Goal: Information Seeking & Learning: Check status

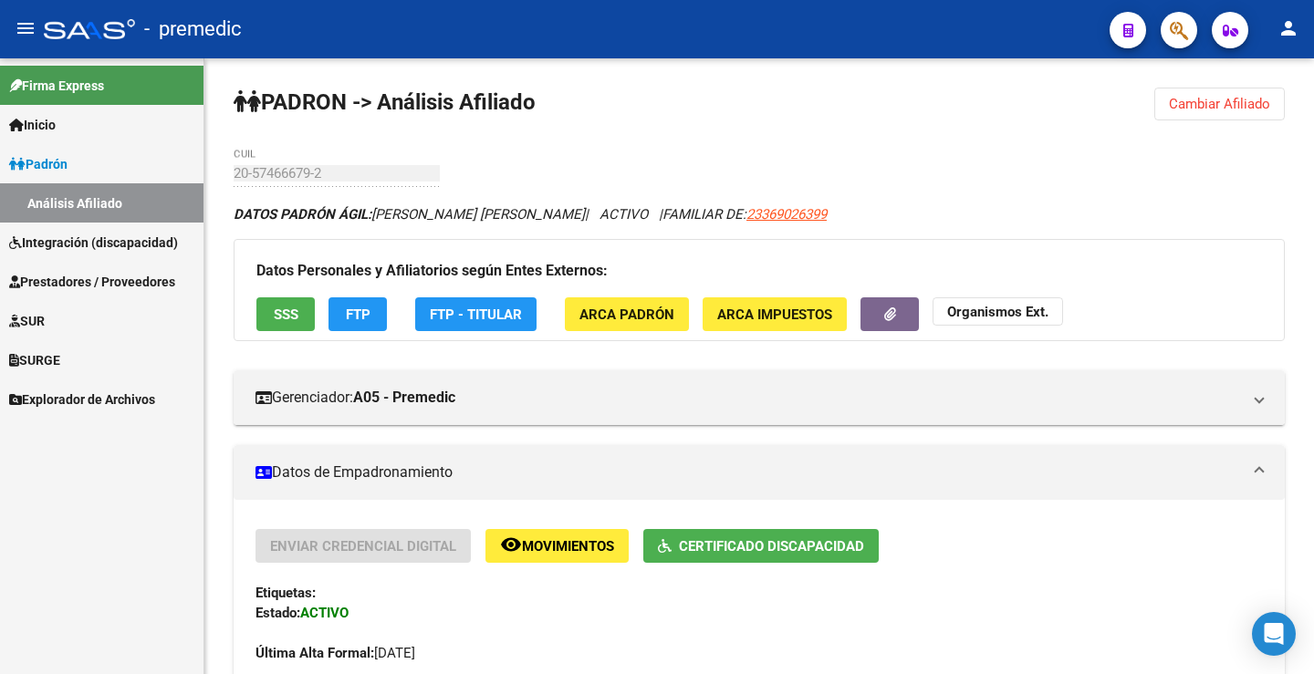
click at [59, 148] on link "Padrón" at bounding box center [101, 163] width 203 height 39
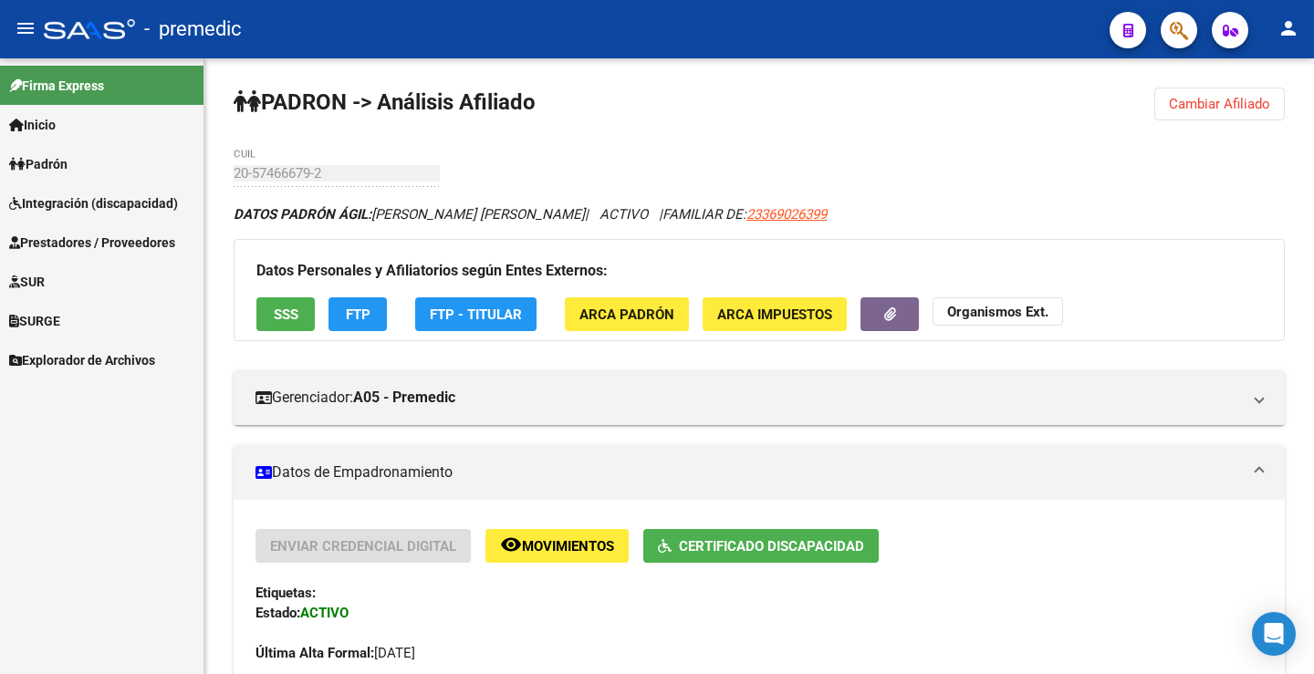
click at [60, 161] on span "Padrón" at bounding box center [38, 164] width 58 height 20
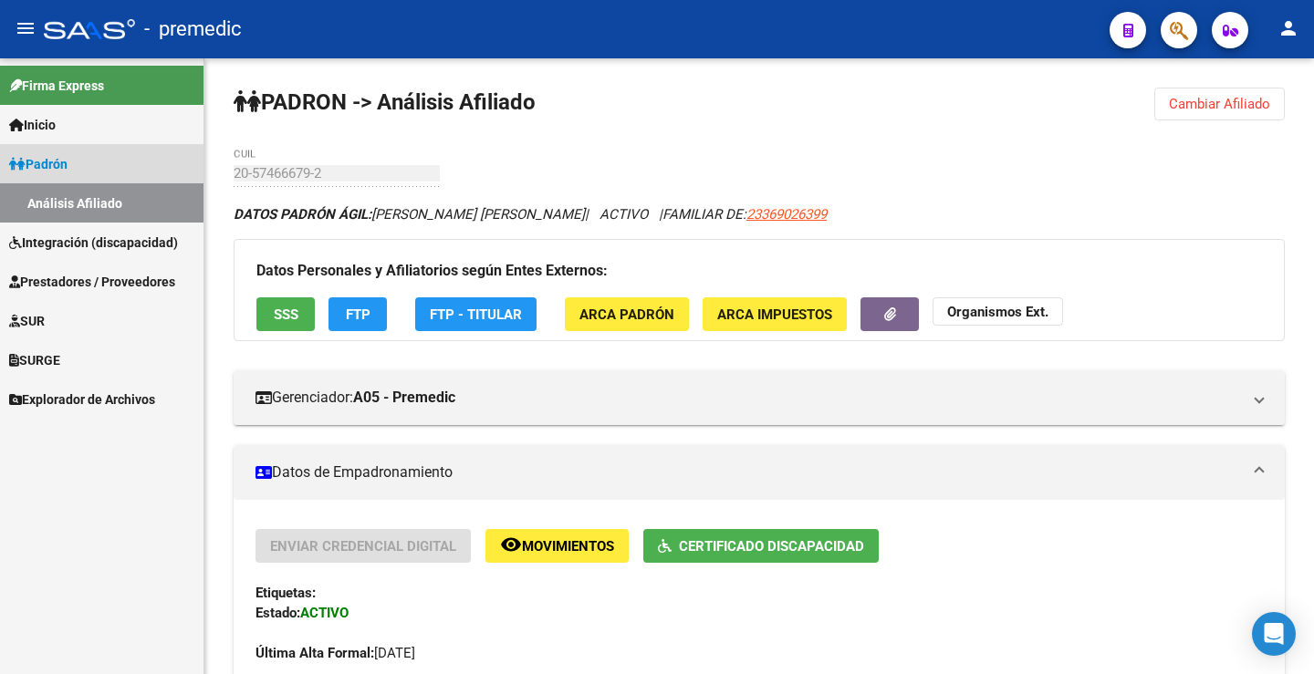
click at [76, 202] on link "Análisis Afiliado" at bounding box center [101, 202] width 203 height 39
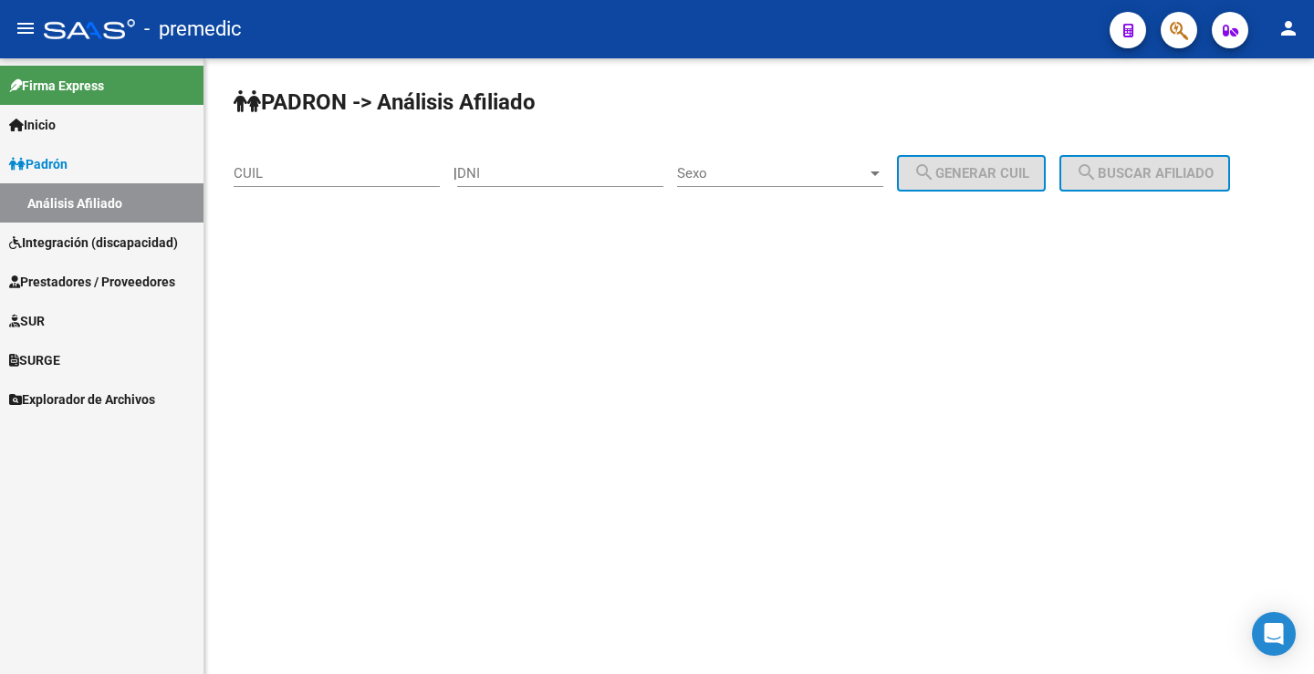
click at [546, 166] on input "DNI" at bounding box center [560, 173] width 206 height 16
paste input "54745712"
type input "54745712"
click at [855, 182] on div "Sexo Sexo" at bounding box center [780, 167] width 206 height 39
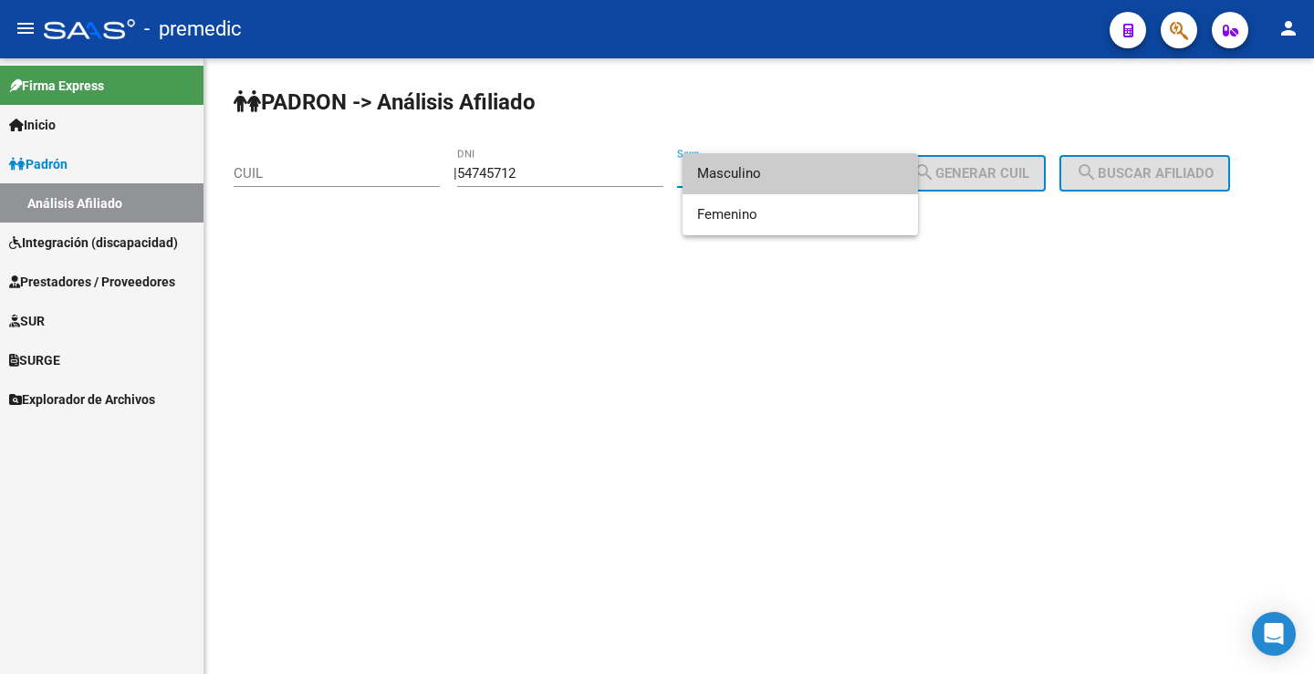
click at [755, 170] on span "Masculino" at bounding box center [800, 173] width 206 height 41
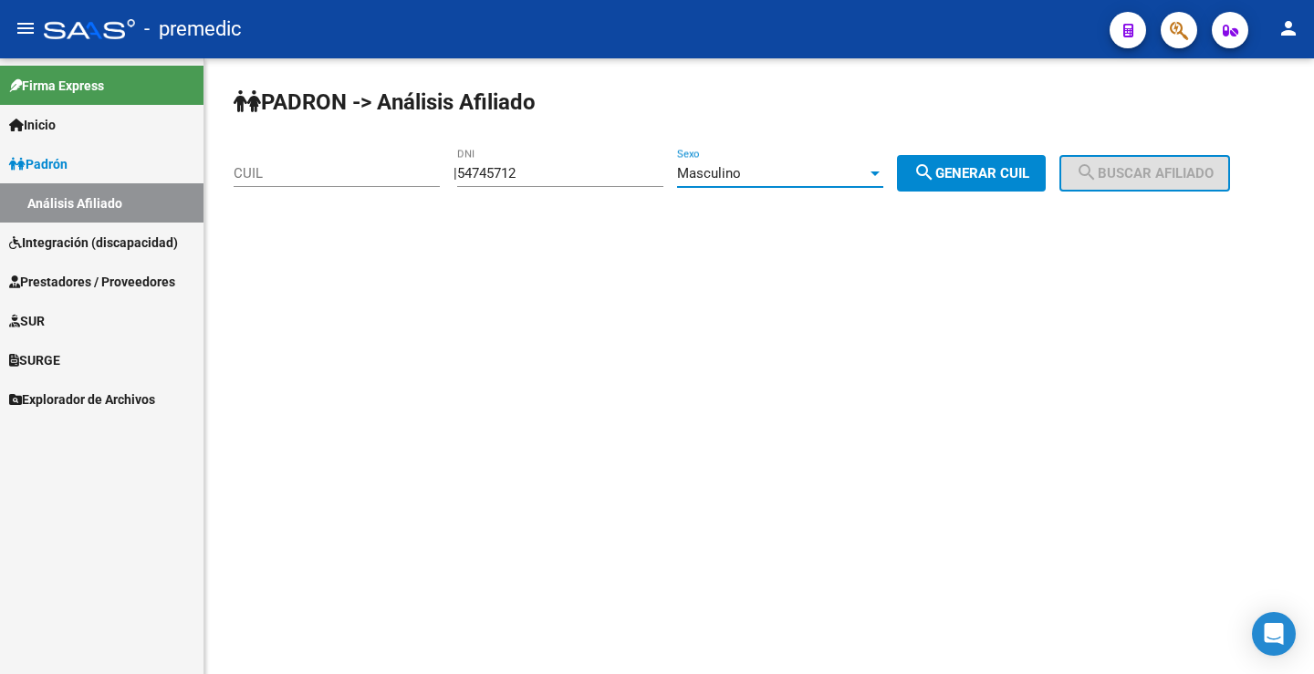
click at [964, 185] on button "search Generar CUIL" at bounding box center [971, 173] width 149 height 36
type input "23-54745712-9"
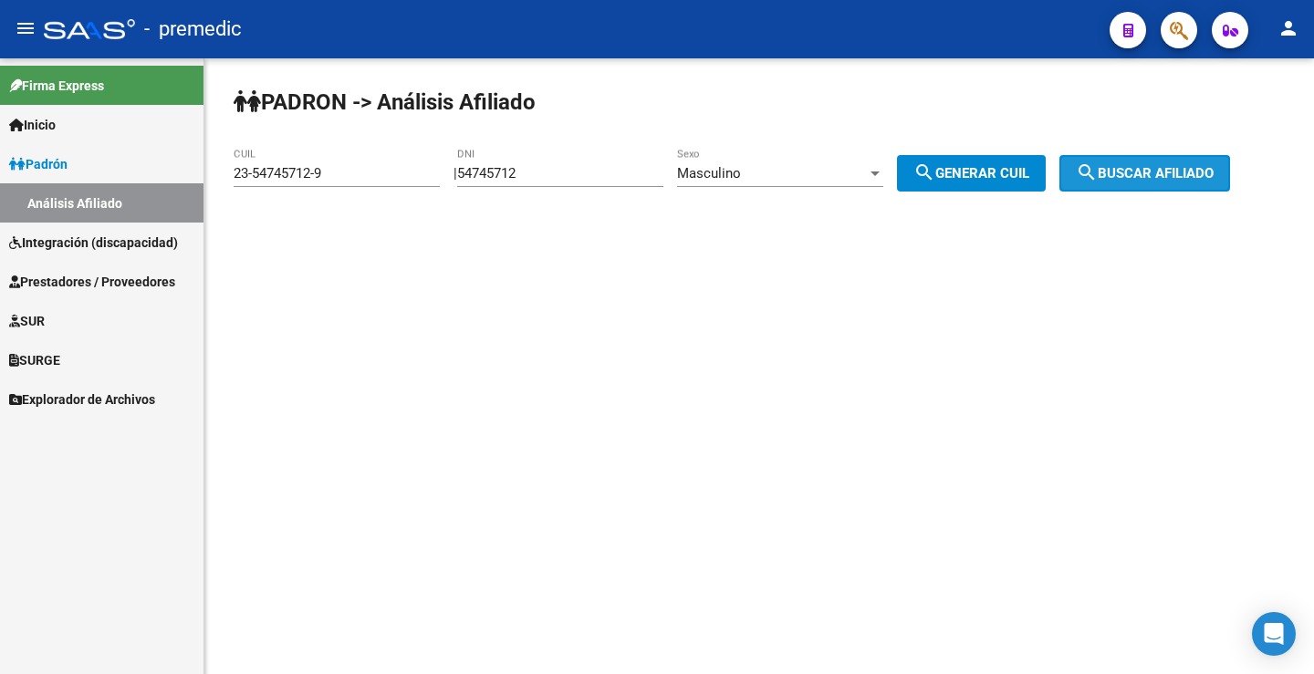
click at [1129, 167] on span "search Buscar afiliado" at bounding box center [1145, 173] width 138 height 16
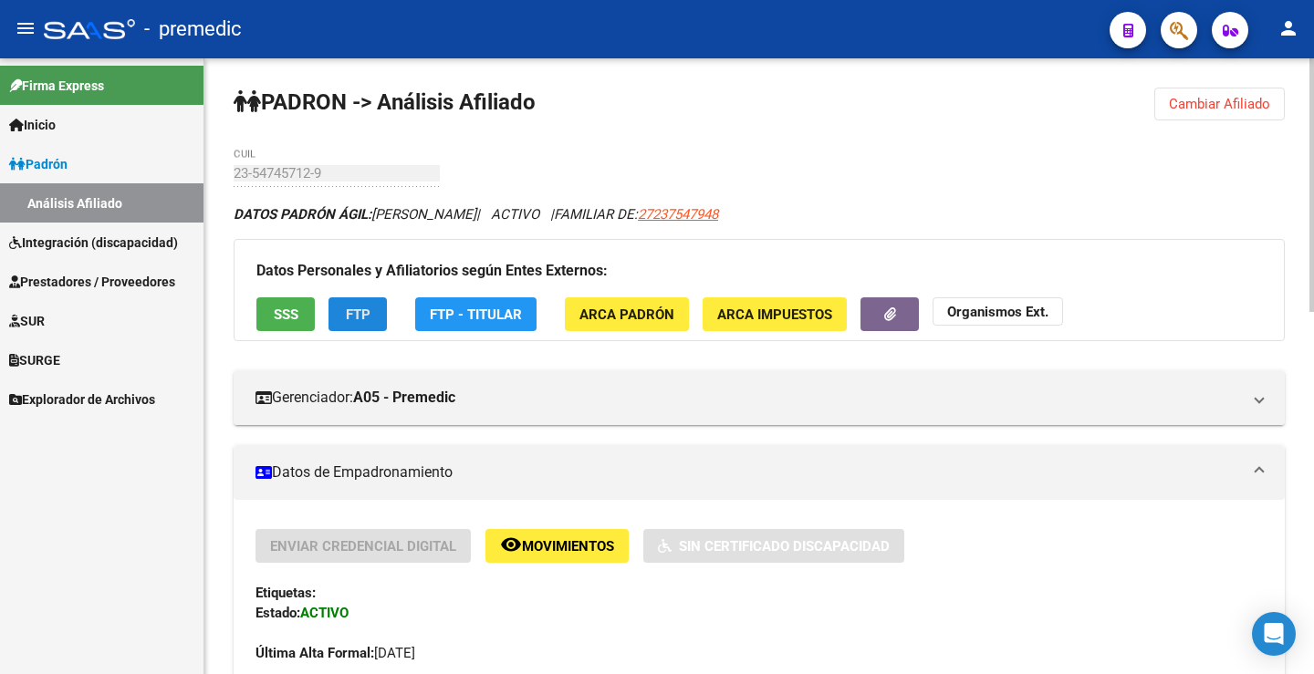
click at [334, 317] on button "FTP" at bounding box center [357, 314] width 58 height 34
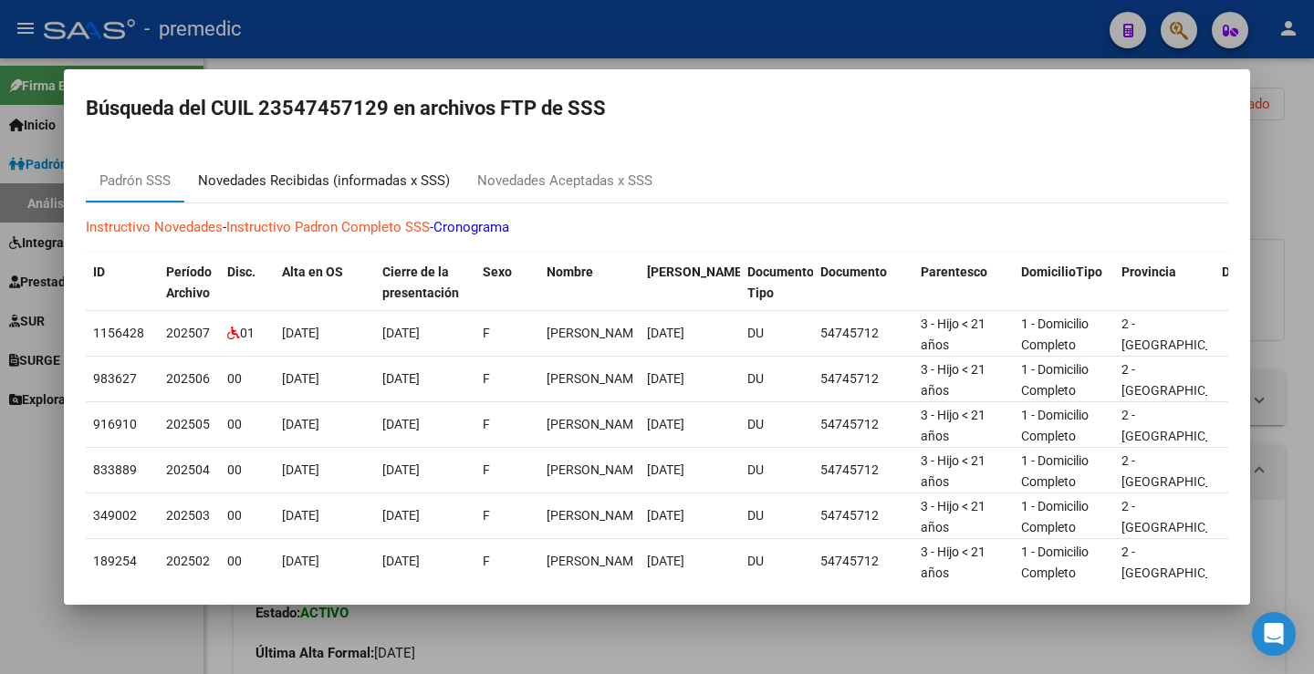
click at [415, 186] on div "Novedades Recibidas (informadas x SSS)" at bounding box center [324, 181] width 252 height 21
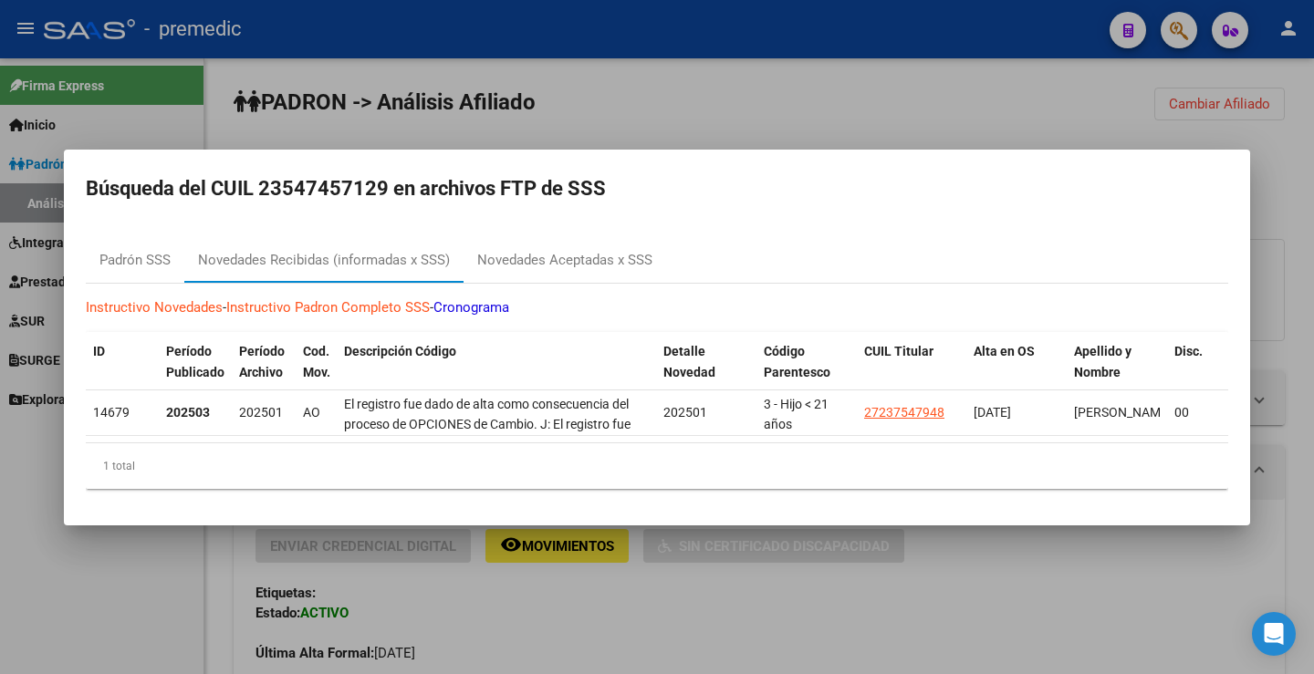
click at [516, 203] on mat-dialog-container "Búsqueda del CUIL 23547457129 en archivos FTP de SSS Padrón SSS Novedades Recib…" at bounding box center [657, 338] width 1186 height 376
click at [516, 261] on div "Novedades Aceptadas x SSS" at bounding box center [564, 260] width 175 height 21
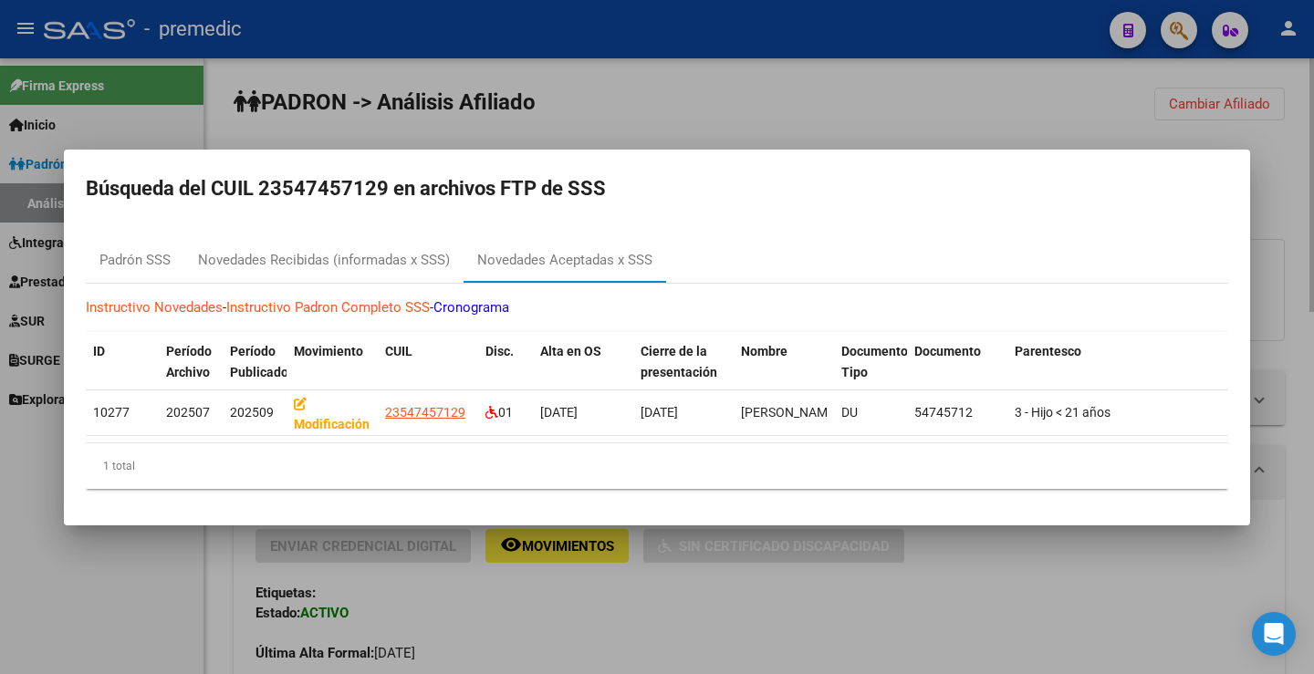
drag, startPoint x: 1013, startPoint y: 99, endPoint x: 1151, endPoint y: 99, distance: 138.7
click at [1014, 99] on div at bounding box center [657, 337] width 1314 height 674
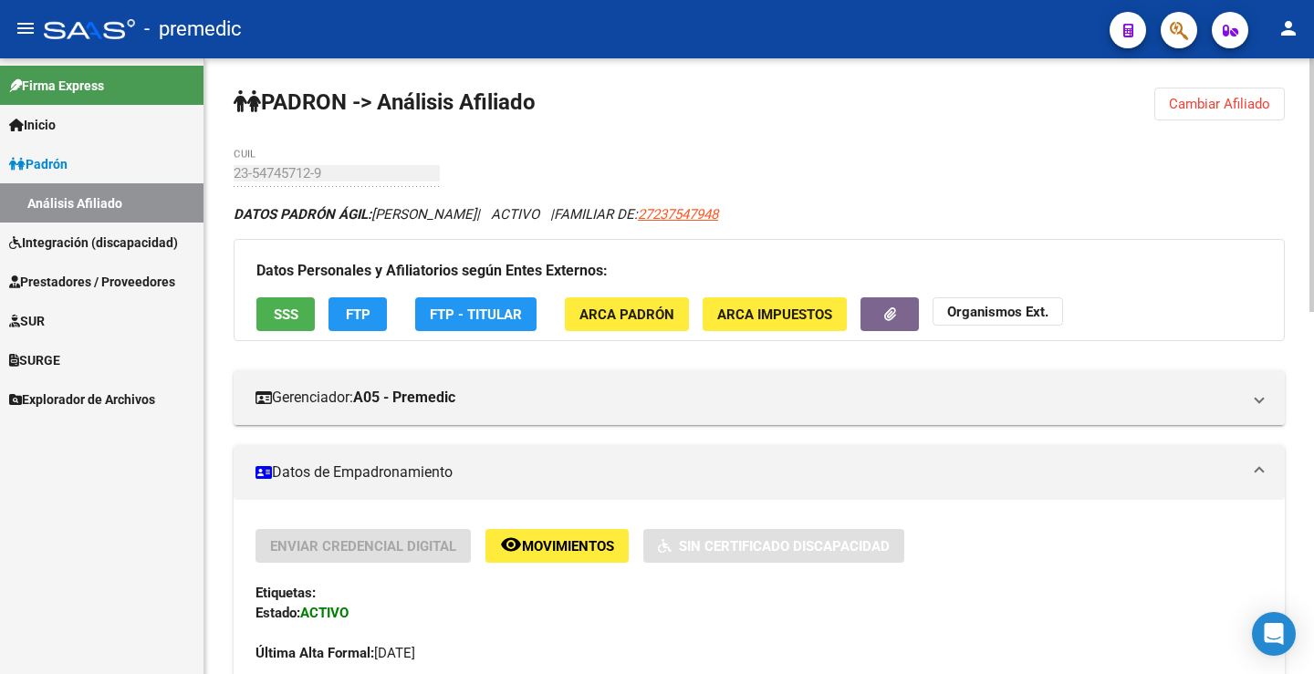
click at [1223, 99] on span "Cambiar Afiliado" at bounding box center [1219, 104] width 101 height 16
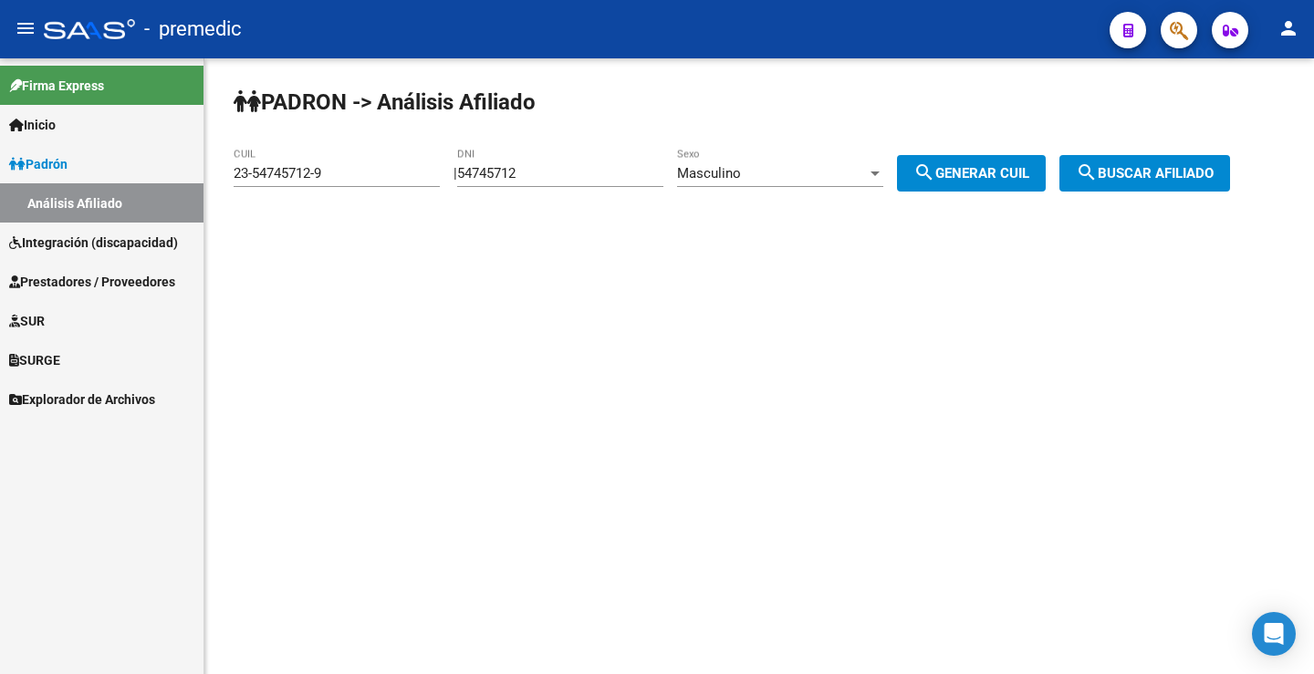
drag, startPoint x: 540, startPoint y: 164, endPoint x: 530, endPoint y: 162, distance: 10.2
click at [530, 162] on div "54745712 DNI" at bounding box center [560, 167] width 206 height 39
drag, startPoint x: 546, startPoint y: 180, endPoint x: 247, endPoint y: 182, distance: 299.2
click at [247, 182] on app-analisis-afiliado "PADRON -> Análisis Afiliado 23-54745712-9 CUIL | 54745712 DNI Masculino Sexo se…" at bounding box center [739, 173] width 1010 height 16
paste input "26079"
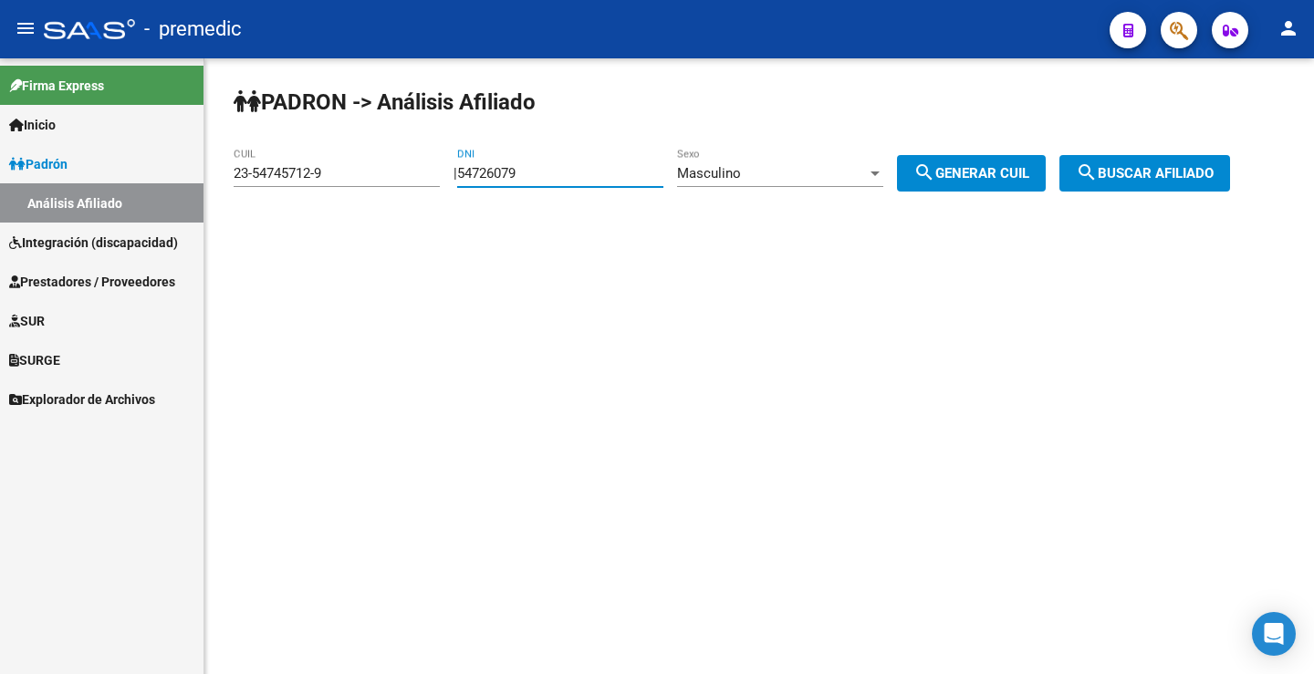
type input "54726079"
click at [999, 187] on button "search Generar CUIL" at bounding box center [971, 173] width 149 height 36
type input "20-54726079-2"
click at [1207, 191] on button "search Buscar afiliado" at bounding box center [1144, 173] width 171 height 36
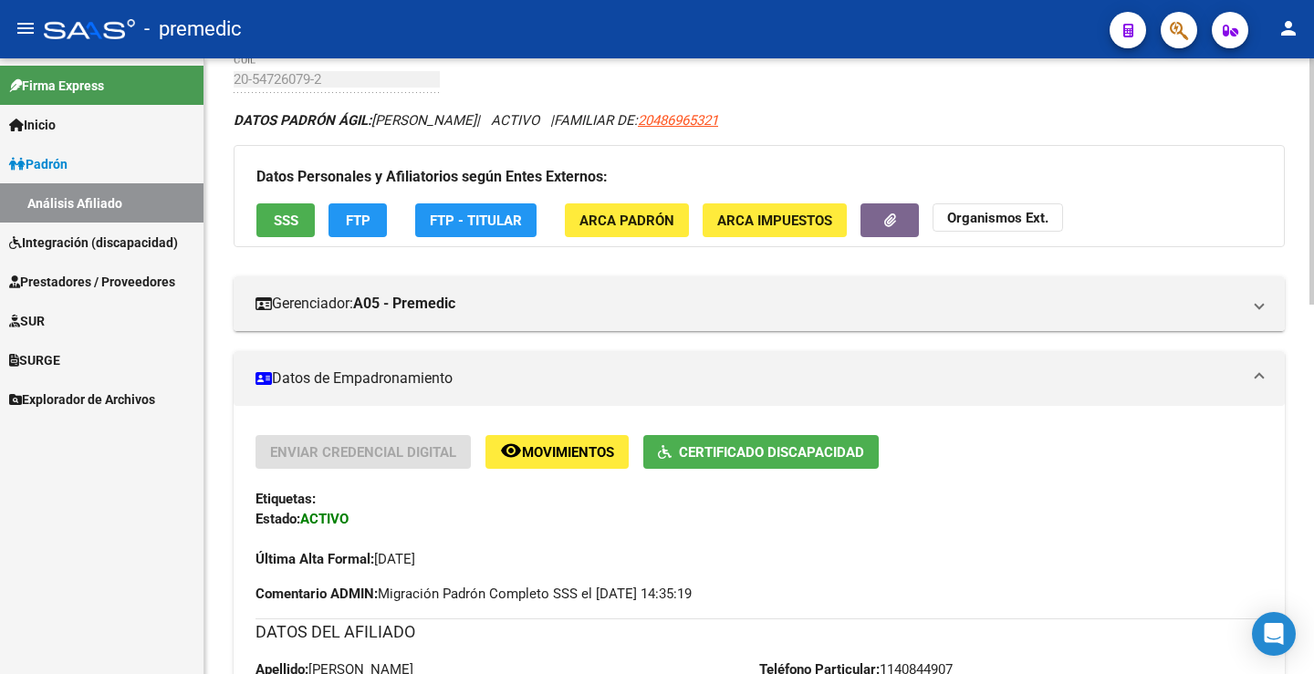
scroll to position [91, 0]
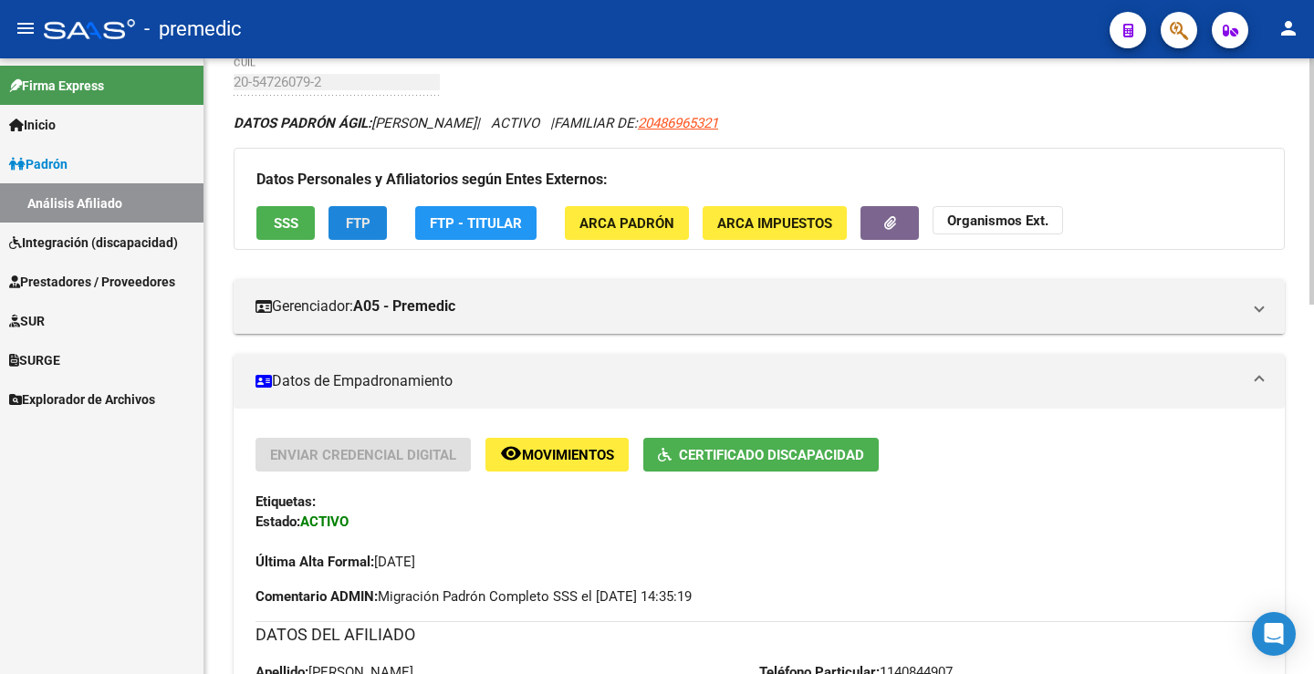
click at [344, 215] on button "FTP" at bounding box center [357, 223] width 58 height 34
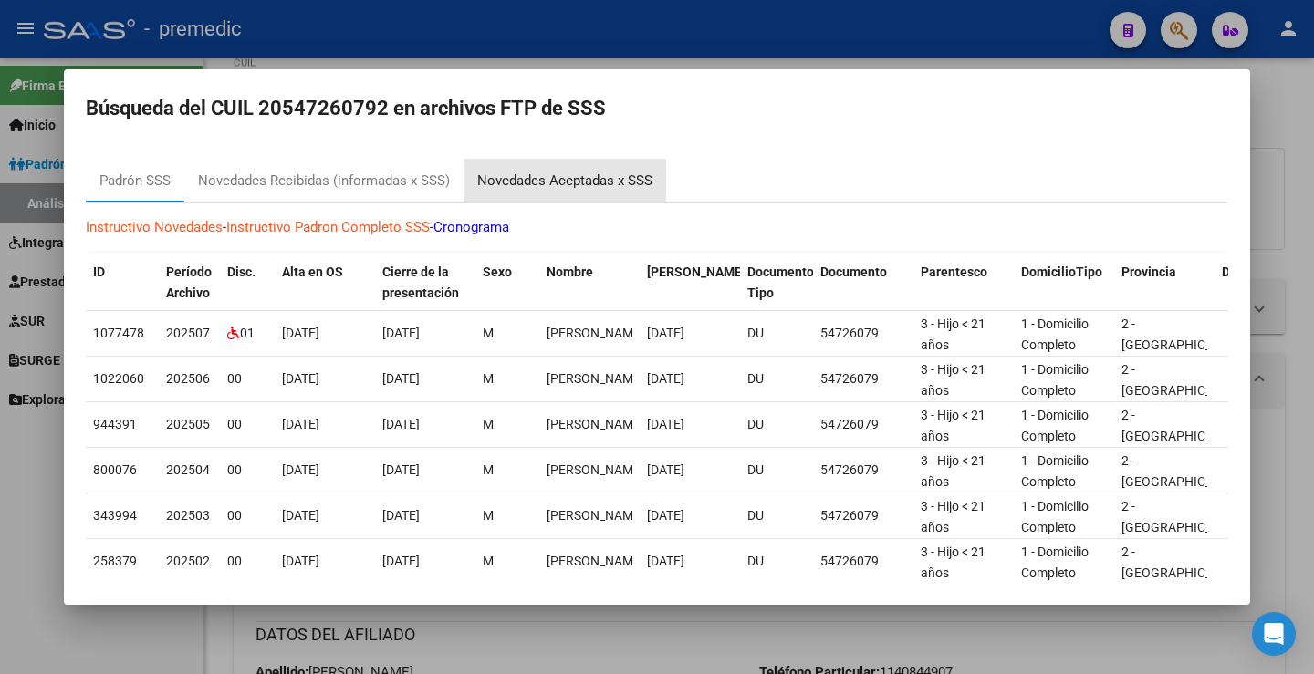
click at [547, 179] on div "Novedades Aceptadas x SSS" at bounding box center [564, 181] width 175 height 21
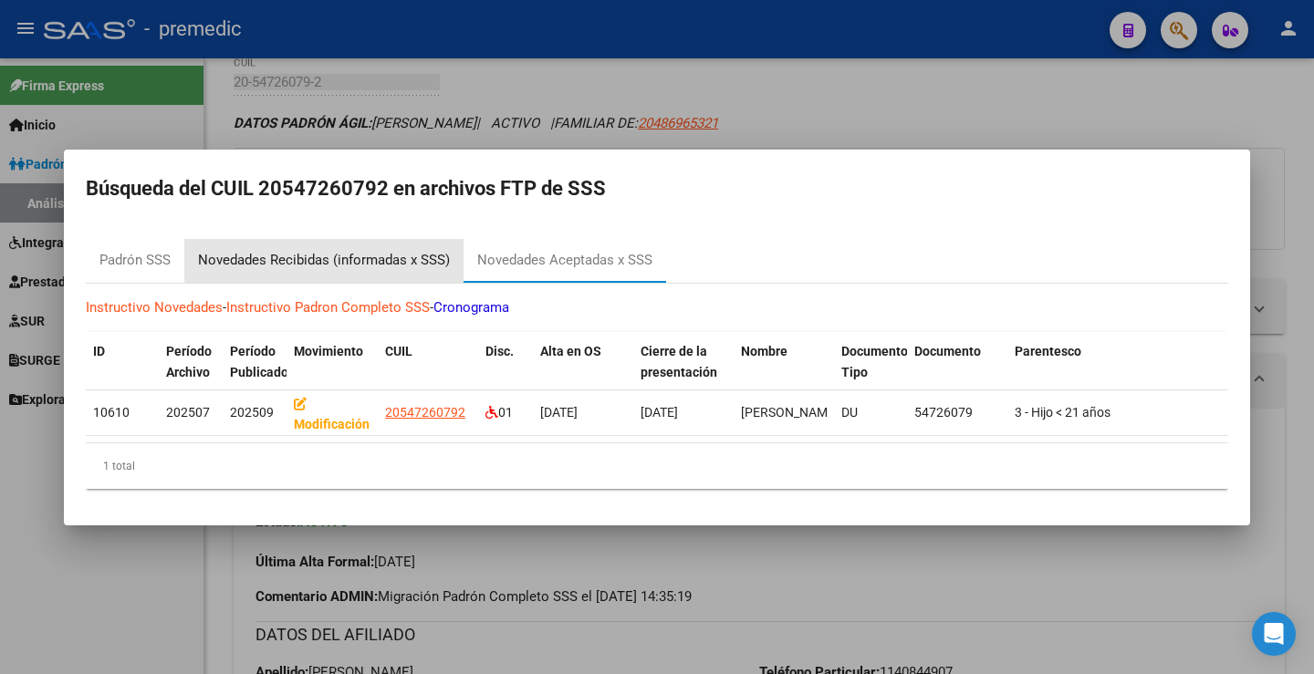
click at [415, 250] on div "Novedades Recibidas (informadas x SSS)" at bounding box center [324, 260] width 252 height 21
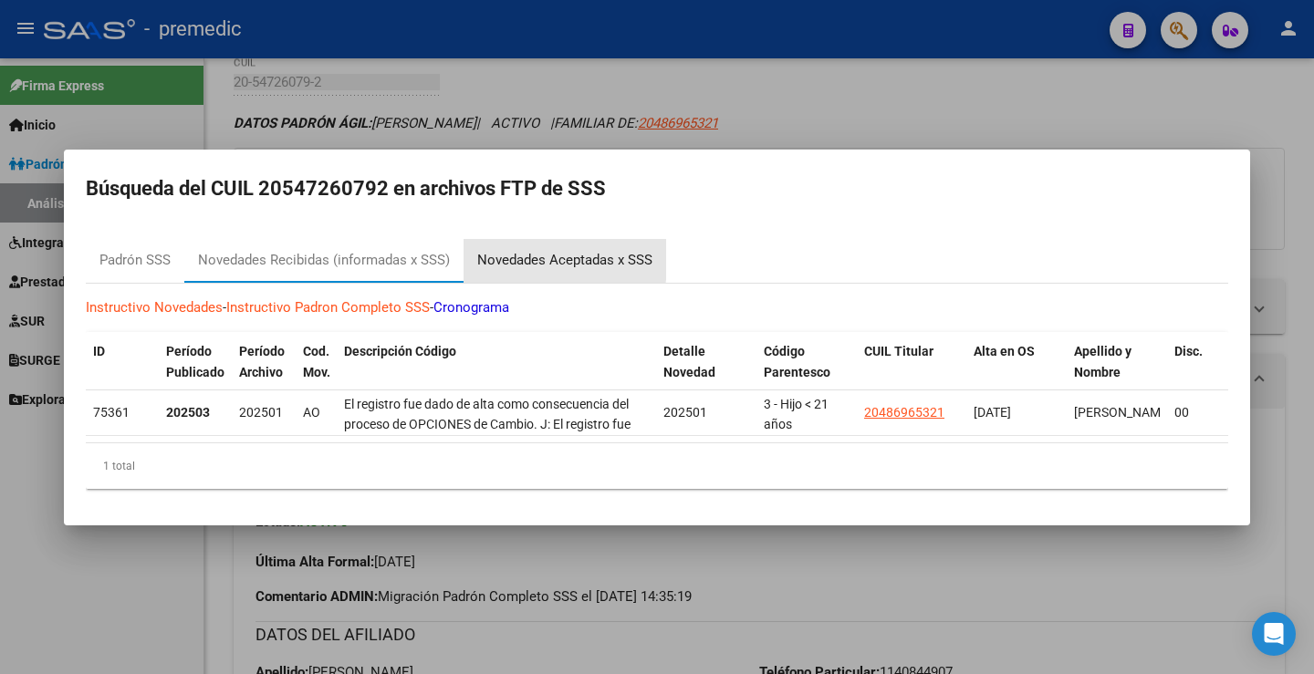
click at [531, 252] on div "Novedades Aceptadas x SSS" at bounding box center [564, 260] width 175 height 21
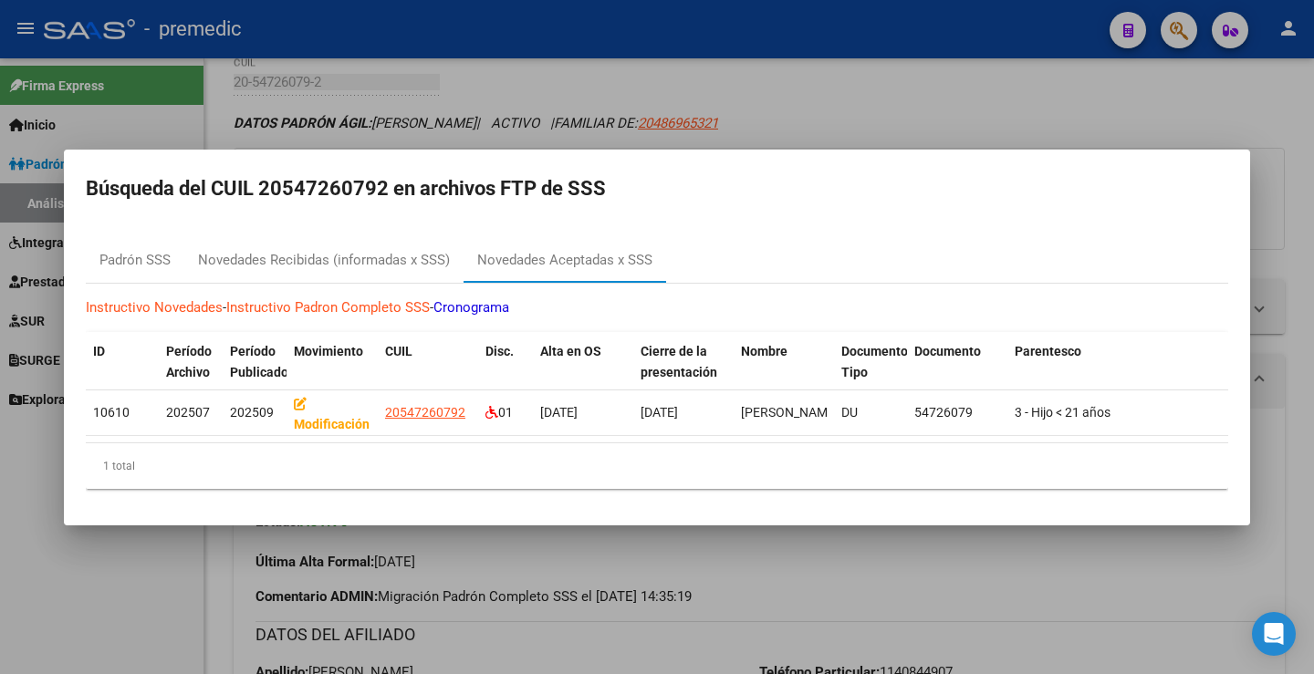
click at [640, 89] on div at bounding box center [657, 337] width 1314 height 674
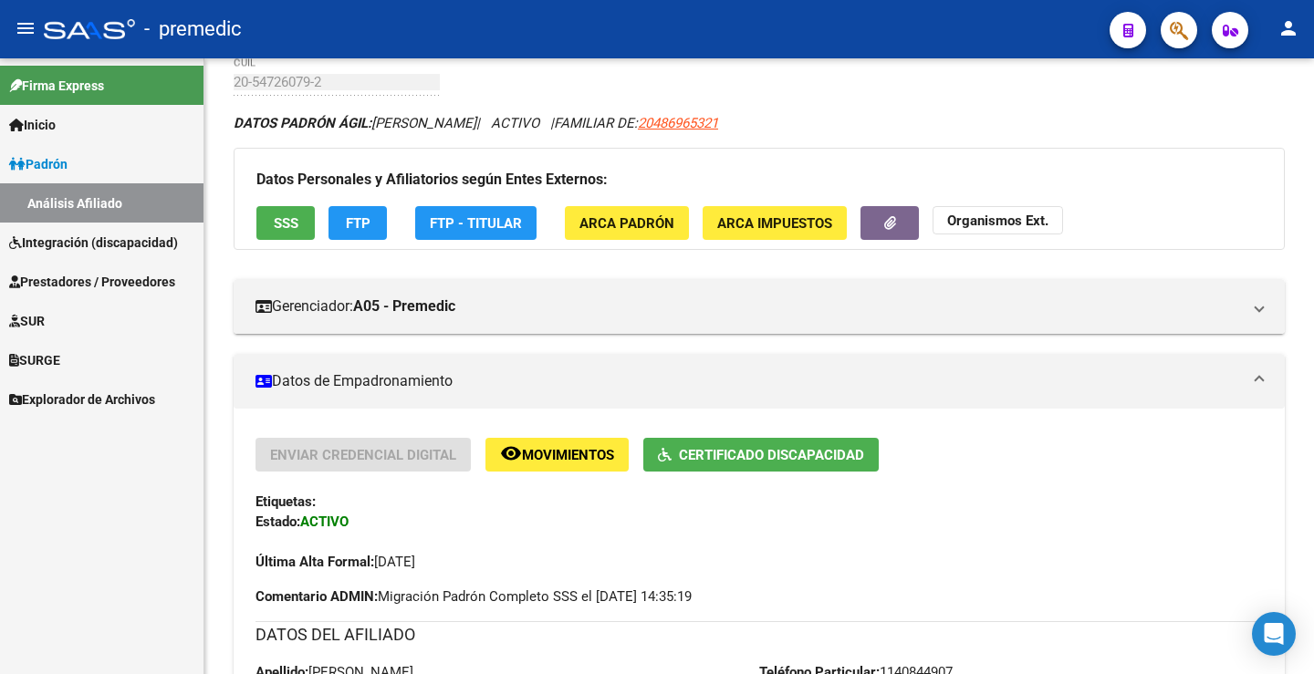
click at [43, 165] on span "Padrón" at bounding box center [38, 164] width 58 height 20
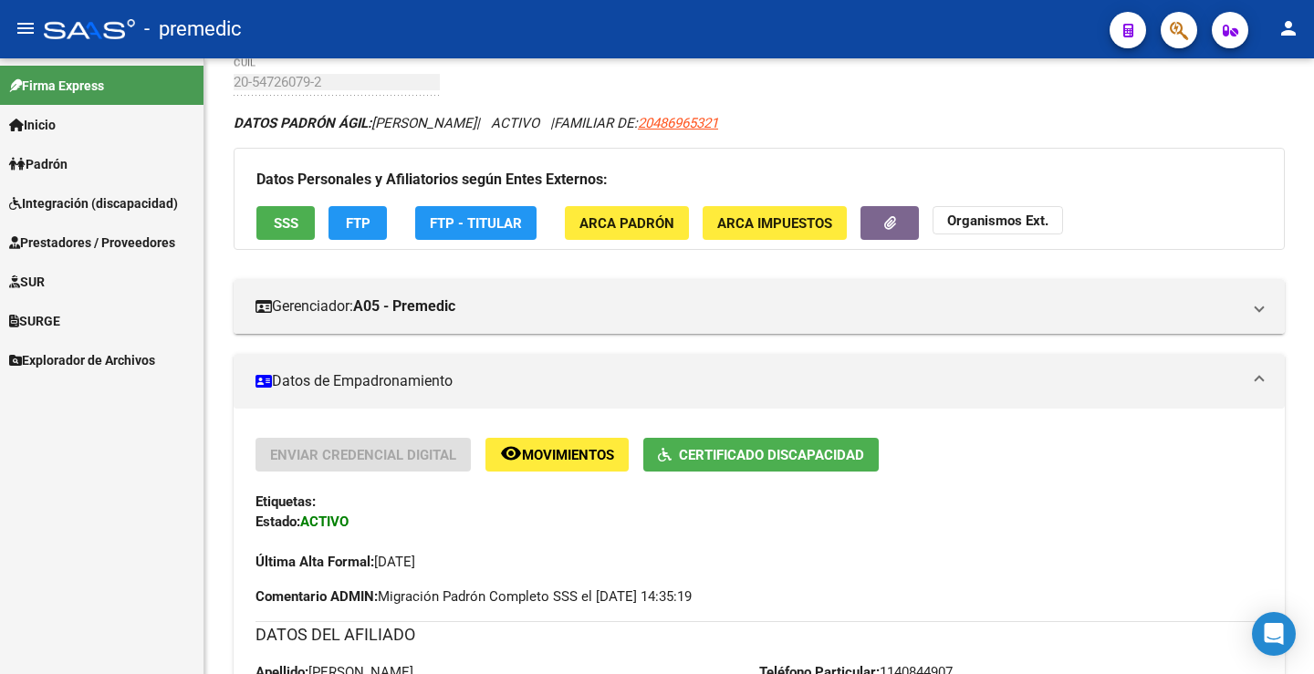
click at [97, 200] on span "Integración (discapacidad)" at bounding box center [93, 203] width 169 height 20
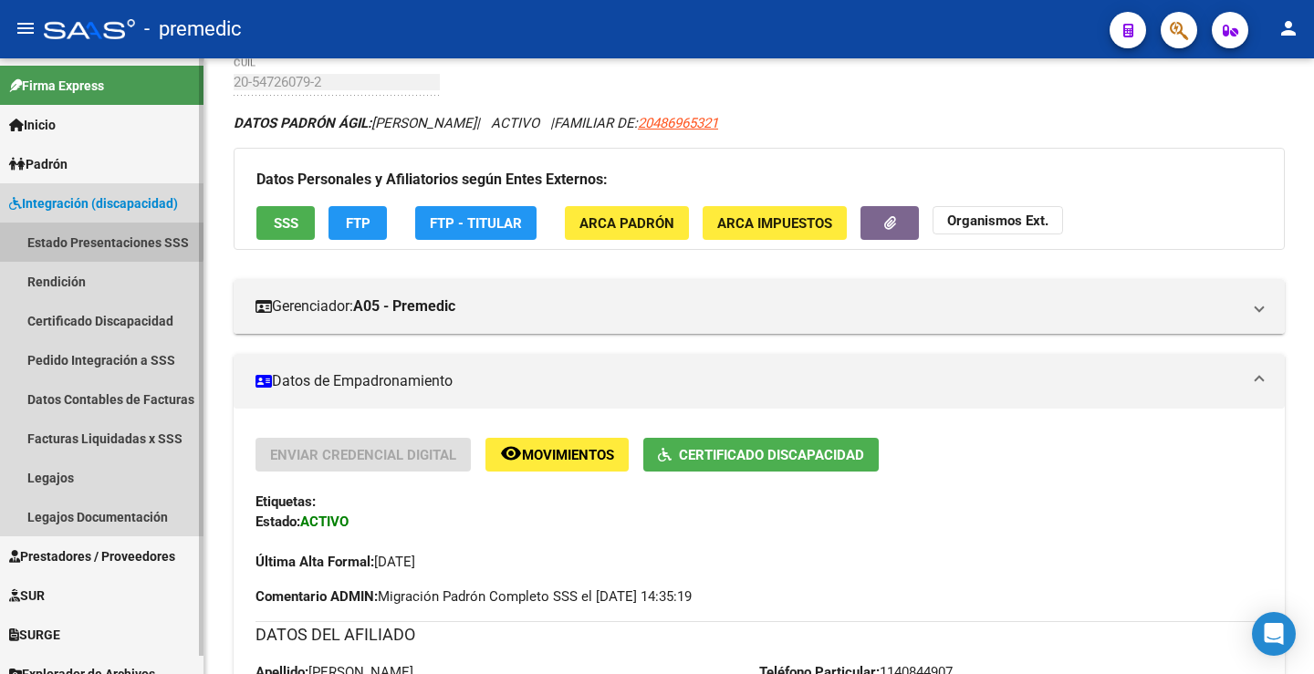
click at [95, 237] on link "Estado Presentaciones SSS" at bounding box center [101, 242] width 203 height 39
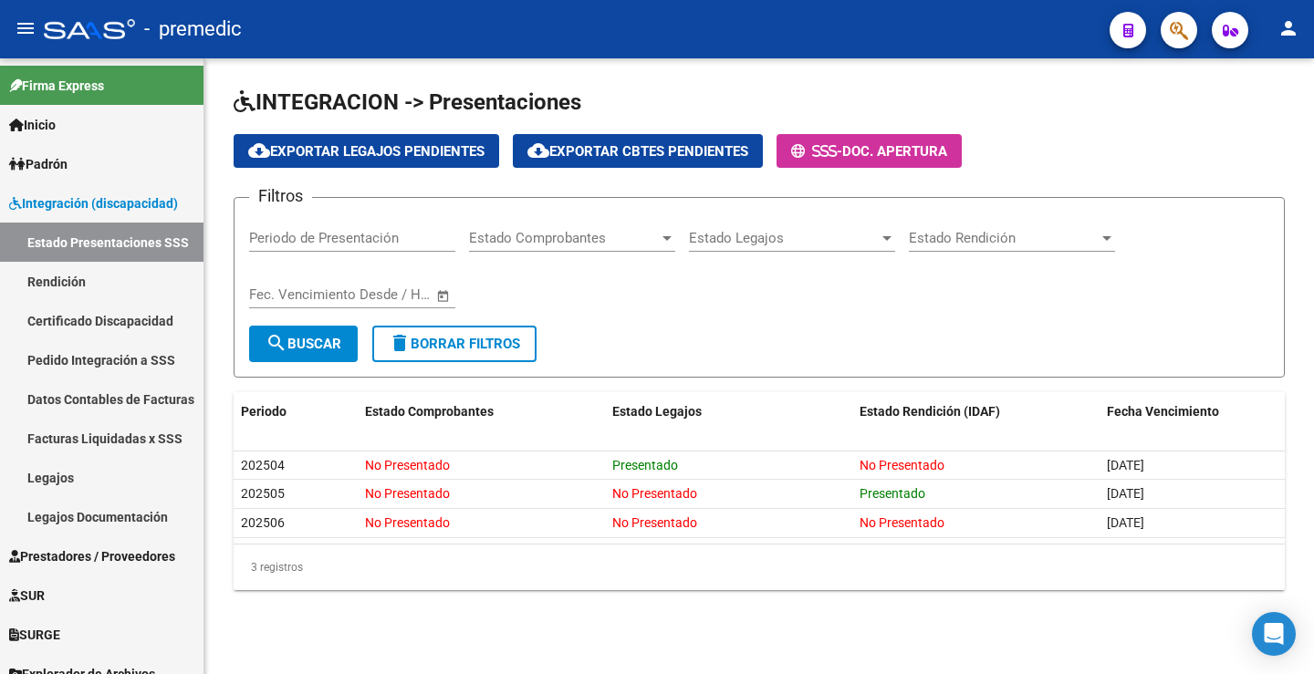
click at [673, 291] on div "Filtros Periodo de Presentación Estado Comprobantes Estado Comprobantes Estado …" at bounding box center [759, 269] width 1020 height 113
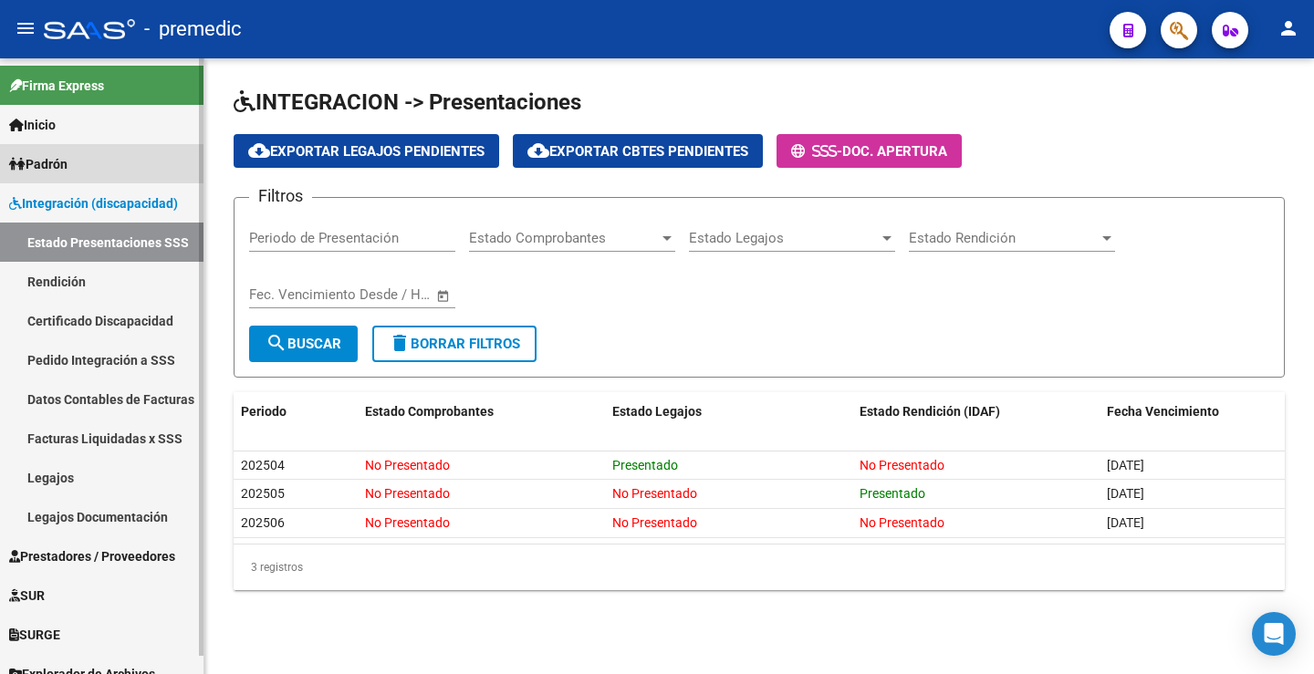
click at [66, 152] on link "Padrón" at bounding box center [101, 163] width 203 height 39
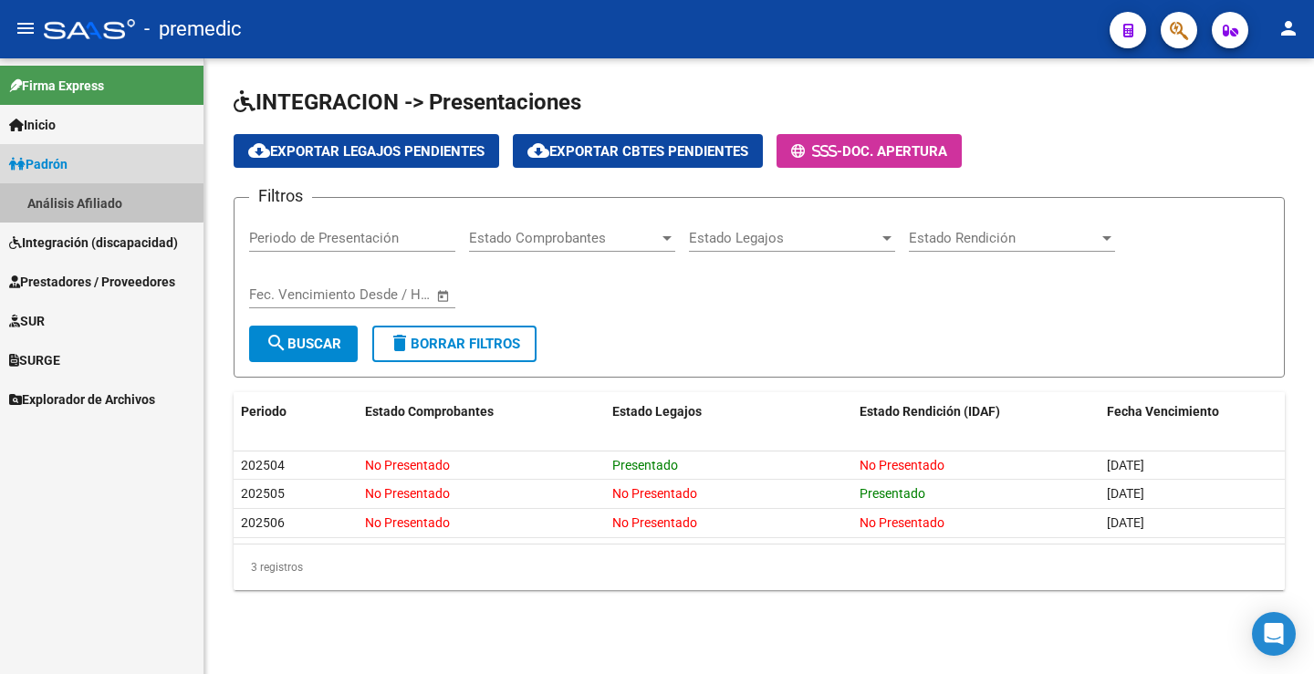
click at [97, 190] on link "Análisis Afiliado" at bounding box center [101, 202] width 203 height 39
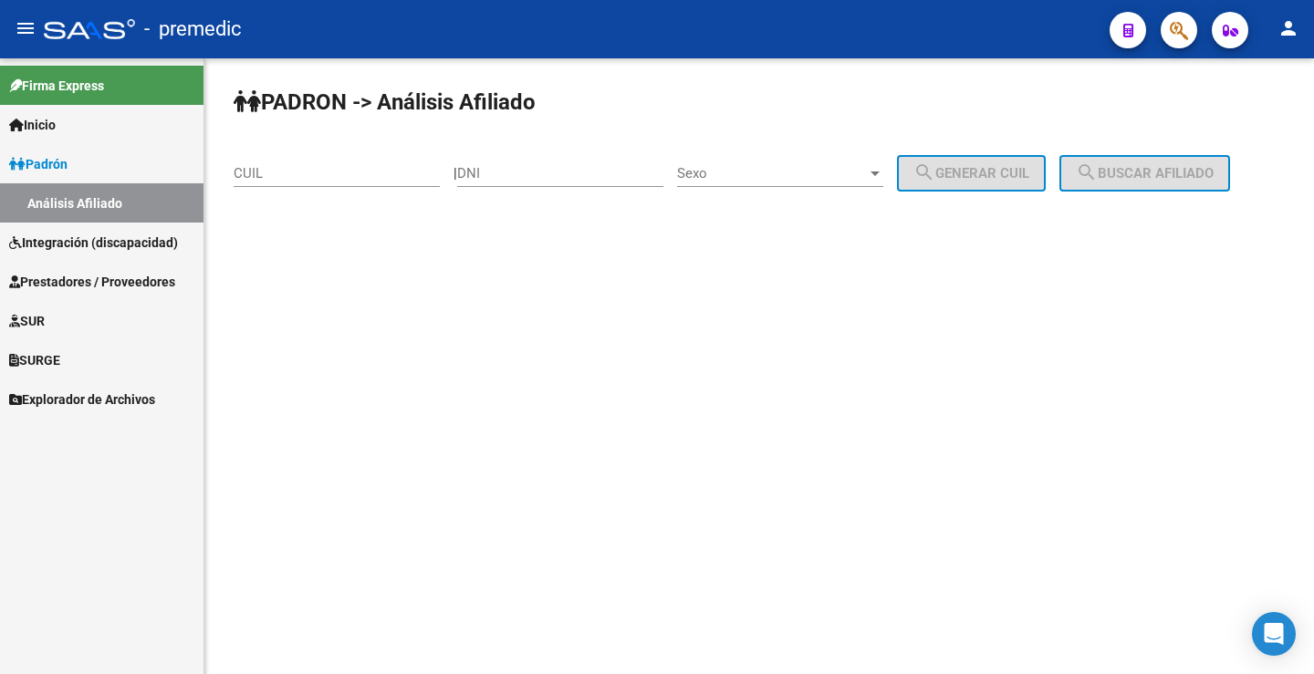
click at [547, 165] on input "DNI" at bounding box center [560, 173] width 206 height 16
paste input "54726079"
type input "54726079"
click at [773, 172] on span "Sexo" at bounding box center [772, 173] width 190 height 16
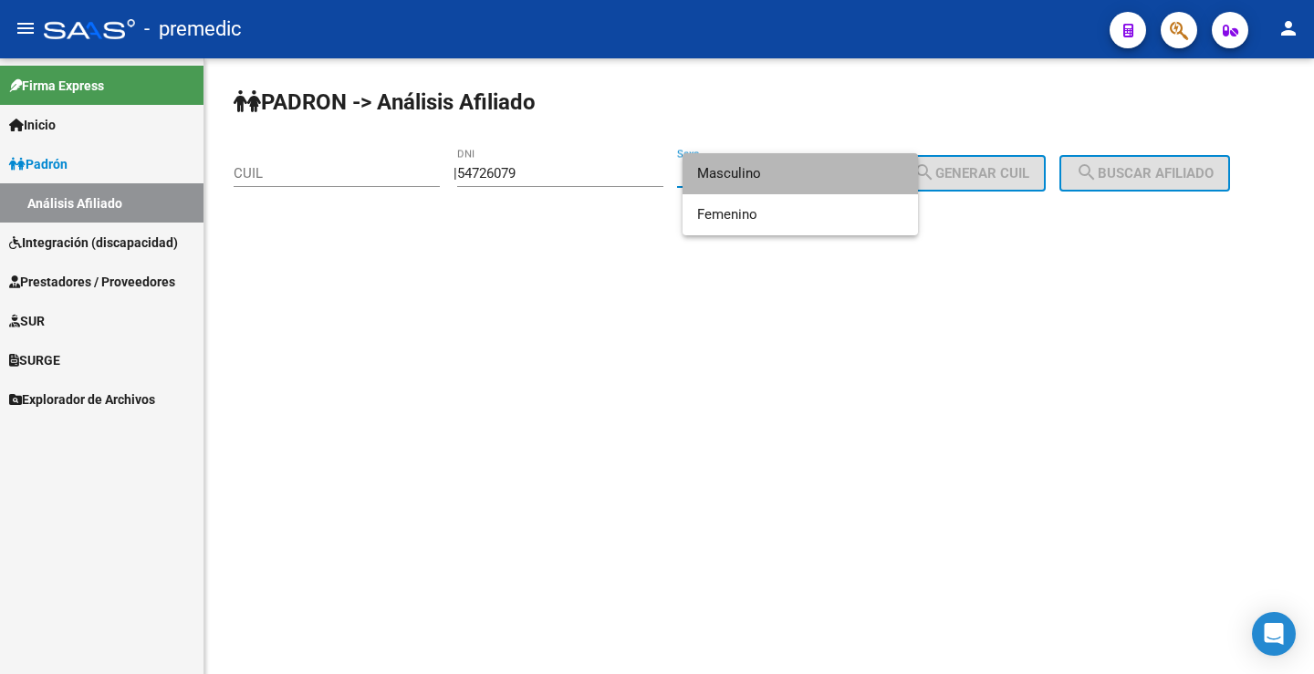
click at [780, 168] on span "Masculino" at bounding box center [800, 173] width 206 height 41
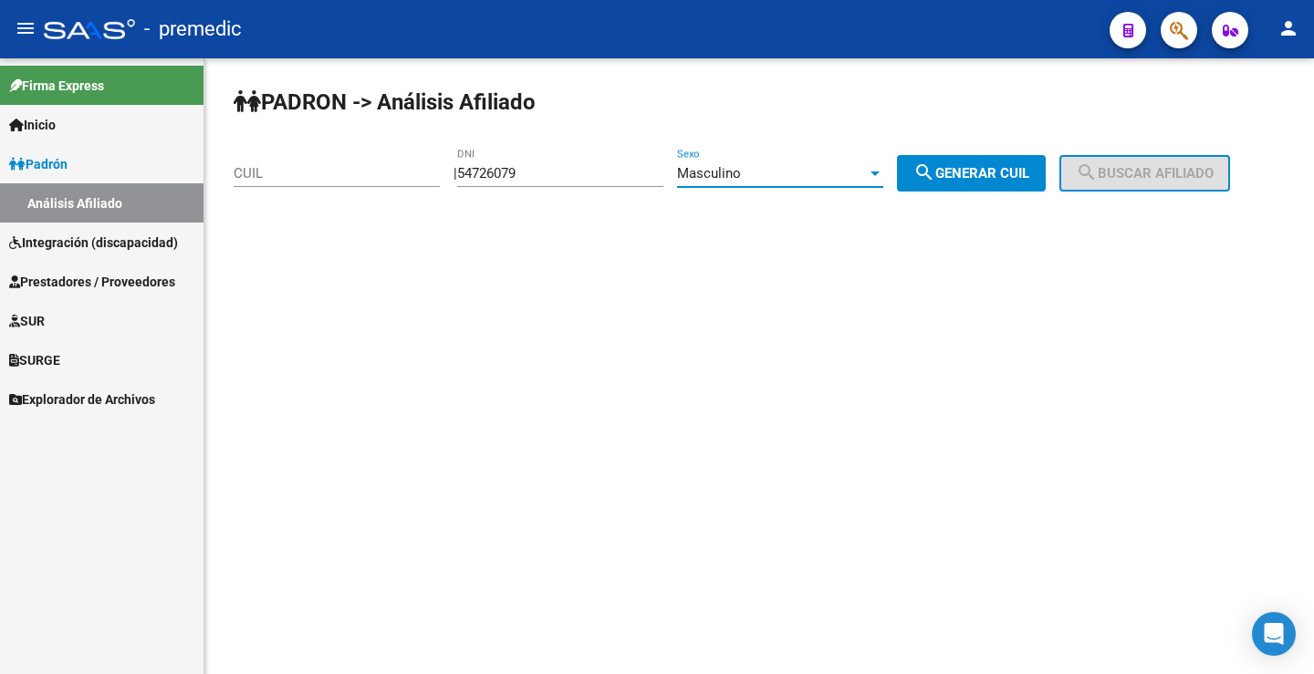
click at [966, 154] on div "PADRON -> Análisis Afiliado CUIL | 54726079 DNI Masculino Sexo search Generar C…" at bounding box center [758, 154] width 1109 height 192
click at [965, 163] on button "search Generar CUIL" at bounding box center [971, 173] width 149 height 36
type input "20-54726079-2"
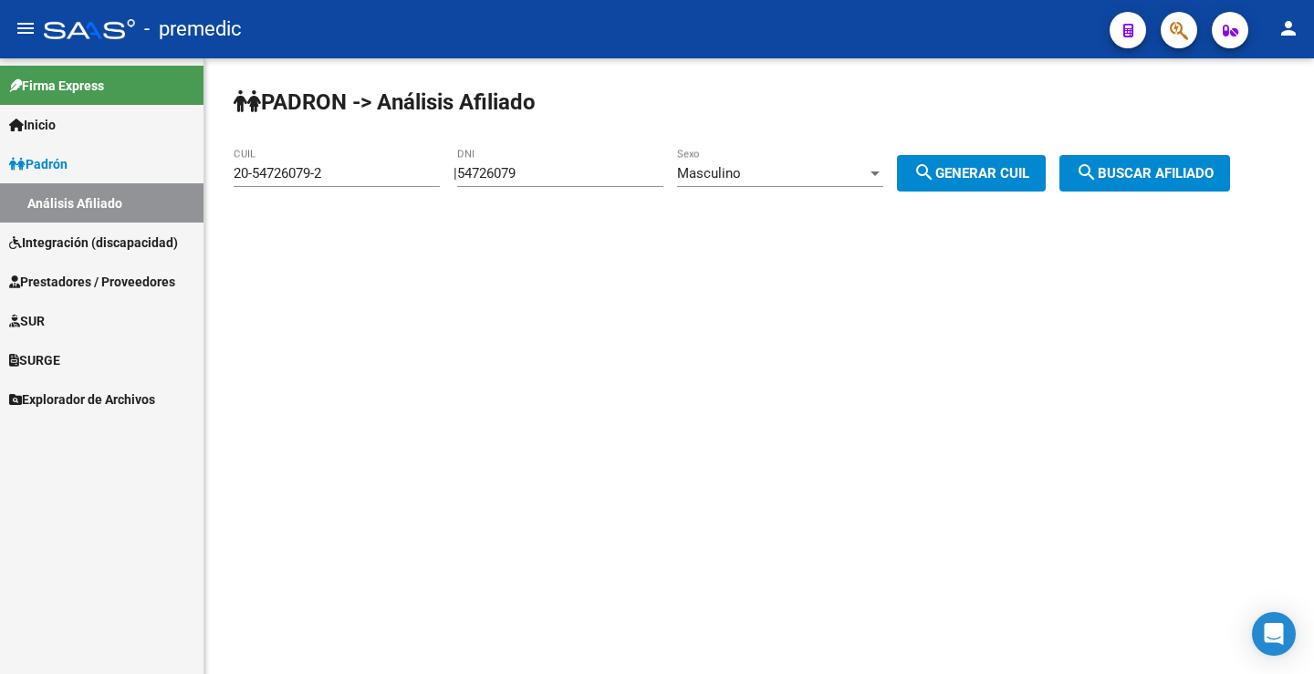
click at [1149, 179] on span "search Buscar afiliado" at bounding box center [1145, 173] width 138 height 16
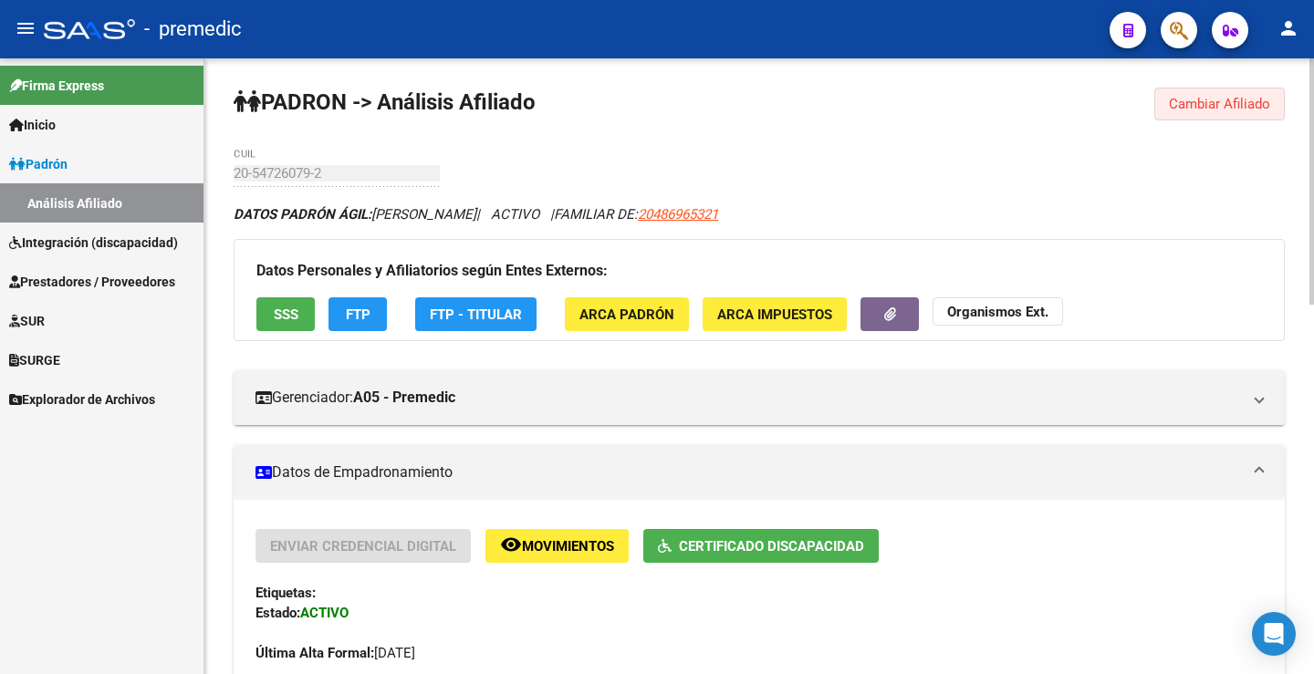
click at [1190, 117] on button "Cambiar Afiliado" at bounding box center [1219, 104] width 130 height 33
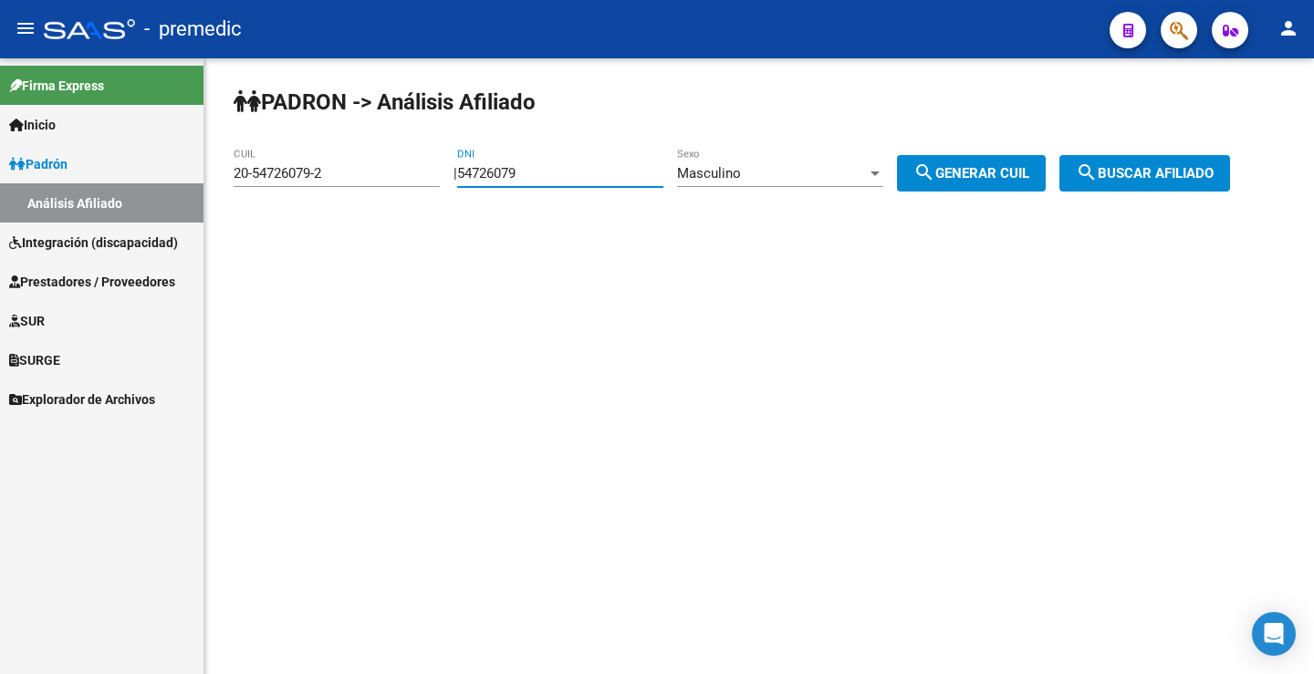
drag, startPoint x: 553, startPoint y: 179, endPoint x: 244, endPoint y: 163, distance: 308.7
click at [244, 165] on app-analisis-afiliado "PADRON -> Análisis Afiliado 20-54726079-2 CUIL | 54726079 DNI Masculino Sexo se…" at bounding box center [739, 173] width 1010 height 16
paste input "6777862"
type input "56777862"
click at [932, 183] on button "search Generar CUIL" at bounding box center [971, 173] width 149 height 36
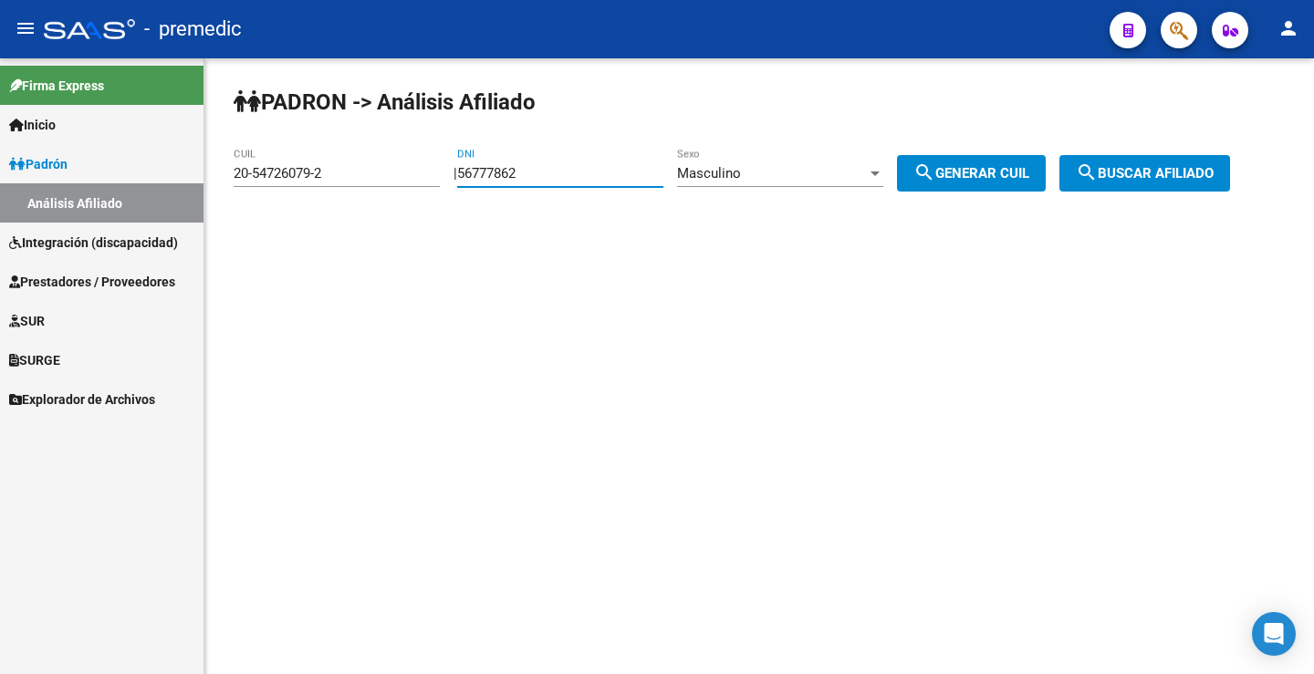
type input "20-56777862-3"
click at [1174, 162] on button "search Buscar afiliado" at bounding box center [1144, 173] width 171 height 36
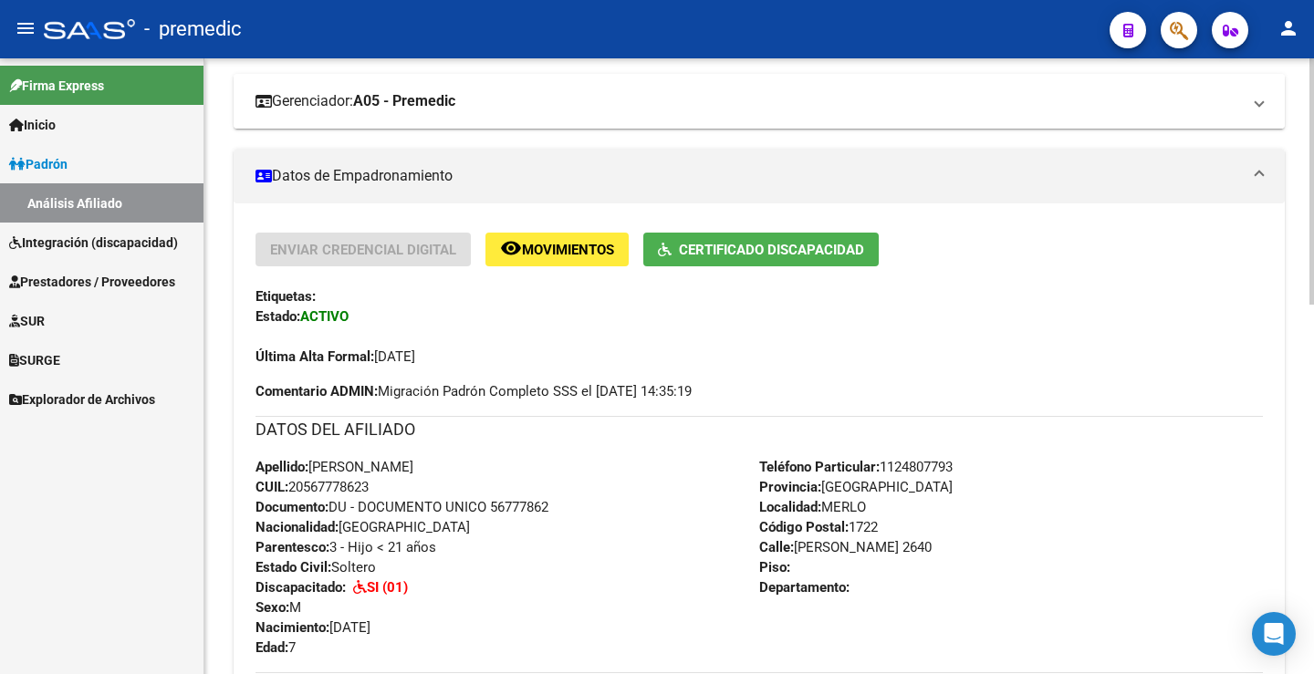
scroll to position [182, 0]
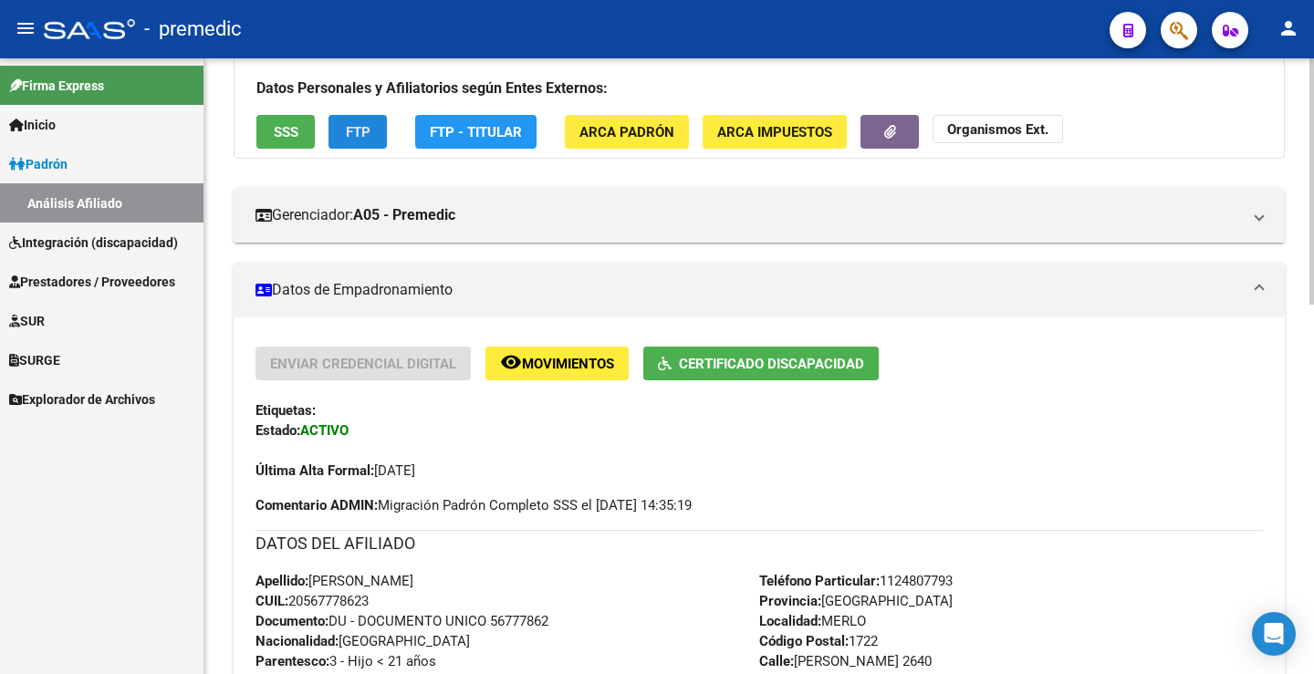
click at [359, 141] on button "FTP" at bounding box center [357, 132] width 58 height 34
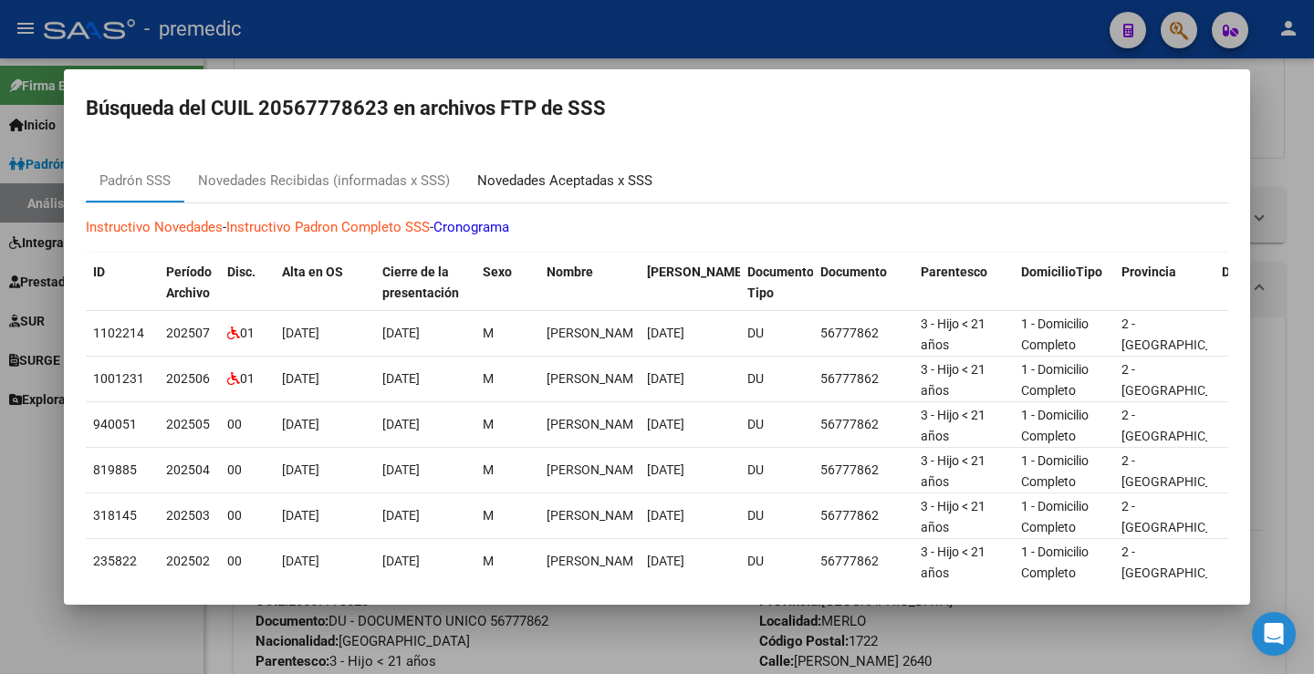
click at [598, 172] on div "Novedades Aceptadas x SSS" at bounding box center [564, 181] width 175 height 21
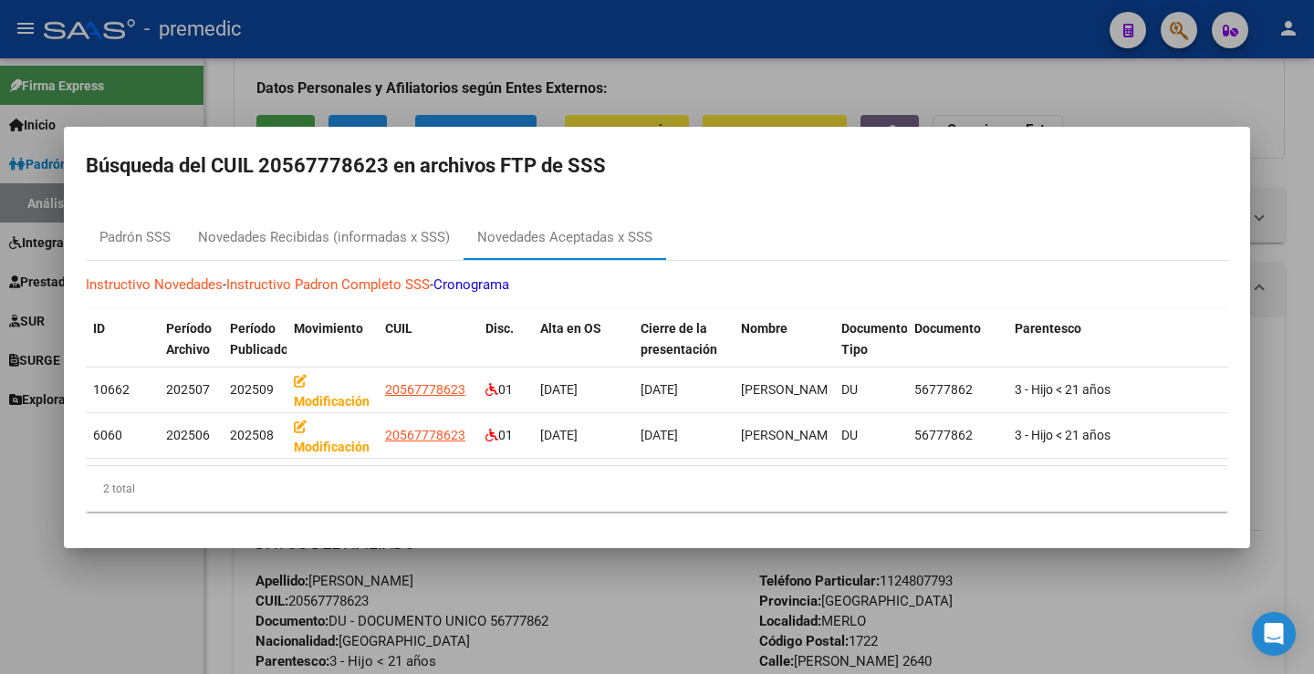
click at [1141, 88] on div at bounding box center [657, 337] width 1314 height 674
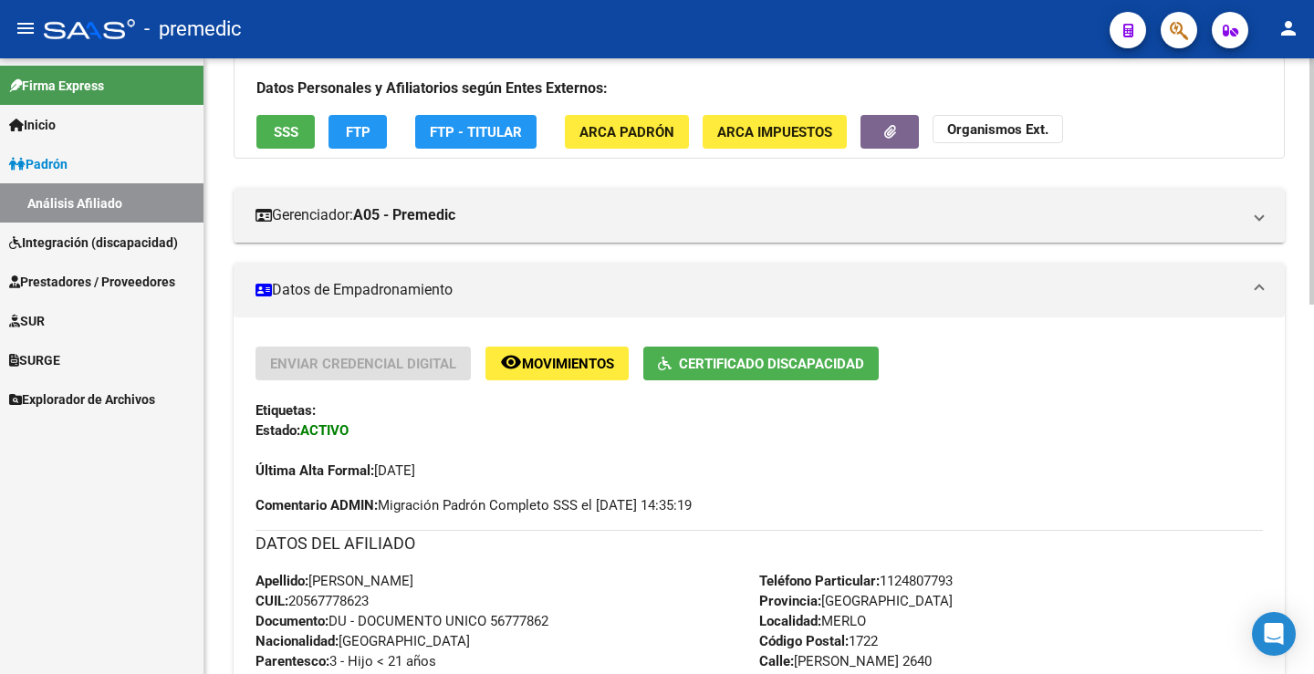
scroll to position [0, 0]
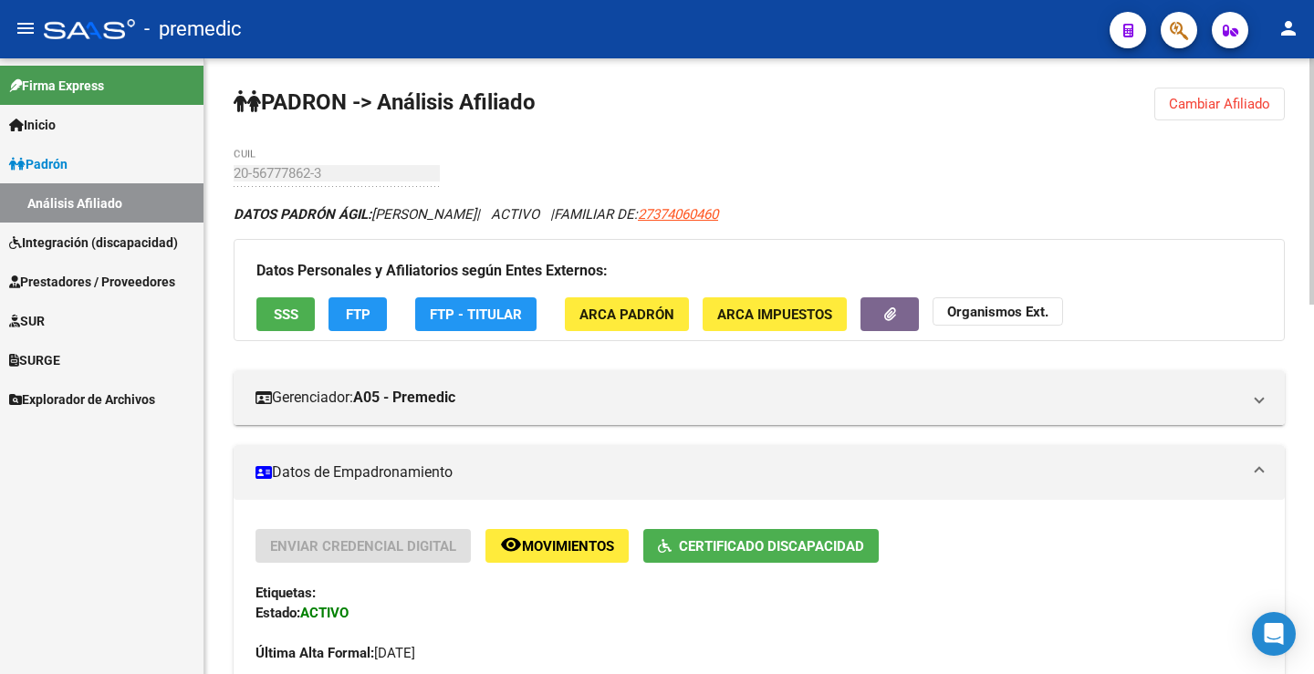
click at [1210, 95] on button "Cambiar Afiliado" at bounding box center [1219, 104] width 130 height 33
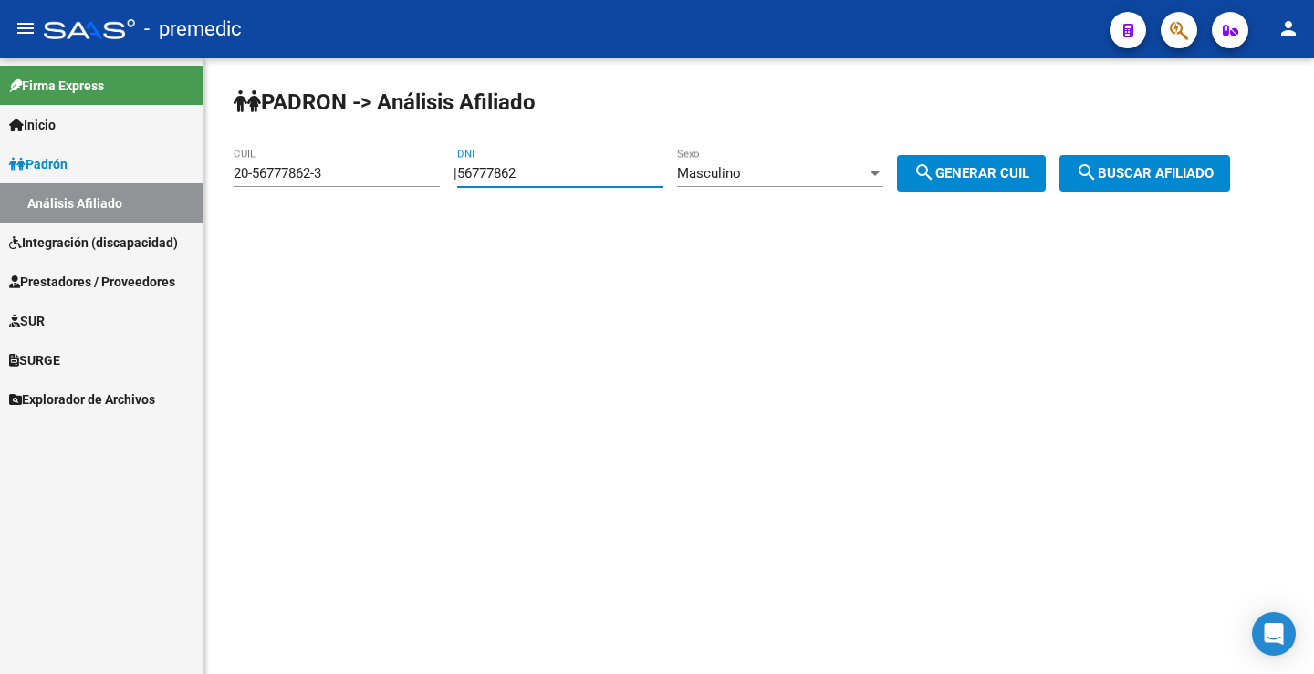
drag, startPoint x: 631, startPoint y: 168, endPoint x: 319, endPoint y: 179, distance: 312.2
click at [319, 179] on app-analisis-afiliado "PADRON -> Análisis Afiliado 20-56777862-3 CUIL | 56777862 DNI Masculino Sexo se…" at bounding box center [739, 173] width 1010 height 16
paste input "489171"
type input "56489171"
click at [963, 177] on span "search Generar CUIL" at bounding box center [971, 173] width 116 height 16
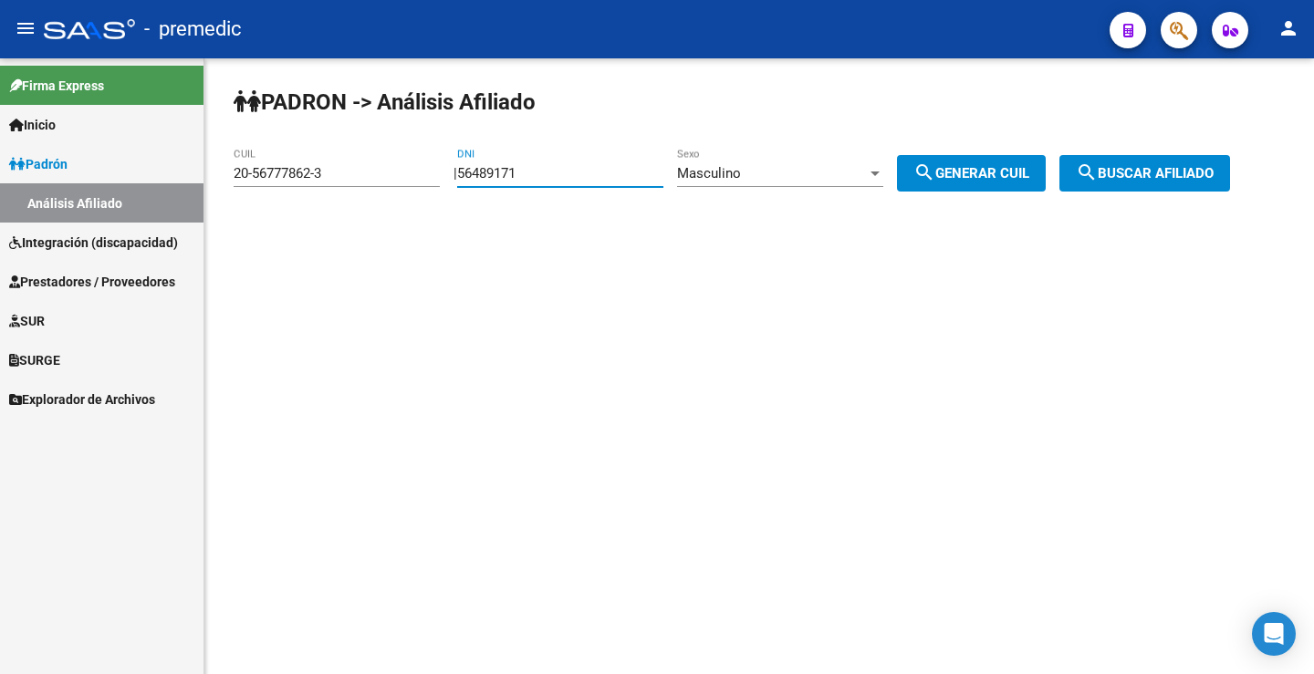
type input "20-56489171-2"
click at [1181, 185] on button "search Buscar afiliado" at bounding box center [1144, 173] width 171 height 36
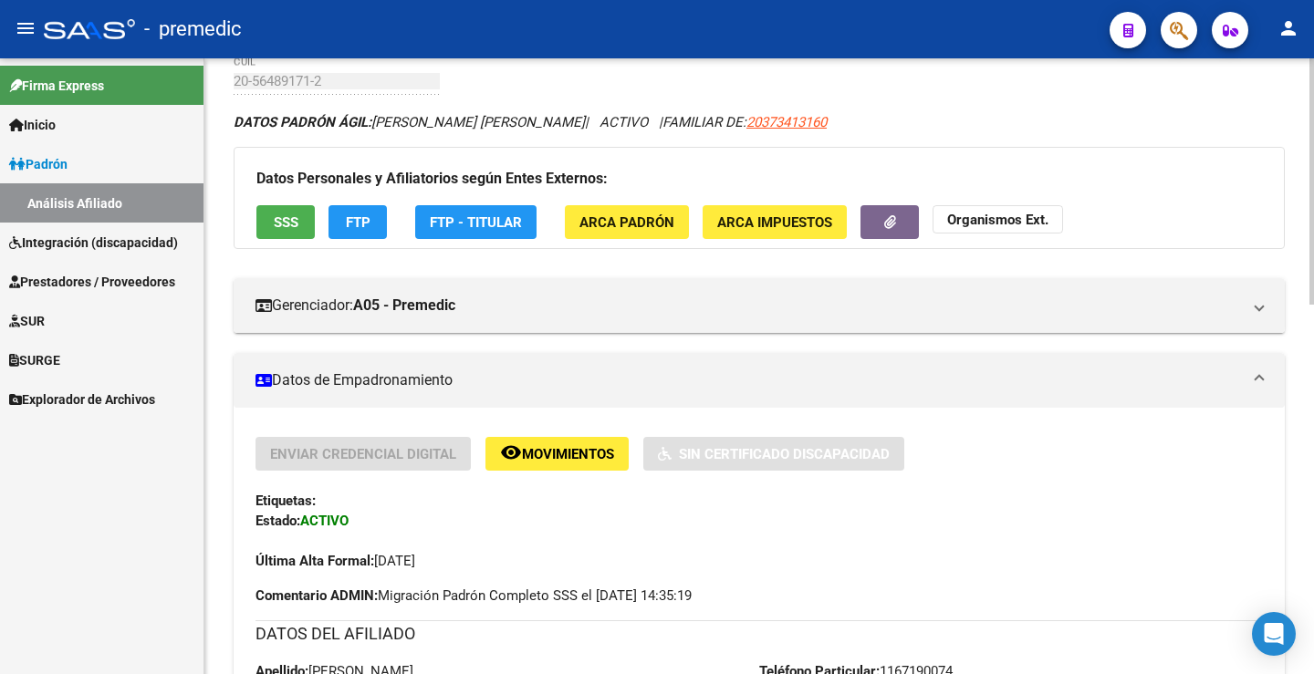
scroll to position [91, 0]
click at [330, 234] on button "FTP" at bounding box center [357, 223] width 58 height 34
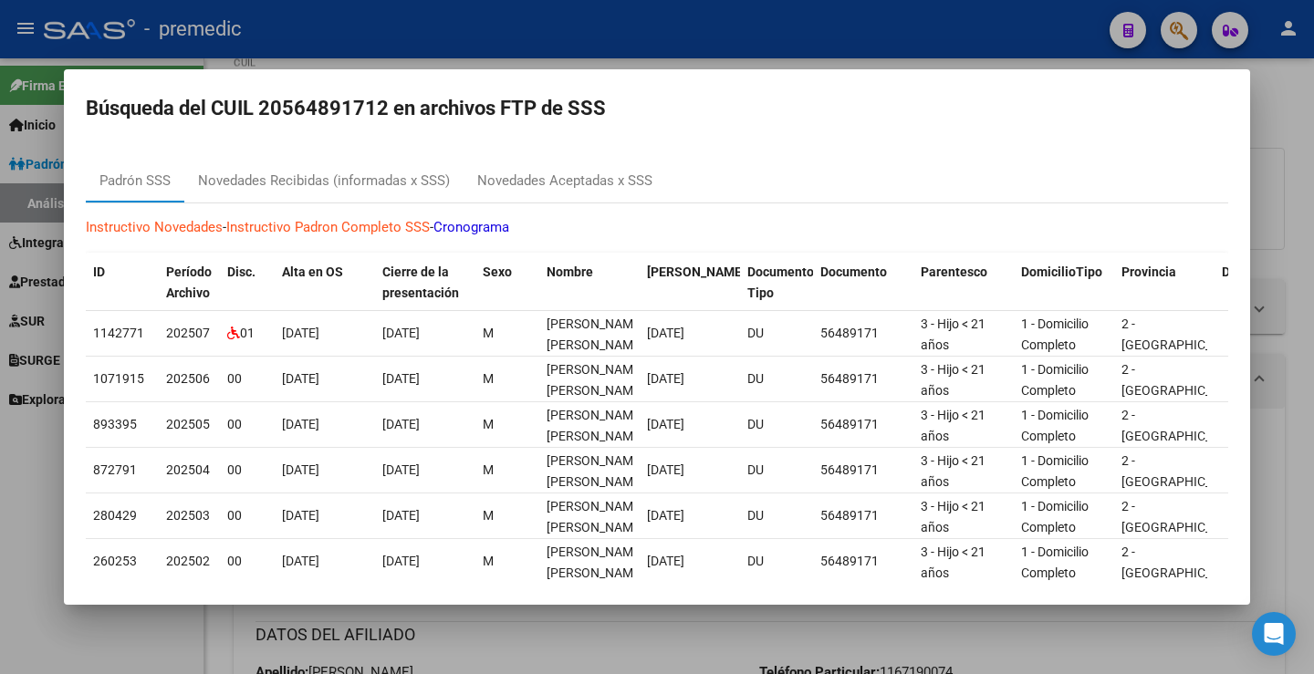
click at [1304, 116] on div at bounding box center [657, 337] width 1314 height 674
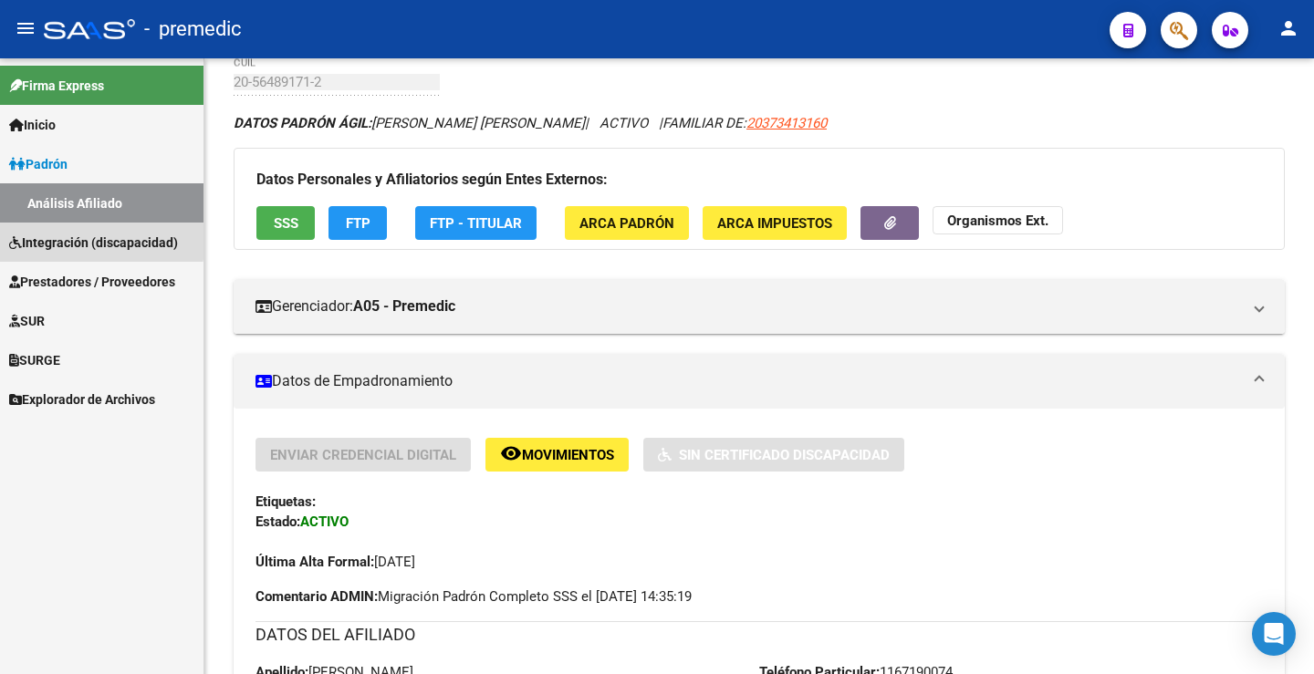
click at [87, 239] on span "Integración (discapacidad)" at bounding box center [93, 243] width 169 height 20
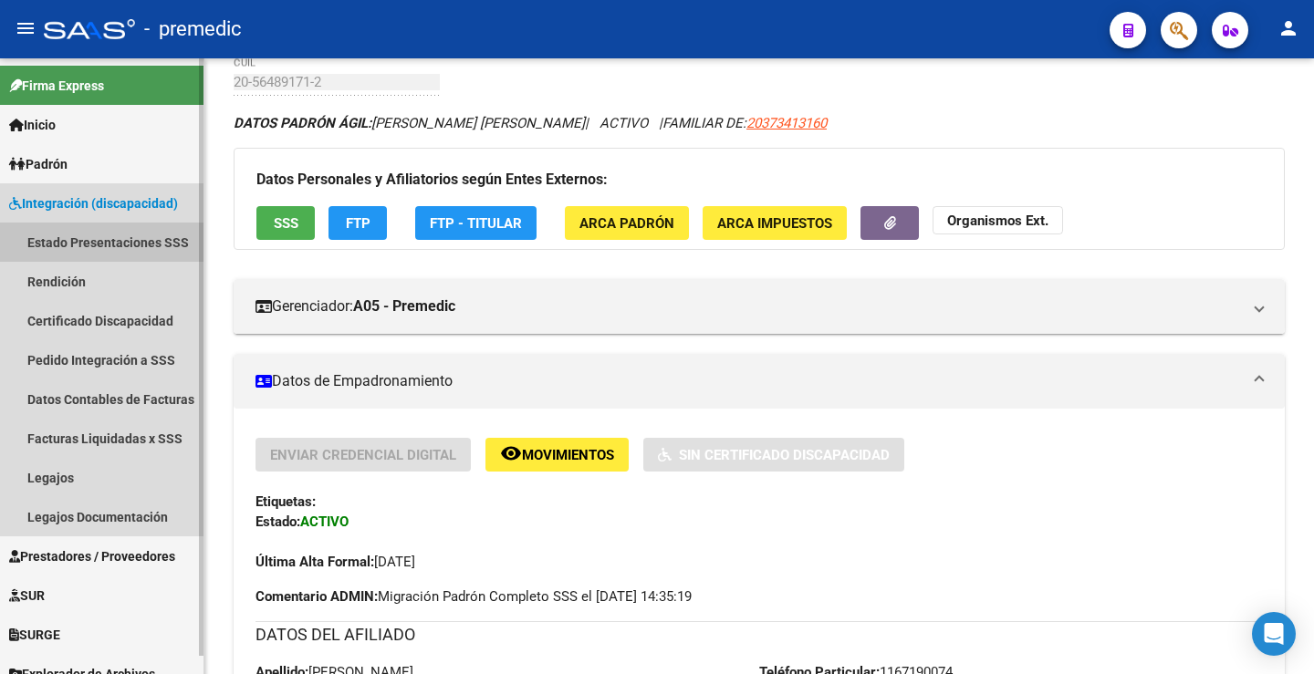
click at [58, 240] on link "Estado Presentaciones SSS" at bounding box center [101, 242] width 203 height 39
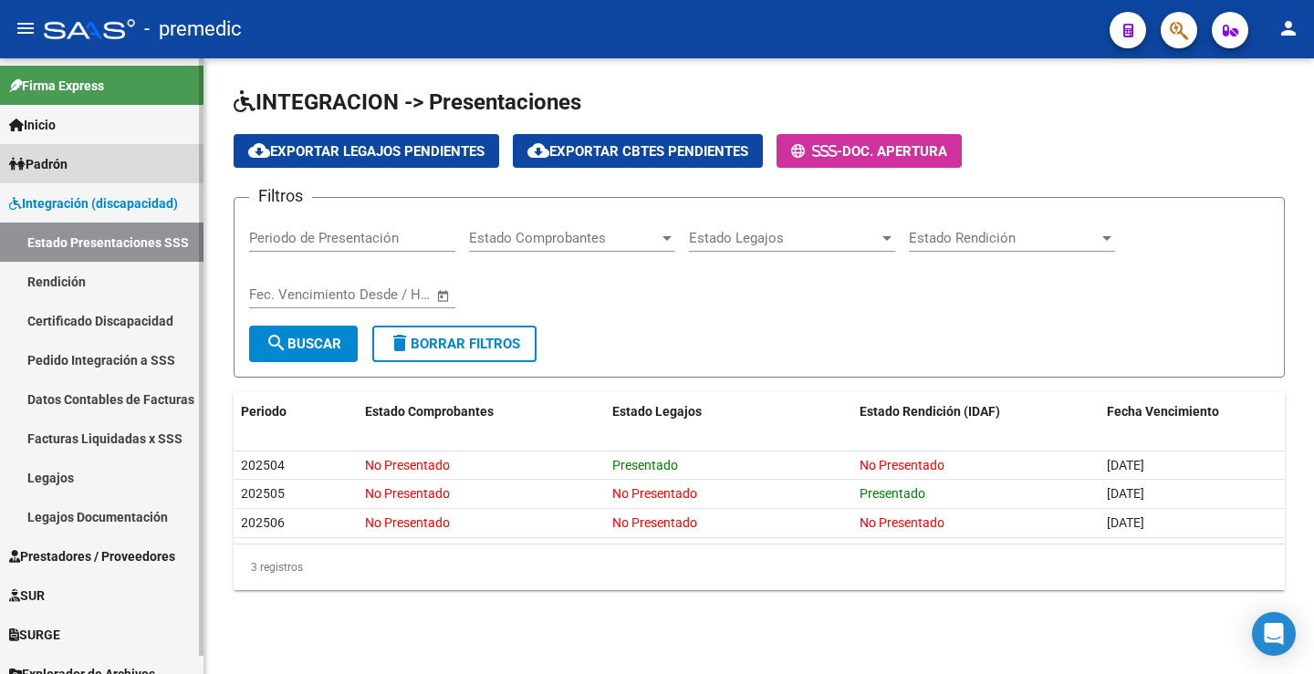
click at [52, 159] on span "Padrón" at bounding box center [38, 164] width 58 height 20
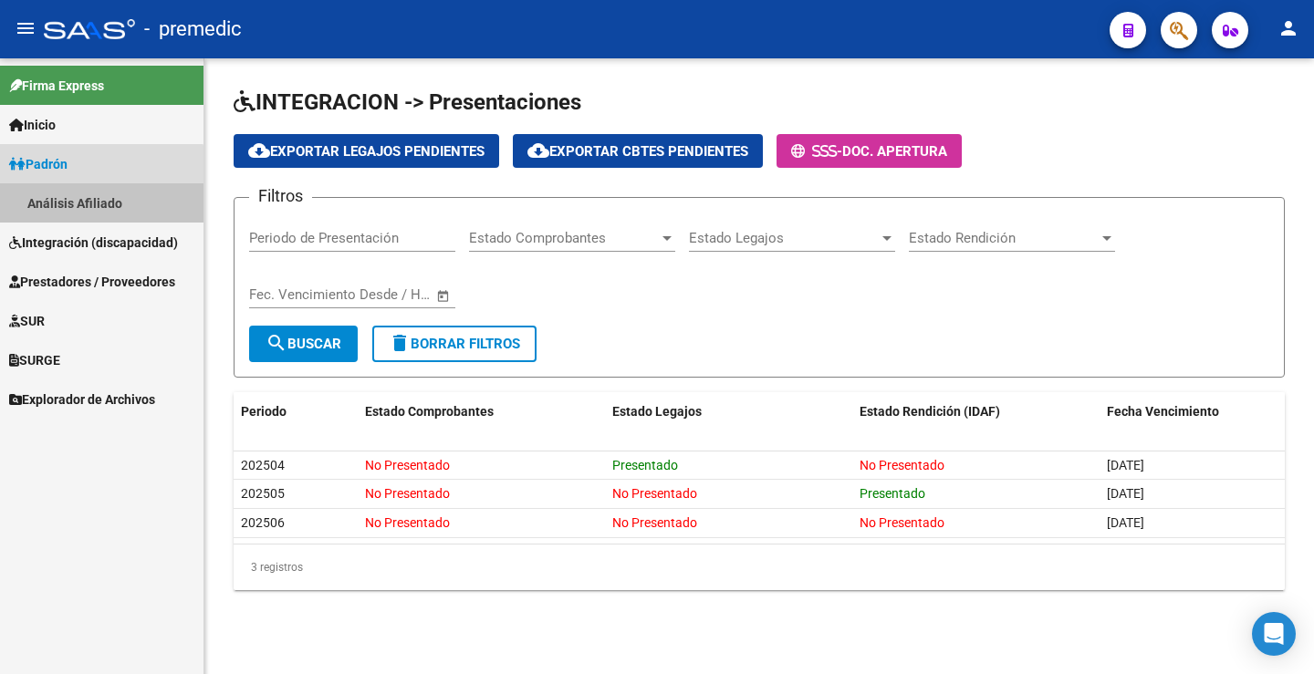
click at [79, 196] on link "Análisis Afiliado" at bounding box center [101, 202] width 203 height 39
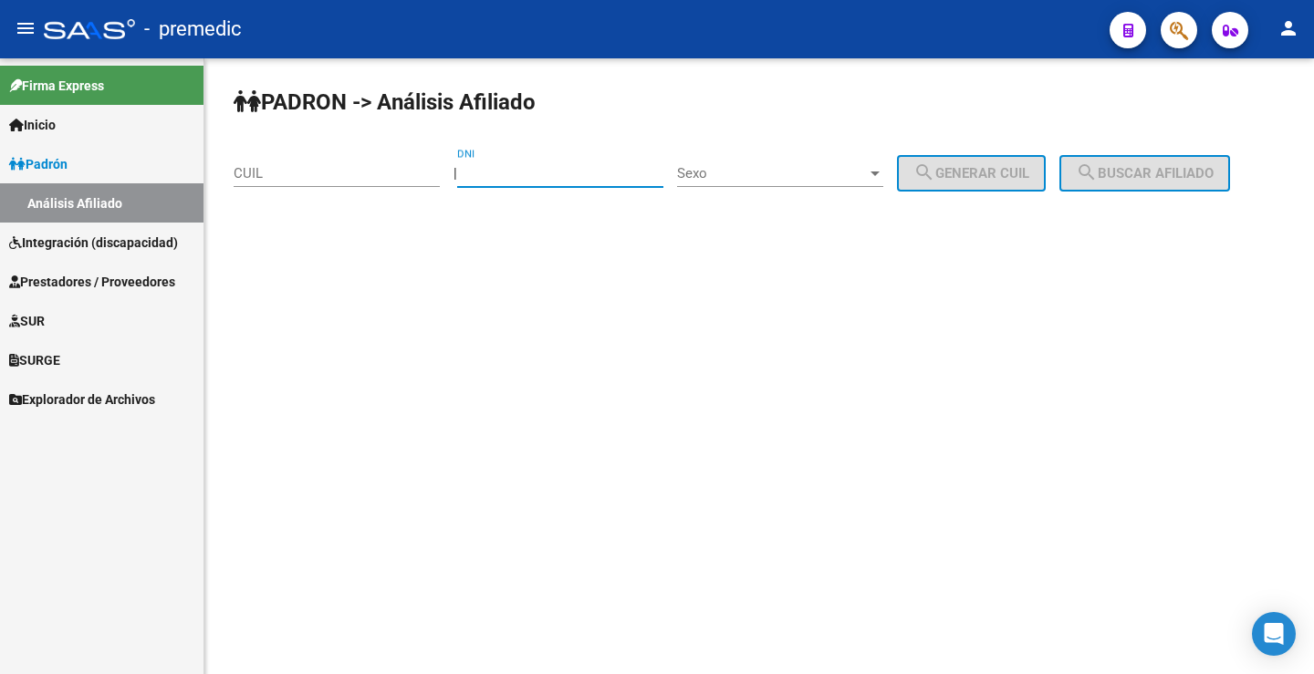
click at [504, 171] on input "DNI" at bounding box center [560, 173] width 206 height 16
paste input "56489171"
type input "56489171"
click at [816, 175] on span "Sexo" at bounding box center [772, 173] width 190 height 16
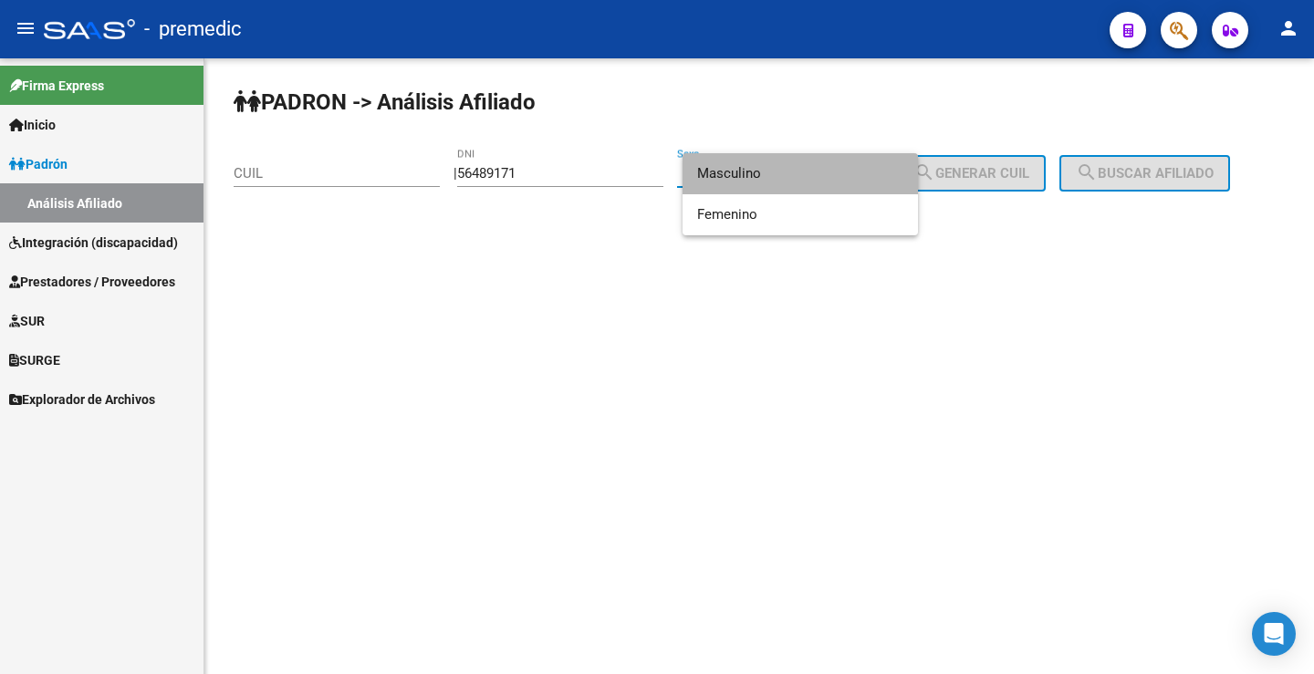
click at [783, 183] on span "Masculino" at bounding box center [800, 173] width 206 height 41
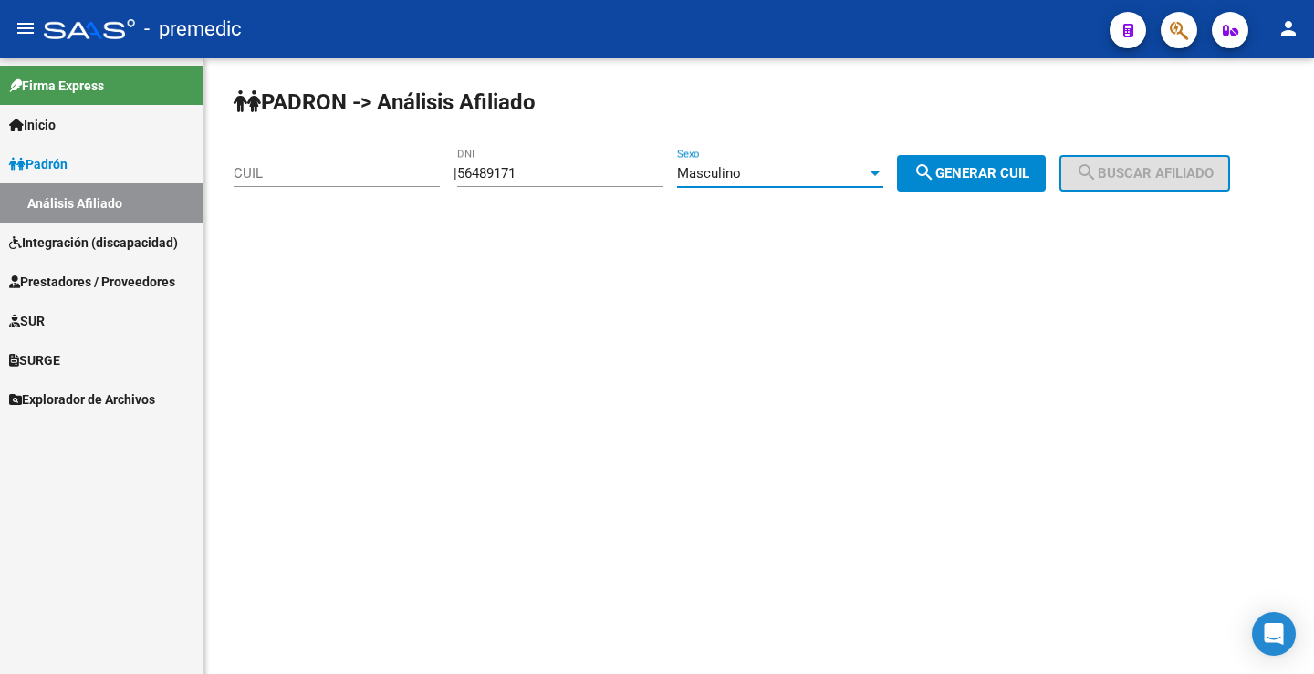
click at [1004, 157] on button "search Generar CUIL" at bounding box center [971, 173] width 149 height 36
type input "20-56489171-2"
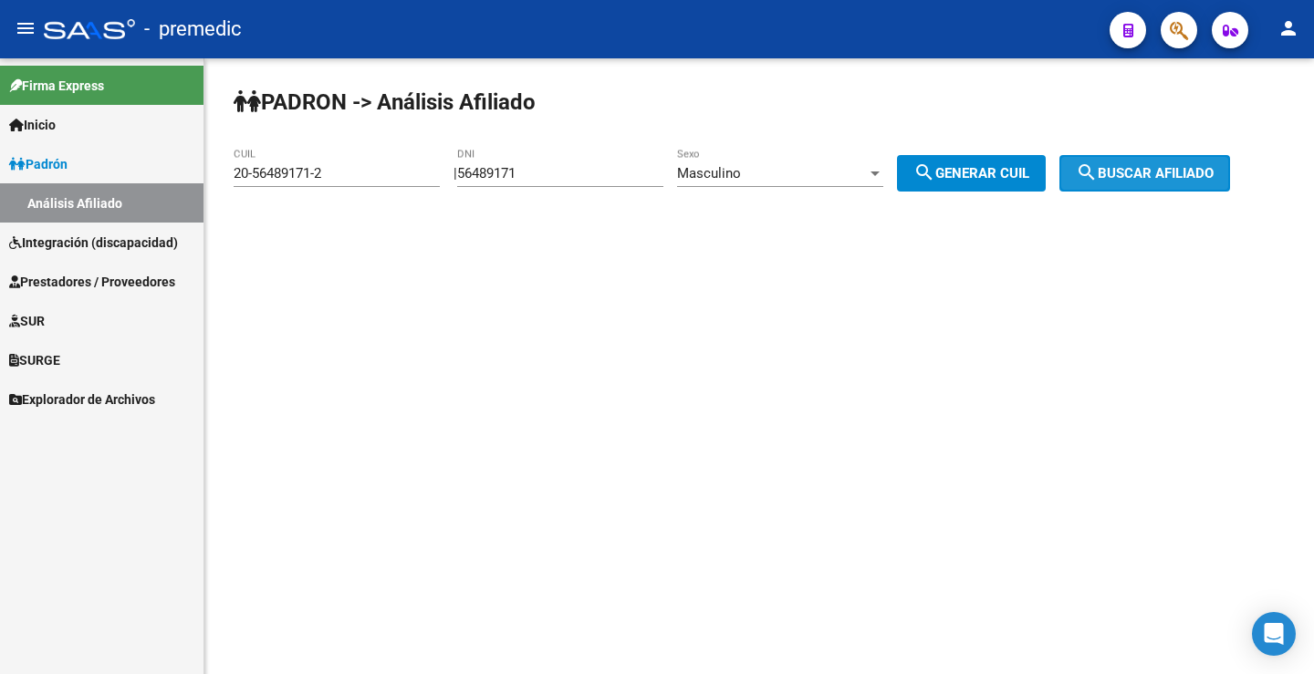
click at [1168, 165] on span "search Buscar afiliado" at bounding box center [1145, 173] width 138 height 16
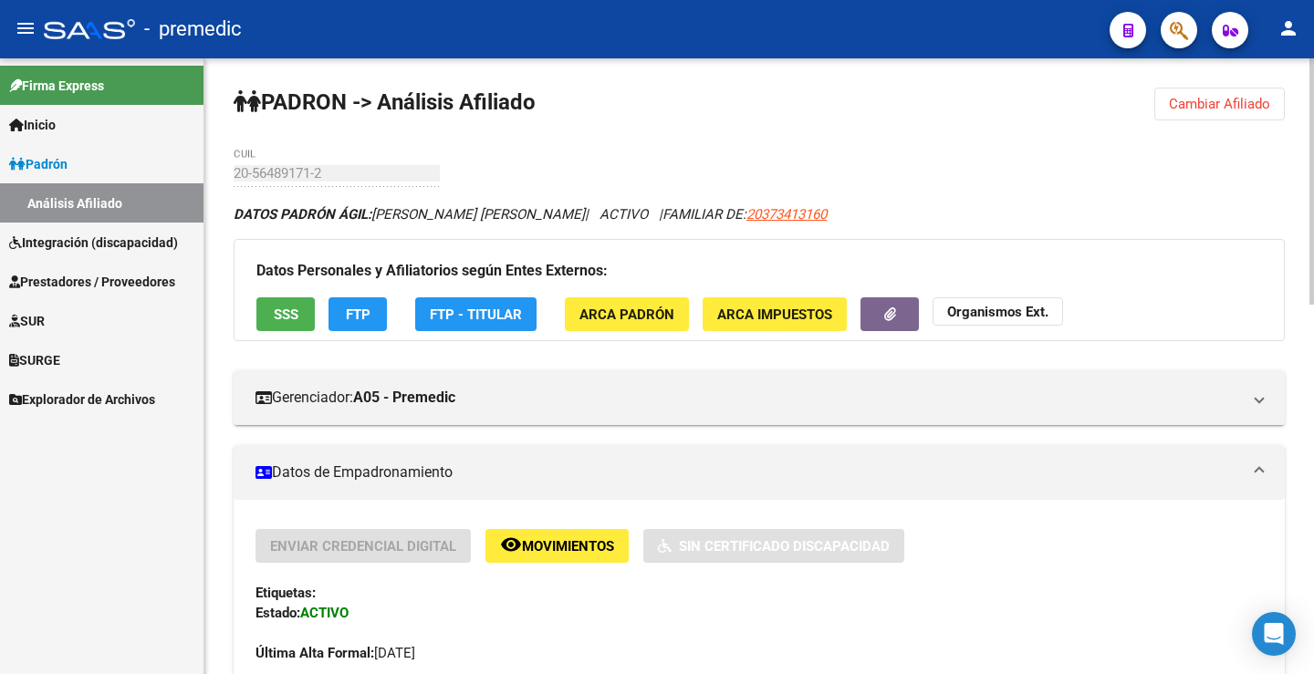
click at [1216, 97] on span "Cambiar Afiliado" at bounding box center [1219, 104] width 101 height 16
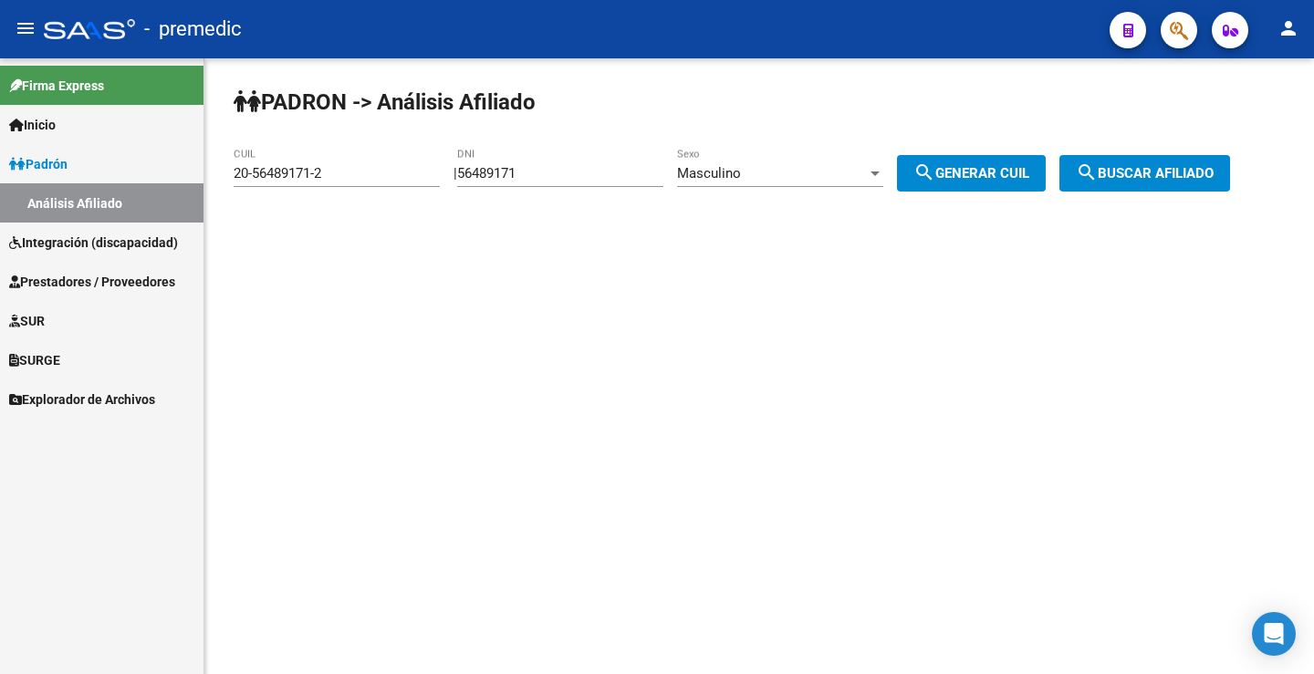
drag, startPoint x: 569, startPoint y: 172, endPoint x: 213, endPoint y: 170, distance: 355.8
click at [213, 170] on div "PADRON -> Análisis Afiliado 20-56489171-2 CUIL | 56489171 DNI Masculino Sexo se…" at bounding box center [758, 154] width 1109 height 192
paste input "510116"
type input "55101161"
click at [1001, 164] on button "search Generar CUIL" at bounding box center [971, 173] width 149 height 36
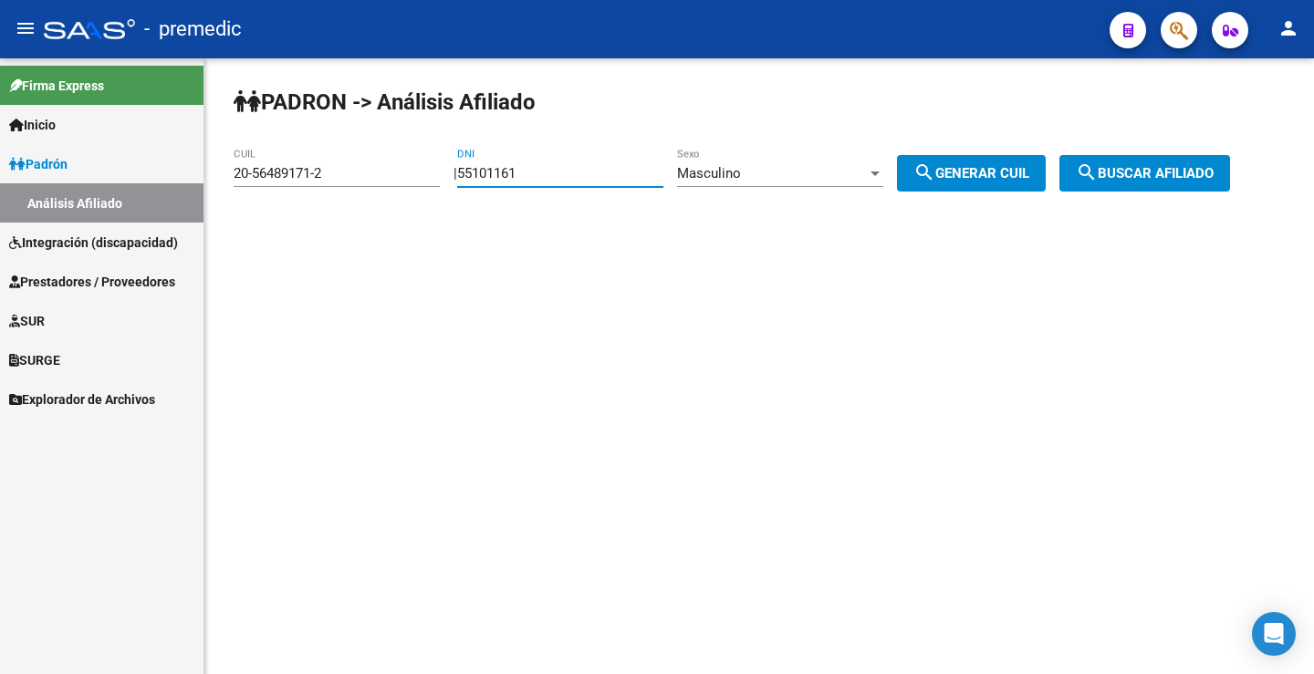
type input "20-55101161-6"
drag, startPoint x: 1155, startPoint y: 173, endPoint x: 1186, endPoint y: 140, distance: 45.2
click at [1156, 172] on span "search Buscar afiliado" at bounding box center [1145, 173] width 138 height 16
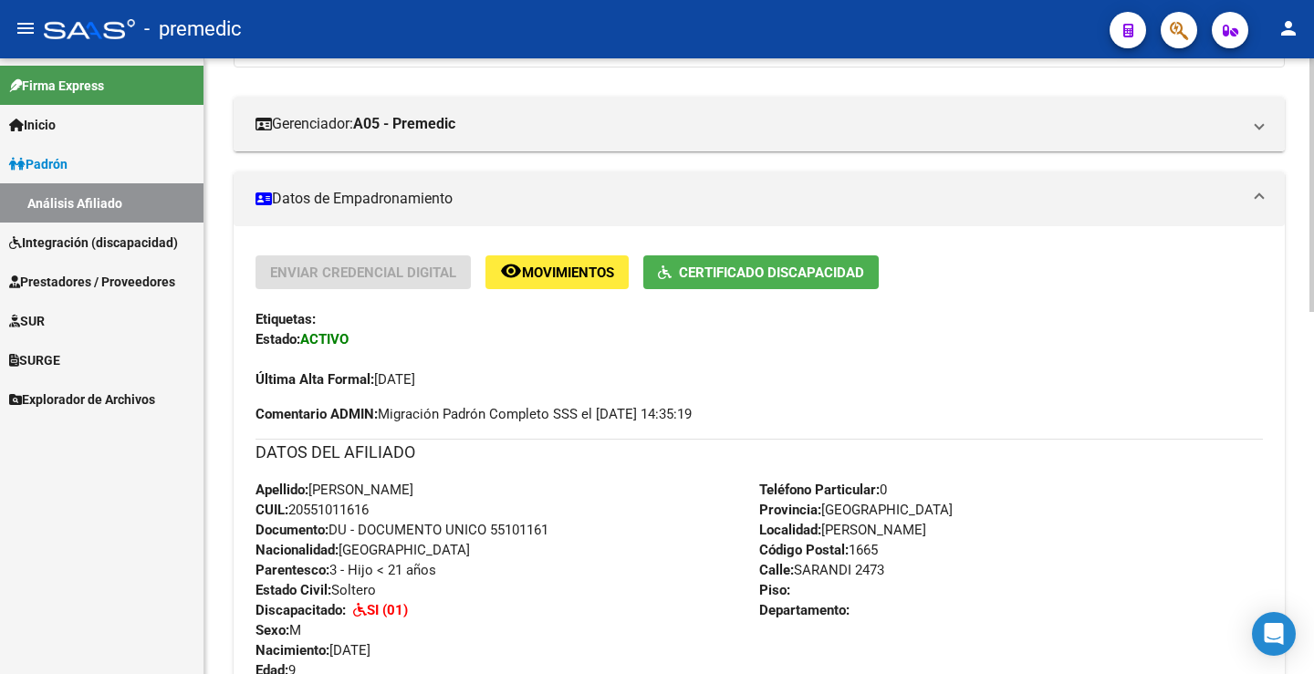
scroll to position [182, 0]
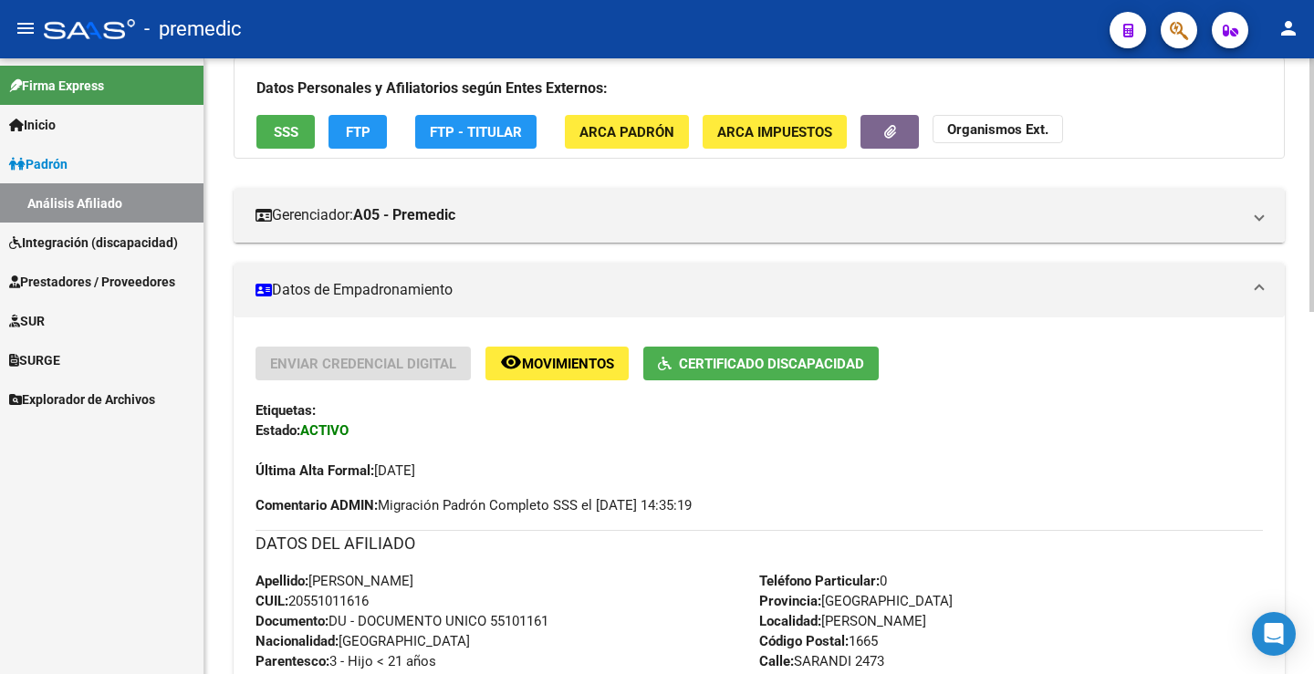
click at [348, 136] on span "FTP" at bounding box center [358, 132] width 25 height 16
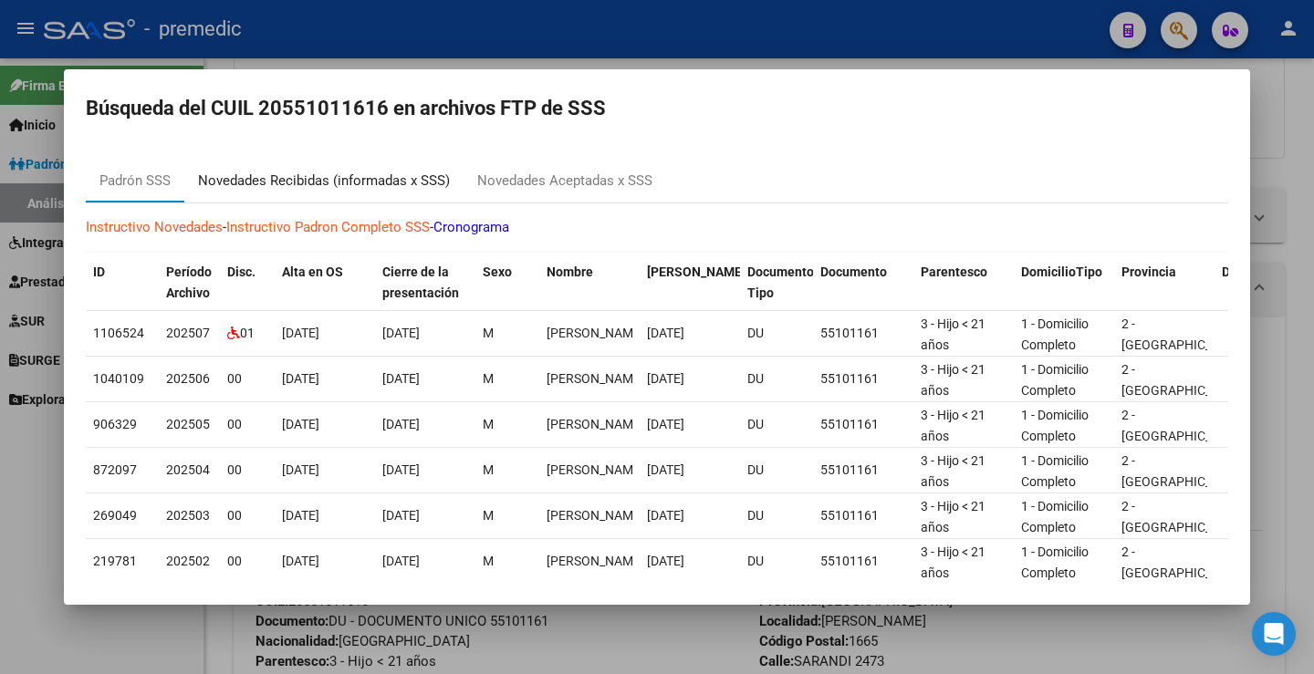
click at [349, 184] on div "Novedades Recibidas (informadas x SSS)" at bounding box center [324, 181] width 252 height 21
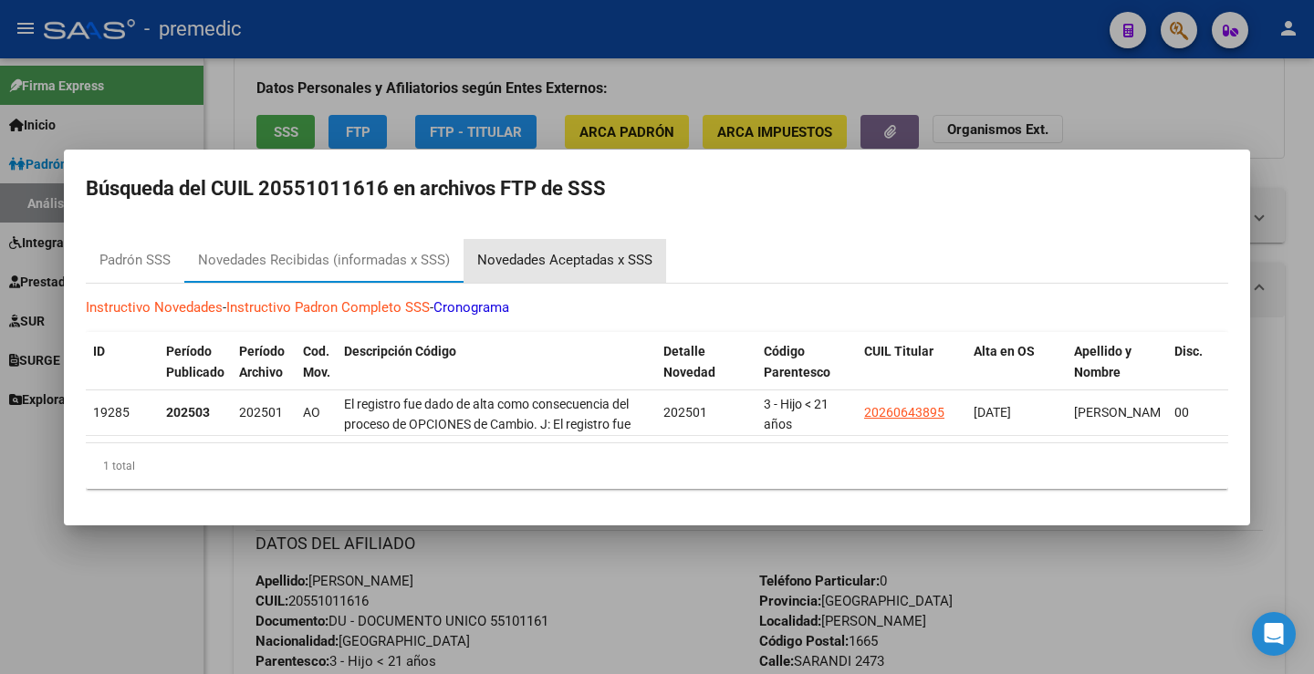
click at [591, 259] on div "Novedades Aceptadas x SSS" at bounding box center [564, 260] width 175 height 21
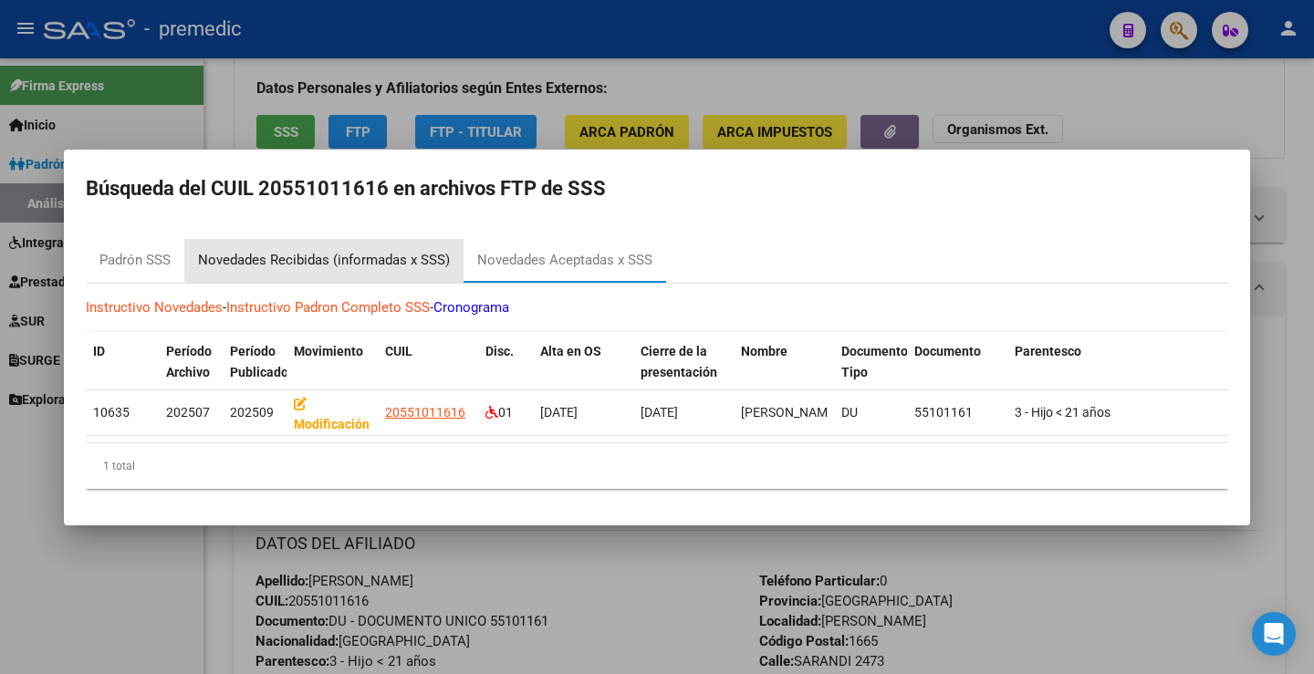
click at [391, 252] on div "Novedades Recibidas (informadas x SSS)" at bounding box center [324, 260] width 252 height 21
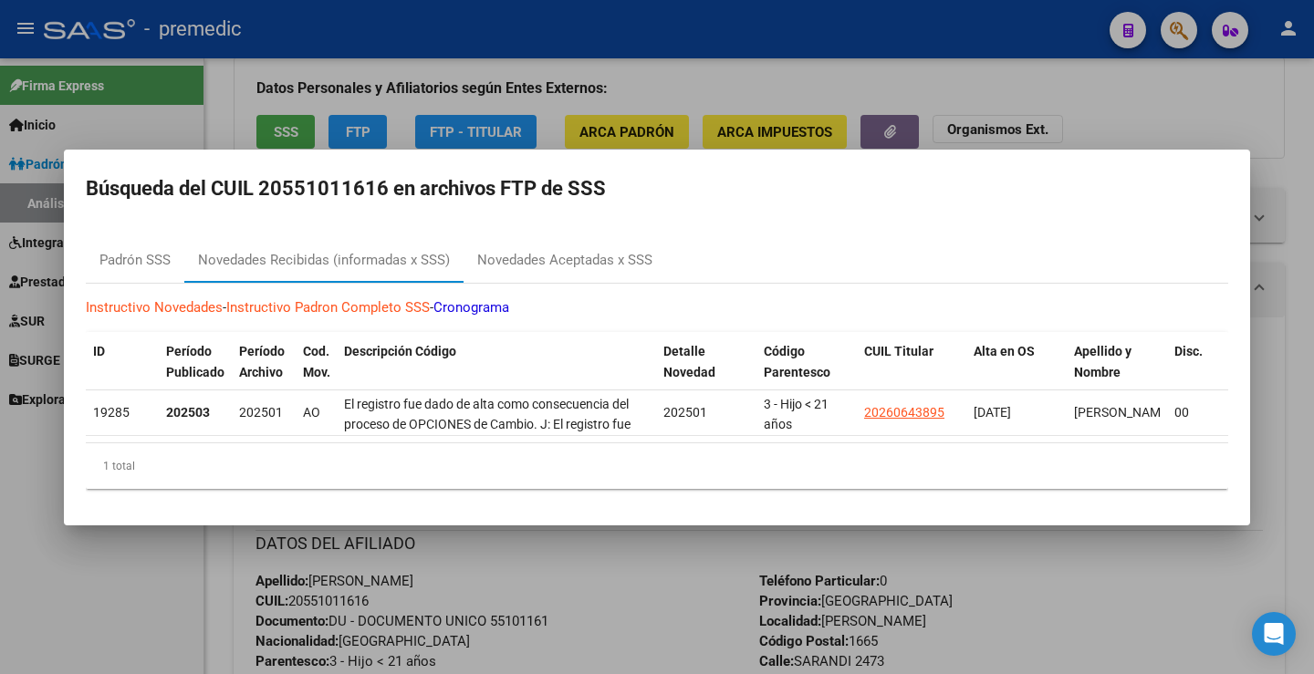
click at [1159, 95] on div at bounding box center [657, 337] width 1314 height 674
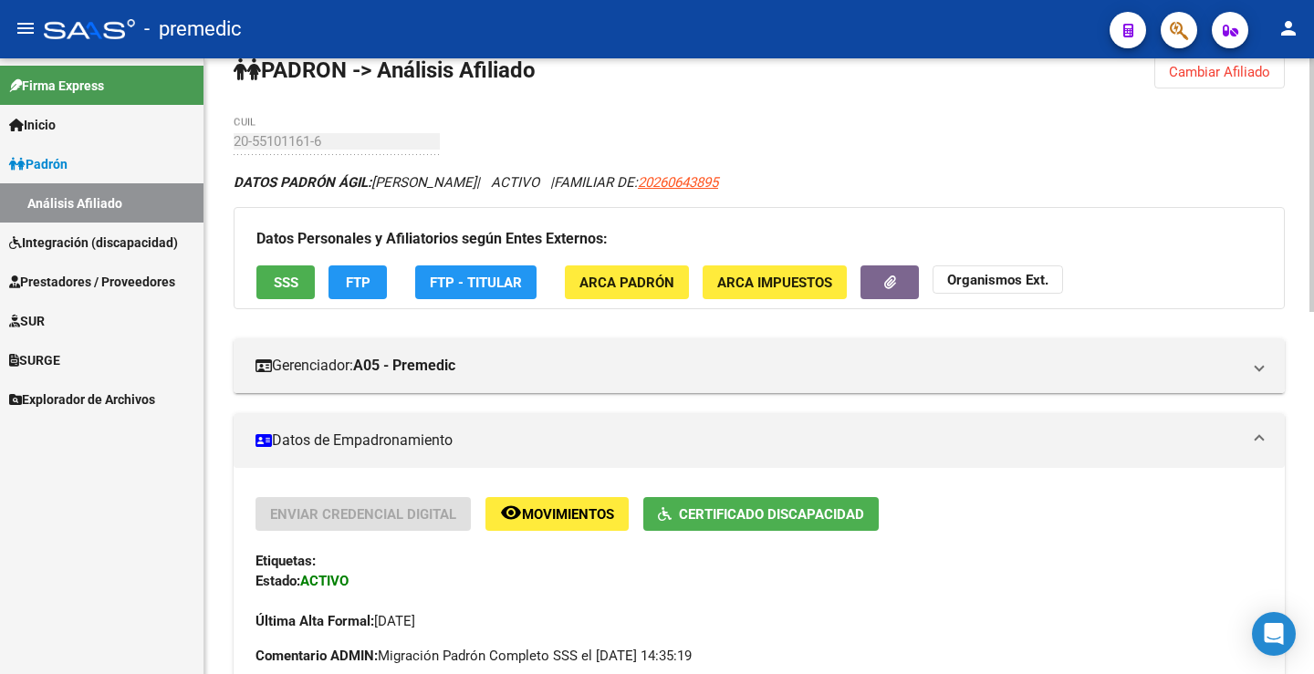
scroll to position [0, 0]
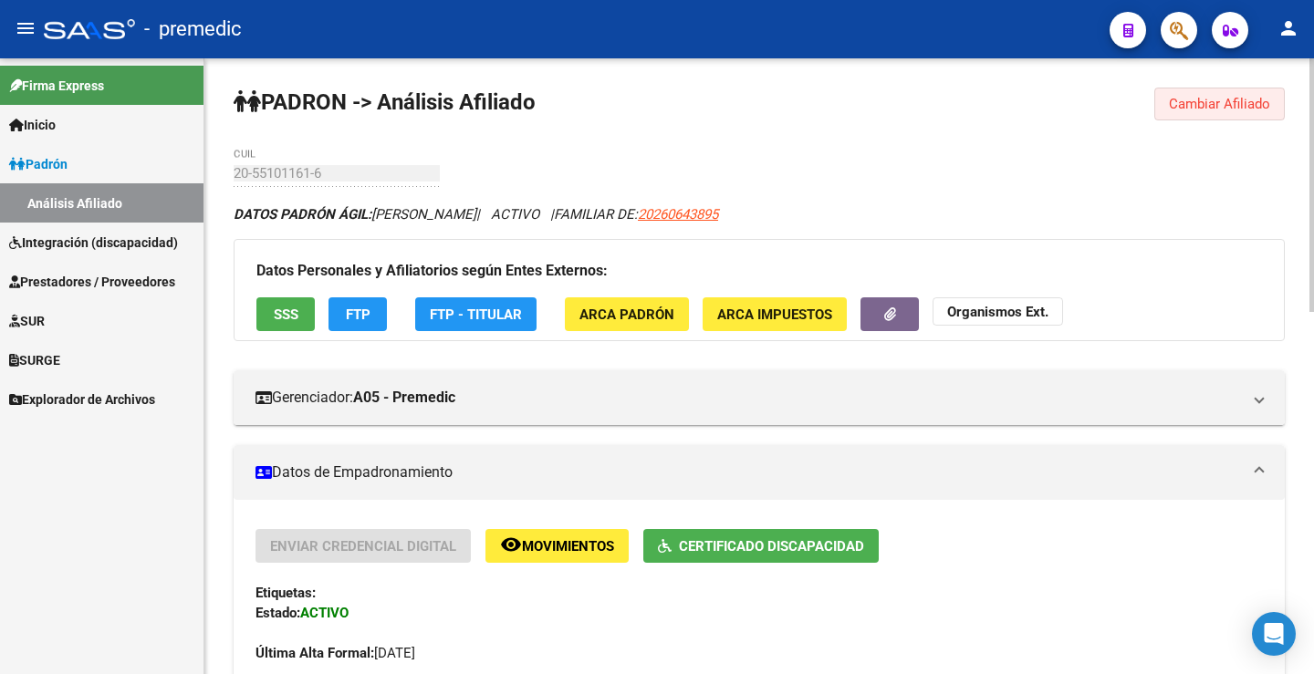
click at [1187, 100] on span "Cambiar Afiliado" at bounding box center [1219, 104] width 101 height 16
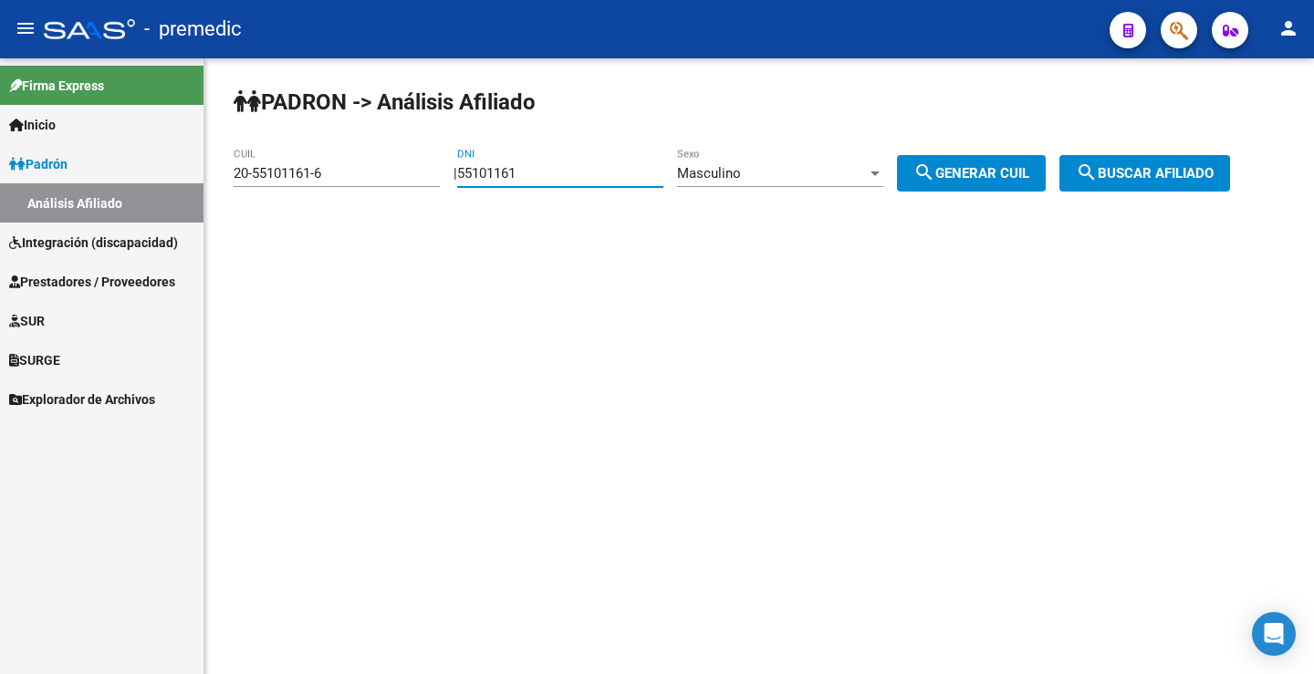
drag, startPoint x: 561, startPoint y: 174, endPoint x: 369, endPoint y: 160, distance: 193.0
click at [369, 165] on app-analisis-afiliado "PADRON -> Análisis Afiliado 20-55101161-6 CUIL | 55101161 DNI Masculino Sexo se…" at bounding box center [739, 173] width 1010 height 16
paste input "874967"
type input "58749671"
click at [1015, 168] on span "search Generar CUIL" at bounding box center [971, 173] width 116 height 16
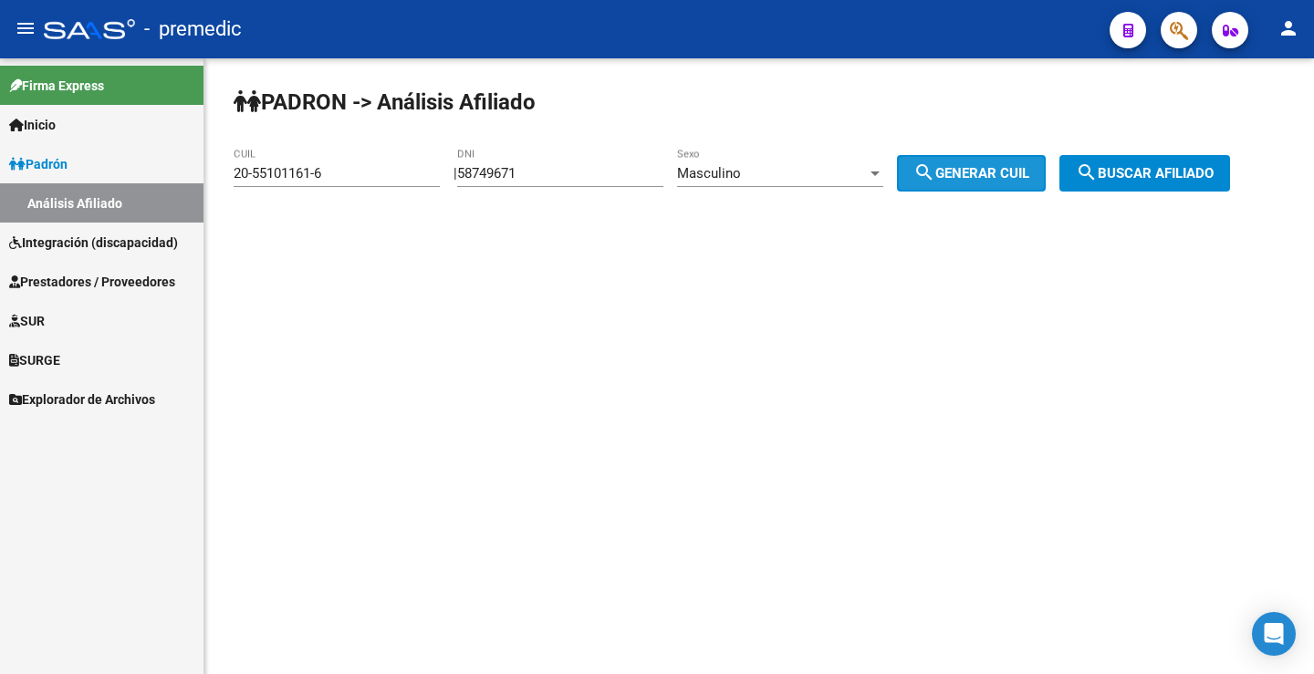
type input "20-58749671-3"
click at [1135, 165] on span "search Buscar afiliado" at bounding box center [1145, 173] width 138 height 16
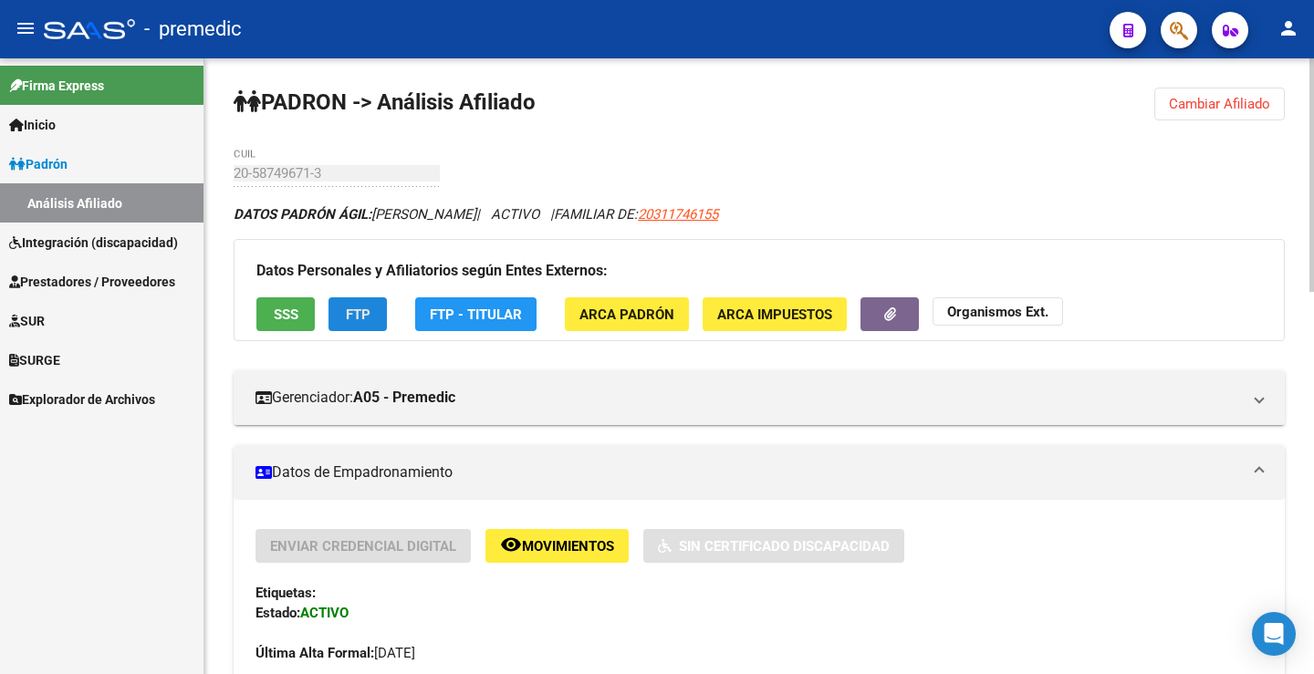
click at [337, 325] on button "FTP" at bounding box center [357, 314] width 58 height 34
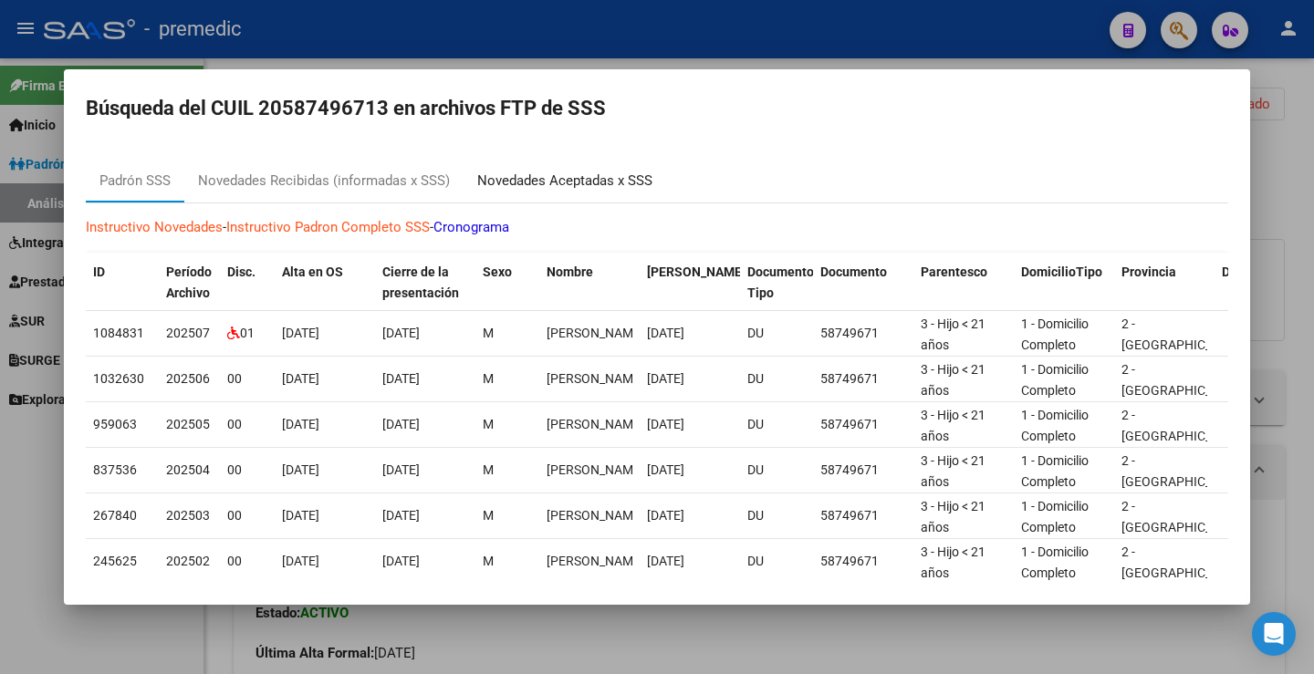
click at [589, 171] on div "Novedades Aceptadas x SSS" at bounding box center [564, 181] width 175 height 21
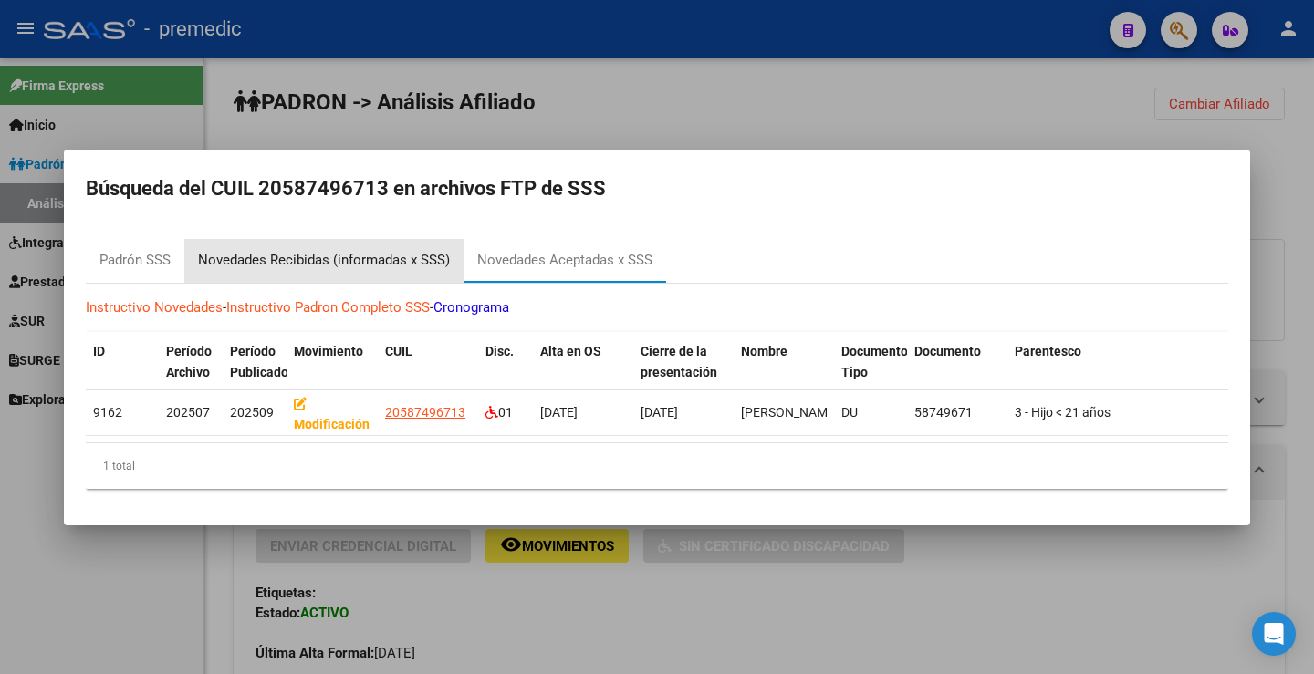
click at [358, 258] on div "Novedades Recibidas (informadas x SSS)" at bounding box center [324, 260] width 252 height 21
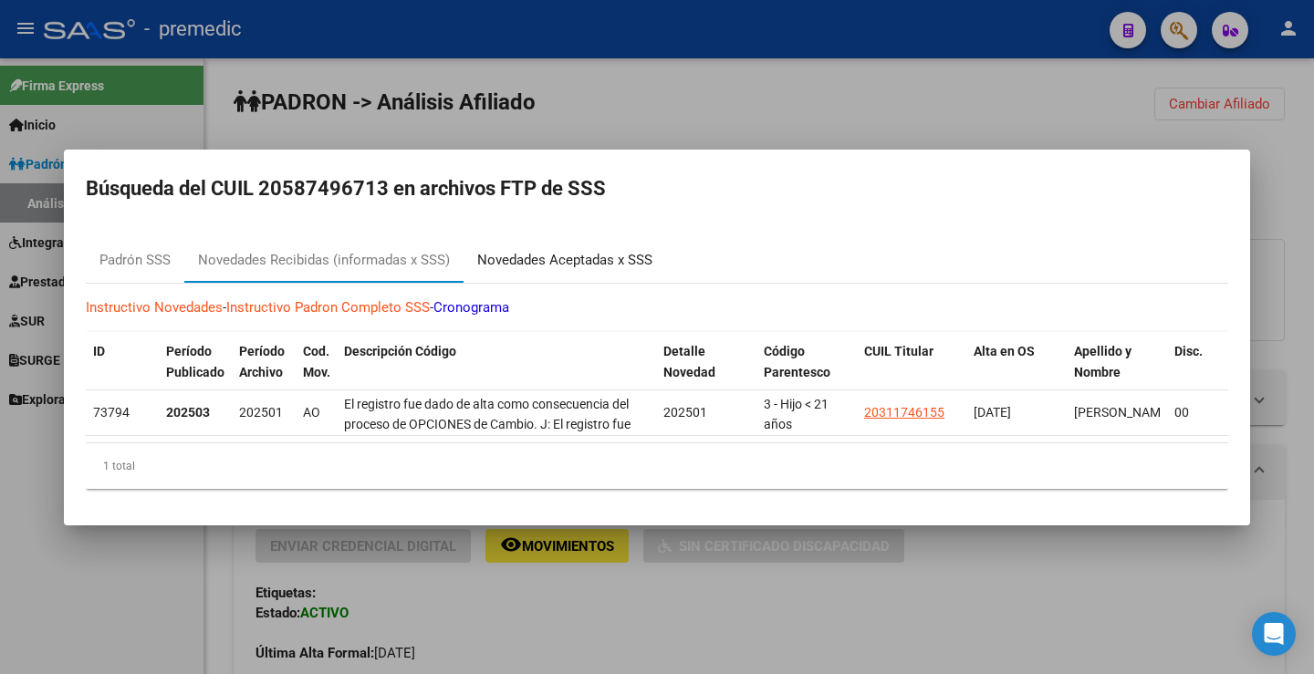
click at [573, 242] on div "Novedades Aceptadas x SSS" at bounding box center [564, 261] width 203 height 44
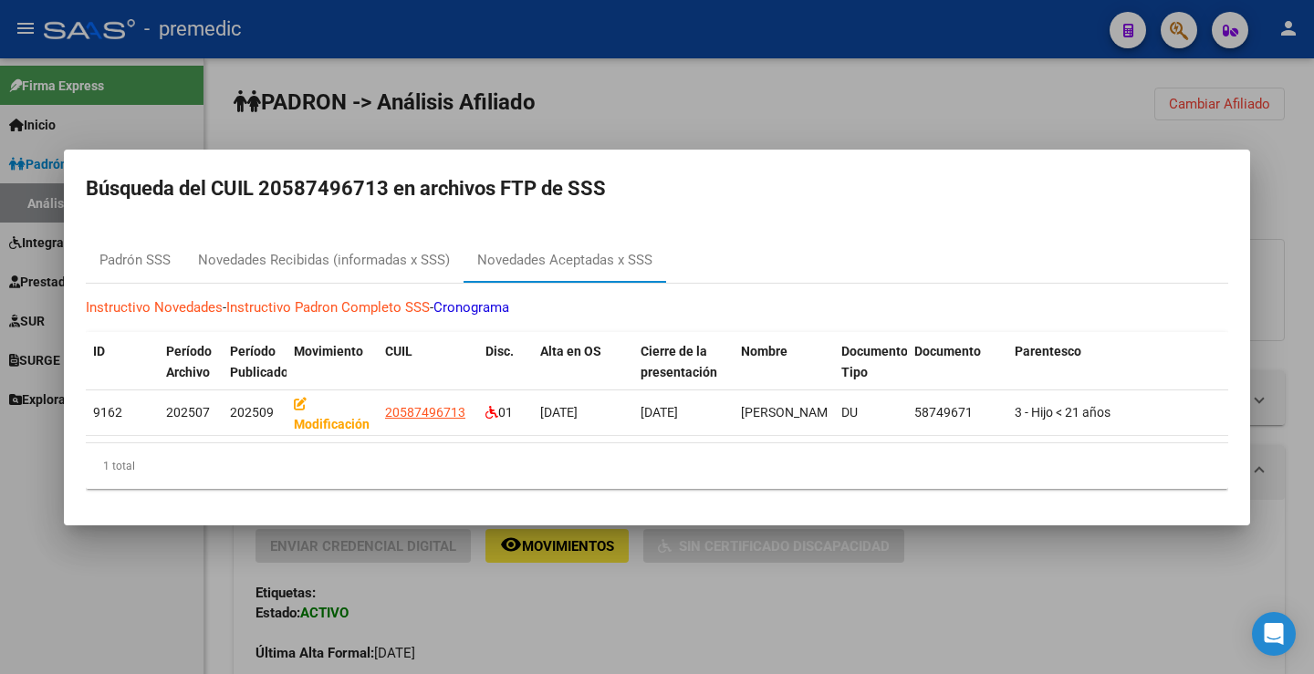
click at [994, 103] on div at bounding box center [657, 337] width 1314 height 674
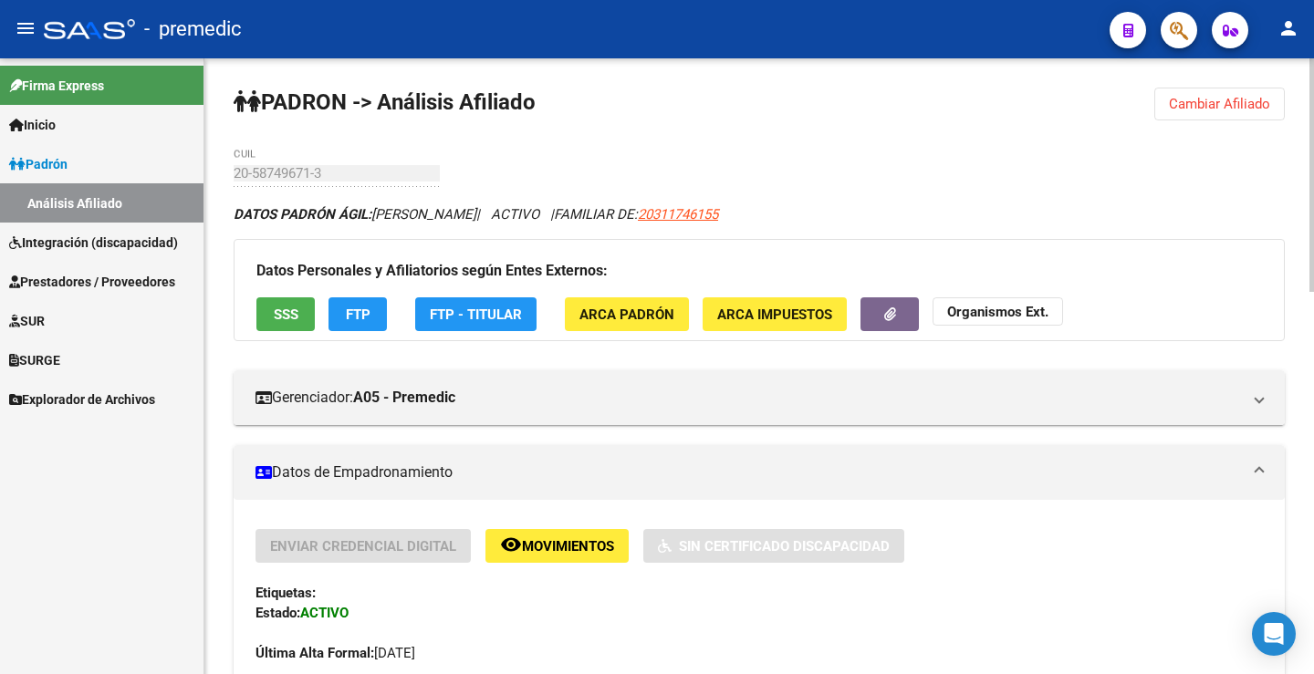
click at [1246, 115] on button "Cambiar Afiliado" at bounding box center [1219, 104] width 130 height 33
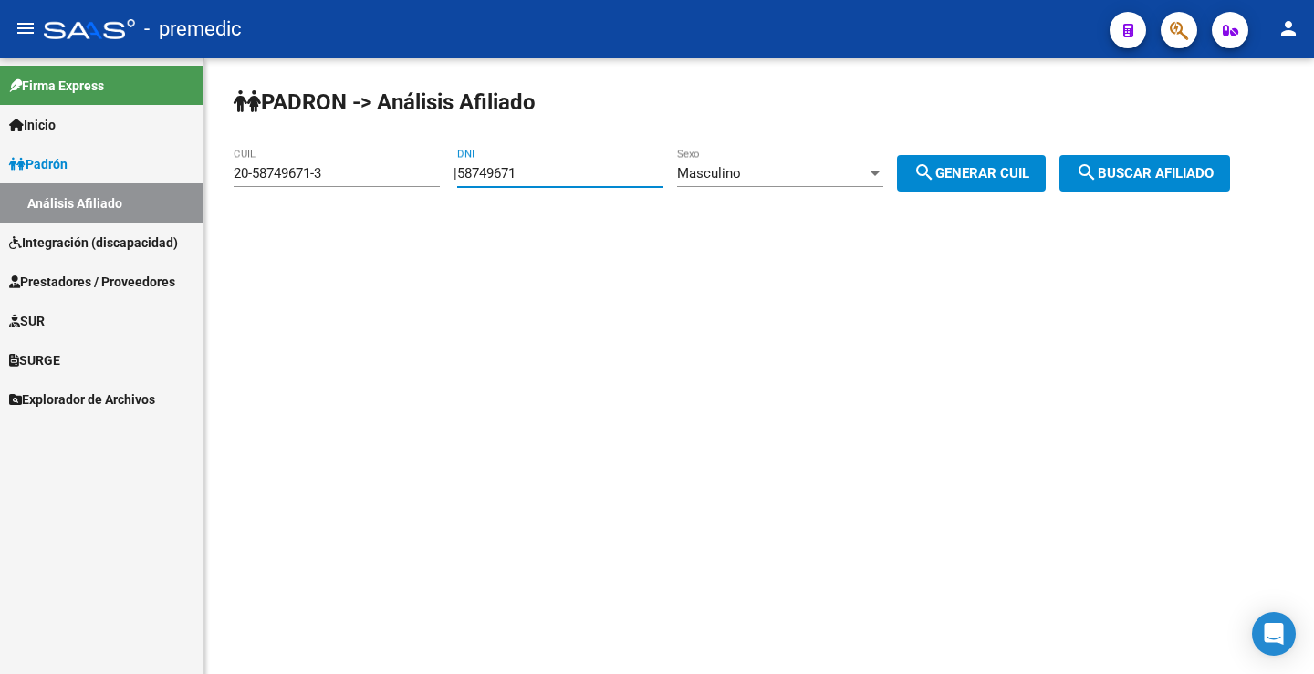
drag, startPoint x: 604, startPoint y: 172, endPoint x: 182, endPoint y: 172, distance: 421.5
click at [182, 172] on mat-sidenav-container "Firma Express Inicio Instructivos Contacto OS Padrón Análisis Afiliado Integrac…" at bounding box center [657, 366] width 1314 height 616
paste input "528090"
type input "58528090"
click at [971, 180] on span "search Generar CUIL" at bounding box center [971, 173] width 116 height 16
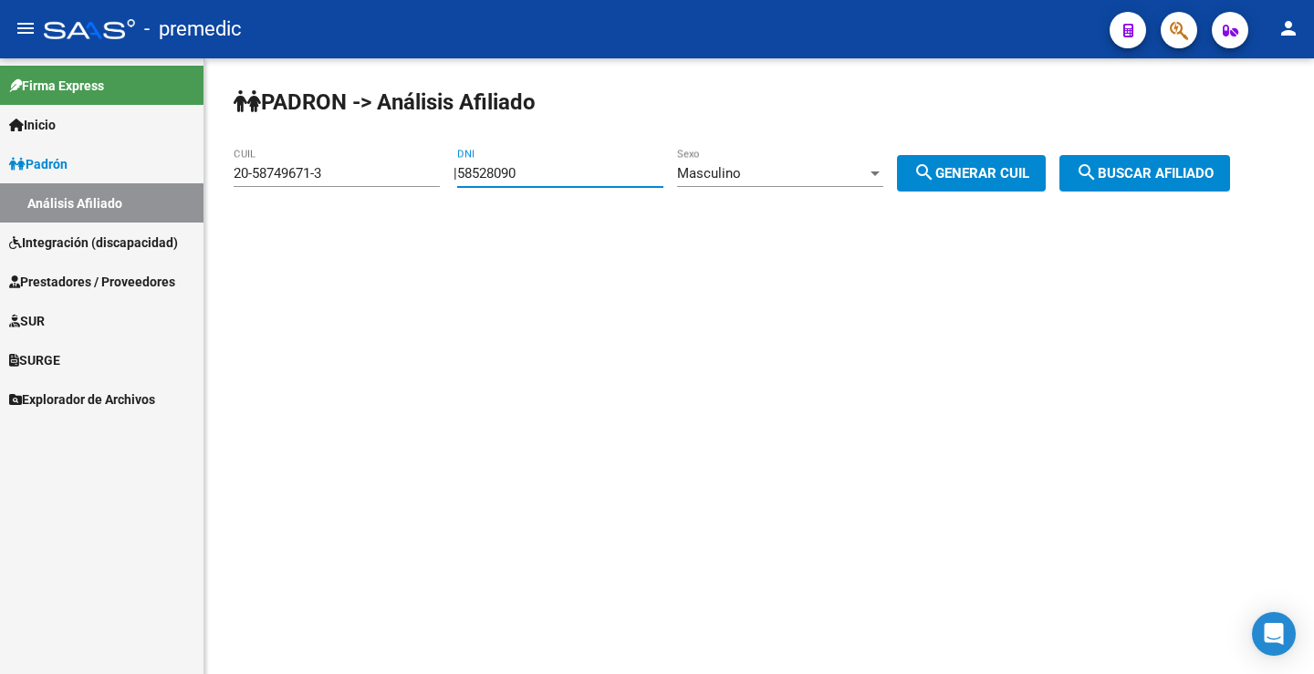
type input "23-58528090-9"
click at [1158, 198] on div "PADRON -> Análisis Afiliado 23-58528090-9 CUIL | 58528090 DNI Masculino Sexo se…" at bounding box center [758, 154] width 1109 height 192
click at [1163, 172] on span "search Buscar afiliado" at bounding box center [1145, 173] width 138 height 16
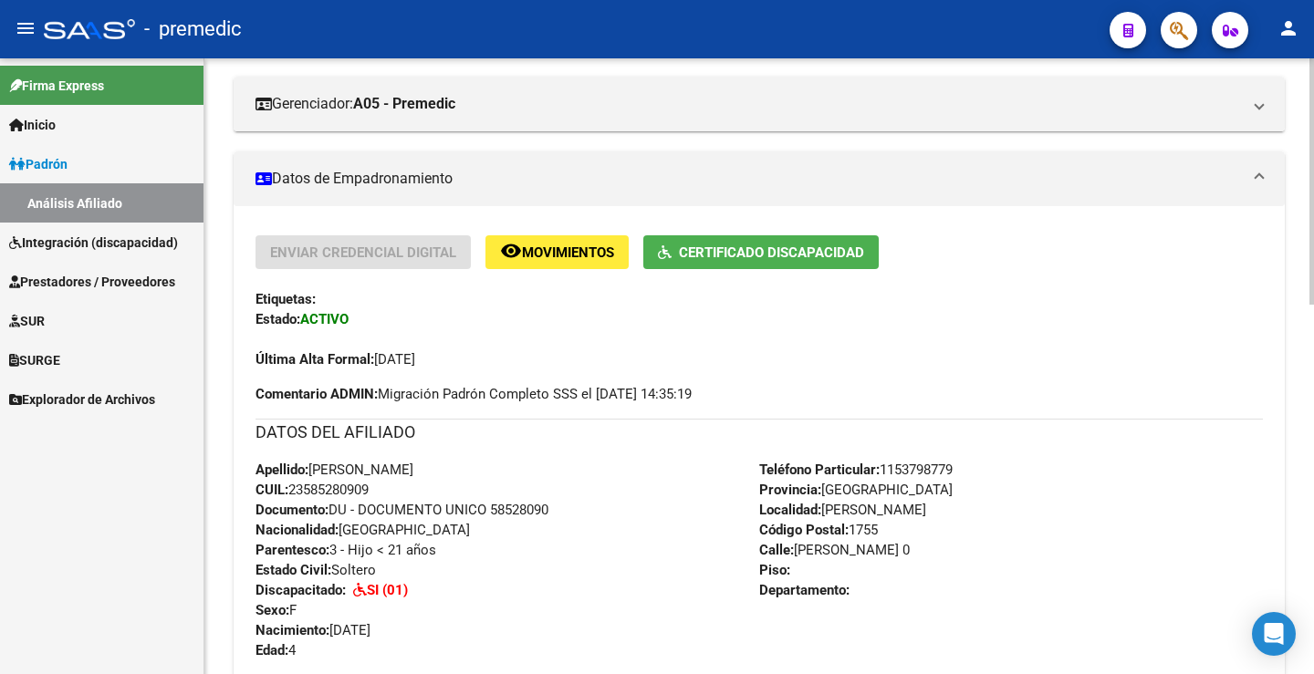
scroll to position [182, 0]
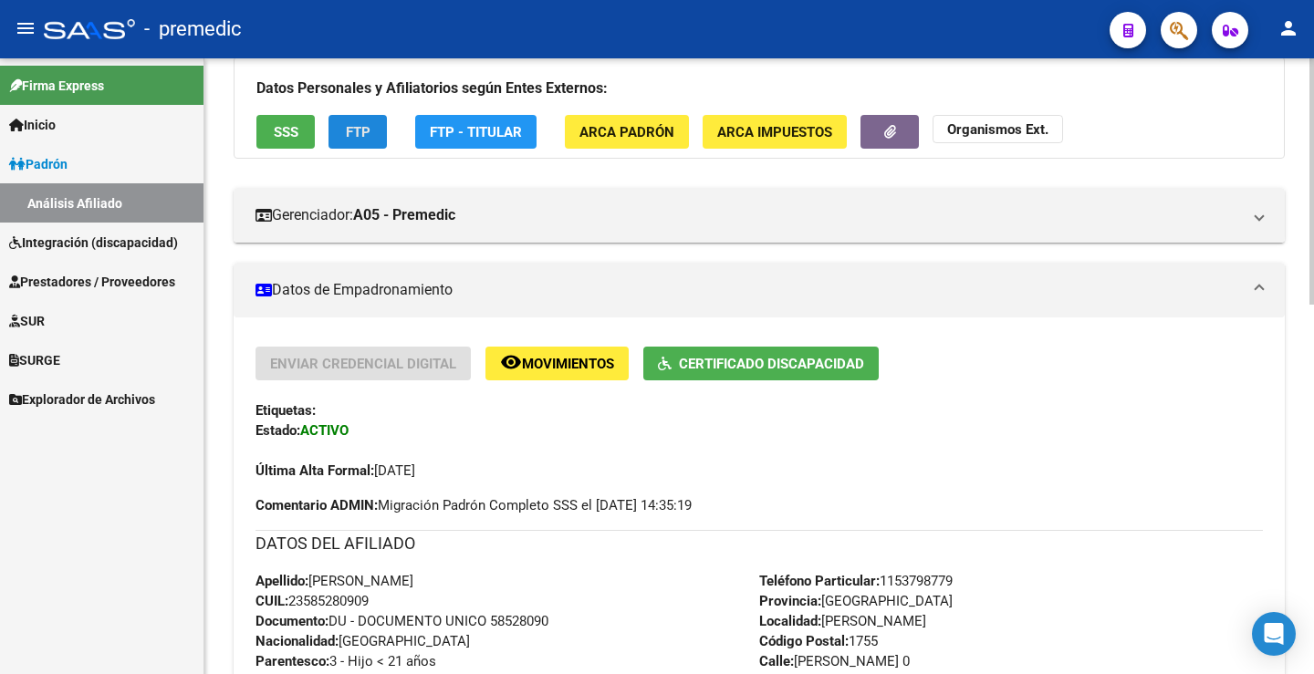
click at [352, 124] on span "FTP" at bounding box center [358, 132] width 25 height 16
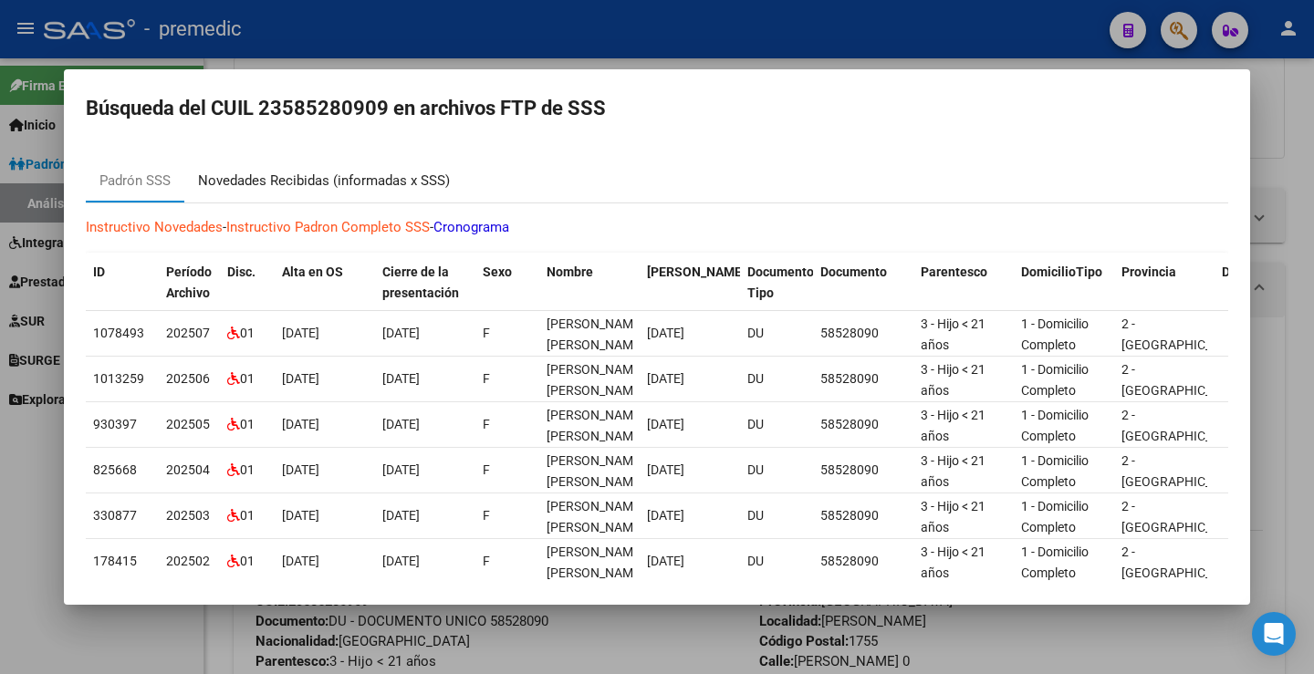
click at [411, 192] on div "Novedades Recibidas (informadas x SSS)" at bounding box center [323, 181] width 279 height 44
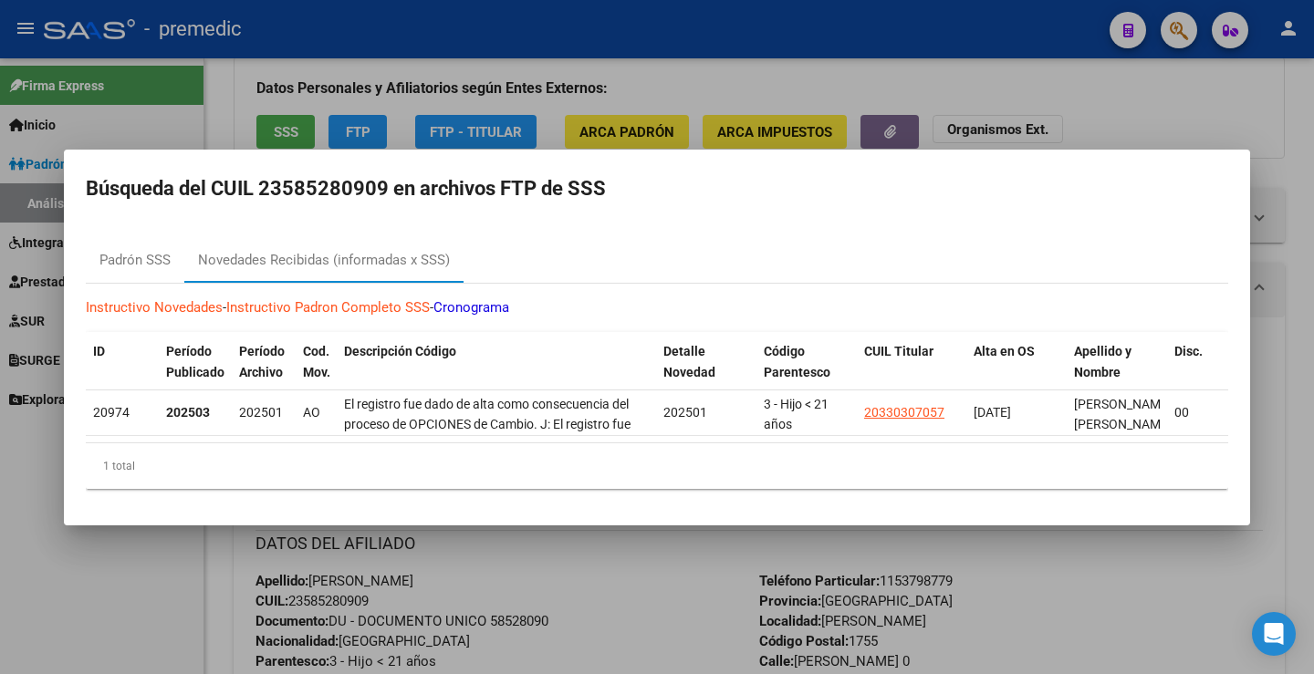
click at [352, 453] on div "1 total" at bounding box center [657, 466] width 1142 height 46
click at [351, 452] on div "1 total" at bounding box center [657, 466] width 1142 height 46
click at [121, 269] on div "Padrón SSS" at bounding box center [135, 261] width 99 height 44
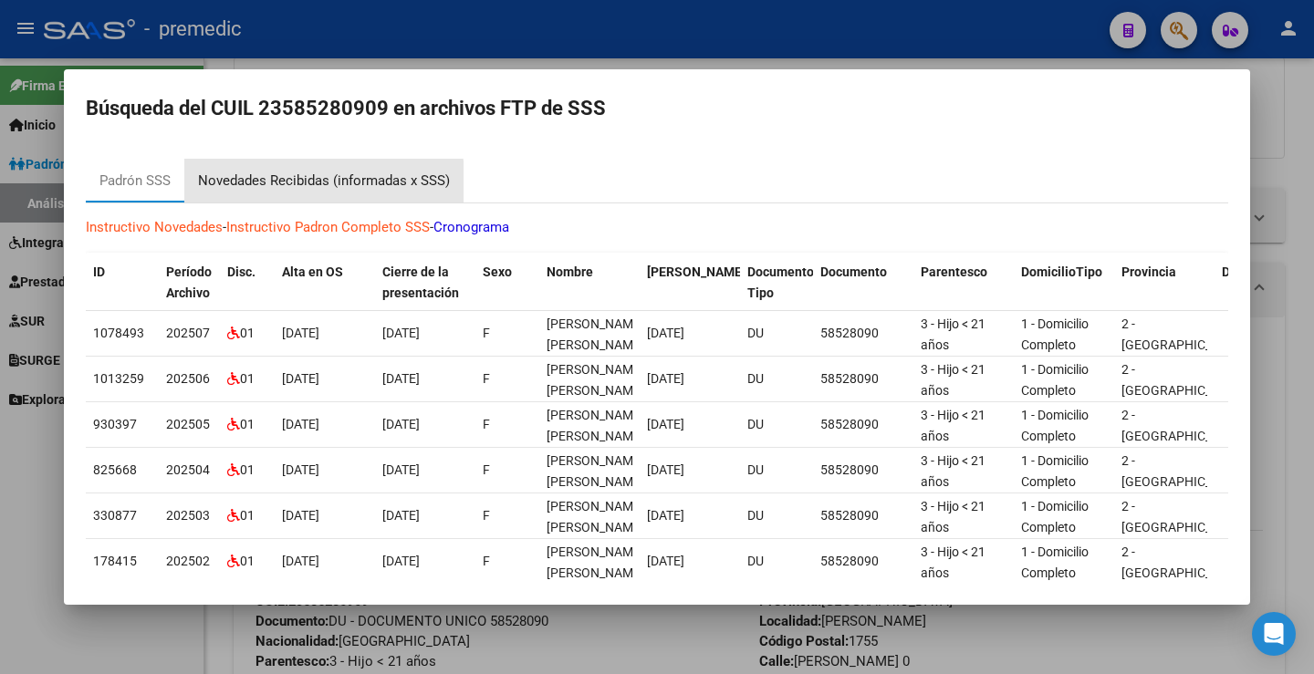
click at [243, 189] on div "Novedades Recibidas (informadas x SSS)" at bounding box center [324, 181] width 252 height 21
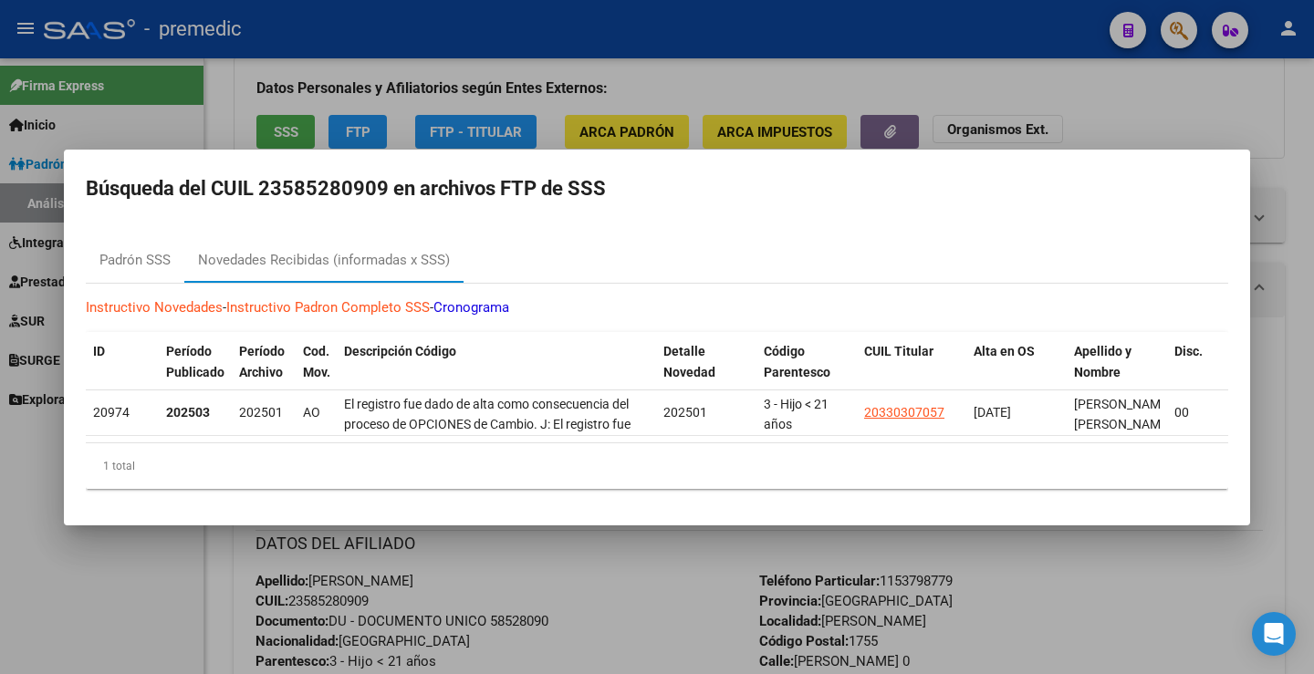
click at [1202, 120] on div at bounding box center [657, 337] width 1314 height 674
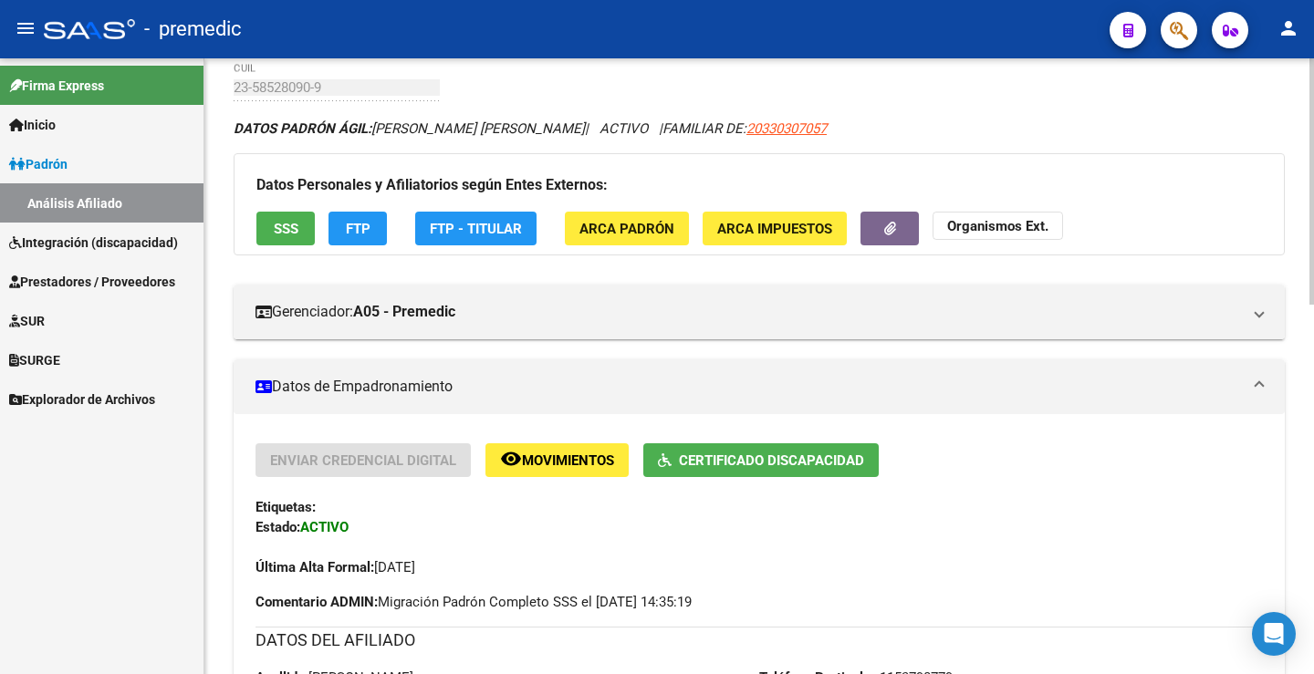
scroll to position [0, 0]
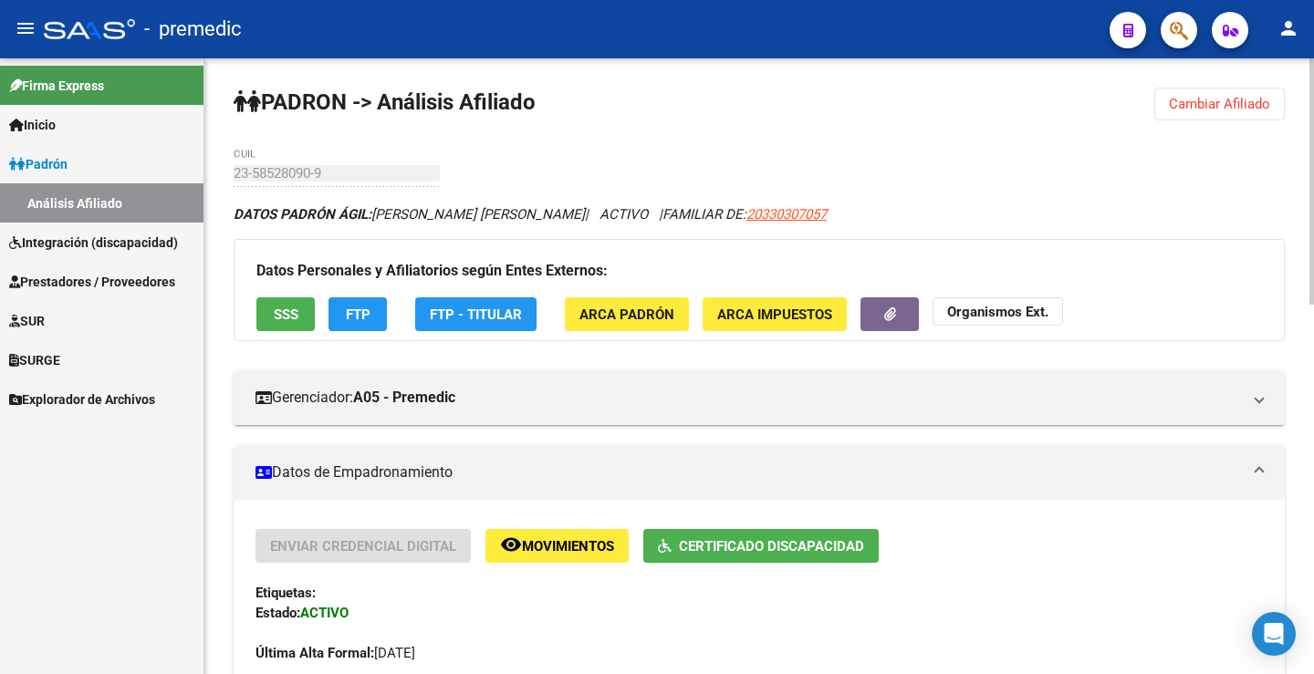
click at [1243, 95] on button "Cambiar Afiliado" at bounding box center [1219, 104] width 130 height 33
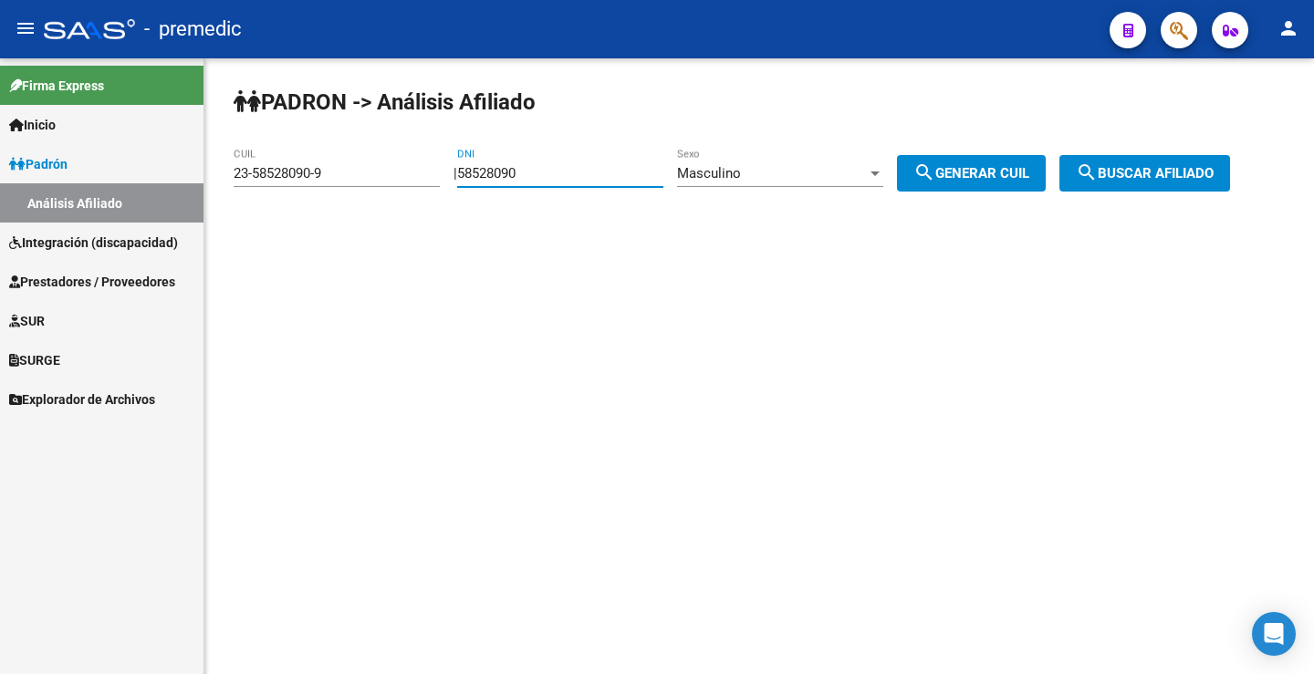
drag, startPoint x: 619, startPoint y: 172, endPoint x: 142, endPoint y: 161, distance: 477.3
click at [121, 172] on mat-sidenav-container "Firma Express Inicio Instructivos Contacto OS Padrón Análisis Afiliado Integrac…" at bounding box center [657, 366] width 1314 height 616
paste input "604271"
type input "56042710"
click at [978, 173] on span "search Generar CUIL" at bounding box center [971, 173] width 116 height 16
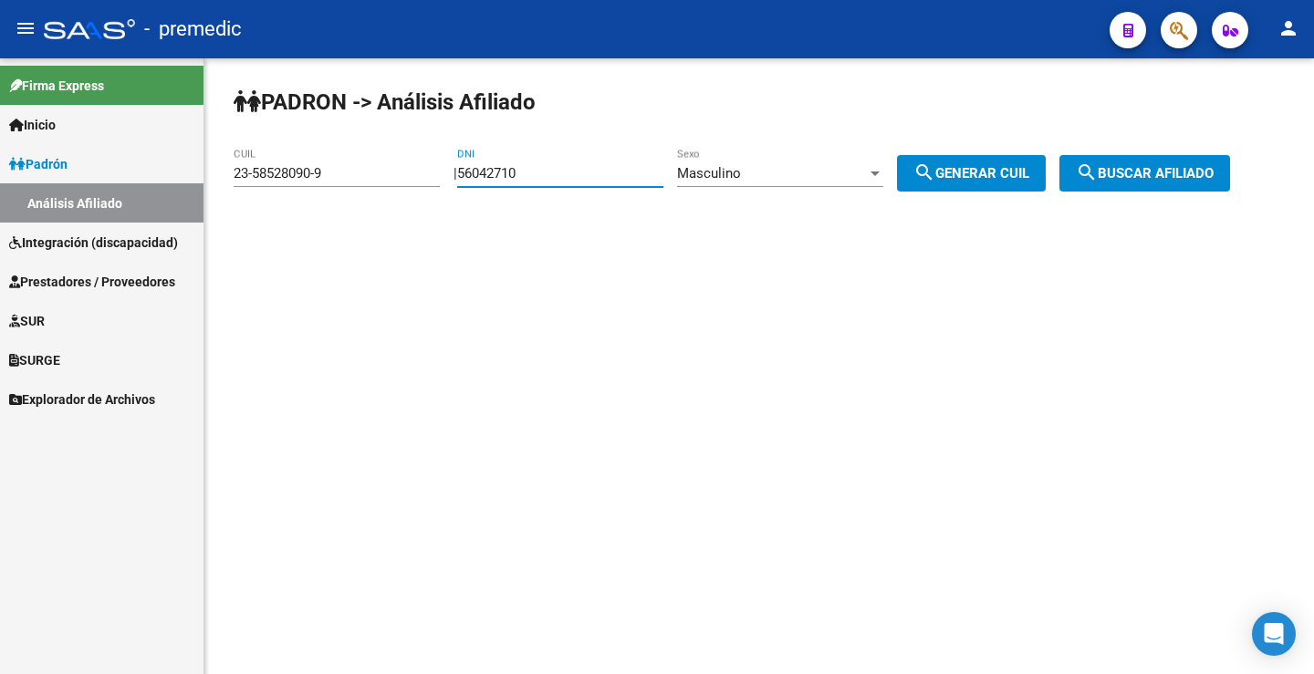
type input "20-56042710-8"
click at [1015, 182] on button "search Generar CUIL" at bounding box center [971, 173] width 149 height 36
click at [1125, 177] on span "search Buscar afiliado" at bounding box center [1145, 173] width 138 height 16
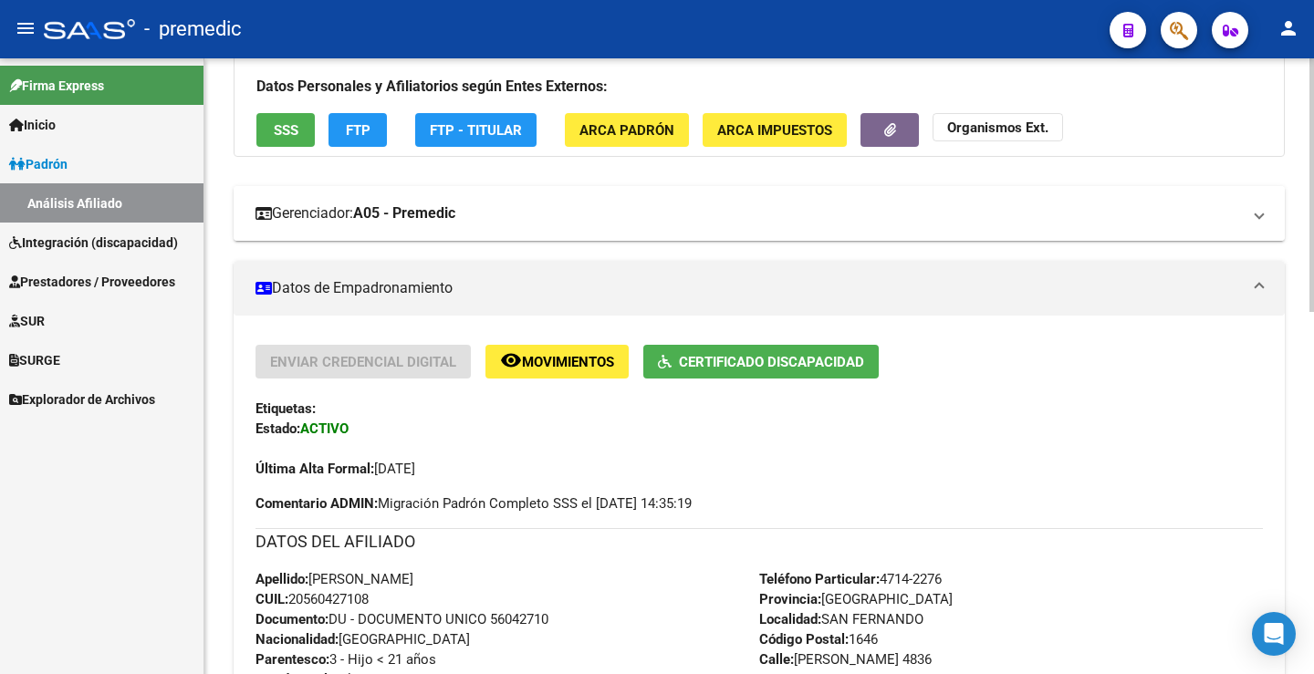
scroll to position [182, 0]
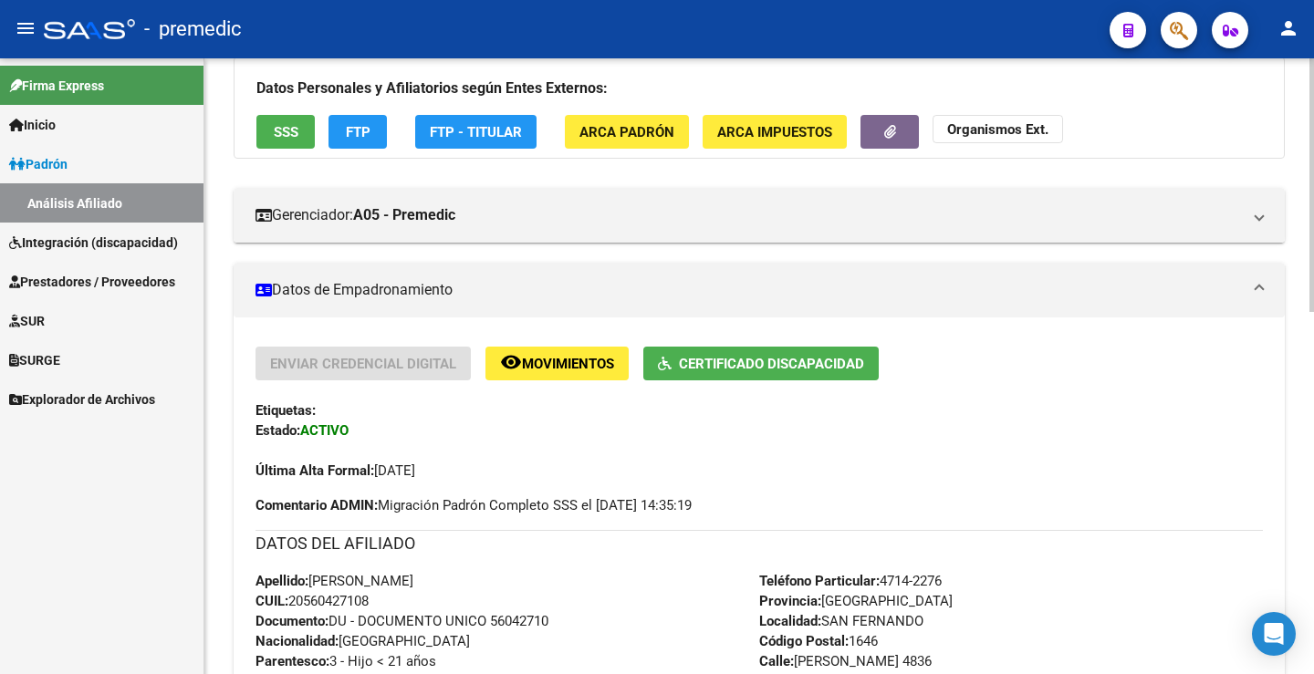
click at [351, 140] on button "FTP" at bounding box center [357, 132] width 58 height 34
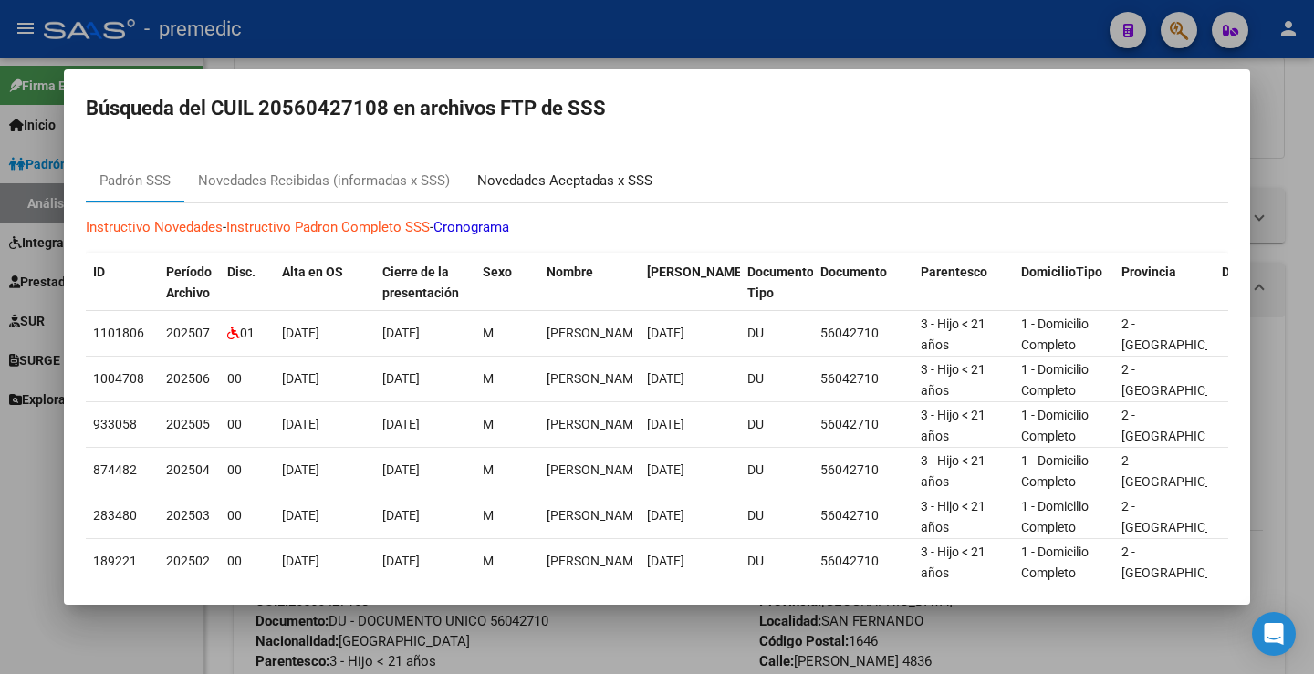
click at [546, 179] on div "Novedades Aceptadas x SSS" at bounding box center [564, 181] width 175 height 21
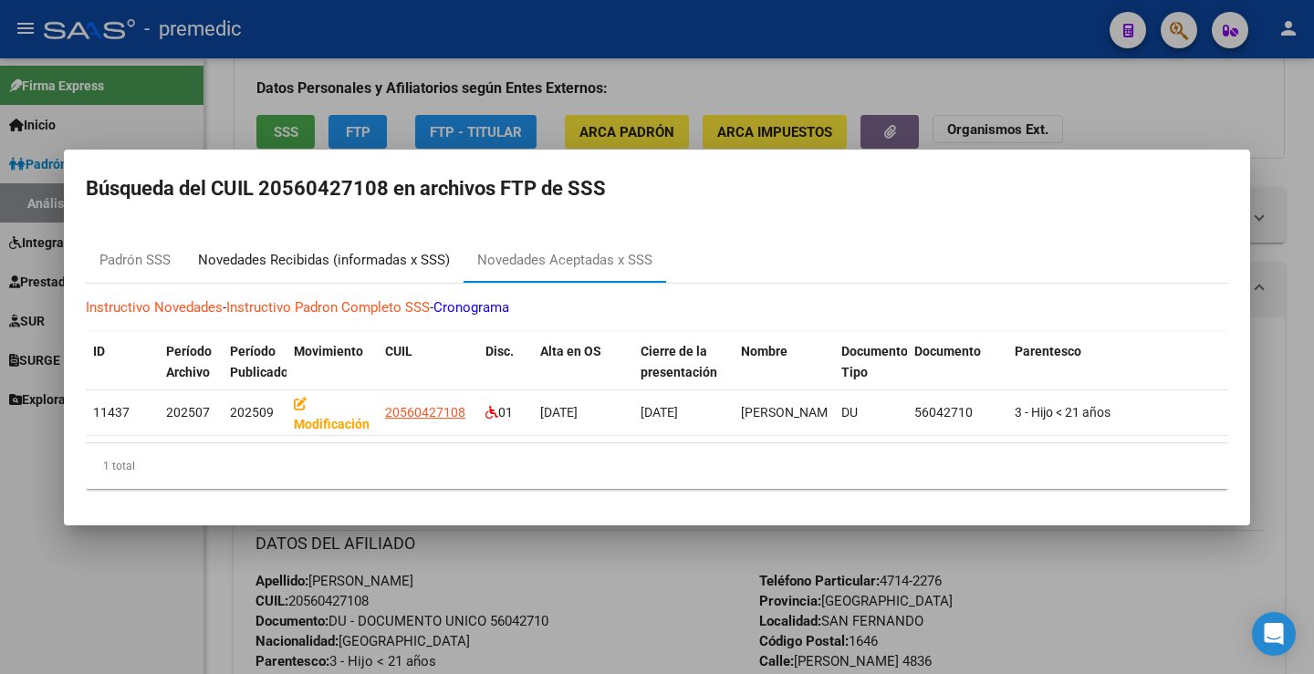
click at [383, 250] on div "Novedades Recibidas (informadas x SSS)" at bounding box center [324, 260] width 252 height 21
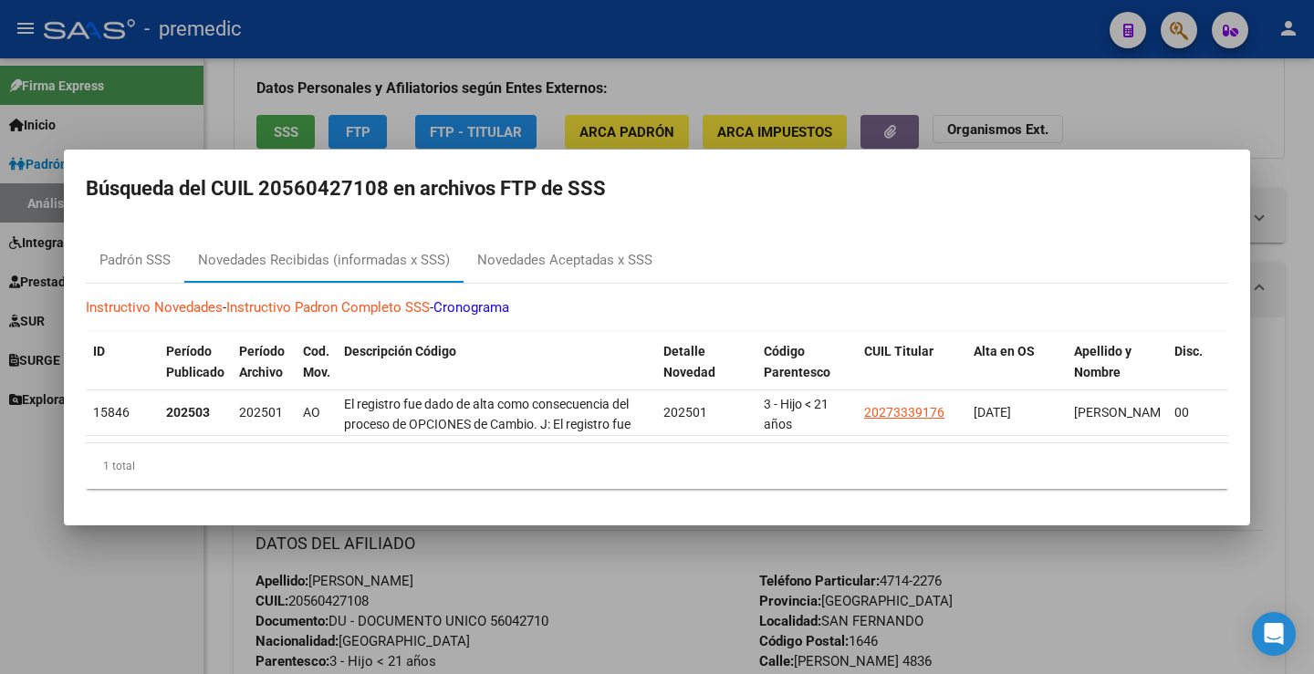
click at [1195, 112] on div at bounding box center [657, 337] width 1314 height 674
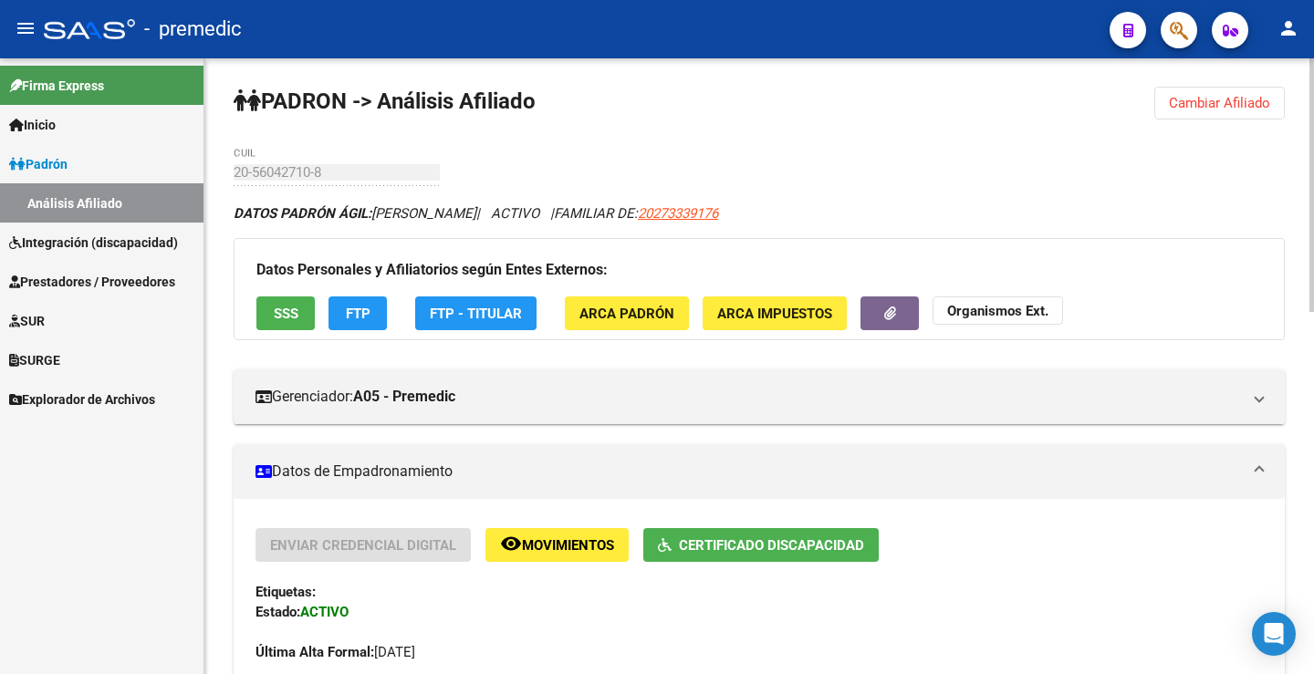
scroll to position [0, 0]
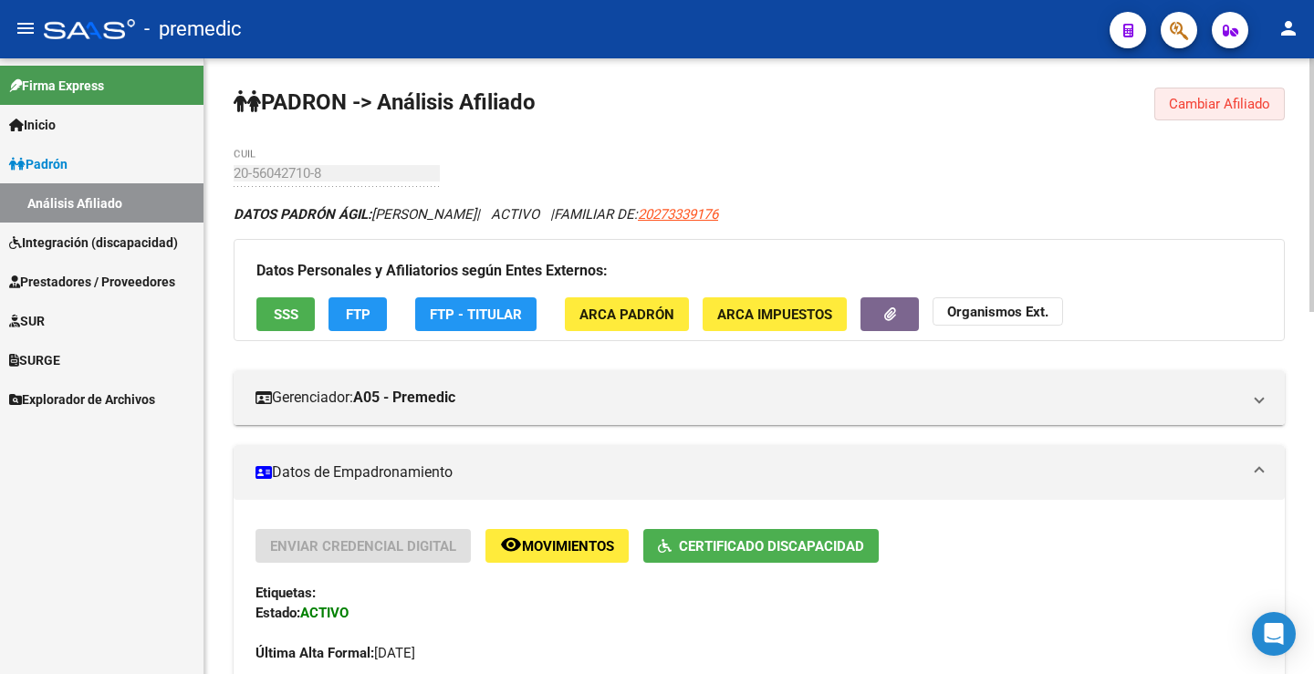
drag, startPoint x: 1212, startPoint y: 113, endPoint x: 906, endPoint y: 164, distance: 310.8
click at [1207, 113] on button "Cambiar Afiliado" at bounding box center [1219, 104] width 130 height 33
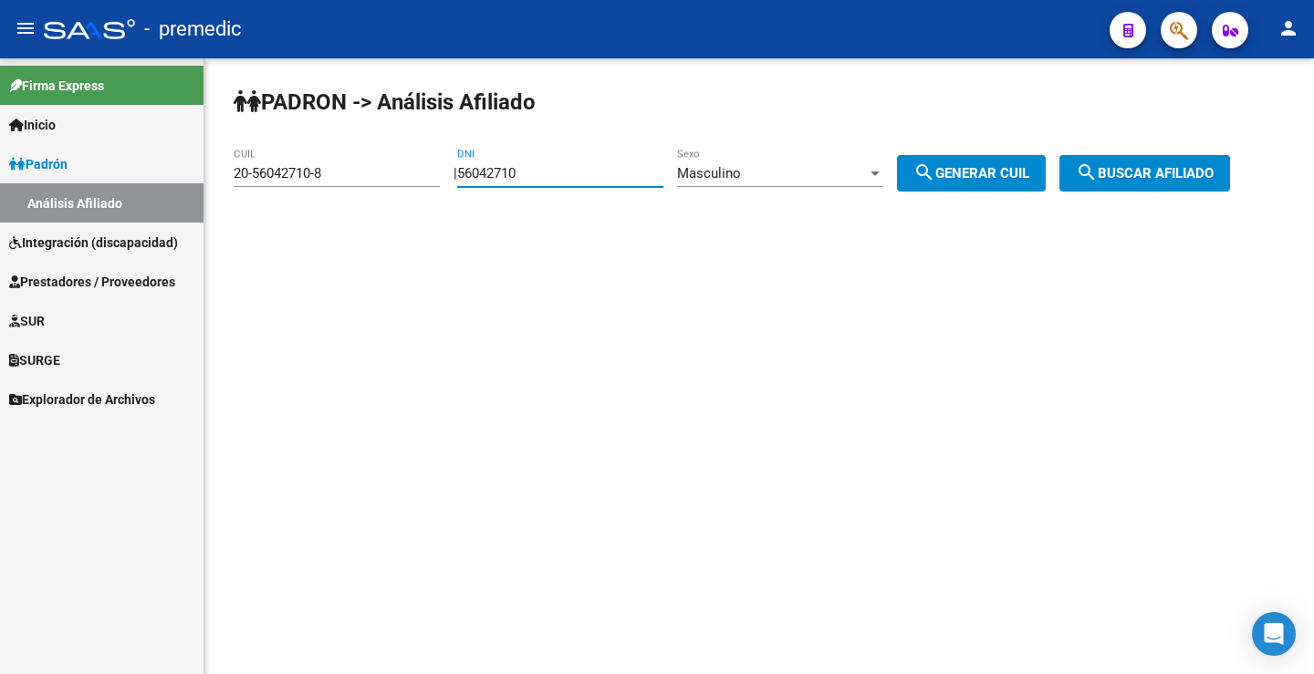
drag, startPoint x: 567, startPoint y: 176, endPoint x: 143, endPoint y: 200, distance: 424.0
click at [143, 200] on mat-sidenav-container "Firma Express Inicio Instructivos Contacto OS Padrón Análisis Afiliado Integrac…" at bounding box center [657, 366] width 1314 height 616
paste input "2589823"
type input "52589823"
click at [960, 155] on button "search Generar CUIL" at bounding box center [971, 173] width 149 height 36
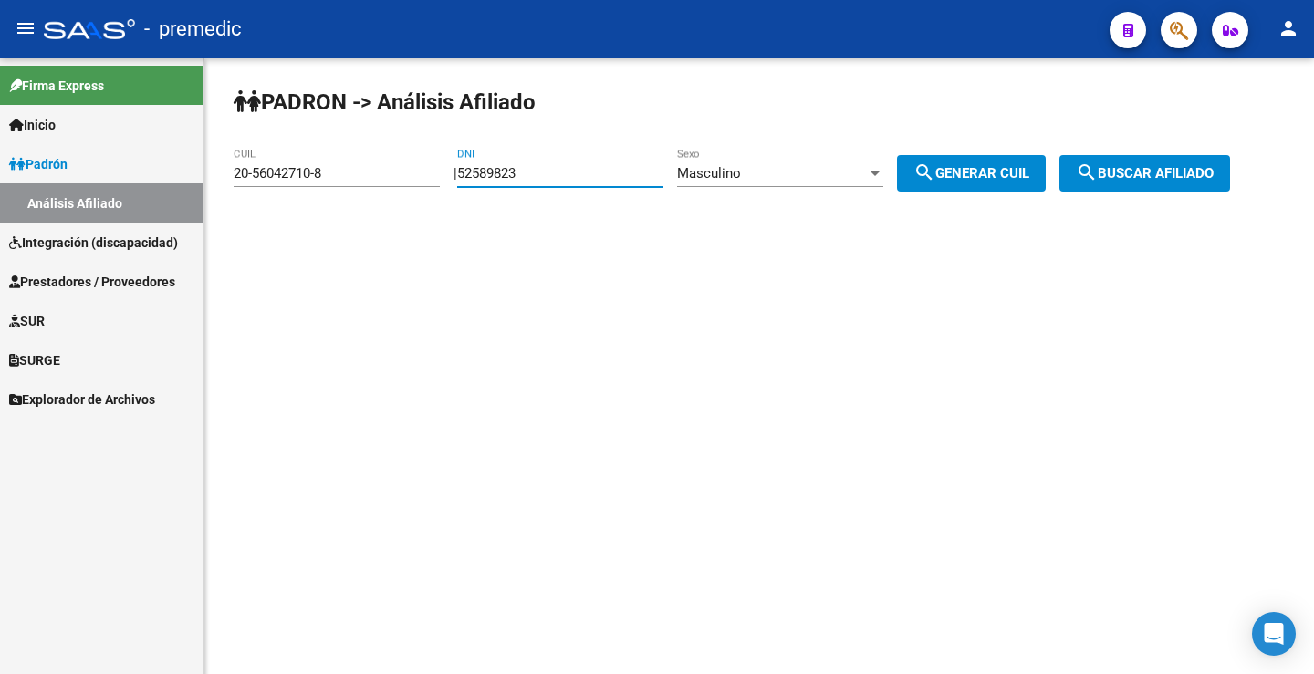
type input "20-52589823-8"
click at [960, 172] on span "search Generar CUIL" at bounding box center [971, 173] width 116 height 16
click at [1230, 163] on button "search Buscar afiliado" at bounding box center [1144, 173] width 171 height 36
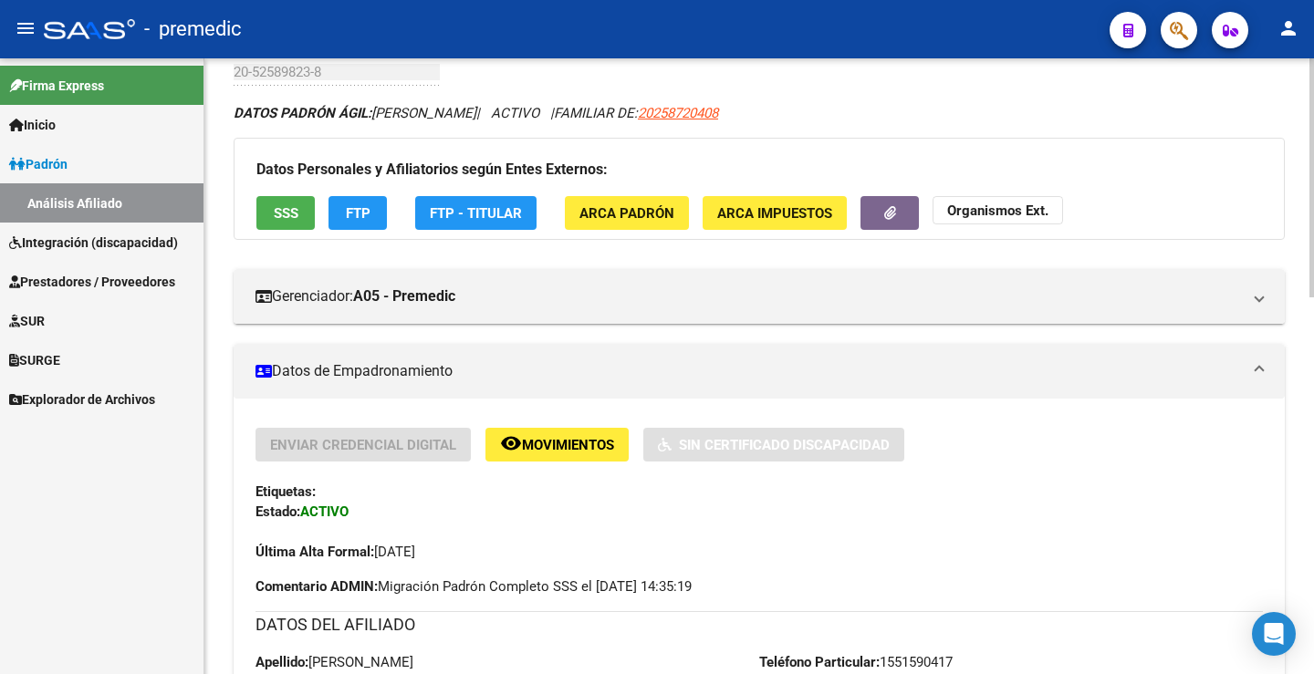
scroll to position [91, 0]
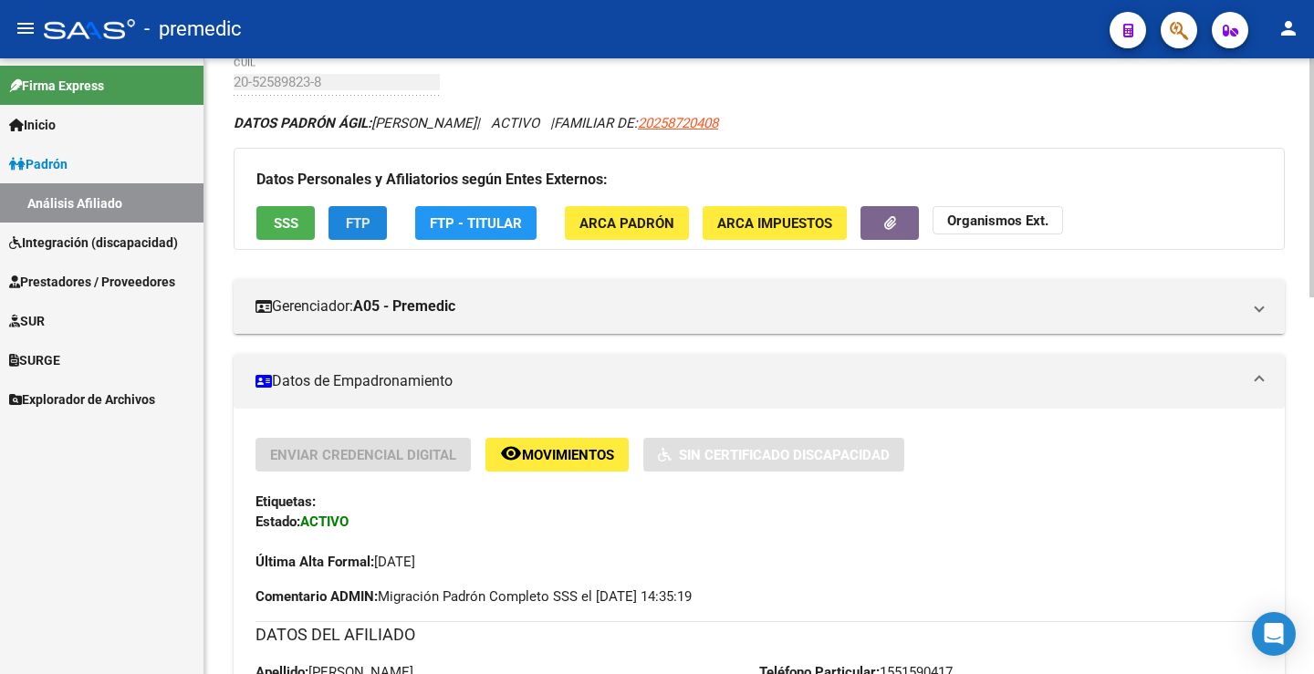
click at [338, 213] on button "FTP" at bounding box center [357, 223] width 58 height 34
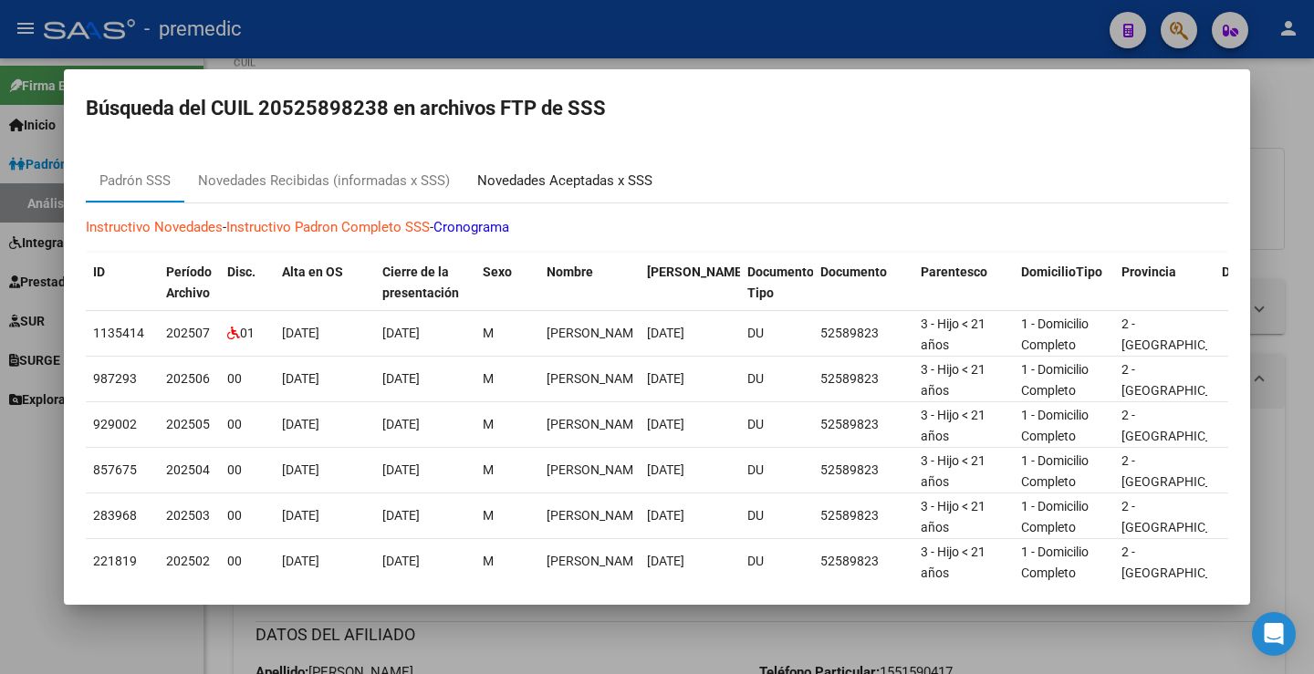
click at [518, 183] on div "Novedades Aceptadas x SSS" at bounding box center [564, 181] width 175 height 21
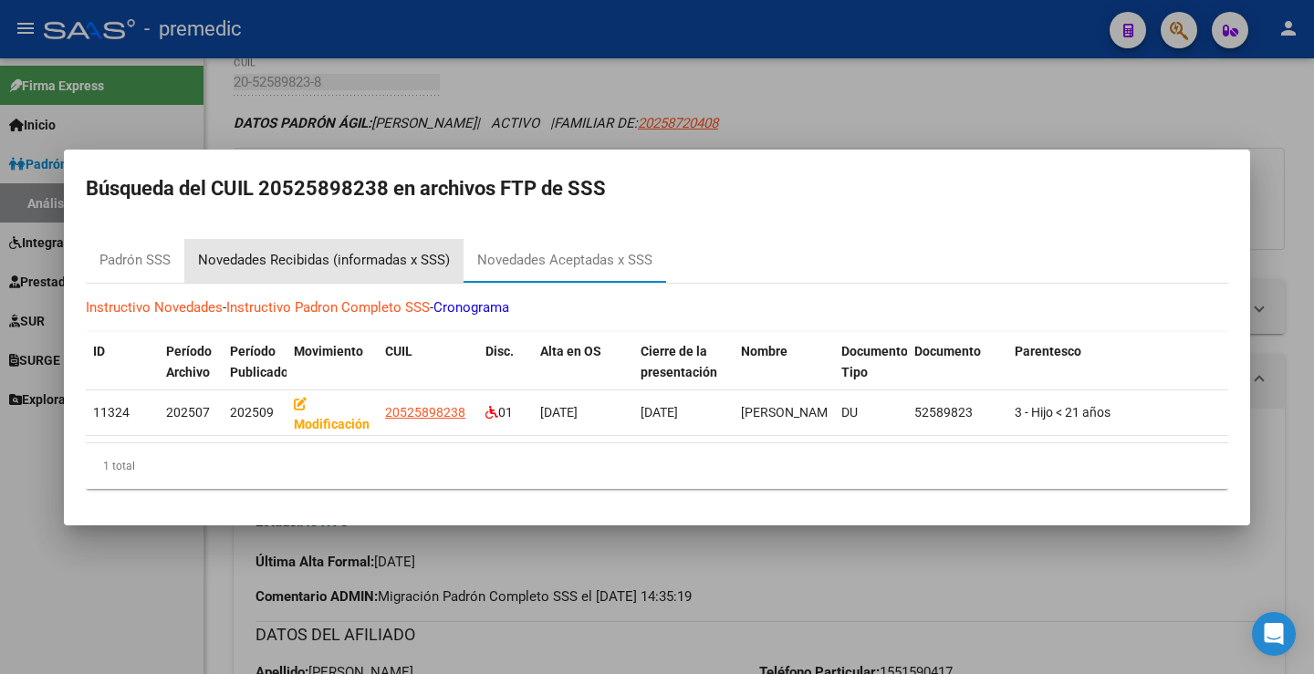
click at [375, 250] on div "Novedades Recibidas (informadas x SSS)" at bounding box center [324, 260] width 252 height 21
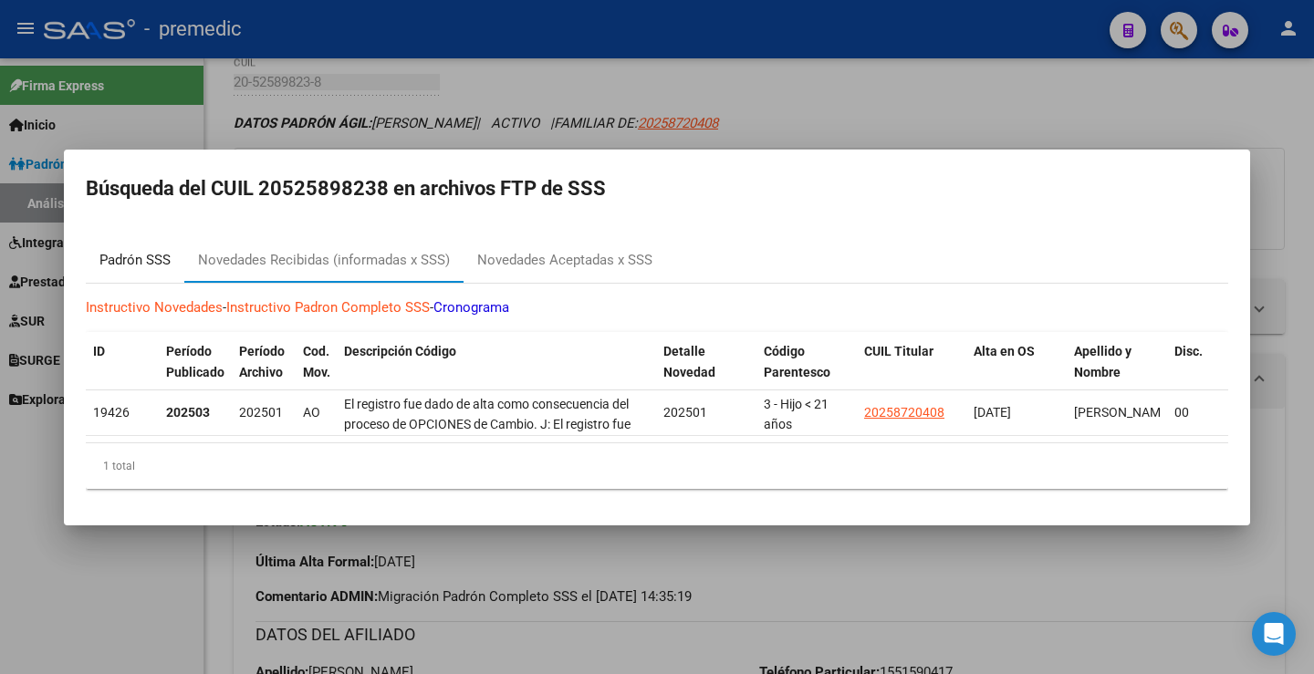
click at [171, 263] on div "Padrón SSS" at bounding box center [134, 260] width 71 height 21
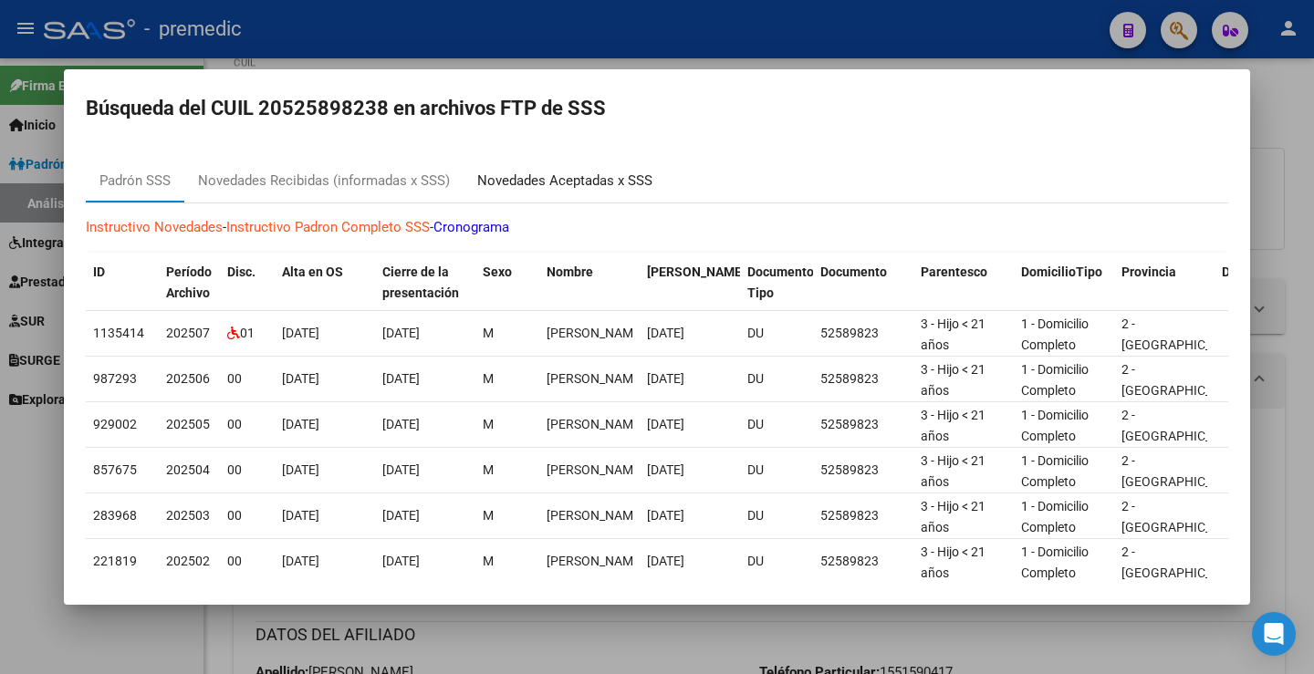
click at [569, 183] on div "Novedades Aceptadas x SSS" at bounding box center [564, 181] width 175 height 21
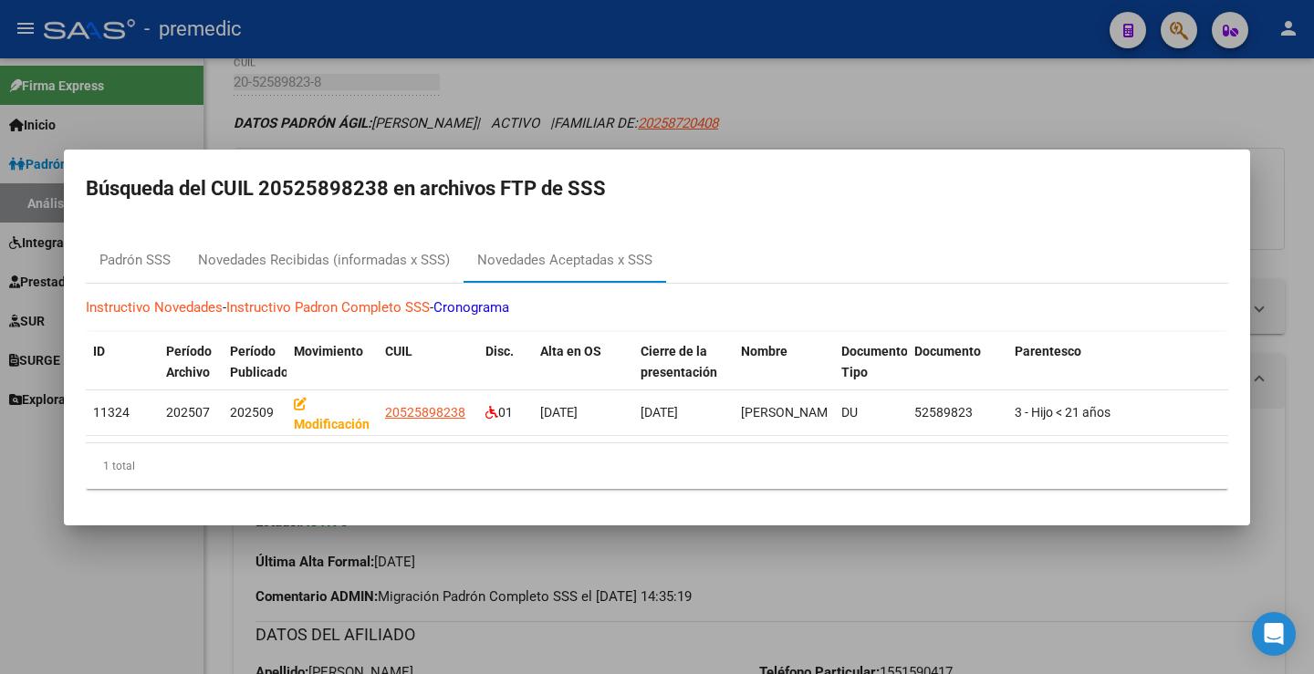
click at [1127, 112] on div at bounding box center [657, 337] width 1314 height 674
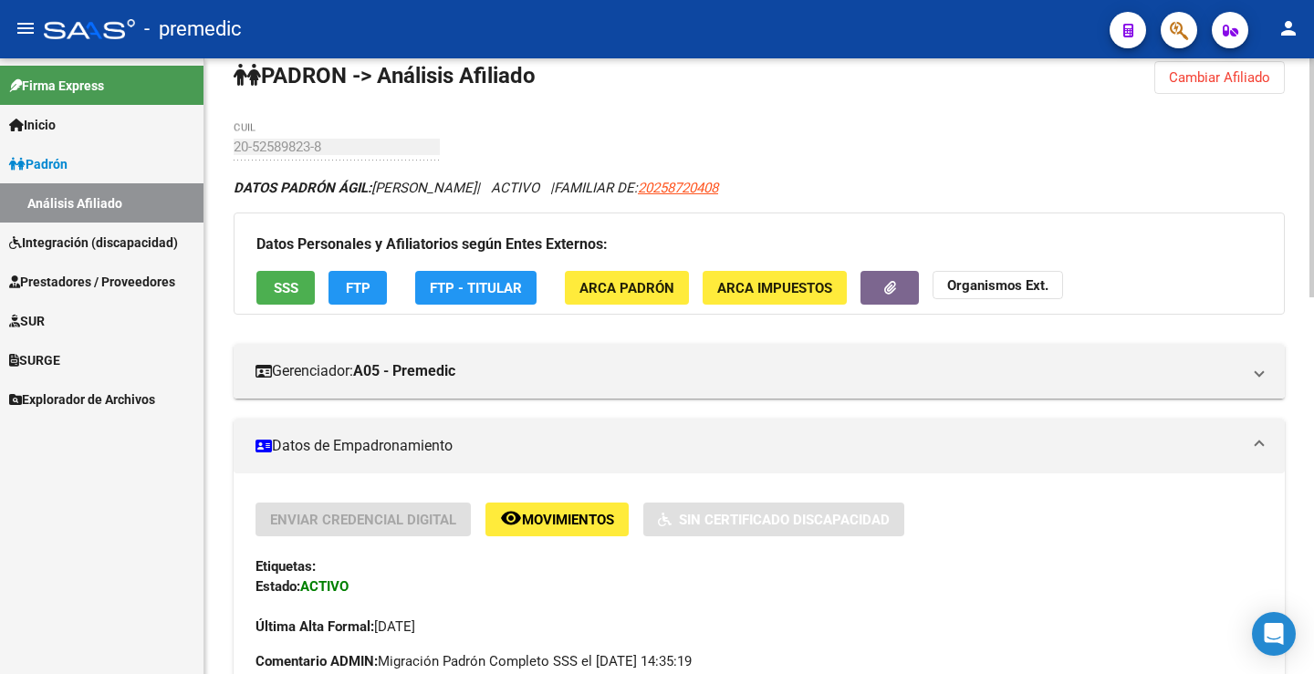
scroll to position [0, 0]
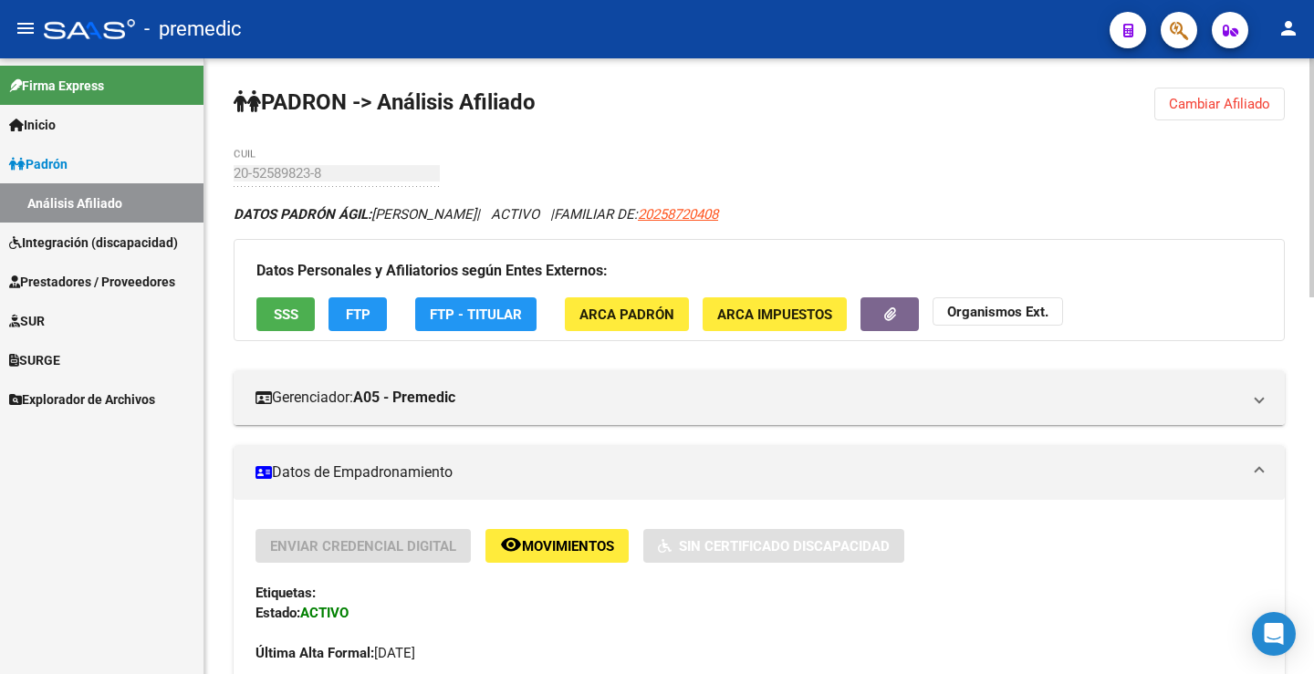
drag, startPoint x: 1237, startPoint y: 106, endPoint x: 1034, endPoint y: 152, distance: 208.7
click at [1229, 106] on span "Cambiar Afiliado" at bounding box center [1219, 104] width 101 height 16
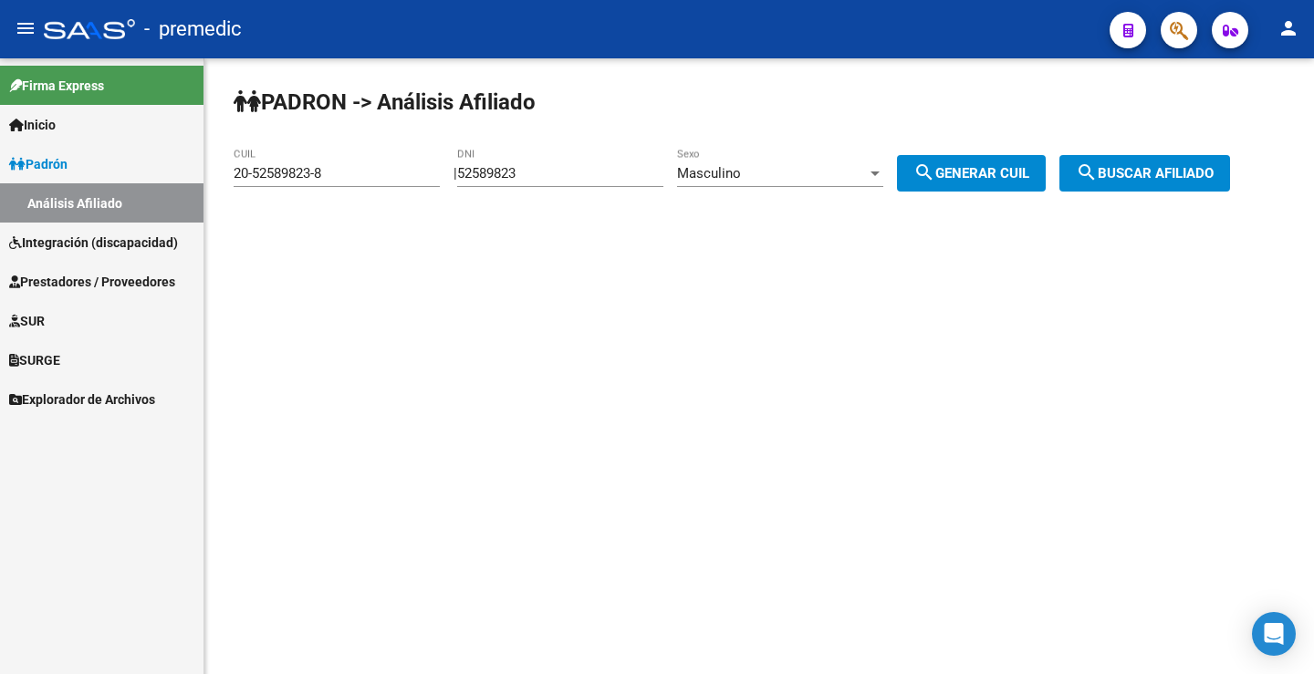
drag, startPoint x: 597, startPoint y: 164, endPoint x: 406, endPoint y: 182, distance: 191.5
click at [406, 182] on app-analisis-afiliado "PADRON -> Análisis Afiliado 20-52589823-8 CUIL | 52589823 DNI Masculino Sexo se…" at bounding box center [739, 173] width 1010 height 16
click at [576, 153] on div "52589823 DNI" at bounding box center [560, 167] width 206 height 39
drag, startPoint x: 561, startPoint y: 172, endPoint x: 400, endPoint y: 172, distance: 161.5
click at [400, 172] on app-analisis-afiliado "PADRON -> Análisis Afiliado 20-52589823-8 CUIL | 52589823 DNI Masculino Sexo se…" at bounding box center [739, 173] width 1010 height 16
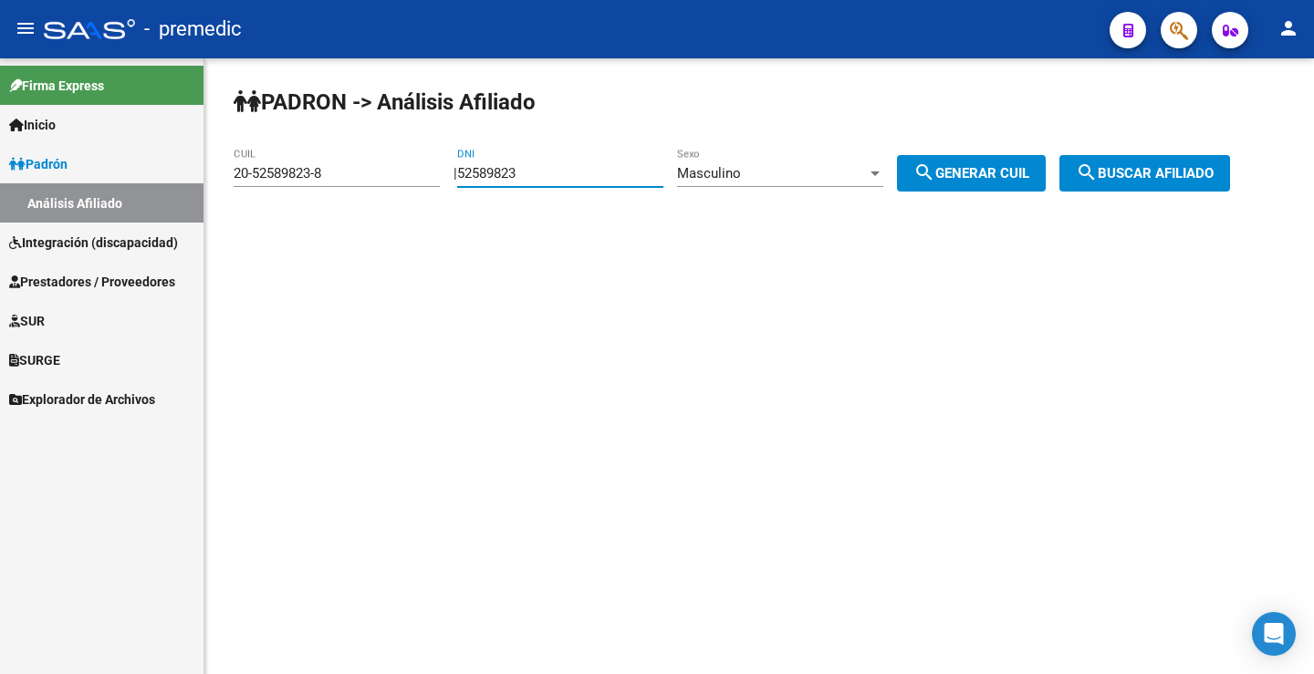
paste input "5941846"
type input "55941846"
click at [990, 173] on span "search Generar CUIL" at bounding box center [971, 173] width 116 height 16
type input "20-55941846-4"
click at [1191, 185] on button "search Buscar afiliado" at bounding box center [1144, 173] width 171 height 36
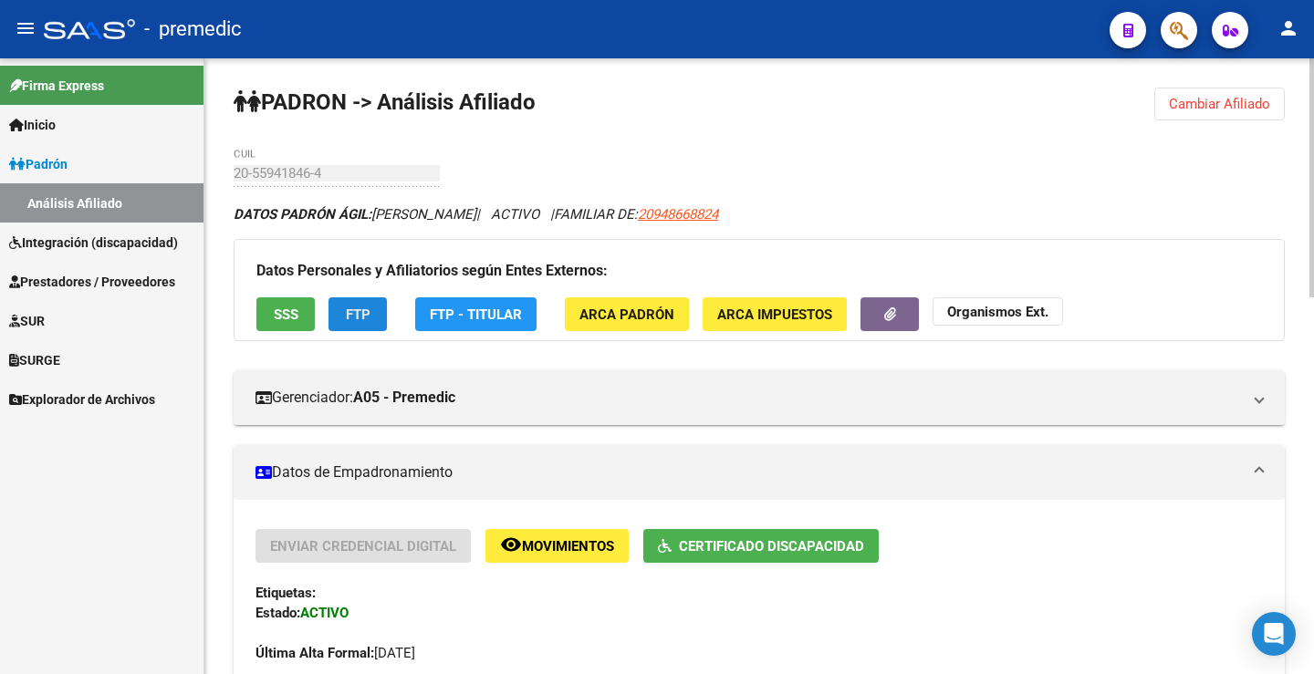
click at [346, 310] on span "FTP" at bounding box center [358, 315] width 25 height 16
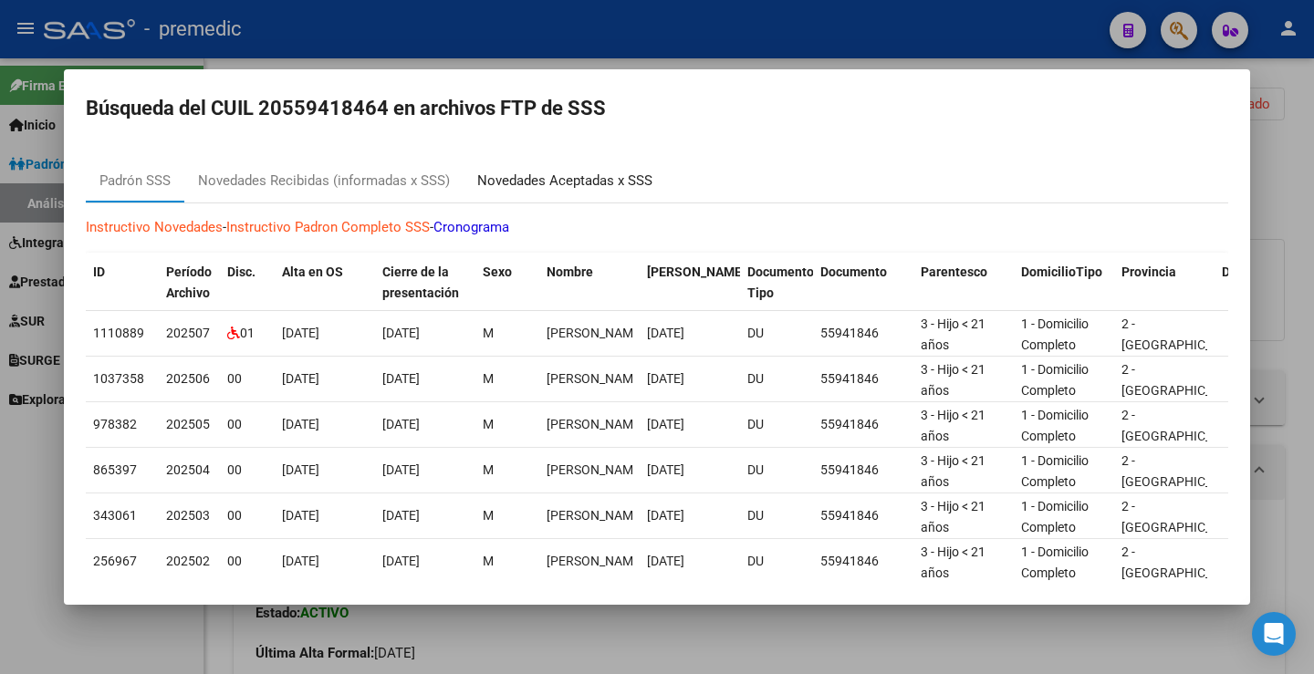
click at [487, 183] on div "Novedades Aceptadas x SSS" at bounding box center [564, 181] width 175 height 21
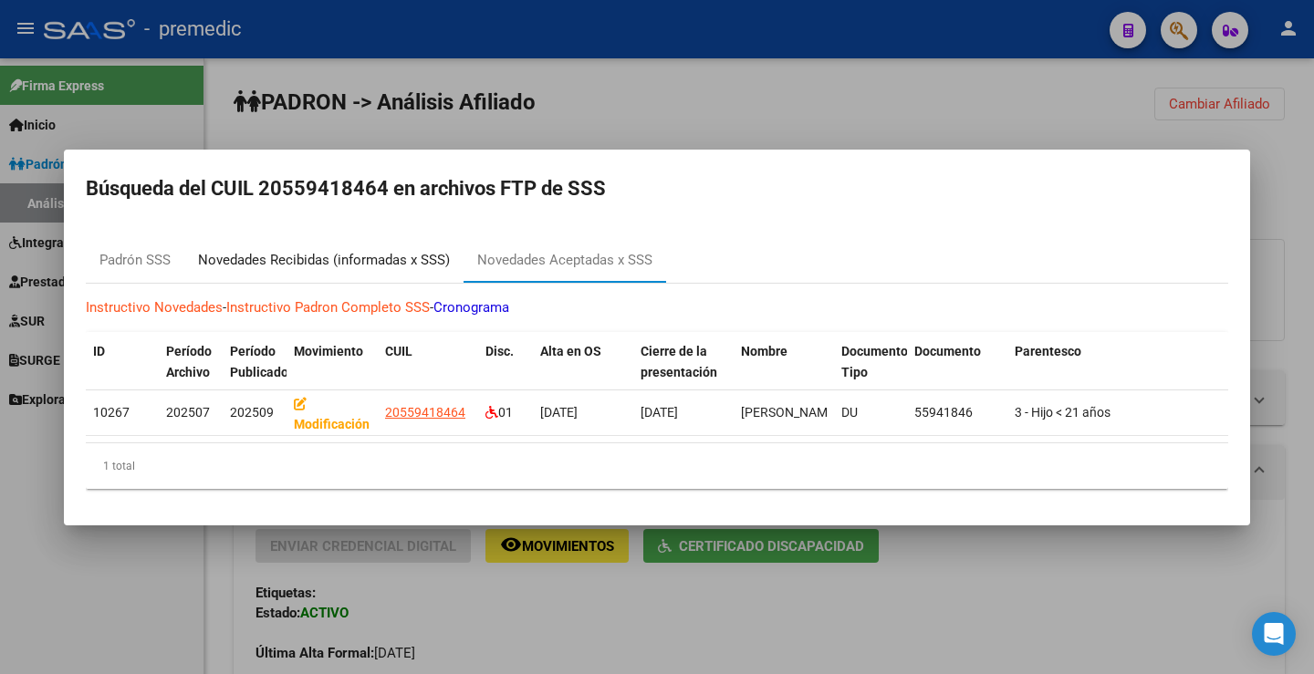
click at [375, 257] on div "Novedades Recibidas (informadas x SSS)" at bounding box center [324, 260] width 252 height 21
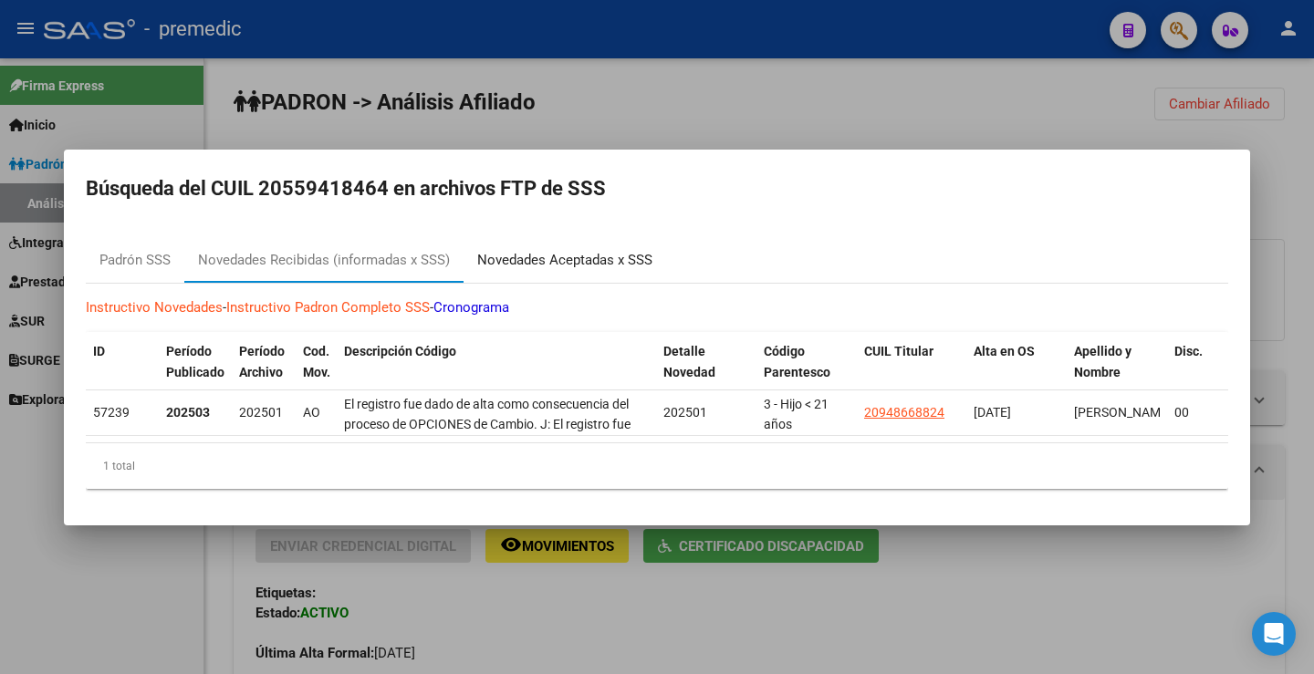
click at [573, 251] on div "Novedades Aceptadas x SSS" at bounding box center [564, 260] width 175 height 21
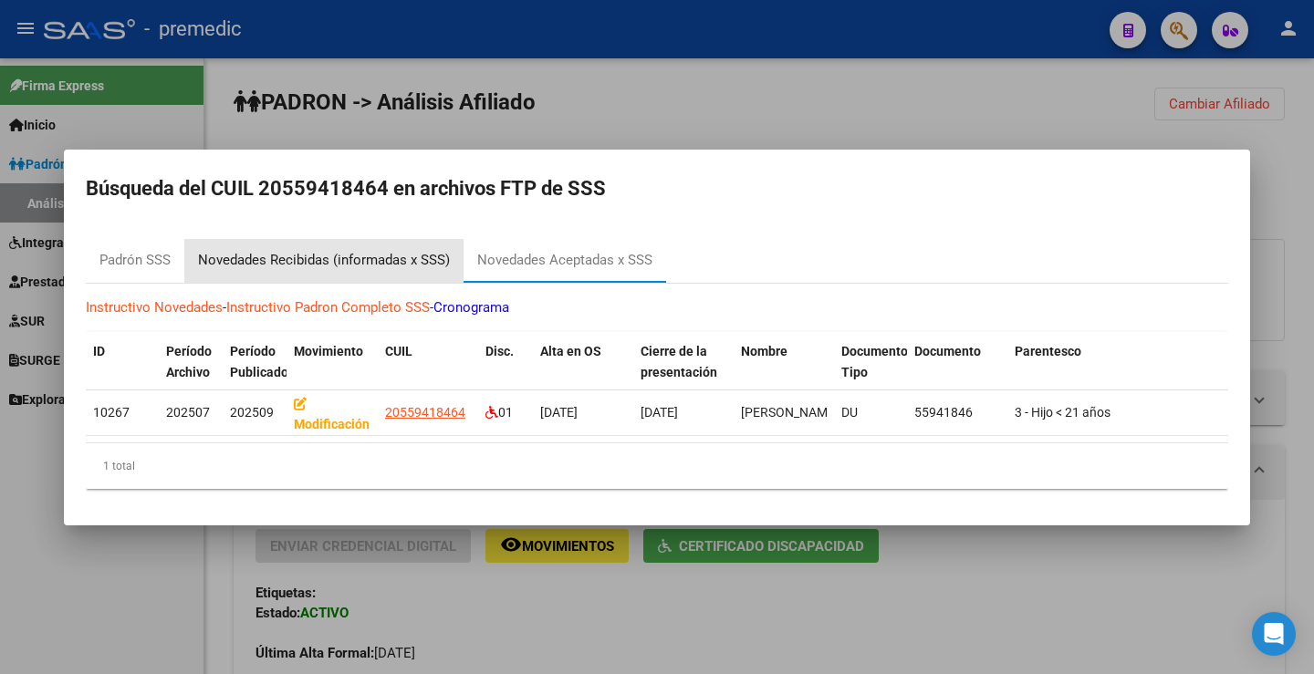
click at [260, 257] on div "Novedades Recibidas (informadas x SSS)" at bounding box center [324, 260] width 252 height 21
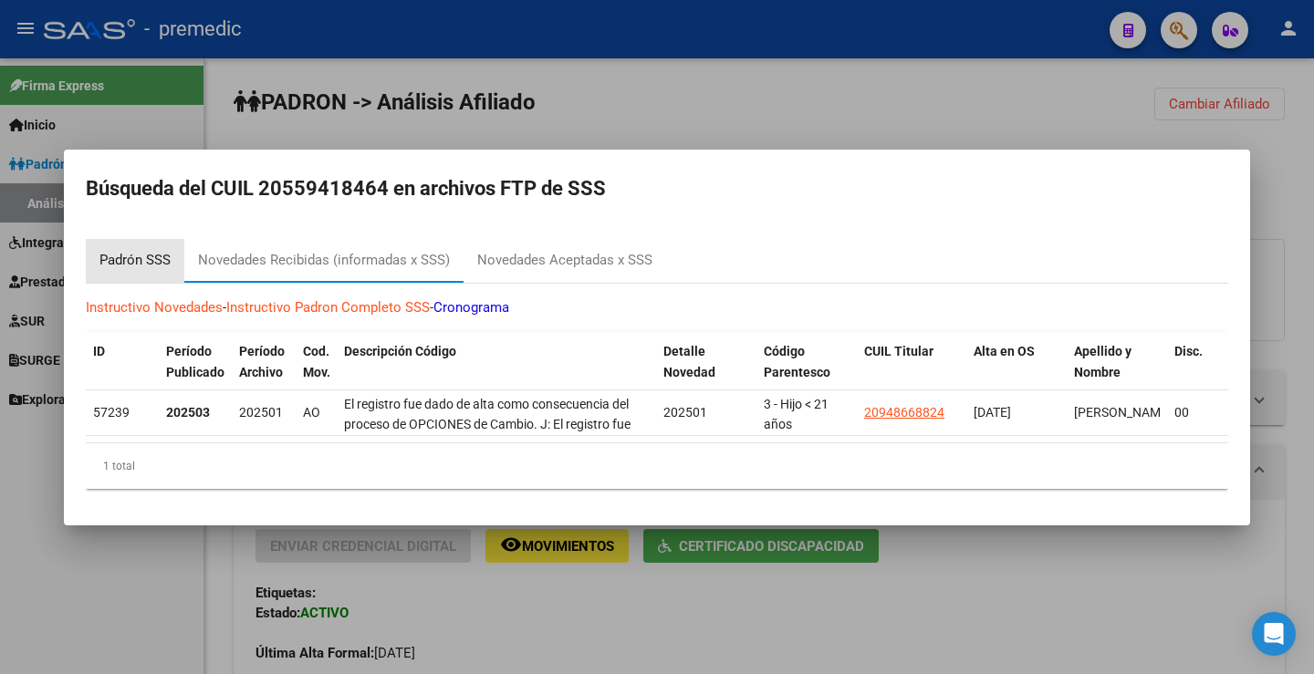
click at [159, 256] on div "Padrón SSS" at bounding box center [134, 260] width 71 height 21
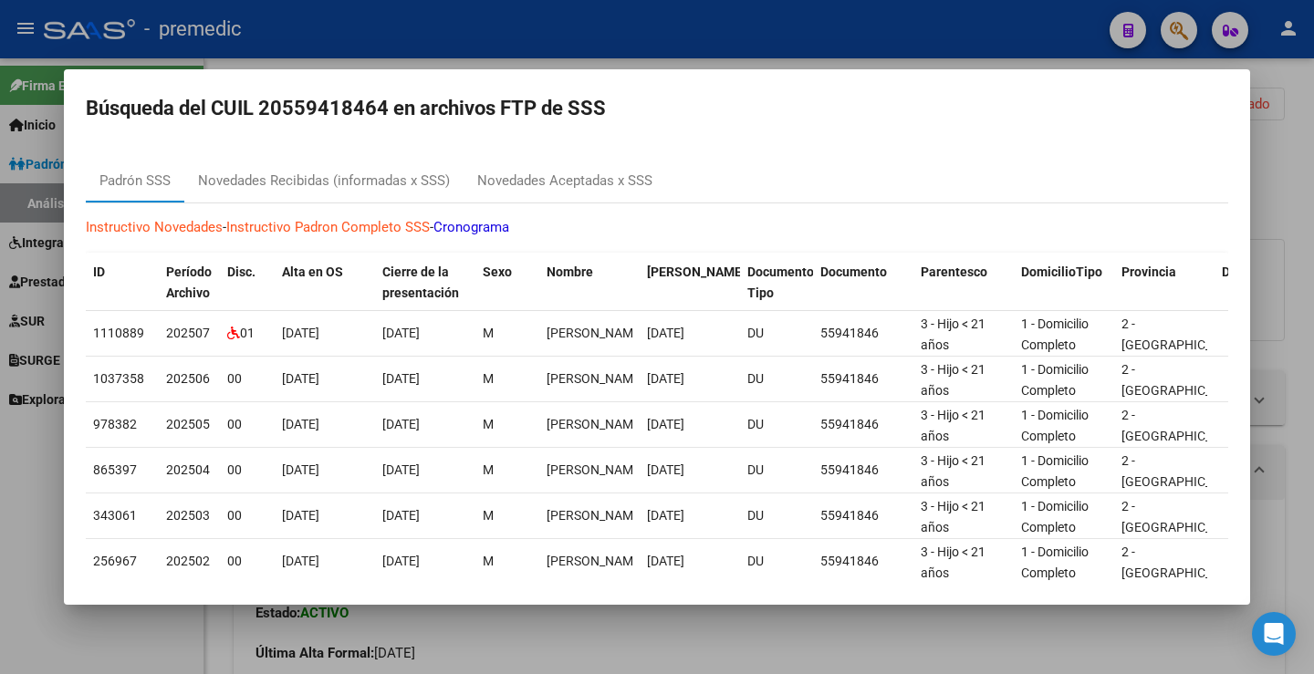
click at [1305, 161] on div at bounding box center [657, 337] width 1314 height 674
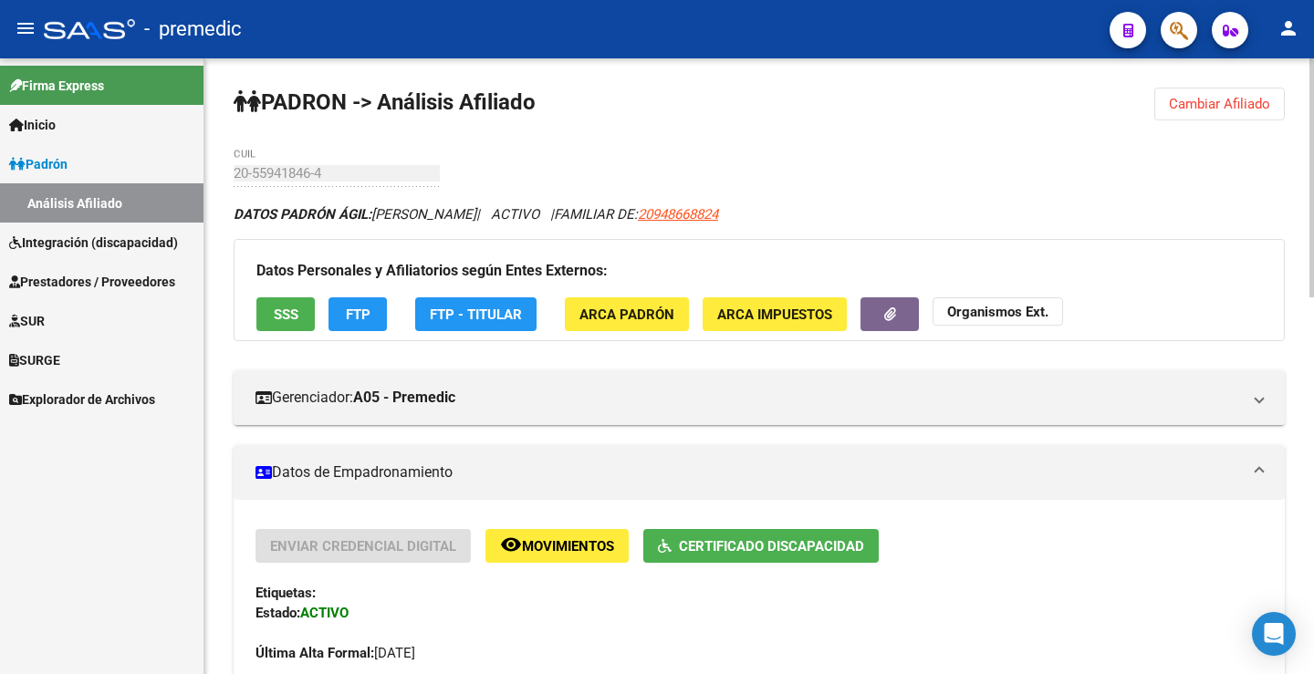
click at [1205, 94] on button "Cambiar Afiliado" at bounding box center [1219, 104] width 130 height 33
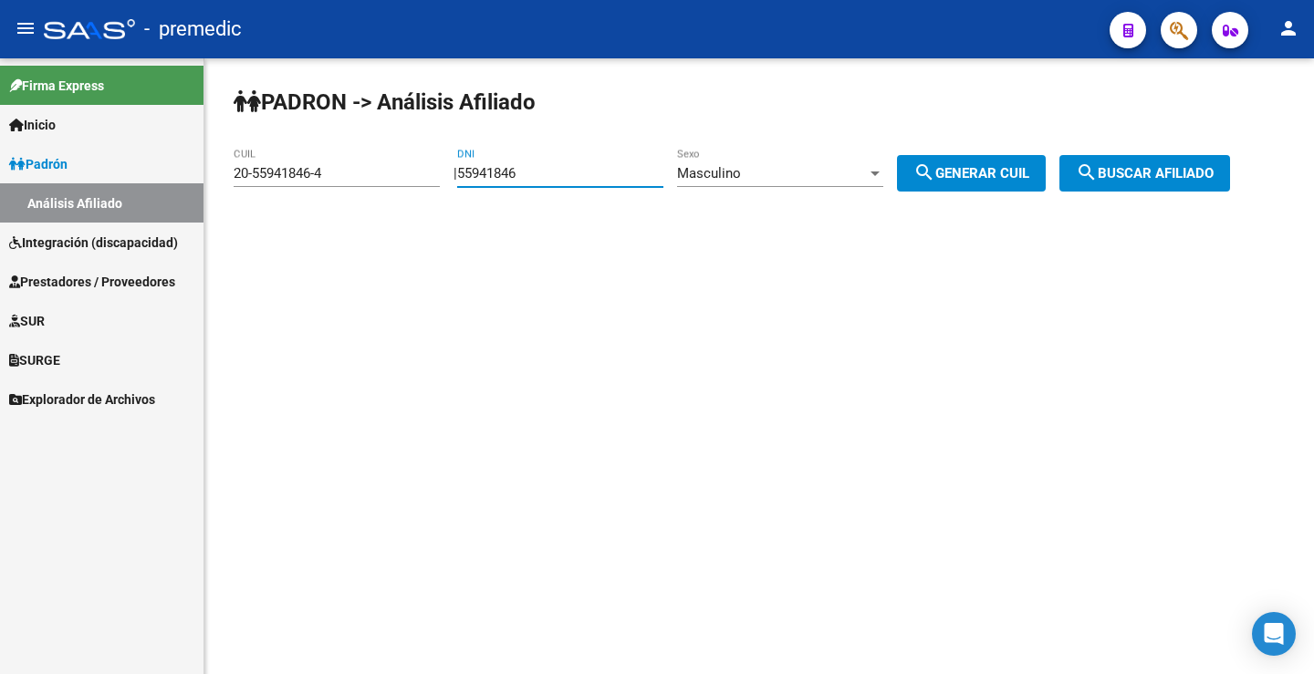
drag, startPoint x: 577, startPoint y: 179, endPoint x: 75, endPoint y: 165, distance: 501.9
click at [71, 157] on mat-sidenav-container "Firma Express Inicio Instructivos Contacto OS Padrón Análisis Afiliado Integrac…" at bounding box center [657, 366] width 1314 height 616
paste input "6269634"
type input "56269634"
drag, startPoint x: 833, startPoint y: 183, endPoint x: 815, endPoint y: 181, distance: 18.4
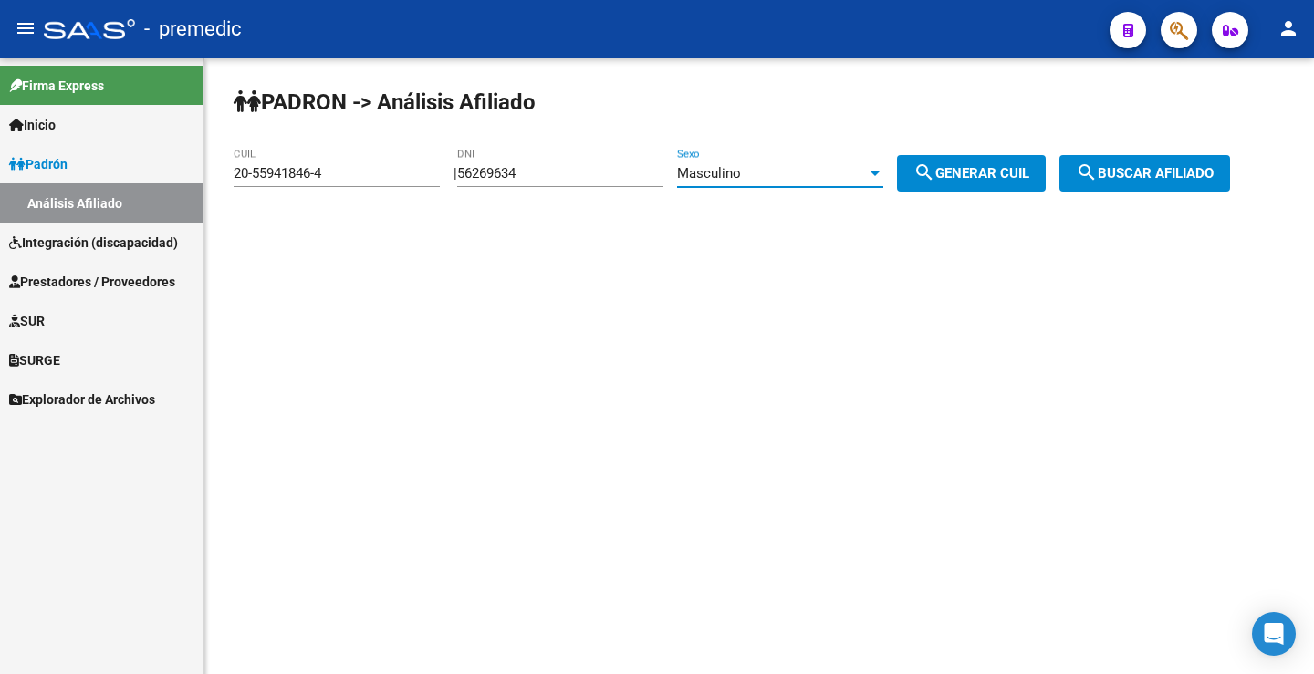
click at [815, 181] on div "Masculino" at bounding box center [772, 173] width 190 height 16
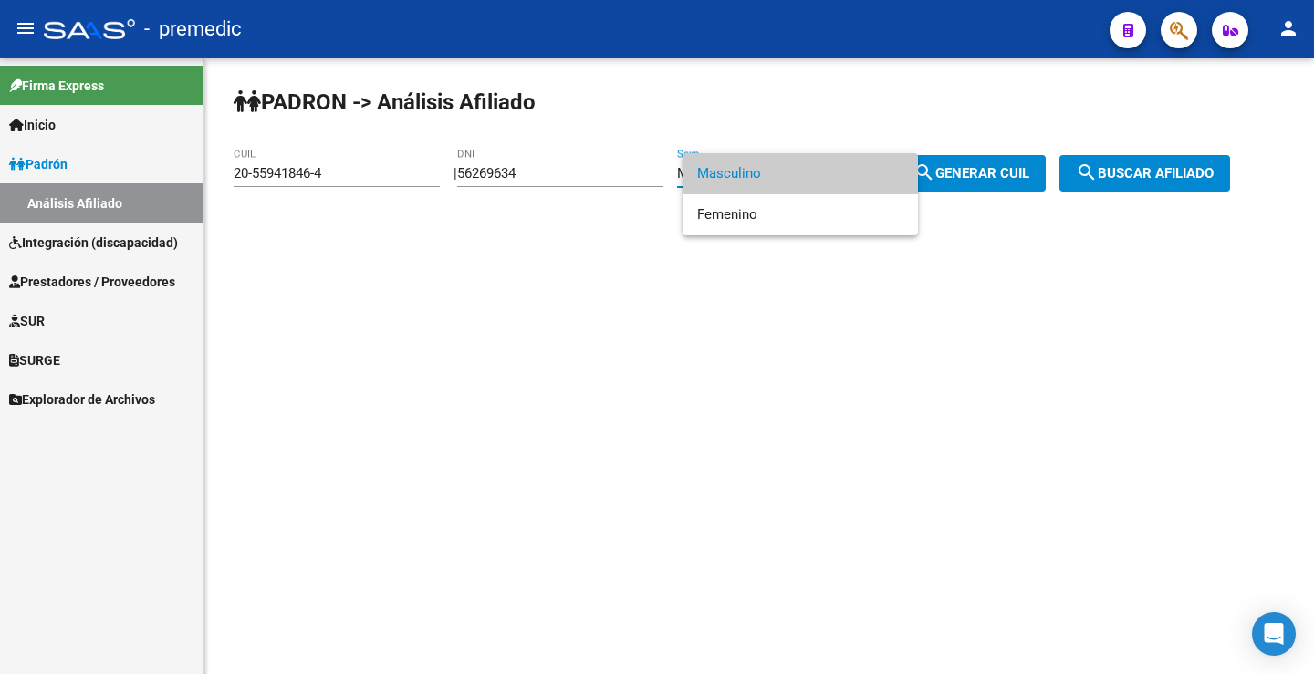
click at [747, 247] on div at bounding box center [657, 337] width 1314 height 674
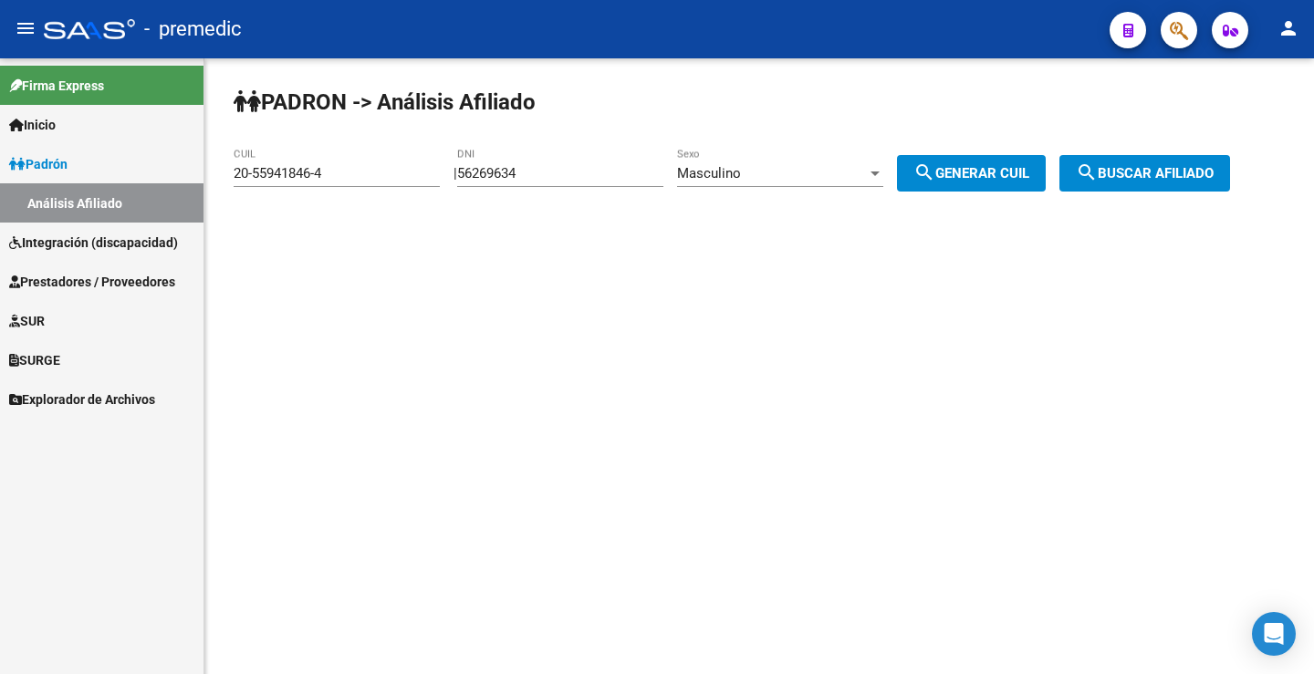
click at [745, 224] on div "PADRON -> Análisis Afiliado 20-55941846-4 CUIL | 56269634 DNI Masculino Sexo se…" at bounding box center [758, 154] width 1109 height 192
click at [778, 172] on div "Masculino" at bounding box center [772, 173] width 190 height 16
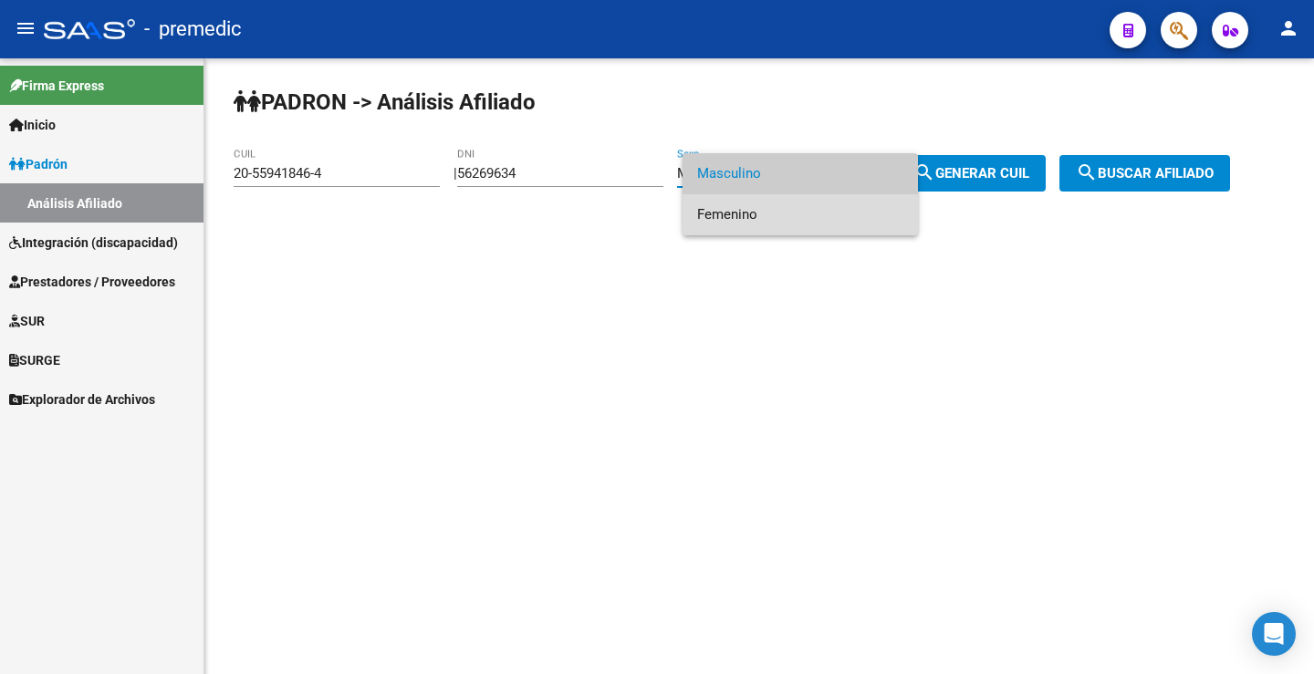
drag, startPoint x: 758, startPoint y: 206, endPoint x: 839, endPoint y: 177, distance: 86.3
click at [757, 206] on span "Femenino" at bounding box center [800, 214] width 206 height 41
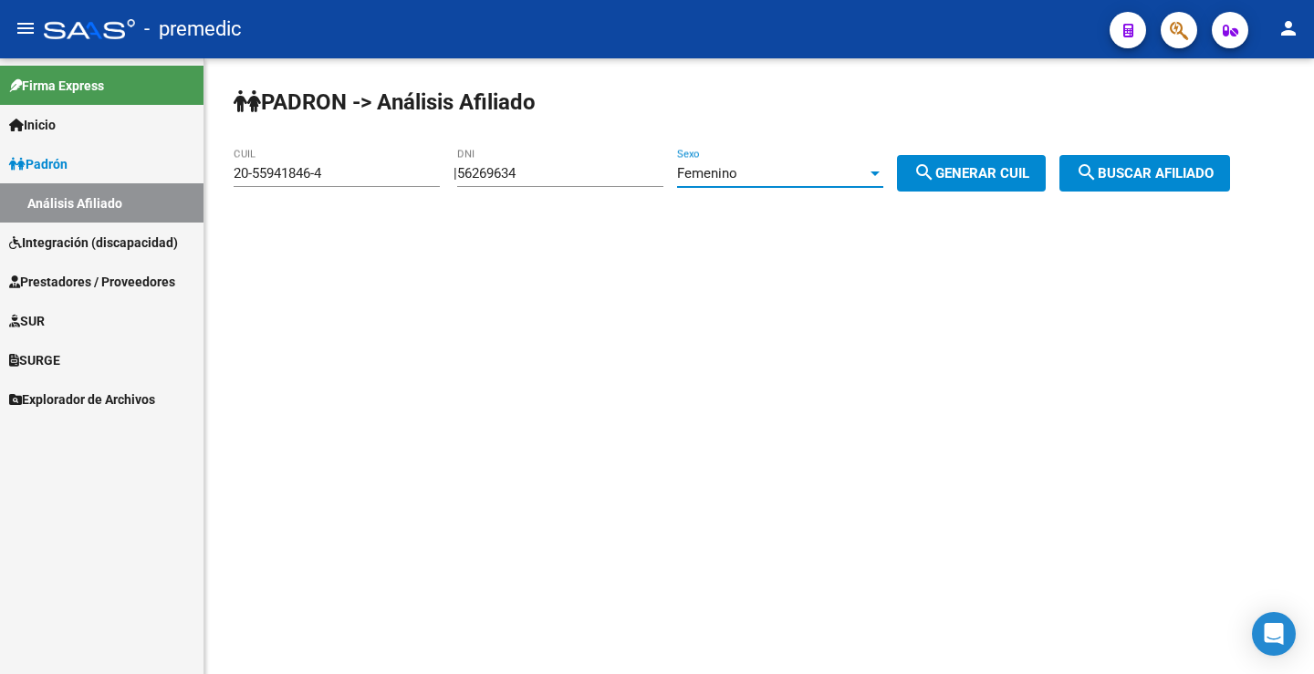
click at [1014, 172] on span "search Generar CUIL" at bounding box center [971, 173] width 116 height 16
type input "27-56269634-8"
drag, startPoint x: 1017, startPoint y: 176, endPoint x: 1146, endPoint y: 181, distance: 128.7
click at [1020, 176] on span "search Generar CUIL" at bounding box center [971, 173] width 116 height 16
click at [1172, 180] on span "search Buscar afiliado" at bounding box center [1145, 173] width 138 height 16
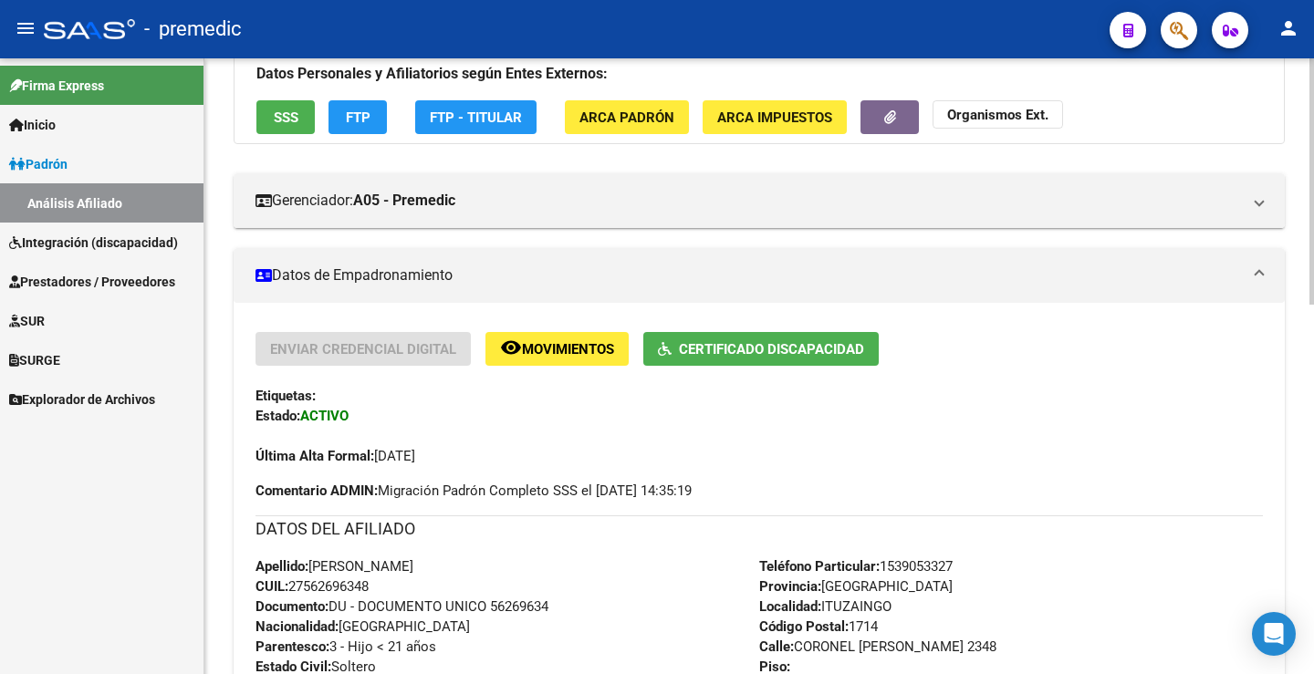
scroll to position [91, 0]
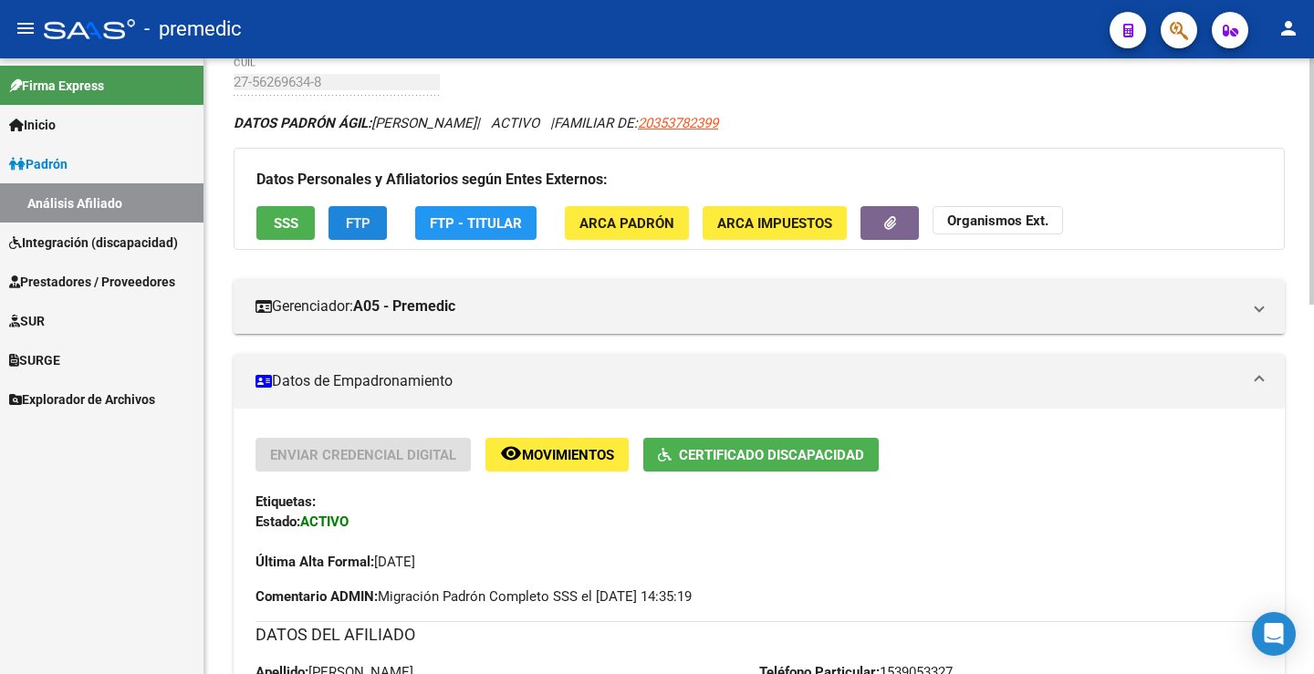
click at [374, 223] on button "FTP" at bounding box center [357, 223] width 58 height 34
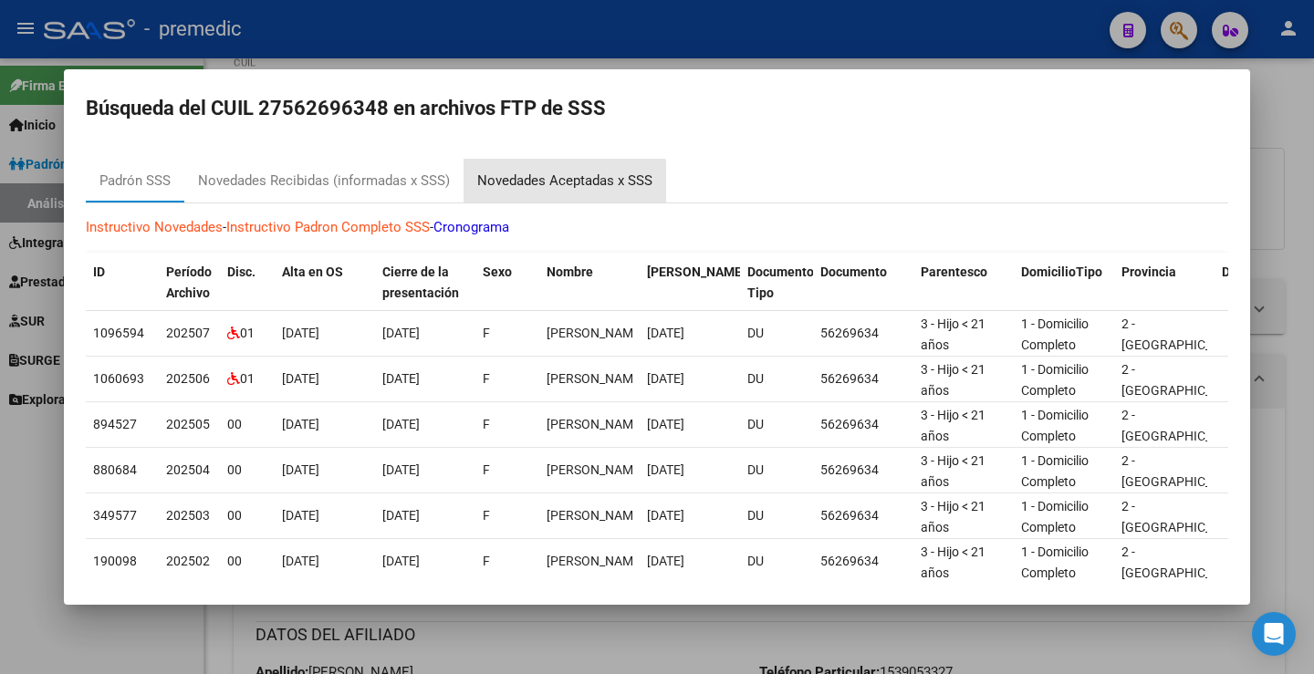
click at [535, 196] on div "Novedades Aceptadas x SSS" at bounding box center [564, 181] width 203 height 44
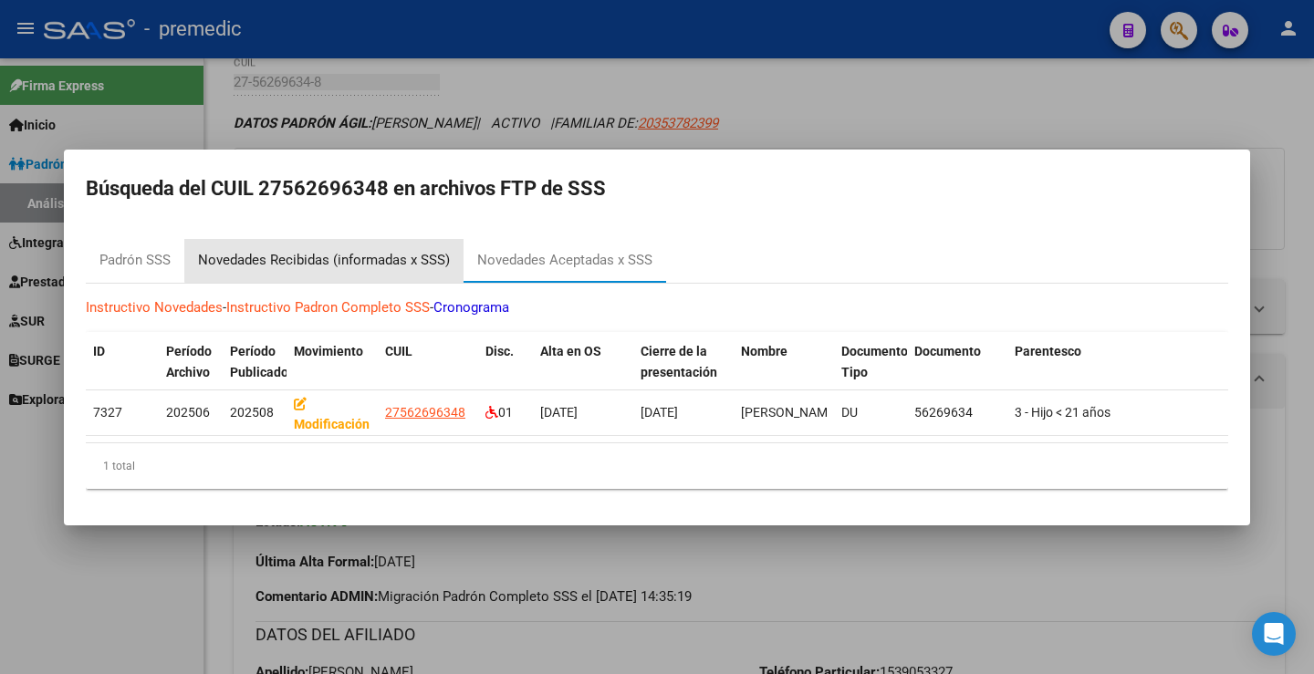
click at [329, 250] on div "Novedades Recibidas (informadas x SSS)" at bounding box center [324, 260] width 252 height 21
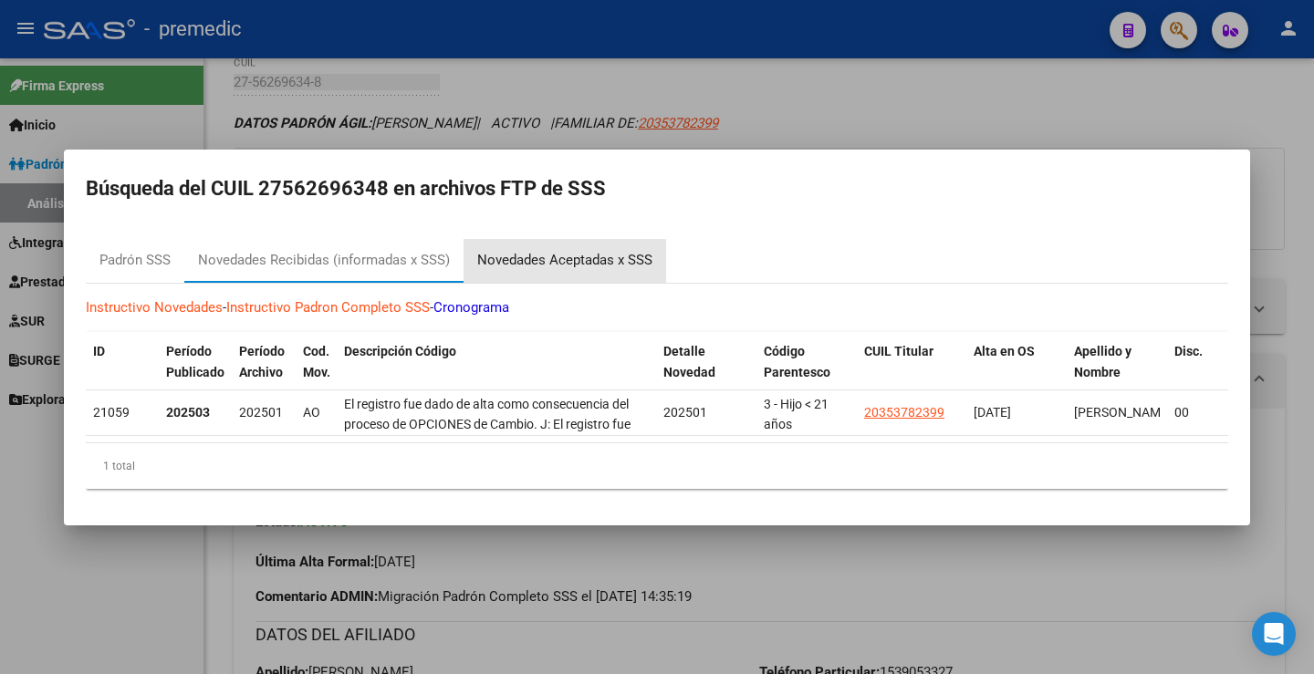
click at [564, 253] on div "Novedades Aceptadas x SSS" at bounding box center [564, 260] width 175 height 21
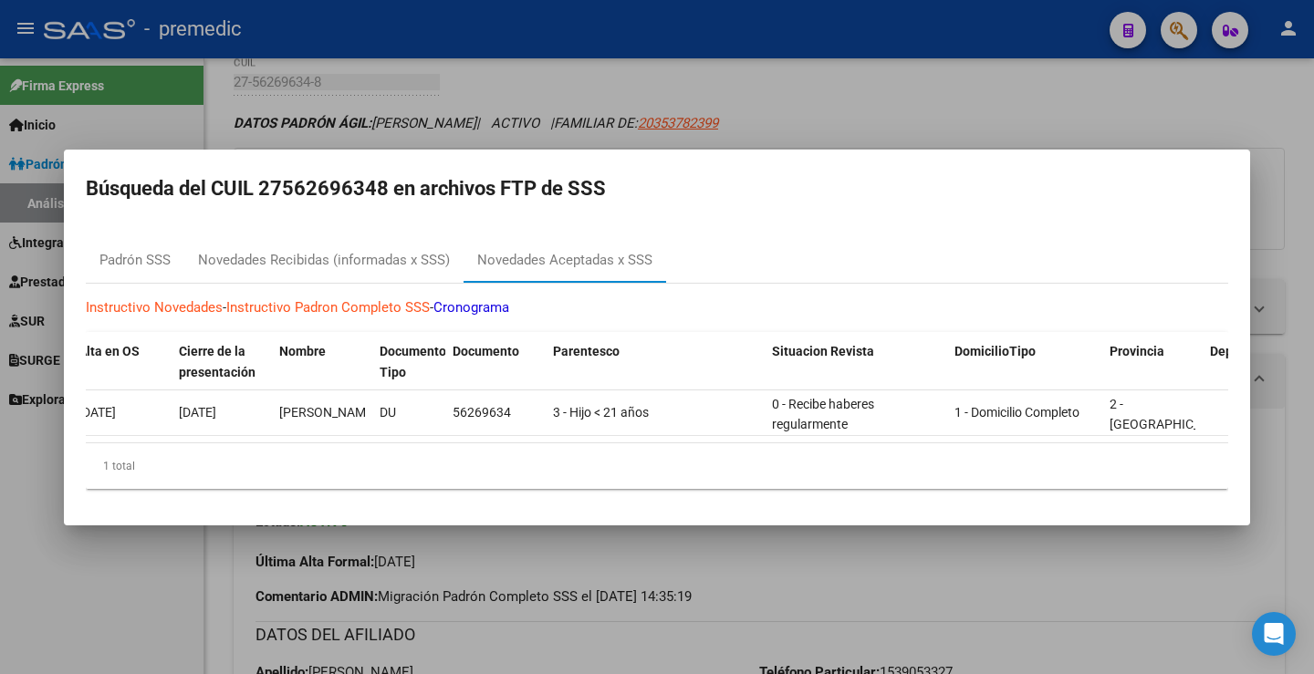
scroll to position [0, 459]
click at [928, 94] on div at bounding box center [657, 337] width 1314 height 674
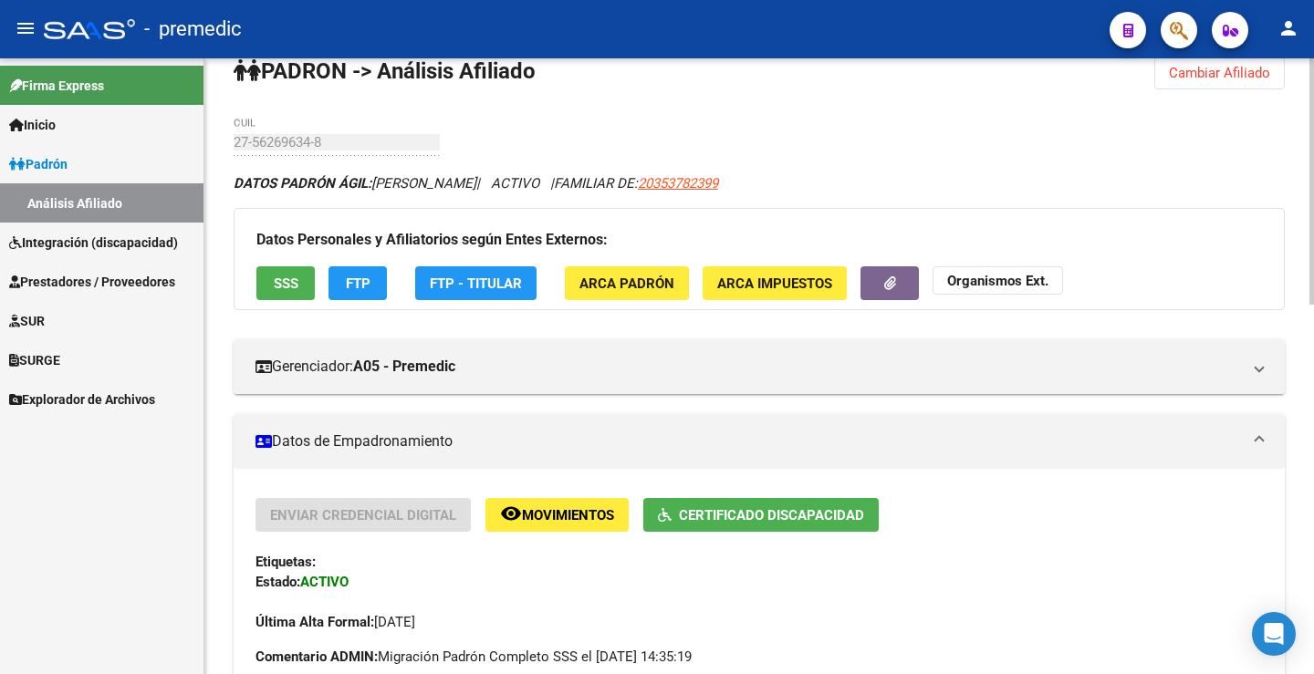
scroll to position [0, 0]
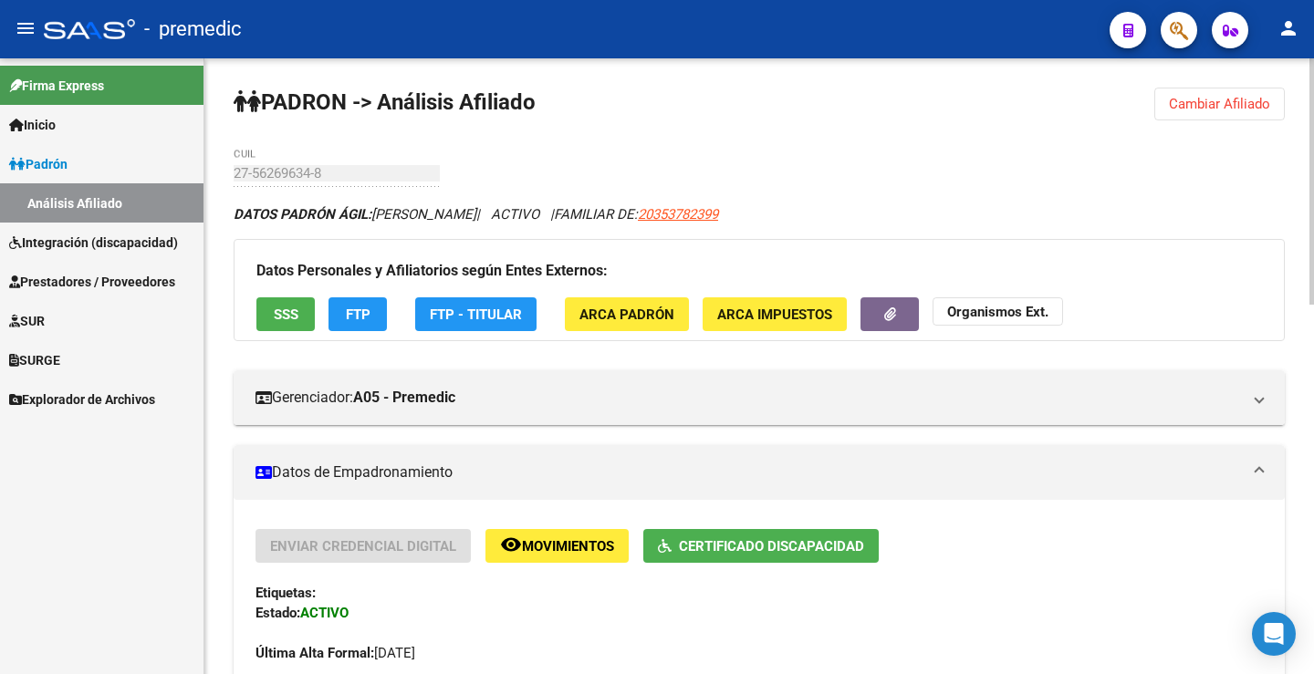
click at [1200, 114] on button "Cambiar Afiliado" at bounding box center [1219, 104] width 130 height 33
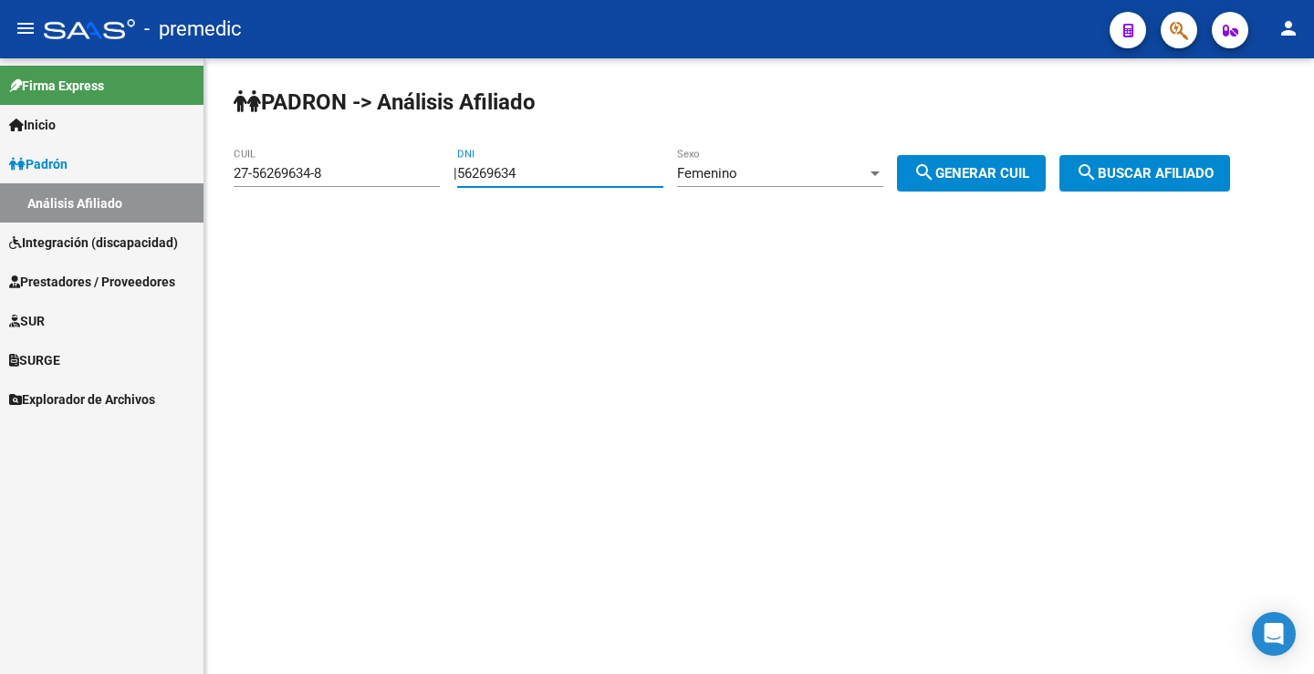
drag, startPoint x: 567, startPoint y: 173, endPoint x: 3, endPoint y: 206, distance: 565.7
click at [0, 213] on mat-sidenav-container "Firma Express Inicio Instructivos Contacto OS Padrón Análisis Afiliado Integrac…" at bounding box center [657, 366] width 1314 height 616
paste input "5582119"
type input "55582119"
click at [778, 176] on div "Femenino" at bounding box center [772, 173] width 190 height 16
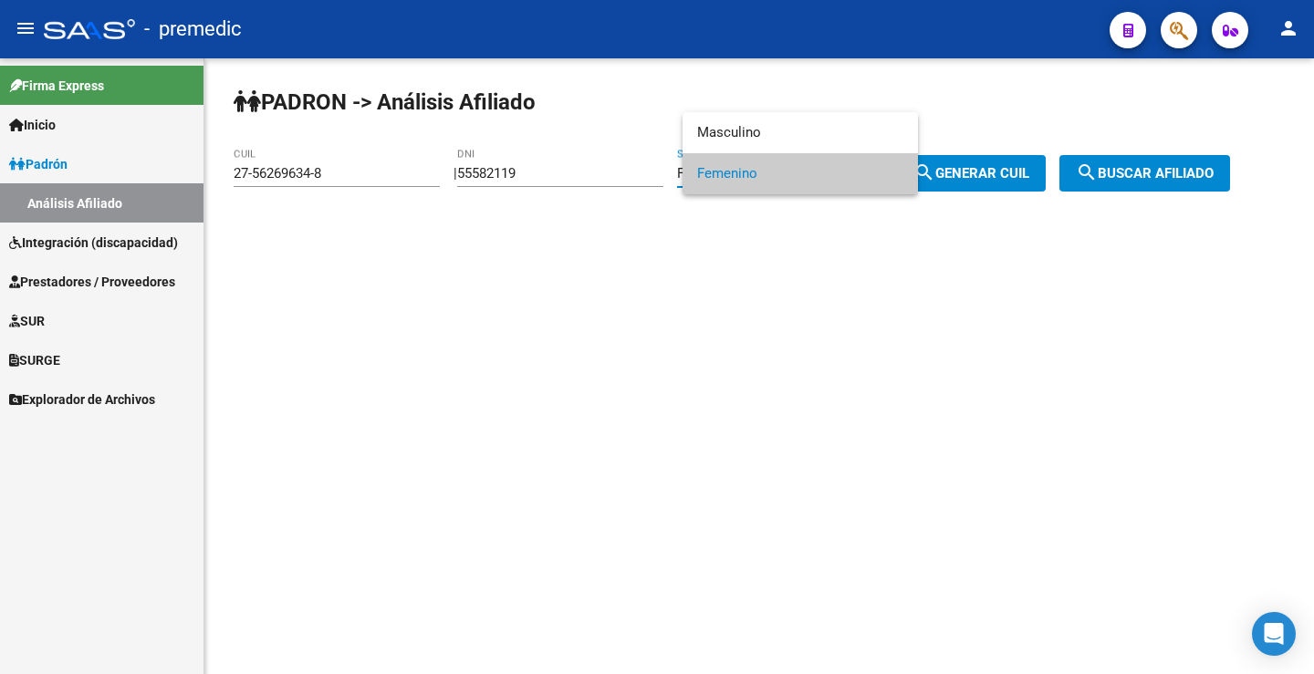
click at [767, 159] on span "Femenino" at bounding box center [800, 173] width 206 height 41
click at [775, 141] on div "PADRON -> Análisis Afiliado 27-56269634-8 CUIL | 55582119 DNI Femenino Sexo sea…" at bounding box center [758, 154] width 1109 height 192
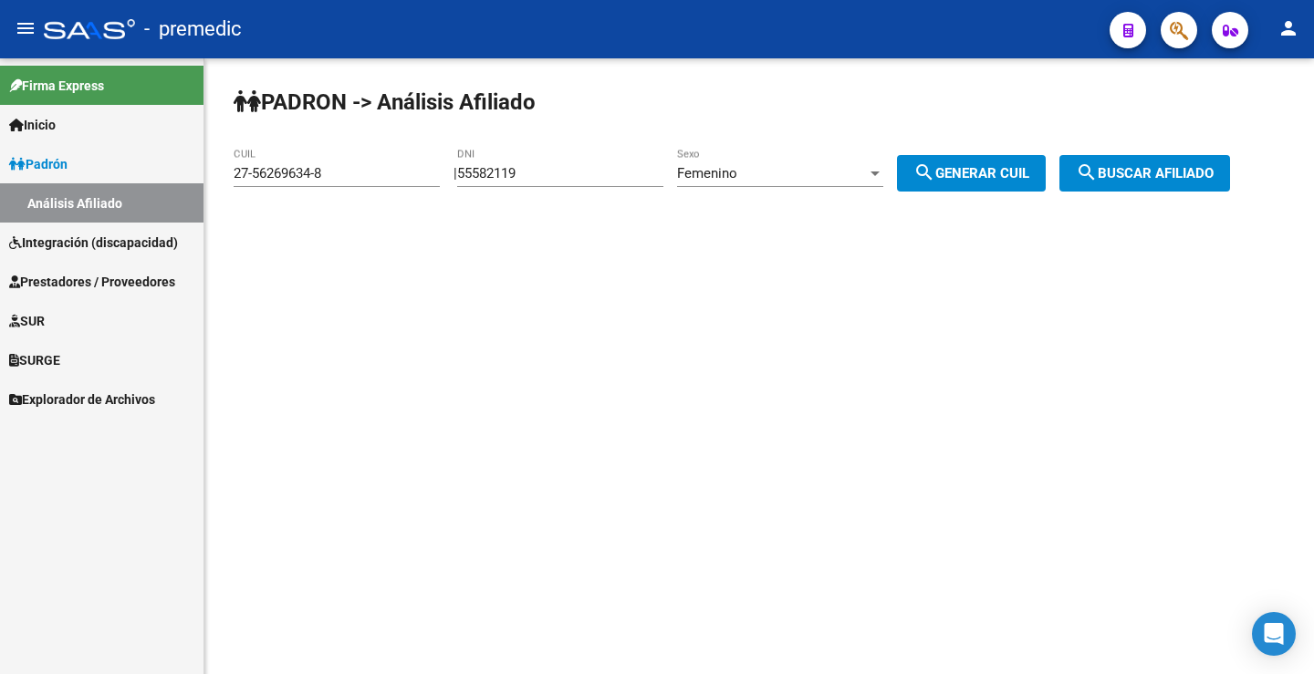
click at [831, 176] on div "Femenino" at bounding box center [772, 173] width 190 height 16
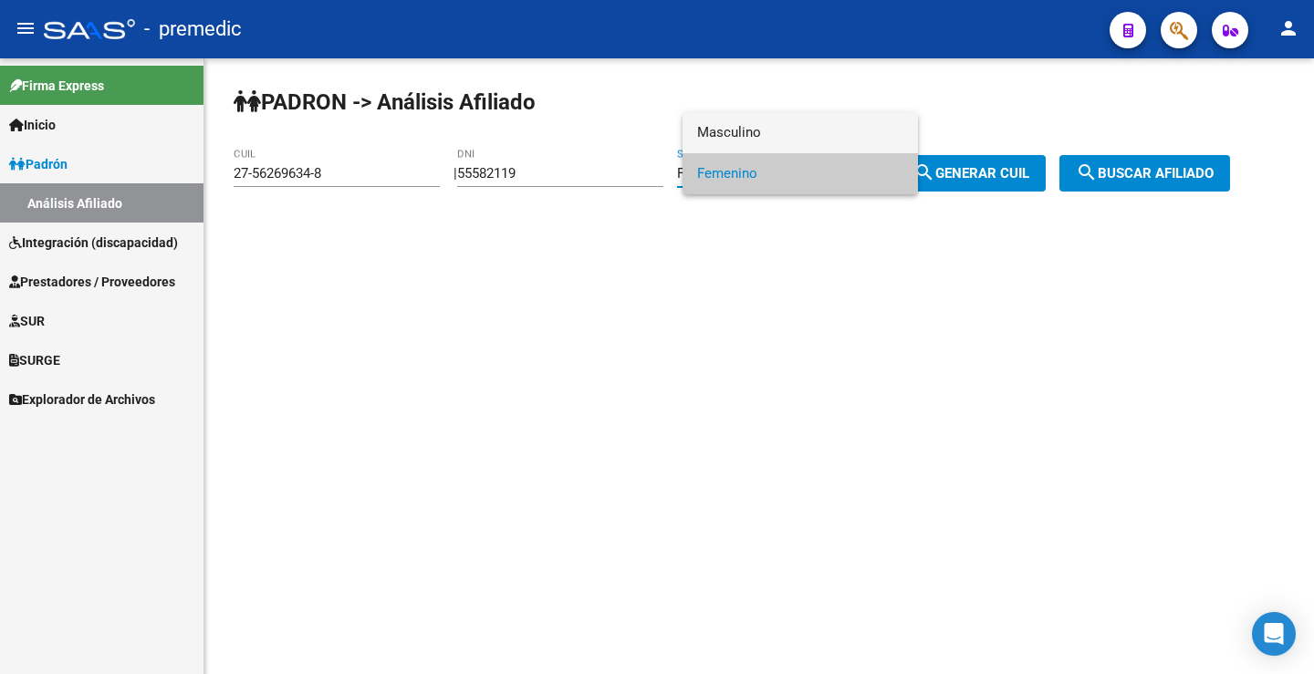
click at [731, 145] on span "Masculino" at bounding box center [800, 132] width 206 height 41
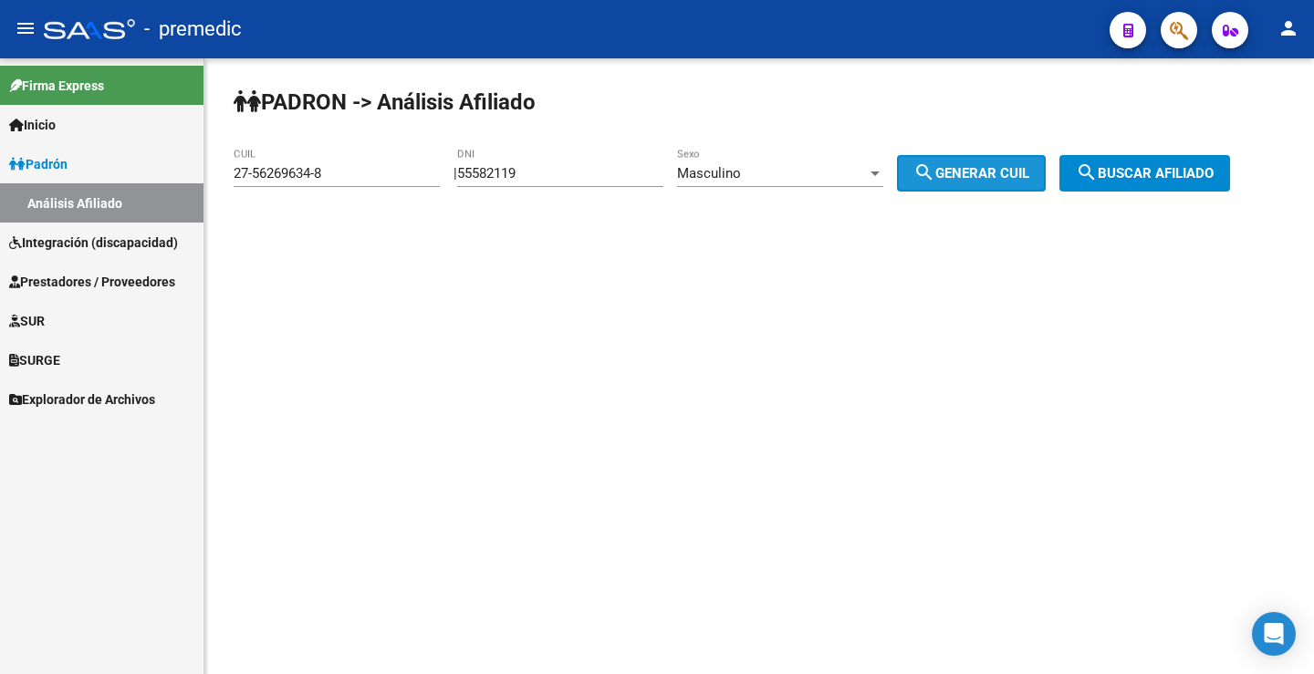
click at [1017, 166] on span "search Generar CUIL" at bounding box center [971, 173] width 116 height 16
type input "20-55582119-1"
click at [1017, 170] on span "search Generar CUIL" at bounding box center [971, 173] width 116 height 16
click at [1144, 171] on span "search Buscar afiliado" at bounding box center [1145, 173] width 138 height 16
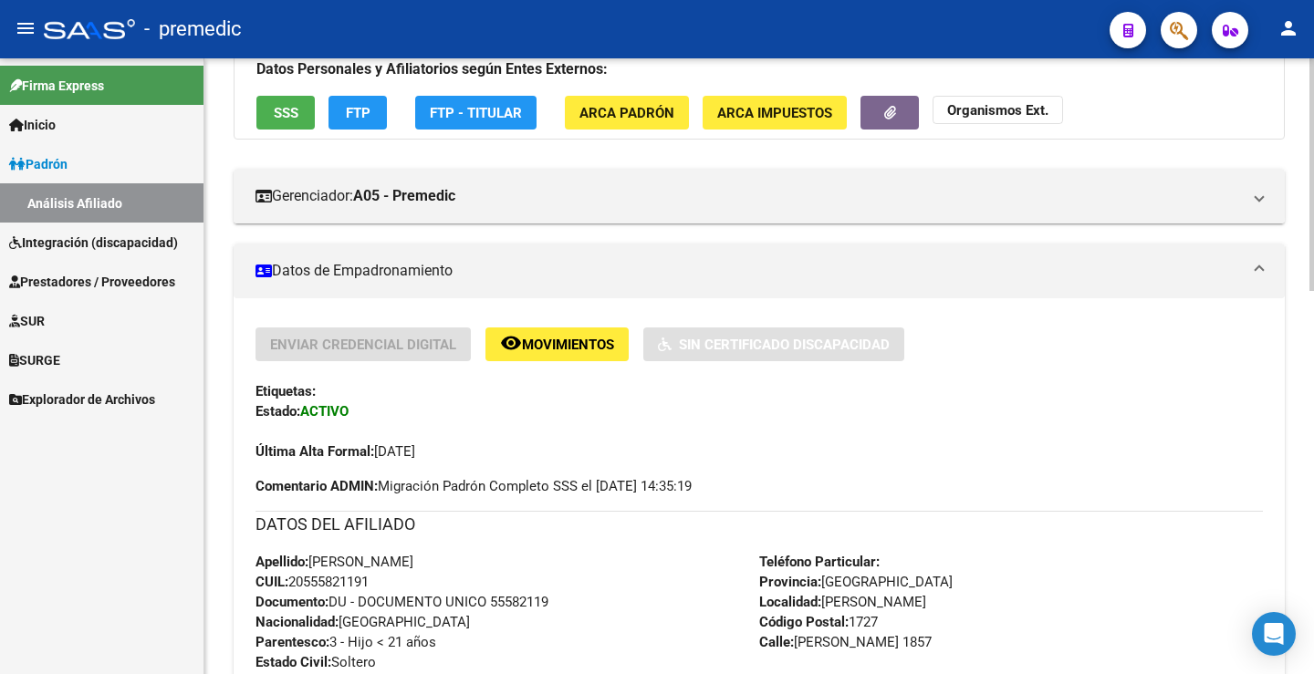
scroll to position [91, 0]
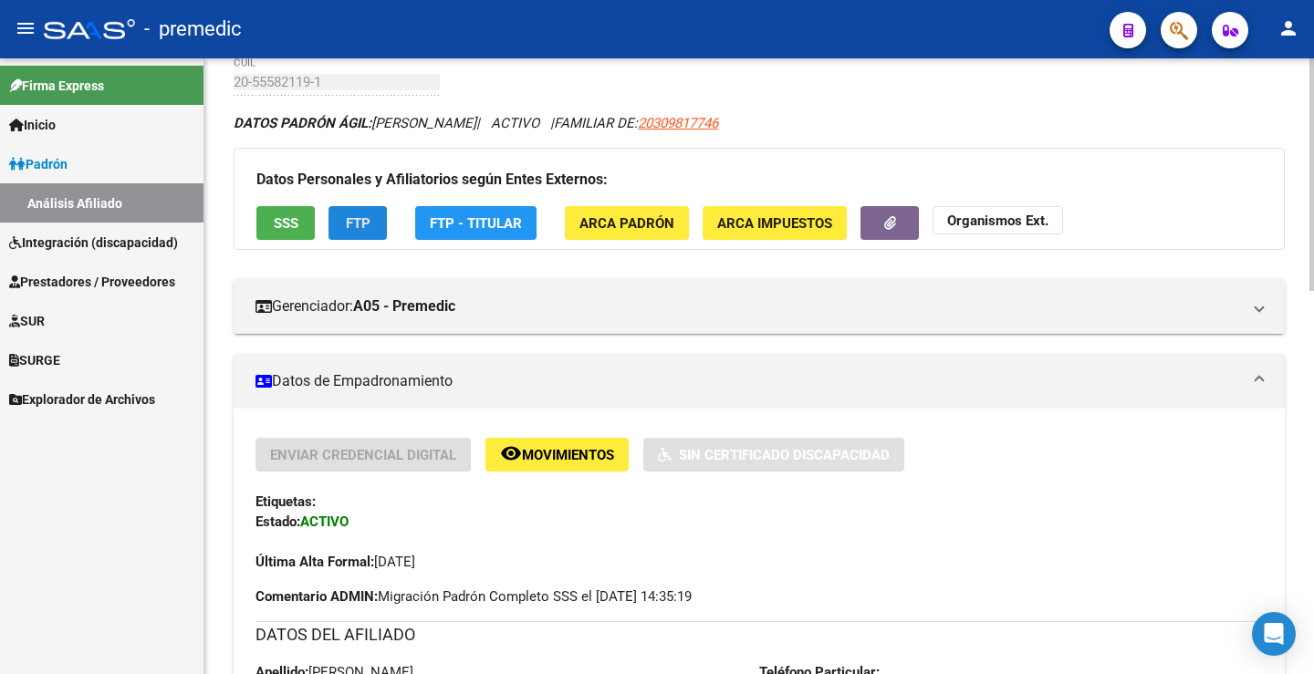
click at [348, 218] on span "FTP" at bounding box center [358, 223] width 25 height 16
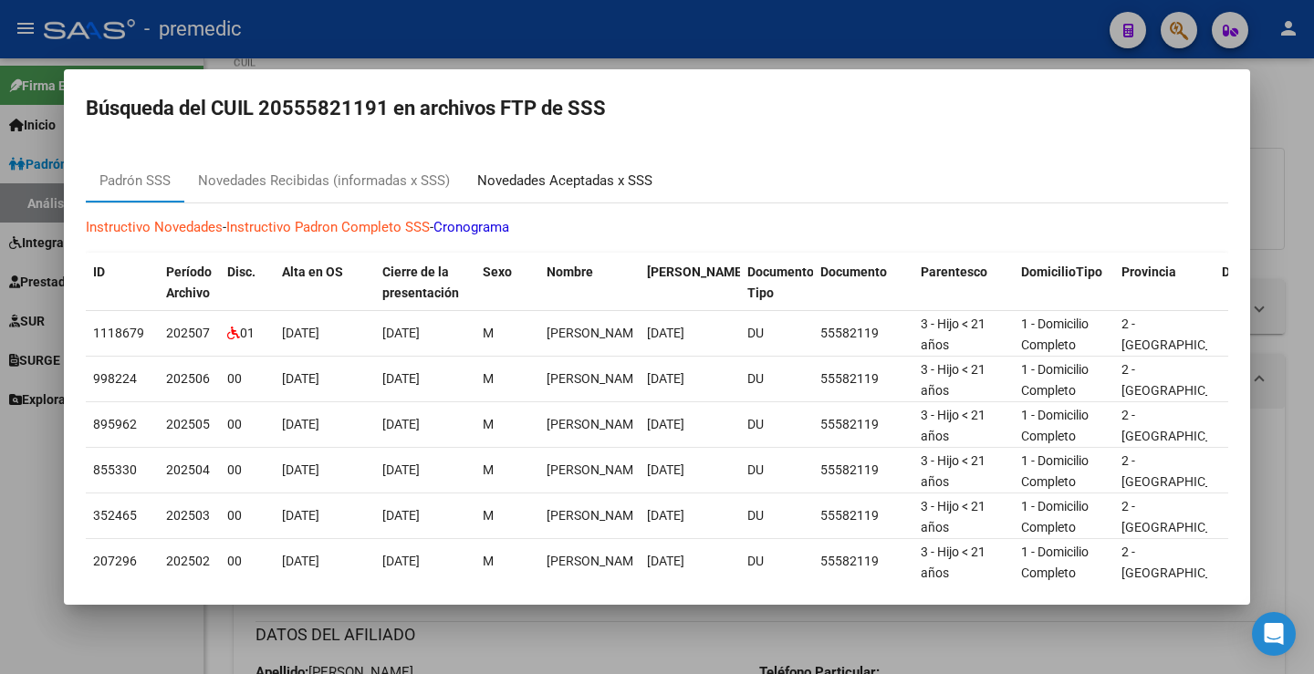
click at [537, 192] on div "Novedades Aceptadas x SSS" at bounding box center [564, 181] width 203 height 44
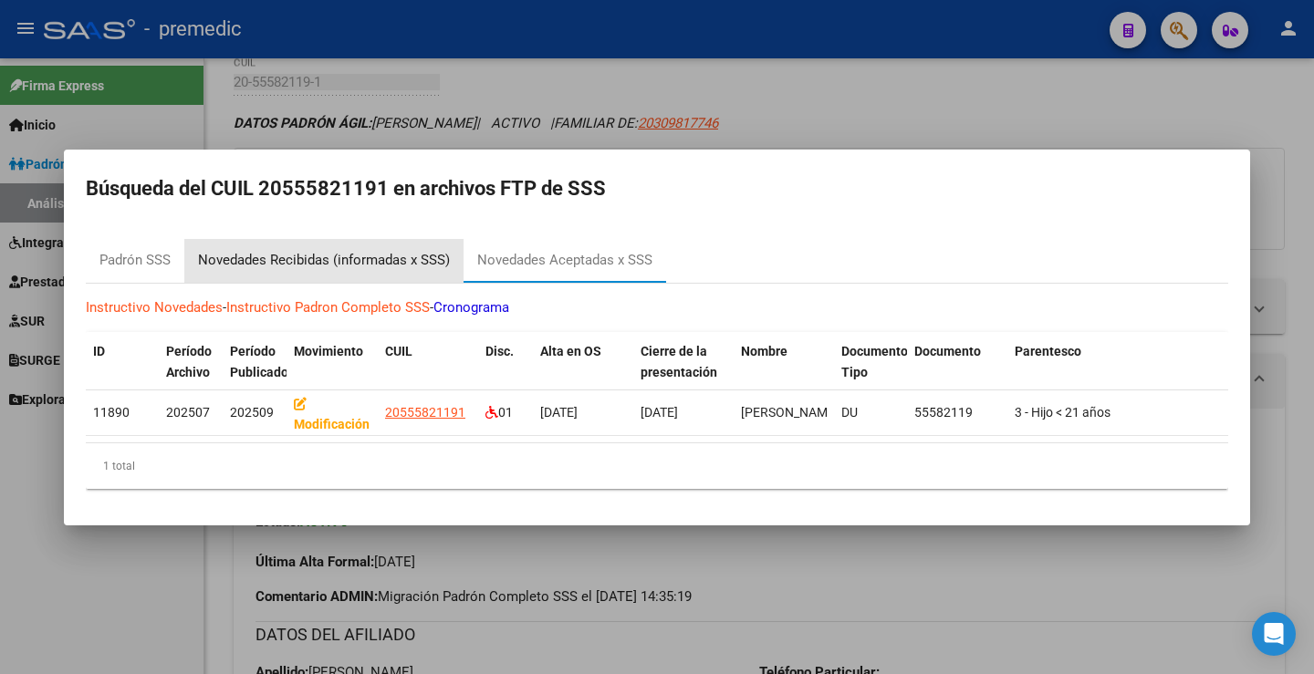
click at [412, 261] on div "Novedades Recibidas (informadas x SSS)" at bounding box center [324, 260] width 252 height 21
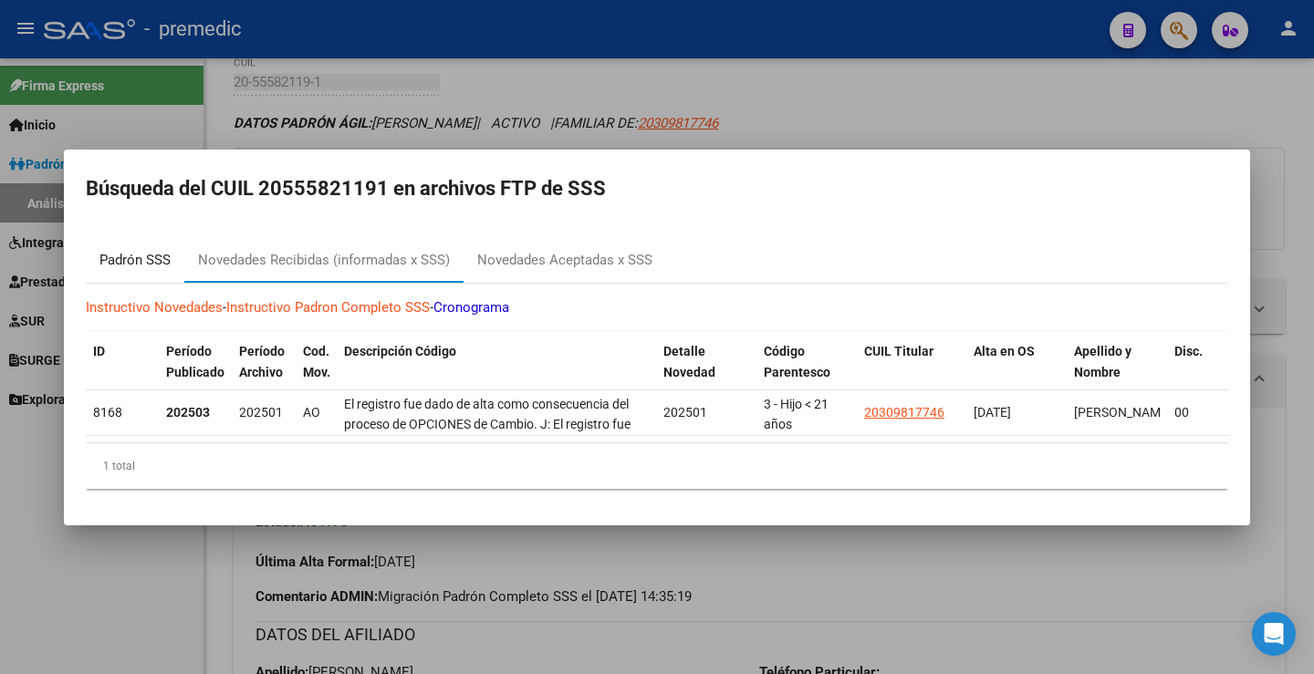
click at [128, 258] on div "Padrón SSS" at bounding box center [134, 260] width 71 height 21
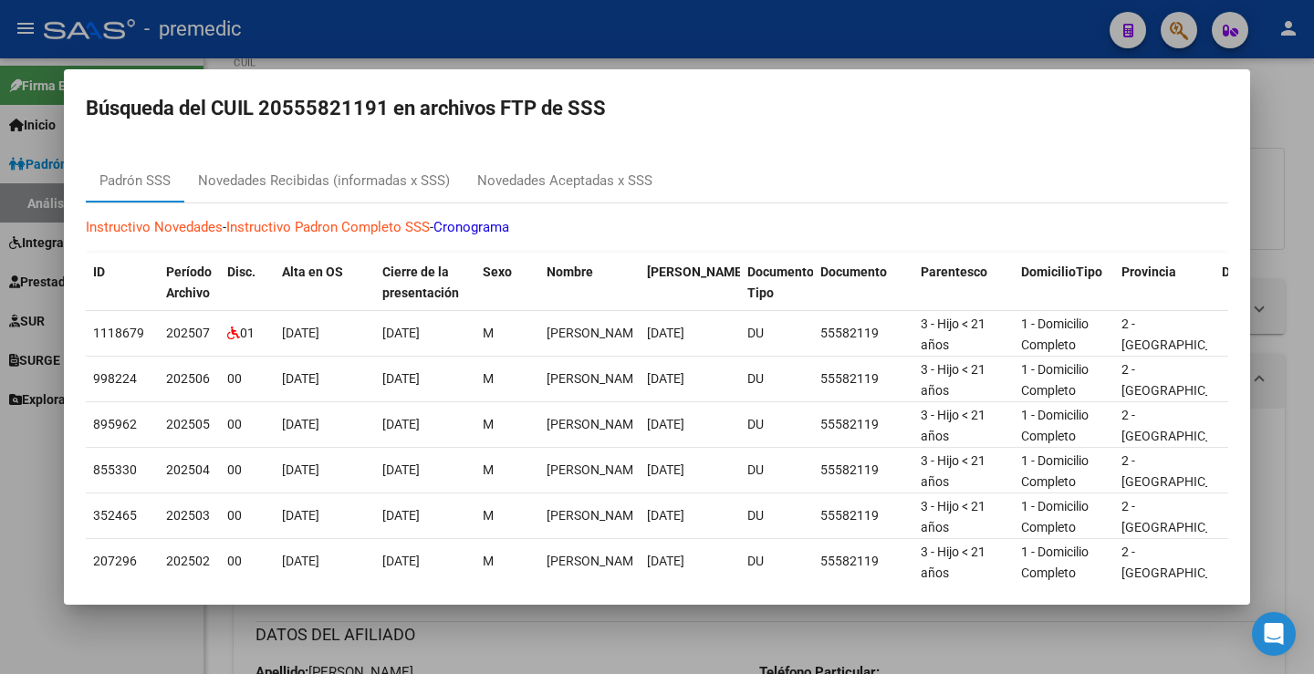
click at [1281, 126] on div at bounding box center [657, 337] width 1314 height 674
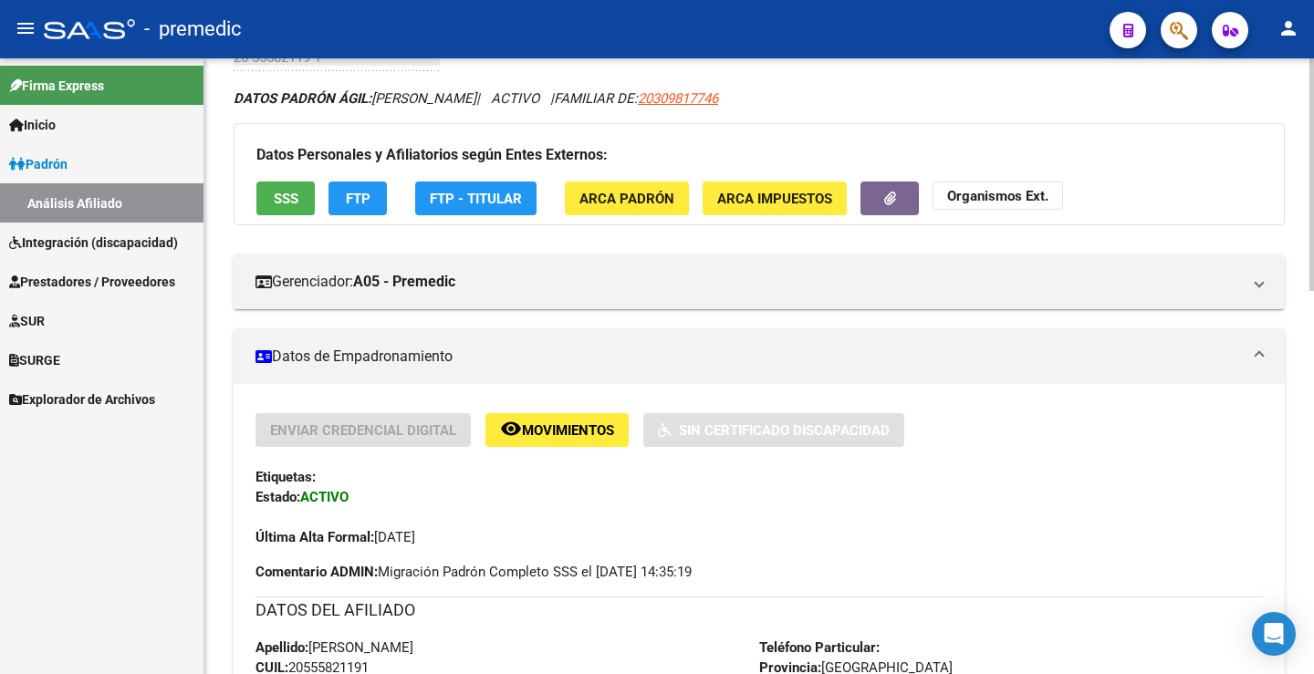
scroll to position [0, 0]
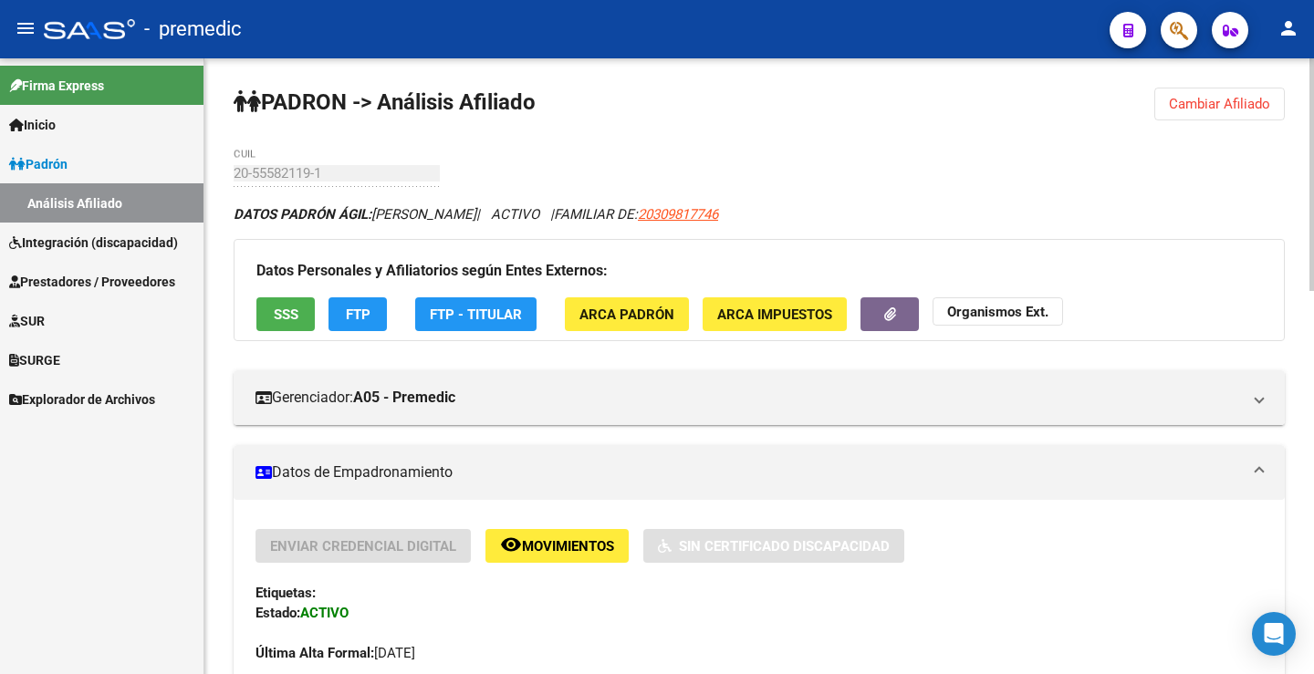
click at [1274, 110] on button "Cambiar Afiliado" at bounding box center [1219, 104] width 130 height 33
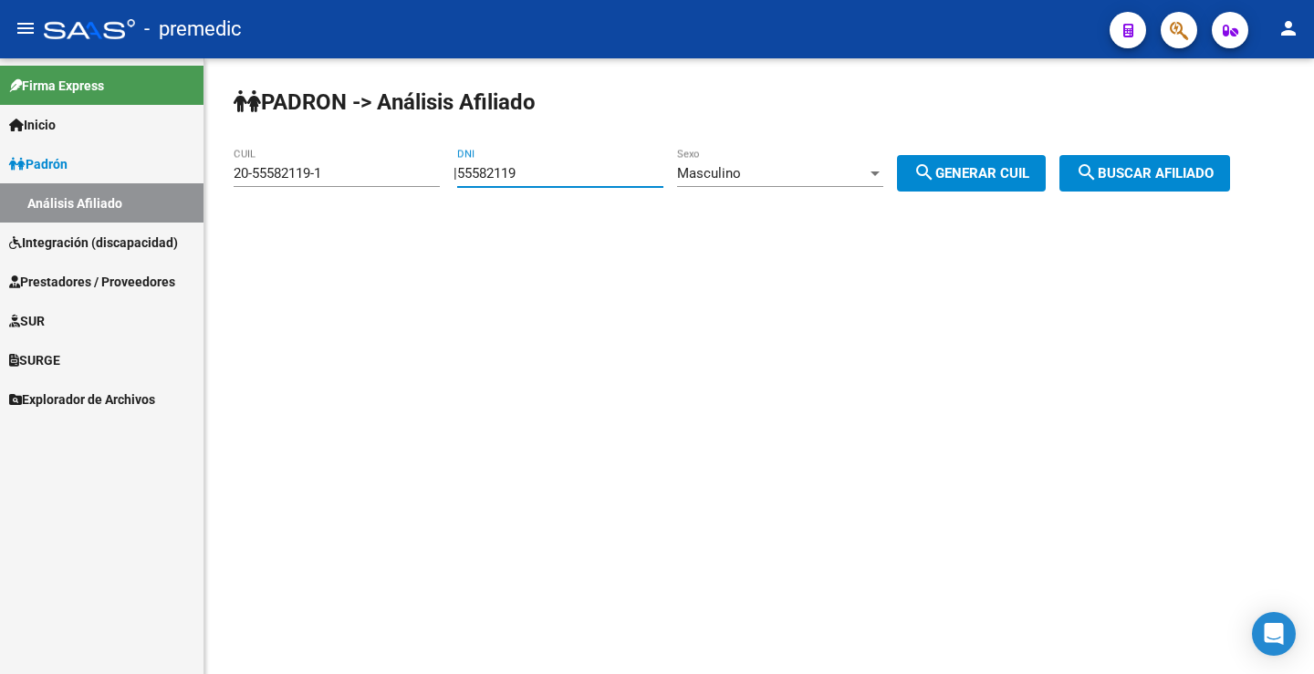
drag, startPoint x: 566, startPoint y: 167, endPoint x: 366, endPoint y: 195, distance: 201.8
click at [366, 182] on app-analisis-afiliado "PADRON -> Análisis Afiliado 20-55582119-1 CUIL | 55582119 DNI Masculino Sexo se…" at bounding box center [739, 173] width 1010 height 16
paste input "6280060"
type input "56280060"
click at [778, 166] on div "Masculino" at bounding box center [772, 173] width 190 height 16
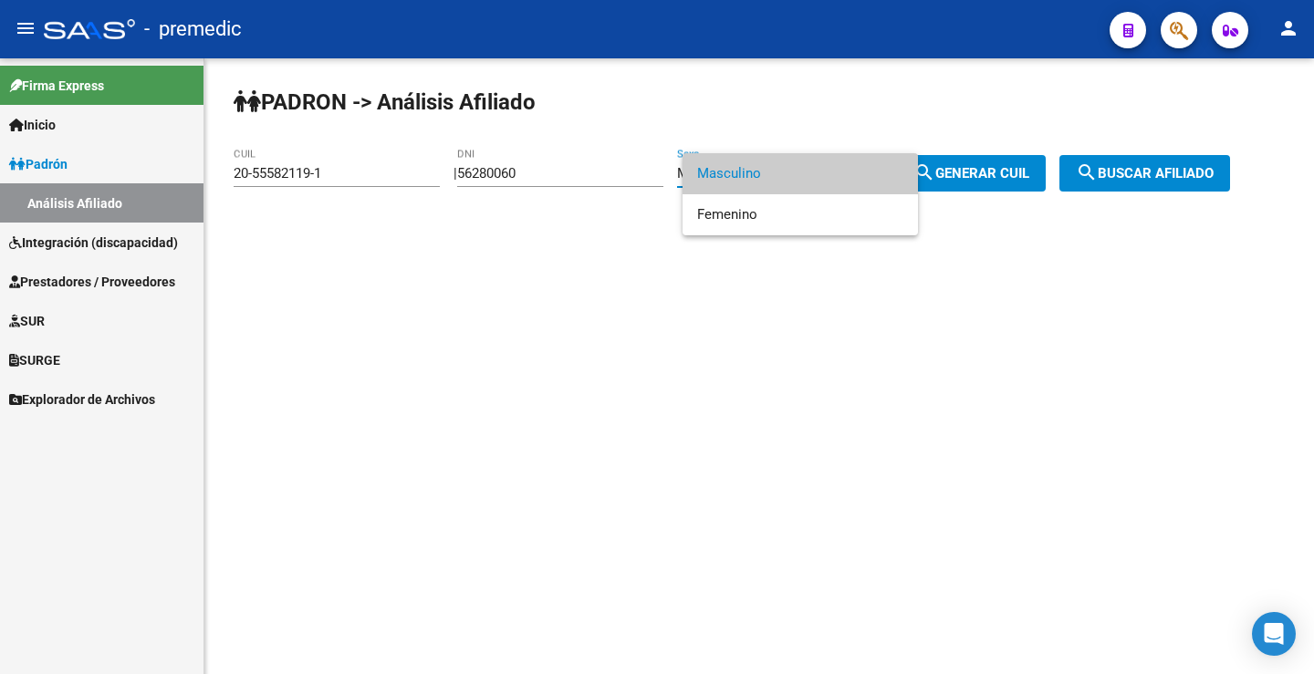
click at [758, 240] on div at bounding box center [657, 337] width 1314 height 674
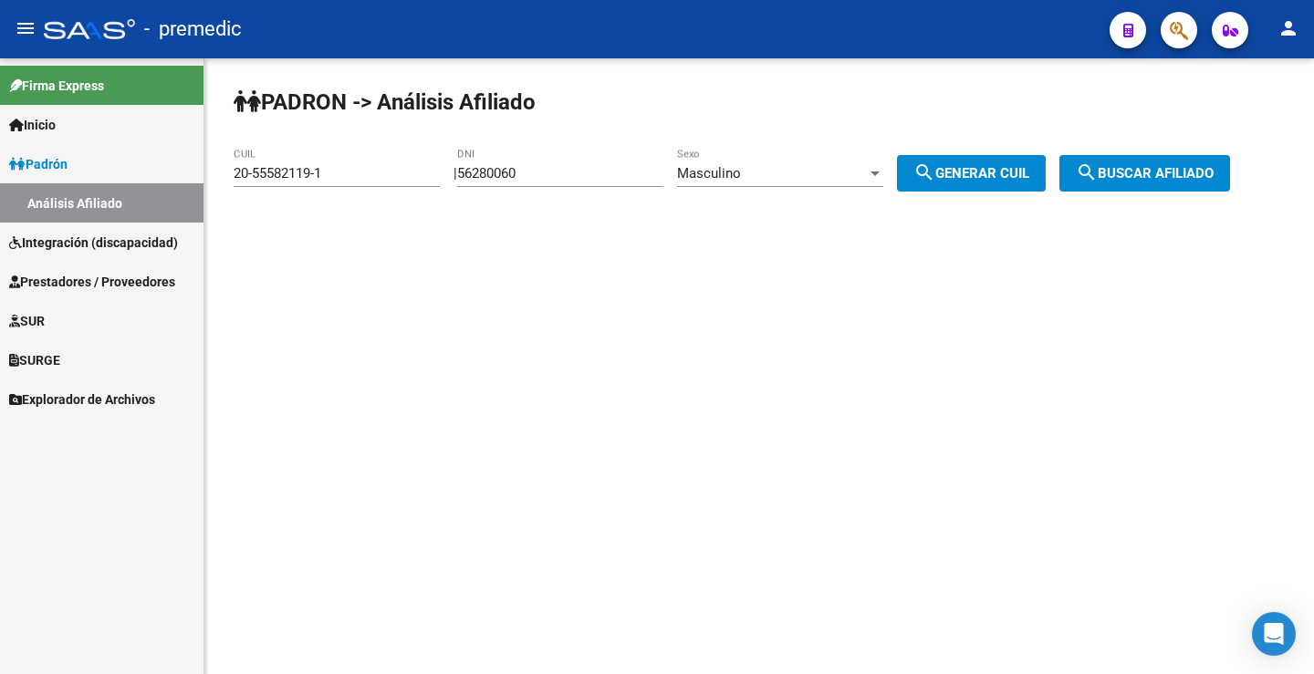
drag, startPoint x: 750, startPoint y: 218, endPoint x: 770, endPoint y: 210, distance: 21.7
click at [744, 210] on div "PADRON -> Análisis Afiliado 20-55582119-1 CUIL | 56280060 DNI Masculino Sexo se…" at bounding box center [758, 154] width 1109 height 192
click at [793, 181] on div "Masculino" at bounding box center [772, 173] width 190 height 16
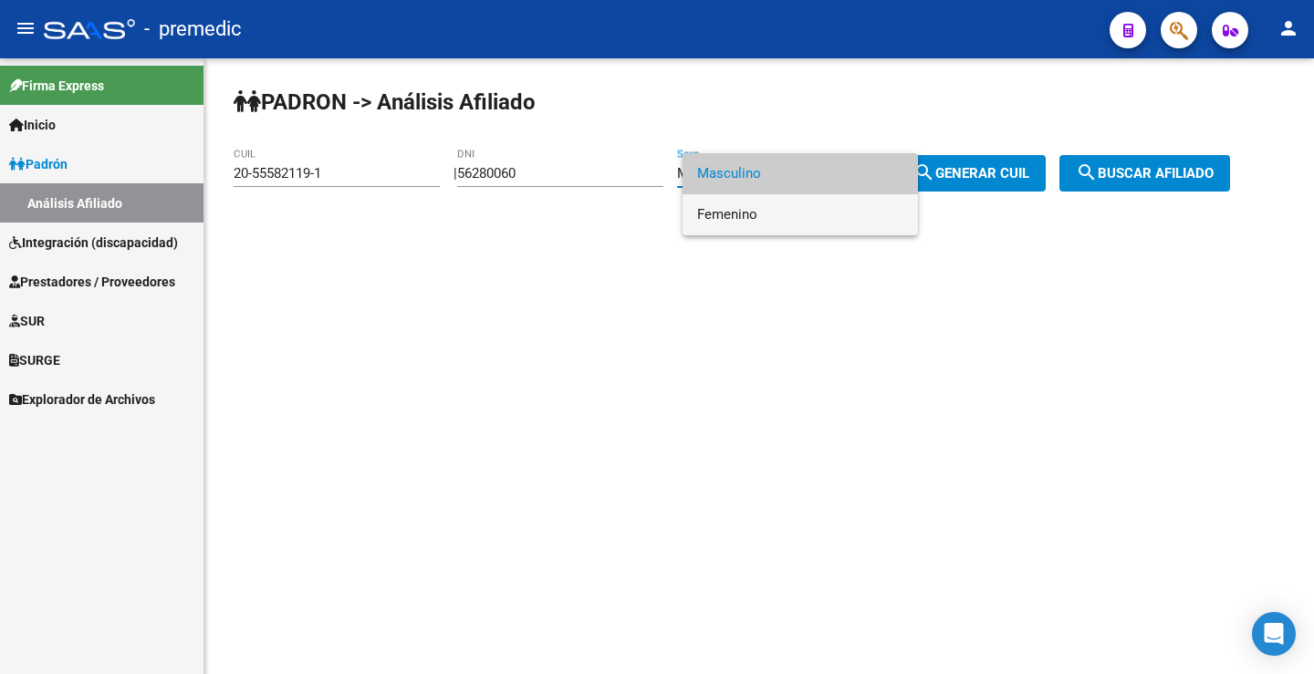
click at [796, 217] on span "Femenino" at bounding box center [800, 214] width 206 height 41
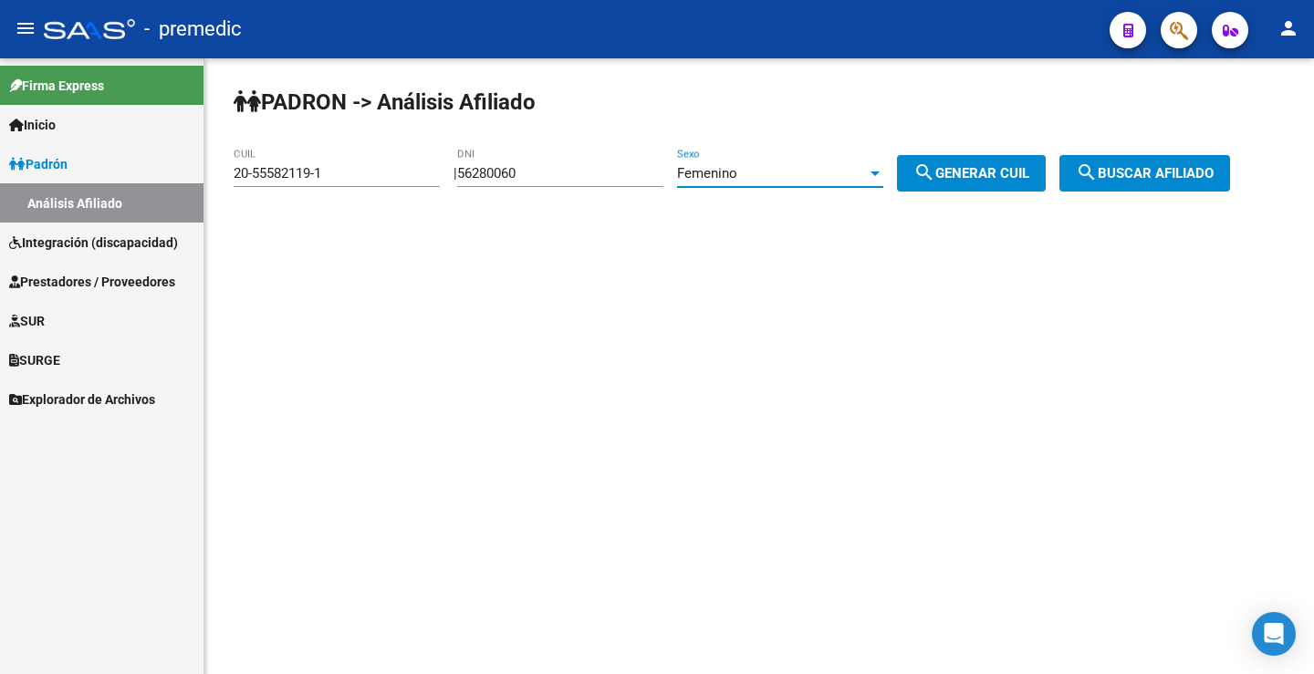
click at [1029, 167] on span "search Generar CUIL" at bounding box center [971, 173] width 116 height 16
click at [1029, 171] on span "search Generar CUIL" at bounding box center [971, 173] width 116 height 16
click at [1190, 164] on button "search Buscar afiliado" at bounding box center [1144, 173] width 171 height 36
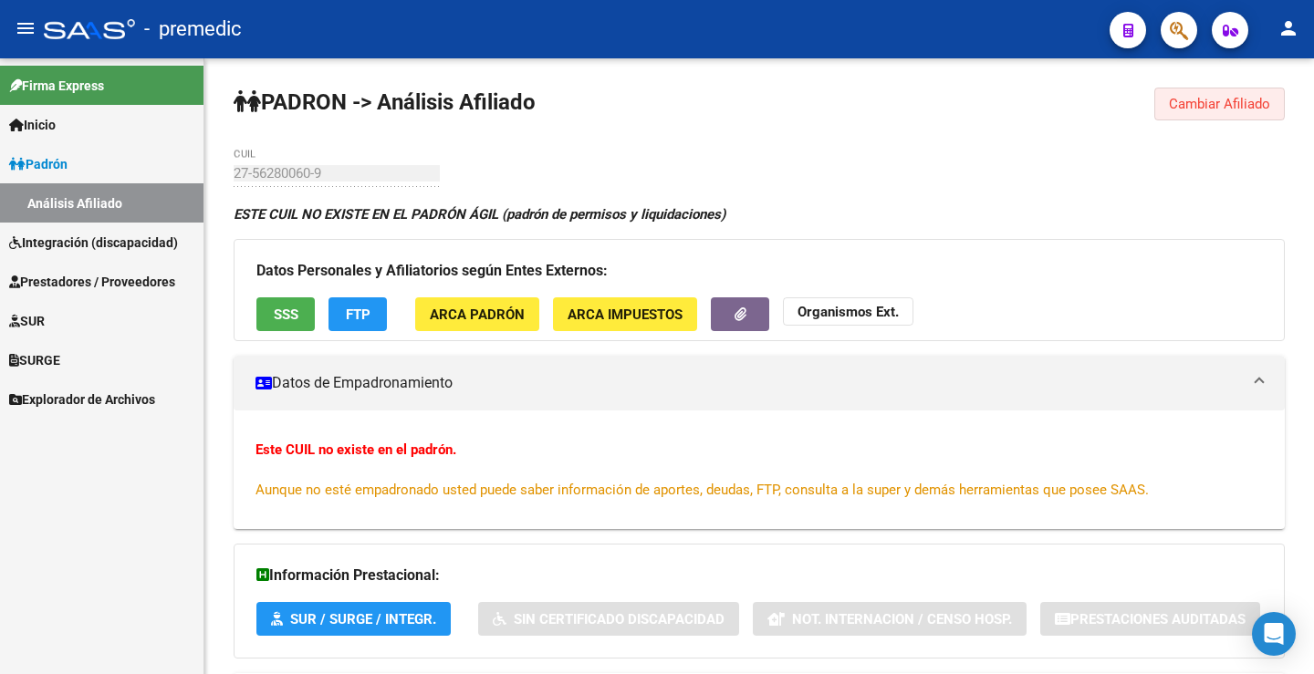
click at [1185, 103] on span "Cambiar Afiliado" at bounding box center [1219, 104] width 101 height 16
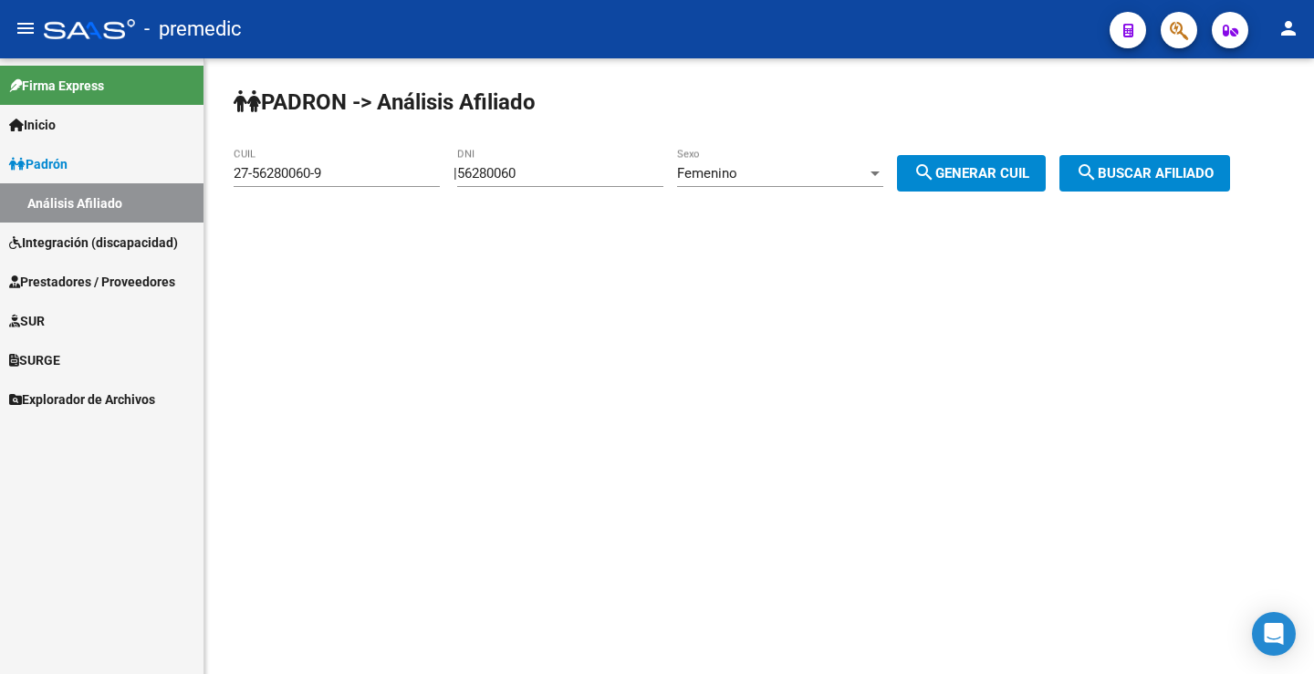
click at [758, 169] on div "Femenino" at bounding box center [772, 173] width 190 height 16
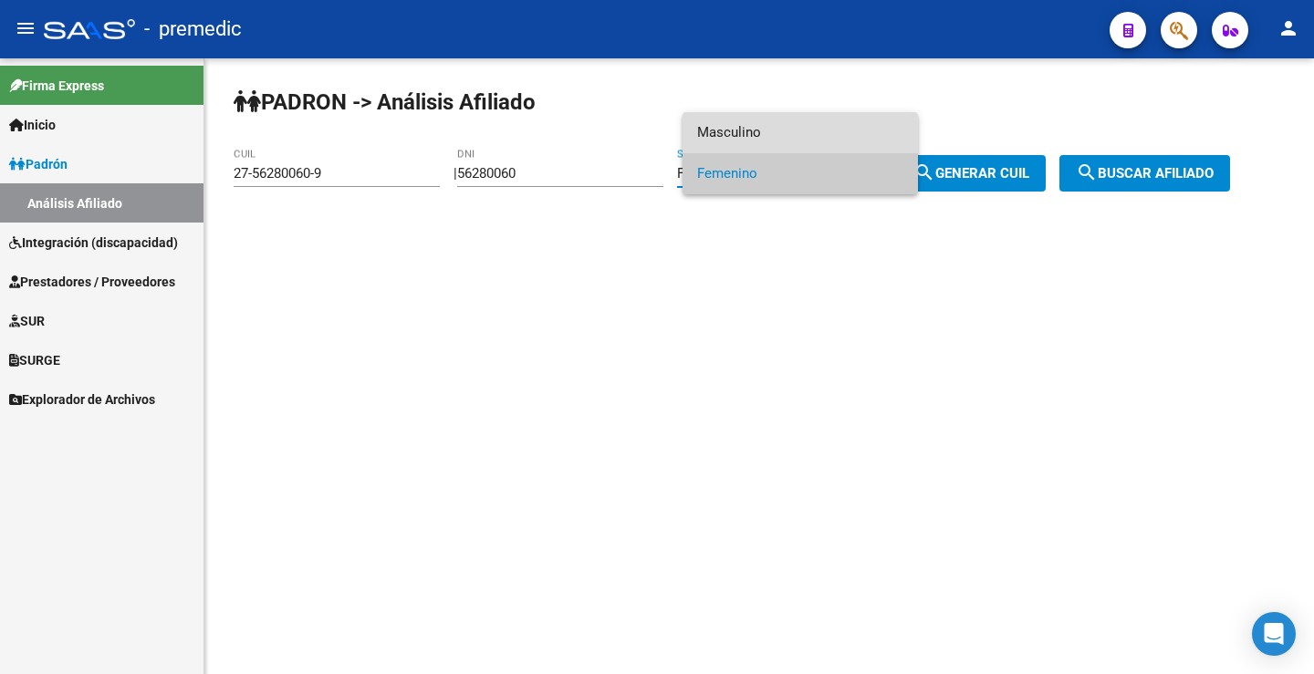
click at [782, 118] on span "Masculino" at bounding box center [800, 132] width 206 height 41
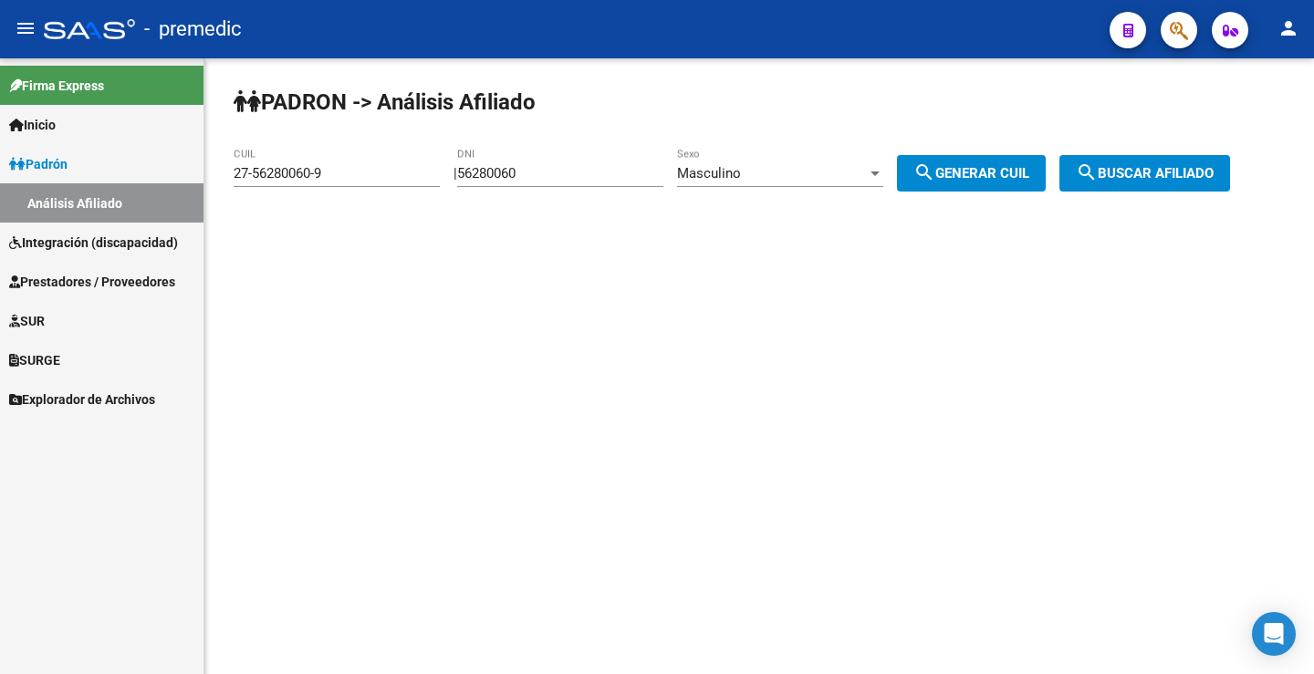
click at [979, 154] on div "PADRON -> Análisis Afiliado 27-56280060-9 CUIL | 56280060 DNI Masculino Sexo se…" at bounding box center [758, 154] width 1109 height 192
drag, startPoint x: 979, startPoint y: 169, endPoint x: 1149, endPoint y: 173, distance: 169.7
click at [980, 170] on span "search Generar CUIL" at bounding box center [971, 173] width 116 height 16
type input "20-56280060-4"
click at [1158, 174] on span "search Buscar afiliado" at bounding box center [1145, 173] width 138 height 16
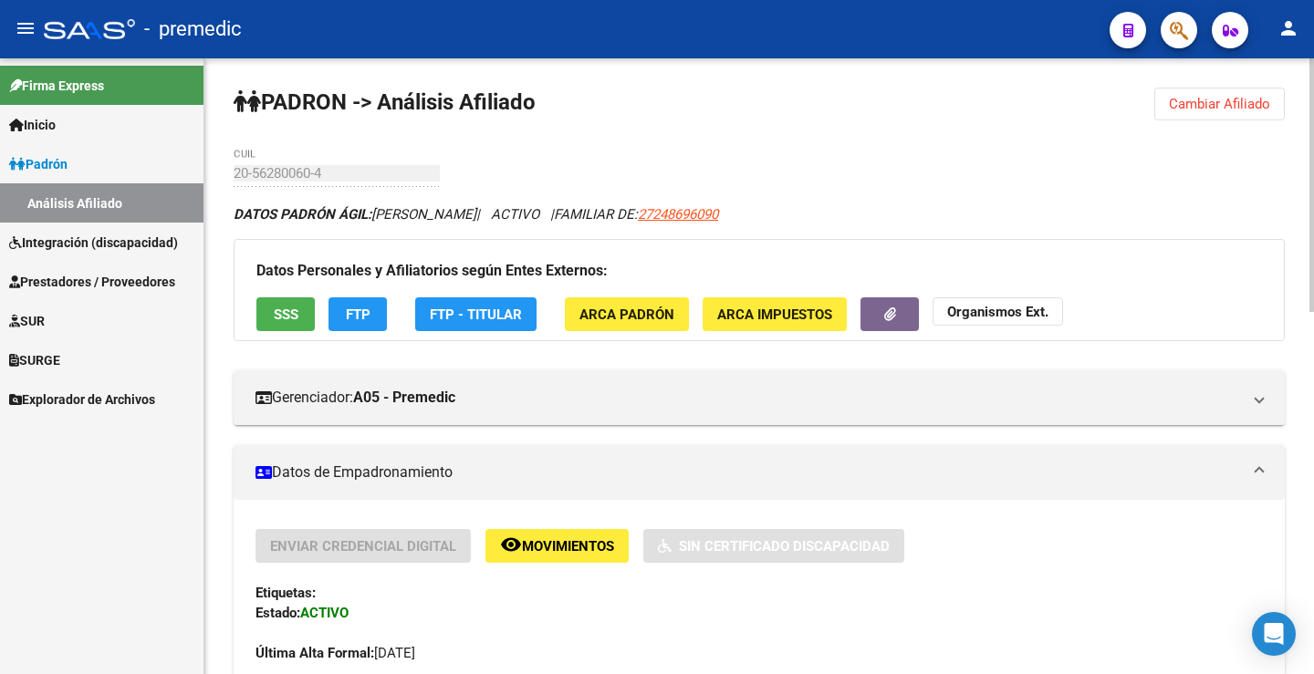
click at [351, 311] on span "FTP" at bounding box center [358, 315] width 25 height 16
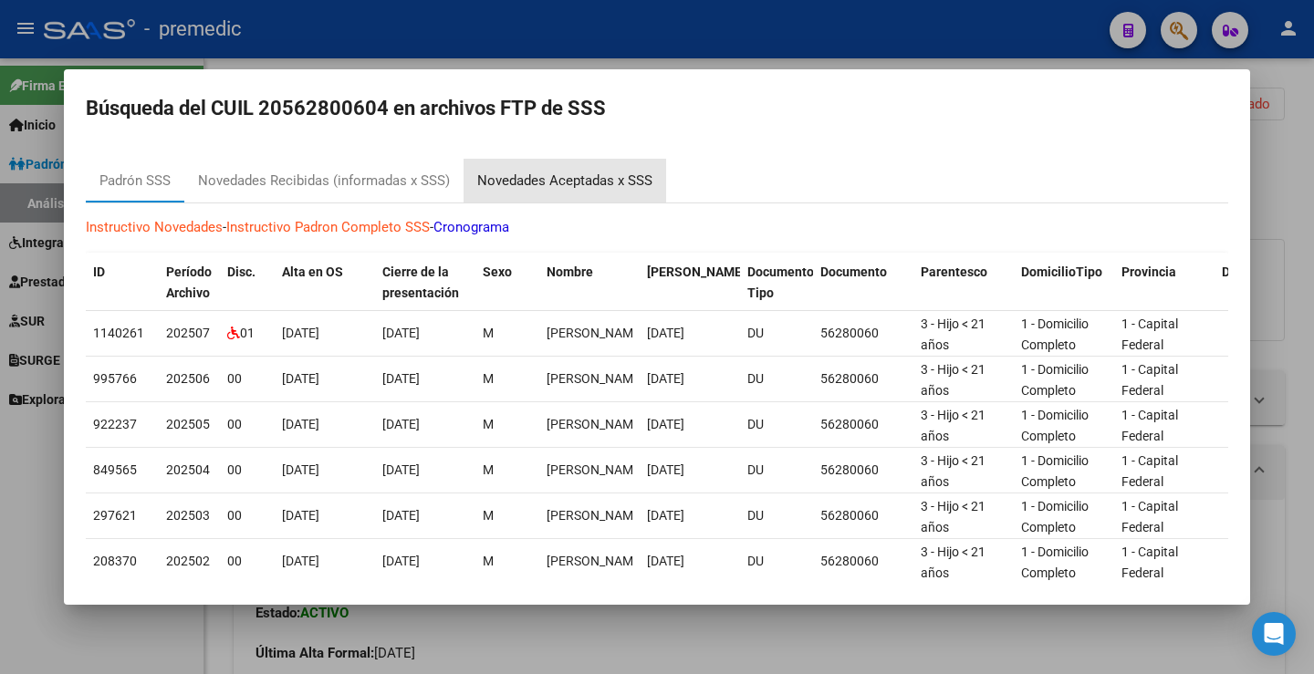
click at [627, 172] on div "Novedades Aceptadas x SSS" at bounding box center [564, 181] width 175 height 21
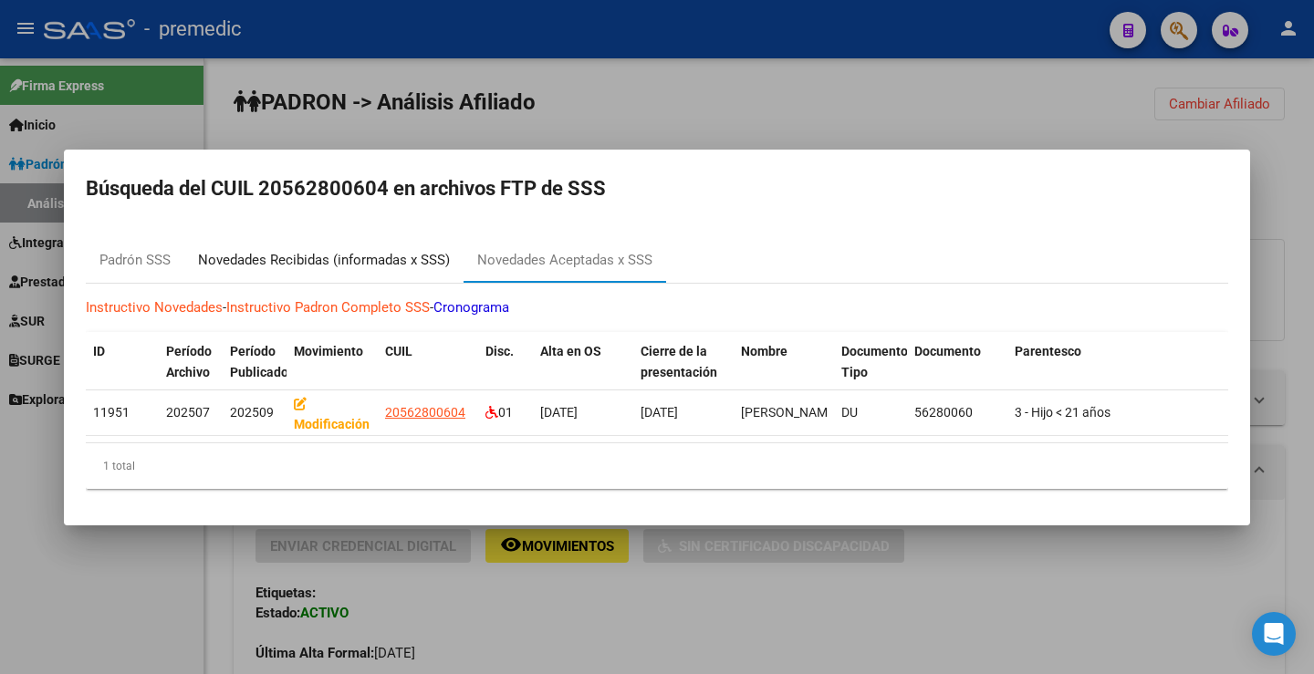
click at [410, 251] on div "Novedades Recibidas (informadas x SSS)" at bounding box center [324, 260] width 252 height 21
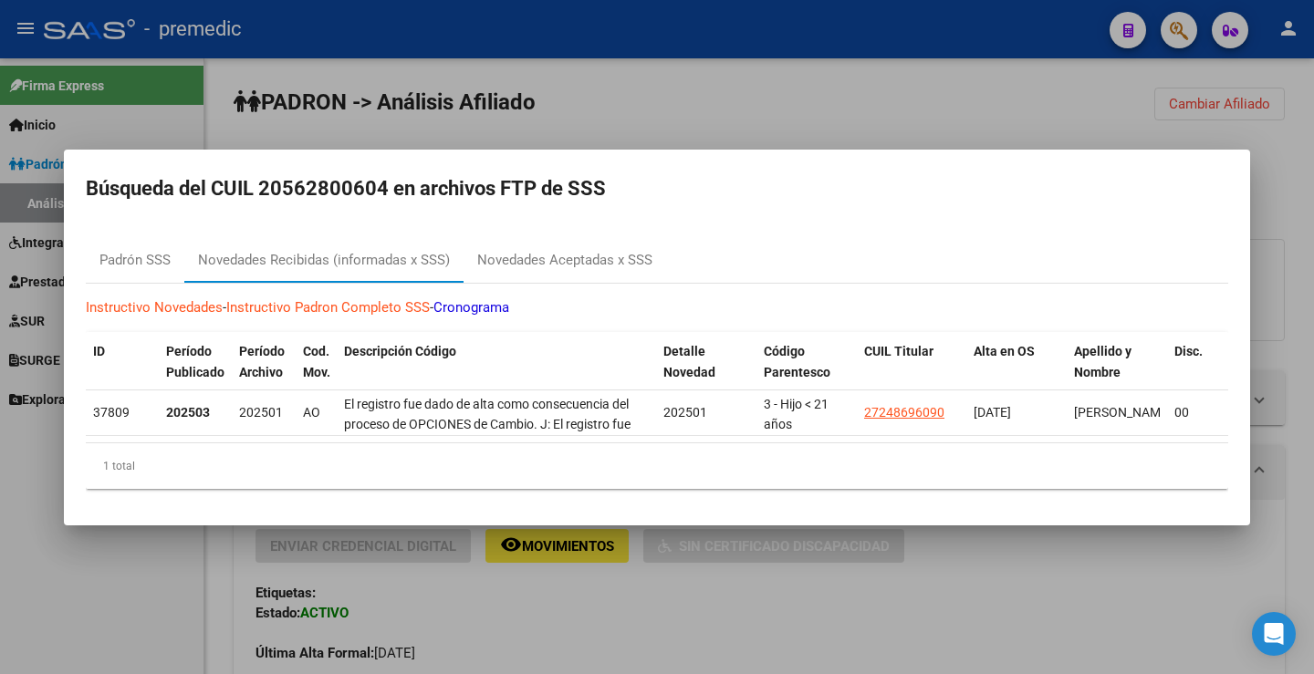
click at [733, 673] on html "menu - premedic person Firma Express Inicio Instructivos Contacto OS Padrón Aná…" at bounding box center [657, 337] width 1314 height 674
click at [1008, 94] on div at bounding box center [657, 337] width 1314 height 674
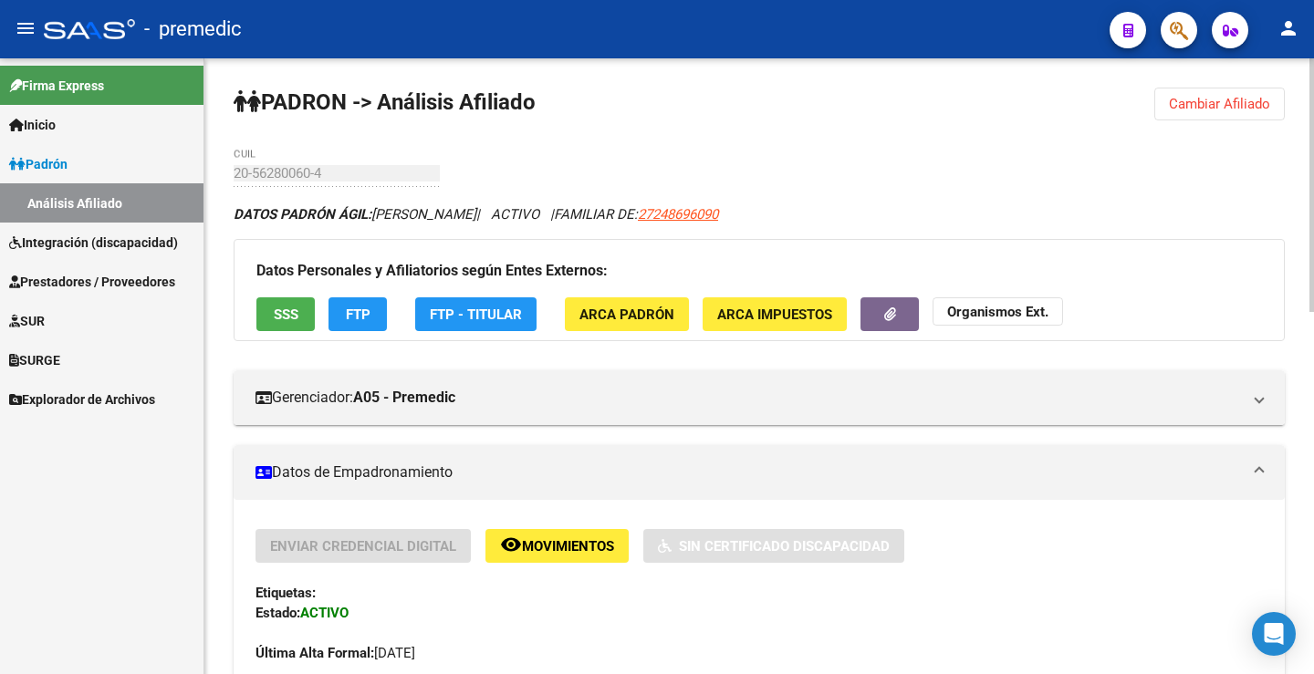
click at [357, 309] on span "FTP" at bounding box center [358, 315] width 25 height 16
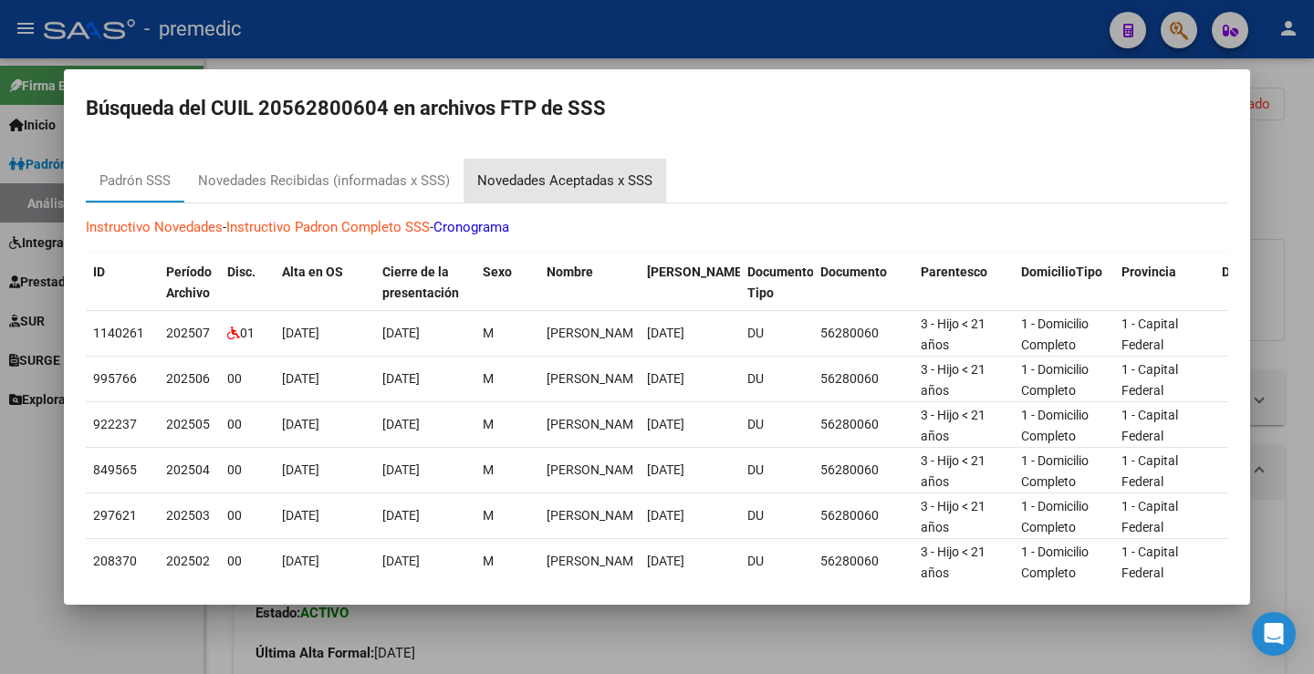
click at [488, 178] on div "Novedades Aceptadas x SSS" at bounding box center [564, 181] width 175 height 21
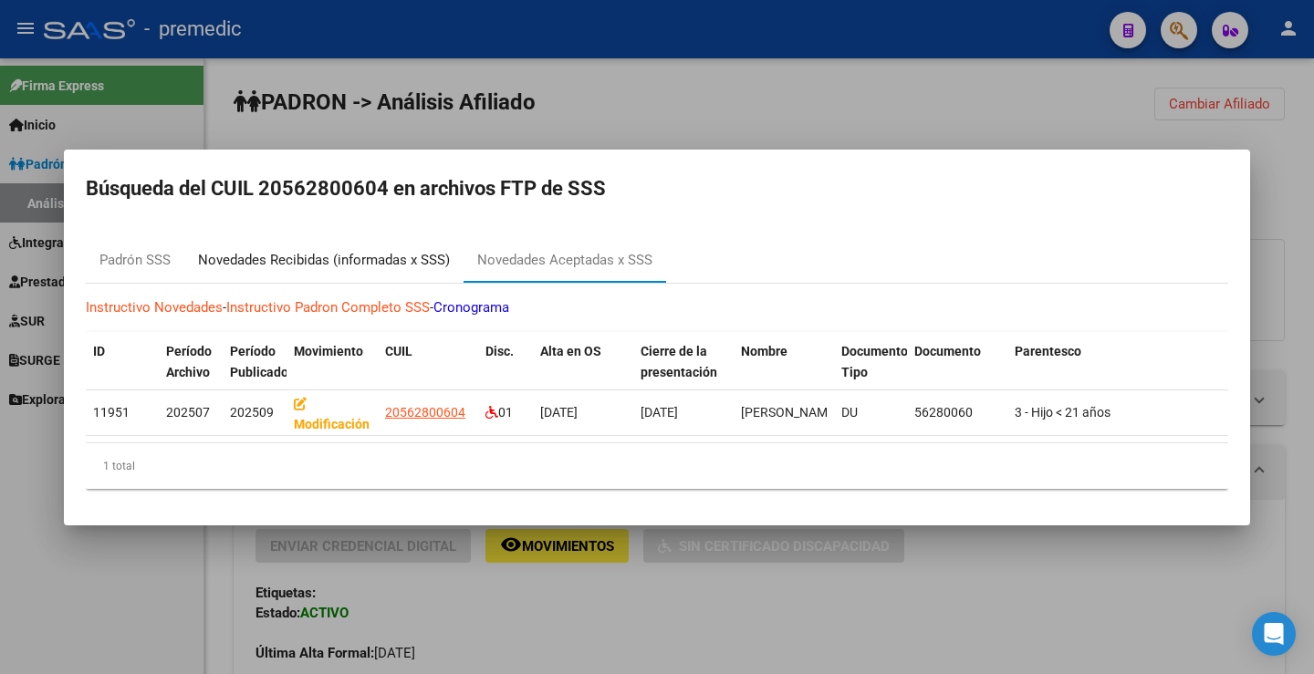
click at [406, 250] on div "Novedades Recibidas (informadas x SSS)" at bounding box center [324, 260] width 252 height 21
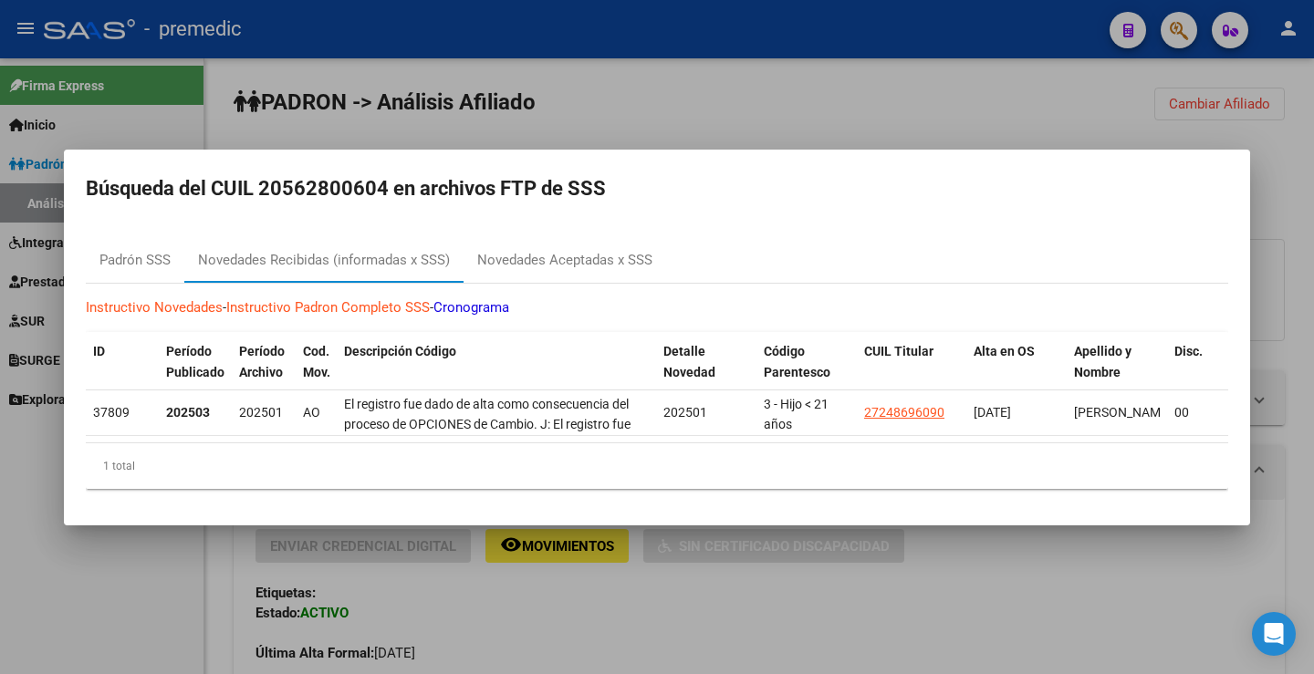
click at [890, 109] on div at bounding box center [657, 337] width 1314 height 674
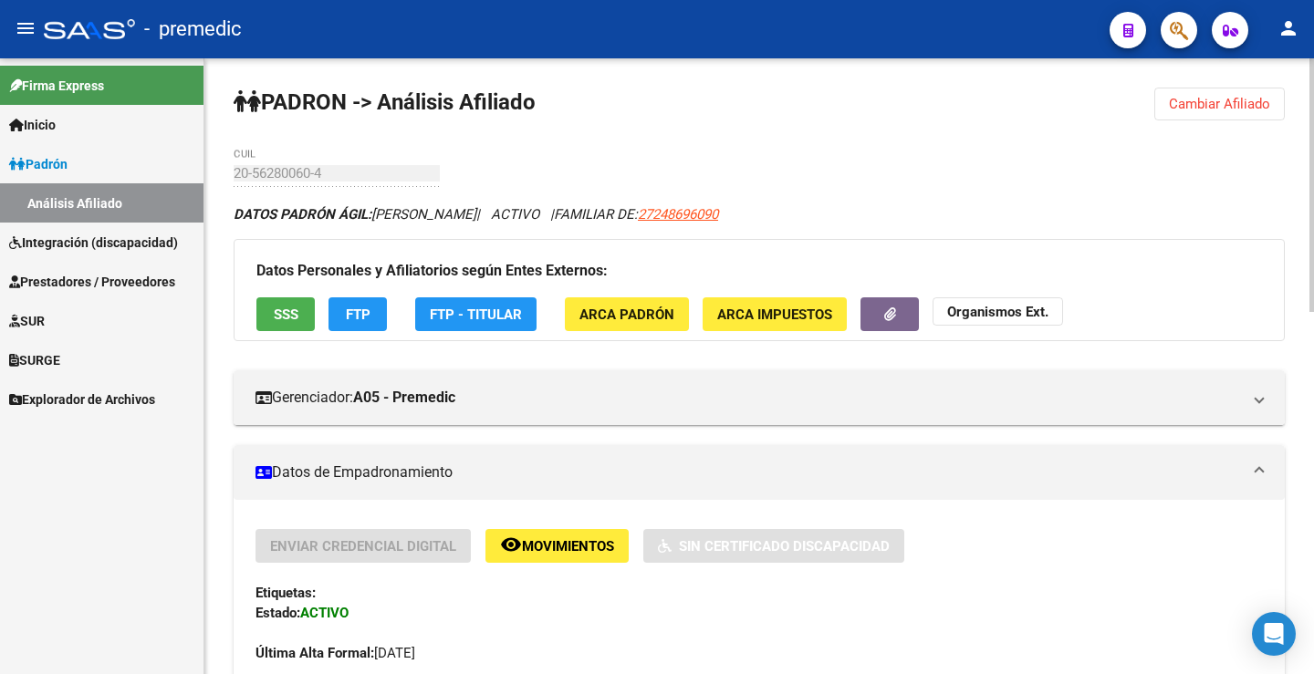
drag, startPoint x: 355, startPoint y: 329, endPoint x: 367, endPoint y: 331, distance: 12.0
click at [365, 331] on div "Datos Personales y Afiliatorios según Entes Externos: SSS FTP FTP - Titular ARC…" at bounding box center [759, 290] width 1051 height 102
click at [373, 325] on button "FTP" at bounding box center [357, 314] width 58 height 34
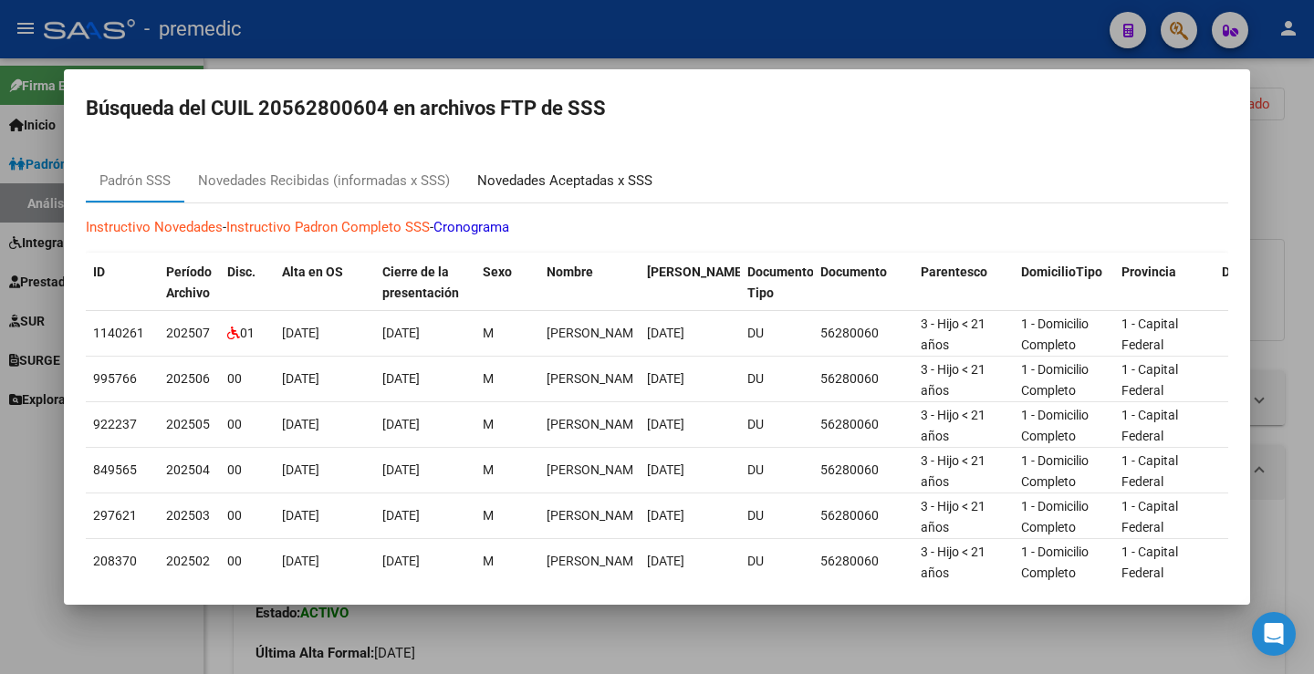
click at [553, 187] on div "Novedades Aceptadas x SSS" at bounding box center [564, 181] width 175 height 21
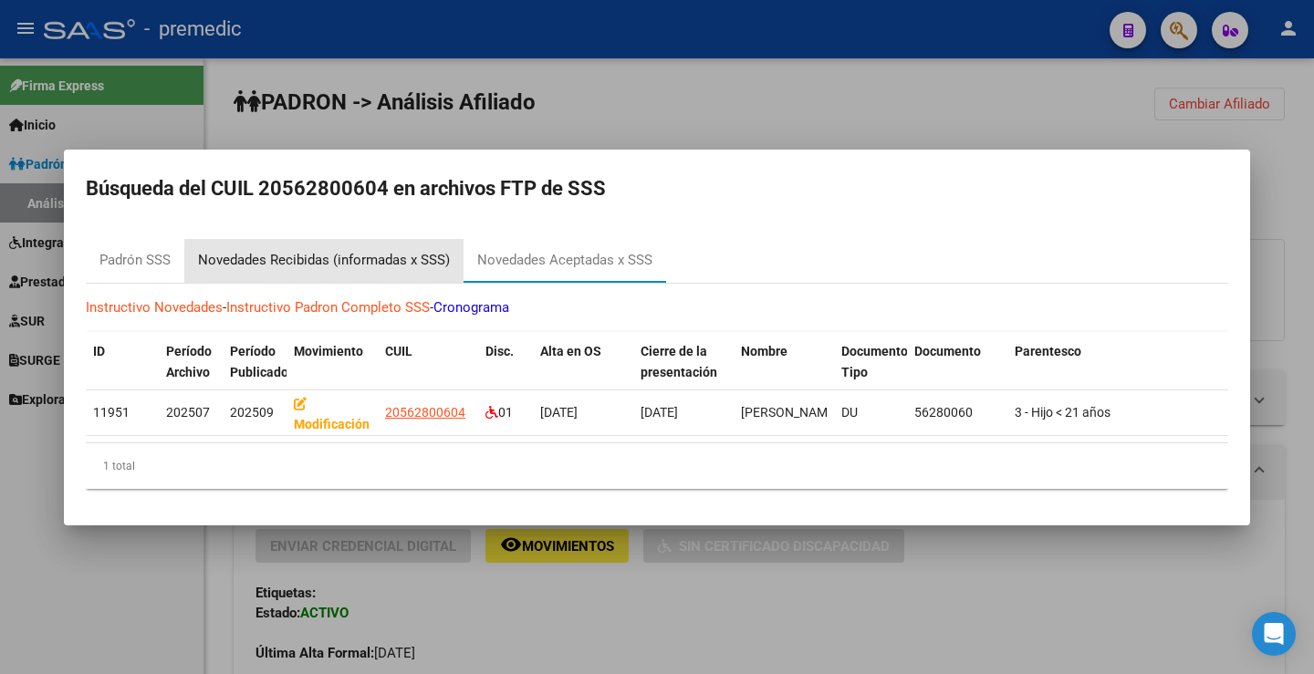
click at [411, 255] on div "Novedades Recibidas (informadas x SSS)" at bounding box center [324, 260] width 252 height 21
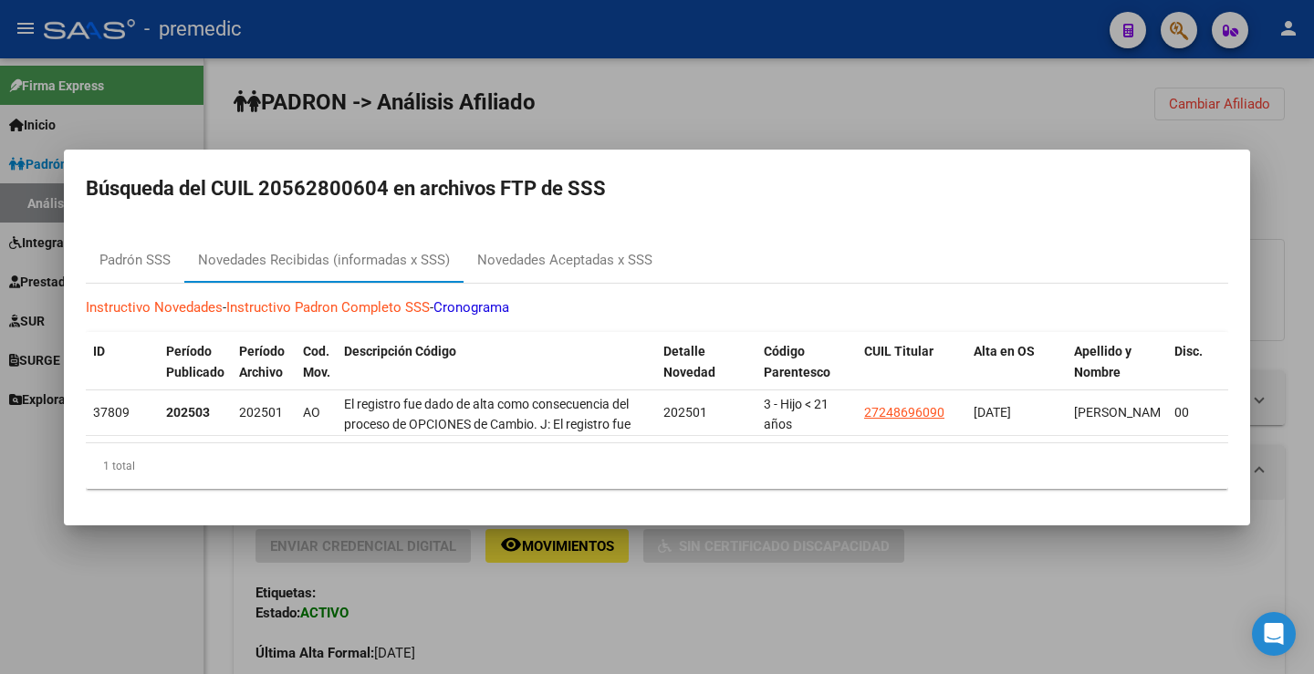
click at [842, 91] on div at bounding box center [657, 337] width 1314 height 674
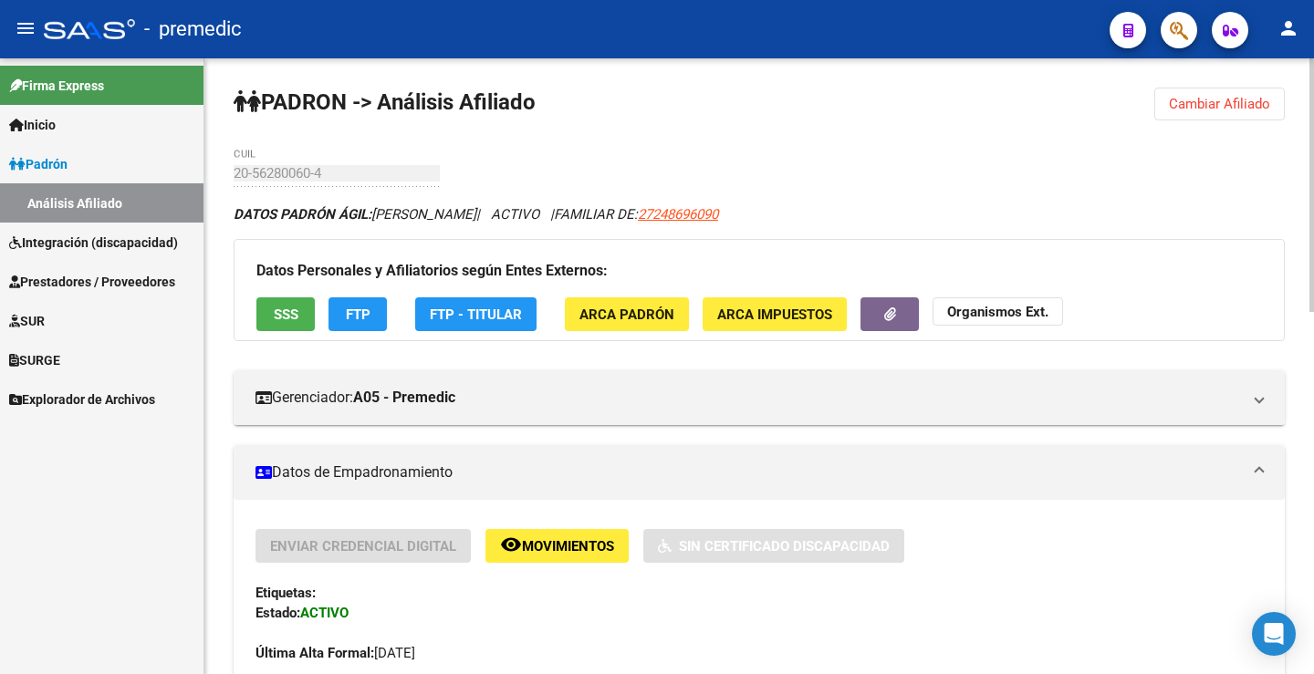
click at [378, 307] on button "FTP" at bounding box center [357, 314] width 58 height 34
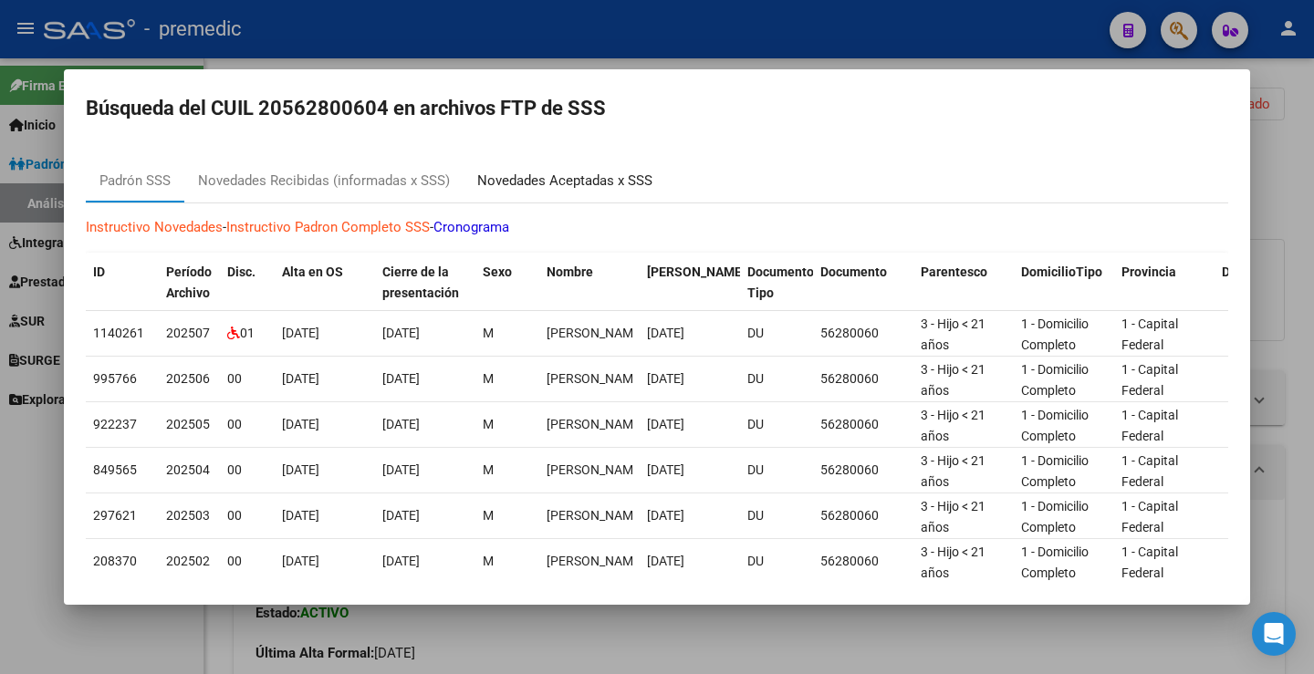
click at [576, 190] on div "Novedades Aceptadas x SSS" at bounding box center [564, 181] width 175 height 21
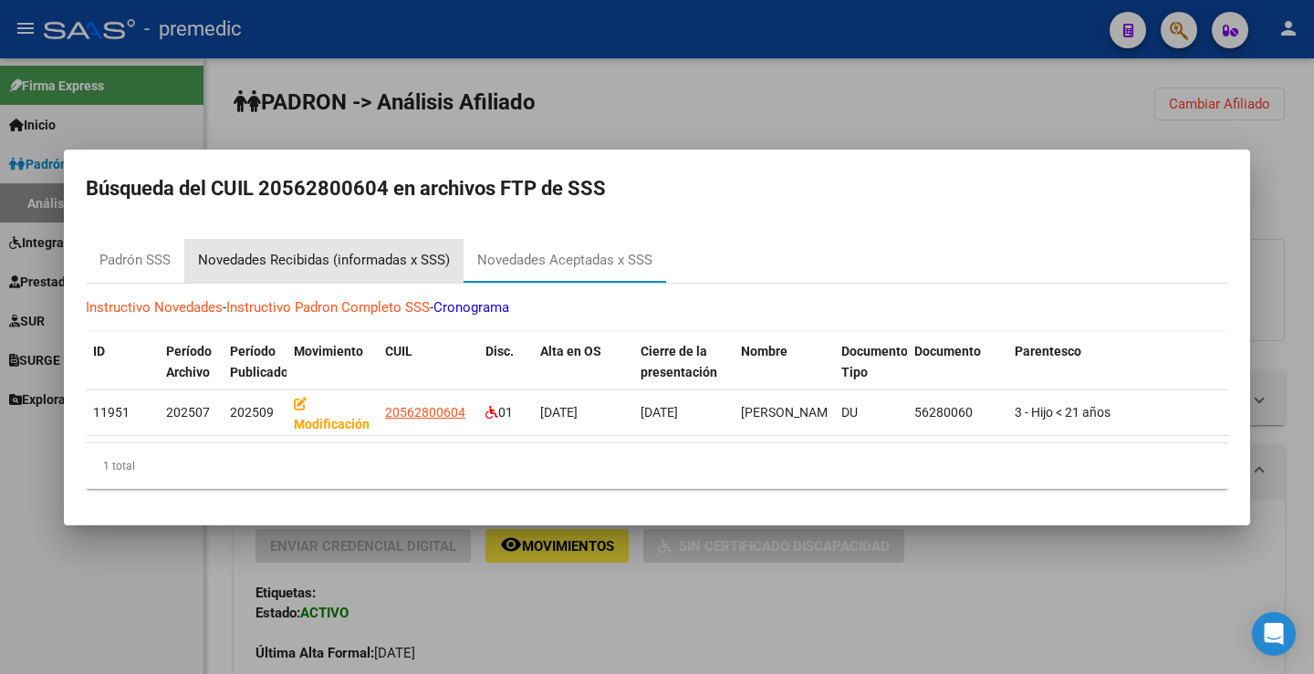
click at [348, 255] on div "Novedades Recibidas (informadas x SSS)" at bounding box center [324, 260] width 252 height 21
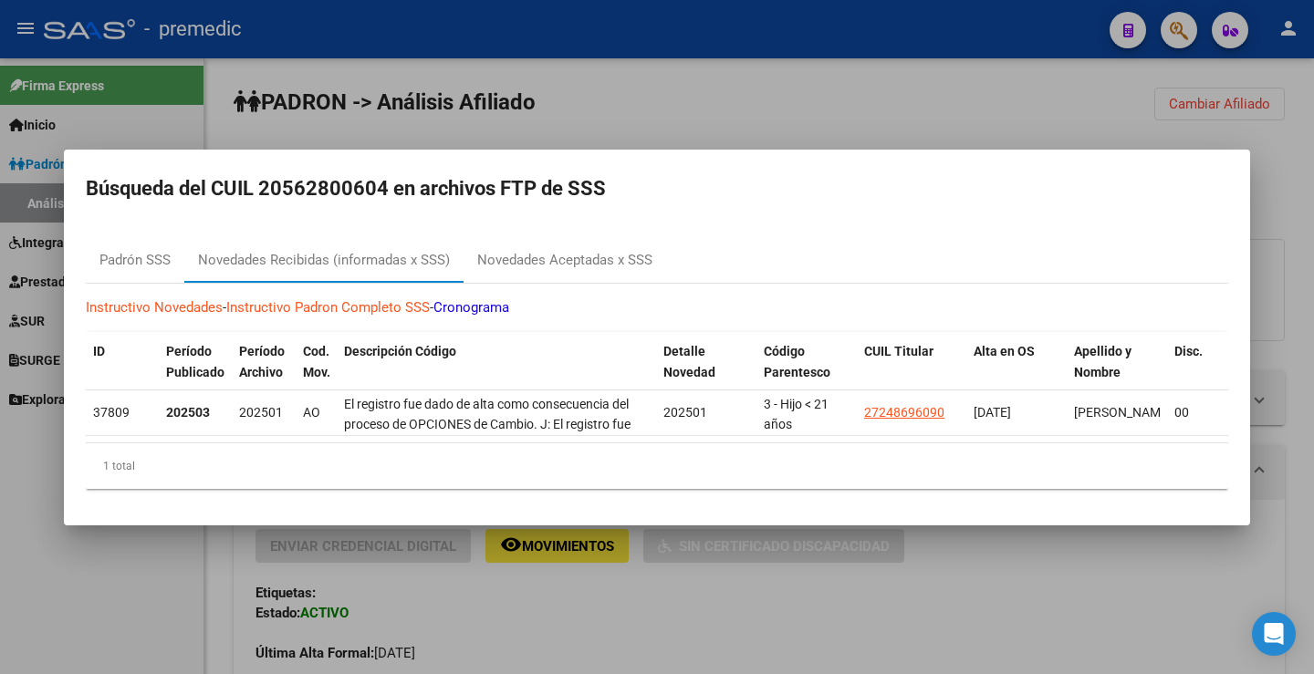
click at [964, 109] on div at bounding box center [657, 337] width 1314 height 674
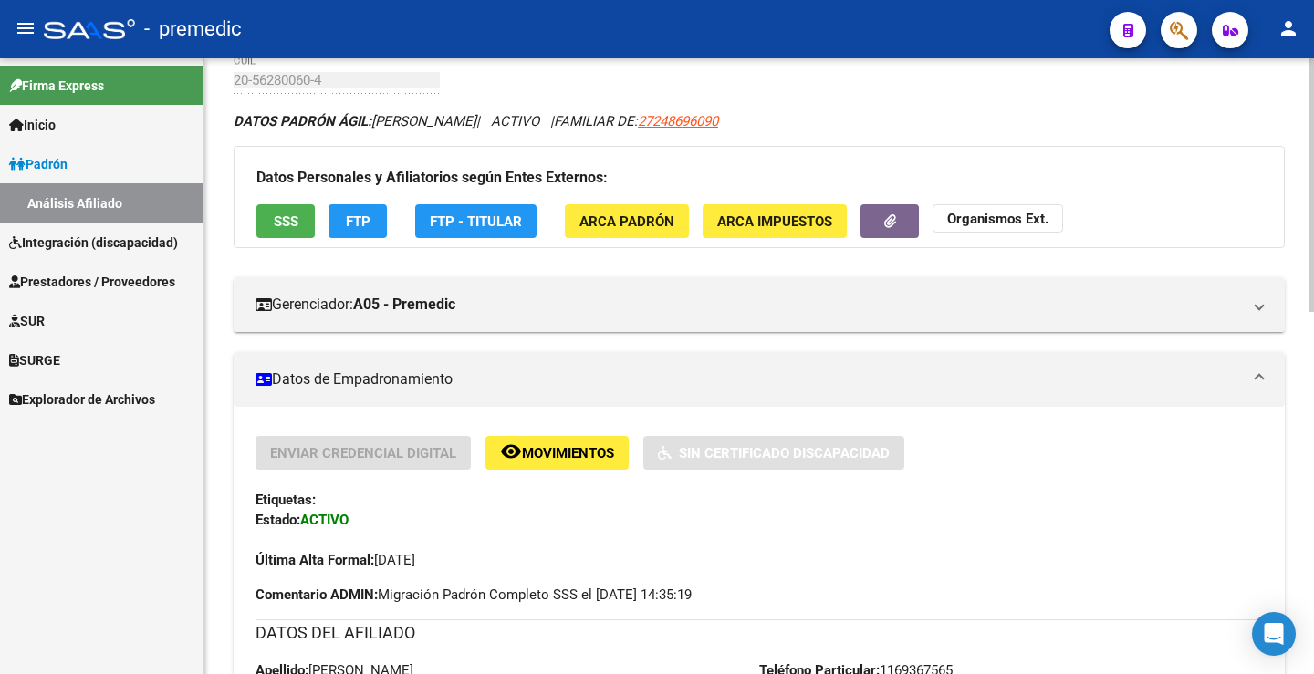
scroll to position [365, 0]
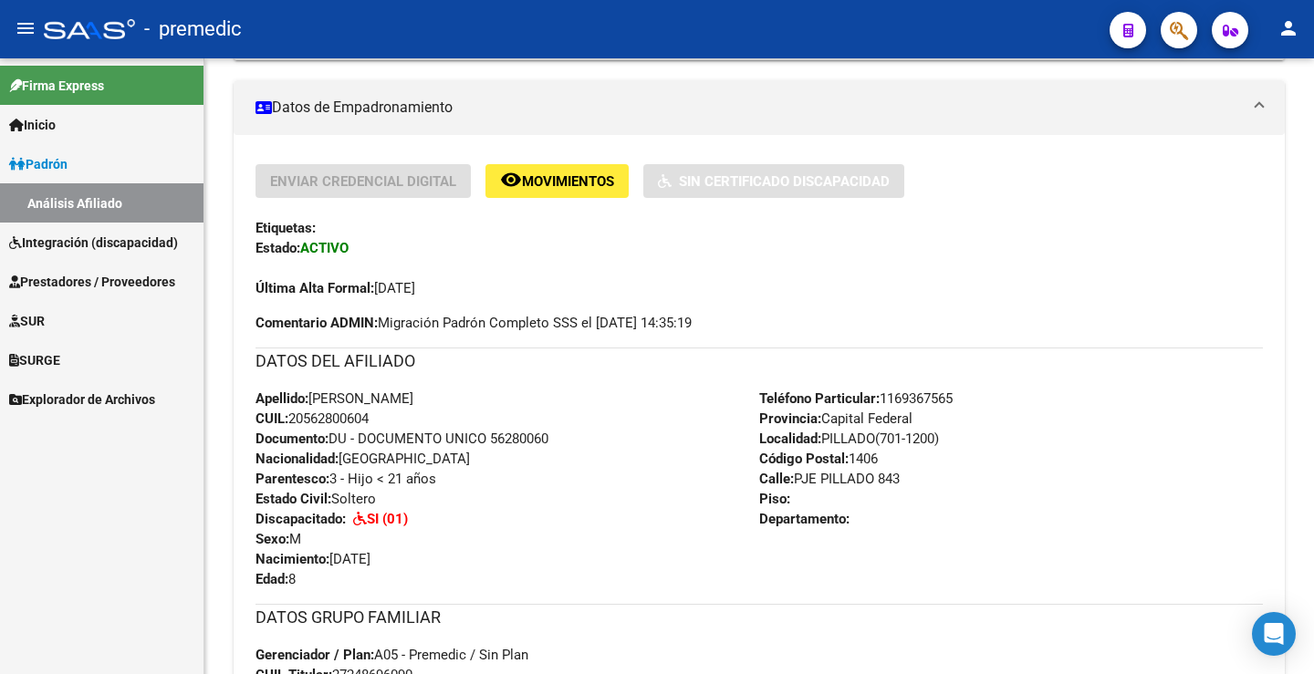
click at [70, 234] on span "Integración (discapacidad)" at bounding box center [93, 243] width 169 height 20
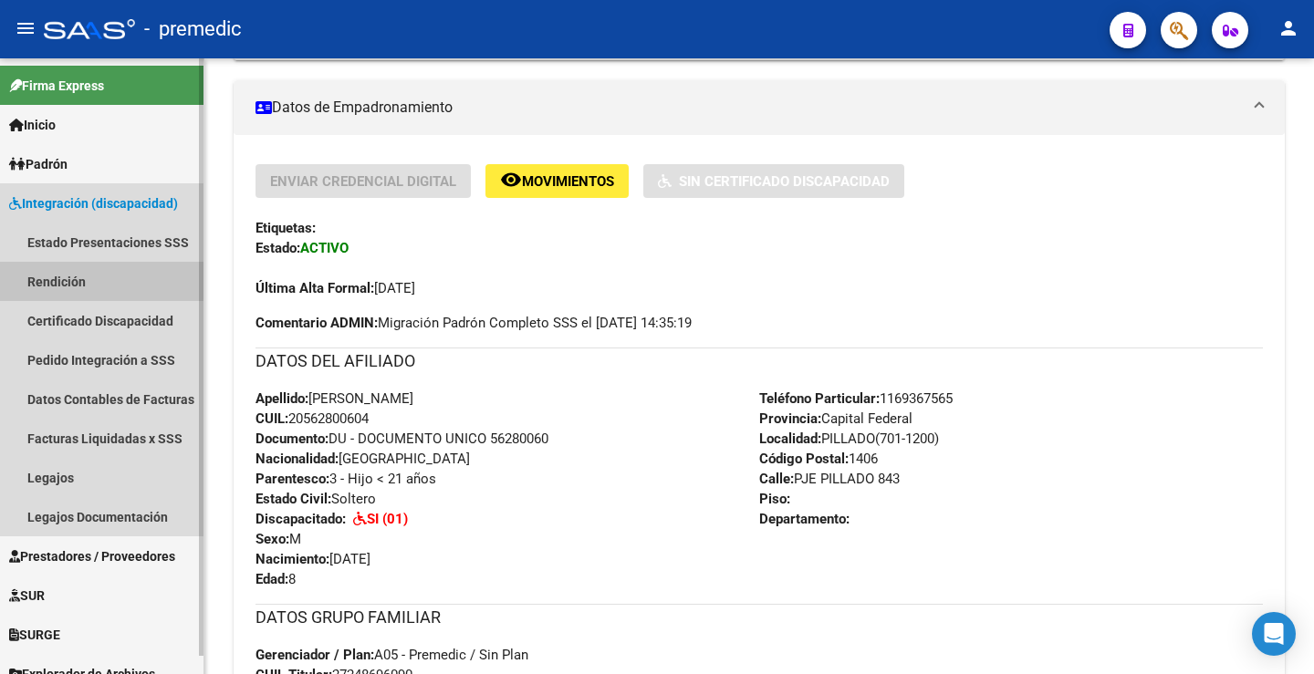
click at [62, 278] on link "Rendición" at bounding box center [101, 281] width 203 height 39
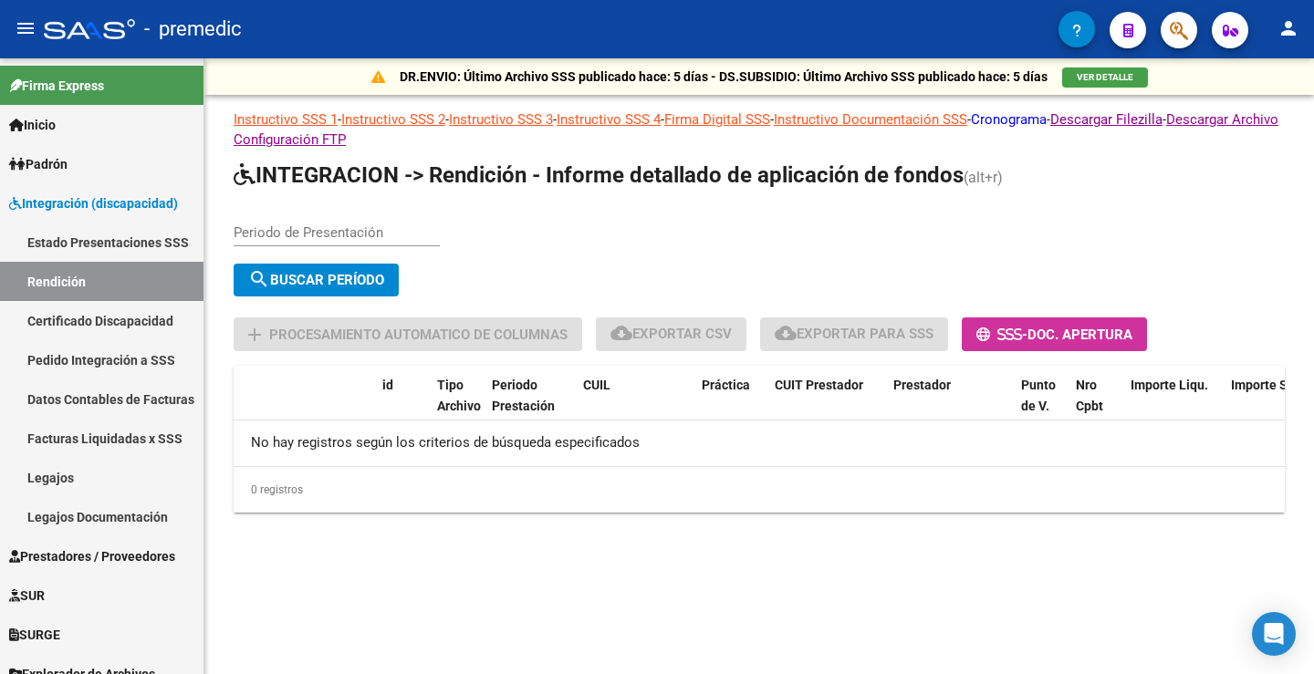
click at [1023, 116] on link "Cronograma" at bounding box center [1009, 119] width 76 height 16
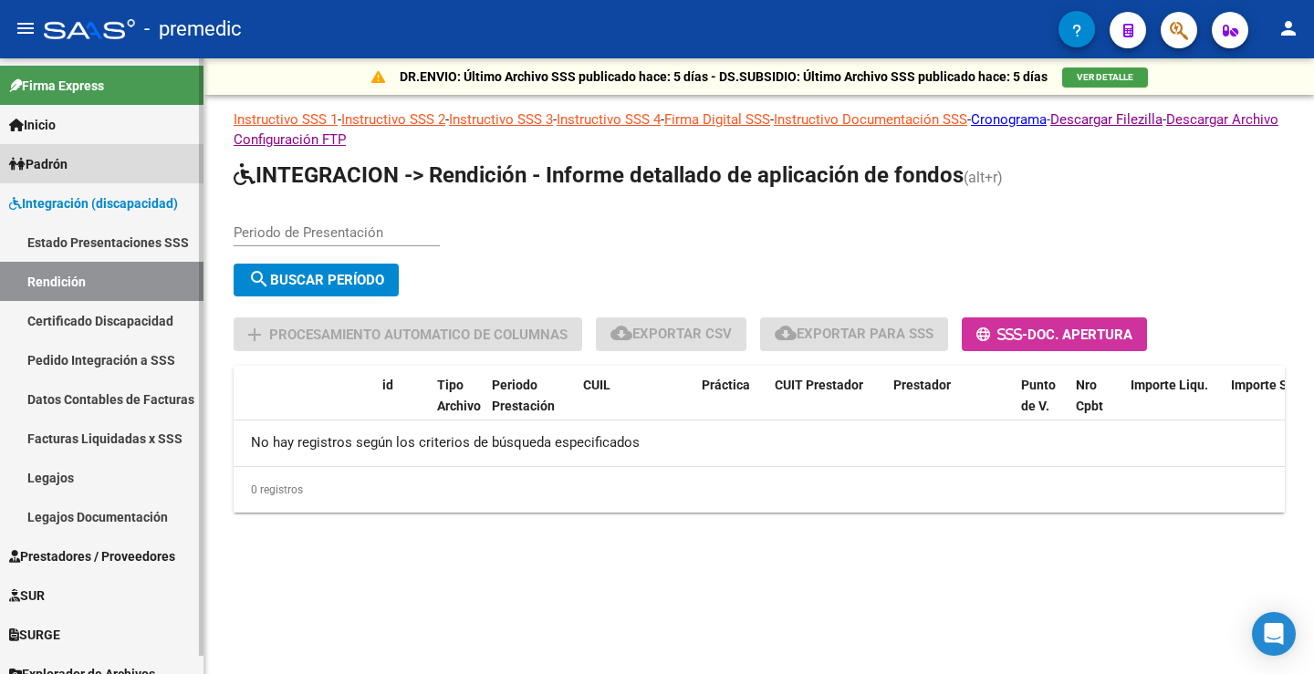
click at [72, 178] on link "Padrón" at bounding box center [101, 163] width 203 height 39
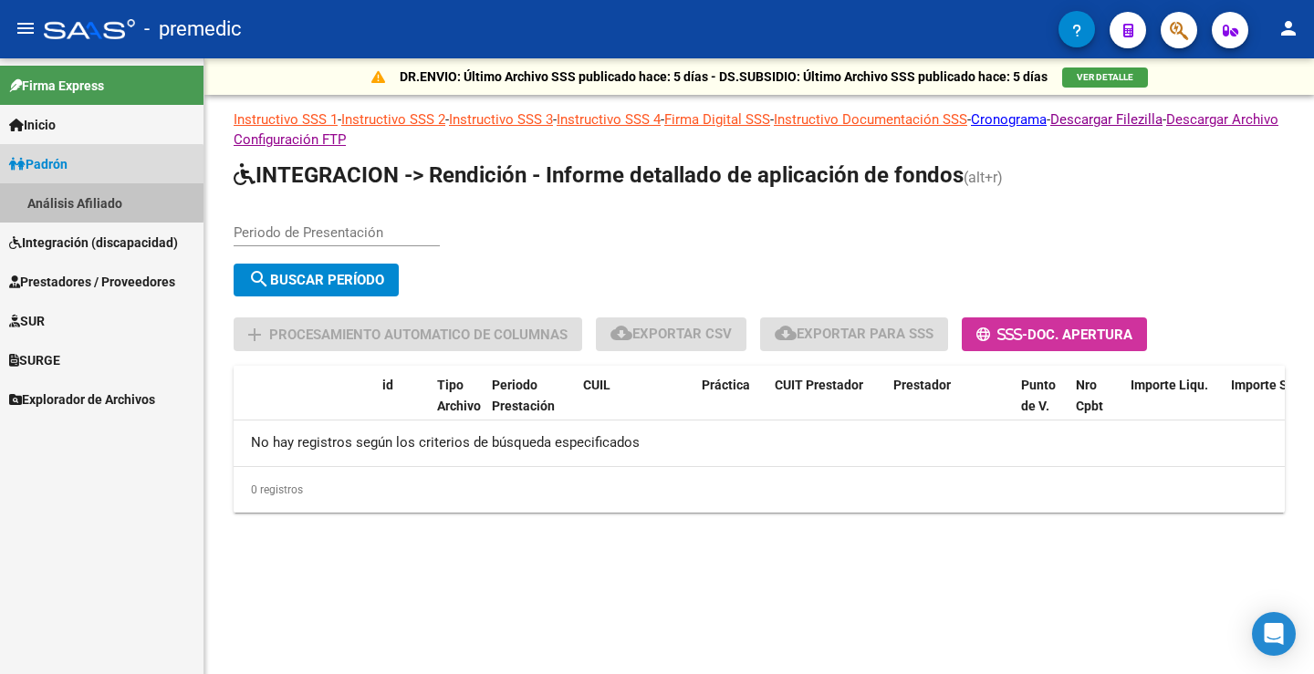
click at [83, 200] on link "Análisis Afiliado" at bounding box center [101, 202] width 203 height 39
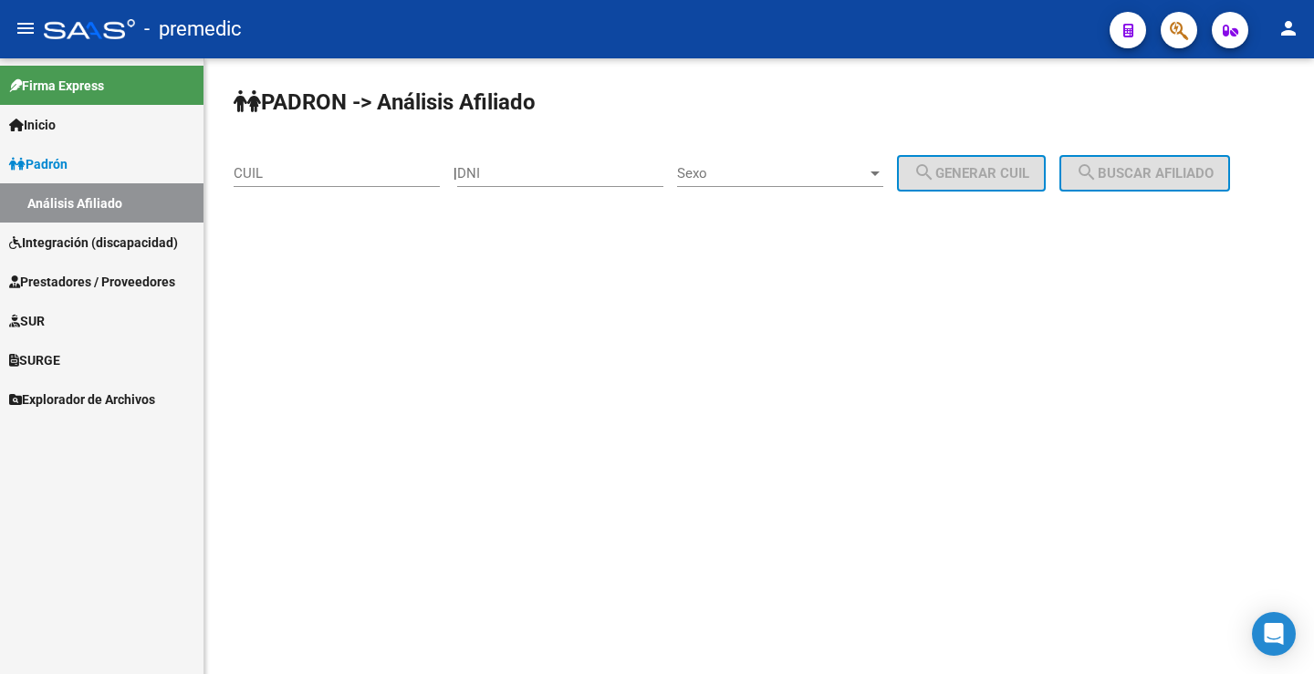
click at [553, 178] on input "DNI" at bounding box center [560, 173] width 206 height 16
paste input "58963997"
type input "58963997"
click at [742, 173] on span "Sexo" at bounding box center [772, 173] width 190 height 16
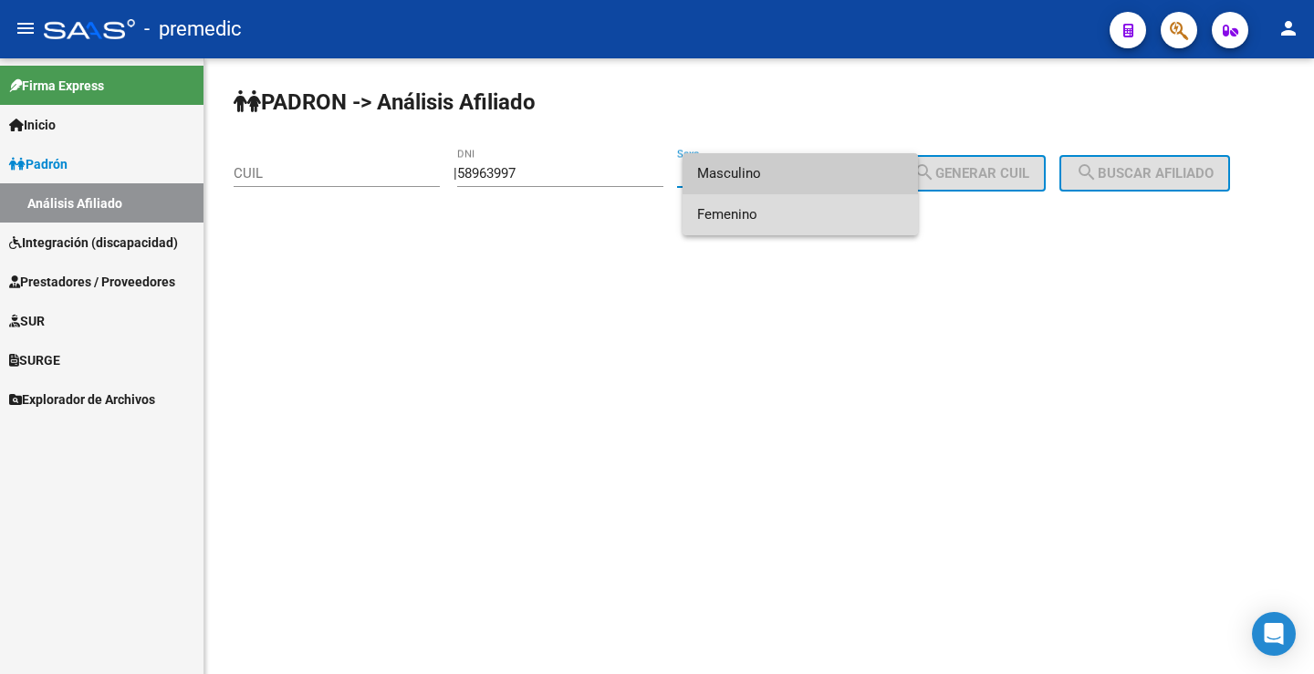
click at [775, 203] on span "Femenino" at bounding box center [800, 214] width 206 height 41
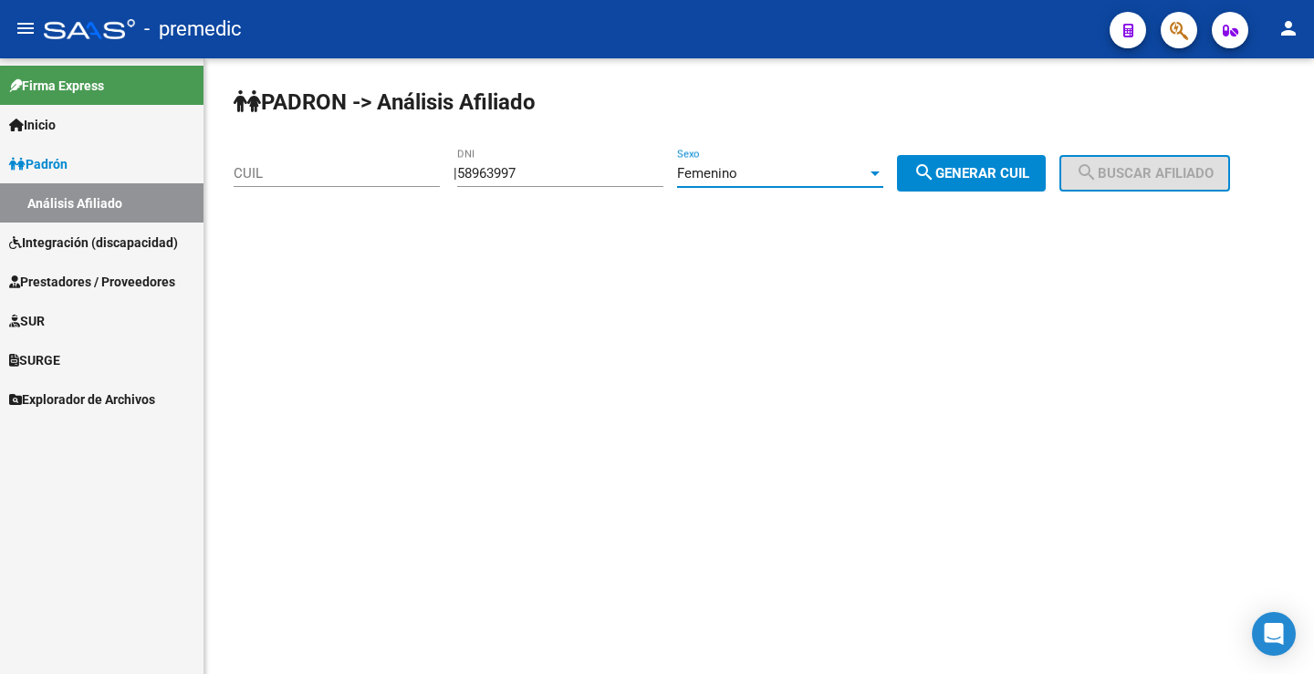
click at [971, 171] on span "search Generar CUIL" at bounding box center [971, 173] width 116 height 16
type input "27-58963997-4"
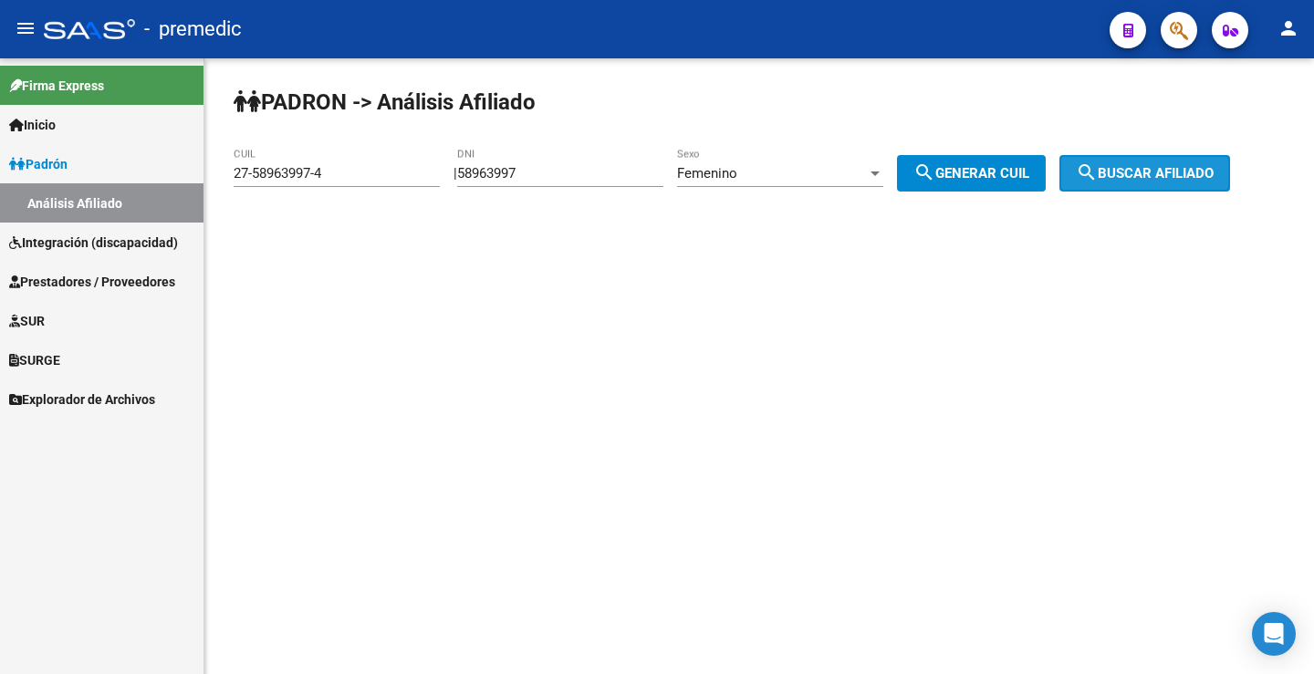
drag, startPoint x: 1152, startPoint y: 172, endPoint x: 1144, endPoint y: 162, distance: 13.0
click at [1152, 171] on span "search Buscar afiliado" at bounding box center [1145, 173] width 138 height 16
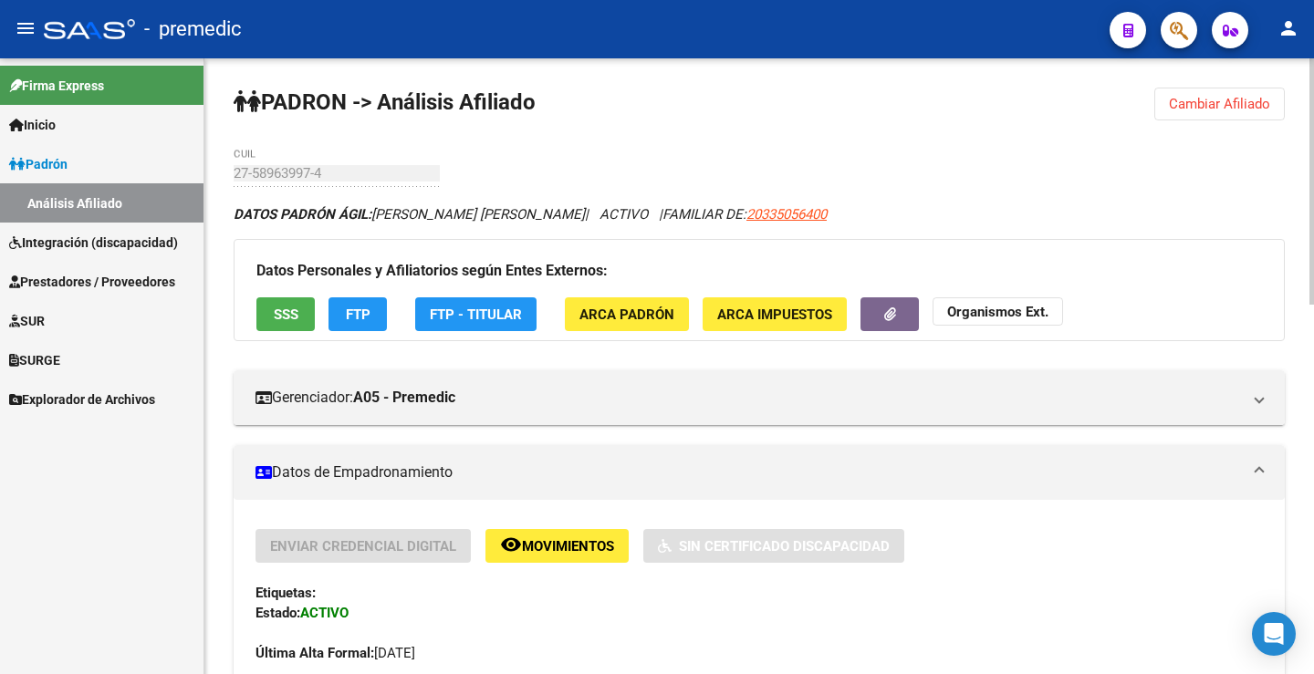
click at [374, 294] on div "Datos Personales y Afiliatorios según Entes Externos: SSS FTP FTP - Titular ARC…" at bounding box center [759, 290] width 1051 height 102
click at [373, 314] on button "FTP" at bounding box center [357, 314] width 58 height 34
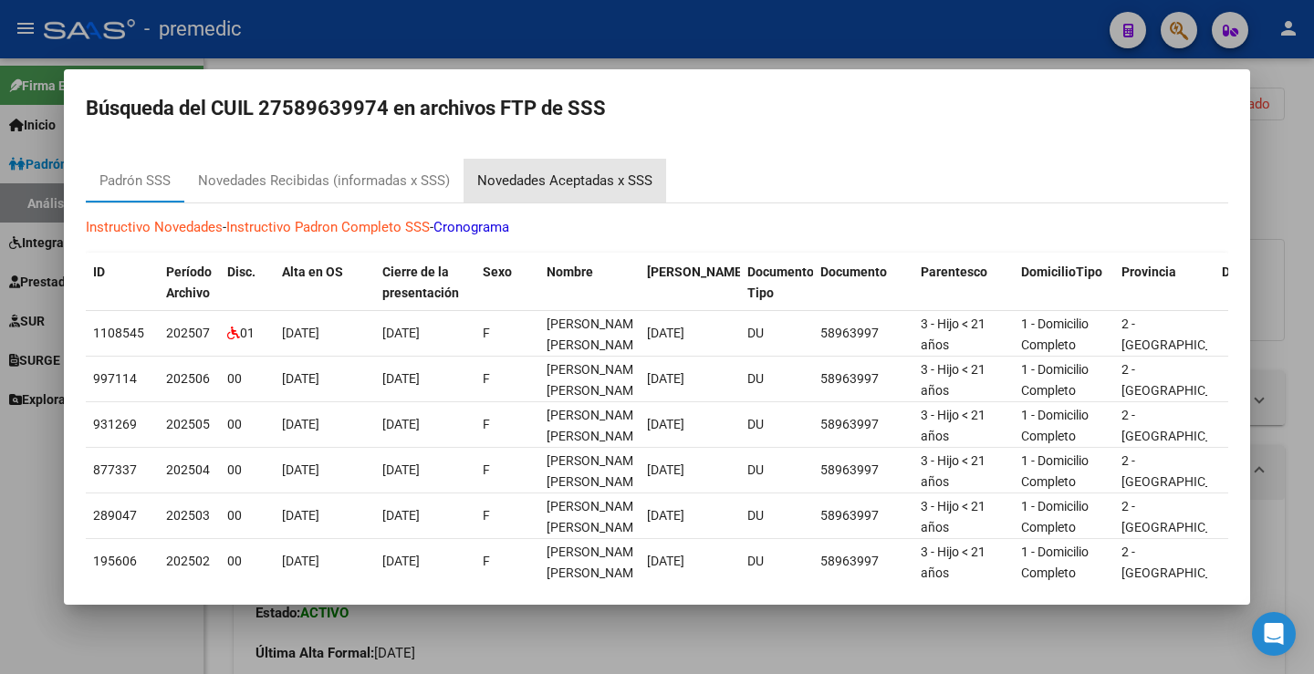
click at [565, 189] on div "Novedades Aceptadas x SSS" at bounding box center [564, 181] width 175 height 21
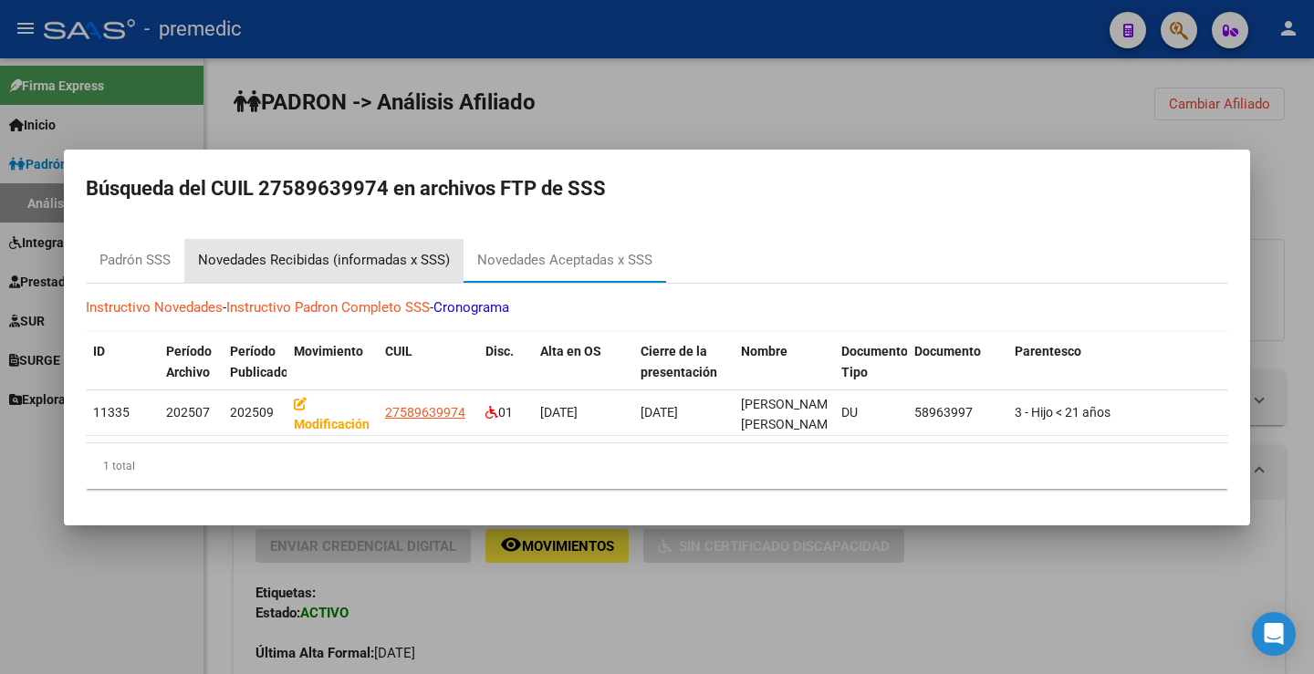
click at [375, 255] on div "Novedades Recibidas (informadas x SSS)" at bounding box center [324, 260] width 252 height 21
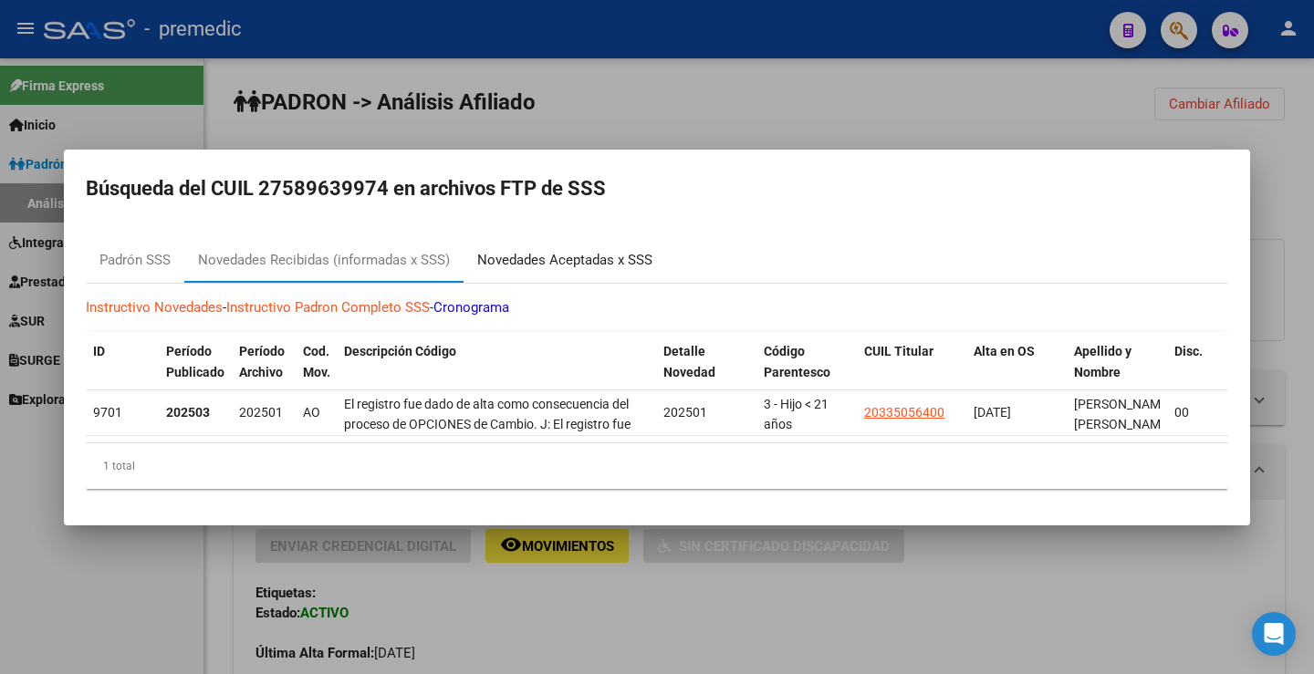
click at [559, 239] on div "Novedades Aceptadas x SSS" at bounding box center [564, 261] width 203 height 44
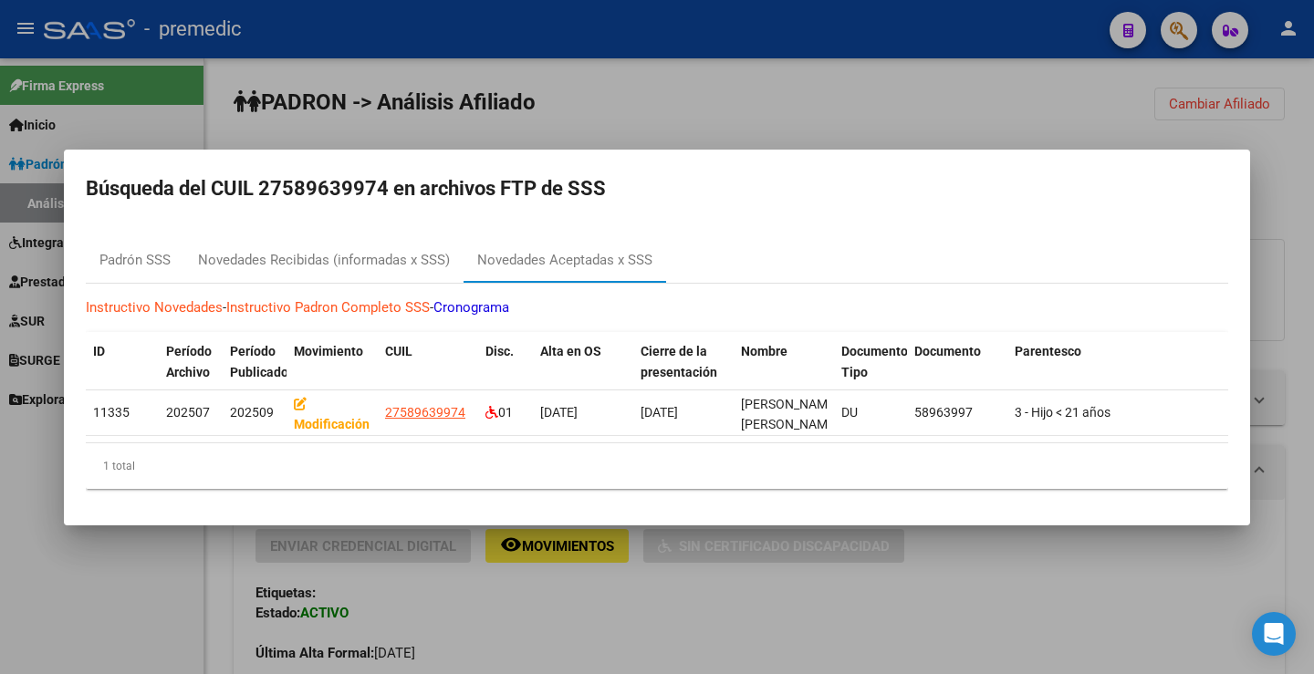
click at [895, 78] on div at bounding box center [657, 337] width 1314 height 674
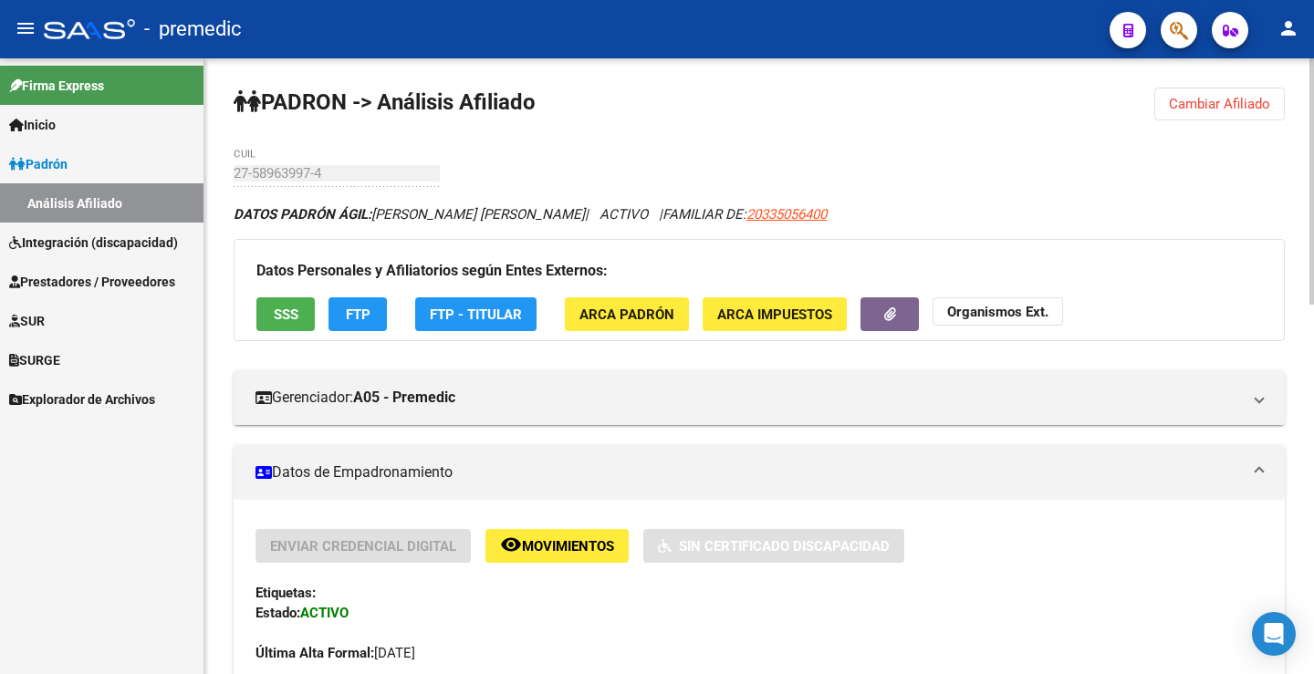
click at [1174, 118] on button "Cambiar Afiliado" at bounding box center [1219, 104] width 130 height 33
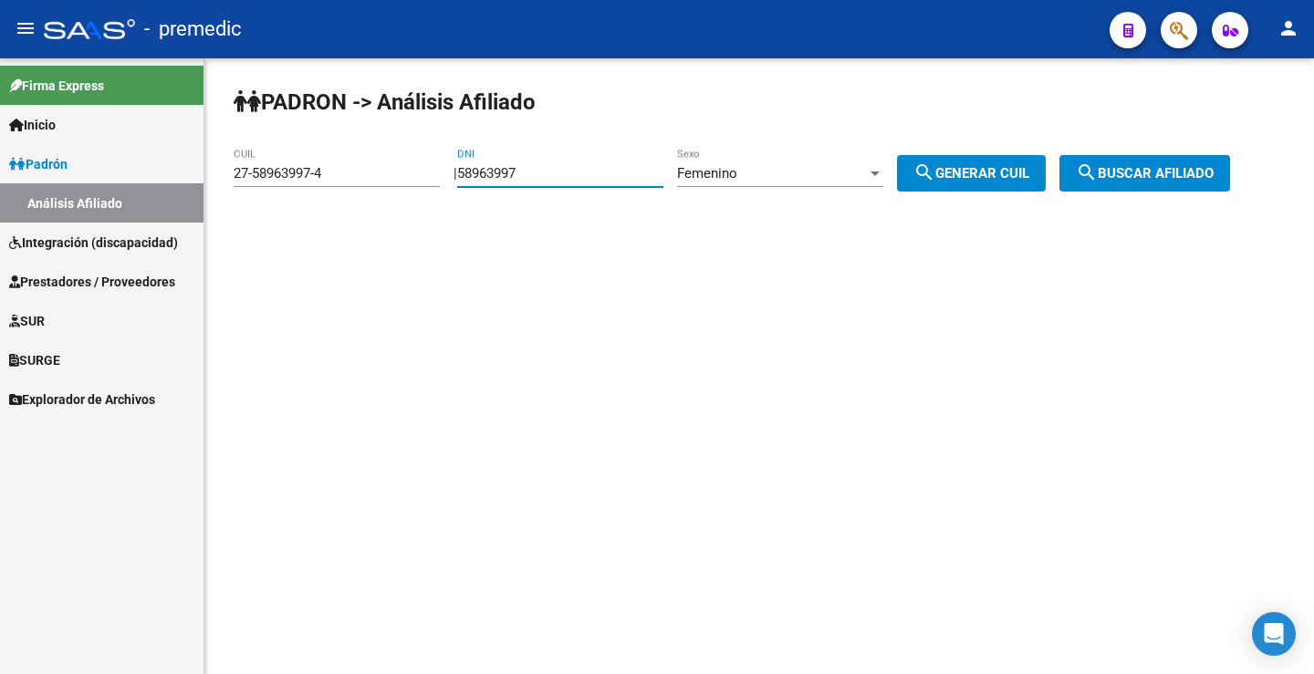
drag, startPoint x: 546, startPoint y: 175, endPoint x: 293, endPoint y: 189, distance: 253.1
click at [293, 182] on app-analisis-afiliado "PADRON -> Análisis Afiliado 27-58963997-4 CUIL | 58963997 DNI Femenino Sexo sea…" at bounding box center [739, 173] width 1010 height 16
paste input "6878241"
type input "56878241"
click at [768, 181] on div "Femenino" at bounding box center [772, 173] width 190 height 16
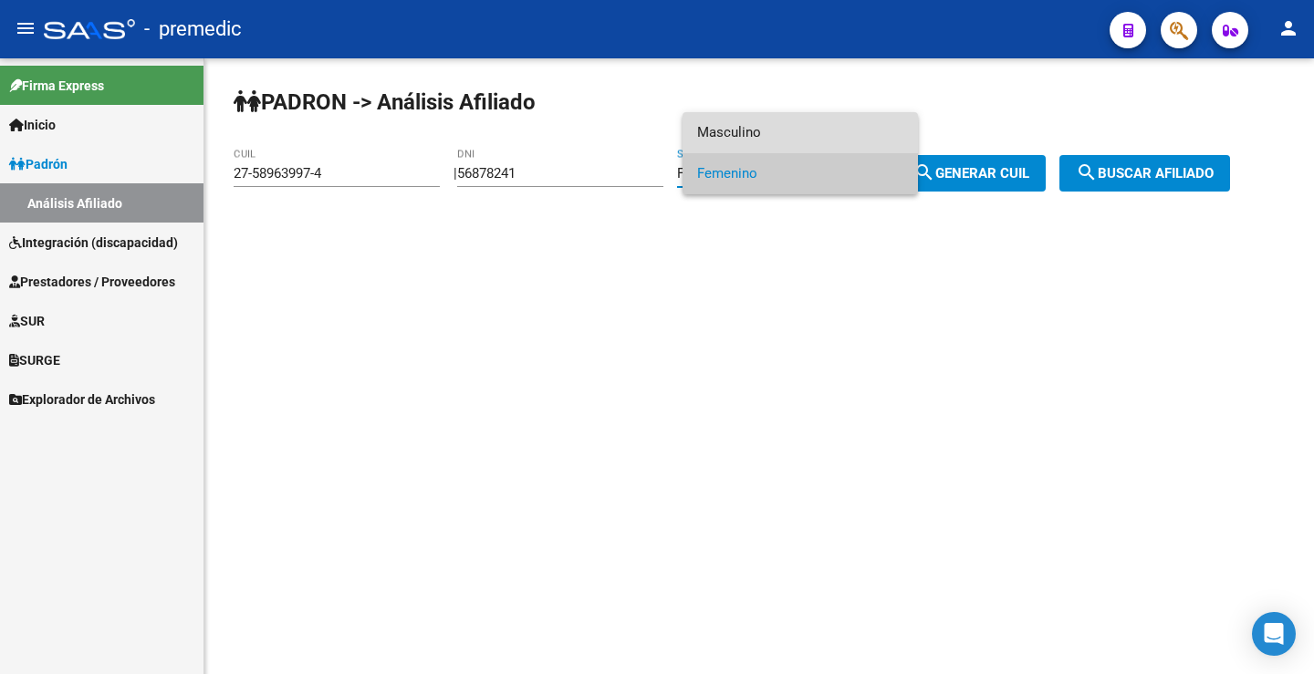
click at [780, 139] on span "Masculino" at bounding box center [800, 132] width 206 height 41
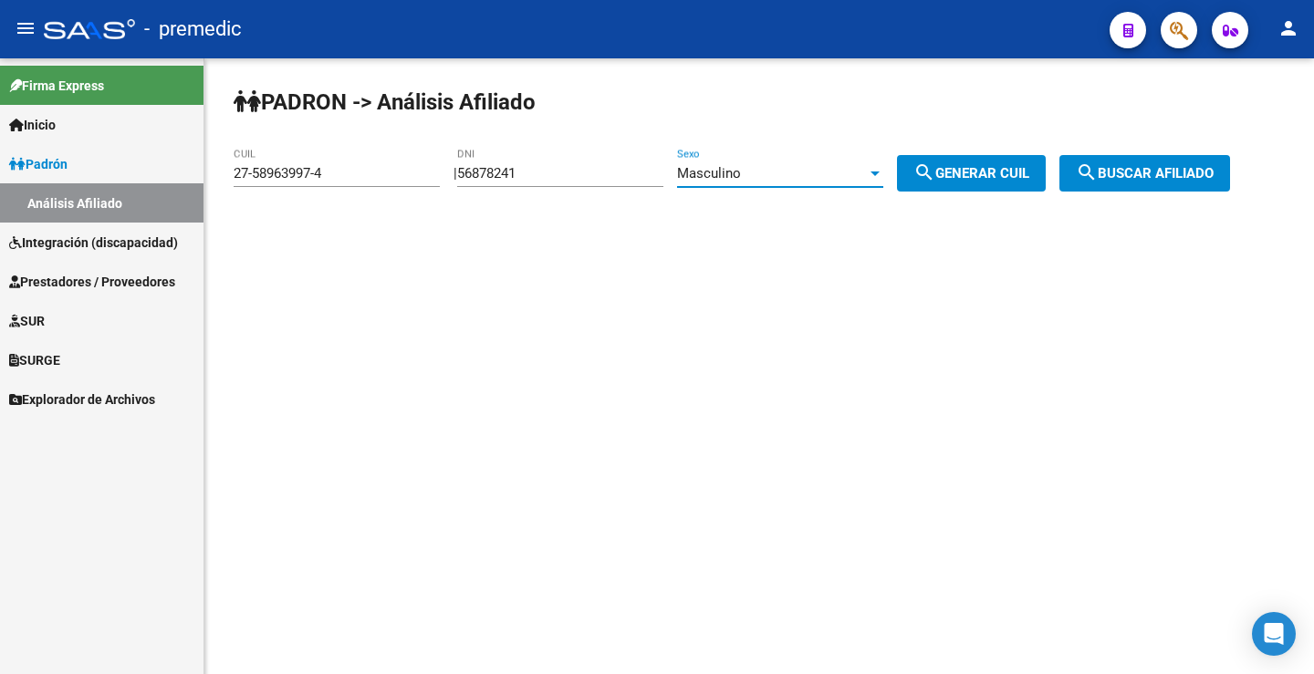
click at [1000, 172] on span "search Generar CUIL" at bounding box center [971, 173] width 116 height 16
type input "20-56878241-1"
click at [1163, 172] on span "search Buscar afiliado" at bounding box center [1145, 173] width 138 height 16
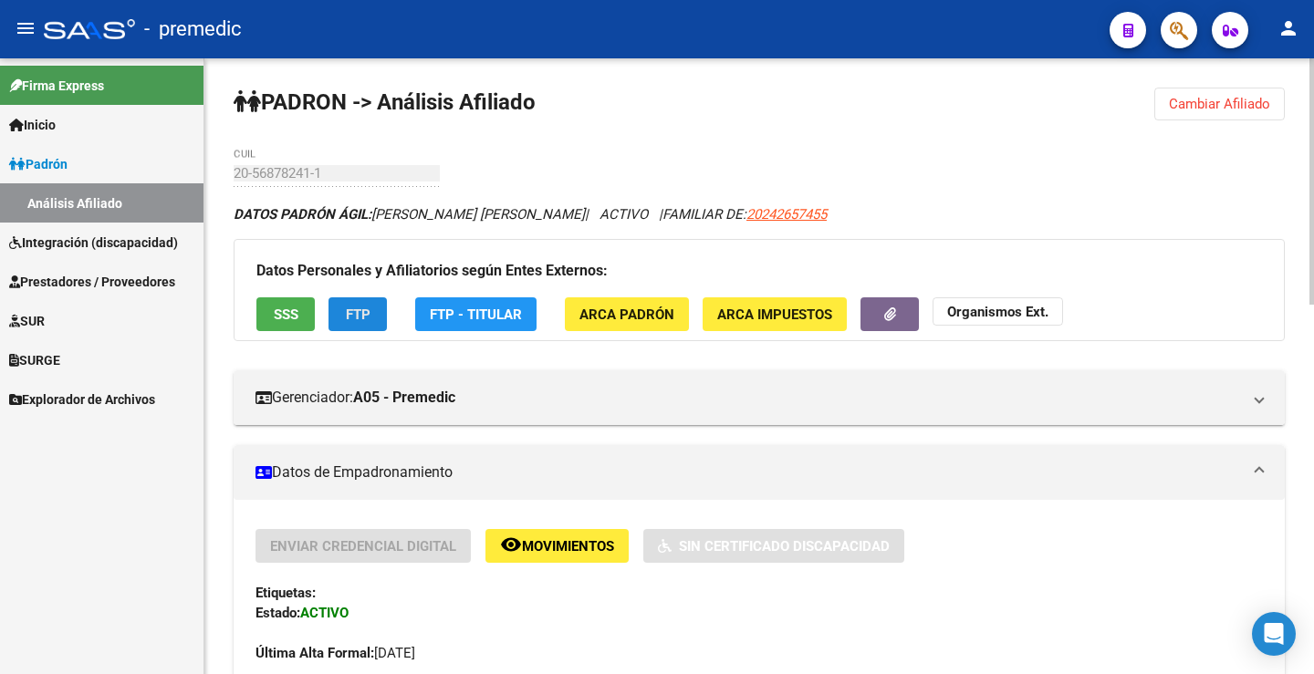
click at [351, 329] on button "FTP" at bounding box center [357, 314] width 58 height 34
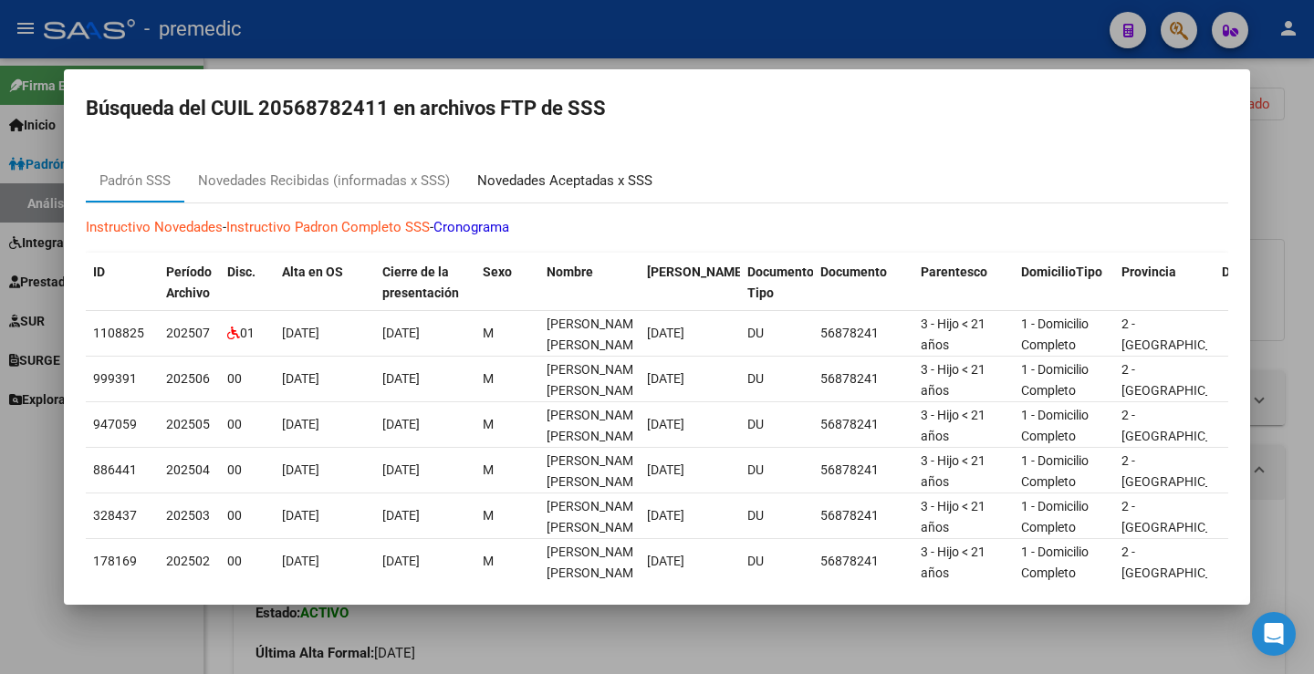
drag, startPoint x: 536, startPoint y: 173, endPoint x: 562, endPoint y: 222, distance: 54.7
click at [552, 191] on div "Novedades Aceptadas x SSS" at bounding box center [564, 181] width 175 height 21
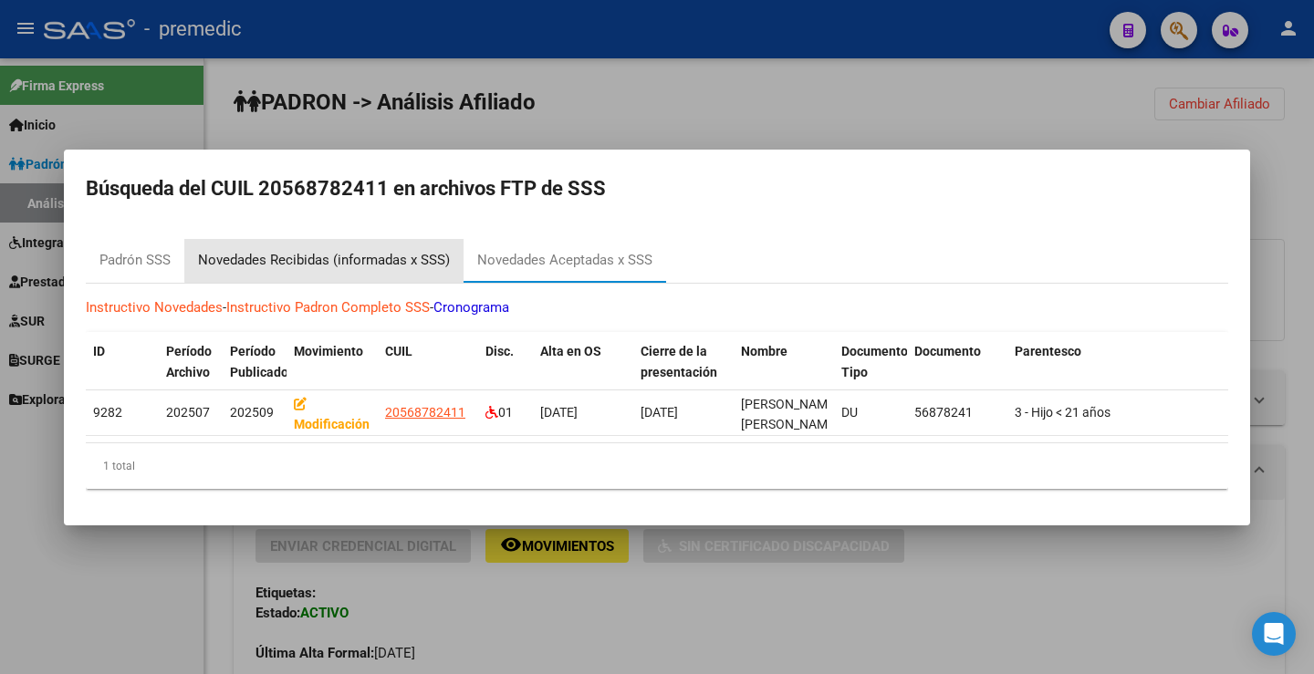
click at [331, 253] on div "Novedades Recibidas (informadas x SSS)" at bounding box center [324, 260] width 252 height 21
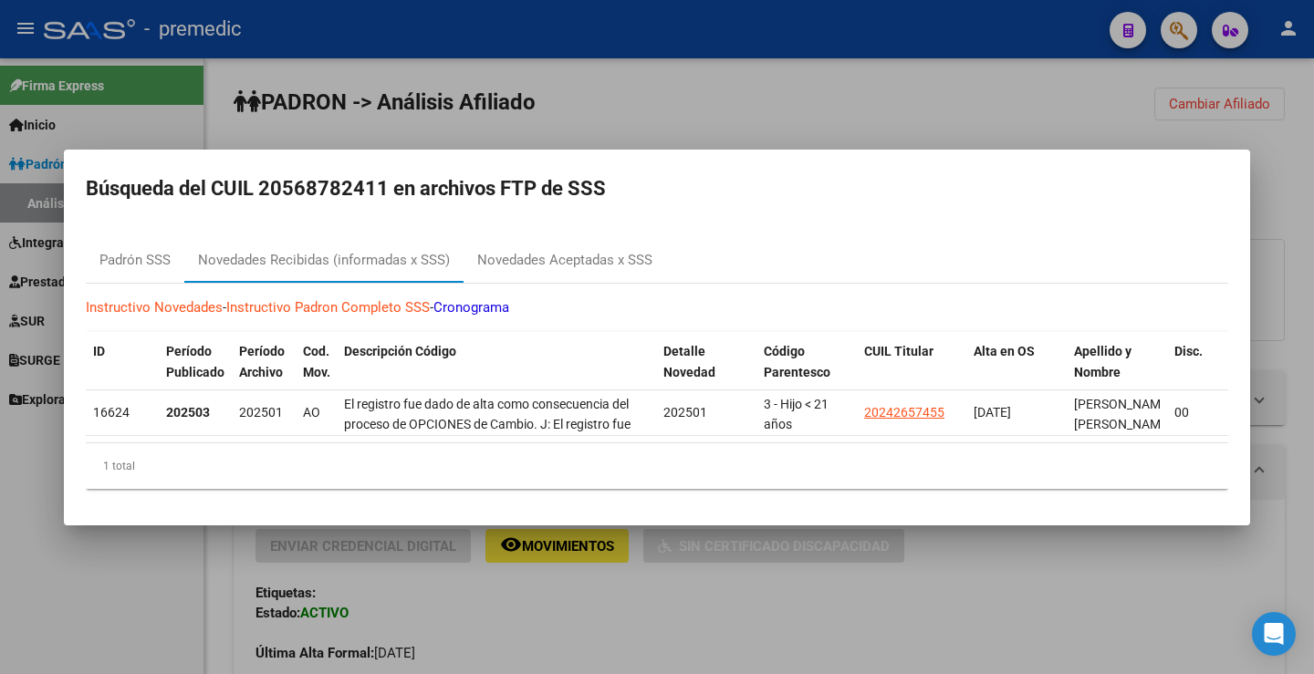
click at [1096, 101] on div at bounding box center [657, 337] width 1314 height 674
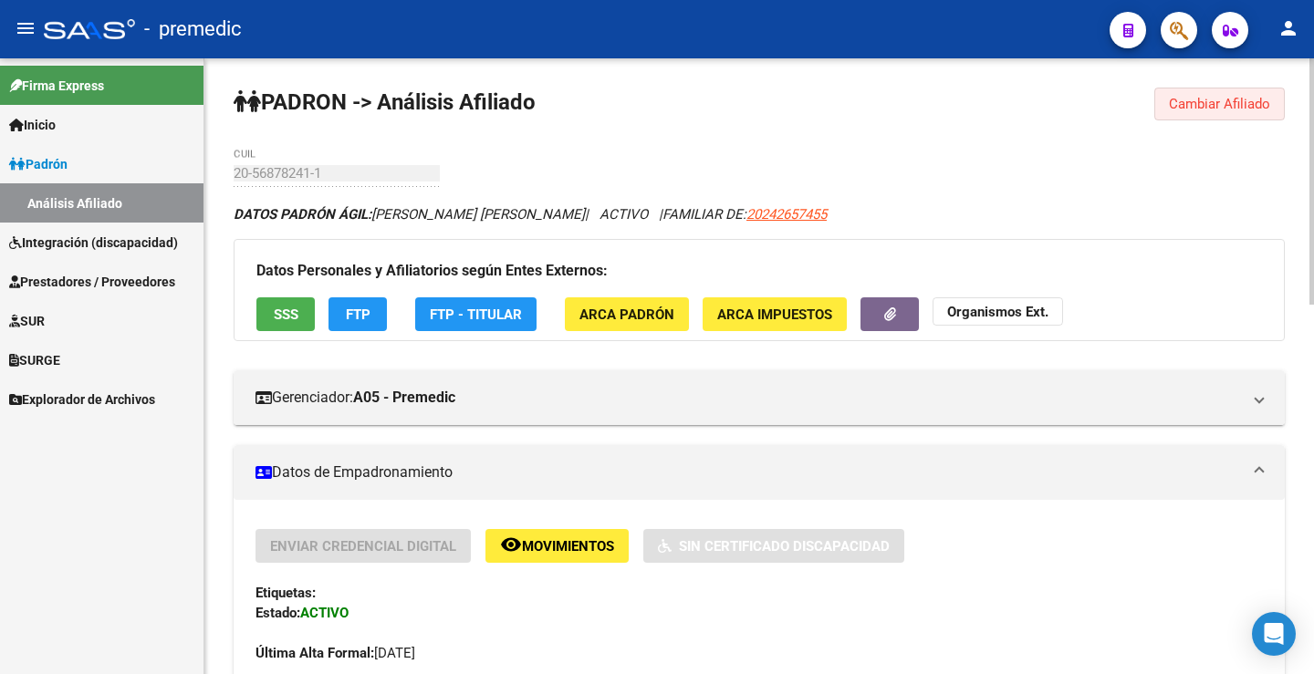
click at [1220, 104] on span "Cambiar Afiliado" at bounding box center [1219, 104] width 101 height 16
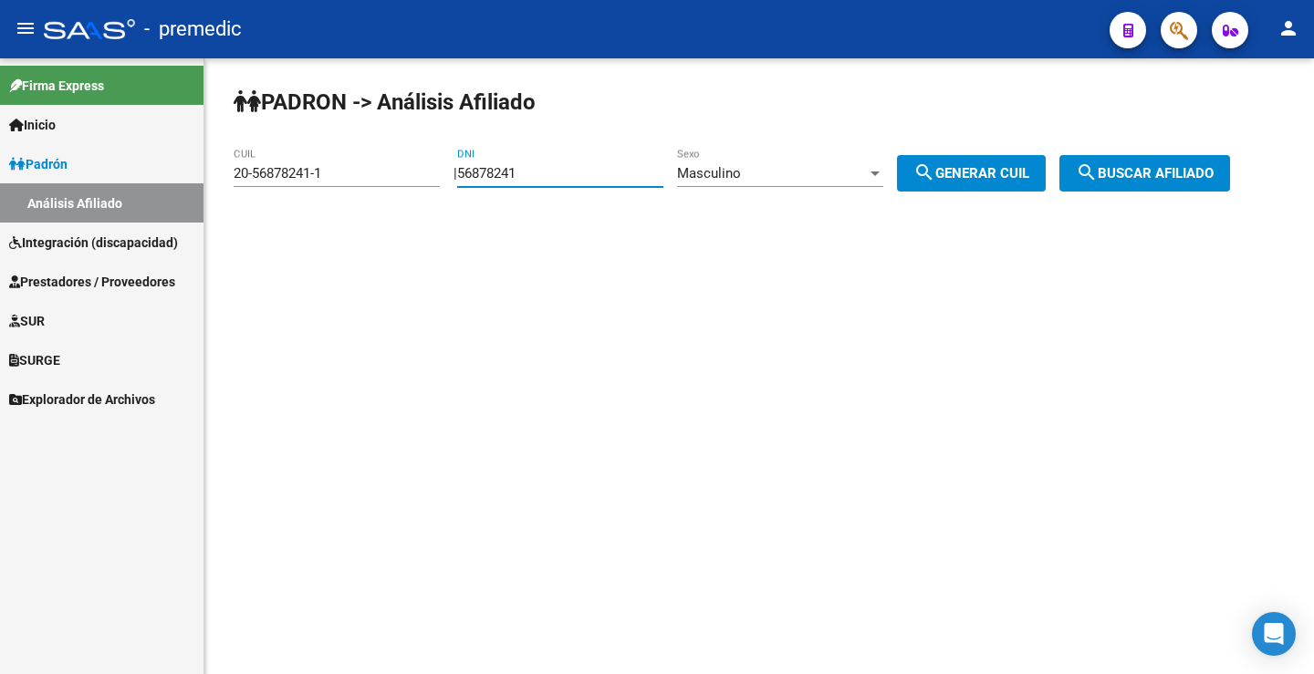
drag, startPoint x: 567, startPoint y: 171, endPoint x: 450, endPoint y: 171, distance: 117.7
click at [450, 171] on app-analisis-afiliado "PADRON -> Análisis Afiliado 20-56878241-1 CUIL | 56878241 DNI Masculino Sexo se…" at bounding box center [739, 173] width 1010 height 16
click at [1021, 212] on div "PADRON -> Análisis Afiliado 20-56878241-1 CUIL | 56878241 DNI Masculino Sexo se…" at bounding box center [758, 154] width 1109 height 192
click at [1020, 183] on button "search Generar CUIL" at bounding box center [971, 173] width 149 height 36
click at [1155, 172] on span "search Buscar afiliado" at bounding box center [1145, 173] width 138 height 16
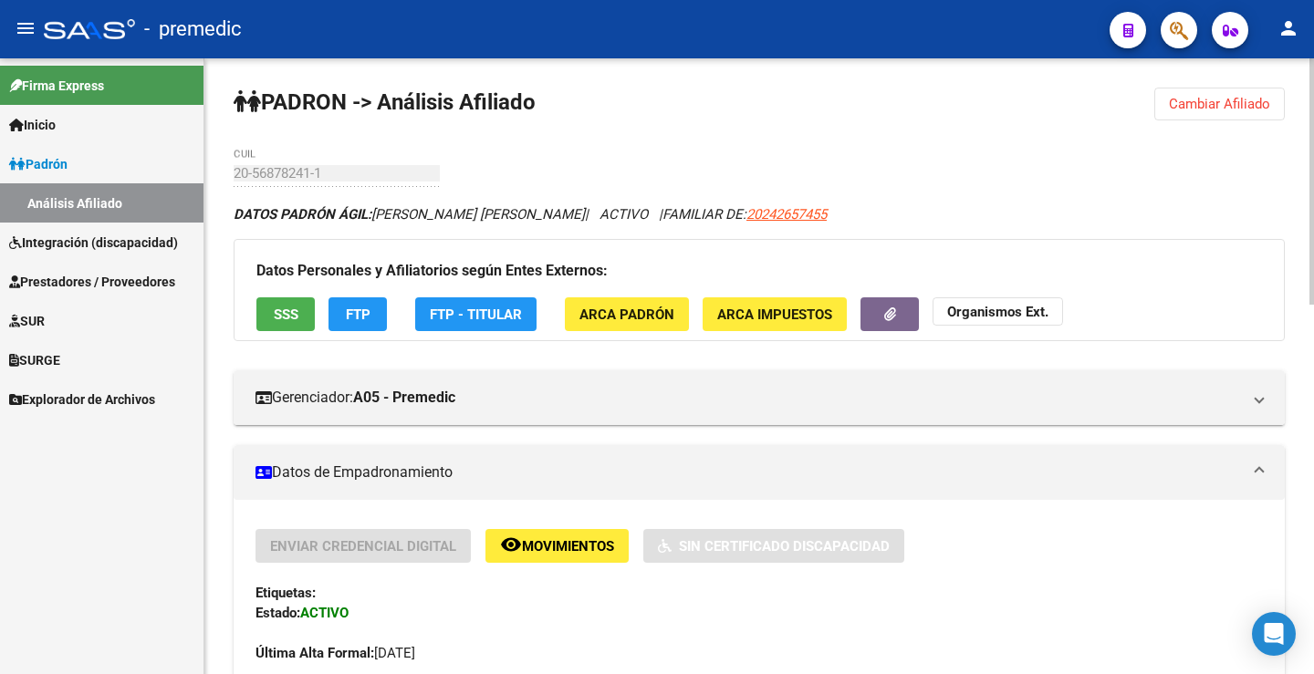
click at [351, 321] on span "FTP" at bounding box center [358, 315] width 25 height 16
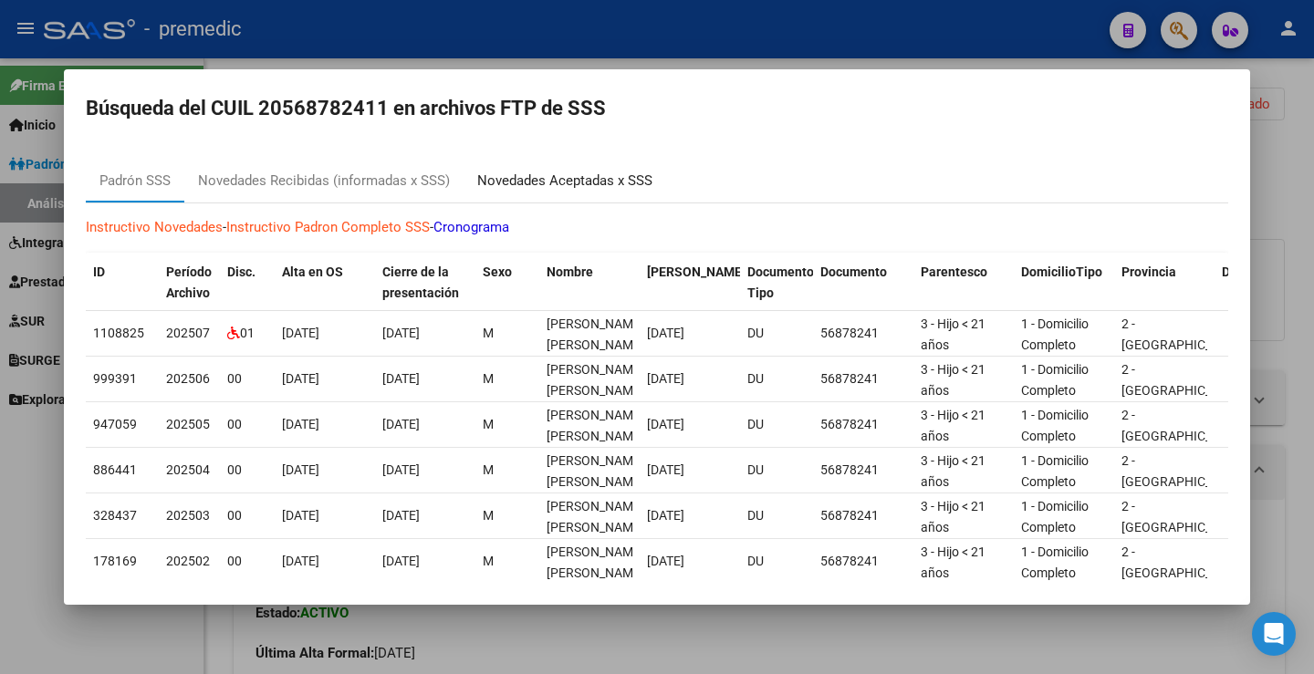
click at [592, 172] on div "Novedades Aceptadas x SSS" at bounding box center [564, 181] width 203 height 44
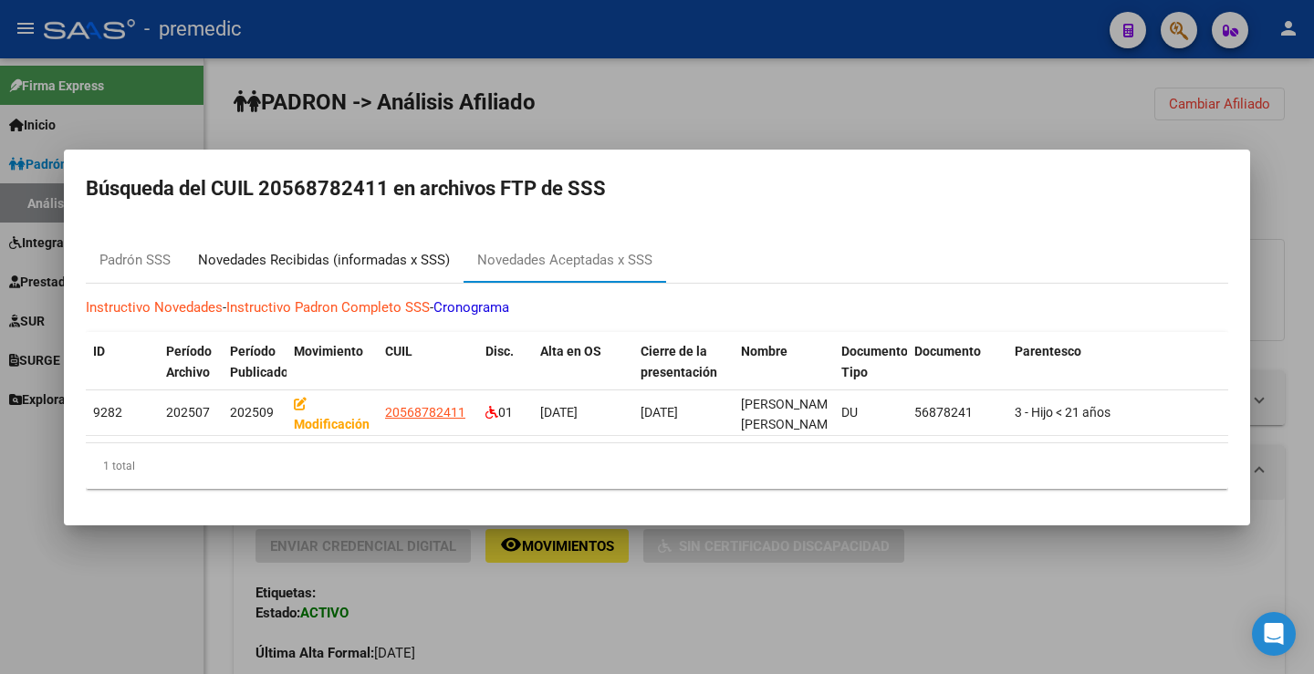
click at [381, 250] on div "Novedades Recibidas (informadas x SSS)" at bounding box center [324, 260] width 252 height 21
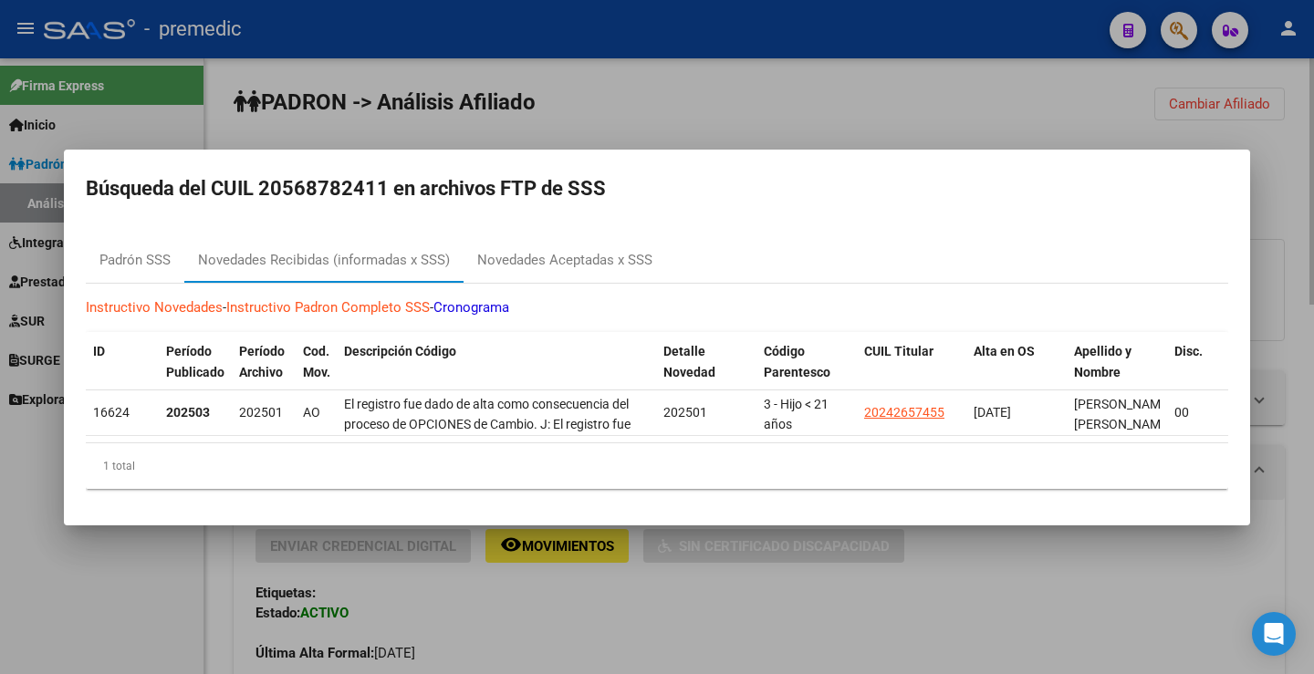
drag, startPoint x: 977, startPoint y: 139, endPoint x: 1085, endPoint y: 106, distance: 112.5
click at [979, 136] on div at bounding box center [657, 337] width 1314 height 674
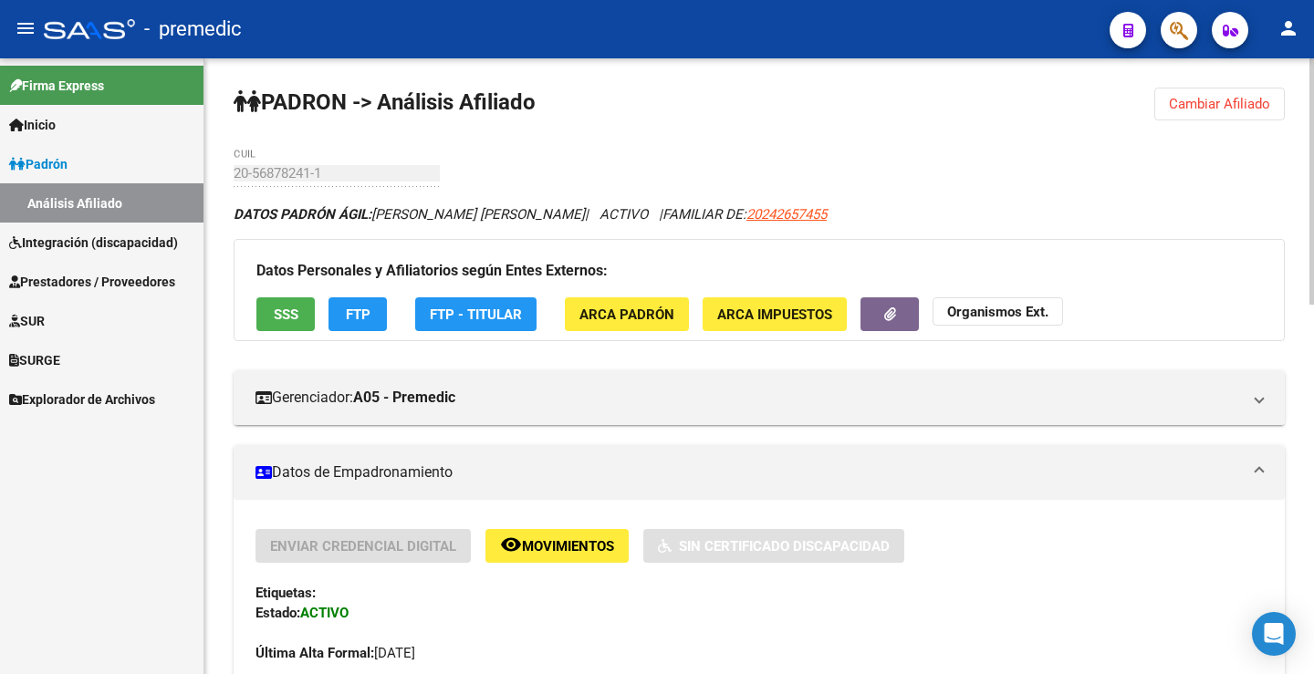
click at [1191, 94] on button "Cambiar Afiliado" at bounding box center [1219, 104] width 130 height 33
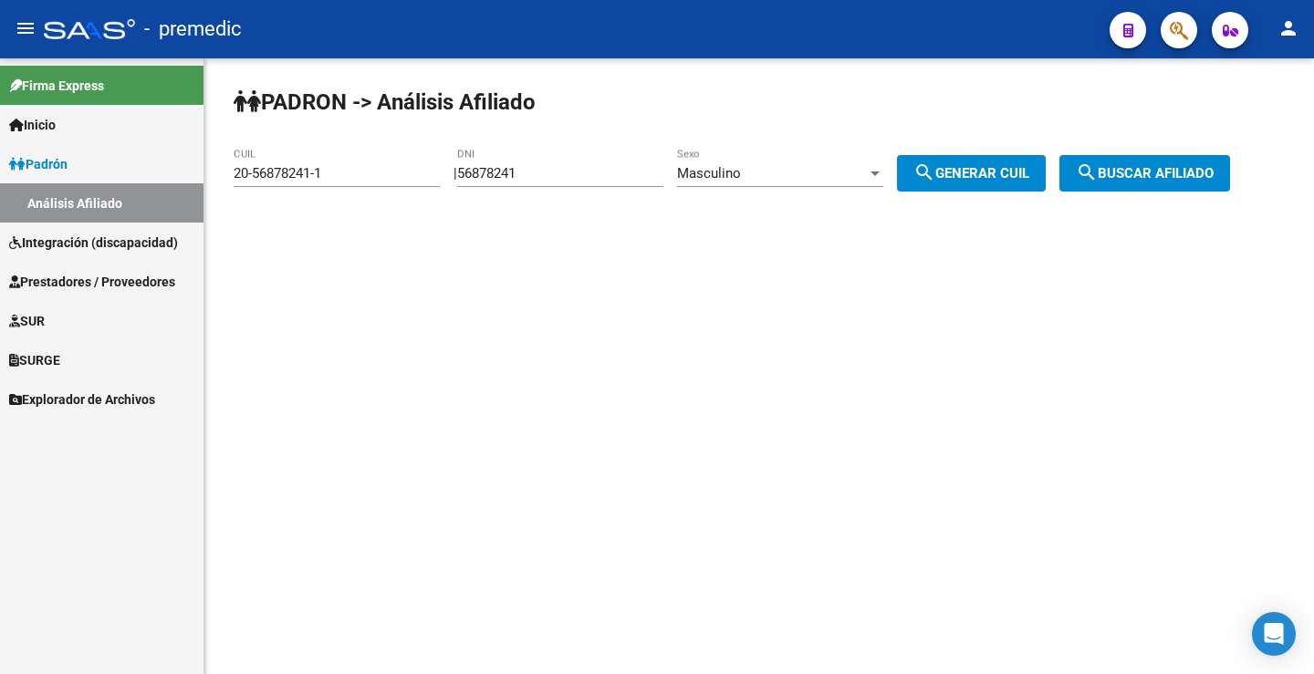
click at [566, 188] on div "56878241 DNI" at bounding box center [560, 176] width 206 height 57
click at [566, 182] on div "56878241 DNI" at bounding box center [560, 167] width 206 height 39
drag, startPoint x: 565, startPoint y: 177, endPoint x: 388, endPoint y: 174, distance: 177.0
click at [388, 174] on app-analisis-afiliado "PADRON -> Análisis Afiliado 20-56878241-1 CUIL | 56878241 DNI Masculino Sexo se…" at bounding box center [739, 173] width 1010 height 16
paste input "7342003"
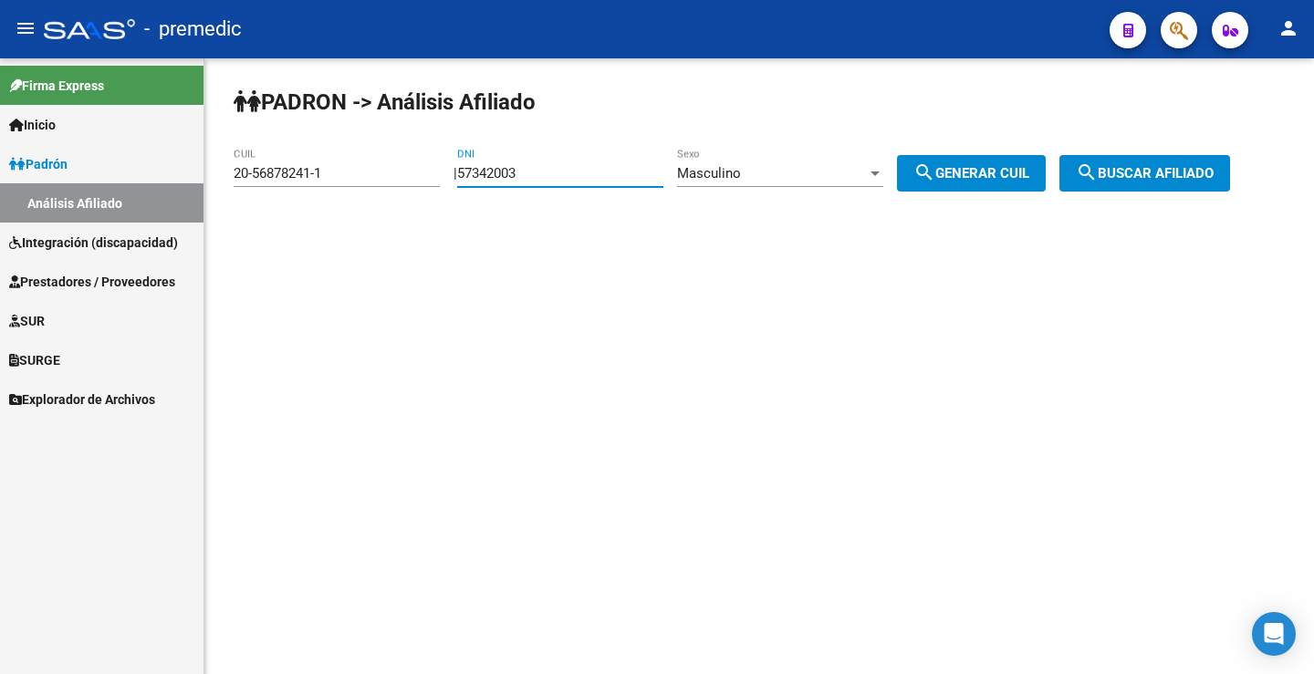
type input "57342003"
click at [1002, 158] on button "search Generar CUIL" at bounding box center [971, 173] width 149 height 36
type input "23-57342003-9"
click at [1006, 172] on span "search Generar CUIL" at bounding box center [971, 173] width 116 height 16
drag, startPoint x: 1127, startPoint y: 174, endPoint x: 1095, endPoint y: 196, distance: 38.7
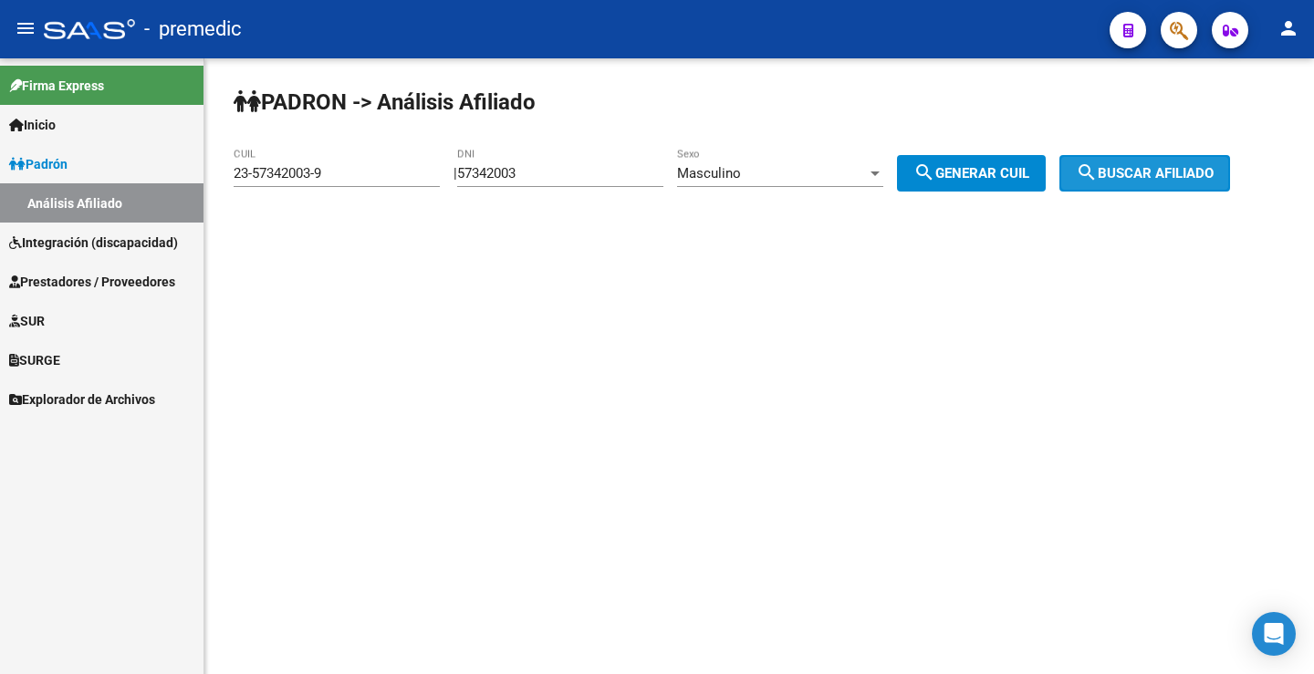
click at [1128, 173] on span "search Buscar afiliado" at bounding box center [1145, 173] width 138 height 16
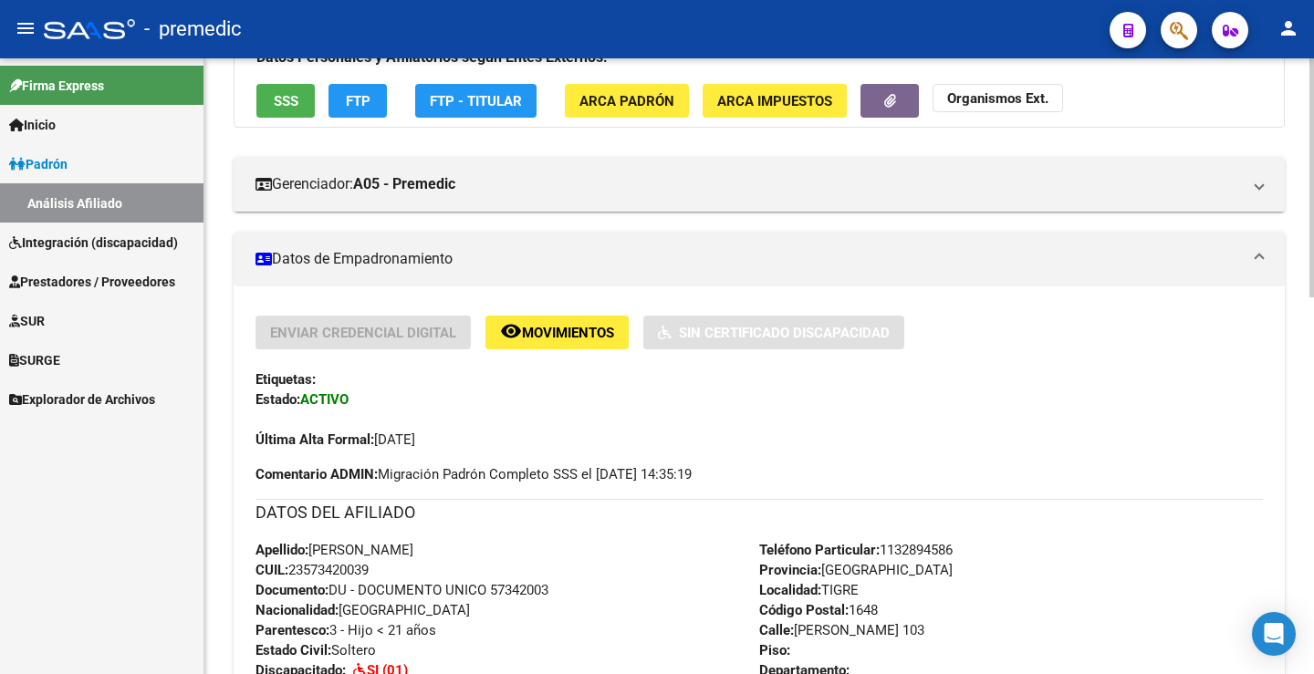
scroll to position [182, 0]
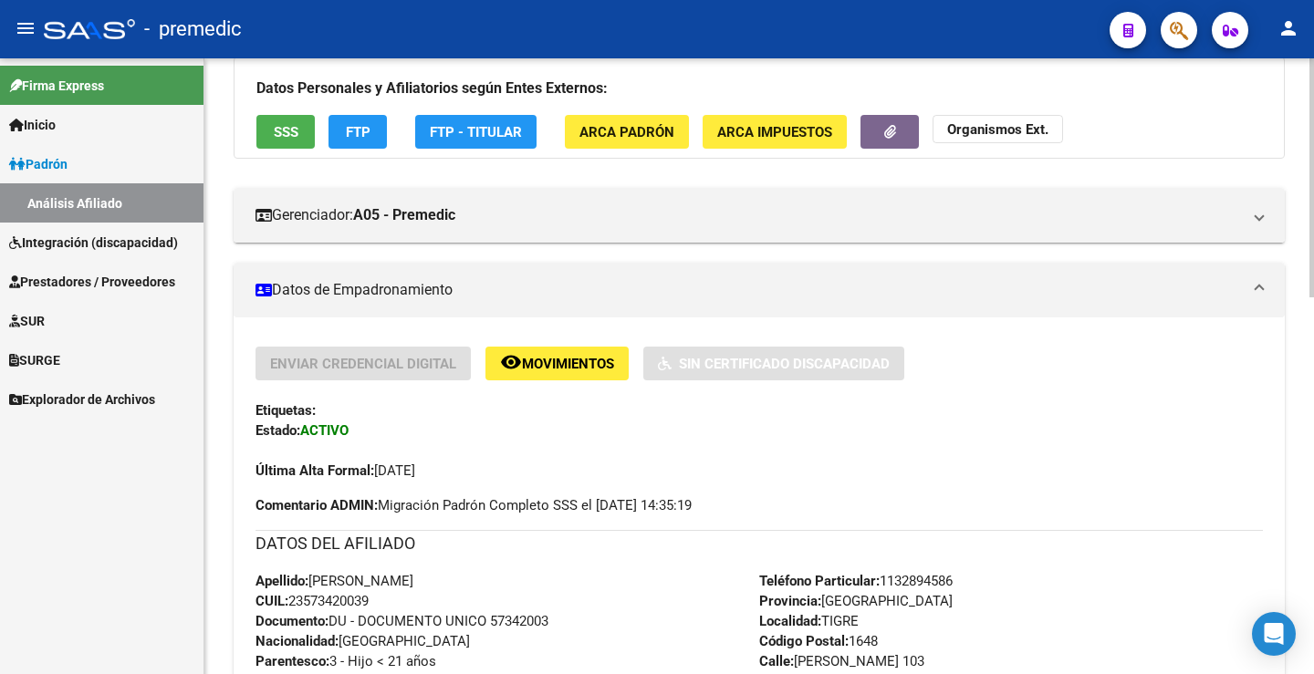
click at [369, 124] on span "FTP" at bounding box center [358, 132] width 25 height 16
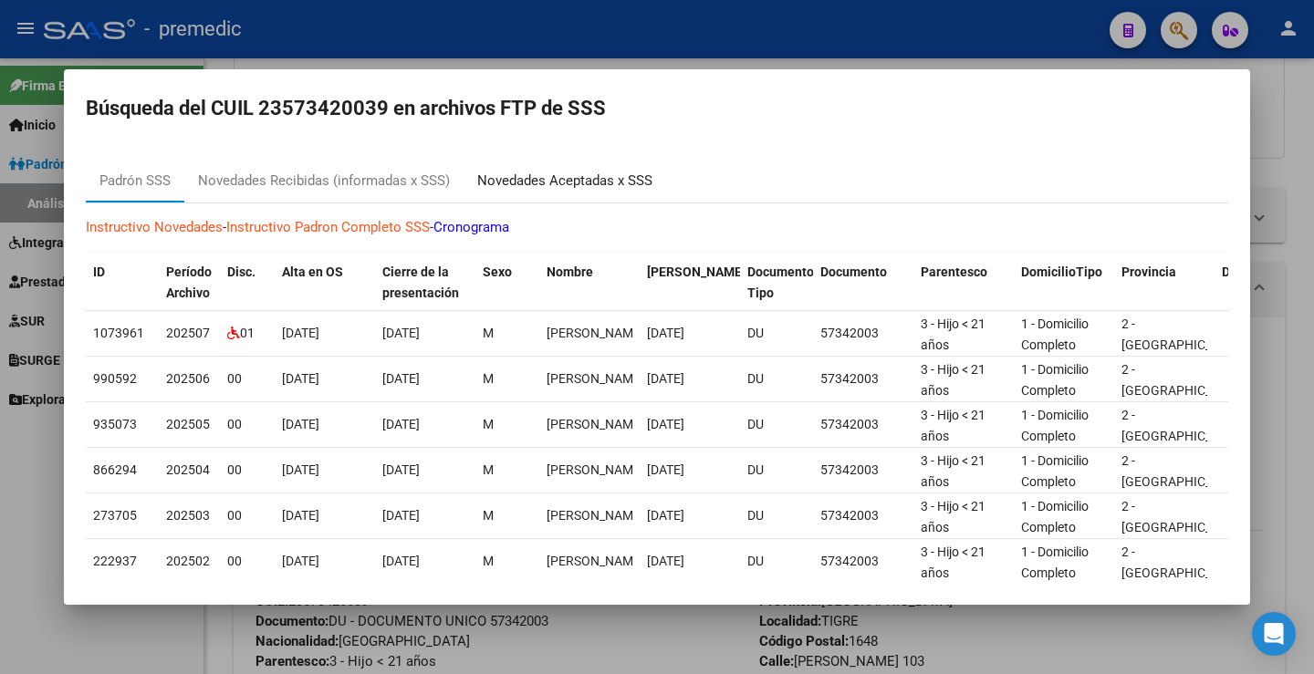
click at [514, 192] on div "Novedades Aceptadas x SSS" at bounding box center [564, 181] width 203 height 44
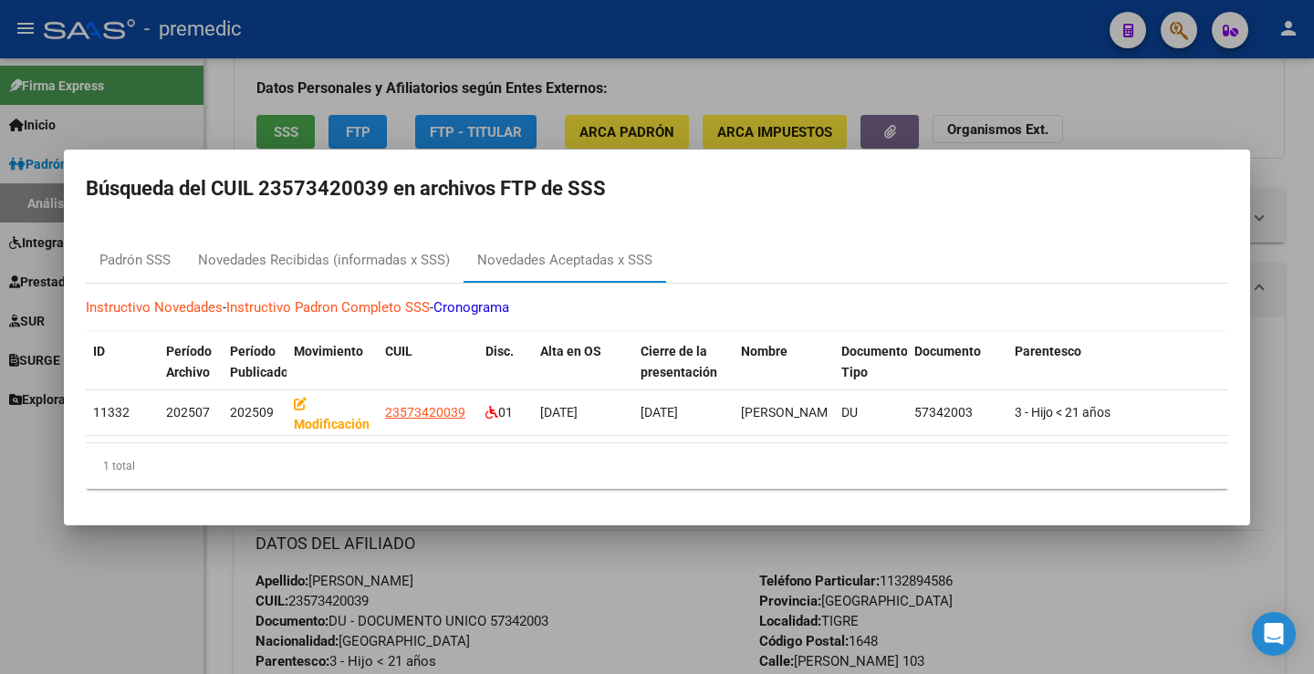
click at [1112, 132] on div at bounding box center [657, 337] width 1314 height 674
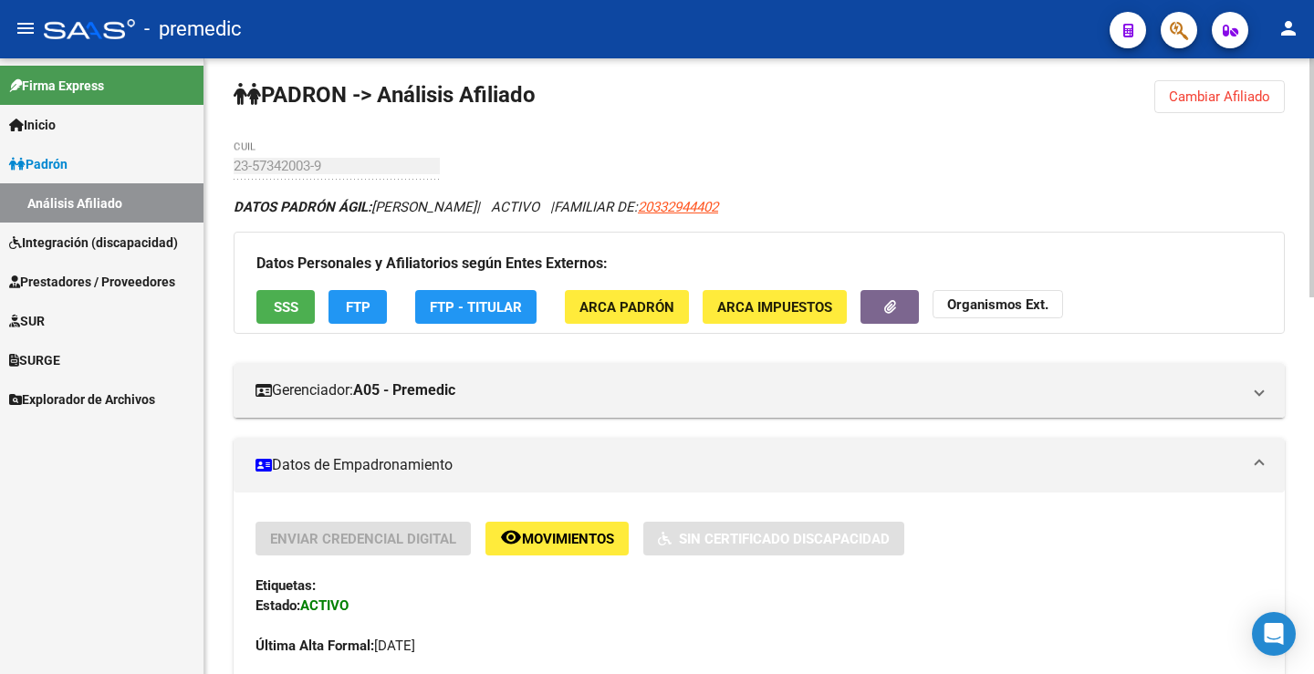
scroll to position [0, 0]
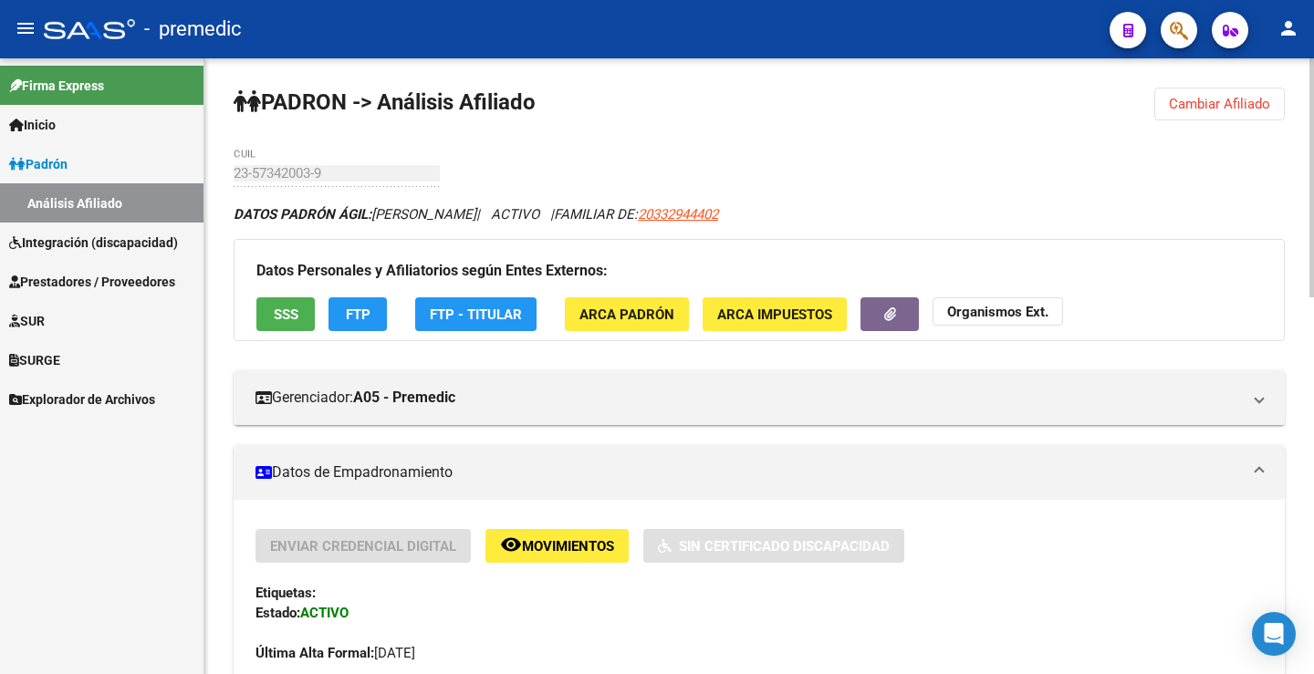
click at [1216, 115] on button "Cambiar Afiliado" at bounding box center [1219, 104] width 130 height 33
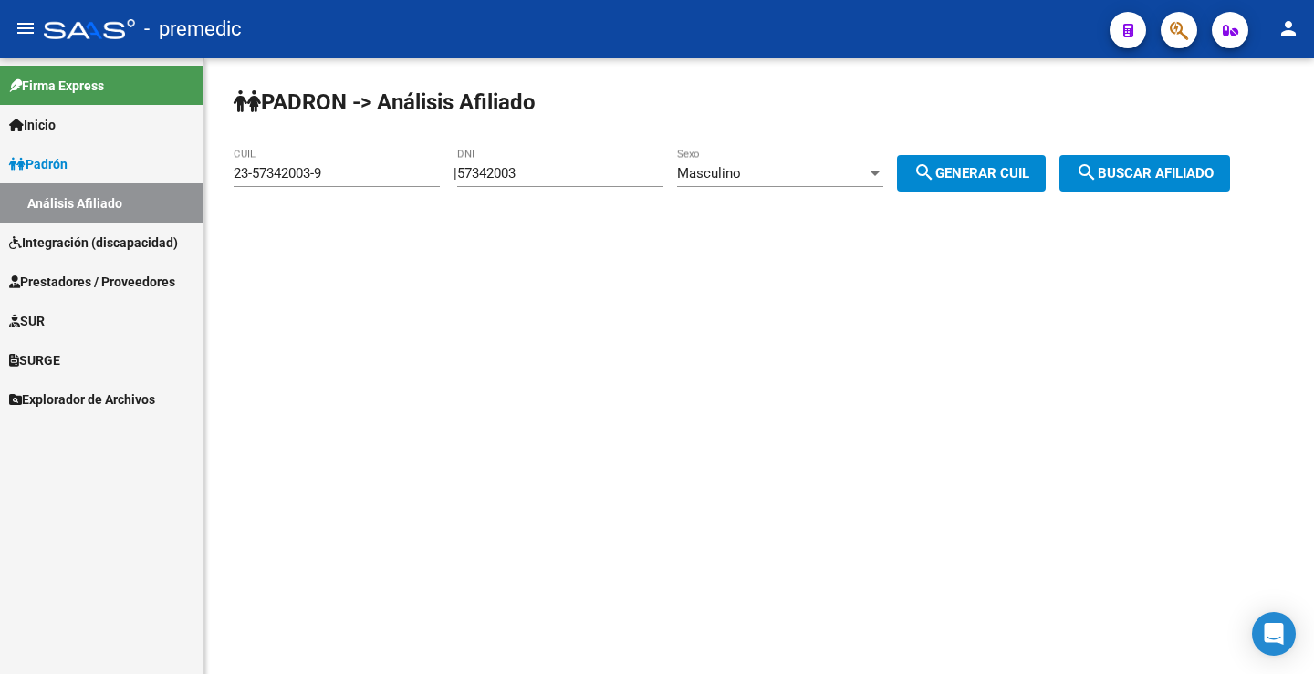
click at [530, 179] on input "57342003" at bounding box center [560, 173] width 206 height 16
drag, startPoint x: 574, startPoint y: 185, endPoint x: 96, endPoint y: 159, distance: 478.8
click at [97, 159] on mat-sidenav-container "Firma Express Inicio Instructivos Contacto OS Padrón Análisis Afiliado Integrac…" at bounding box center [657, 366] width 1314 height 616
click at [586, 185] on div "57342003 DNI" at bounding box center [560, 167] width 206 height 39
drag, startPoint x: 533, startPoint y: 177, endPoint x: 417, endPoint y: 184, distance: 116.1
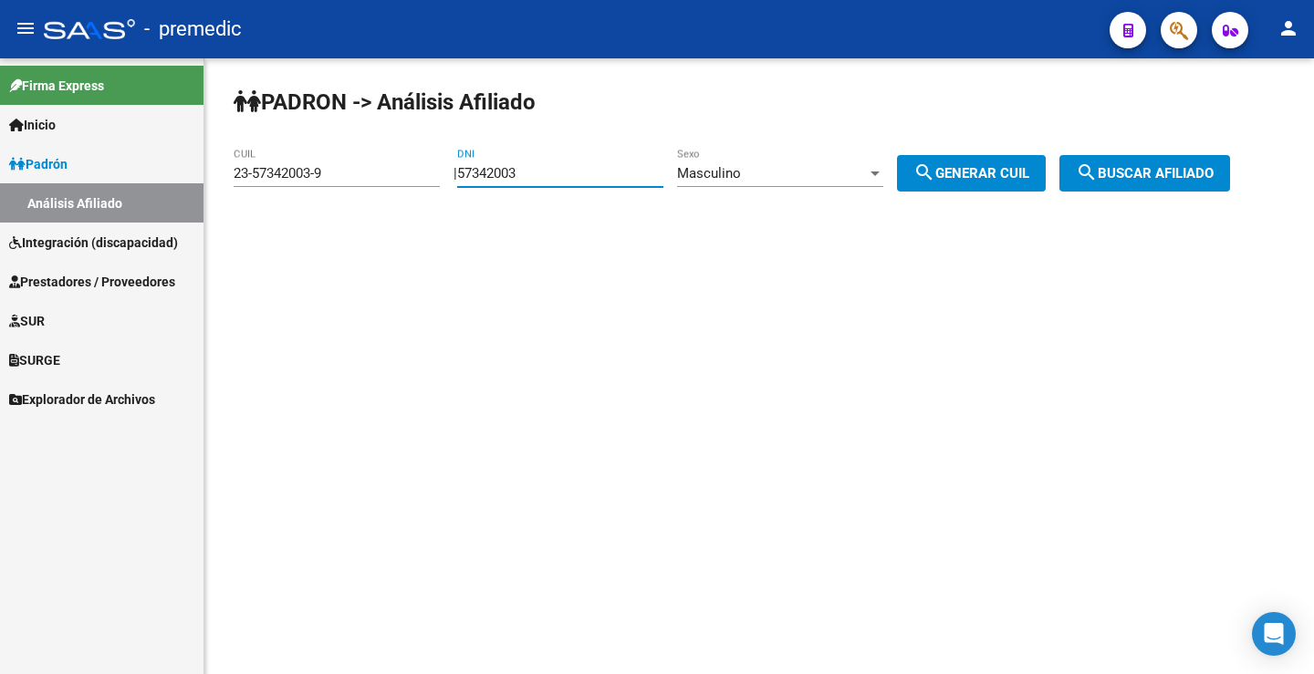
click at [417, 182] on app-analisis-afiliado "PADRON -> Análisis Afiliado 23-57342003-9 CUIL | 57342003 DNI Masculino Sexo se…" at bounding box center [739, 173] width 1010 height 16
paste input "8513146"
type input "58513146"
click at [965, 186] on button "search Generar CUIL" at bounding box center [971, 173] width 149 height 36
type input "20-58513146-7"
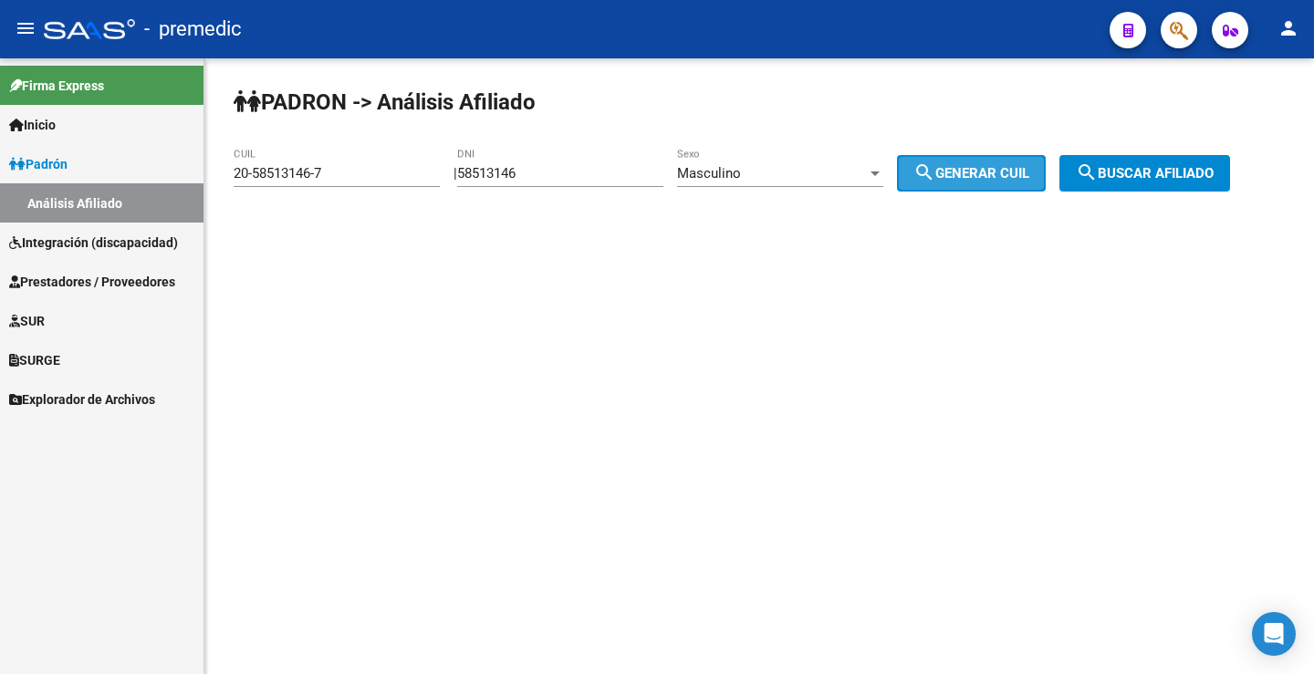
click at [965, 180] on span "search Generar CUIL" at bounding box center [971, 173] width 116 height 16
click at [1154, 170] on span "search Buscar afiliado" at bounding box center [1145, 173] width 138 height 16
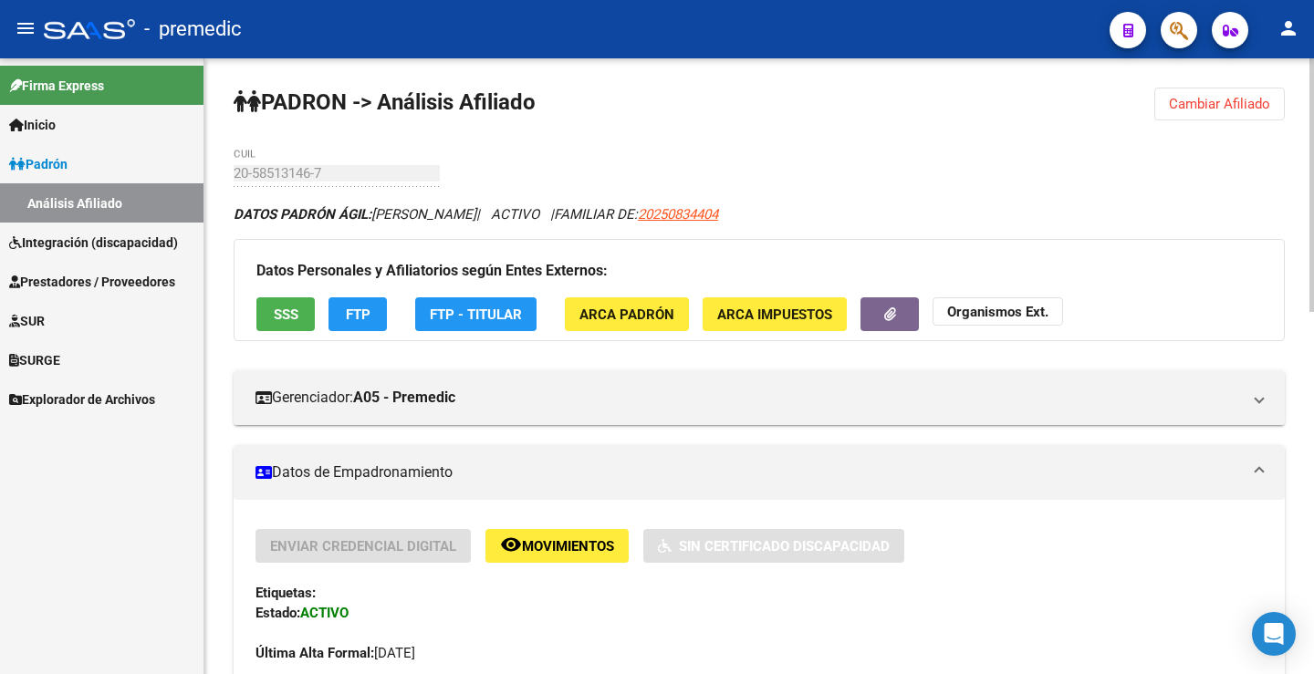
click at [361, 322] on span "FTP" at bounding box center [358, 315] width 25 height 16
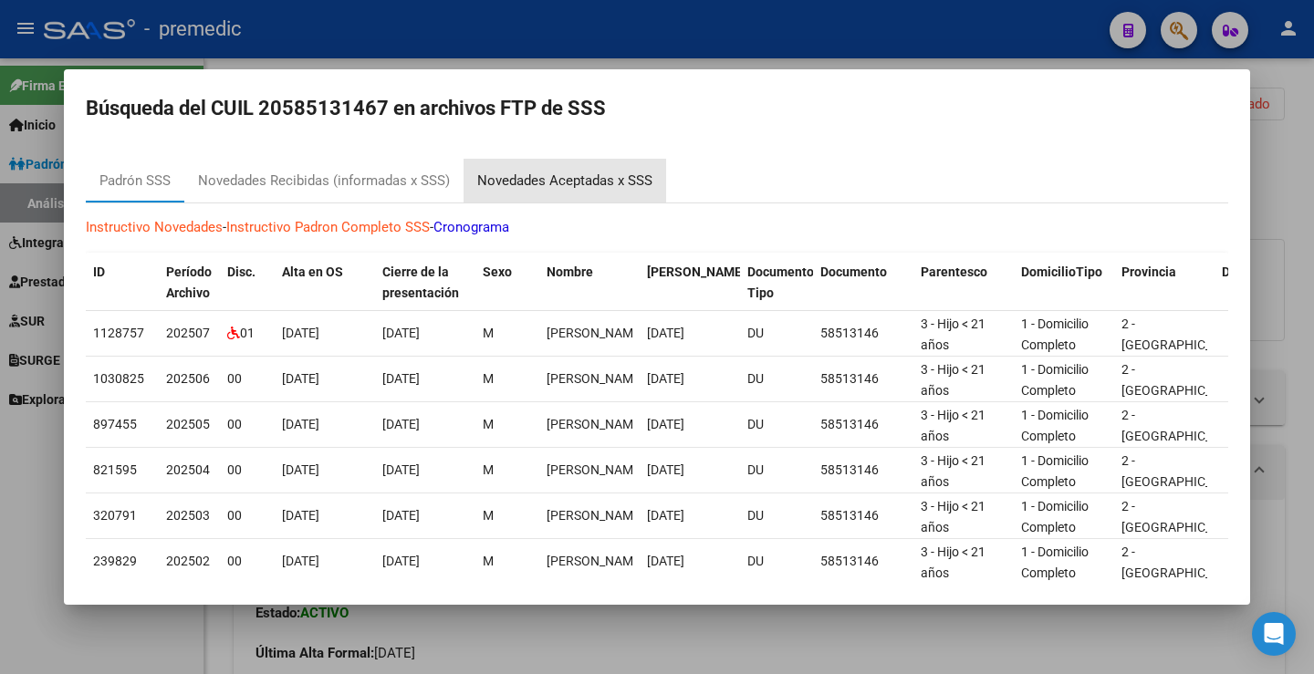
click at [480, 179] on div "Novedades Aceptadas x SSS" at bounding box center [564, 181] width 175 height 21
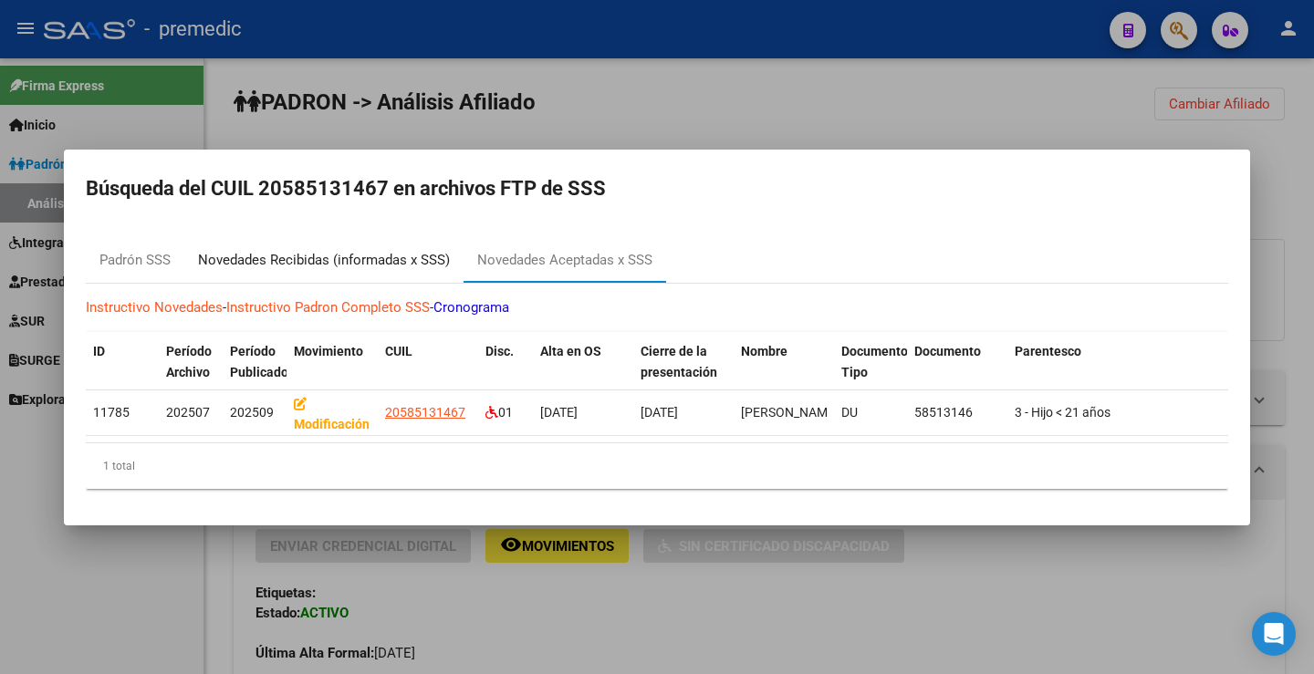
click at [405, 253] on div "Novedades Recibidas (informadas x SSS)" at bounding box center [324, 260] width 252 height 21
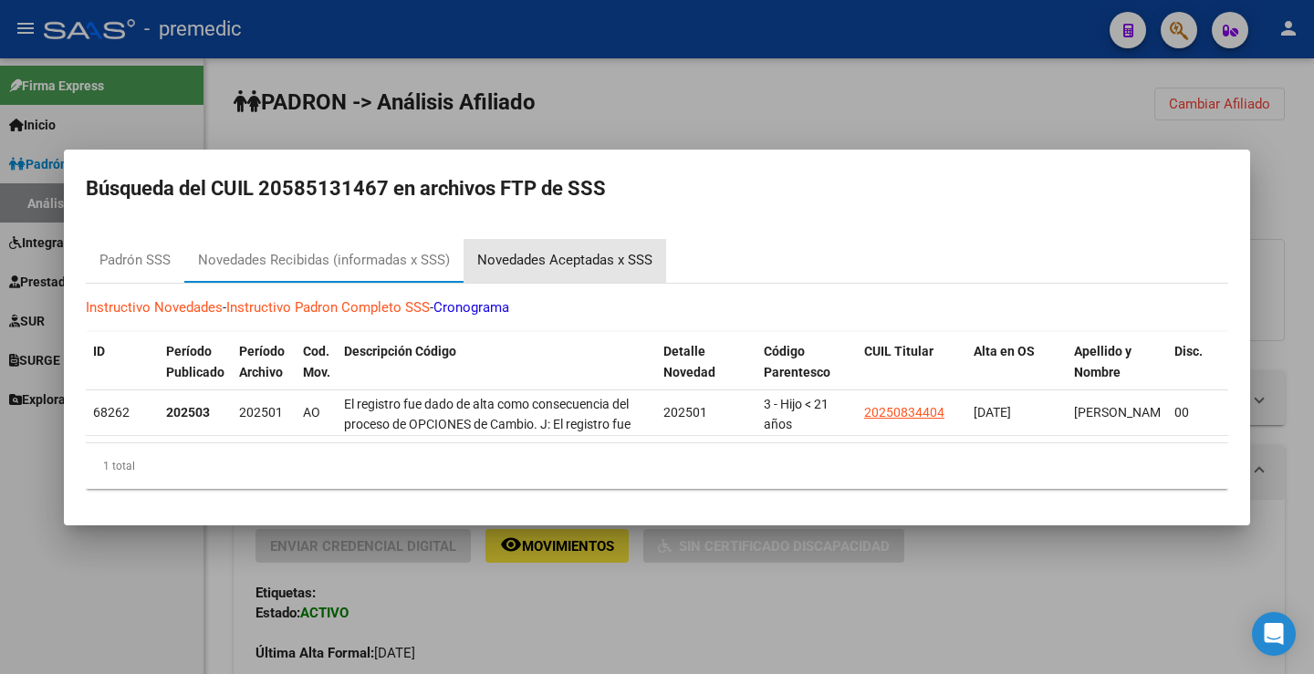
click at [582, 253] on div "Novedades Aceptadas x SSS" at bounding box center [564, 260] width 175 height 21
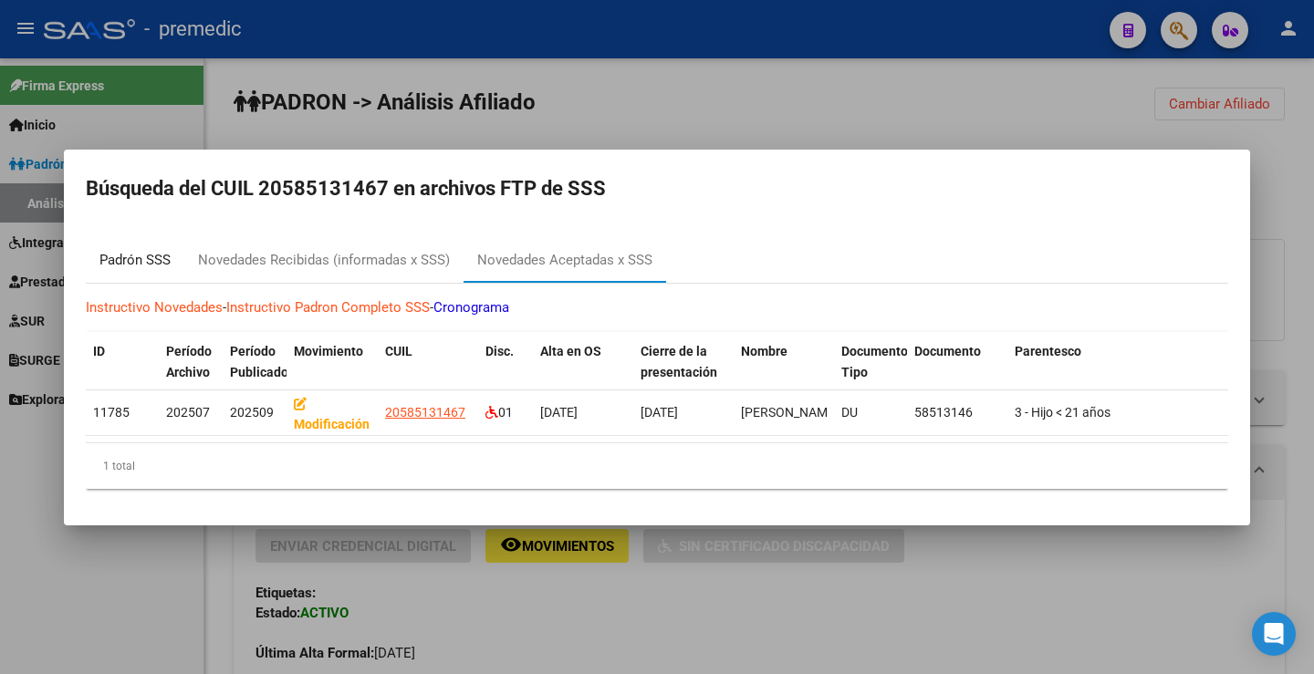
click at [181, 257] on div "Padrón SSS" at bounding box center [135, 261] width 99 height 44
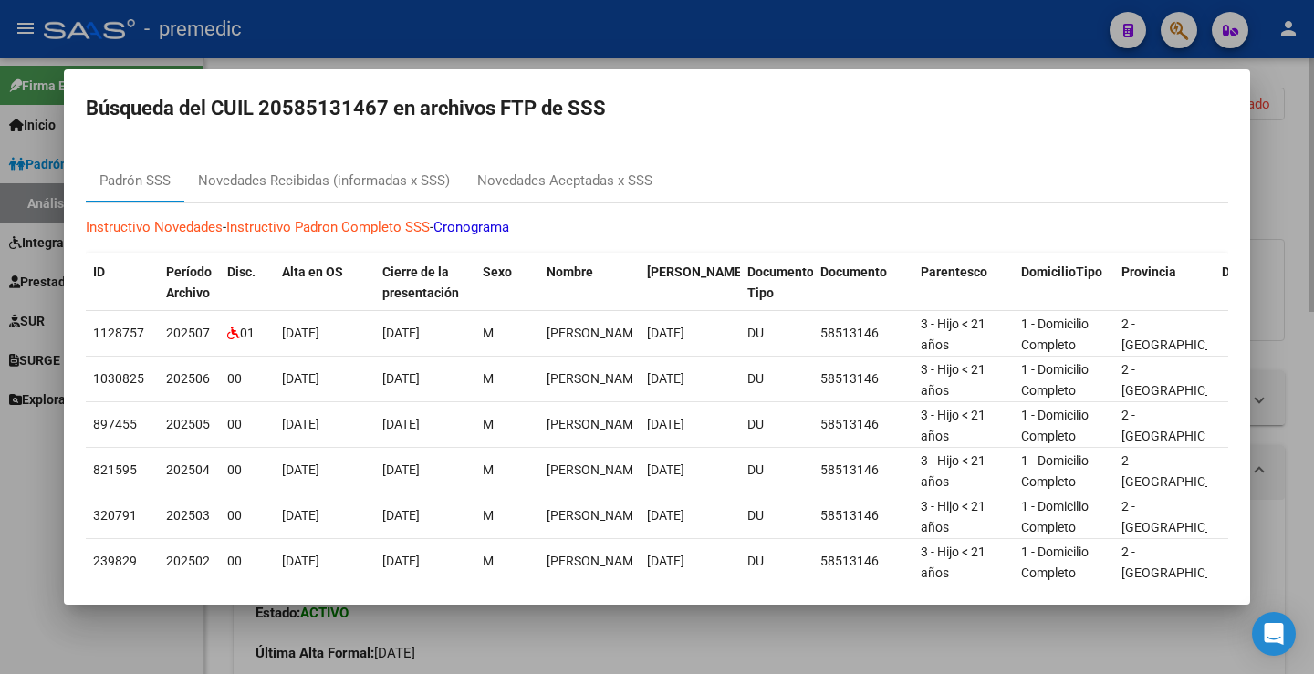
drag, startPoint x: 1313, startPoint y: 169, endPoint x: 1272, endPoint y: 186, distance: 44.6
click at [1313, 170] on div at bounding box center [657, 337] width 1314 height 674
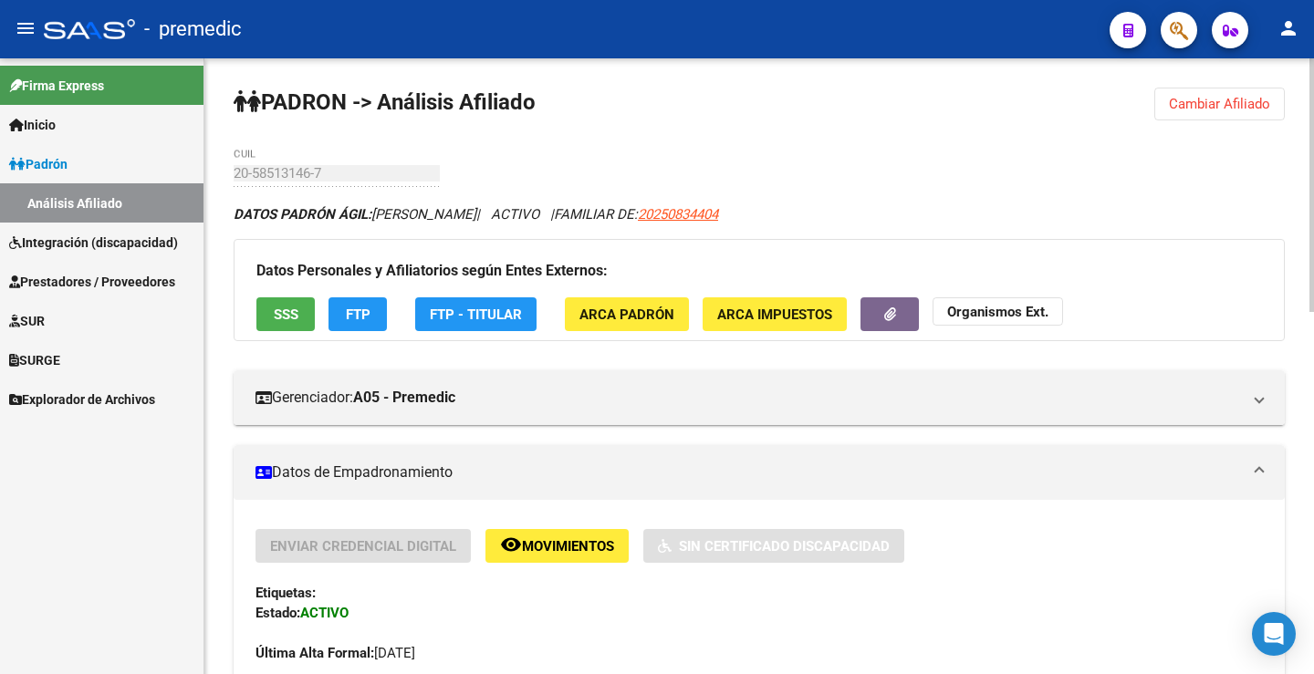
click at [363, 322] on span "FTP" at bounding box center [358, 315] width 25 height 16
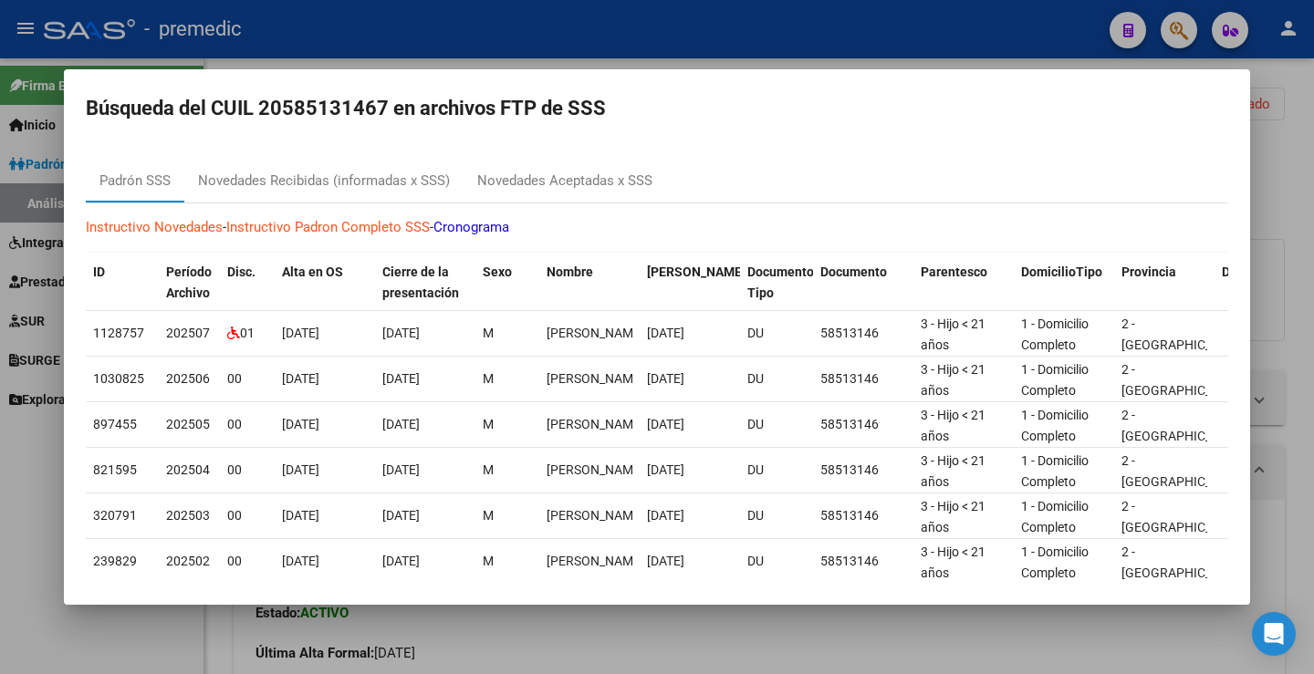
click at [1282, 226] on div at bounding box center [657, 337] width 1314 height 674
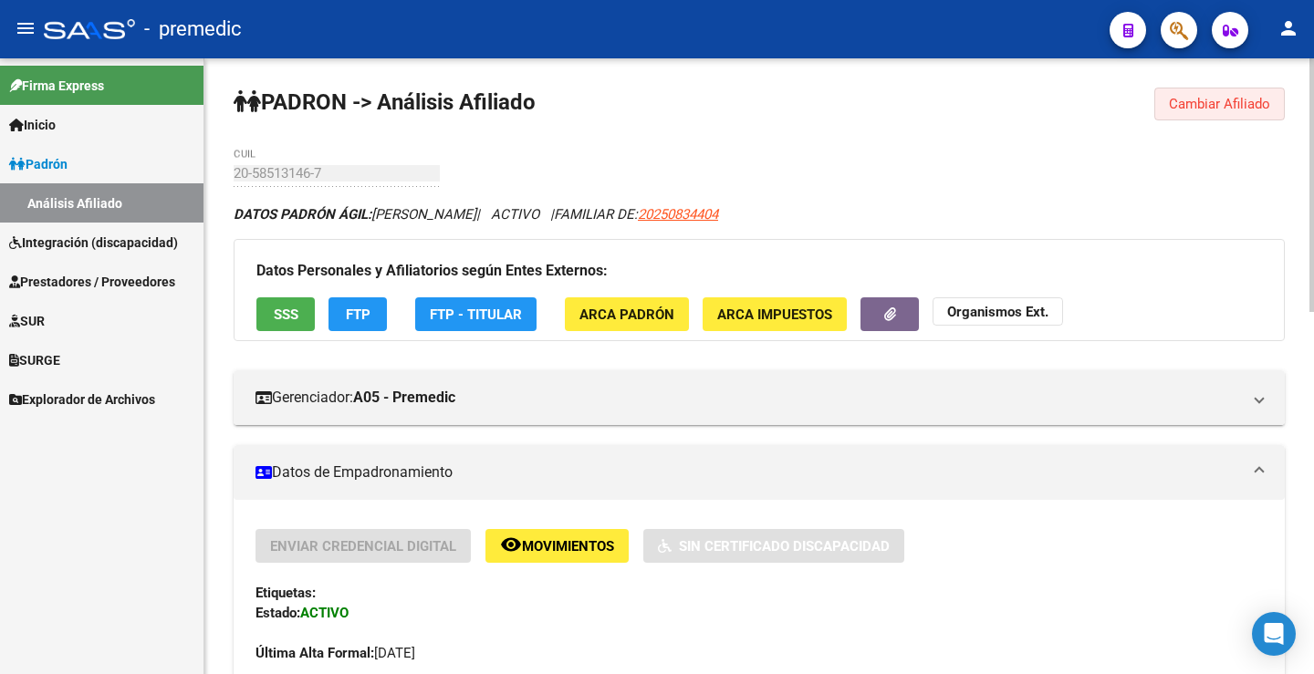
click at [1189, 120] on button "Cambiar Afiliado" at bounding box center [1219, 104] width 130 height 33
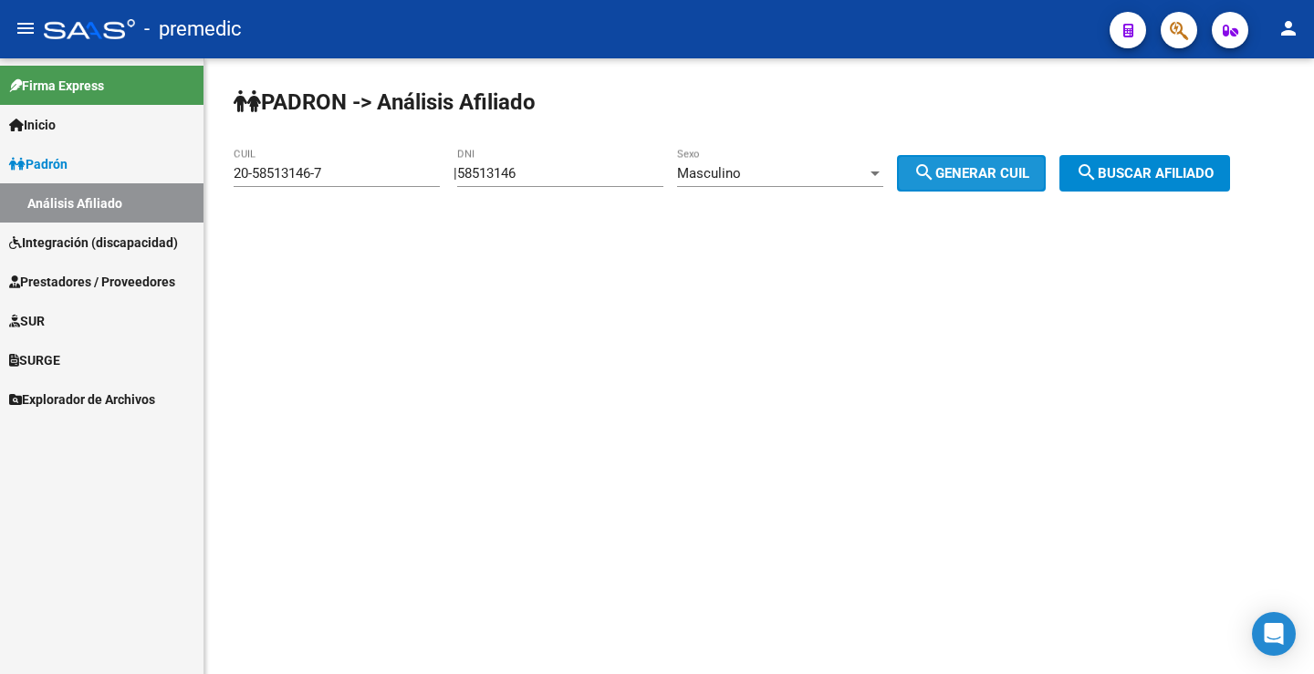
click at [1000, 174] on span "search Generar CUIL" at bounding box center [971, 173] width 116 height 16
click at [1131, 175] on span "search Buscar afiliado" at bounding box center [1145, 173] width 138 height 16
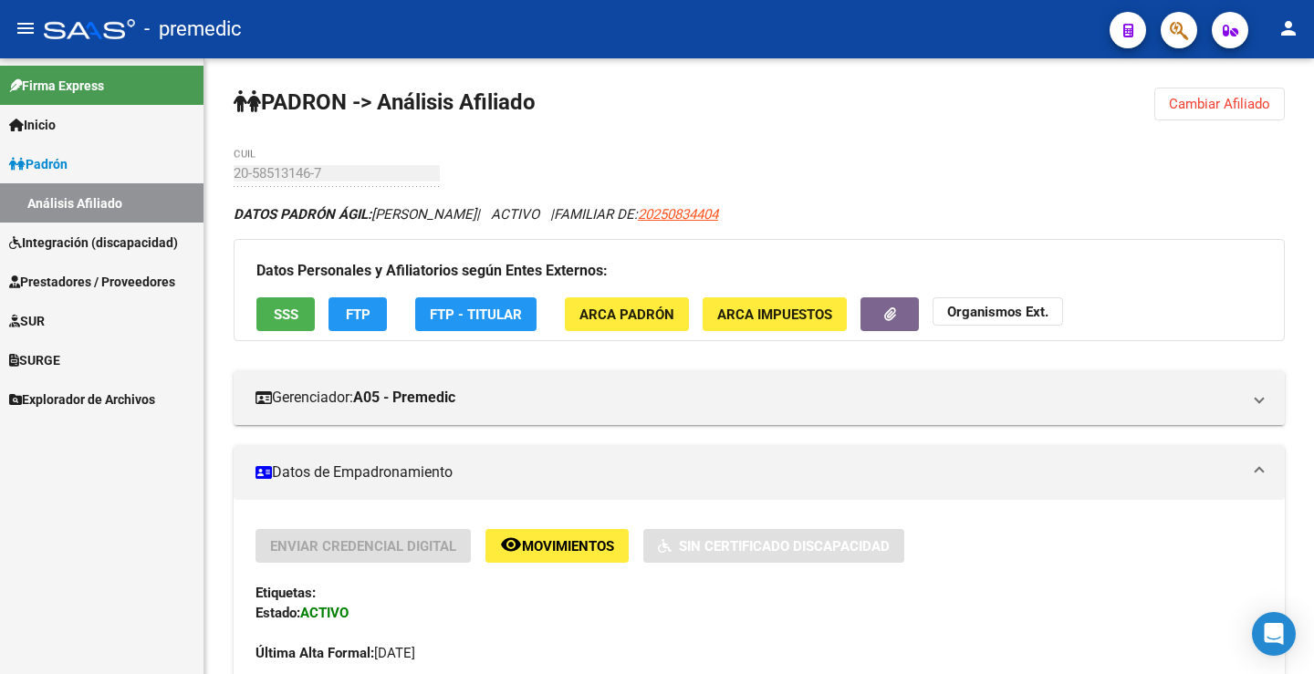
click at [1206, 106] on span "Cambiar Afiliado" at bounding box center [1219, 104] width 101 height 16
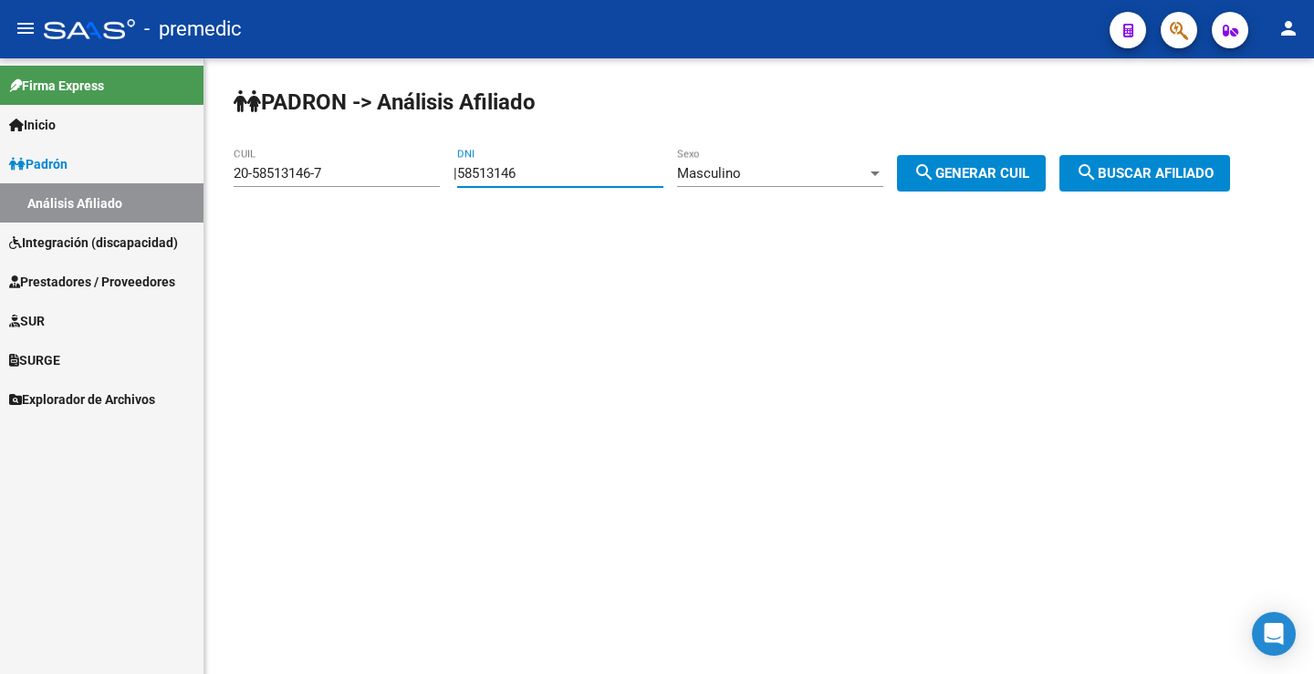
drag, startPoint x: 587, startPoint y: 173, endPoint x: 348, endPoint y: 167, distance: 239.1
click at [320, 165] on app-analisis-afiliado "PADRON -> Análisis Afiliado 20-58513146-7 CUIL | 58513146 DNI Masculino Sexo se…" at bounding box center [739, 173] width 1010 height 16
paste input "4814989"
type input "54814989"
click at [1014, 165] on span "search Generar CUIL" at bounding box center [971, 173] width 116 height 16
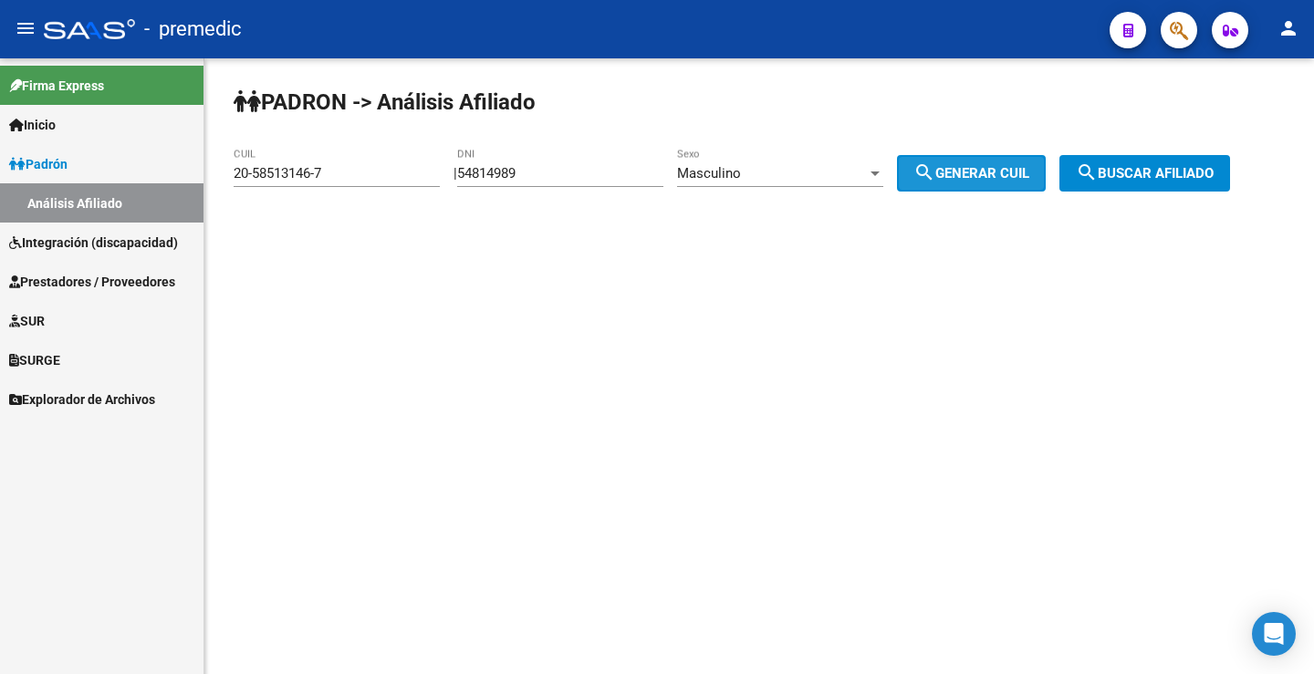
type input "20-54814989-5"
click at [1013, 166] on span "search Generar CUIL" at bounding box center [971, 173] width 116 height 16
click at [1129, 165] on span "search Buscar afiliado" at bounding box center [1145, 173] width 138 height 16
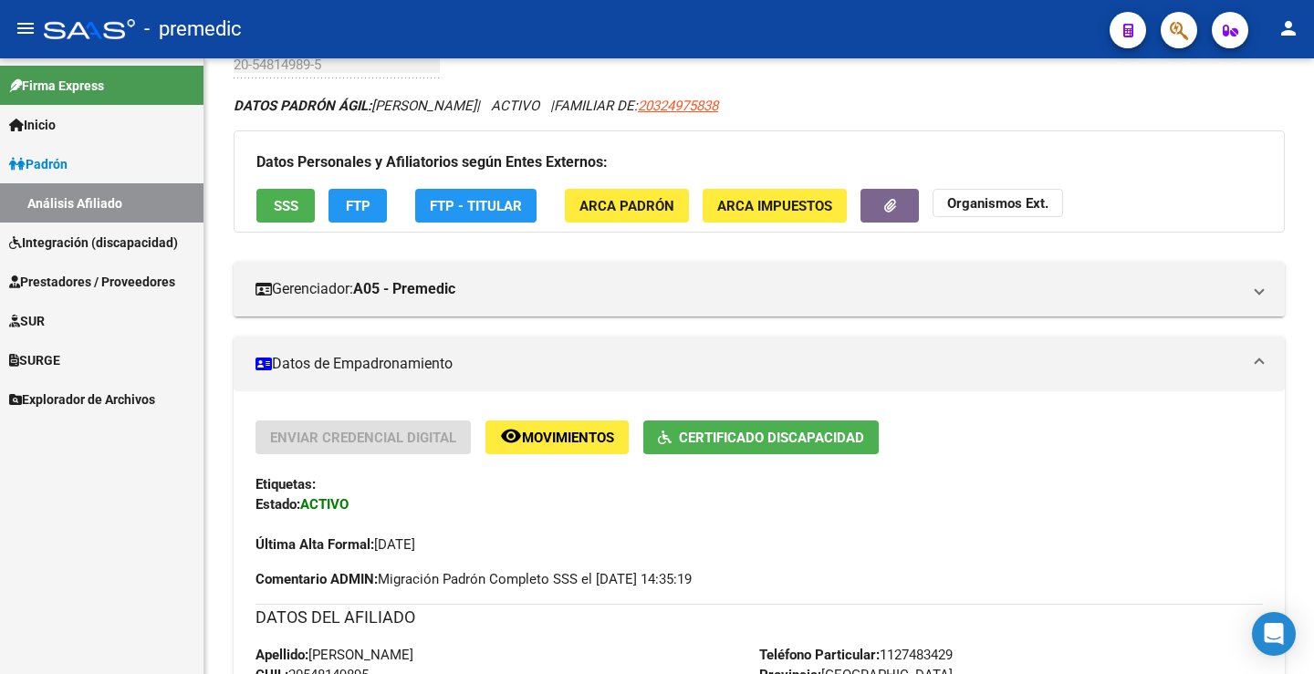
scroll to position [91, 0]
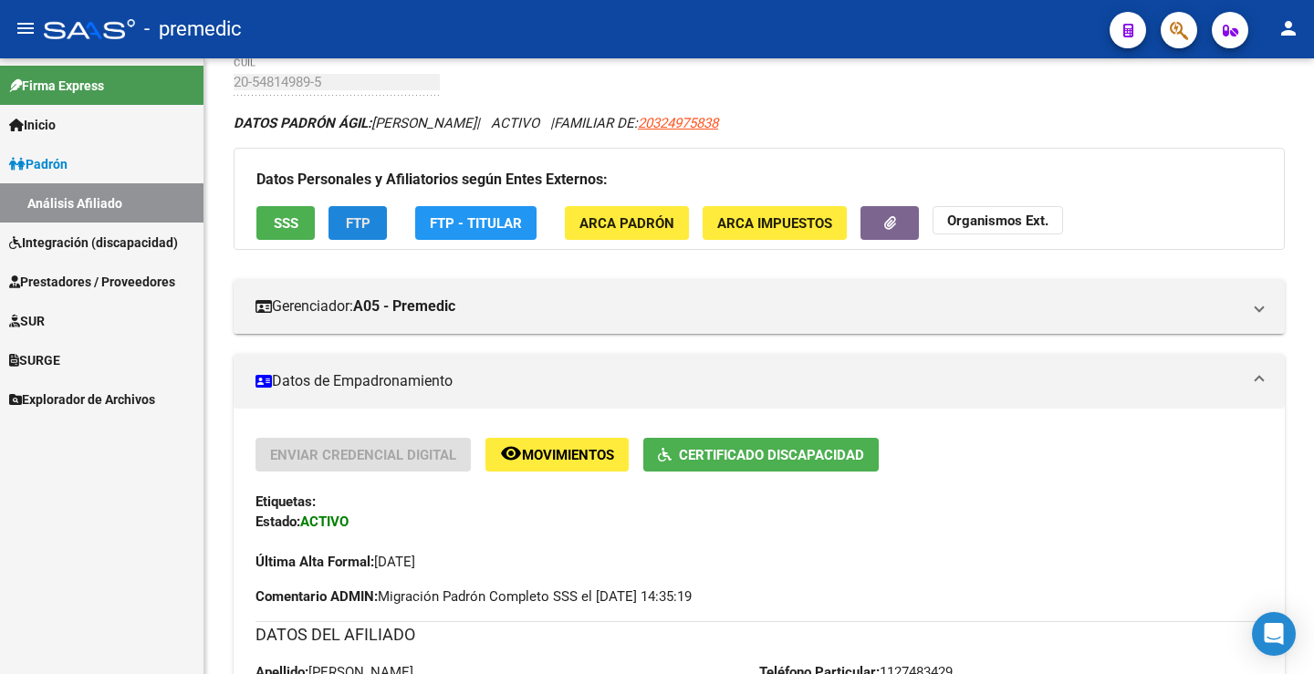
click at [368, 216] on span "FTP" at bounding box center [358, 223] width 25 height 16
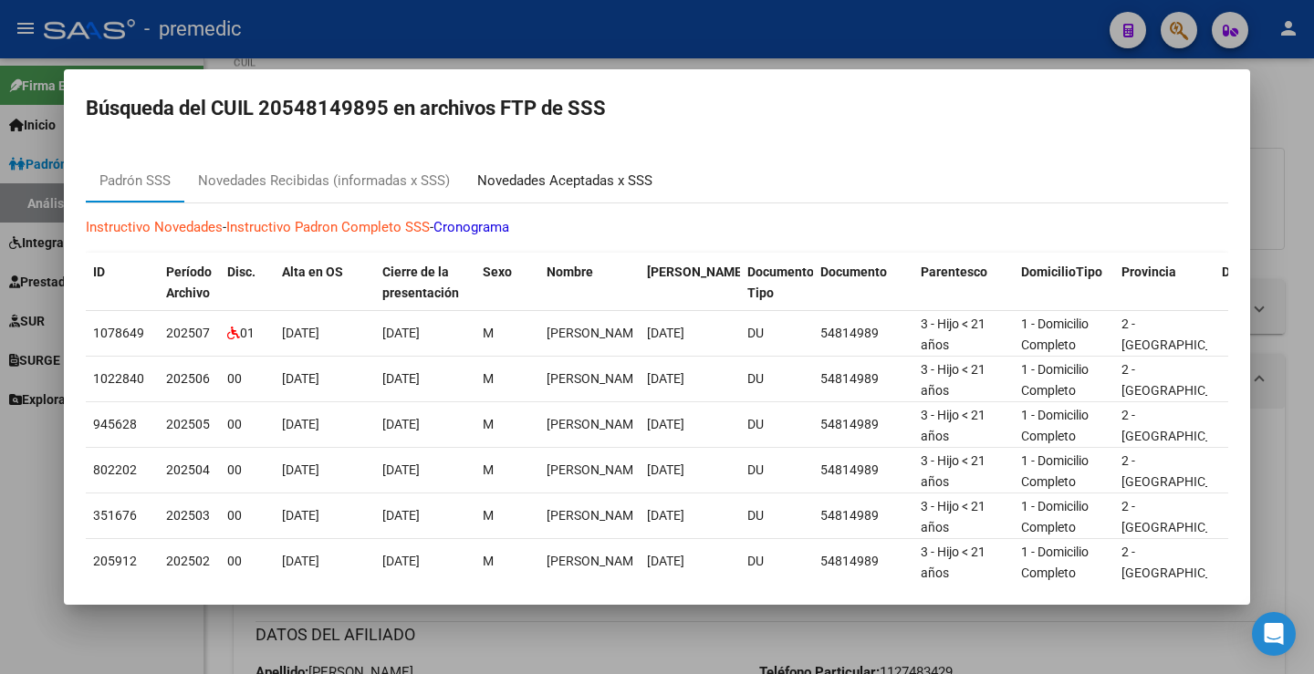
click at [532, 169] on div "Novedades Aceptadas x SSS" at bounding box center [564, 181] width 203 height 44
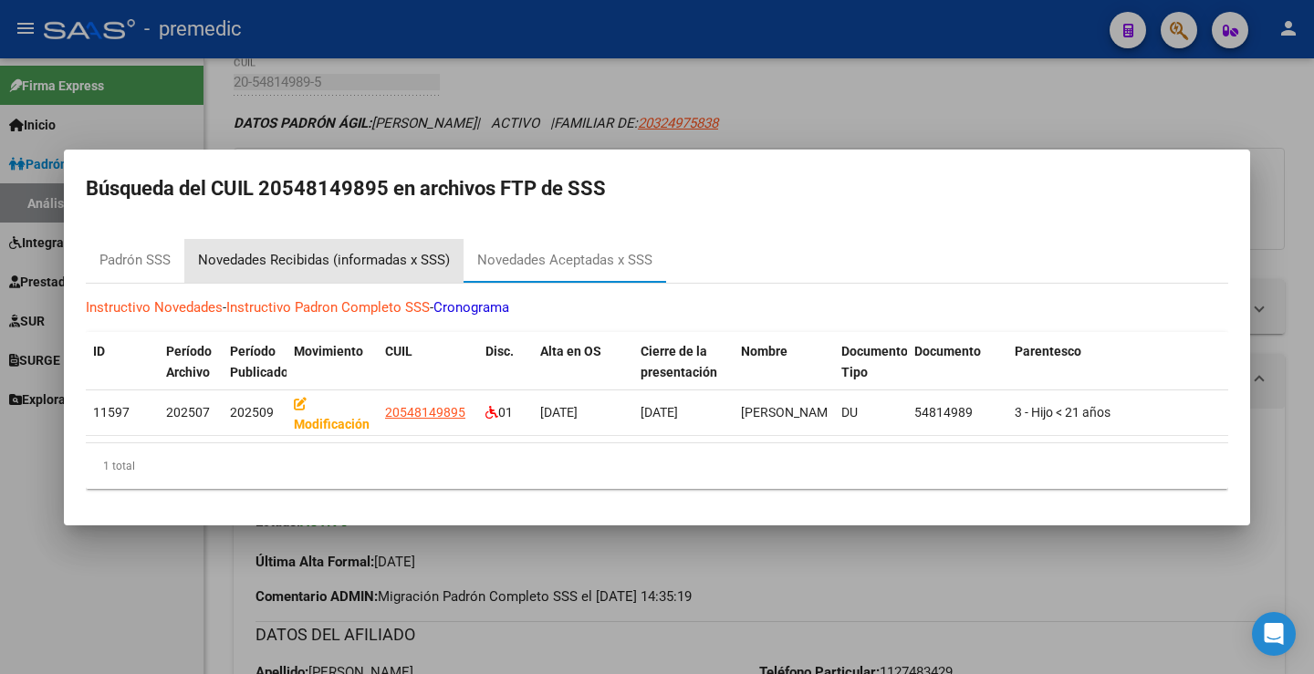
click at [374, 263] on div "Novedades Recibidas (informadas x SSS)" at bounding box center [324, 260] width 252 height 21
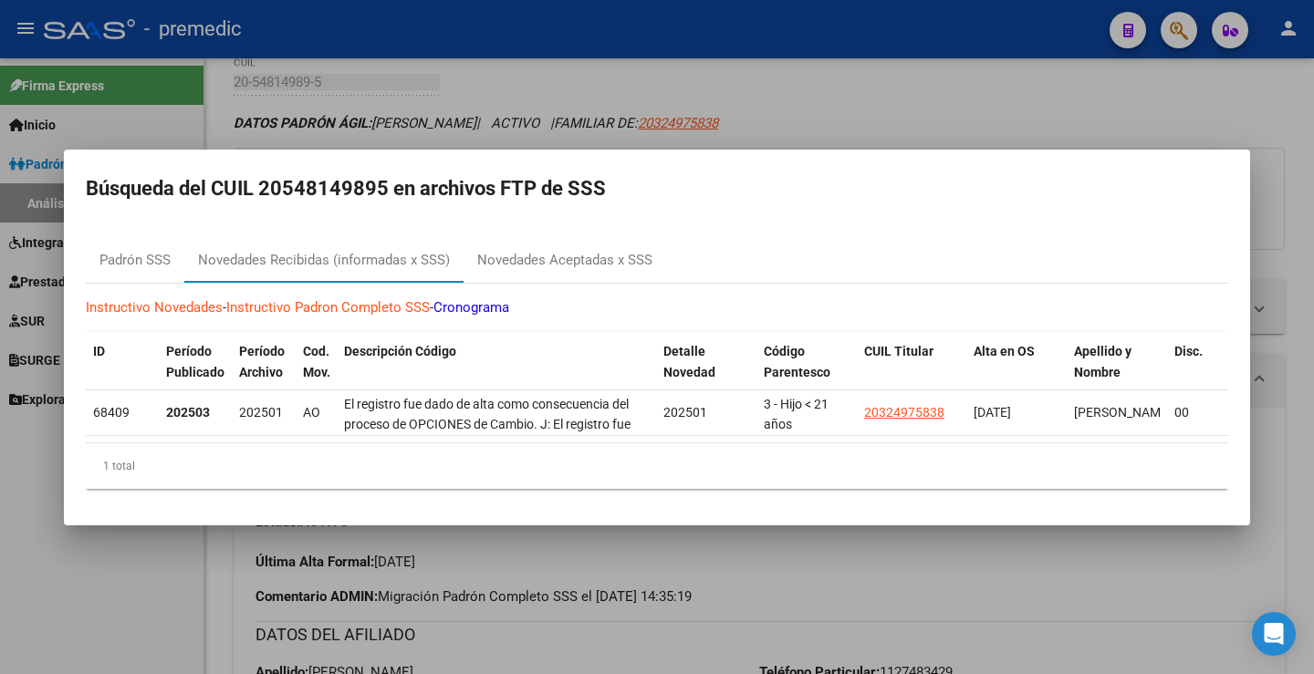
click at [594, 578] on div at bounding box center [657, 337] width 1314 height 674
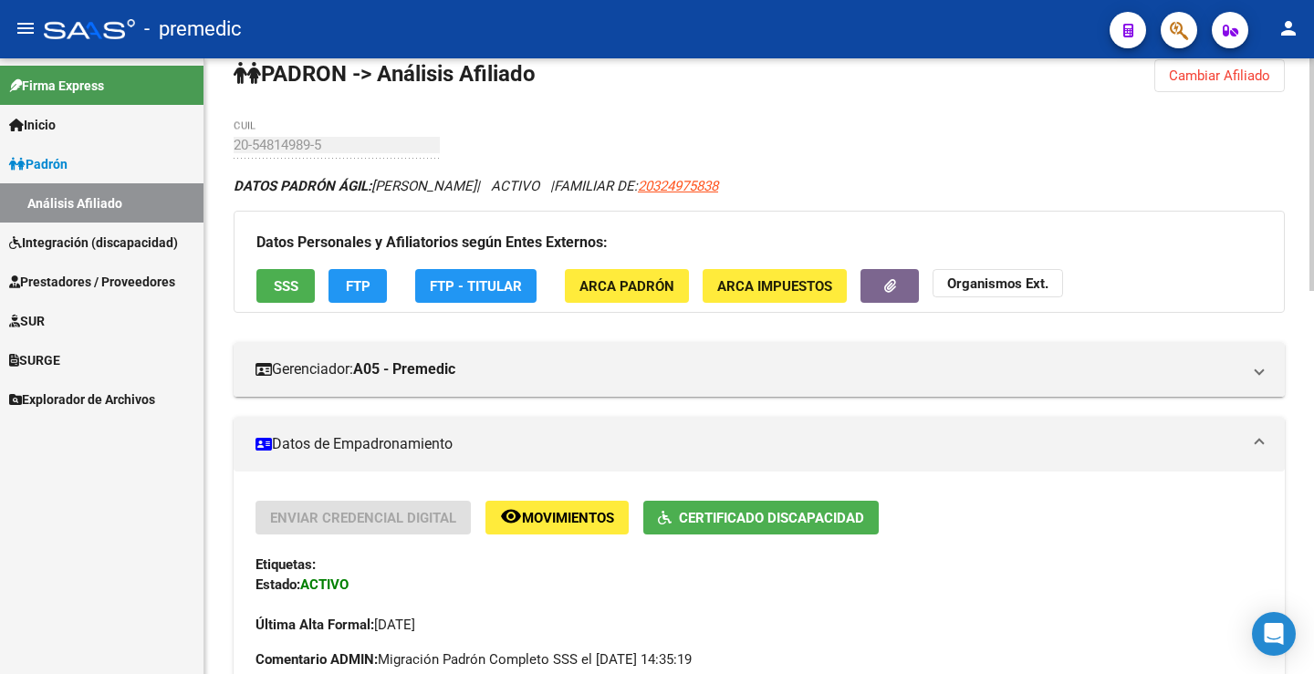
scroll to position [0, 0]
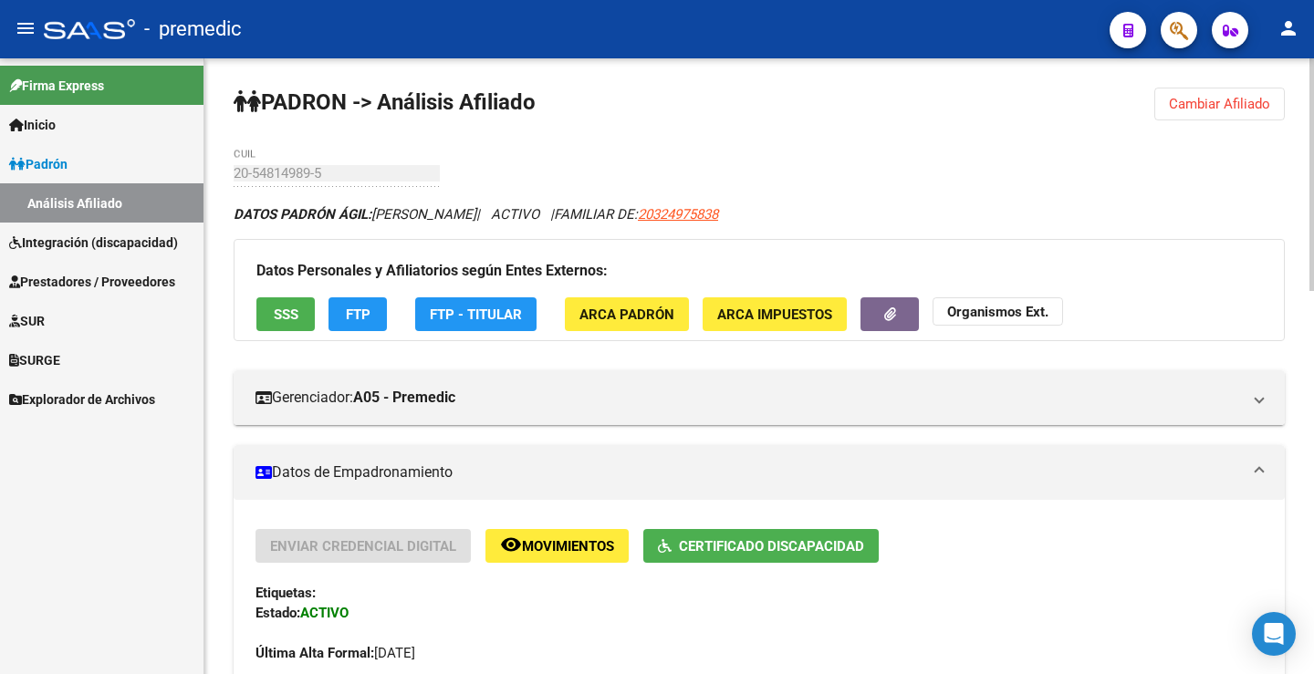
click at [1240, 112] on button "Cambiar Afiliado" at bounding box center [1219, 104] width 130 height 33
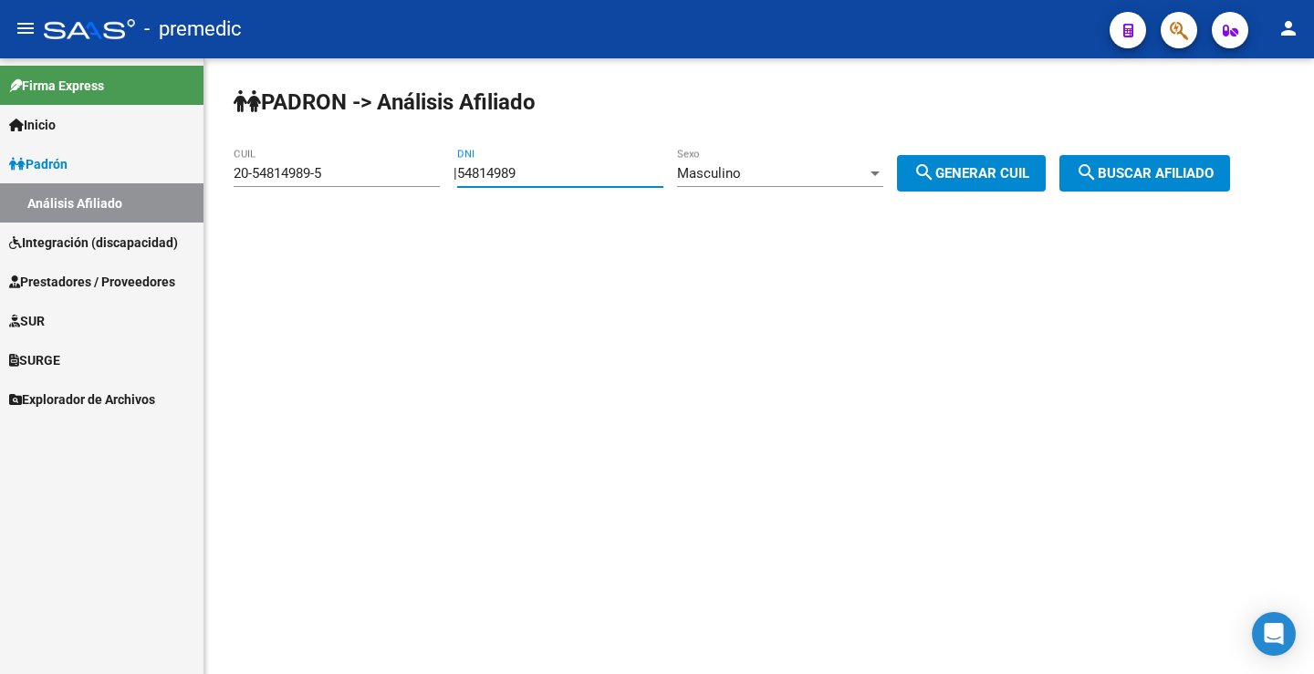
drag, startPoint x: 574, startPoint y: 172, endPoint x: 241, endPoint y: 160, distance: 333.2
click at [241, 165] on app-analisis-afiliado "PADRON -> Análisis Afiliado 20-54814989-5 CUIL | 54814989 DNI Masculino Sexo se…" at bounding box center [739, 173] width 1010 height 16
paste input "9495747"
type input "59495747"
click at [958, 167] on span "search Generar CUIL" at bounding box center [971, 173] width 116 height 16
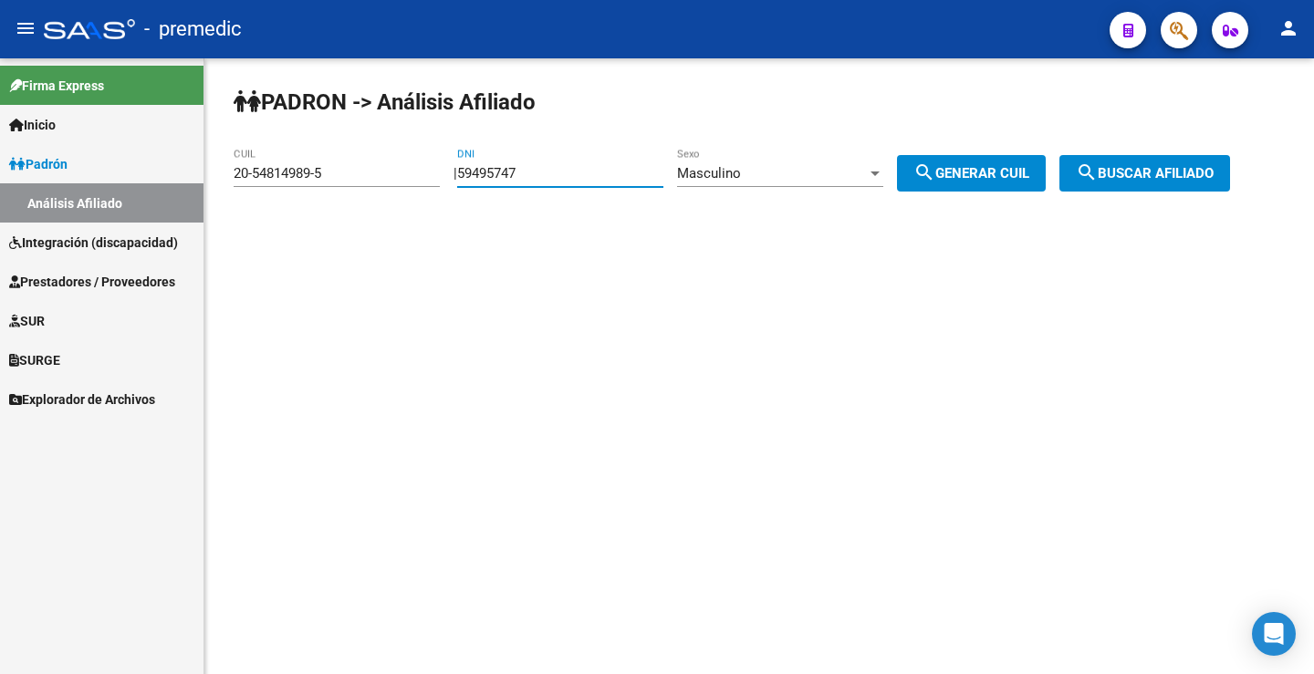
type input "20-59495747-5"
click at [1165, 180] on span "search Buscar afiliado" at bounding box center [1145, 173] width 138 height 16
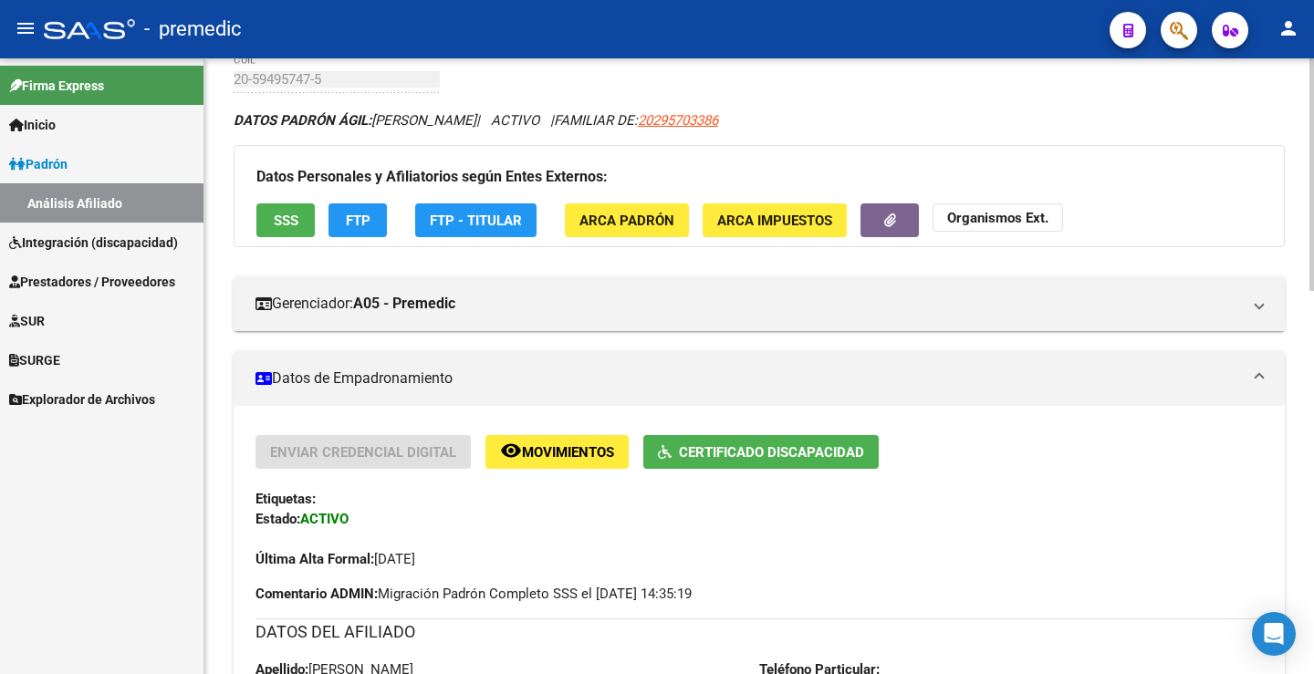
scroll to position [91, 0]
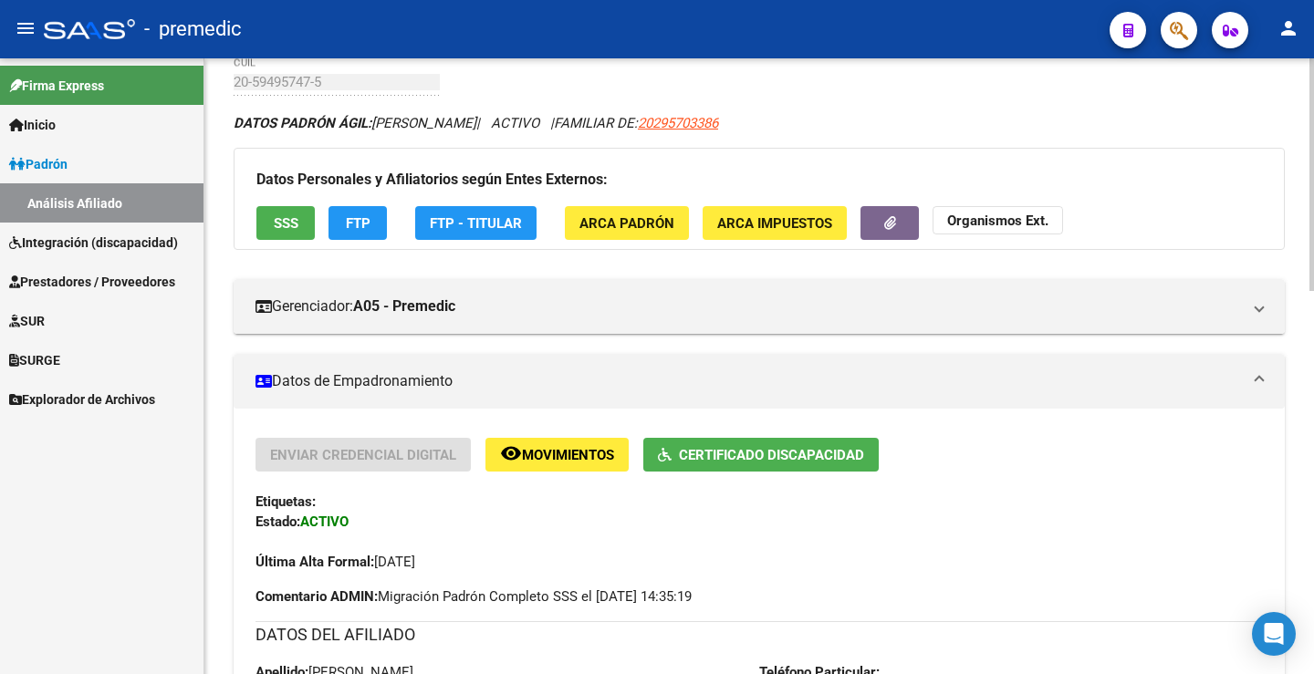
click at [323, 229] on div "Datos Personales y Afiliatorios según Entes Externos: SSS FTP FTP - Titular ARC…" at bounding box center [759, 199] width 1051 height 102
click at [340, 222] on button "FTP" at bounding box center [357, 223] width 58 height 34
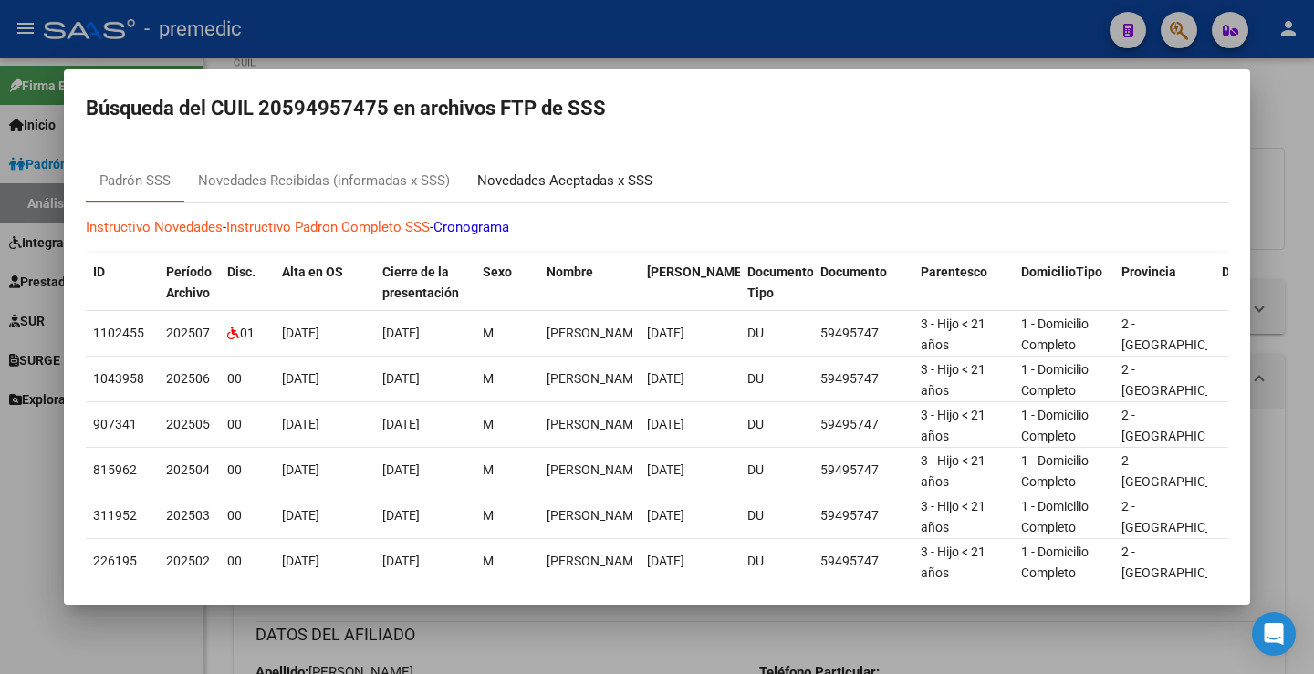
click at [641, 161] on div "Novedades Aceptadas x SSS" at bounding box center [564, 181] width 203 height 44
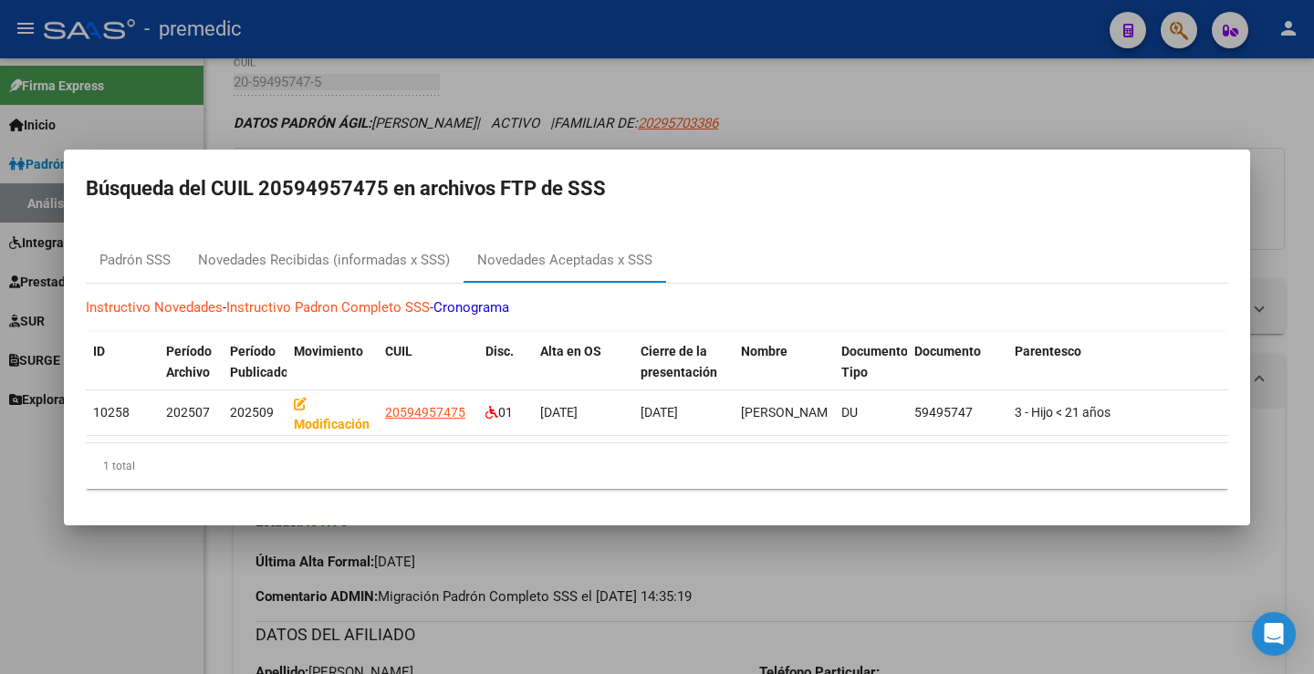
click at [1128, 118] on div at bounding box center [657, 337] width 1314 height 674
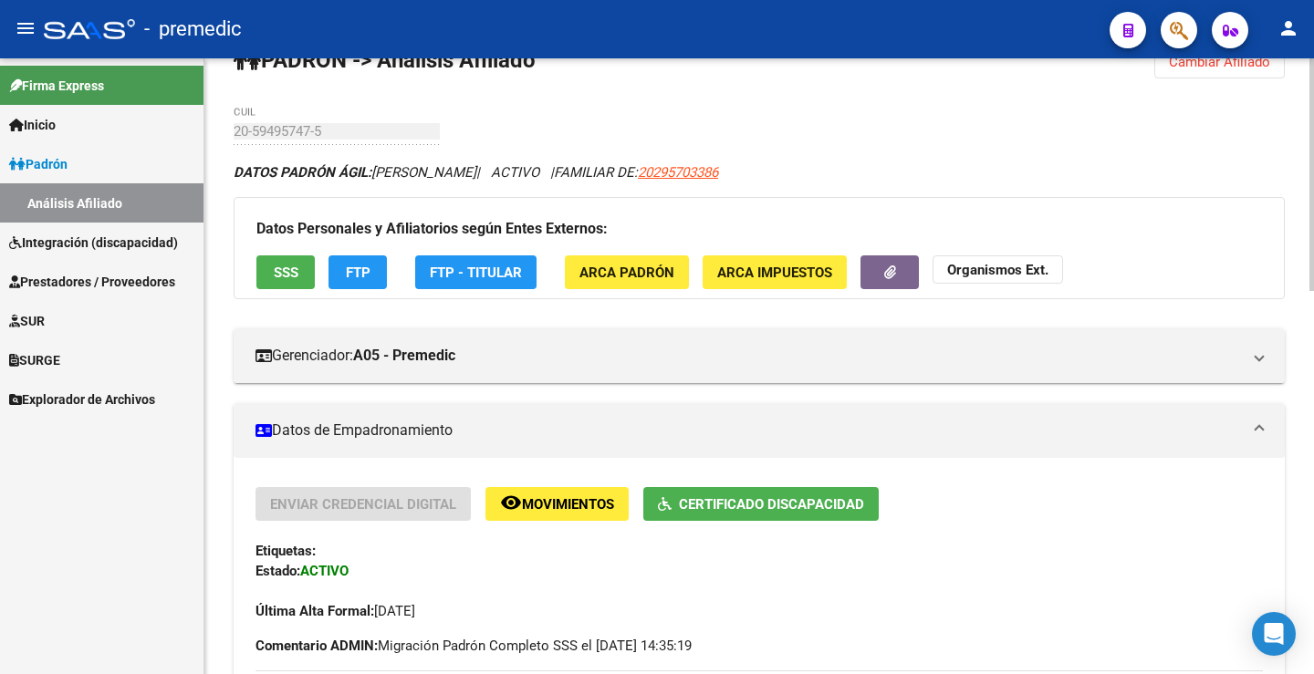
scroll to position [0, 0]
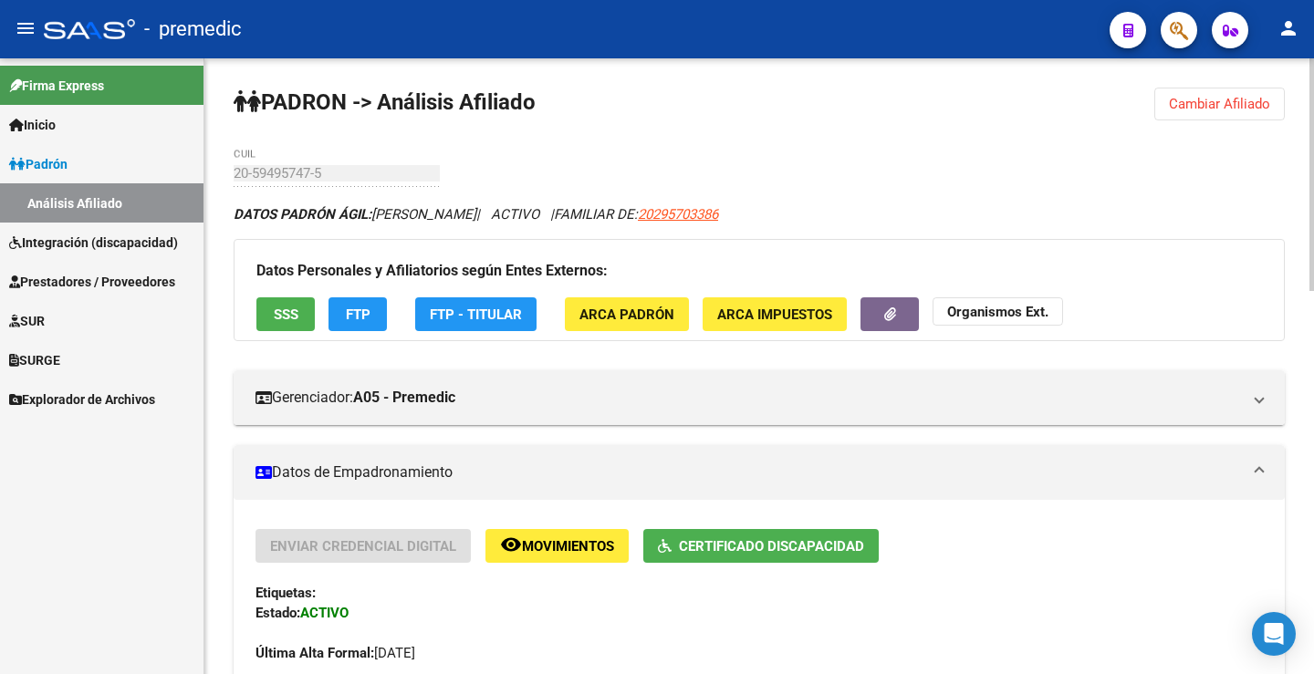
click at [1284, 107] on button "Cambiar Afiliado" at bounding box center [1219, 104] width 130 height 33
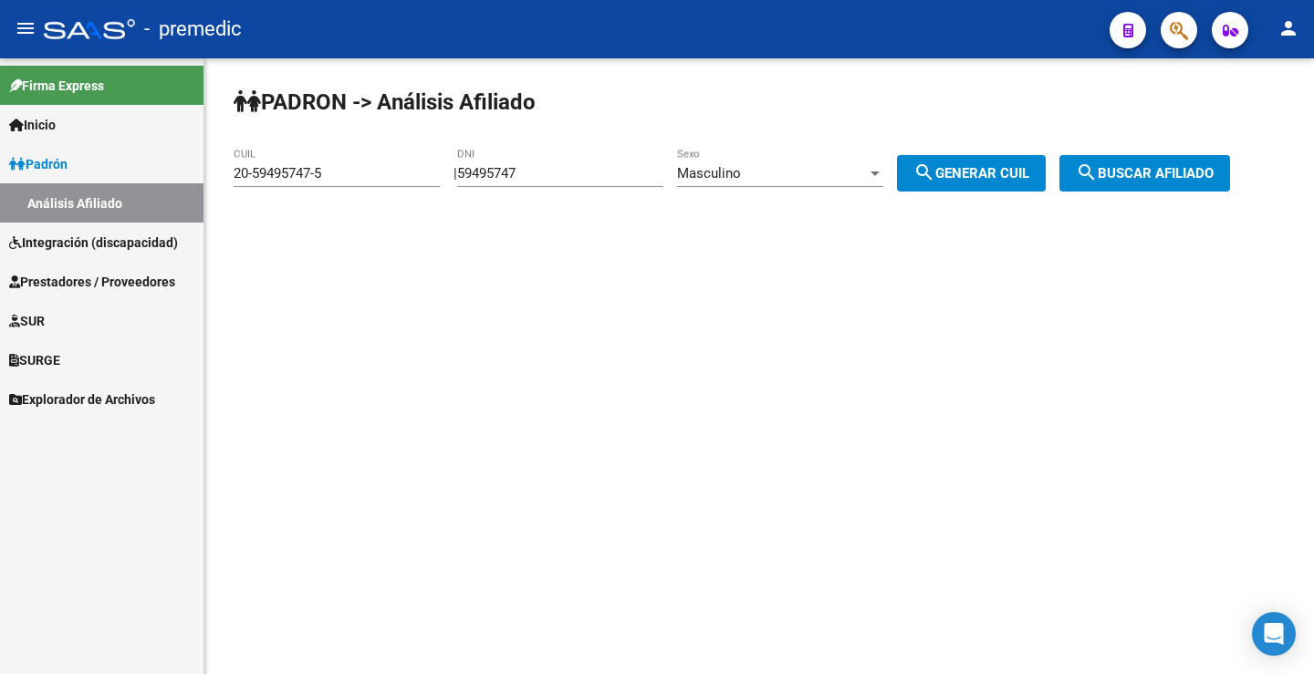
click at [1256, 101] on div "PADRON -> Análisis Afiliado 20-59495747-5 CUIL | 59495747 DNI Masculino Sexo se…" at bounding box center [758, 154] width 1109 height 192
drag, startPoint x: 566, startPoint y: 163, endPoint x: 261, endPoint y: 179, distance: 305.1
click at [261, 179] on app-analisis-afiliado "PADRON -> Análisis Afiliado 20-59495747-5 CUIL | 59495747 DNI Masculino Sexo se…" at bounding box center [739, 173] width 1010 height 16
click at [568, 163] on div "59495747 DNI" at bounding box center [560, 167] width 206 height 39
drag, startPoint x: 565, startPoint y: 165, endPoint x: 346, endPoint y: 166, distance: 218.9
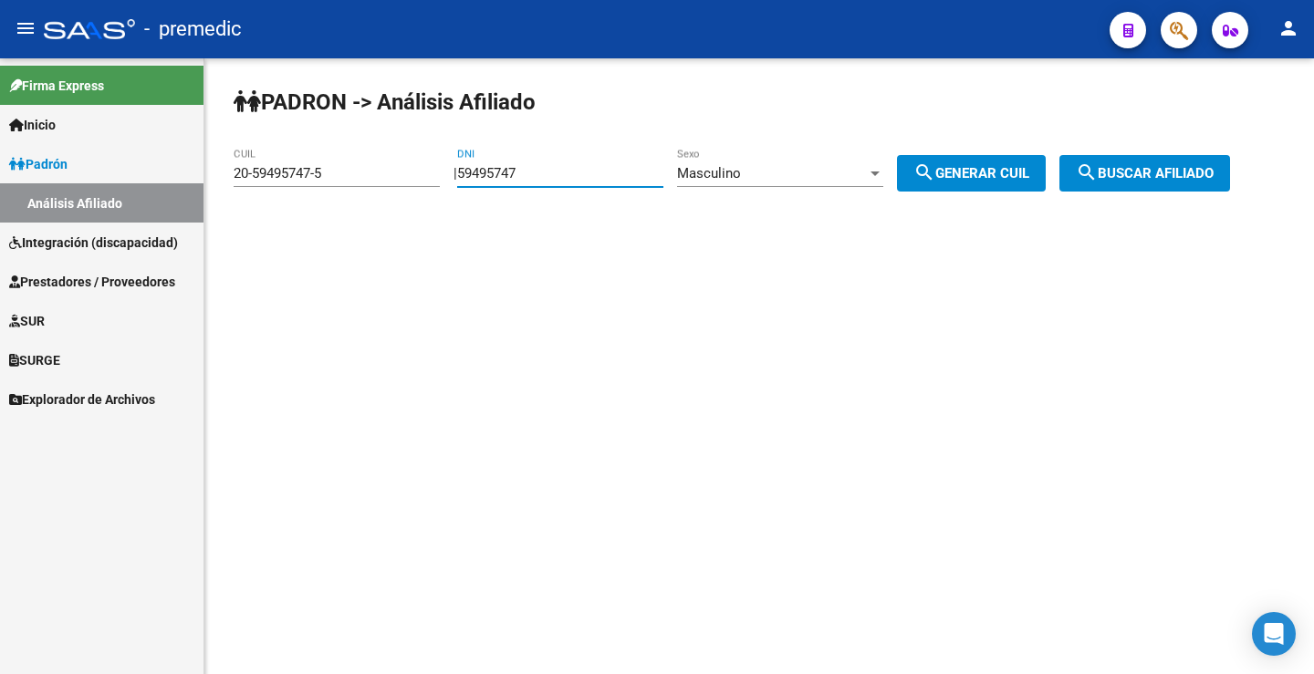
click at [346, 166] on app-analisis-afiliado "PADRON -> Análisis Afiliado 20-59495747-5 CUIL | 59495747 DNI Masculino Sexo se…" at bounding box center [739, 173] width 1010 height 16
paste input "8805849"
type input "58805849"
click at [983, 194] on div "PADRON -> Análisis Afiliado 20-59495747-5 CUIL | 58805849 DNI Masculino Sexo se…" at bounding box center [758, 154] width 1109 height 192
click at [981, 187] on button "search Generar CUIL" at bounding box center [971, 173] width 149 height 36
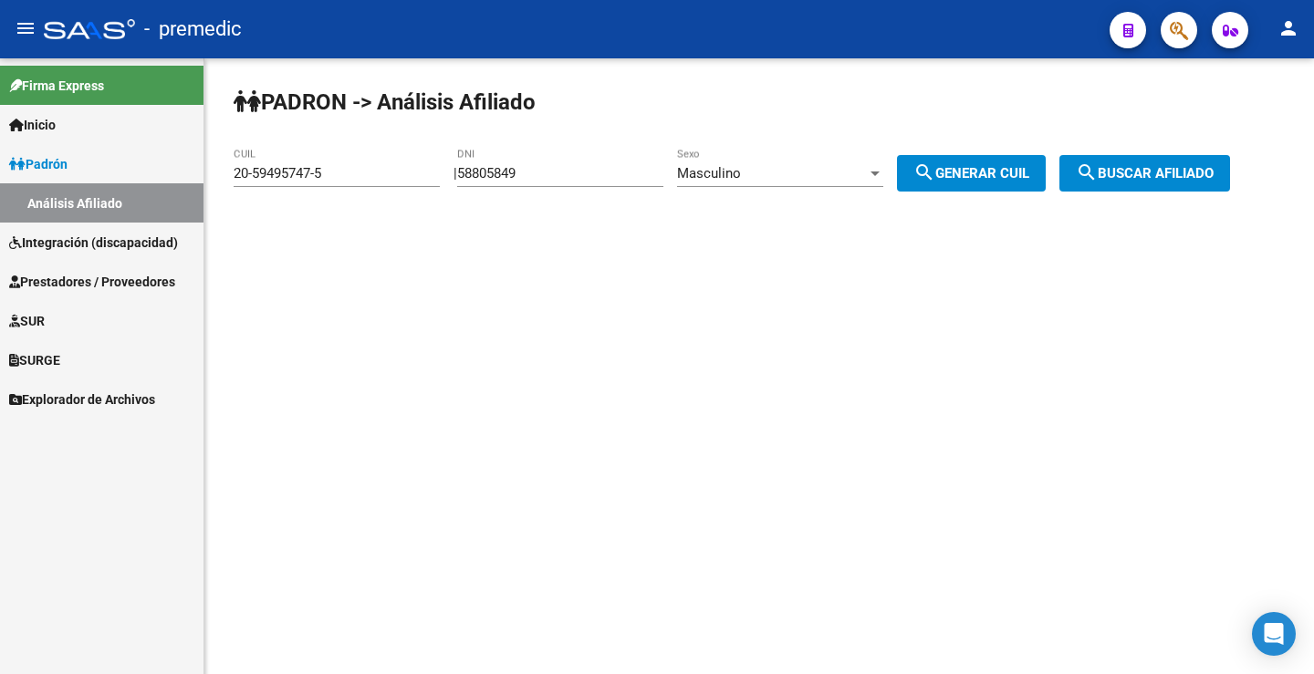
type input "20-58805849-3"
click at [972, 188] on button "search Generar CUIL" at bounding box center [971, 173] width 149 height 36
click at [975, 171] on span "search Generar CUIL" at bounding box center [971, 173] width 116 height 16
click at [1154, 154] on div "PADRON -> Análisis Afiliado 20-58805849-3 CUIL | 58805849 DNI Masculino Sexo se…" at bounding box center [758, 154] width 1109 height 192
click at [1139, 174] on span "search Buscar afiliado" at bounding box center [1145, 173] width 138 height 16
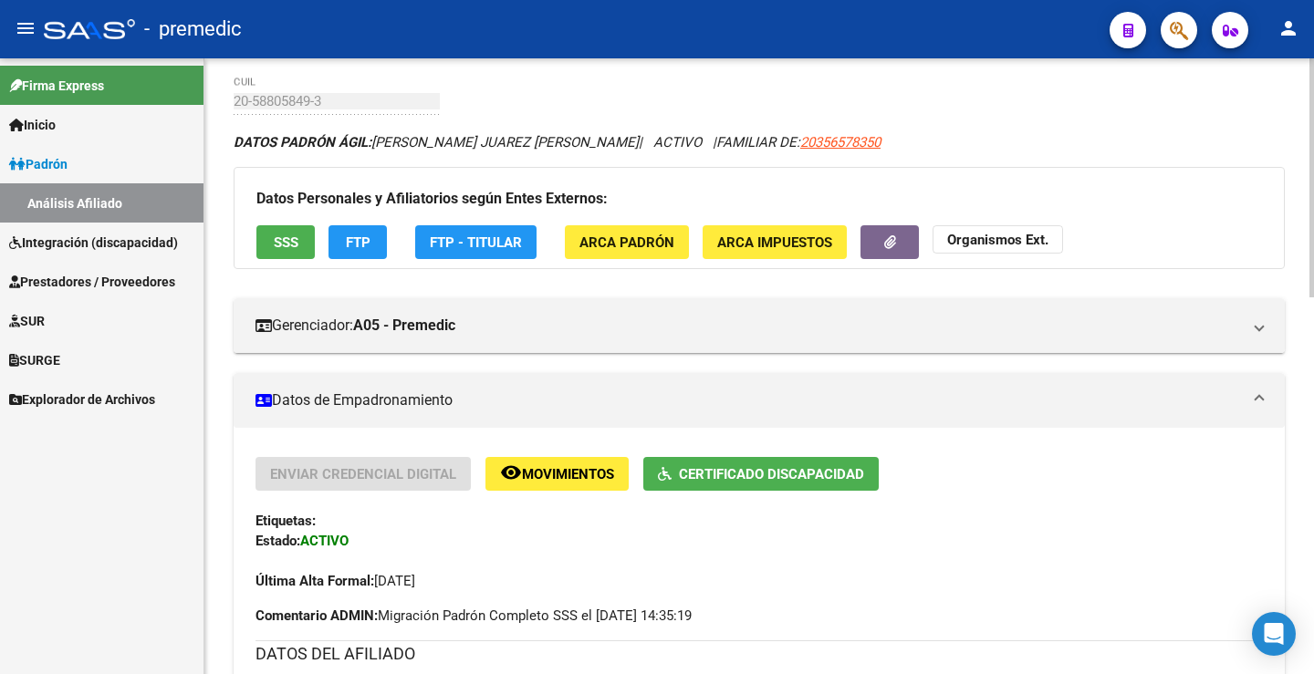
scroll to position [31, 0]
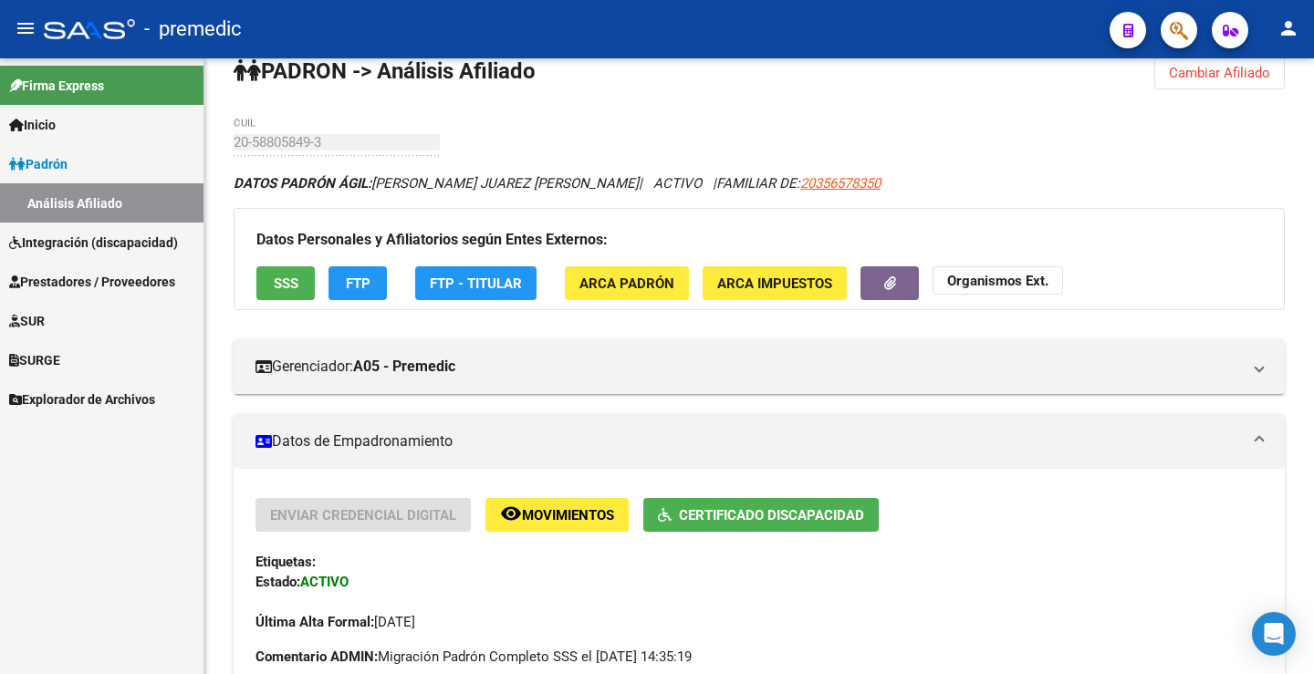
click at [367, 256] on div "Datos Personales y Afiliatorios según Entes Externos: SSS FTP FTP - Titular ARC…" at bounding box center [759, 259] width 1051 height 102
click at [372, 269] on button "FTP" at bounding box center [357, 283] width 58 height 34
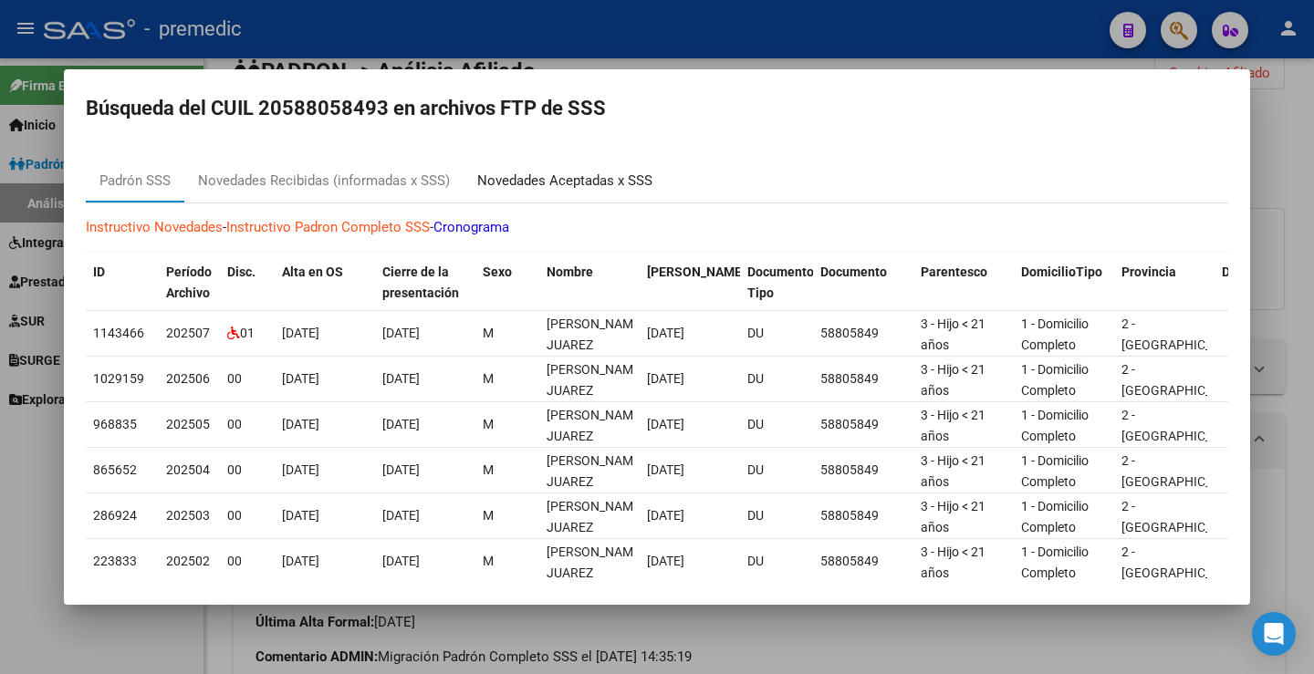
click at [649, 170] on div "Novedades Aceptadas x SSS" at bounding box center [564, 181] width 203 height 44
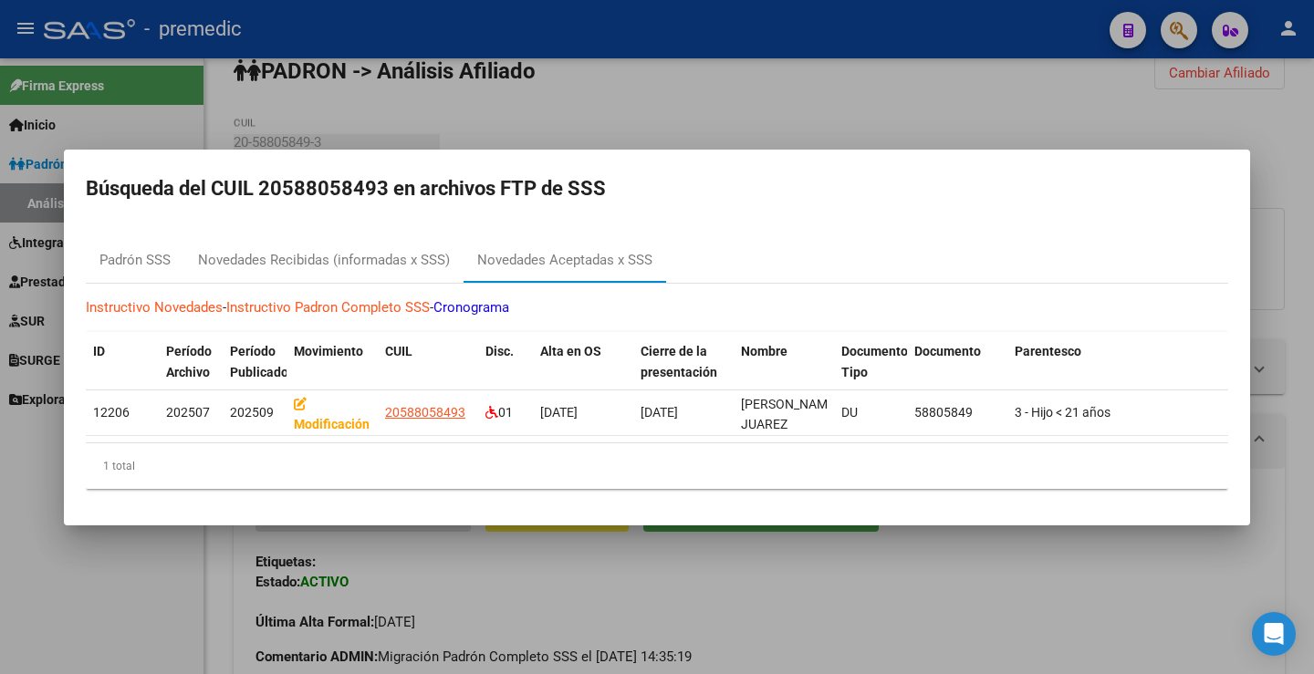
click at [732, 137] on div at bounding box center [657, 337] width 1314 height 674
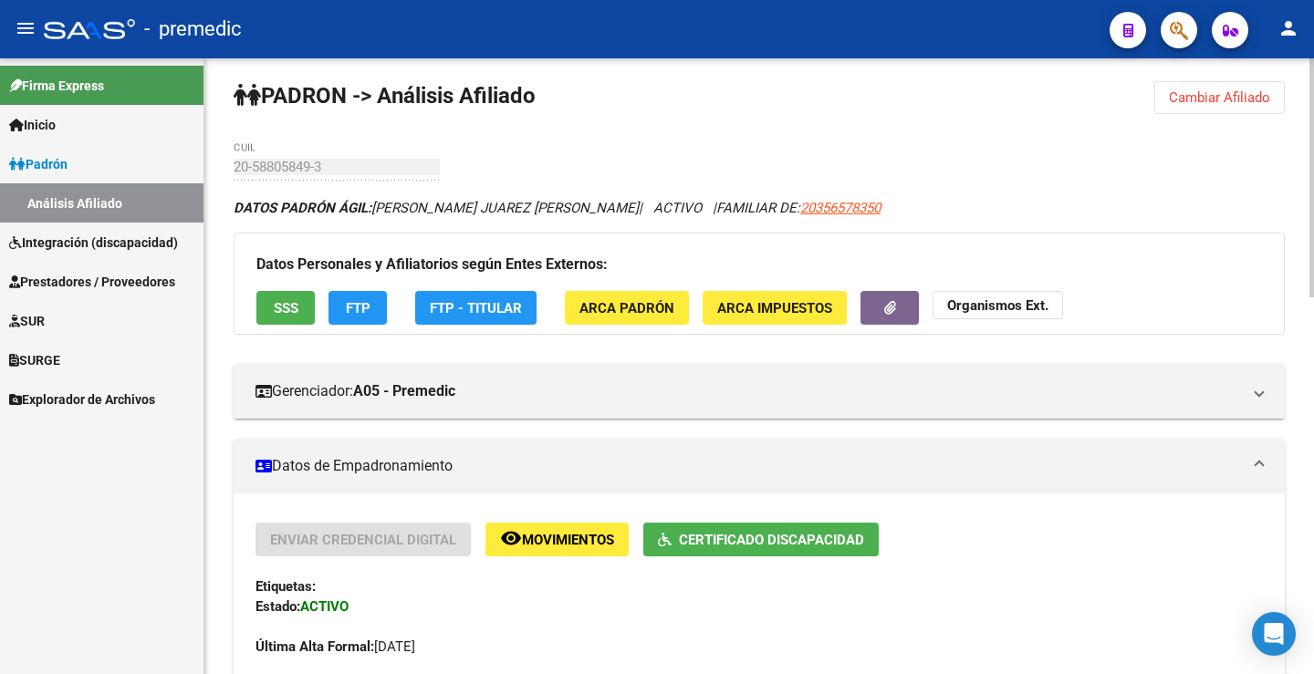
scroll to position [0, 0]
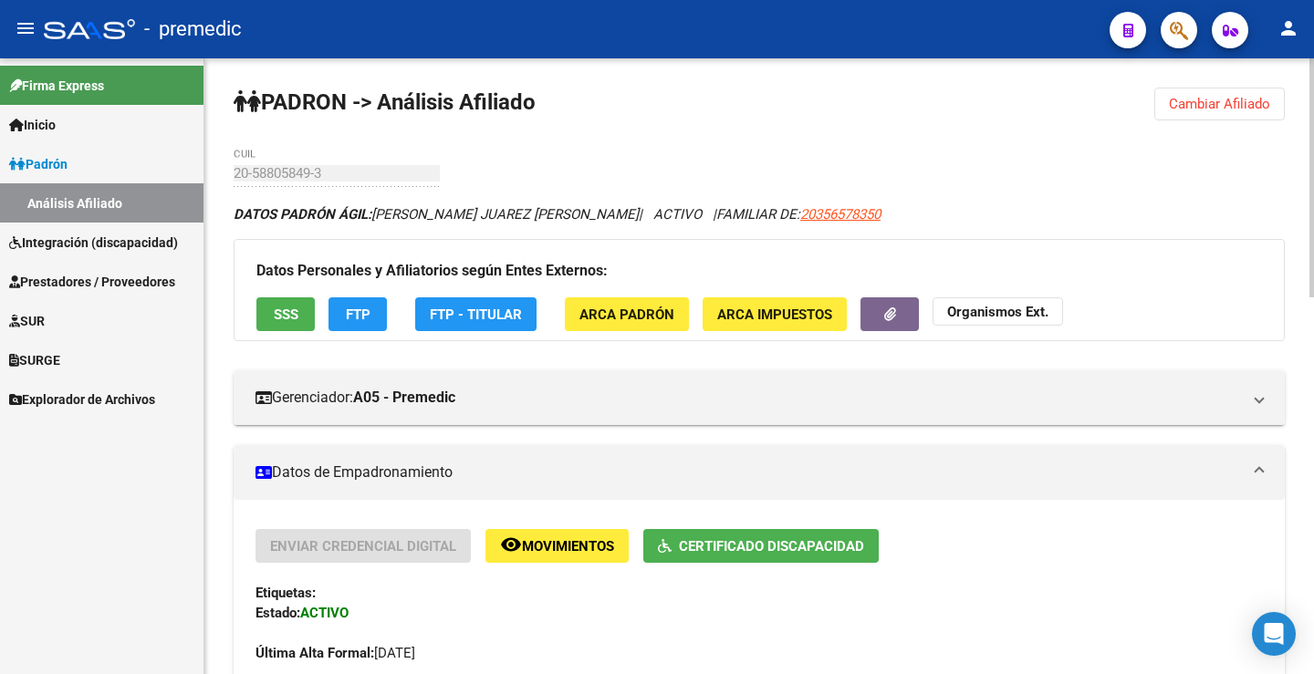
click at [1225, 98] on span "Cambiar Afiliado" at bounding box center [1219, 104] width 101 height 16
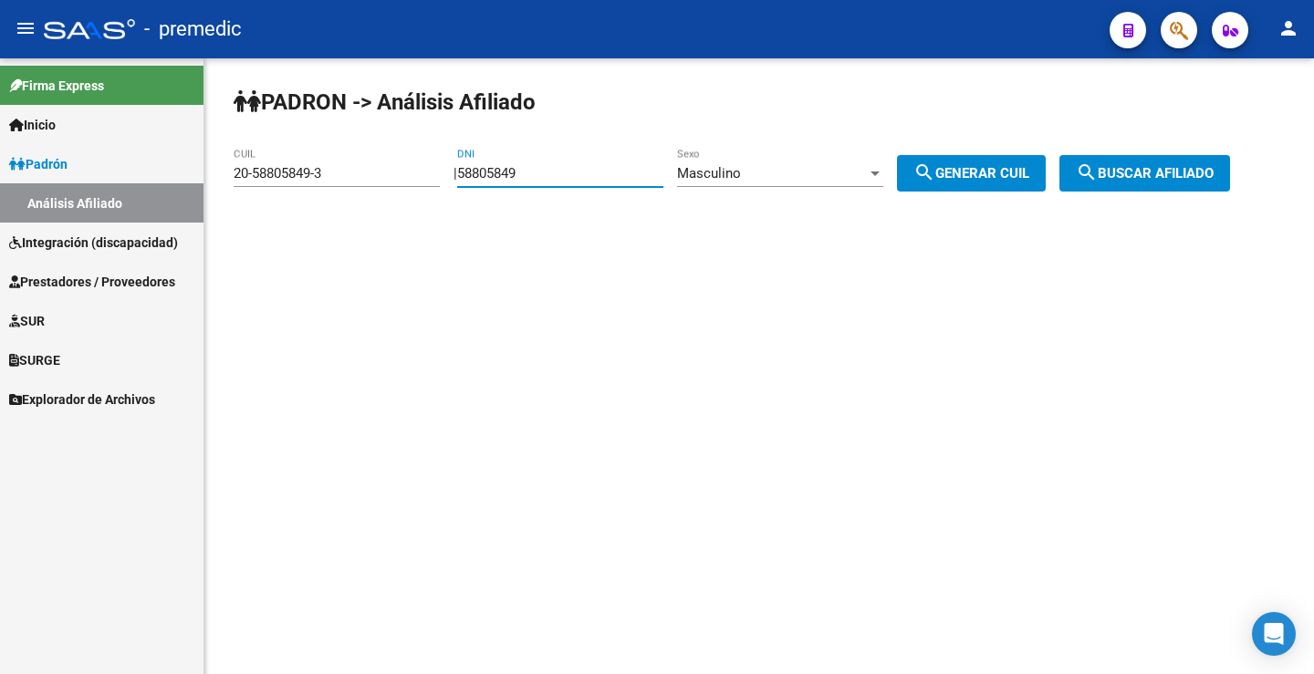
drag, startPoint x: 546, startPoint y: 173, endPoint x: 342, endPoint y: 188, distance: 204.9
click at [342, 182] on app-analisis-afiliado "PADRON -> Análisis Afiliado 20-58805849-3 CUIL | 58805849 DNI Masculino Sexo se…" at bounding box center [739, 173] width 1010 height 16
paste input "4887380"
type input "54887380"
click at [993, 165] on span "search Generar CUIL" at bounding box center [971, 173] width 116 height 16
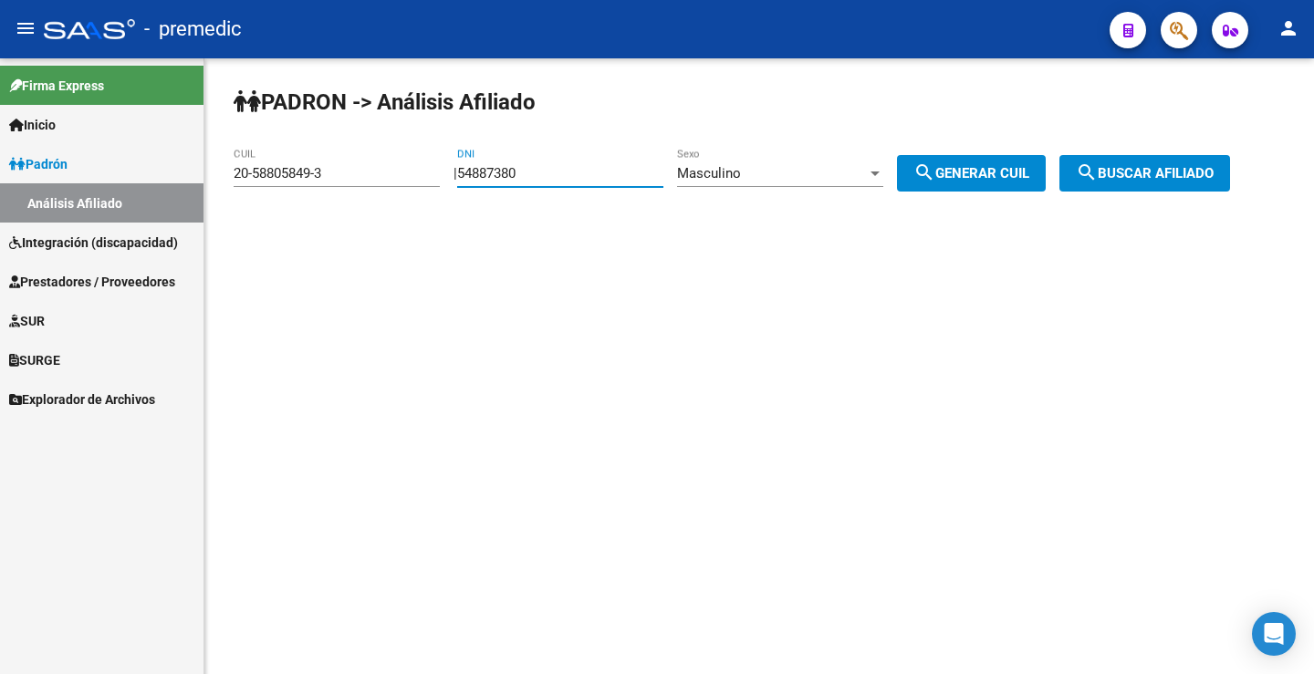
type input "20-54887380-1"
click at [1142, 179] on span "search Buscar afiliado" at bounding box center [1145, 173] width 138 height 16
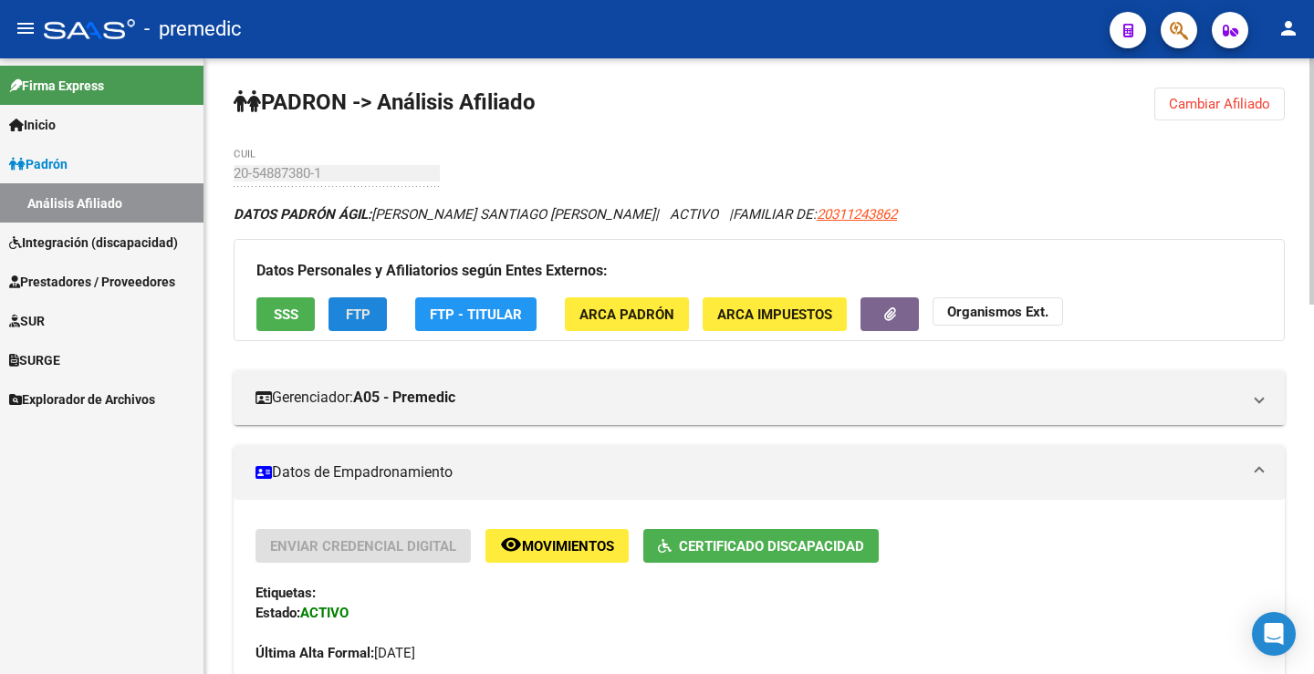
click at [375, 305] on button "FTP" at bounding box center [357, 314] width 58 height 34
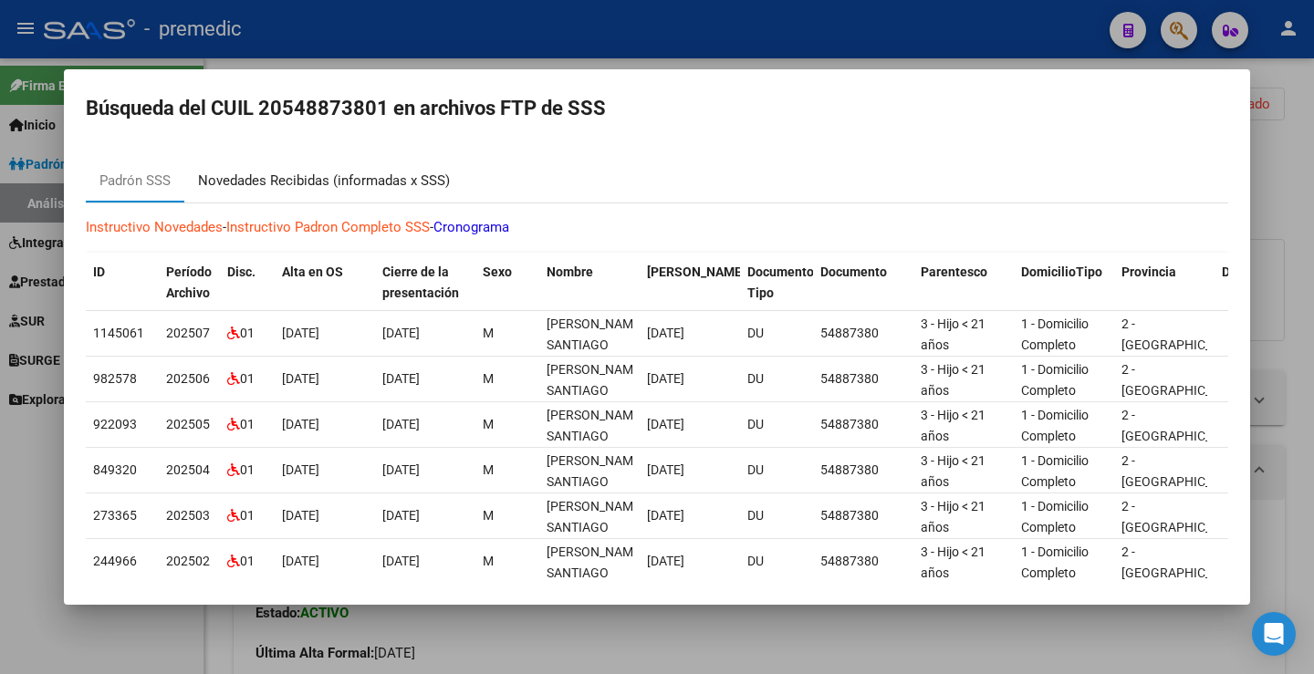
click at [410, 190] on div "Novedades Recibidas (informadas x SSS)" at bounding box center [324, 181] width 252 height 21
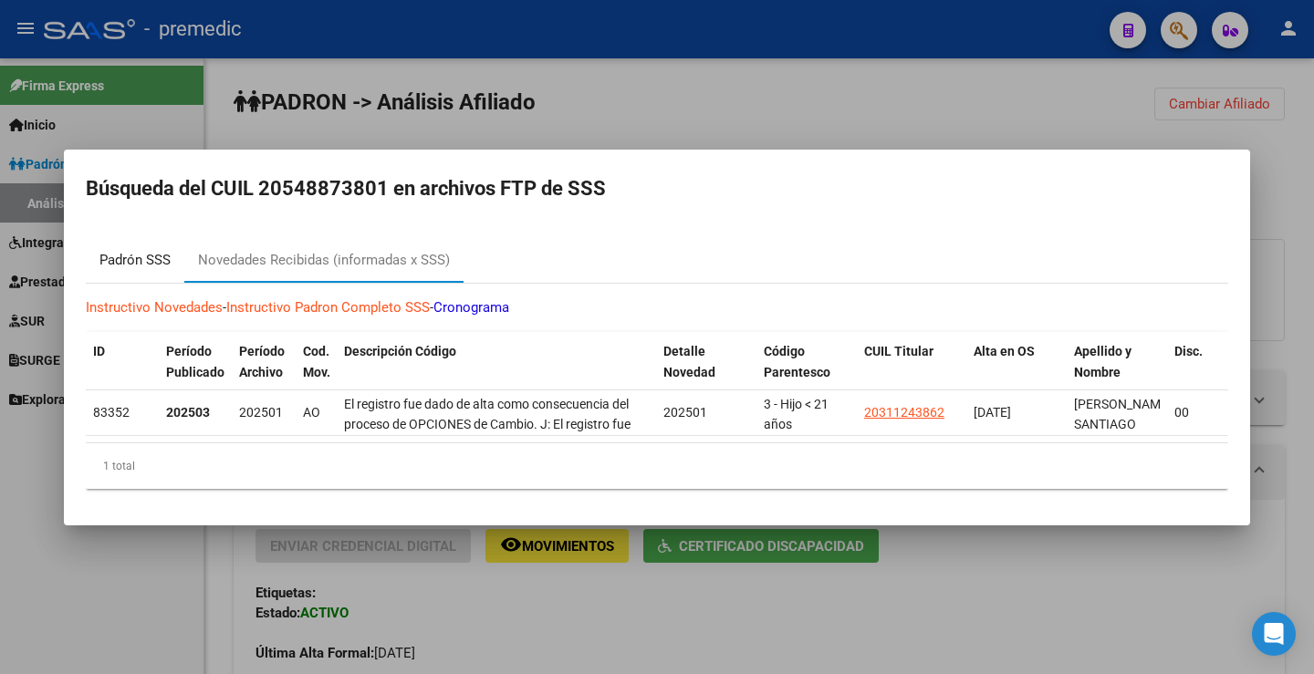
click at [151, 251] on div "Padrón SSS" at bounding box center [134, 260] width 71 height 21
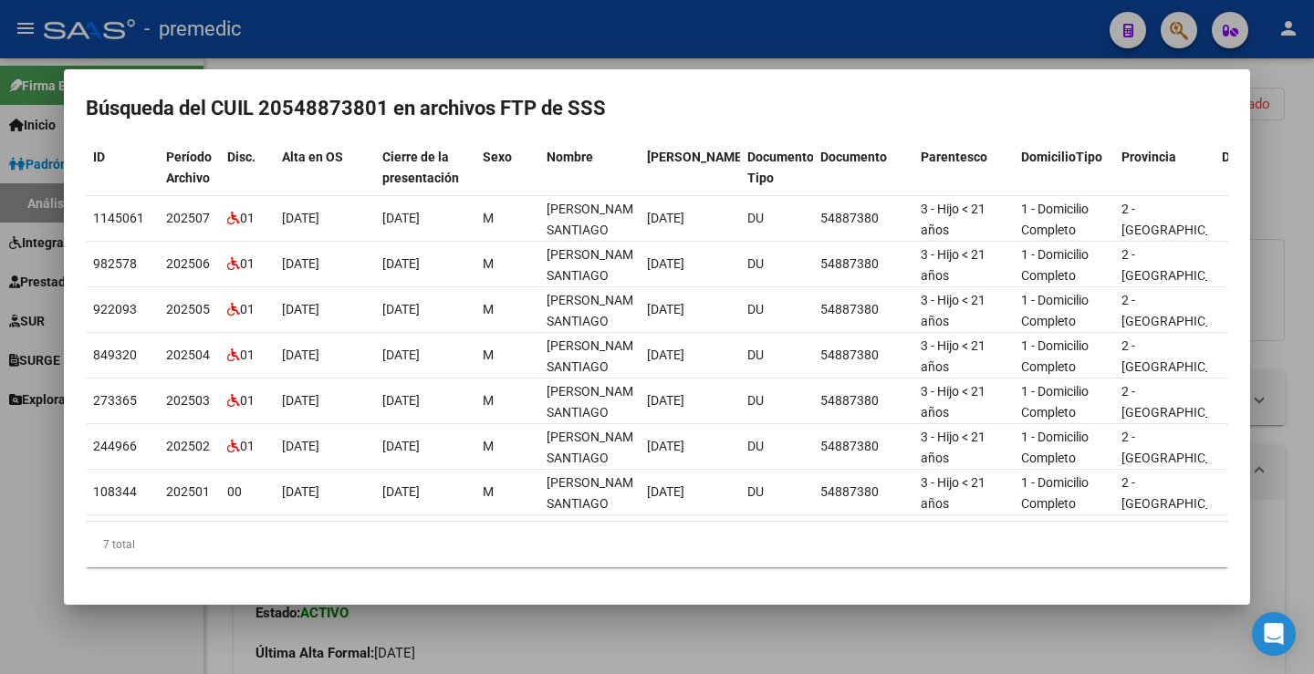
scroll to position [128, 0]
click at [1284, 192] on div at bounding box center [657, 337] width 1314 height 674
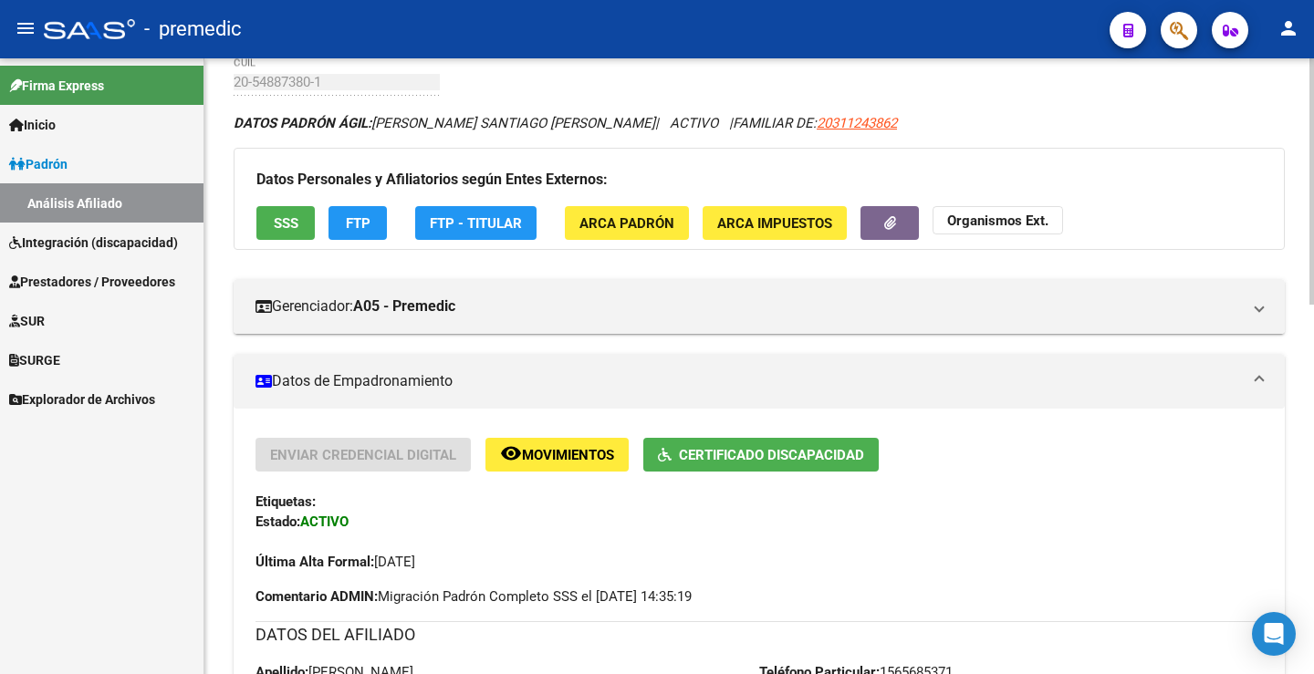
scroll to position [0, 0]
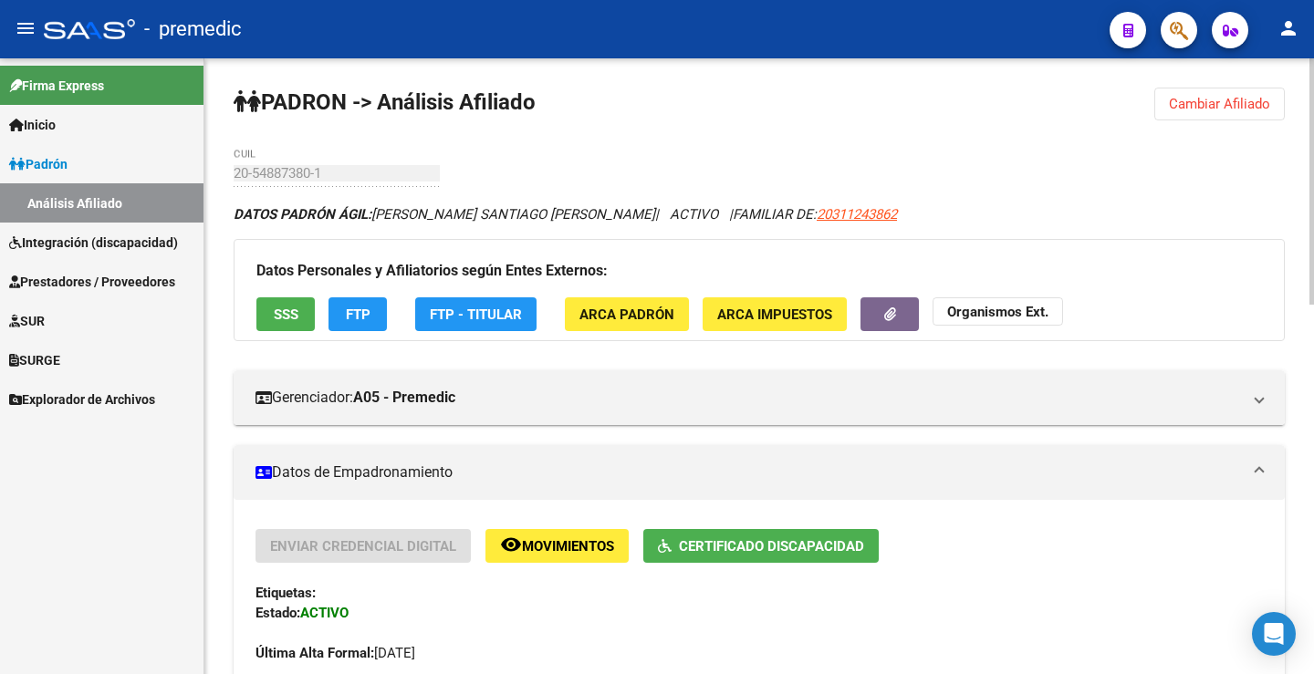
click at [369, 307] on span "FTP" at bounding box center [358, 315] width 25 height 16
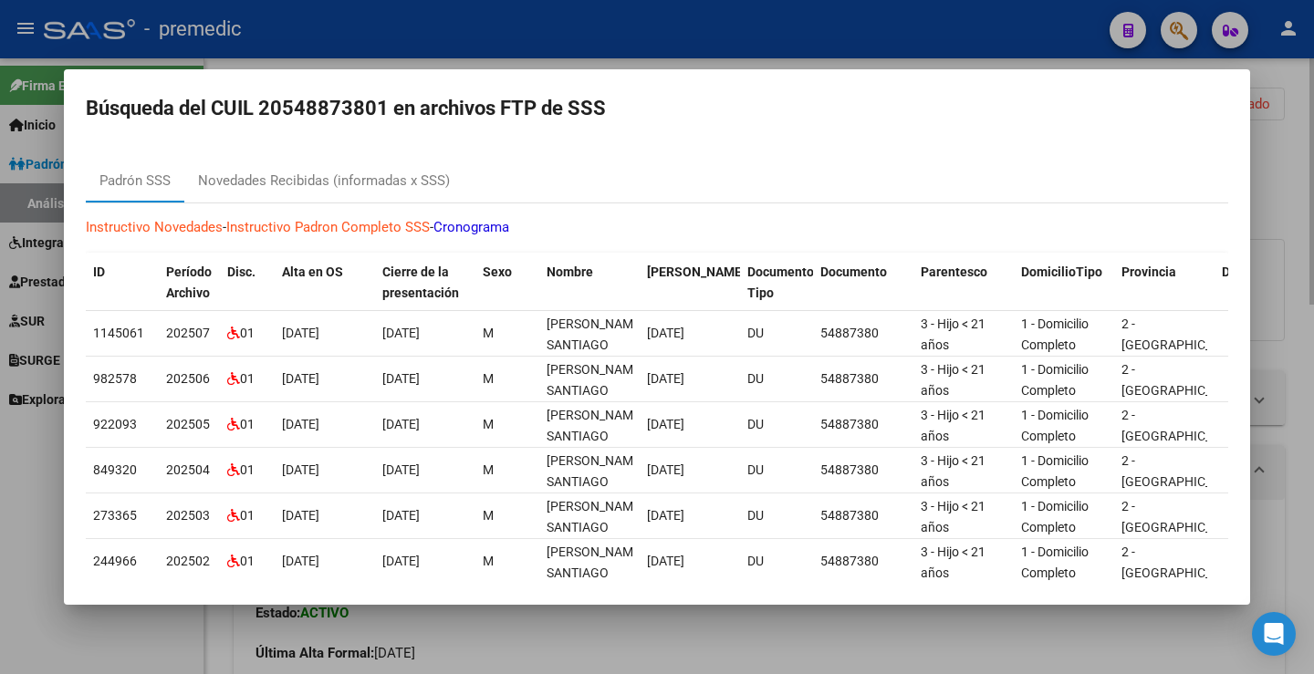
click at [1261, 157] on div at bounding box center [657, 337] width 1314 height 674
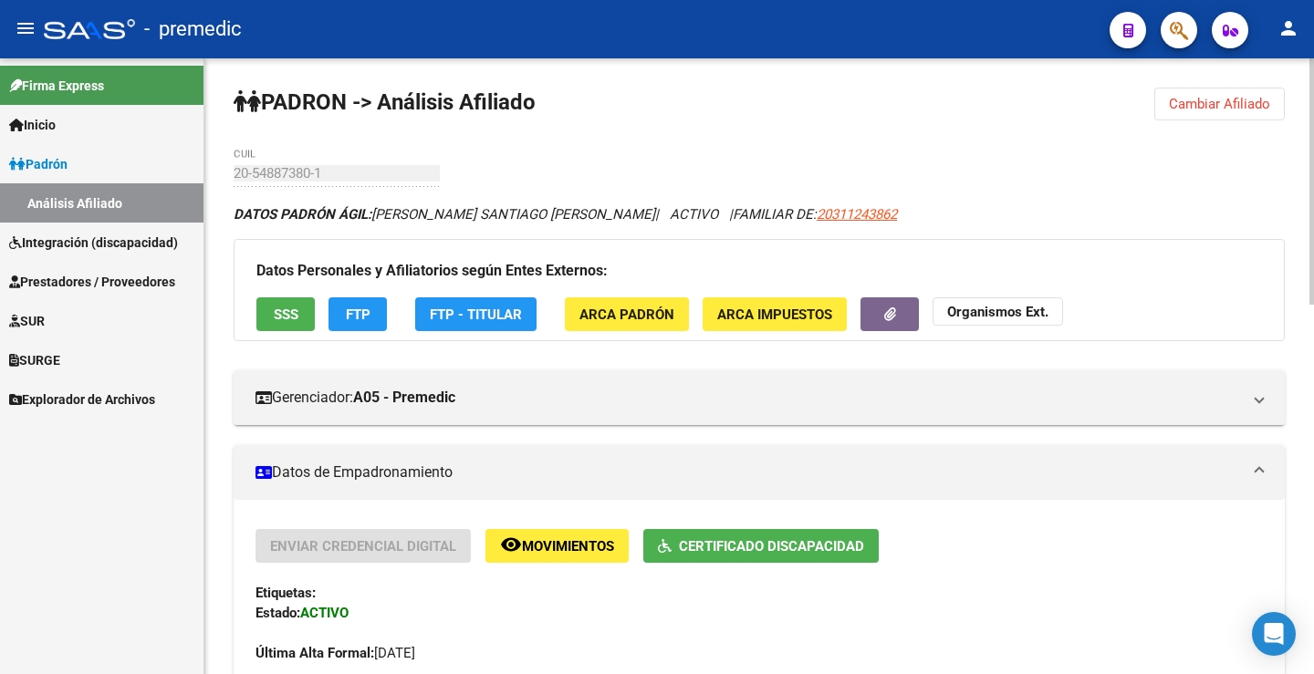
click at [1240, 103] on span "Cambiar Afiliado" at bounding box center [1219, 104] width 101 height 16
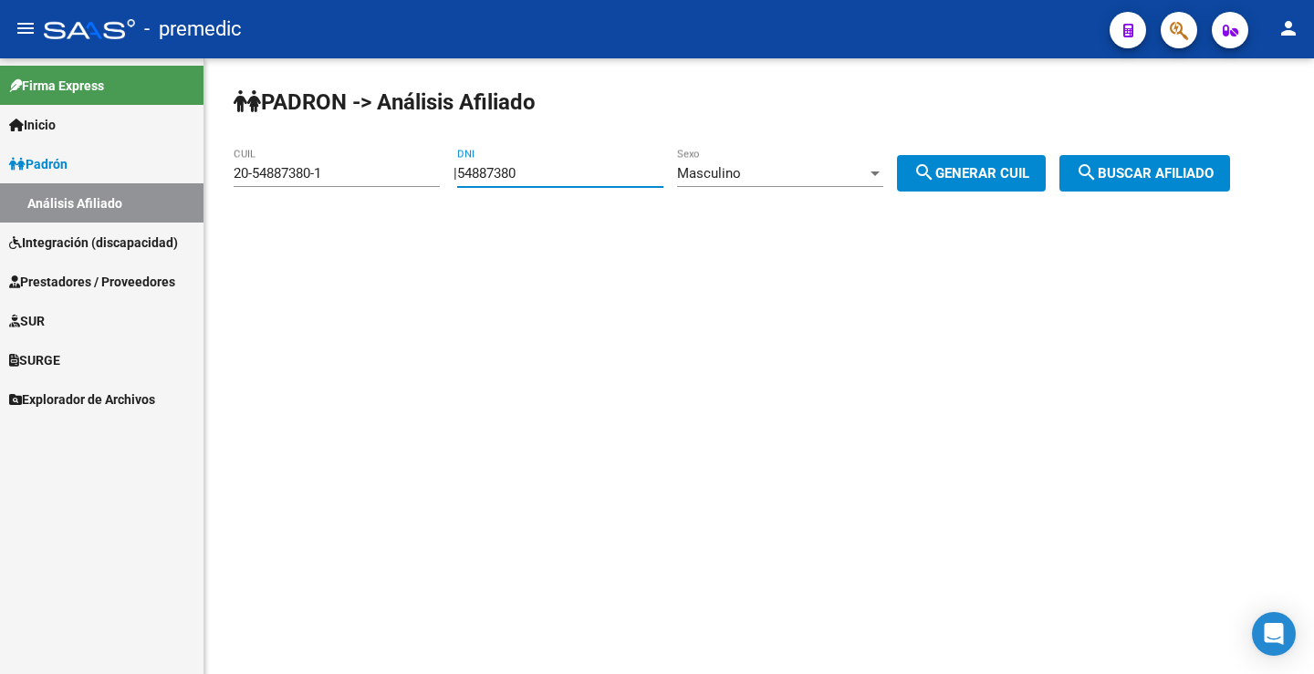
drag, startPoint x: 546, startPoint y: 169, endPoint x: 286, endPoint y: 199, distance: 260.8
click at [266, 182] on app-analisis-afiliado "PADRON -> Análisis Afiliado 20-54887380-1 CUIL | 54887380 DNI Masculino Sexo se…" at bounding box center [739, 173] width 1010 height 16
paste input "7537622"
type input "57537622"
click at [956, 172] on span "search Generar CUIL" at bounding box center [971, 173] width 116 height 16
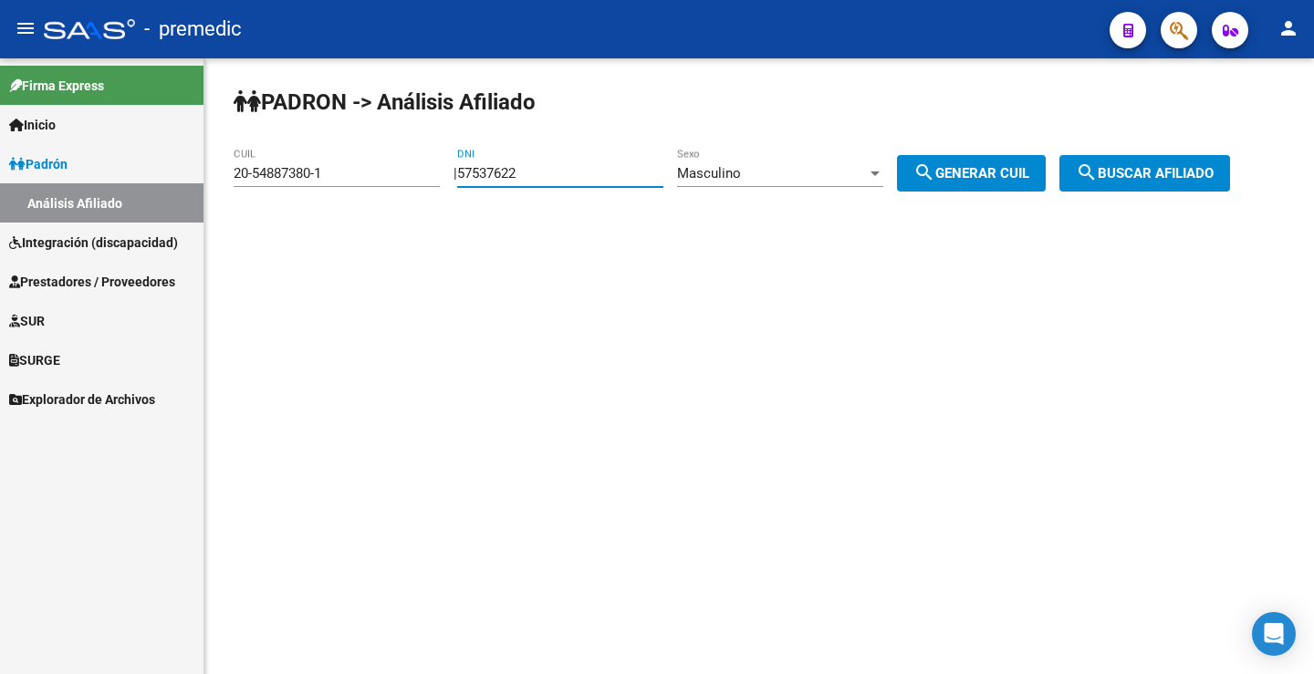
type input "20-57537622-4"
click at [1136, 163] on button "search Buscar afiliado" at bounding box center [1144, 173] width 171 height 36
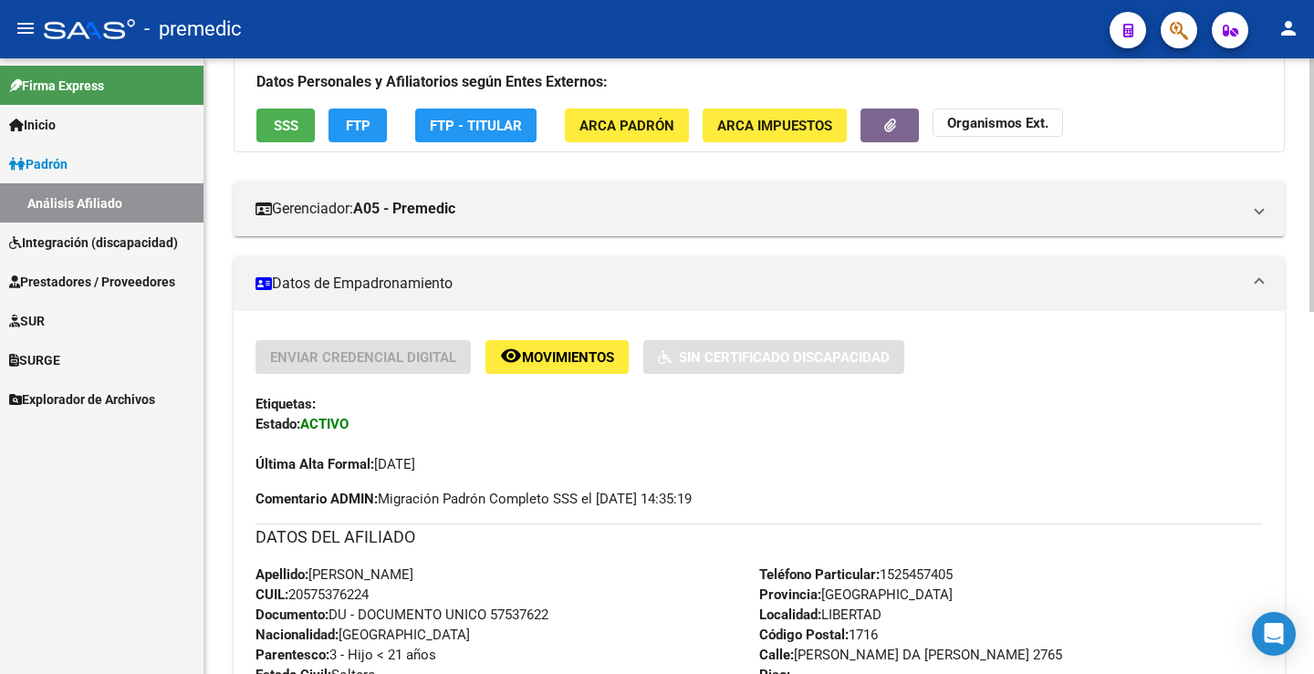
scroll to position [91, 0]
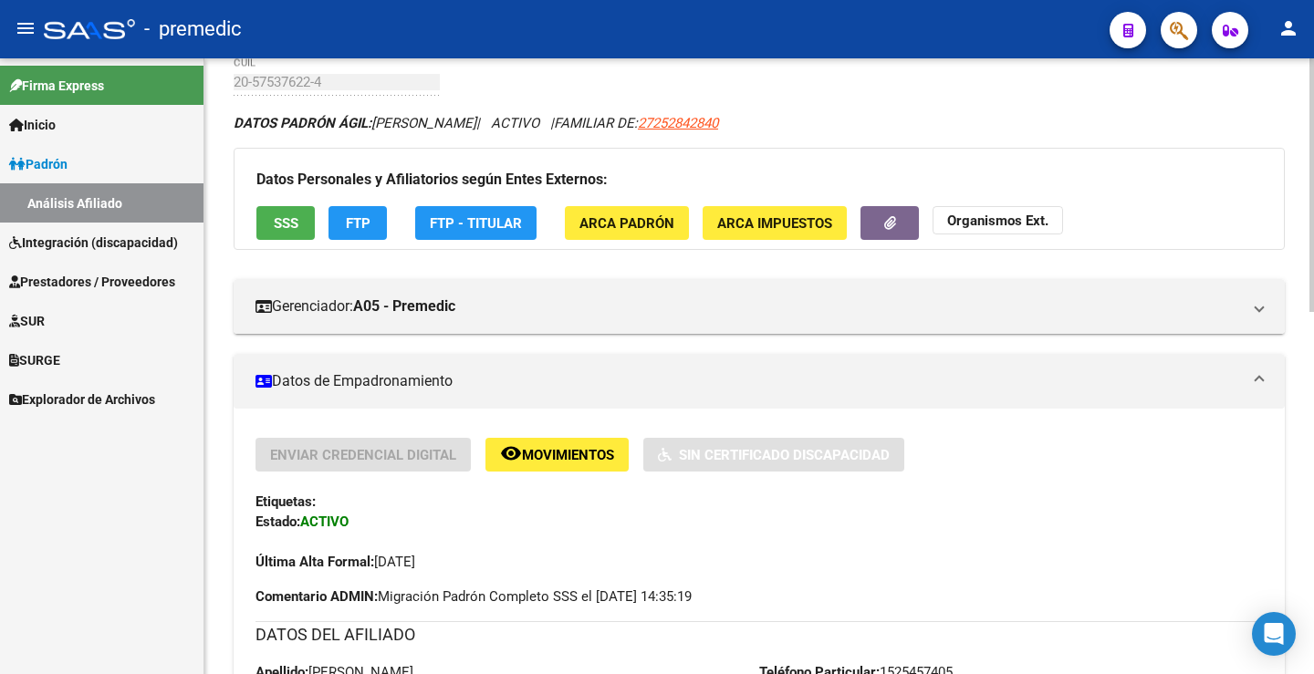
click at [341, 211] on button "FTP" at bounding box center [357, 223] width 58 height 34
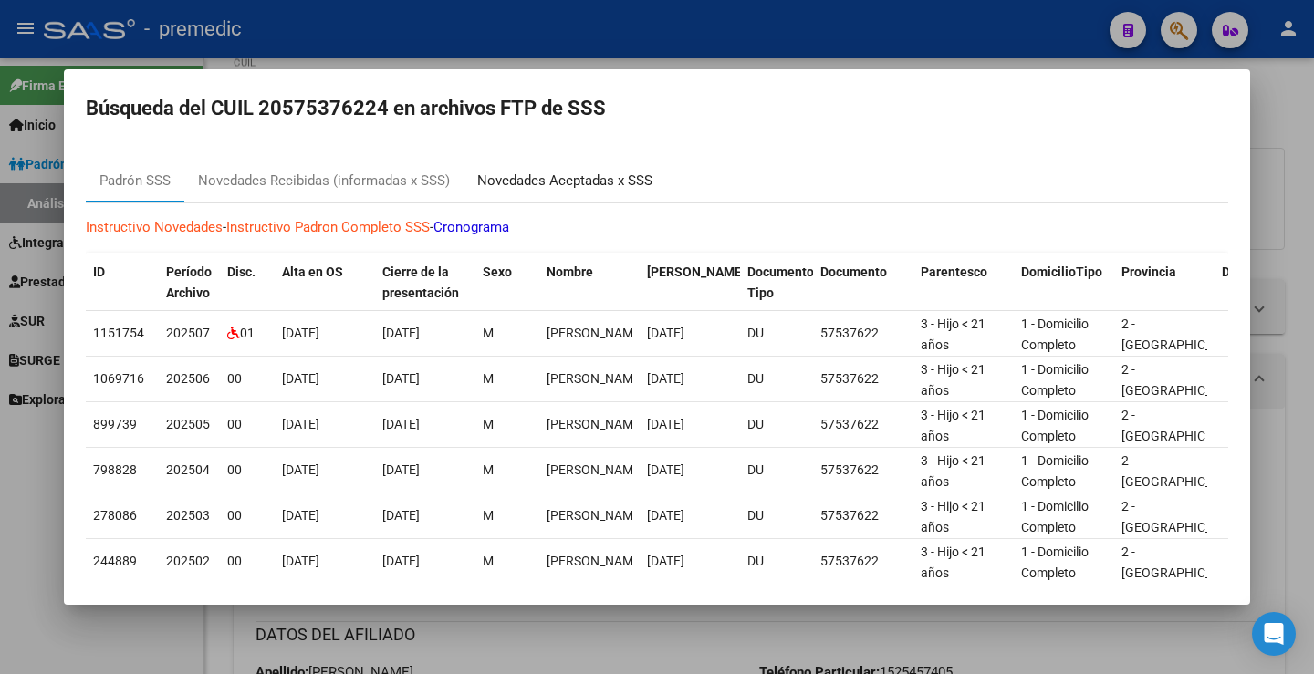
click at [525, 174] on div "Novedades Aceptadas x SSS" at bounding box center [564, 181] width 175 height 21
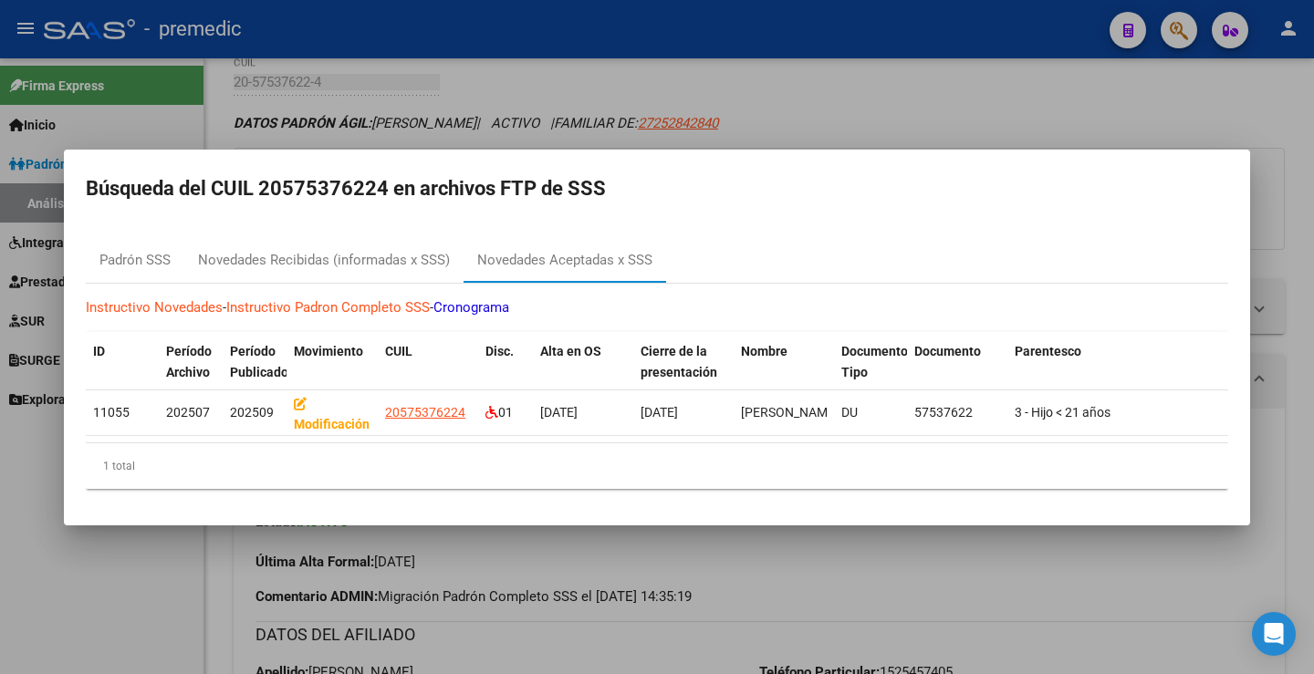
click at [887, 85] on div at bounding box center [657, 337] width 1314 height 674
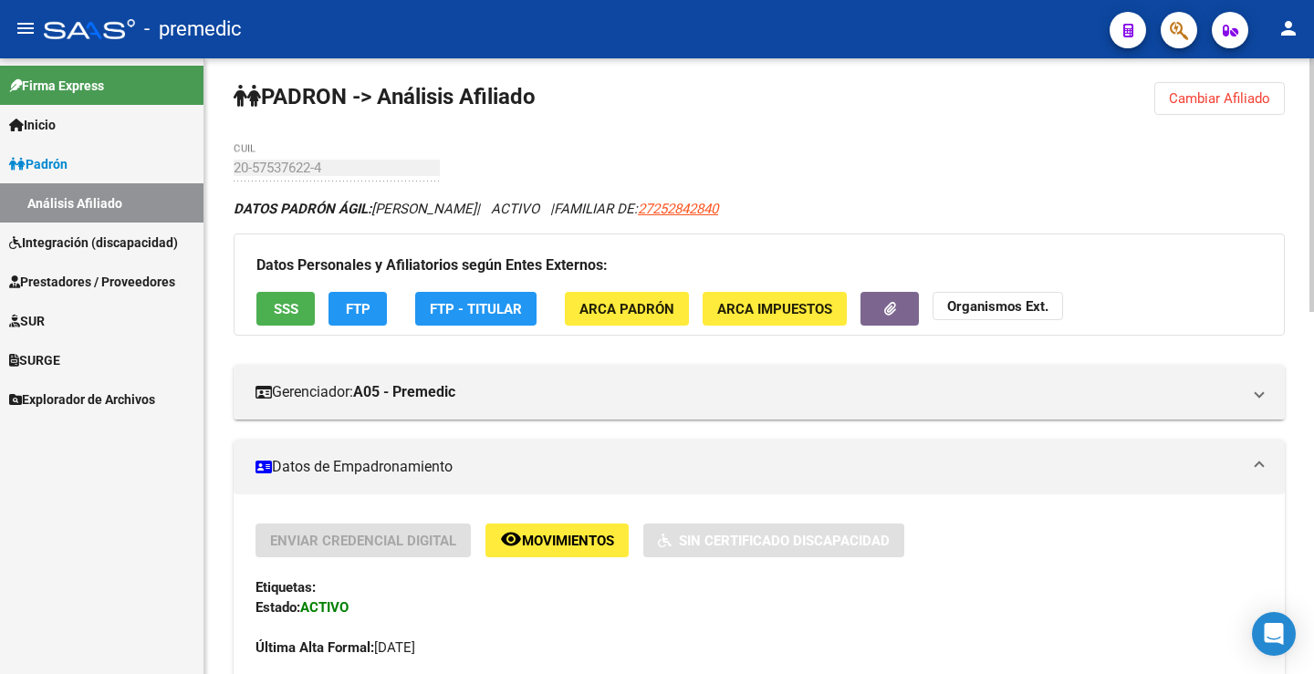
scroll to position [0, 0]
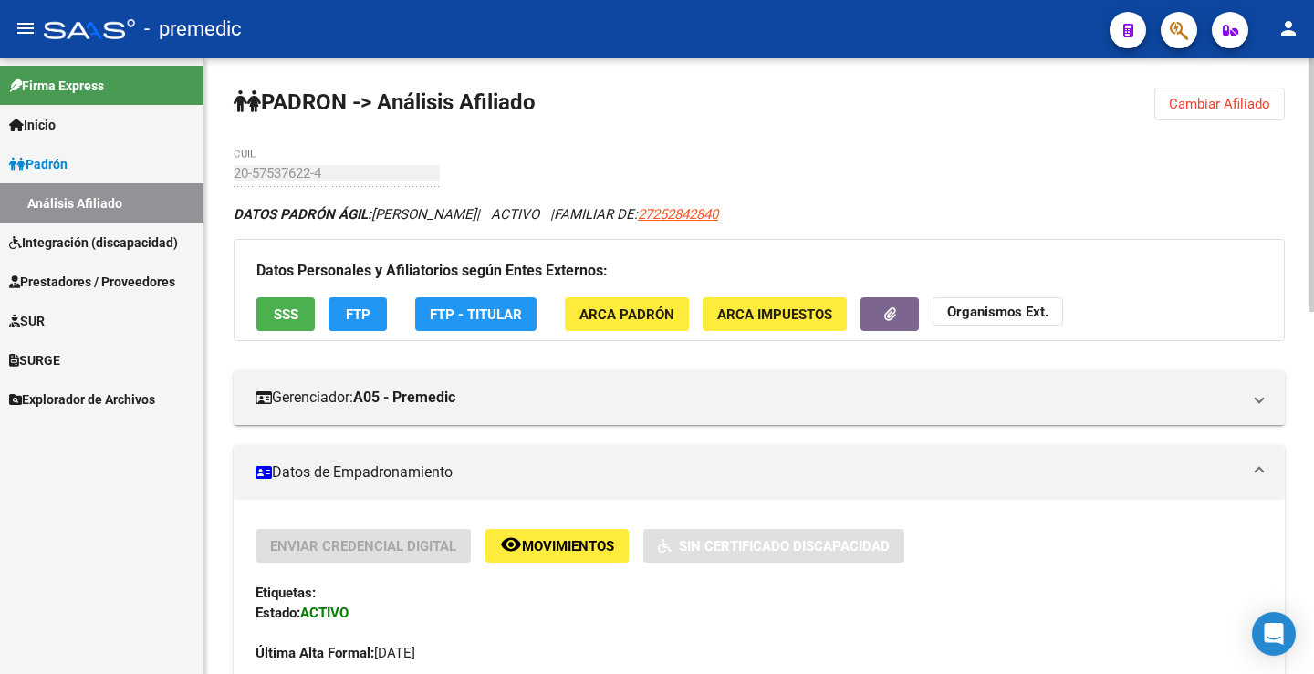
click at [366, 321] on span "FTP" at bounding box center [358, 315] width 25 height 16
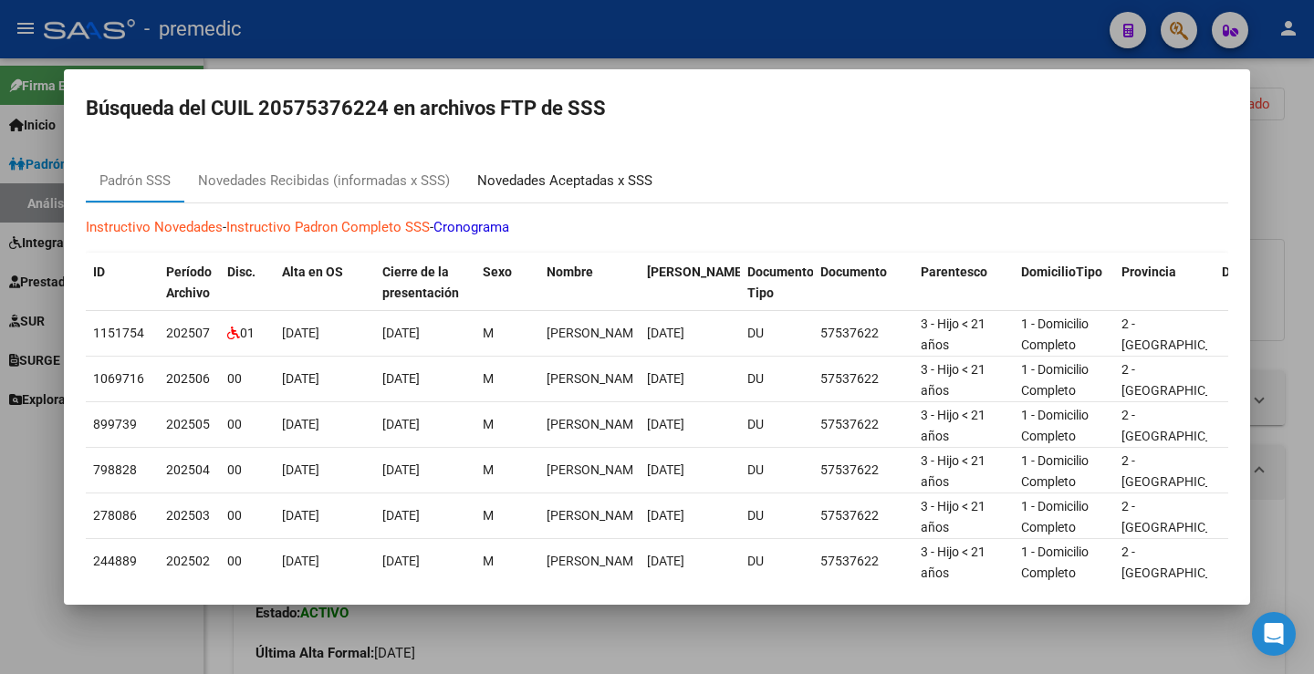
click at [517, 177] on div "Novedades Aceptadas x SSS" at bounding box center [564, 181] width 175 height 21
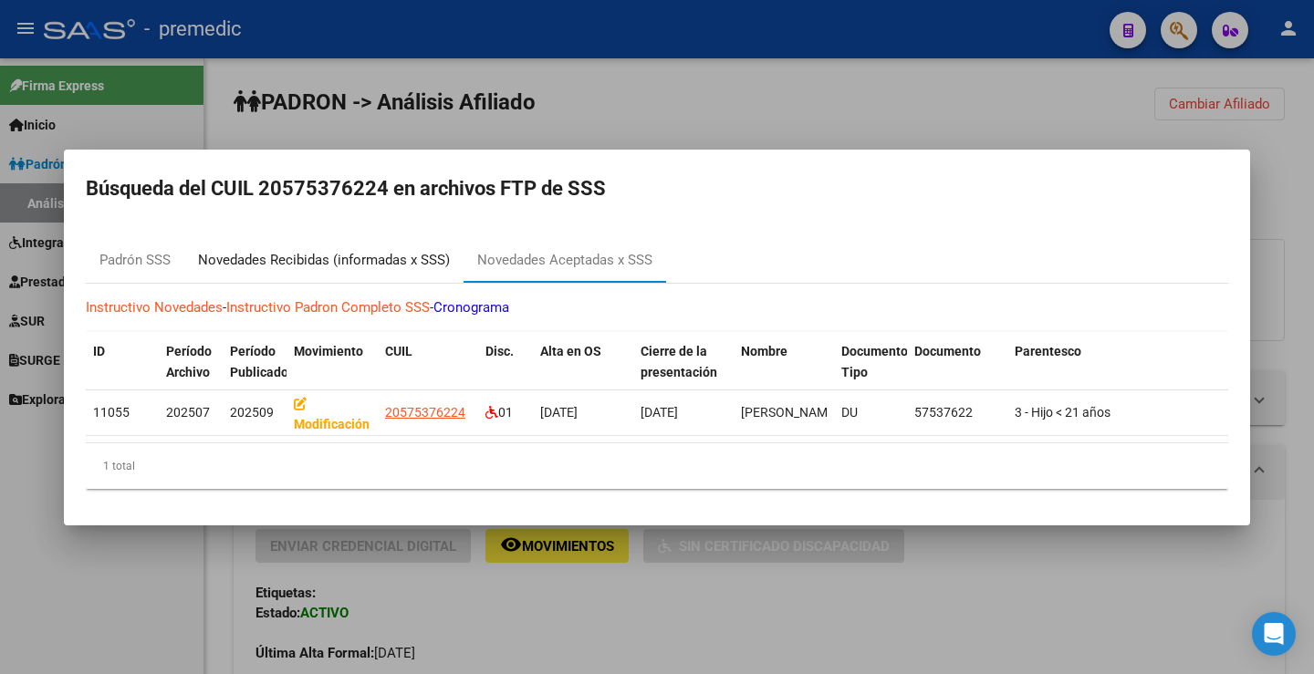
click at [383, 250] on div "Novedades Recibidas (informadas x SSS)" at bounding box center [324, 260] width 252 height 21
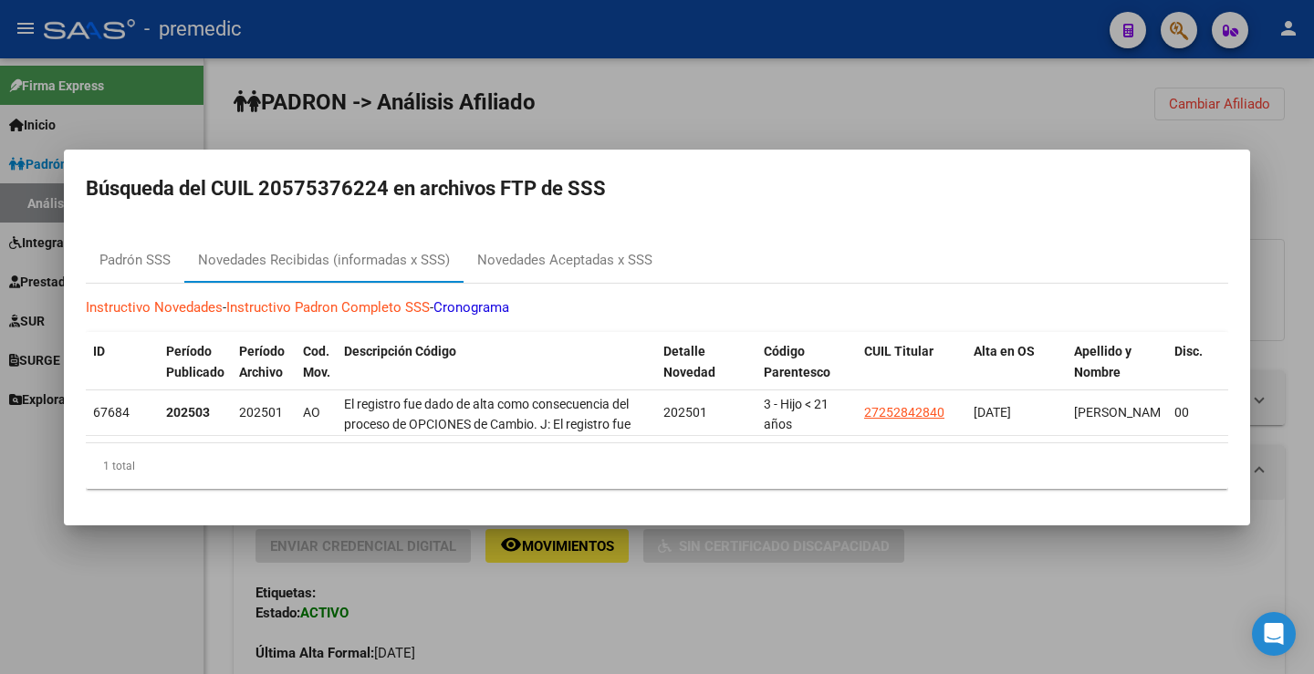
click at [723, 111] on div at bounding box center [657, 337] width 1314 height 674
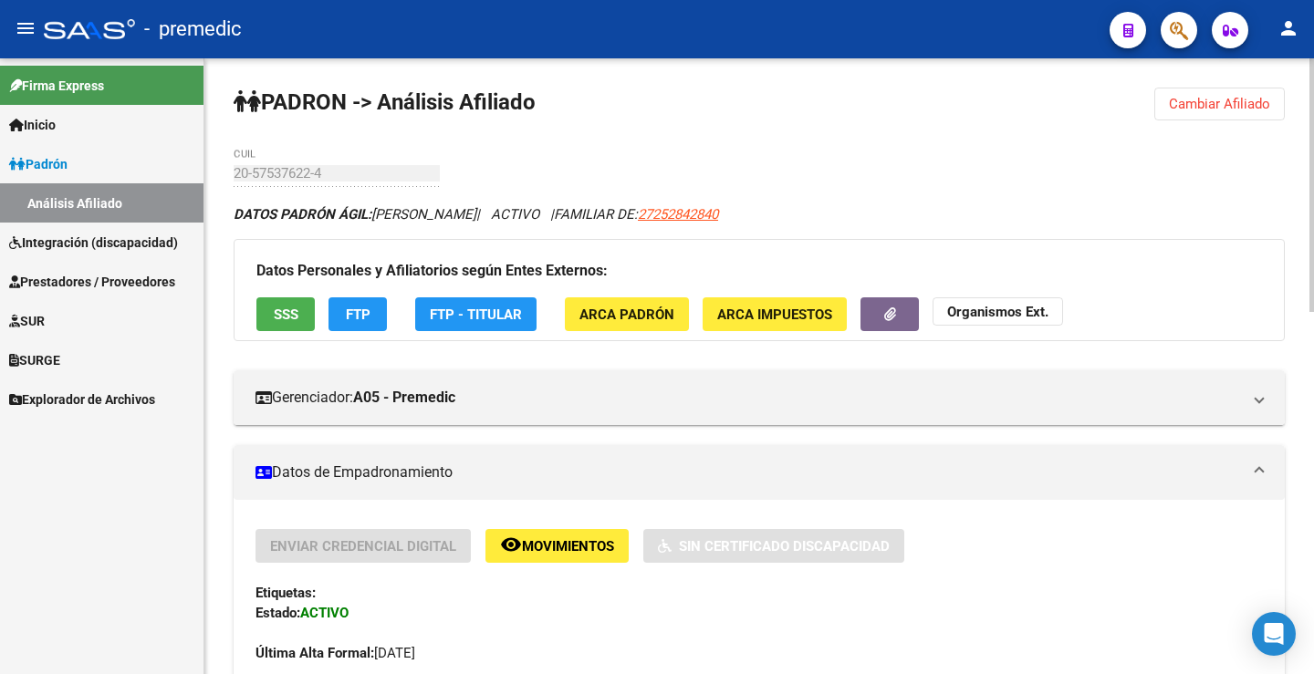
click at [359, 316] on span "FTP" at bounding box center [358, 315] width 25 height 16
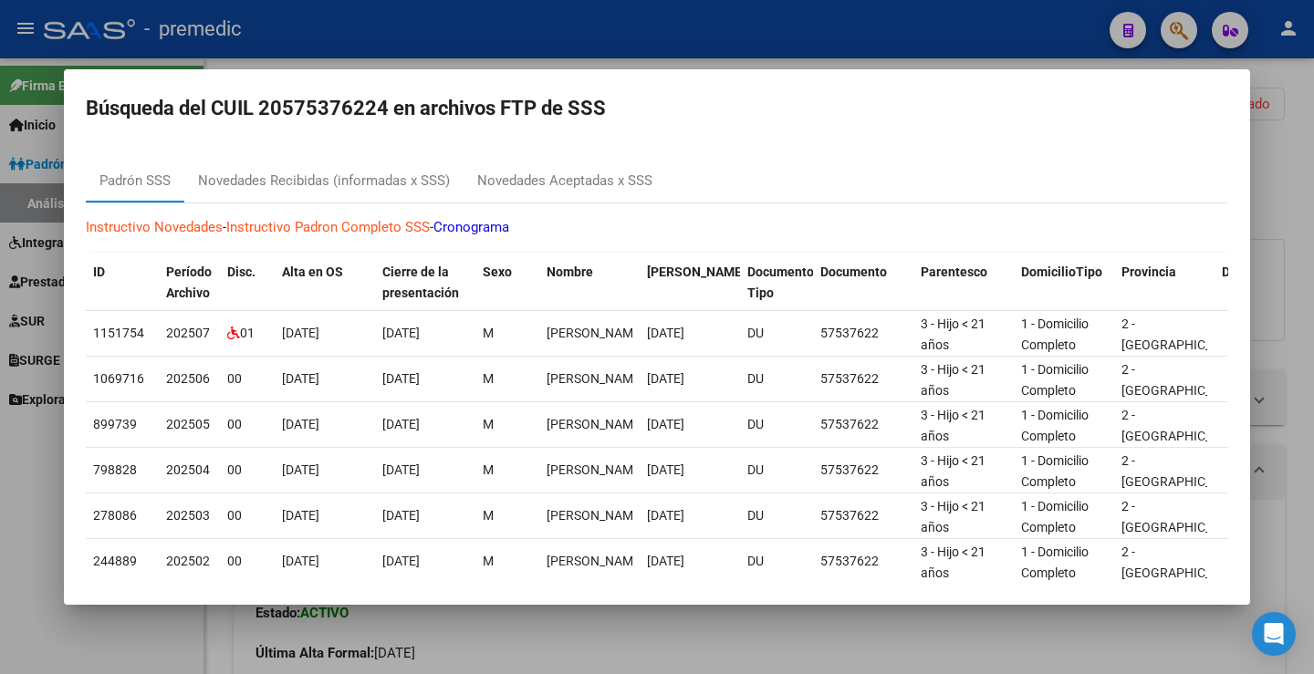
click at [1268, 215] on div at bounding box center [657, 337] width 1314 height 674
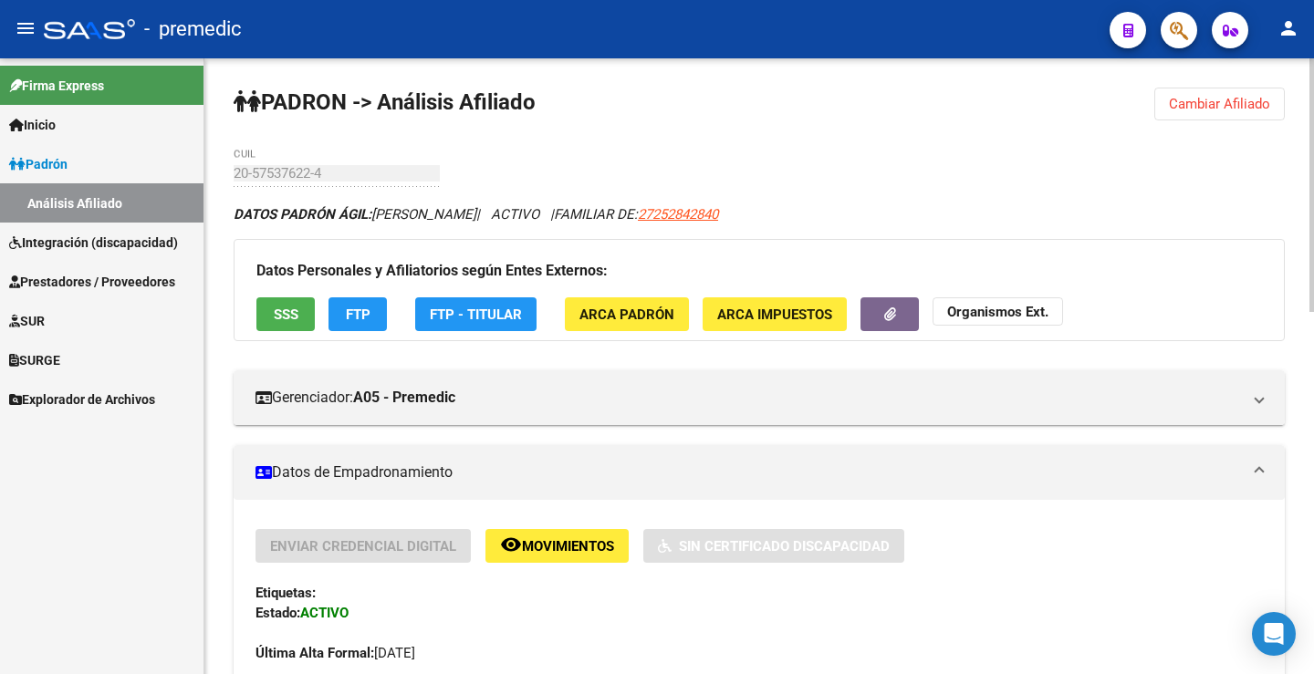
click at [1220, 108] on span "Cambiar Afiliado" at bounding box center [1219, 104] width 101 height 16
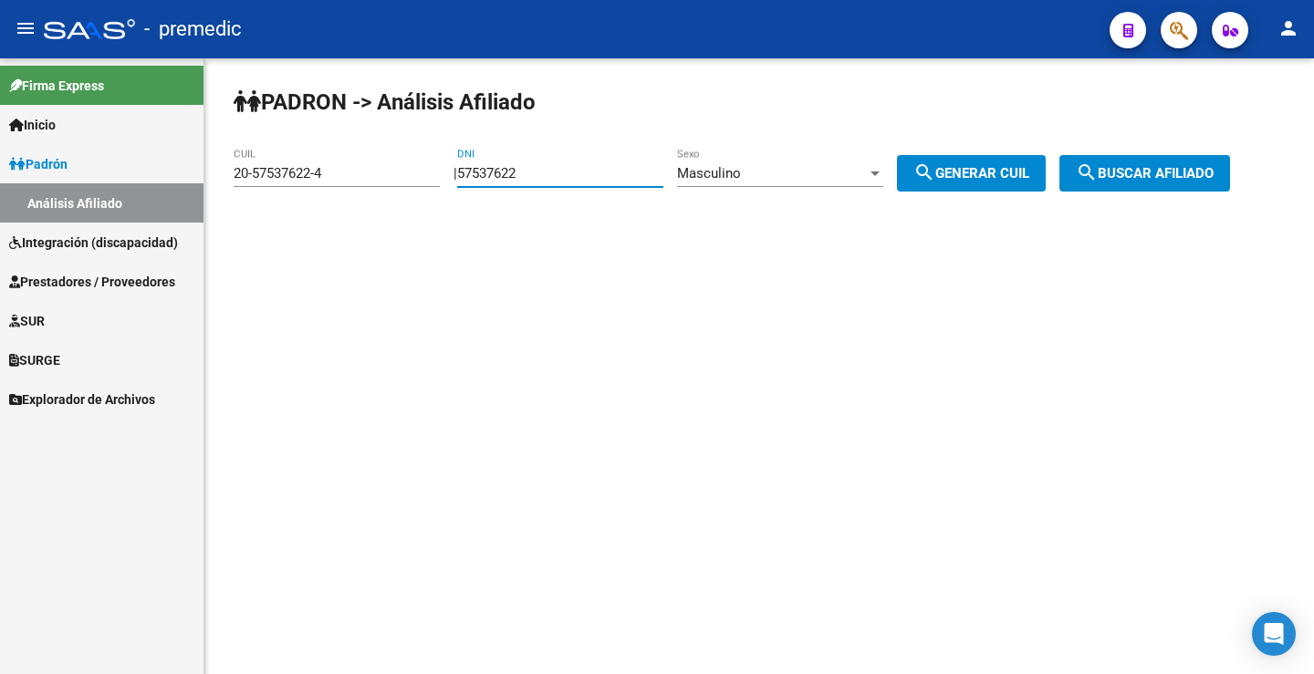
drag, startPoint x: 577, startPoint y: 178, endPoint x: 243, endPoint y: 206, distance: 336.0
click at [243, 206] on div "PADRON -> Análisis Afiliado 20-57537622-4 CUIL | 57537622 DNI Masculino Sexo se…" at bounding box center [758, 154] width 1109 height 192
paste input "57250173"
type input "57250173"
click at [953, 191] on button "search Generar CUIL" at bounding box center [971, 173] width 149 height 36
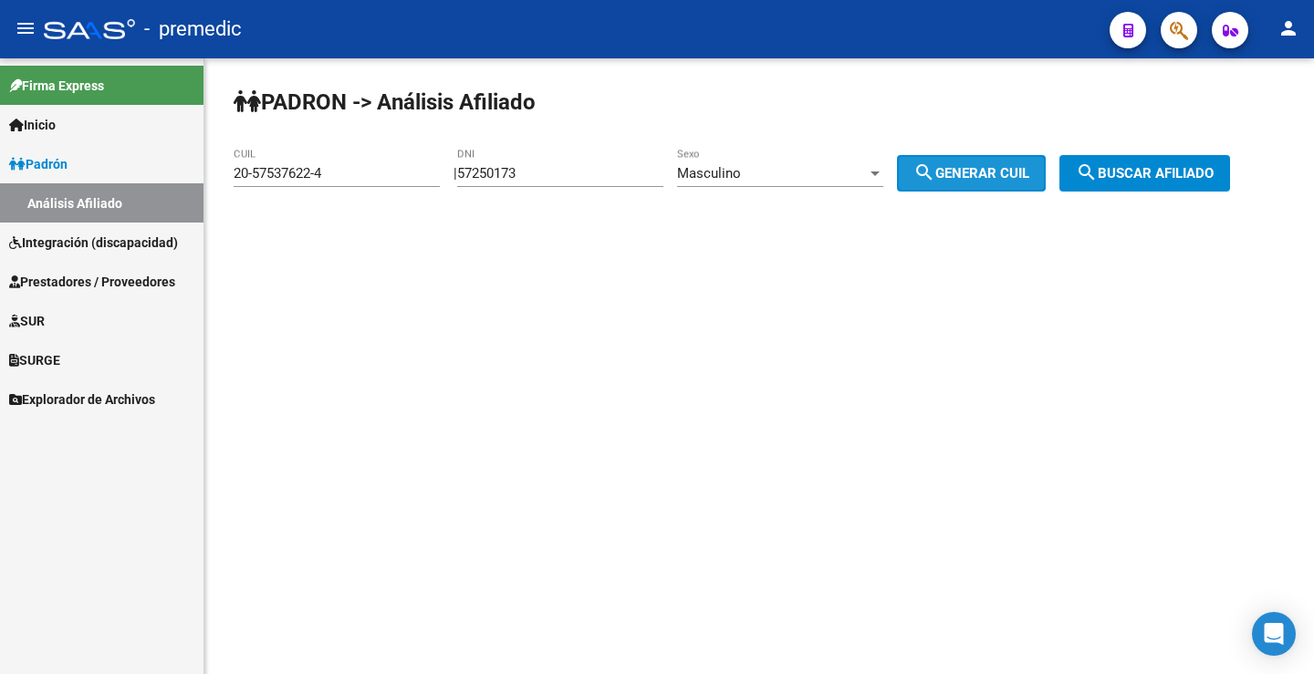
type input "20-57250173-7"
click at [987, 175] on span "search Generar CUIL" at bounding box center [971, 173] width 116 height 16
click at [1160, 177] on span "search Buscar afiliado" at bounding box center [1145, 173] width 138 height 16
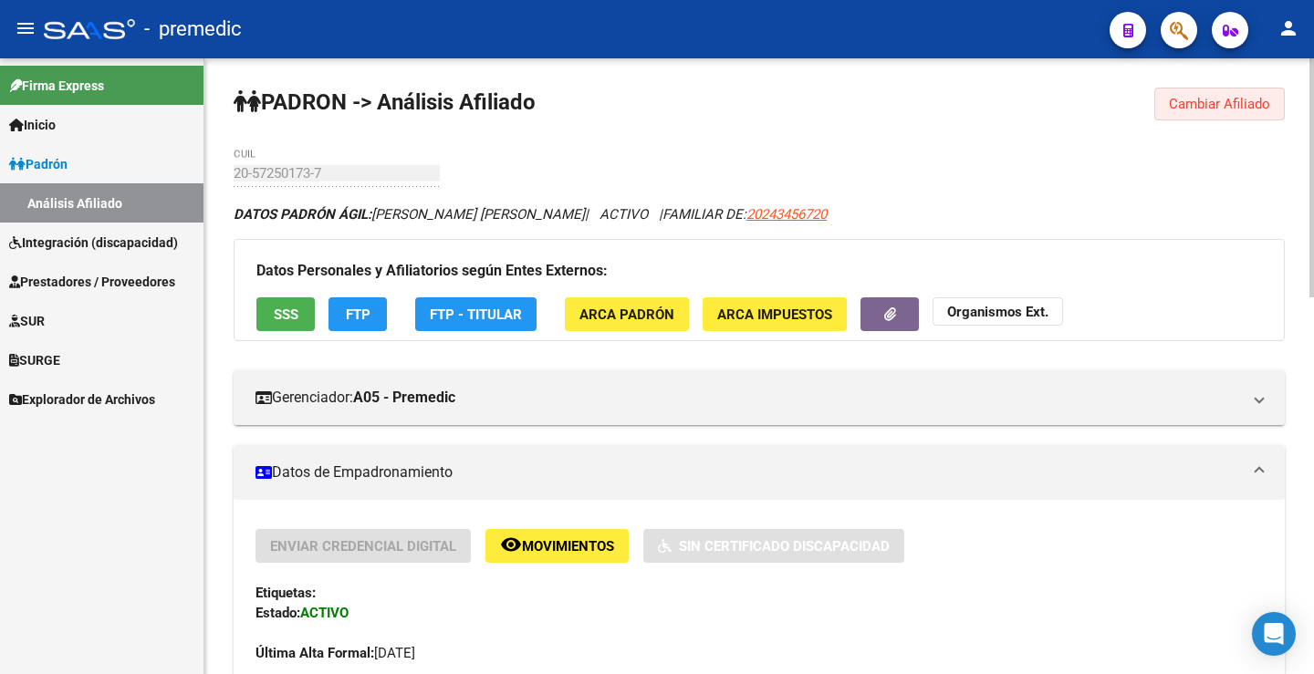
click at [1182, 116] on button "Cambiar Afiliado" at bounding box center [1219, 104] width 130 height 33
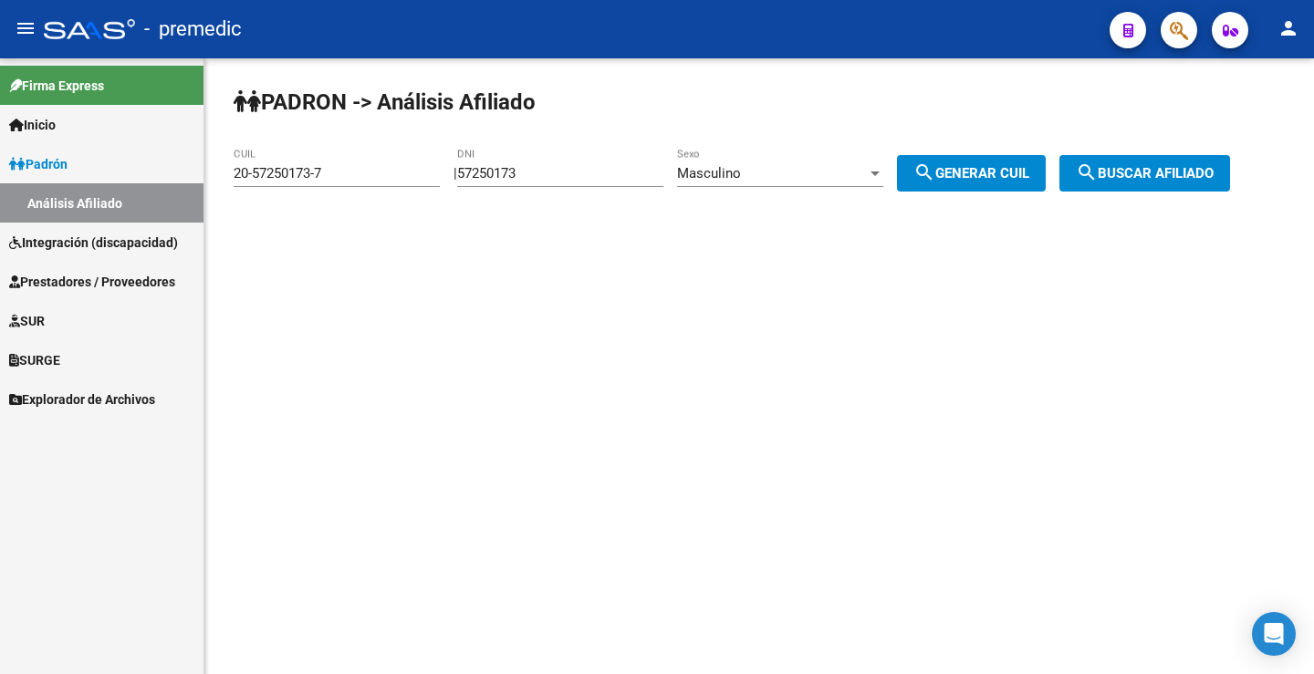
click at [935, 170] on mat-icon "search" at bounding box center [924, 172] width 22 height 22
click at [1191, 182] on button "search Buscar afiliado" at bounding box center [1144, 173] width 171 height 36
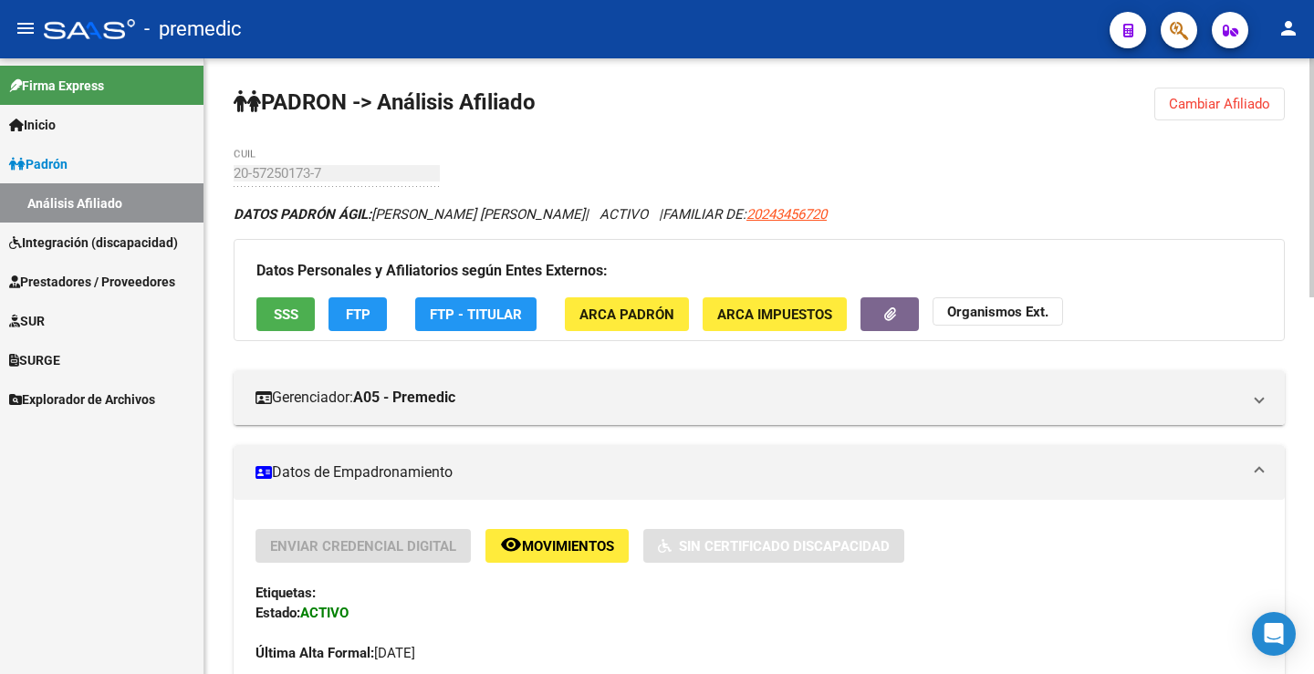
click at [349, 307] on span "FTP" at bounding box center [358, 315] width 25 height 16
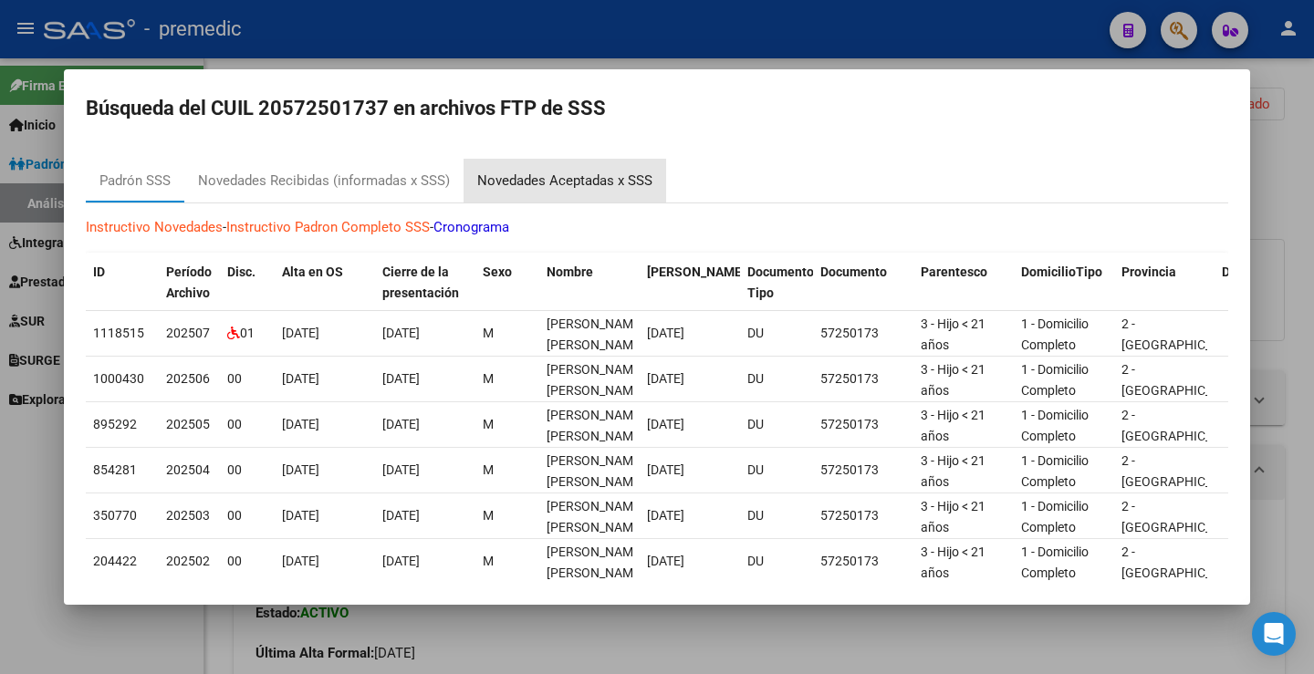
click at [590, 185] on div "Novedades Aceptadas x SSS" at bounding box center [564, 181] width 175 height 21
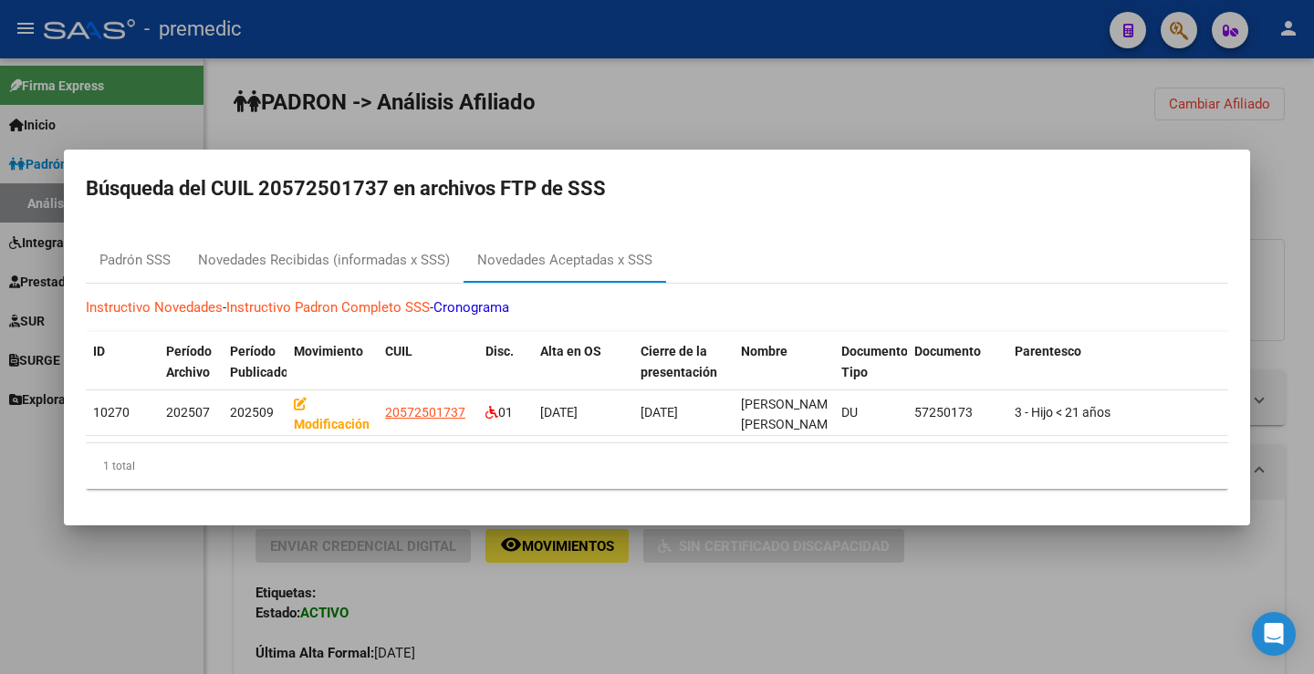
click at [707, 82] on div at bounding box center [657, 337] width 1314 height 674
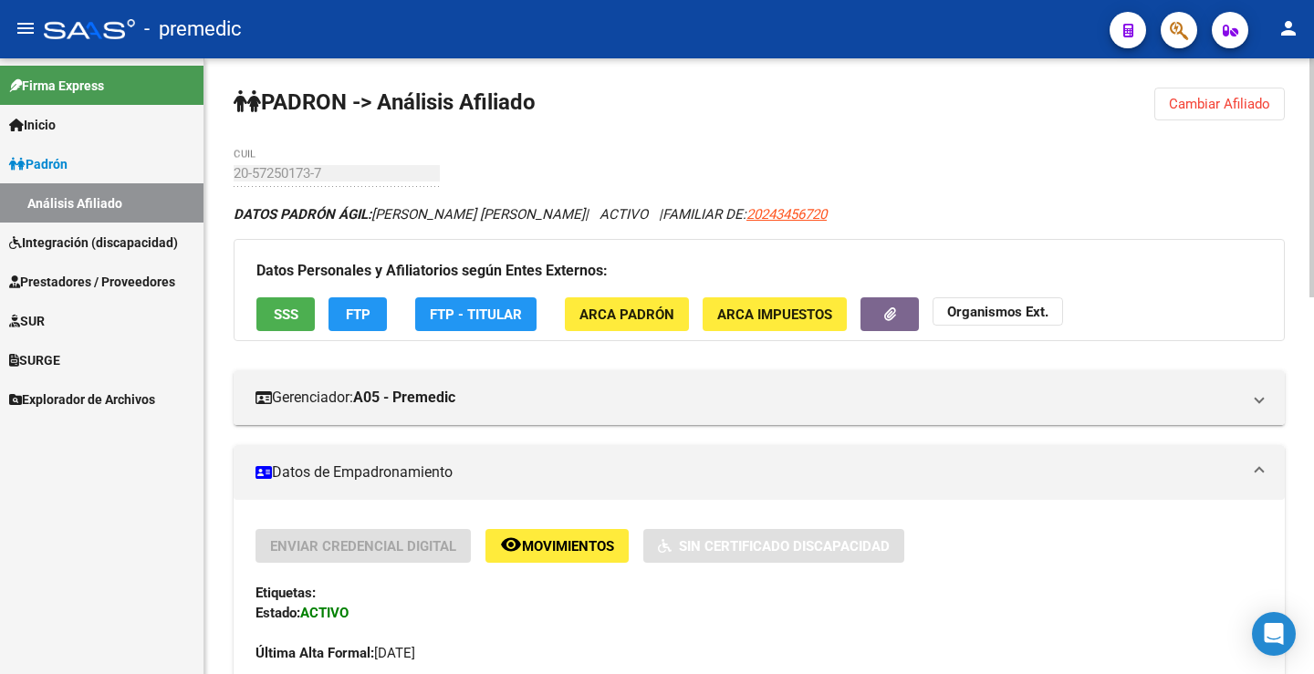
click at [369, 331] on div "Datos Personales y Afiliatorios según Entes Externos: SSS FTP FTP - Titular ARC…" at bounding box center [759, 290] width 1051 height 102
click at [359, 307] on span "FTP" at bounding box center [358, 315] width 25 height 16
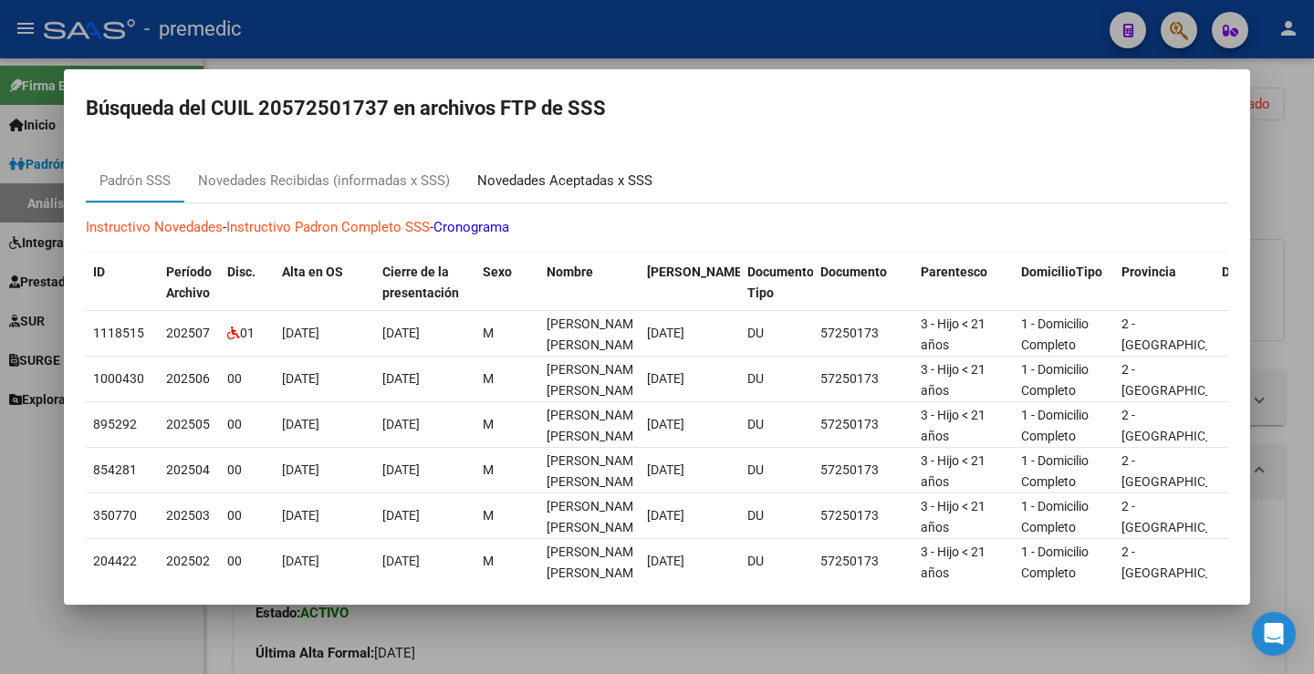
click at [599, 174] on div "Novedades Aceptadas x SSS" at bounding box center [564, 181] width 175 height 21
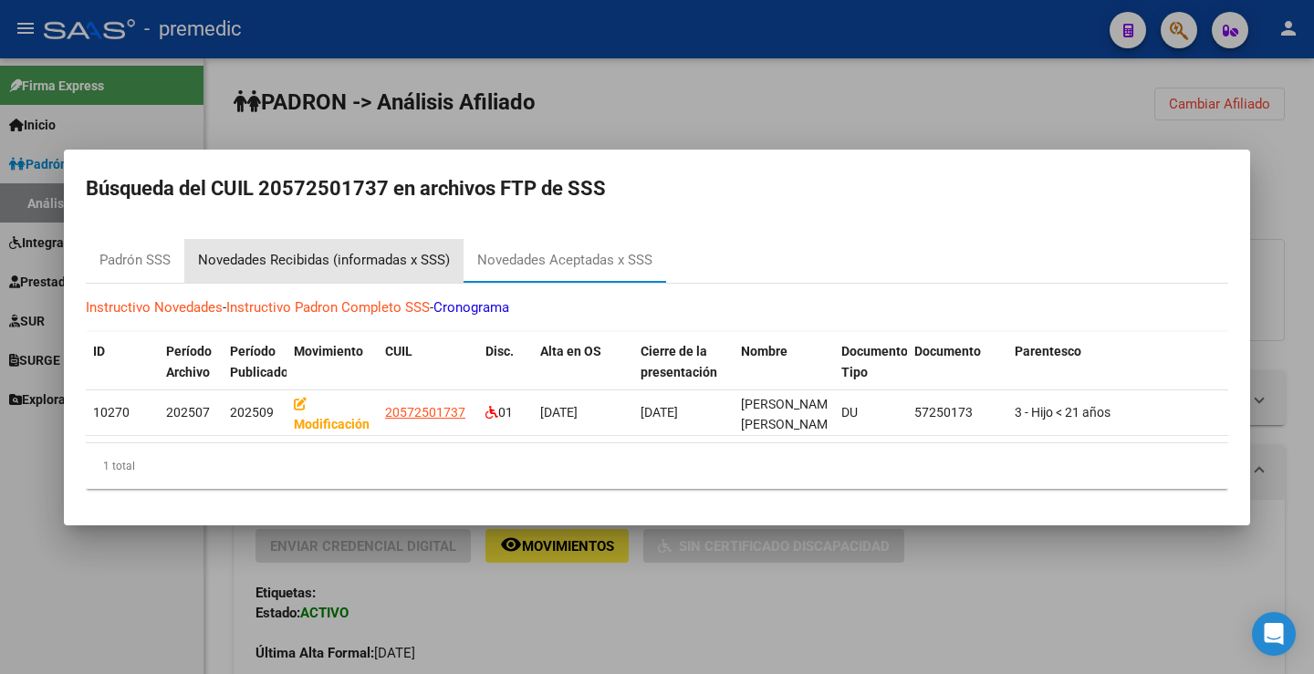
click at [381, 255] on div "Novedades Recibidas (informadas x SSS)" at bounding box center [324, 260] width 252 height 21
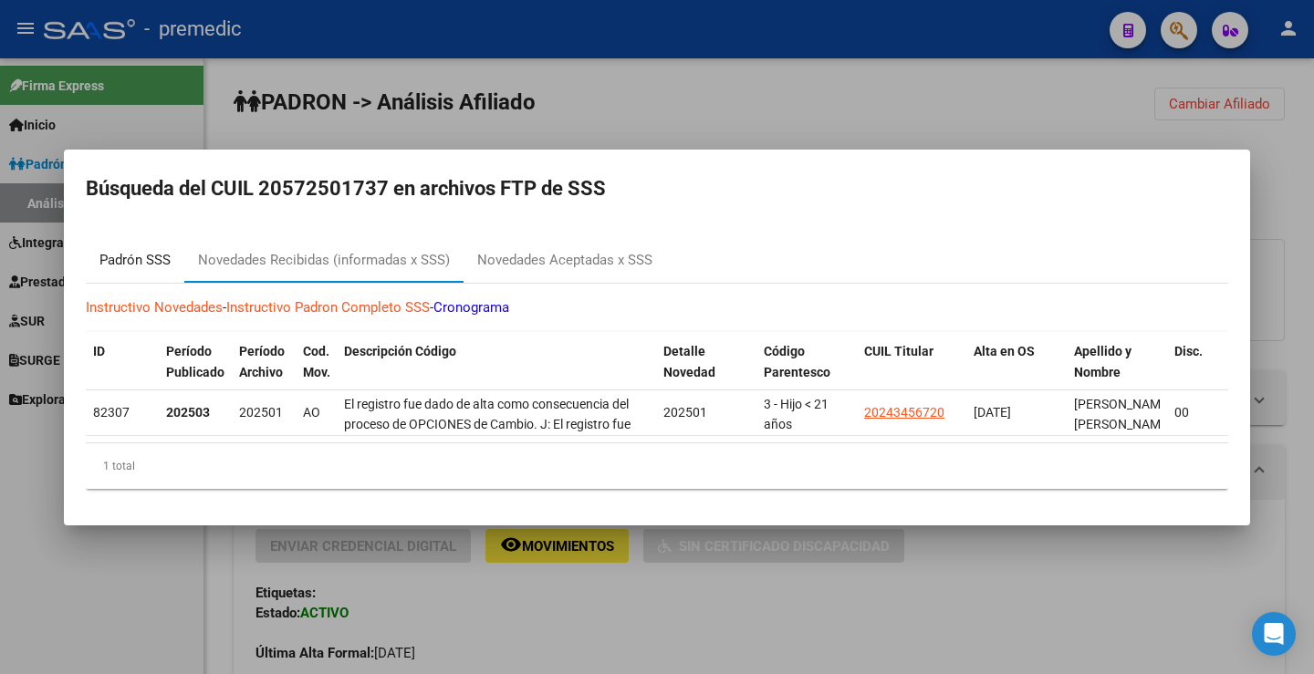
click at [131, 250] on div "Padrón SSS" at bounding box center [134, 260] width 71 height 21
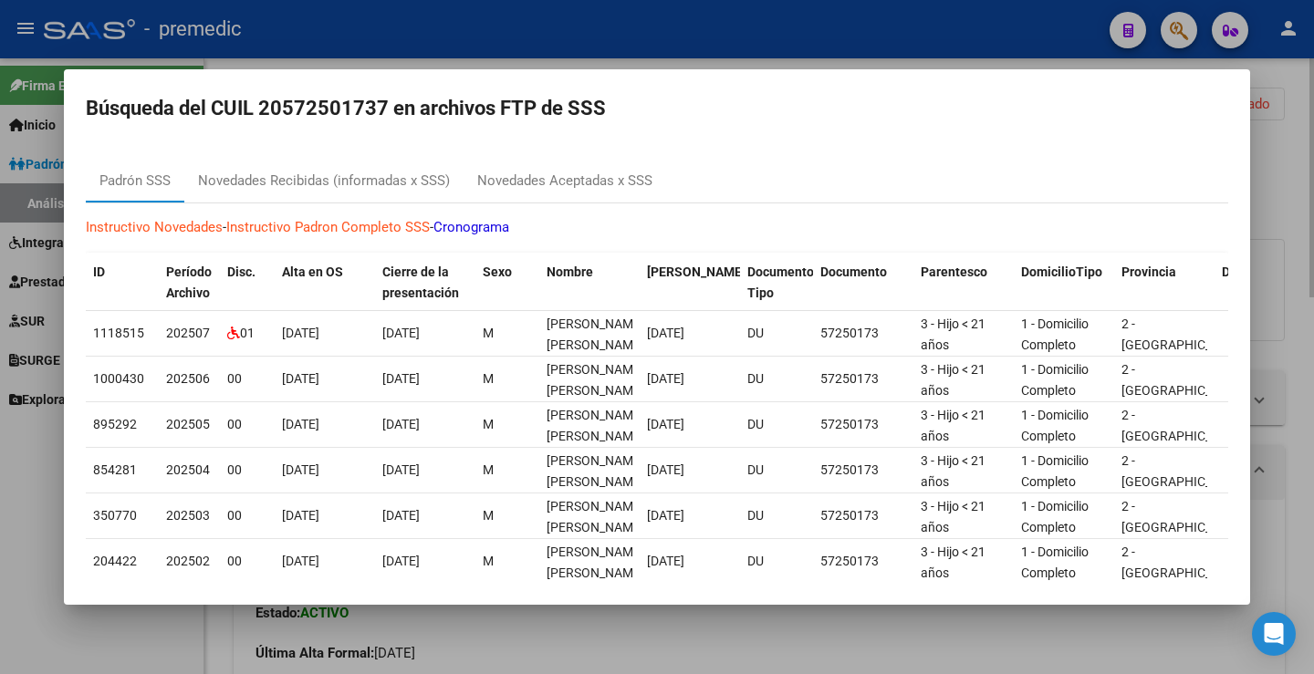
click at [1273, 152] on div at bounding box center [657, 337] width 1314 height 674
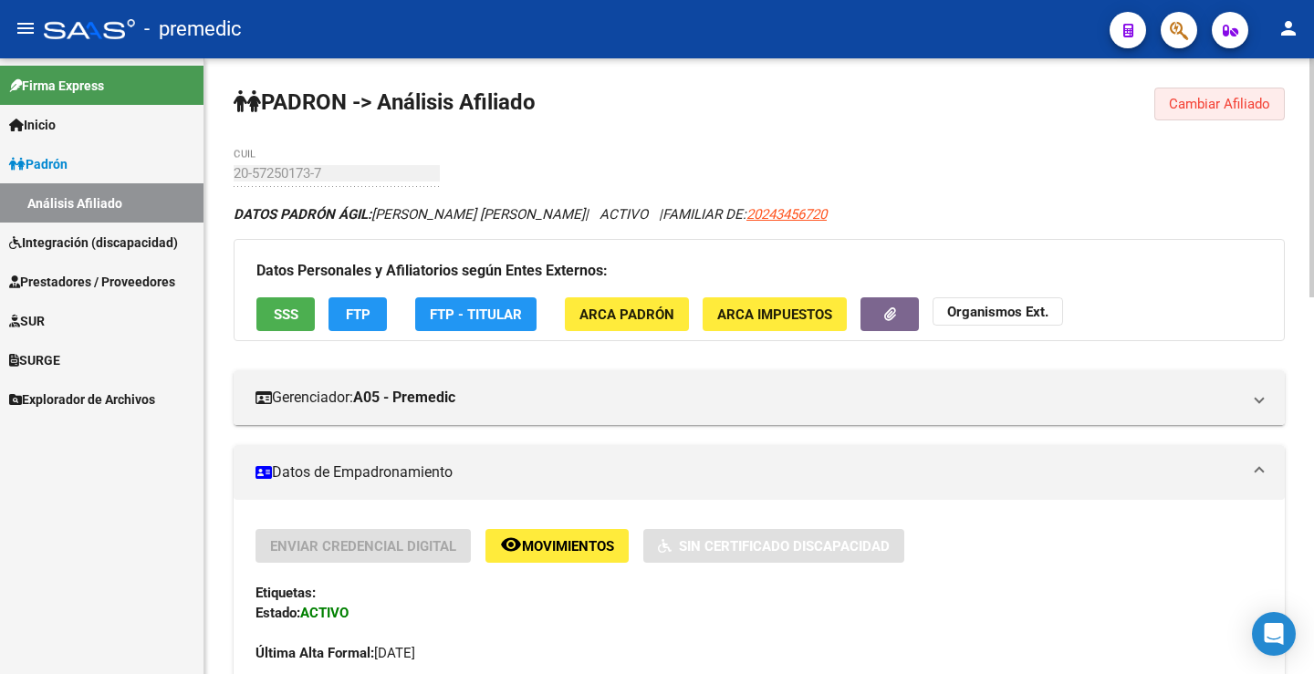
click at [1238, 119] on button "Cambiar Afiliado" at bounding box center [1219, 104] width 130 height 33
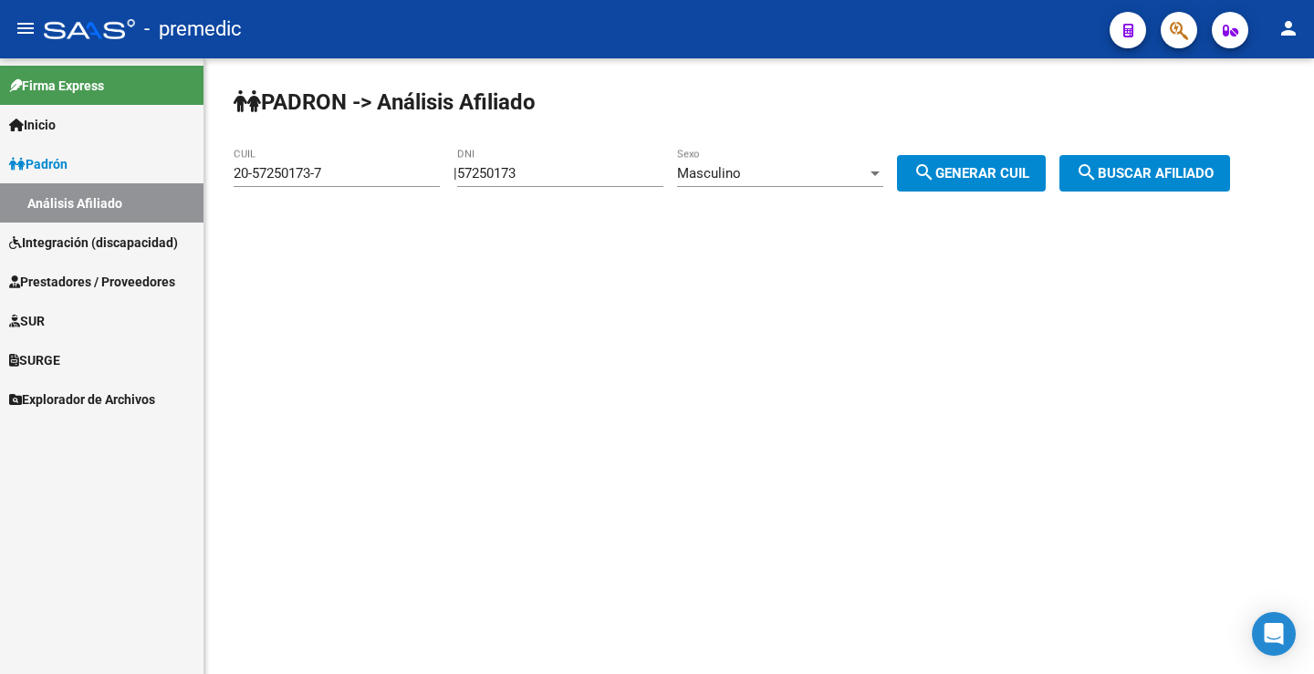
click at [543, 186] on div "57250173 DNI" at bounding box center [560, 167] width 206 height 39
drag, startPoint x: 556, startPoint y: 176, endPoint x: 353, endPoint y: 176, distance: 202.5
click at [353, 176] on app-analisis-afiliado "PADRON -> Análisis Afiliado 20-57250173-7 CUIL | 57250173 DNI Masculino Sexo se…" at bounding box center [739, 173] width 1010 height 16
paste input "4228526"
type input "54228526"
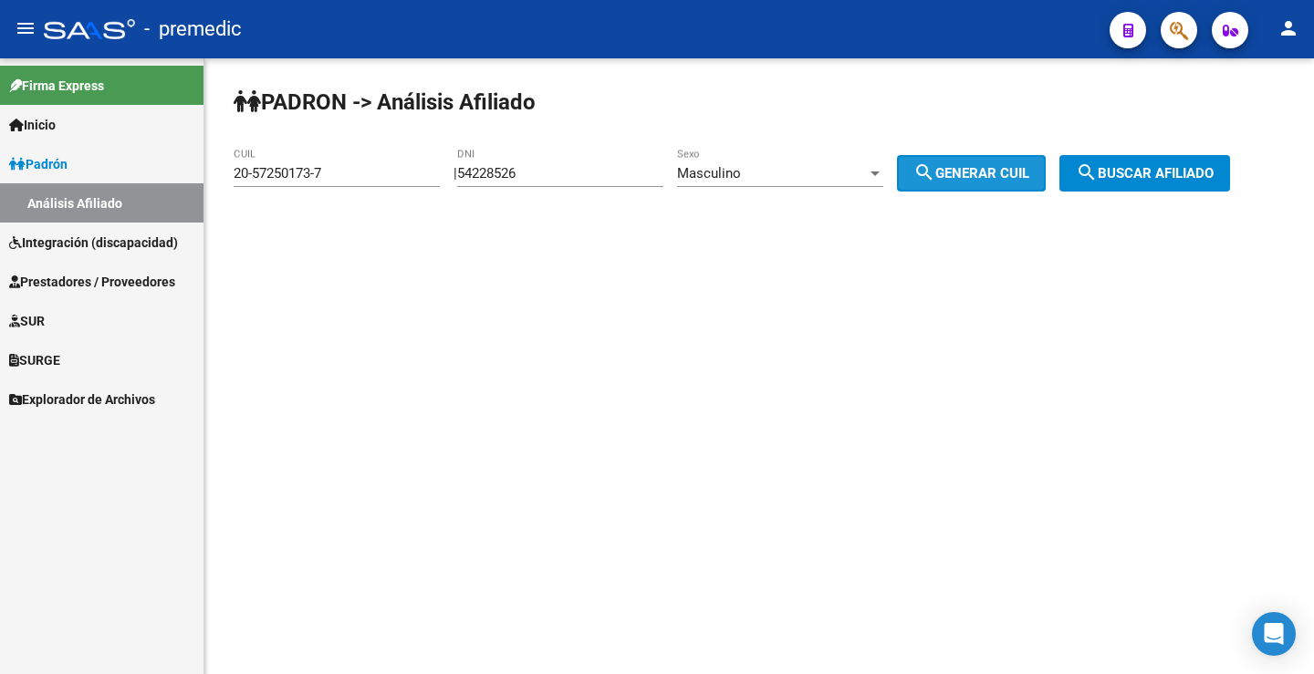
click at [962, 173] on span "search Generar CUIL" at bounding box center [971, 173] width 116 height 16
type input "20-54228526-6"
click at [1152, 172] on span "search Buscar afiliado" at bounding box center [1145, 173] width 138 height 16
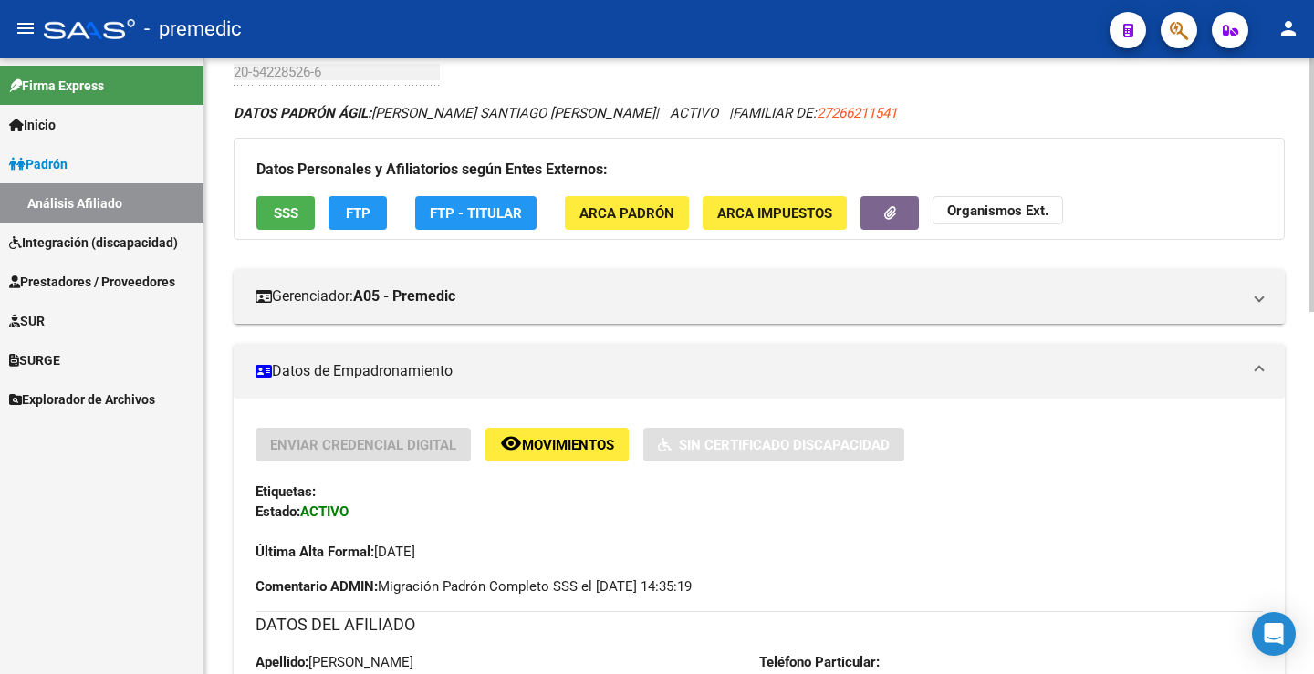
scroll to position [91, 0]
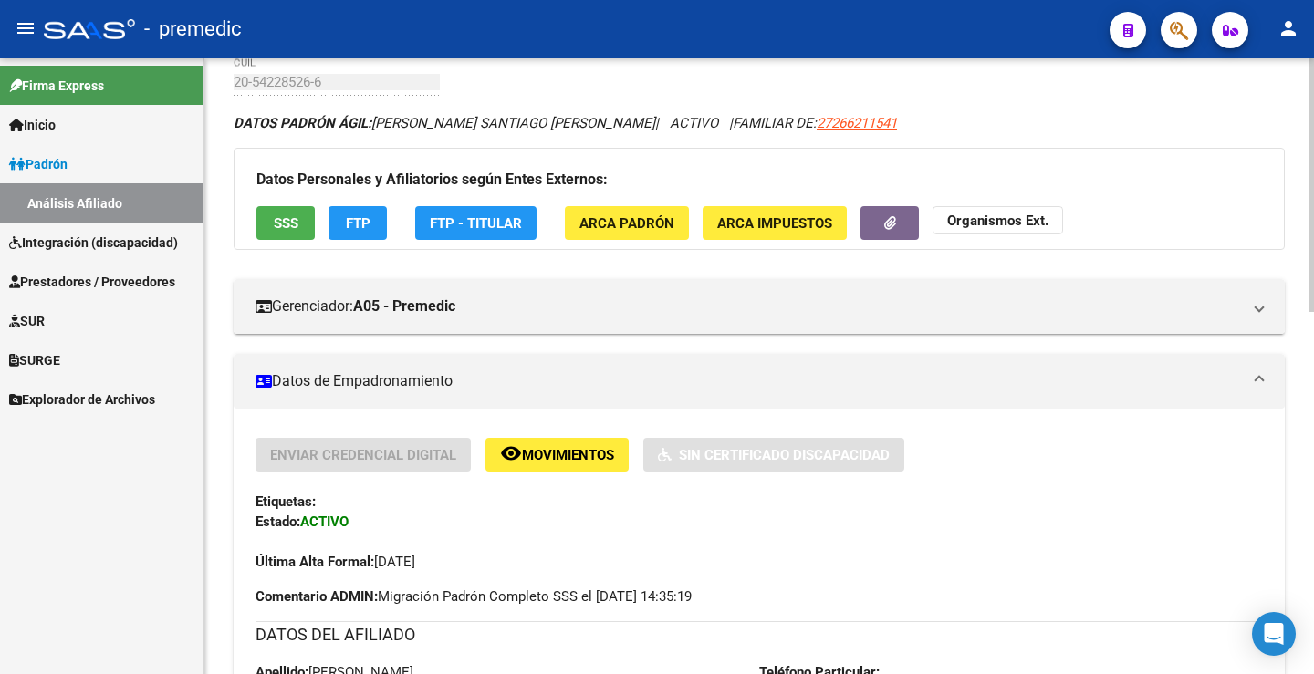
click at [365, 241] on div "Datos Personales y Afiliatorios según Entes Externos: SSS FTP FTP - Titular ARC…" at bounding box center [759, 199] width 1051 height 102
click at [333, 227] on button "FTP" at bounding box center [357, 223] width 58 height 34
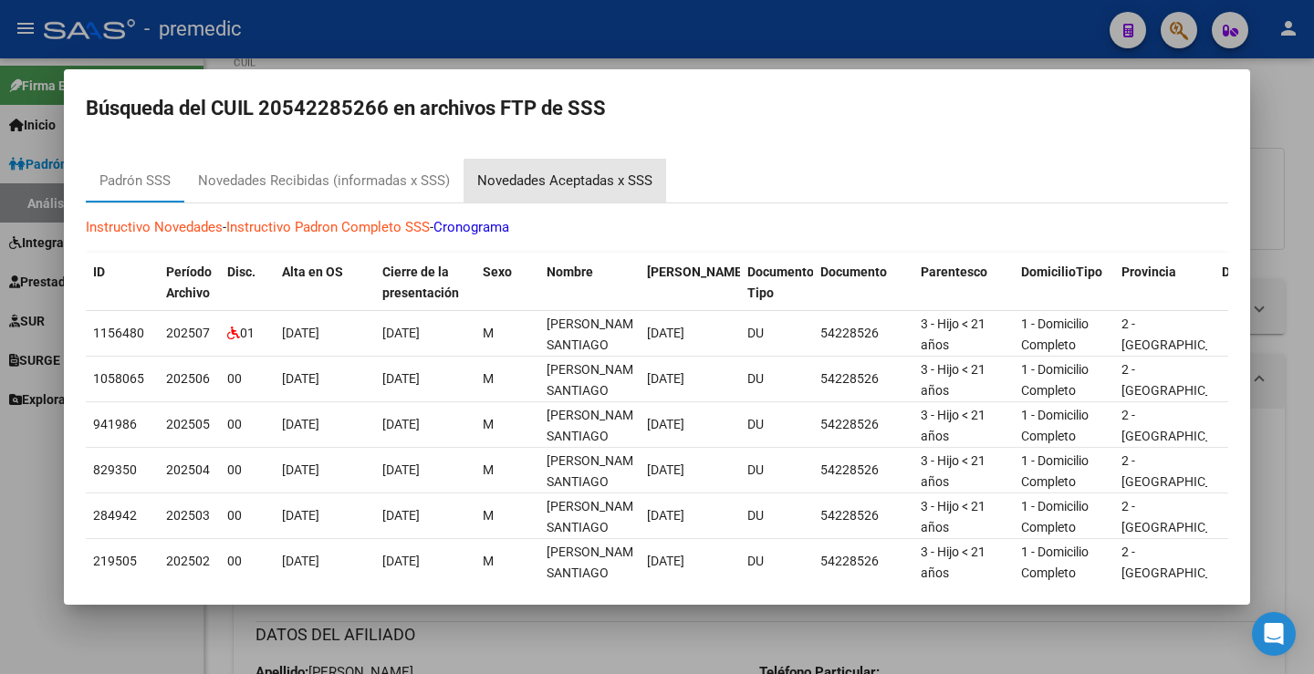
click at [619, 191] on div "Novedades Aceptadas x SSS" at bounding box center [564, 181] width 175 height 21
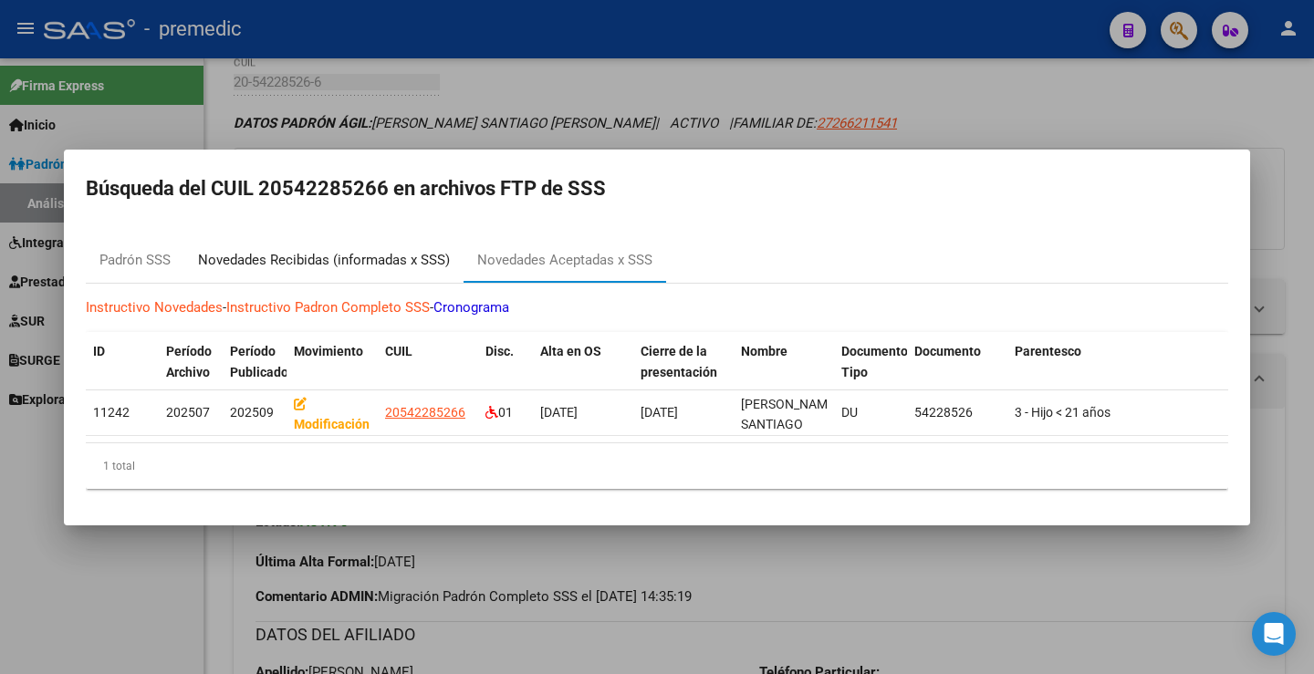
click at [326, 266] on div "Novedades Recibidas (informadas x SSS)" at bounding box center [323, 261] width 279 height 44
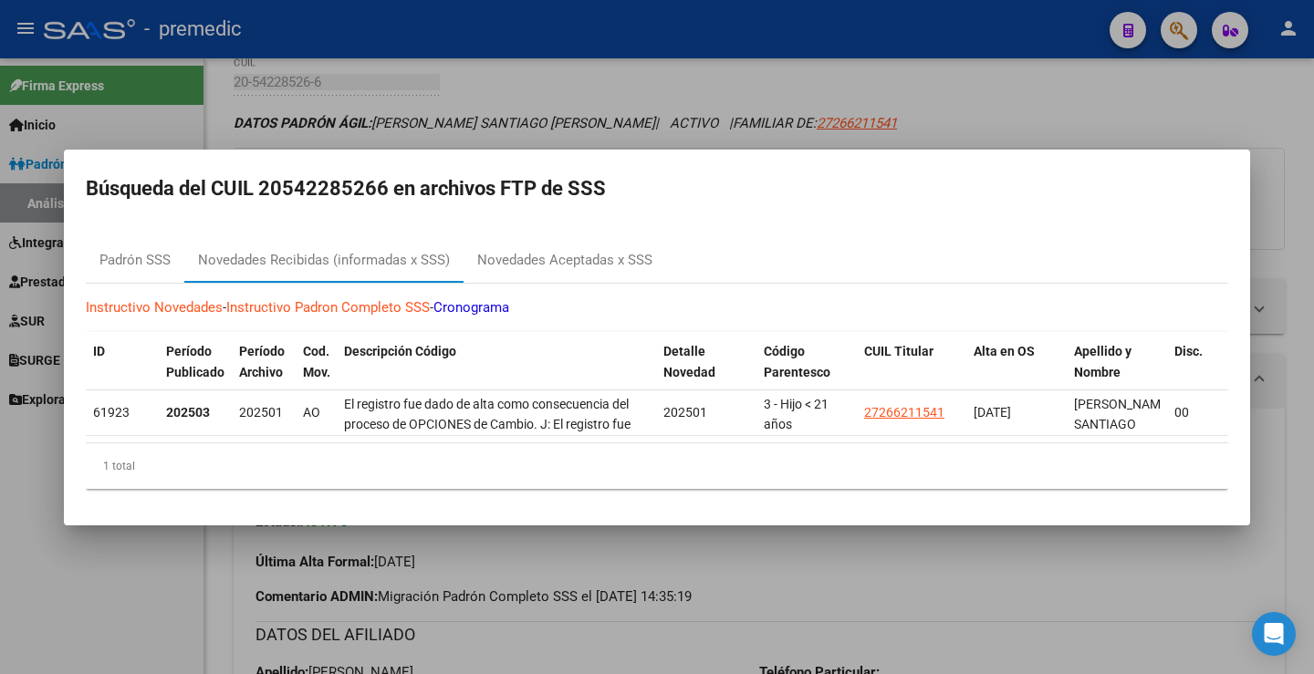
click at [927, 116] on div at bounding box center [657, 337] width 1314 height 674
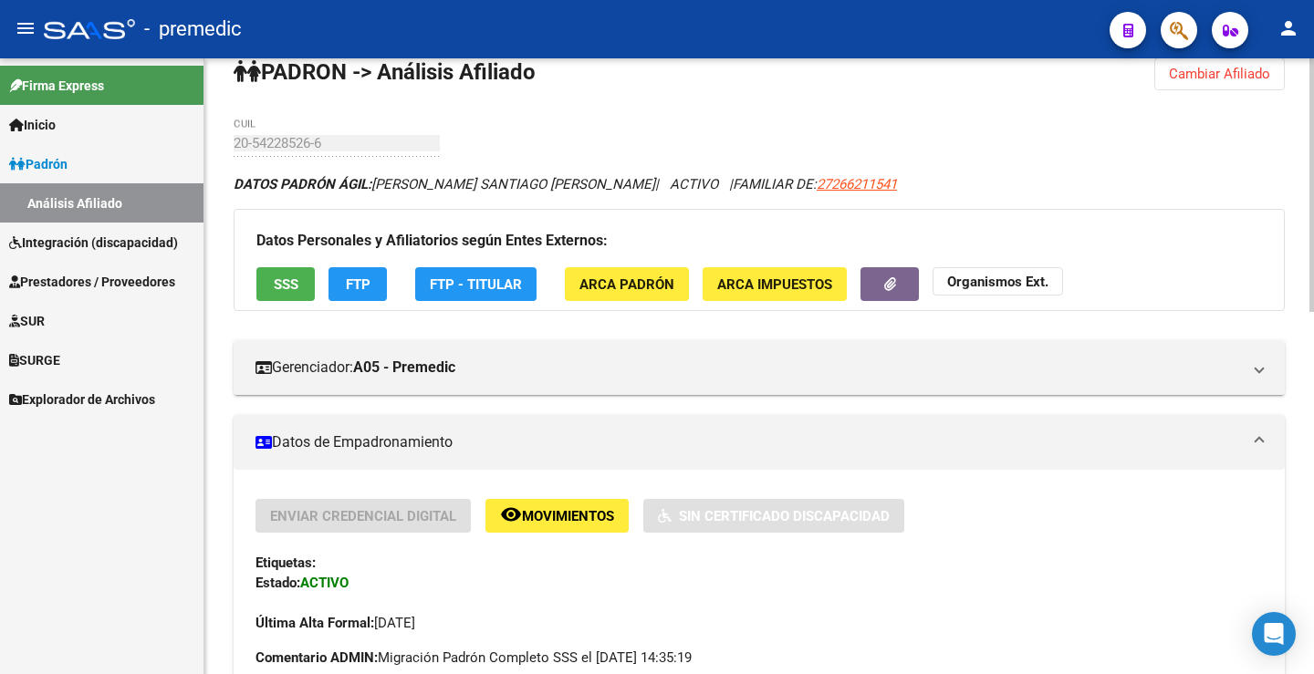
scroll to position [0, 0]
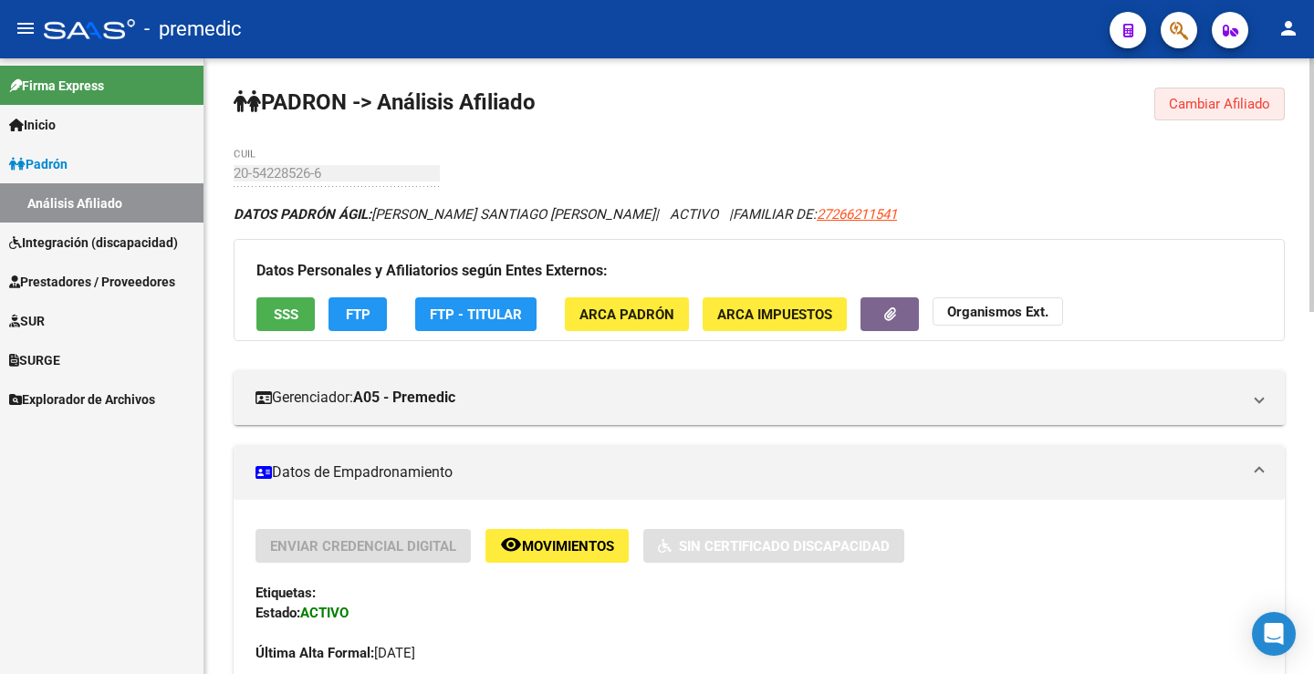
click at [1223, 111] on span "Cambiar Afiliado" at bounding box center [1219, 104] width 101 height 16
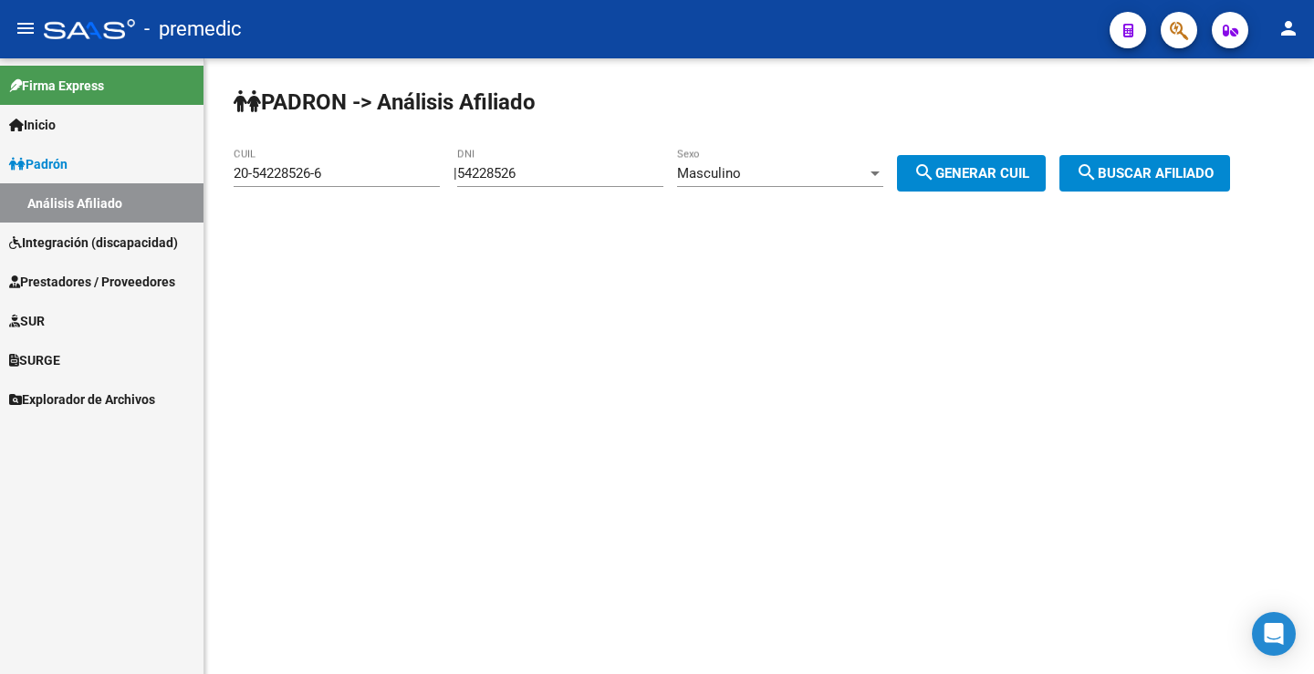
drag, startPoint x: 624, startPoint y: 147, endPoint x: 597, endPoint y: 182, distance: 44.9
click at [607, 164] on div "PADRON -> Análisis Afiliado 20-54228526-6 CUIL | 54228526 DNI Masculino Sexo se…" at bounding box center [758, 154] width 1109 height 192
drag, startPoint x: 597, startPoint y: 182, endPoint x: 569, endPoint y: 193, distance: 29.5
click at [569, 193] on div "54228526 DNI" at bounding box center [560, 176] width 206 height 57
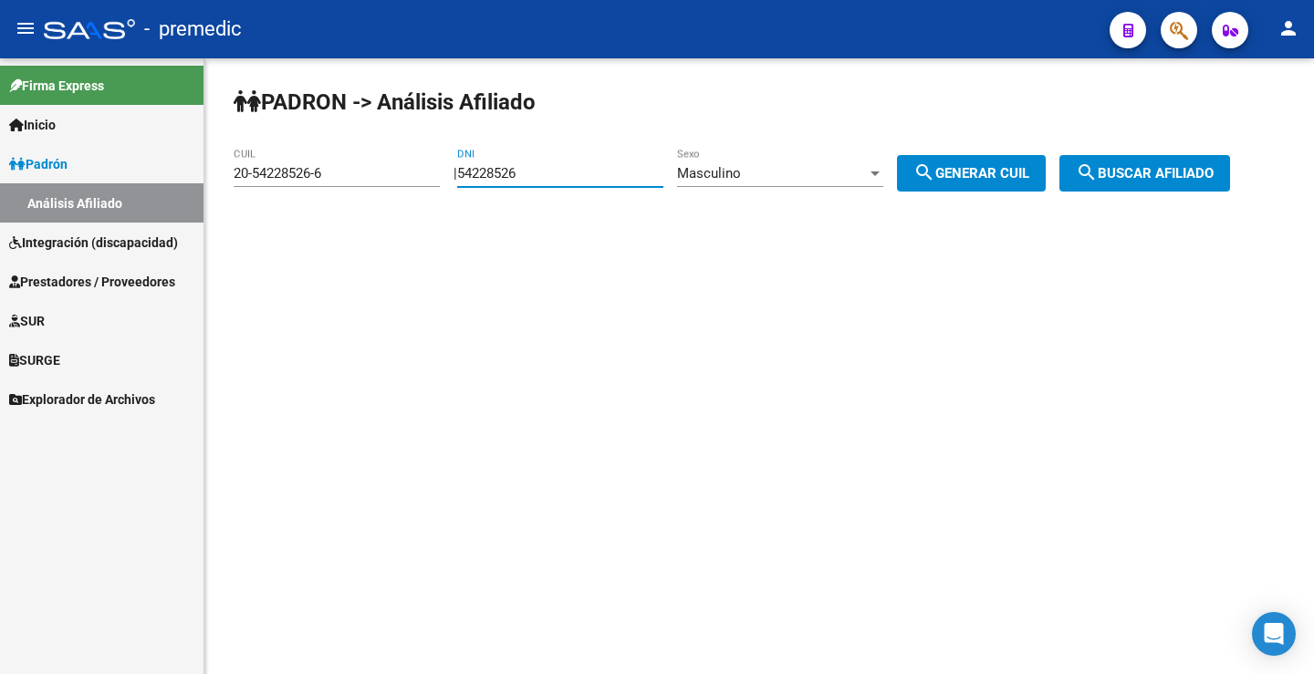
drag, startPoint x: 575, startPoint y: 173, endPoint x: 327, endPoint y: 190, distance: 248.7
click at [327, 182] on app-analisis-afiliado "PADRON -> Análisis Afiliado 20-54228526-6 CUIL | 54228526 DNI Masculino Sexo se…" at bounding box center [739, 173] width 1010 height 16
paste input "8117208"
type input "58117208"
click at [992, 173] on span "search Generar CUIL" at bounding box center [971, 173] width 116 height 16
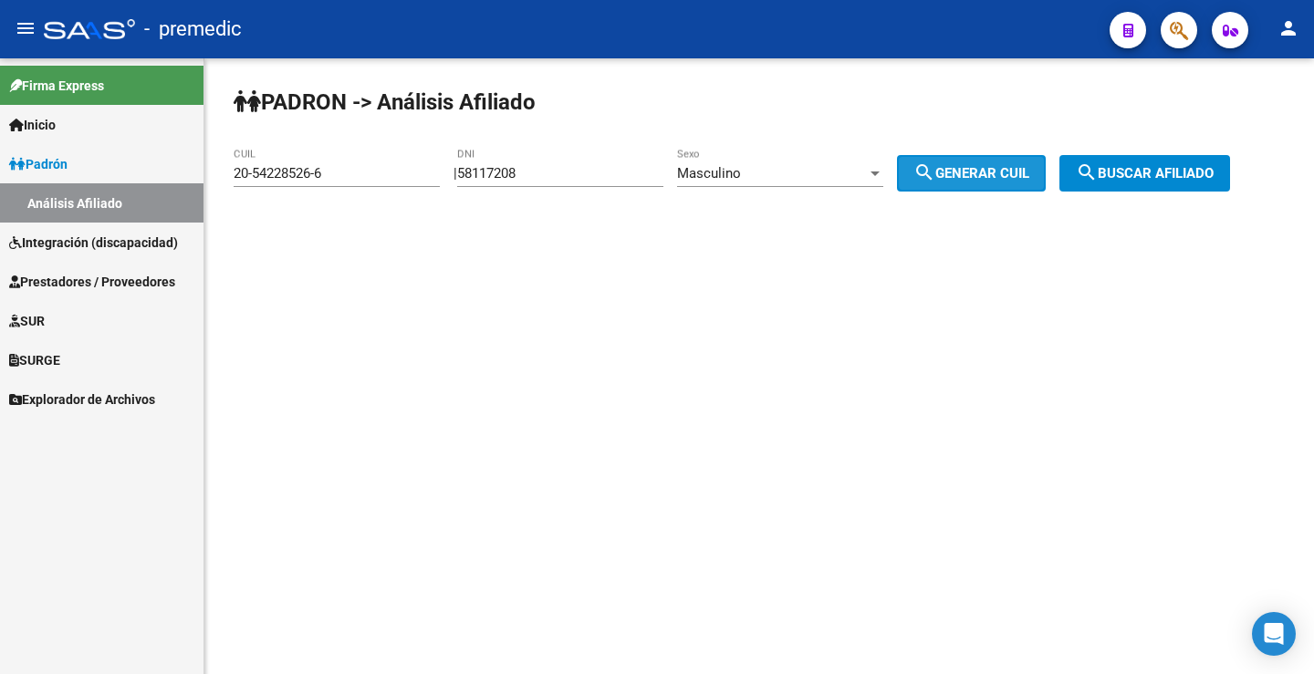
type input "20-58117208-8"
drag, startPoint x: 967, startPoint y: 170, endPoint x: 1006, endPoint y: 239, distance: 79.7
click at [967, 167] on span "search Generar CUIL" at bounding box center [971, 173] width 116 height 16
click at [1139, 180] on span "search Buscar afiliado" at bounding box center [1145, 173] width 138 height 16
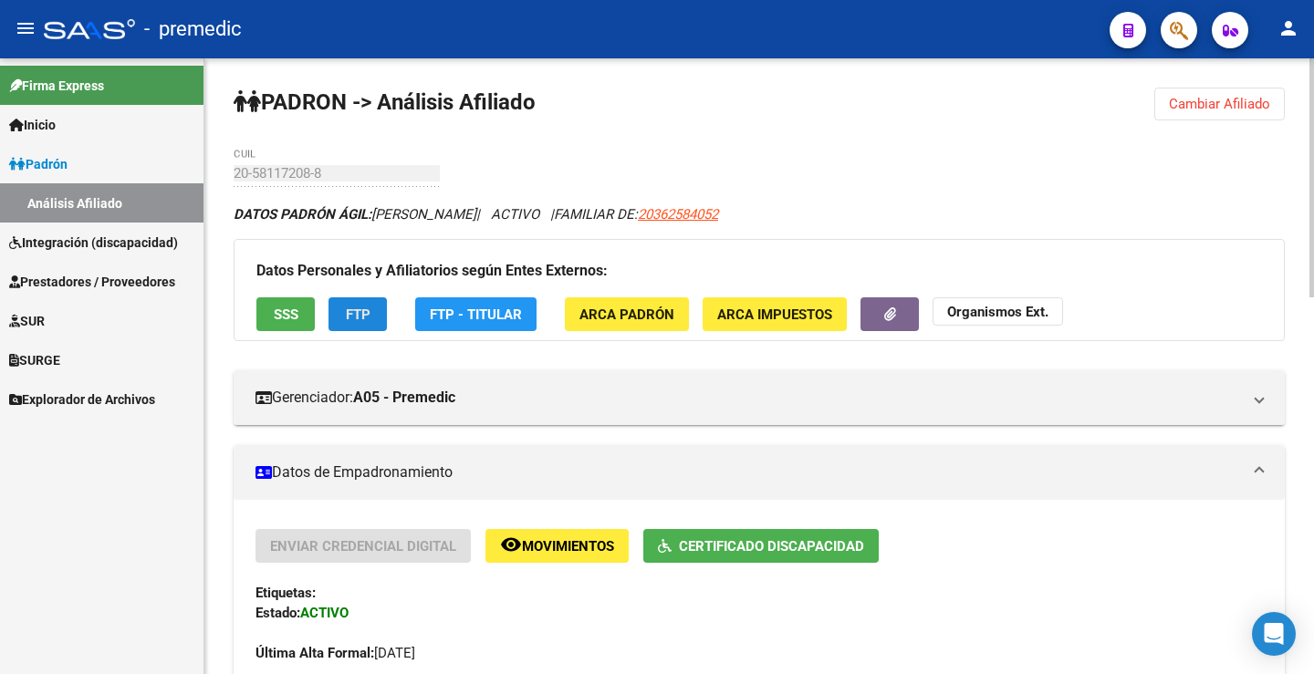
click at [353, 319] on span "FTP" at bounding box center [358, 315] width 25 height 16
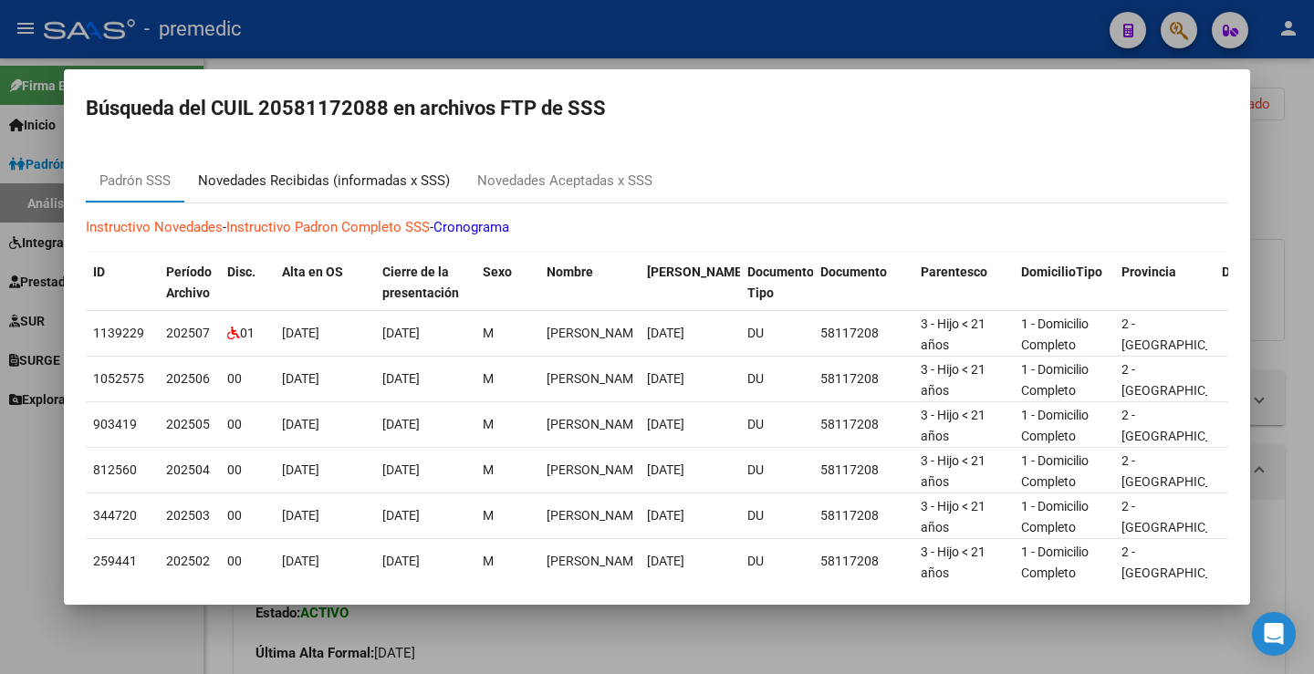
click at [405, 179] on div "Novedades Recibidas (informadas x SSS)" at bounding box center [324, 181] width 252 height 21
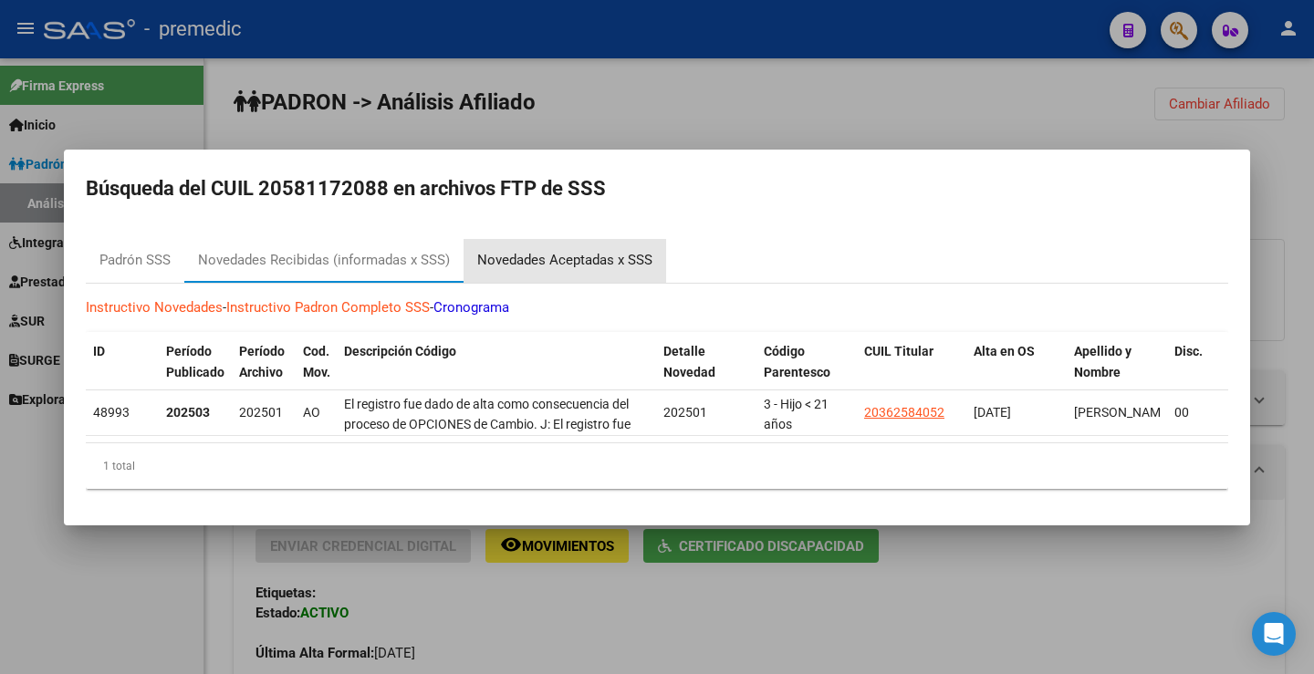
click at [556, 250] on div "Novedades Aceptadas x SSS" at bounding box center [564, 260] width 175 height 21
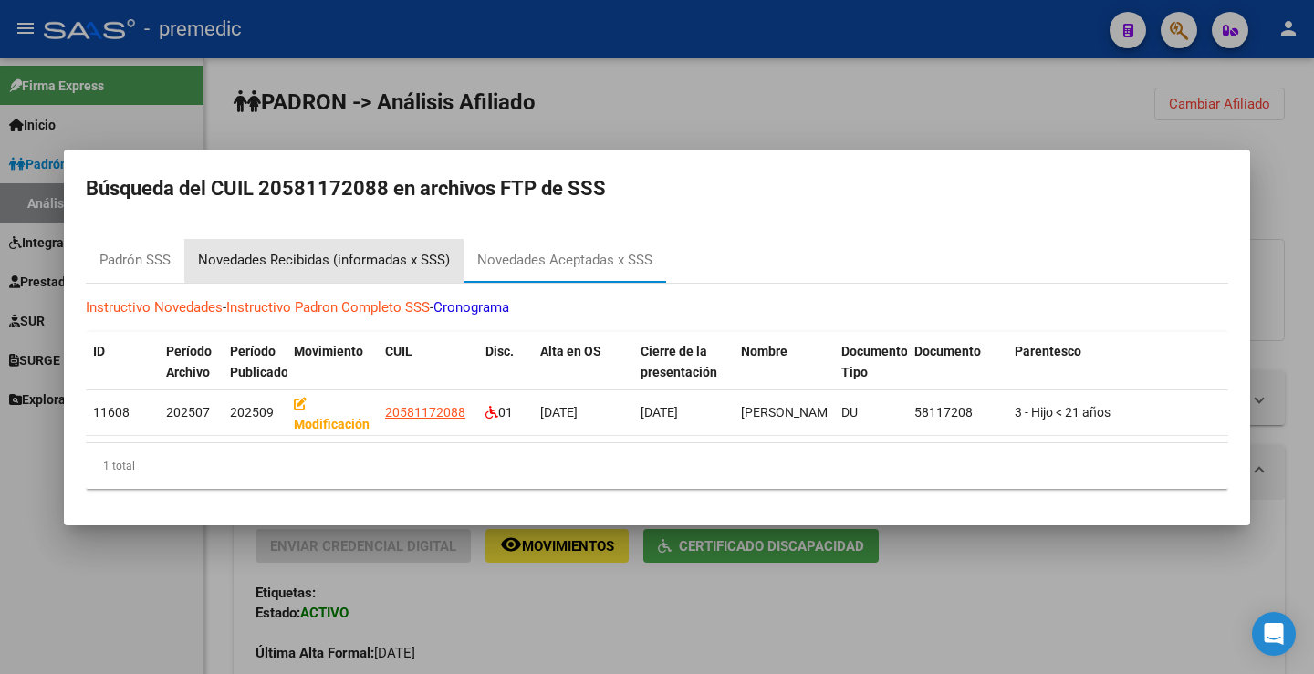
click at [363, 250] on div "Novedades Recibidas (informadas x SSS)" at bounding box center [324, 260] width 252 height 21
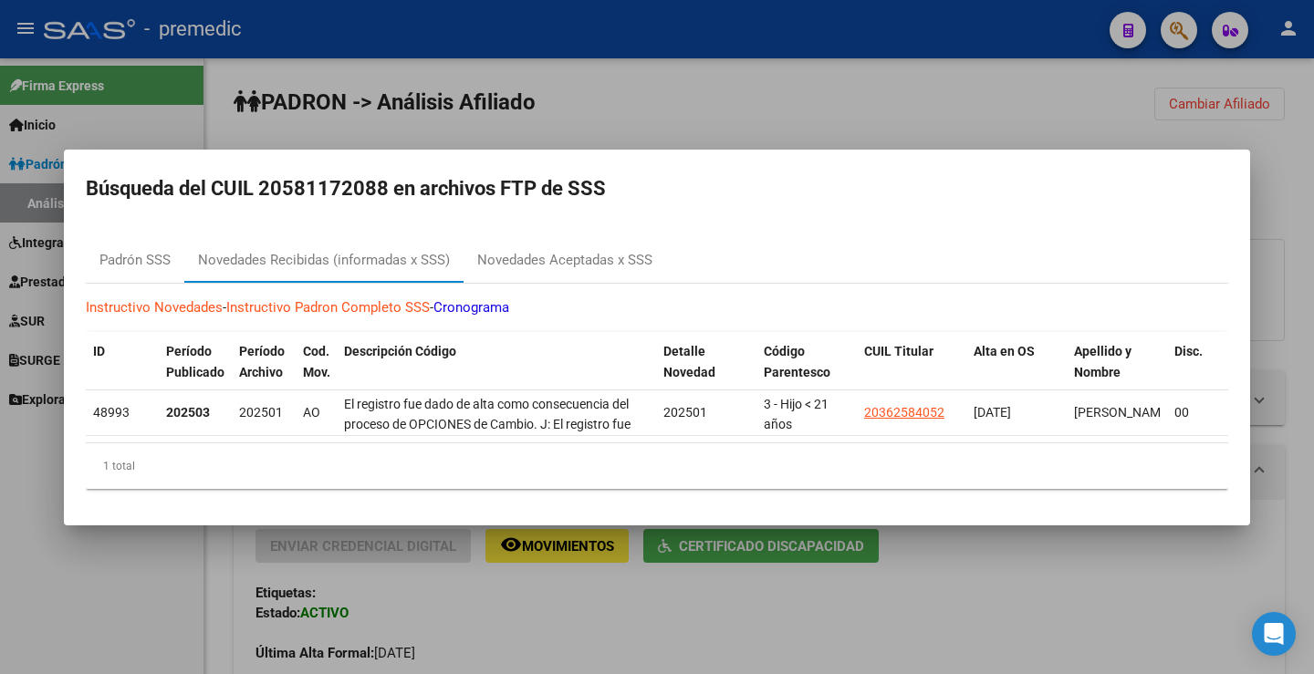
click at [953, 114] on div at bounding box center [657, 337] width 1314 height 674
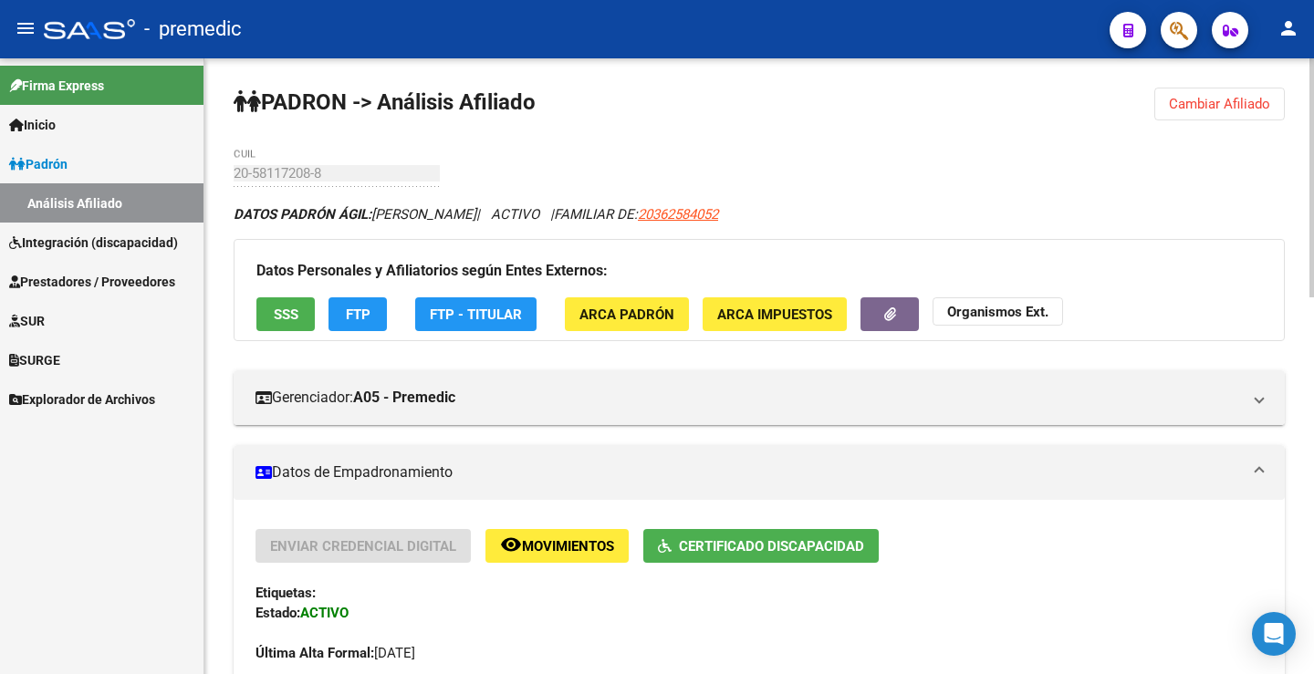
click at [815, 650] on div "Última Alta Formal: [DATE]" at bounding box center [758, 643] width 1007 height 40
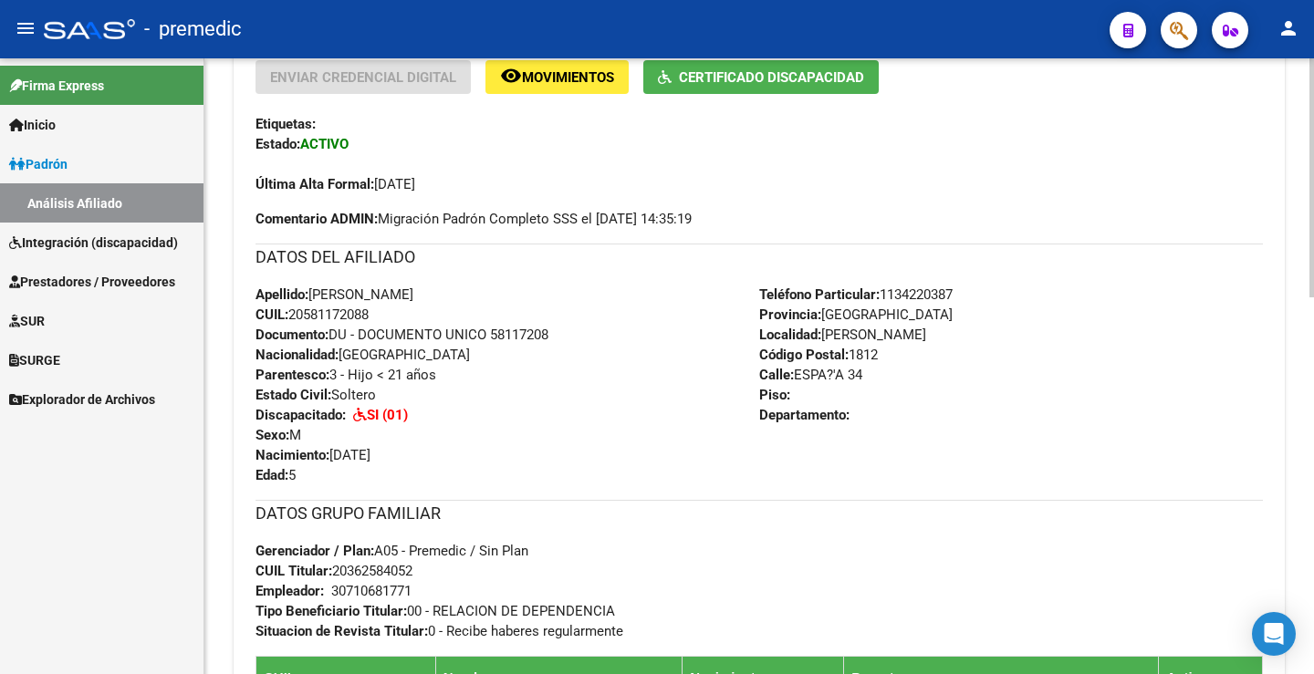
scroll to position [468, 0]
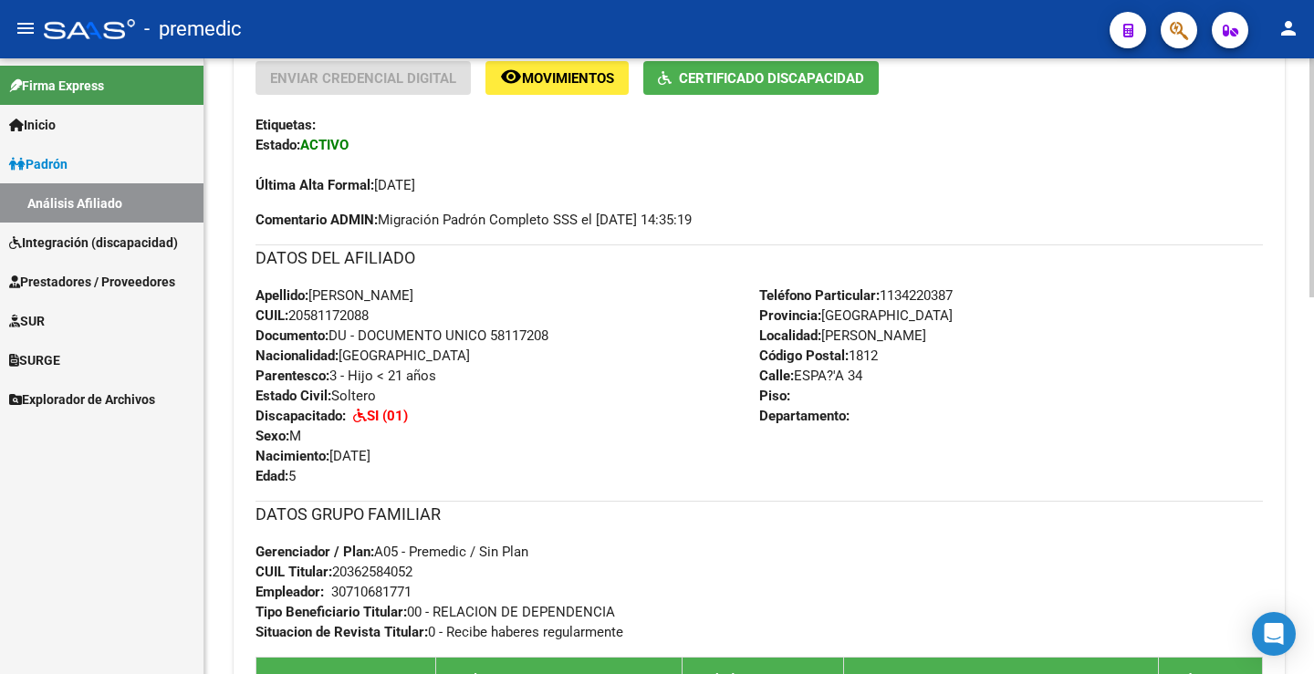
click at [413, 291] on span "Apellido: [PERSON_NAME]" at bounding box center [334, 295] width 158 height 16
click at [554, 304] on div "Apellido: [PERSON_NAME] CUIL: 20581172088 Documento: DU - DOCUMENTO UNICO 58117…" at bounding box center [507, 386] width 504 height 201
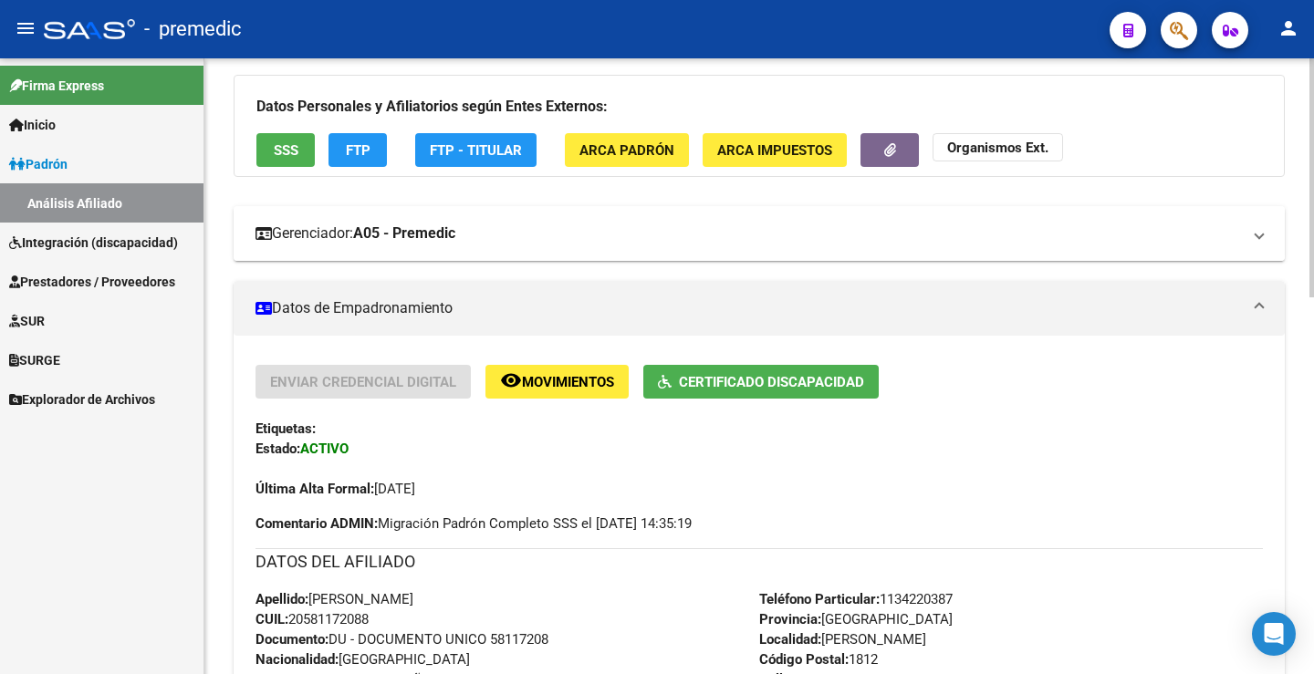
scroll to position [103, 0]
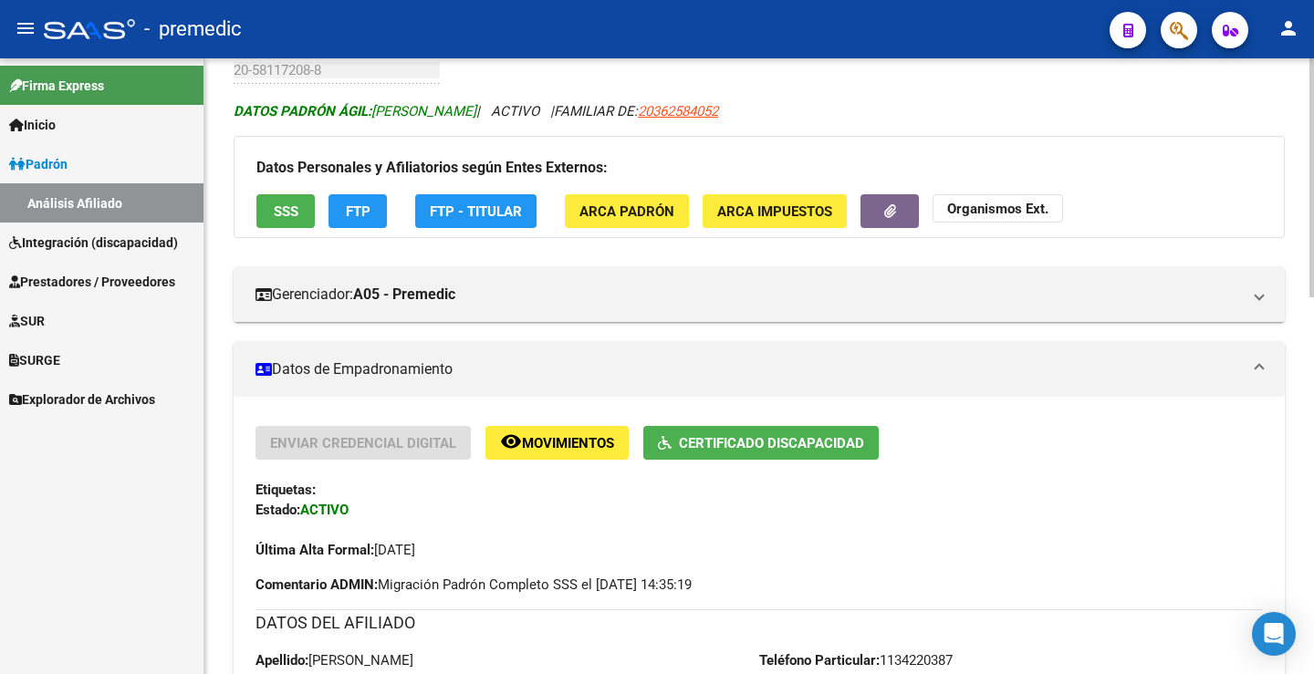
click at [476, 109] on span "DATOS PADRÓN ÁGIL: [PERSON_NAME]" at bounding box center [355, 111] width 243 height 16
click at [357, 223] on button "FTP" at bounding box center [357, 211] width 58 height 34
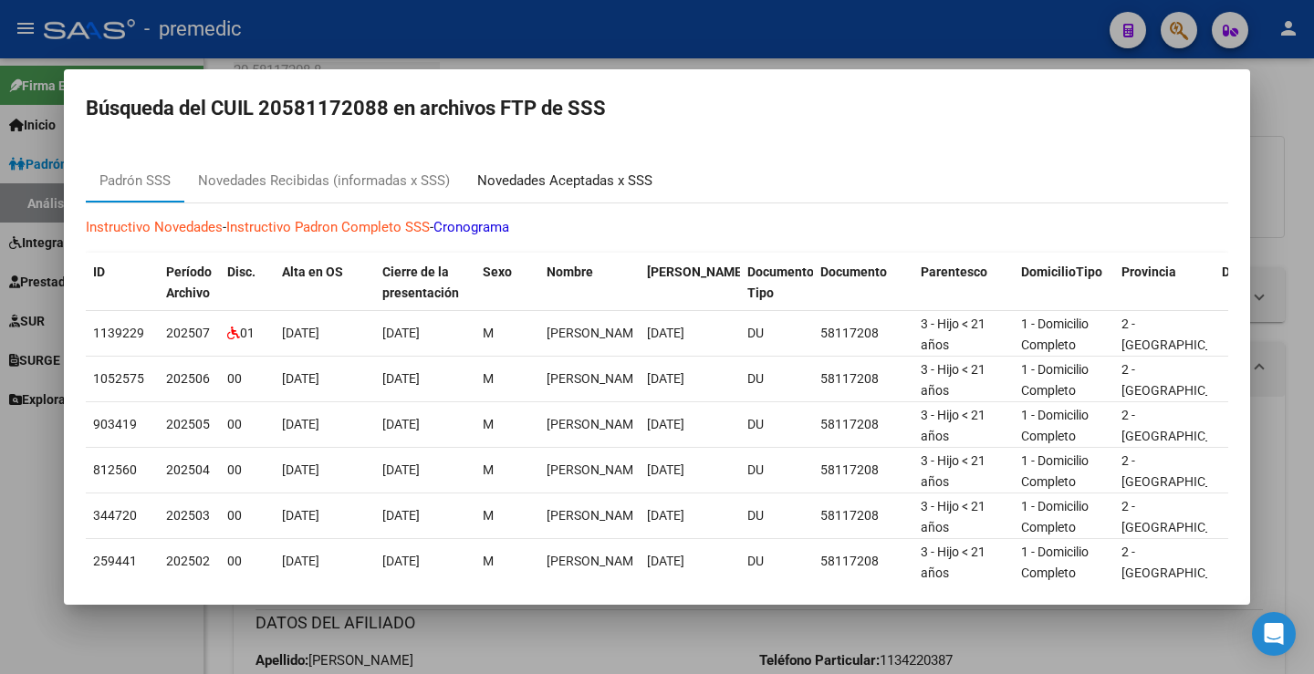
click at [514, 184] on div "Novedades Aceptadas x SSS" at bounding box center [564, 181] width 175 height 21
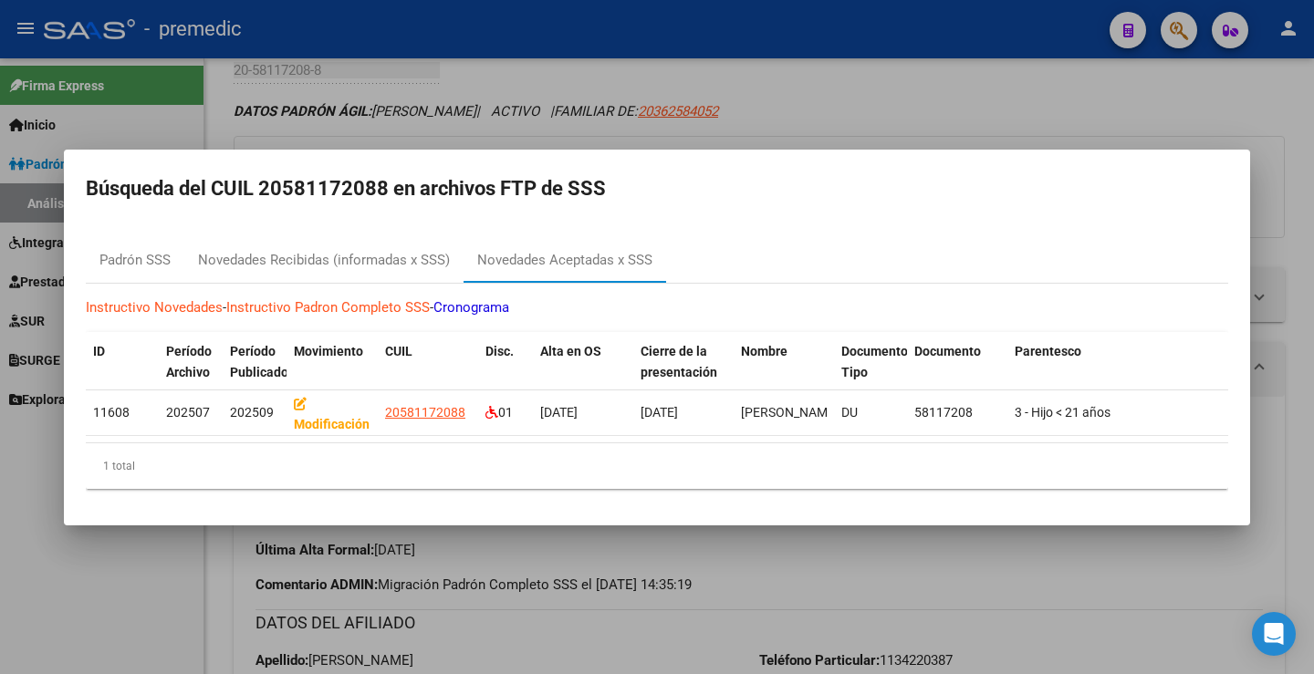
click at [842, 579] on div at bounding box center [657, 337] width 1314 height 674
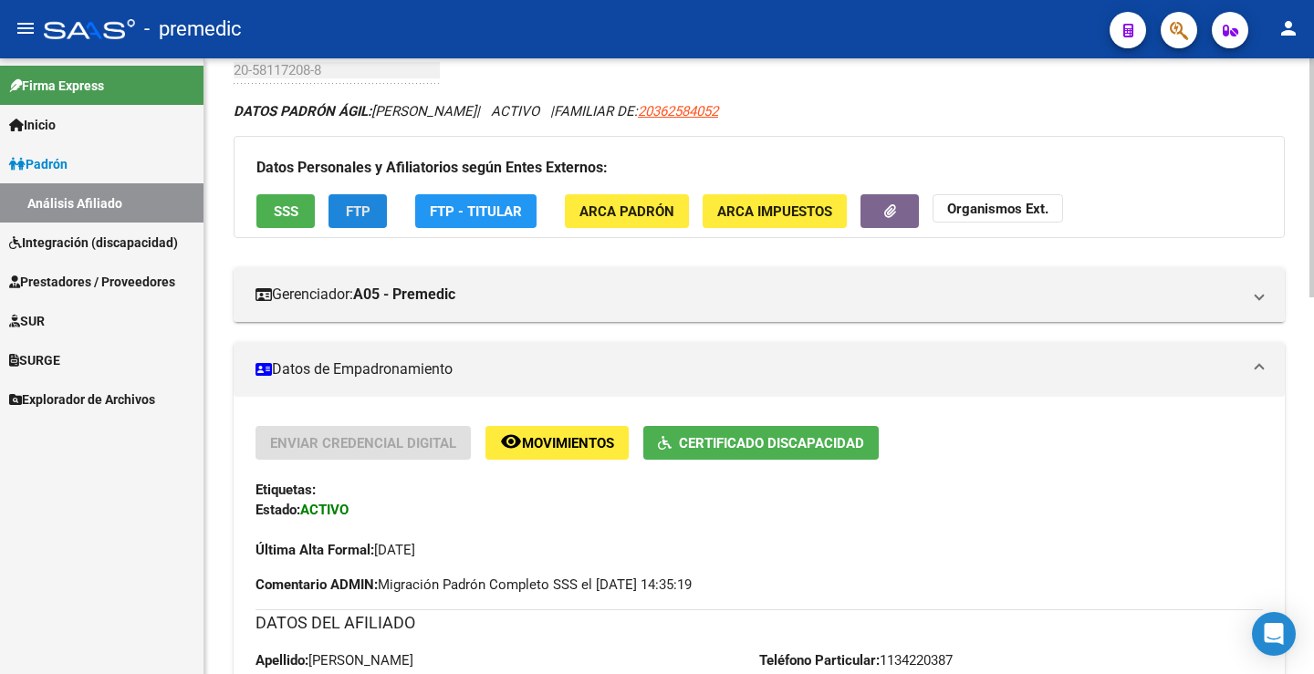
click at [331, 205] on button "FTP" at bounding box center [357, 211] width 58 height 34
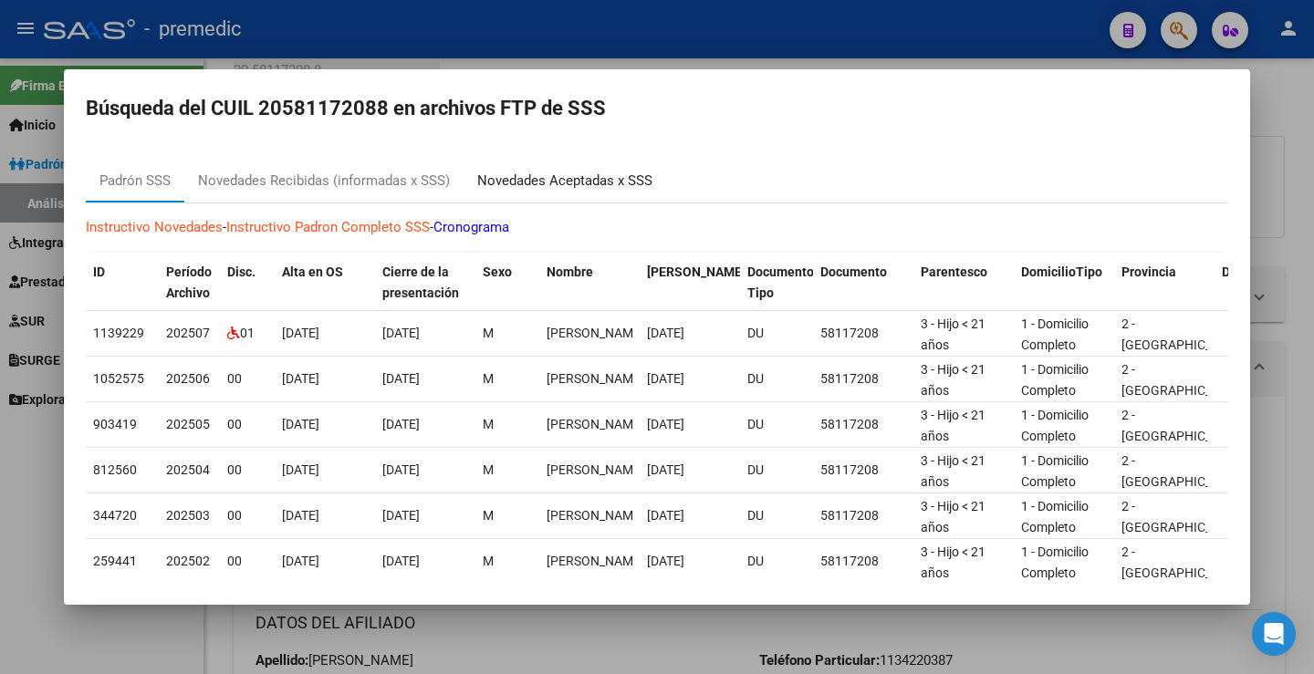
click at [540, 162] on div "Novedades Aceptadas x SSS" at bounding box center [564, 181] width 203 height 44
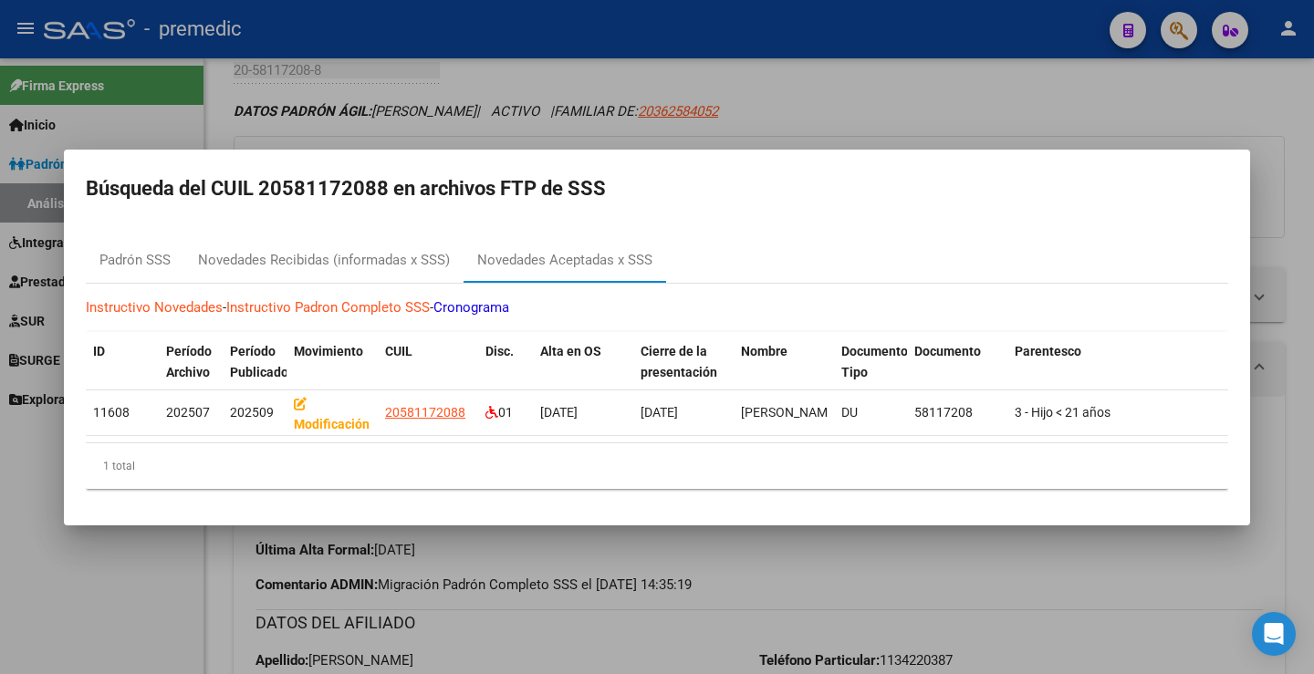
click at [992, 113] on div at bounding box center [657, 337] width 1314 height 674
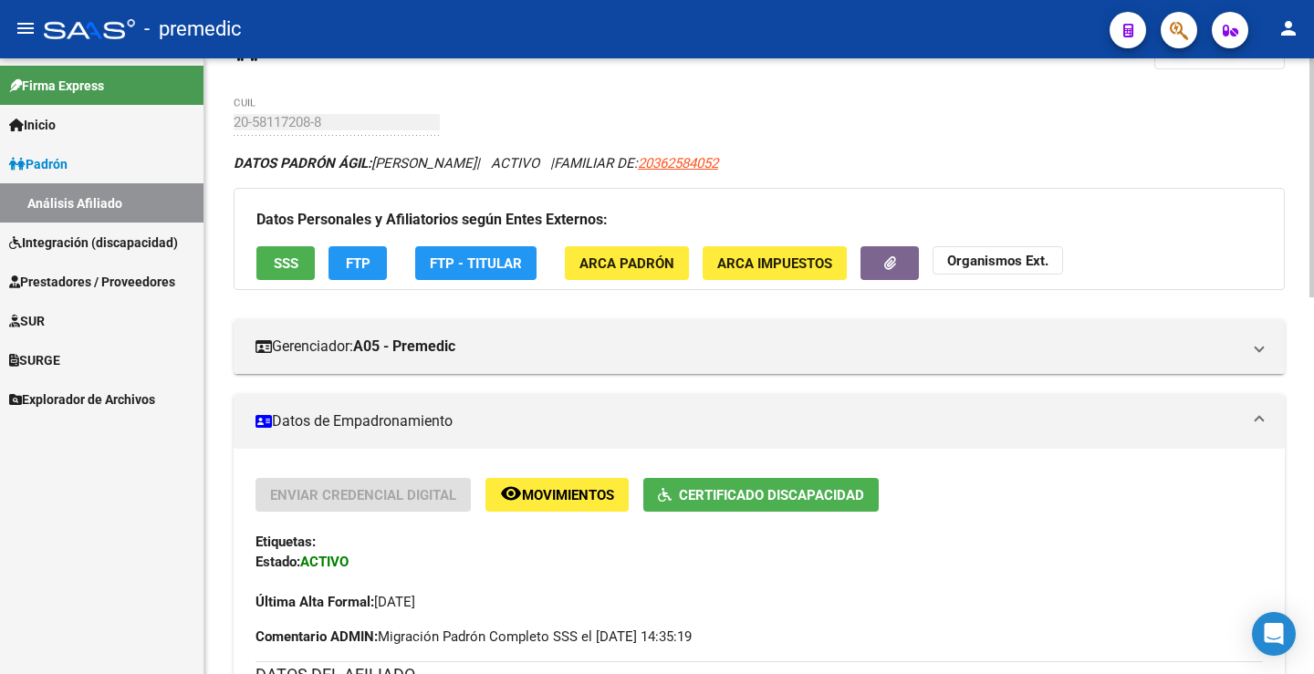
scroll to position [0, 0]
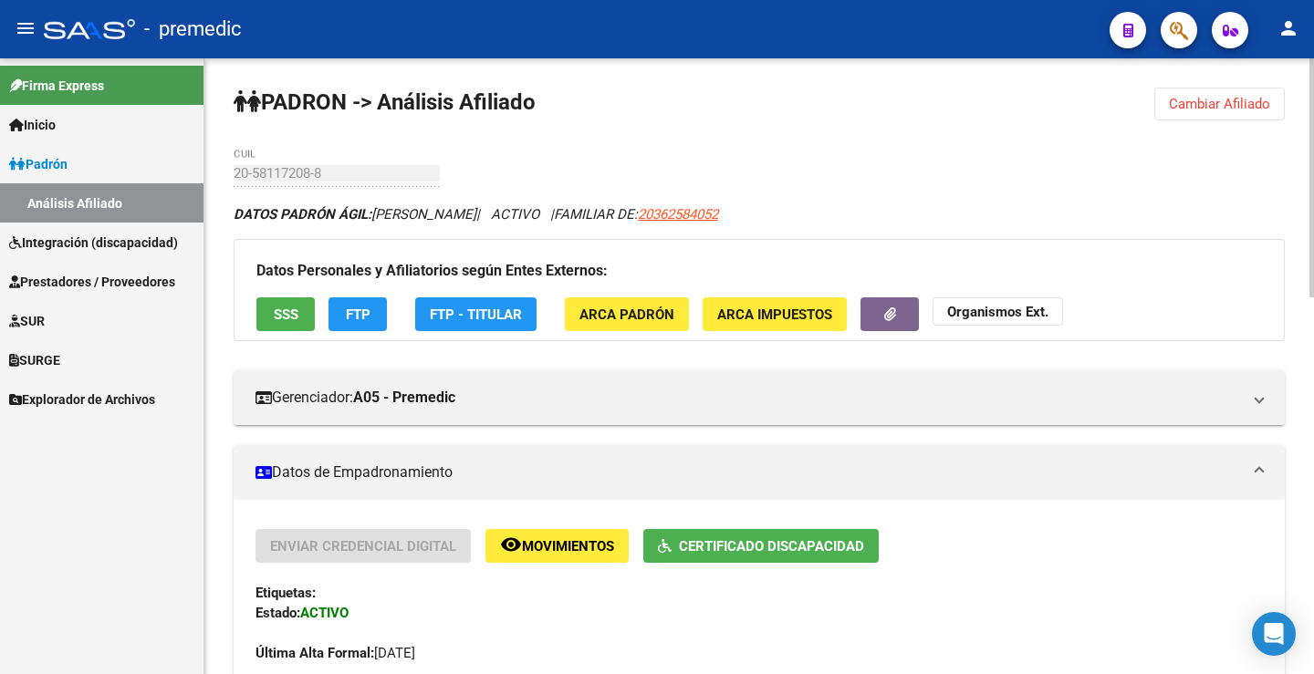
click at [1208, 109] on span "Cambiar Afiliado" at bounding box center [1219, 104] width 101 height 16
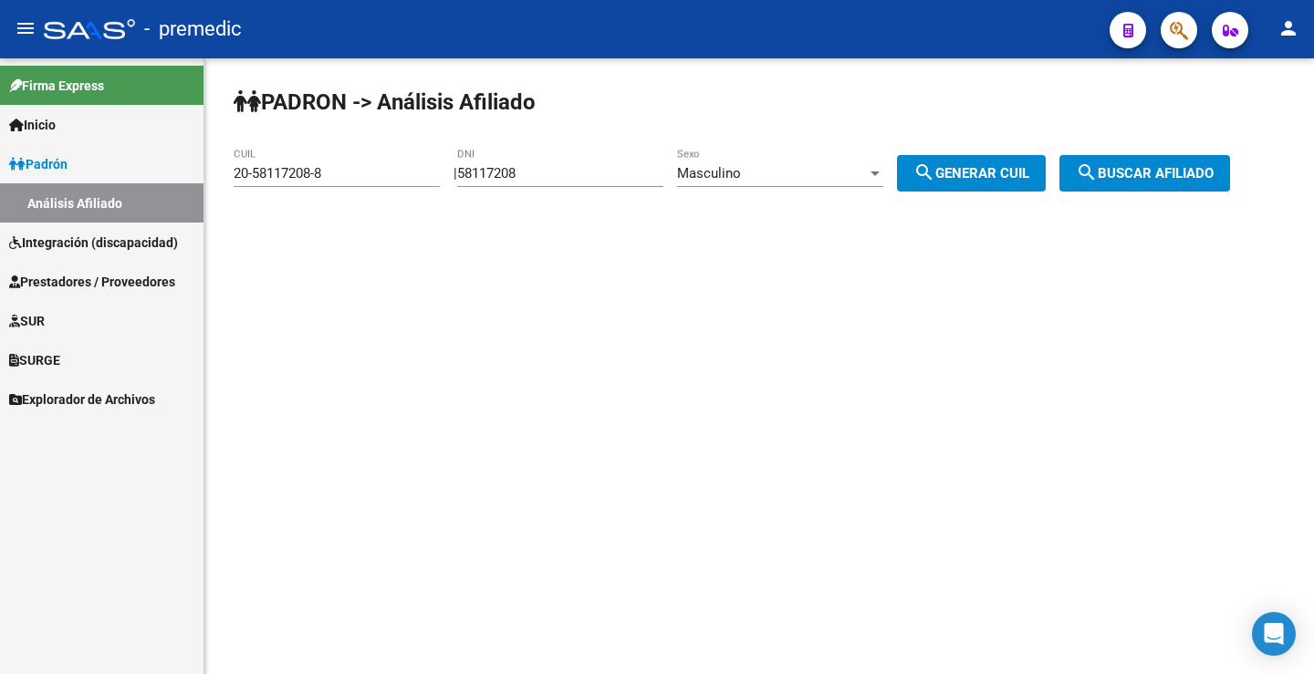
click at [555, 161] on div "58117208 DNI" at bounding box center [560, 167] width 206 height 39
click at [554, 166] on input "58117208" at bounding box center [560, 173] width 206 height 16
drag, startPoint x: 558, startPoint y: 171, endPoint x: 403, endPoint y: 163, distance: 155.3
click at [403, 165] on app-analisis-afiliado "PADRON -> Análisis Afiliado 20-58117208-8 CUIL | 58117208 DNI Masculino Sexo se…" at bounding box center [739, 173] width 1010 height 16
paste input "7375273"
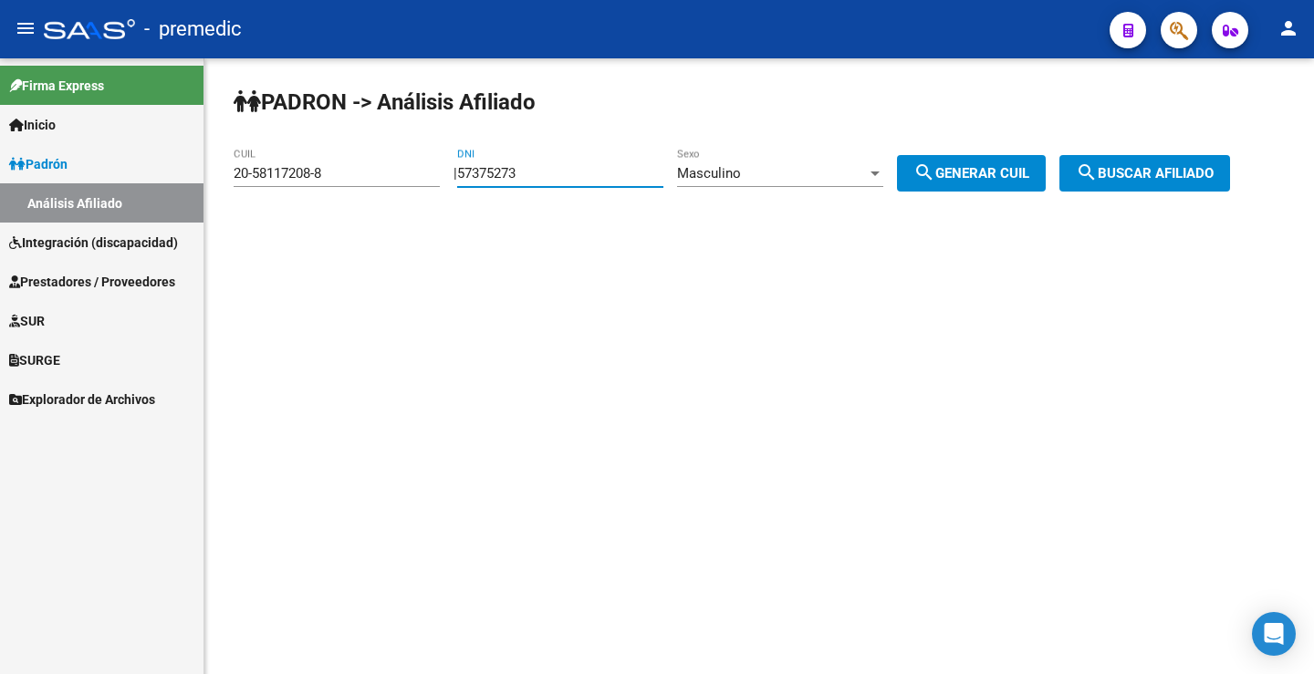
type input "57375273"
click at [972, 172] on span "search Generar CUIL" at bounding box center [971, 173] width 116 height 16
type input "20-57375273-3"
click at [1194, 172] on span "search Buscar afiliado" at bounding box center [1145, 173] width 138 height 16
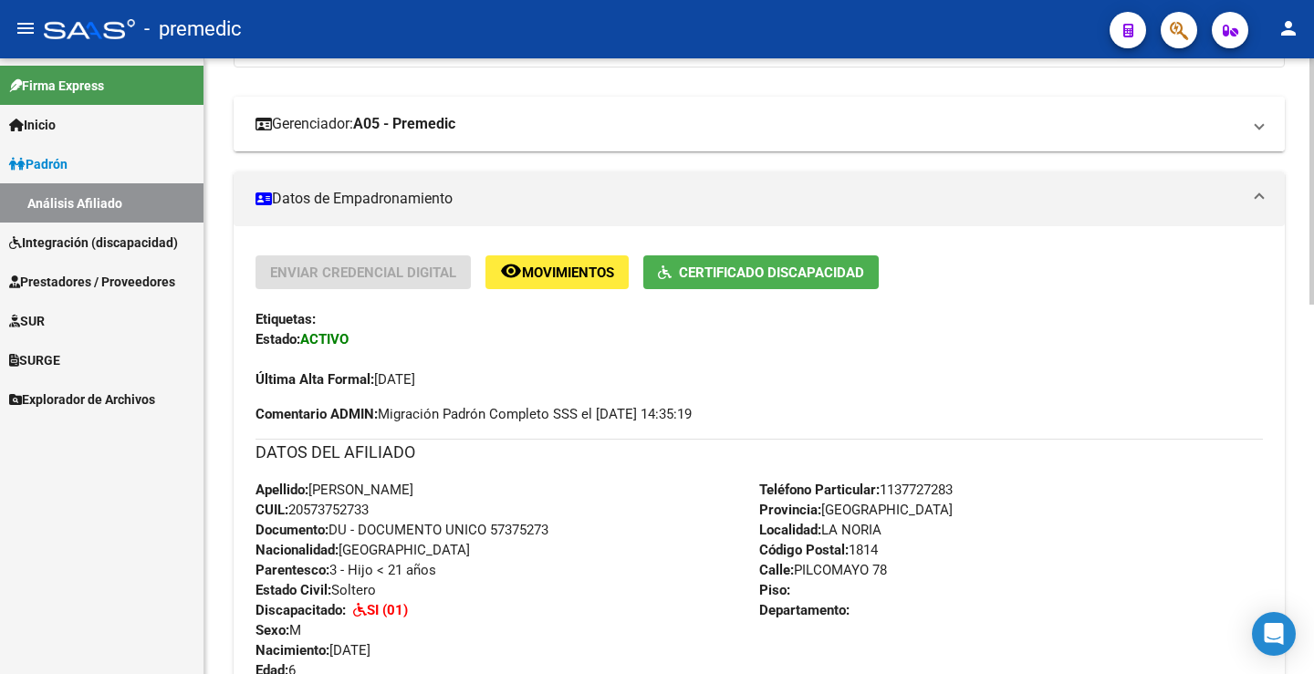
scroll to position [91, 0]
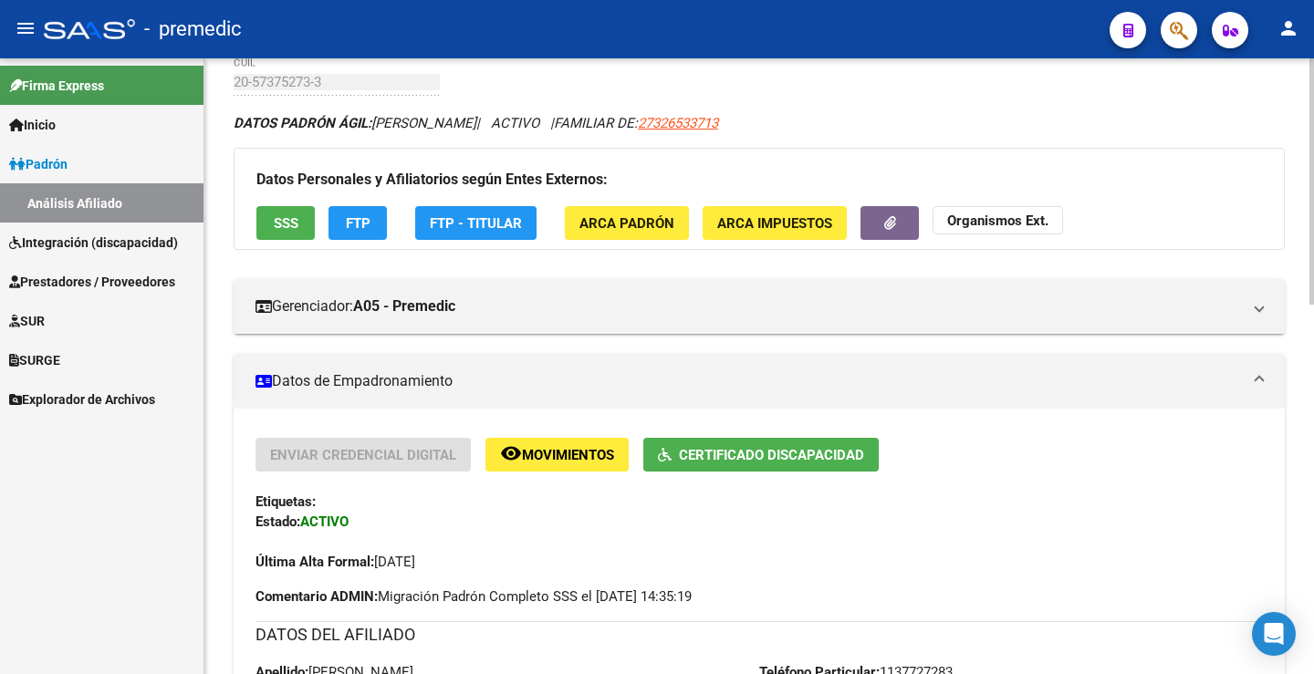
click at [340, 216] on button "FTP" at bounding box center [357, 223] width 58 height 34
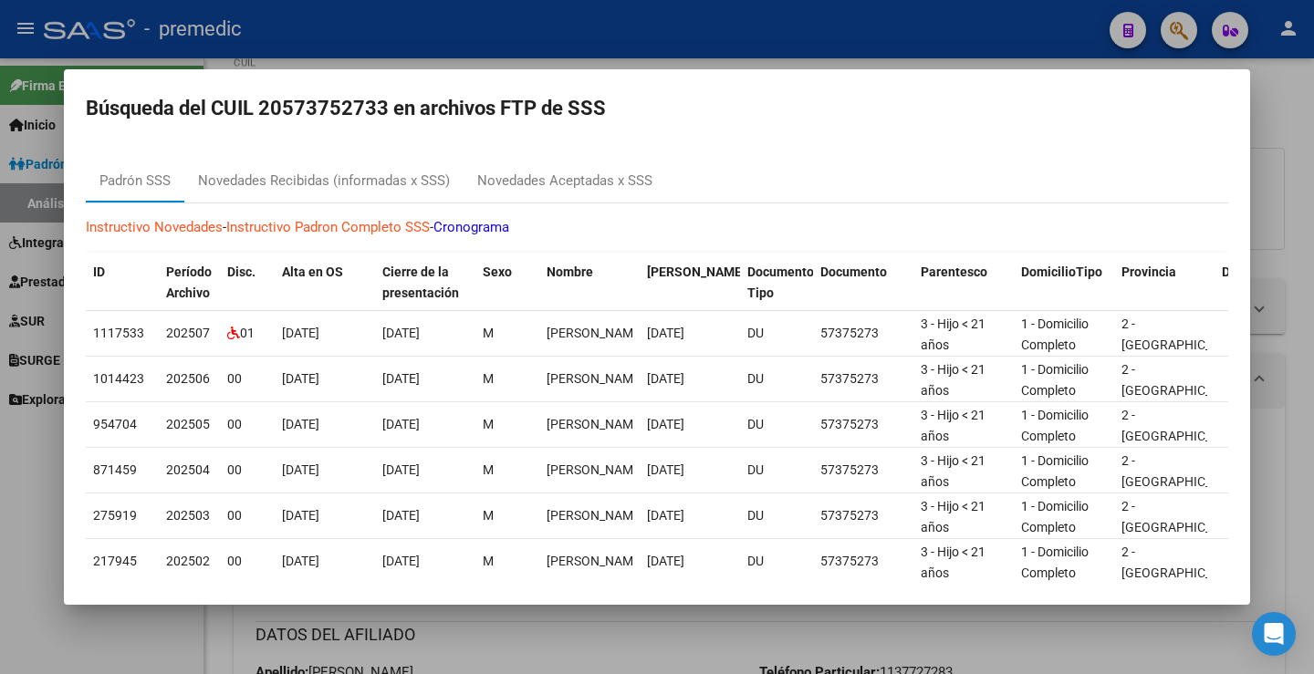
click at [1270, 145] on div at bounding box center [657, 337] width 1314 height 674
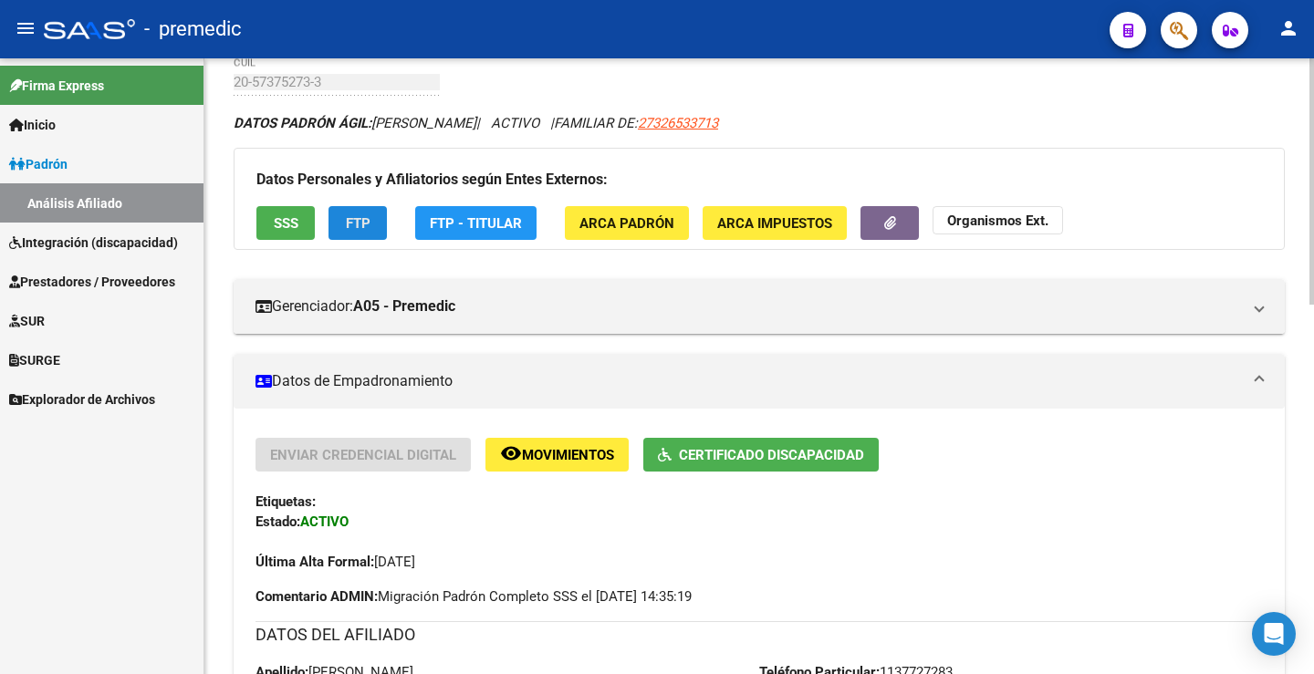
click at [357, 222] on span "FTP" at bounding box center [358, 223] width 25 height 16
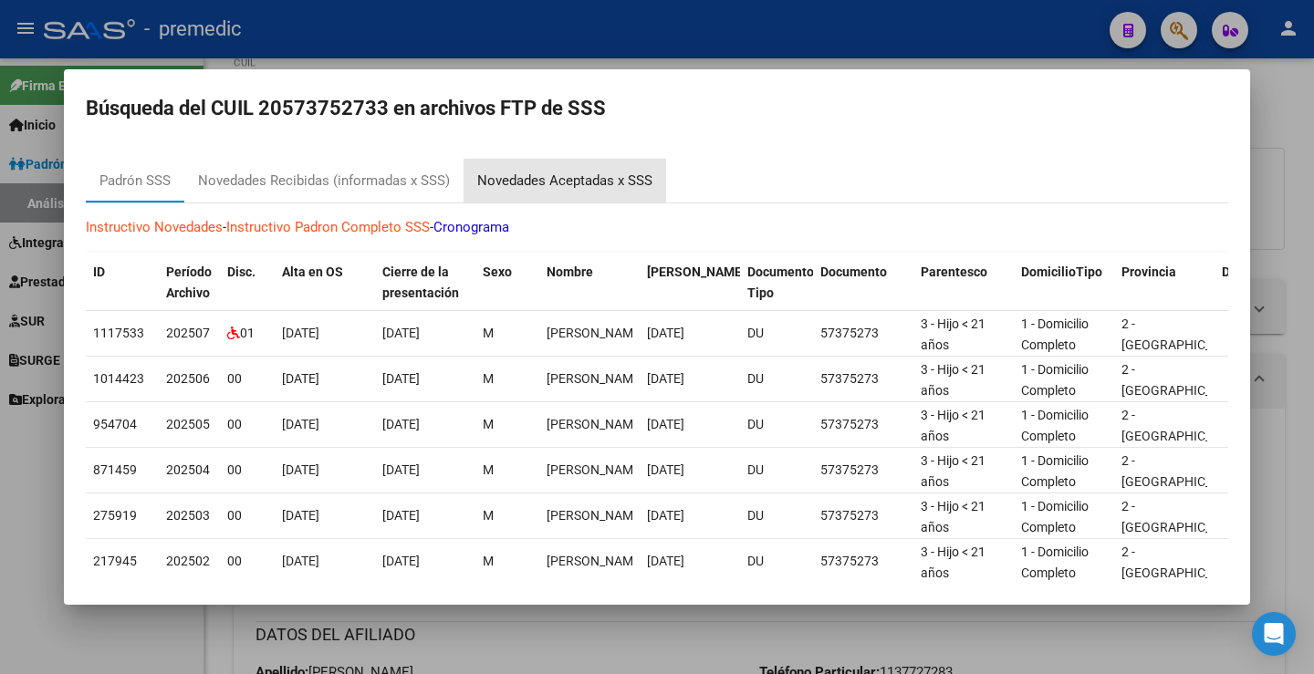
click at [503, 169] on div "Novedades Aceptadas x SSS" at bounding box center [564, 181] width 203 height 44
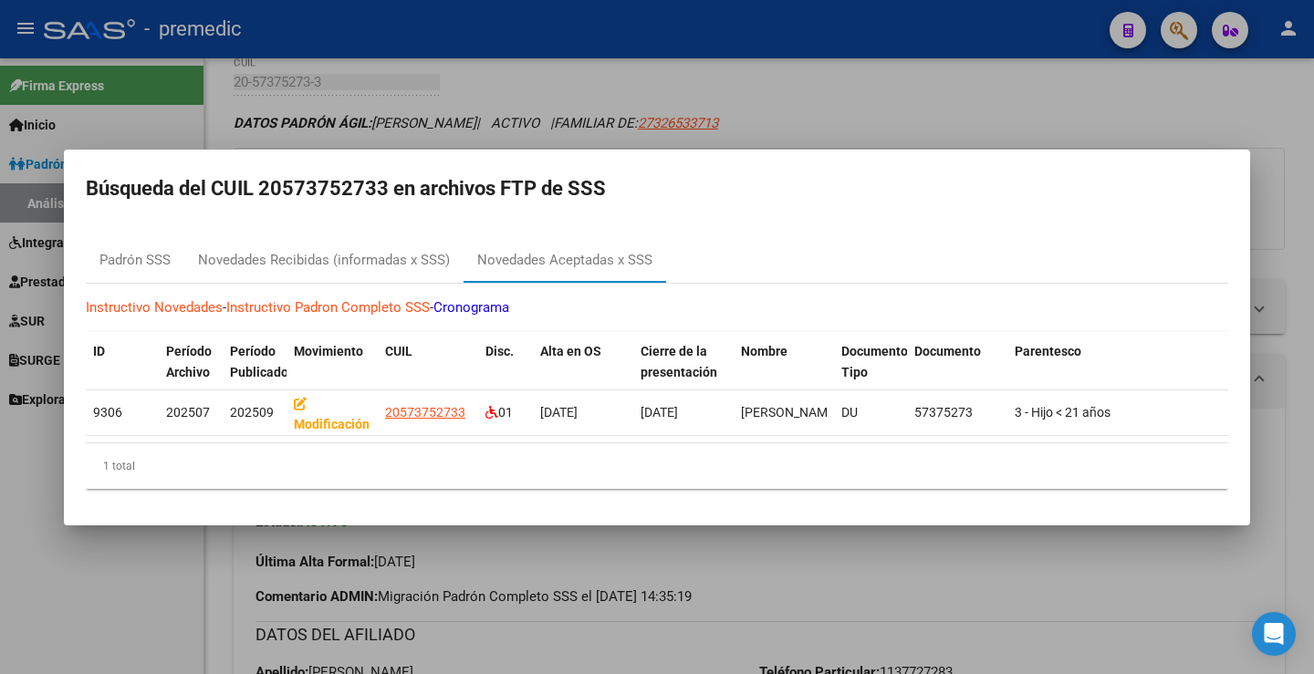
click at [886, 109] on div at bounding box center [657, 337] width 1314 height 674
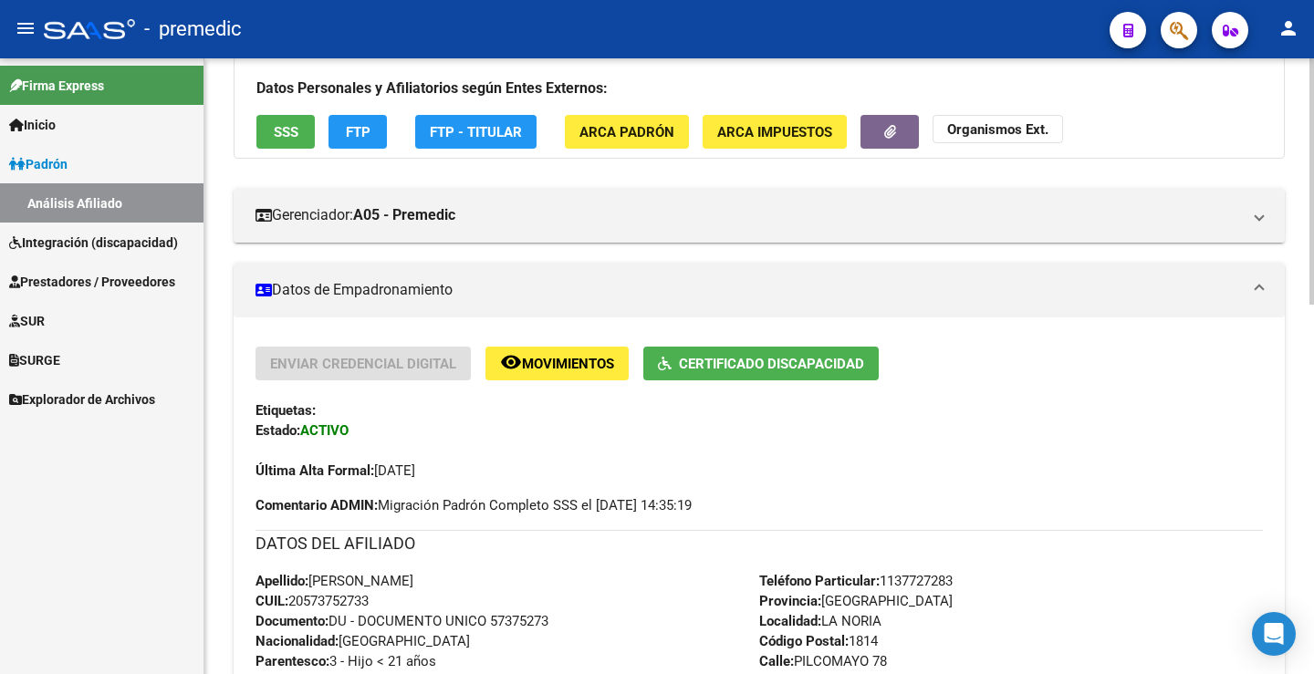
scroll to position [0, 0]
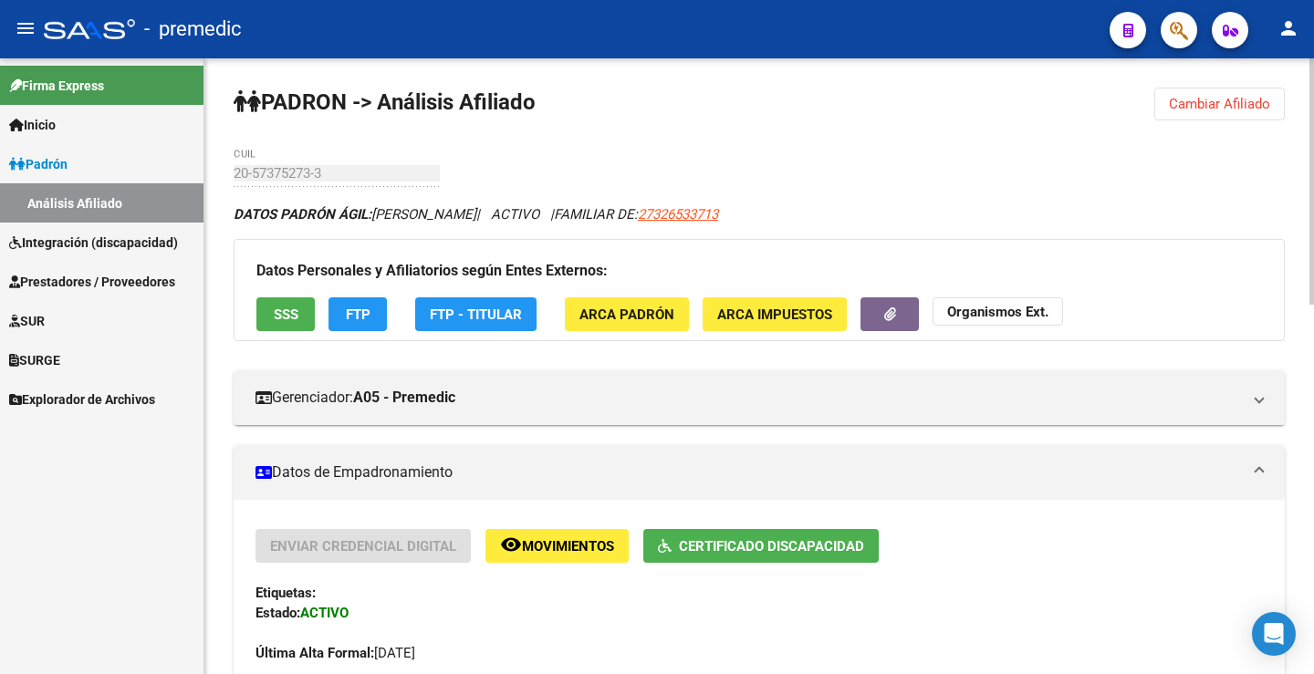
click at [1179, 108] on span "Cambiar Afiliado" at bounding box center [1219, 104] width 101 height 16
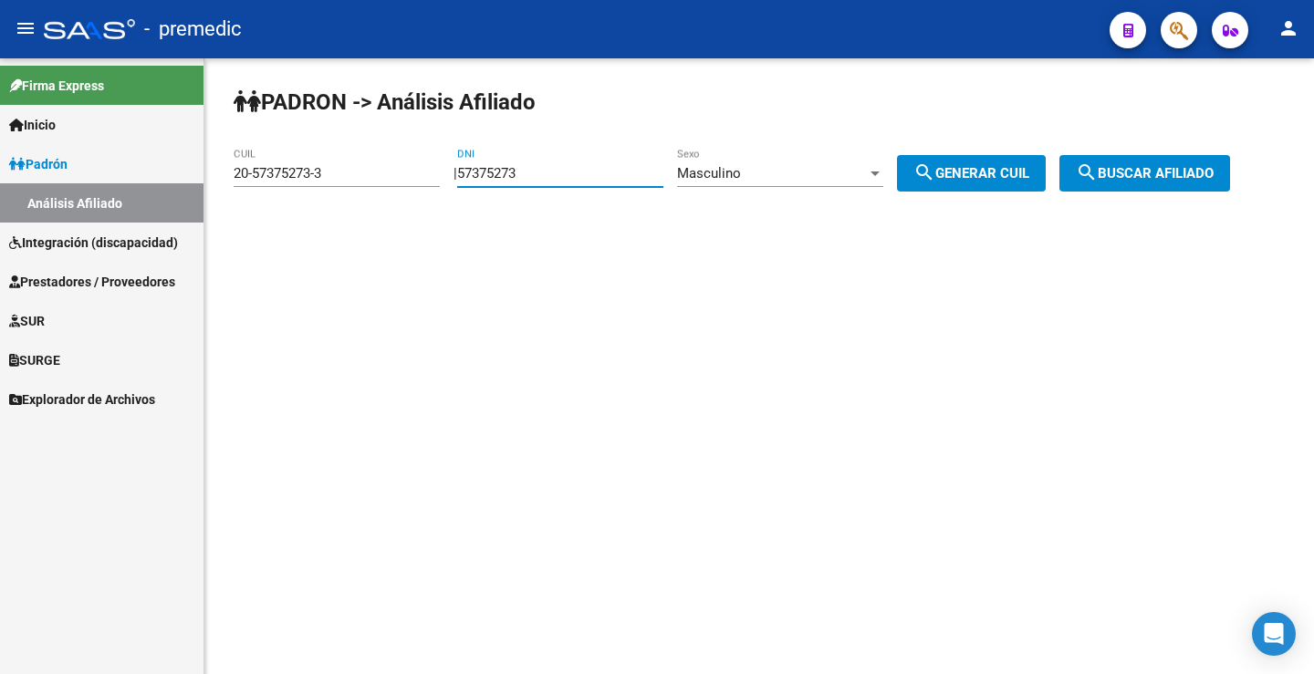
drag, startPoint x: 533, startPoint y: 172, endPoint x: 389, endPoint y: 182, distance: 144.5
click at [389, 182] on app-analisis-afiliado "PADRON -> Análisis Afiliado 20-57375273-3 CUIL | 57375273 DNI Masculino Sexo se…" at bounding box center [739, 173] width 1010 height 16
drag, startPoint x: 622, startPoint y: 159, endPoint x: 595, endPoint y: 166, distance: 28.3
click at [615, 161] on div "57375273 DNI" at bounding box center [560, 167] width 206 height 39
drag, startPoint x: 595, startPoint y: 167, endPoint x: 400, endPoint y: 185, distance: 196.1
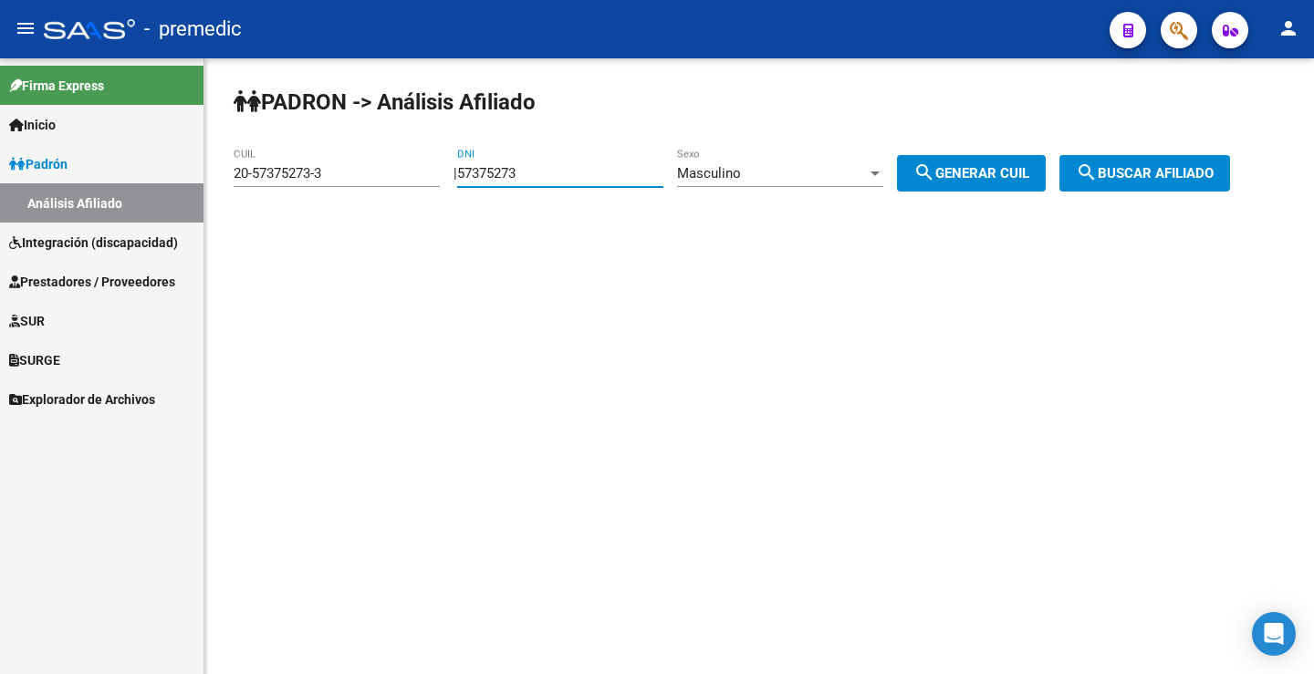
click at [400, 182] on app-analisis-afiliado "PADRON -> Análisis Afiliado 20-57375273-3 CUIL | 57375273 DNI Masculino Sexo se…" at bounding box center [739, 173] width 1010 height 16
paste input "5440992"
type input "55440992"
click at [1006, 161] on button "search Generar CUIL" at bounding box center [971, 173] width 149 height 36
type input "20-55440992-0"
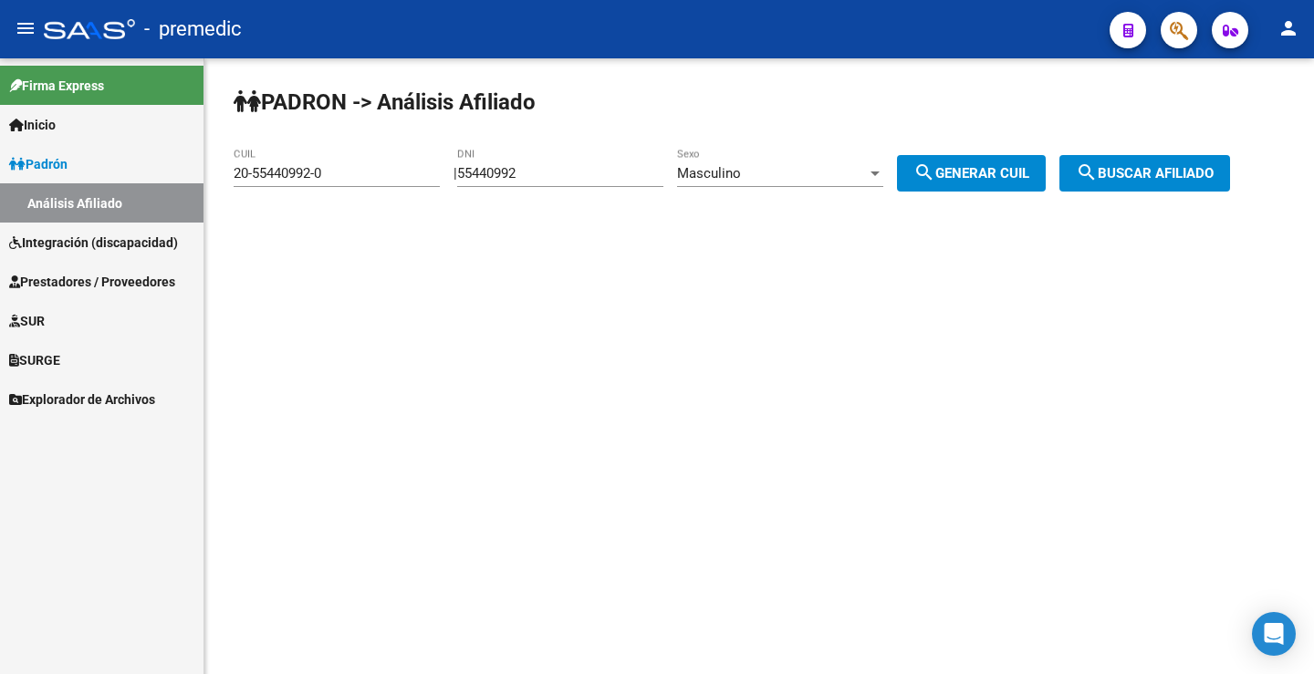
click at [1124, 168] on span "search Buscar afiliado" at bounding box center [1145, 173] width 138 height 16
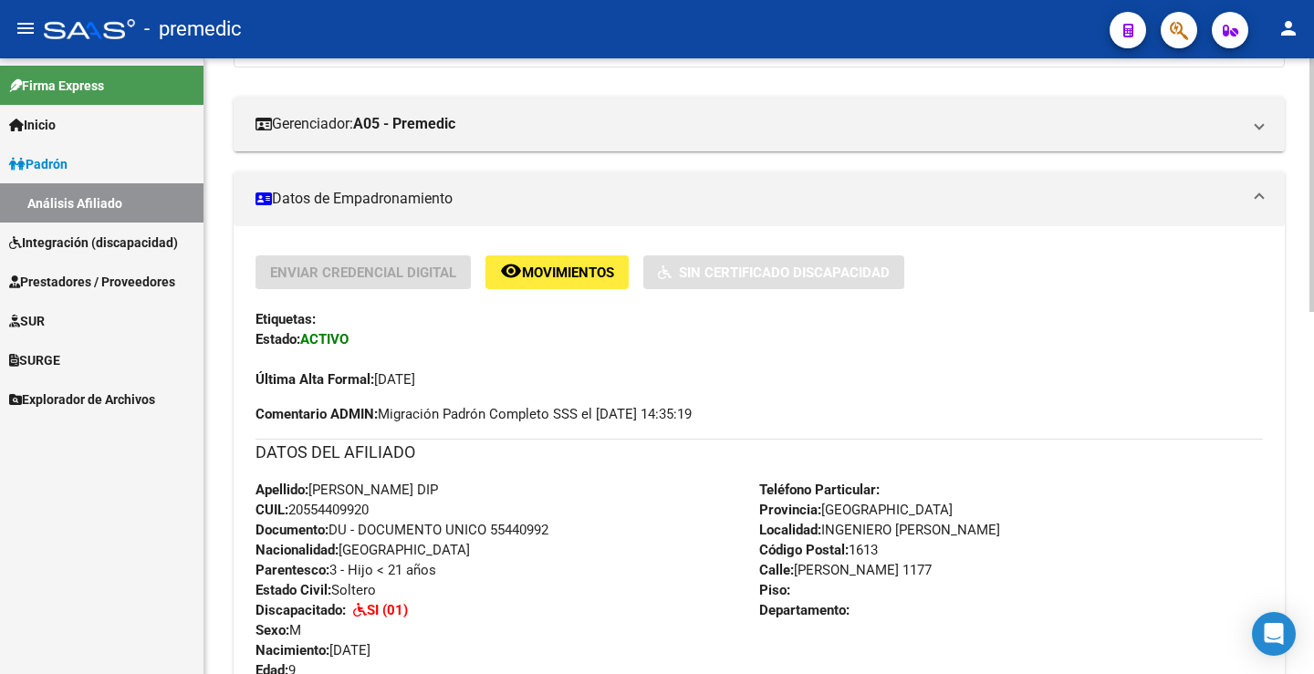
scroll to position [182, 0]
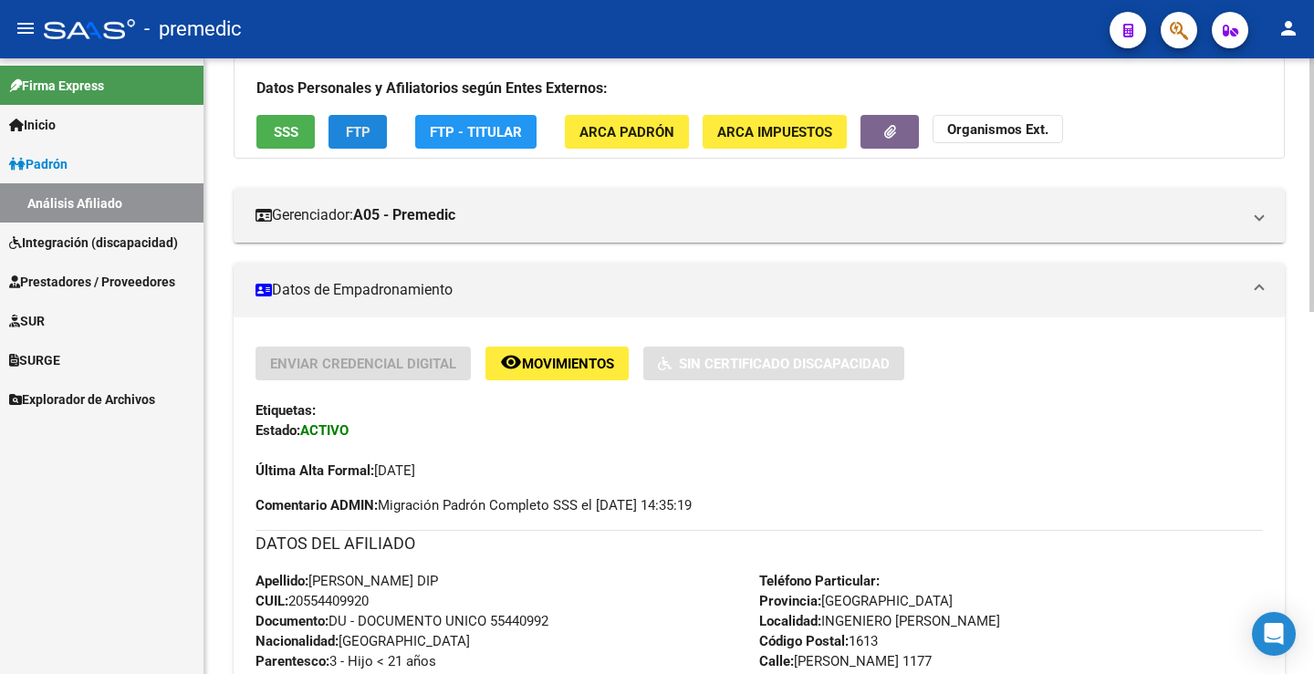
click at [380, 135] on button "FTP" at bounding box center [357, 132] width 58 height 34
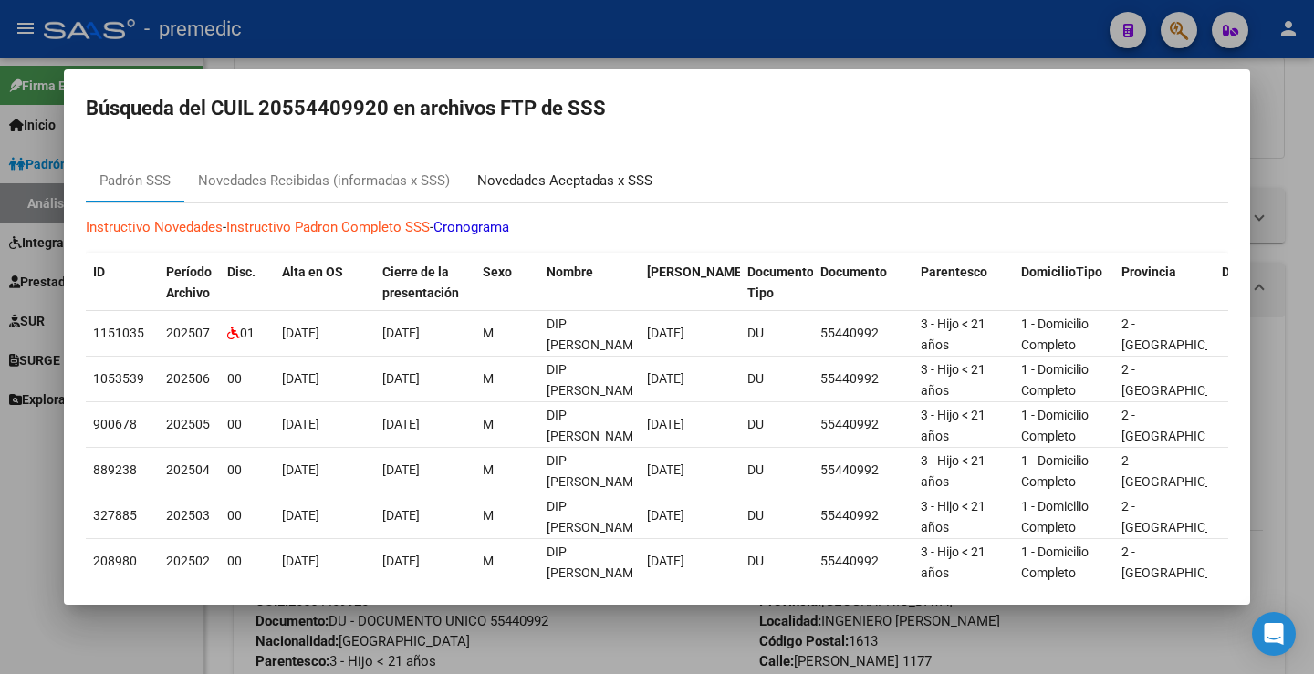
click at [589, 185] on div "Novedades Aceptadas x SSS" at bounding box center [564, 181] width 175 height 21
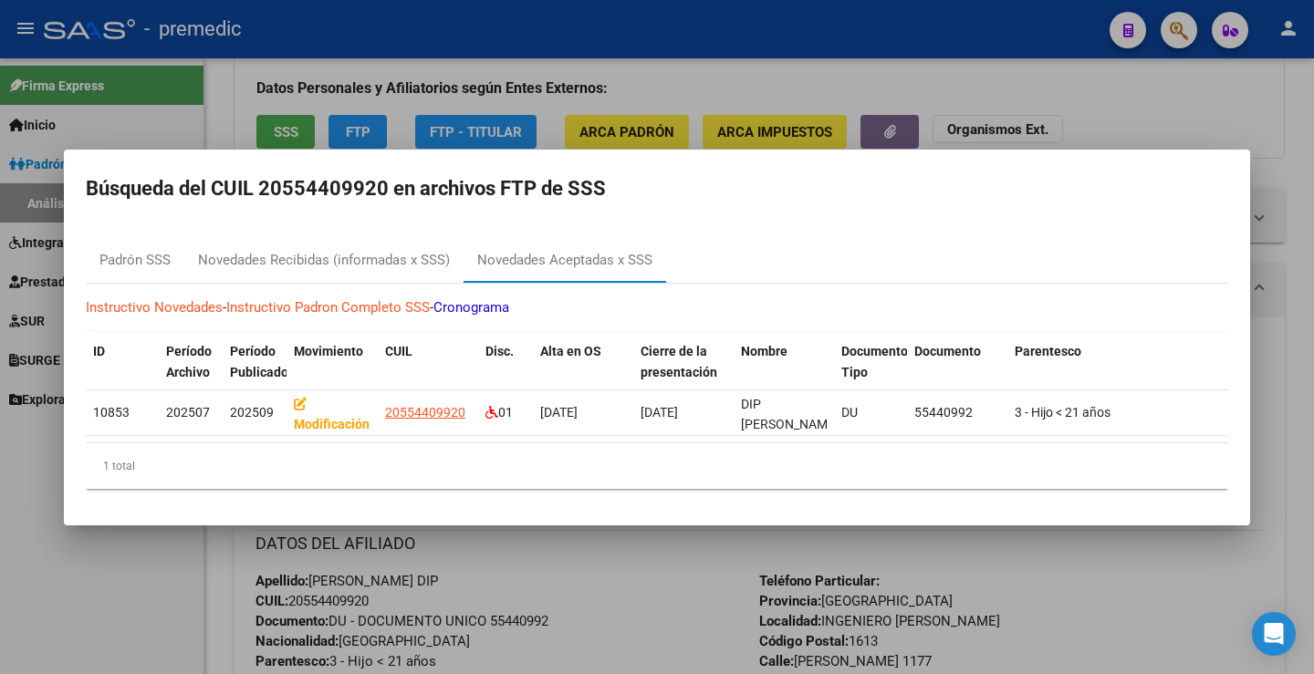
click at [1108, 85] on div at bounding box center [657, 337] width 1314 height 674
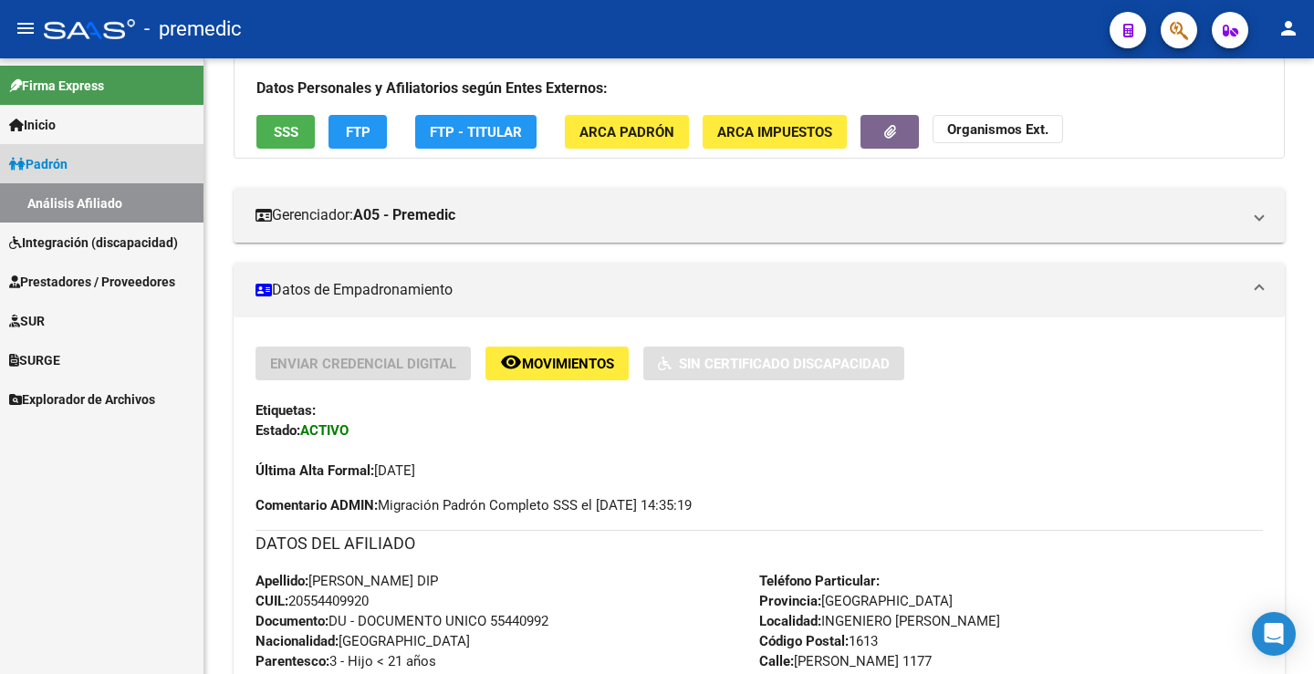
click at [57, 151] on link "Padrón" at bounding box center [101, 163] width 203 height 39
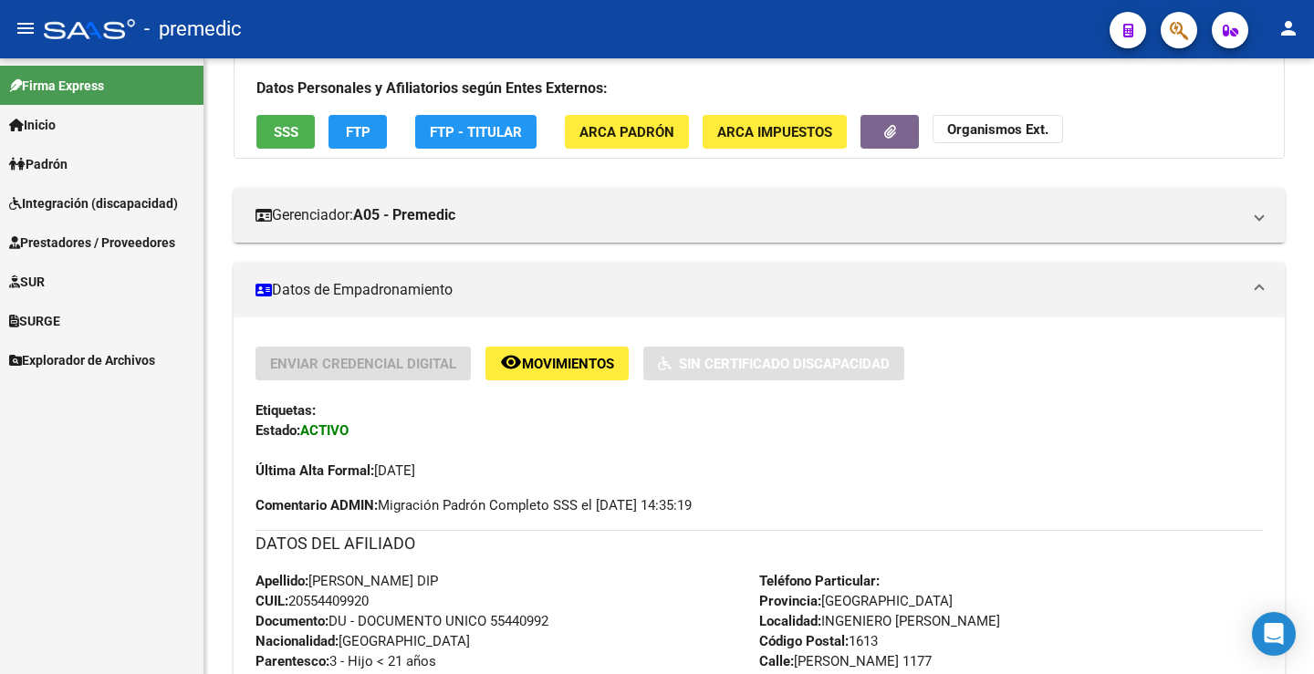
click at [135, 209] on span "Integración (discapacidad)" at bounding box center [93, 203] width 169 height 20
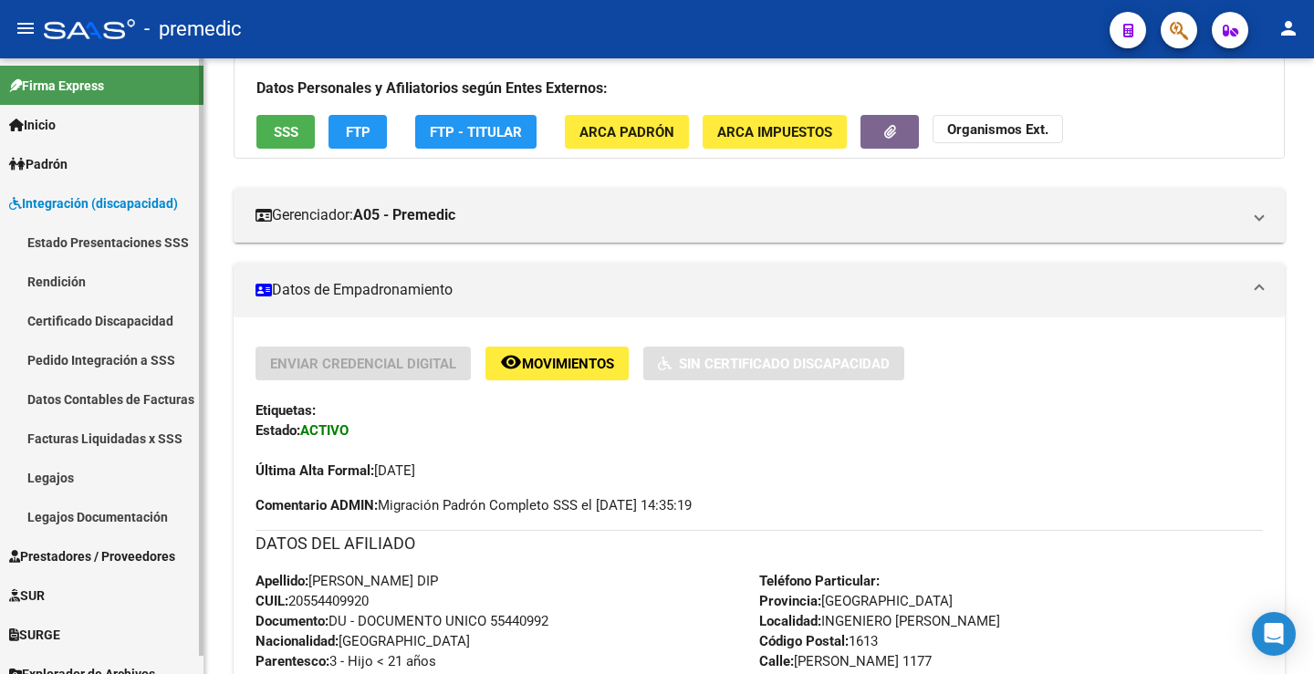
click at [105, 241] on link "Estado Presentaciones SSS" at bounding box center [101, 242] width 203 height 39
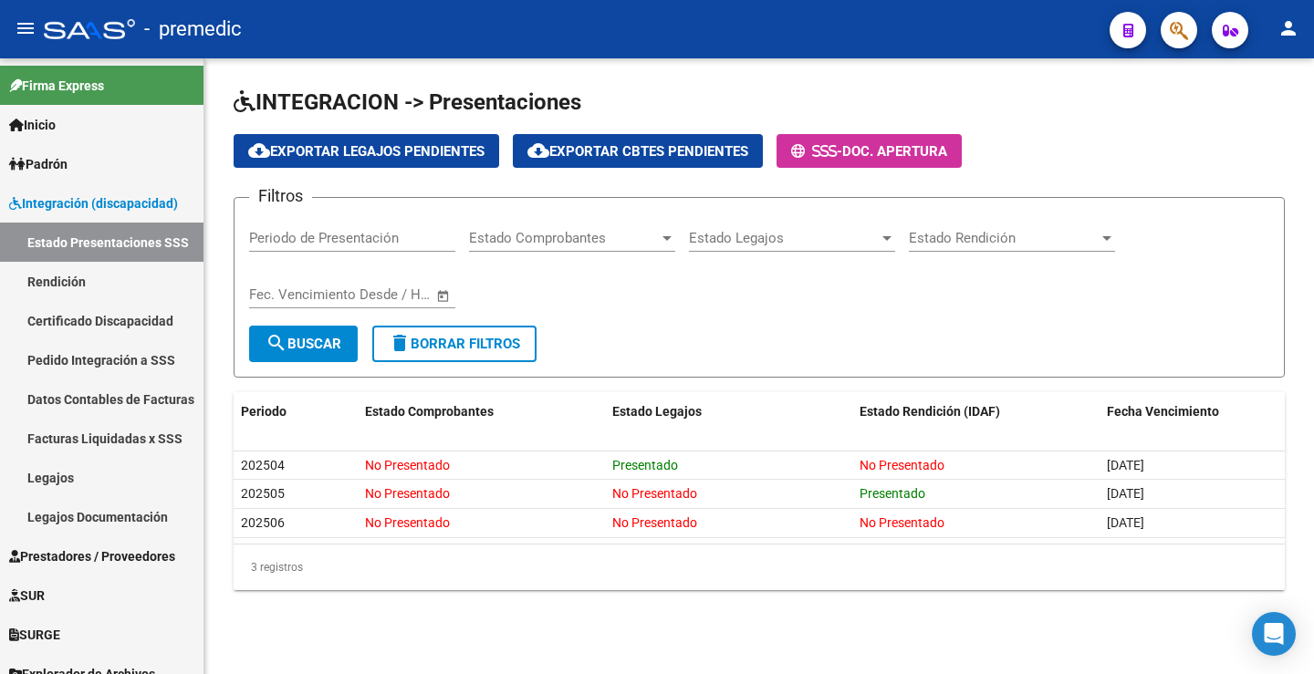
click at [528, 589] on div "3 registros" at bounding box center [759, 568] width 1051 height 46
click at [95, 159] on link "Padrón" at bounding box center [101, 163] width 203 height 39
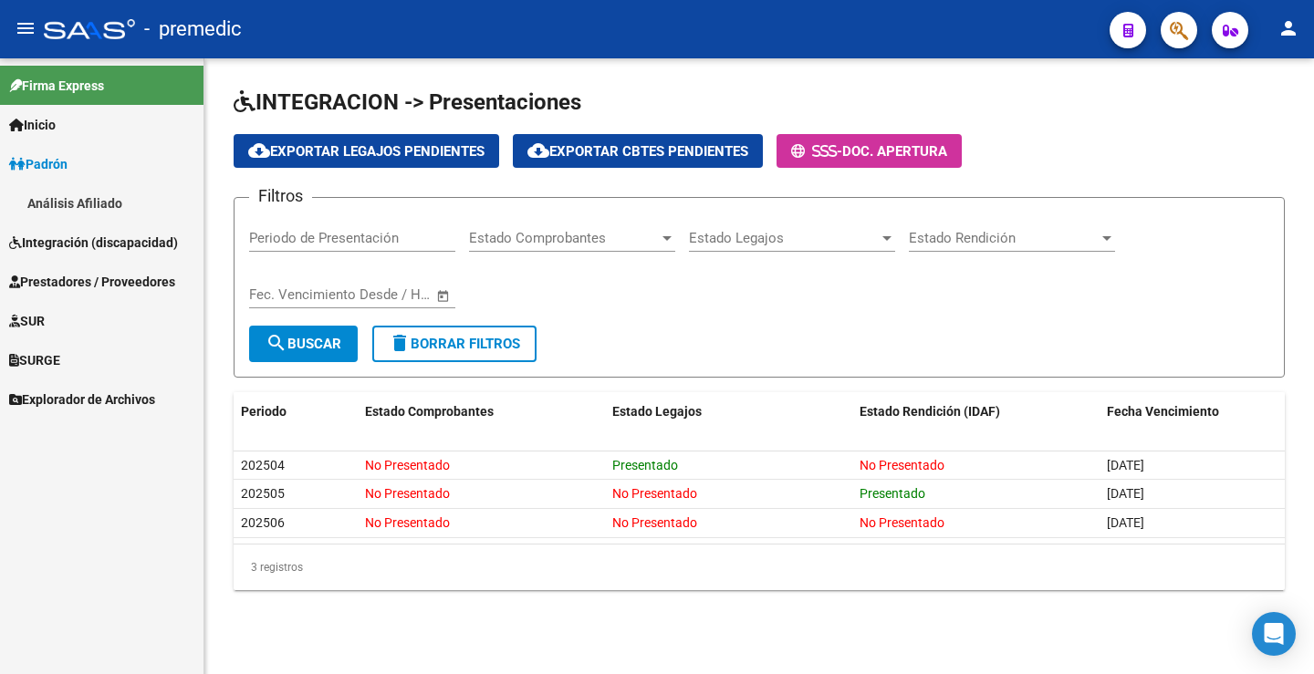
click at [37, 149] on link "Padrón" at bounding box center [101, 163] width 203 height 39
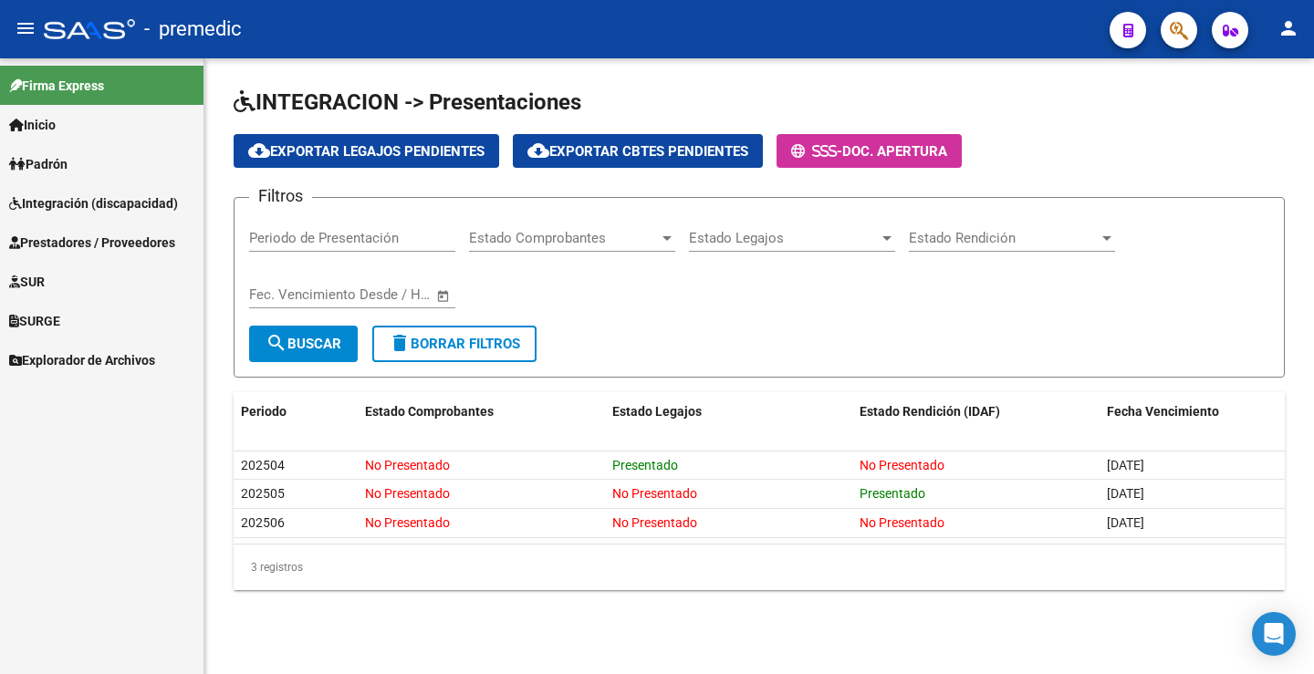
click at [68, 170] on span "Padrón" at bounding box center [38, 164] width 58 height 20
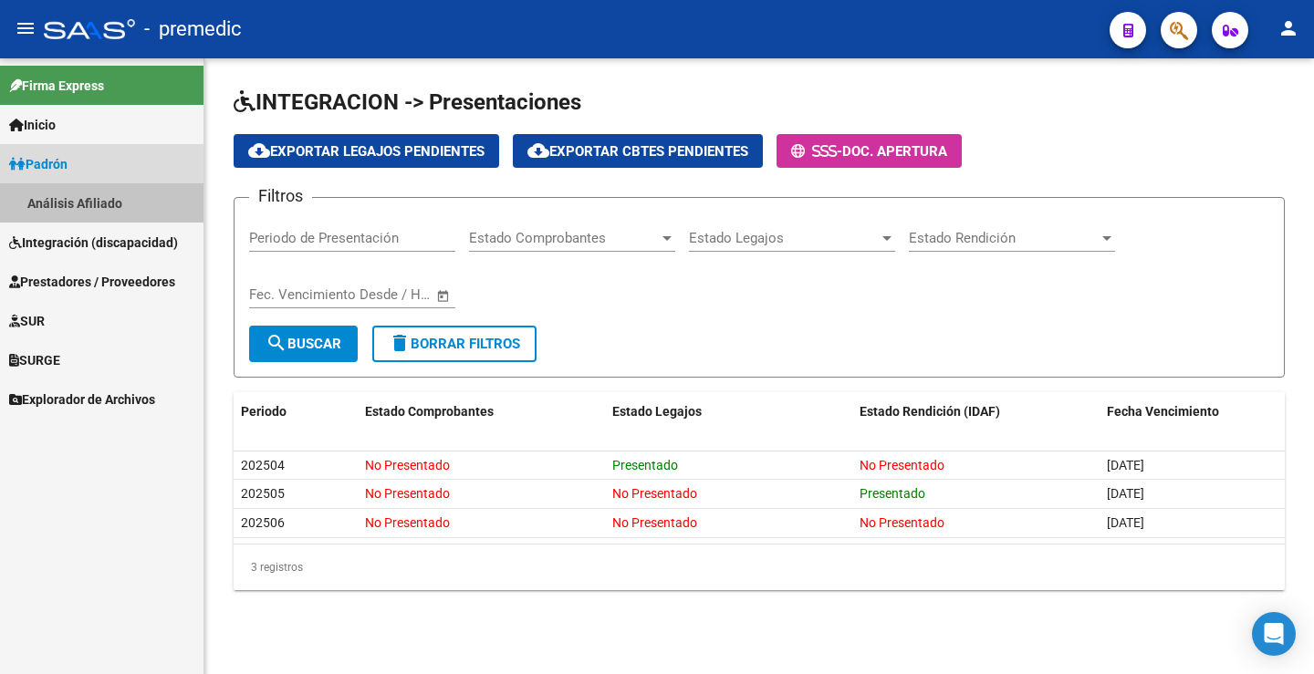
click at [68, 199] on link "Análisis Afiliado" at bounding box center [101, 202] width 203 height 39
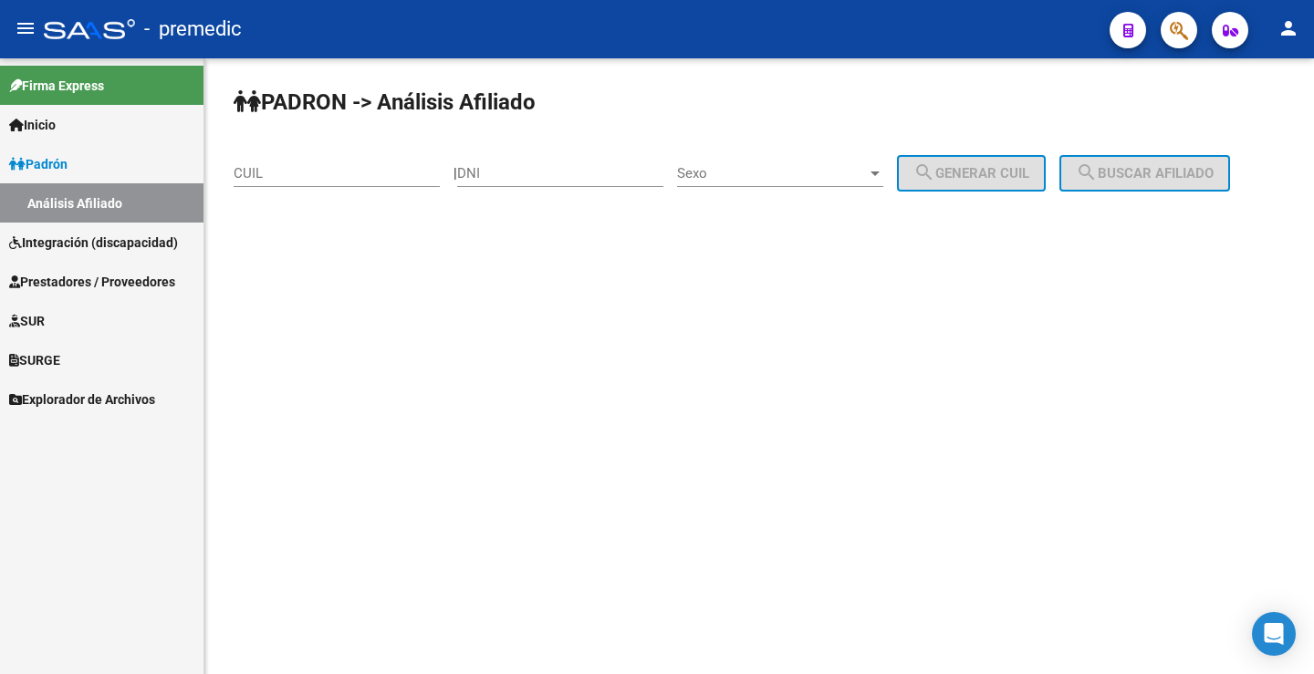
click at [508, 167] on input "DNI" at bounding box center [560, 173] width 206 height 16
paste input "57758161"
type input "57758161"
click at [806, 169] on span "Sexo" at bounding box center [772, 173] width 190 height 16
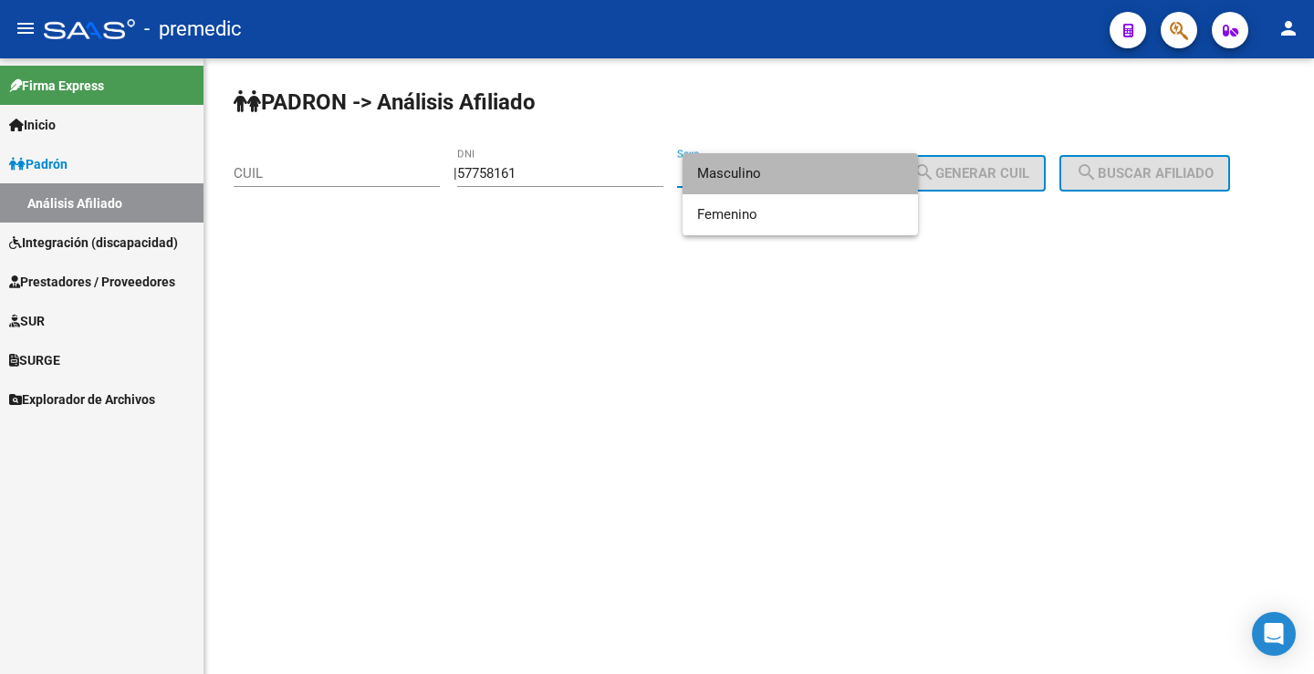
click at [873, 171] on span "Masculino" at bounding box center [800, 173] width 206 height 41
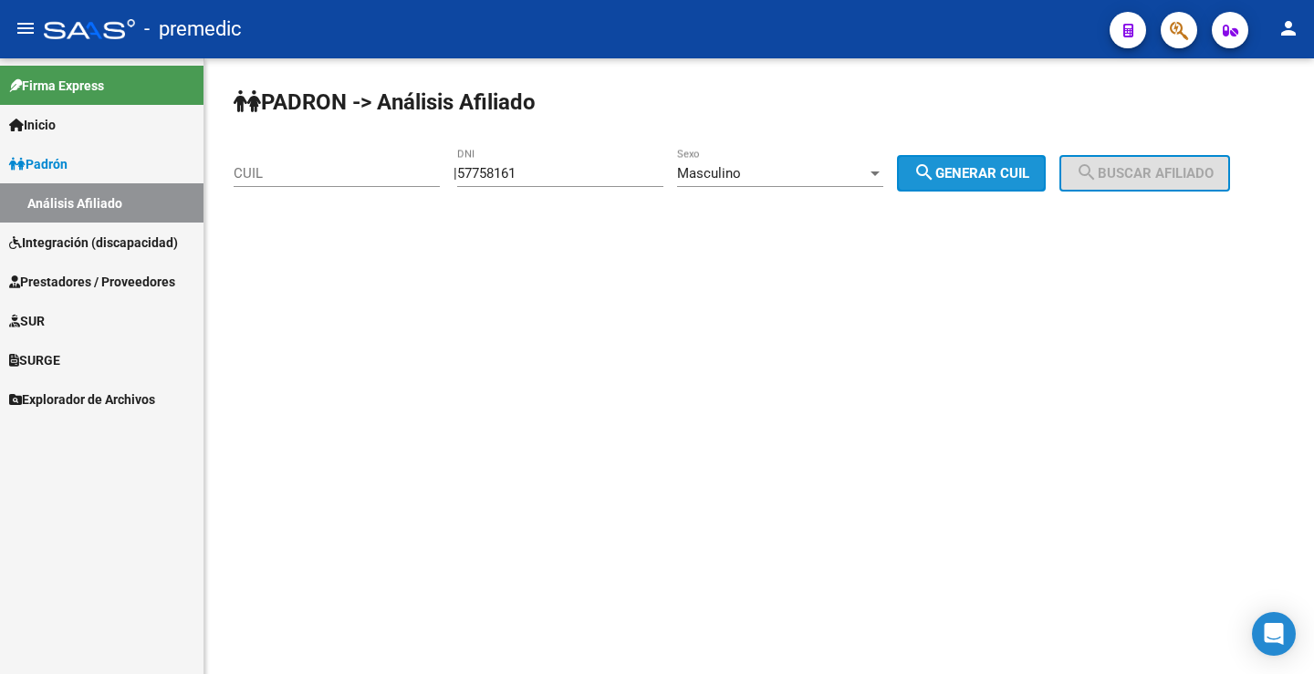
click at [968, 165] on span "search Generar CUIL" at bounding box center [971, 173] width 116 height 16
type input "20-57758161-5"
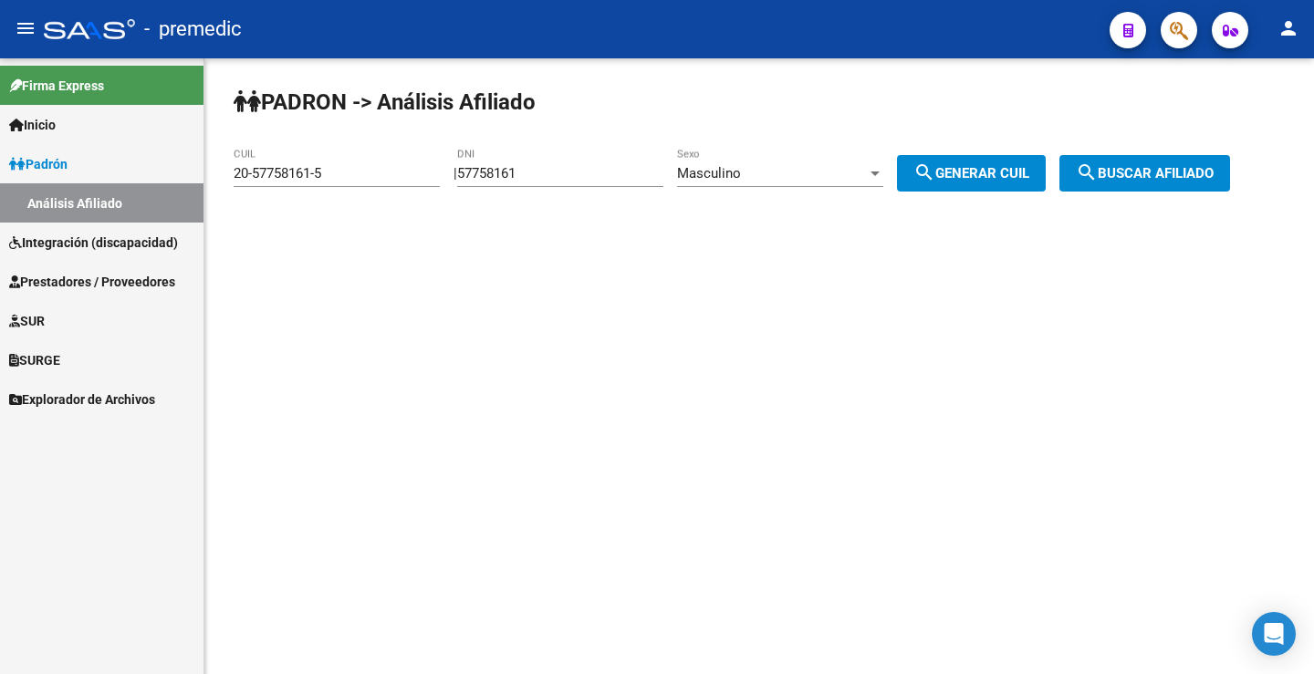
click at [1173, 187] on button "search Buscar afiliado" at bounding box center [1144, 173] width 171 height 36
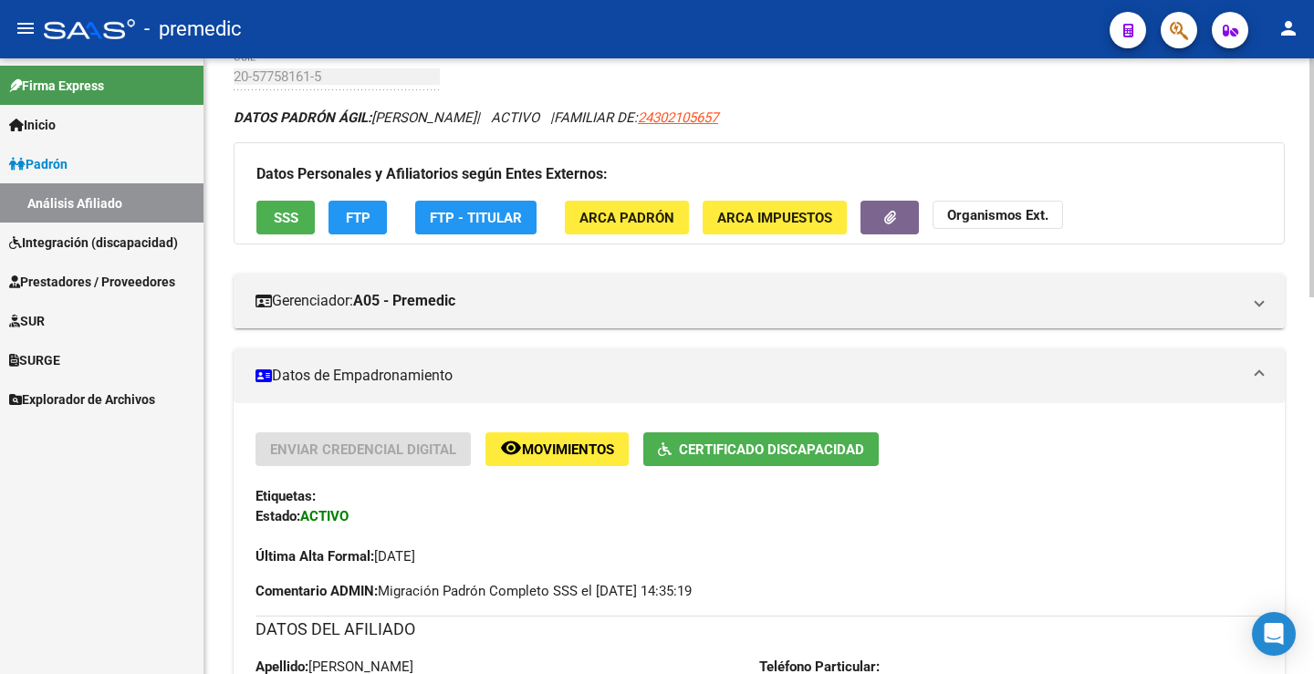
scroll to position [91, 0]
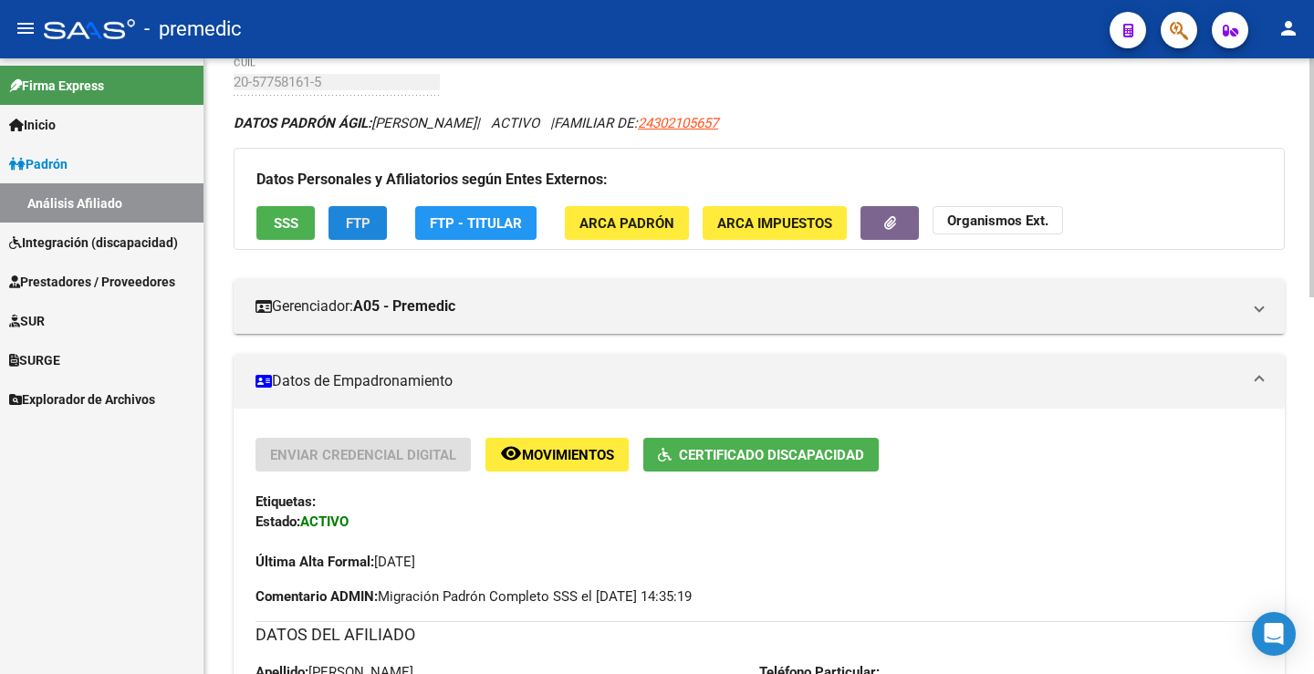
click at [370, 211] on button "FTP" at bounding box center [357, 223] width 58 height 34
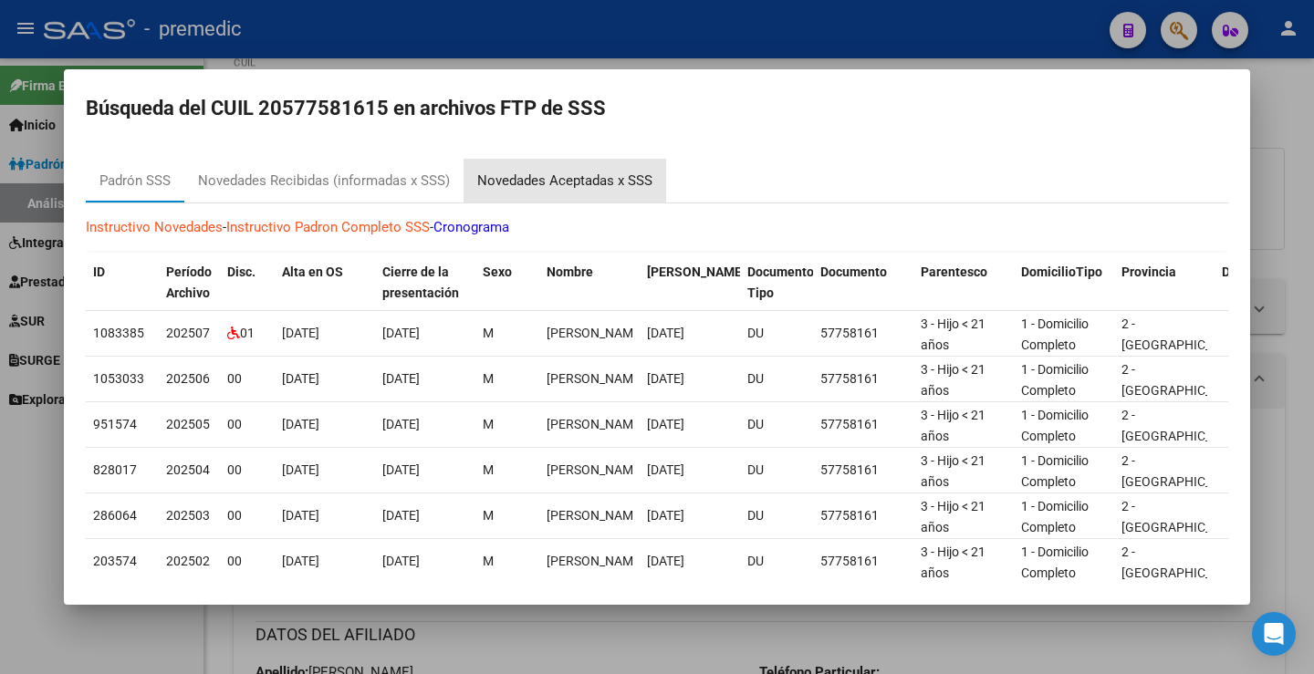
click at [603, 171] on div "Novedades Aceptadas x SSS" at bounding box center [564, 181] width 203 height 44
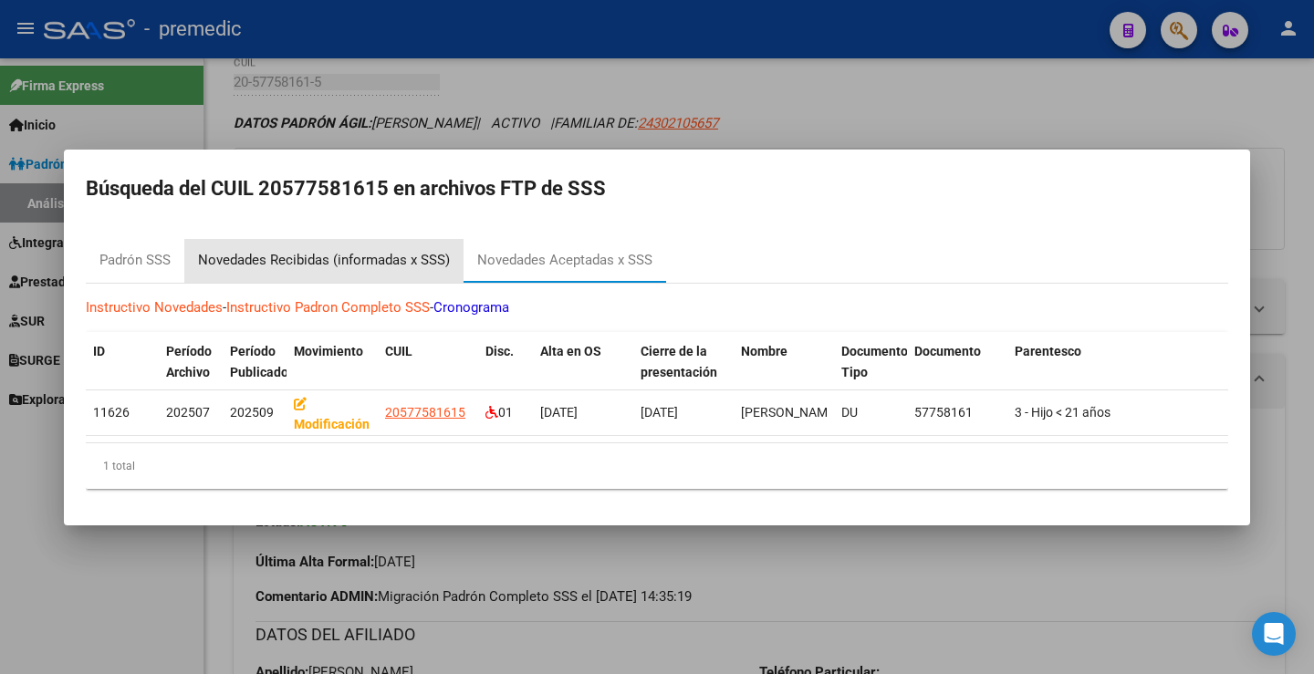
click at [406, 254] on div "Novedades Recibidas (informadas x SSS)" at bounding box center [324, 260] width 252 height 21
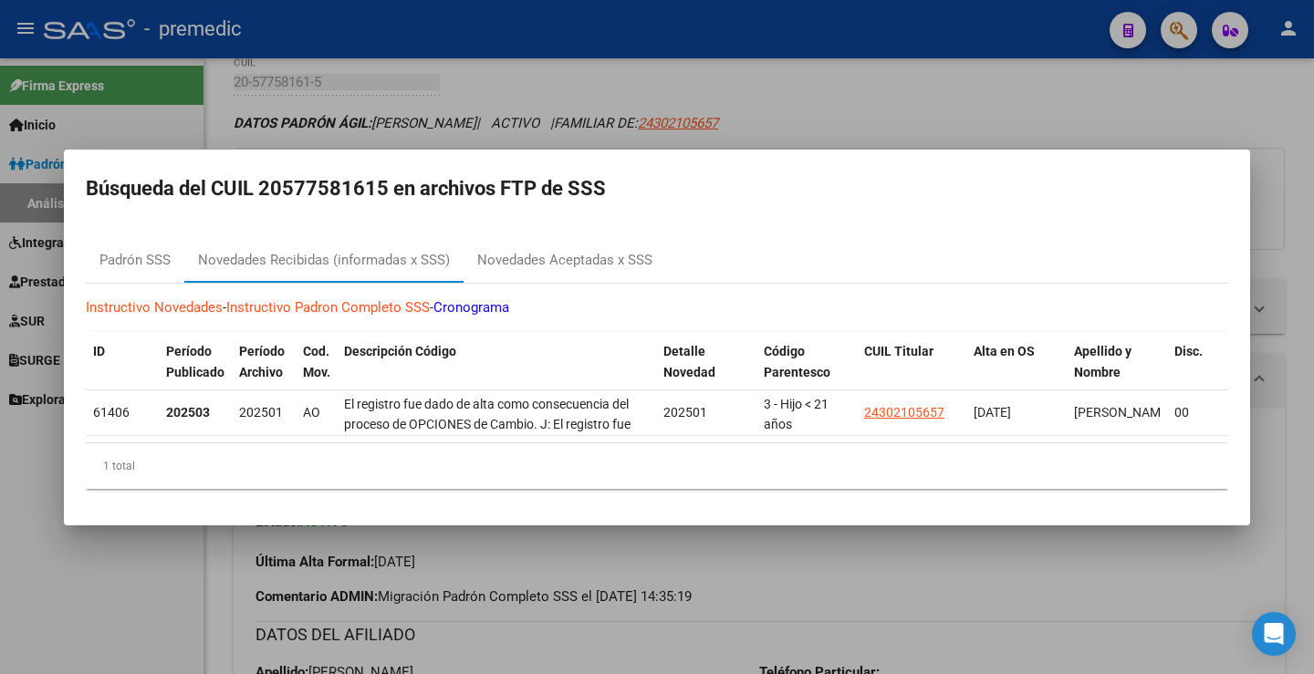
click at [1226, 83] on div at bounding box center [657, 337] width 1314 height 674
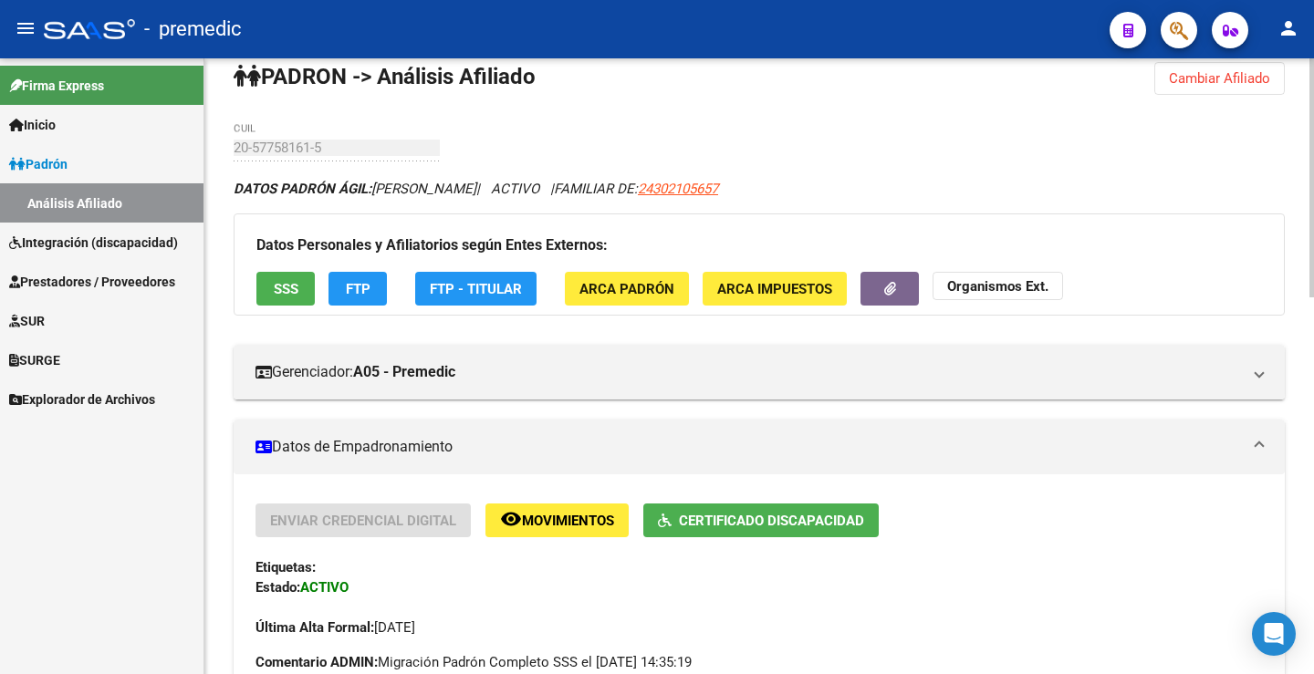
scroll to position [0, 0]
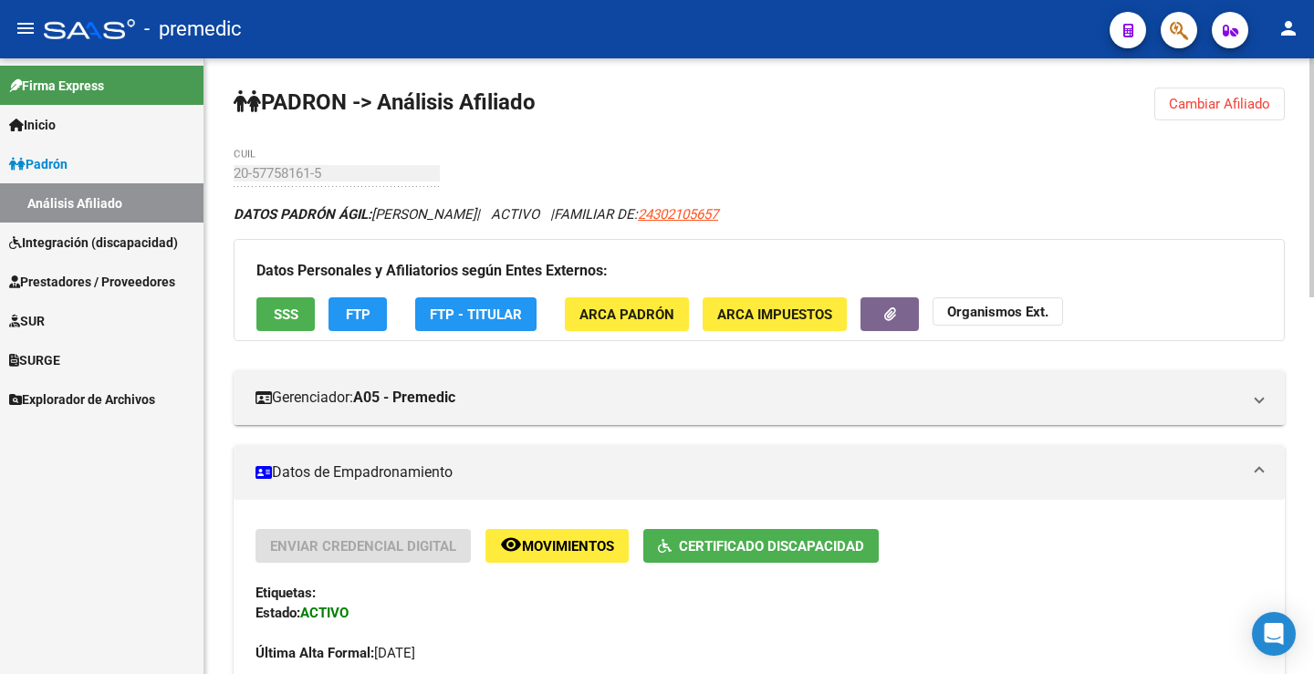
click at [1180, 110] on span "Cambiar Afiliado" at bounding box center [1219, 104] width 101 height 16
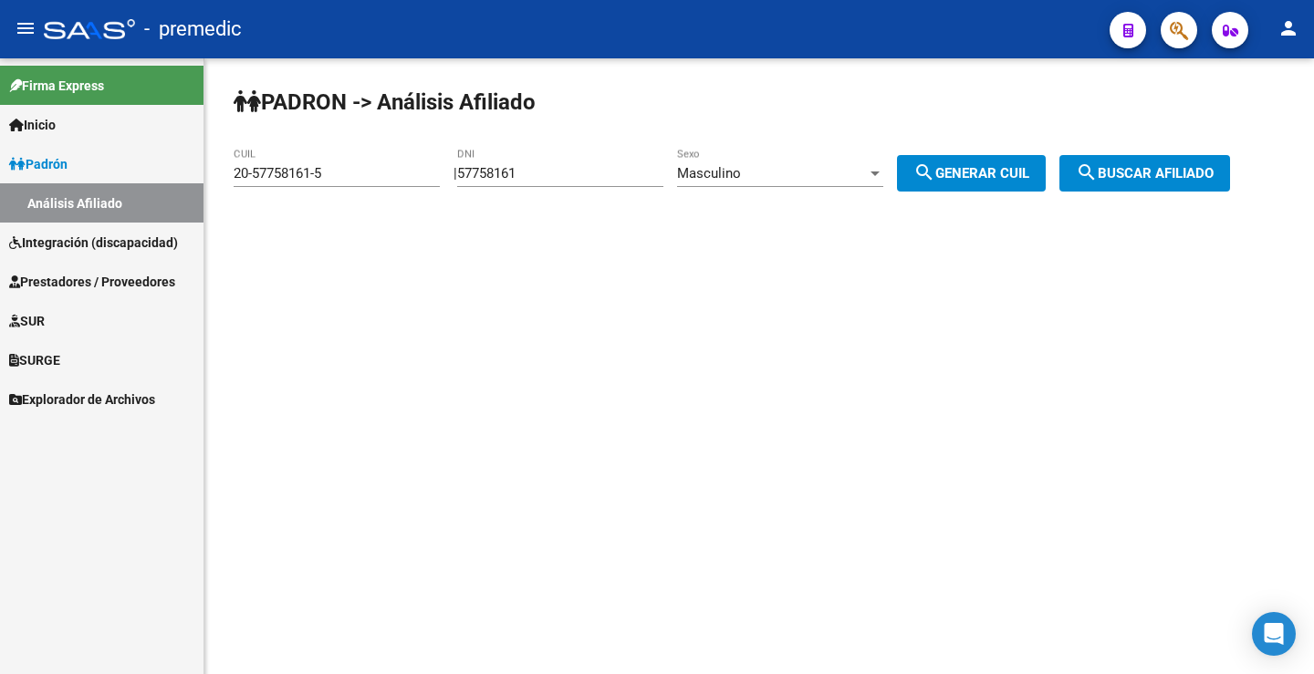
drag, startPoint x: 548, startPoint y: 183, endPoint x: 531, endPoint y: 180, distance: 17.7
click at [531, 180] on div "57758161 DNI" at bounding box center [560, 167] width 206 height 39
drag, startPoint x: 538, startPoint y: 171, endPoint x: 271, endPoint y: 154, distance: 267.8
click at [271, 165] on app-analisis-afiliado "PADRON -> Análisis Afiliado 20-57758161-5 CUIL | 57758161 DNI Masculino Sexo se…" at bounding box center [739, 173] width 1010 height 16
paste input "6580807"
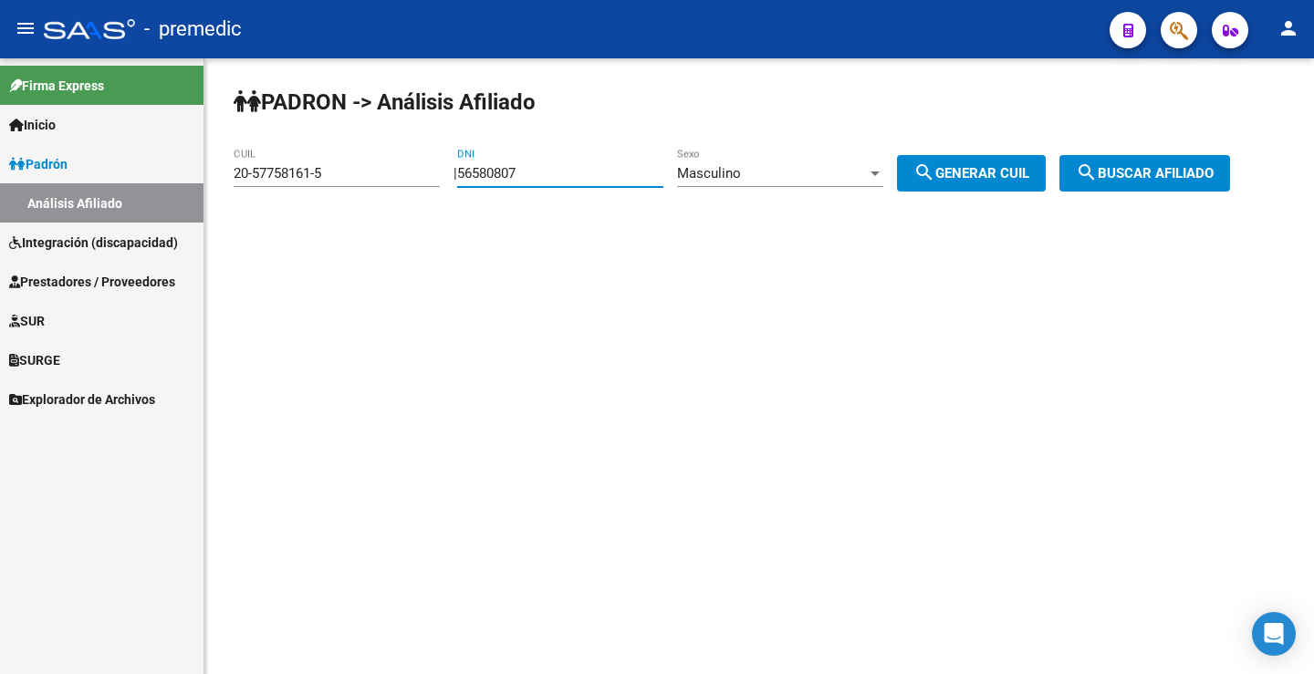
type input "56580807"
click at [993, 172] on span "search Generar CUIL" at bounding box center [971, 173] width 116 height 16
click at [1193, 194] on div "PADRON -> Análisis Afiliado 23-56580807-9 CUIL | 56580807 DNI Masculino Sexo se…" at bounding box center [758, 154] width 1109 height 192
click at [1199, 188] on button "search Buscar afiliado" at bounding box center [1144, 173] width 171 height 36
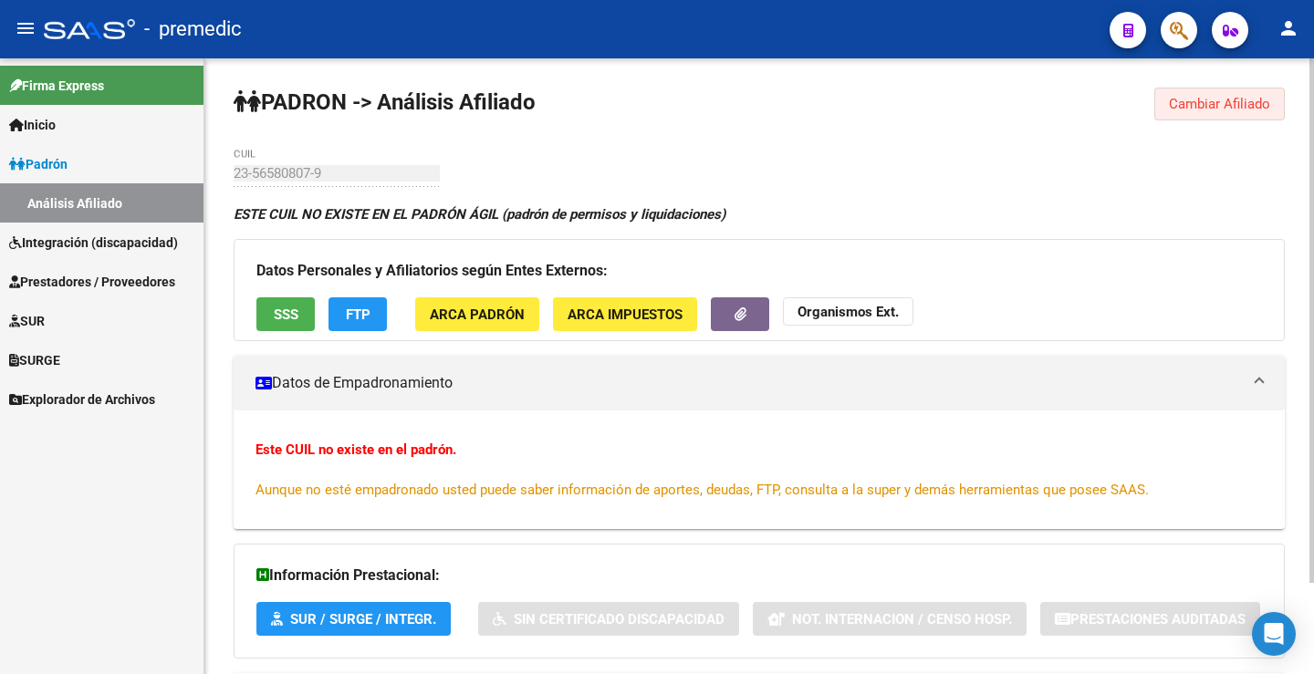
click at [1225, 105] on span "Cambiar Afiliado" at bounding box center [1219, 104] width 101 height 16
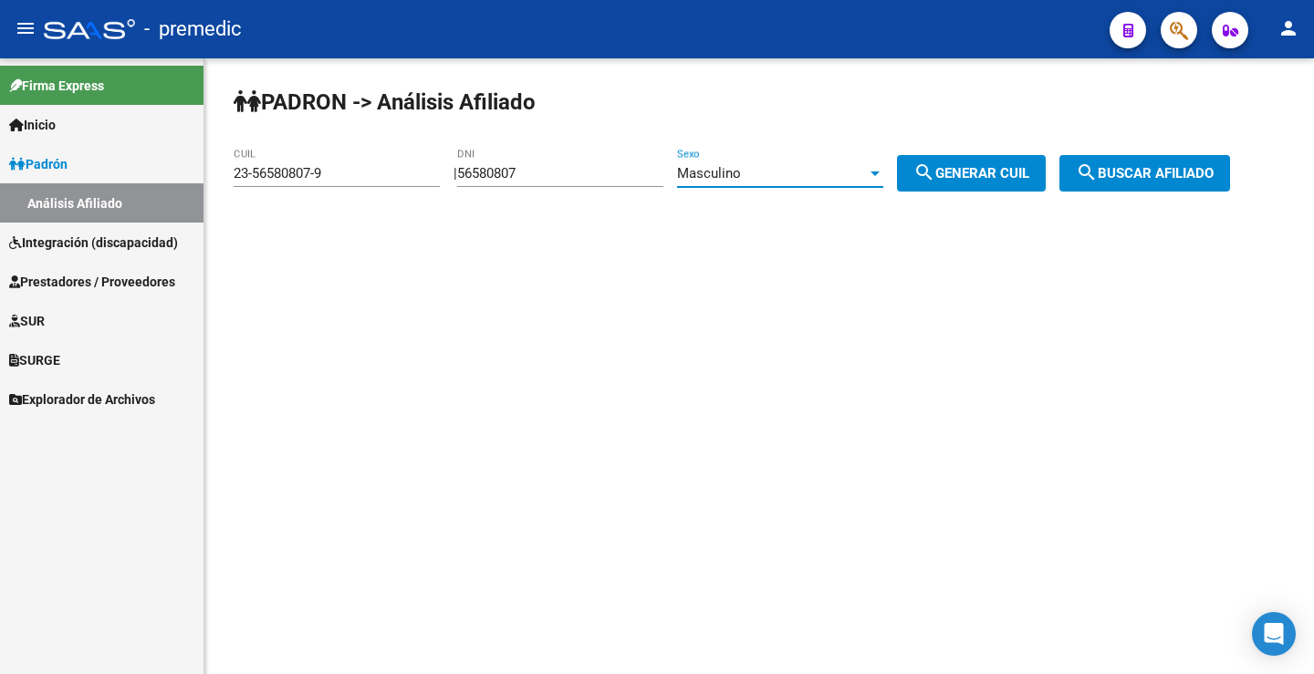
click at [767, 174] on div "Masculino" at bounding box center [772, 173] width 190 height 16
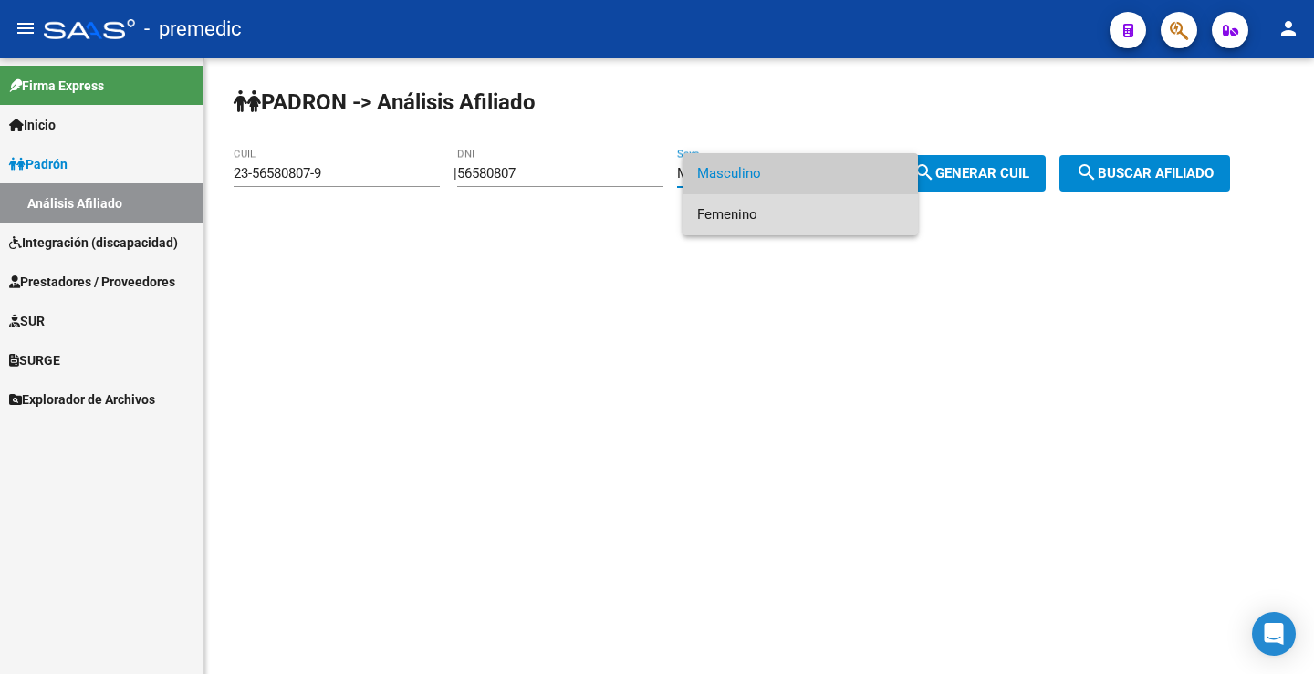
drag, startPoint x: 758, startPoint y: 208, endPoint x: 805, endPoint y: 214, distance: 47.0
click at [757, 211] on span "Femenino" at bounding box center [800, 214] width 206 height 41
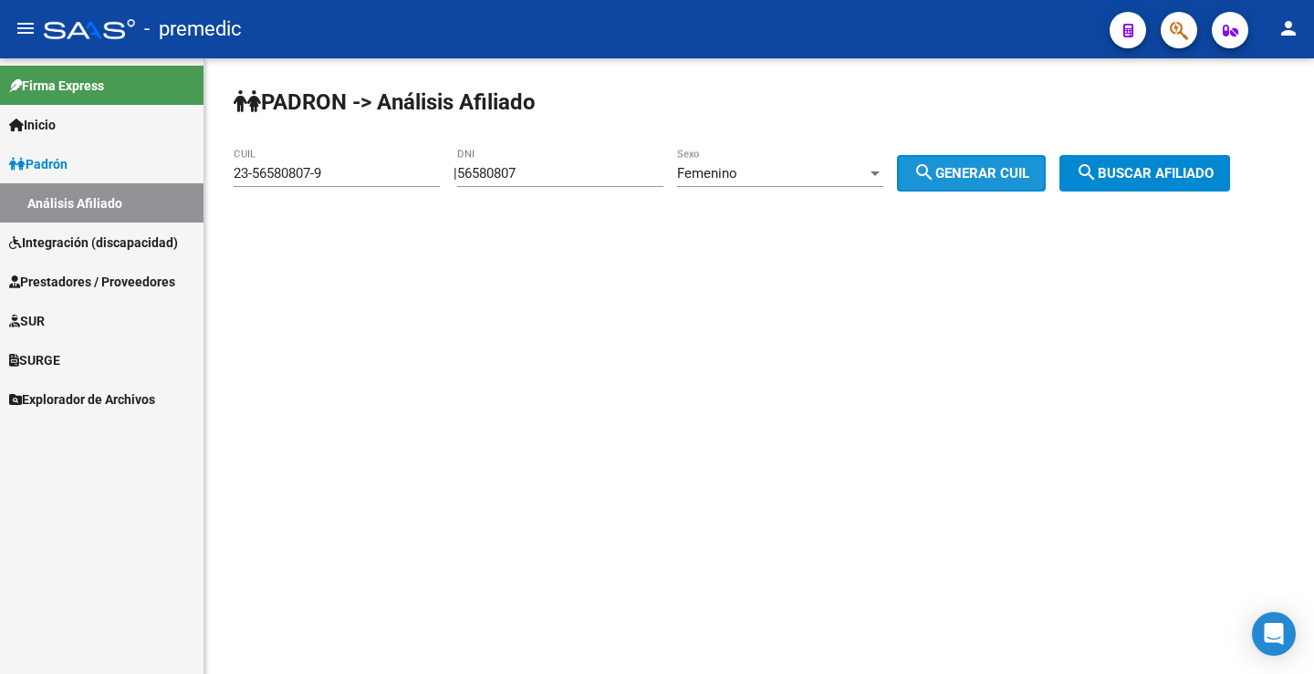
click at [962, 168] on span "search Generar CUIL" at bounding box center [971, 173] width 116 height 16
type input "27-56580807-4"
click at [1195, 186] on button "search Buscar afiliado" at bounding box center [1144, 173] width 171 height 36
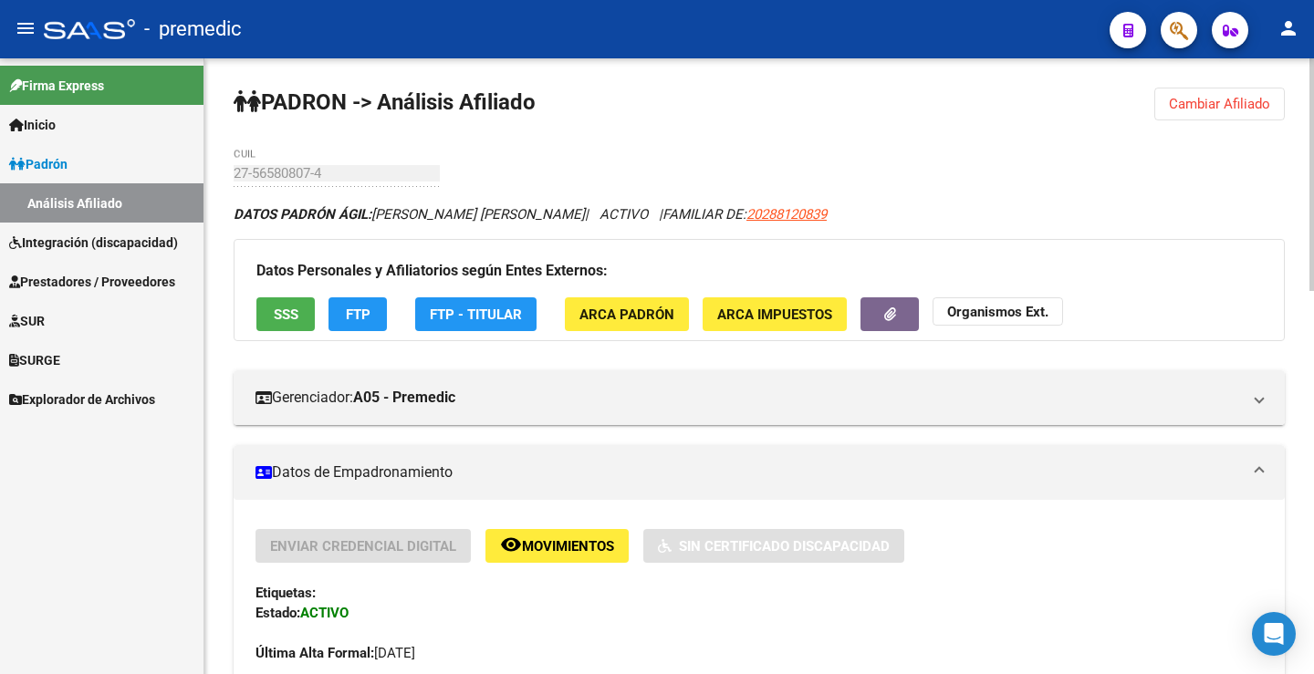
click at [365, 317] on span "FTP" at bounding box center [358, 315] width 25 height 16
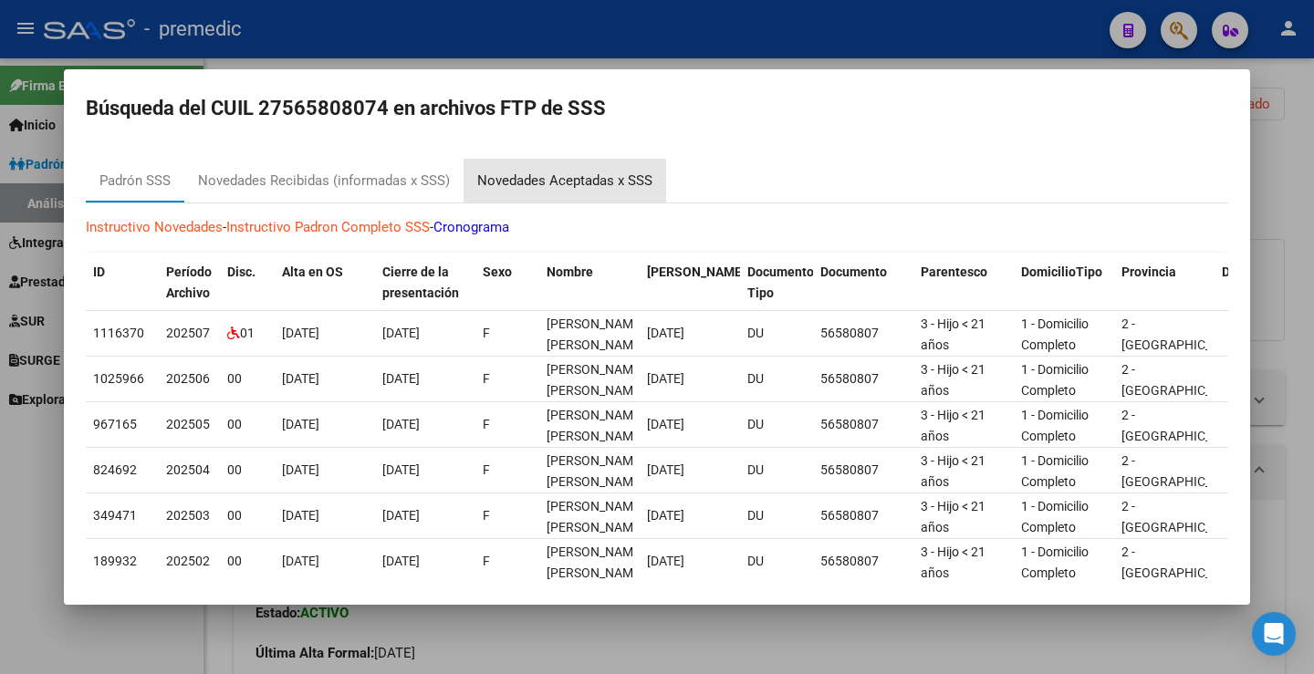
click at [596, 170] on div "Novedades Aceptadas x SSS" at bounding box center [564, 181] width 203 height 44
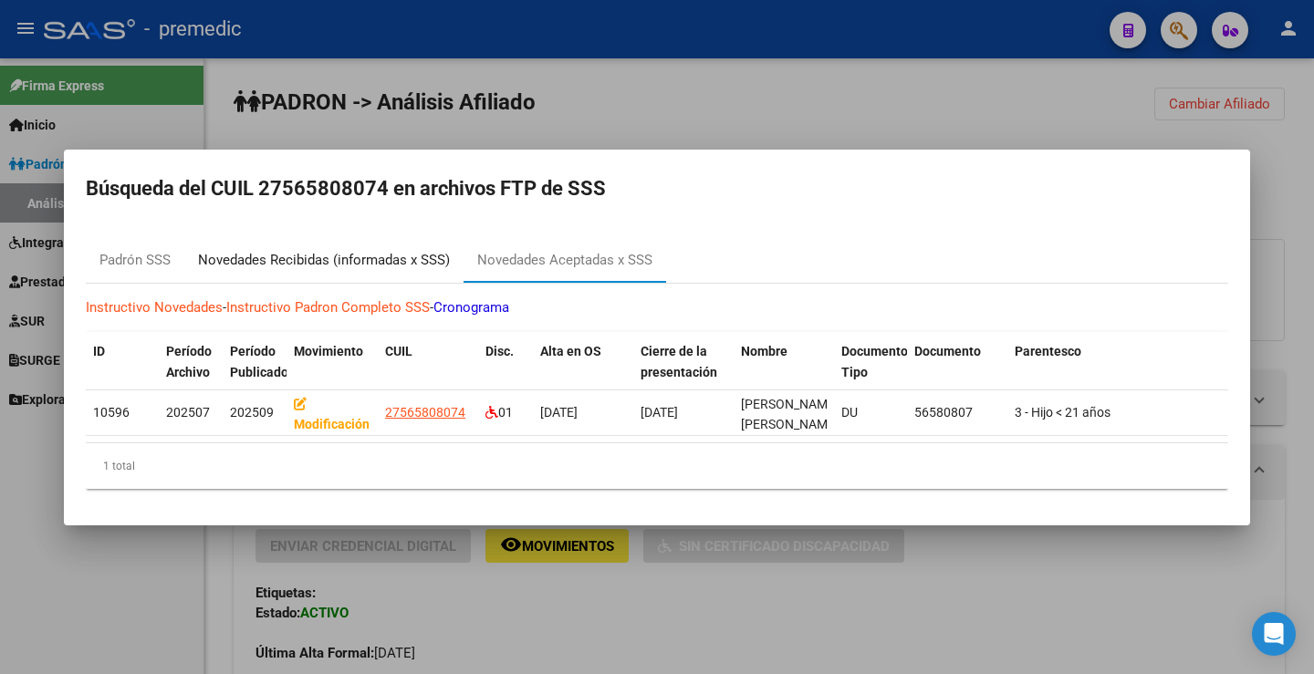
click at [328, 251] on div "Novedades Recibidas (informadas x SSS)" at bounding box center [324, 260] width 252 height 21
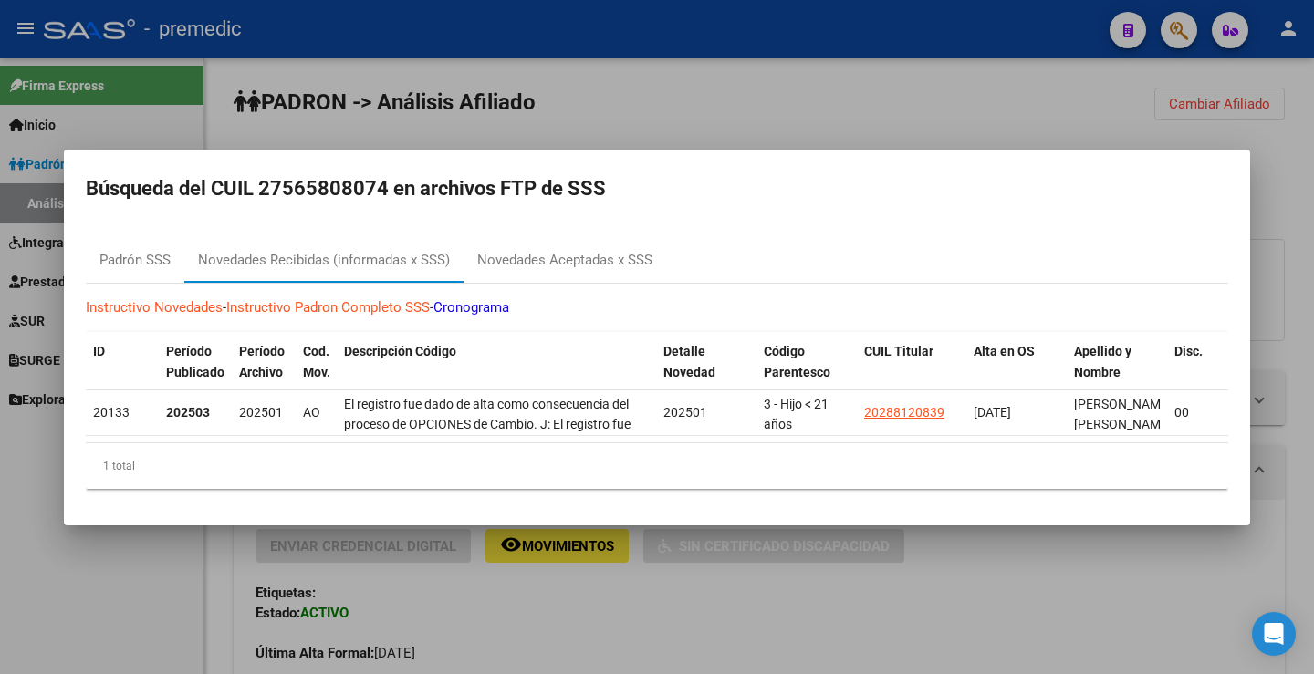
click at [1004, 91] on div at bounding box center [657, 337] width 1314 height 674
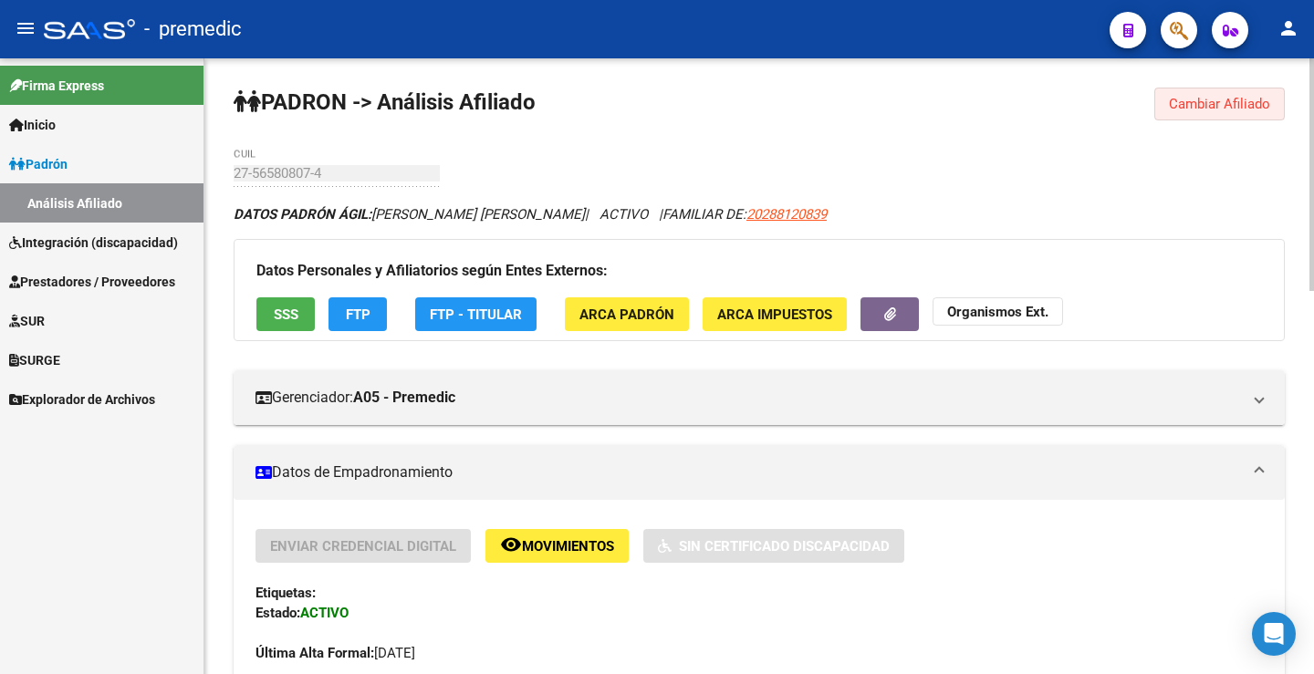
click at [1261, 102] on span "Cambiar Afiliado" at bounding box center [1219, 104] width 101 height 16
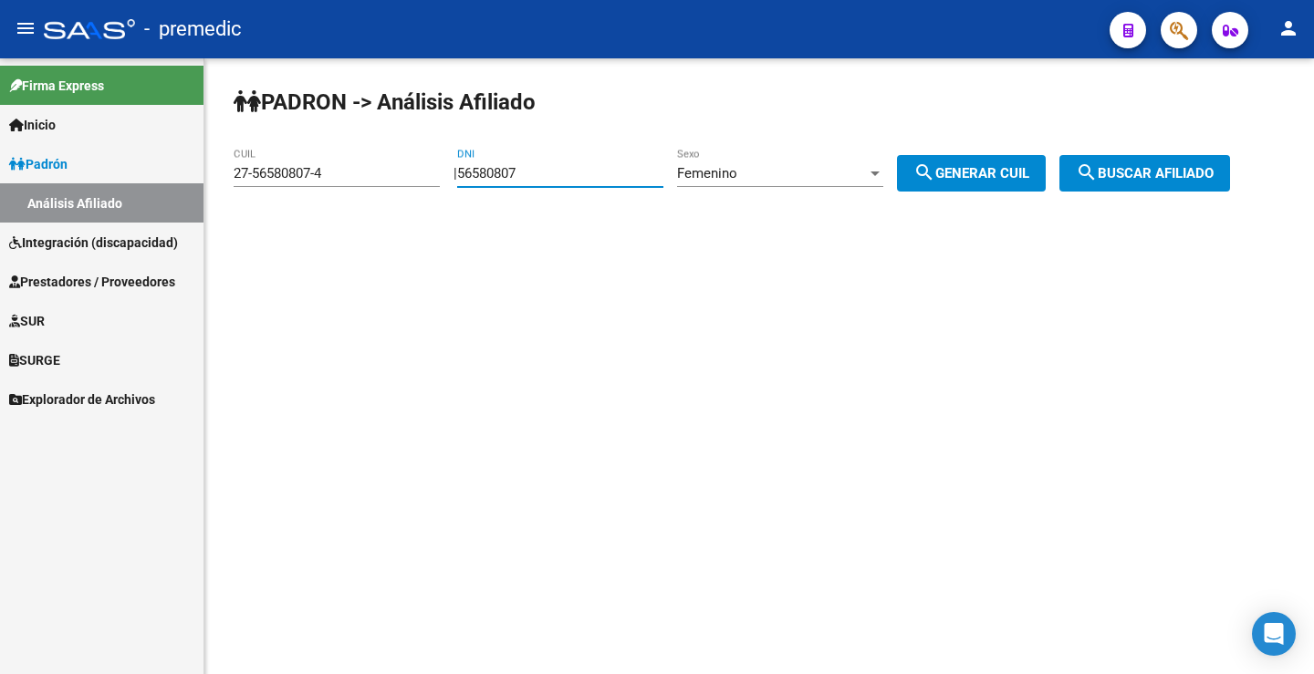
drag, startPoint x: 557, startPoint y: 167, endPoint x: 434, endPoint y: 182, distance: 124.0
click at [439, 179] on app-analisis-afiliado "PADRON -> Análisis Afiliado 27-56580807-4 CUIL | 56580807 DNI Femenino Sexo sea…" at bounding box center [739, 173] width 1010 height 16
paste input "7078532"
type input "57078532"
click at [939, 190] on button "search Generar CUIL" at bounding box center [971, 173] width 149 height 36
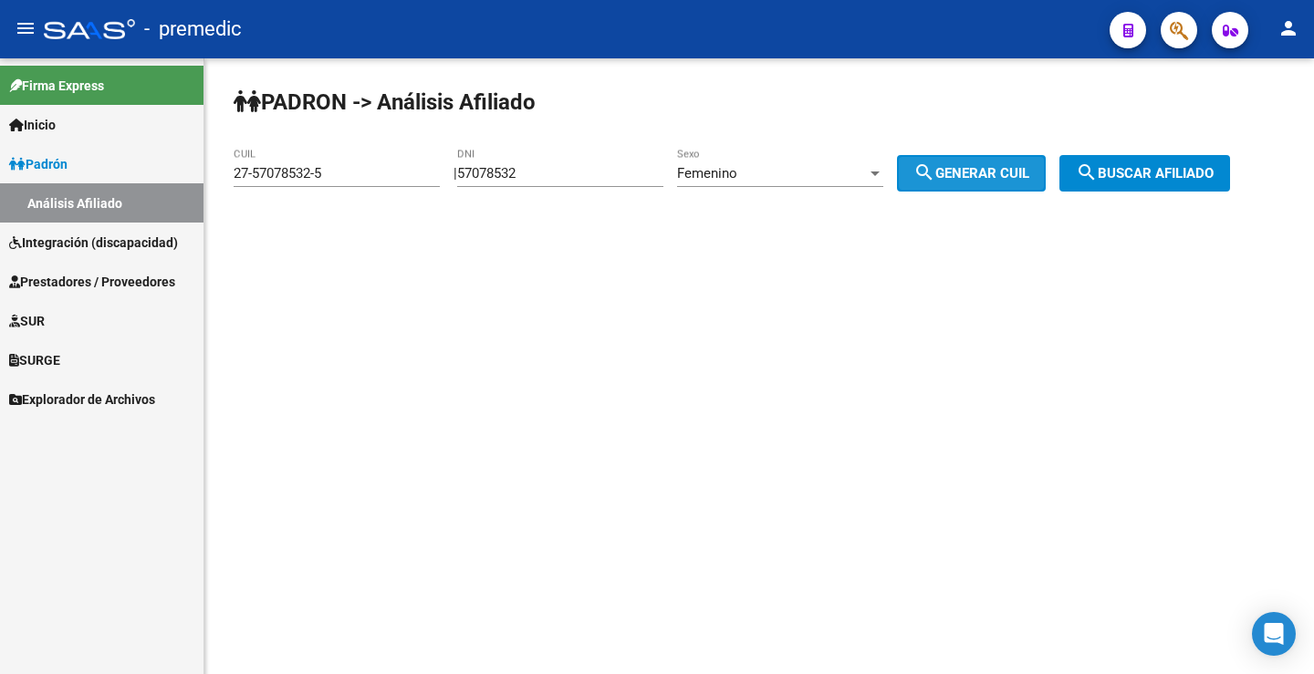
click at [938, 187] on button "search Generar CUIL" at bounding box center [971, 173] width 149 height 36
click at [1114, 162] on button "search Buscar afiliado" at bounding box center [1144, 173] width 171 height 36
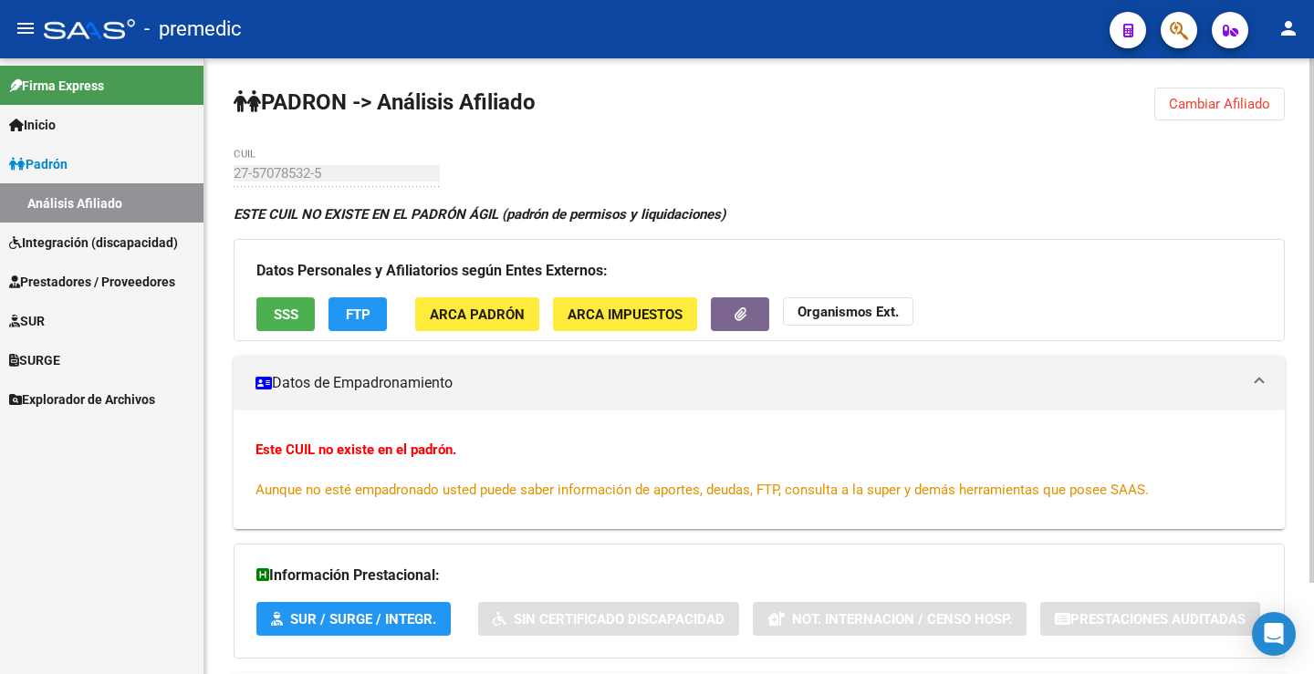
click at [1219, 113] on button "Cambiar Afiliado" at bounding box center [1219, 104] width 130 height 33
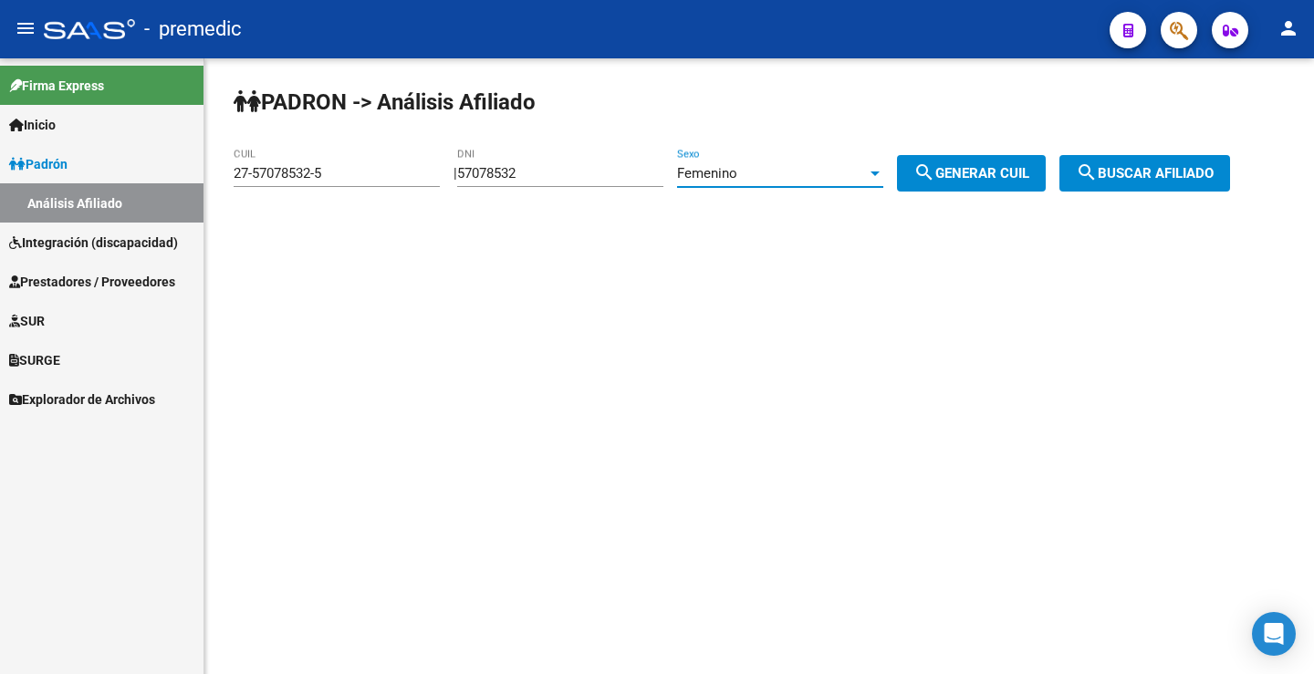
click at [796, 176] on div "Femenino" at bounding box center [772, 173] width 190 height 16
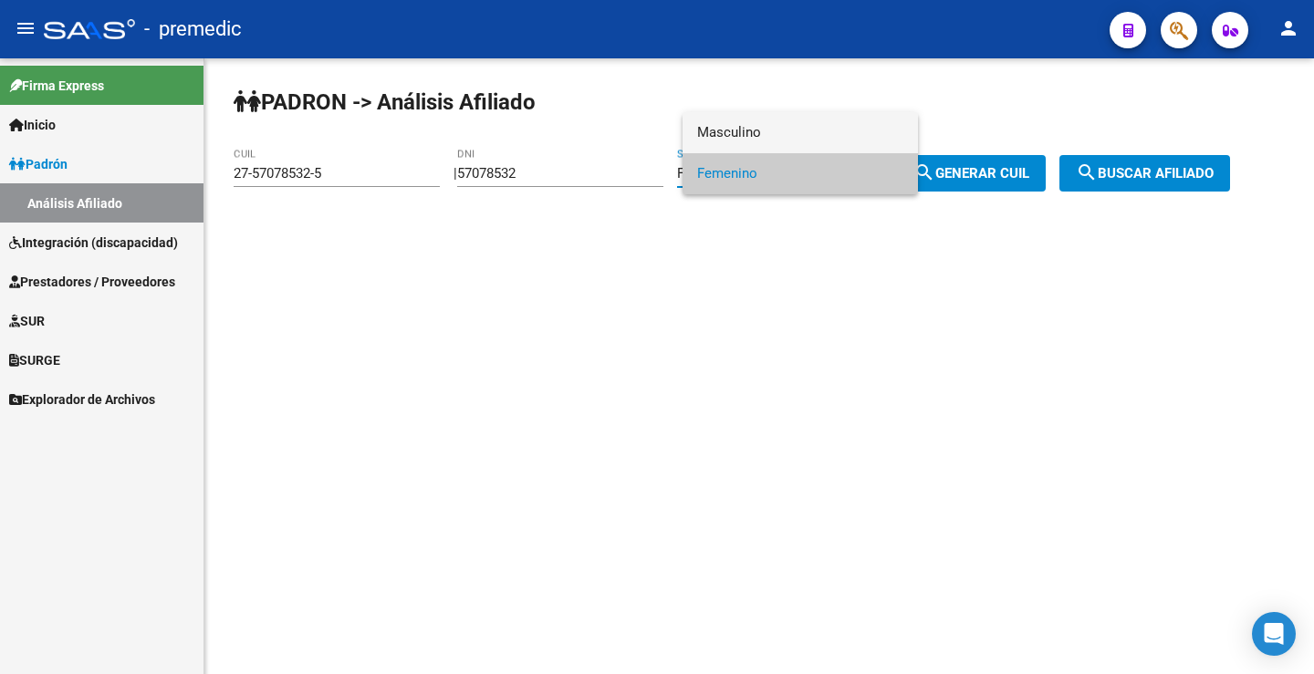
click at [797, 149] on span "Masculino" at bounding box center [800, 132] width 206 height 41
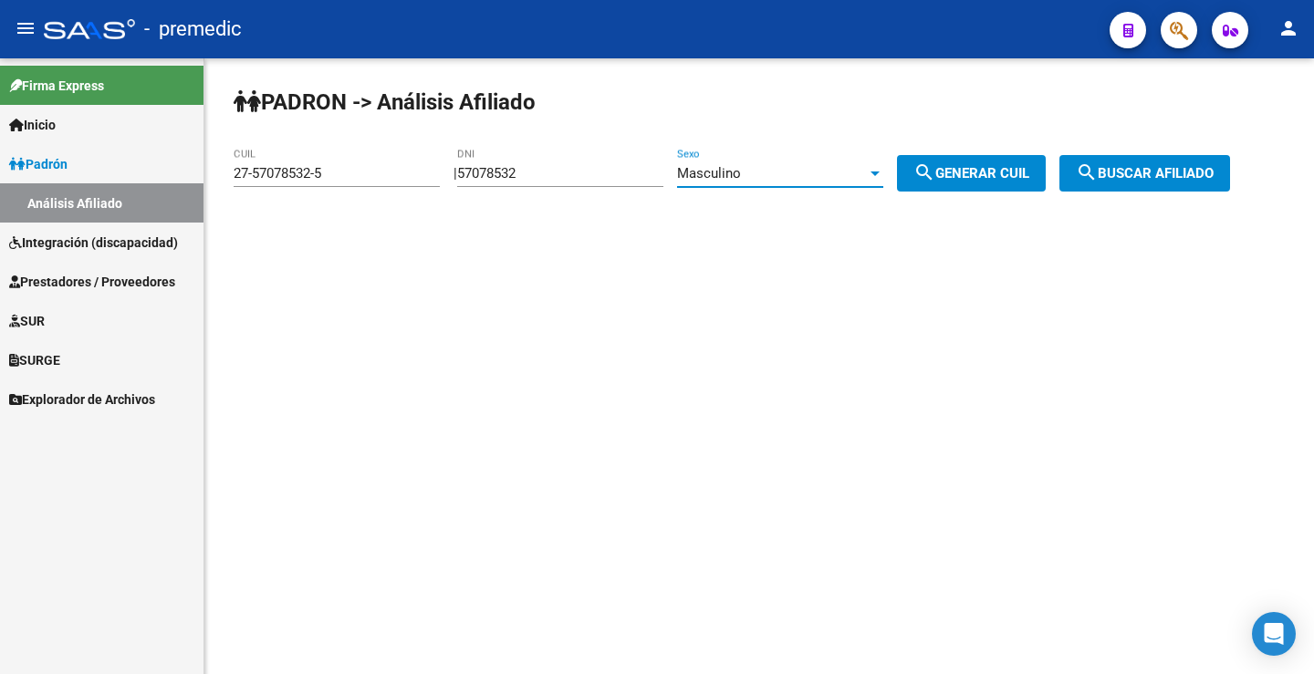
click at [1002, 153] on div "PADRON -> Análisis Afiliado 27-57078532-5 CUIL | 57078532 DNI Masculino Sexo se…" at bounding box center [758, 154] width 1109 height 192
click at [1006, 176] on span "search Generar CUIL" at bounding box center [971, 173] width 116 height 16
type input "20-57078532-0"
click at [1131, 182] on button "search Buscar afiliado" at bounding box center [1144, 173] width 171 height 36
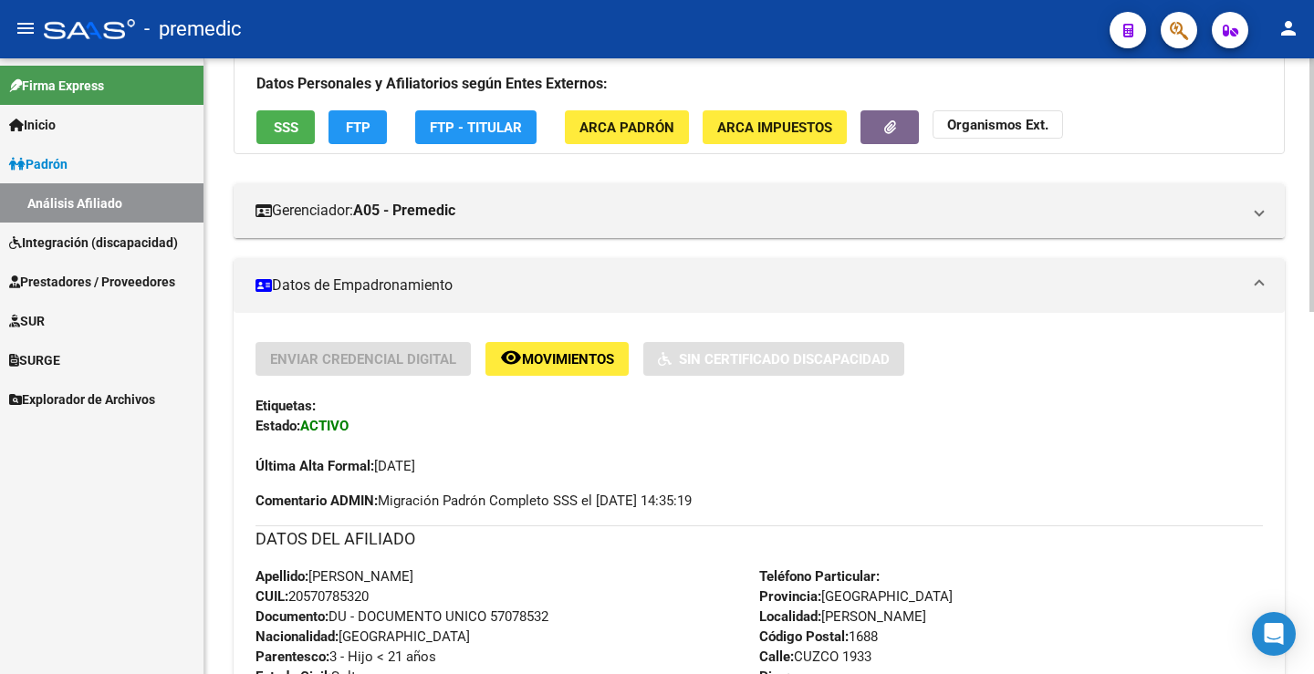
scroll to position [182, 0]
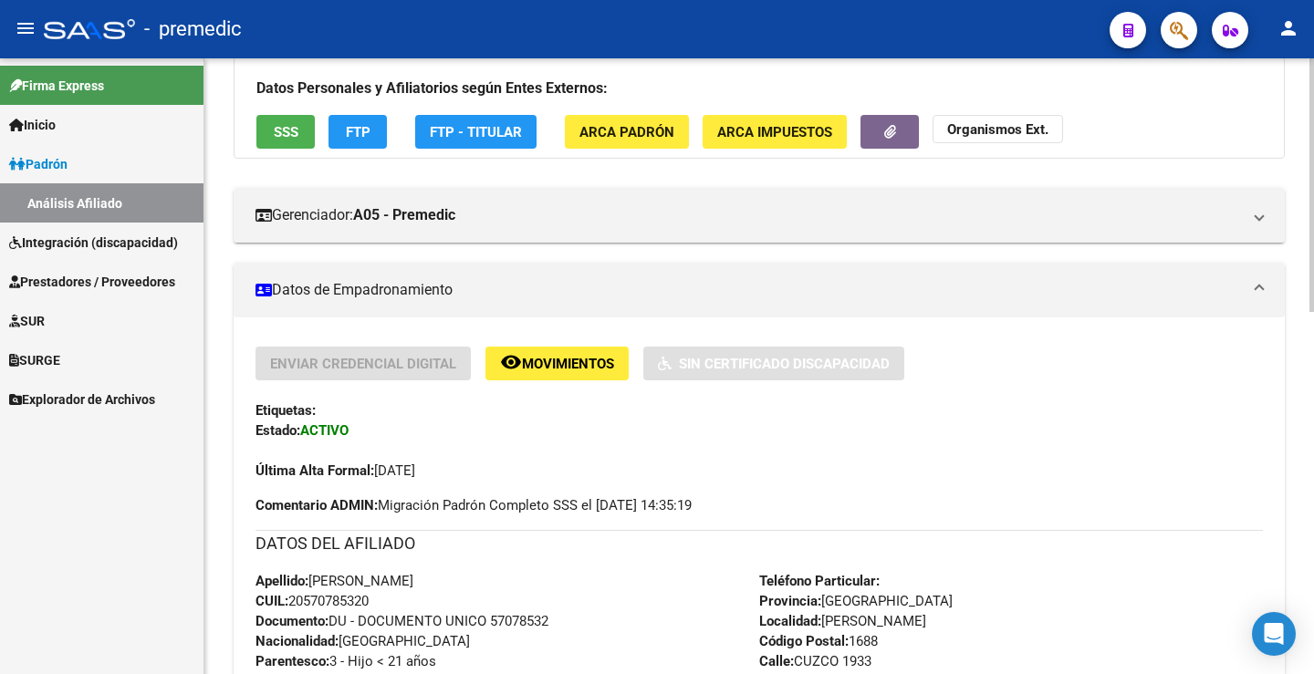
click at [383, 132] on button "FTP" at bounding box center [357, 132] width 58 height 34
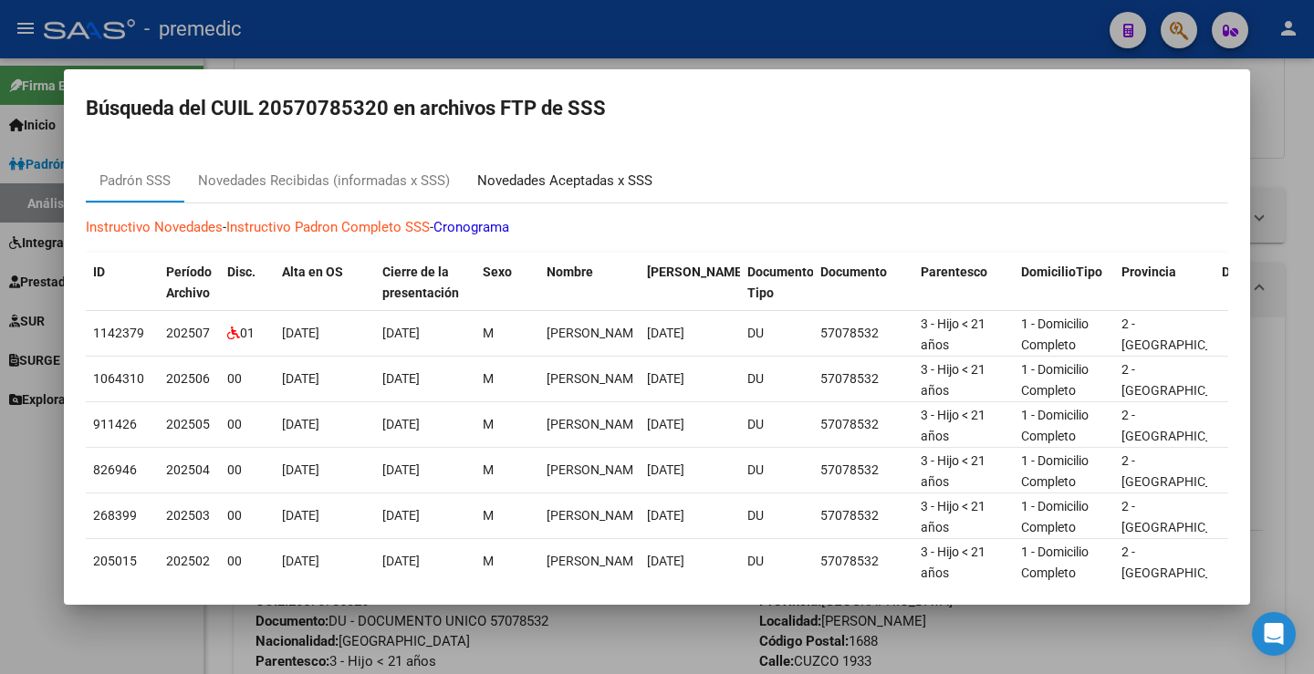
click at [566, 166] on div "Novedades Aceptadas x SSS" at bounding box center [564, 181] width 203 height 44
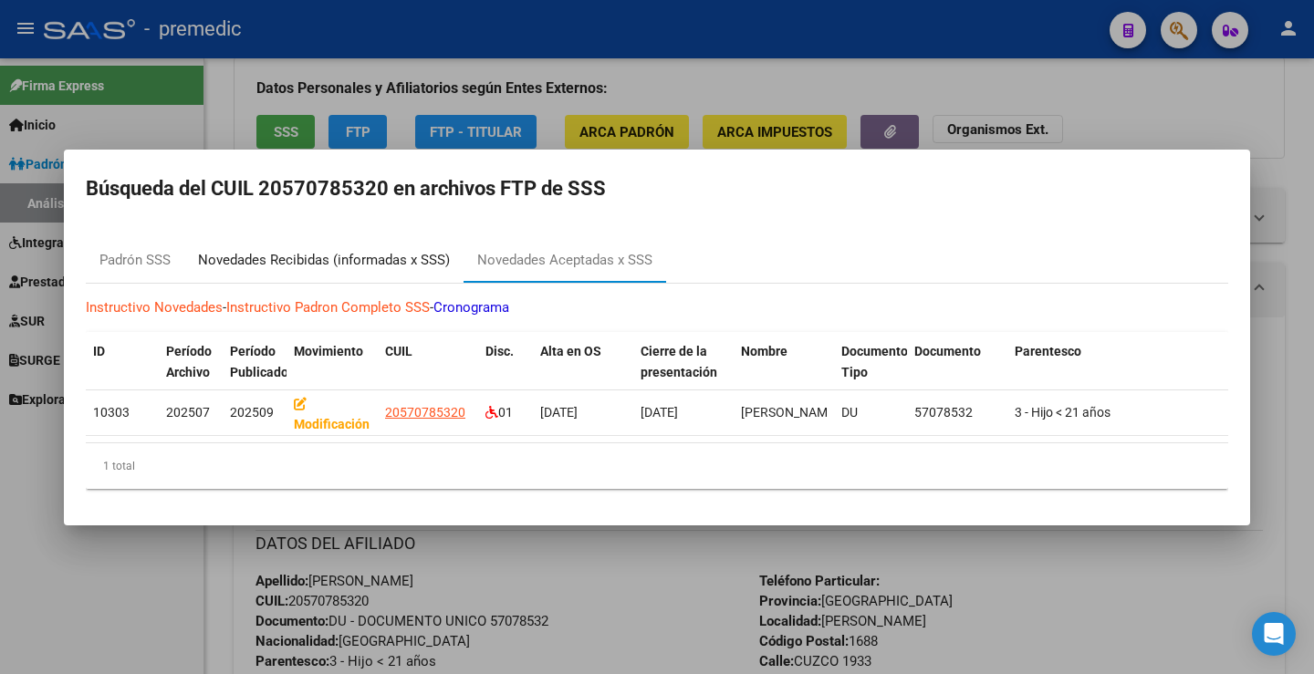
click at [424, 262] on div "Novedades Recibidas (informadas x SSS)" at bounding box center [324, 260] width 252 height 21
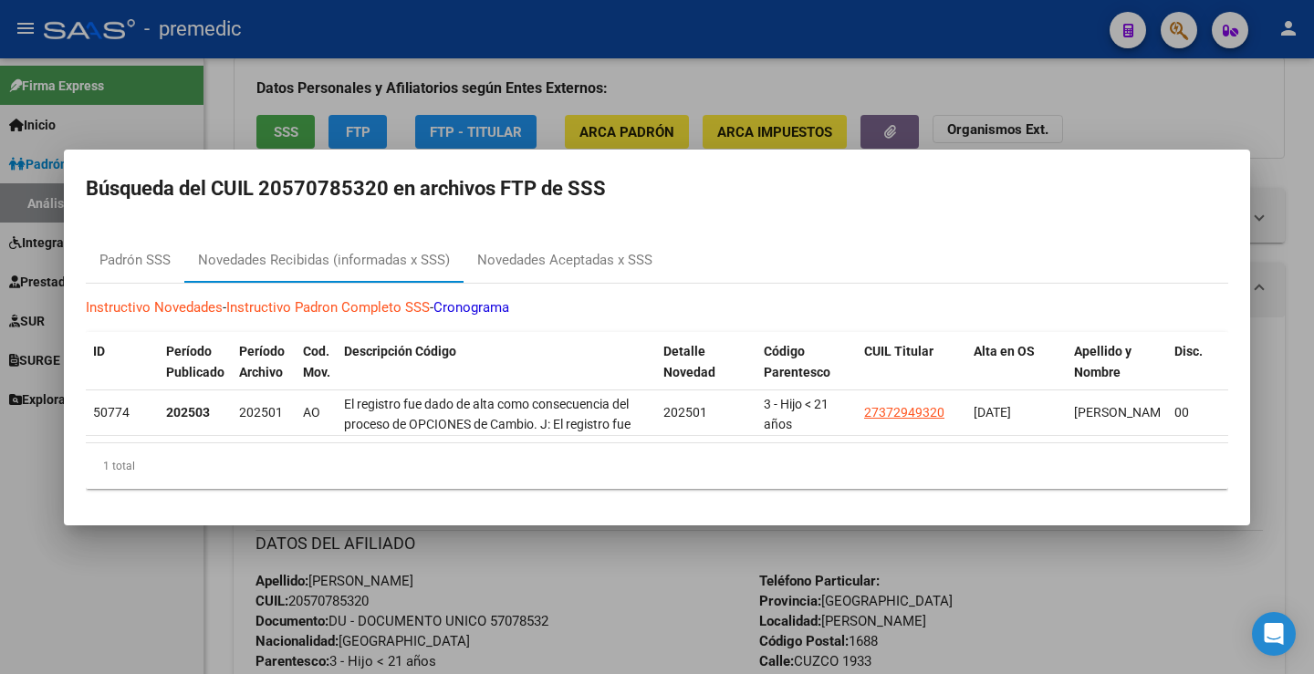
click at [1163, 87] on div at bounding box center [657, 337] width 1314 height 674
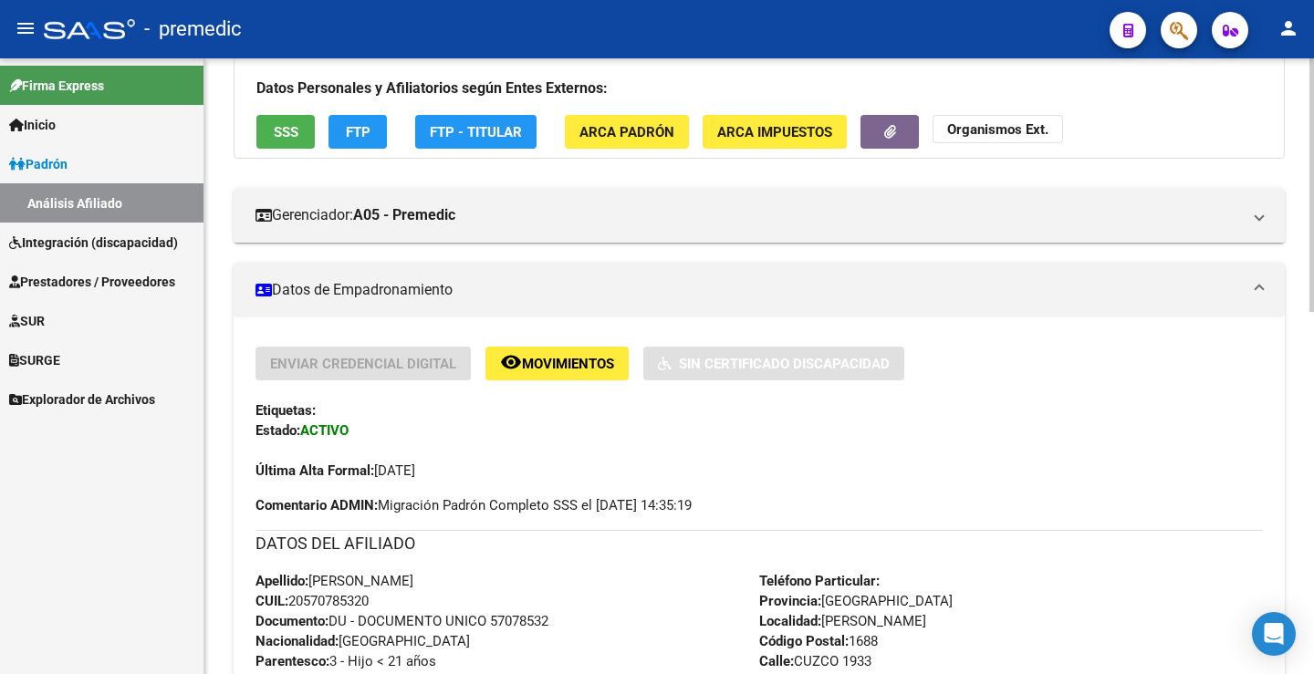
scroll to position [0, 0]
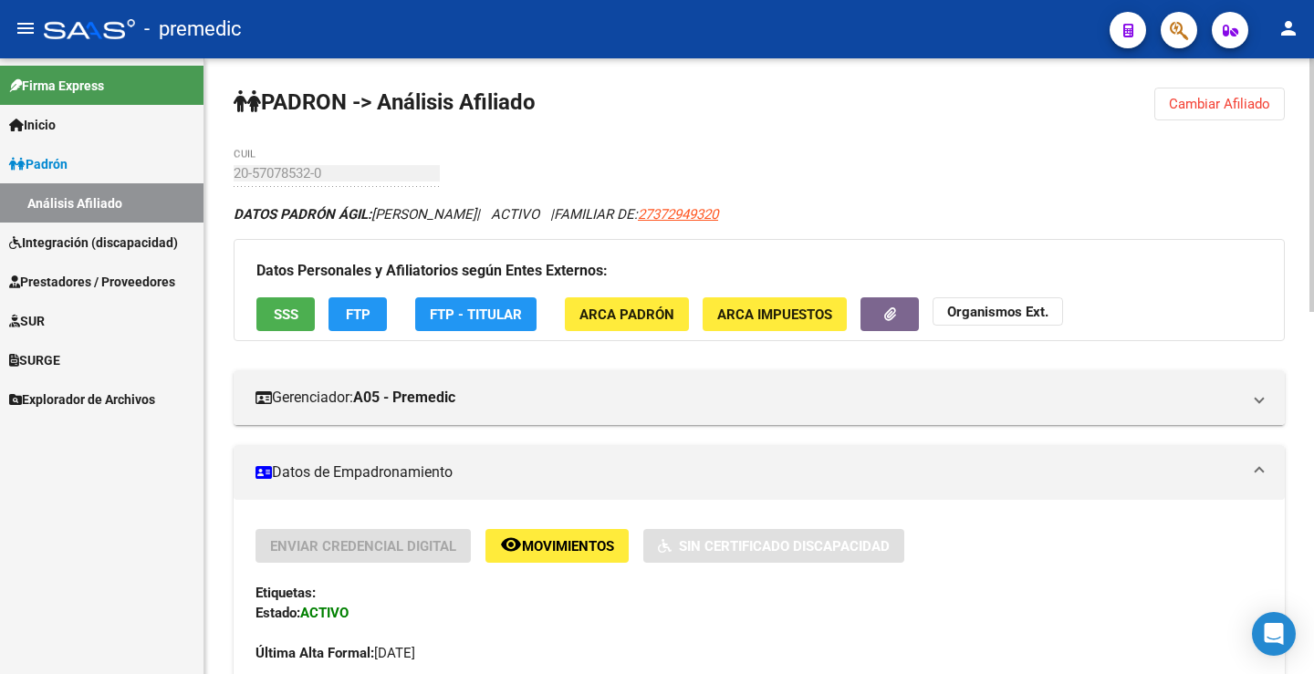
click at [1310, 103] on div at bounding box center [1311, 366] width 5 height 616
click at [1188, 99] on span "Cambiar Afiliado" at bounding box center [1219, 104] width 101 height 16
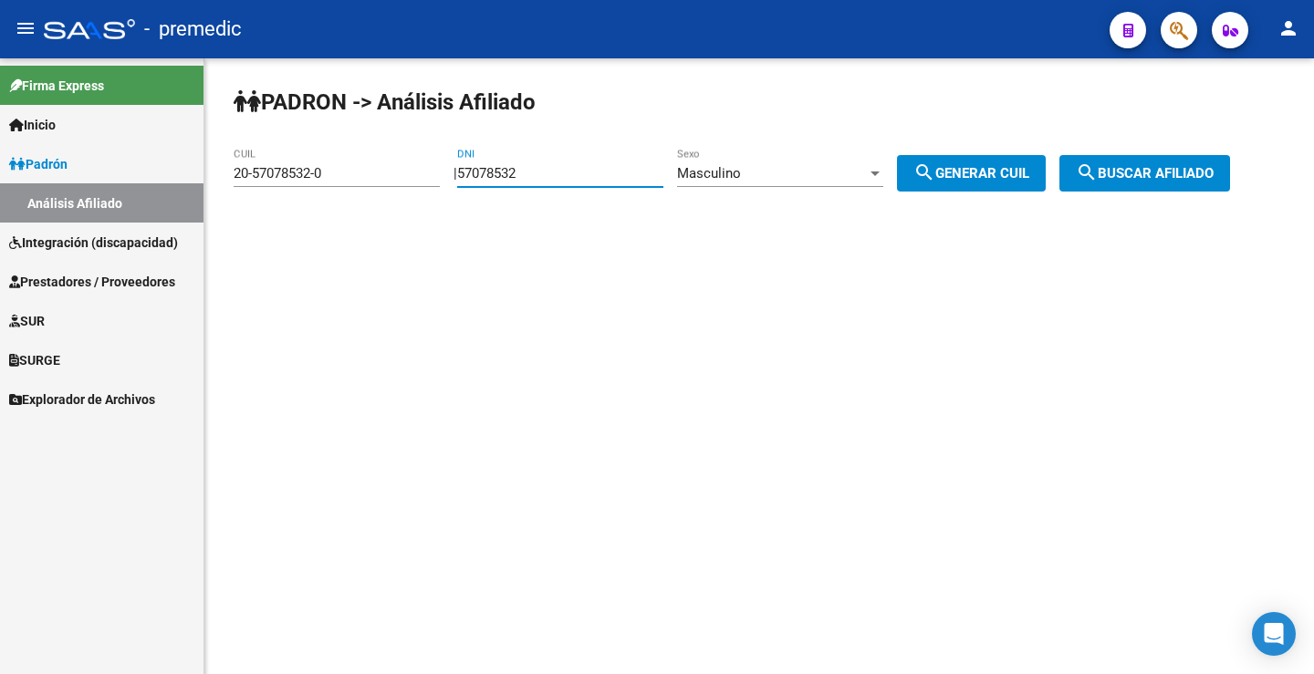
drag, startPoint x: 532, startPoint y: 171, endPoint x: 442, endPoint y: 172, distance: 89.4
click at [442, 172] on app-analisis-afiliado "PADRON -> Análisis Afiliado 20-57078532-0 CUIL | 57078532 DNI Masculino Sexo se…" at bounding box center [739, 173] width 1010 height 16
paste input "57078532"
type input "57078532"
click at [975, 162] on button "search Generar CUIL" at bounding box center [971, 173] width 149 height 36
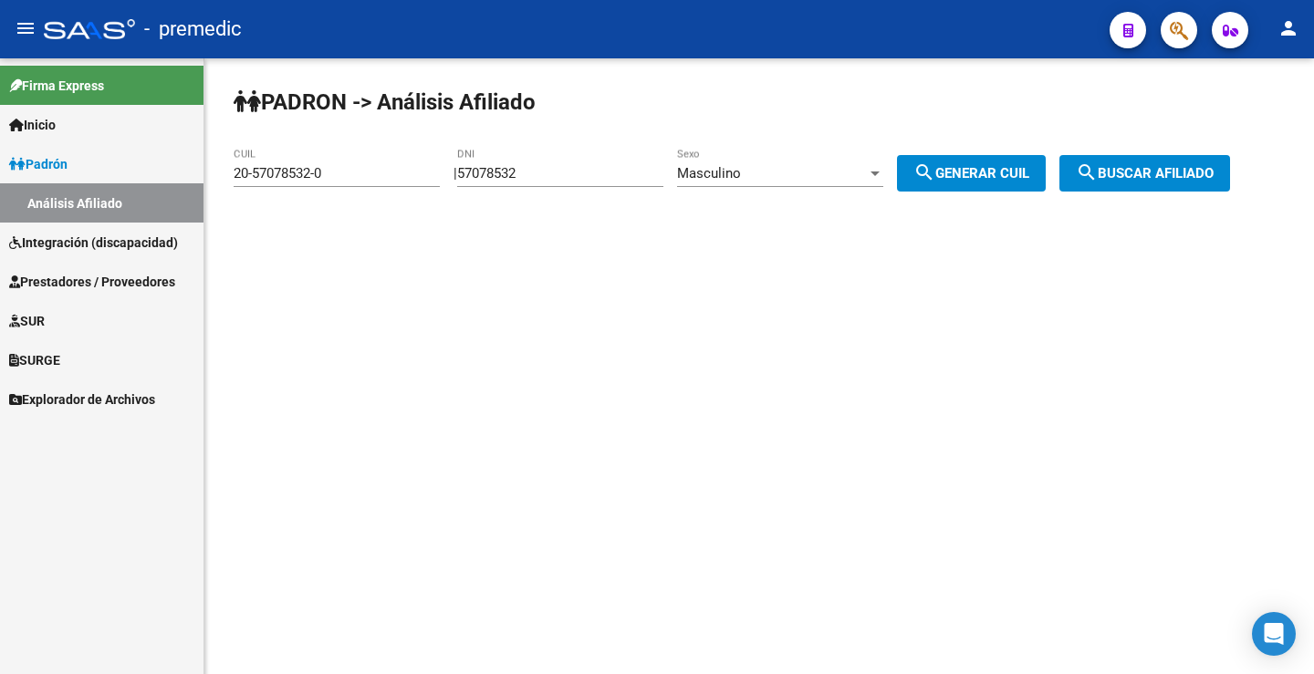
drag, startPoint x: 1011, startPoint y: 171, endPoint x: 1212, endPoint y: 168, distance: 201.6
click at [1011, 170] on span "search Generar CUIL" at bounding box center [971, 173] width 116 height 16
click at [1212, 168] on span "search Buscar afiliado" at bounding box center [1145, 173] width 138 height 16
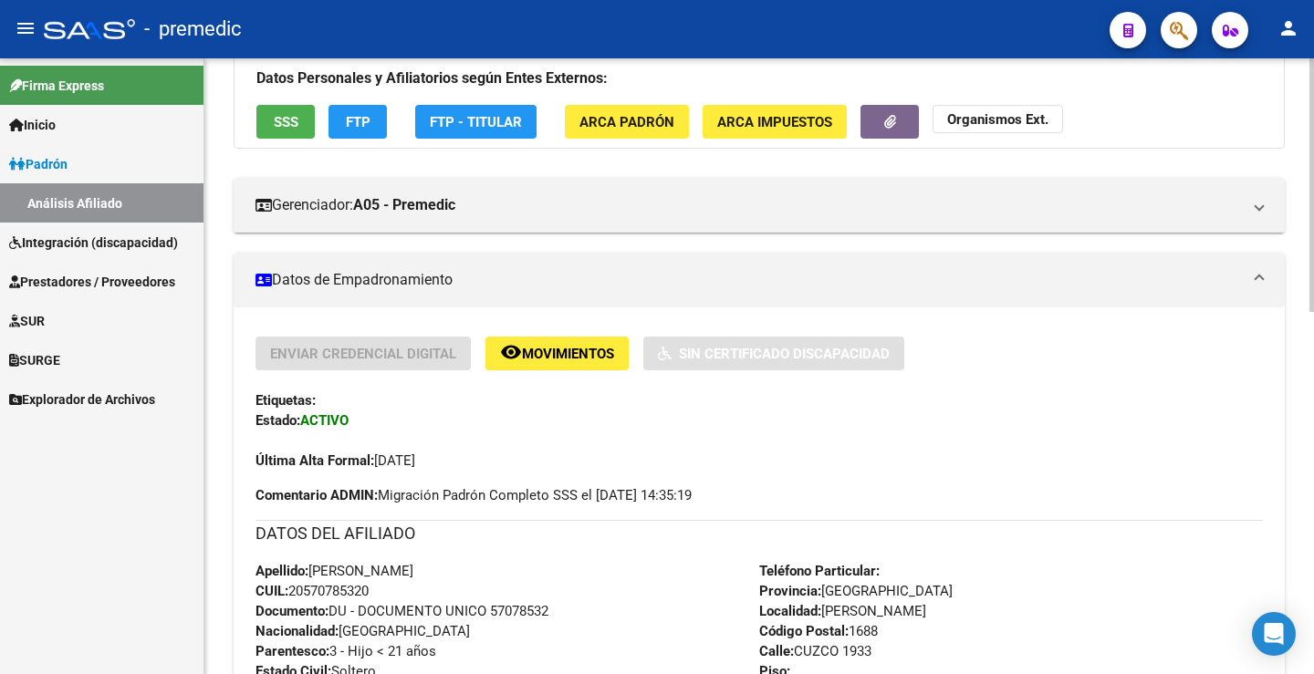
scroll to position [91, 0]
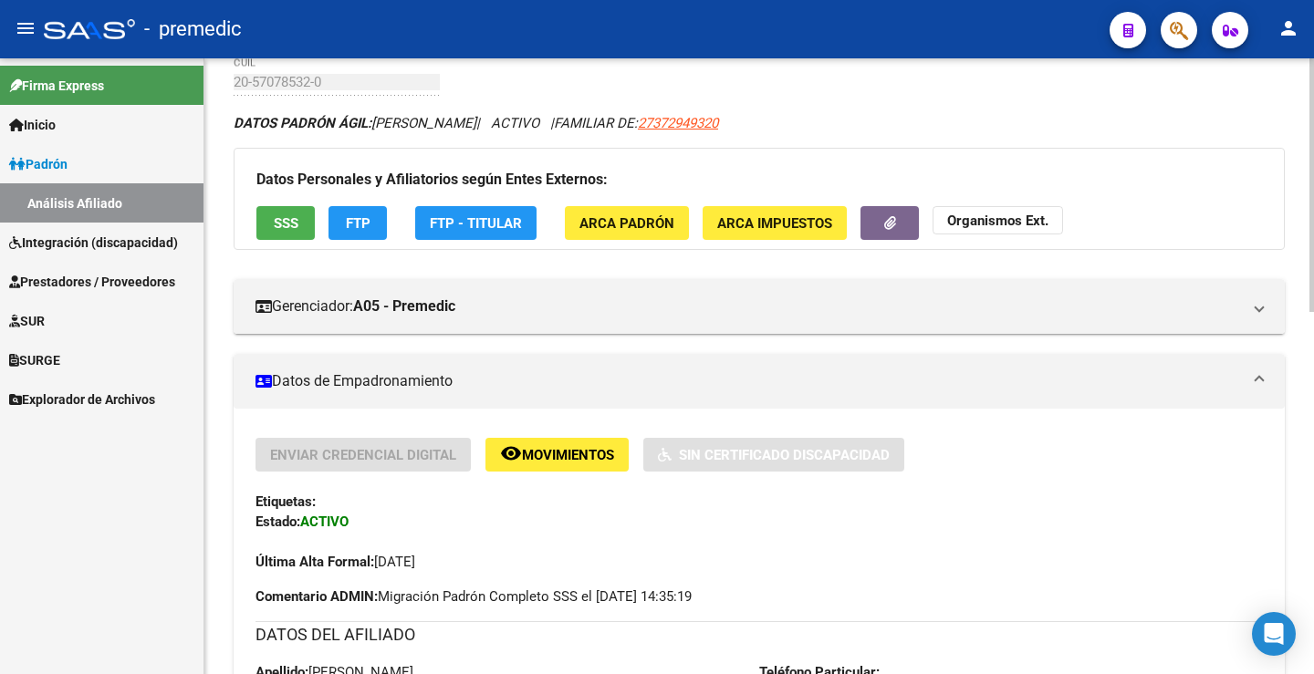
click at [359, 221] on span "FTP" at bounding box center [358, 223] width 25 height 16
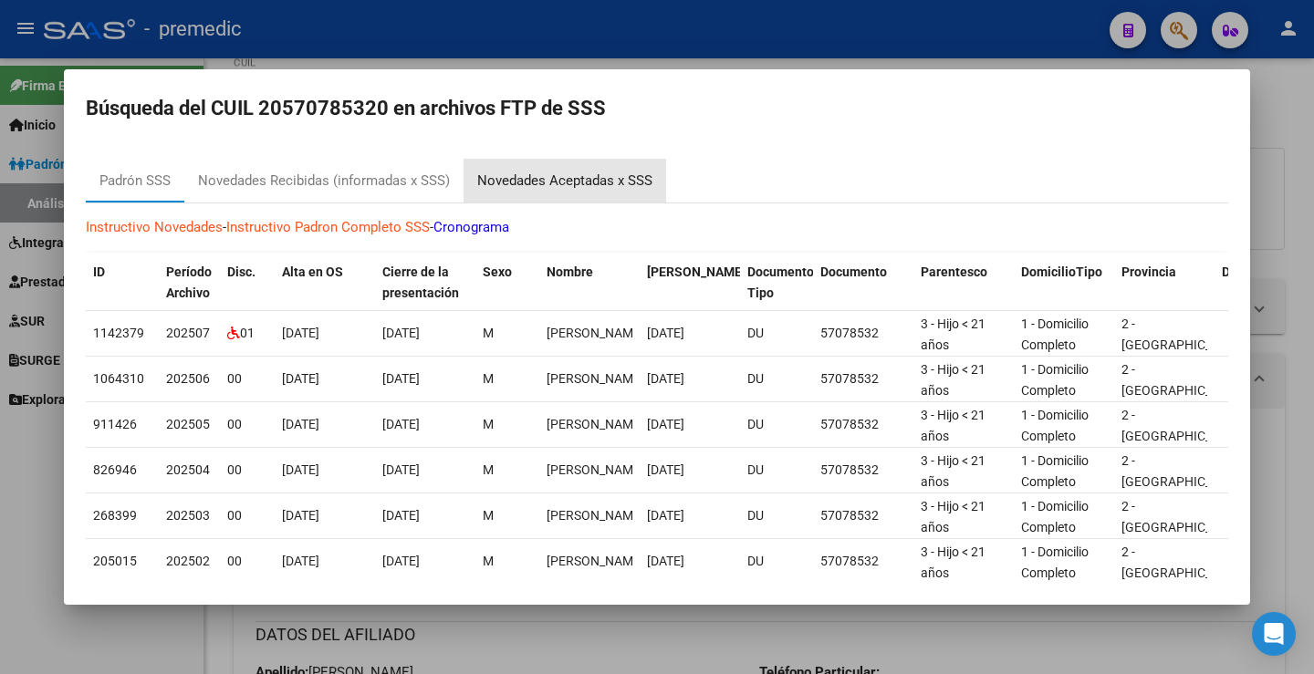
click at [540, 196] on div "Novedades Aceptadas x SSS" at bounding box center [564, 181] width 203 height 44
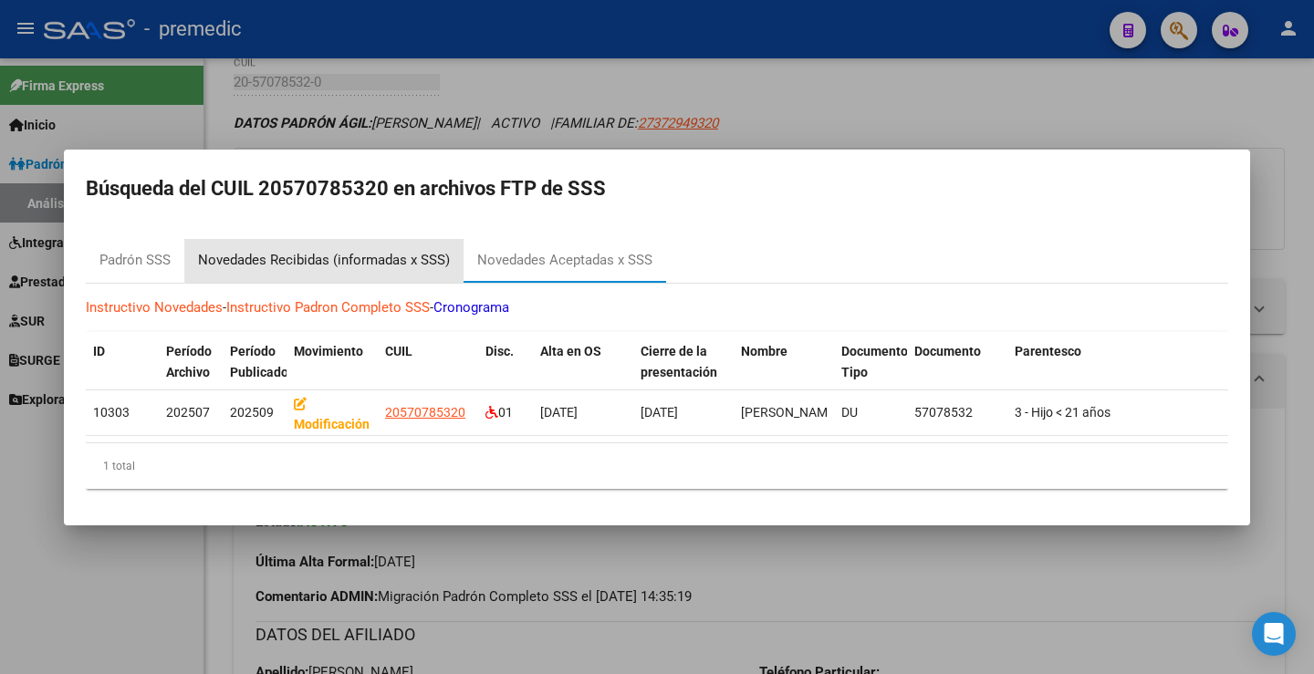
click at [361, 250] on div "Novedades Recibidas (informadas x SSS)" at bounding box center [324, 260] width 252 height 21
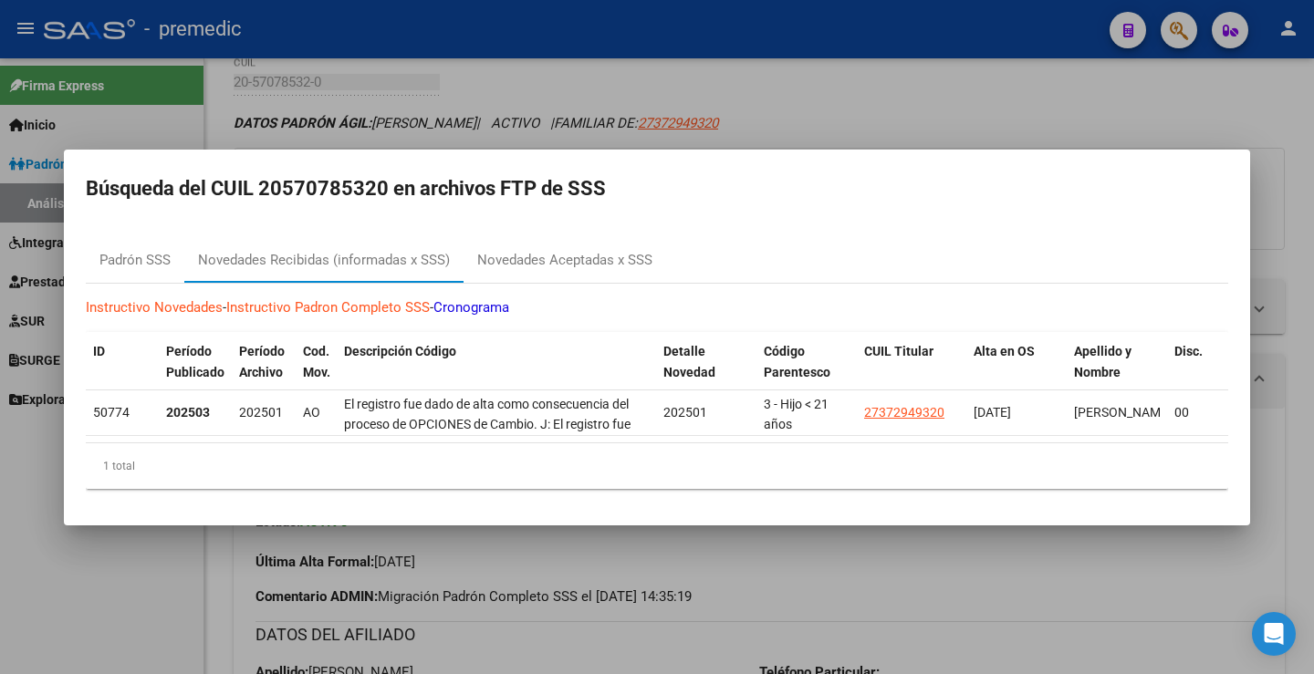
click at [968, 128] on div at bounding box center [657, 337] width 1314 height 674
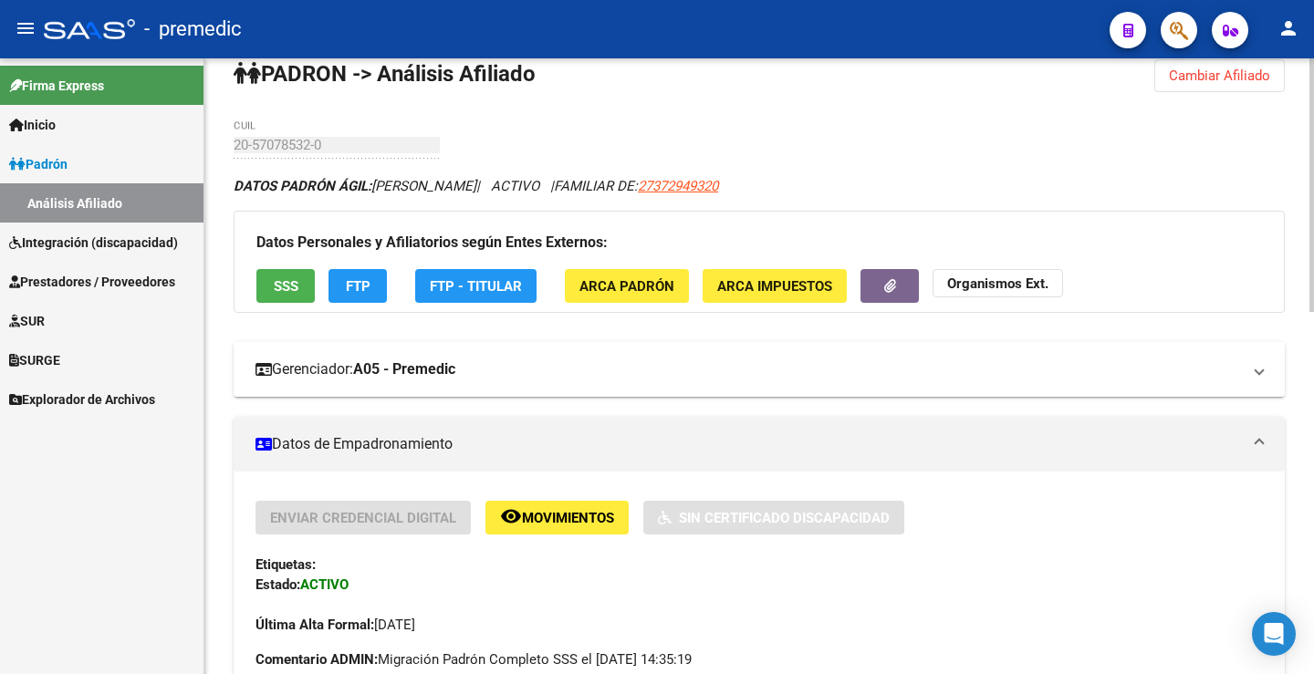
scroll to position [0, 0]
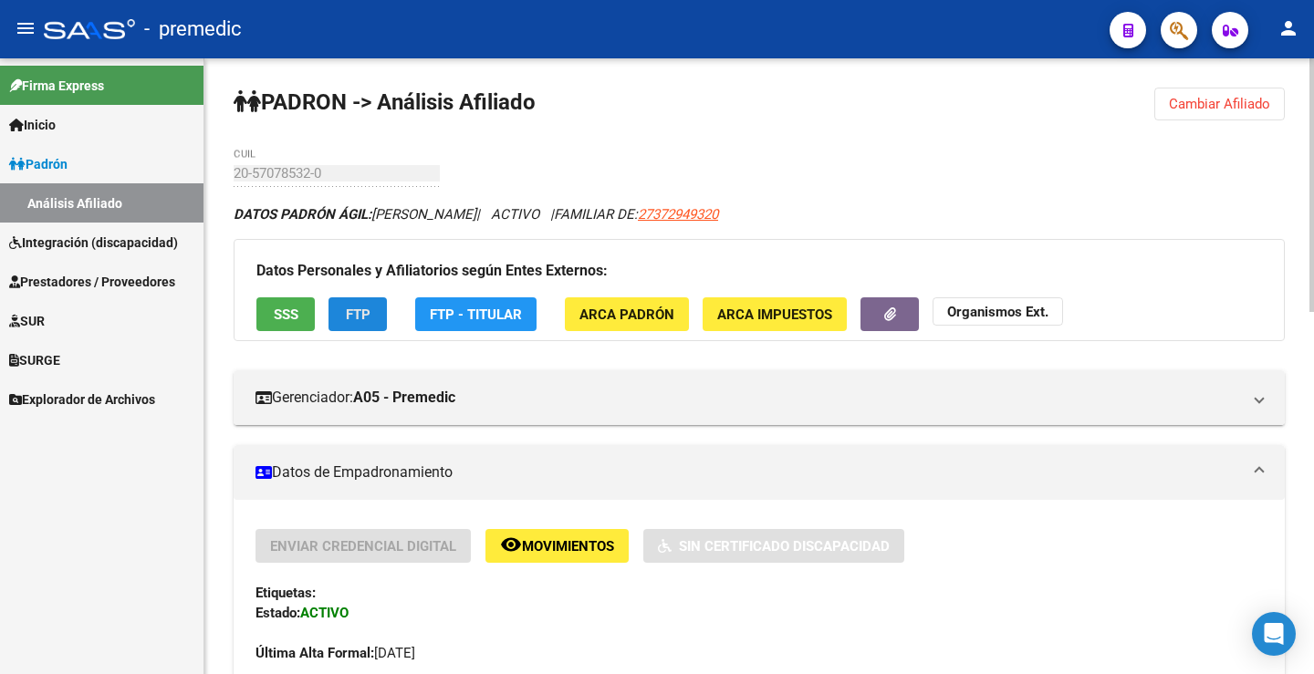
click at [334, 329] on button "FTP" at bounding box center [357, 314] width 58 height 34
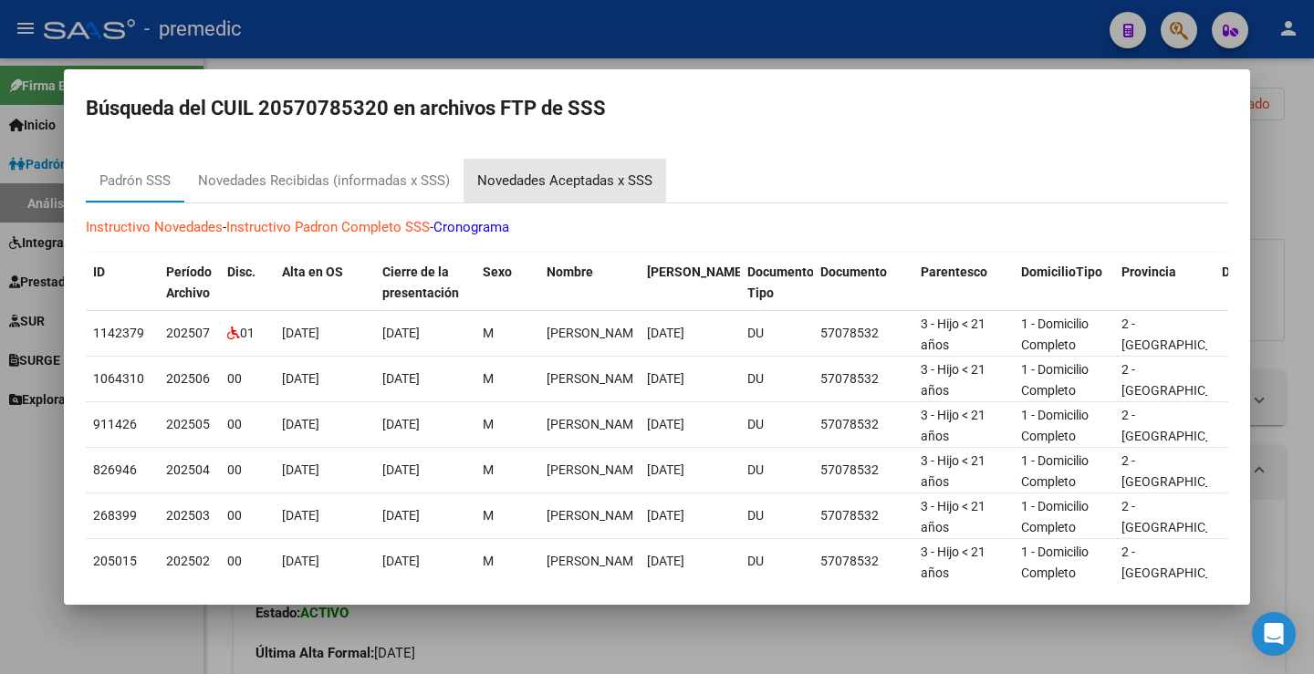
click at [585, 168] on div "Novedades Aceptadas x SSS" at bounding box center [564, 181] width 203 height 44
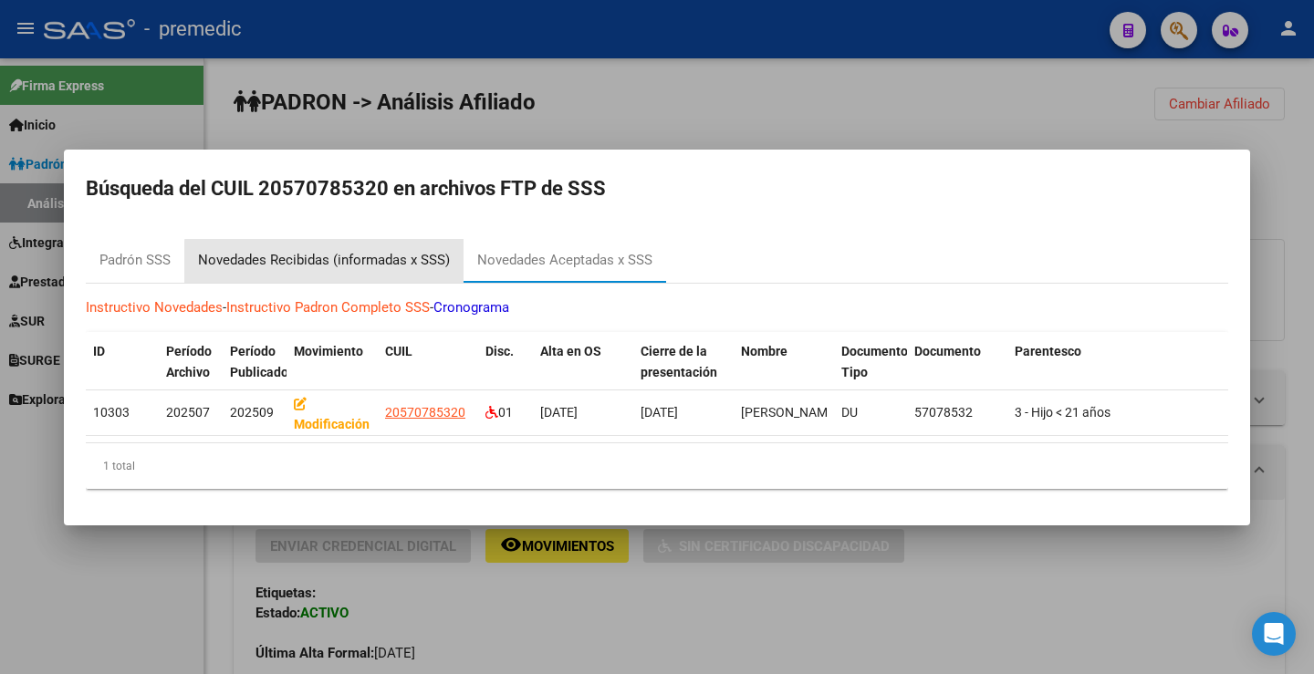
click at [338, 266] on div "Novedades Recibidas (informadas x SSS)" at bounding box center [323, 261] width 279 height 44
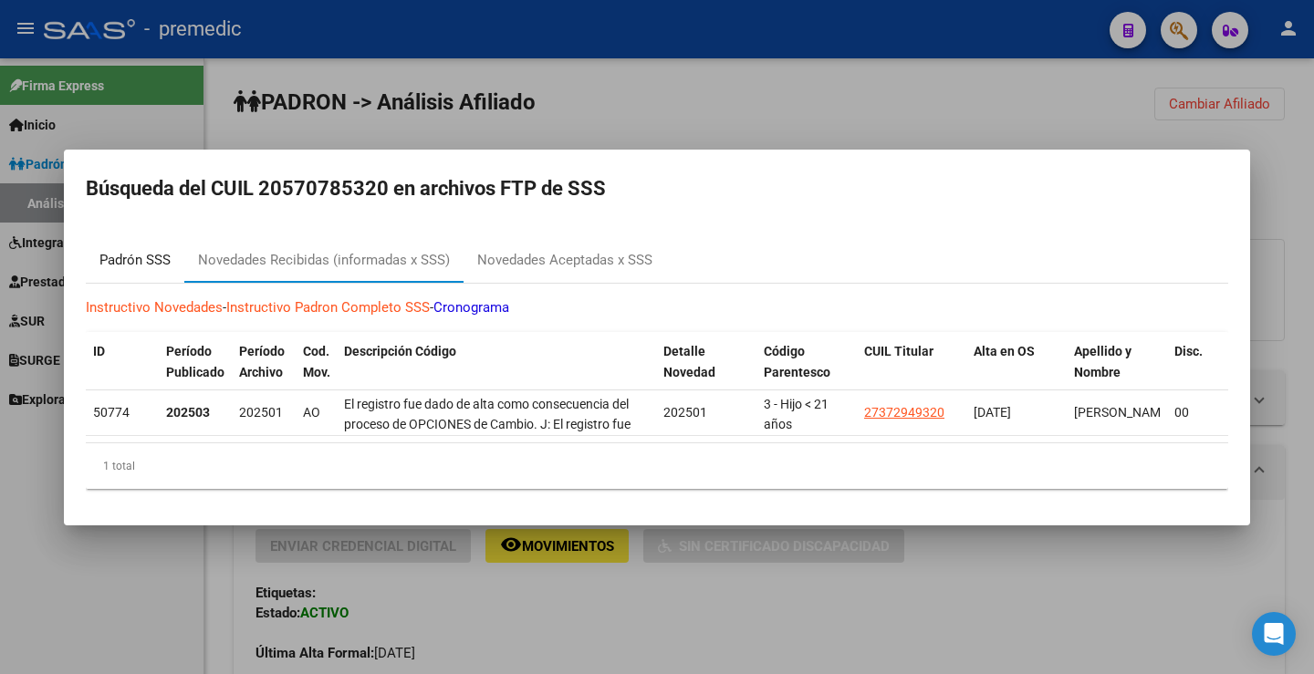
click at [166, 264] on div "Padrón SSS" at bounding box center [134, 260] width 71 height 21
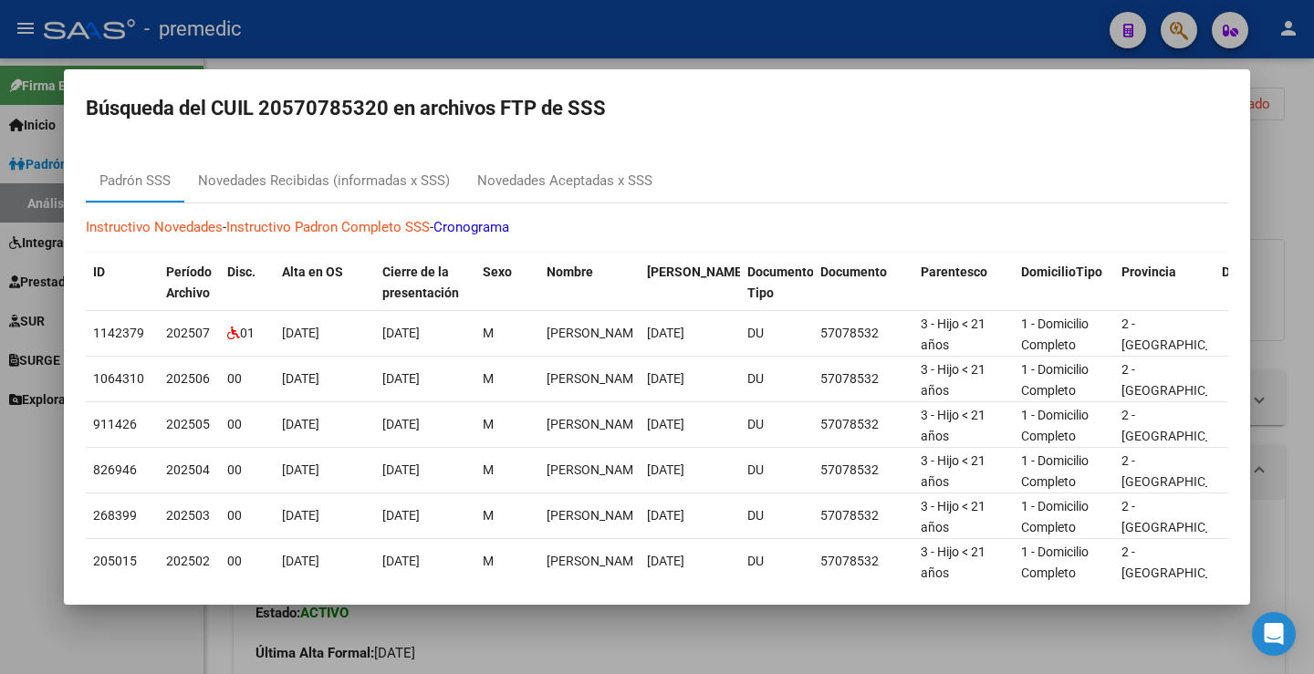
click at [1286, 151] on div at bounding box center [657, 337] width 1314 height 674
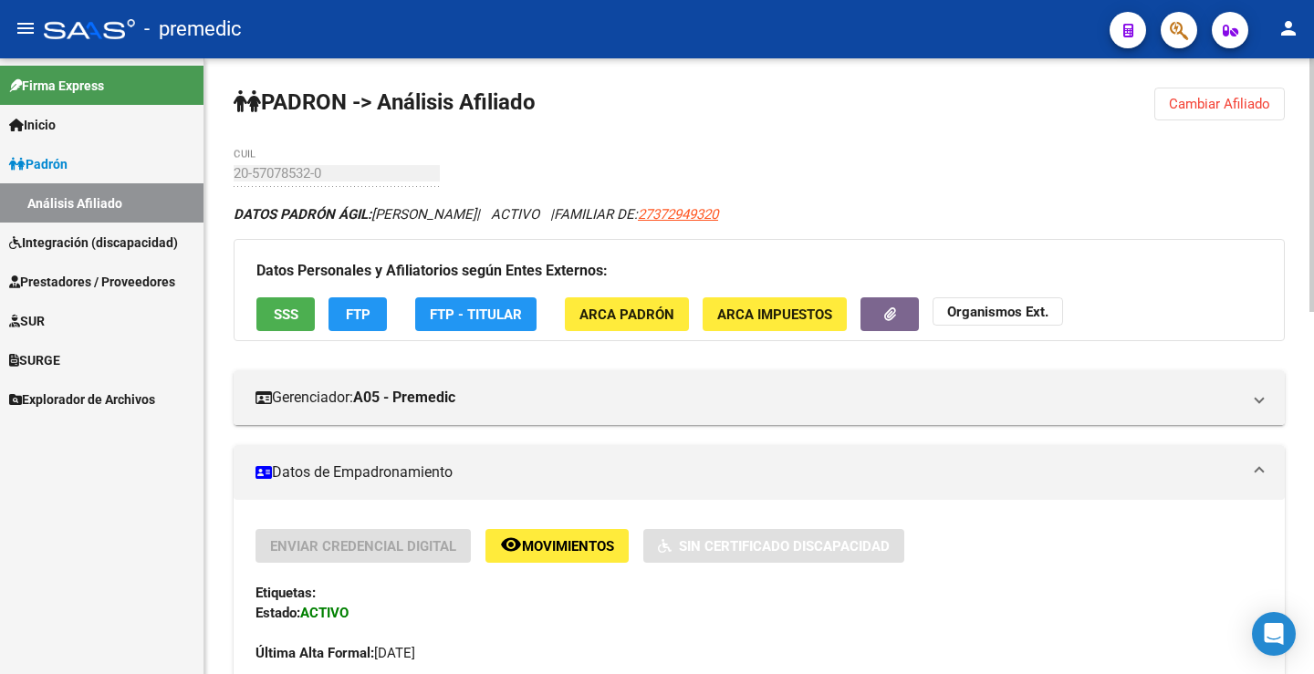
click at [403, 321] on div "Datos Personales y Afiliatorios según Entes Externos: SSS FTP FTP - Titular ARC…" at bounding box center [759, 290] width 1051 height 102
click at [377, 314] on button "FTP" at bounding box center [357, 314] width 58 height 34
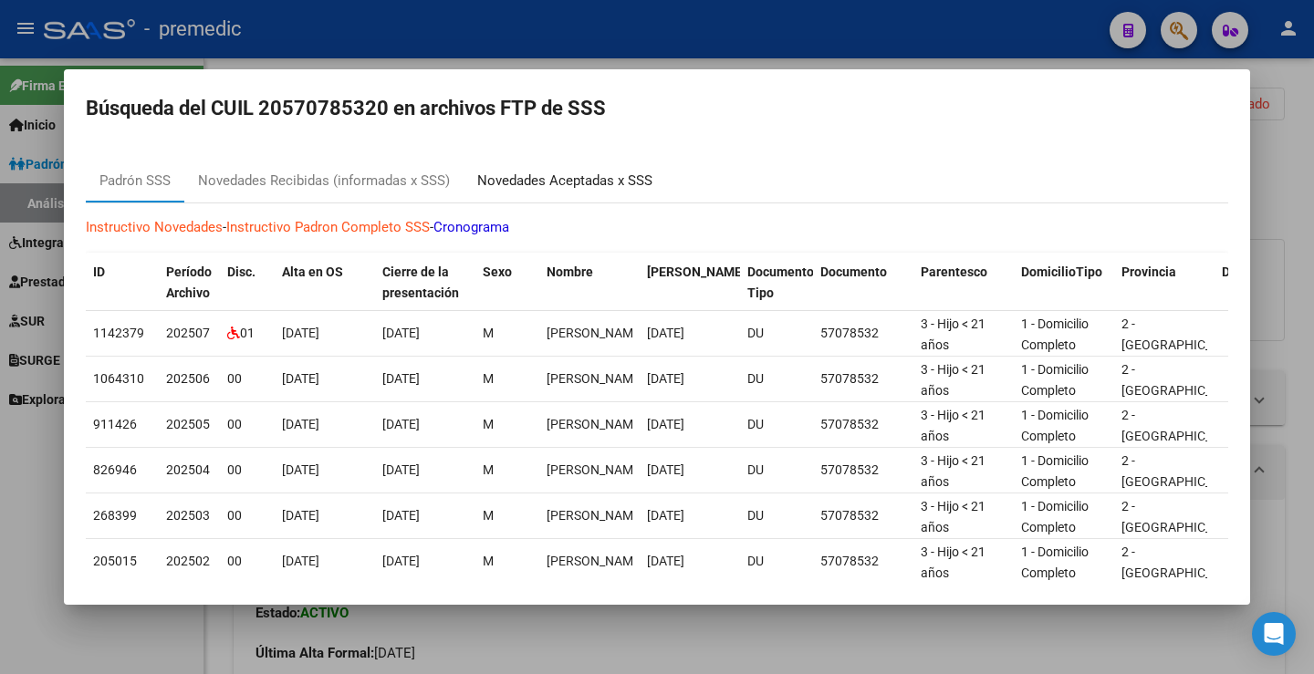
click at [625, 182] on div "Novedades Aceptadas x SSS" at bounding box center [564, 181] width 175 height 21
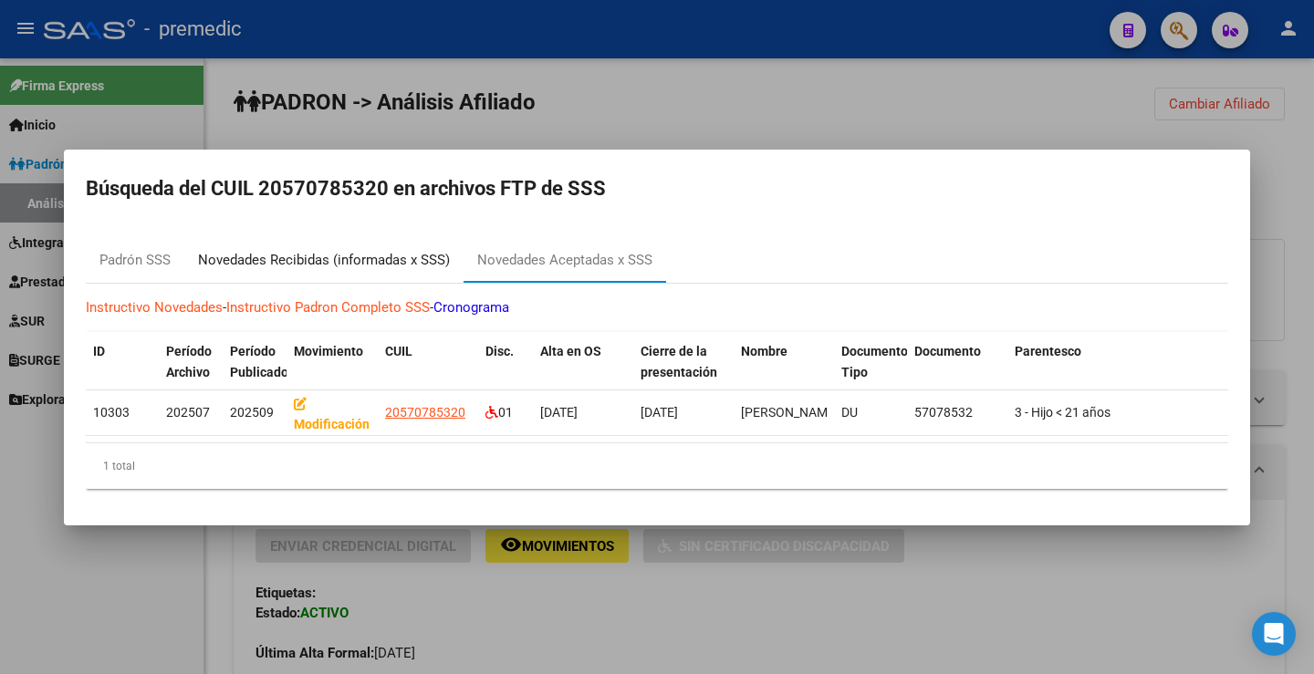
click at [353, 241] on div "Novedades Recibidas (informadas x SSS)" at bounding box center [323, 261] width 279 height 44
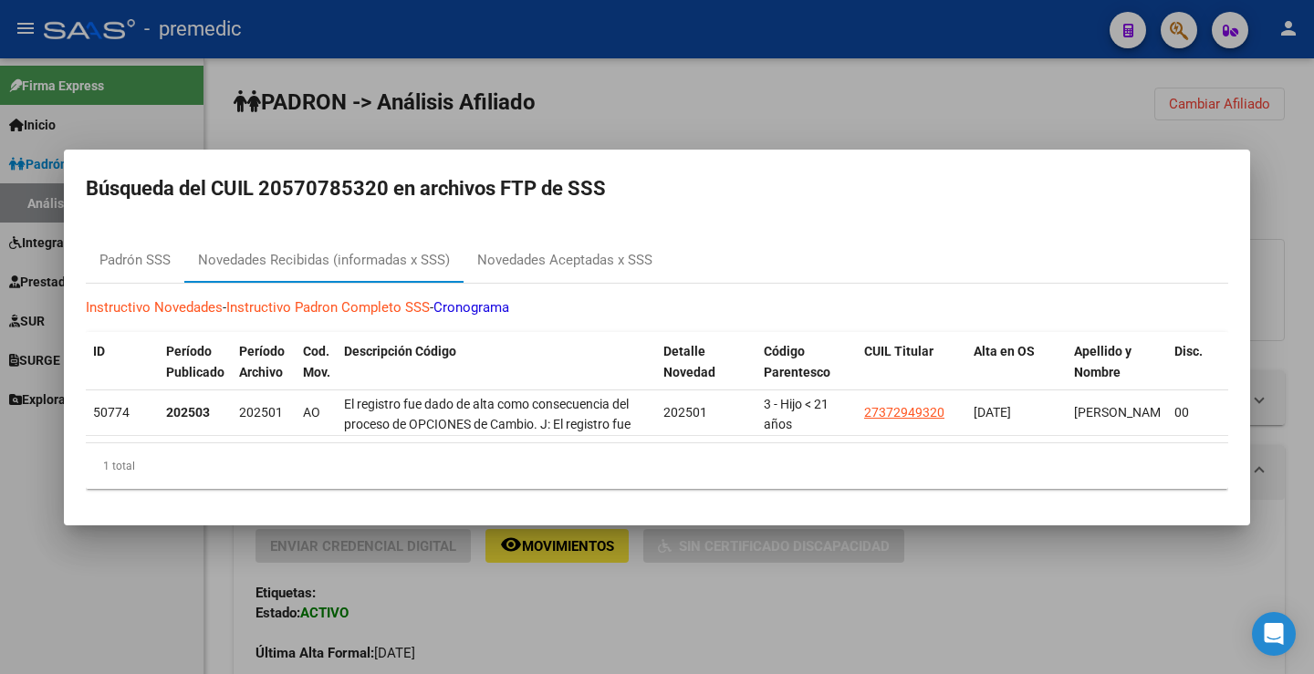
click at [691, 120] on div at bounding box center [657, 337] width 1314 height 674
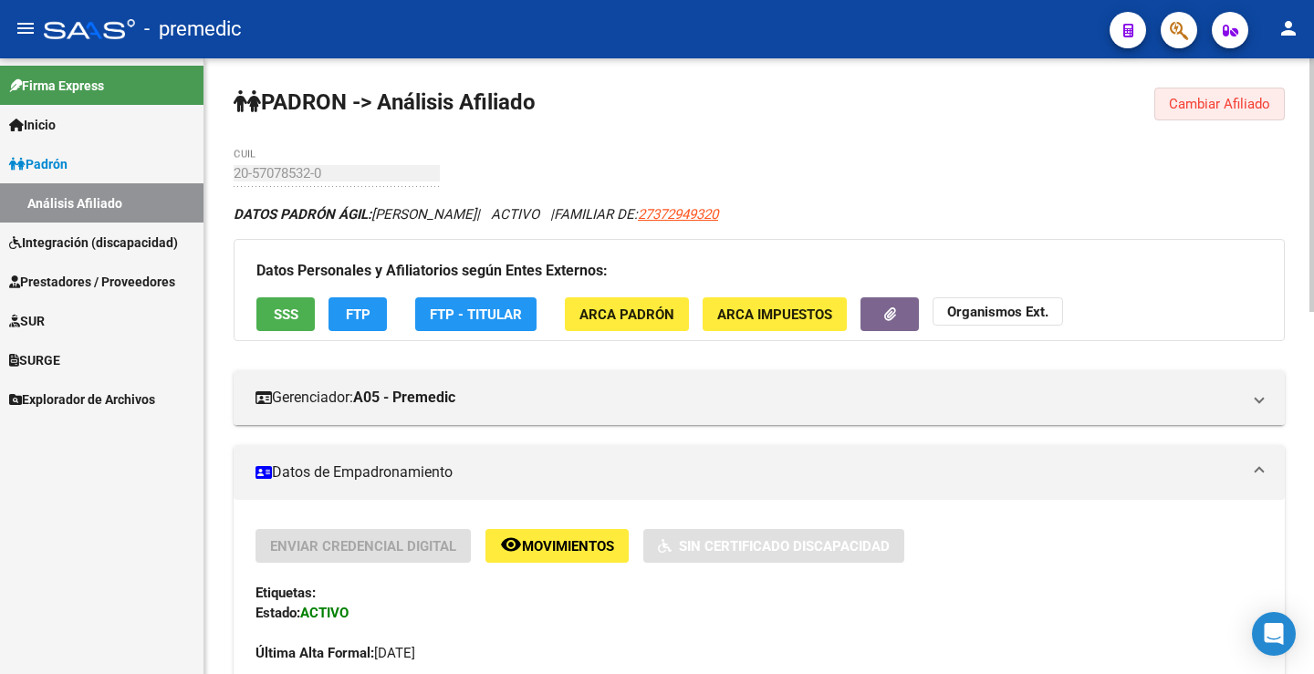
click at [1247, 106] on span "Cambiar Afiliado" at bounding box center [1219, 104] width 101 height 16
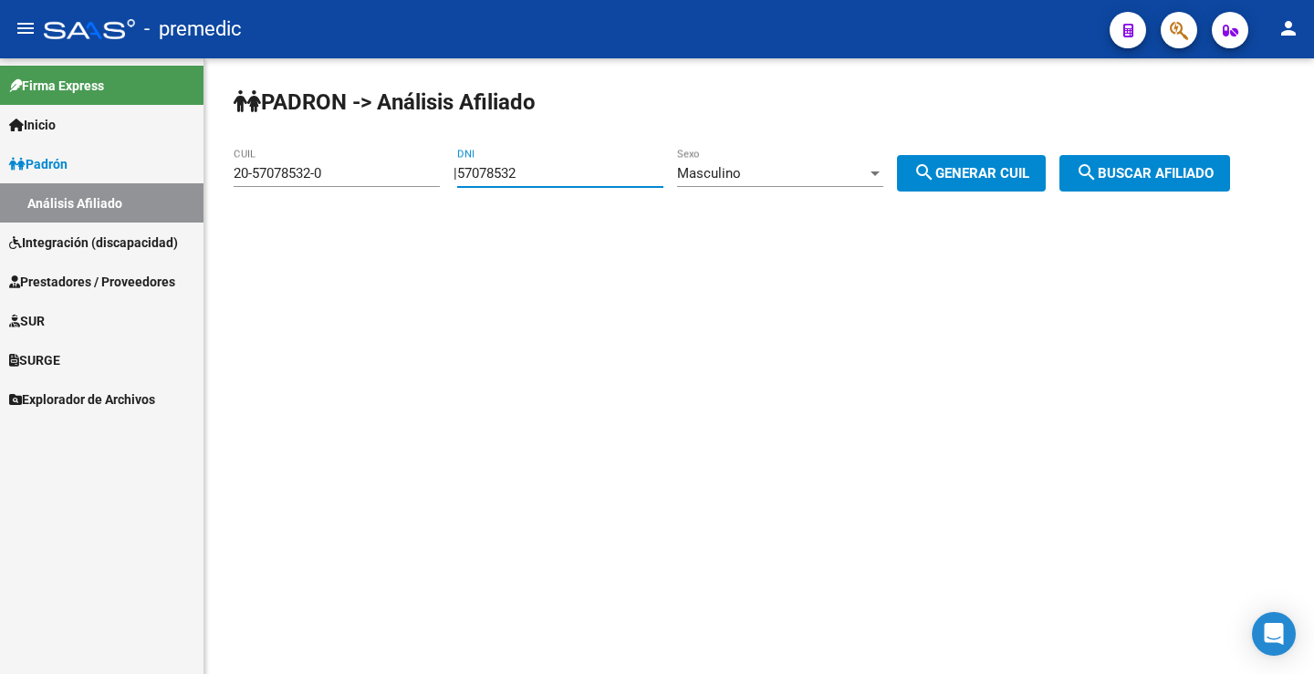
drag, startPoint x: 621, startPoint y: 168, endPoint x: 70, endPoint y: 132, distance: 552.2
click at [73, 136] on mat-sidenav-container "Firma Express Inicio Instructivos Contacto OS Padrón Análisis Afiliado Integrac…" at bounding box center [657, 366] width 1314 height 616
paste input "6563815"
type input "56563815"
click at [1024, 177] on span "search Generar CUIL" at bounding box center [971, 173] width 116 height 16
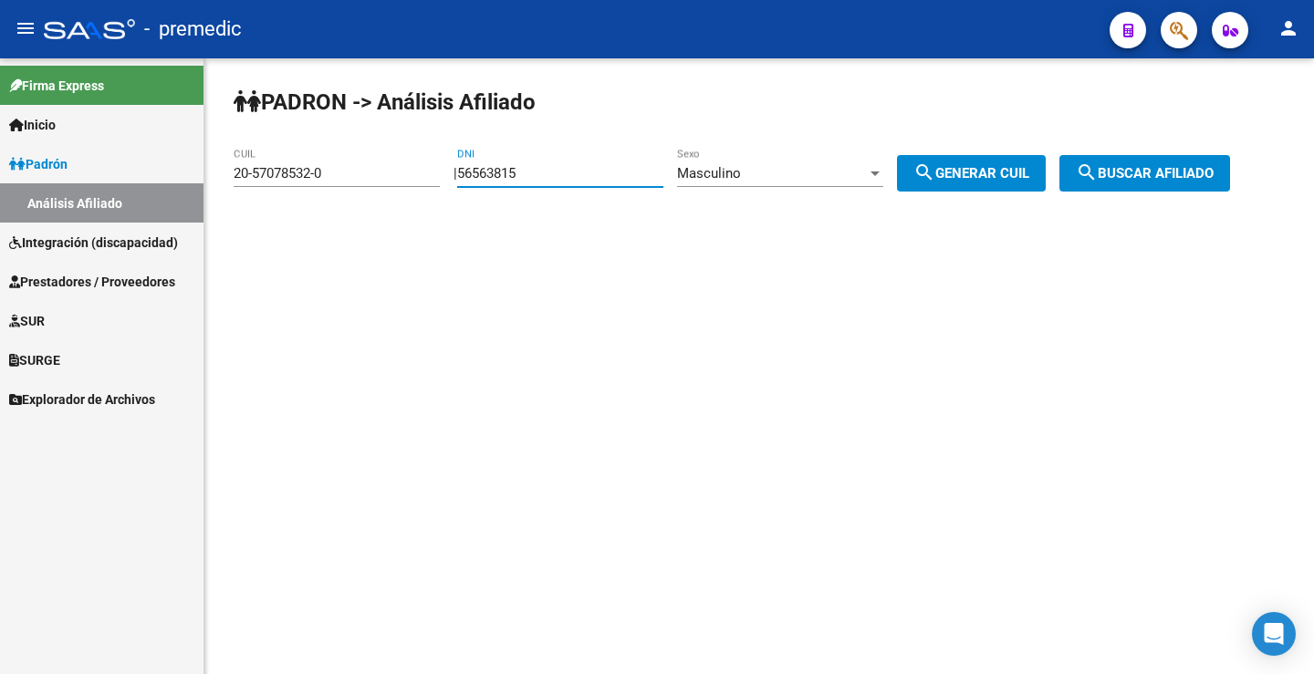
type input "20-56563815-8"
click at [1156, 151] on div "PADRON -> Análisis Afiliado 20-56563815-8 CUIL | 56563815 DNI Masculino Sexo se…" at bounding box center [758, 154] width 1109 height 192
click at [1170, 177] on span "search Buscar afiliado" at bounding box center [1145, 173] width 138 height 16
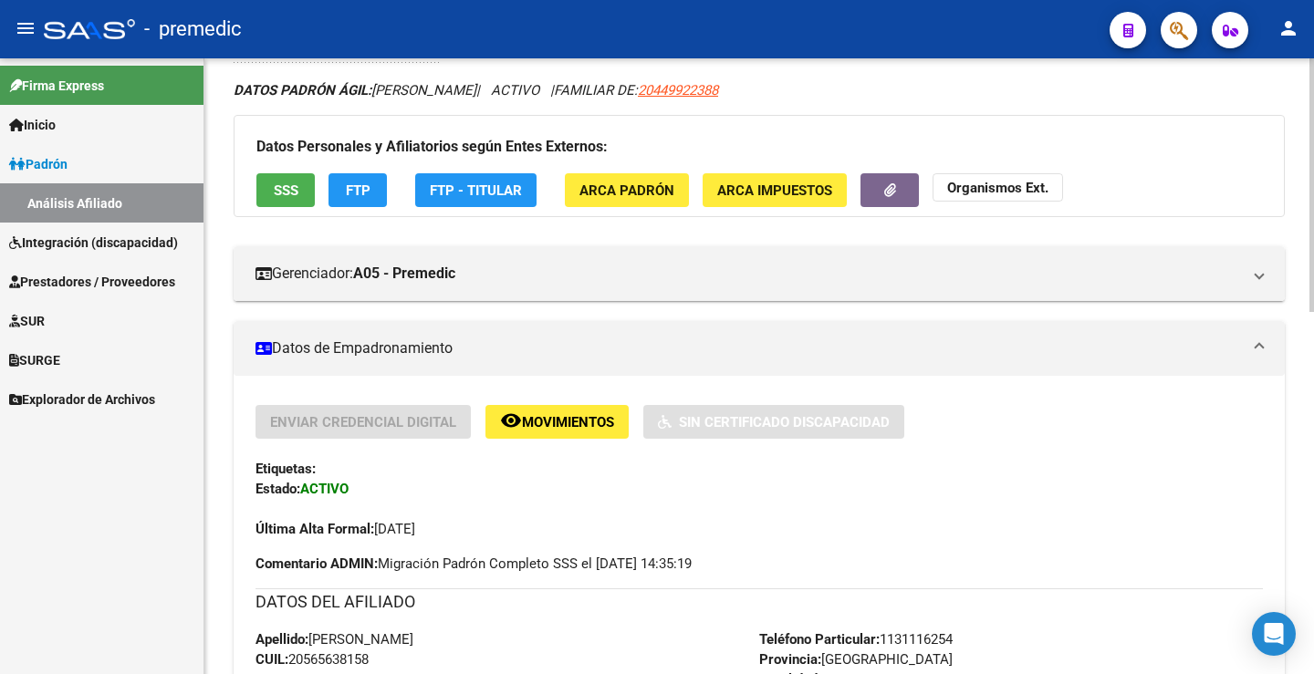
scroll to position [91, 0]
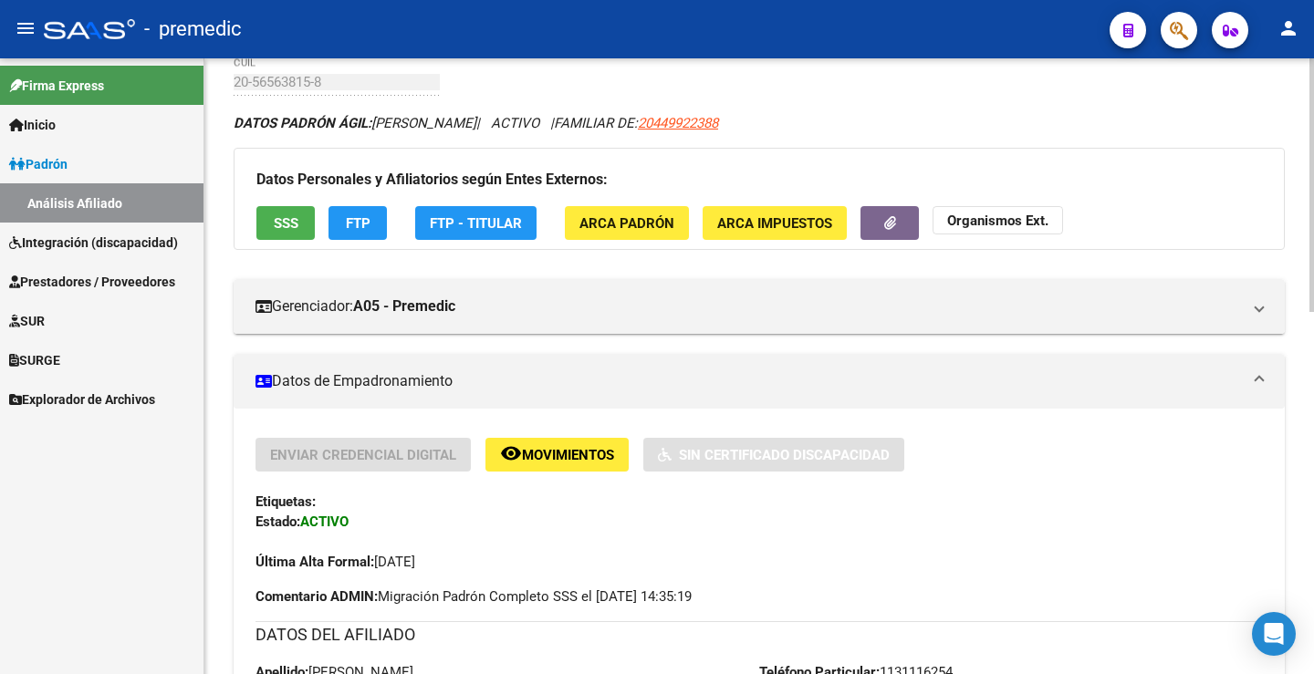
click at [364, 234] on button "FTP" at bounding box center [357, 223] width 58 height 34
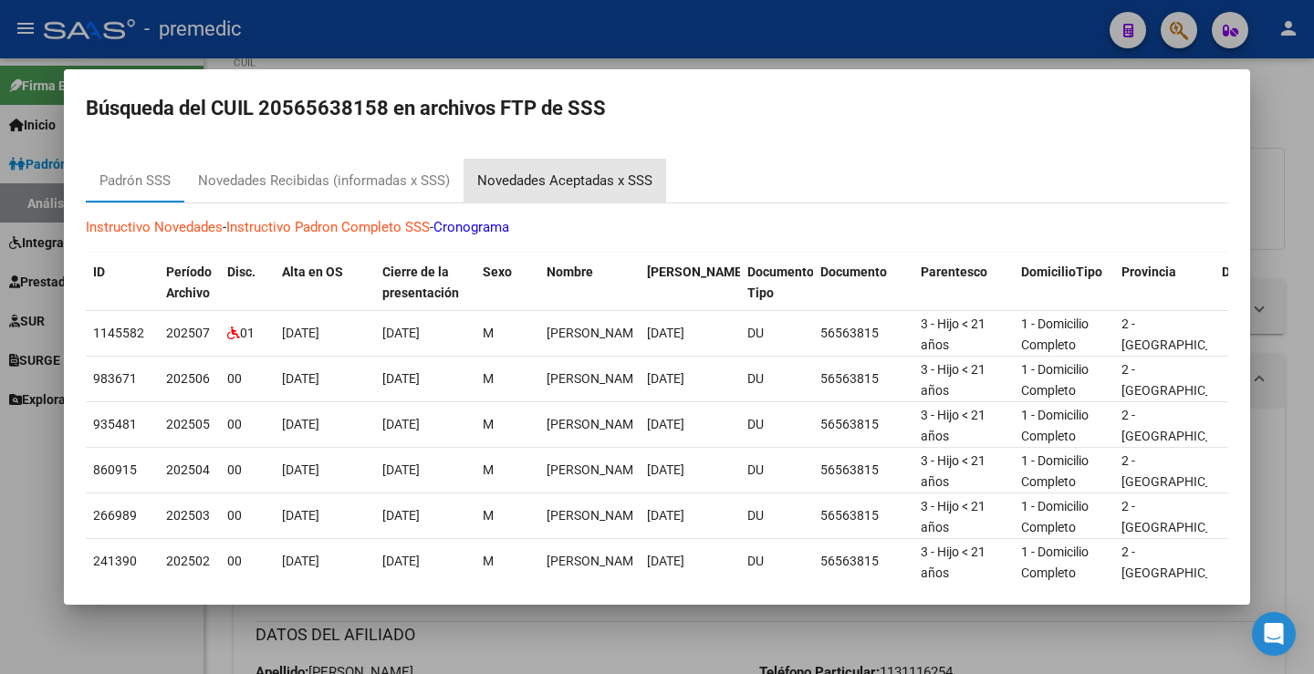
drag, startPoint x: 645, startPoint y: 183, endPoint x: 644, endPoint y: 192, distance: 9.2
click at [645, 184] on div "Novedades Aceptadas x SSS" at bounding box center [564, 181] width 175 height 21
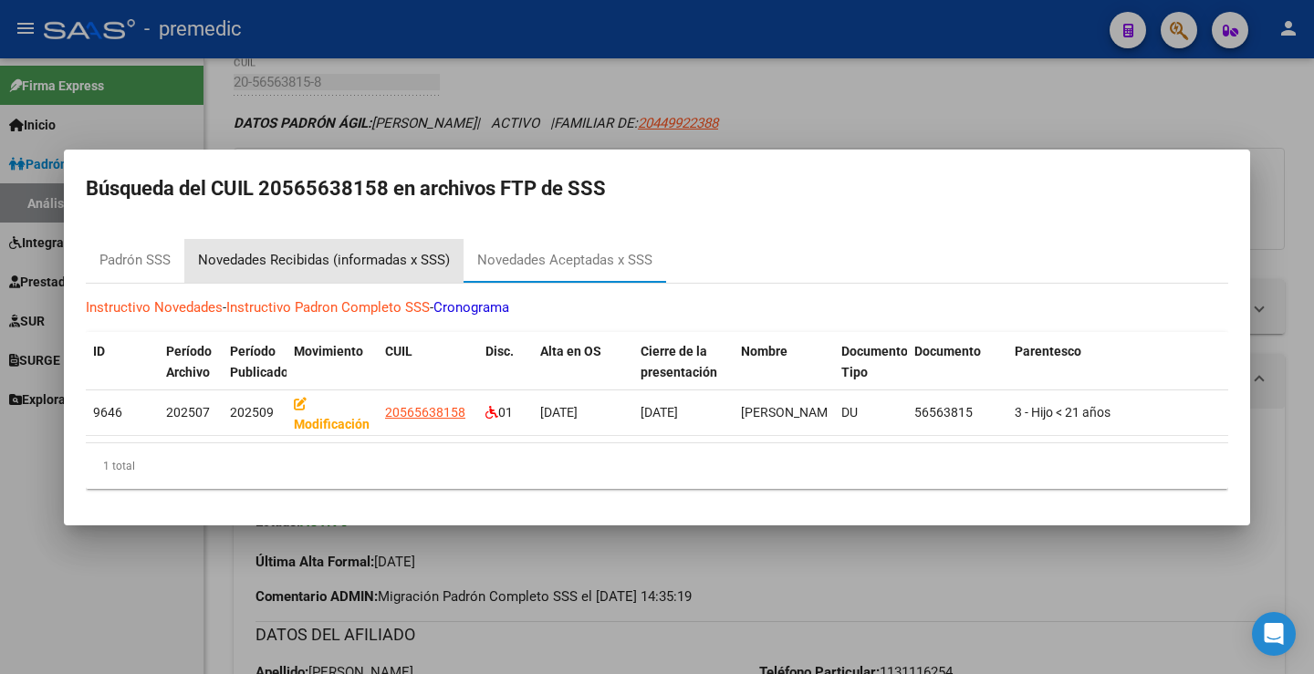
click at [341, 271] on div "Novedades Recibidas (informadas x SSS)" at bounding box center [323, 261] width 279 height 44
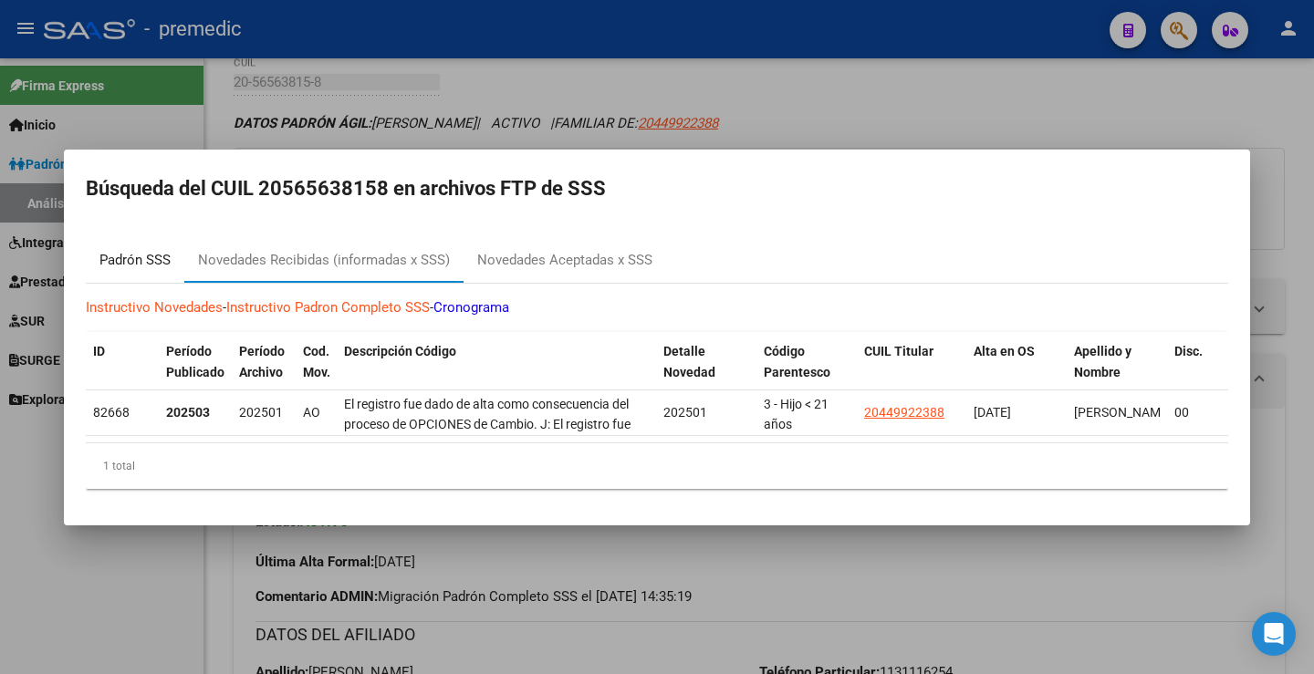
click at [172, 254] on div "Padrón SSS" at bounding box center [135, 261] width 99 height 44
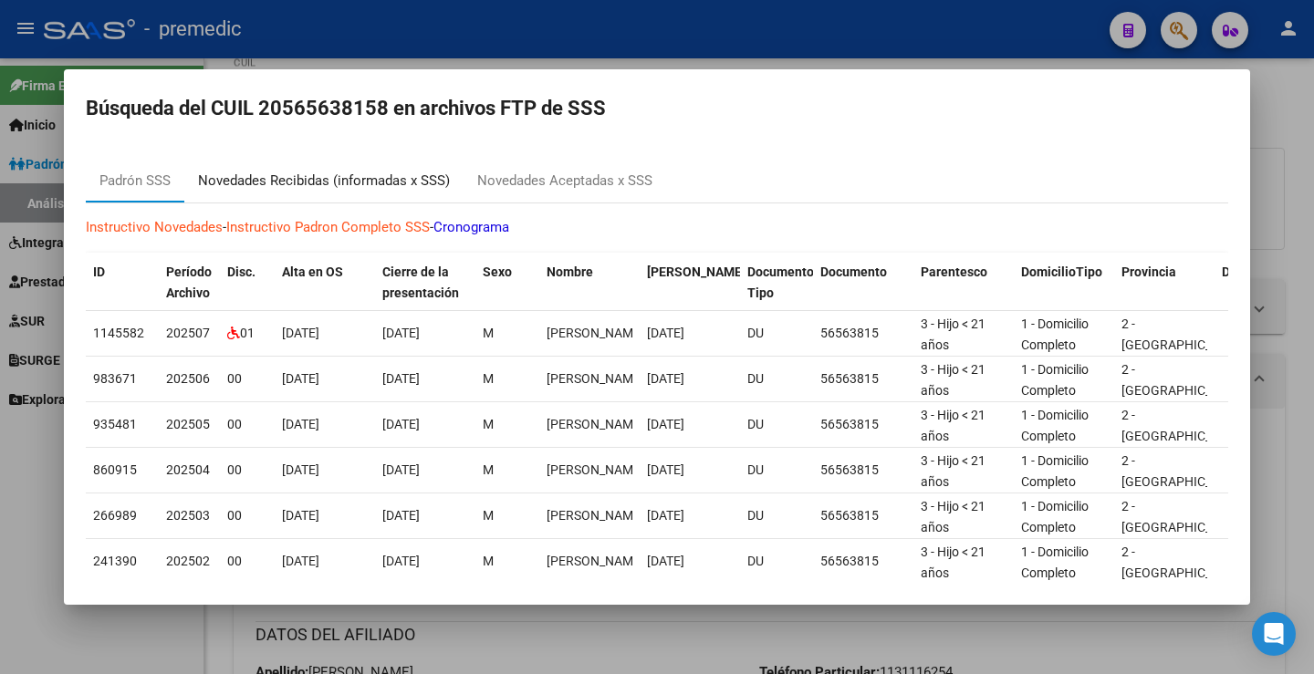
click at [342, 198] on div "Novedades Recibidas (informadas x SSS)" at bounding box center [323, 181] width 279 height 44
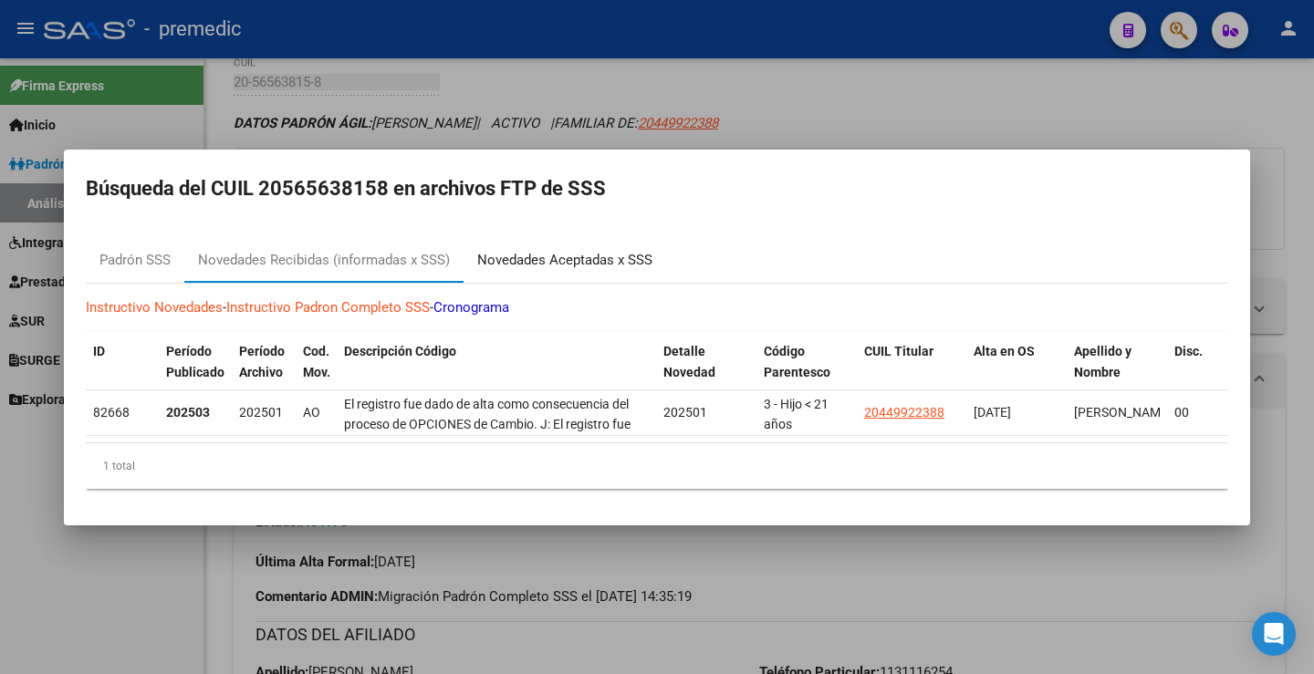
click at [616, 262] on div "Novedades Aceptadas x SSS" at bounding box center [564, 260] width 175 height 21
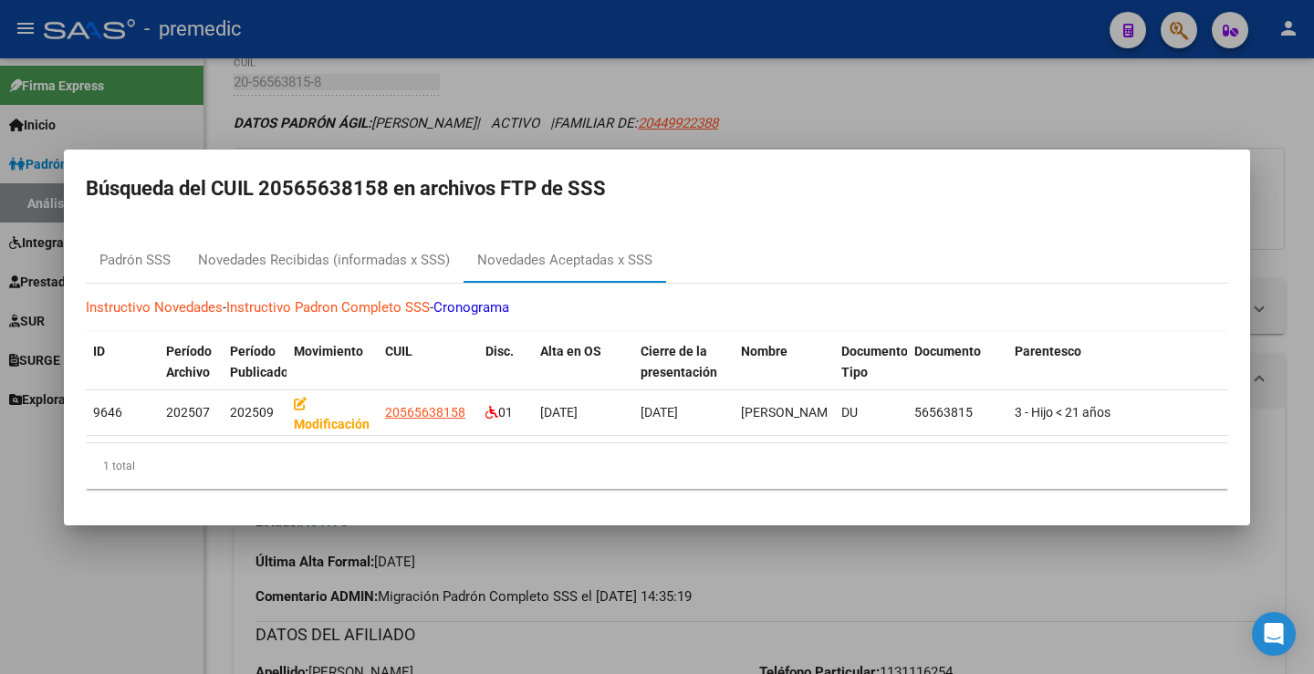
click at [901, 88] on div at bounding box center [657, 337] width 1314 height 674
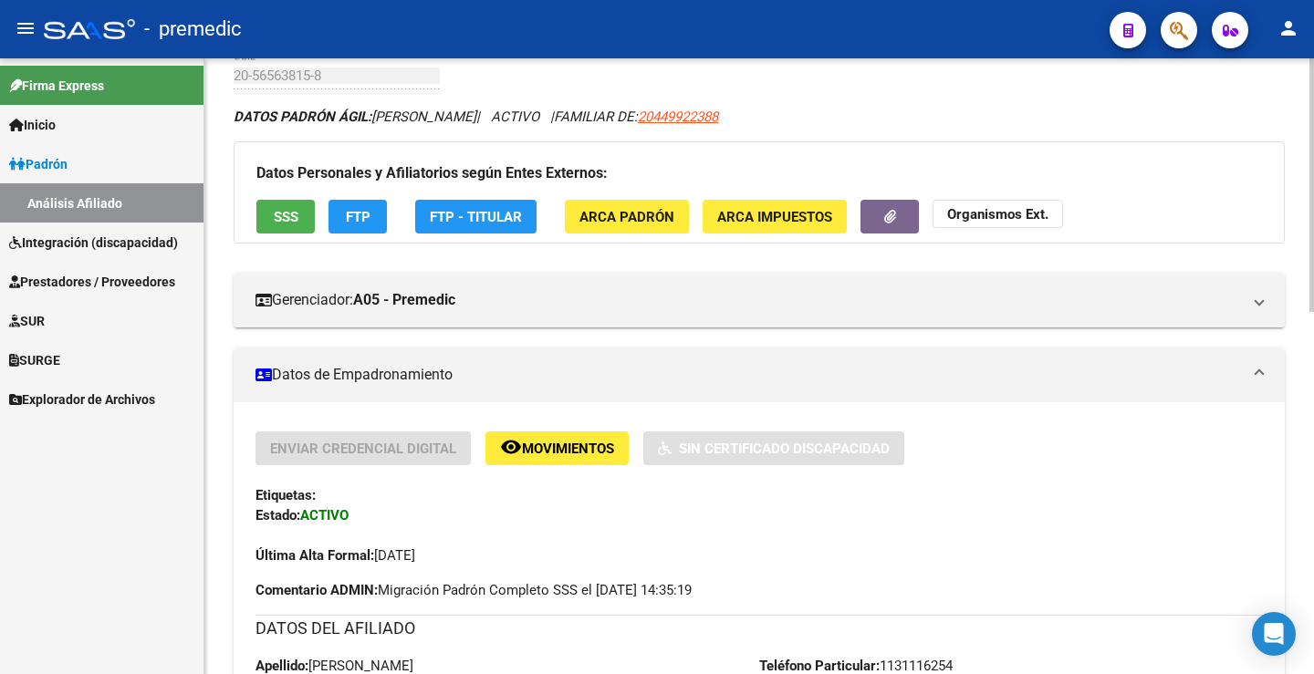
scroll to position [0, 0]
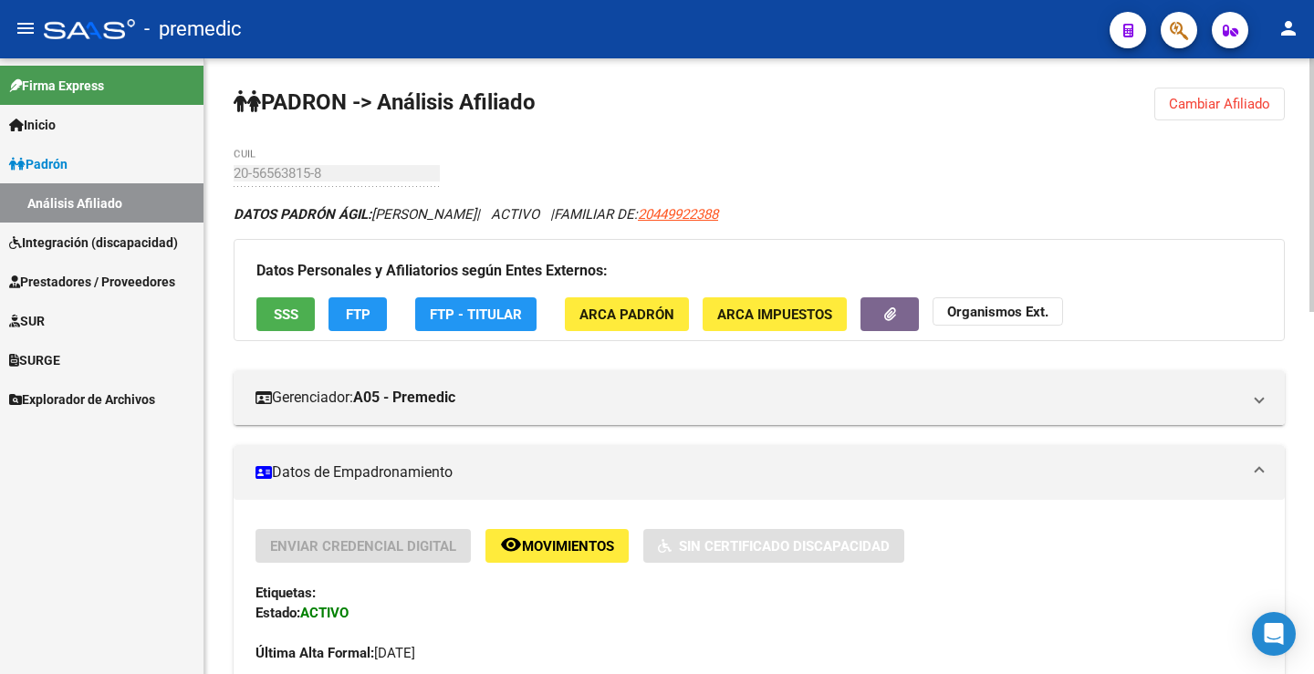
click at [1224, 102] on span "Cambiar Afiliado" at bounding box center [1219, 104] width 101 height 16
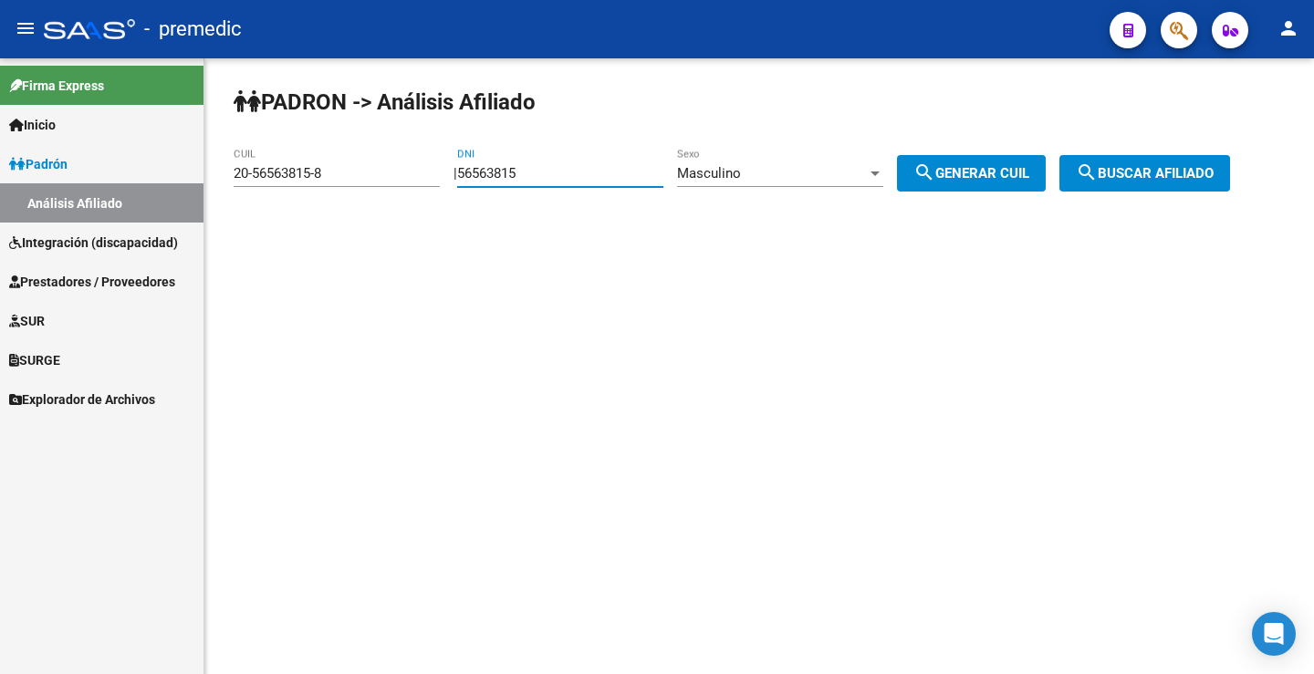
drag, startPoint x: 539, startPoint y: 171, endPoint x: 242, endPoint y: 172, distance: 297.4
click at [242, 172] on app-analisis-afiliado "PADRON -> Análisis Afiliado 20-56563815-8 CUIL | 56563815 DNI Masculino Sexo se…" at bounding box center [739, 173] width 1010 height 16
paste input "118623"
type input "56118623"
drag, startPoint x: 1013, startPoint y: 172, endPoint x: 1055, endPoint y: 176, distance: 42.1
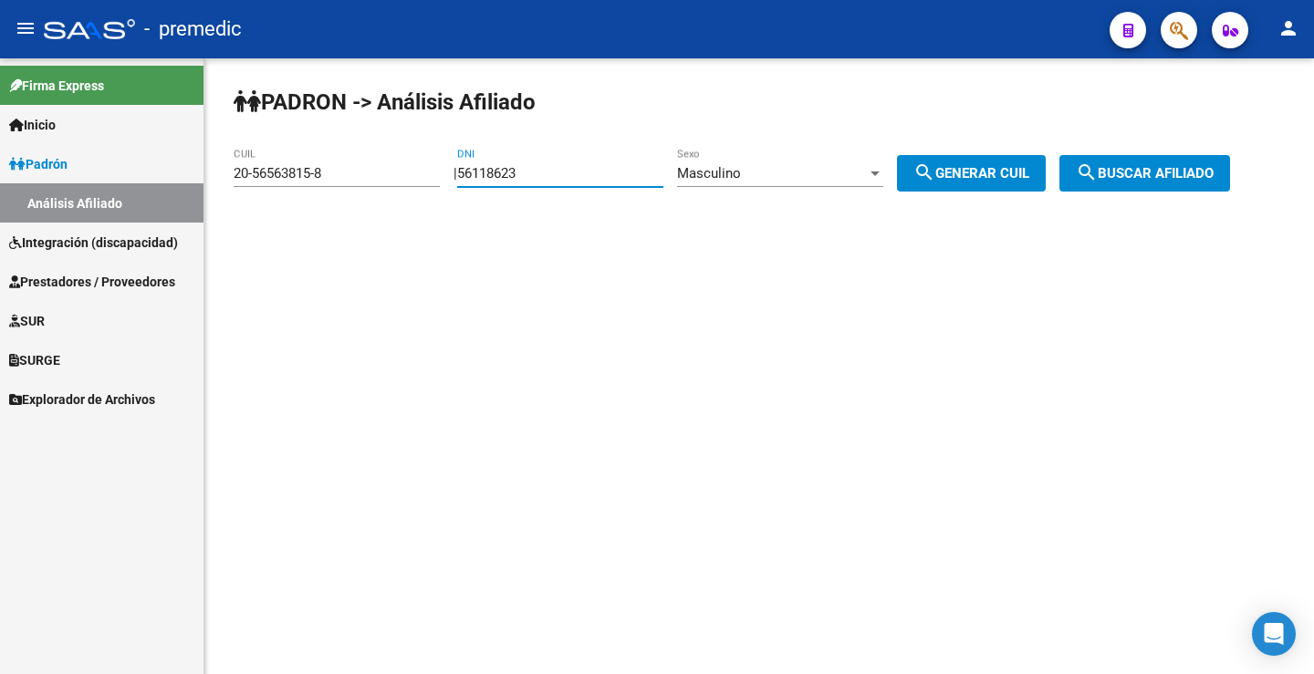
click at [1013, 176] on span "search Generar CUIL" at bounding box center [971, 173] width 116 height 16
type input "20-56118623-6"
click at [1133, 173] on span "search Buscar afiliado" at bounding box center [1145, 173] width 138 height 16
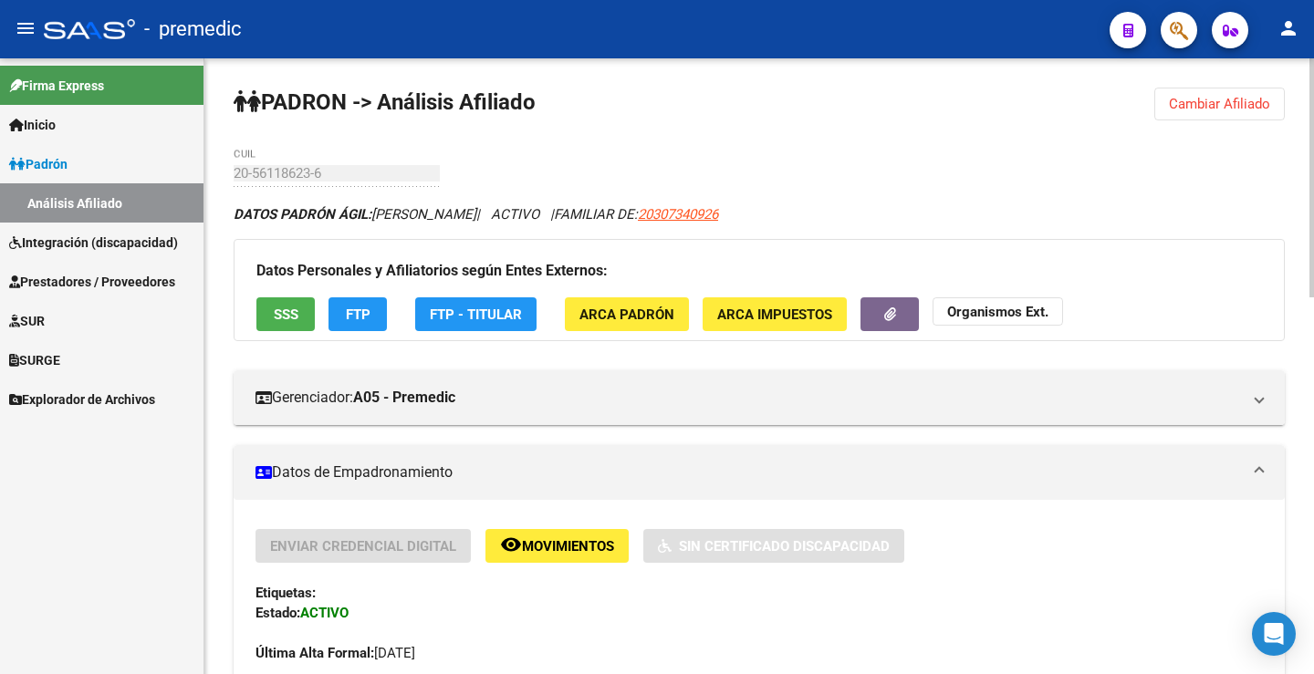
click at [358, 327] on button "FTP" at bounding box center [357, 314] width 58 height 34
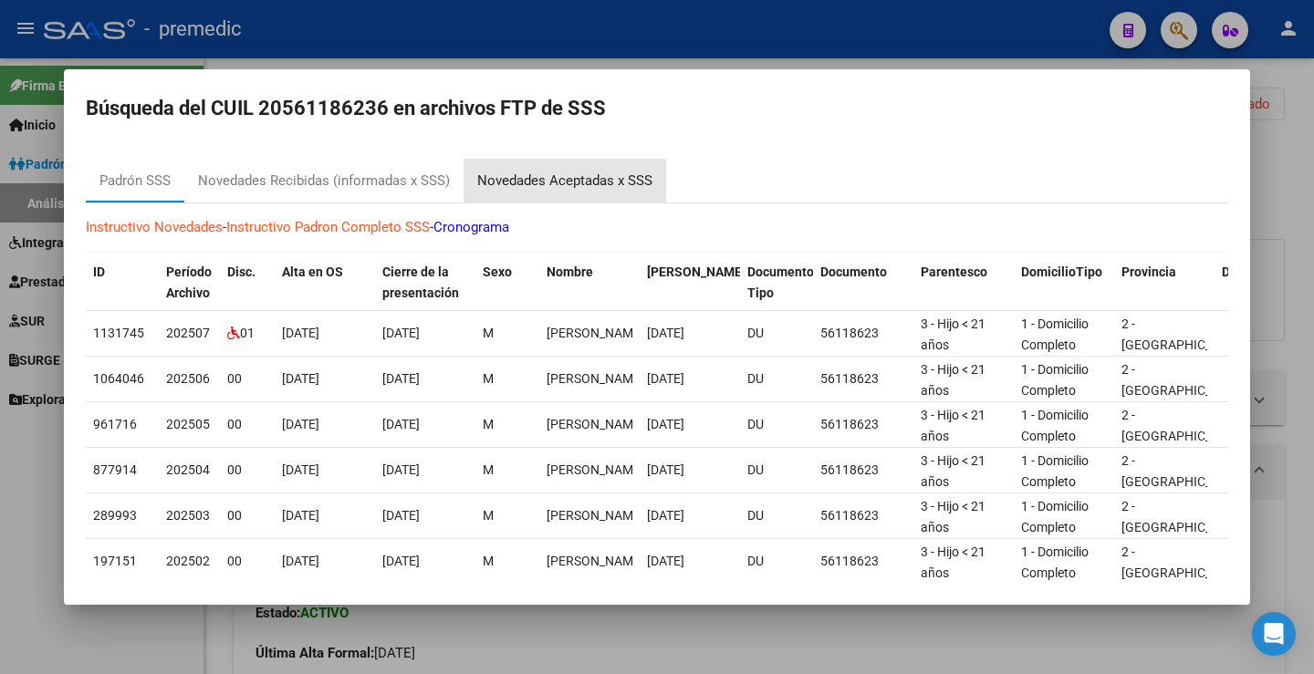
click at [589, 166] on div "Novedades Aceptadas x SSS" at bounding box center [564, 181] width 203 height 44
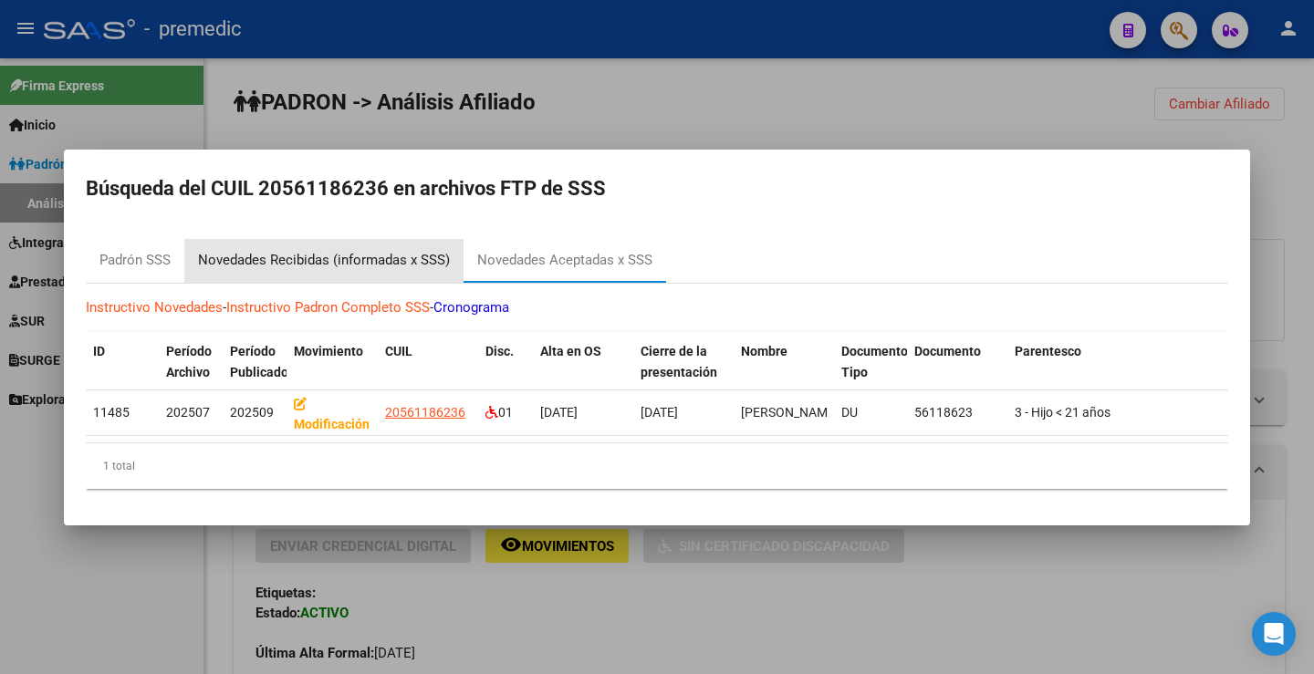
click at [410, 253] on div "Novedades Recibidas (informadas x SSS)" at bounding box center [324, 260] width 252 height 21
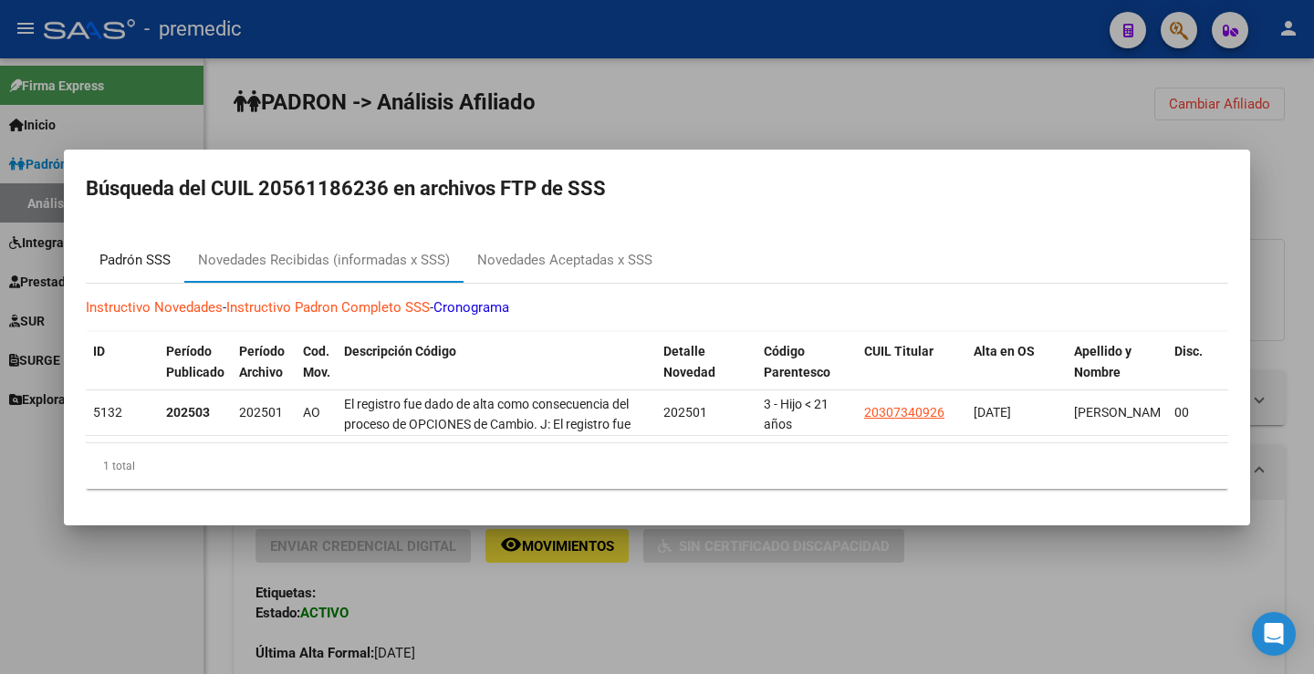
click at [162, 272] on div "Padrón SSS" at bounding box center [135, 261] width 99 height 44
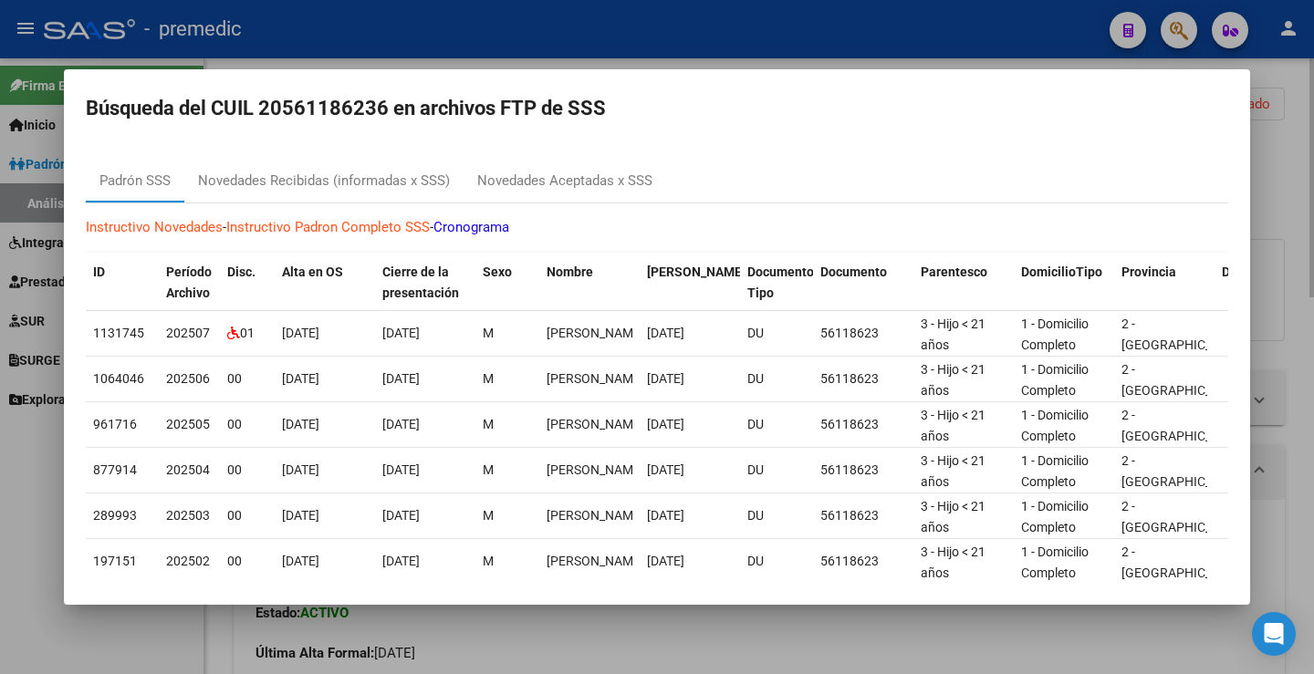
drag, startPoint x: 1284, startPoint y: 180, endPoint x: 1279, endPoint y: 203, distance: 24.3
click at [1284, 182] on div at bounding box center [657, 337] width 1314 height 674
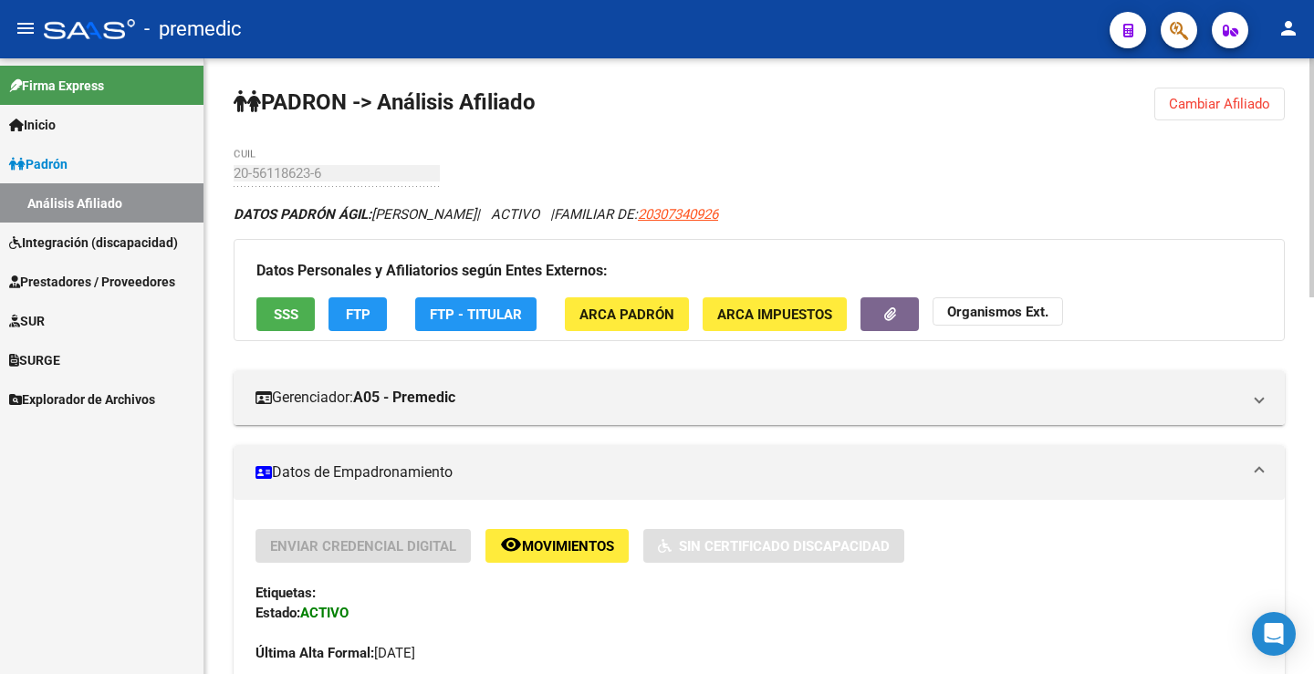
click at [1207, 99] on span "Cambiar Afiliado" at bounding box center [1219, 104] width 101 height 16
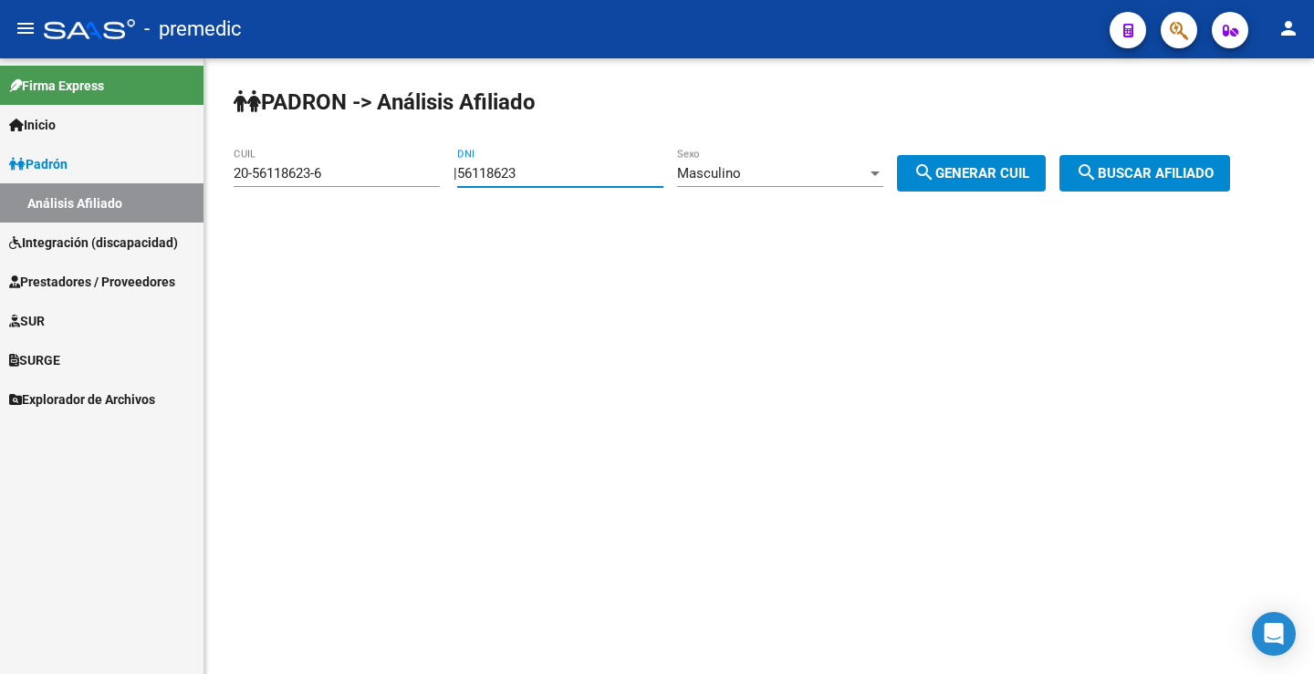
drag, startPoint x: 601, startPoint y: 172, endPoint x: 155, endPoint y: 172, distance: 446.1
click at [155, 172] on mat-sidenav-container "Firma Express Inicio Instructivos Contacto OS Padrón Análisis Afiliado Integrac…" at bounding box center [657, 366] width 1314 height 616
paste input "8709816"
type input "58709816"
click at [1029, 165] on span "search Generar CUIL" at bounding box center [971, 173] width 116 height 16
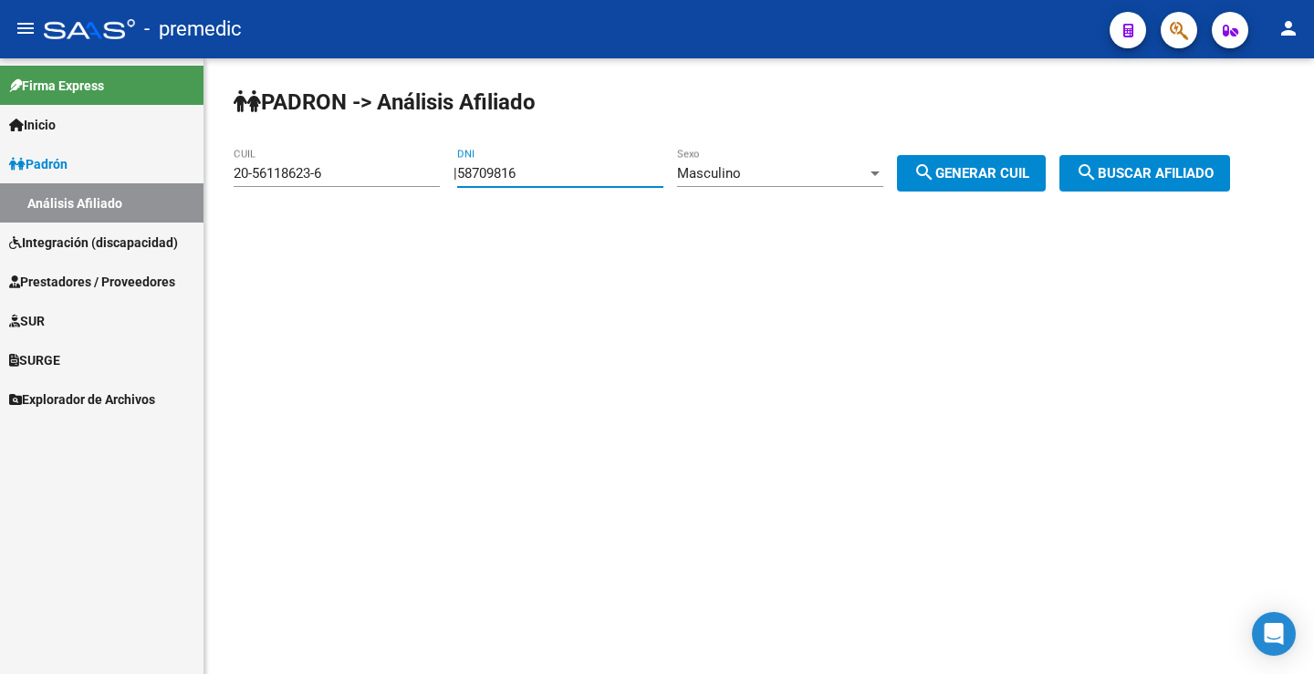
type input "20-58709816-5"
click at [1130, 177] on span "search Buscar afiliado" at bounding box center [1145, 173] width 138 height 16
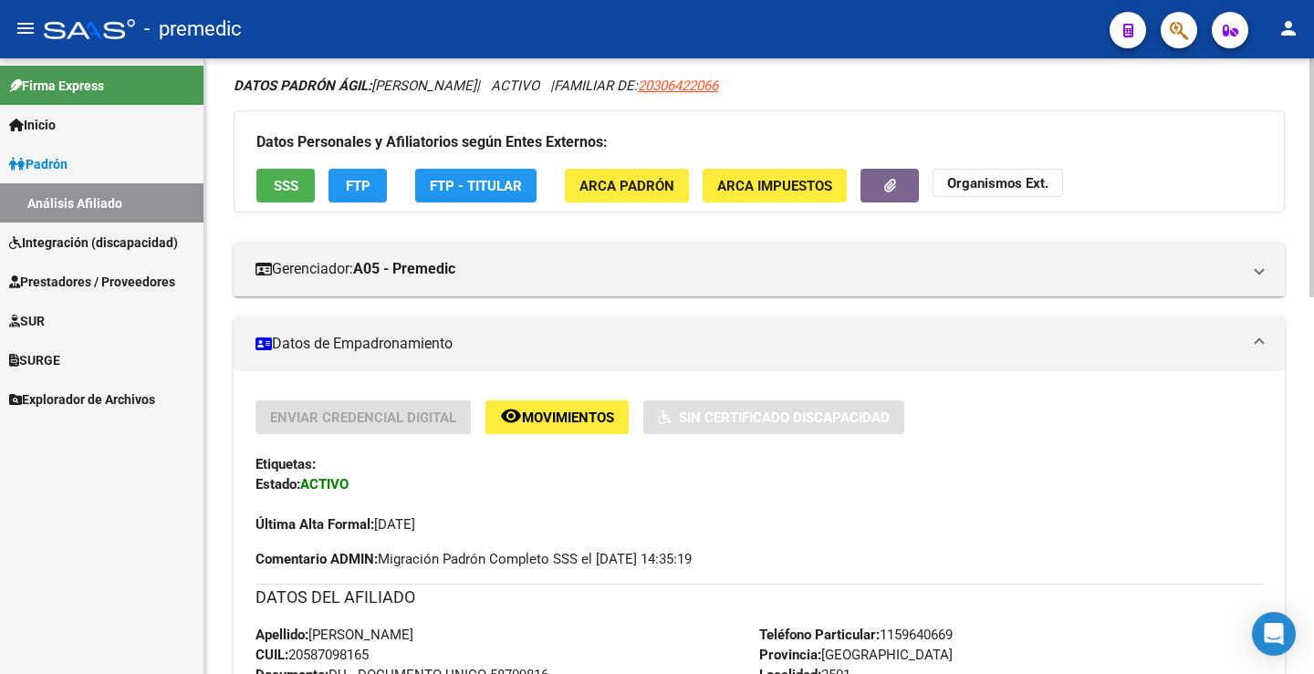
scroll to position [91, 0]
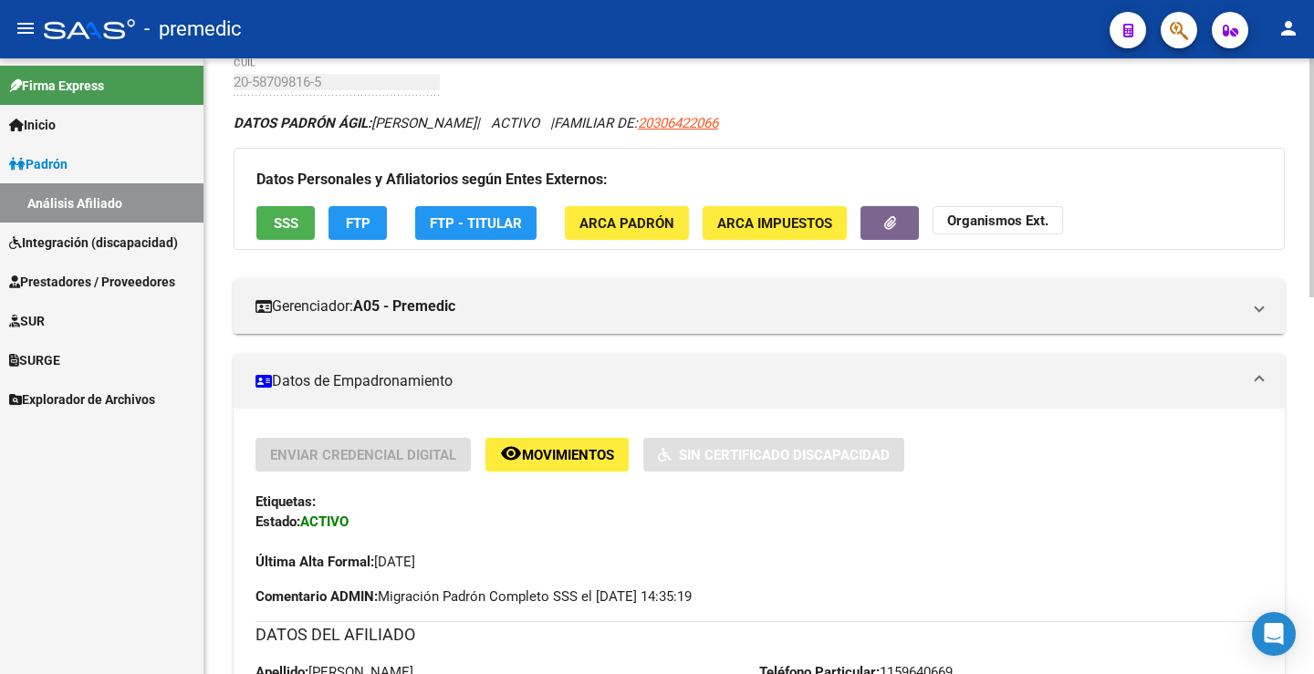
click at [350, 218] on span "FTP" at bounding box center [358, 223] width 25 height 16
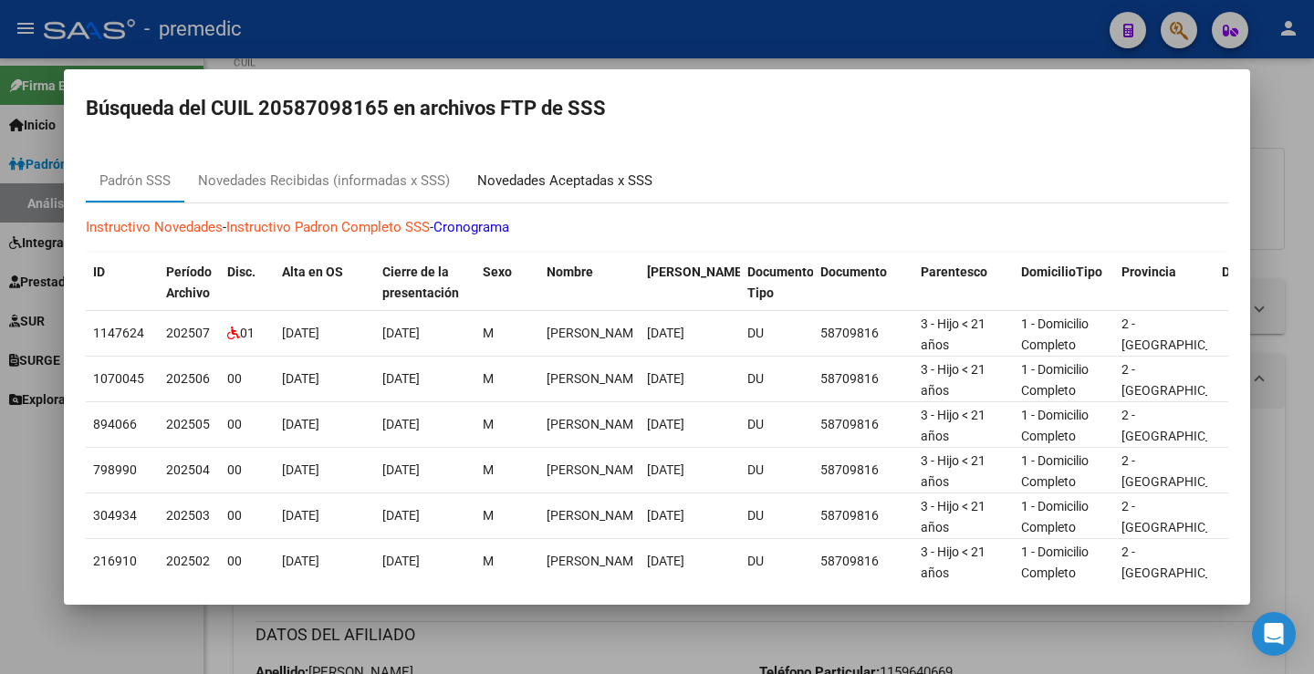
click at [518, 170] on div "Novedades Aceptadas x SSS" at bounding box center [564, 181] width 203 height 44
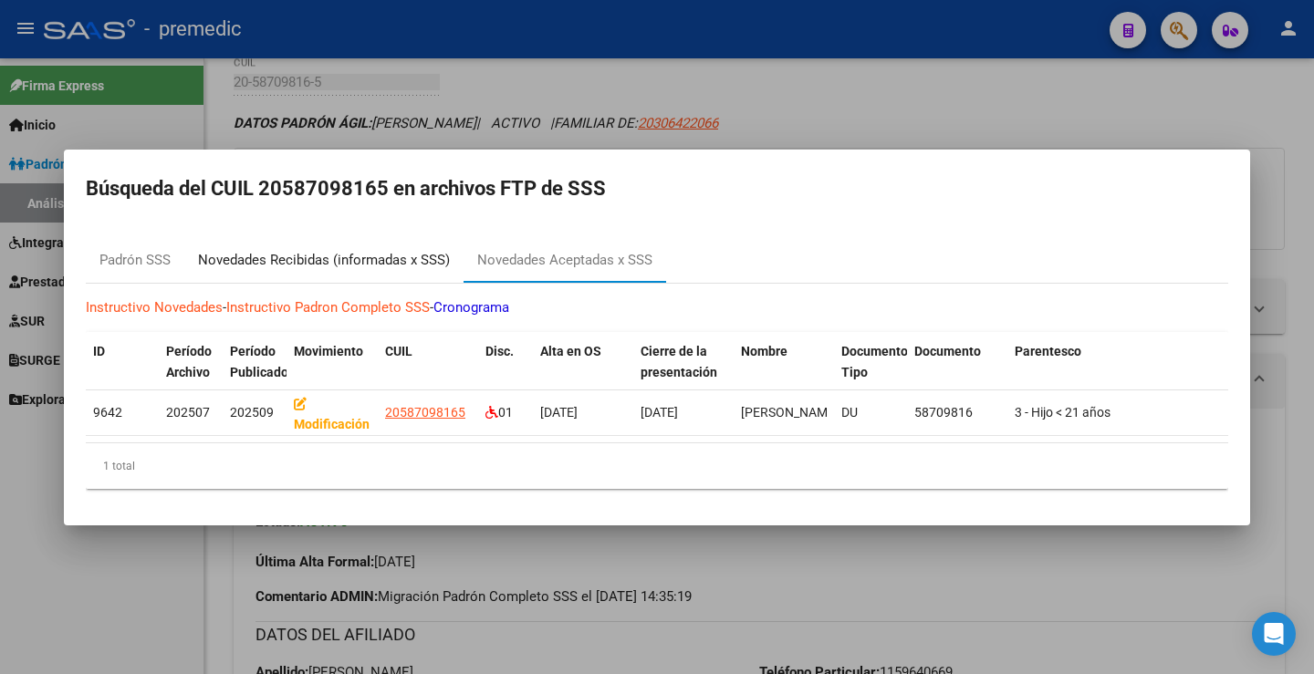
click at [366, 250] on div "Novedades Recibidas (informadas x SSS)" at bounding box center [324, 260] width 252 height 21
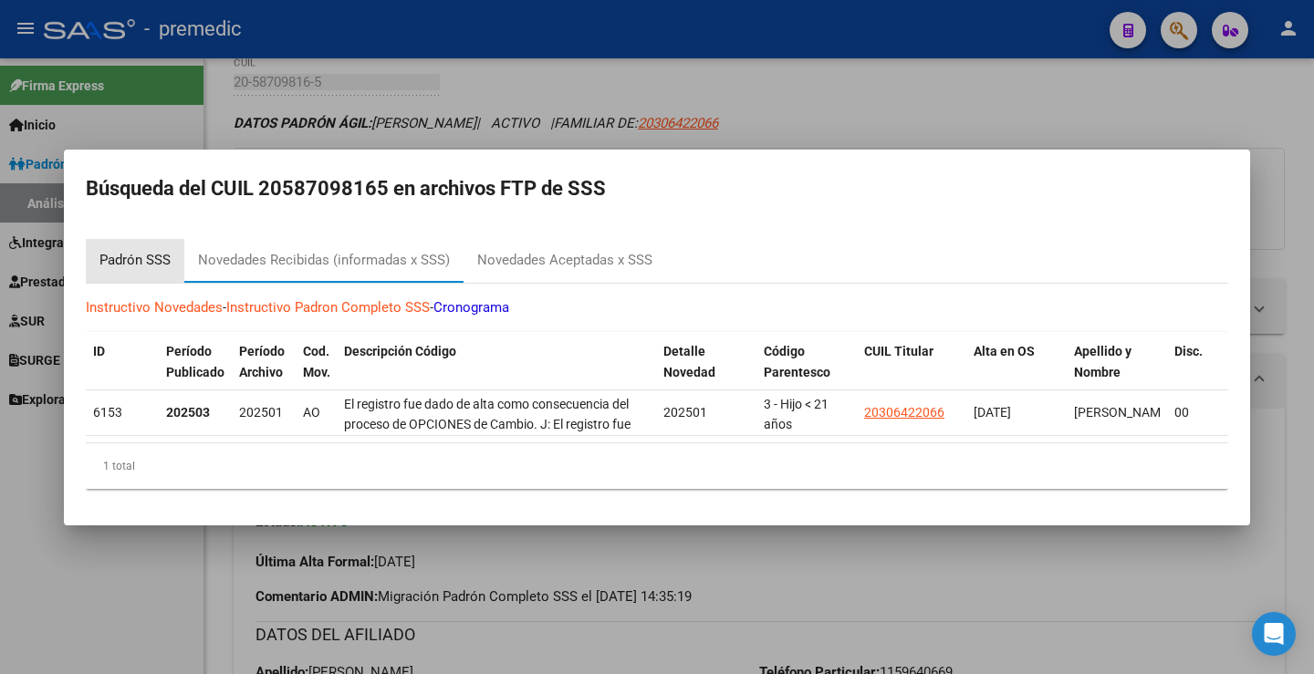
click at [113, 264] on div "Padrón SSS" at bounding box center [134, 260] width 71 height 21
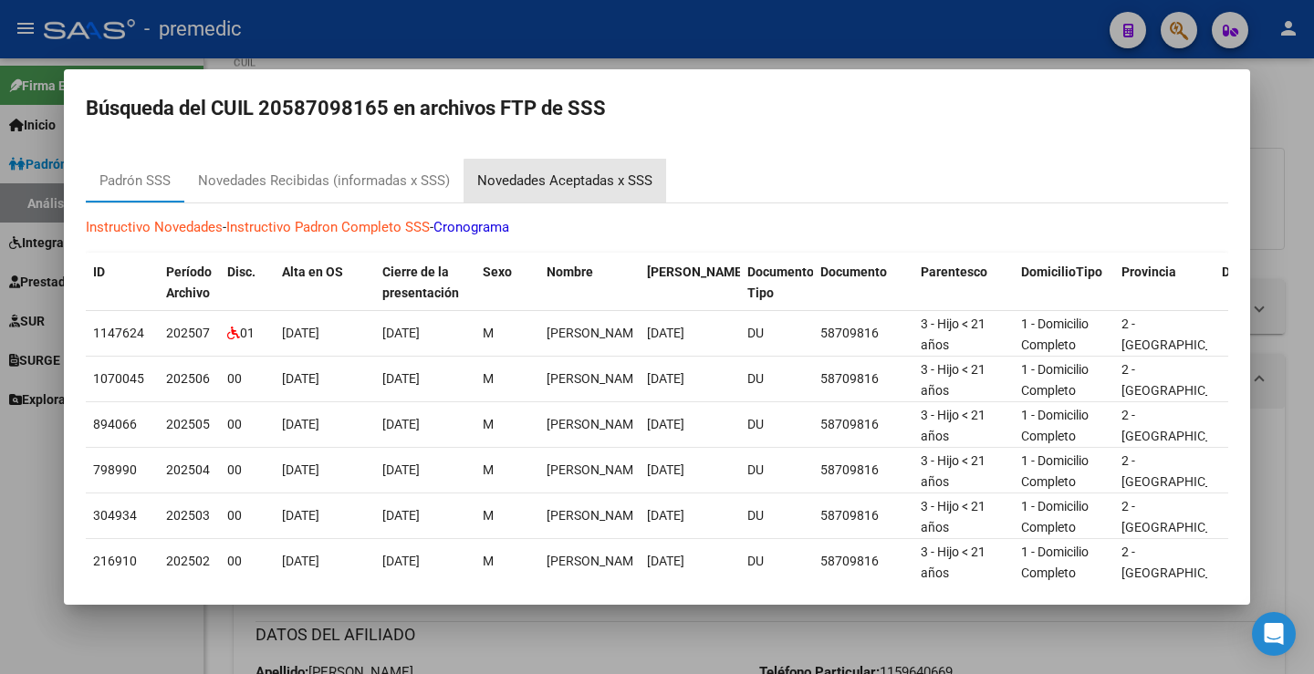
click at [599, 192] on div "Novedades Aceptadas x SSS" at bounding box center [564, 181] width 203 height 44
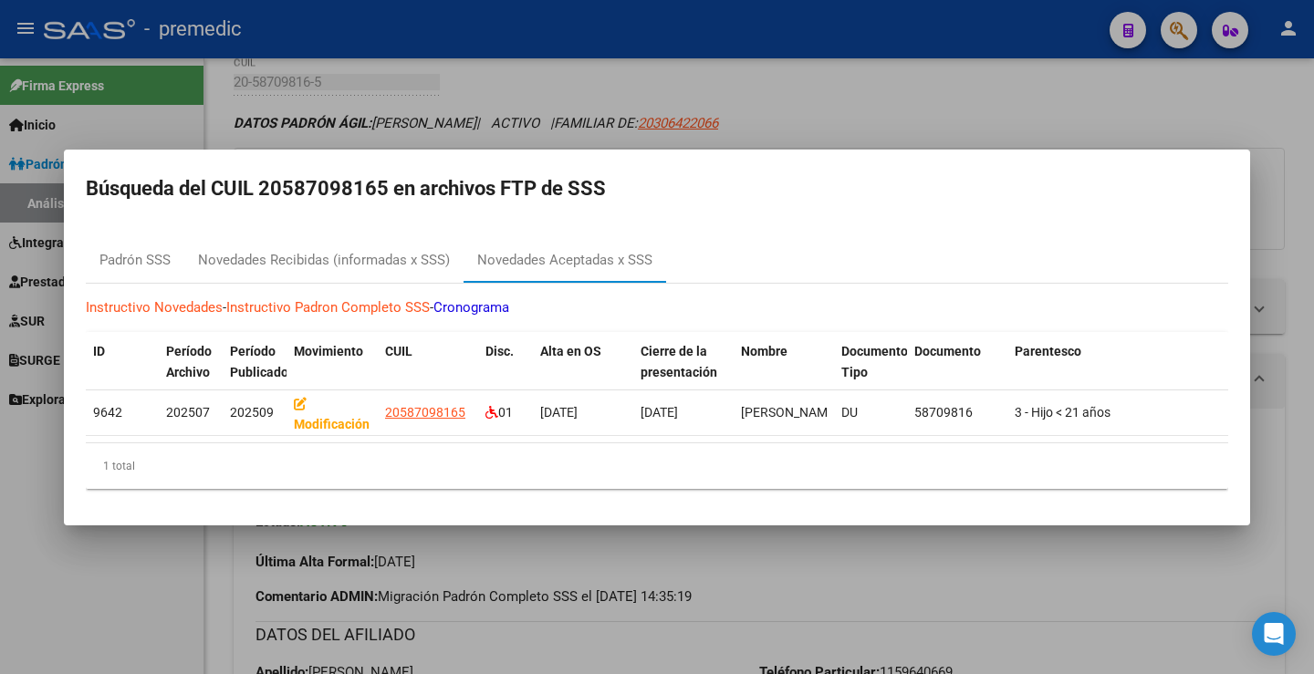
click at [1293, 178] on div at bounding box center [657, 337] width 1314 height 674
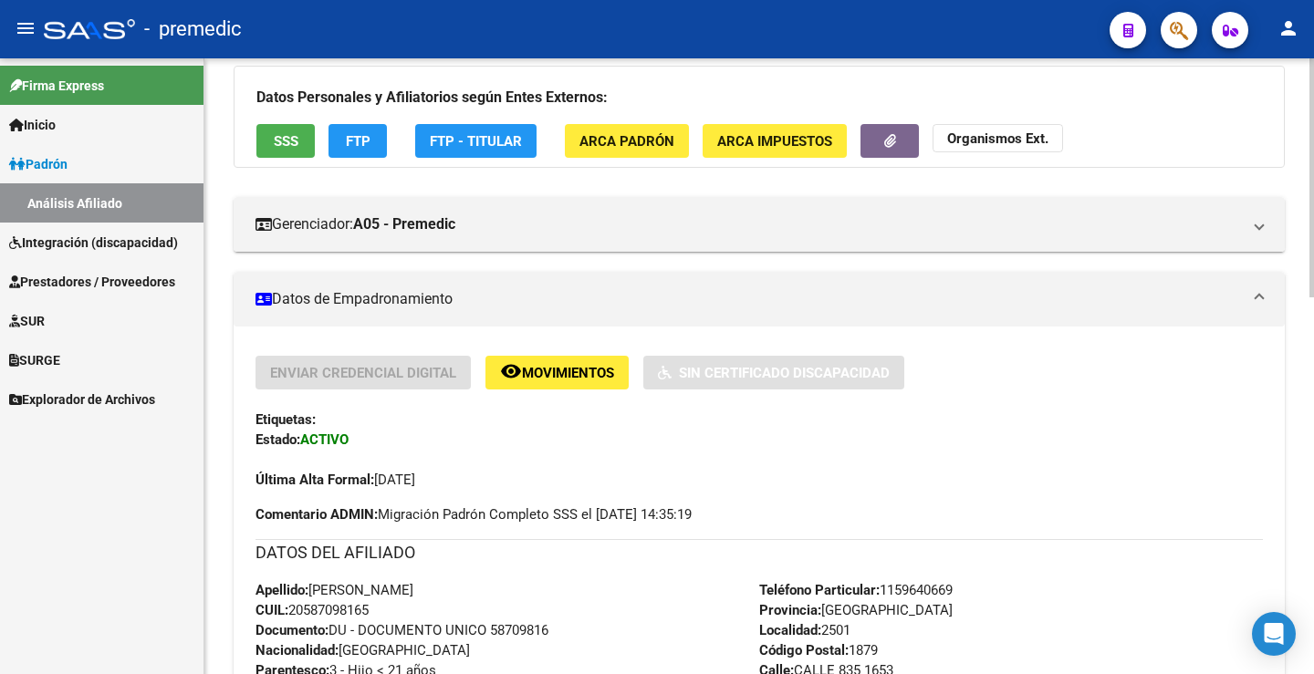
scroll to position [0, 0]
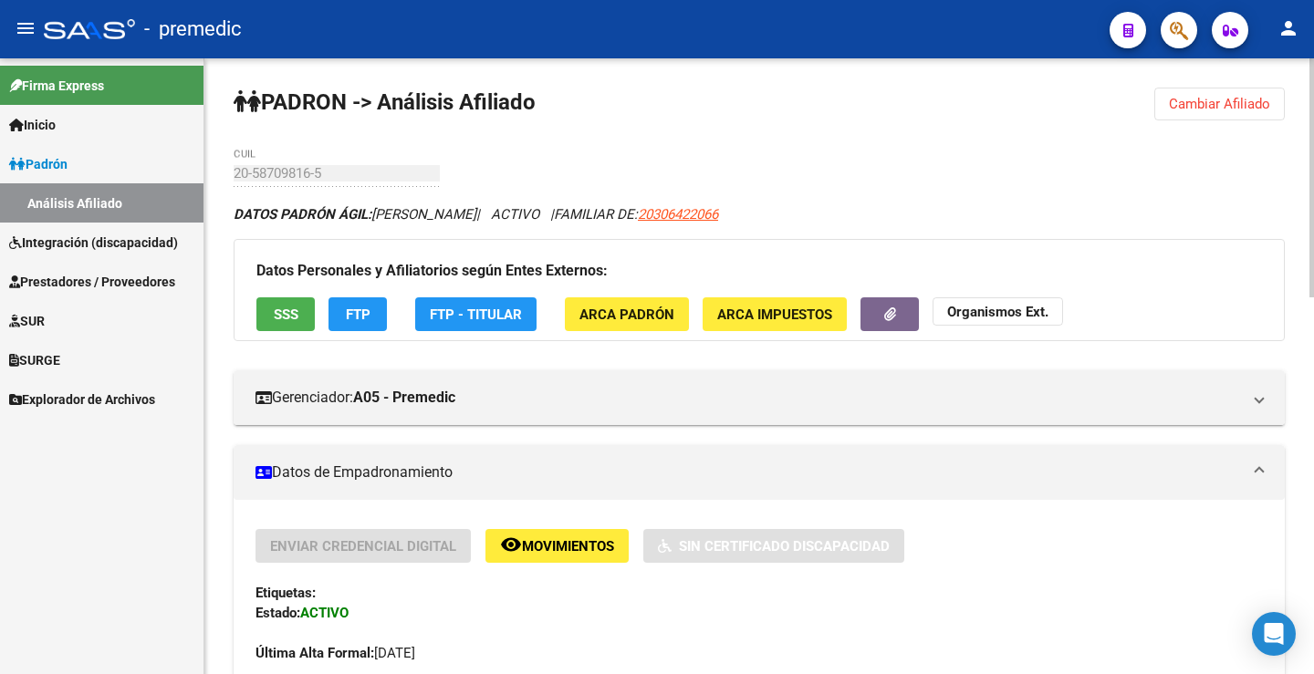
click at [1246, 99] on span "Cambiar Afiliado" at bounding box center [1219, 104] width 101 height 16
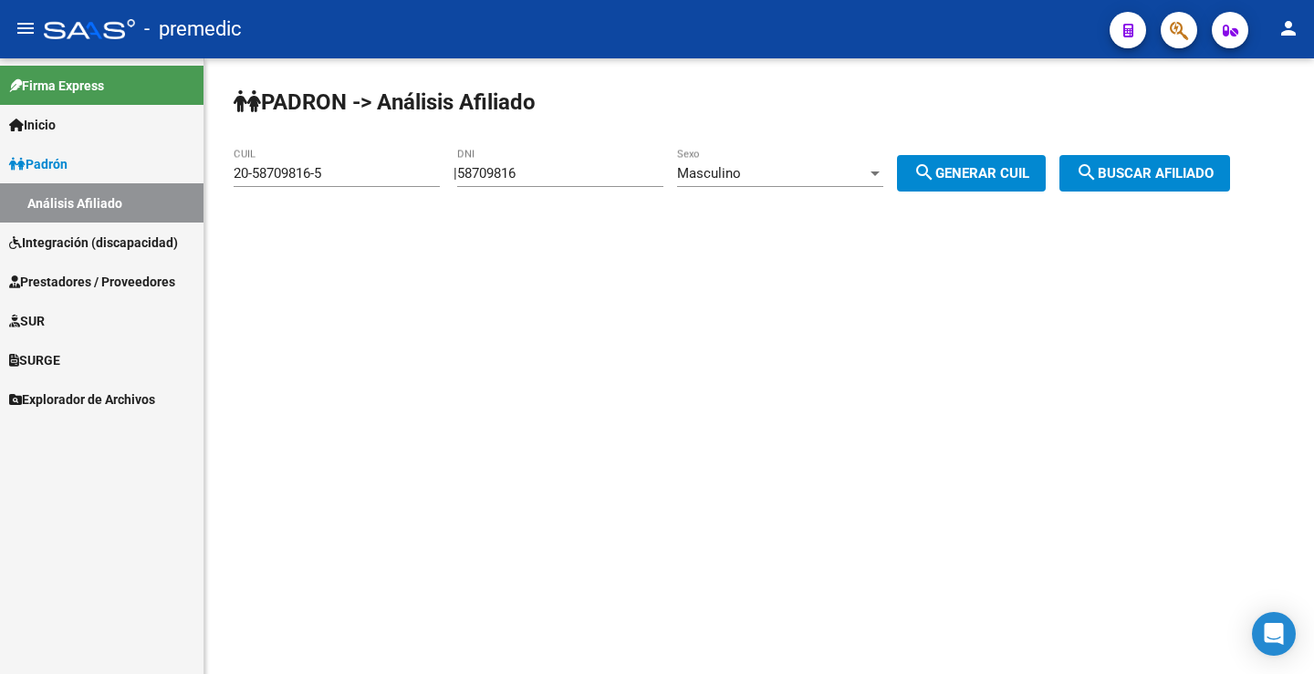
drag, startPoint x: 556, startPoint y: 188, endPoint x: 561, endPoint y: 165, distance: 23.3
click at [556, 182] on div "58709816 DNI" at bounding box center [560, 176] width 206 height 57
drag, startPoint x: 561, startPoint y: 163, endPoint x: 461, endPoint y: 166, distance: 100.4
click at [461, 166] on div "| 58709816 DNI Masculino Sexo search Generar CUIL" at bounding box center [756, 173] width 606 height 16
click at [570, 159] on div "58709816 DNI" at bounding box center [560, 167] width 206 height 39
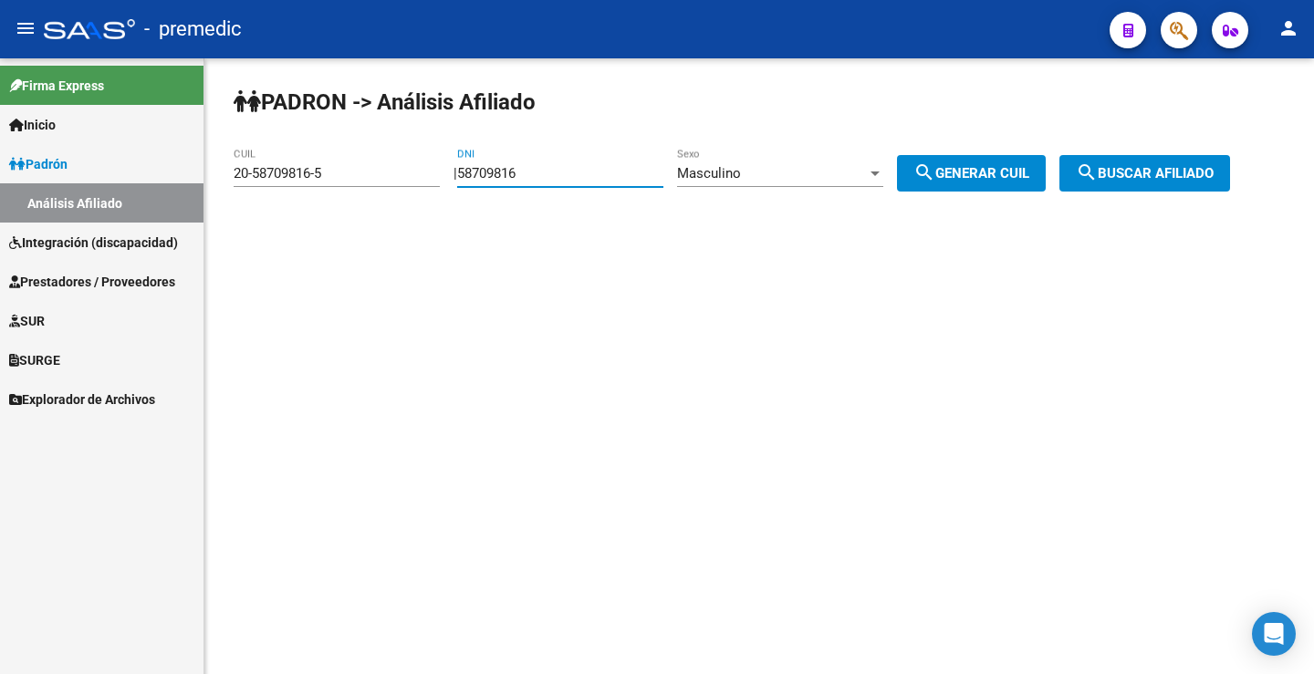
drag, startPoint x: 564, startPoint y: 174, endPoint x: 408, endPoint y: 177, distance: 156.0
click at [398, 174] on app-analisis-afiliado "PADRON -> Análisis Afiliado 20-58709816-5 CUIL | 58709816 DNI Masculino Sexo se…" at bounding box center [739, 173] width 1010 height 16
paste input "306427"
type input "58306427"
click at [1030, 128] on div "PADRON -> Análisis Afiliado 20-58709816-5 CUIL | 58306427 DNI Masculino Sexo se…" at bounding box center [758, 154] width 1109 height 192
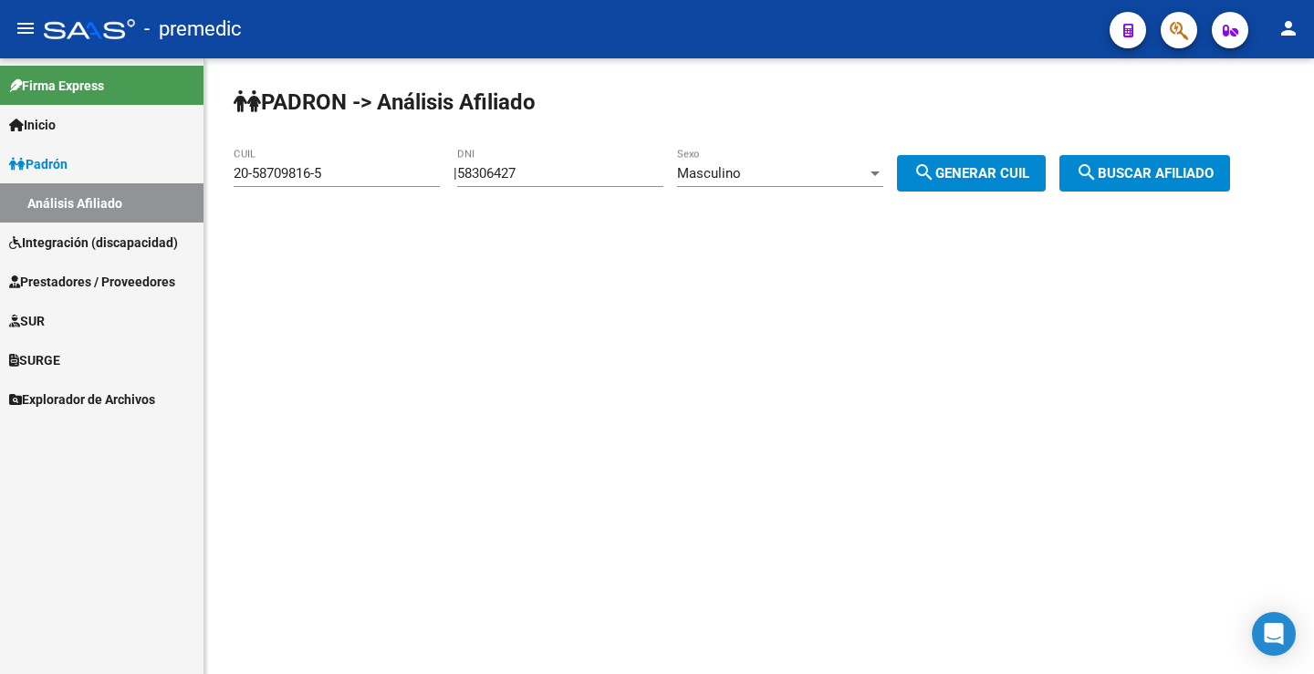
click at [1026, 163] on button "search Generar CUIL" at bounding box center [971, 173] width 149 height 36
type input "20-58306427-4"
drag, startPoint x: 1107, startPoint y: 183, endPoint x: 1122, endPoint y: 174, distance: 18.0
click at [1097, 182] on mat-icon "search" at bounding box center [1087, 172] width 22 height 22
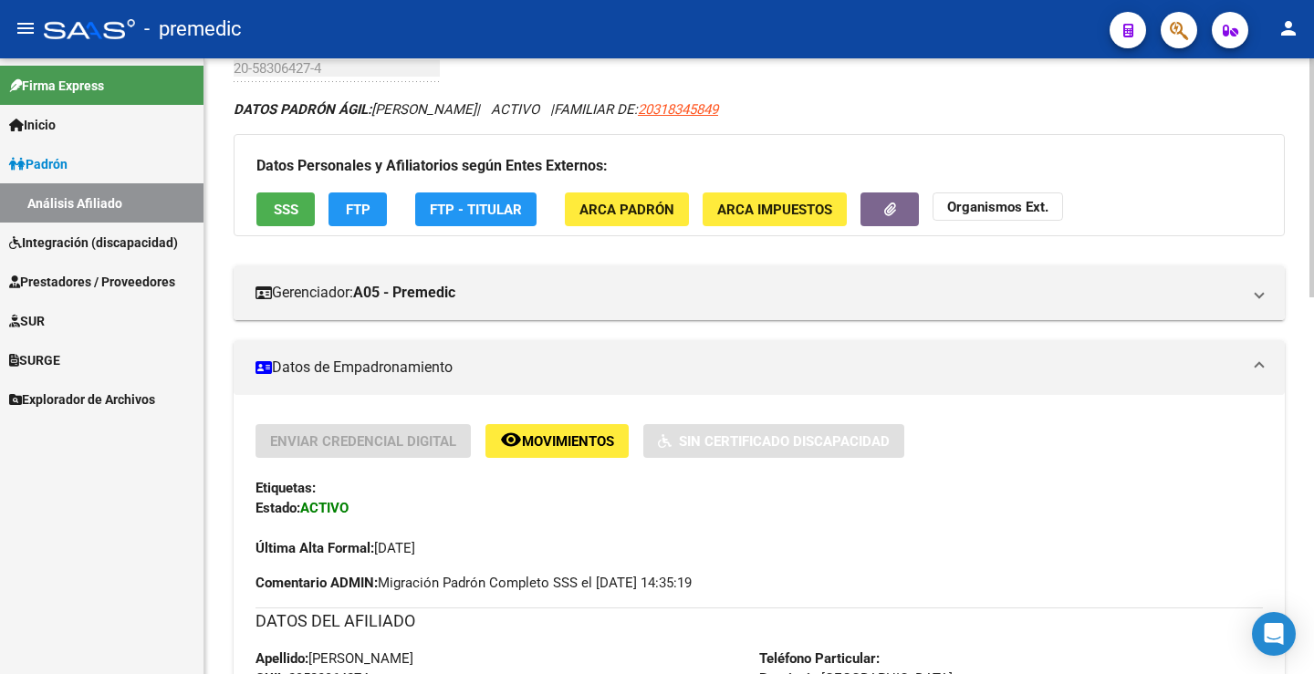
scroll to position [91, 0]
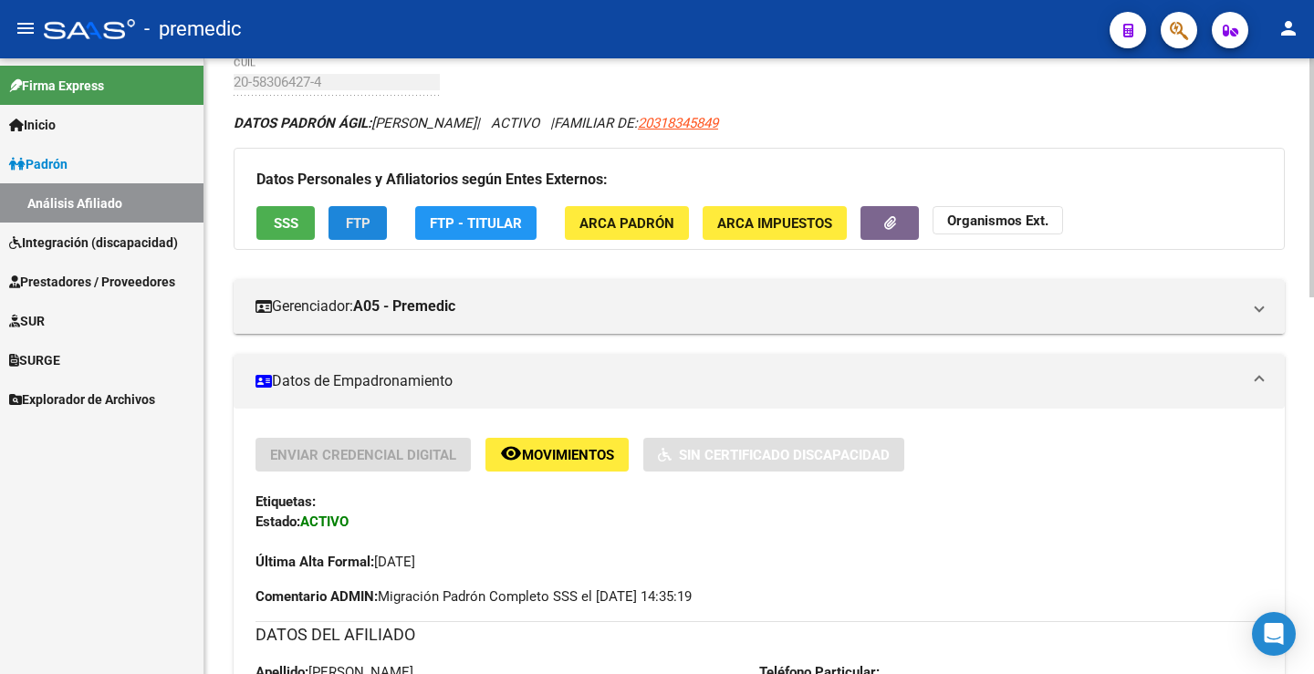
click at [342, 213] on button "FTP" at bounding box center [357, 223] width 58 height 34
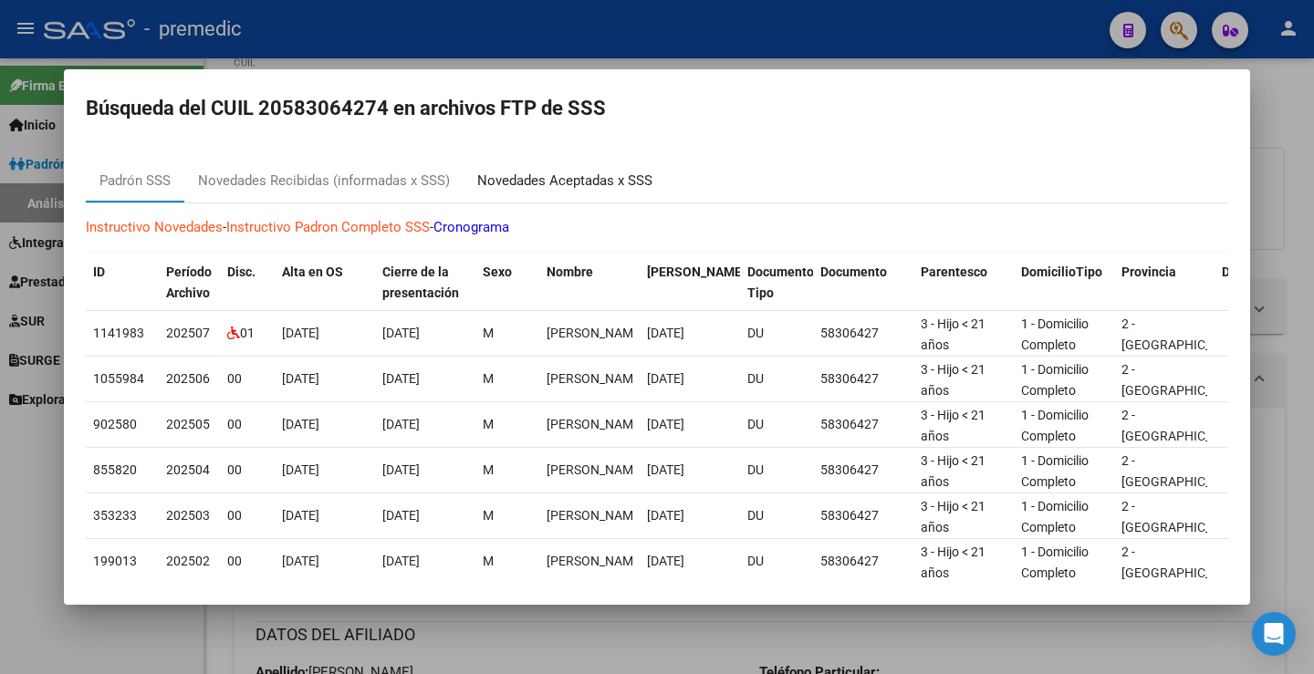
click at [592, 182] on div "Novedades Aceptadas x SSS" at bounding box center [564, 181] width 175 height 21
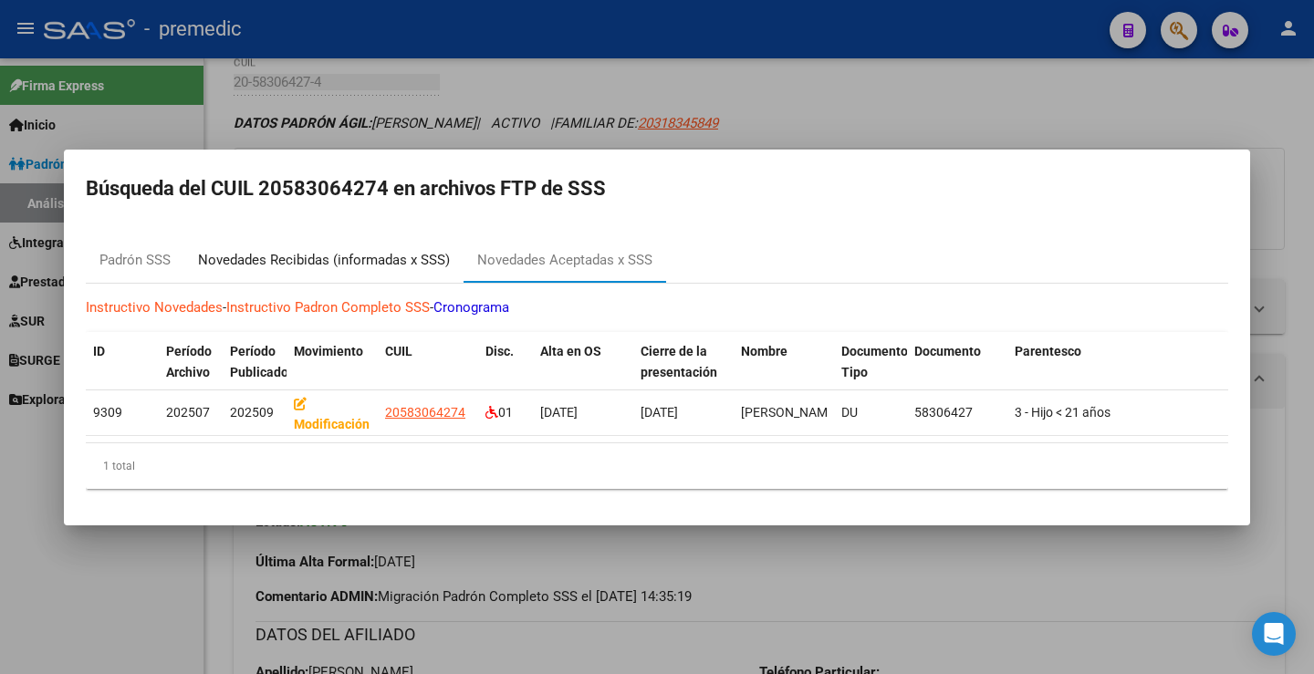
drag, startPoint x: 402, startPoint y: 255, endPoint x: 417, endPoint y: 257, distance: 14.9
click at [402, 255] on div "Novedades Recibidas (informadas x SSS)" at bounding box center [324, 260] width 252 height 21
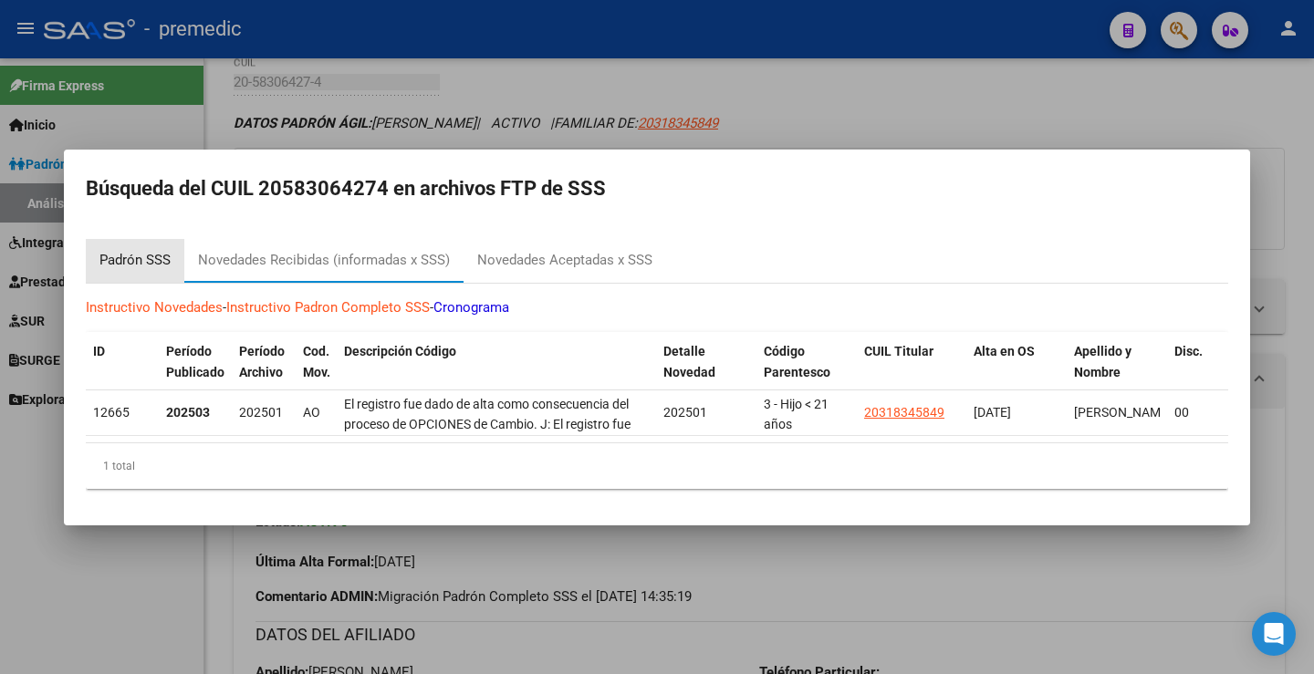
click at [147, 250] on div "Padrón SSS" at bounding box center [134, 260] width 71 height 21
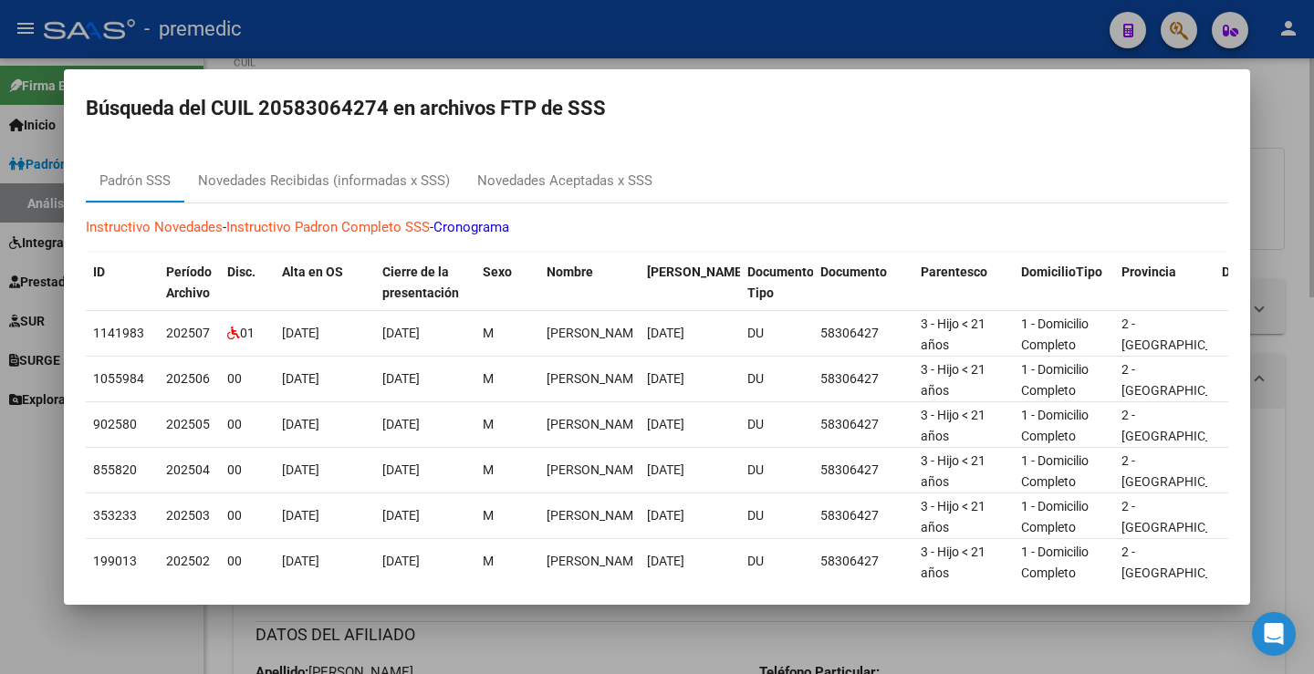
click at [1273, 277] on div at bounding box center [657, 337] width 1314 height 674
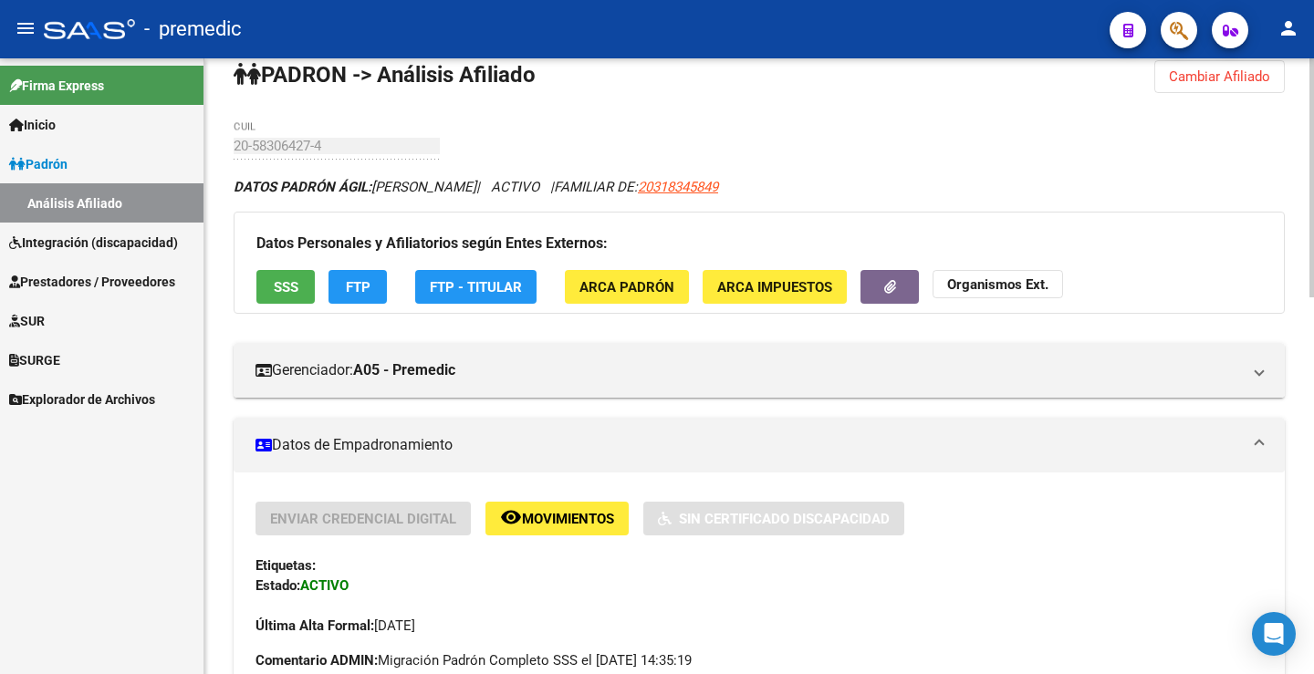
scroll to position [0, 0]
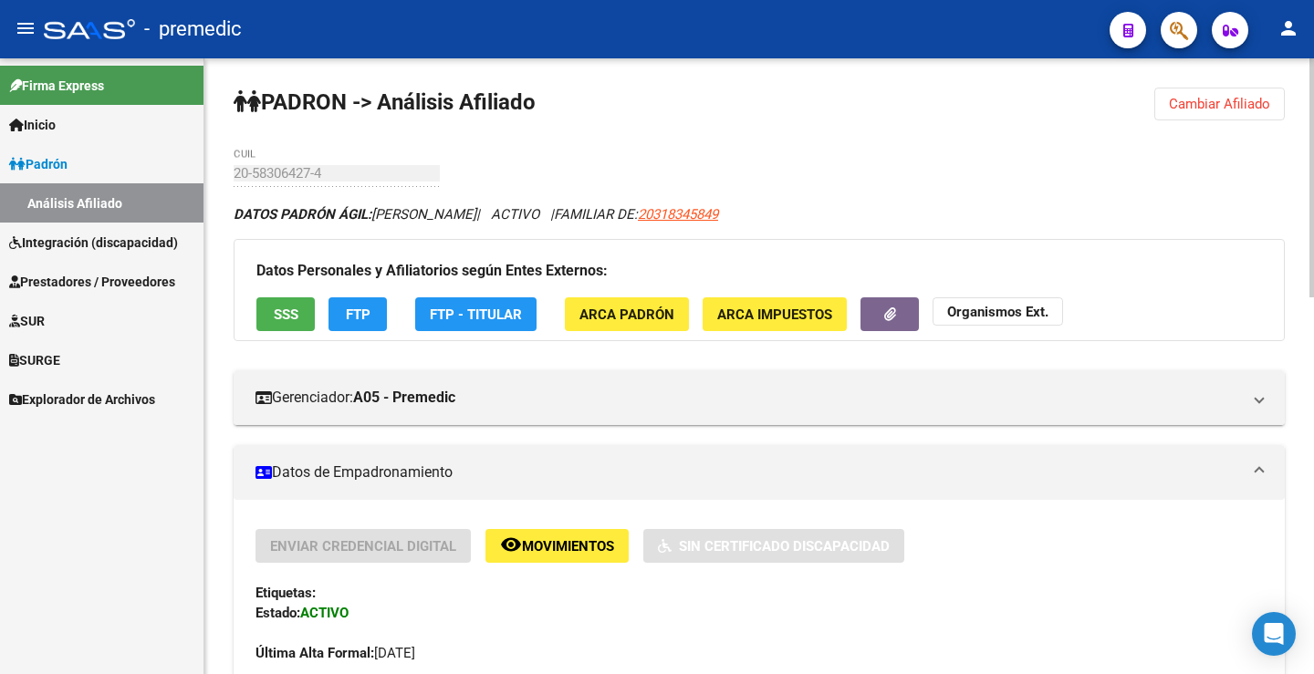
click at [371, 317] on button "FTP" at bounding box center [357, 314] width 58 height 34
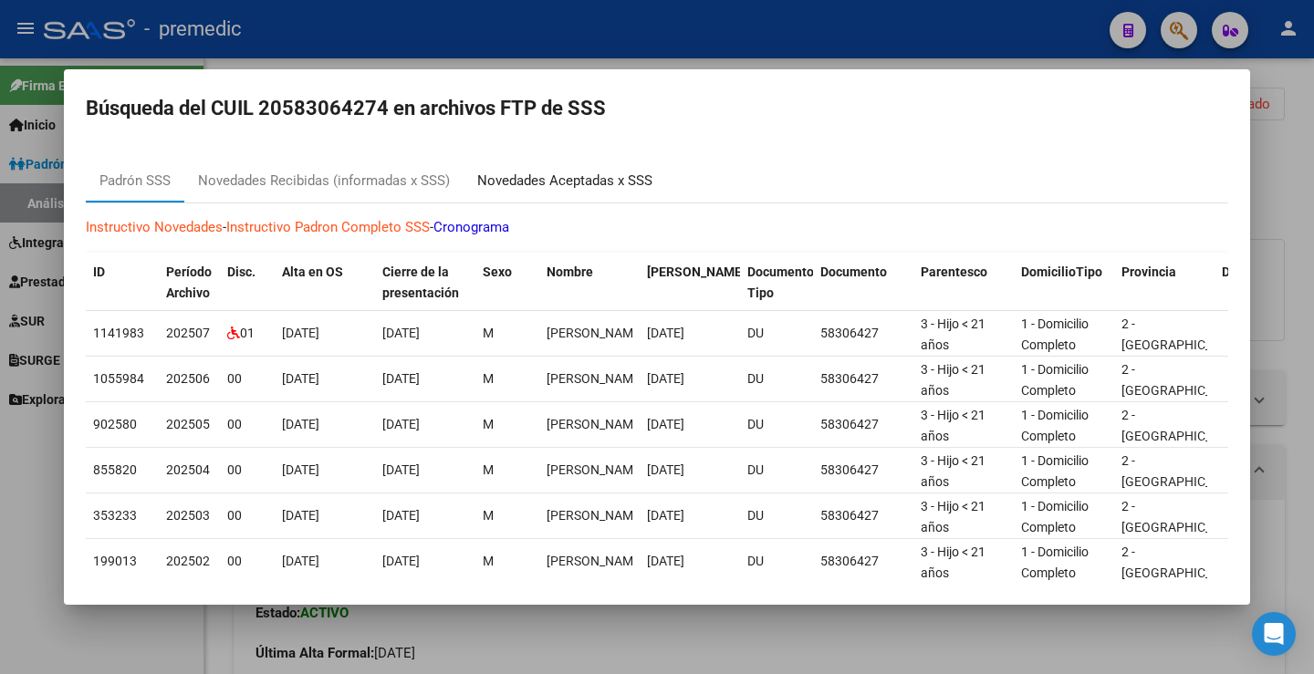
click at [603, 189] on div "Novedades Aceptadas x SSS" at bounding box center [564, 181] width 175 height 21
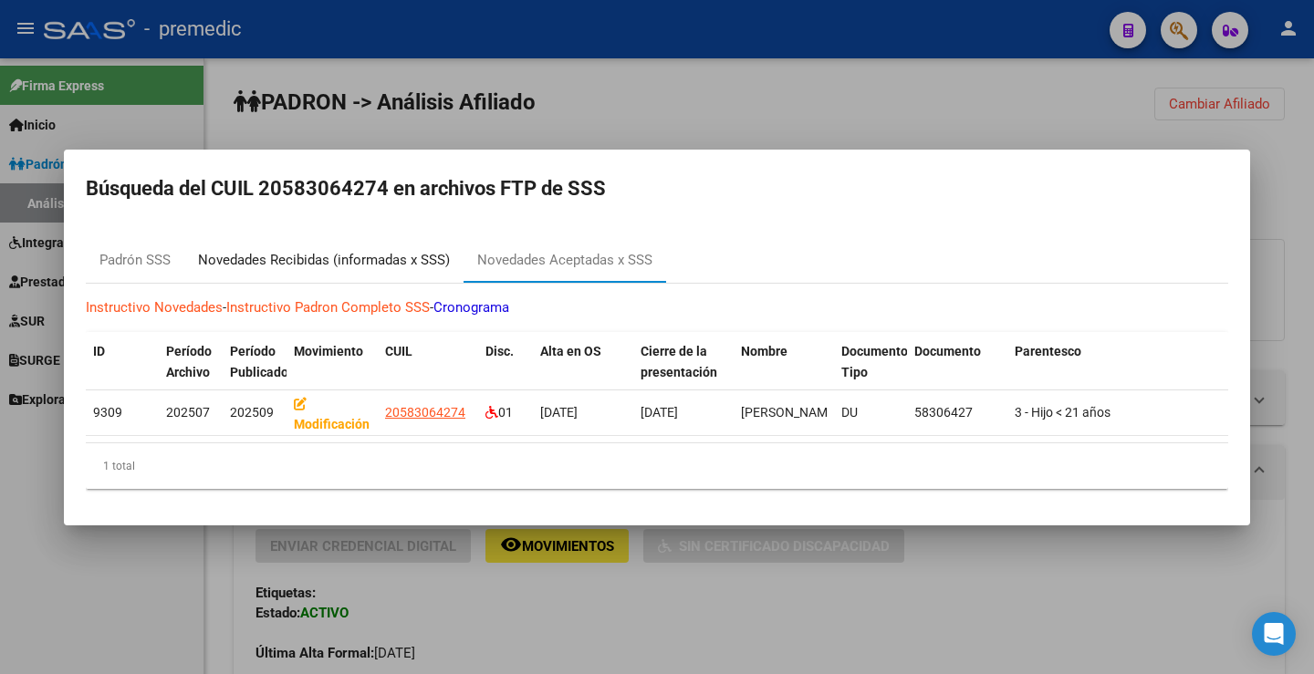
click at [438, 251] on div "Novedades Recibidas (informadas x SSS)" at bounding box center [324, 260] width 252 height 21
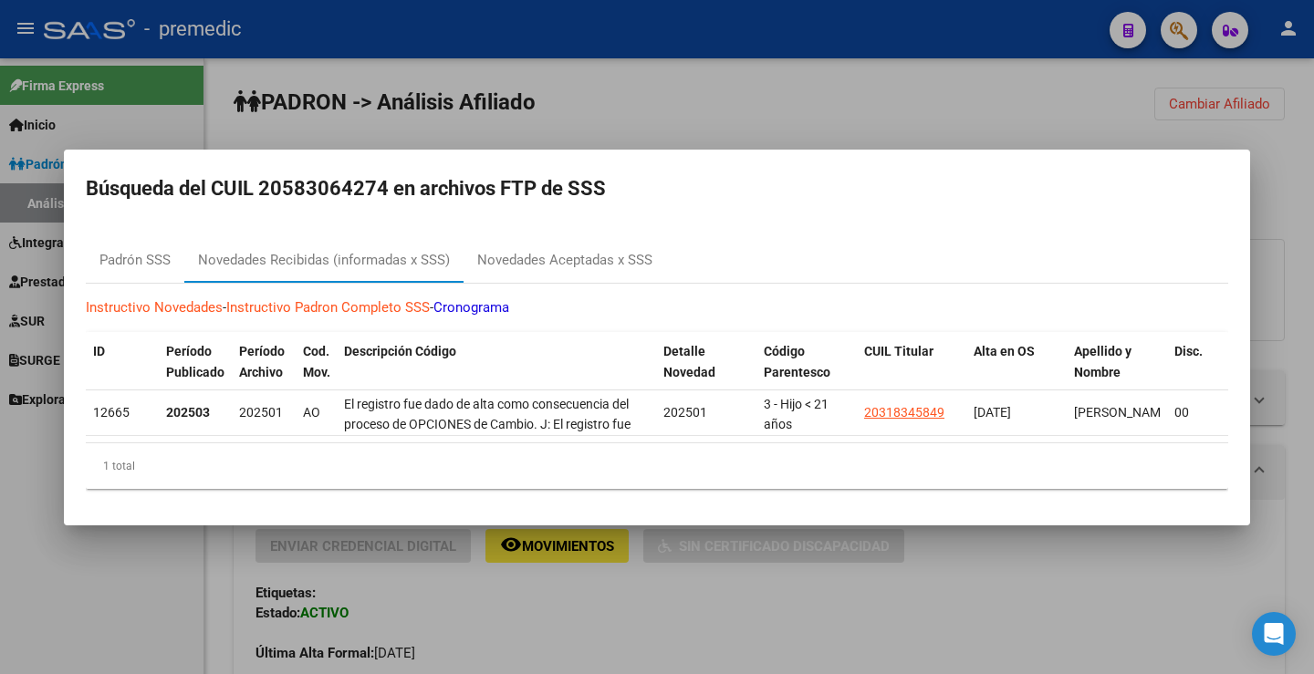
click at [776, 121] on div at bounding box center [657, 337] width 1314 height 674
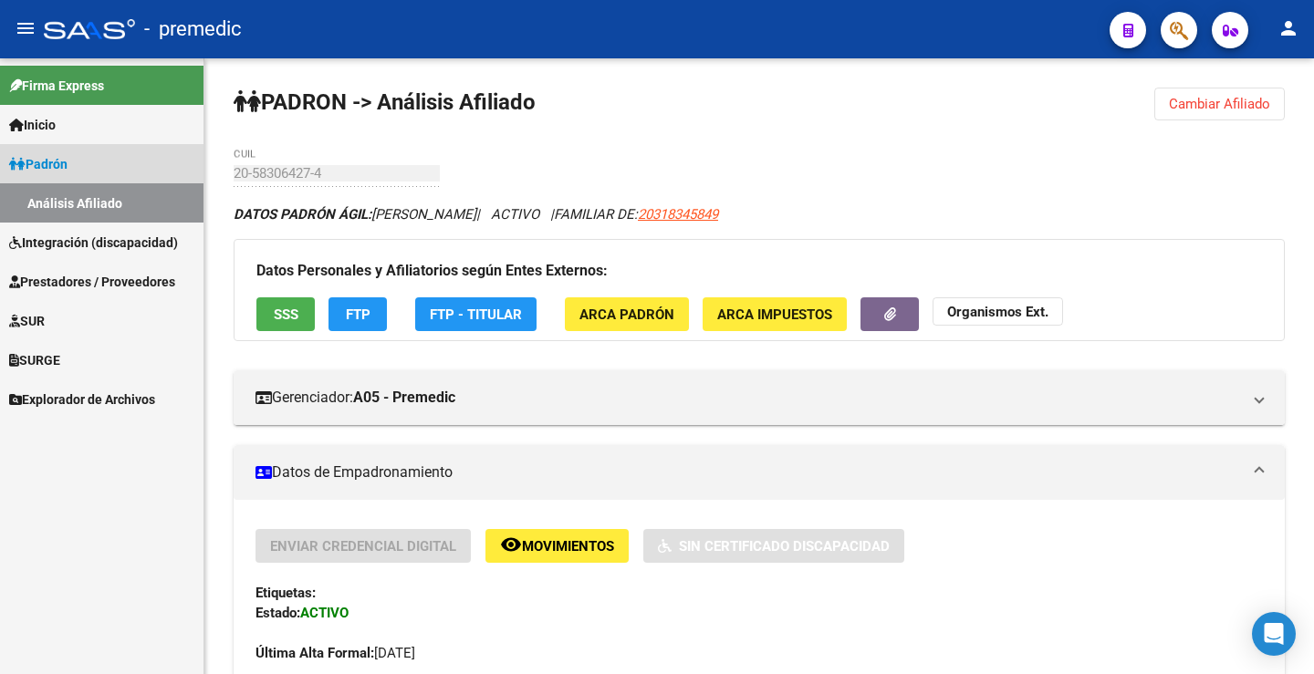
click at [77, 173] on link "Padrón" at bounding box center [101, 163] width 203 height 39
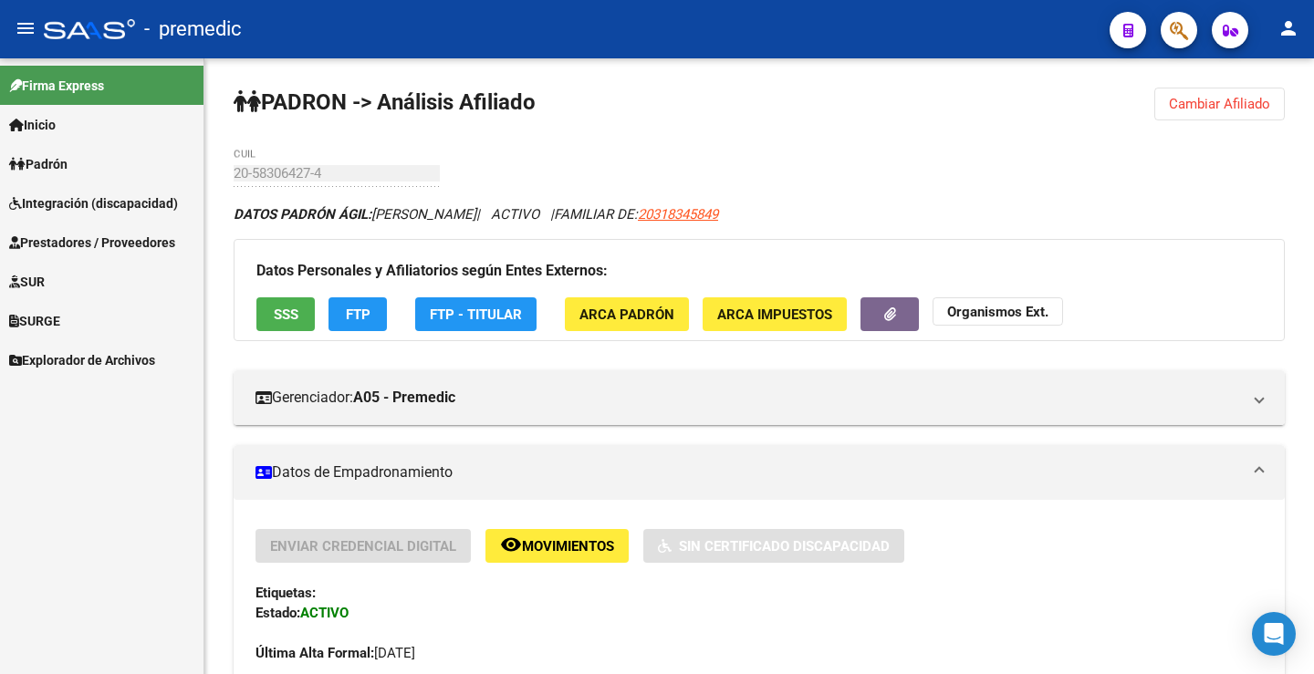
click at [83, 203] on span "Integración (discapacidad)" at bounding box center [93, 203] width 169 height 20
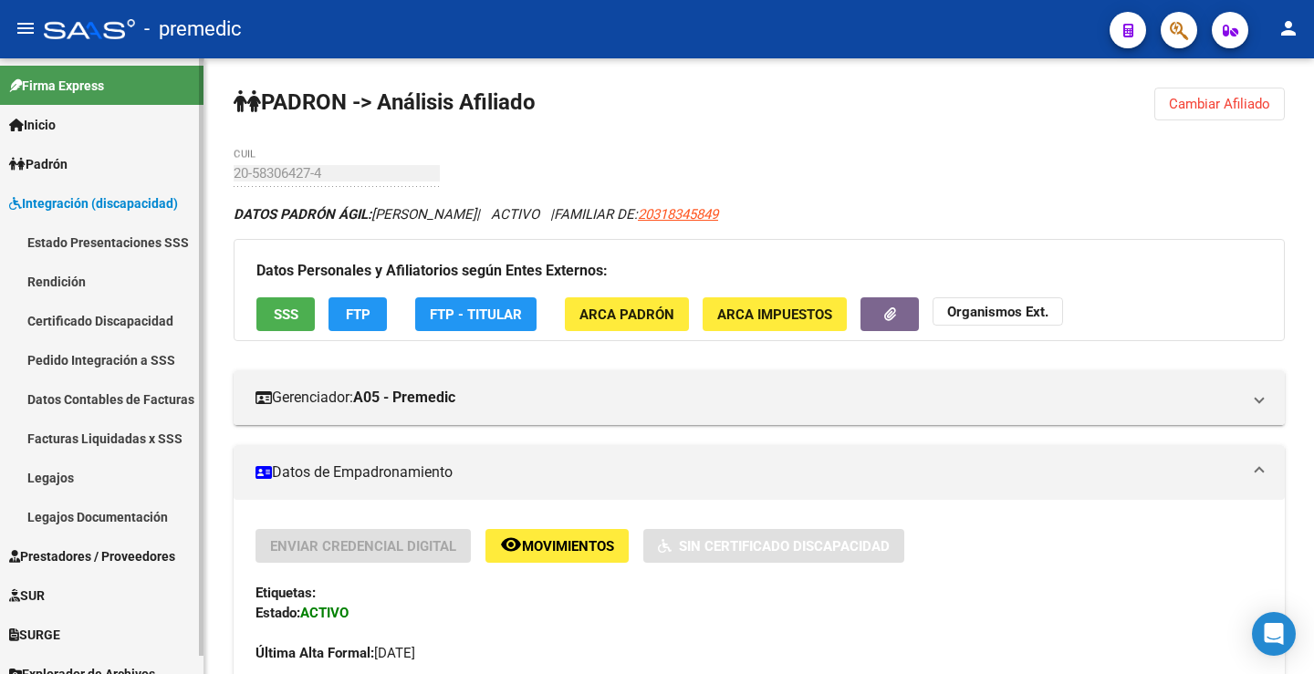
click at [86, 227] on link "Estado Presentaciones SSS" at bounding box center [101, 242] width 203 height 39
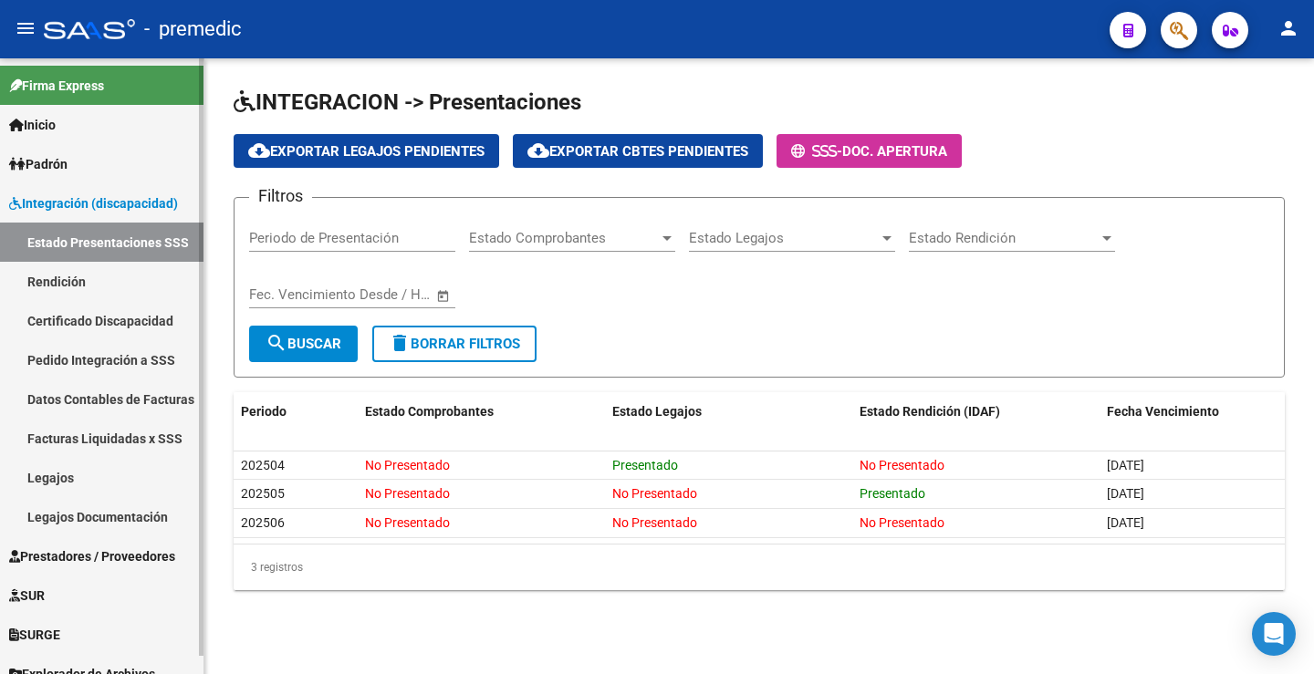
click at [93, 158] on link "Padrón" at bounding box center [101, 163] width 203 height 39
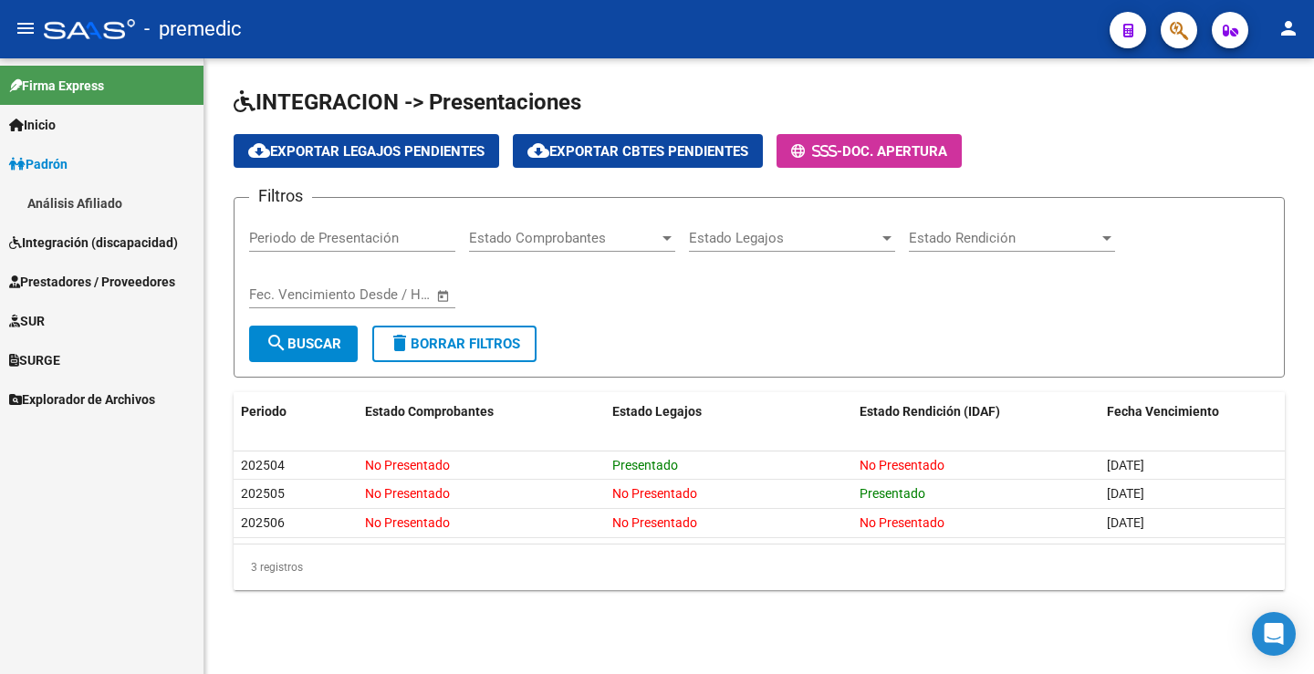
click at [86, 183] on link "Análisis Afiliado" at bounding box center [101, 202] width 203 height 39
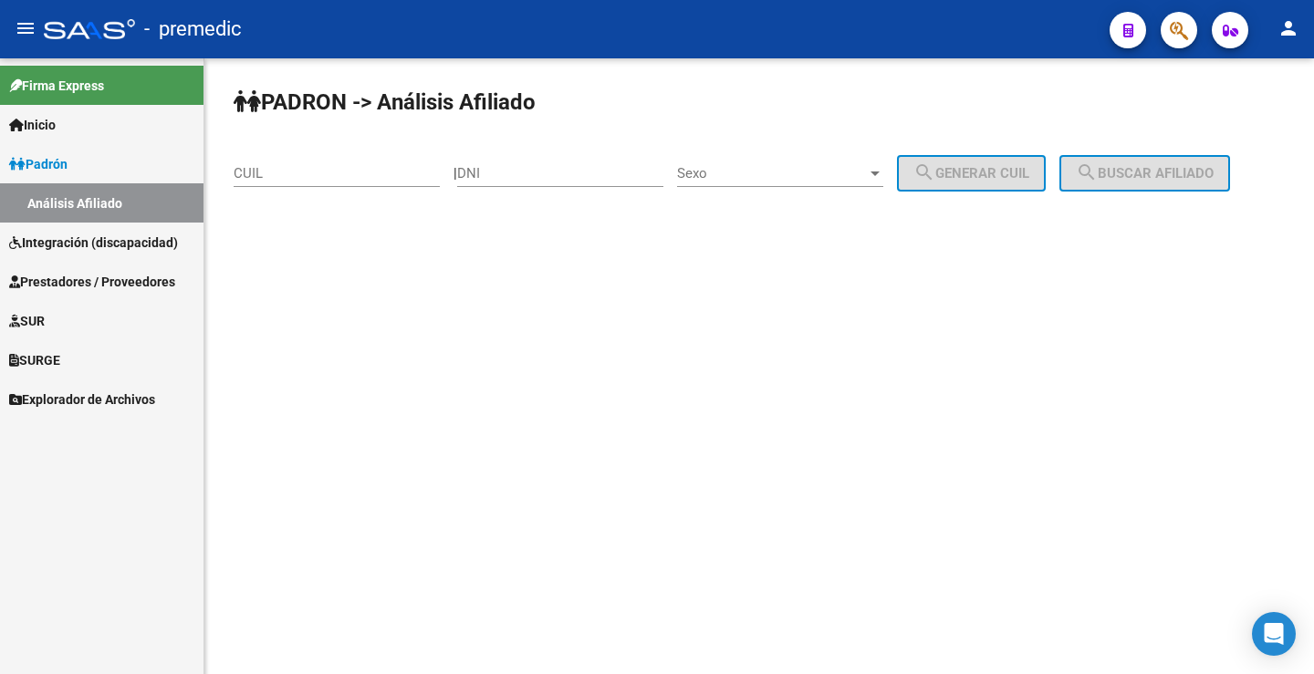
drag, startPoint x: 486, startPoint y: 160, endPoint x: 476, endPoint y: 180, distance: 22.4
click at [476, 180] on div "| DNI Sexo Sexo search Generar CUIL" at bounding box center [756, 173] width 606 height 16
paste input "57898973"
type input "57898973"
click at [786, 176] on span "Sexo" at bounding box center [772, 173] width 190 height 16
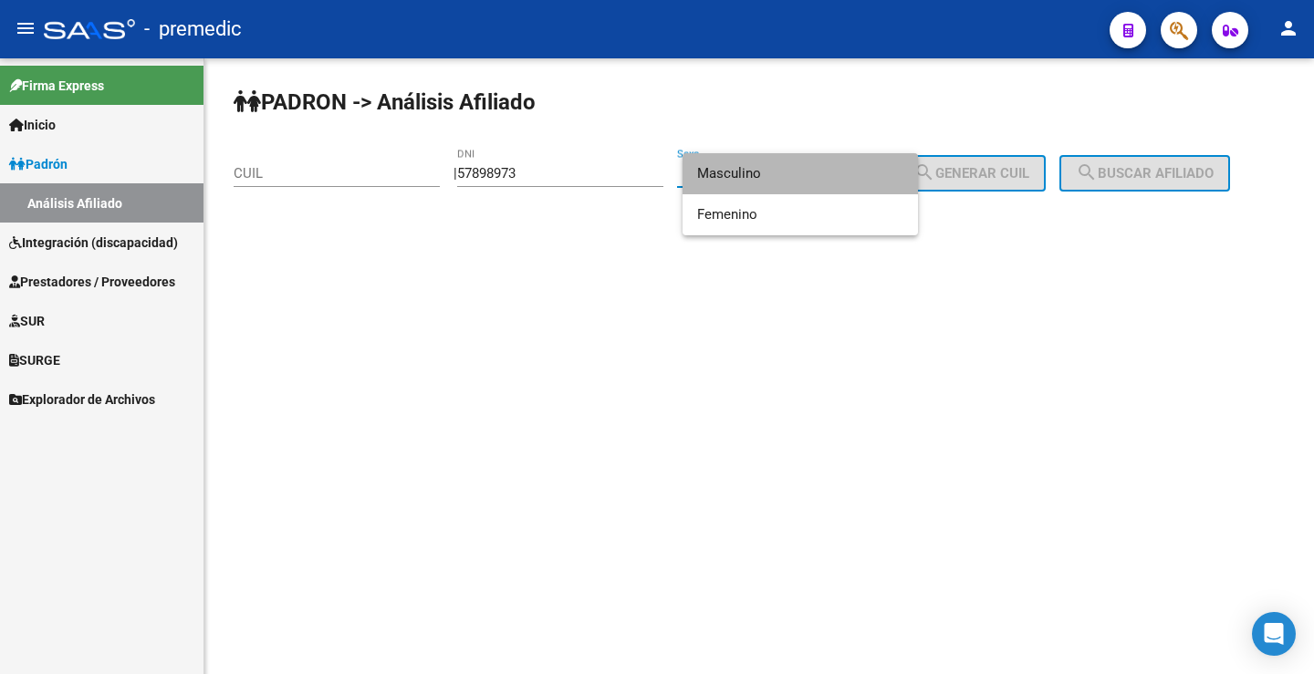
click at [815, 191] on span "Masculino" at bounding box center [800, 173] width 206 height 41
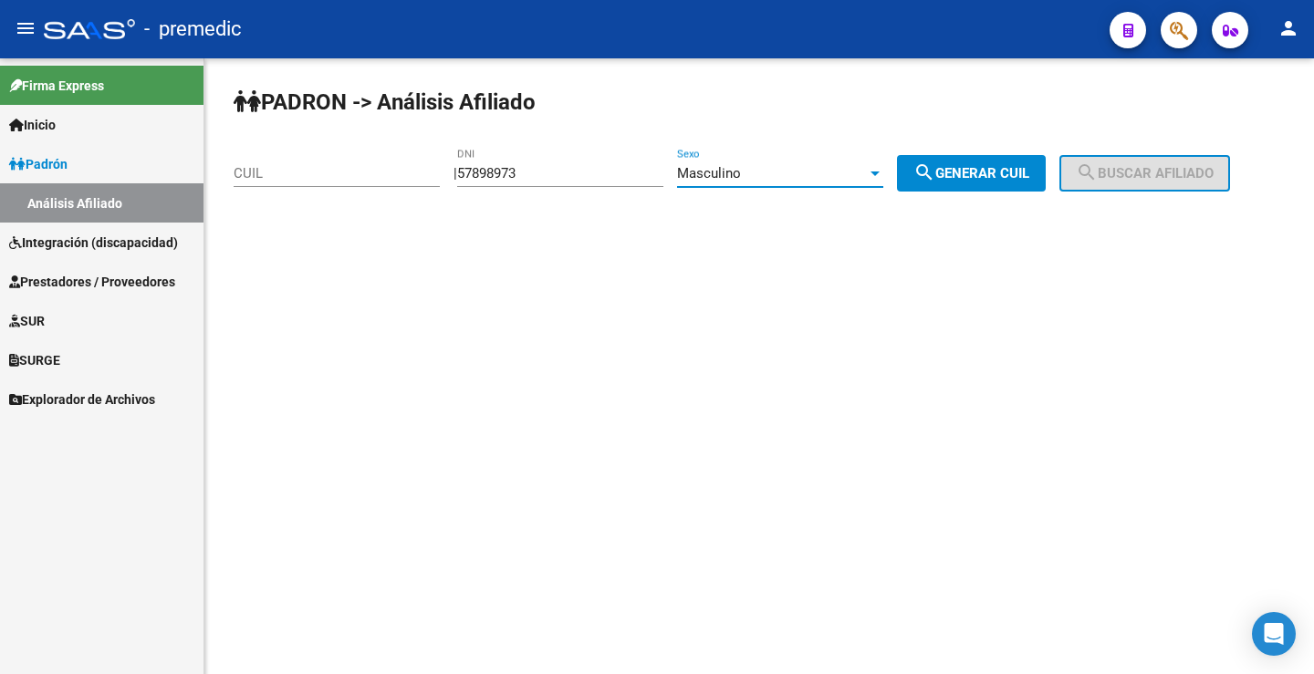
click at [983, 190] on button "search Generar CUIL" at bounding box center [971, 173] width 149 height 36
type input "20-57898973-1"
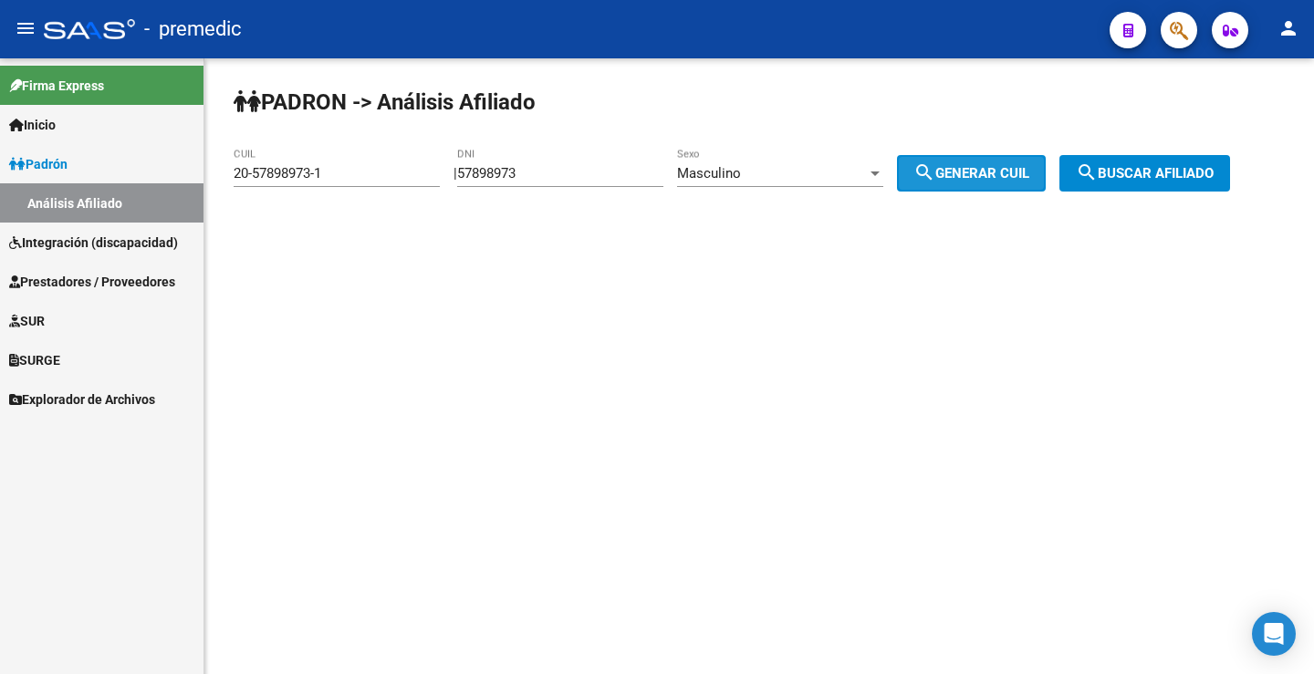
drag, startPoint x: 988, startPoint y: 187, endPoint x: 1010, endPoint y: 187, distance: 21.9
click at [989, 187] on button "search Generar CUIL" at bounding box center [971, 173] width 149 height 36
click at [1159, 187] on button "search Buscar afiliado" at bounding box center [1144, 173] width 171 height 36
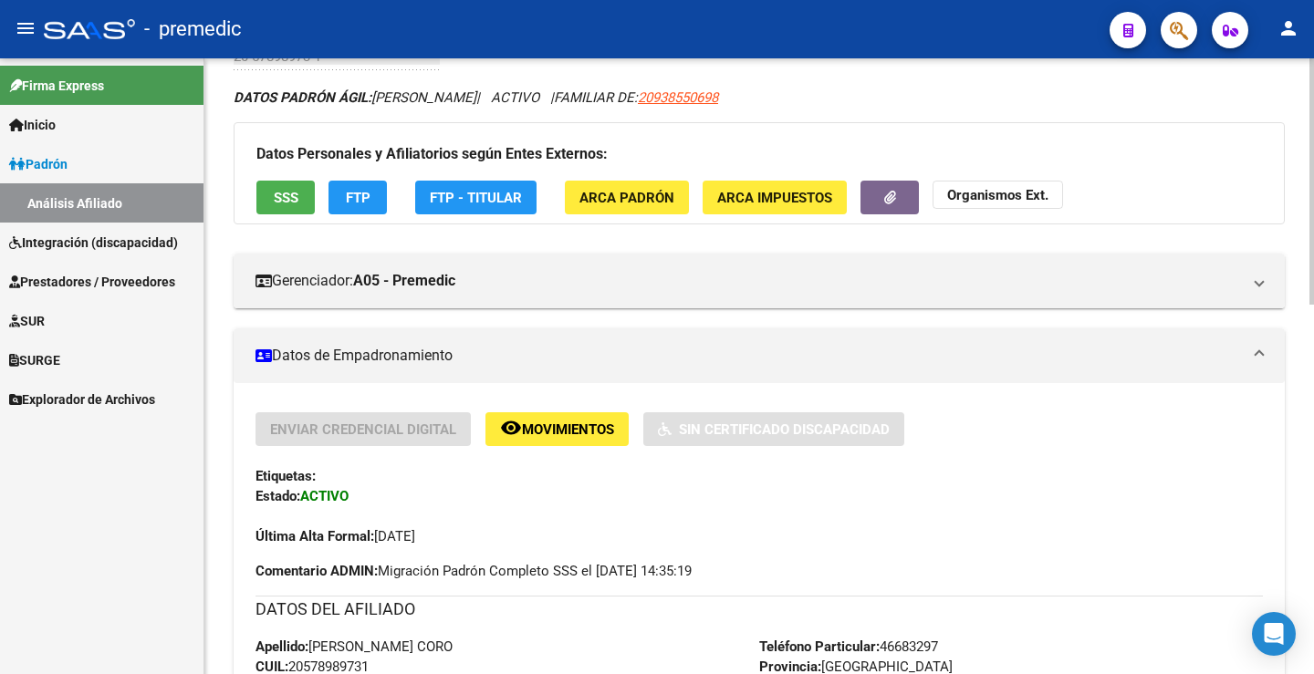
scroll to position [91, 0]
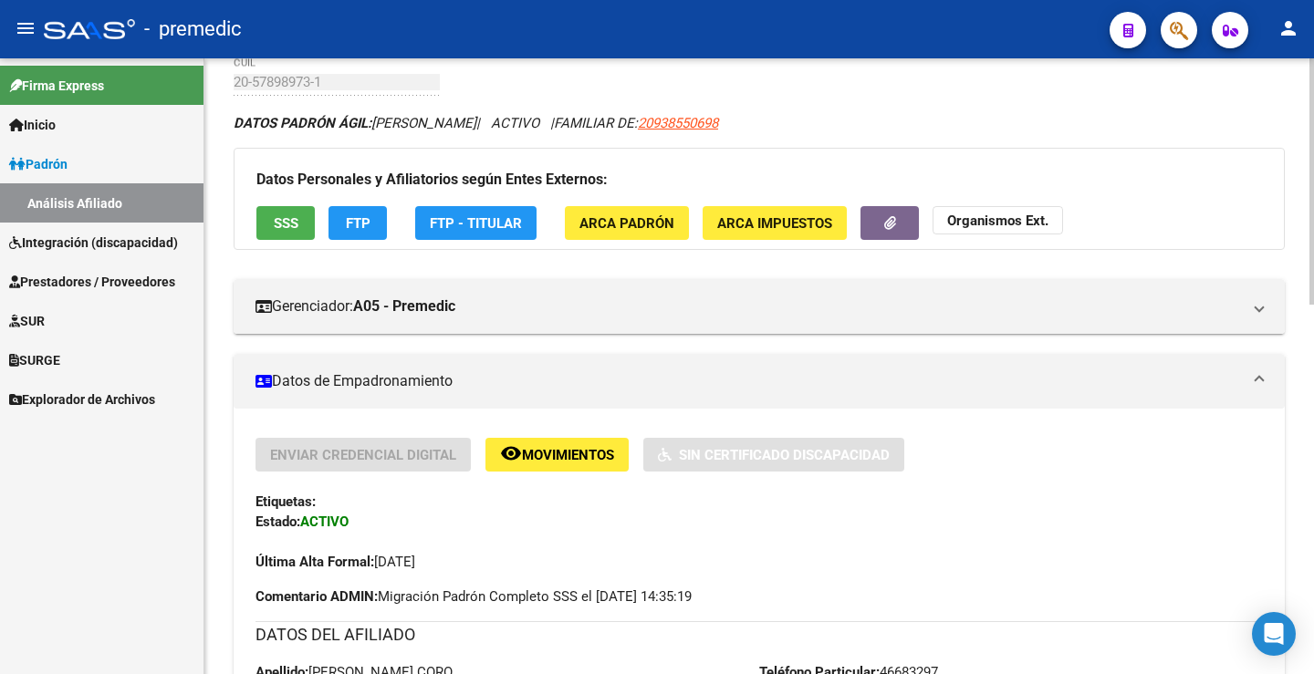
click at [344, 223] on button "FTP" at bounding box center [357, 223] width 58 height 34
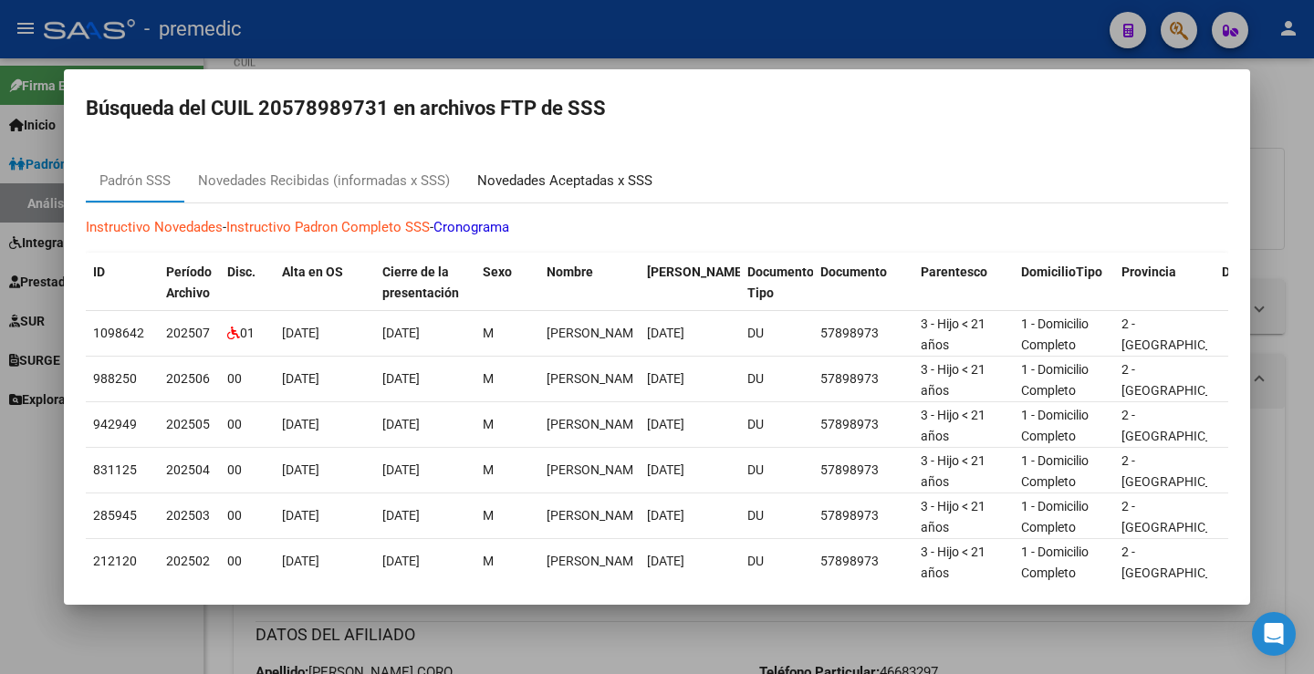
drag, startPoint x: 648, startPoint y: 160, endPoint x: 630, endPoint y: 166, distance: 18.5
click at [647, 157] on mat-dialog-content "Padrón SSS Novedades Recibidas (informadas x SSS) Novedades Aceptadas x SSS Ins…" at bounding box center [657, 363] width 1186 height 438
click at [625, 169] on div "Novedades Aceptadas x SSS" at bounding box center [564, 181] width 203 height 44
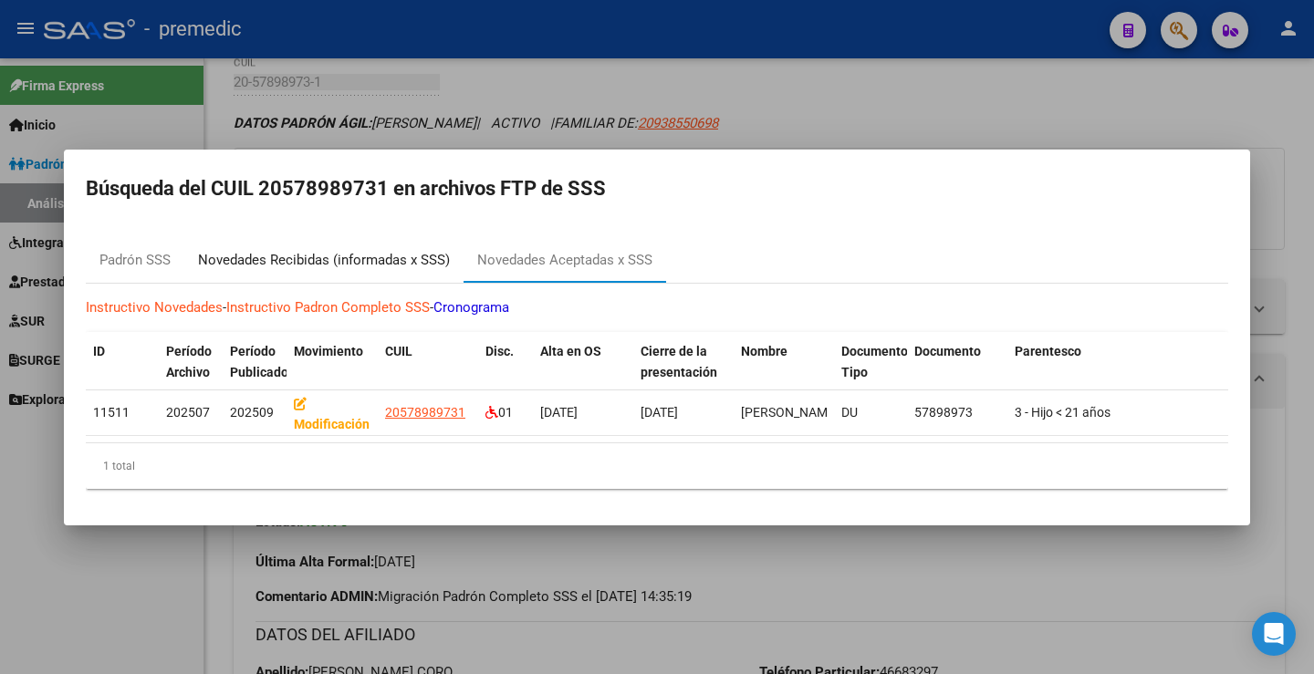
click at [328, 254] on div "Novedades Recibidas (informadas x SSS)" at bounding box center [324, 260] width 252 height 21
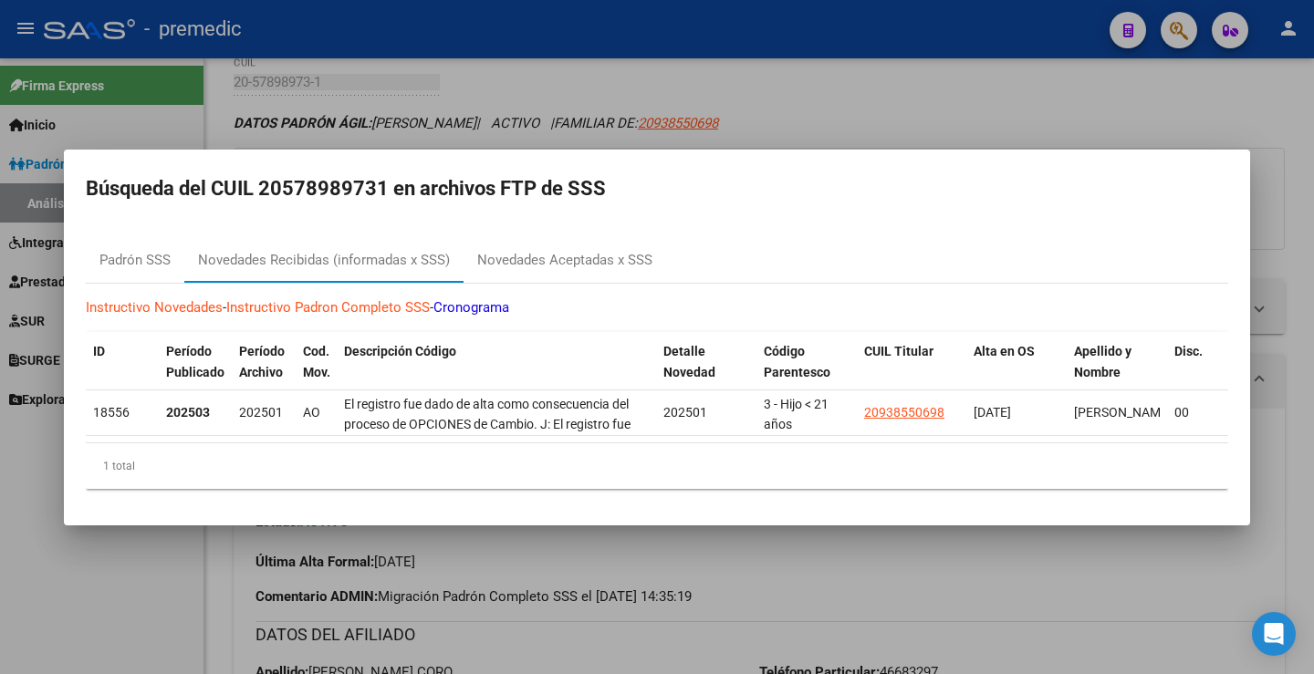
click at [1249, 61] on div at bounding box center [657, 337] width 1314 height 674
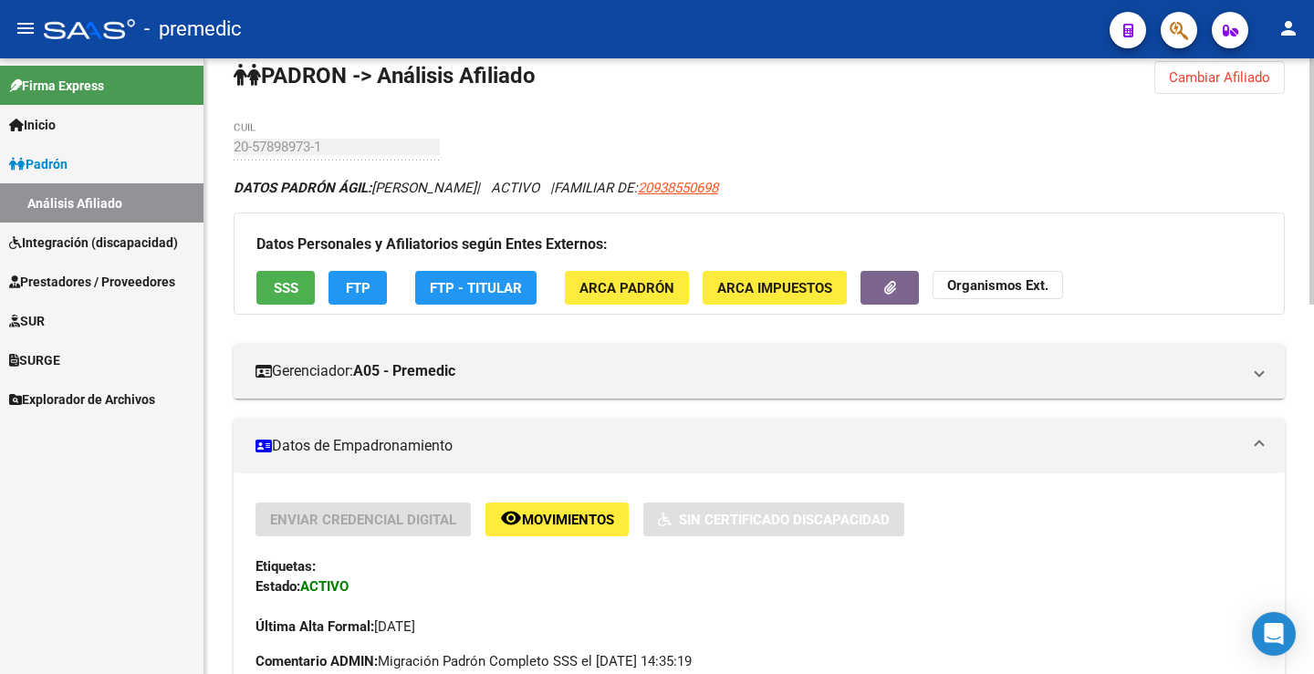
scroll to position [0, 0]
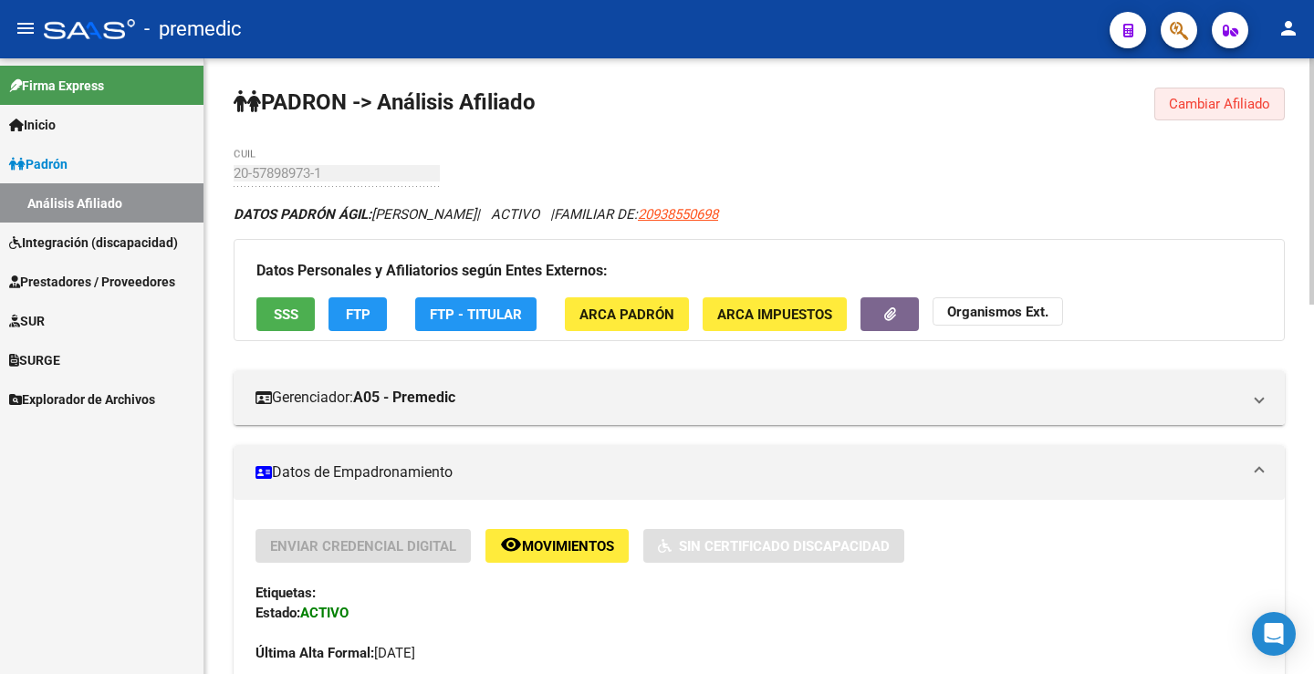
click at [1242, 94] on button "Cambiar Afiliado" at bounding box center [1219, 104] width 130 height 33
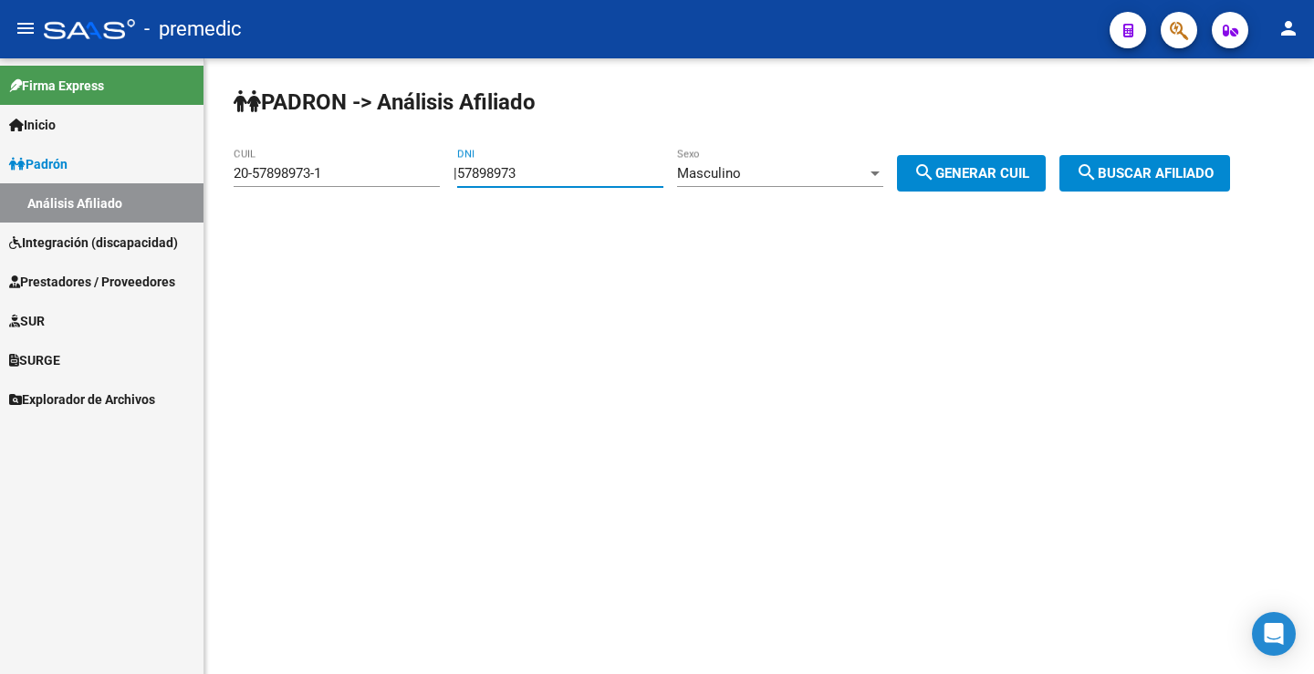
drag, startPoint x: 599, startPoint y: 174, endPoint x: 506, endPoint y: 181, distance: 93.3
click at [508, 179] on input "57898973" at bounding box center [560, 173] width 206 height 16
click at [659, 147] on div "PADRON -> Análisis Afiliado 20-57898973-1 CUIL | 57898973 DNI Masculino Sexo se…" at bounding box center [758, 154] width 1109 height 192
drag, startPoint x: 598, startPoint y: 172, endPoint x: 288, endPoint y: 168, distance: 309.3
click at [288, 168] on app-analisis-afiliado "PADRON -> Análisis Afiliado 20-57898973-1 CUIL | 57898973 DNI Masculino Sexo se…" at bounding box center [739, 173] width 1010 height 16
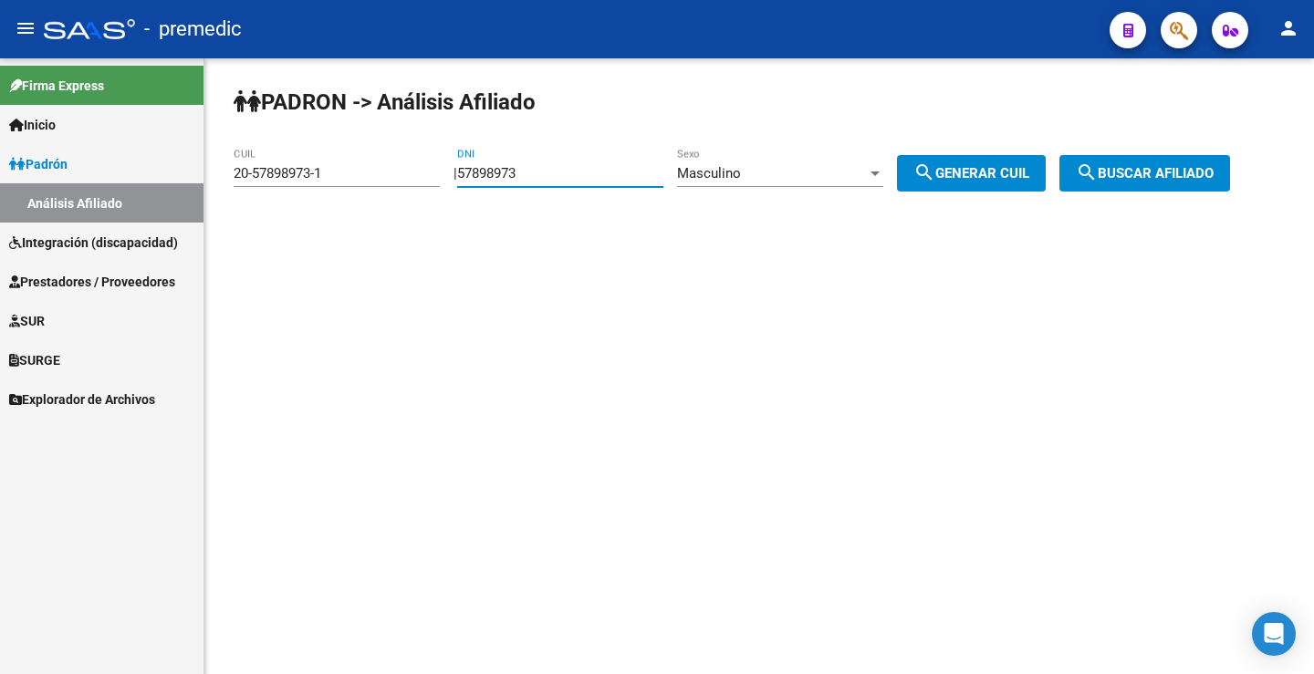
paste input "321593"
type input "53215933"
click at [990, 159] on button "search Generar CUIL" at bounding box center [971, 173] width 149 height 36
type input "20-53215933-5"
click at [1029, 174] on span "search Generar CUIL" at bounding box center [971, 173] width 116 height 16
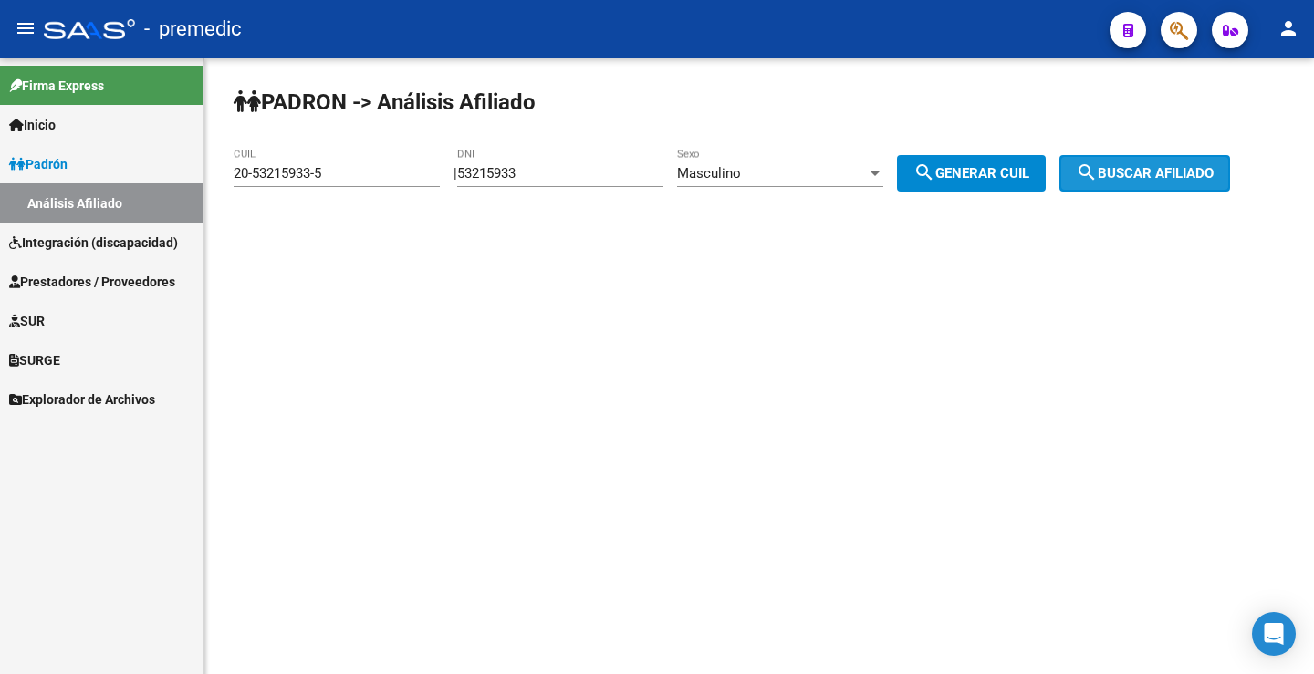
click at [1097, 178] on mat-icon "search" at bounding box center [1087, 172] width 22 height 22
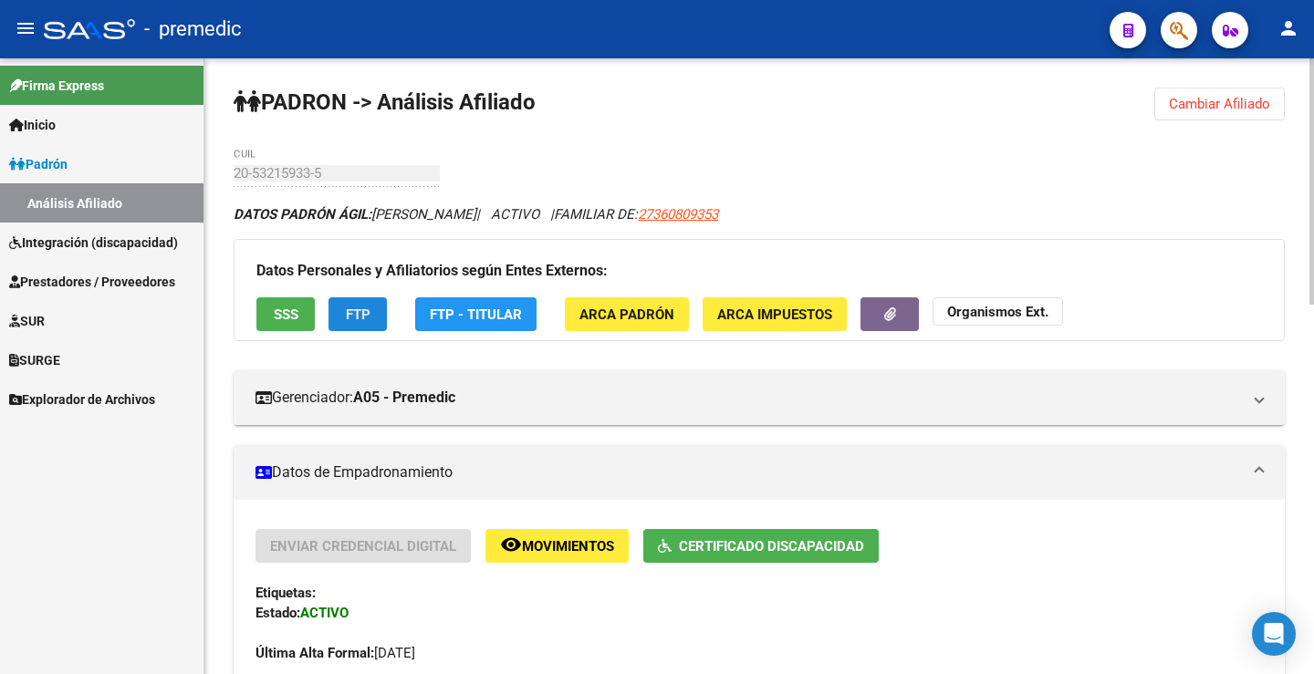
click at [359, 317] on span "FTP" at bounding box center [358, 315] width 25 height 16
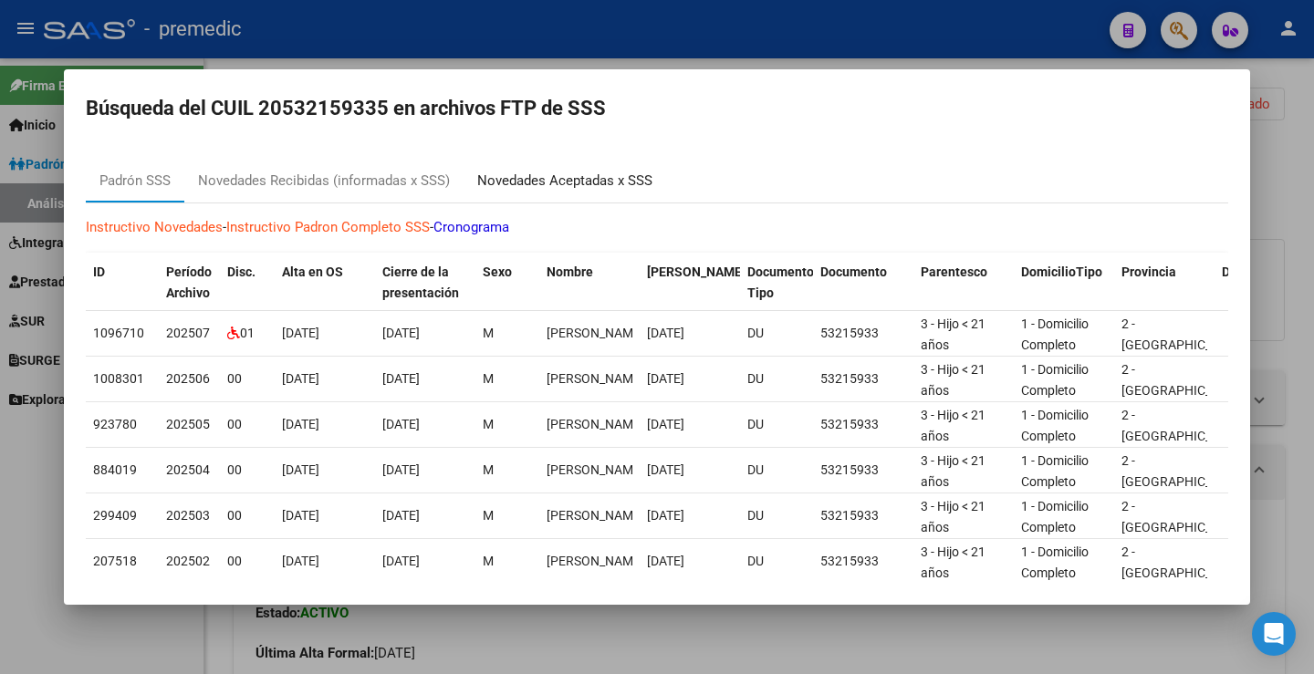
click at [507, 185] on div "Novedades Aceptadas x SSS" at bounding box center [564, 181] width 175 height 21
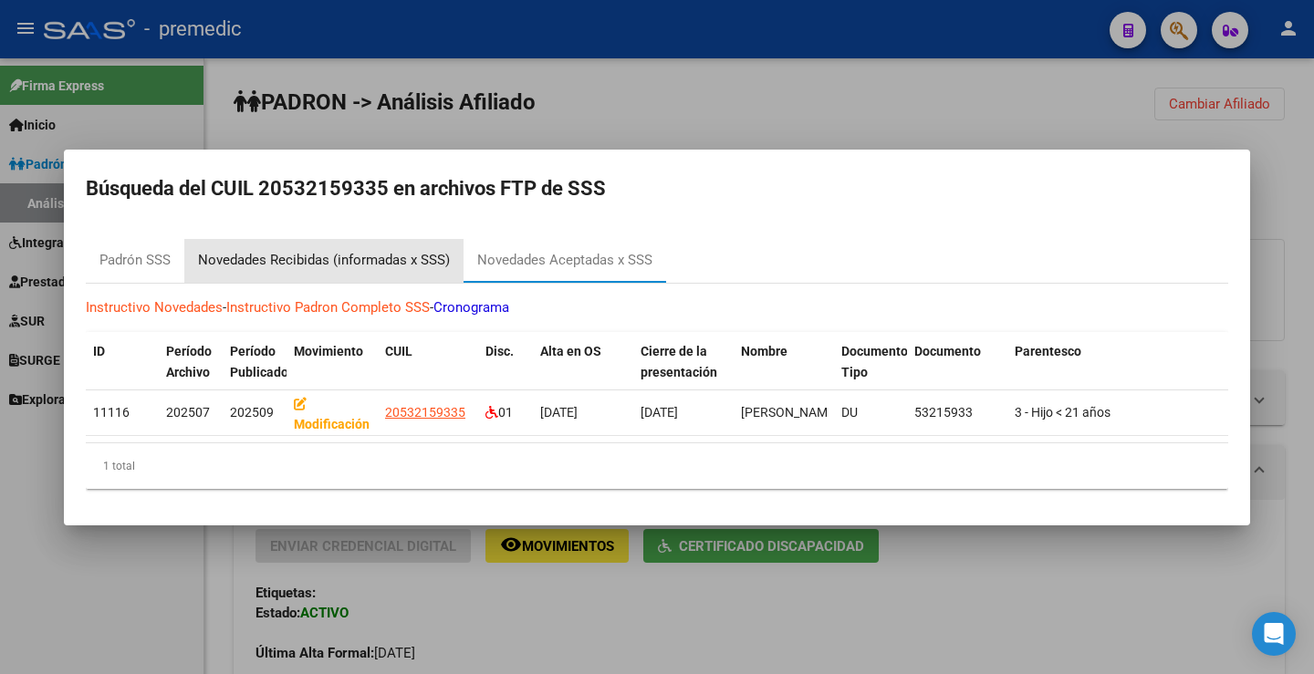
click at [431, 250] on div "Novedades Recibidas (informadas x SSS)" at bounding box center [324, 260] width 252 height 21
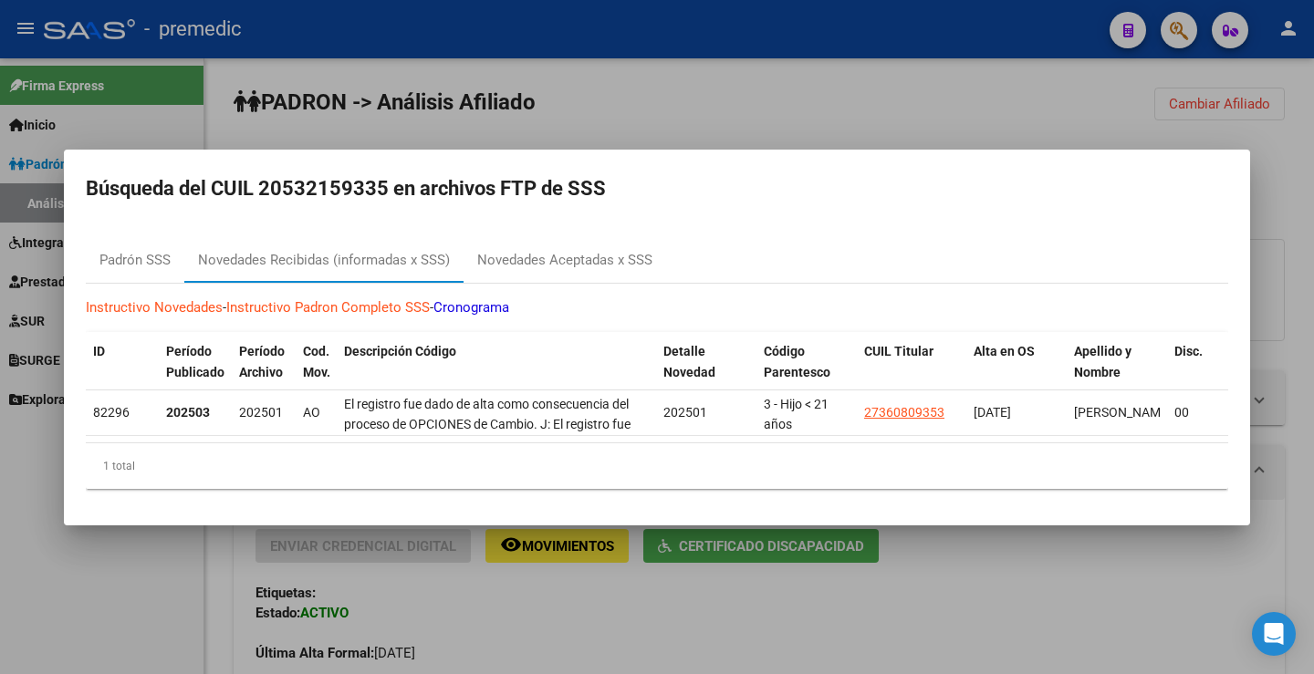
click at [1131, 26] on div at bounding box center [657, 337] width 1314 height 674
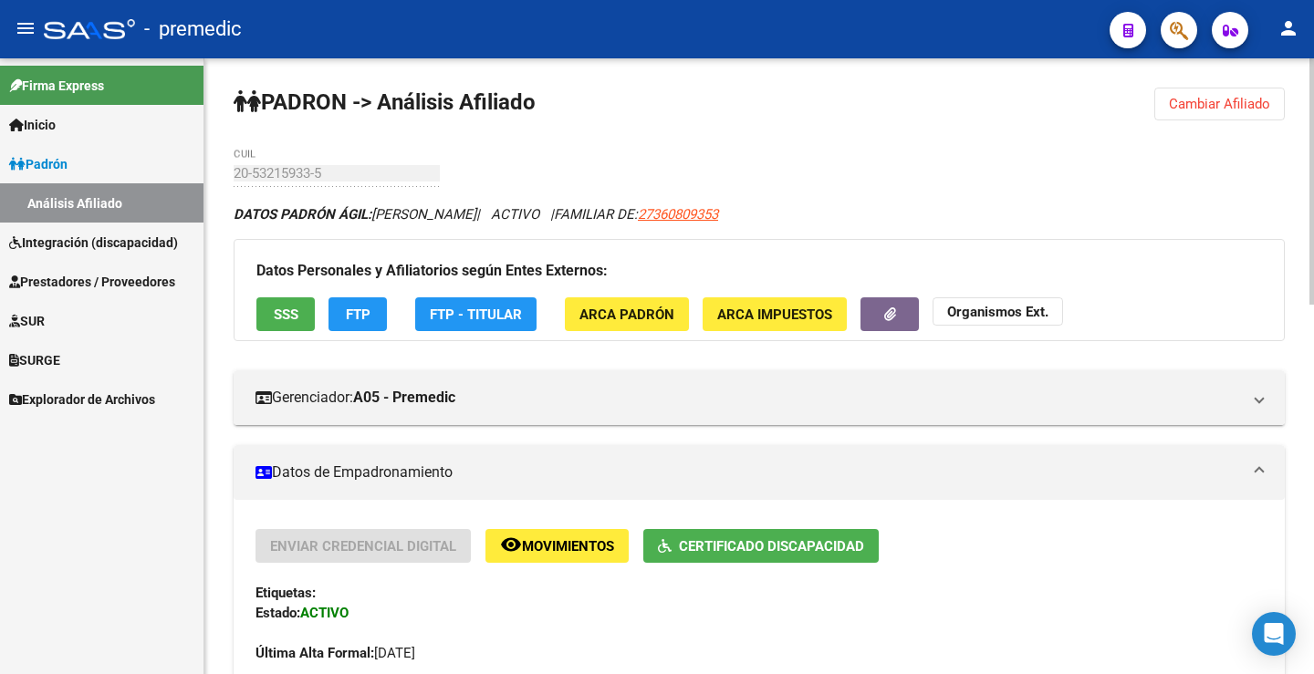
drag, startPoint x: 273, startPoint y: 362, endPoint x: 812, endPoint y: 203, distance: 562.3
click at [1281, 96] on button "Cambiar Afiliado" at bounding box center [1219, 104] width 130 height 33
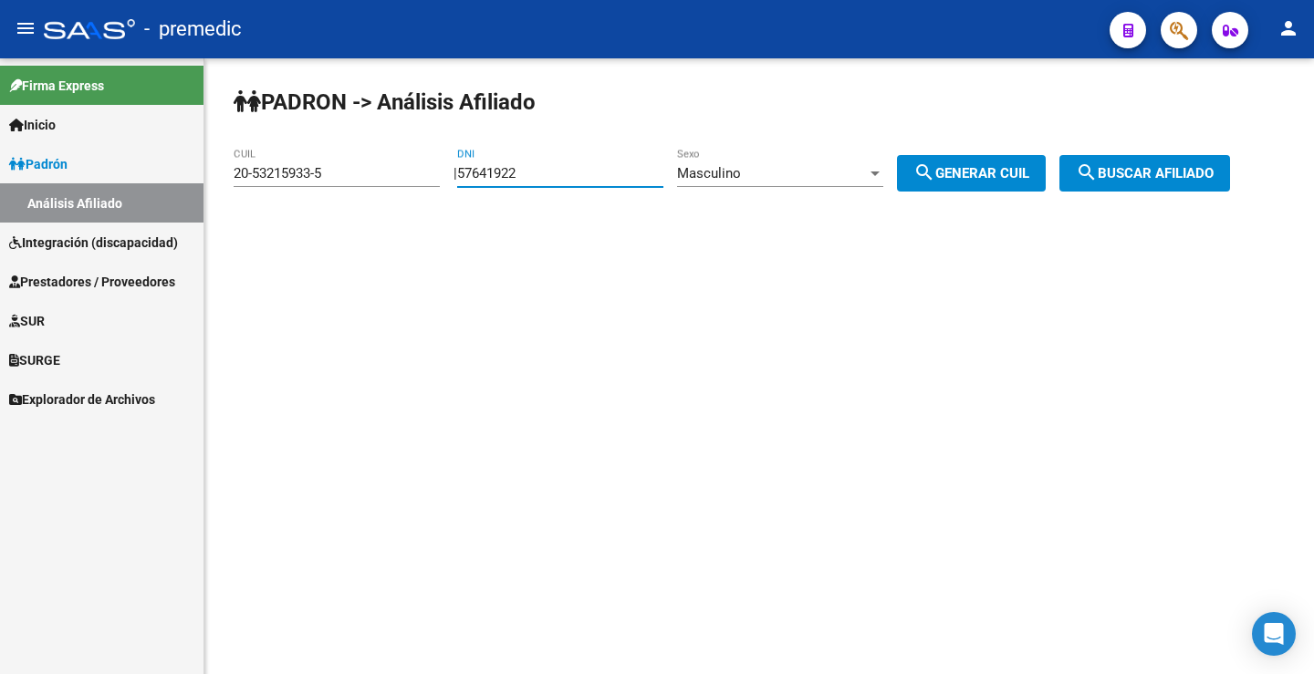
type input "57641922"
drag, startPoint x: 963, startPoint y: 174, endPoint x: 1013, endPoint y: 170, distance: 49.5
click at [969, 172] on span "search Generar CUIL" at bounding box center [971, 173] width 116 height 16
type input "20-57641922-9"
drag, startPoint x: 1212, startPoint y: 176, endPoint x: 1241, endPoint y: 183, distance: 30.1
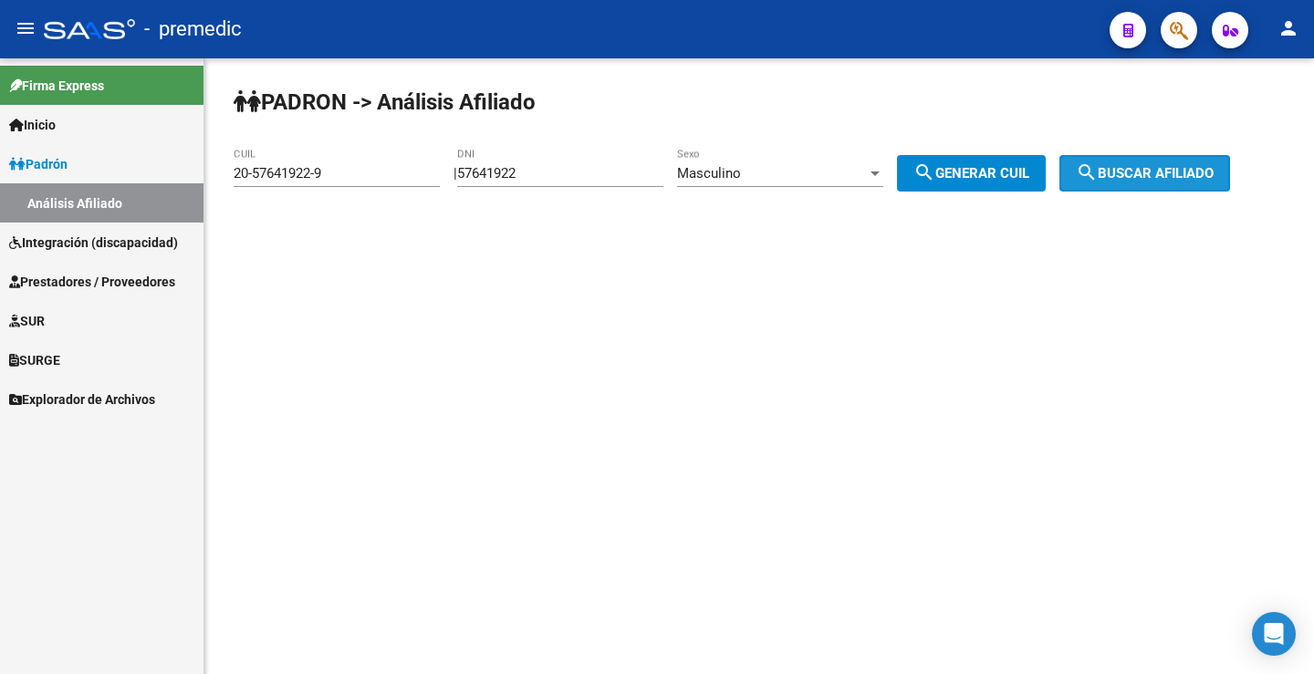
click at [1213, 176] on span "search Buscar afiliado" at bounding box center [1145, 173] width 138 height 16
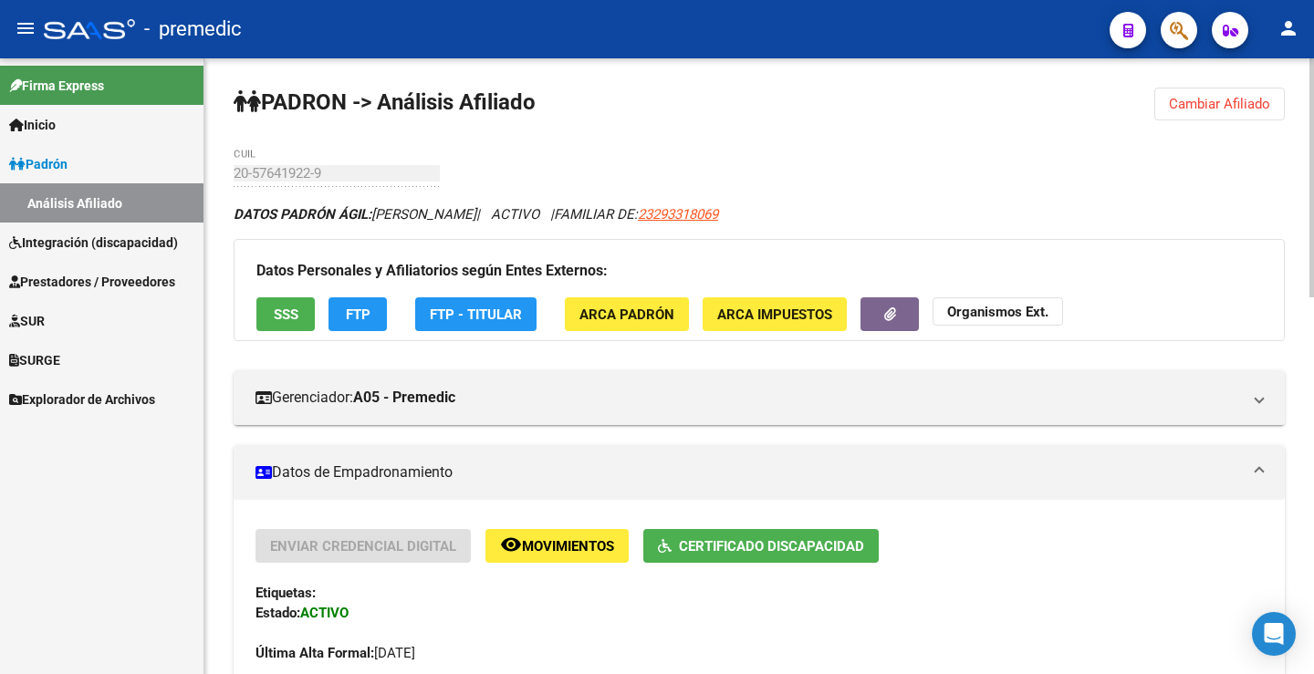
click at [328, 307] on div "Datos Personales y Afiliatorios según Entes Externos: SSS FTP FTP - Titular ARC…" at bounding box center [759, 290] width 1051 height 102
click at [335, 309] on button "FTP" at bounding box center [357, 314] width 58 height 34
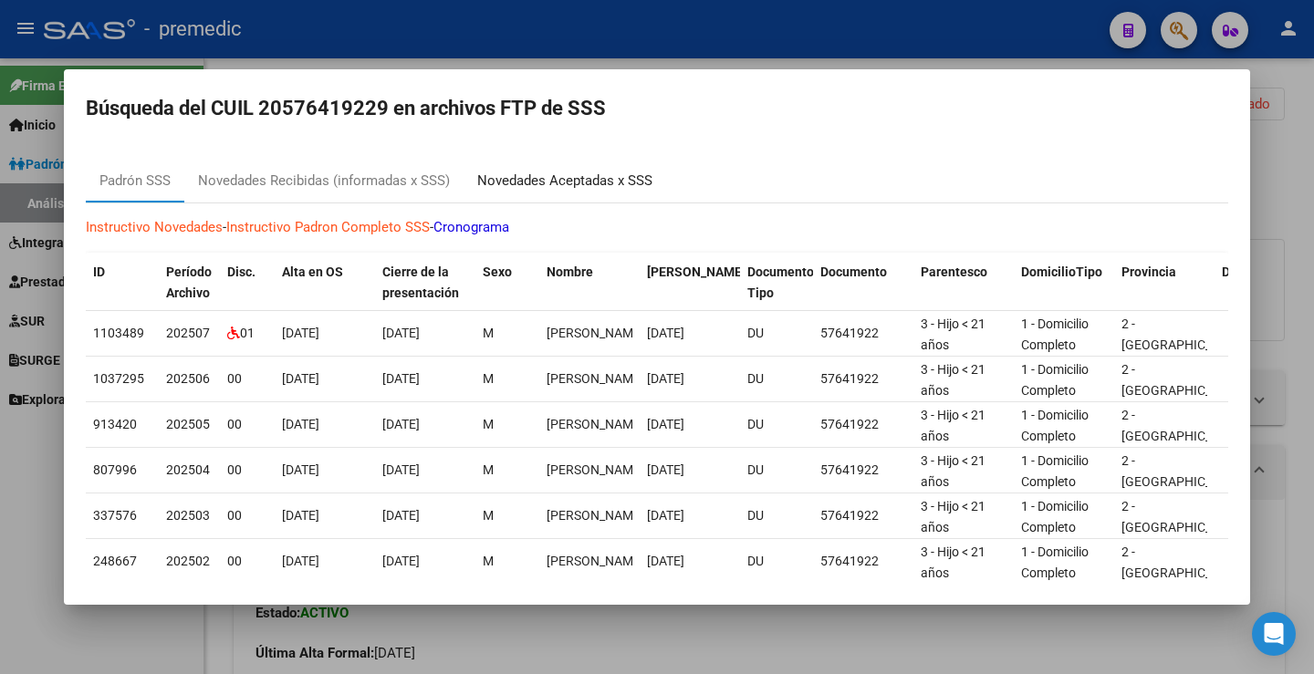
click at [557, 191] on div "Novedades Aceptadas x SSS" at bounding box center [564, 181] width 175 height 21
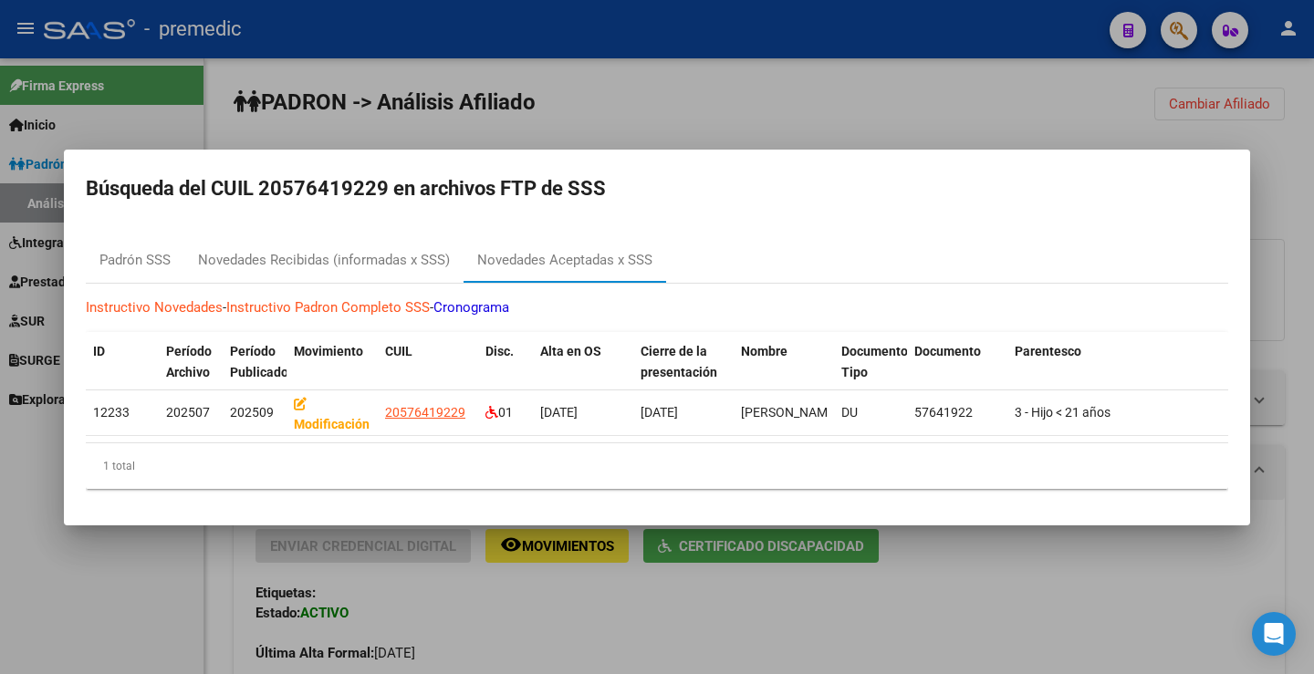
click at [1104, 92] on div at bounding box center [657, 337] width 1314 height 674
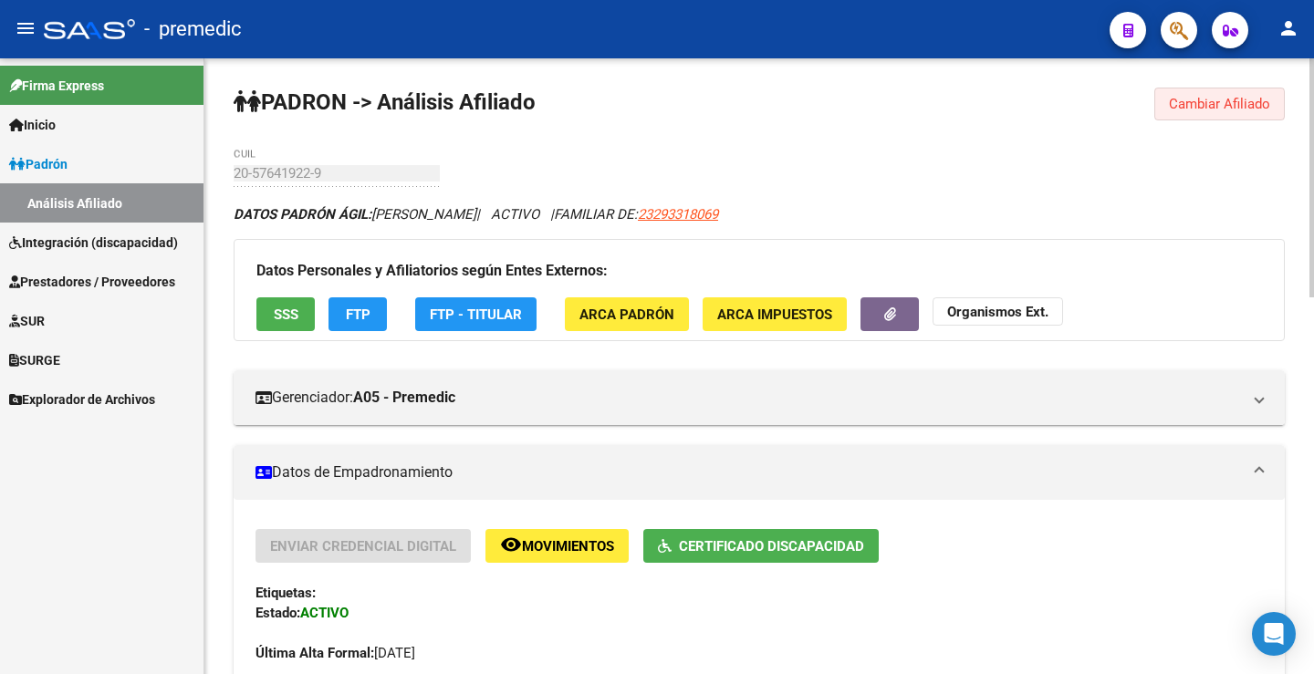
click at [1187, 105] on span "Cambiar Afiliado" at bounding box center [1219, 104] width 101 height 16
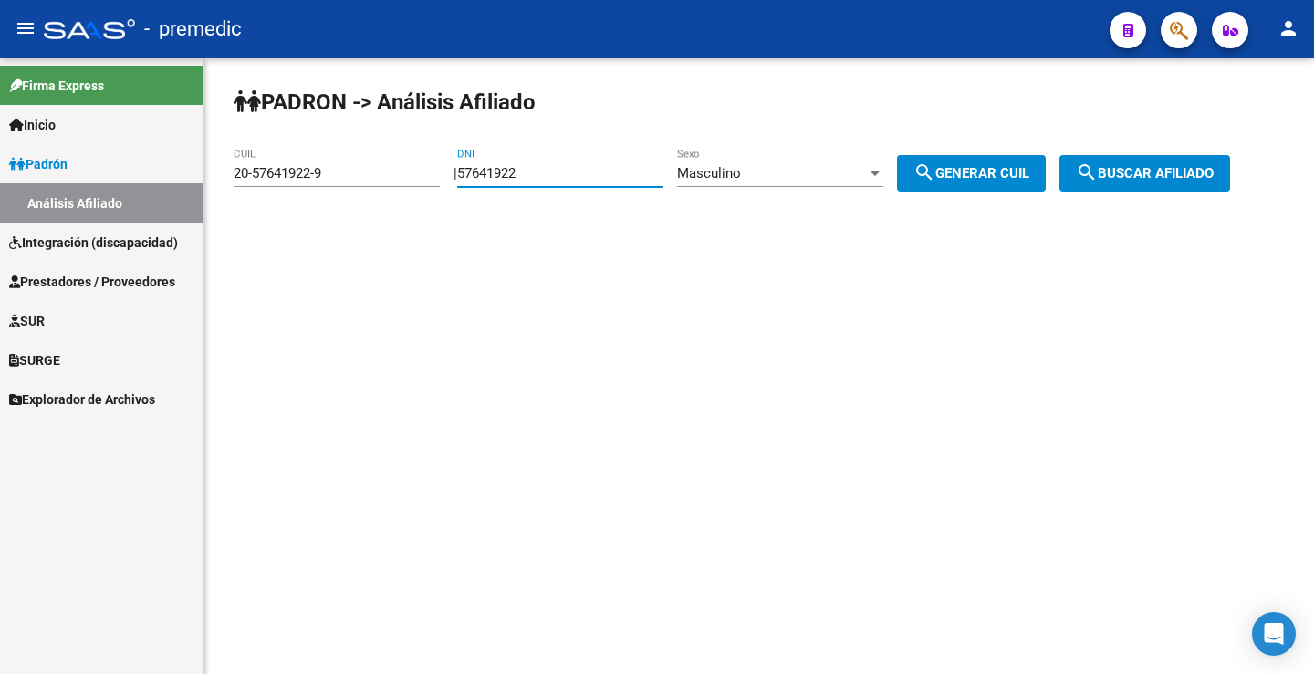
drag, startPoint x: 563, startPoint y: 176, endPoint x: 234, endPoint y: 179, distance: 328.4
click at [234, 179] on app-analisis-afiliado "PADRON -> Análisis Afiliado 20-57641922-9 CUIL | 57641922 DNI Masculino Sexo se…" at bounding box center [739, 173] width 1010 height 16
paste input "536321"
type input "57536321"
click at [971, 165] on span "search Generar CUIL" at bounding box center [971, 173] width 116 height 16
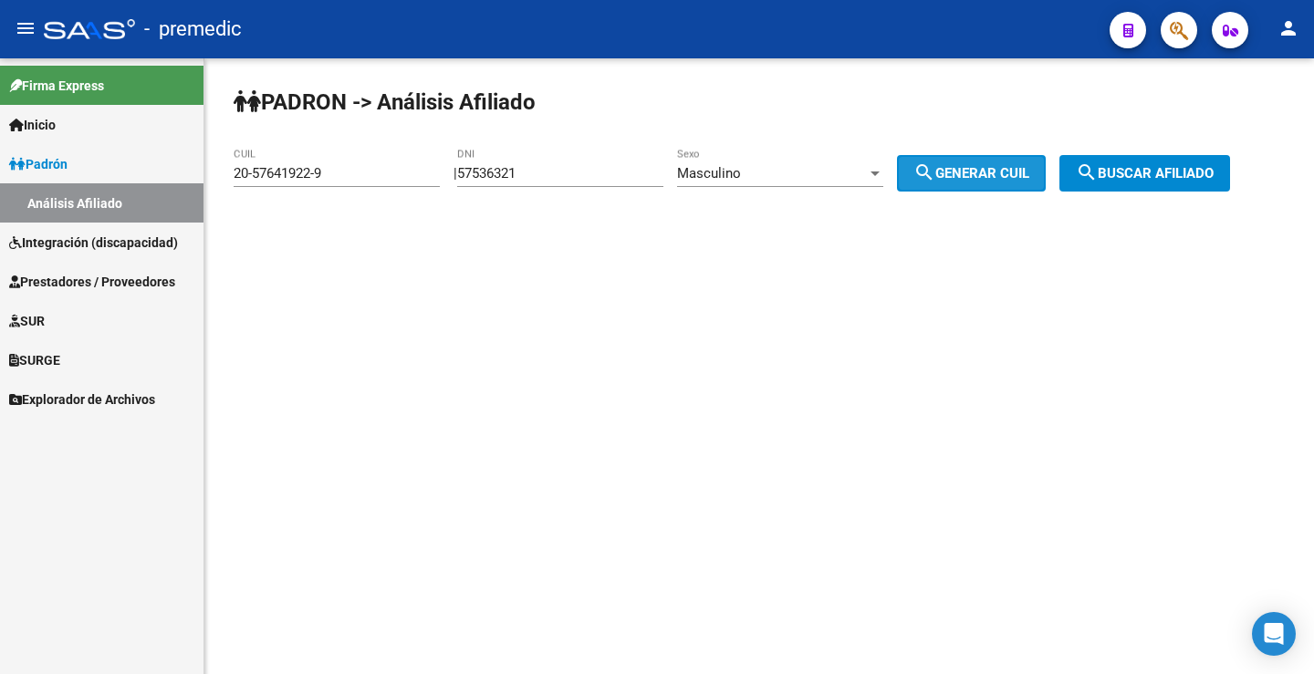
type input "20-57536321-1"
click at [1225, 182] on button "search Buscar afiliado" at bounding box center [1144, 173] width 171 height 36
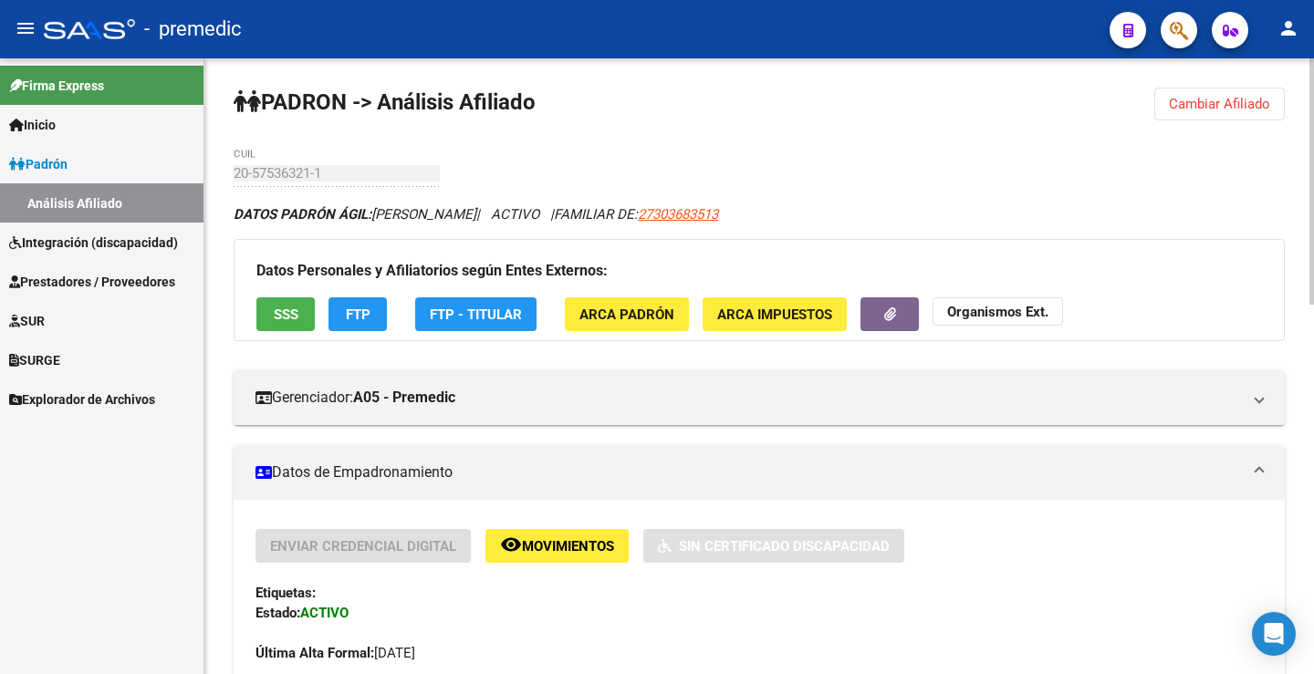
click at [352, 336] on div "Datos Personales y Afiliatorios según Entes Externos: SSS FTP FTP - Titular ARC…" at bounding box center [759, 290] width 1051 height 102
click at [346, 307] on span "FTP" at bounding box center [358, 315] width 25 height 16
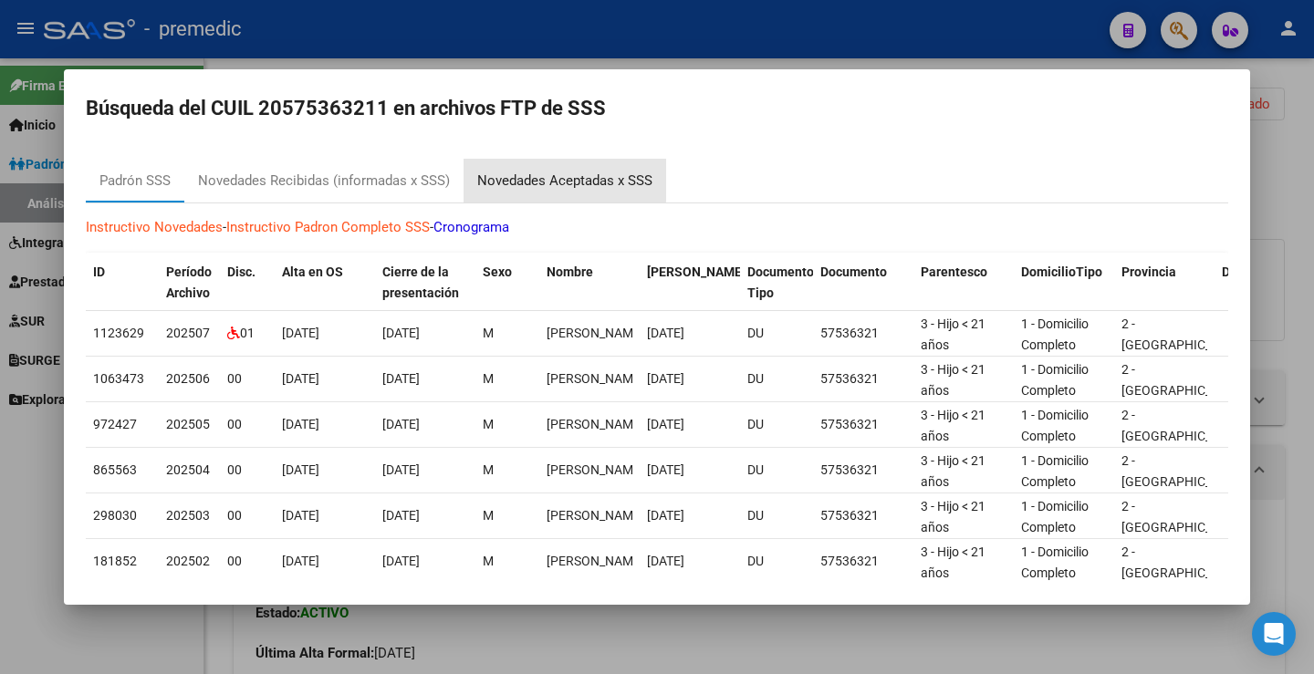
click at [530, 174] on div "Novedades Aceptadas x SSS" at bounding box center [564, 181] width 175 height 21
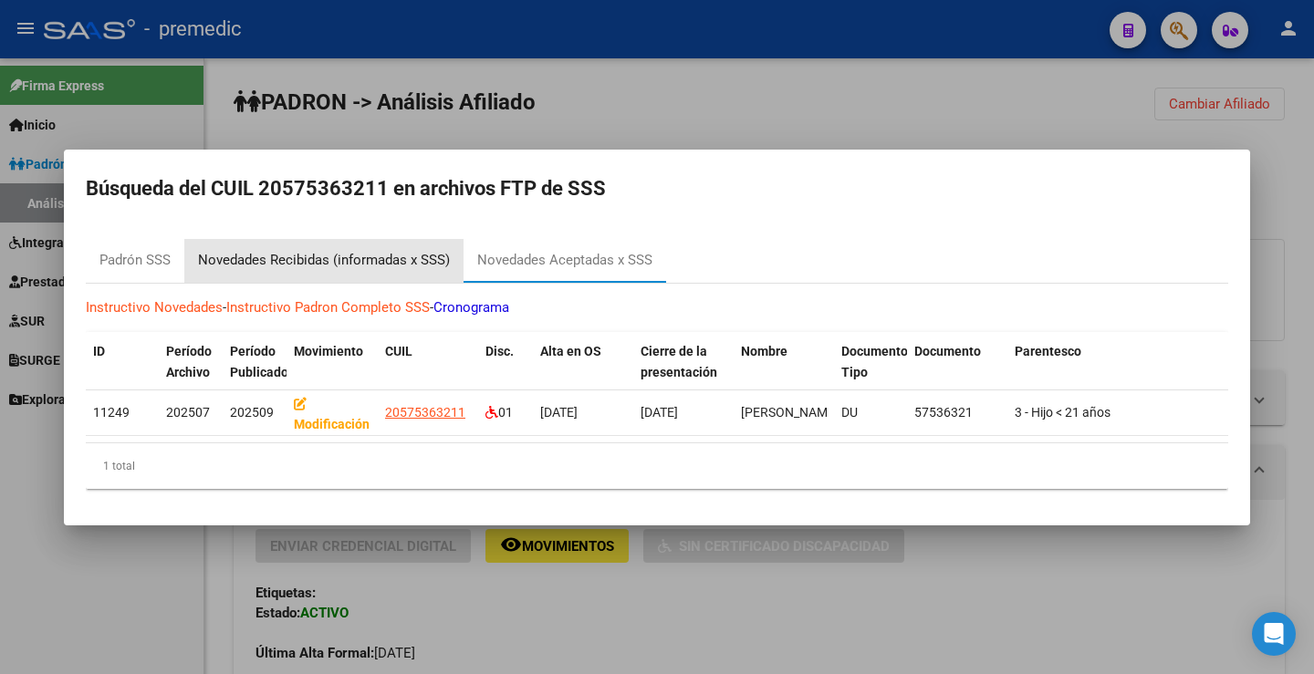
click at [276, 257] on div "Novedades Recibidas (informadas x SSS)" at bounding box center [324, 260] width 252 height 21
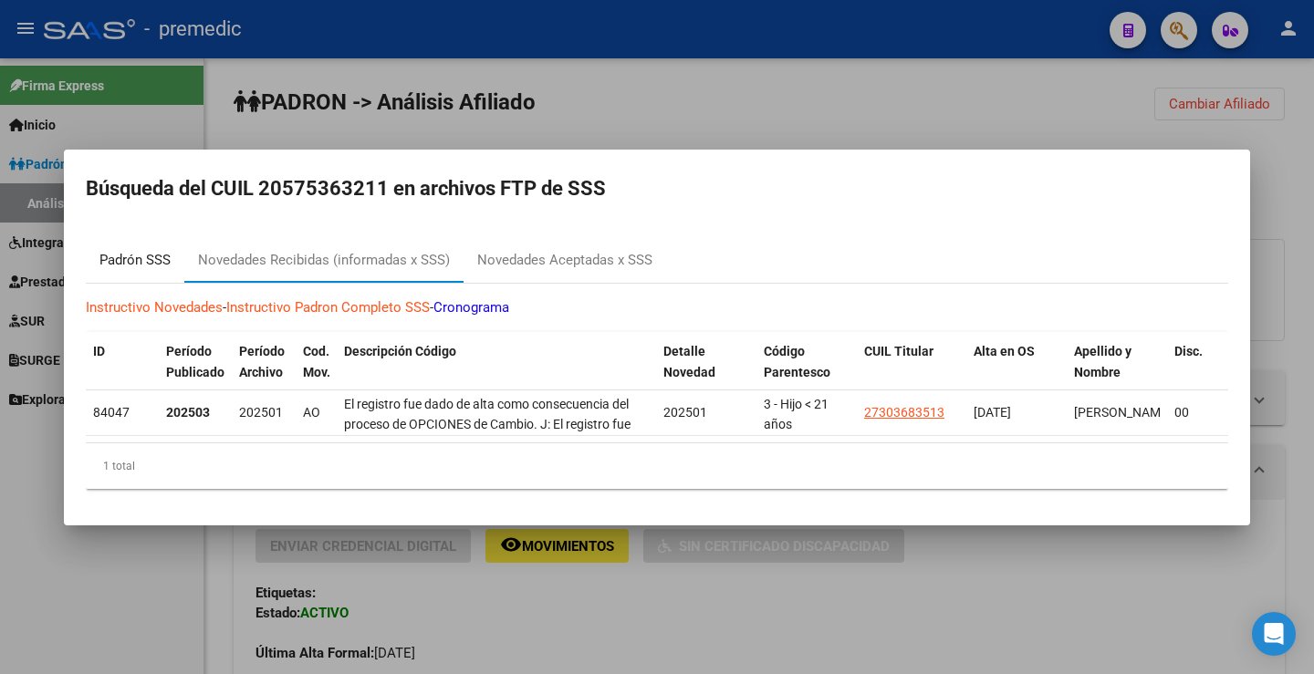
click at [117, 259] on div "Padrón SSS" at bounding box center [134, 260] width 71 height 21
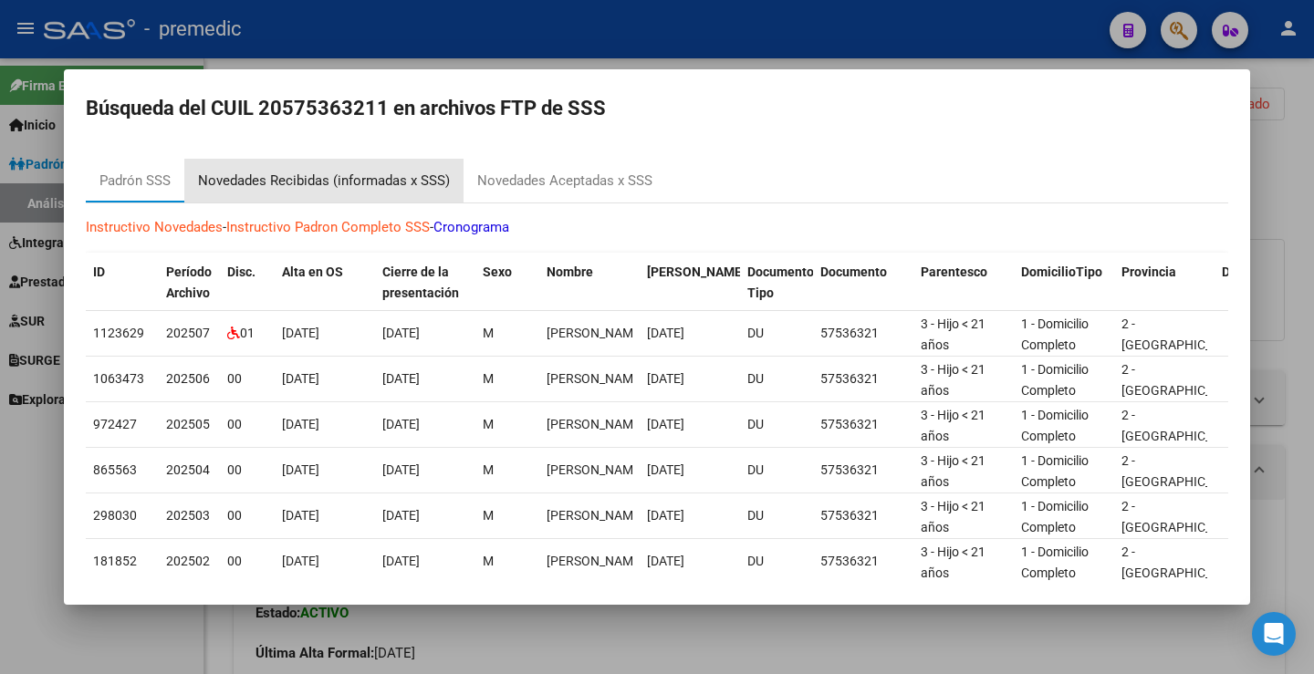
click at [392, 183] on div "Novedades Recibidas (informadas x SSS)" at bounding box center [324, 181] width 252 height 21
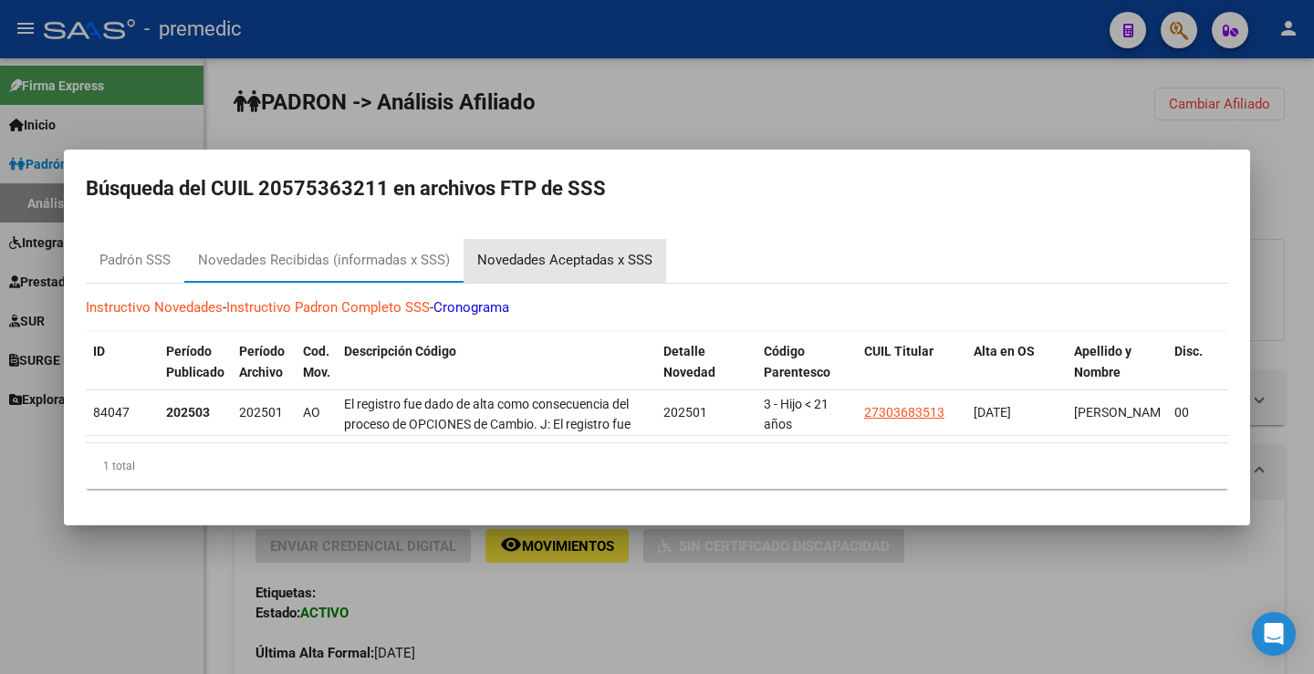
drag, startPoint x: 619, startPoint y: 247, endPoint x: 789, endPoint y: 241, distance: 170.7
click at [672, 247] on div "Padrón SSS Novedades Recibidas (informadas x SSS) Novedades Aceptadas x SSS" at bounding box center [657, 261] width 1142 height 44
click at [948, 122] on div at bounding box center [657, 337] width 1314 height 674
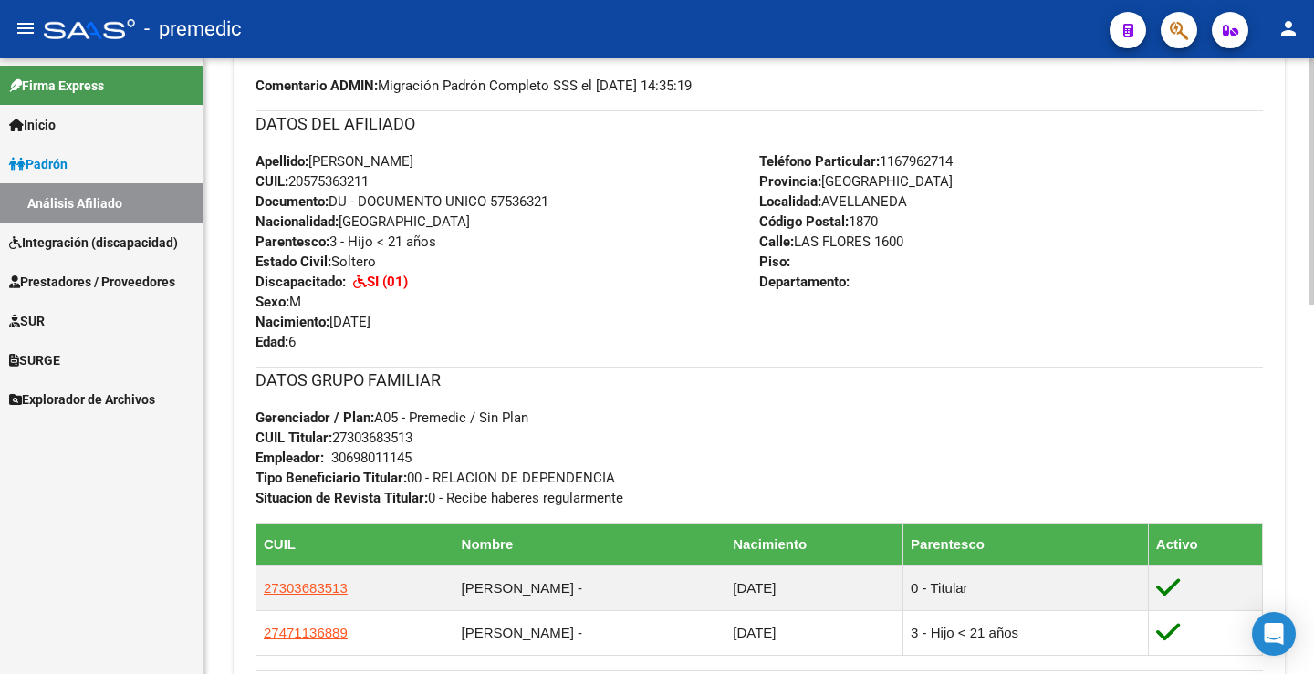
scroll to position [639, 0]
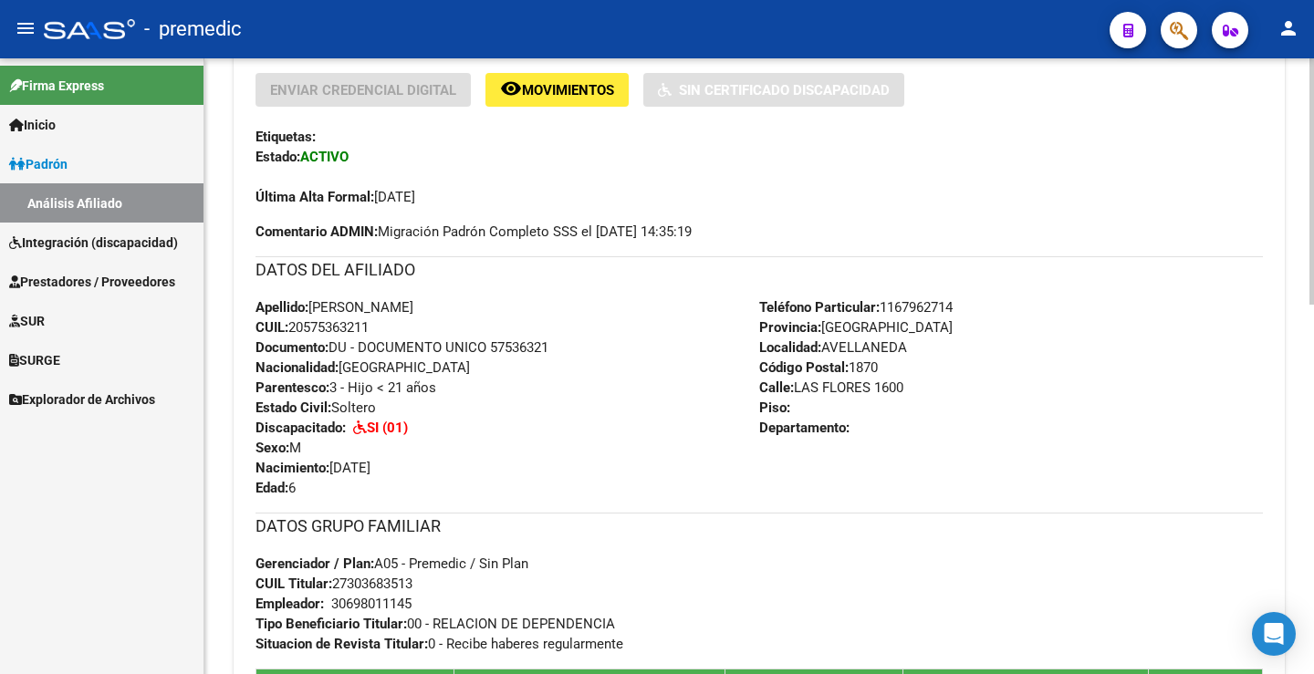
drag, startPoint x: 668, startPoint y: 490, endPoint x: 623, endPoint y: 465, distance: 51.0
click at [623, 465] on div "Apellido: JEREMIAS CABALLERO GONZALEZ CUIL: 20575363211 Documento: DU - DOCUMEN…" at bounding box center [507, 397] width 504 height 201
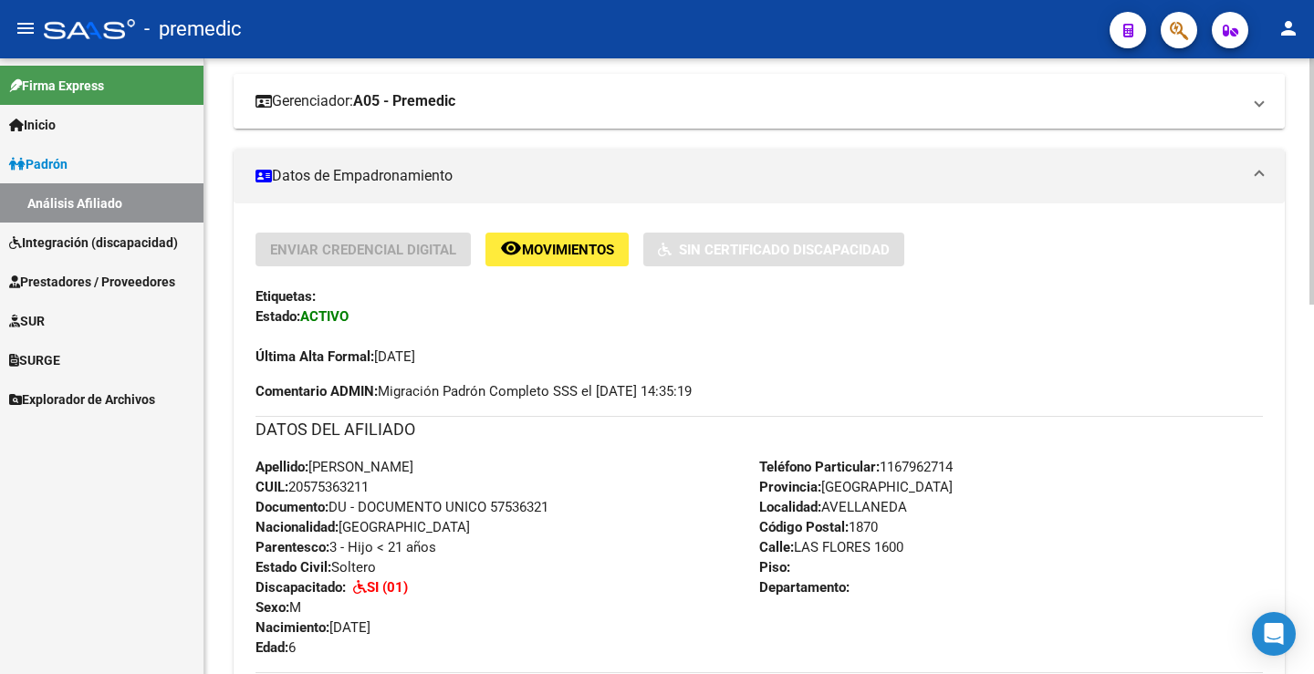
scroll to position [182, 0]
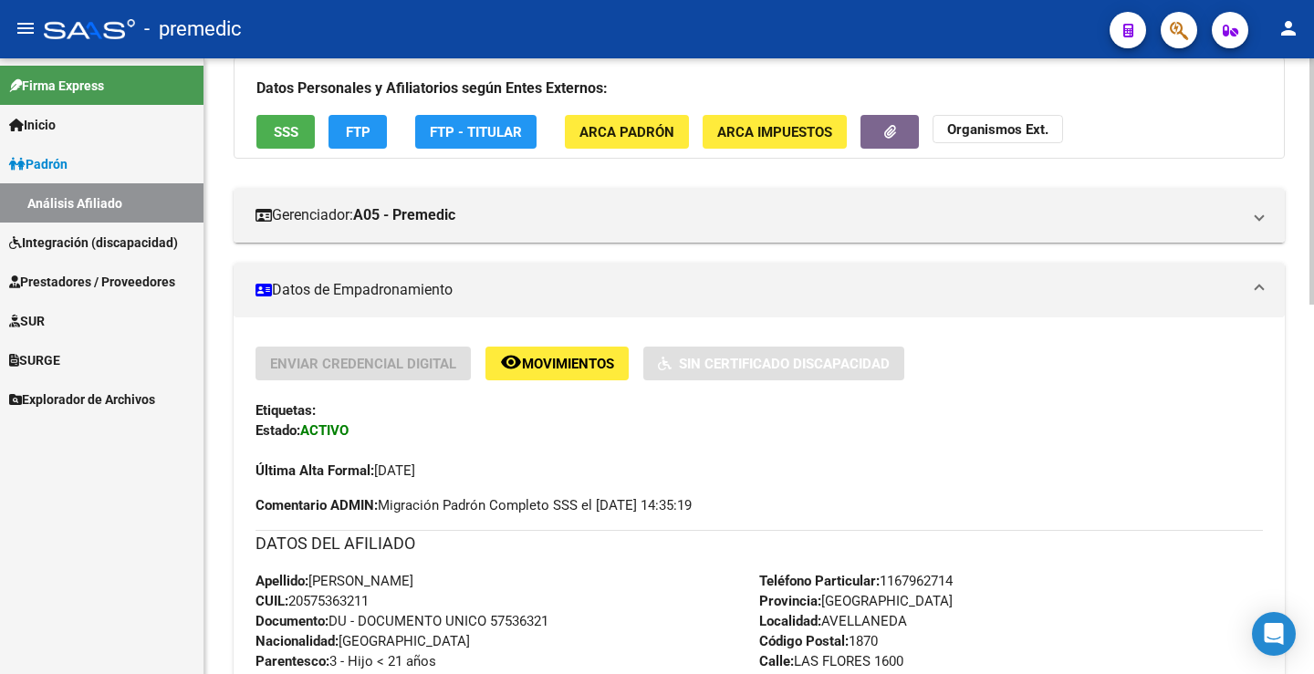
click at [361, 120] on button "FTP" at bounding box center [357, 132] width 58 height 34
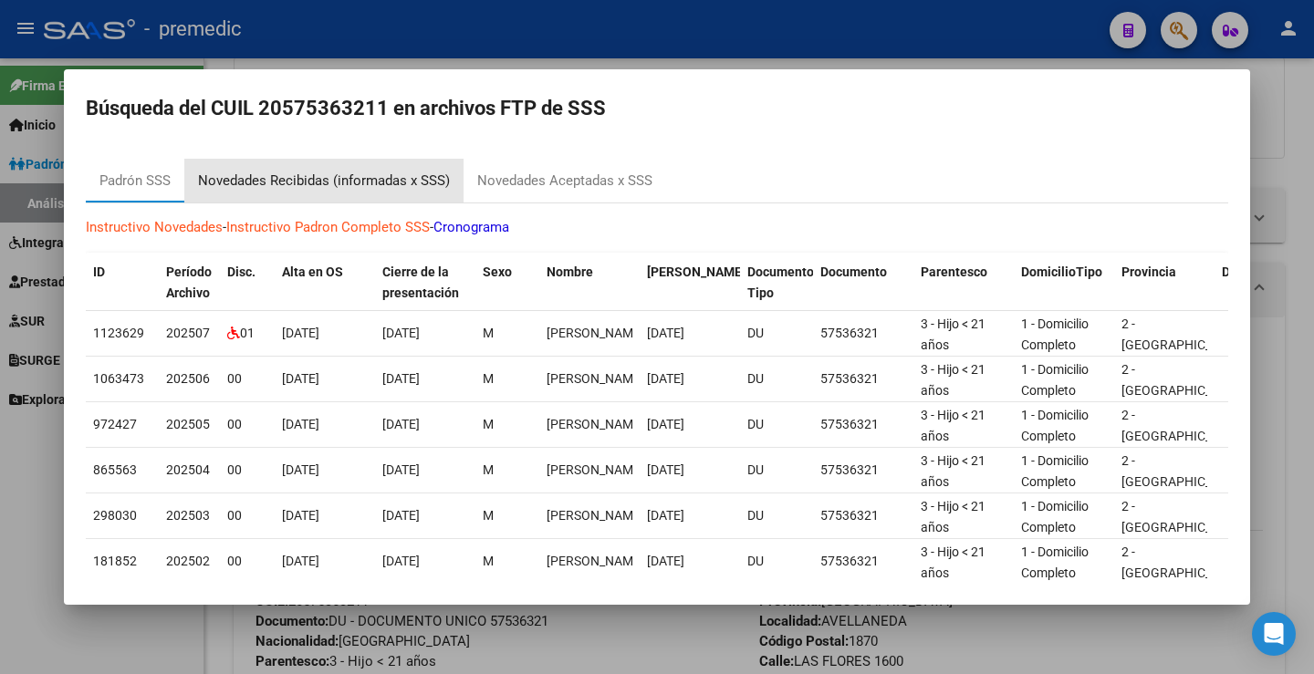
click at [420, 168] on div "Novedades Recibidas (informadas x SSS)" at bounding box center [323, 181] width 279 height 44
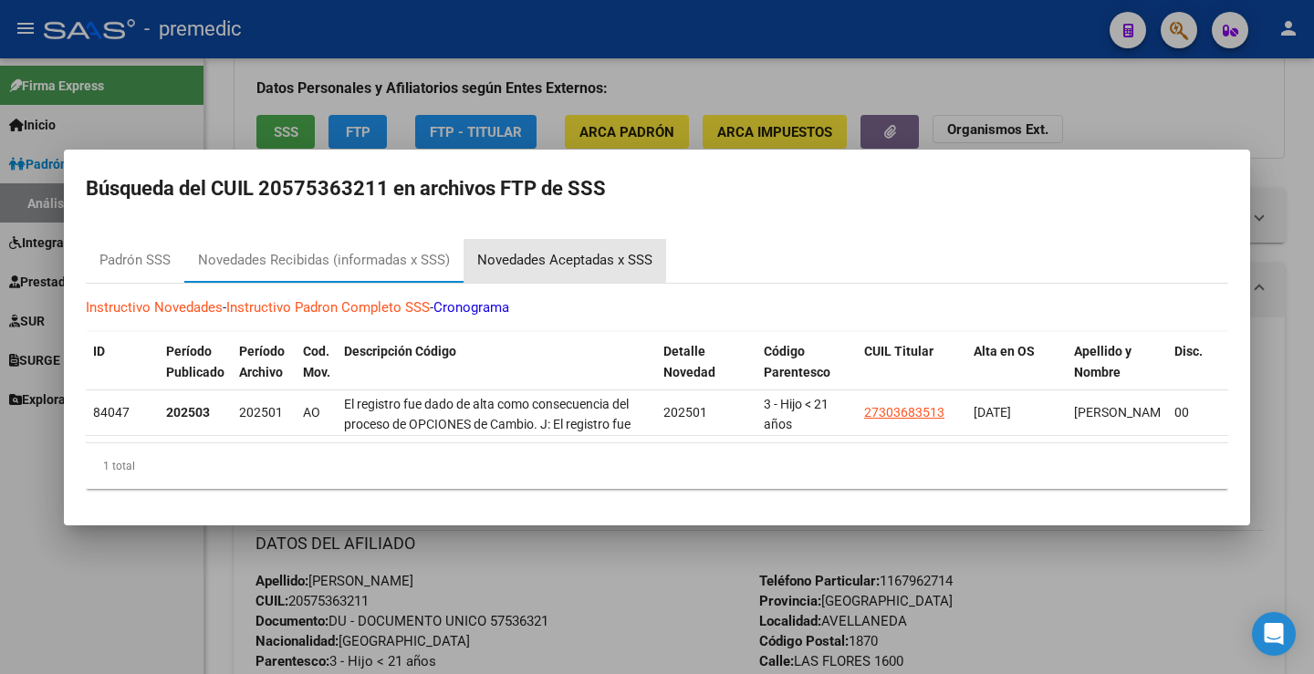
click at [546, 250] on div "Novedades Aceptadas x SSS" at bounding box center [564, 260] width 175 height 21
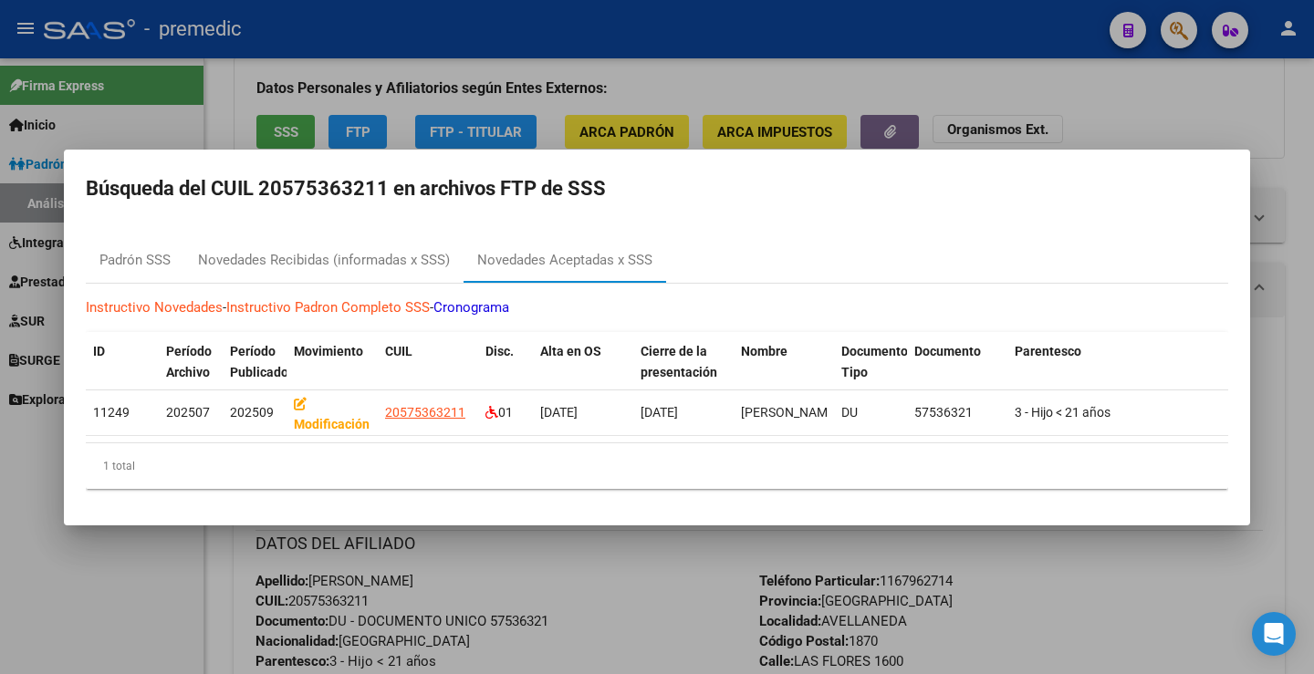
click at [743, 650] on div at bounding box center [657, 337] width 1314 height 674
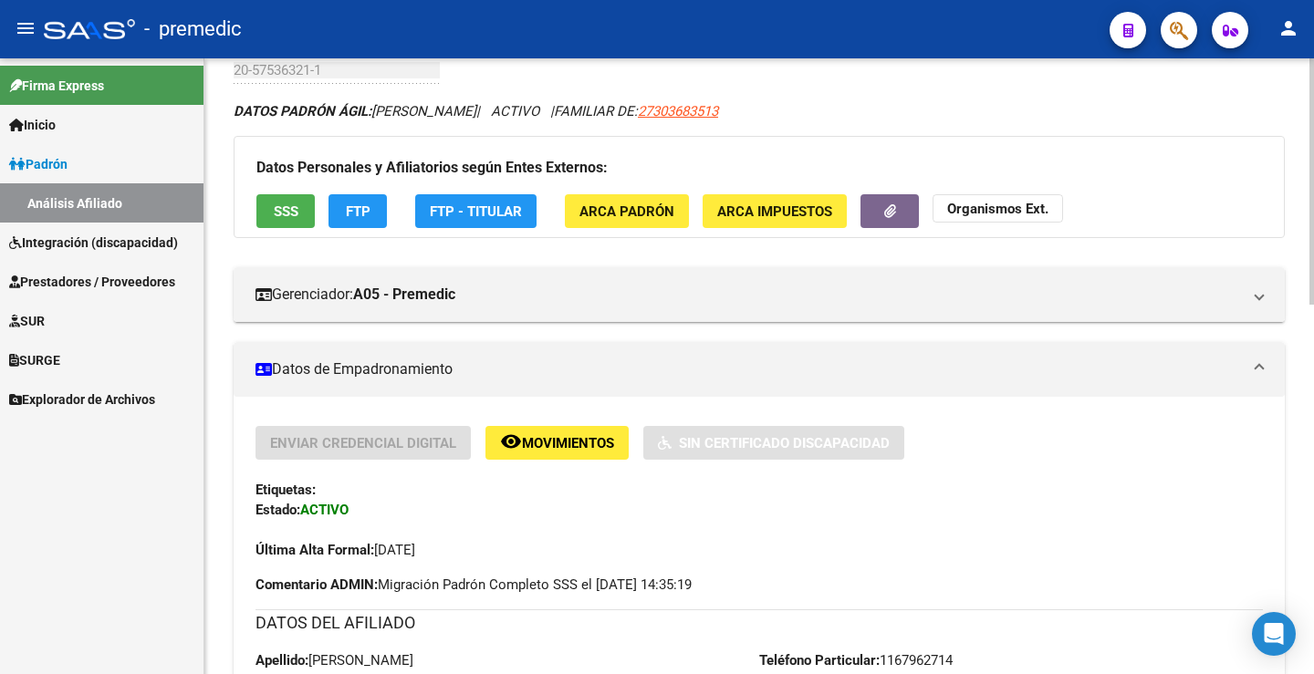
scroll to position [0, 0]
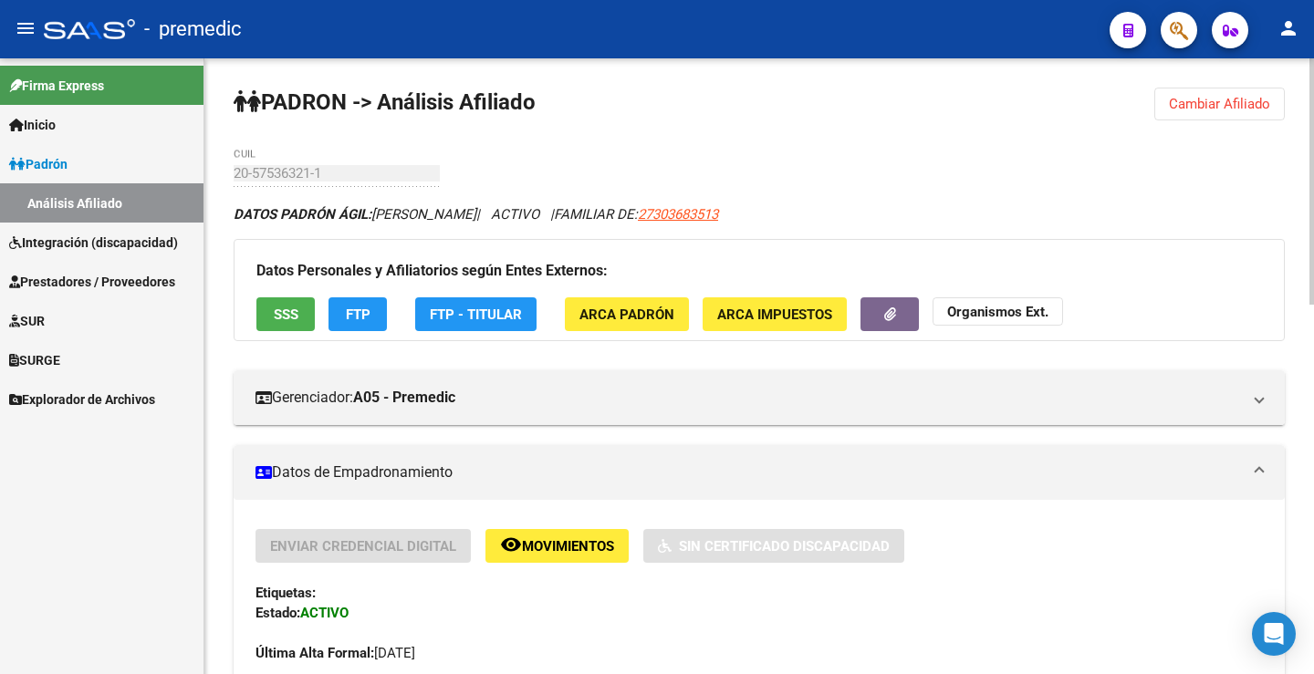
click at [1234, 90] on button "Cambiar Afiliado" at bounding box center [1219, 104] width 130 height 33
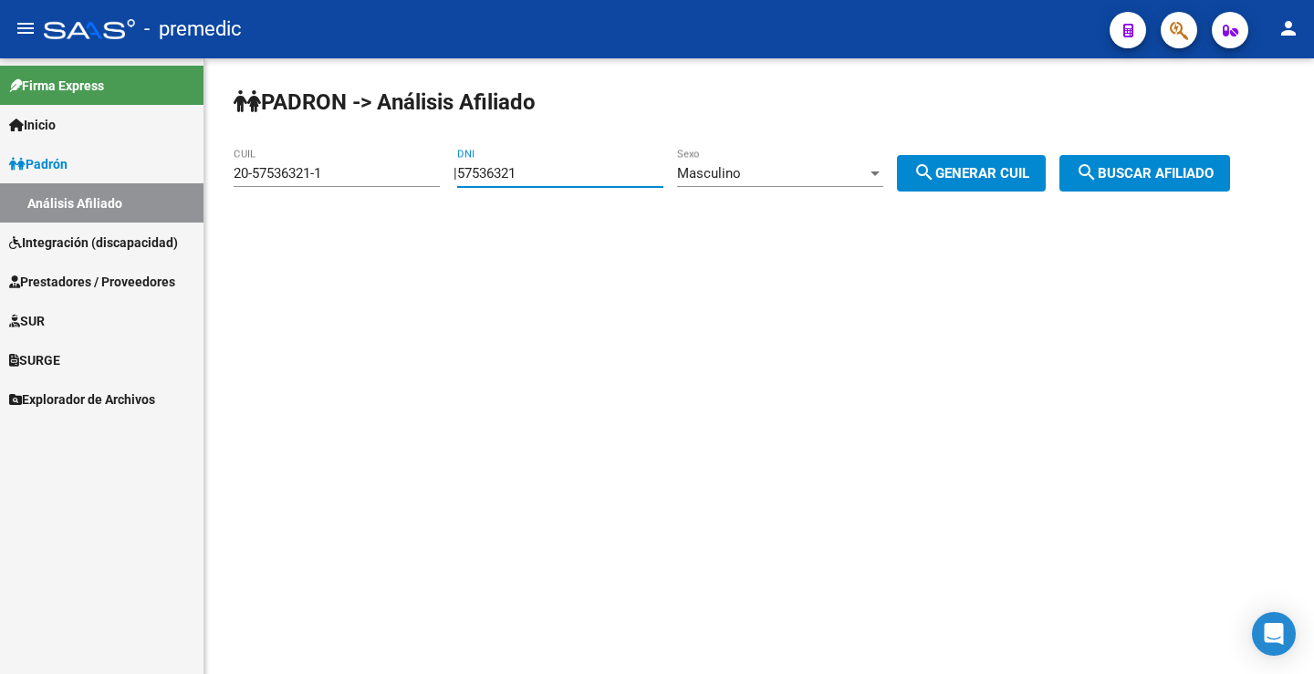
drag, startPoint x: 577, startPoint y: 181, endPoint x: 214, endPoint y: 181, distance: 363.1
click at [214, 181] on div "PADRON -> Análisis Afiliado 20-57536321-1 CUIL | 57536321 DNI Masculino Sexo se…" at bounding box center [758, 154] width 1109 height 192
paste input "1041720"
type input "51041720"
click at [972, 154] on div "PADRON -> Análisis Afiliado 20-57536321-1 CUIL | 51041720 DNI Masculino Sexo se…" at bounding box center [758, 154] width 1109 height 192
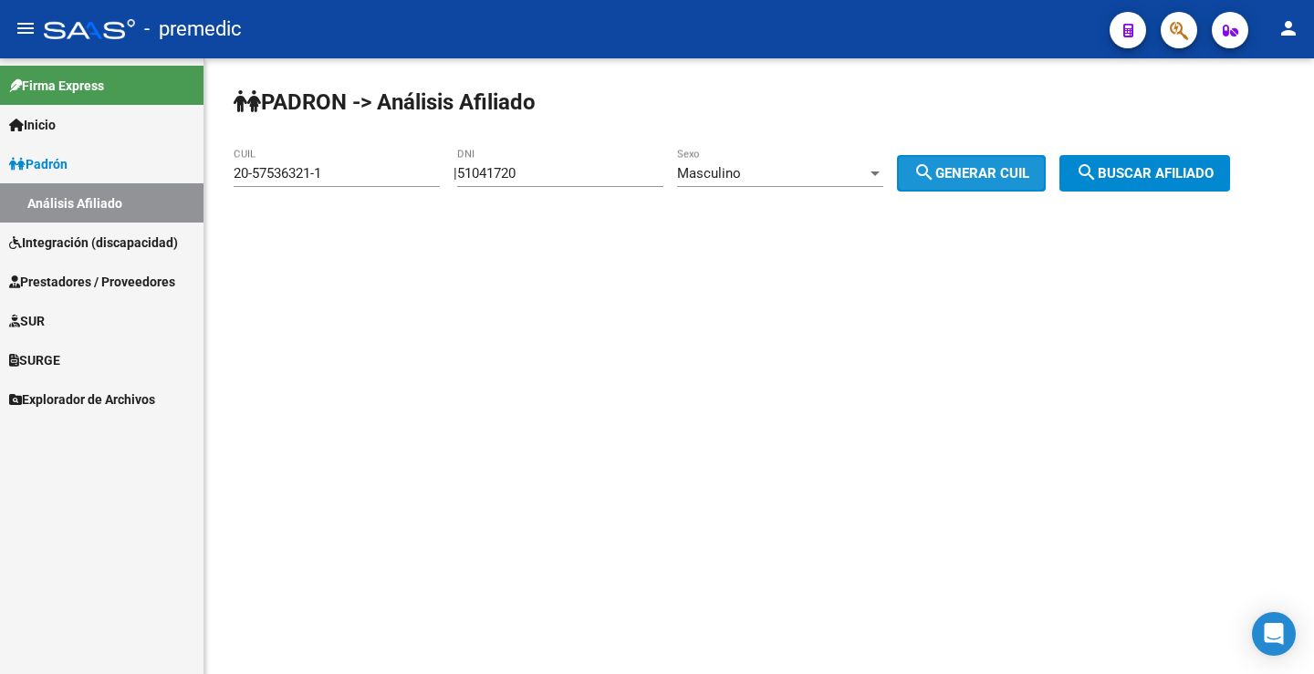
click at [973, 159] on button "search Generar CUIL" at bounding box center [971, 173] width 149 height 36
click at [1212, 163] on button "search Buscar afiliado" at bounding box center [1144, 173] width 171 height 36
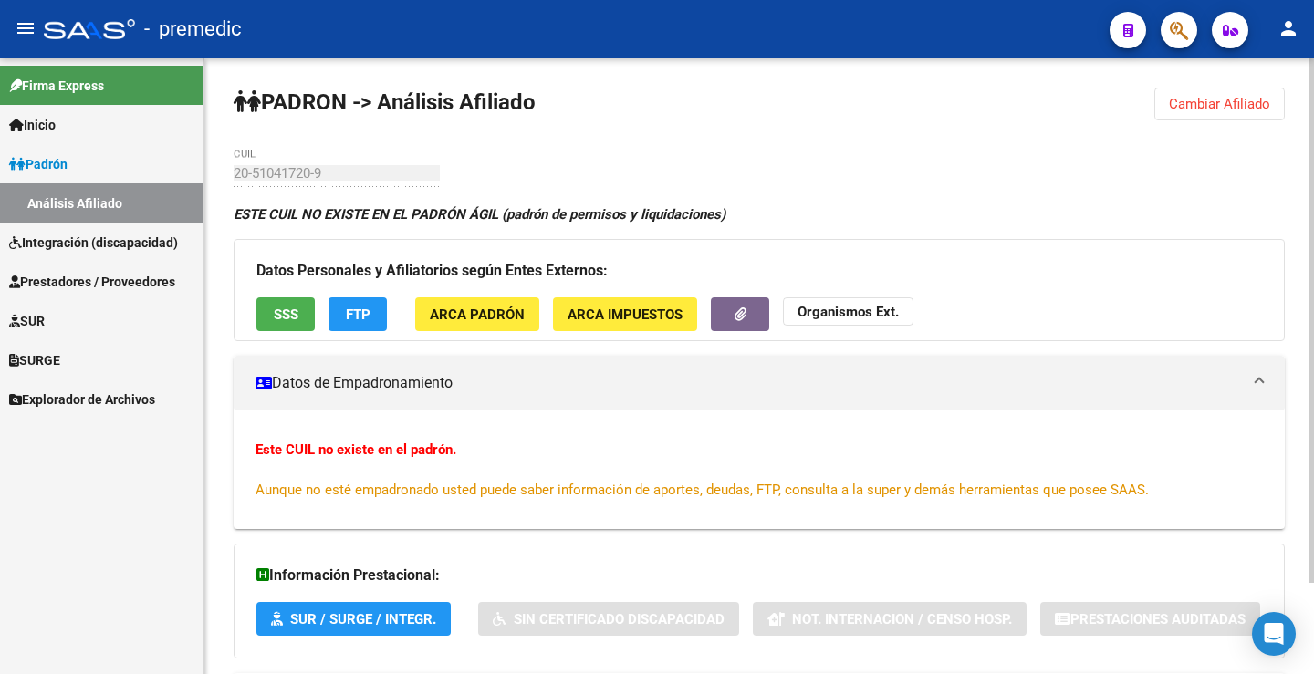
click at [1234, 110] on span "Cambiar Afiliado" at bounding box center [1219, 104] width 101 height 16
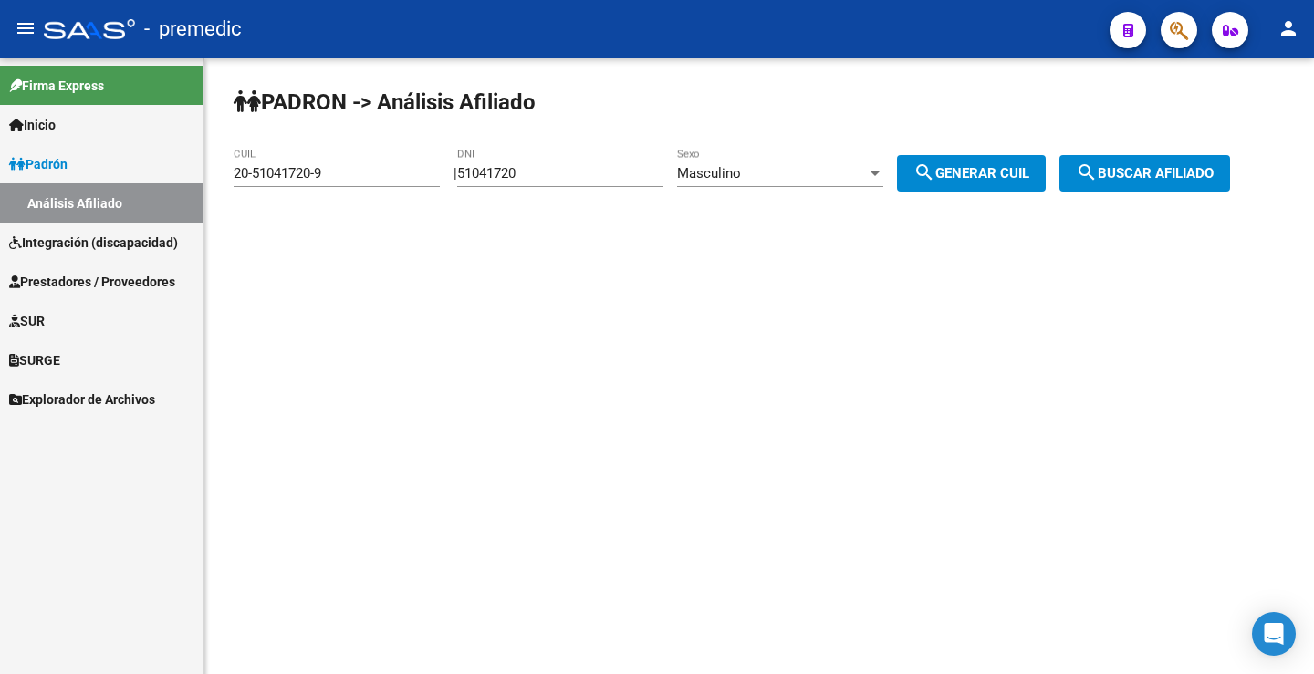
click at [761, 160] on div "Masculino Sexo" at bounding box center [780, 167] width 206 height 39
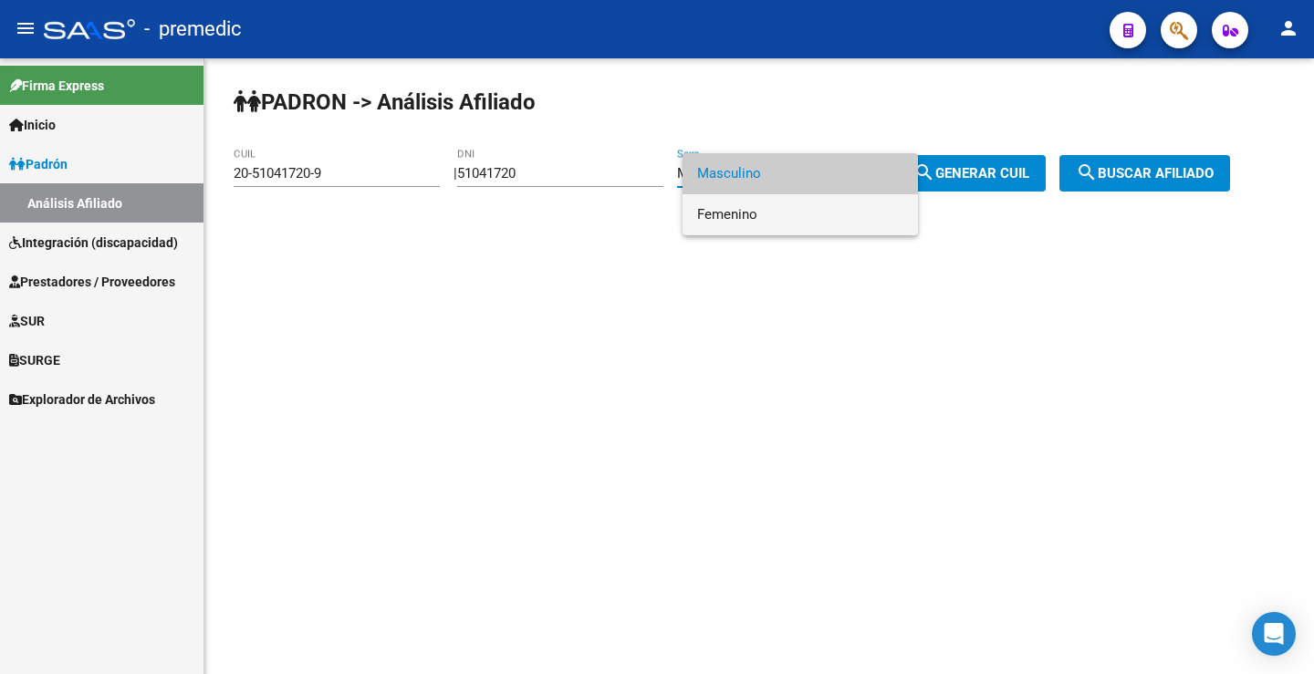
drag, startPoint x: 742, startPoint y: 218, endPoint x: 758, endPoint y: 215, distance: 16.6
click at [744, 215] on span "Femenino" at bounding box center [800, 214] width 206 height 41
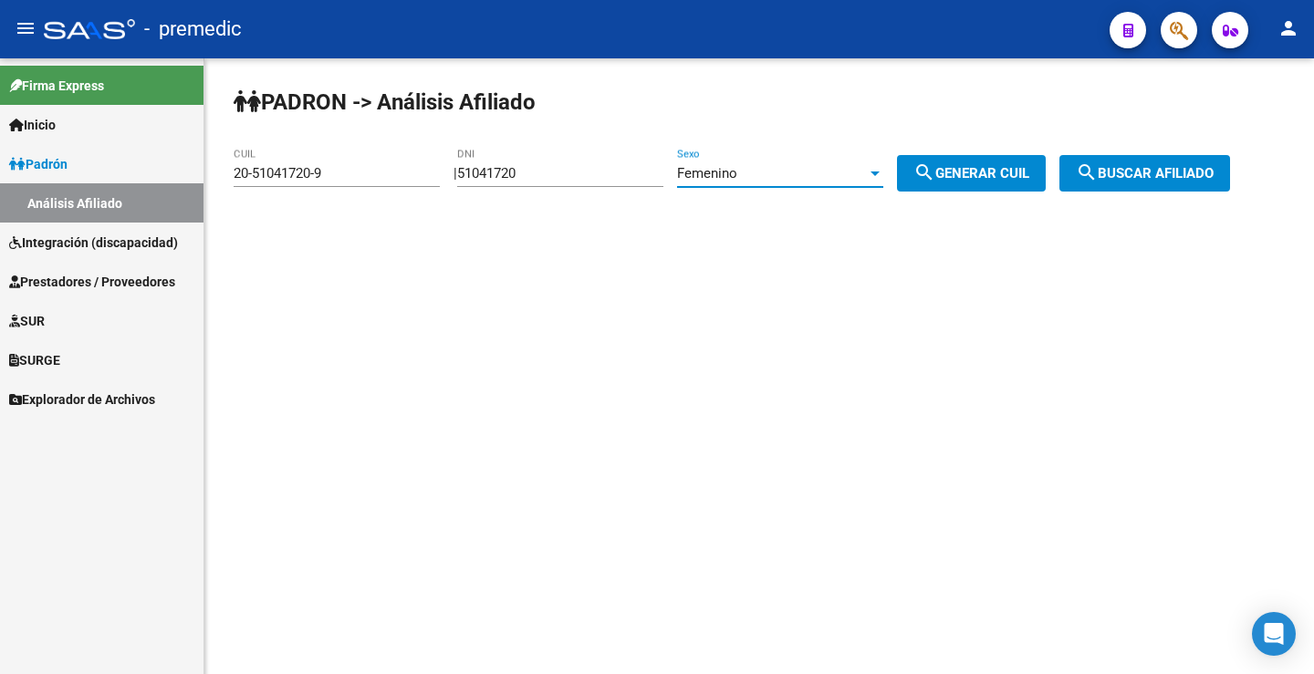
click at [1069, 185] on div "PADRON -> Análisis Afiliado 20-51041720-9 CUIL | 51041720 DNI Femenino Sexo sea…" at bounding box center [758, 154] width 1109 height 192
click at [1019, 192] on div "PADRON -> Análisis Afiliado 20-51041720-9 CUIL | 51041720 DNI Femenino Sexo sea…" at bounding box center [758, 154] width 1109 height 192
click at [1025, 184] on button "search Generar CUIL" at bounding box center [971, 173] width 149 height 36
type input "27-51041720-3"
click at [1198, 172] on span "search Buscar afiliado" at bounding box center [1145, 173] width 138 height 16
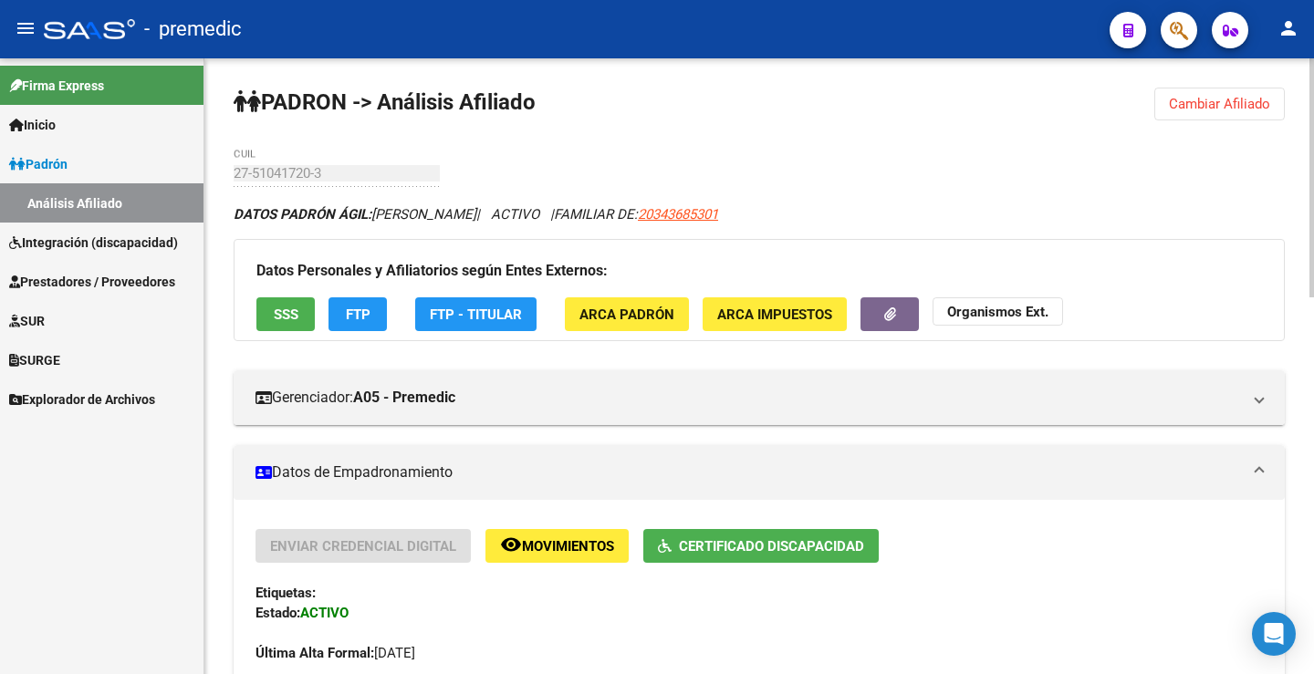
click at [359, 309] on span "FTP" at bounding box center [358, 315] width 25 height 16
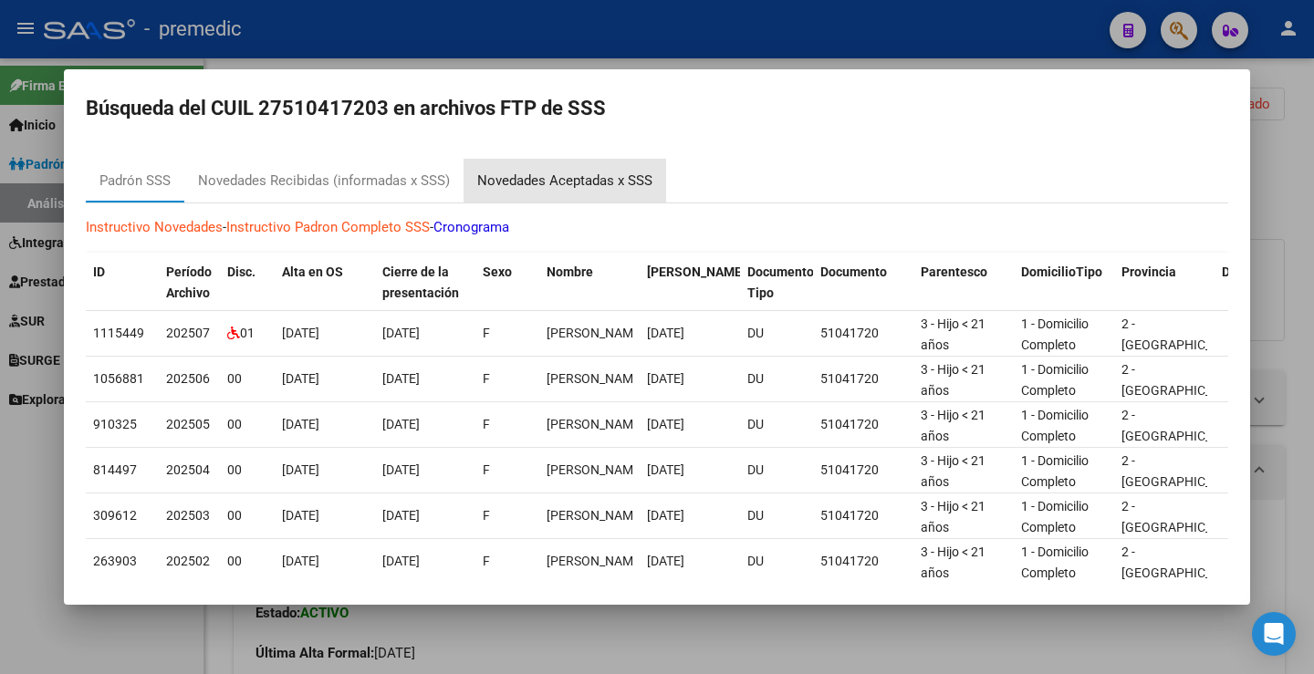
click at [575, 170] on div "Novedades Aceptadas x SSS" at bounding box center [564, 181] width 203 height 44
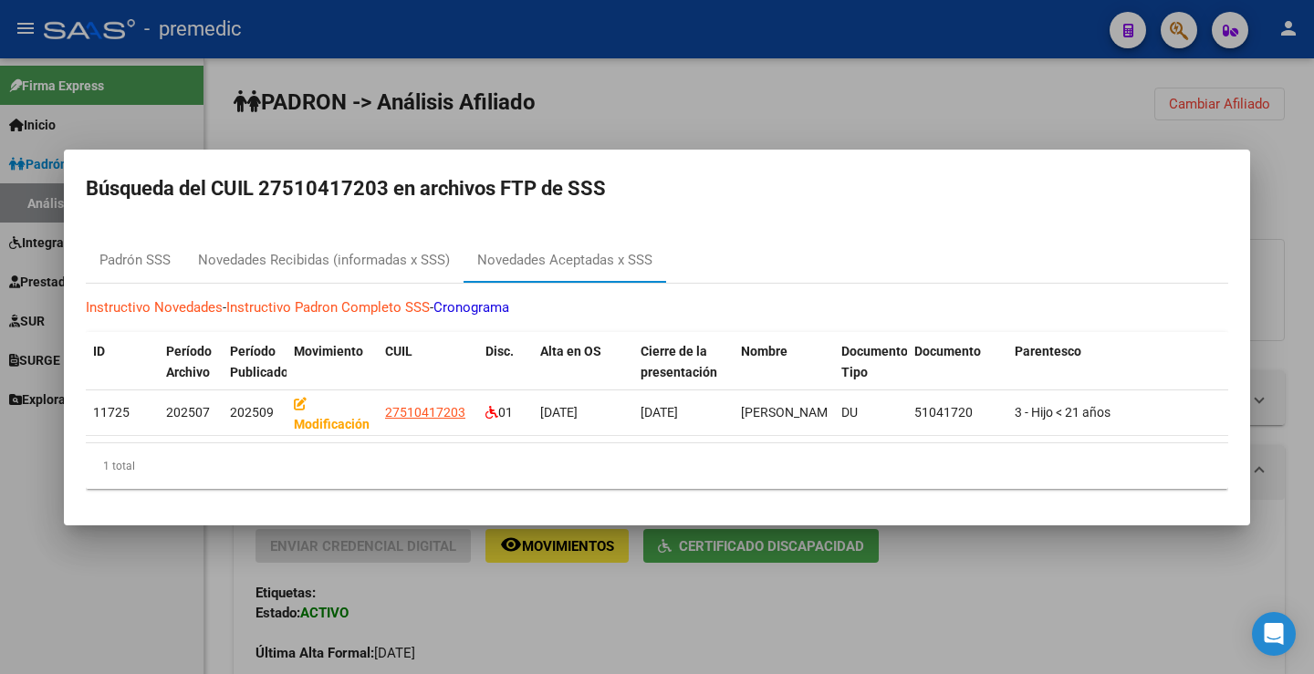
click at [634, 130] on div at bounding box center [657, 337] width 1314 height 674
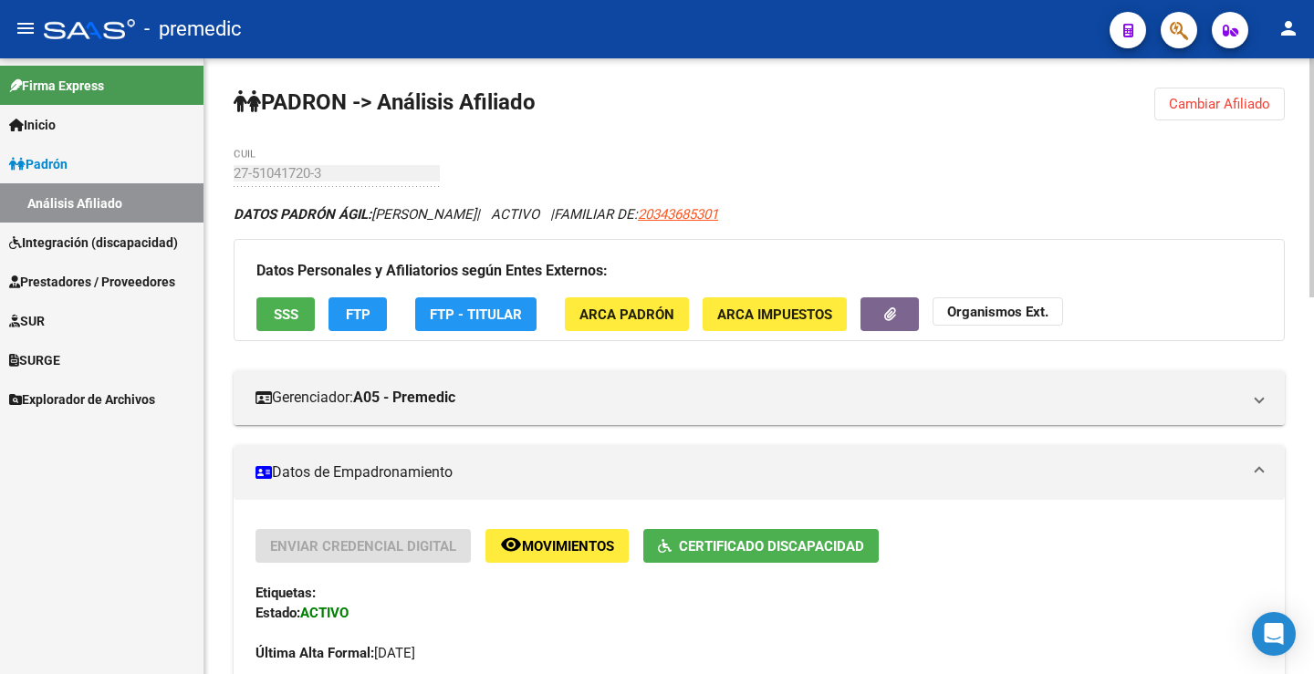
click at [334, 302] on button "FTP" at bounding box center [357, 314] width 58 height 34
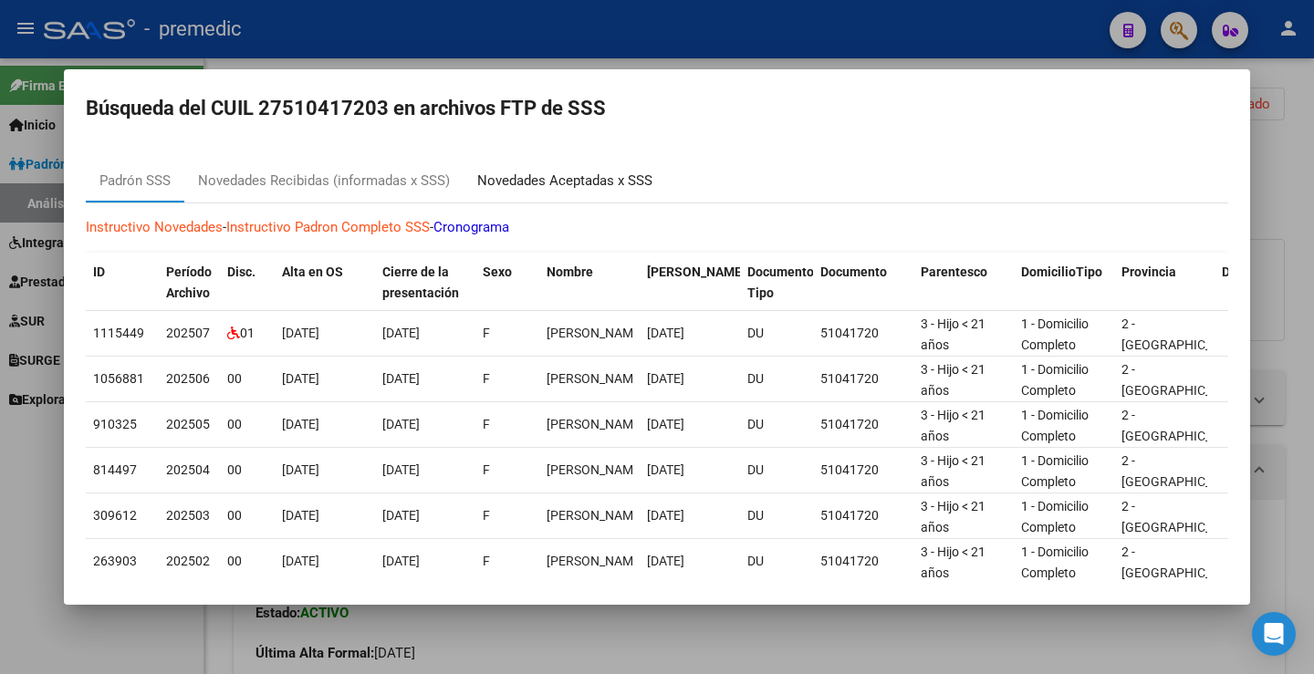
click at [532, 172] on div "Novedades Aceptadas x SSS" at bounding box center [564, 181] width 175 height 21
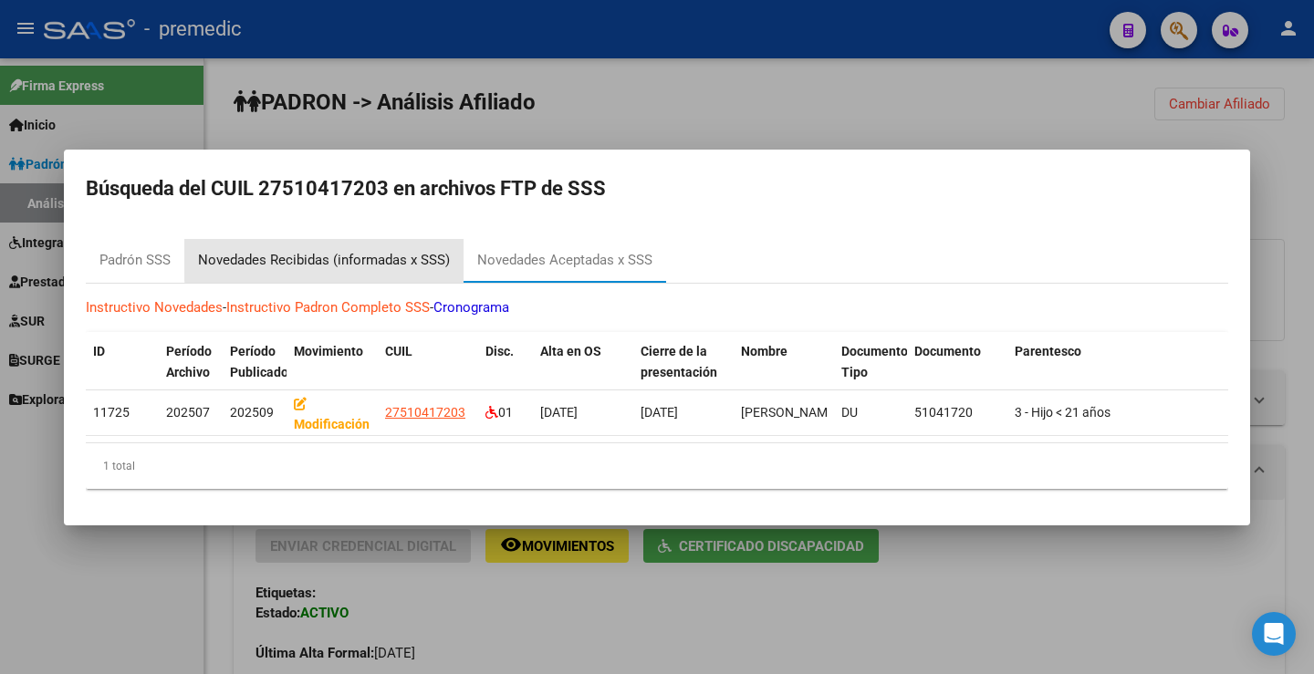
click at [421, 250] on div "Novedades Recibidas (informadas x SSS)" at bounding box center [324, 260] width 252 height 21
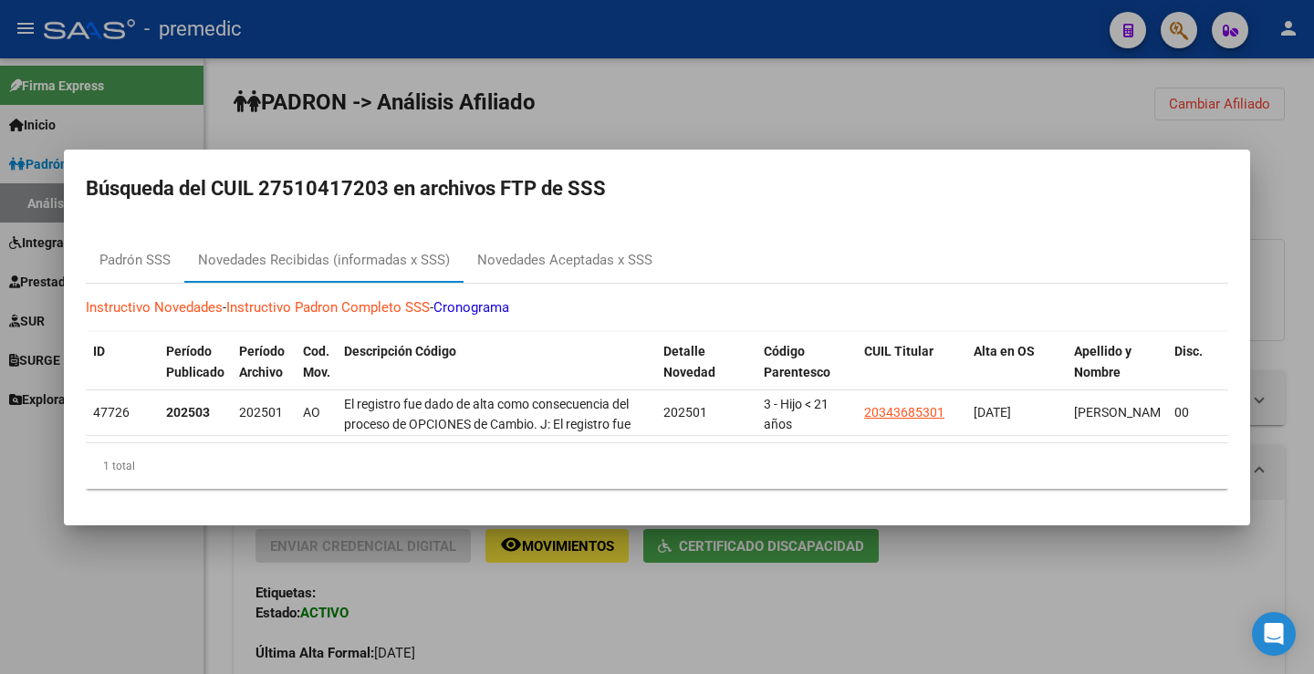
click at [1056, 101] on div at bounding box center [657, 337] width 1314 height 674
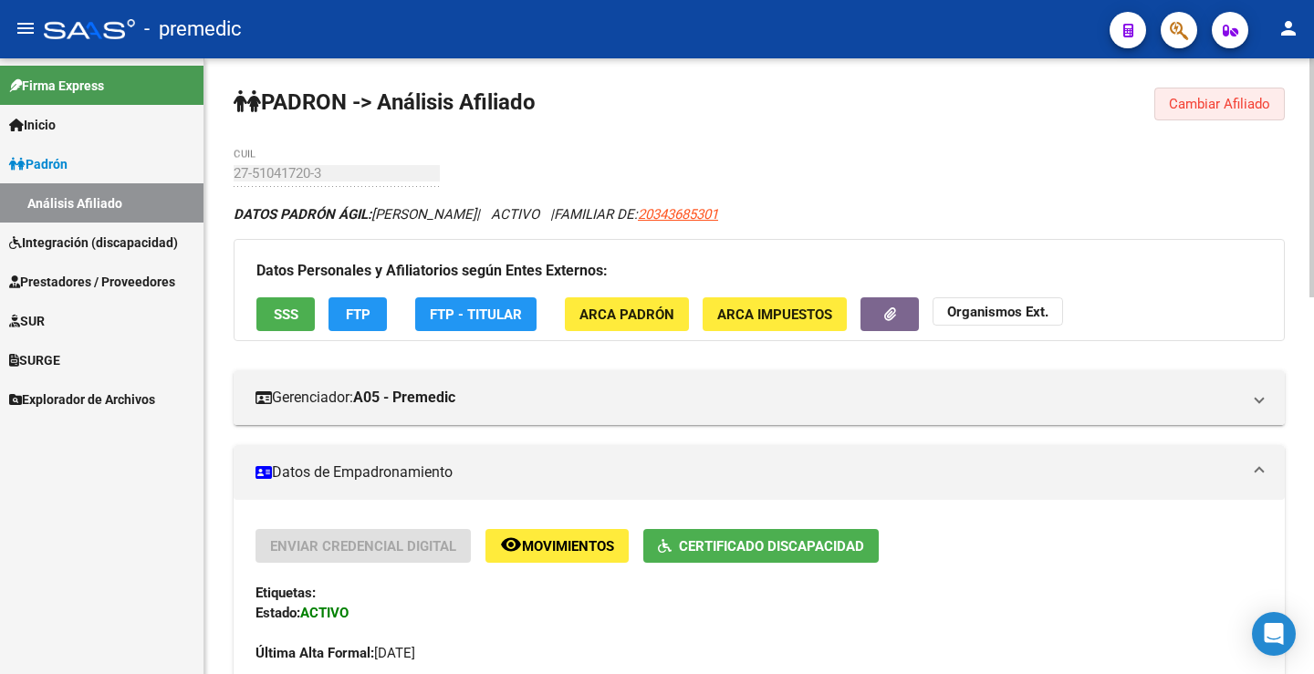
click at [1187, 101] on span "Cambiar Afiliado" at bounding box center [1219, 104] width 101 height 16
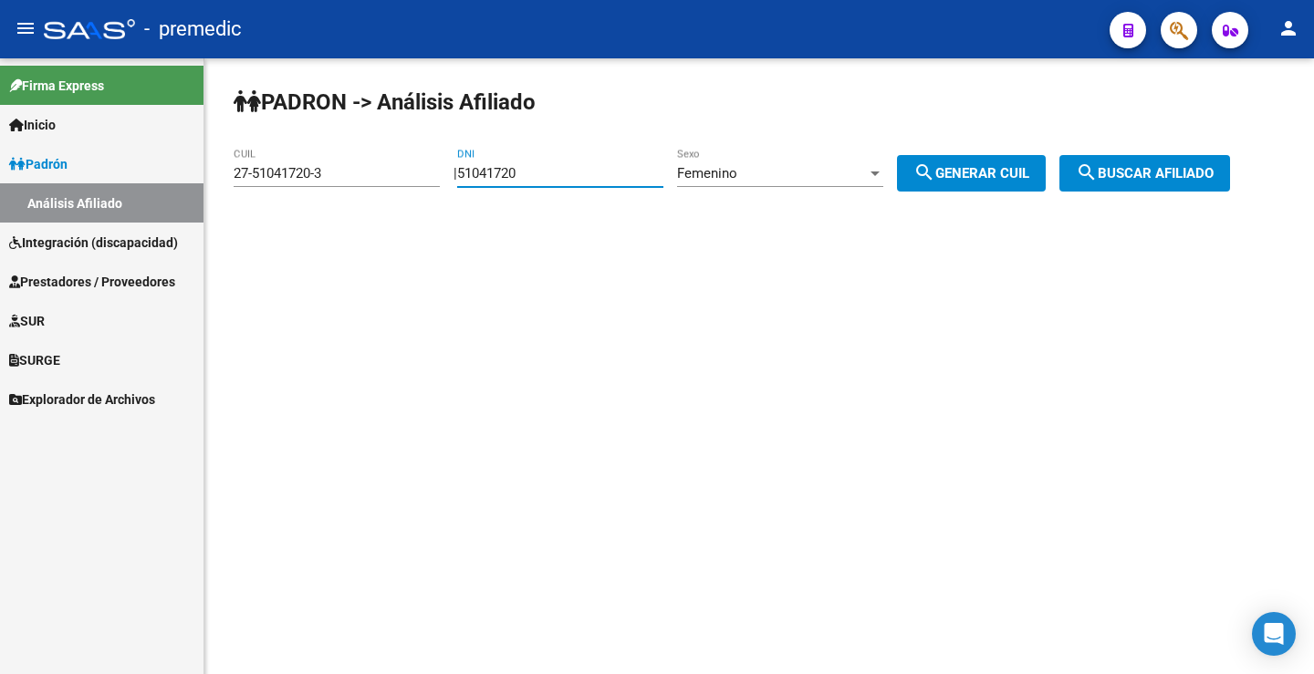
drag, startPoint x: 561, startPoint y: 170, endPoint x: 133, endPoint y: 179, distance: 428.0
click at [133, 179] on mat-sidenav-container "Firma Express Inicio Instructivos Contacto OS Padrón Análisis Afiliado Integrac…" at bounding box center [657, 366] width 1314 height 616
paste input "8622264"
type input "58622264"
click at [764, 173] on div "Femenino" at bounding box center [772, 173] width 190 height 16
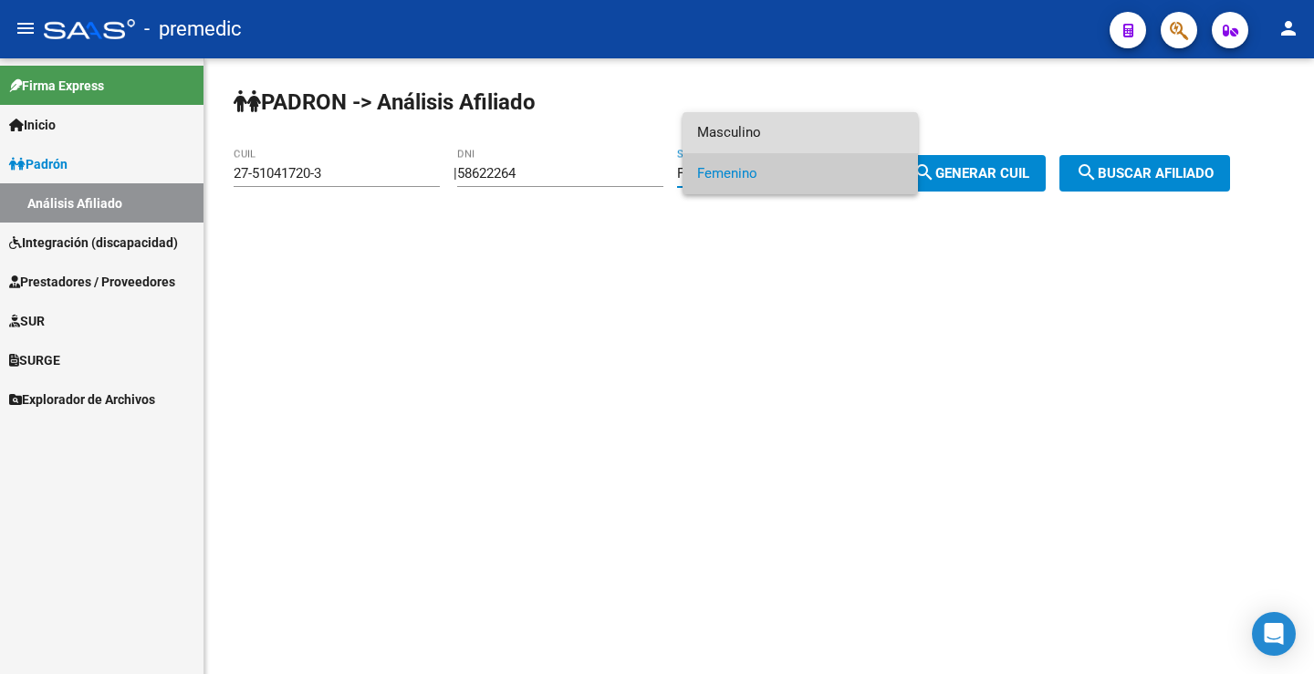
click at [816, 128] on span "Masculino" at bounding box center [800, 132] width 206 height 41
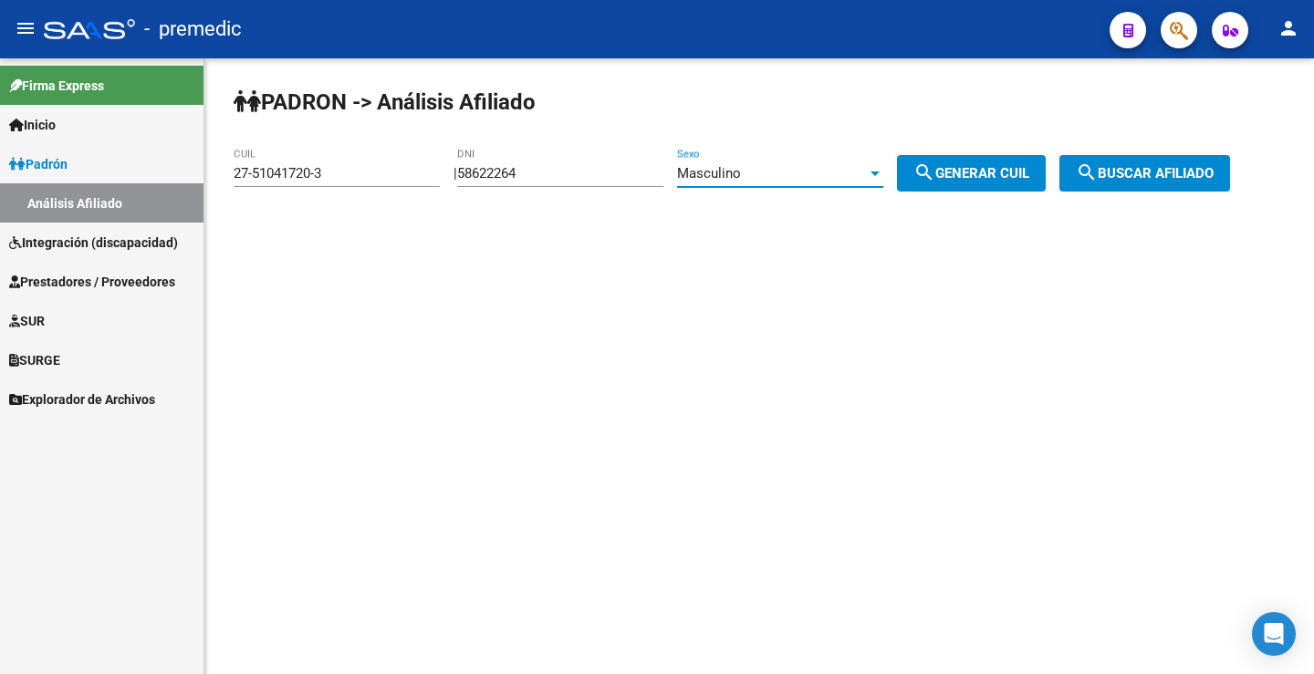
click at [993, 162] on button "search Generar CUIL" at bounding box center [971, 173] width 149 height 36
type input "20-58622264-4"
click at [995, 167] on span "search Generar CUIL" at bounding box center [971, 173] width 116 height 16
click at [1140, 178] on span "search Buscar afiliado" at bounding box center [1145, 173] width 138 height 16
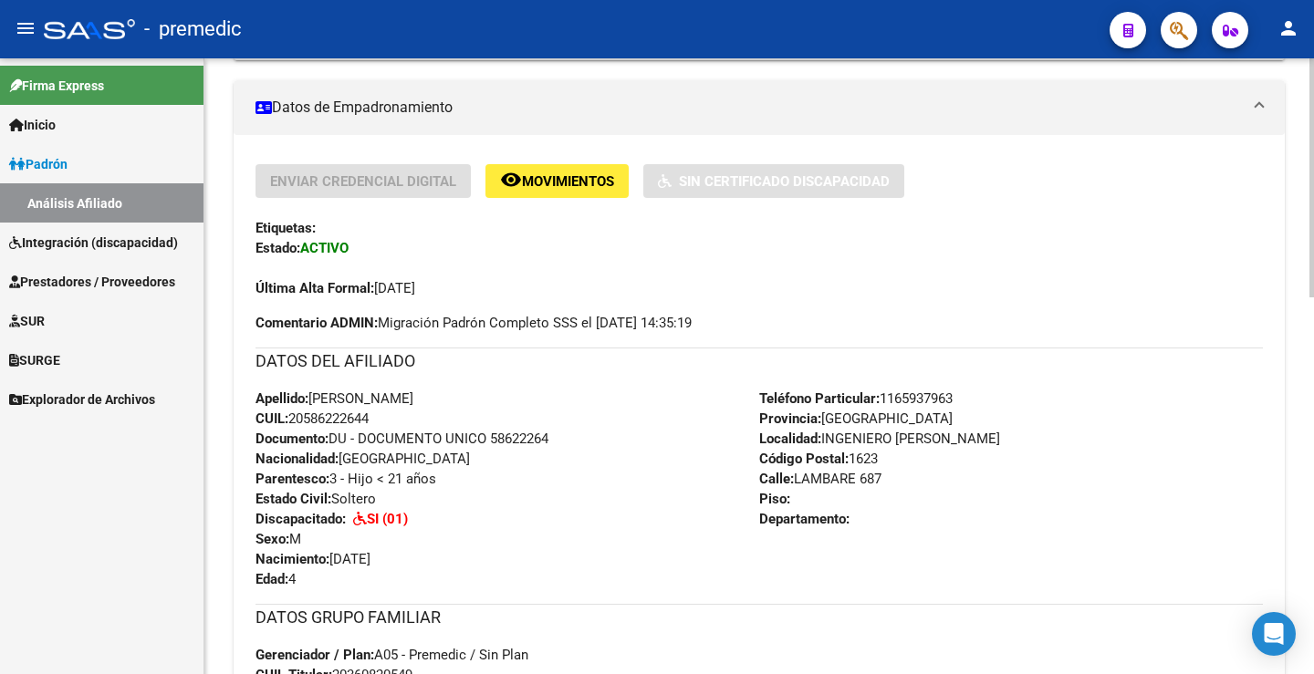
scroll to position [182, 0]
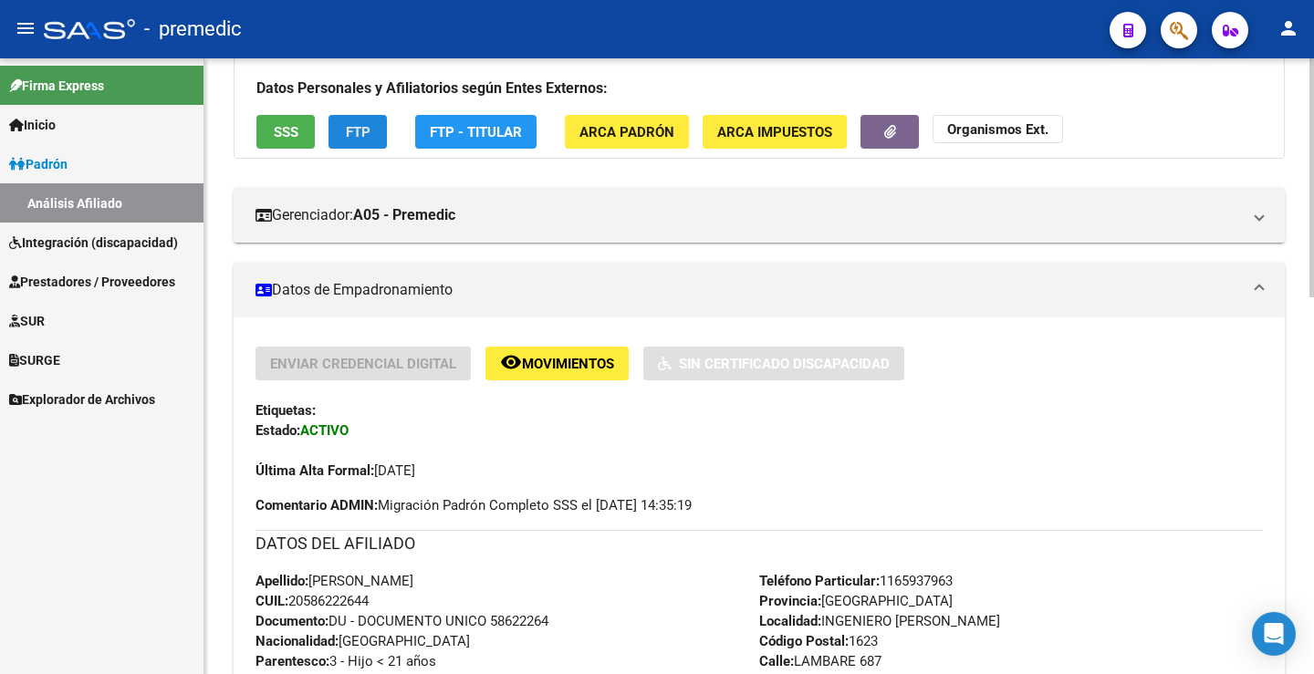
click at [360, 124] on span "FTP" at bounding box center [358, 132] width 25 height 16
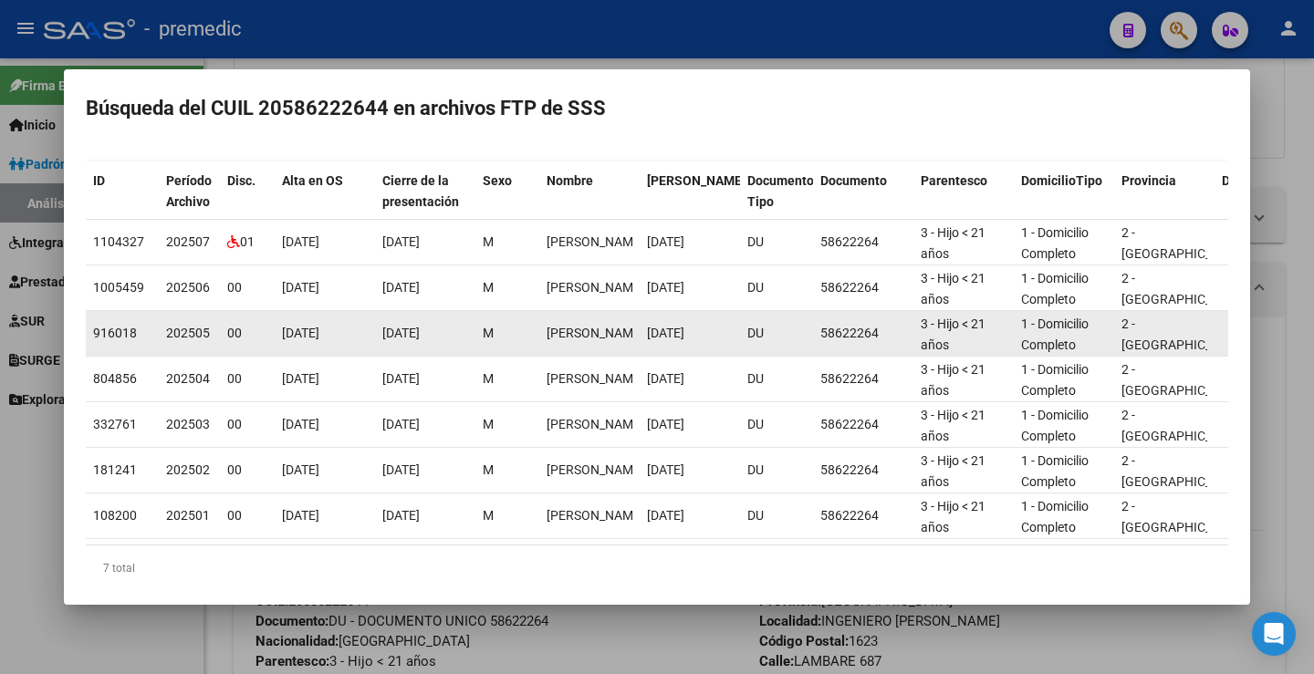
scroll to position [0, 0]
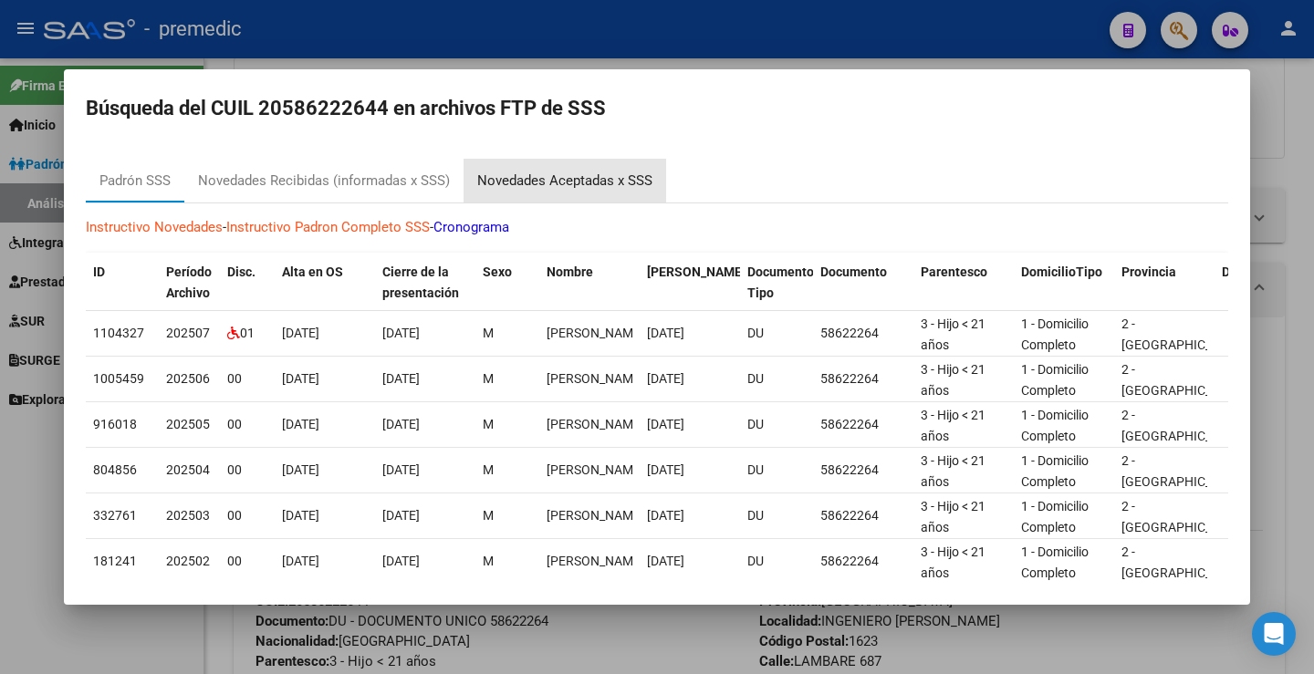
click at [640, 177] on div "Novedades Aceptadas x SSS" at bounding box center [564, 181] width 175 height 21
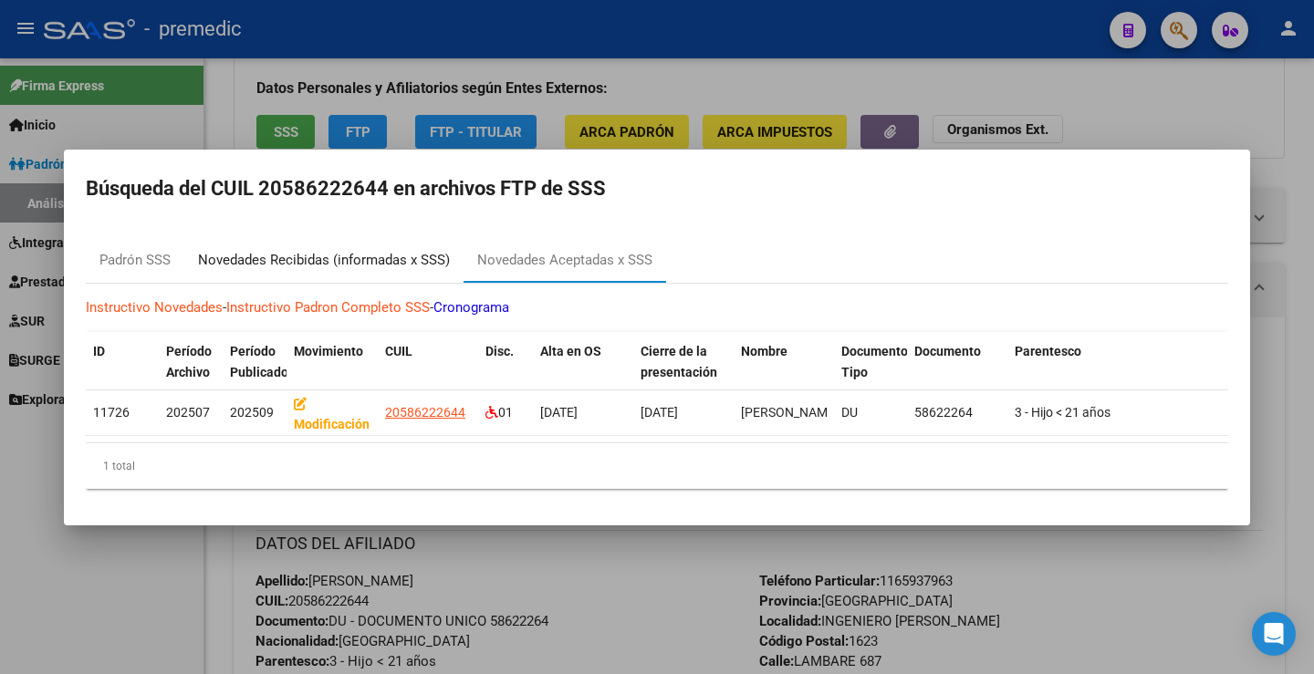
click at [368, 239] on div "Novedades Recibidas (informadas x SSS)" at bounding box center [323, 261] width 279 height 44
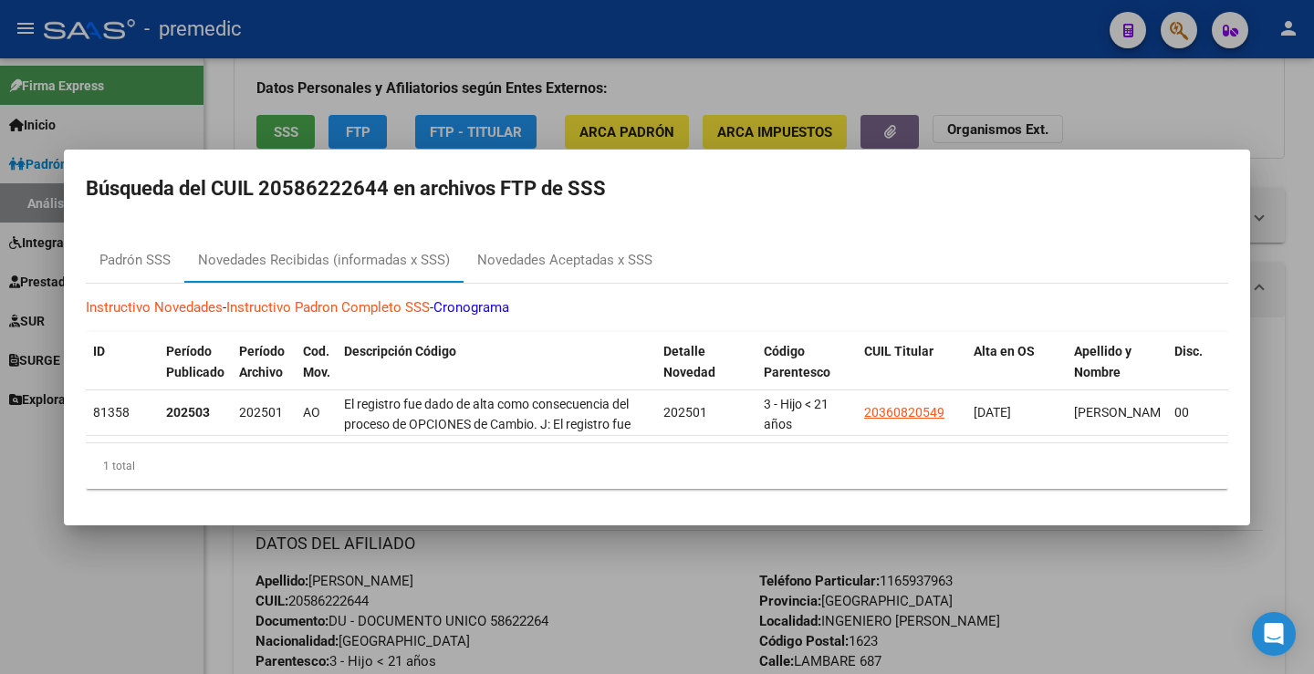
click at [1077, 96] on div at bounding box center [657, 337] width 1314 height 674
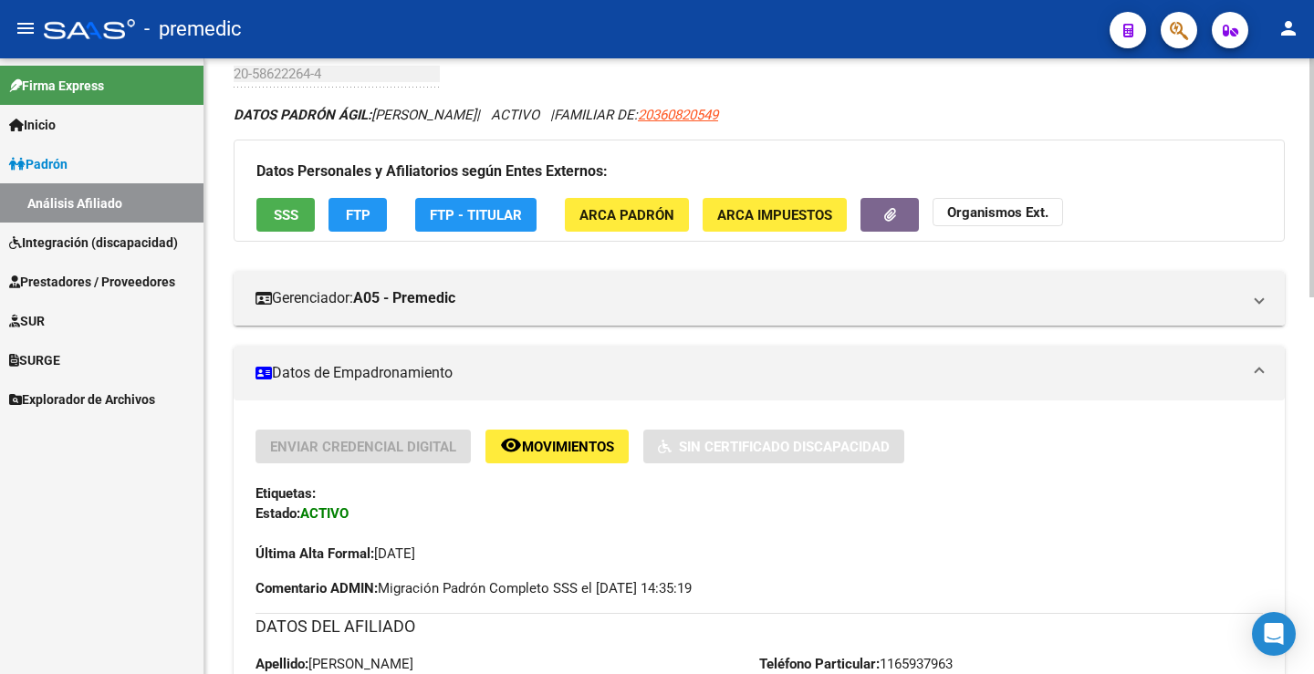
scroll to position [91, 0]
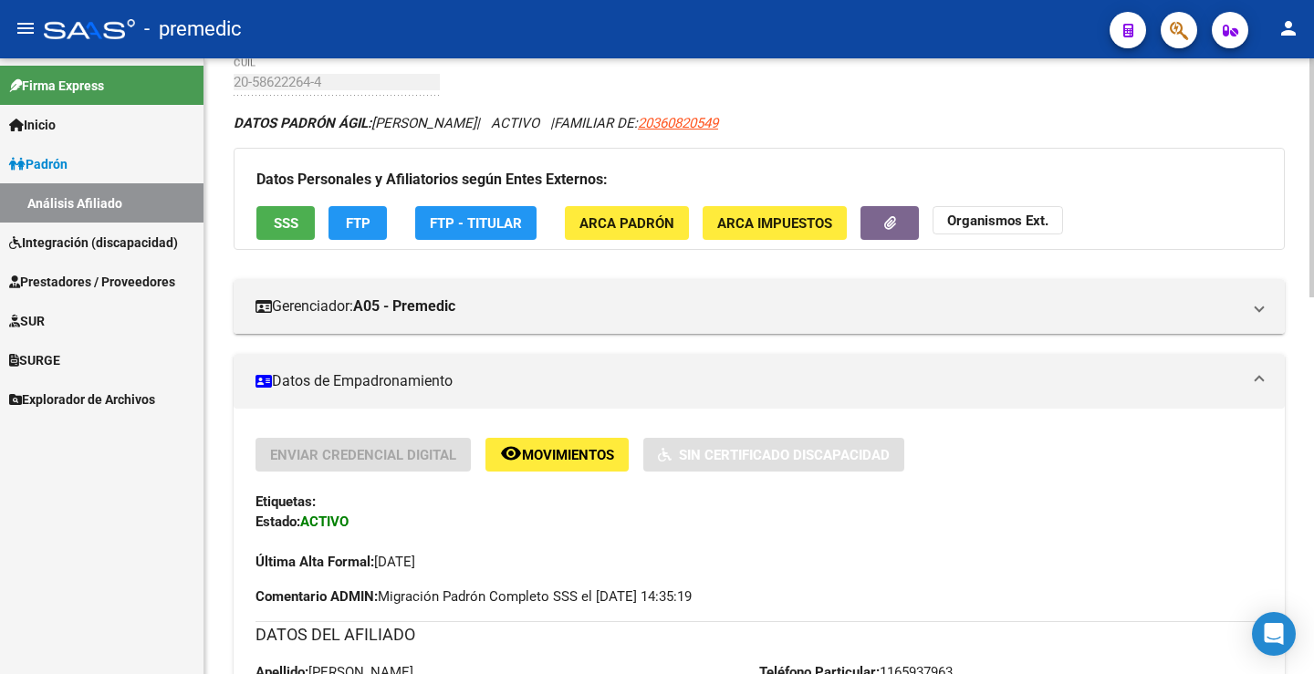
click at [375, 235] on button "FTP" at bounding box center [357, 223] width 58 height 34
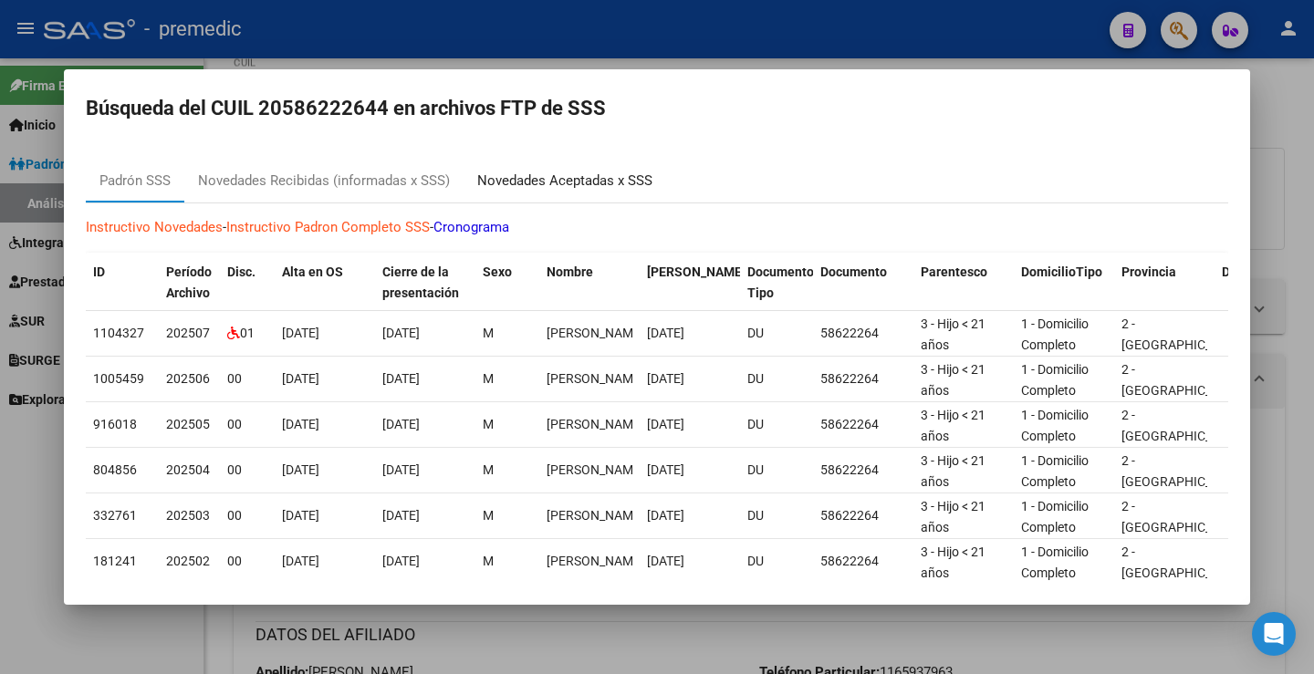
click at [541, 186] on div "Novedades Aceptadas x SSS" at bounding box center [564, 181] width 175 height 21
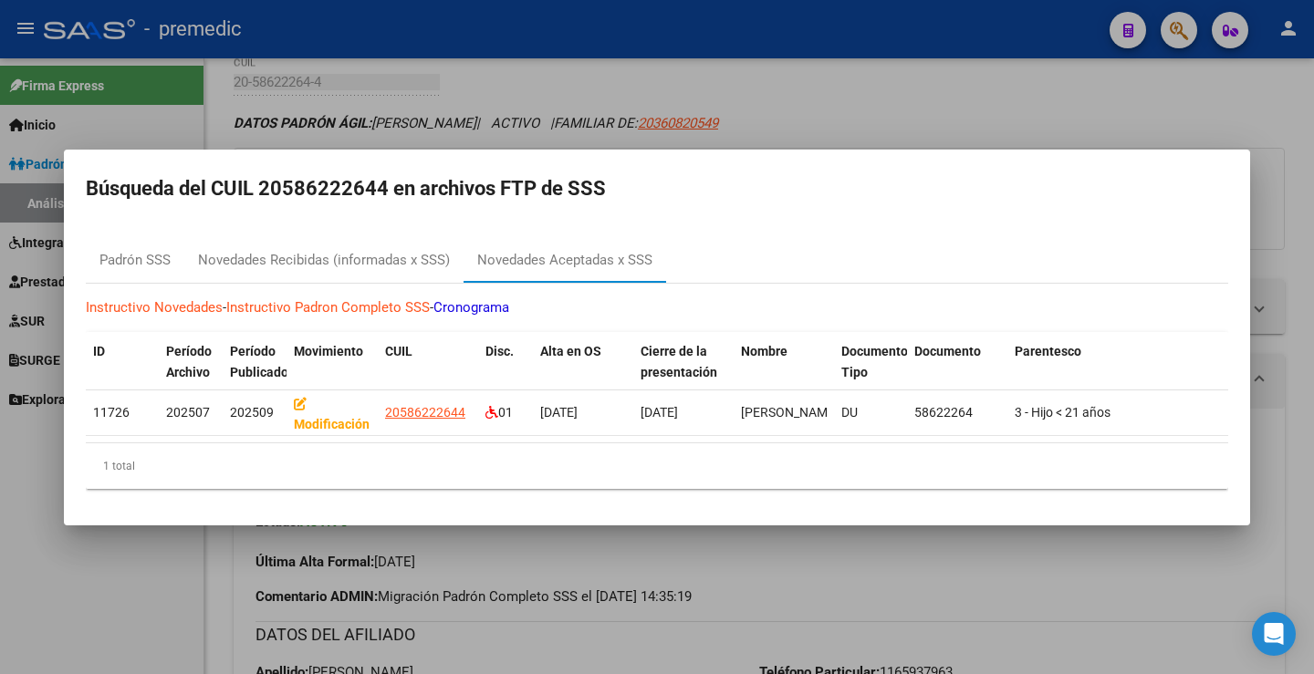
click at [1035, 117] on div at bounding box center [657, 337] width 1314 height 674
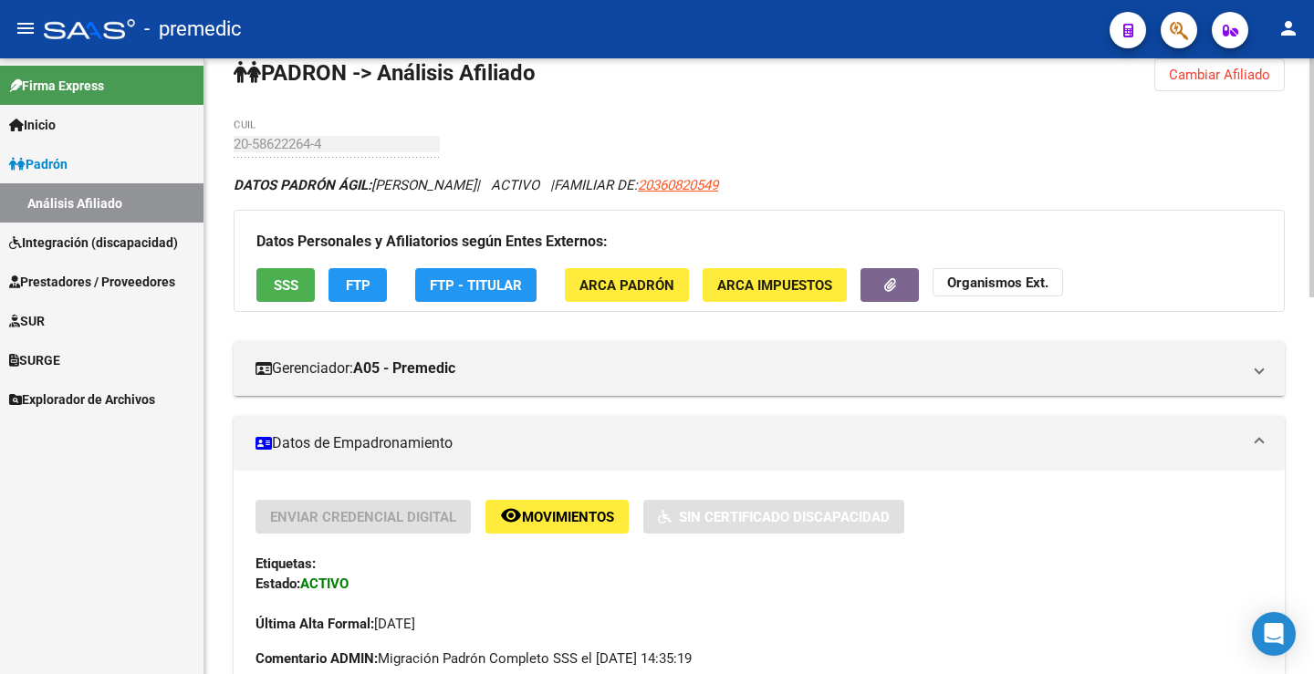
scroll to position [0, 0]
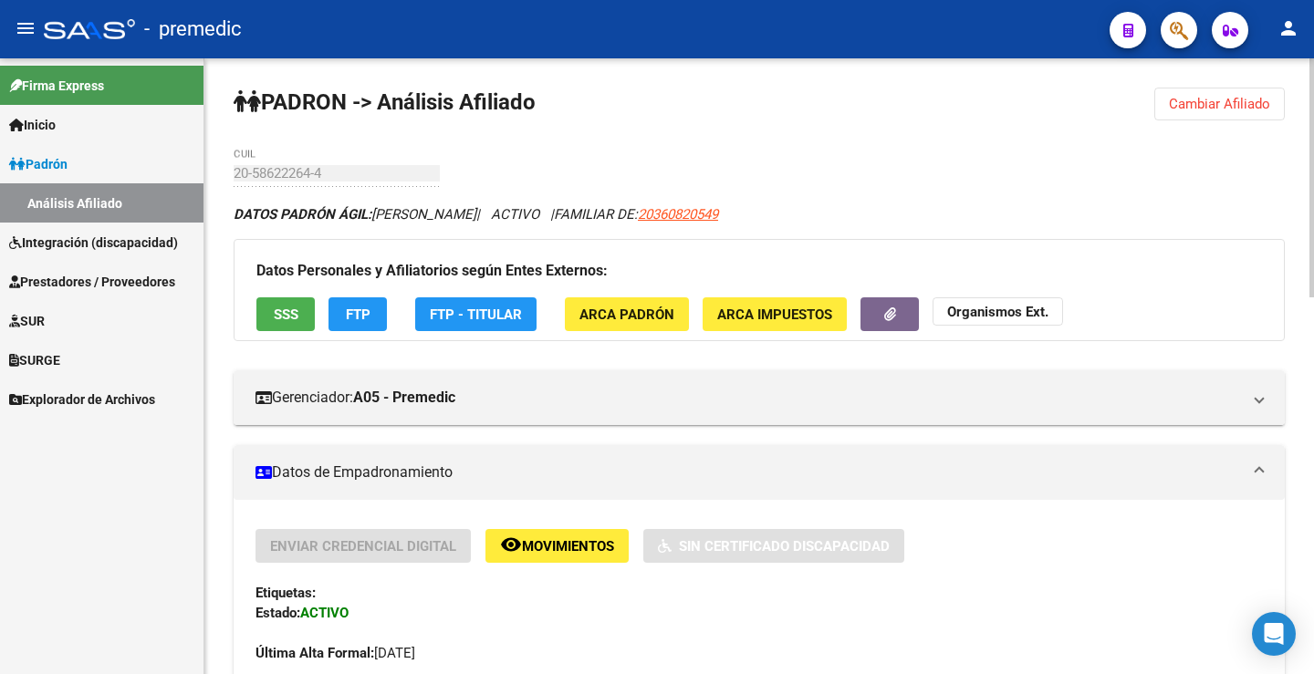
click at [1178, 117] on button "Cambiar Afiliado" at bounding box center [1219, 104] width 130 height 33
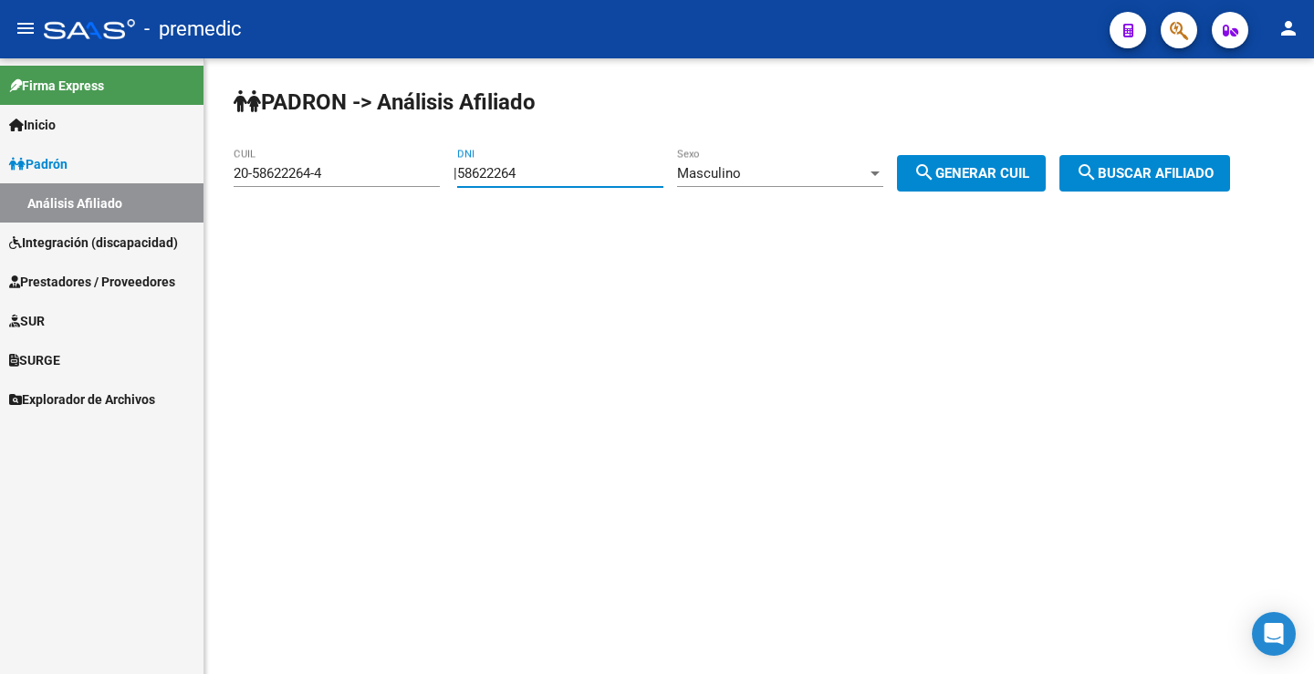
drag, startPoint x: 525, startPoint y: 192, endPoint x: 379, endPoint y: 196, distance: 146.0
click at [379, 182] on app-analisis-afiliado "PADRON -> Análisis Afiliado 20-58622264-4 CUIL | 58622264 DNI Masculino Sexo se…" at bounding box center [739, 173] width 1010 height 16
paste input "5891057"
type input "55891057"
click at [995, 169] on span "search Generar CUIL" at bounding box center [971, 173] width 116 height 16
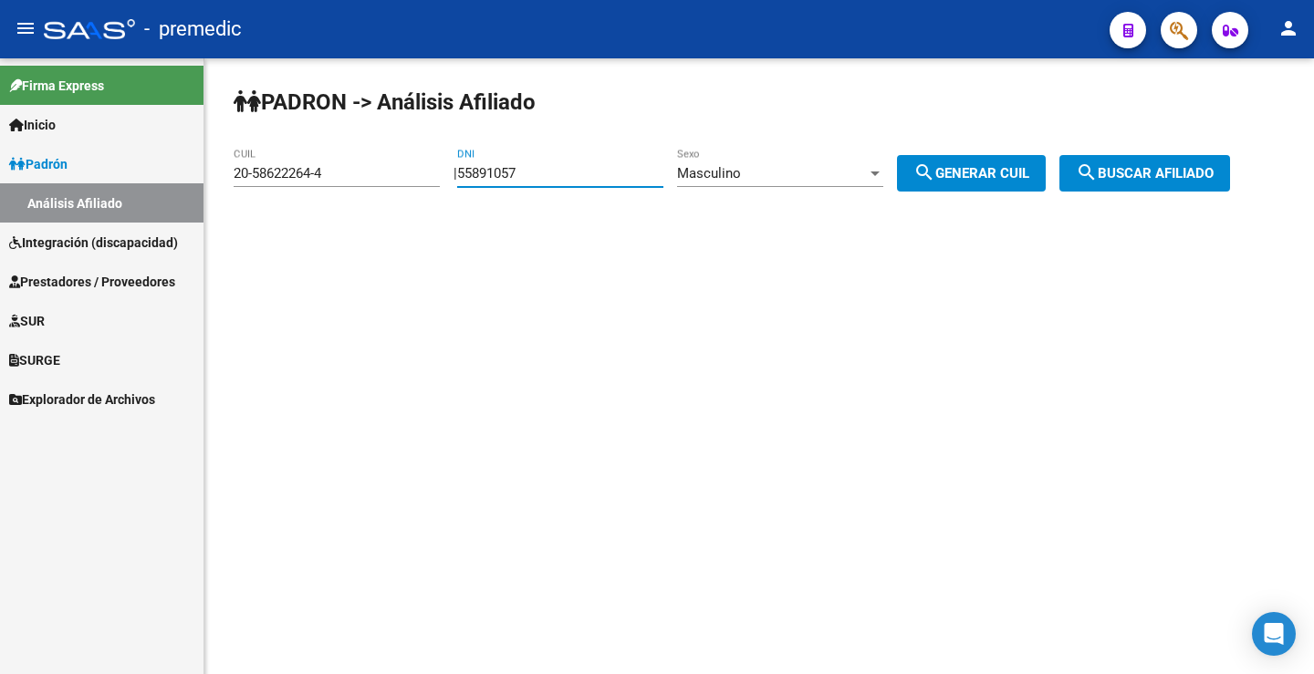
type input "20-55891057-8"
click at [1125, 179] on span "search Buscar afiliado" at bounding box center [1145, 173] width 138 height 16
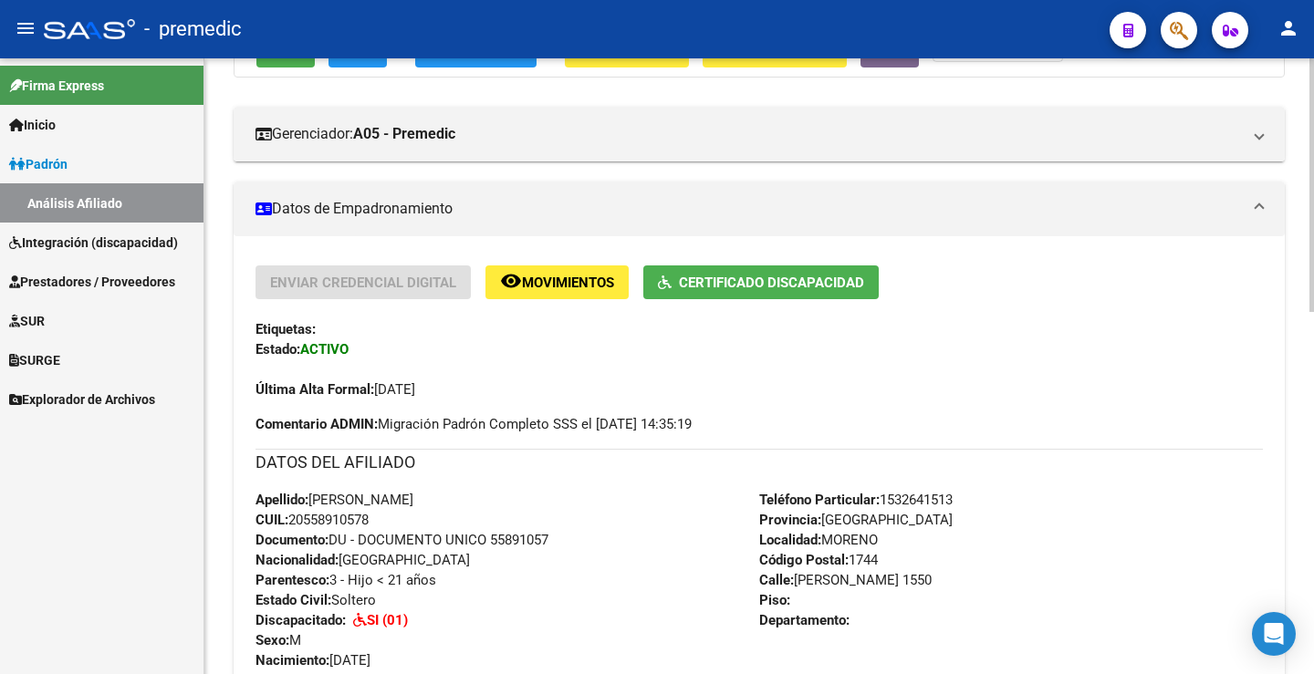
scroll to position [274, 0]
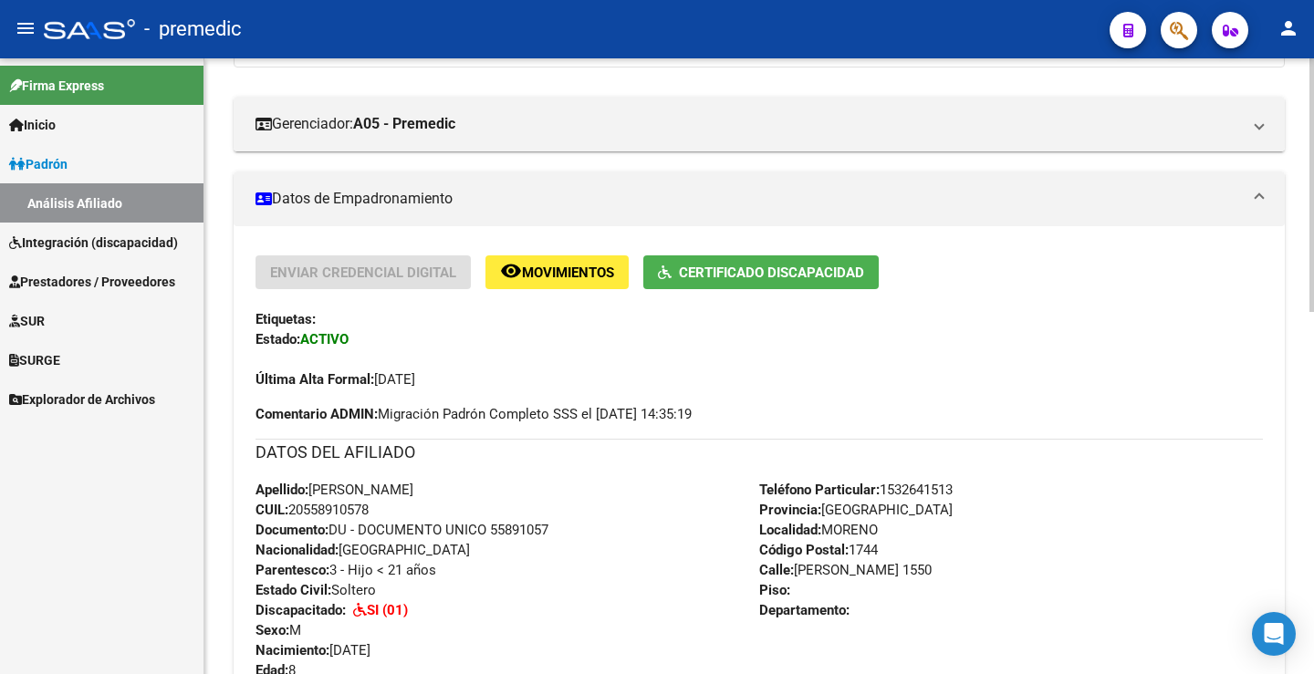
drag, startPoint x: 1161, startPoint y: 429, endPoint x: 1111, endPoint y: 379, distance: 71.0
click at [1165, 429] on div "Enviar Credencial Digital remove_red_eye Movimientos Certificado Discapacidad E…" at bounding box center [758, 605] width 1007 height 700
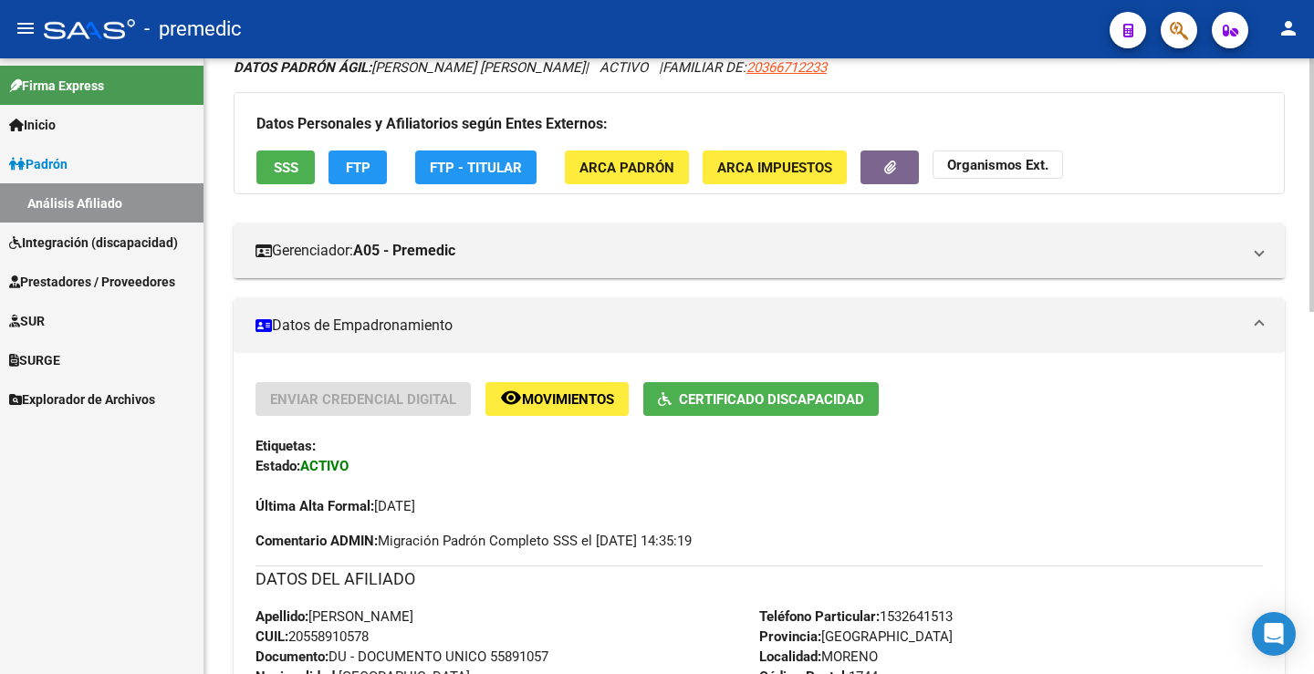
scroll to position [0, 0]
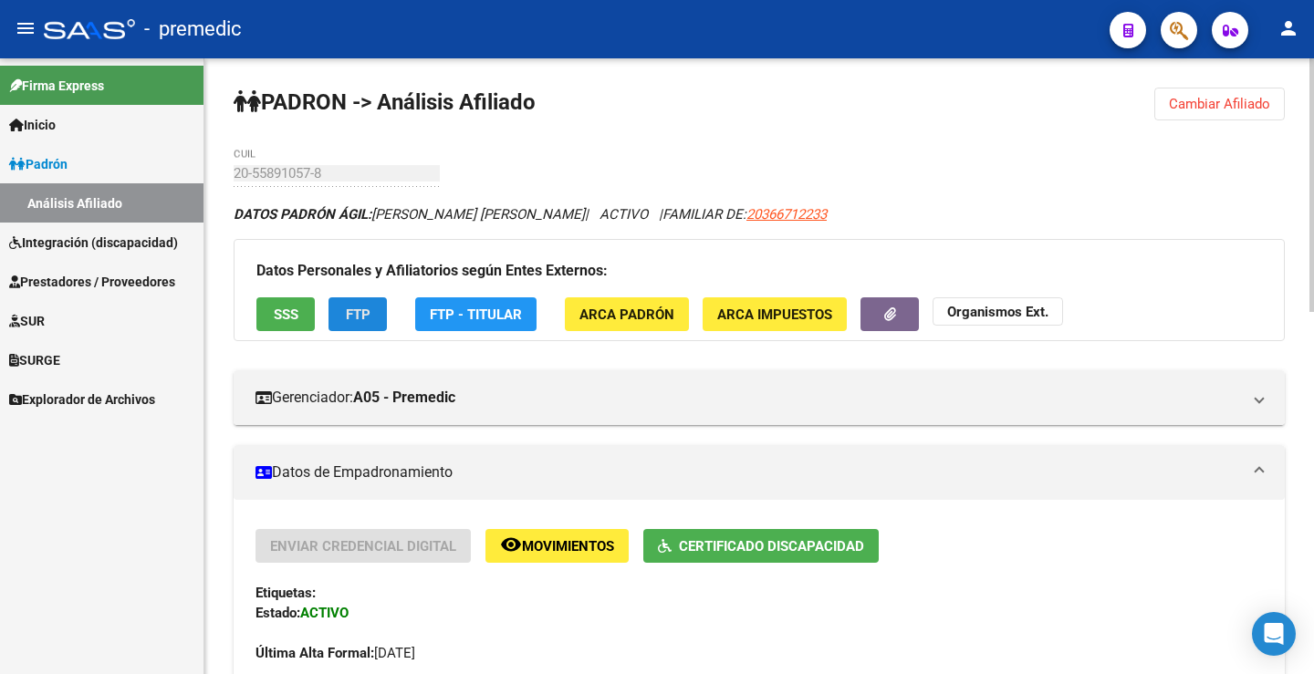
click at [338, 307] on button "FTP" at bounding box center [357, 314] width 58 height 34
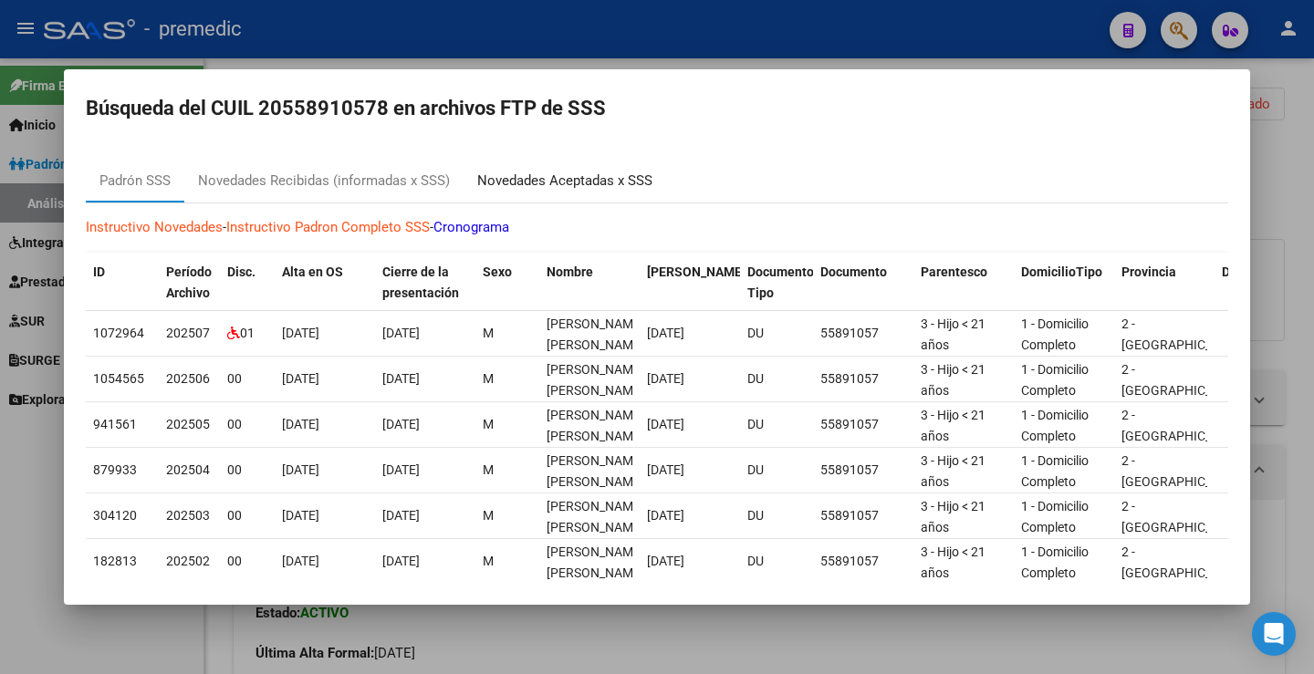
click at [557, 176] on div "Novedades Aceptadas x SSS" at bounding box center [564, 181] width 175 height 21
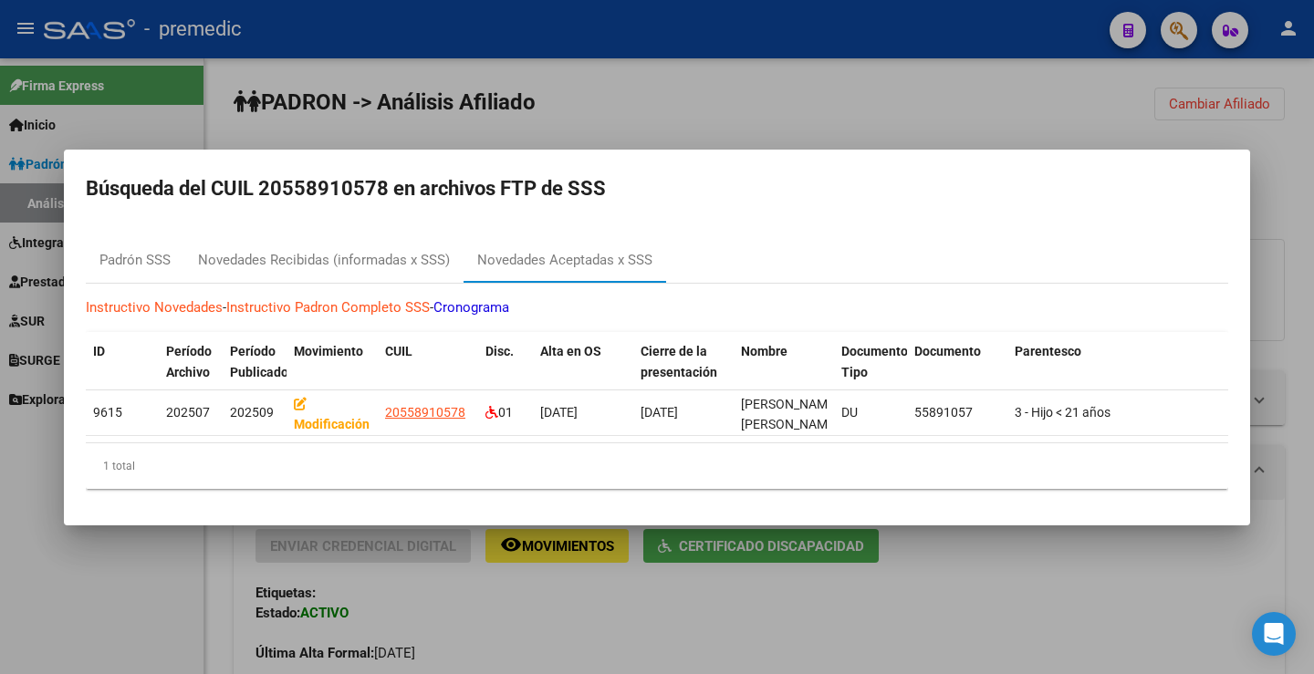
click at [1038, 78] on div at bounding box center [657, 337] width 1314 height 674
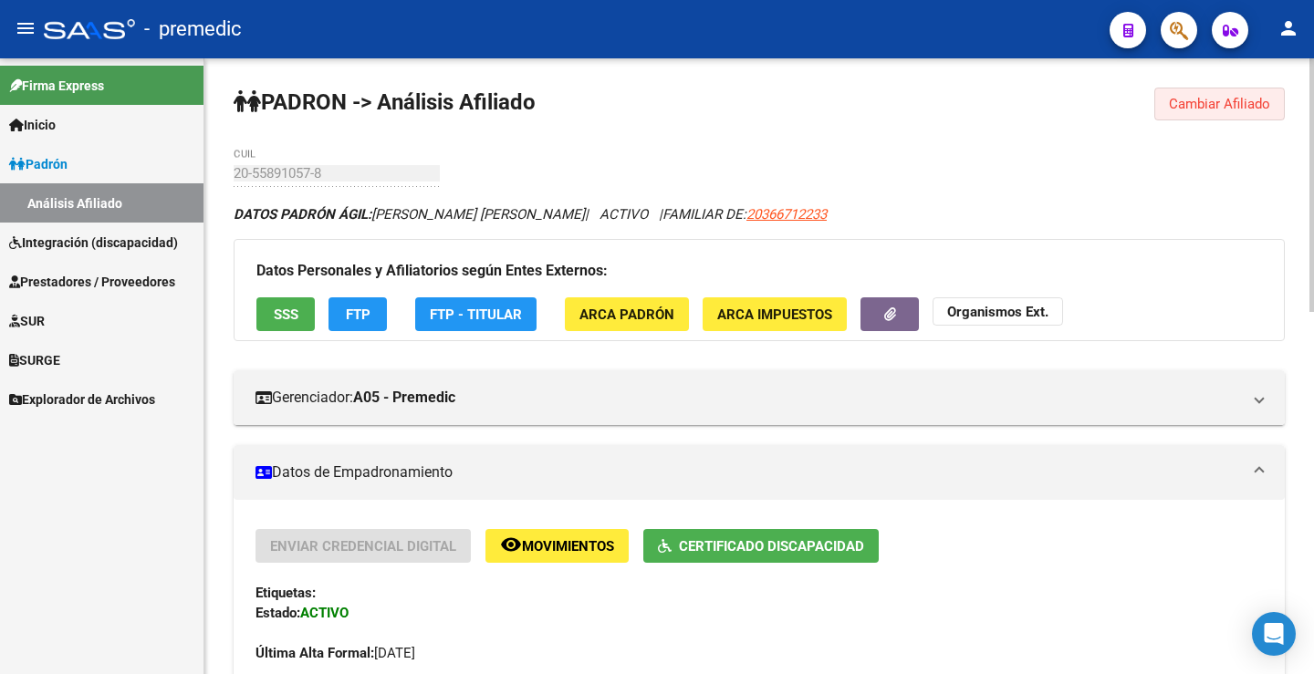
click at [1226, 88] on button "Cambiar Afiliado" at bounding box center [1219, 104] width 130 height 33
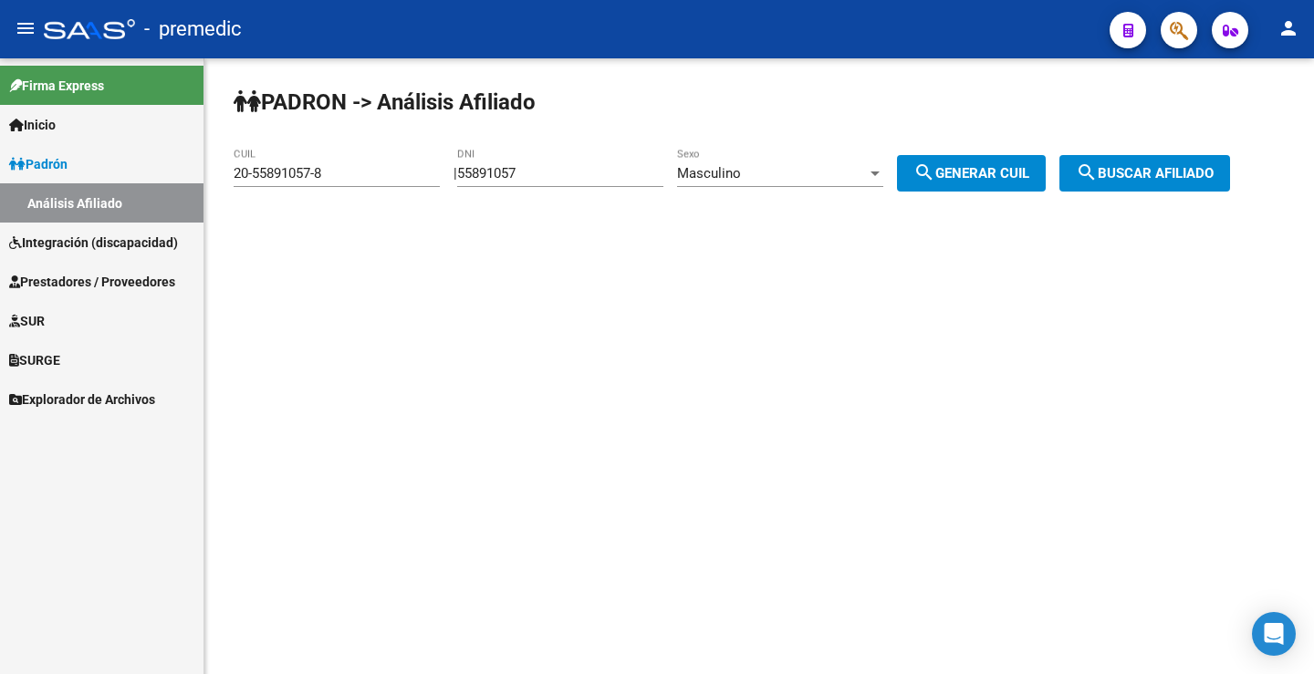
drag, startPoint x: 1216, startPoint y: 118, endPoint x: 1047, endPoint y: 155, distance: 172.9
click at [1216, 120] on div "PADRON -> Análisis Afiliado 20-55891057-8 CUIL | 55891057 DNI Masculino Sexo se…" at bounding box center [758, 154] width 1109 height 192
drag, startPoint x: 562, startPoint y: 183, endPoint x: 547, endPoint y: 173, distance: 17.7
click at [547, 173] on div "55891057 DNI" at bounding box center [560, 167] width 206 height 39
drag, startPoint x: 546, startPoint y: 172, endPoint x: 315, endPoint y: 182, distance: 232.0
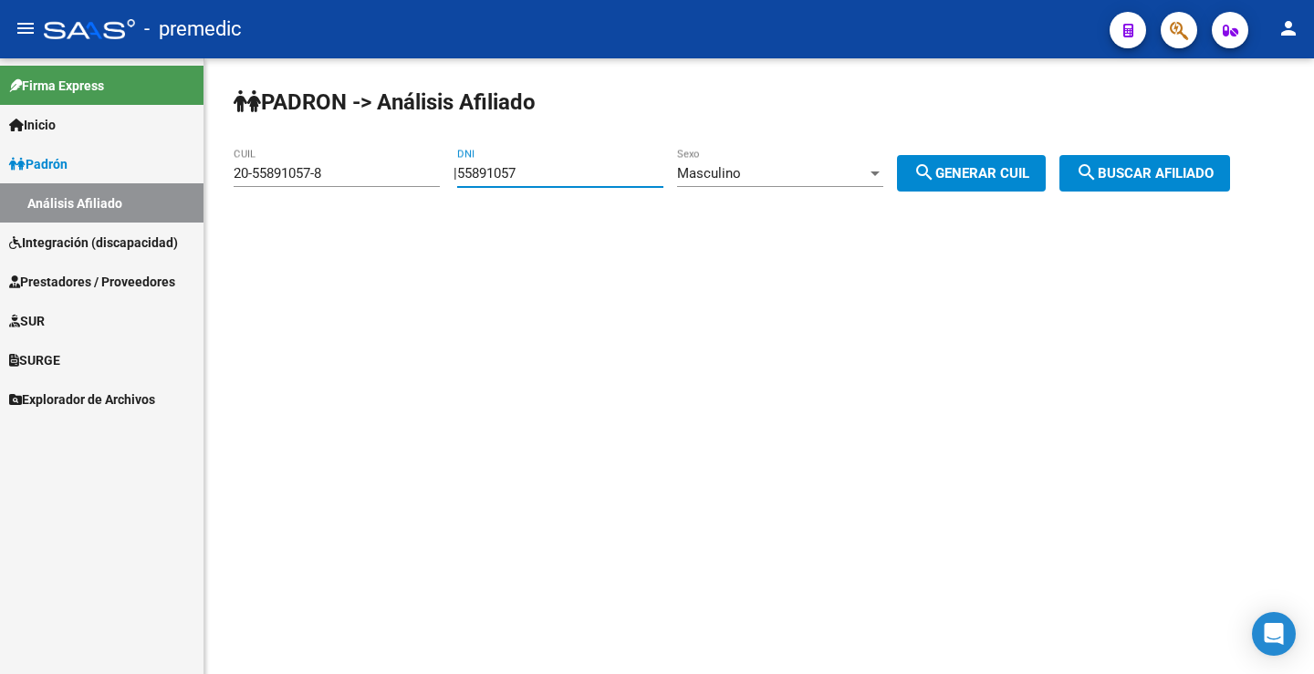
click at [288, 182] on app-analisis-afiliado "PADRON -> Análisis Afiliado 20-55891057-8 CUIL | 55891057 DNI Masculino Sexo se…" at bounding box center [739, 173] width 1010 height 16
paste input "6415951"
type input "56415951"
click at [928, 183] on button "search Generar CUIL" at bounding box center [971, 173] width 149 height 36
type input "20-56415951-5"
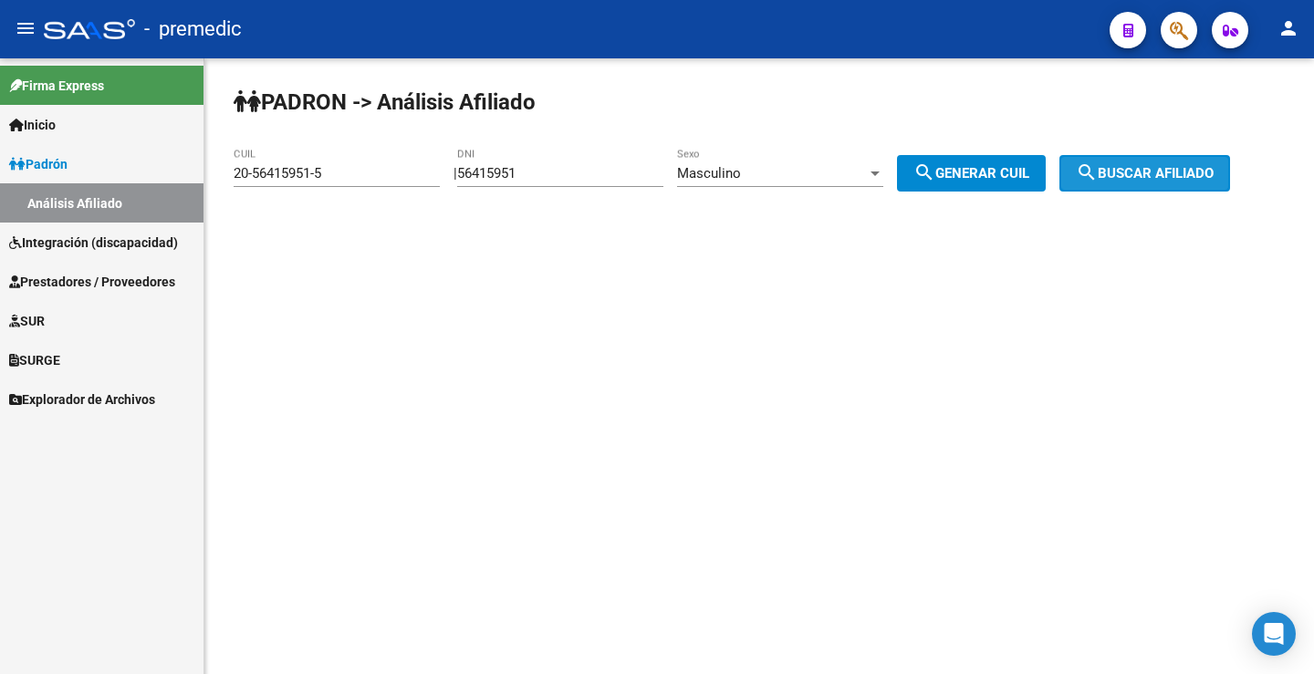
click at [1097, 177] on mat-icon "search" at bounding box center [1087, 172] width 22 height 22
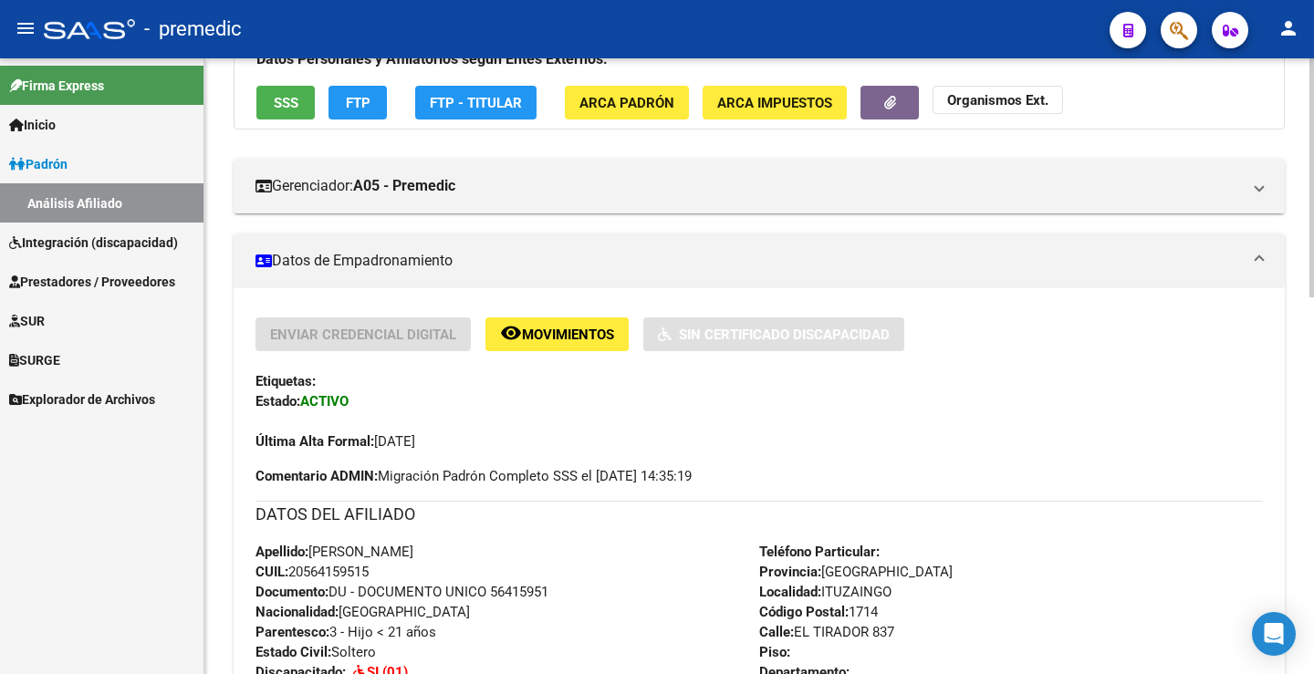
scroll to position [182, 0]
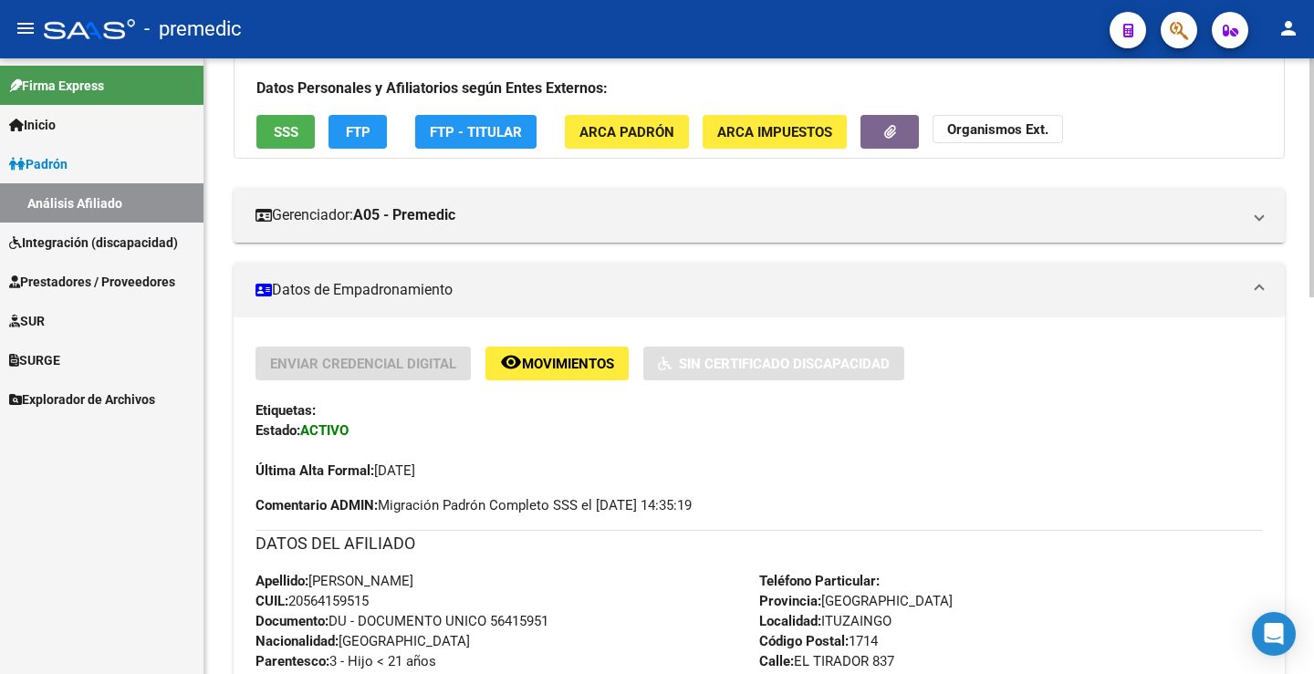
click at [380, 128] on button "FTP" at bounding box center [357, 132] width 58 height 34
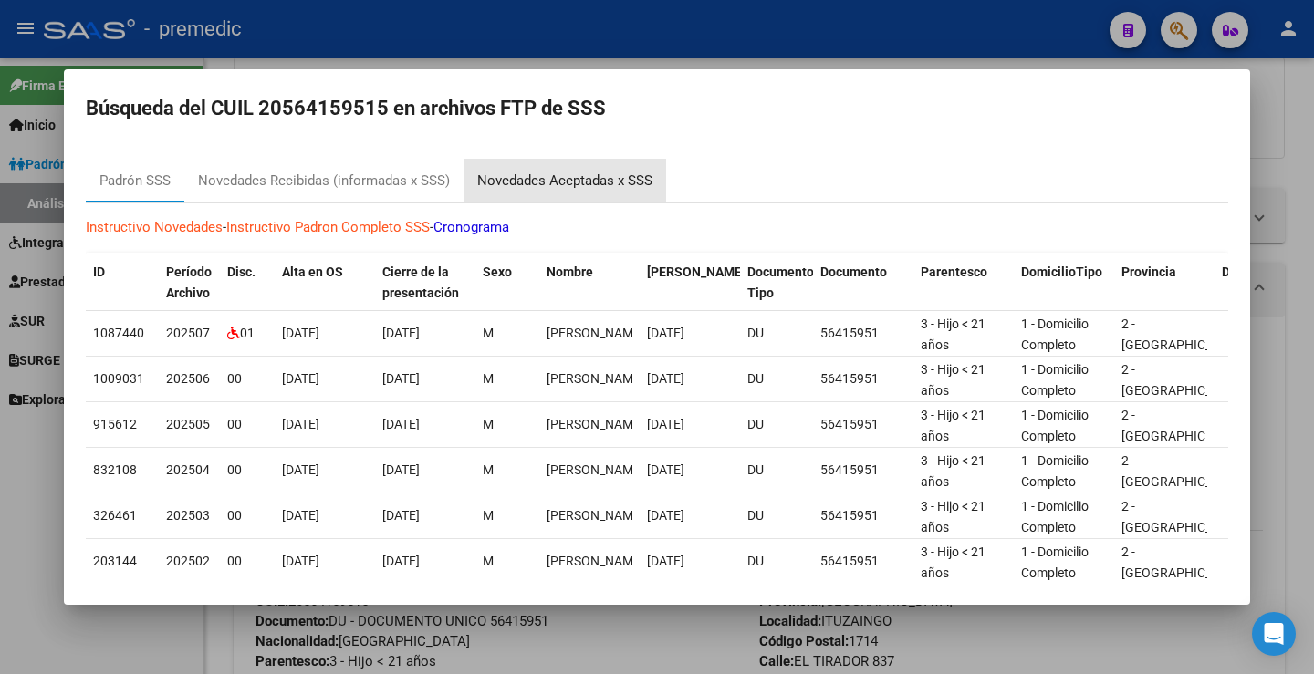
click at [571, 181] on div "Novedades Aceptadas x SSS" at bounding box center [564, 181] width 175 height 21
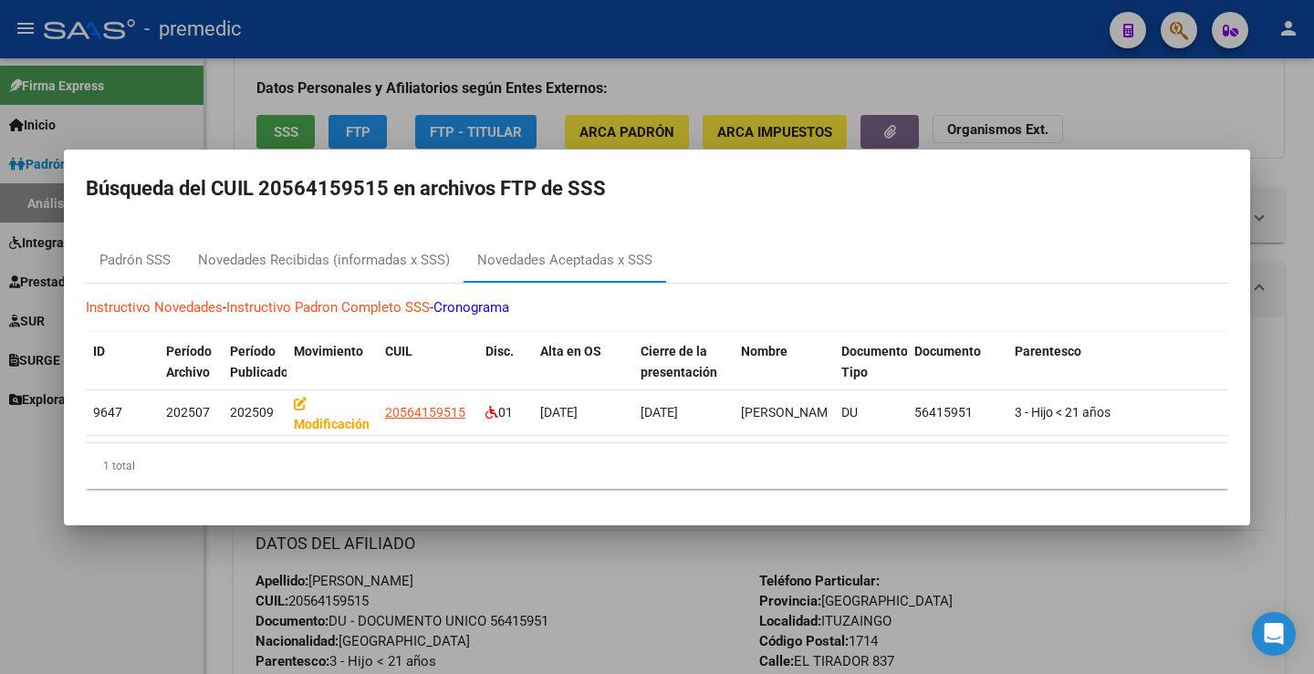
click at [1094, 106] on div at bounding box center [657, 337] width 1314 height 674
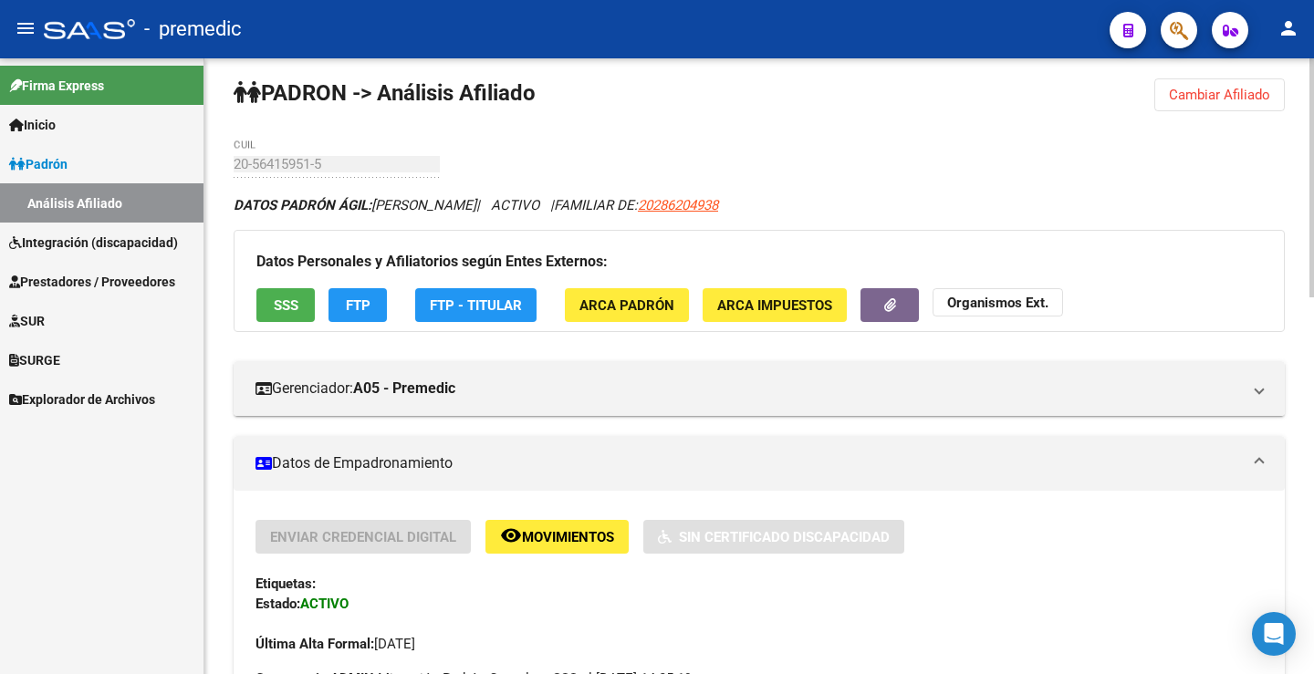
scroll to position [0, 0]
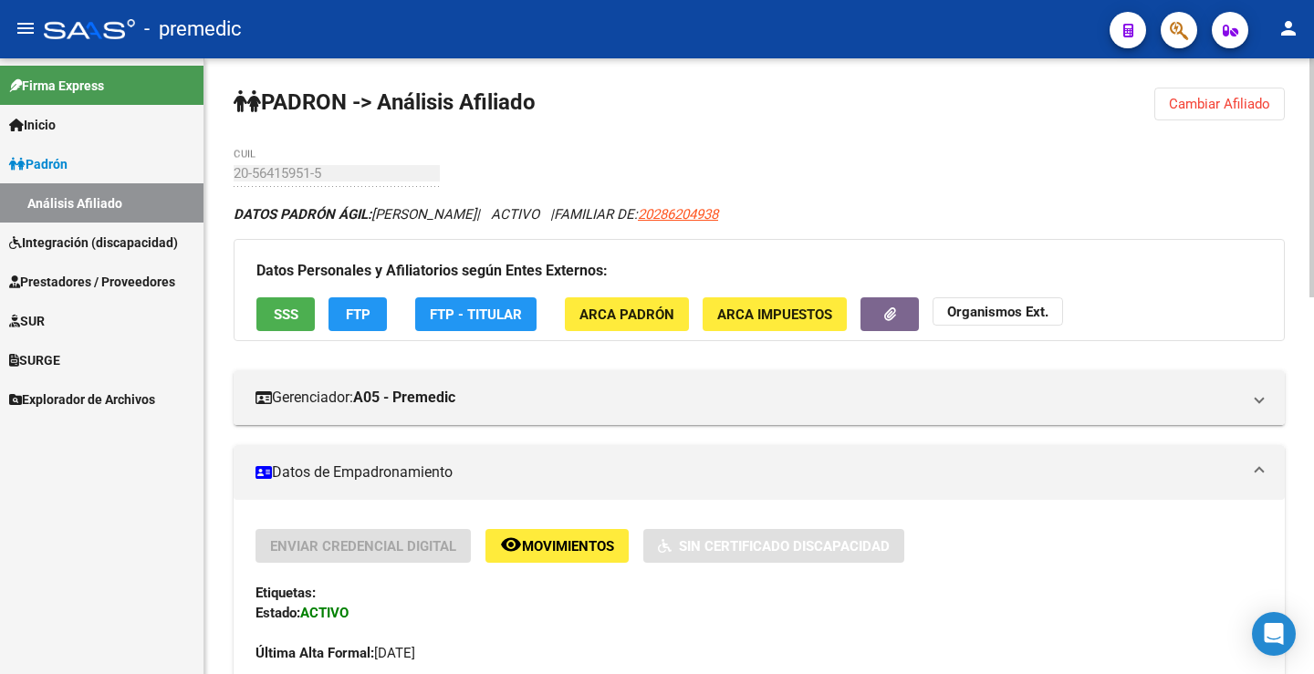
drag, startPoint x: 1221, startPoint y: 117, endPoint x: 1204, endPoint y: 116, distance: 16.4
click at [1219, 117] on button "Cambiar Afiliado" at bounding box center [1219, 104] width 130 height 33
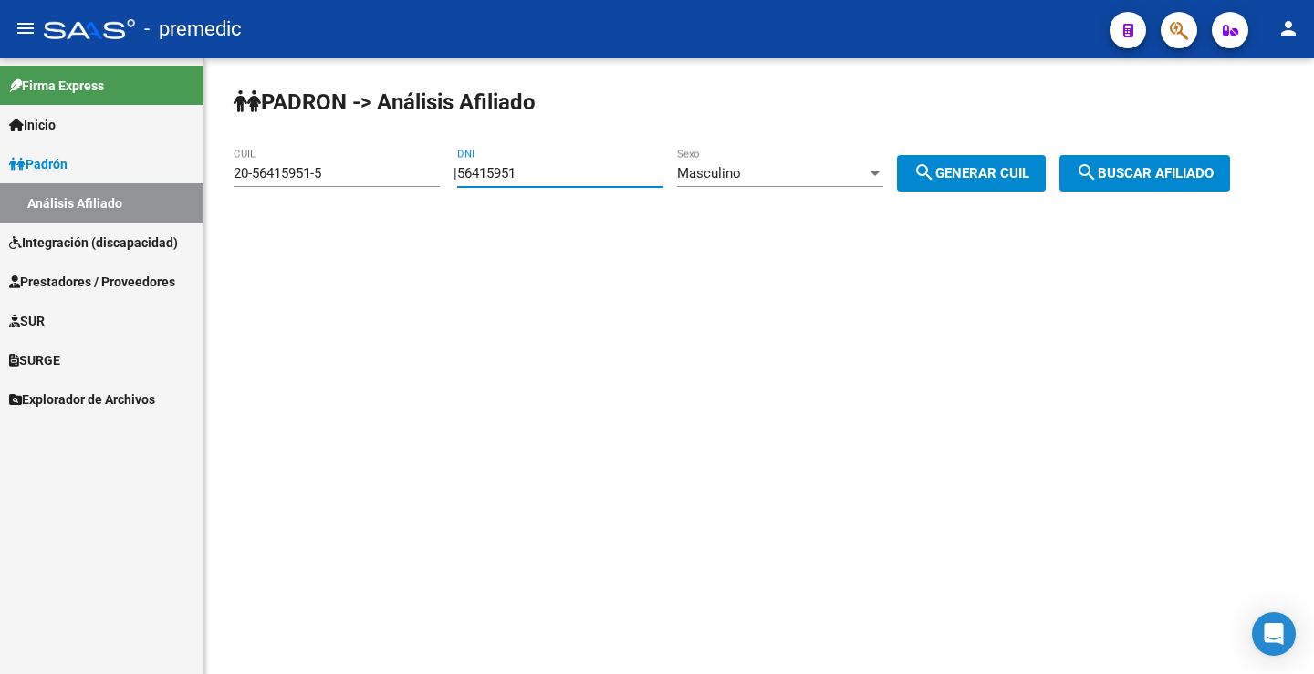
drag, startPoint x: 558, startPoint y: 179, endPoint x: 392, endPoint y: 170, distance: 166.3
click at [392, 170] on app-analisis-afiliado "PADRON -> Análisis Afiliado 20-56415951-5 CUIL | 56415951 DNI Masculino Sexo se…" at bounding box center [739, 173] width 1010 height 16
paste input "7104354"
type input "57104354"
click at [738, 167] on span "Masculino" at bounding box center [709, 173] width 64 height 16
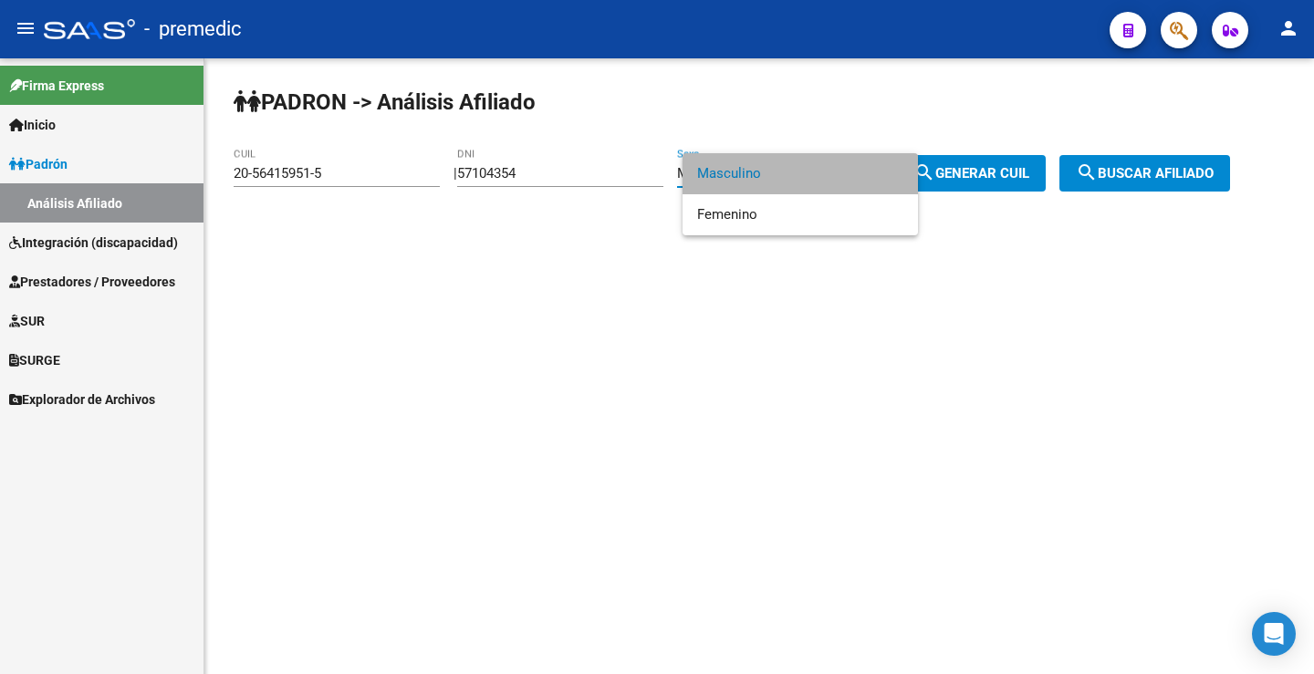
click at [824, 177] on span "Masculino" at bounding box center [800, 173] width 206 height 41
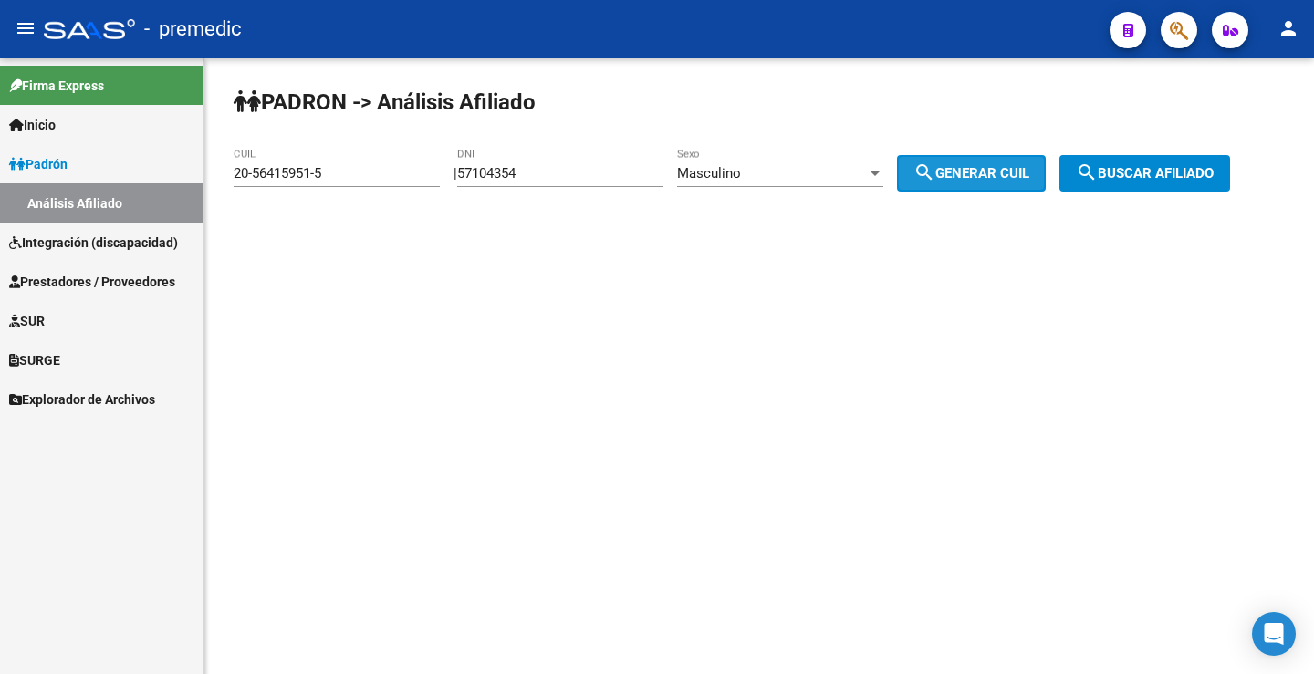
click at [987, 167] on span "search Generar CUIL" at bounding box center [971, 173] width 116 height 16
click at [1140, 159] on button "search Buscar afiliado" at bounding box center [1144, 173] width 171 height 36
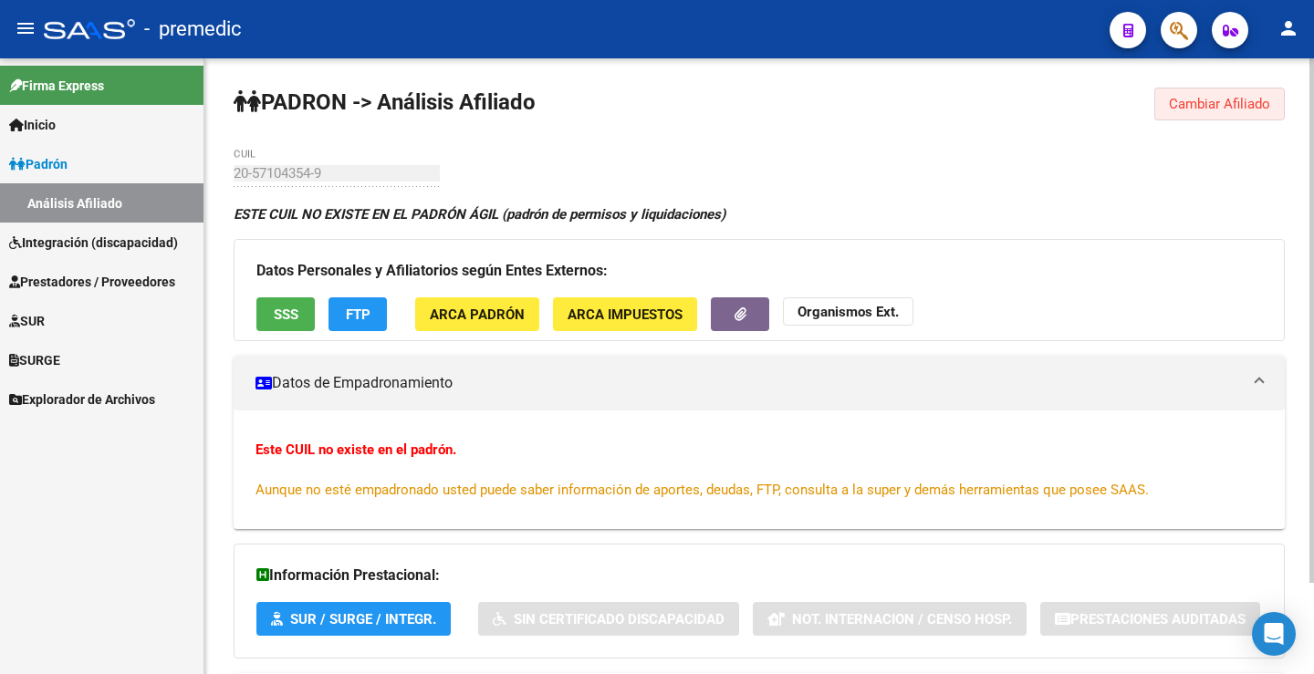
click at [1186, 111] on span "Cambiar Afiliado" at bounding box center [1219, 104] width 101 height 16
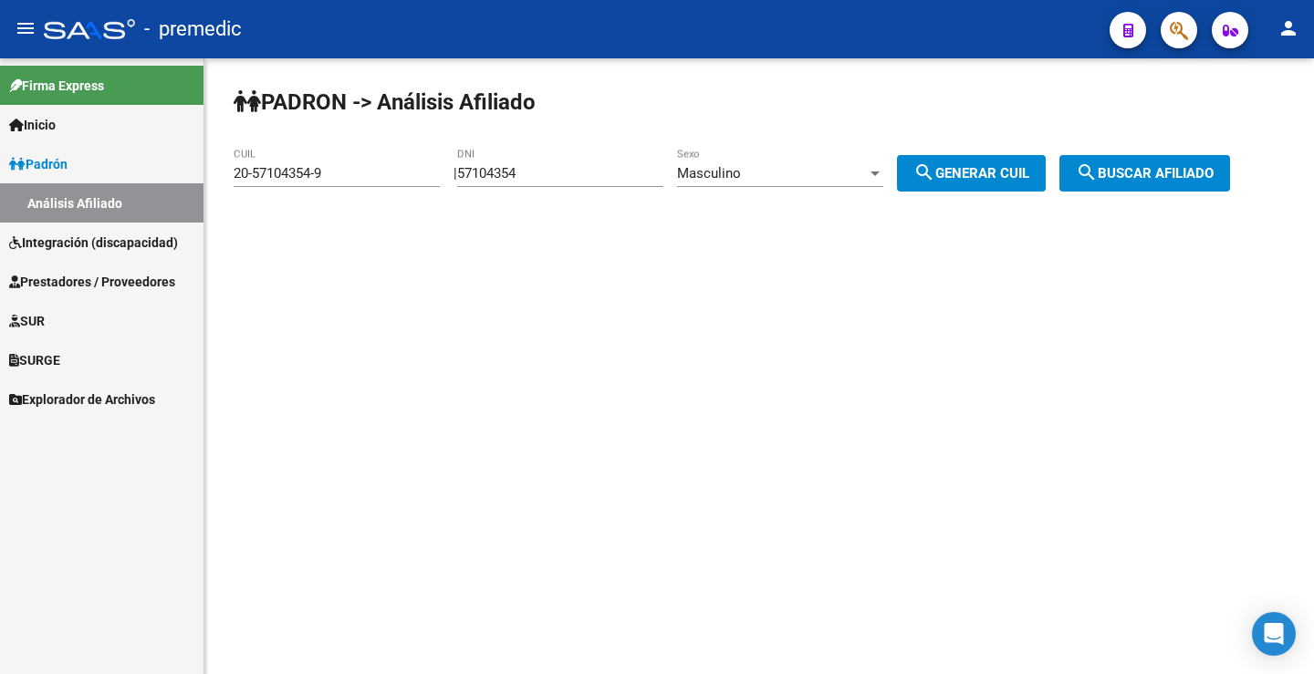
click at [741, 170] on span "Masculino" at bounding box center [709, 173] width 64 height 16
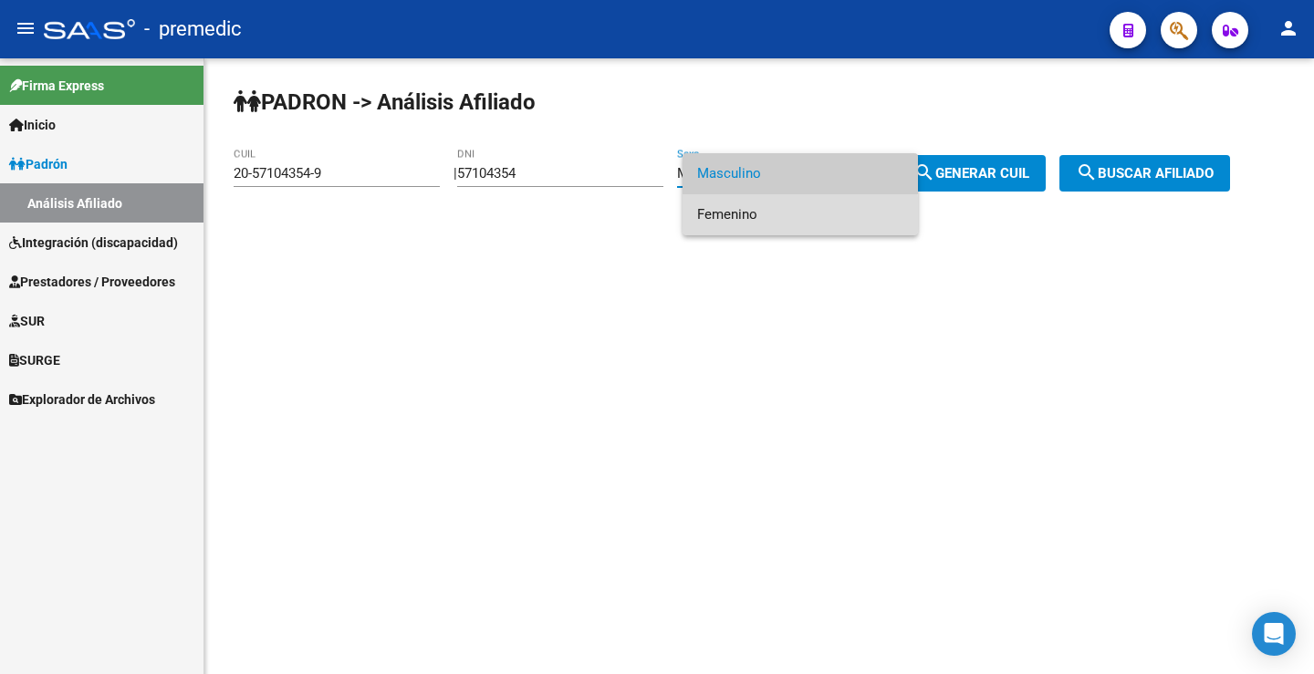
click at [728, 215] on span "Femenino" at bounding box center [800, 214] width 206 height 41
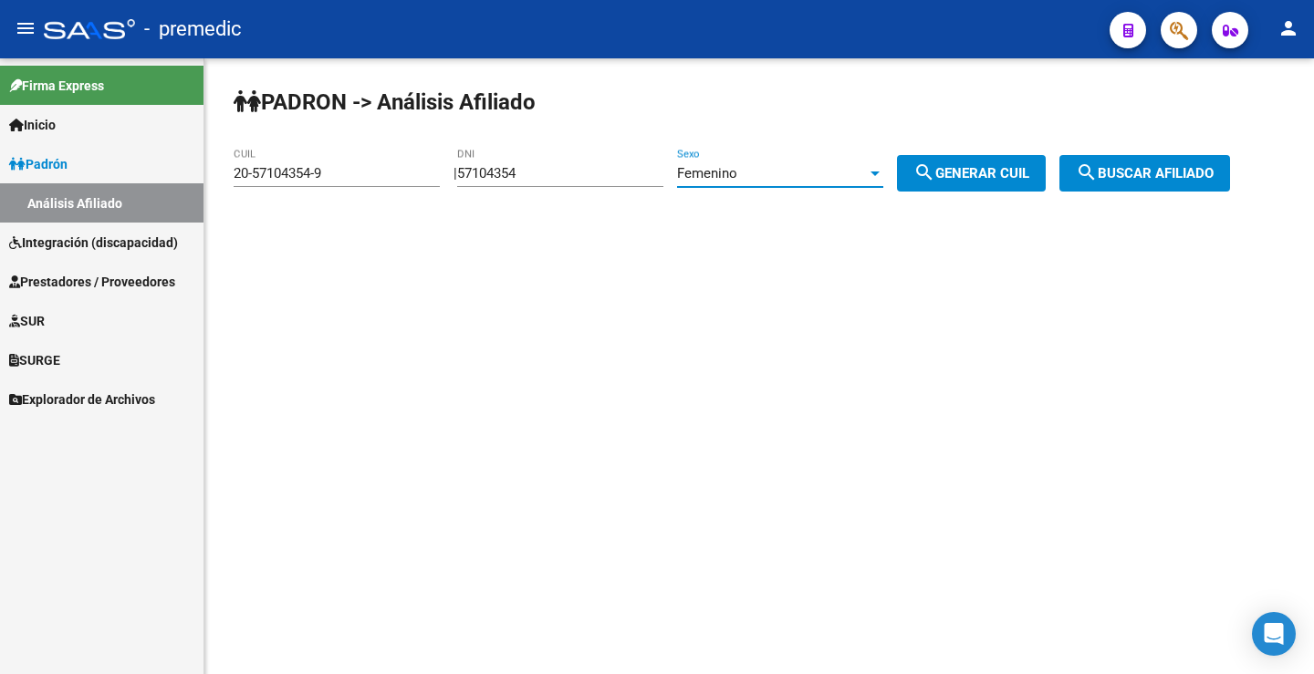
click at [993, 177] on span "search Generar CUIL" at bounding box center [971, 173] width 116 height 16
type input "27-57104354-3"
click at [1097, 172] on mat-icon "search" at bounding box center [1087, 172] width 22 height 22
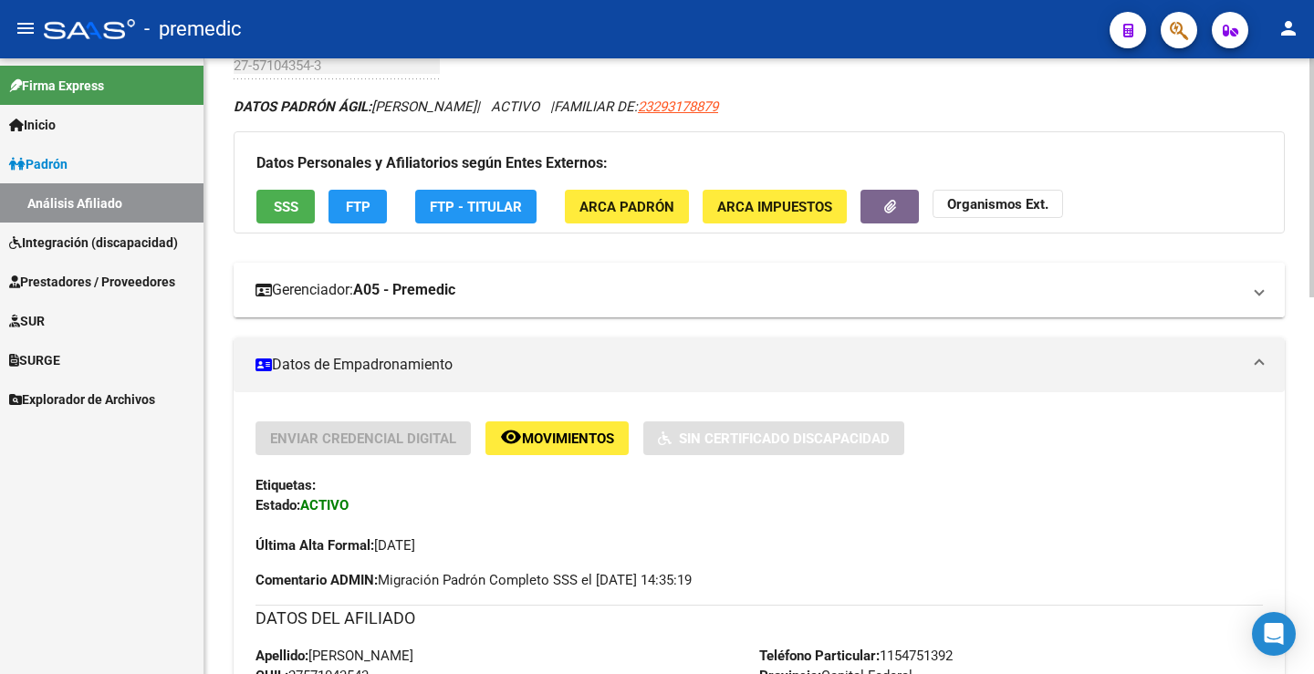
scroll to position [91, 0]
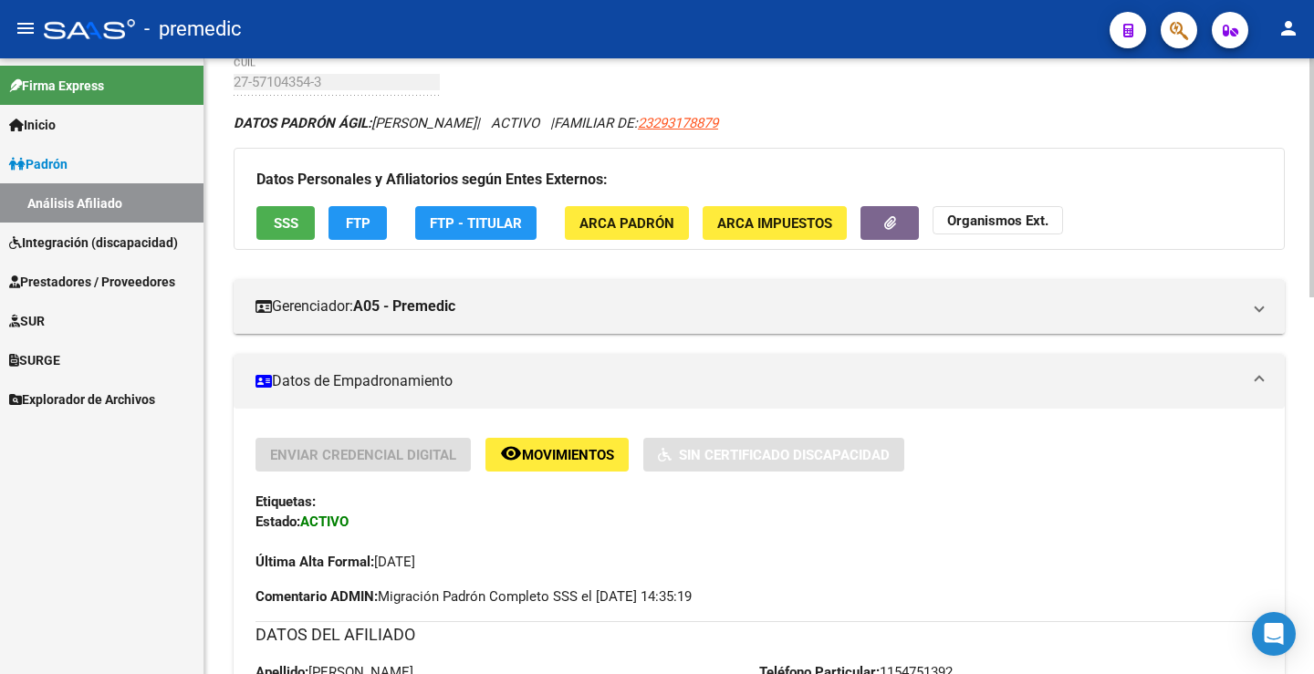
click at [376, 214] on button "FTP" at bounding box center [357, 223] width 58 height 34
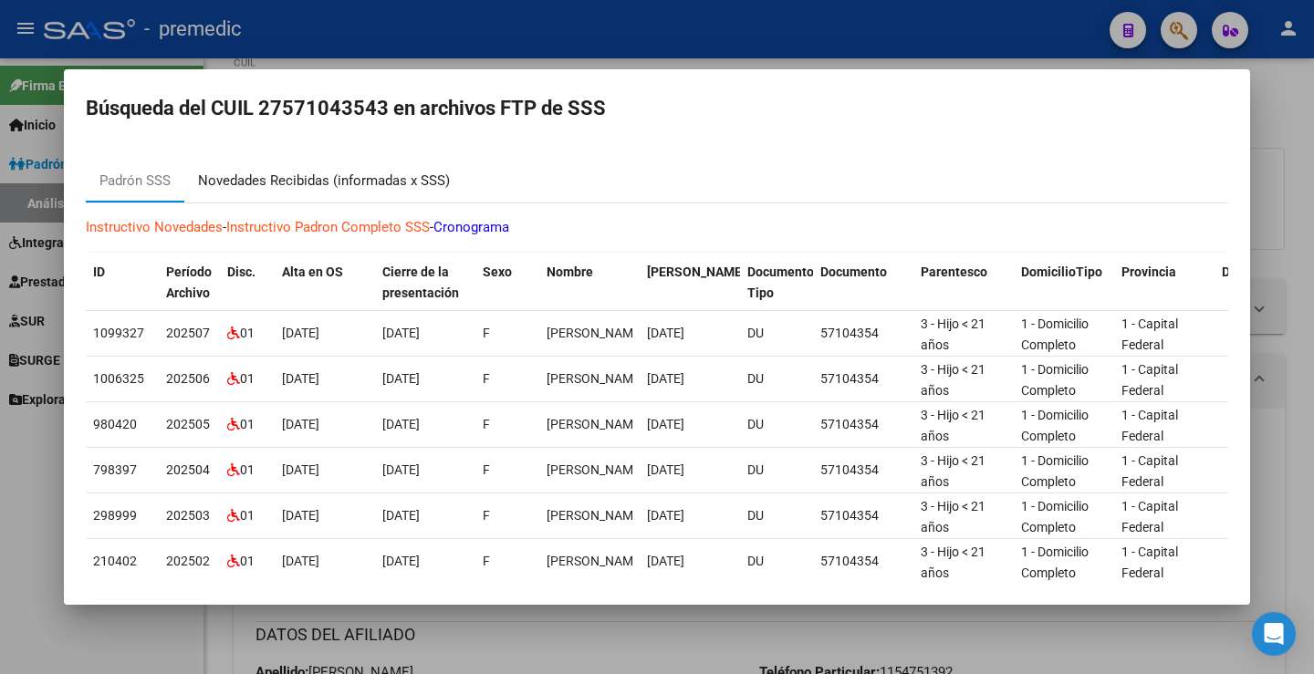
click at [381, 194] on div "Novedades Recibidas (informadas x SSS)" at bounding box center [323, 181] width 279 height 44
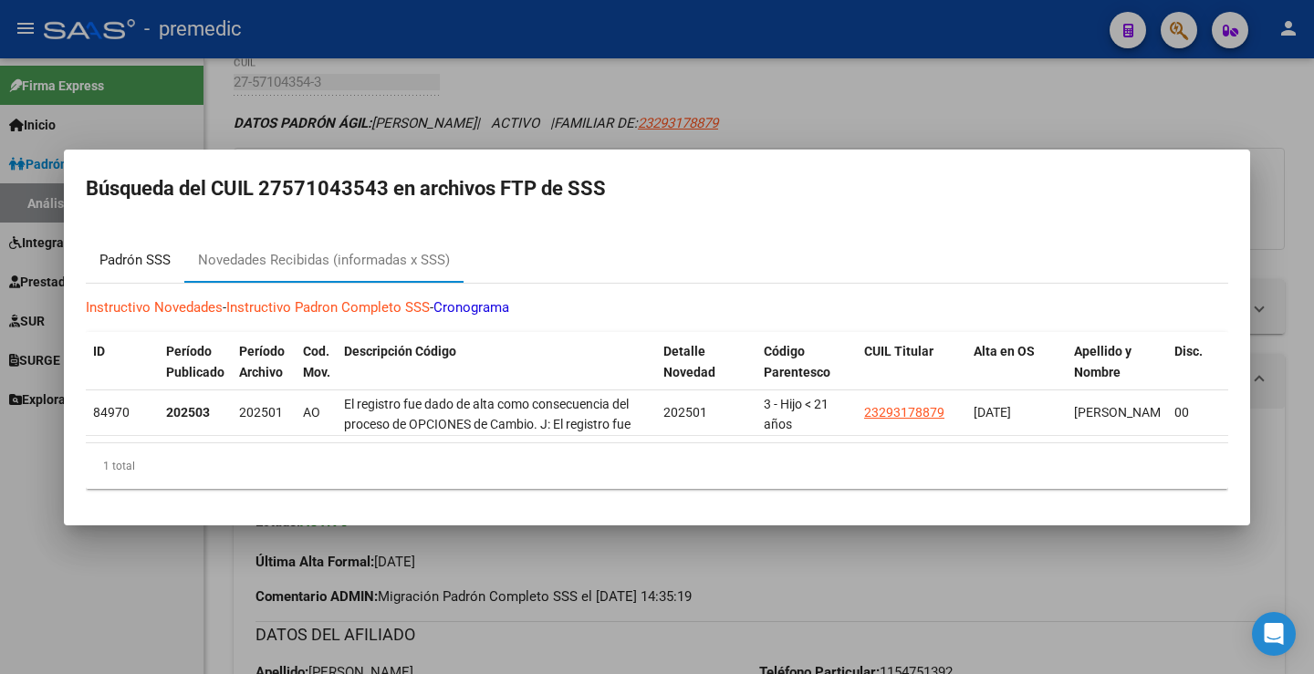
click at [155, 251] on div "Padrón SSS" at bounding box center [134, 260] width 71 height 21
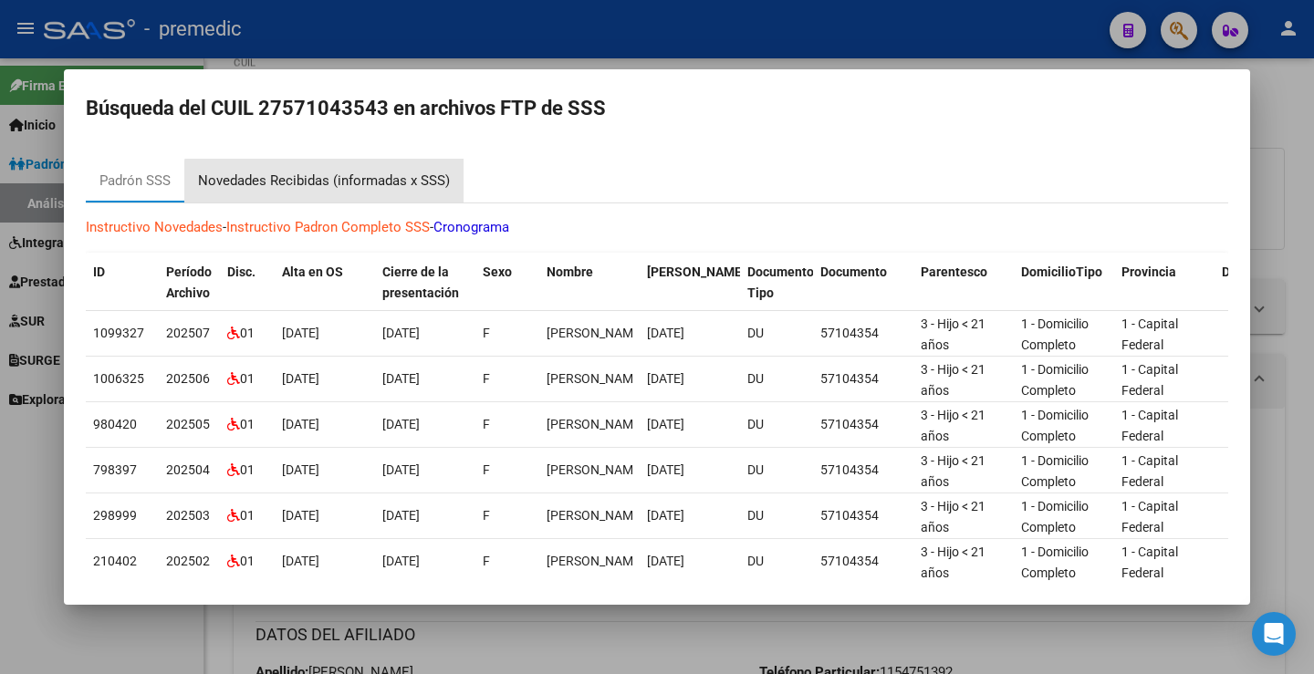
click at [372, 187] on div "Novedades Recibidas (informadas x SSS)" at bounding box center [324, 181] width 252 height 21
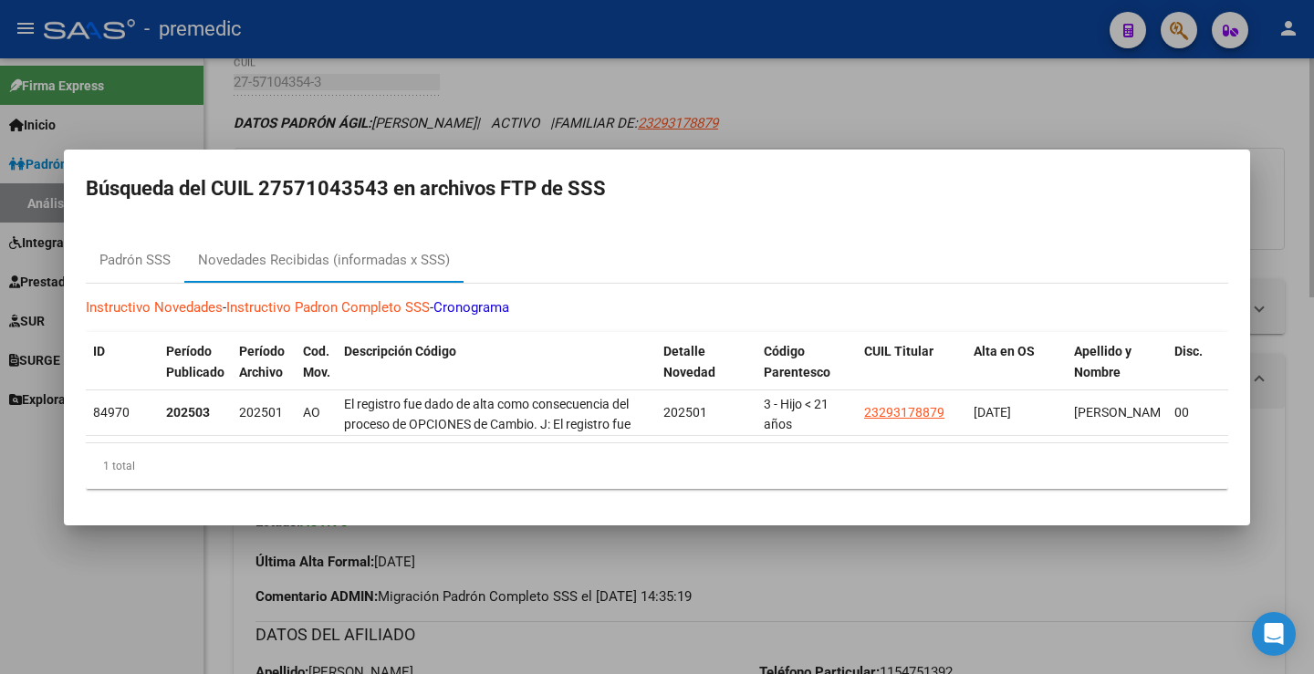
drag, startPoint x: 1012, startPoint y: 115, endPoint x: 1073, endPoint y: 114, distance: 61.1
click at [1015, 114] on div at bounding box center [657, 337] width 1314 height 674
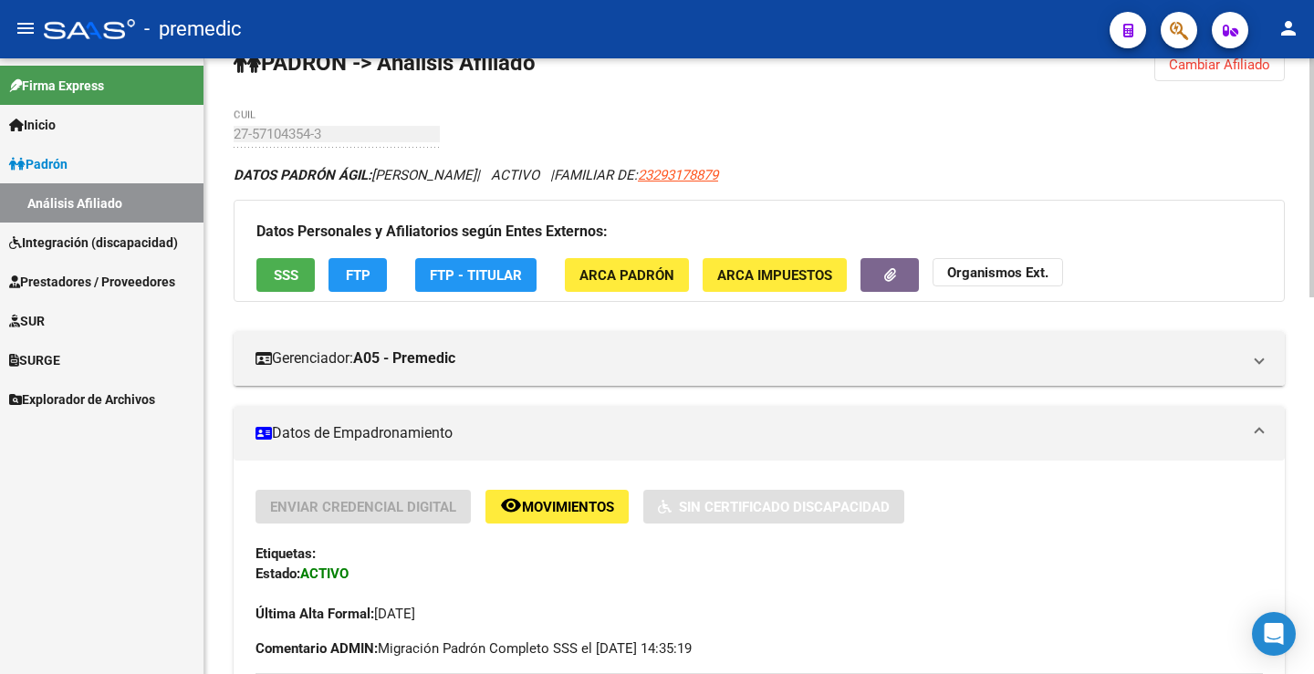
scroll to position [0, 0]
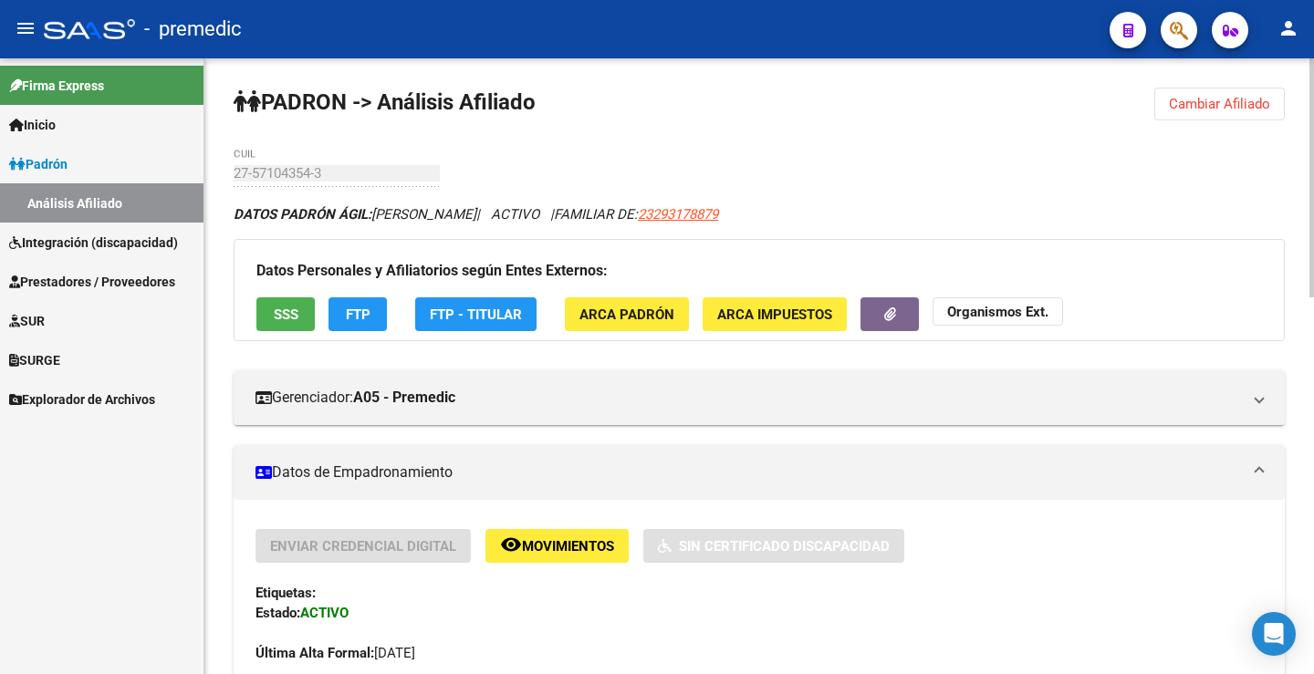
click at [1193, 102] on span "Cambiar Afiliado" at bounding box center [1219, 104] width 101 height 16
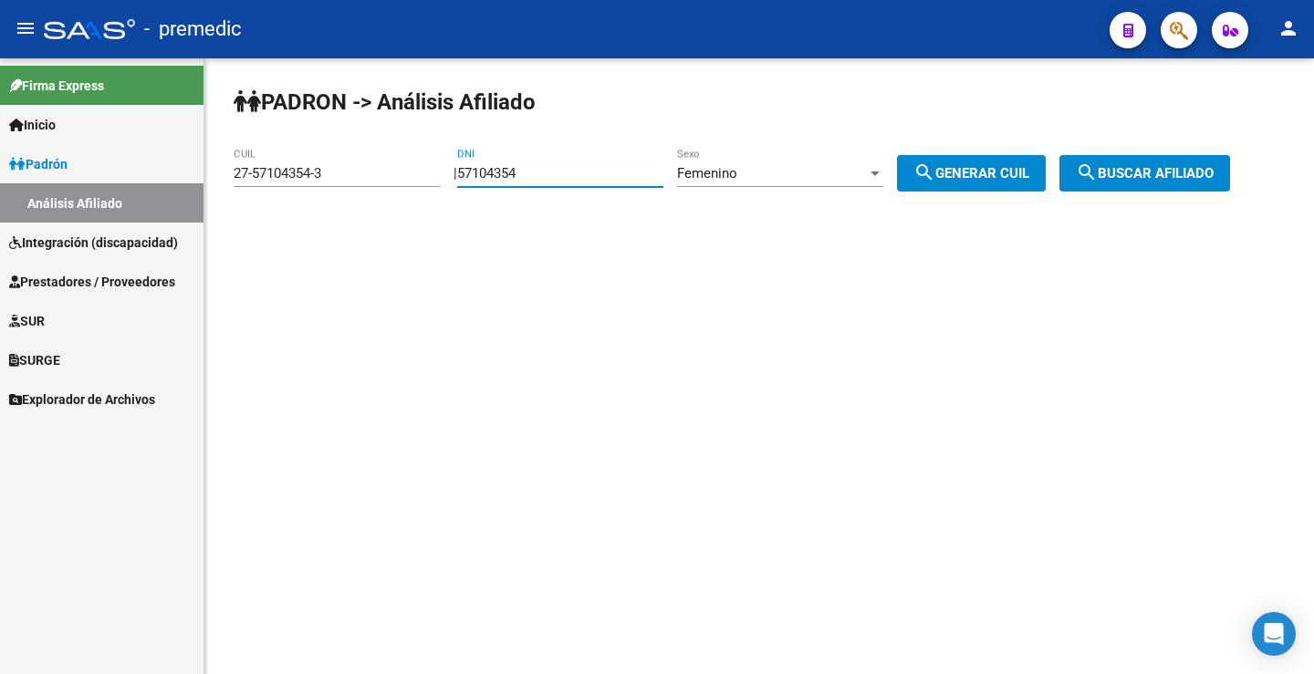
drag, startPoint x: 551, startPoint y: 163, endPoint x: 313, endPoint y: 194, distance: 240.1
click at [313, 182] on app-analisis-afiliado "PADRON -> Análisis Afiliado 27-57104354-3 CUIL | 57104354 DNI Femenino Sexo sea…" at bounding box center [739, 173] width 1010 height 16
paste input "3213290"
type input "53213290"
click at [969, 172] on span "search Generar CUIL" at bounding box center [971, 173] width 116 height 16
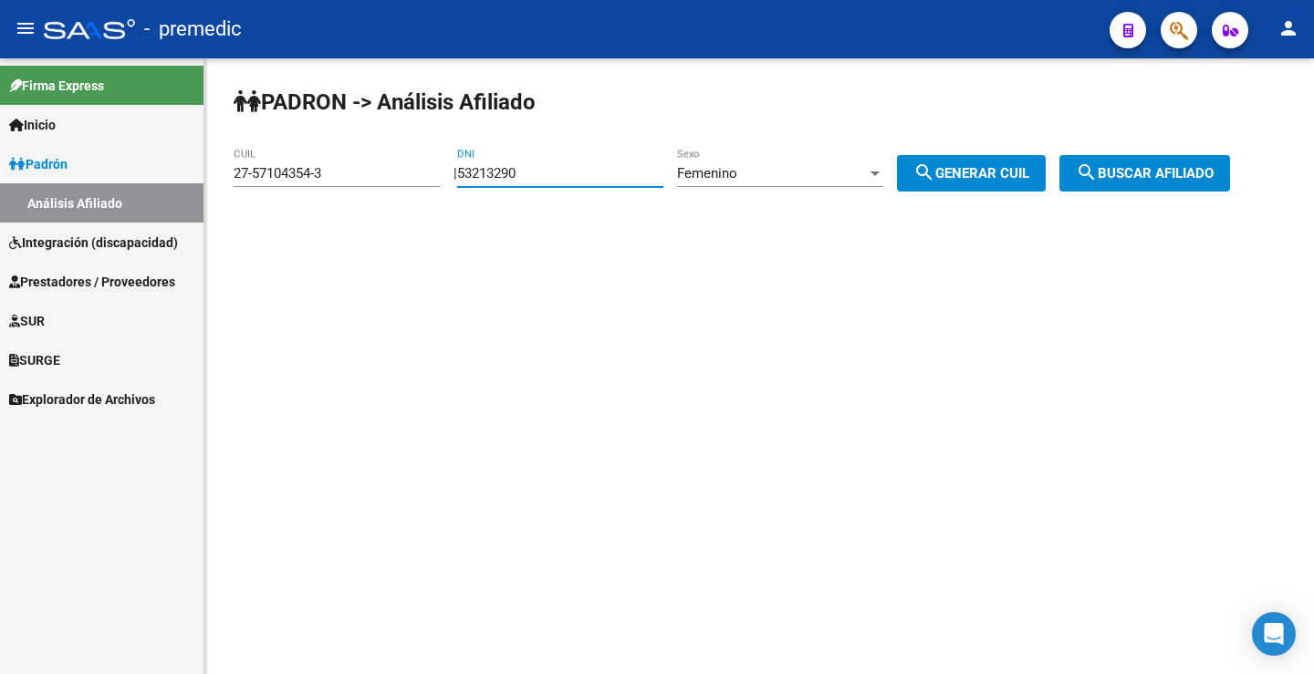
type input "27-53213290-3"
click at [1139, 164] on button "search Buscar afiliado" at bounding box center [1144, 173] width 171 height 36
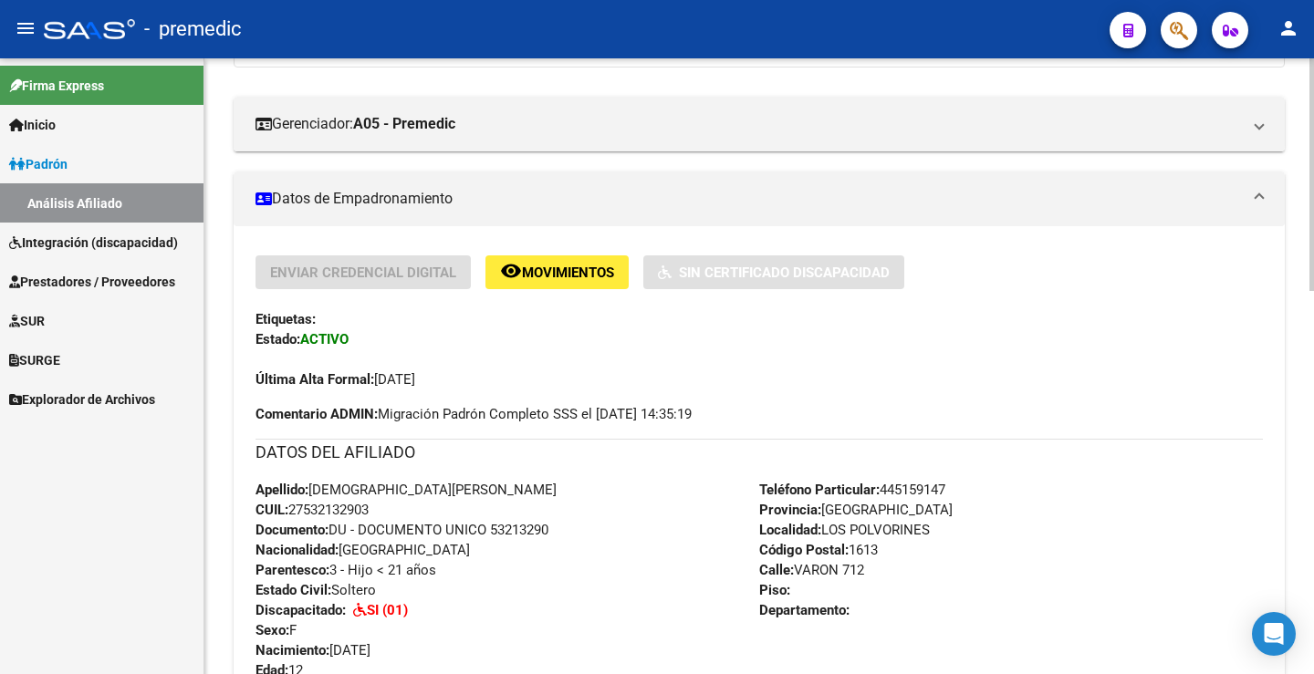
scroll to position [182, 0]
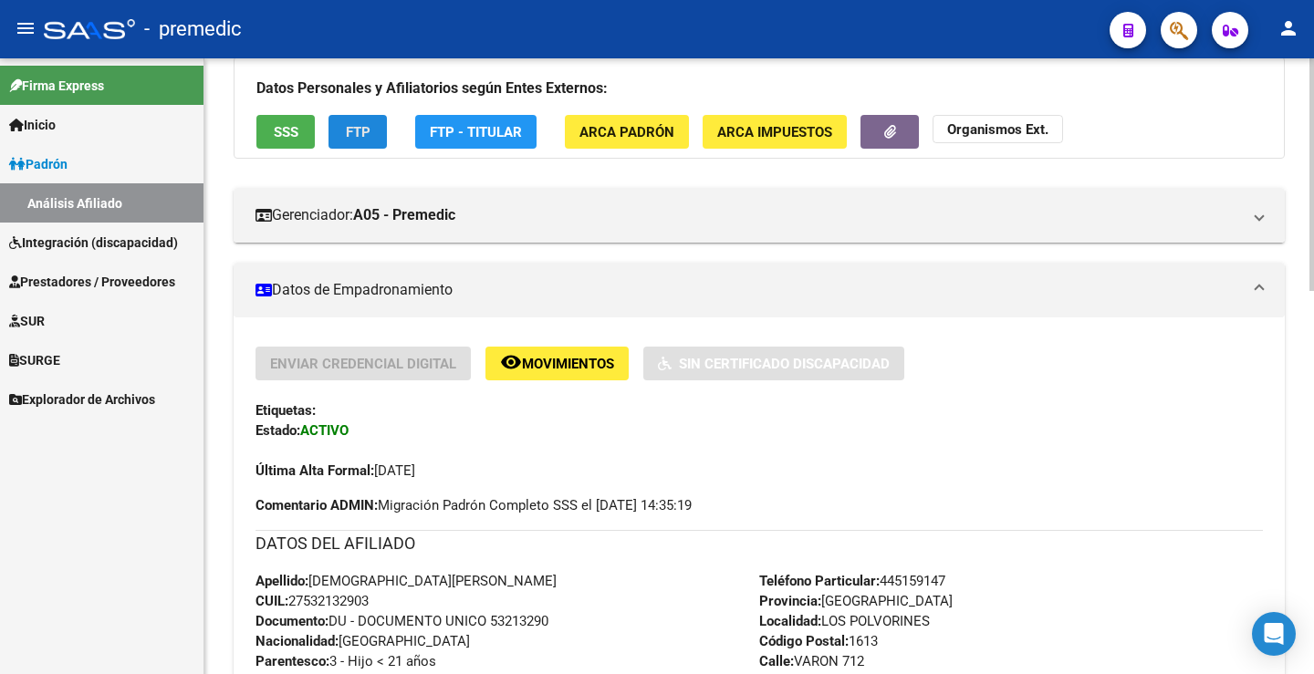
click at [372, 125] on button "FTP" at bounding box center [357, 132] width 58 height 34
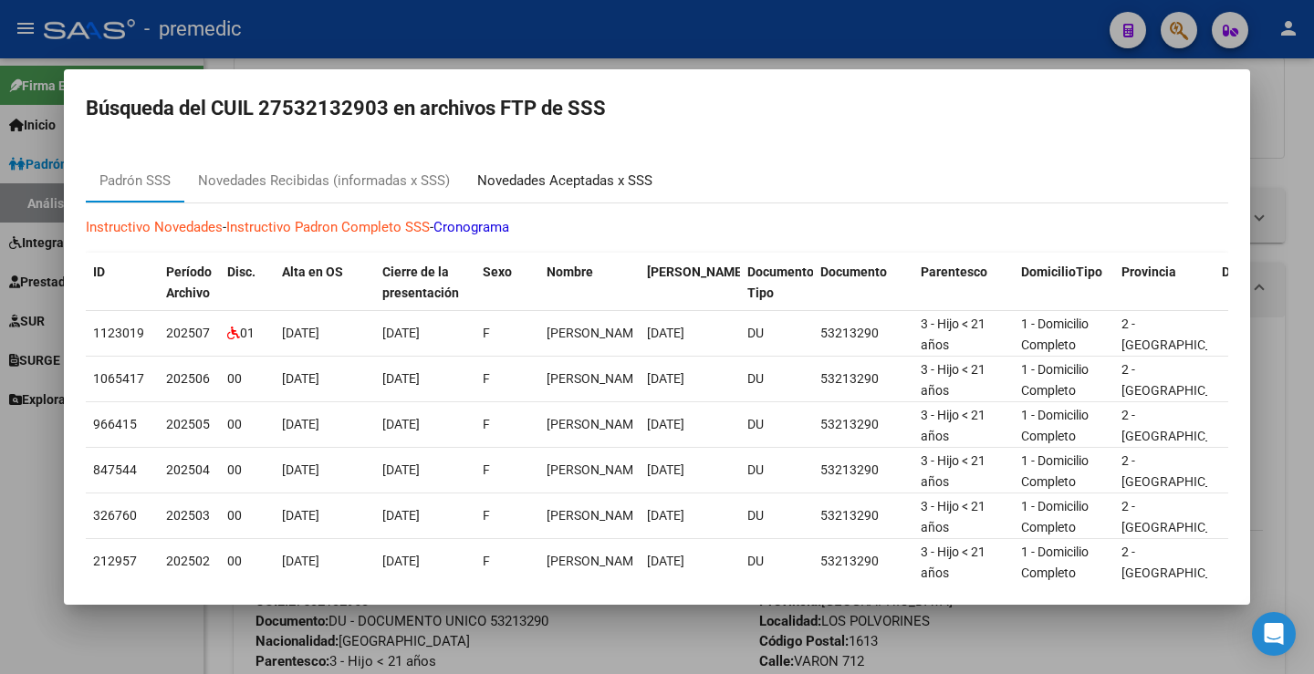
click at [567, 174] on div "Novedades Aceptadas x SSS" at bounding box center [564, 181] width 175 height 21
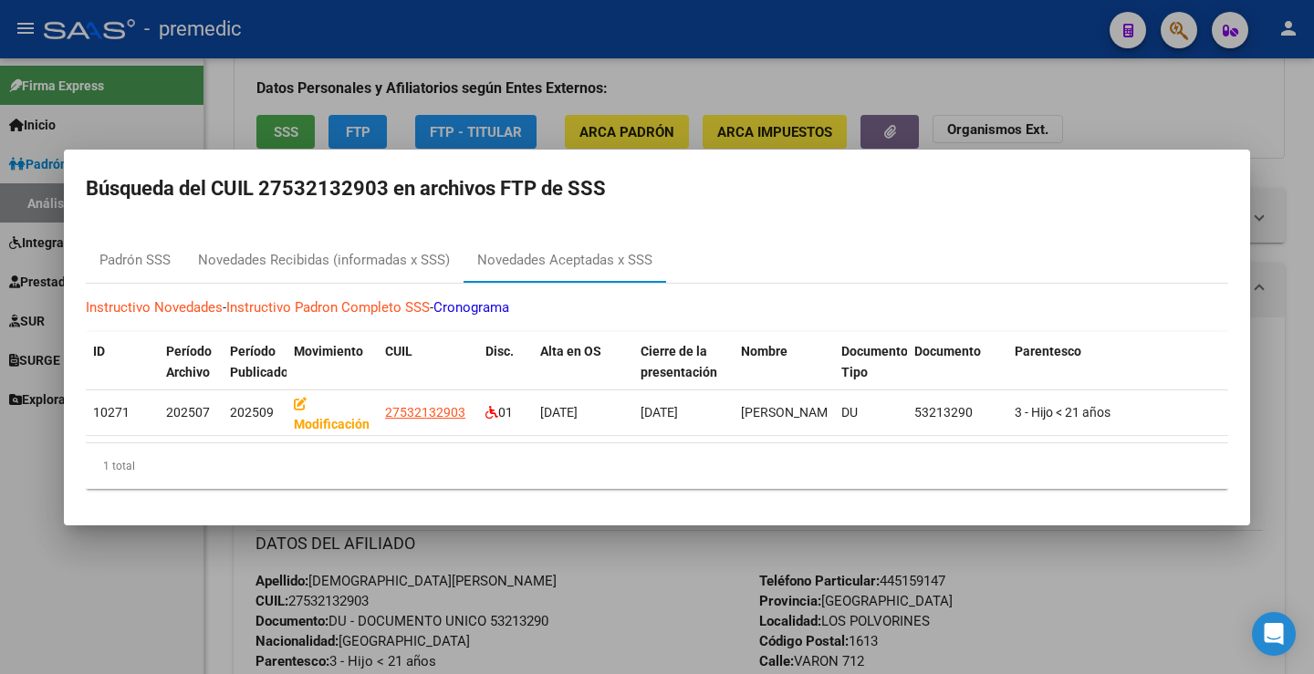
click at [1034, 88] on div at bounding box center [657, 337] width 1314 height 674
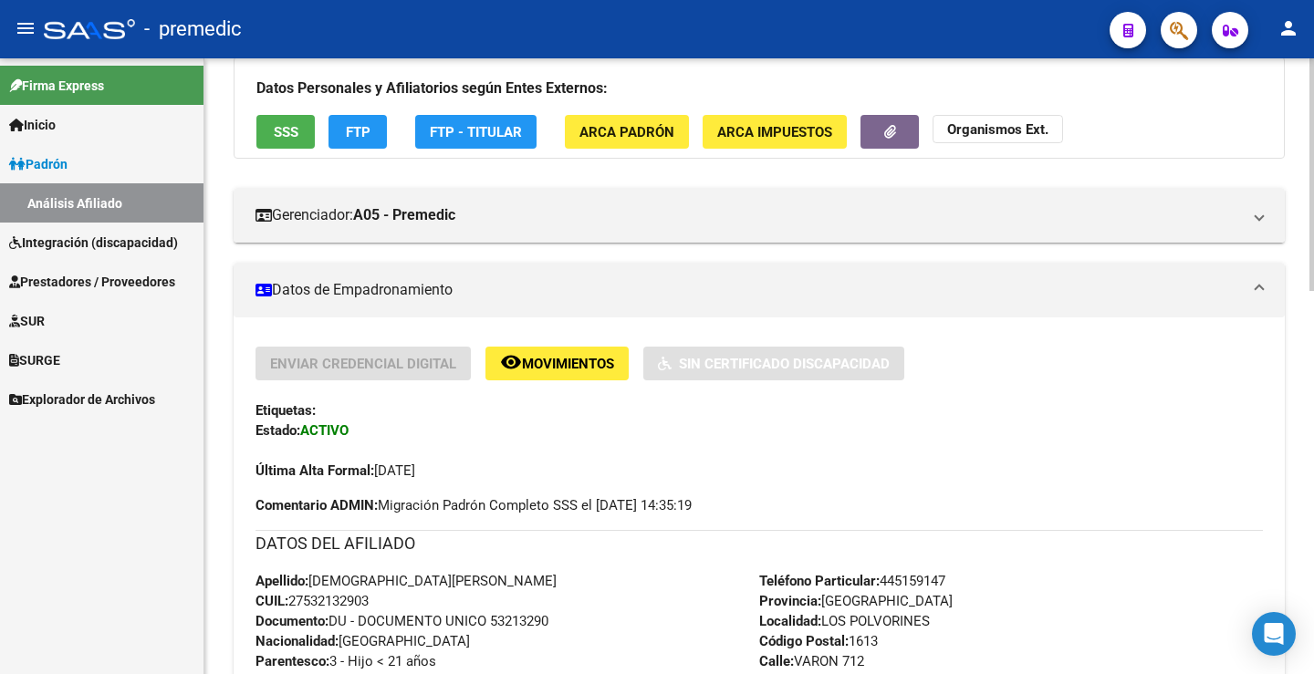
scroll to position [0, 0]
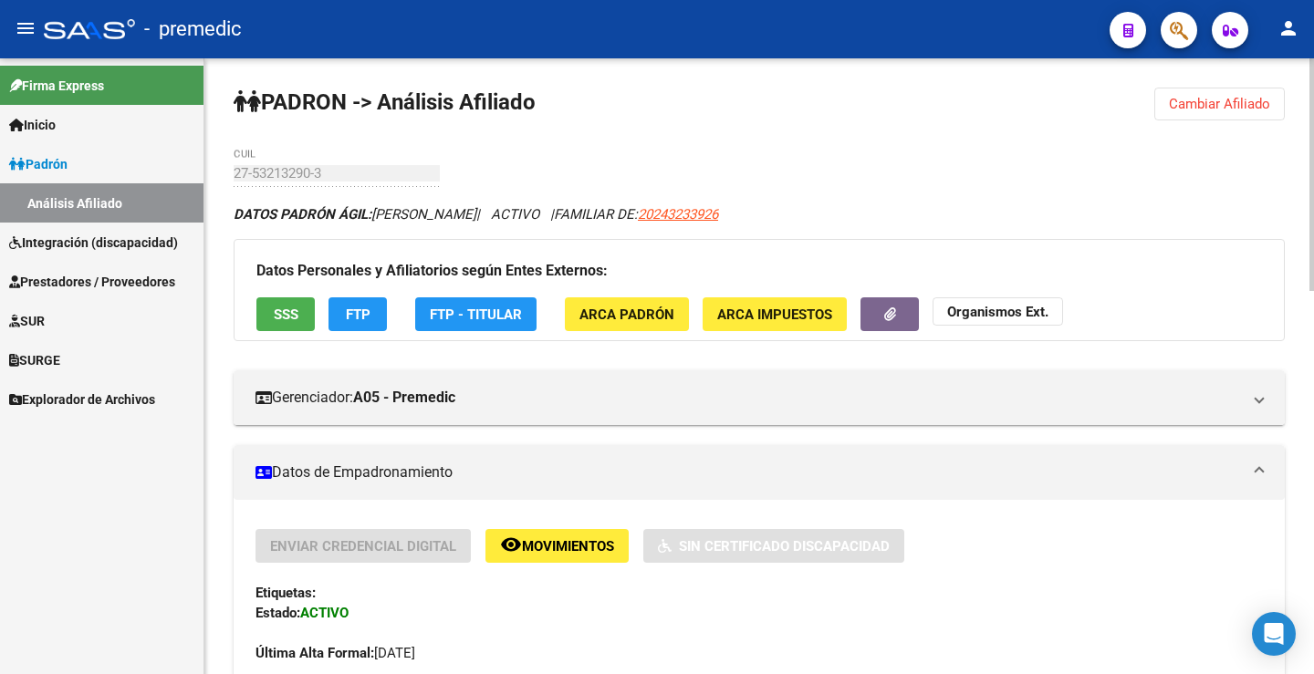
click at [1234, 114] on button "Cambiar Afiliado" at bounding box center [1219, 104] width 130 height 33
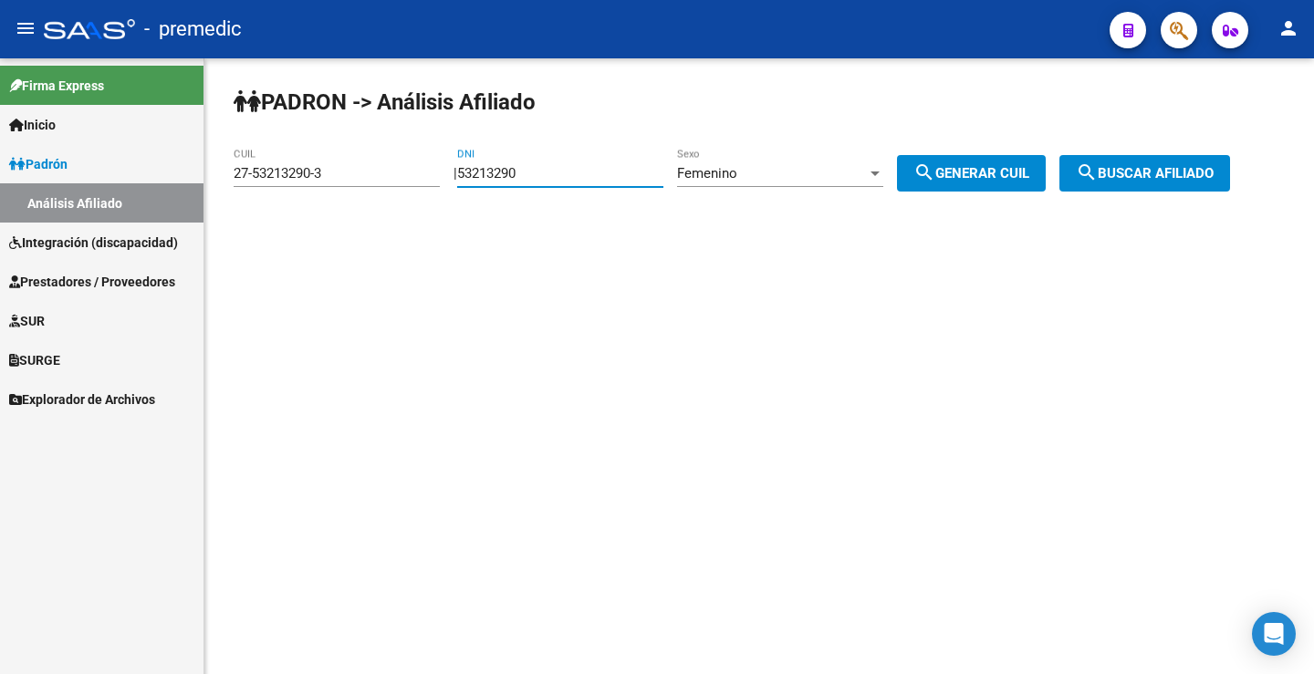
drag, startPoint x: 570, startPoint y: 176, endPoint x: 79, endPoint y: 220, distance: 492.8
click at [79, 220] on mat-sidenav-container "Firma Express Inicio Instructivos Contacto OS Padrón Análisis Afiliado Integrac…" at bounding box center [657, 366] width 1314 height 616
paste input "6782267"
type input "56782267"
click at [1026, 164] on button "search Generar CUIL" at bounding box center [971, 173] width 149 height 36
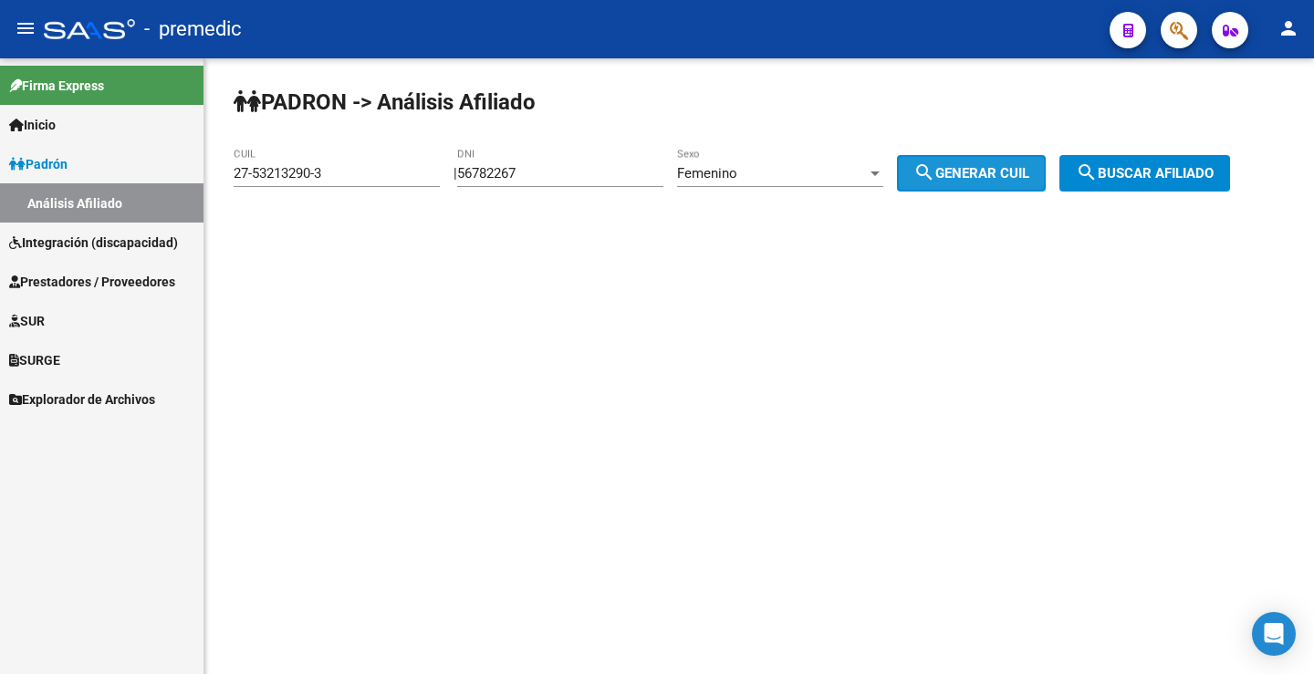
type input "27-56782267-8"
drag, startPoint x: 1026, startPoint y: 166, endPoint x: 1212, endPoint y: 185, distance: 186.2
click at [1029, 170] on span "search Generar CUIL" at bounding box center [971, 173] width 116 height 16
click at [1212, 186] on button "search Buscar afiliado" at bounding box center [1144, 173] width 171 height 36
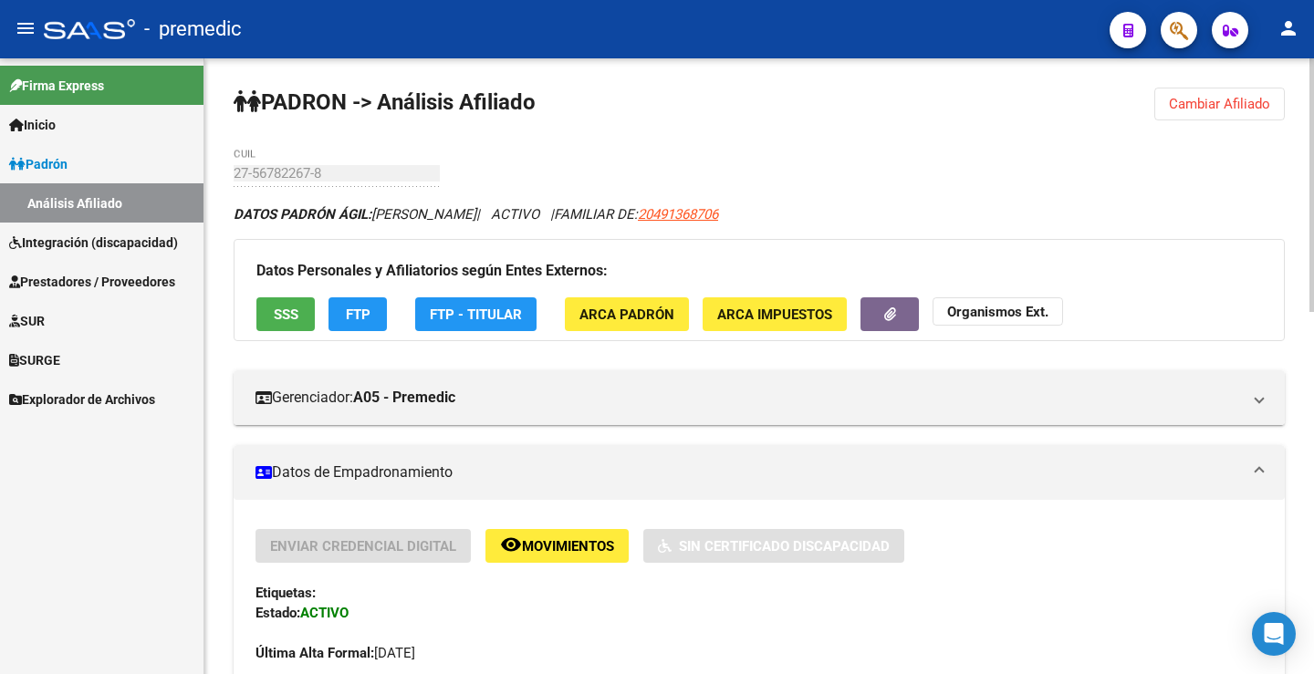
click at [364, 312] on span "FTP" at bounding box center [358, 315] width 25 height 16
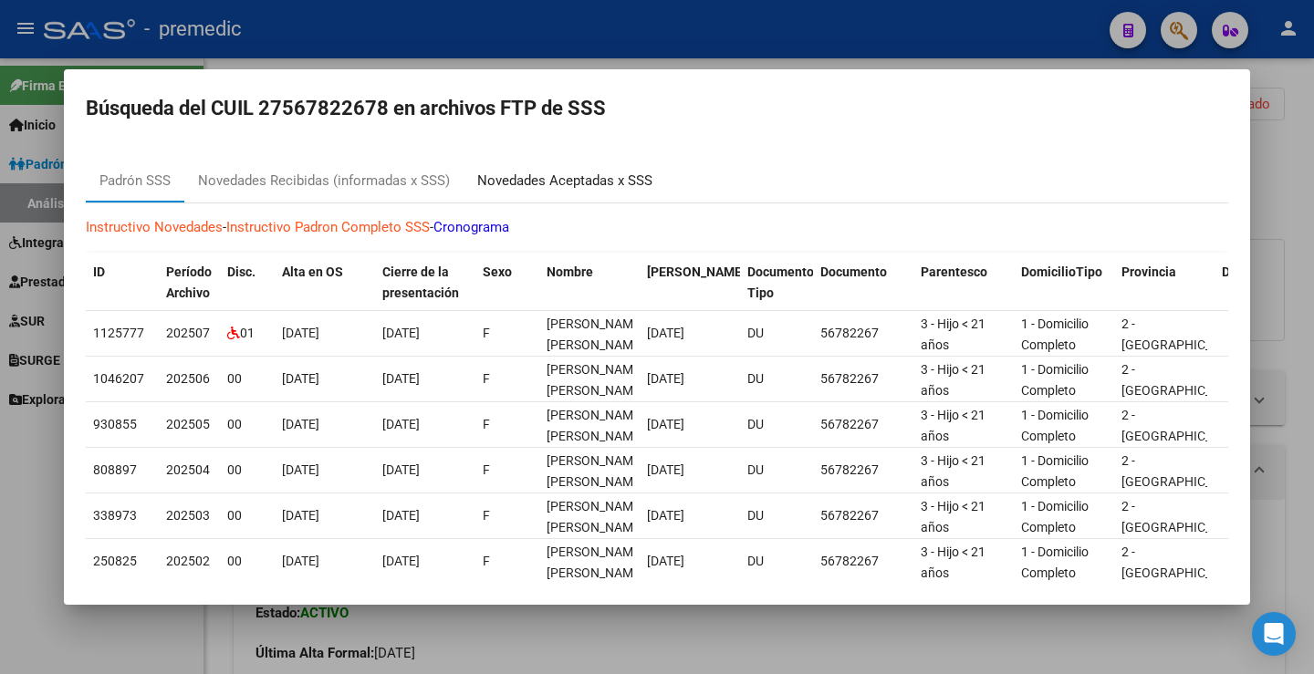
click at [546, 175] on div "Novedades Aceptadas x SSS" at bounding box center [564, 181] width 175 height 21
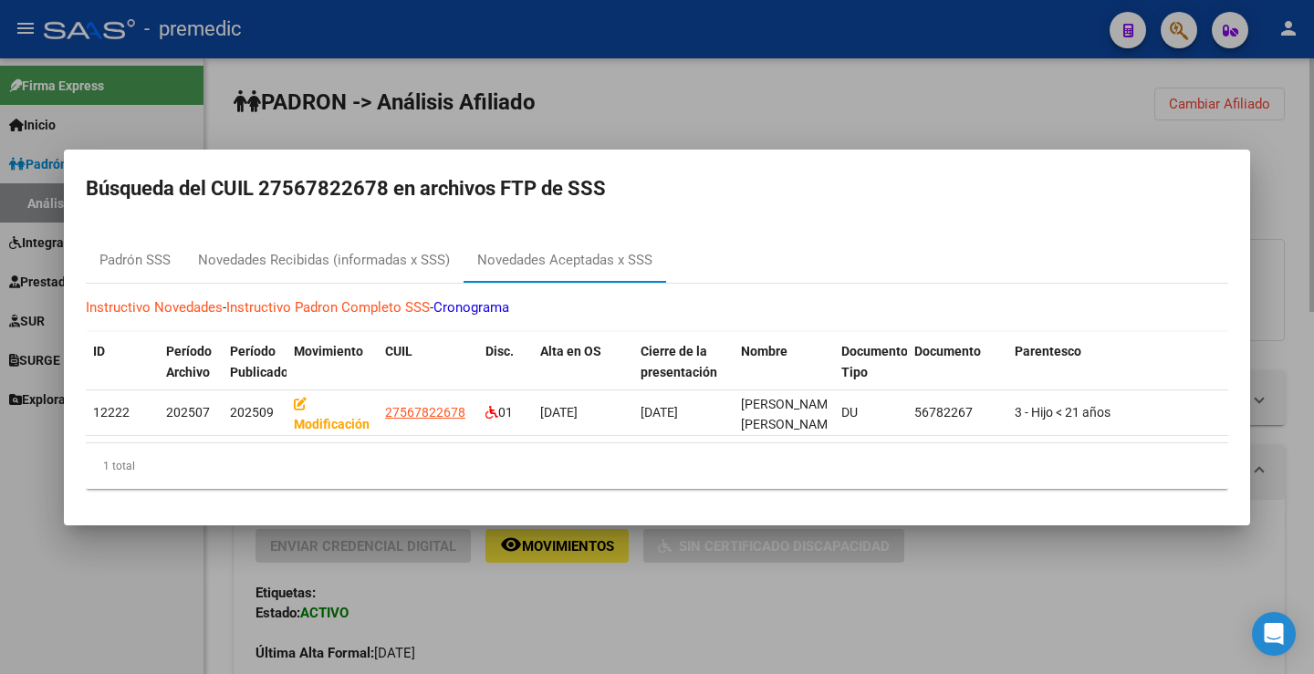
drag, startPoint x: 1054, startPoint y: 87, endPoint x: 1308, endPoint y: 98, distance: 254.8
click at [1061, 88] on div at bounding box center [657, 337] width 1314 height 674
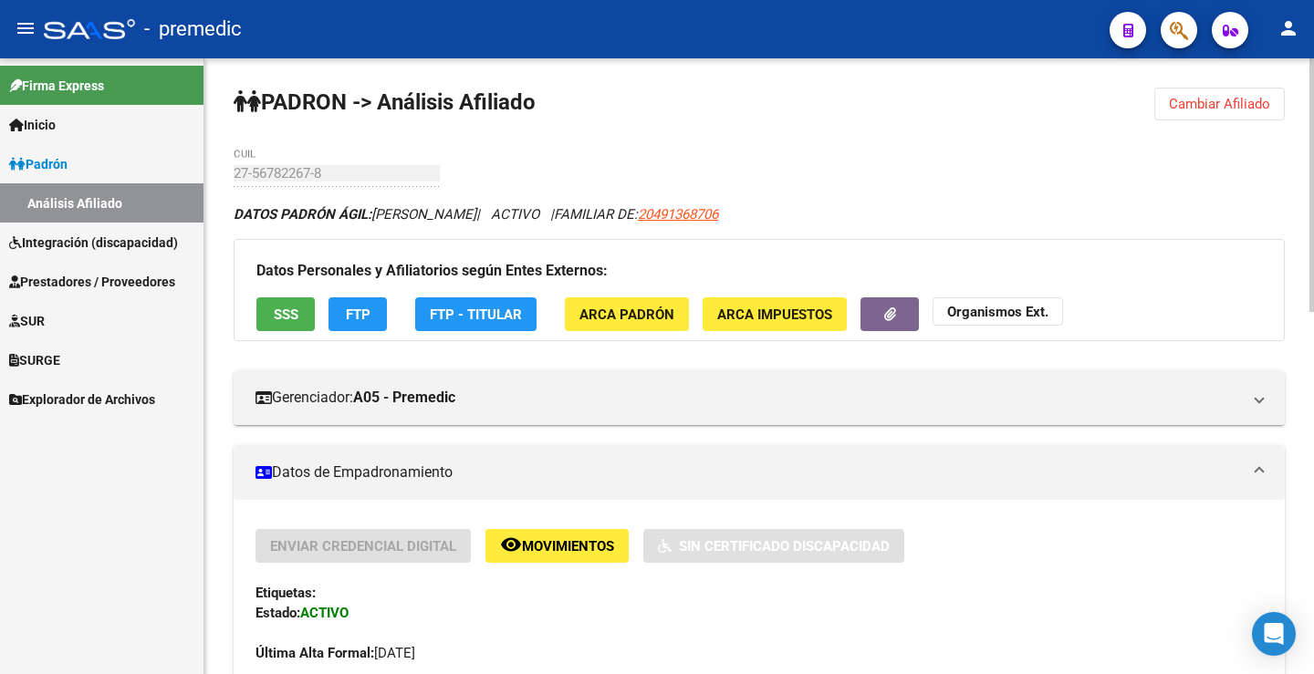
click at [1212, 109] on span "Cambiar Afiliado" at bounding box center [1219, 104] width 101 height 16
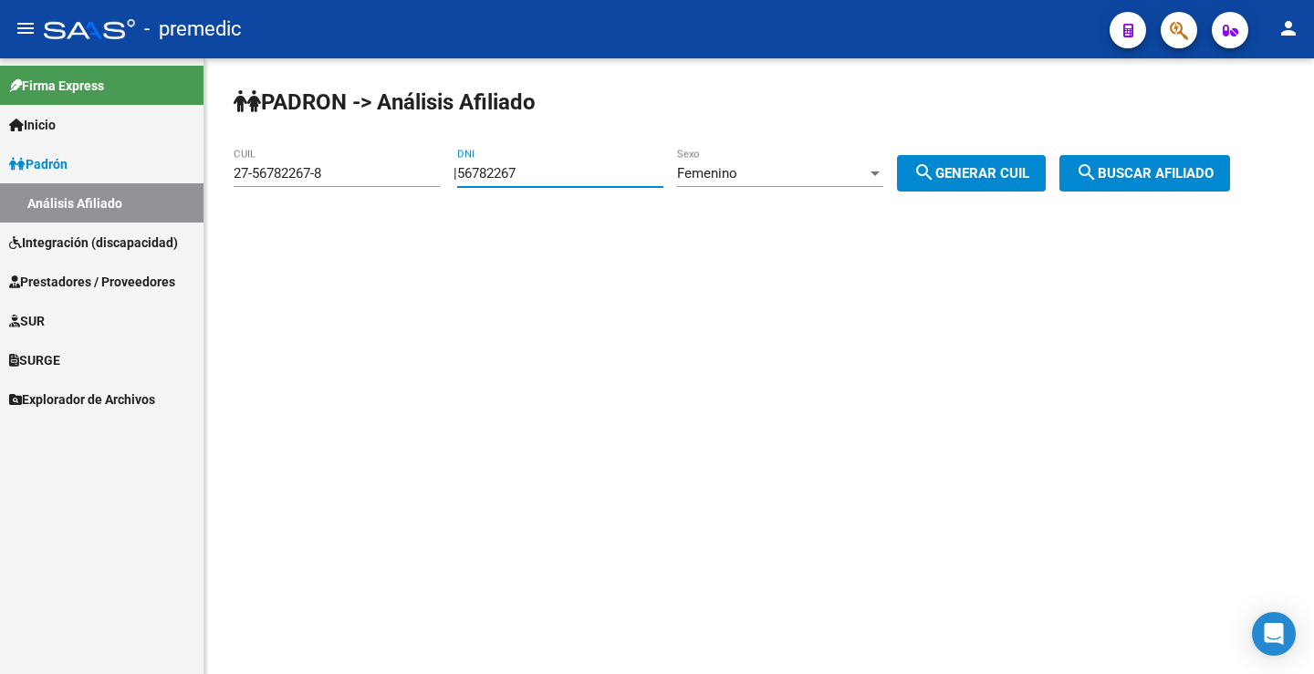
drag, startPoint x: 562, startPoint y: 168, endPoint x: 217, endPoint y: 182, distance: 345.1
click at [219, 182] on div "PADRON -> Análisis Afiliado 27-56782267-8 CUIL | 56782267 DNI Femenino Sexo sea…" at bounding box center [758, 154] width 1109 height 192
drag, startPoint x: 575, startPoint y: 148, endPoint x: 574, endPoint y: 158, distance: 10.1
click at [574, 153] on div "56782267 DNI" at bounding box center [560, 167] width 206 height 39
click at [643, 165] on input "56782267" at bounding box center [560, 173] width 206 height 16
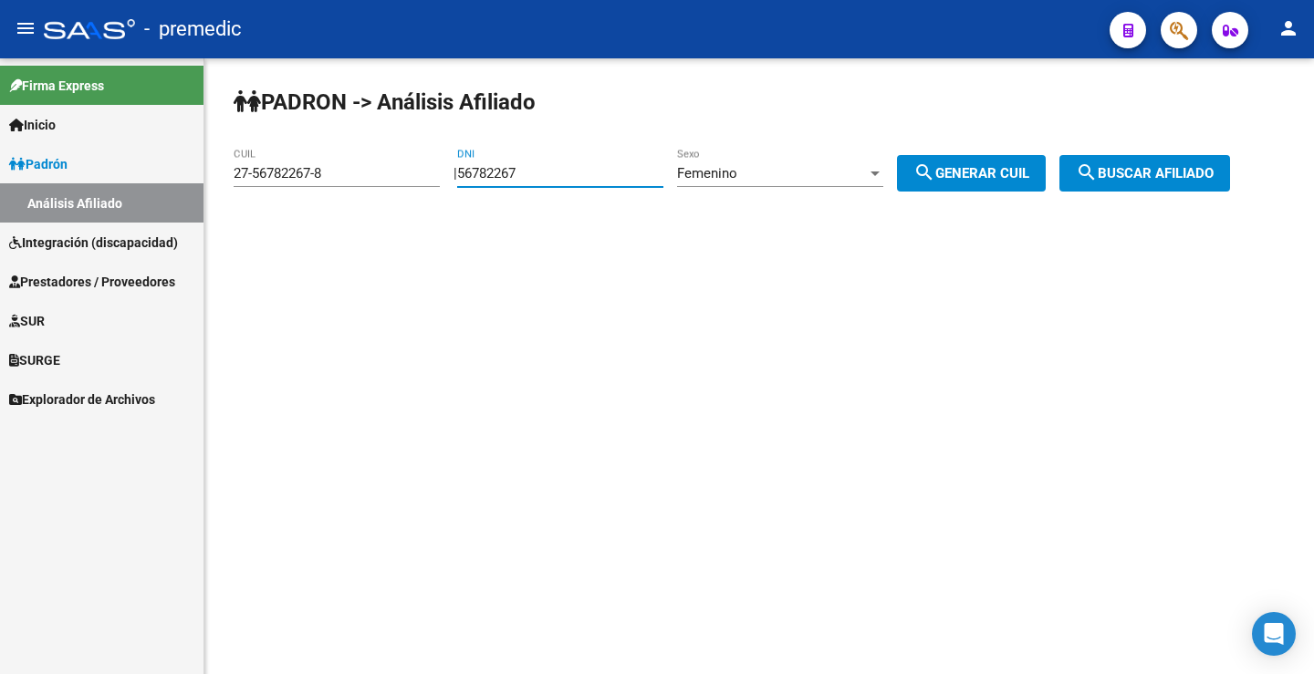
drag, startPoint x: 596, startPoint y: 172, endPoint x: 412, endPoint y: 168, distance: 183.4
click at [412, 168] on app-analisis-afiliado "PADRON -> Análisis Afiliado 27-56782267-8 CUIL | 56782267 DNI Femenino Sexo sea…" at bounding box center [739, 173] width 1010 height 16
drag, startPoint x: 531, startPoint y: 161, endPoint x: 564, endPoint y: 172, distance: 34.6
click at [531, 161] on div "56782267 DNI" at bounding box center [560, 167] width 206 height 39
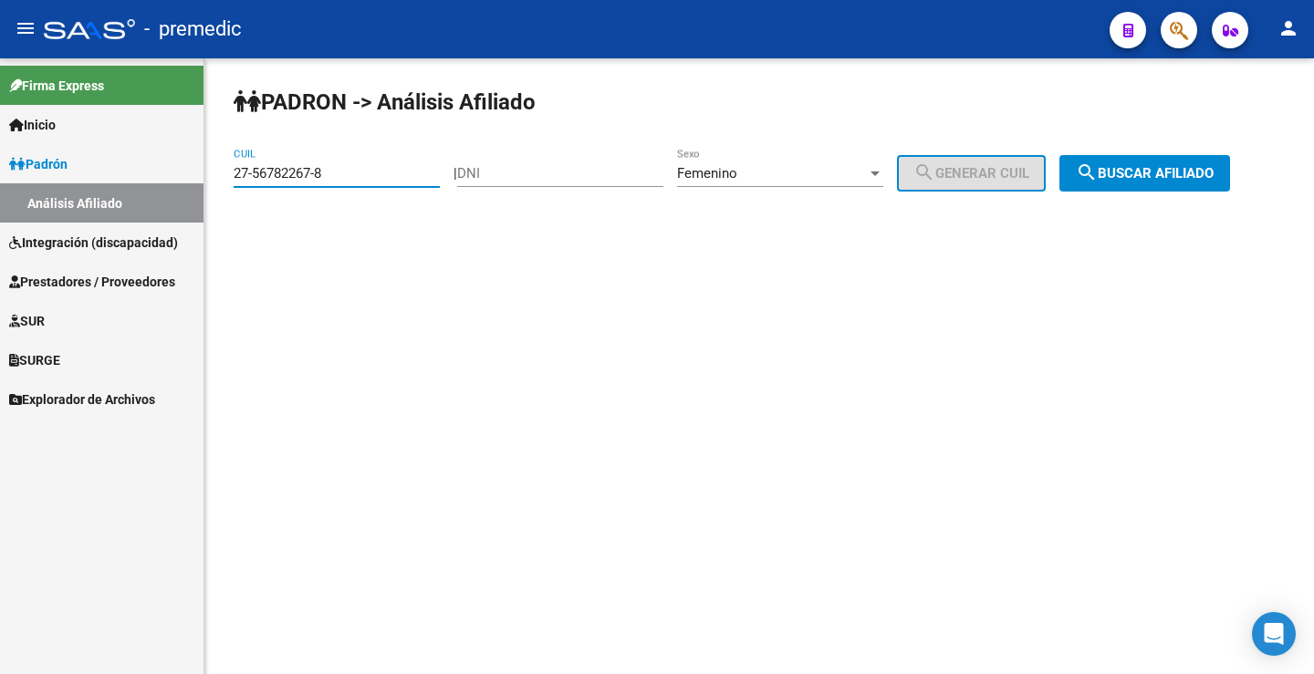
paste input
type input "27-56782267-8"
click at [528, 172] on input "DNI" at bounding box center [560, 173] width 206 height 16
paste input "56782267"
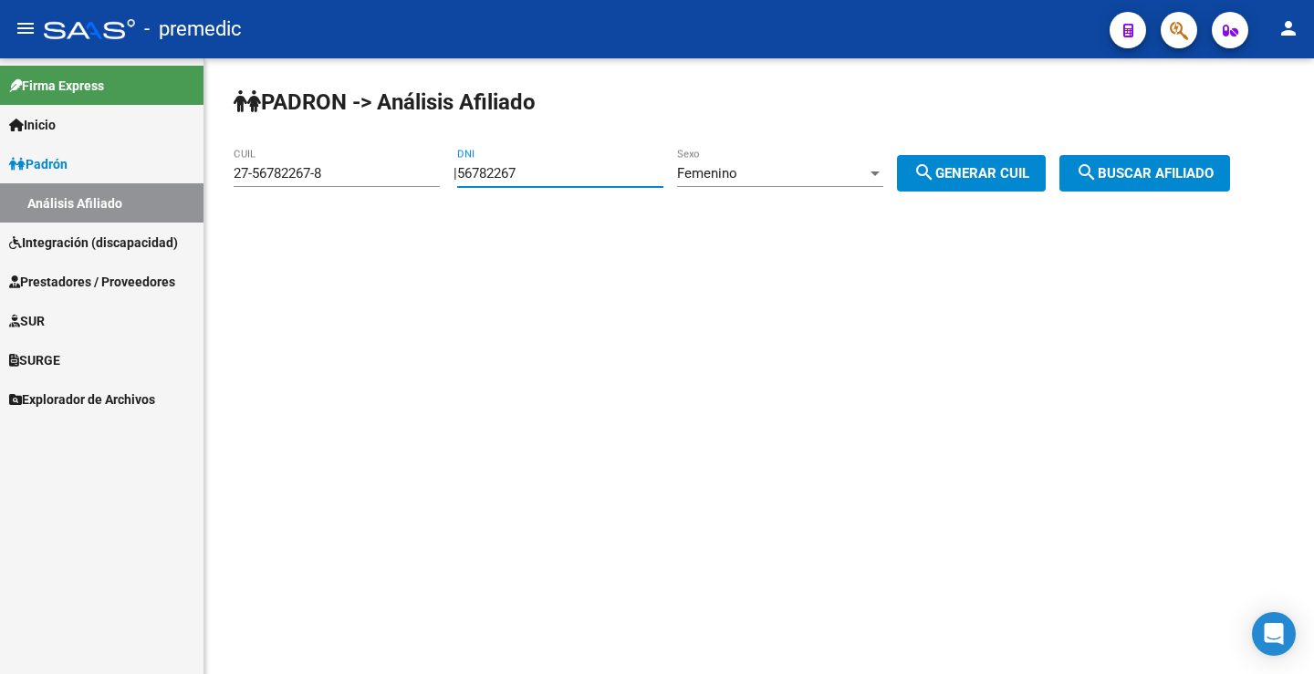
type input "56782267"
drag, startPoint x: 363, startPoint y: 172, endPoint x: 0, endPoint y: 203, distance: 364.5
click at [0, 203] on mat-sidenav-container "Firma Express Inicio Instructivos Contacto OS Padrón Análisis Afiliado Integrac…" at bounding box center [657, 366] width 1314 height 616
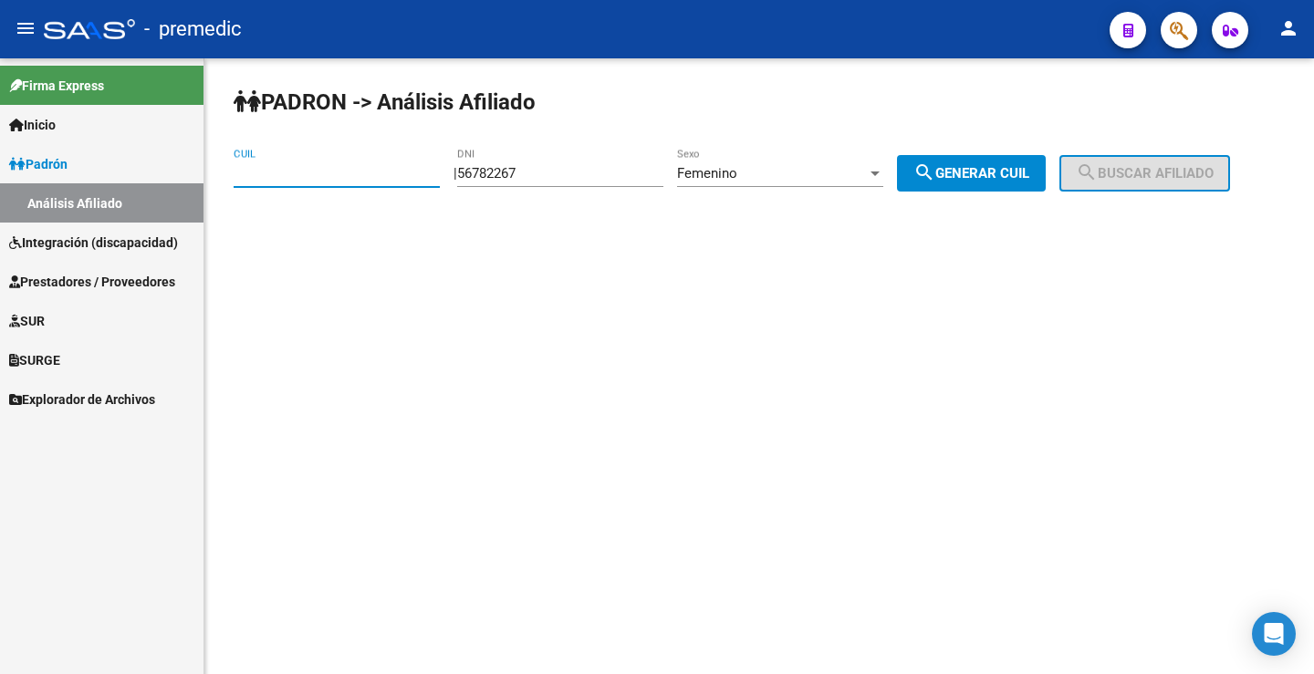
click at [972, 167] on span "search Generar CUIL" at bounding box center [971, 173] width 116 height 16
type input "27-56782267-8"
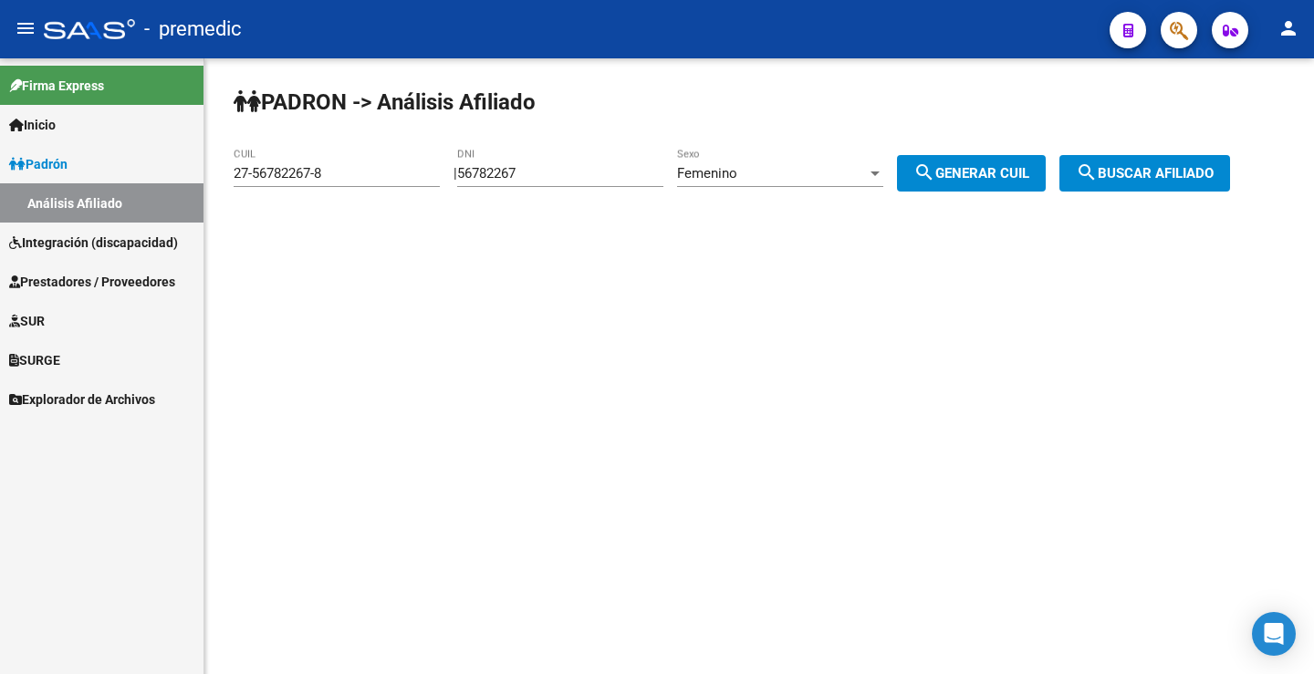
click at [1133, 172] on span "search Buscar afiliado" at bounding box center [1145, 173] width 138 height 16
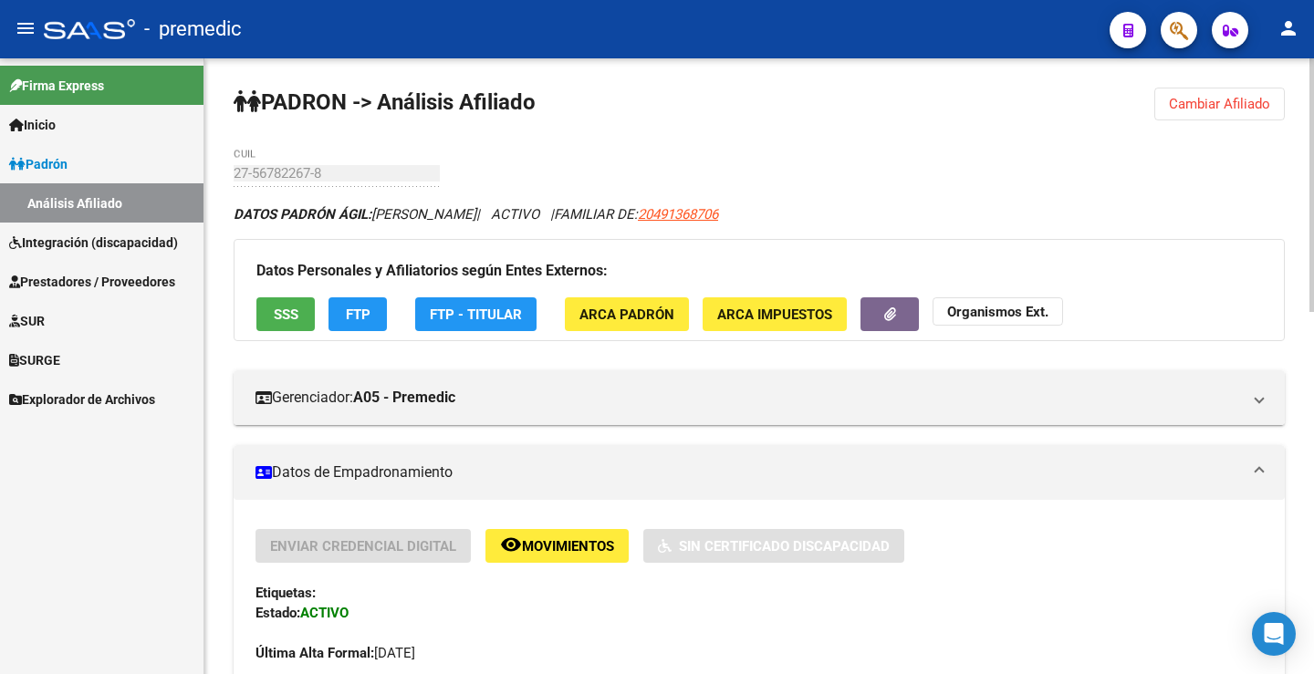
click at [1222, 106] on span "Cambiar Afiliado" at bounding box center [1219, 104] width 101 height 16
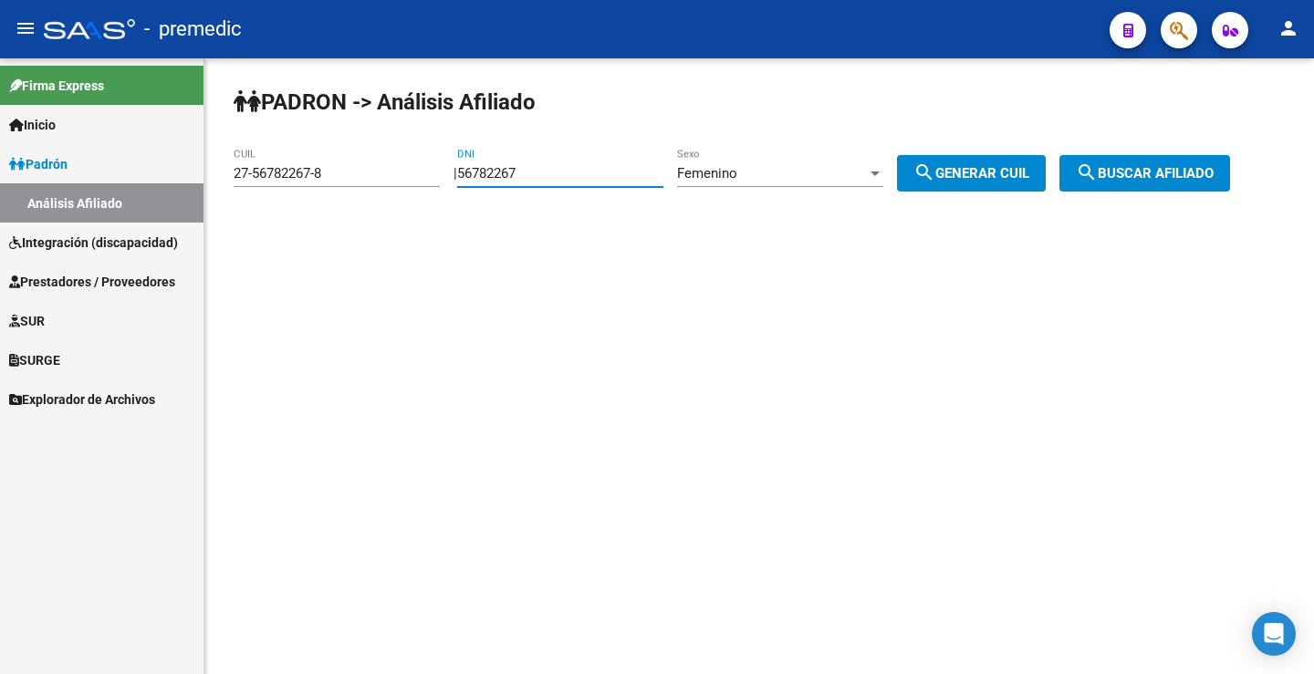
drag, startPoint x: 536, startPoint y: 166, endPoint x: 466, endPoint y: 160, distance: 70.5
click at [469, 162] on div "PADRON -> Análisis Afiliado 27-56782267-8 CUIL | 56782267 DNI Femenino Sexo sea…" at bounding box center [758, 154] width 1109 height 192
paste input "49746865"
type input "49746865"
click at [989, 248] on div "PADRON -> Análisis Afiliado 27-56782267-8 CUIL | 49746865 DNI Femenino Sexo sea…" at bounding box center [758, 154] width 1109 height 192
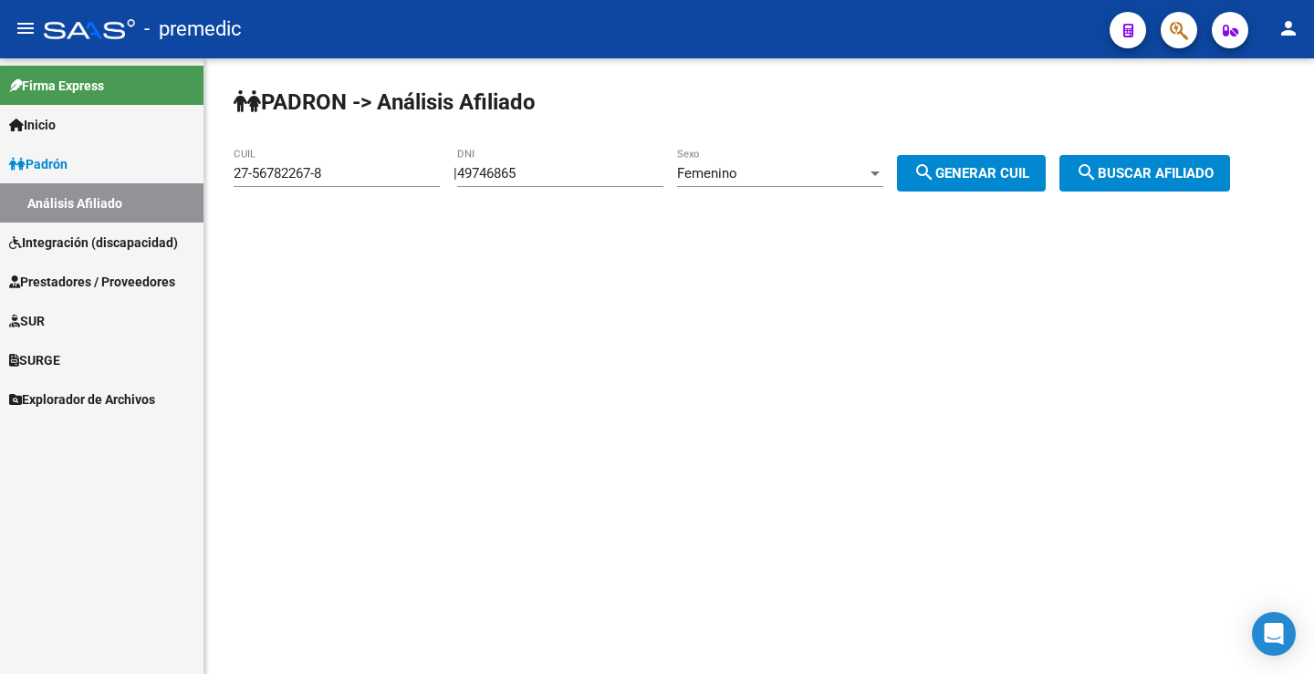
click at [989, 200] on div "PADRON -> Análisis Afiliado 27-56782267-8 CUIL | 49746865 DNI Femenino Sexo sea…" at bounding box center [758, 154] width 1109 height 192
click at [1024, 179] on span "search Generar CUIL" at bounding box center [971, 173] width 116 height 16
type input "27-49746865-0"
click at [1021, 179] on span "search Generar CUIL" at bounding box center [971, 173] width 116 height 16
drag, startPoint x: 1123, startPoint y: 183, endPoint x: 1088, endPoint y: 172, distance: 36.6
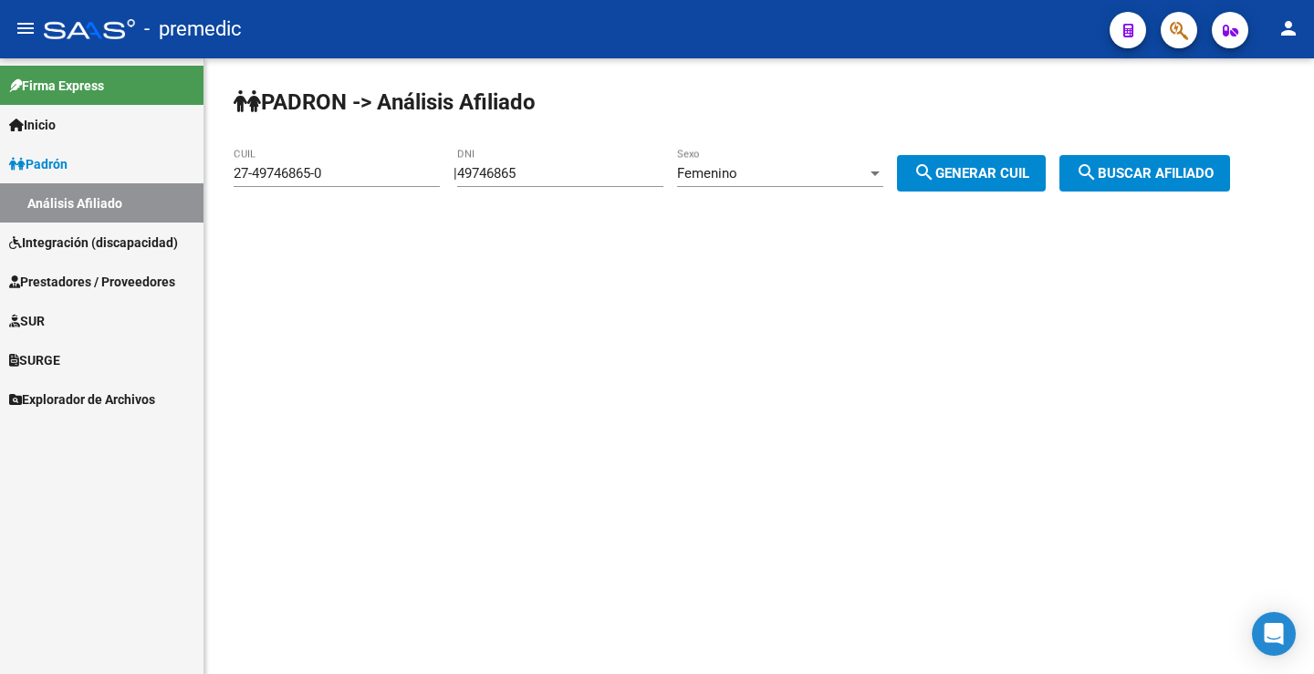
click at [1121, 182] on button "search Buscar afiliado" at bounding box center [1144, 173] width 171 height 36
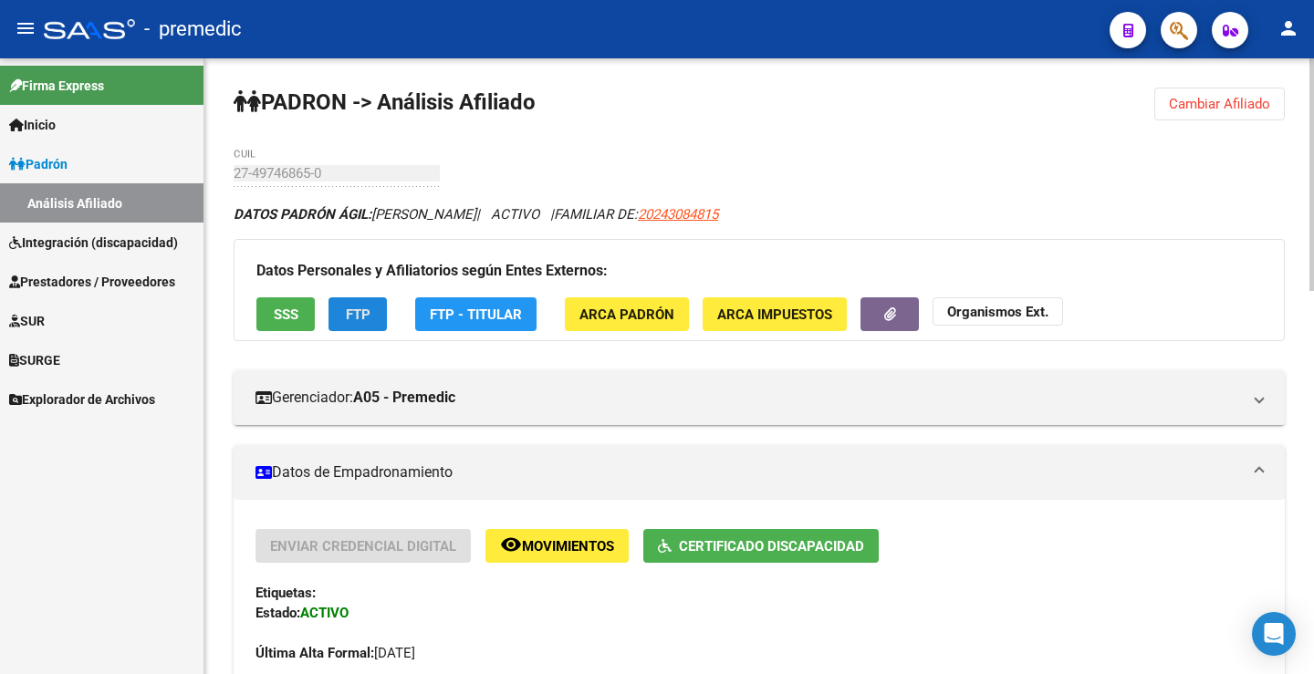
click at [351, 310] on span "FTP" at bounding box center [358, 315] width 25 height 16
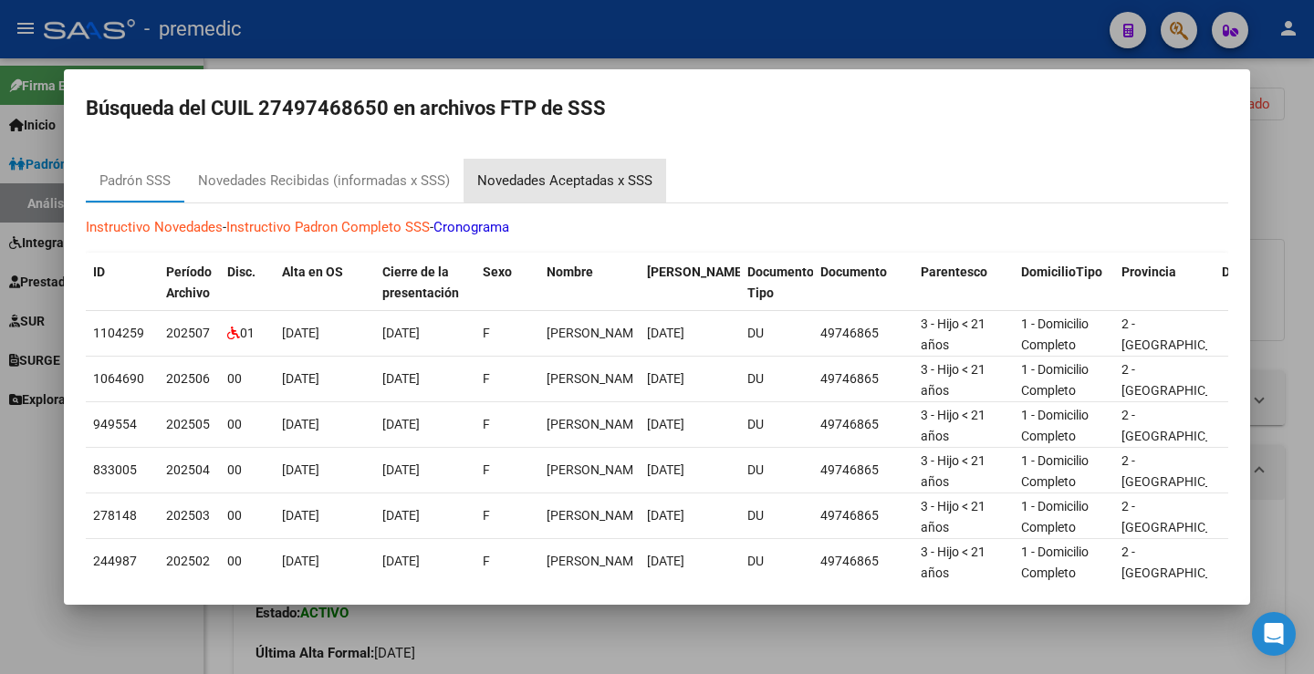
click at [594, 171] on div "Novedades Aceptadas x SSS" at bounding box center [564, 181] width 175 height 21
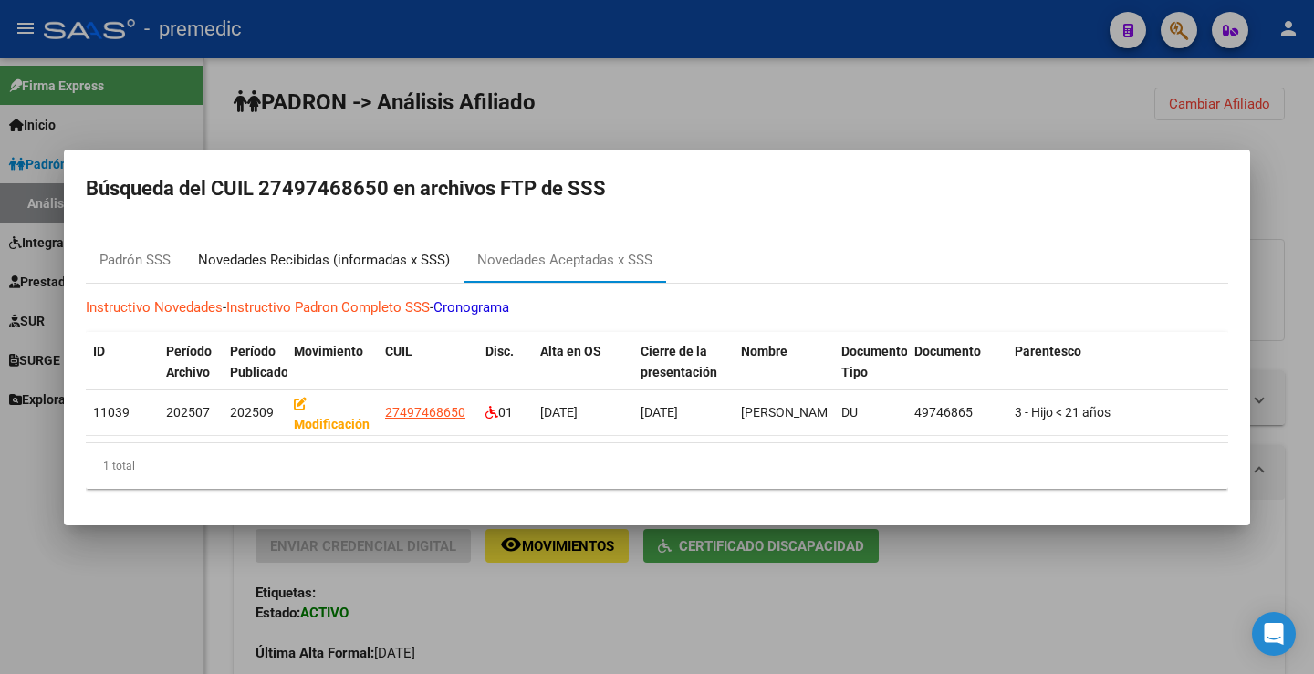
click at [302, 268] on div "Novedades Recibidas (informadas x SSS)" at bounding box center [323, 261] width 279 height 44
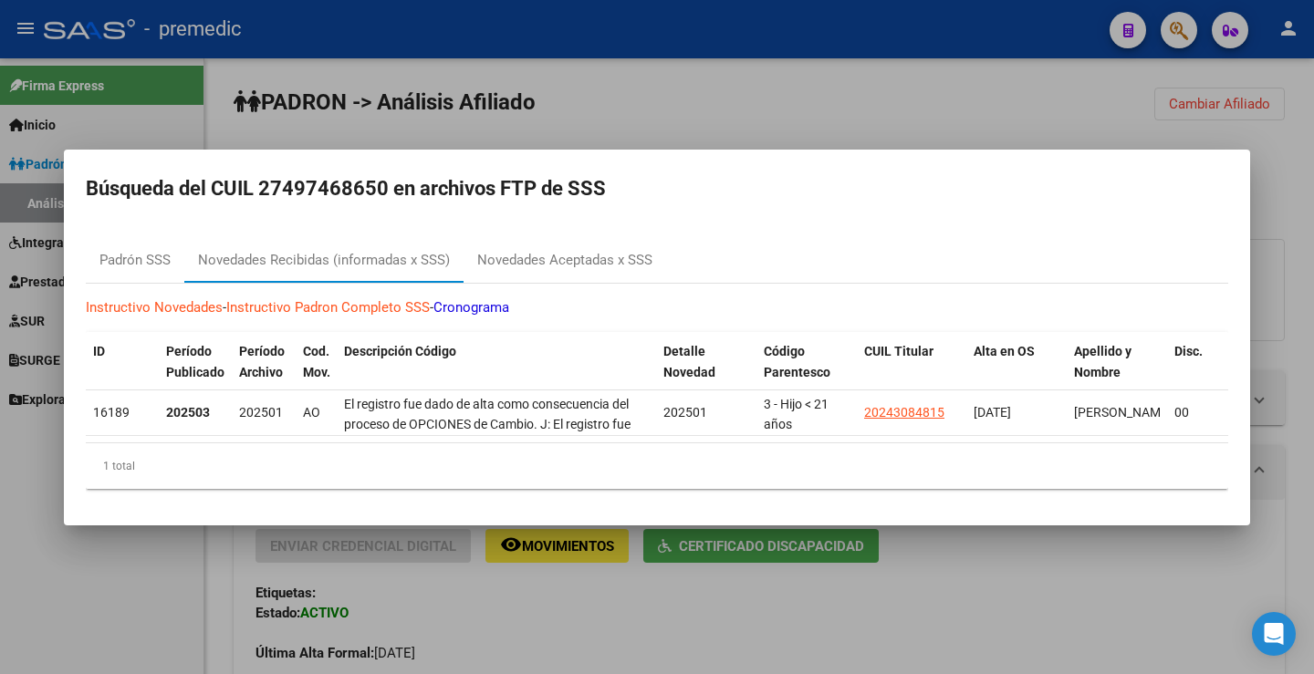
click at [1062, 64] on div at bounding box center [657, 337] width 1314 height 674
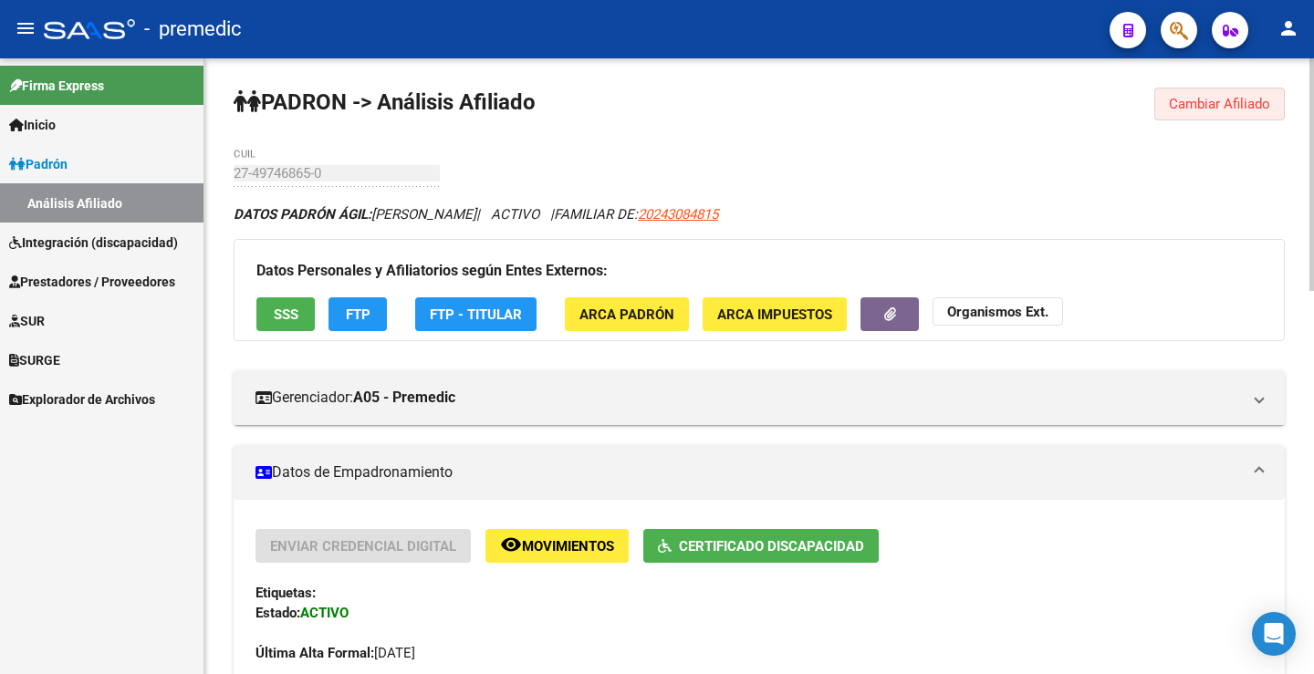
click at [1164, 95] on button "Cambiar Afiliado" at bounding box center [1219, 104] width 130 height 33
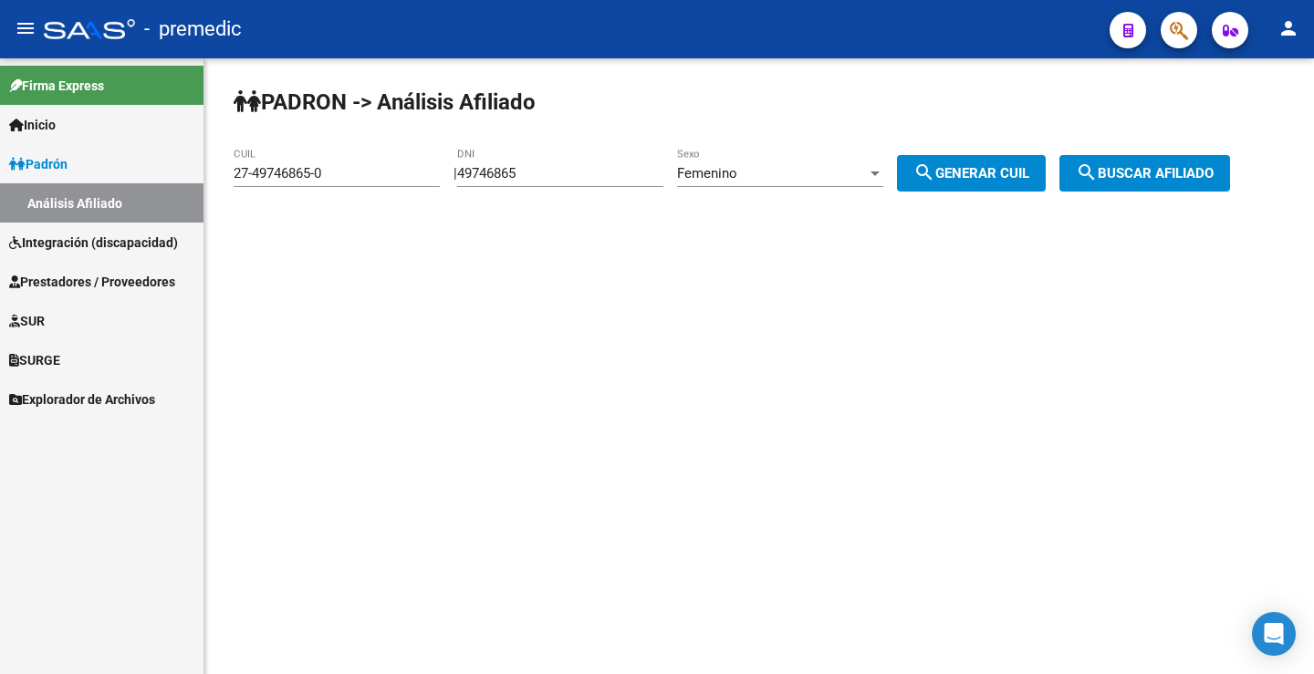
drag, startPoint x: 558, startPoint y: 164, endPoint x: 68, endPoint y: 63, distance: 500.2
click at [101, 74] on mat-sidenav-container "Firma Express Inicio Instructivos Contacto OS Padrón Análisis Afiliado Integrac…" at bounding box center [657, 366] width 1314 height 616
click at [398, 130] on div "PADRON -> Análisis Afiliado 27-49746865-0 CUIL | 49746865 DNI Femenino Sexo sea…" at bounding box center [758, 154] width 1109 height 192
drag, startPoint x: 528, startPoint y: 170, endPoint x: 546, endPoint y: 167, distance: 18.4
click at [529, 170] on input "49746865" at bounding box center [560, 173] width 206 height 16
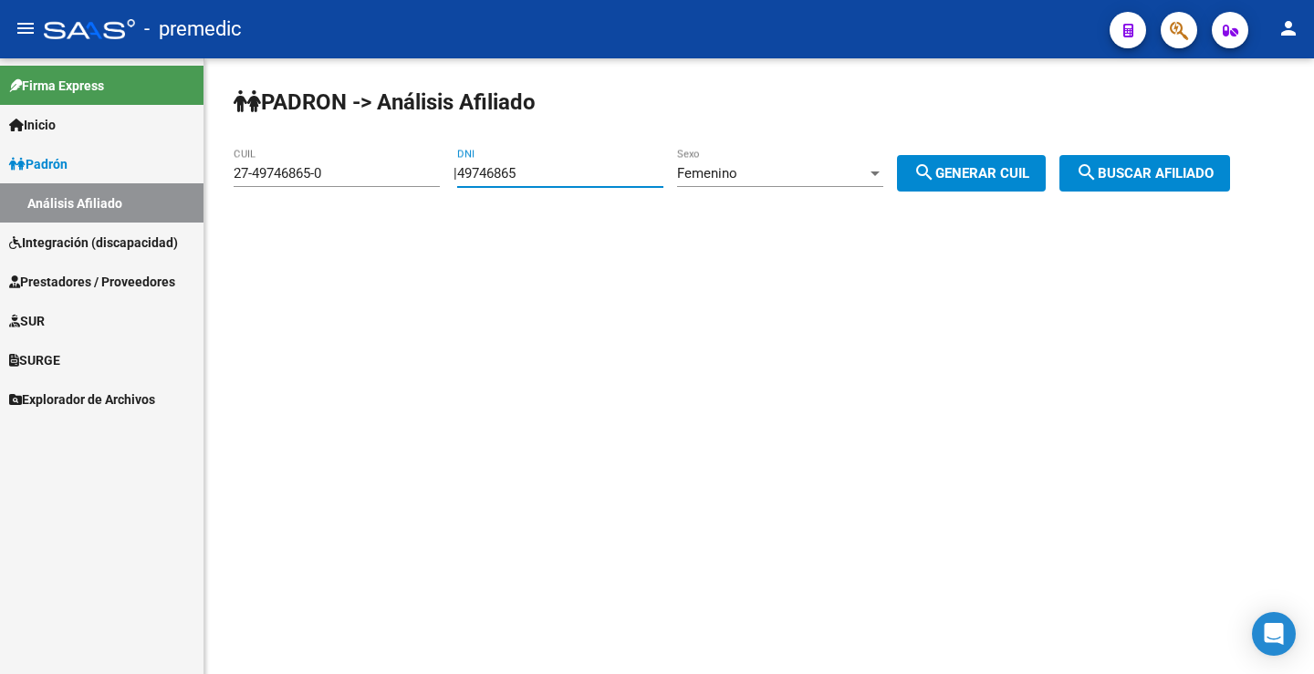
drag, startPoint x: 549, startPoint y: 167, endPoint x: 358, endPoint y: 179, distance: 191.9
click at [358, 179] on app-analisis-afiliado "PADRON -> Análisis Afiliado 27-49746865-0 CUIL | 49746865 DNI Femenino Sexo sea…" at bounding box center [739, 173] width 1010 height 16
paste input "59001228"
type input "59001228"
click at [799, 171] on div "Femenino" at bounding box center [772, 173] width 190 height 16
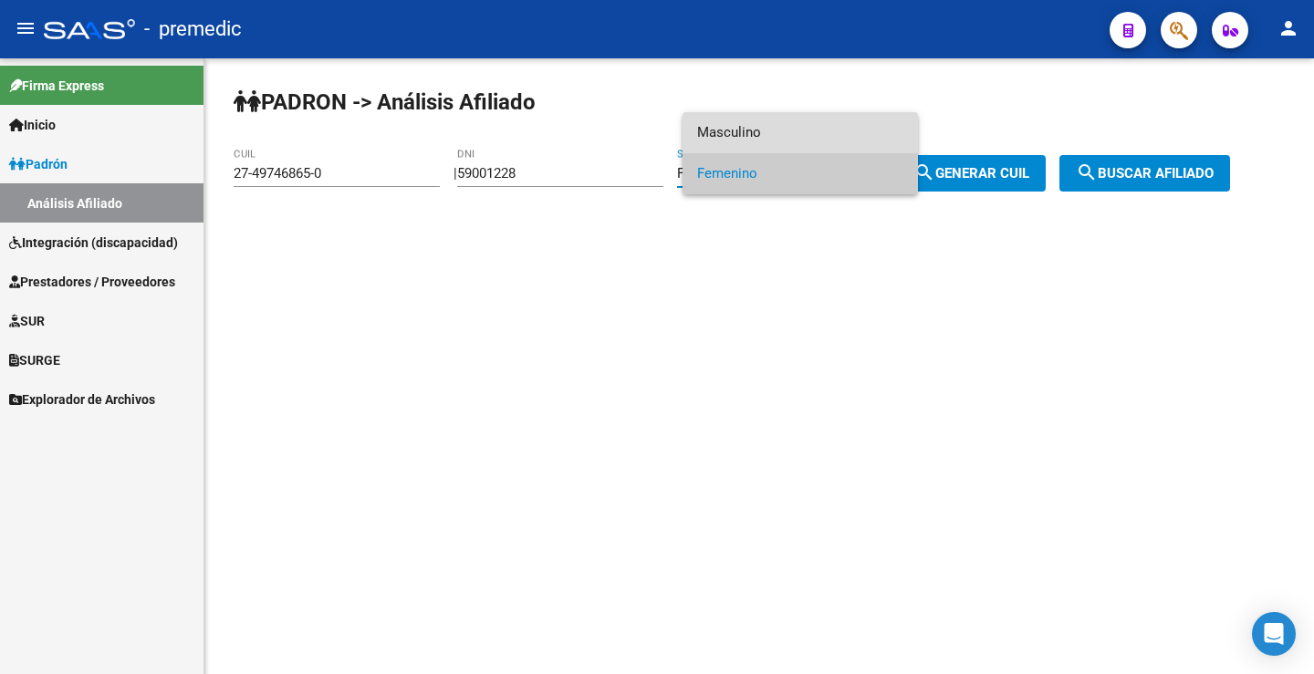
click at [772, 146] on span "Masculino" at bounding box center [800, 132] width 206 height 41
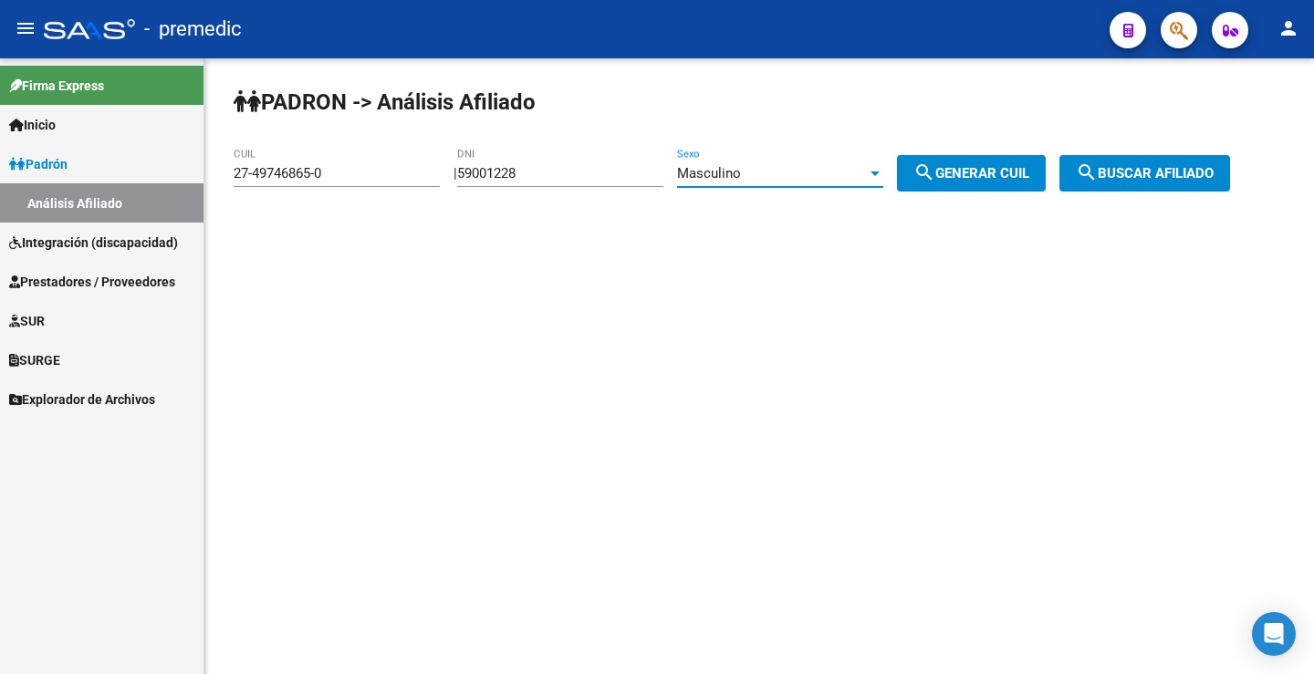
drag, startPoint x: 976, startPoint y: 168, endPoint x: 1057, endPoint y: 179, distance: 81.9
click at [985, 168] on span "search Generar CUIL" at bounding box center [971, 173] width 116 height 16
type input "23-59001228-9"
click at [1165, 190] on button "search Buscar afiliado" at bounding box center [1144, 173] width 171 height 36
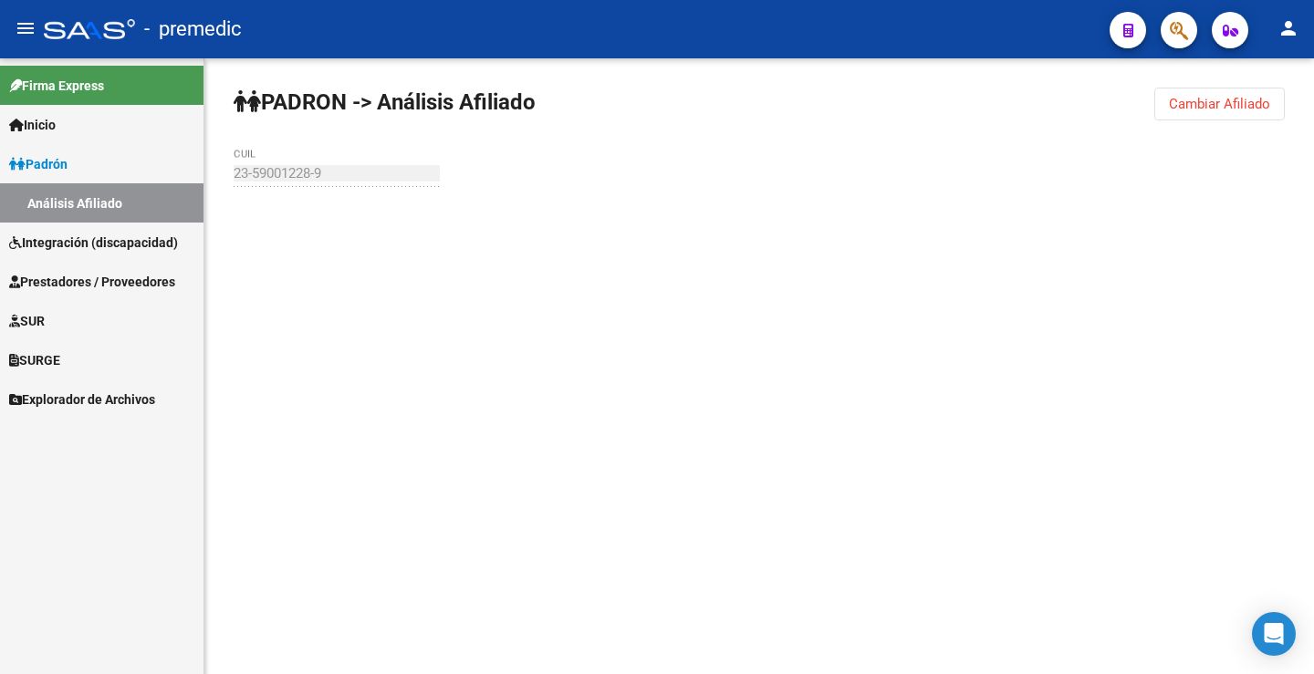
click at [1158, 179] on div "PADRON -> Análisis Afiliado Cambiar Afiliado 23-59001228-9 CUIL" at bounding box center [758, 173] width 1109 height 230
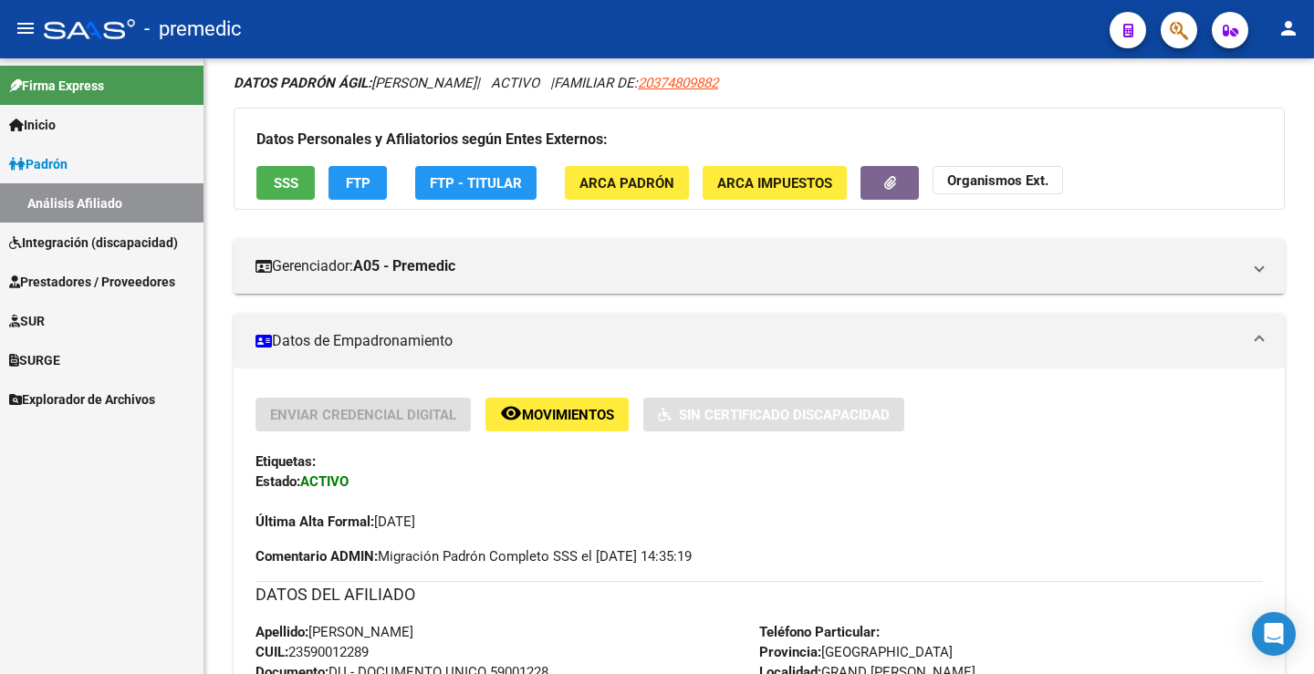
scroll to position [121, 0]
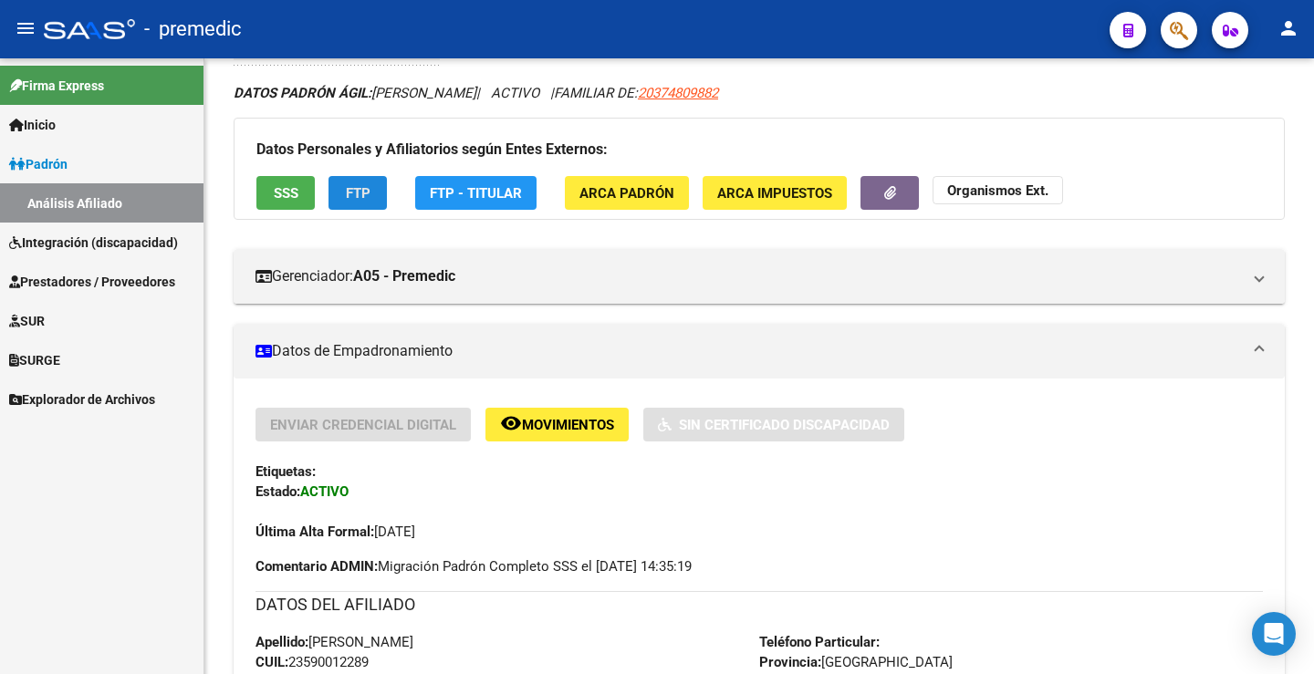
click at [369, 206] on button "FTP" at bounding box center [357, 193] width 58 height 34
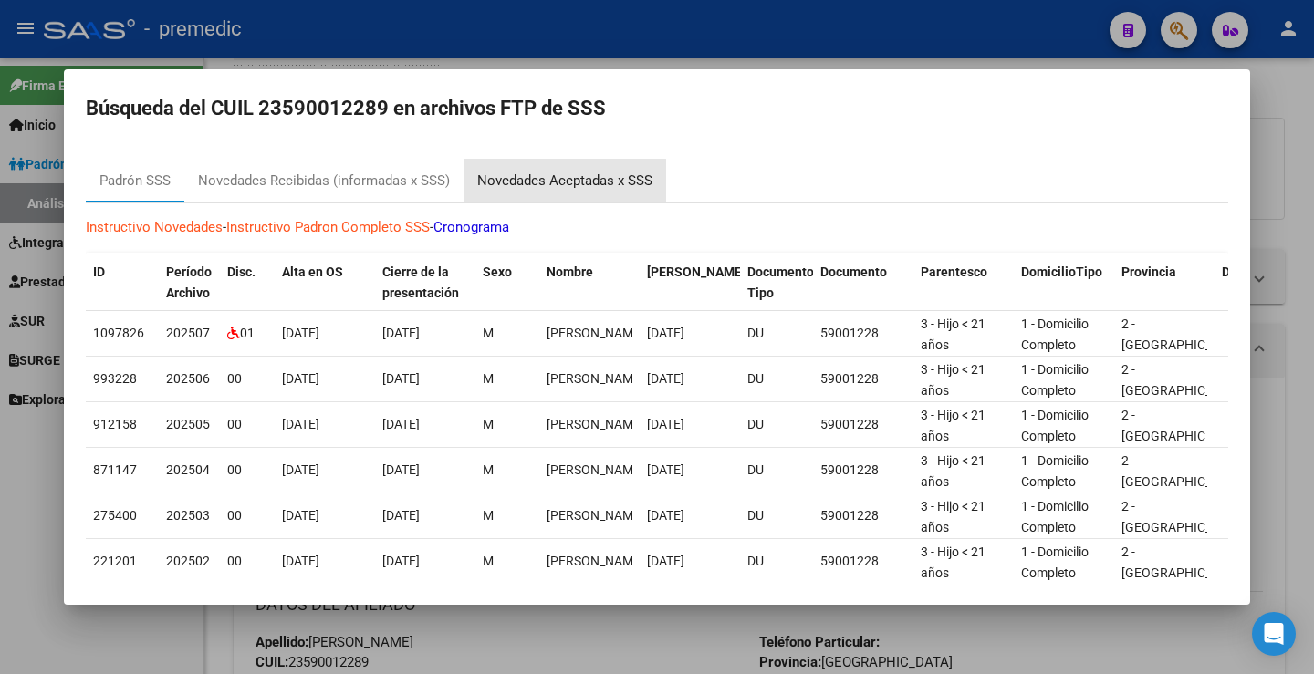
drag, startPoint x: 509, startPoint y: 201, endPoint x: 532, endPoint y: 189, distance: 25.7
click at [511, 200] on div "Novedades Aceptadas x SSS" at bounding box center [564, 181] width 203 height 44
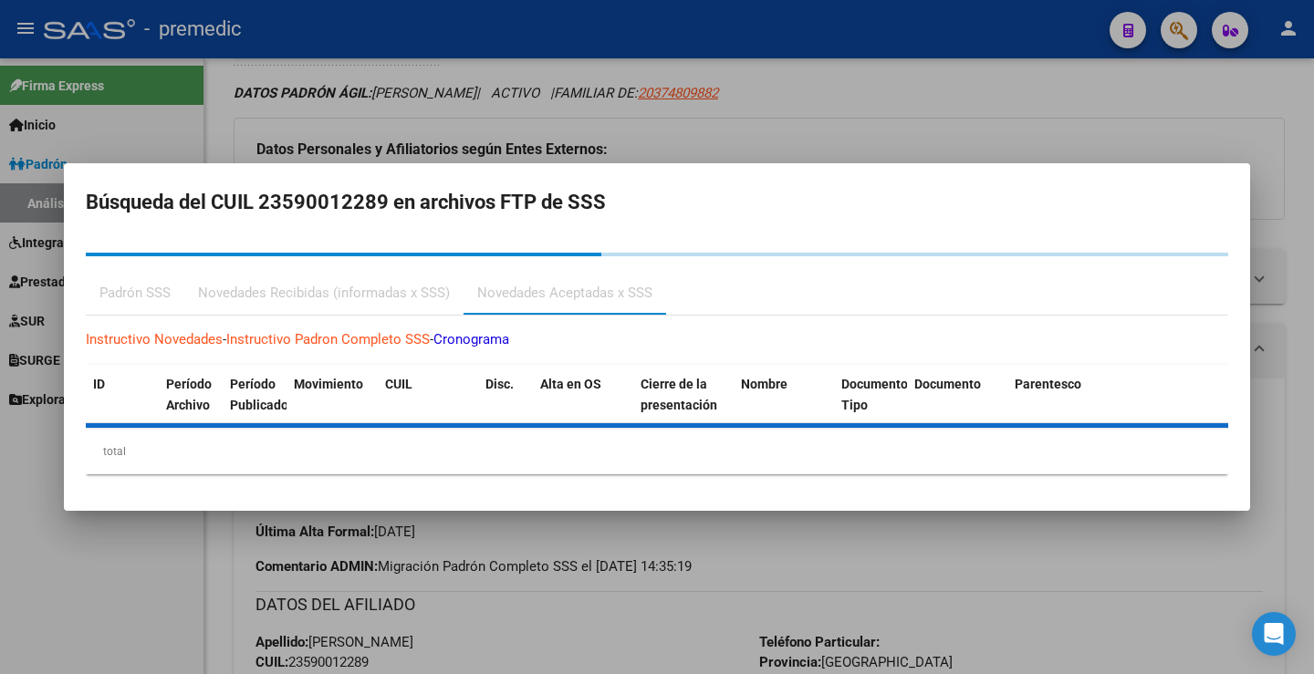
click at [532, 189] on h2 "Búsqueda del CUIL 23590012289 en archivos FTP de SSS" at bounding box center [657, 202] width 1142 height 35
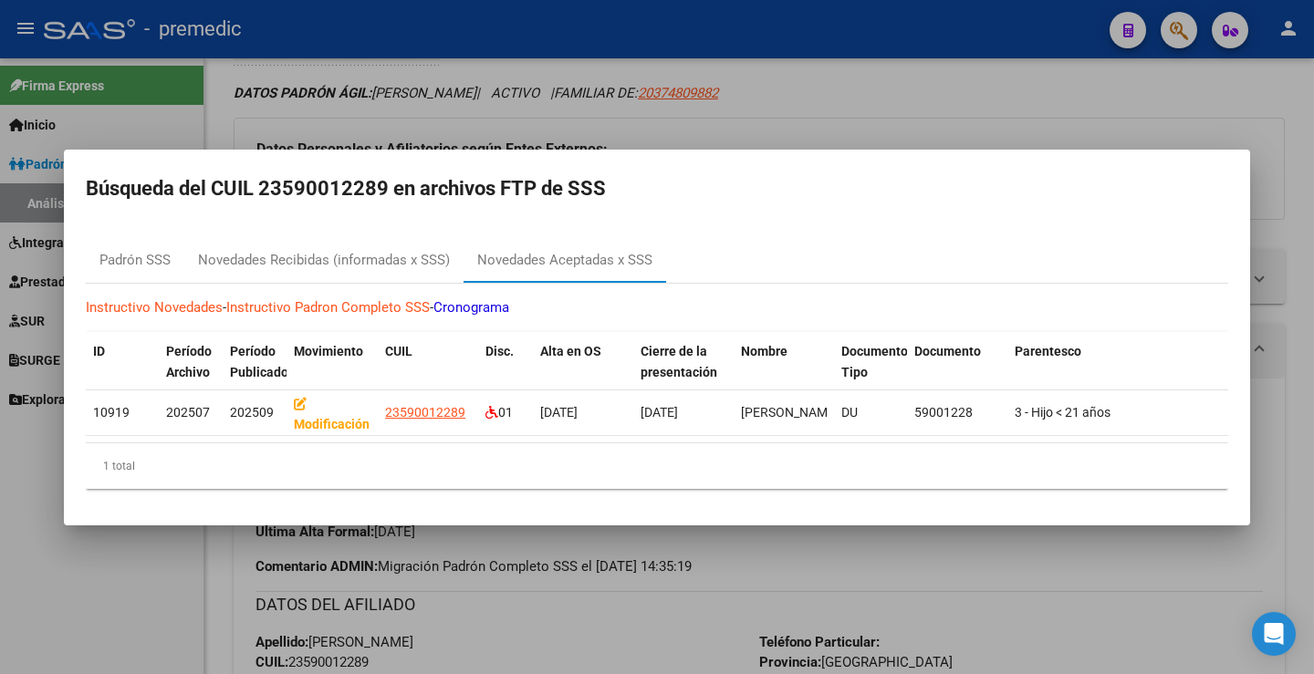
click at [842, 126] on div at bounding box center [657, 337] width 1314 height 674
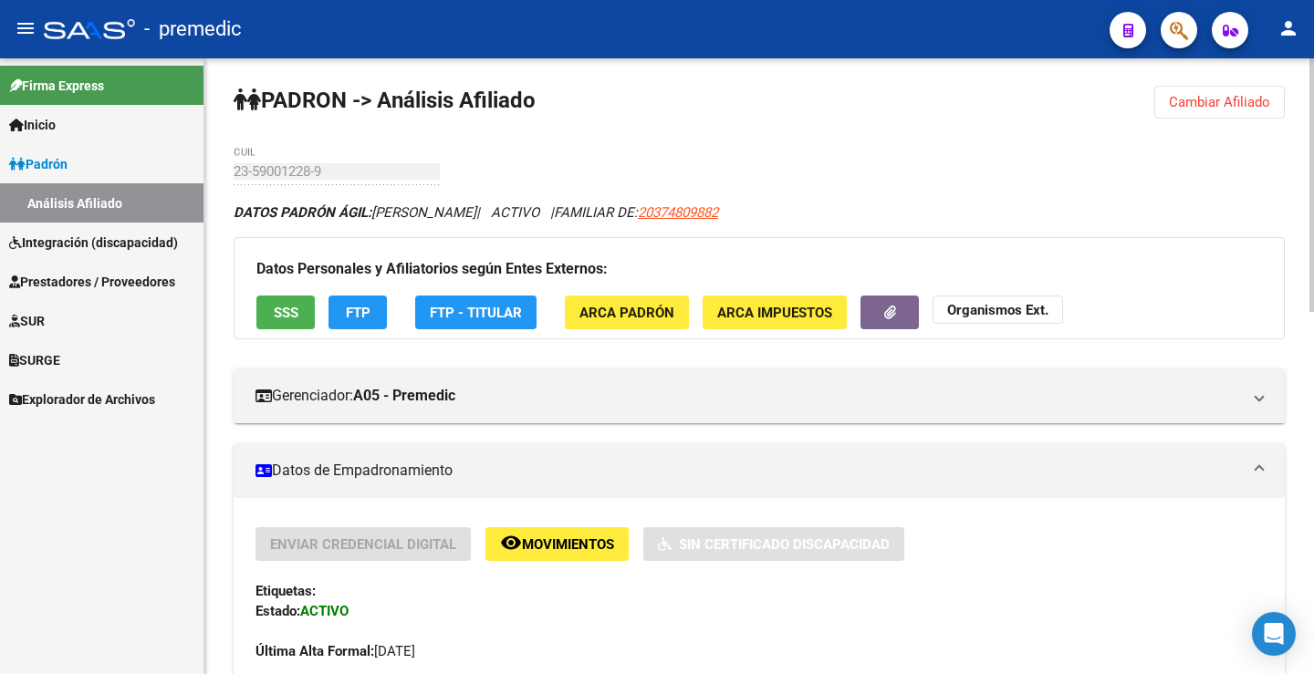
scroll to position [0, 0]
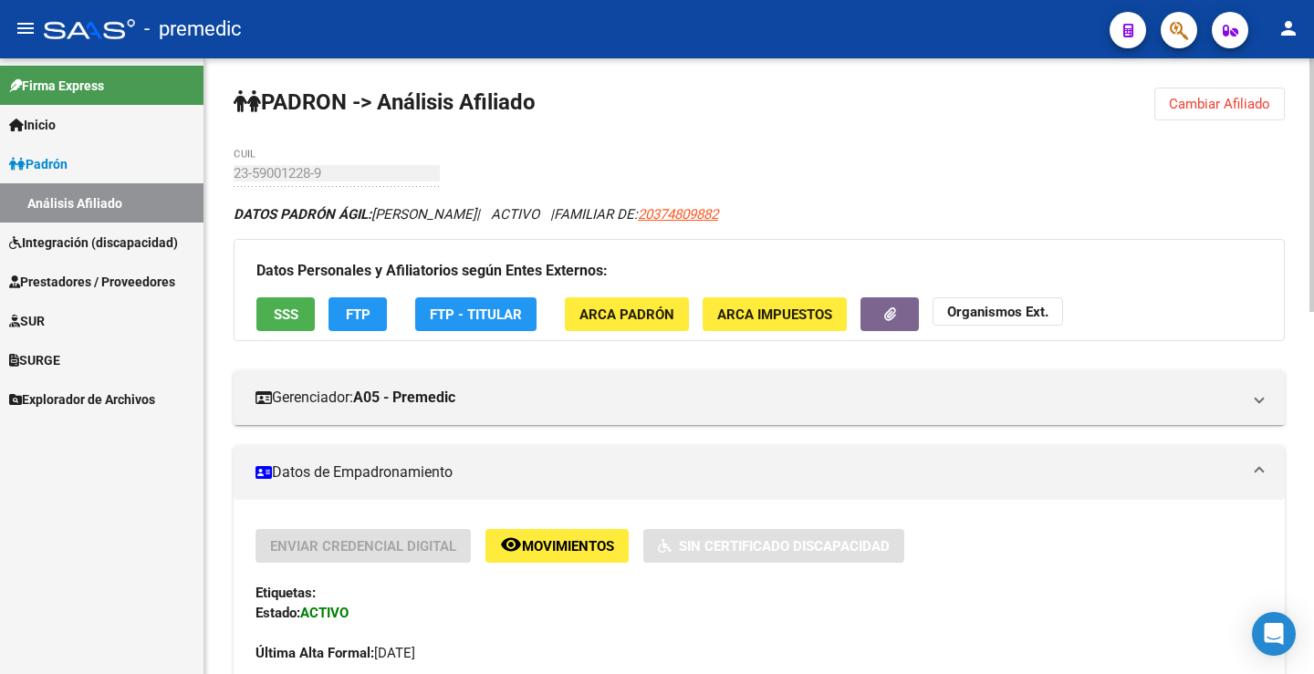
click at [1261, 99] on span "Cambiar Afiliado" at bounding box center [1219, 104] width 101 height 16
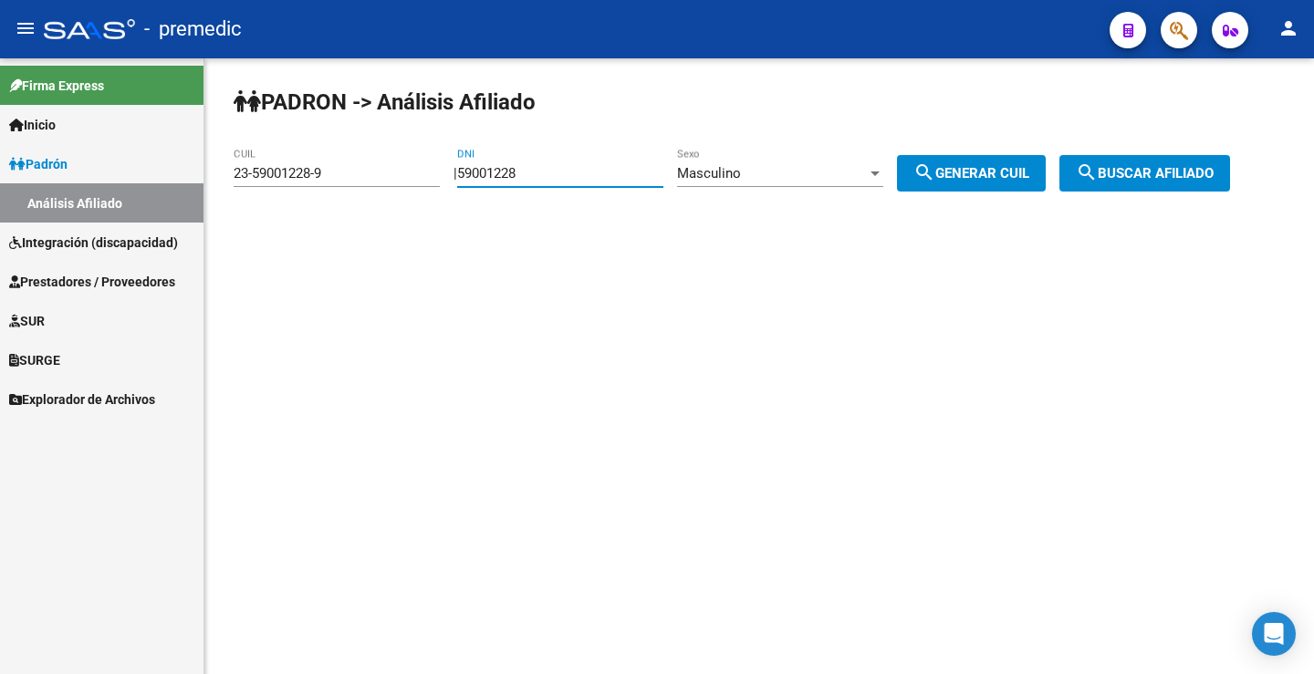
drag, startPoint x: 579, startPoint y: 174, endPoint x: 434, endPoint y: 183, distance: 145.3
click at [130, 182] on mat-sidenav-container "Firma Express Inicio Instructivos Contacto OS Padrón Análisis Afiliado Integrac…" at bounding box center [657, 366] width 1314 height 616
paste input "8848976"
type input "58848976"
click at [818, 169] on div "Masculino" at bounding box center [772, 173] width 190 height 16
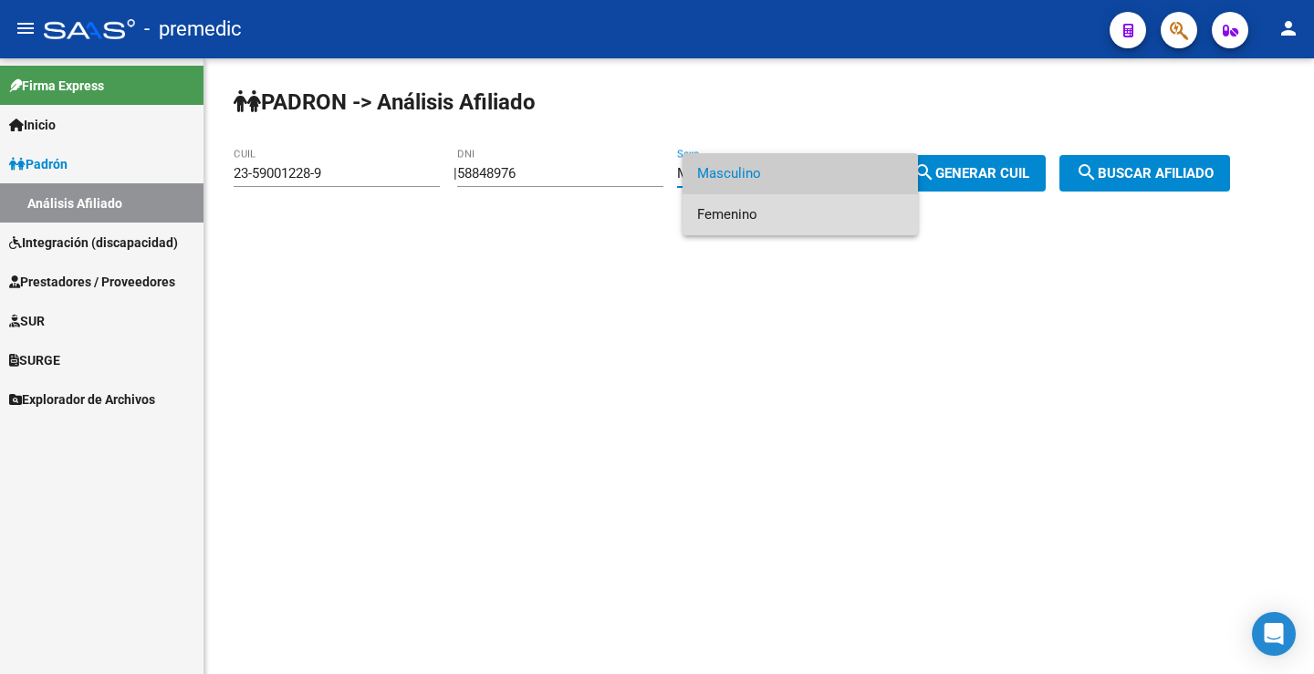
click at [827, 222] on span "Femenino" at bounding box center [800, 214] width 206 height 41
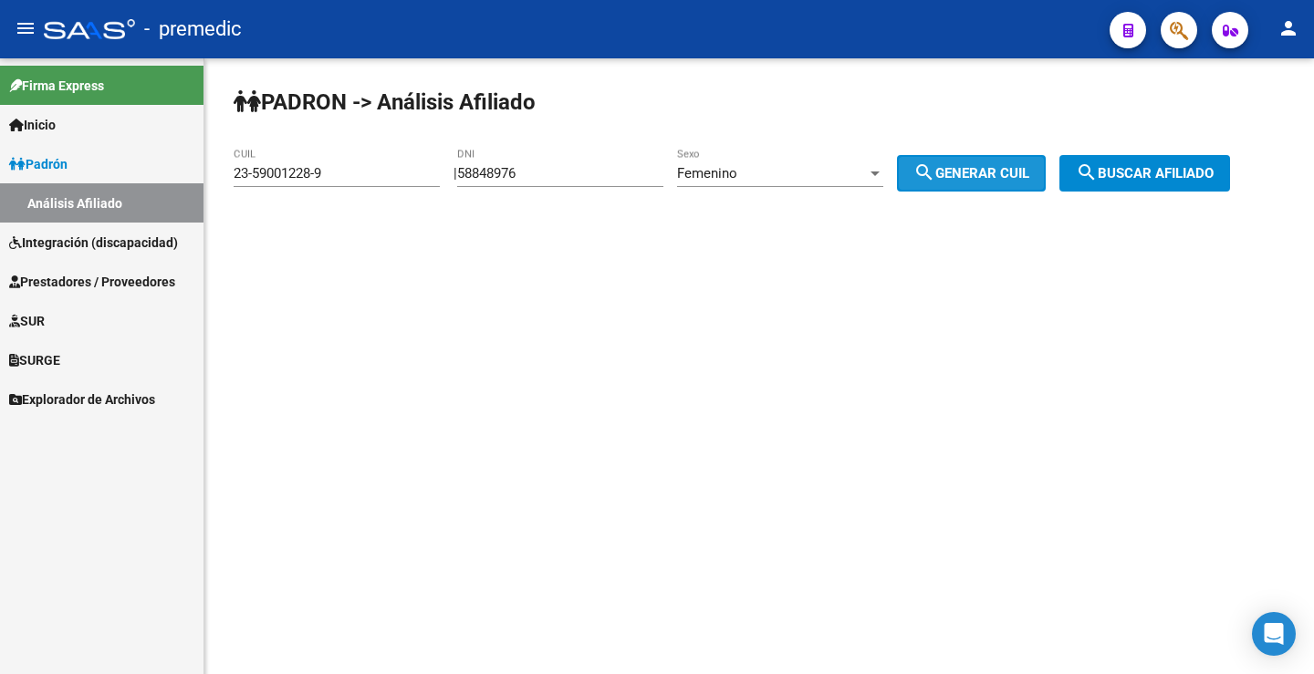
click at [1014, 172] on span "search Generar CUIL" at bounding box center [971, 173] width 116 height 16
type input "27-58848976-6"
drag, startPoint x: 1014, startPoint y: 172, endPoint x: 1108, endPoint y: 193, distance: 97.2
click at [1006, 172] on span "search Generar CUIL" at bounding box center [971, 173] width 116 height 16
click at [1138, 162] on button "search Buscar afiliado" at bounding box center [1144, 173] width 171 height 36
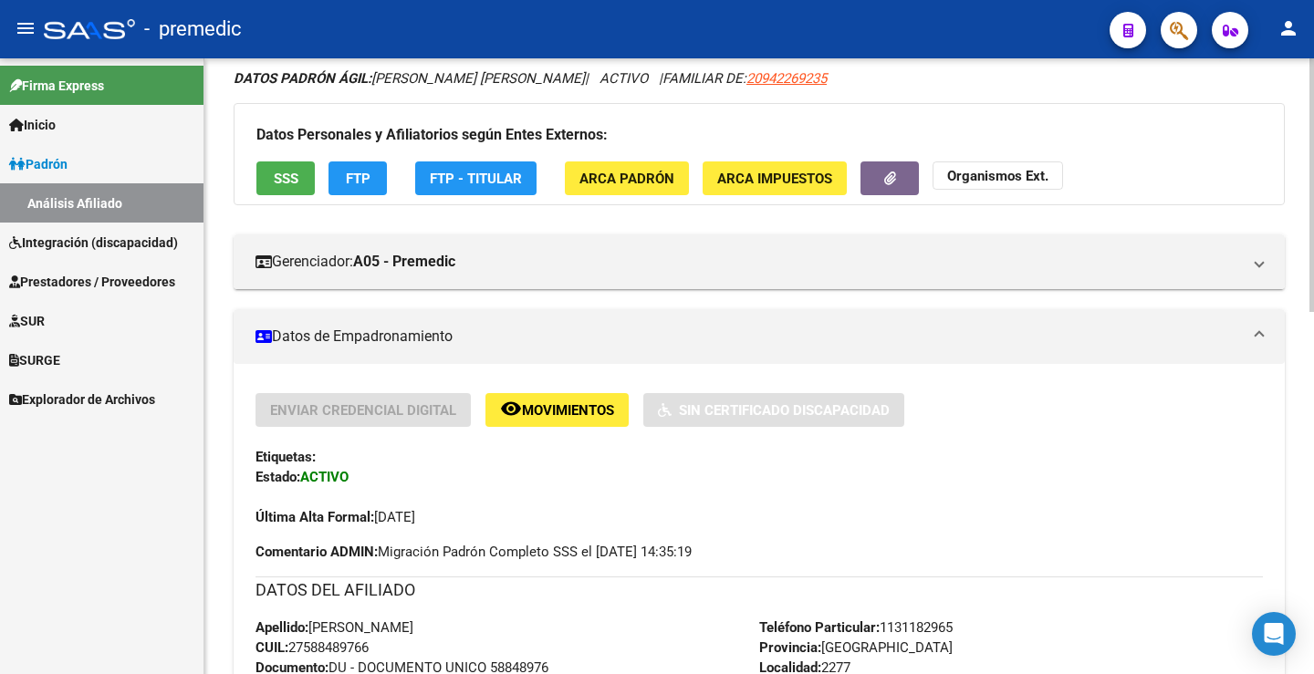
scroll to position [121, 0]
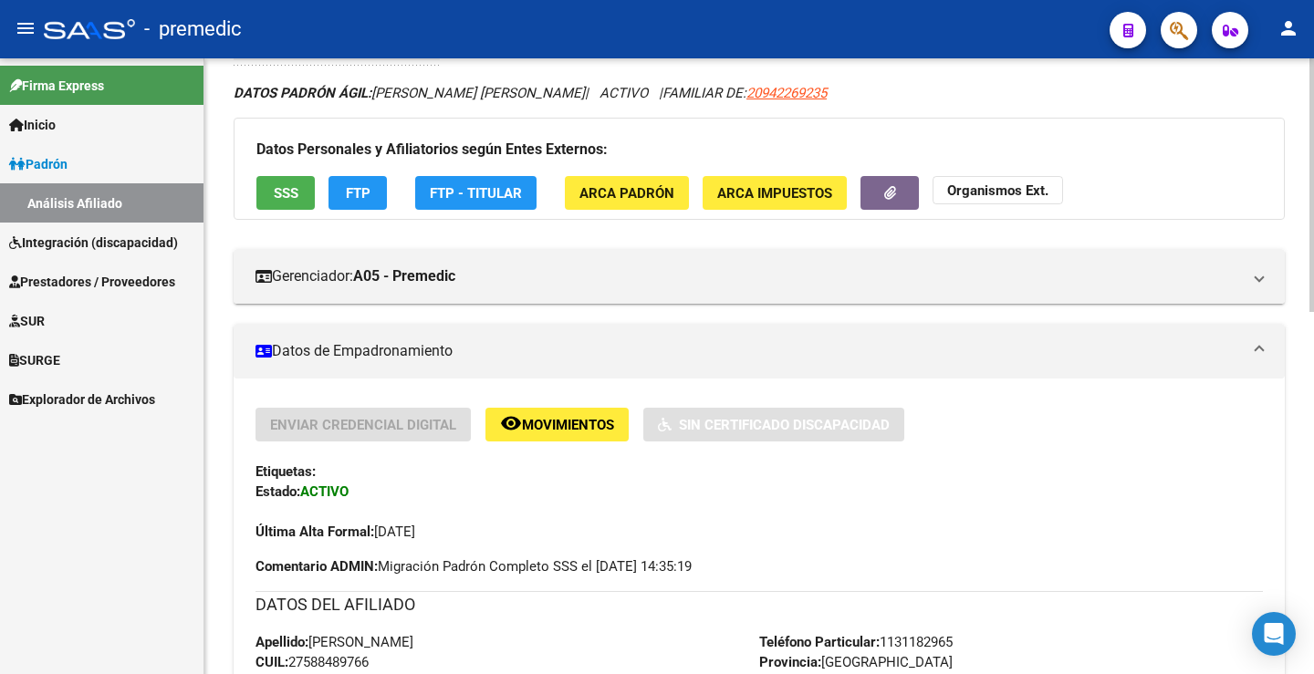
click at [351, 185] on span "FTP" at bounding box center [358, 193] width 25 height 16
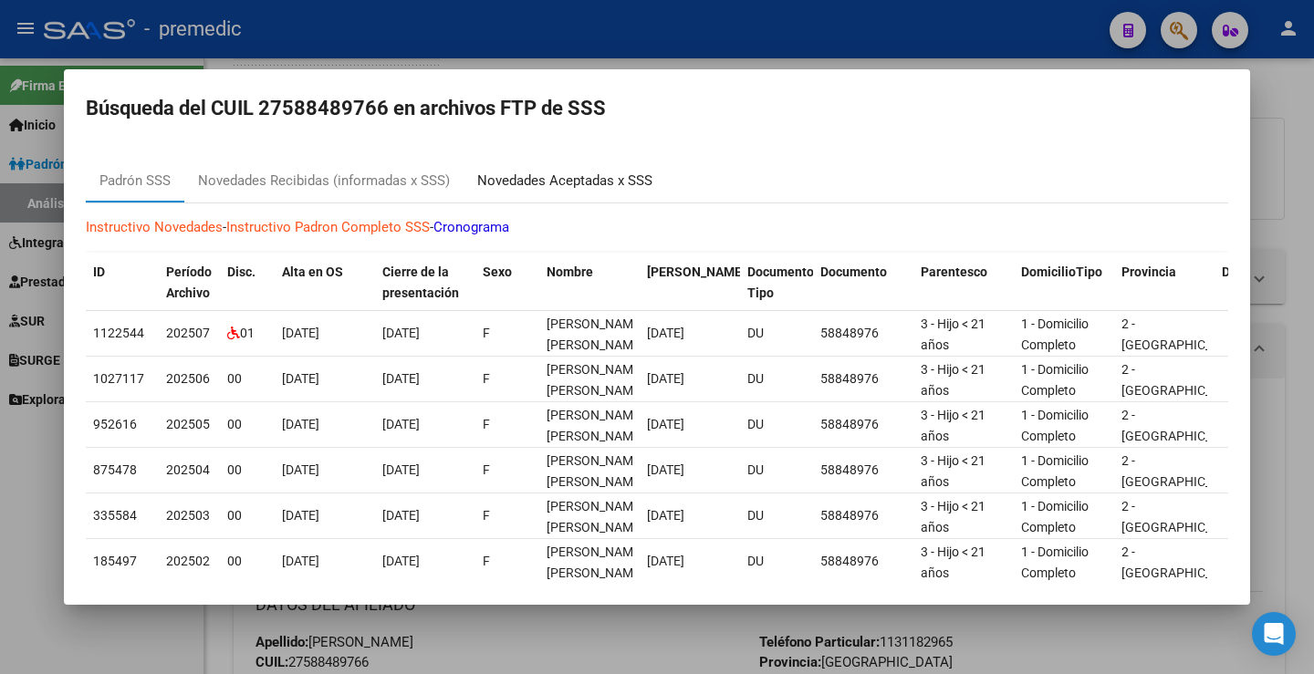
click at [565, 177] on div "Novedades Aceptadas x SSS" at bounding box center [564, 181] width 175 height 21
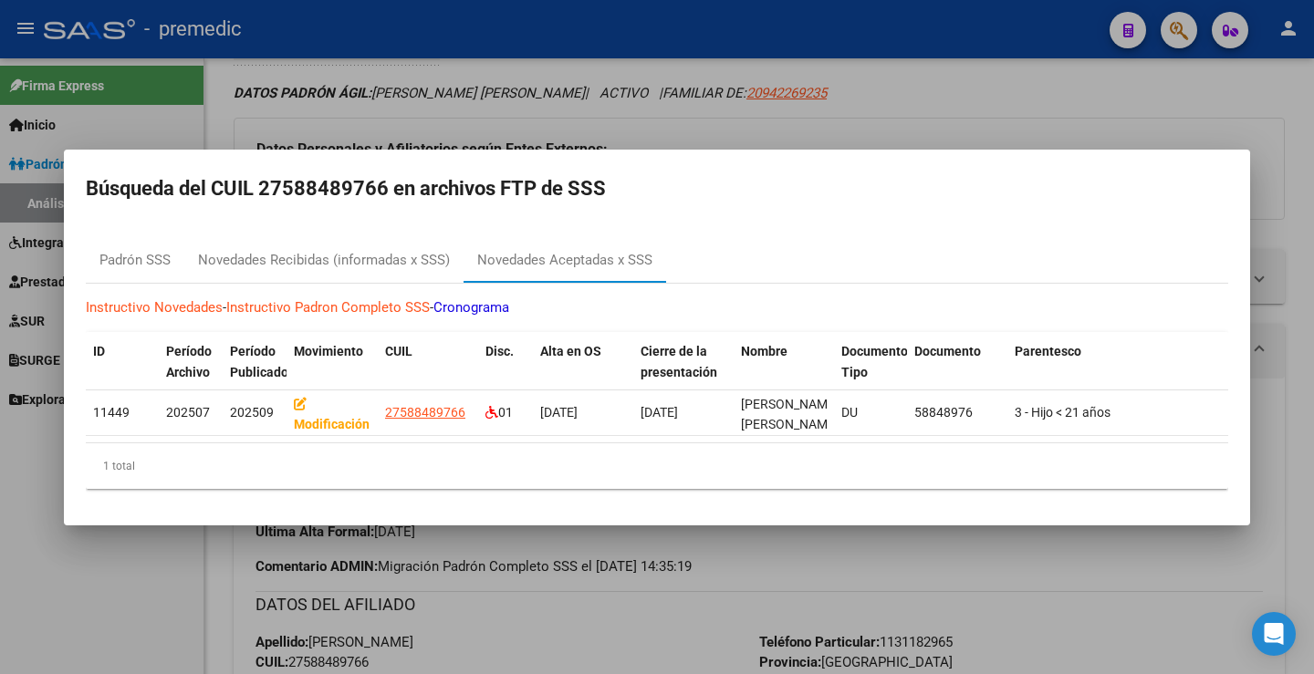
click at [1166, 63] on div at bounding box center [657, 337] width 1314 height 674
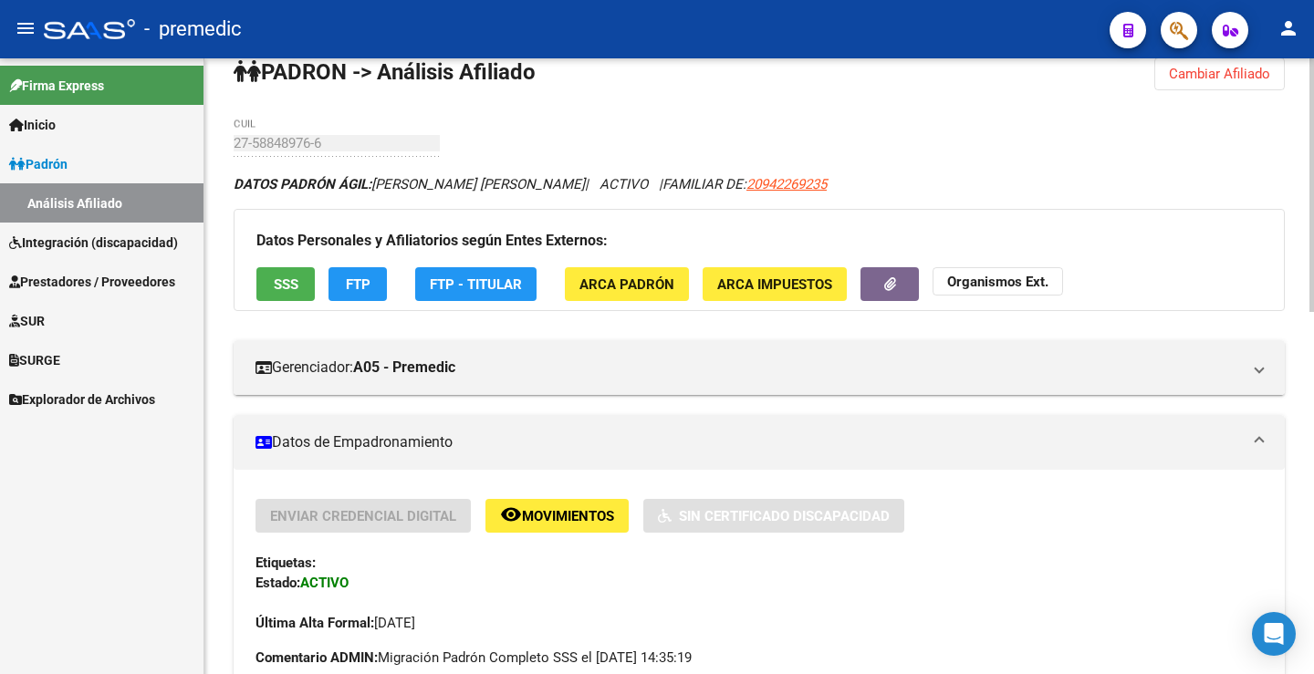
scroll to position [0, 0]
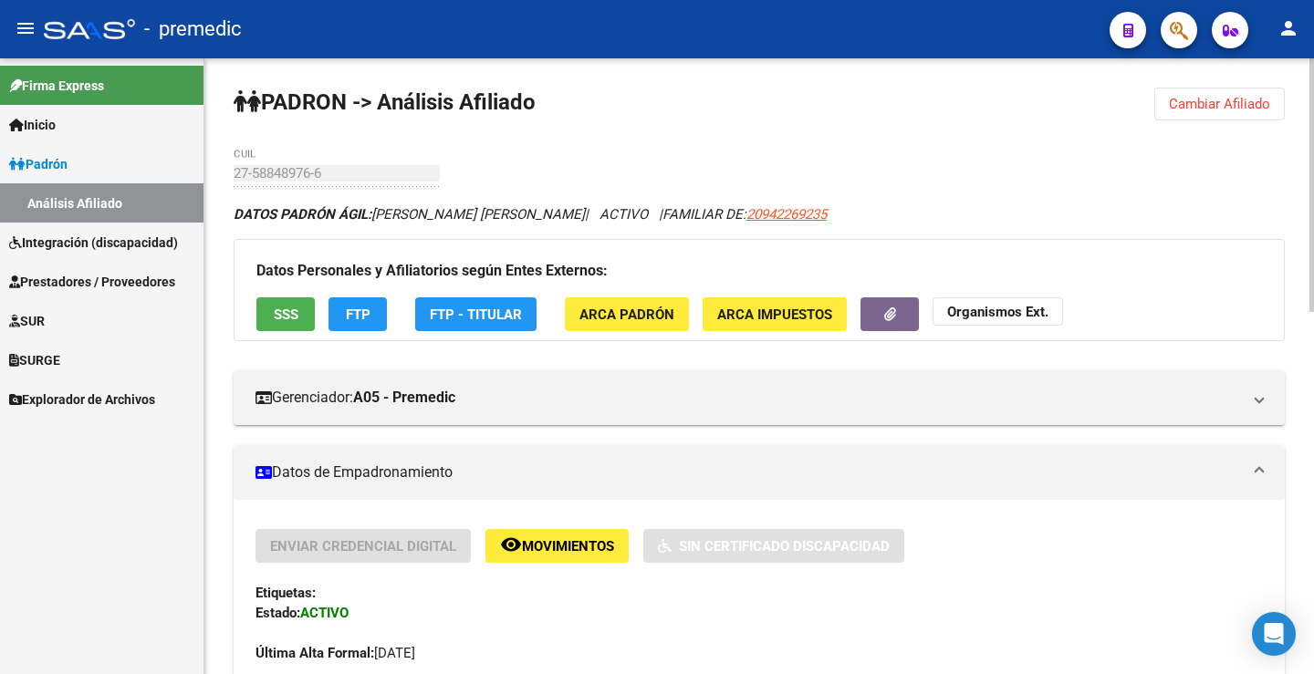
click at [350, 311] on span "FTP" at bounding box center [358, 315] width 25 height 16
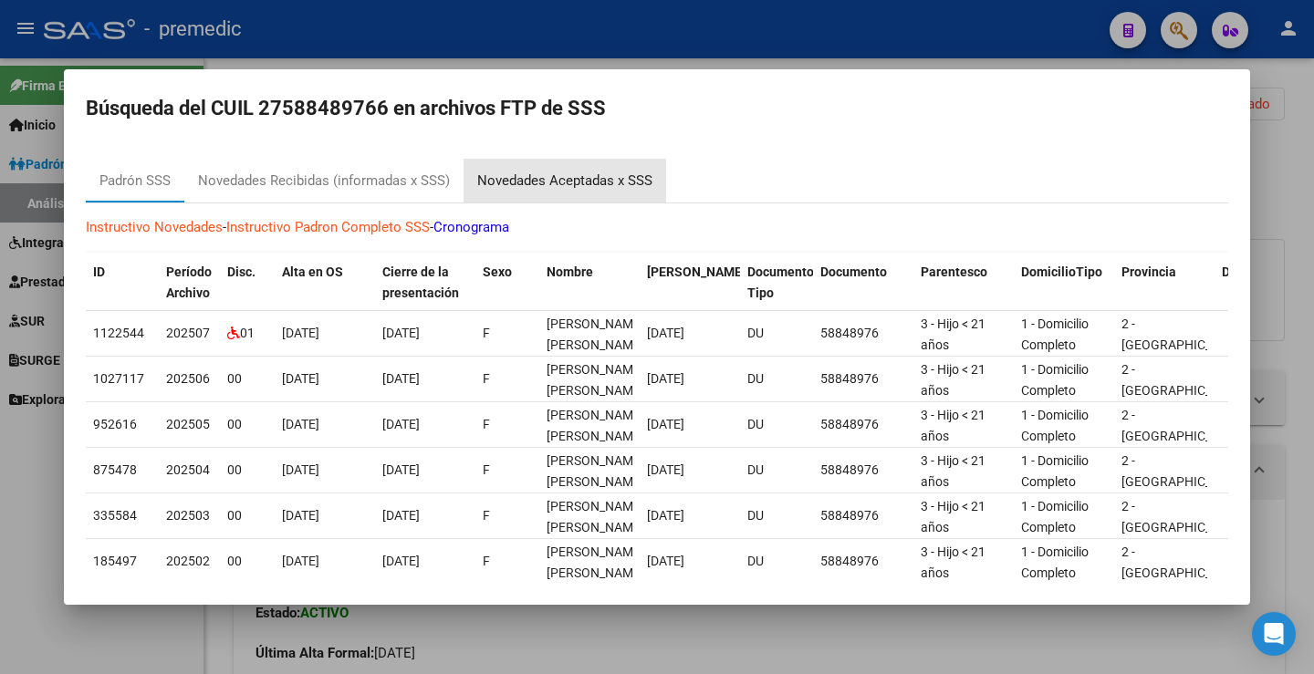
click at [559, 184] on div "Novedades Aceptadas x SSS" at bounding box center [564, 181] width 175 height 21
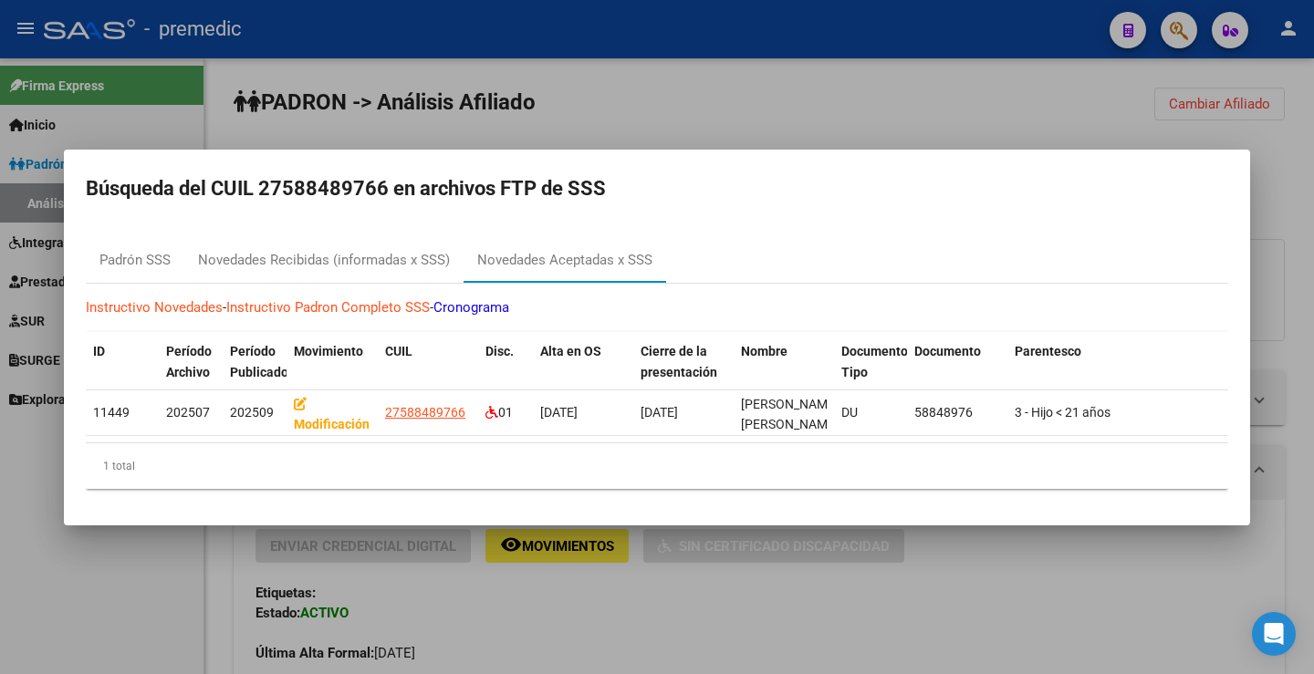
click at [1044, 101] on div at bounding box center [657, 337] width 1314 height 674
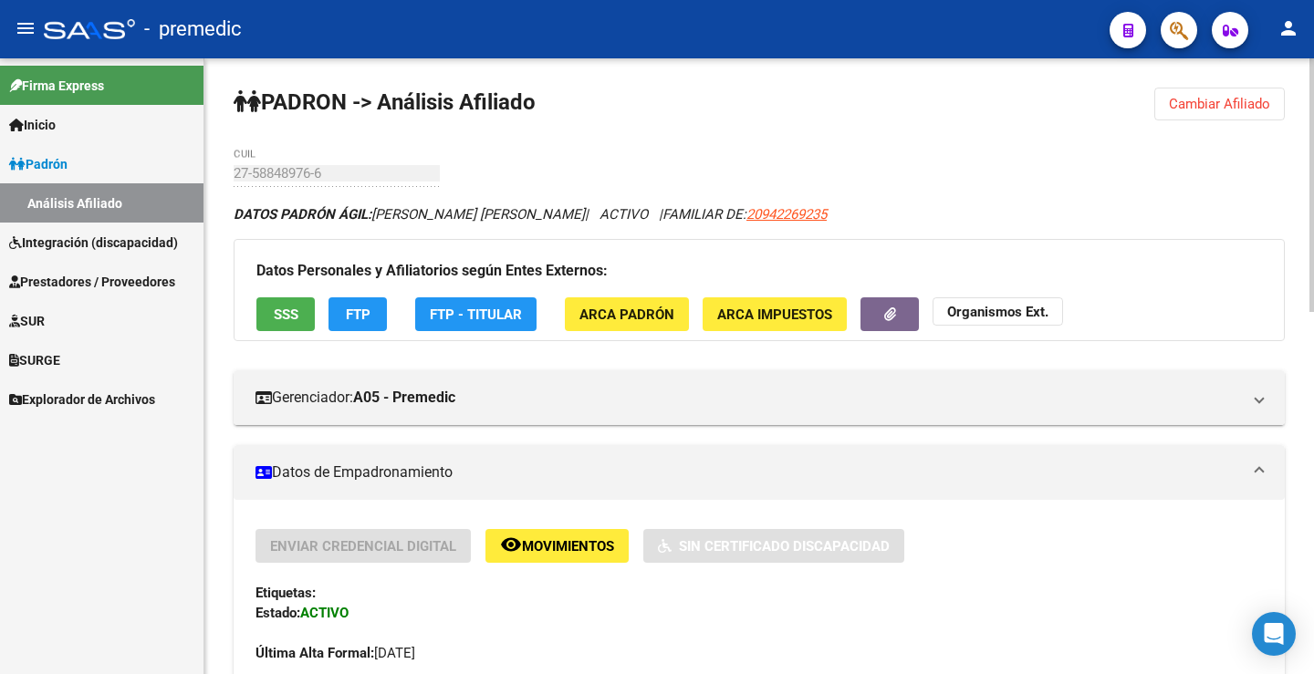
click at [1227, 110] on span "Cambiar Afiliado" at bounding box center [1219, 104] width 101 height 16
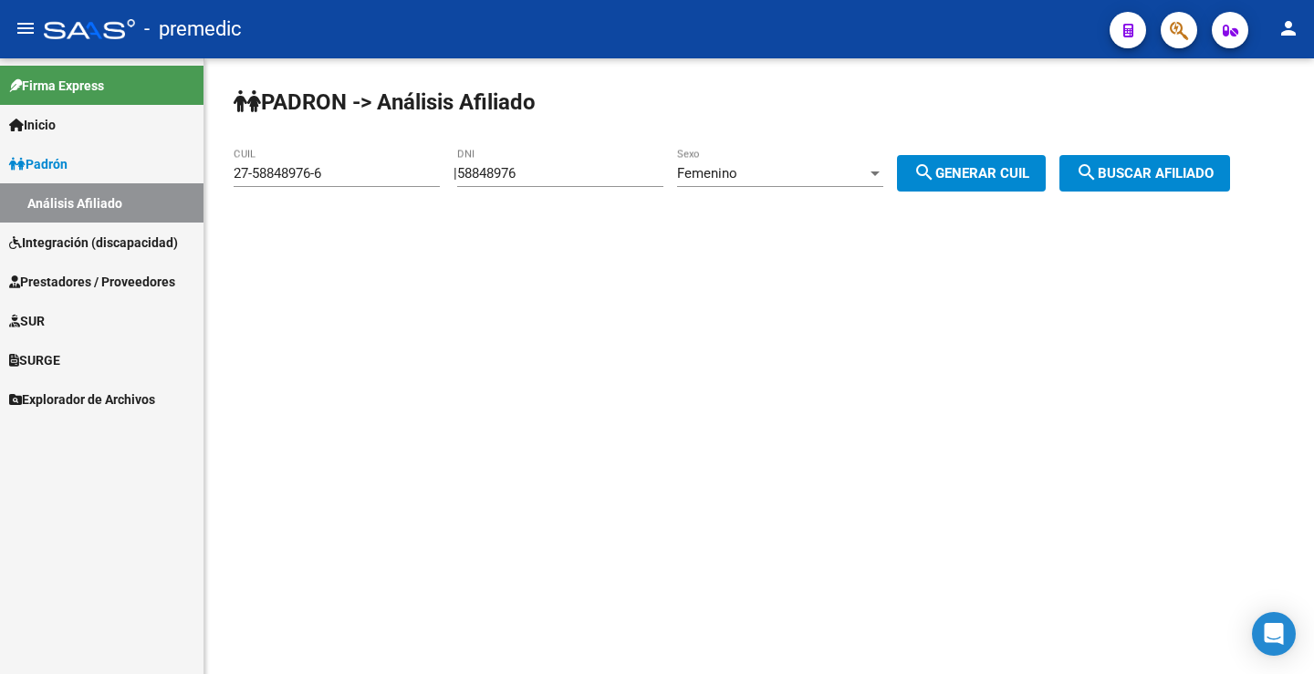
drag, startPoint x: 560, startPoint y: 161, endPoint x: 401, endPoint y: 161, distance: 158.7
click at [388, 167] on app-analisis-afiliado "PADRON -> Análisis Afiliado 27-58848976-6 CUIL | 58848976 DNI Femenino Sexo sea…" at bounding box center [739, 173] width 1010 height 16
click at [557, 180] on input "58848976" at bounding box center [560, 173] width 206 height 16
drag, startPoint x: 558, startPoint y: 172, endPoint x: 347, endPoint y: 193, distance: 212.7
click at [347, 182] on app-analisis-afiliado "PADRON -> Análisis Afiliado 27-58848976-6 CUIL | 58848976 DNI Femenino Sexo sea…" at bounding box center [739, 173] width 1010 height 16
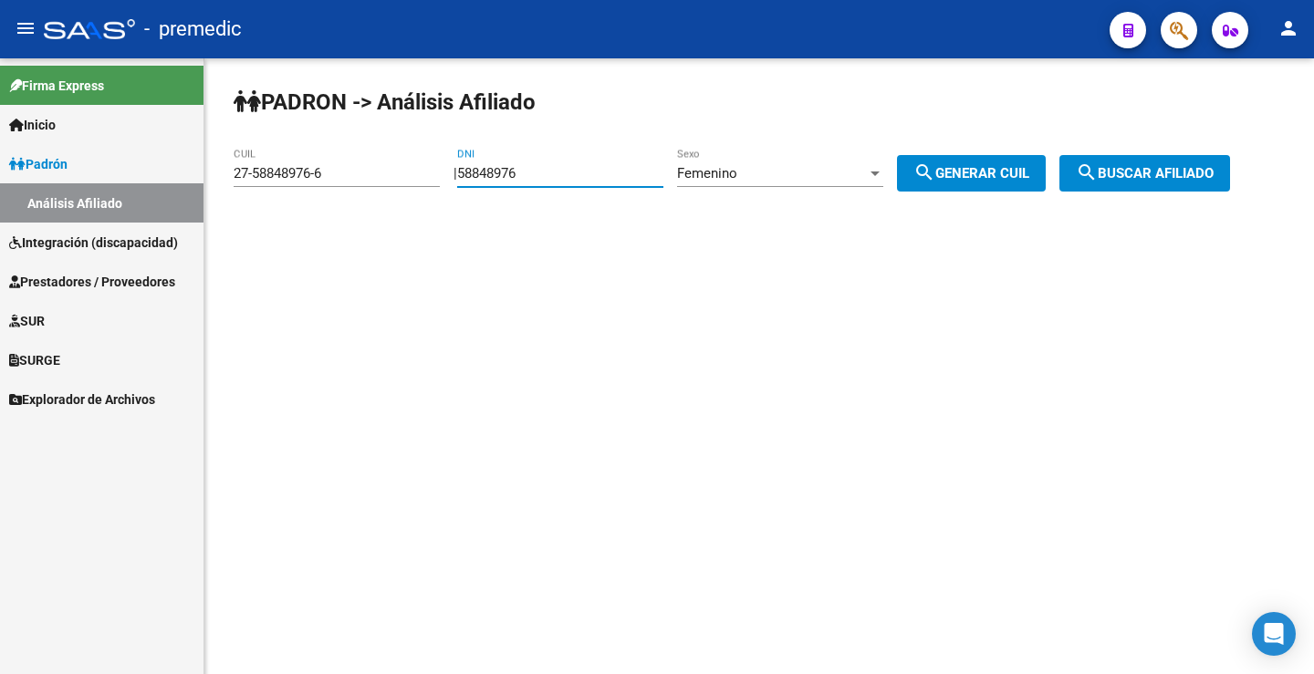
paste input "520025"
type input "55200256"
click at [757, 153] on div "Femenino Sexo" at bounding box center [780, 167] width 206 height 39
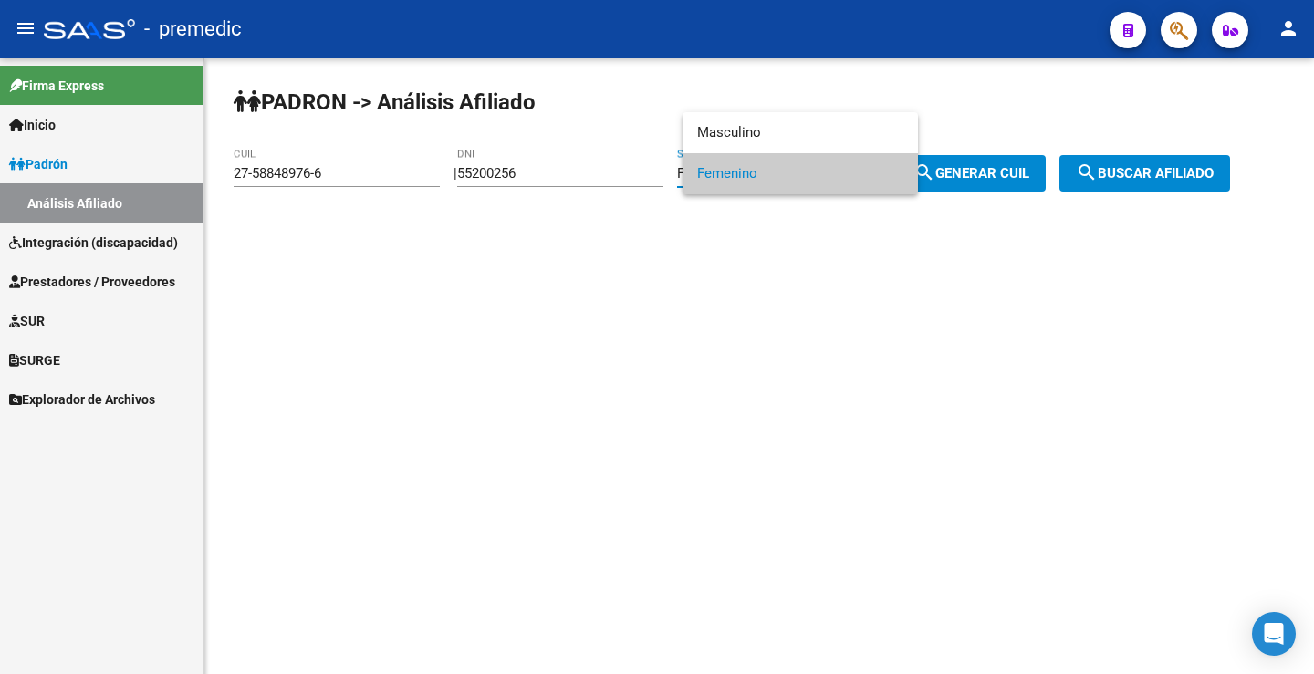
click at [794, 243] on div at bounding box center [657, 337] width 1314 height 674
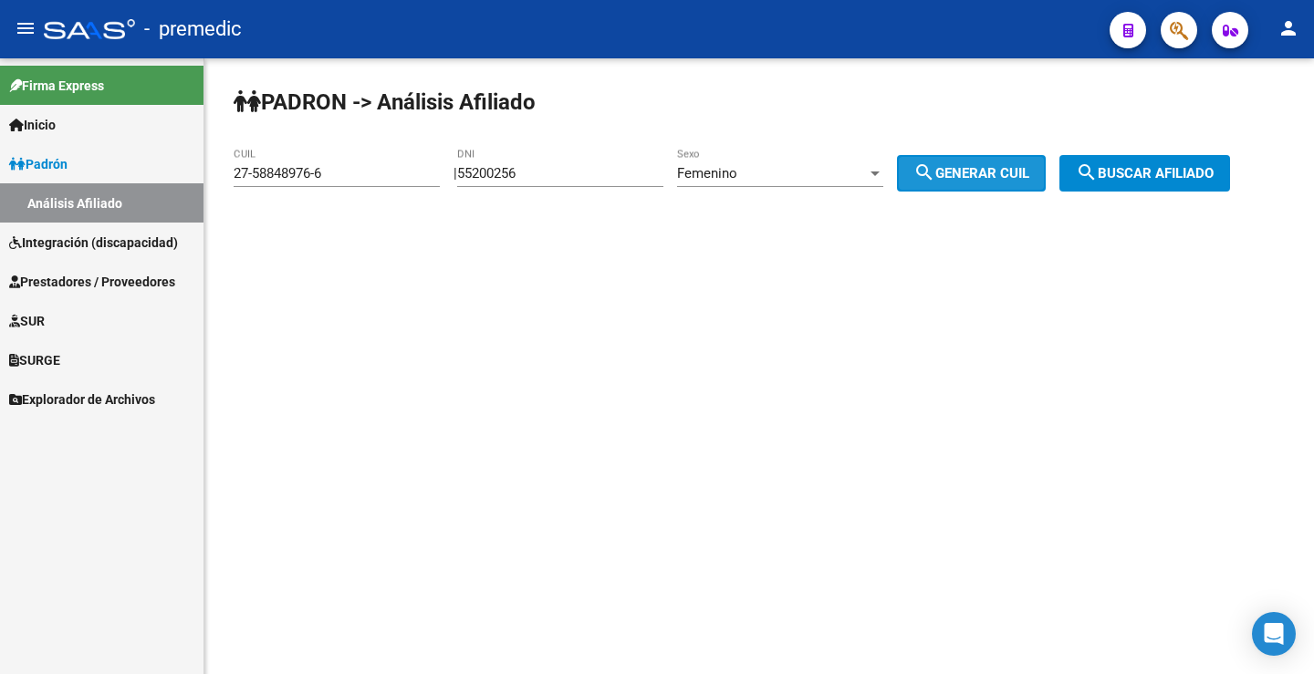
click at [1010, 169] on span "search Generar CUIL" at bounding box center [971, 173] width 116 height 16
type input "27-55200256-9"
drag, startPoint x: 600, startPoint y: 170, endPoint x: 407, endPoint y: 165, distance: 193.5
click at [407, 165] on app-analisis-afiliado "PADRON -> Análisis Afiliado 27-55200256-9 CUIL | 55200256 DNI Femenino Sexo sea…" at bounding box center [739, 173] width 1010 height 16
click at [982, 184] on button "search Generar CUIL" at bounding box center [971, 173] width 149 height 36
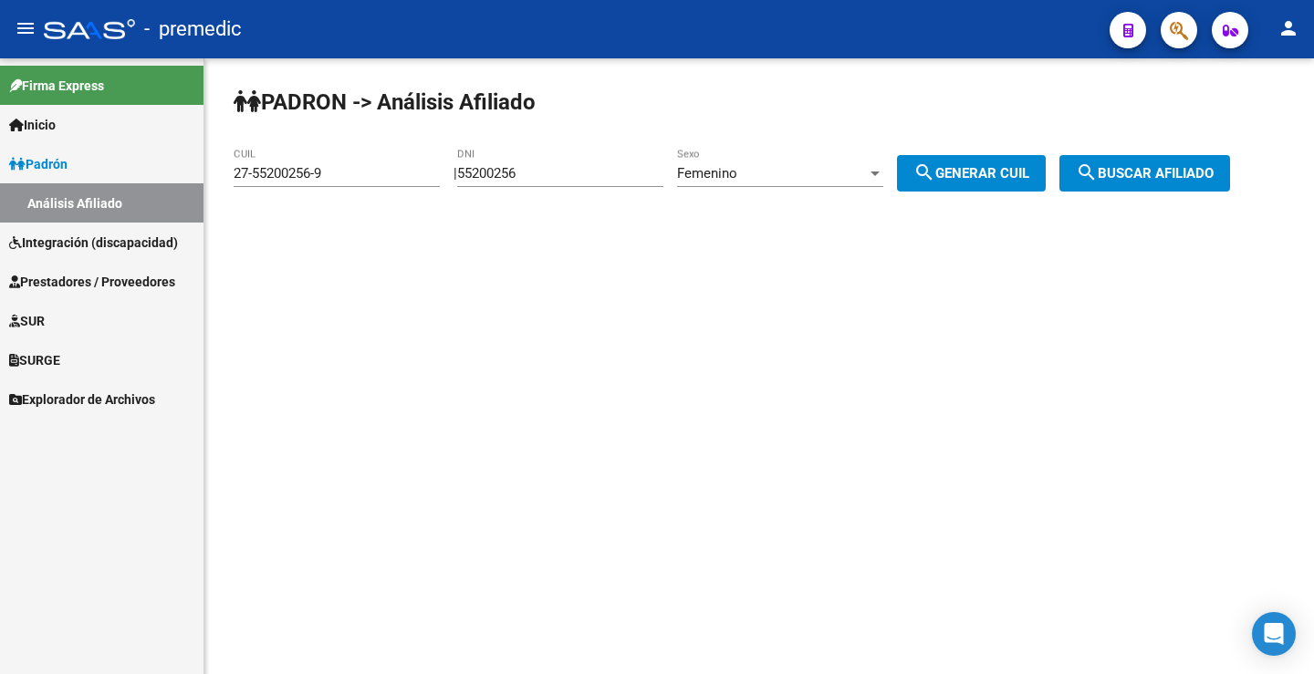
click at [1188, 184] on button "search Buscar afiliado" at bounding box center [1144, 173] width 171 height 36
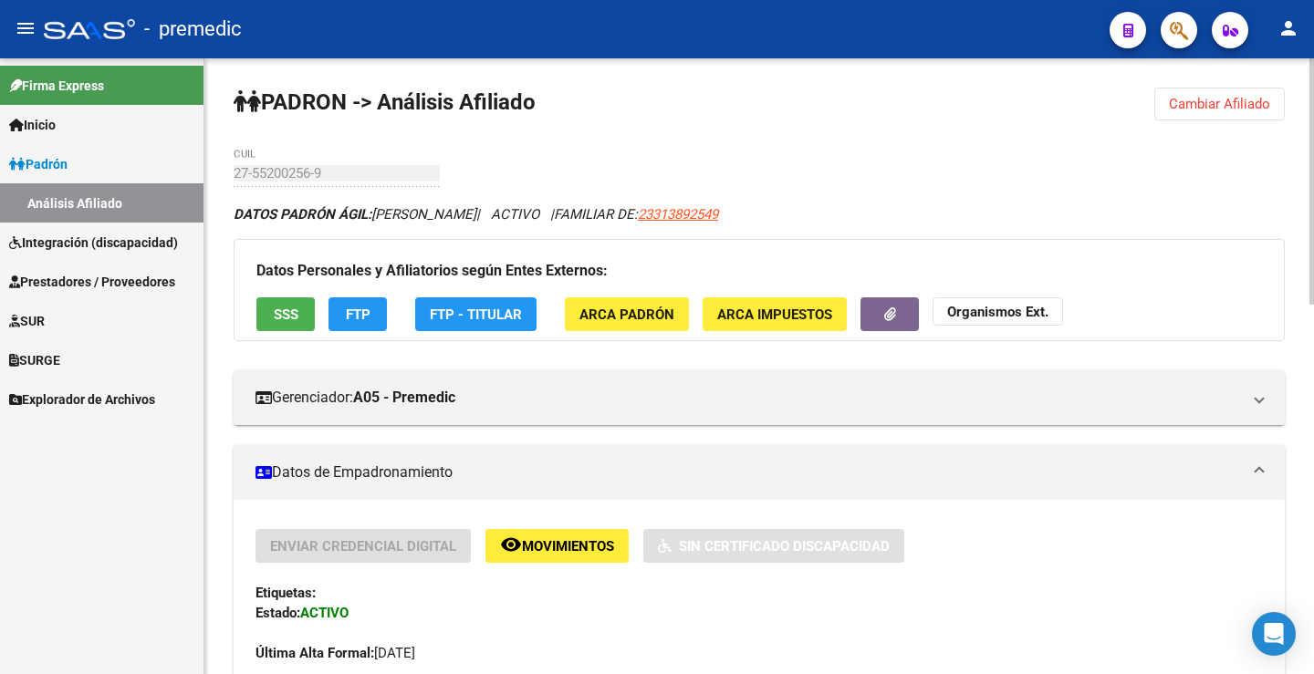
click at [381, 317] on button "FTP" at bounding box center [357, 314] width 58 height 34
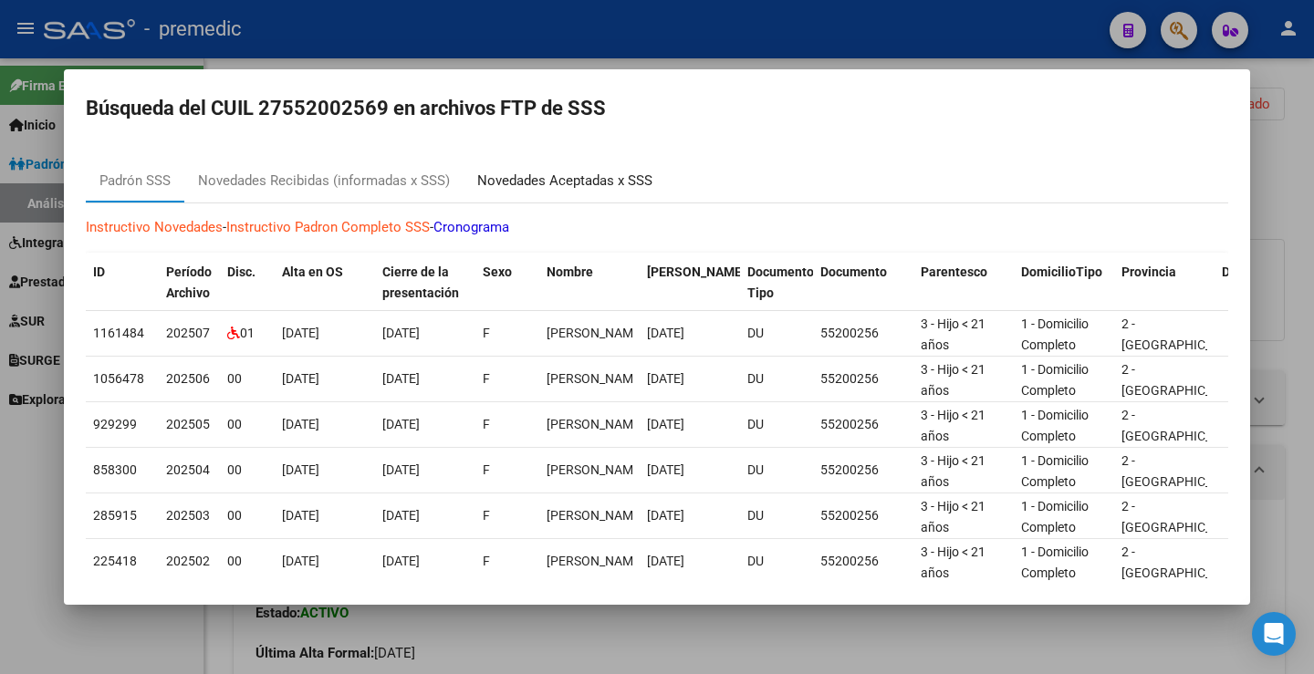
click at [531, 183] on div "Novedades Aceptadas x SSS" at bounding box center [564, 181] width 175 height 21
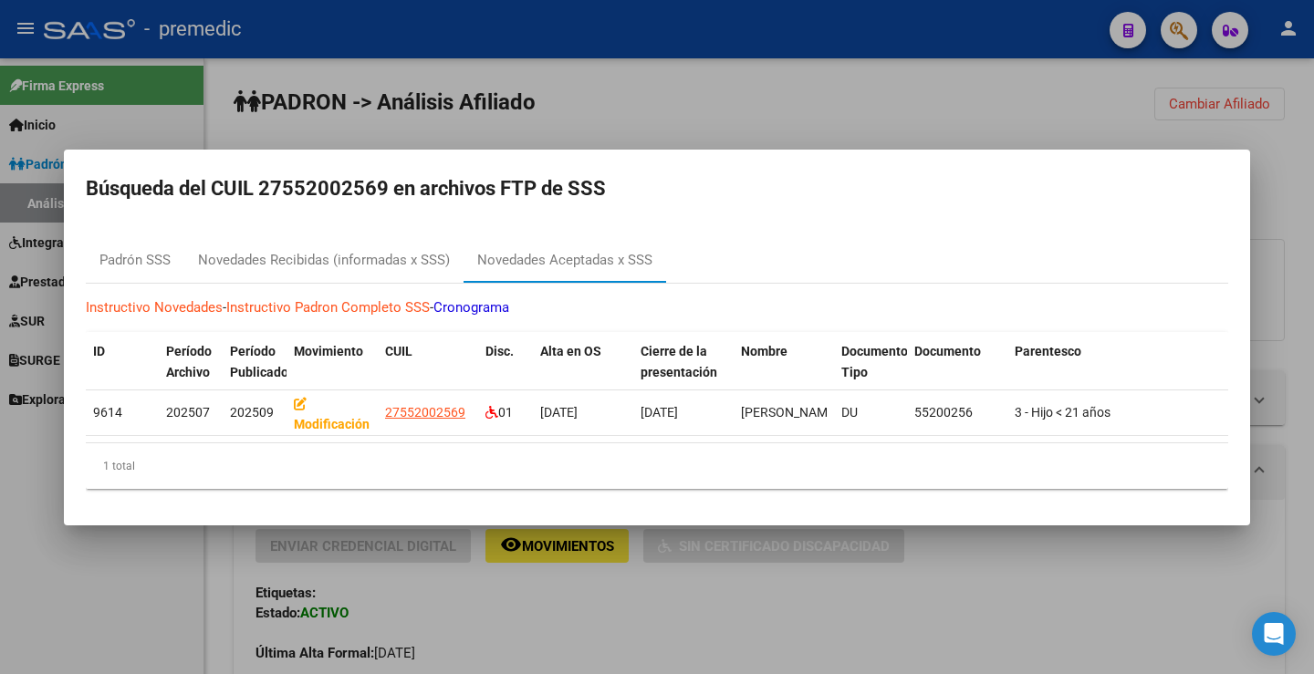
click at [685, 110] on div at bounding box center [657, 337] width 1314 height 674
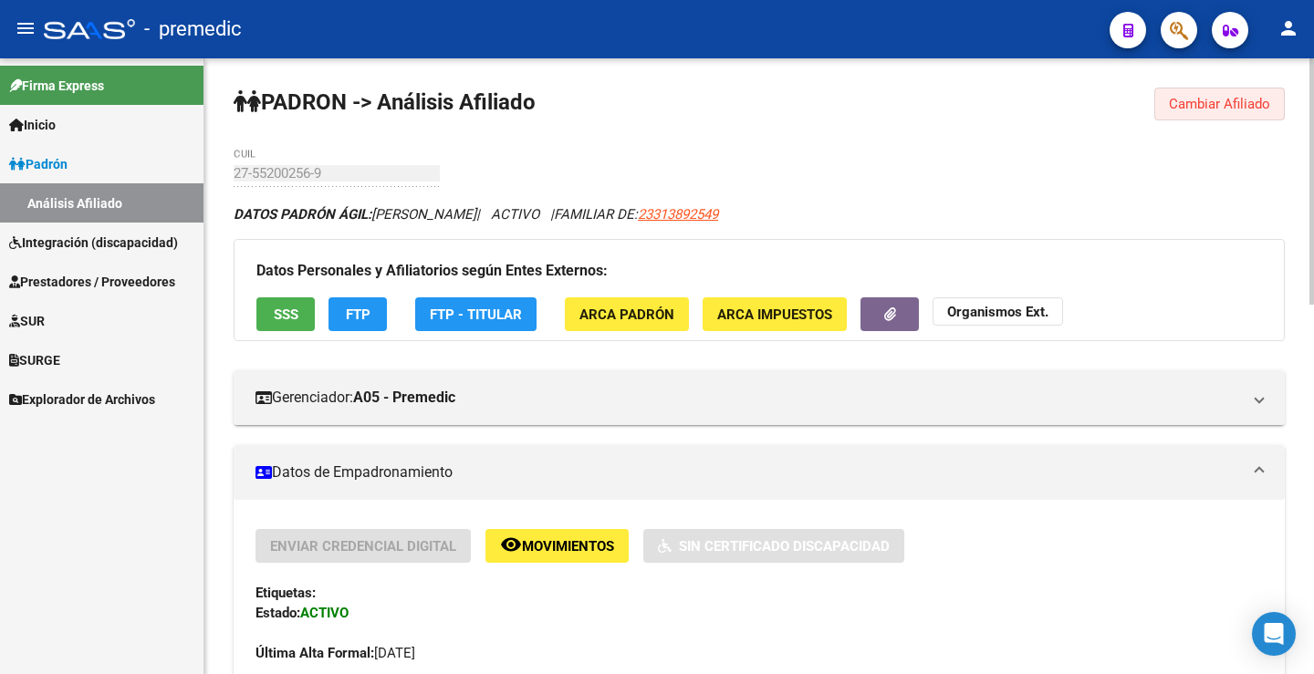
click at [1198, 120] on button "Cambiar Afiliado" at bounding box center [1219, 104] width 130 height 33
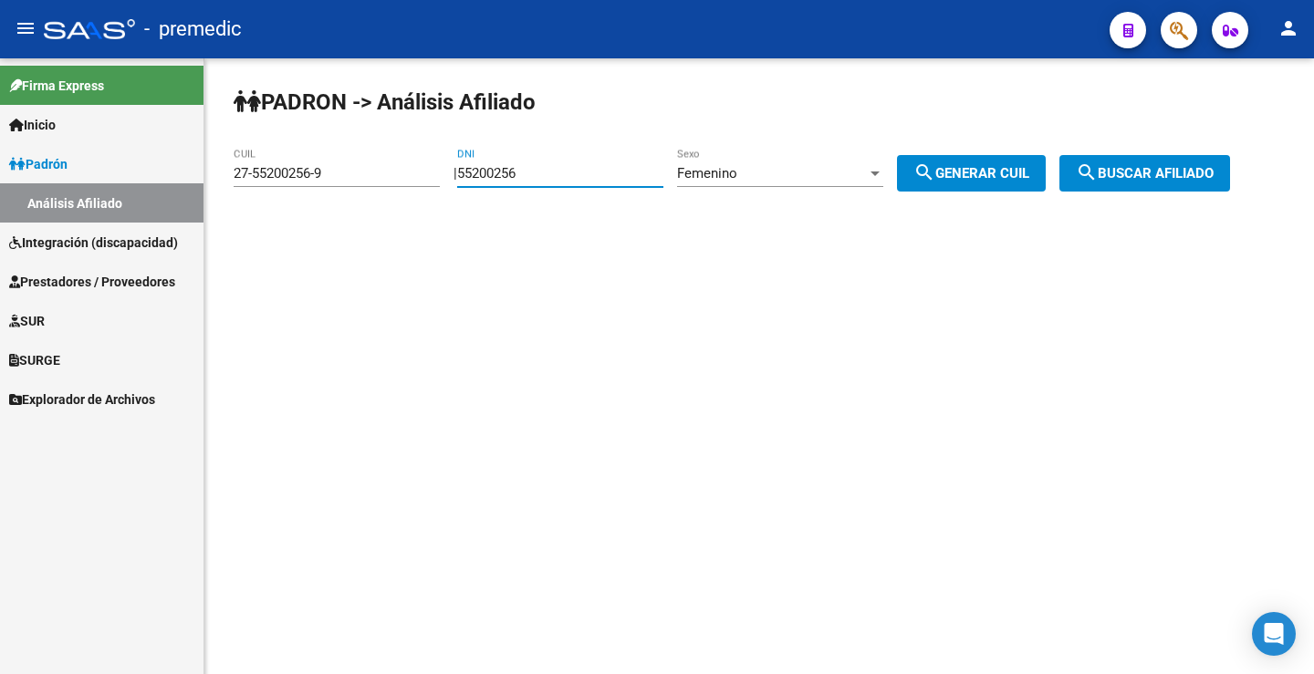
drag, startPoint x: 553, startPoint y: 176, endPoint x: 411, endPoint y: 163, distance: 142.0
click at [411, 165] on app-analisis-afiliado "PADRON -> Análisis Afiliado 27-55200256-9 CUIL | 55200256 DNI Femenino Sexo sea…" at bounding box center [739, 173] width 1010 height 16
paste input "8612462"
type input "58612462"
click at [974, 175] on span "search Generar CUIL" at bounding box center [971, 173] width 116 height 16
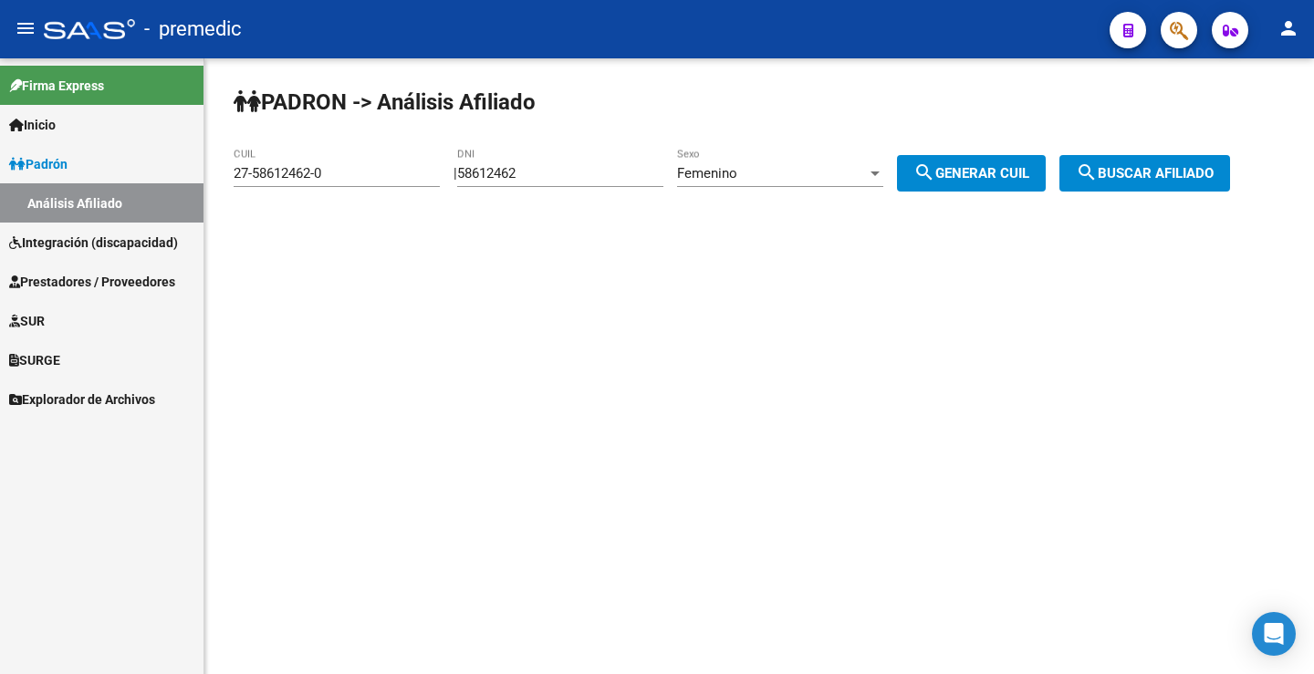
click at [1139, 171] on span "search Buscar afiliado" at bounding box center [1145, 173] width 138 height 16
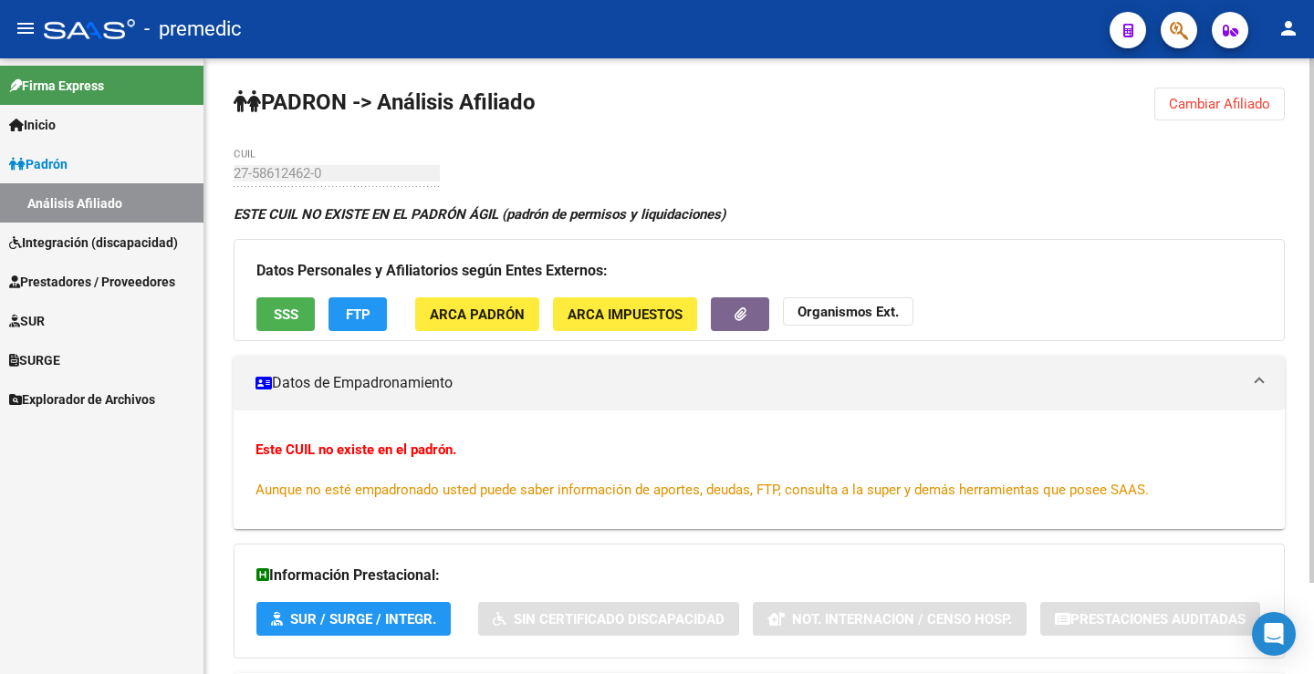
click at [1245, 98] on span "Cambiar Afiliado" at bounding box center [1219, 104] width 101 height 16
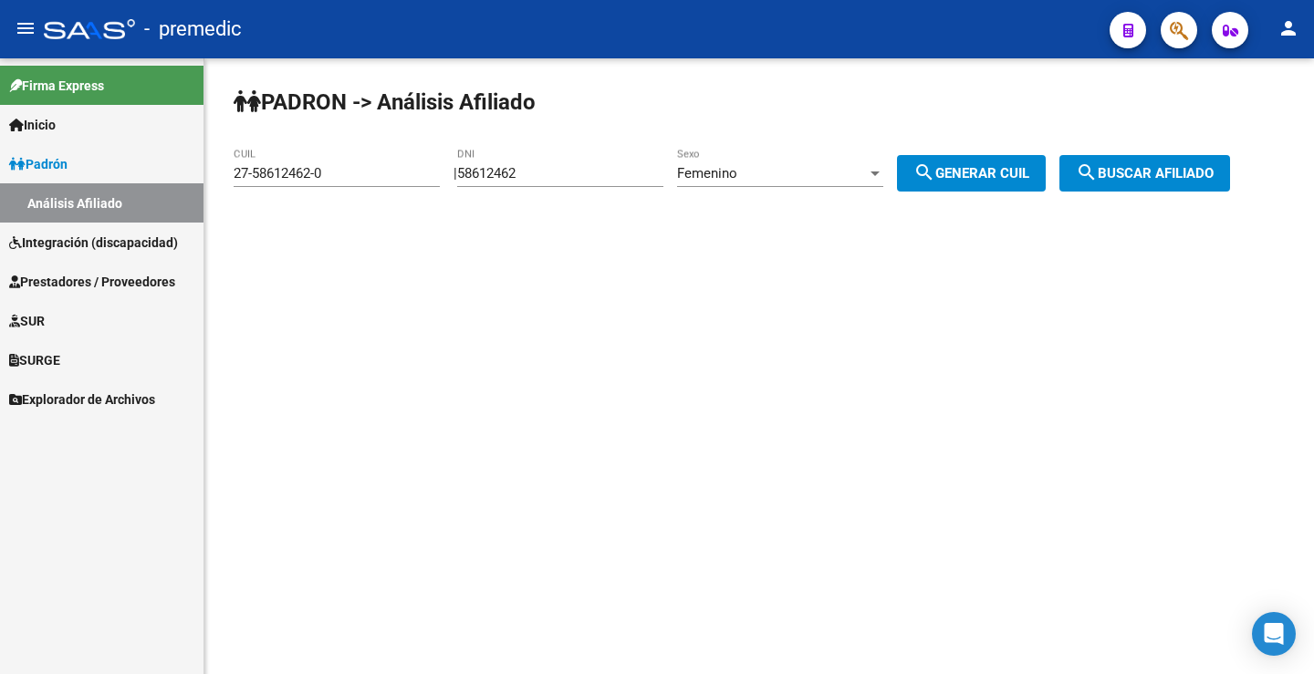
click at [765, 157] on div "Femenino Sexo" at bounding box center [780, 167] width 206 height 39
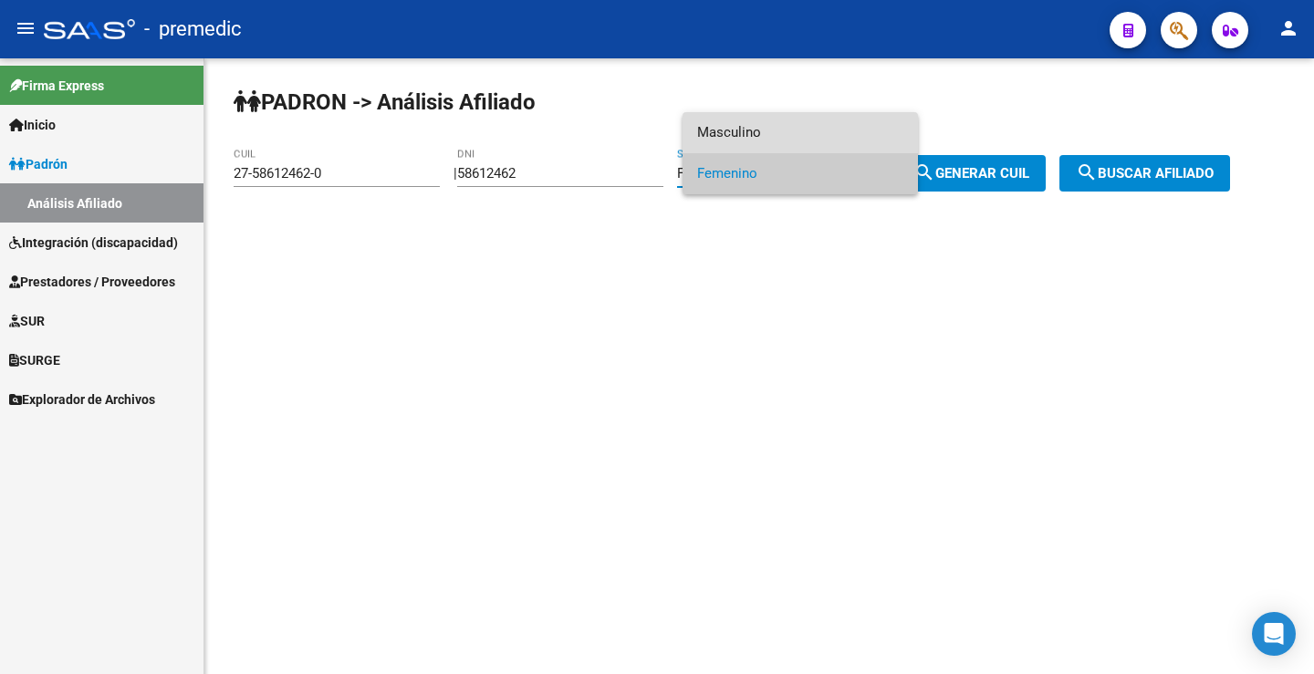
click at [764, 140] on span "Masculino" at bounding box center [800, 132] width 206 height 41
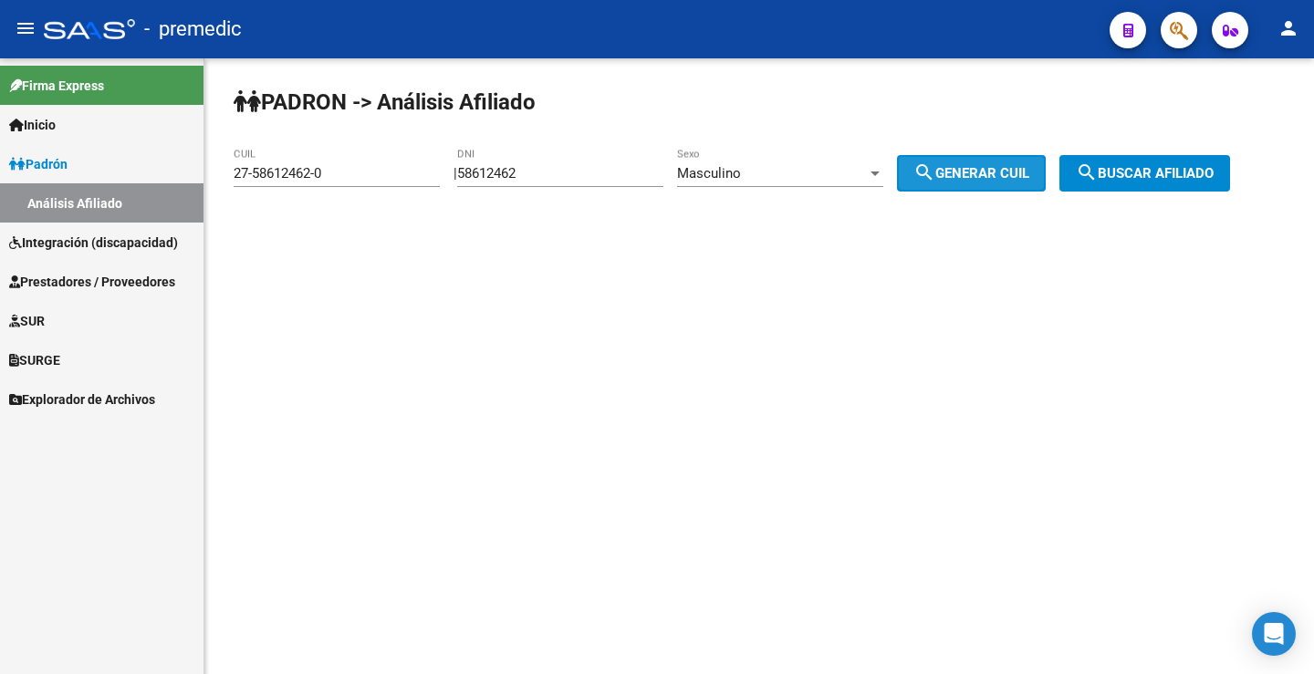
click at [1002, 175] on span "search Generar CUIL" at bounding box center [971, 173] width 116 height 16
type input "20-58612462-6"
click at [1002, 175] on span "search Generar CUIL" at bounding box center [971, 173] width 116 height 16
click at [1194, 182] on button "search Buscar afiliado" at bounding box center [1144, 173] width 171 height 36
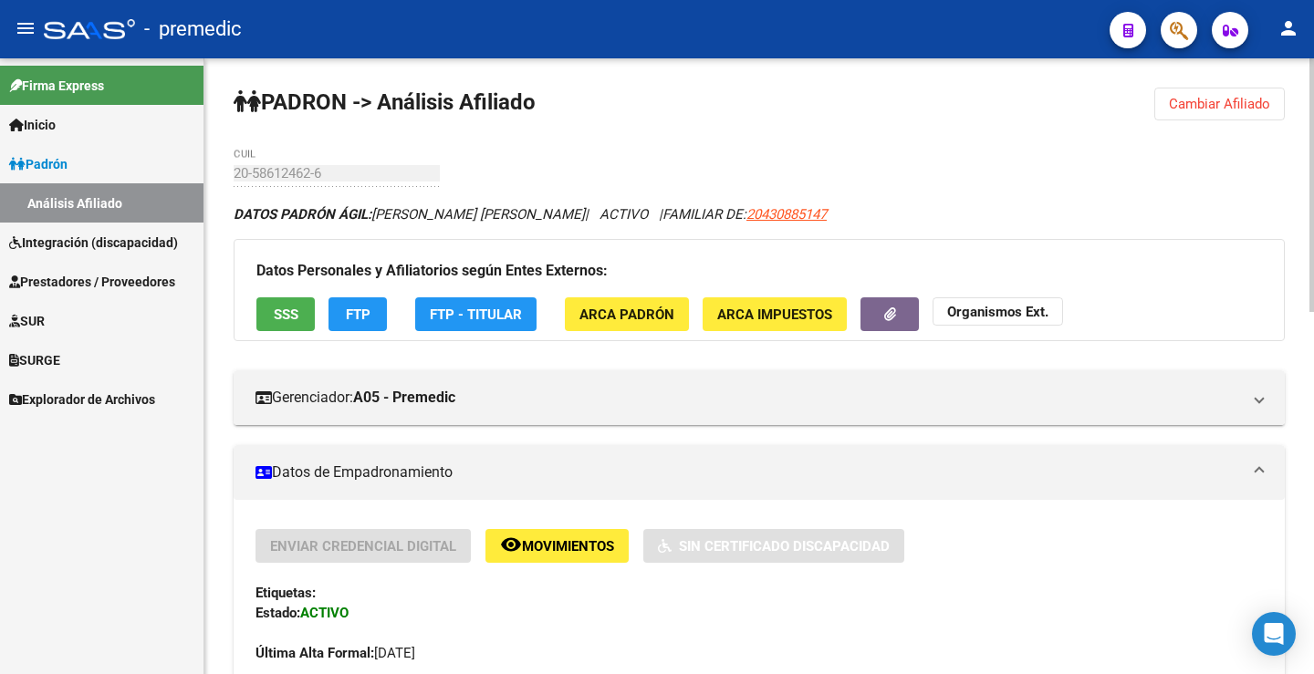
click at [352, 297] on button "FTP" at bounding box center [357, 314] width 58 height 34
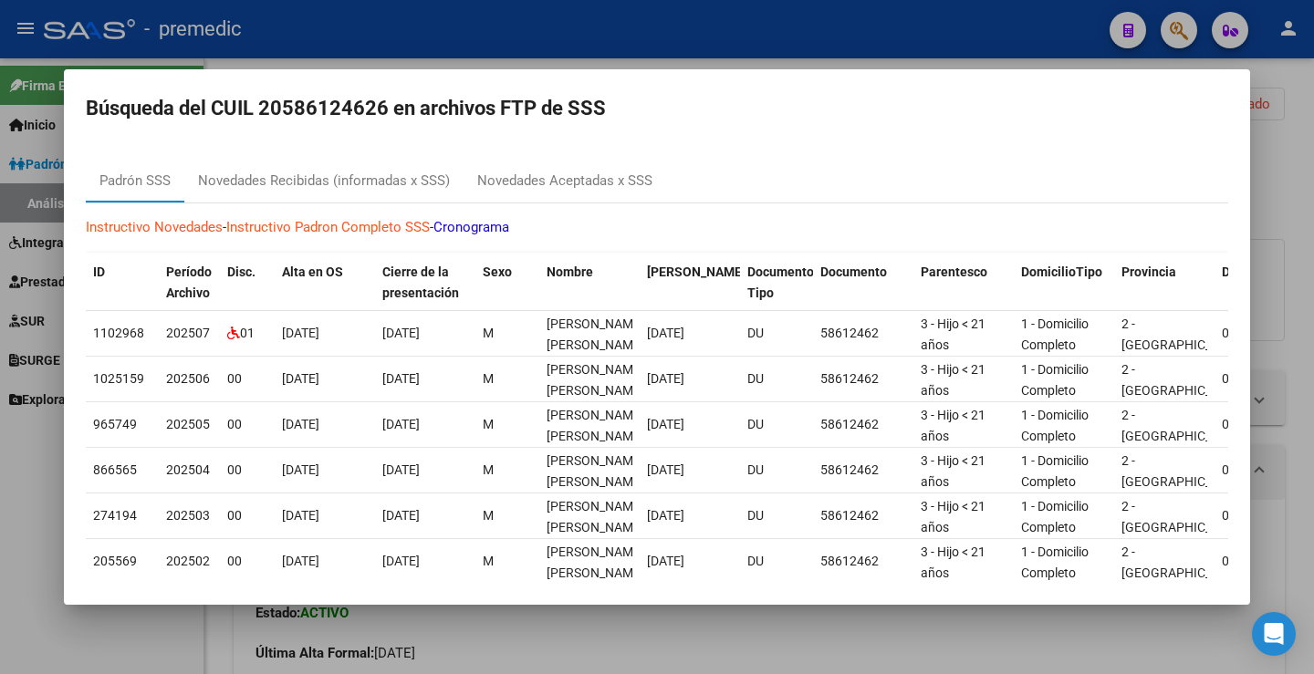
click at [595, 210] on div "Instructivo Novedades - Instructivo Padron Completo SSS - Cronograma ID Período…" at bounding box center [657, 450] width 1142 height 494
click at [588, 196] on div "Novedades Aceptadas x SSS" at bounding box center [564, 181] width 203 height 44
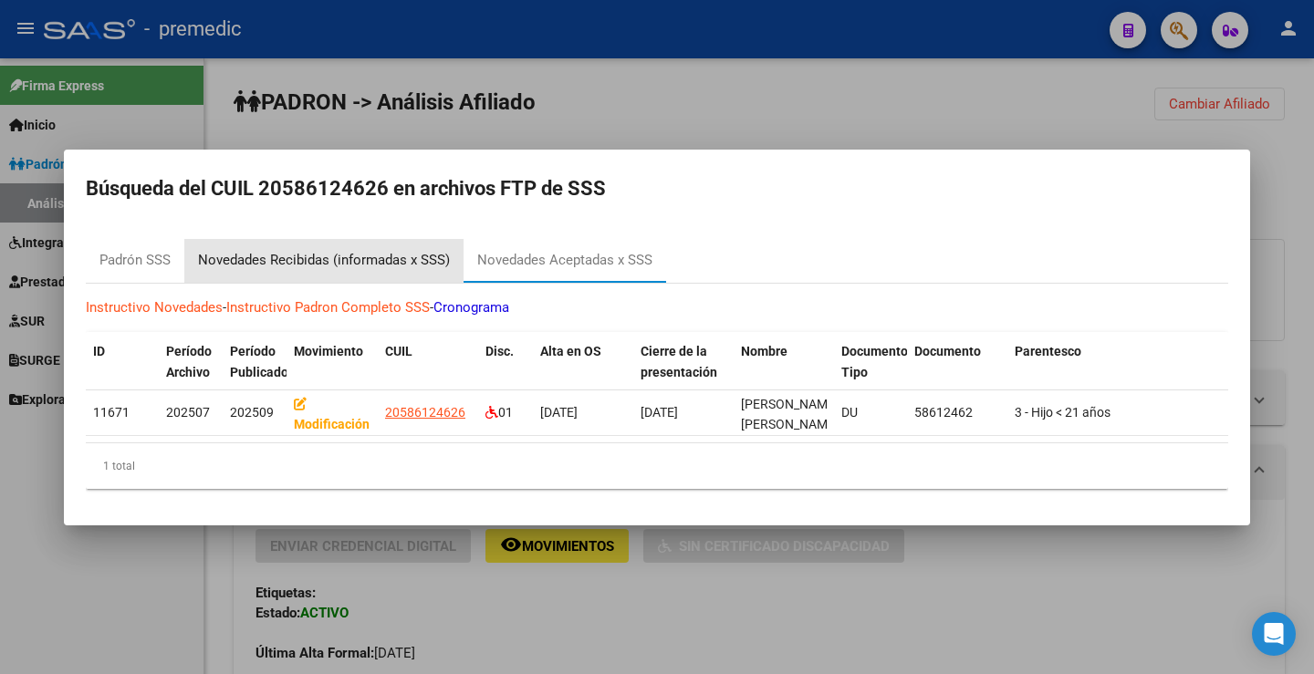
click at [317, 250] on div "Novedades Recibidas (informadas x SSS)" at bounding box center [324, 260] width 252 height 21
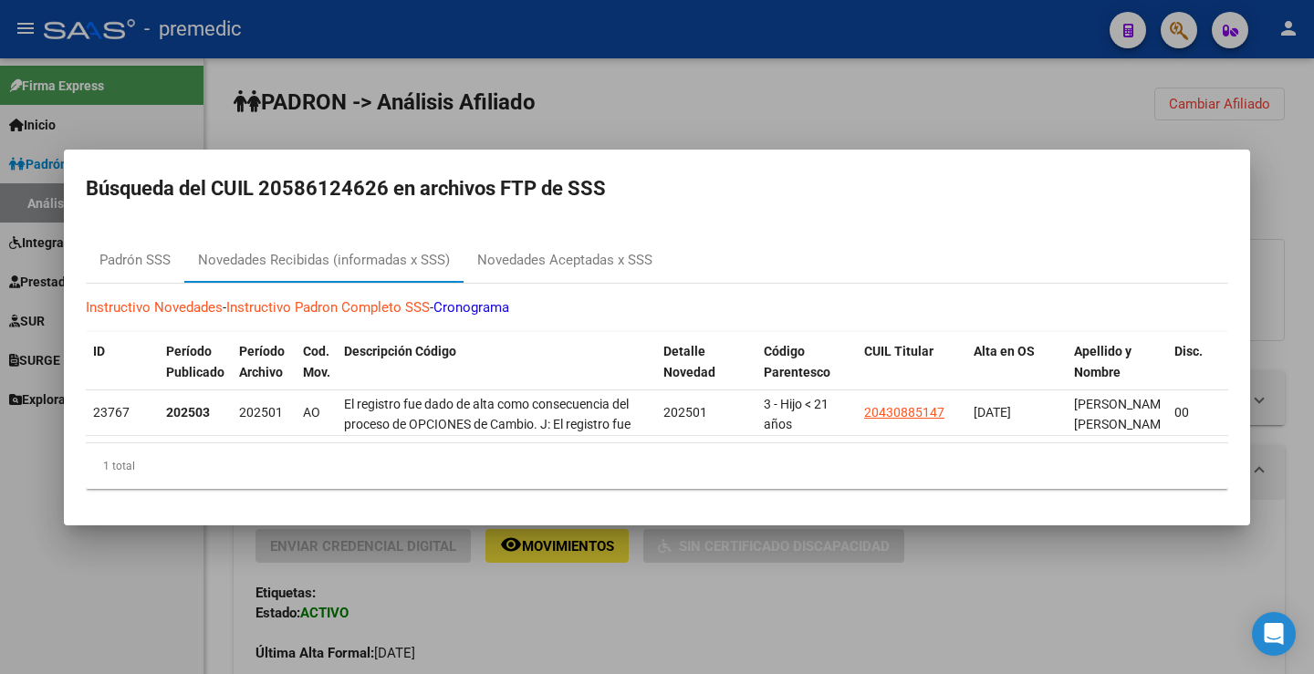
click at [662, 637] on div at bounding box center [657, 337] width 1314 height 674
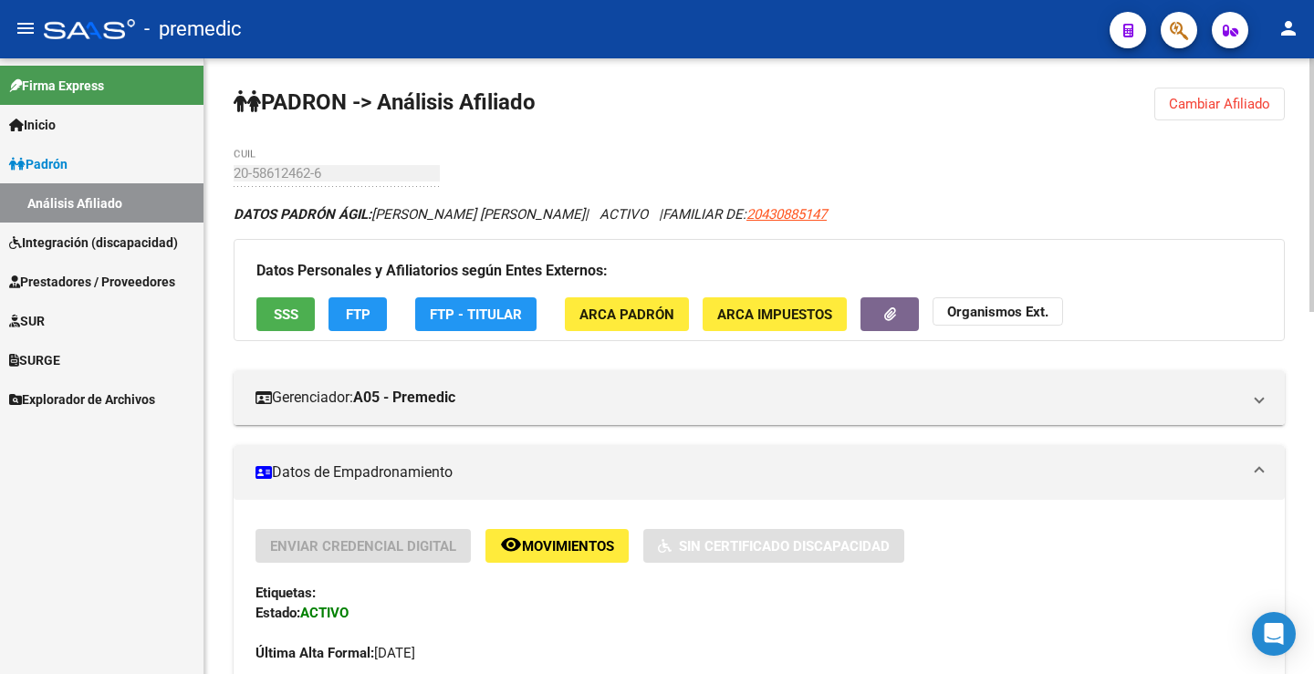
click at [1222, 97] on span "Cambiar Afiliado" at bounding box center [1219, 104] width 101 height 16
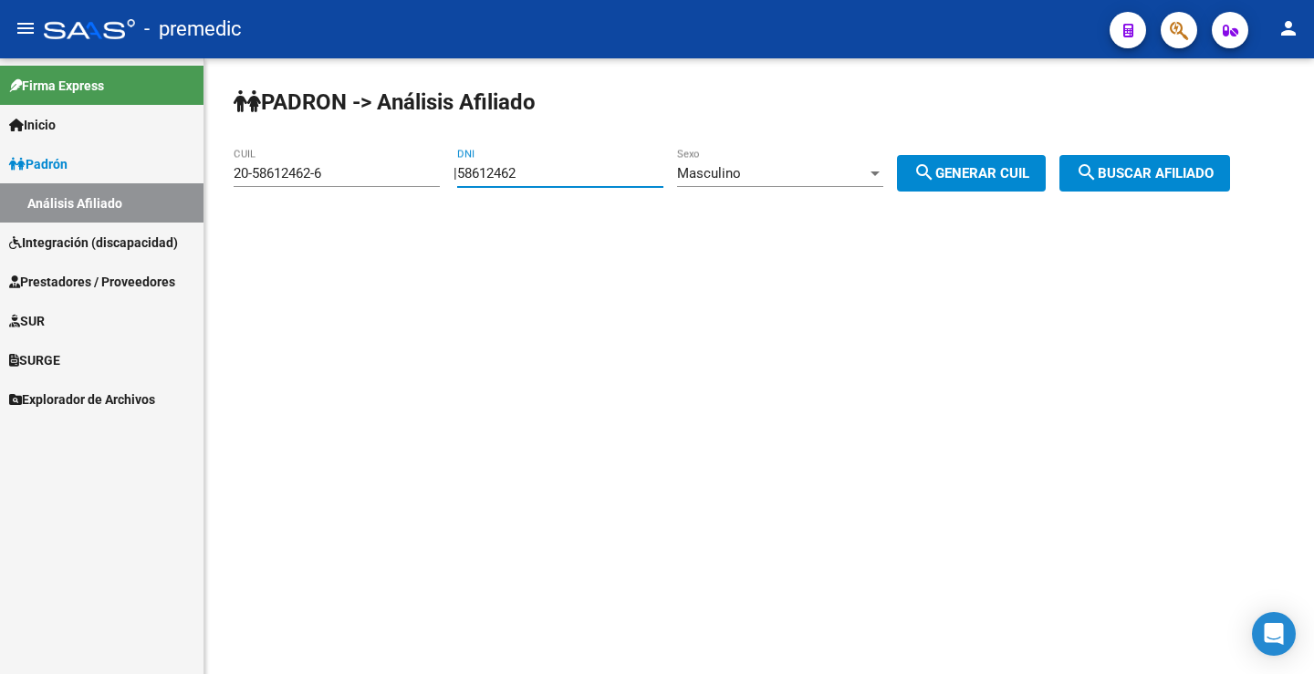
drag, startPoint x: 584, startPoint y: 174, endPoint x: 421, endPoint y: 164, distance: 163.6
click at [421, 165] on app-analisis-afiliado "PADRON -> Análisis Afiliado 20-58612462-6 CUIL | 58612462 DNI Masculino Sexo se…" at bounding box center [739, 173] width 1010 height 16
paste input "506437"
type input "58506437"
click at [977, 172] on span "search Generar CUIL" at bounding box center [971, 173] width 116 height 16
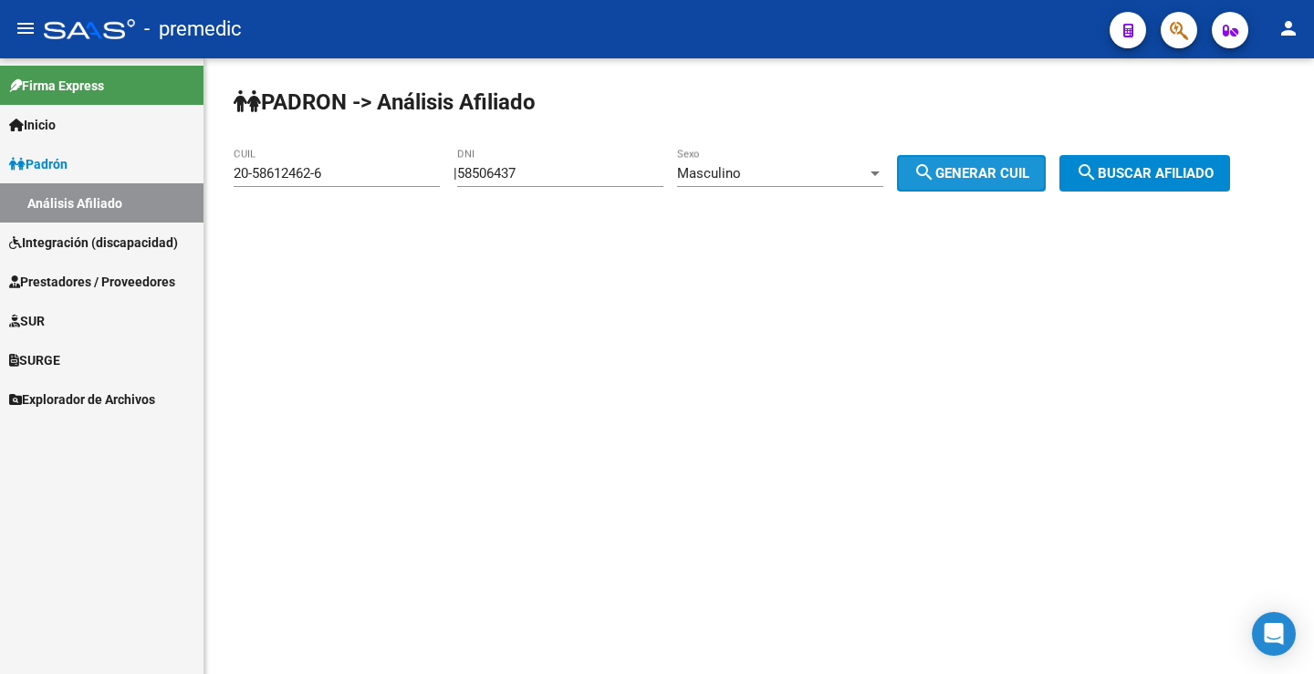
type input "20-58506437-9"
drag, startPoint x: 1125, startPoint y: 192, endPoint x: 1146, endPoint y: 206, distance: 25.1
click at [1128, 195] on div "PADRON -> Análisis Afiliado 20-58506437-9 CUIL | 58506437 DNI Masculino Sexo se…" at bounding box center [758, 154] width 1109 height 192
click at [1149, 191] on button "search Buscar afiliado" at bounding box center [1144, 173] width 171 height 36
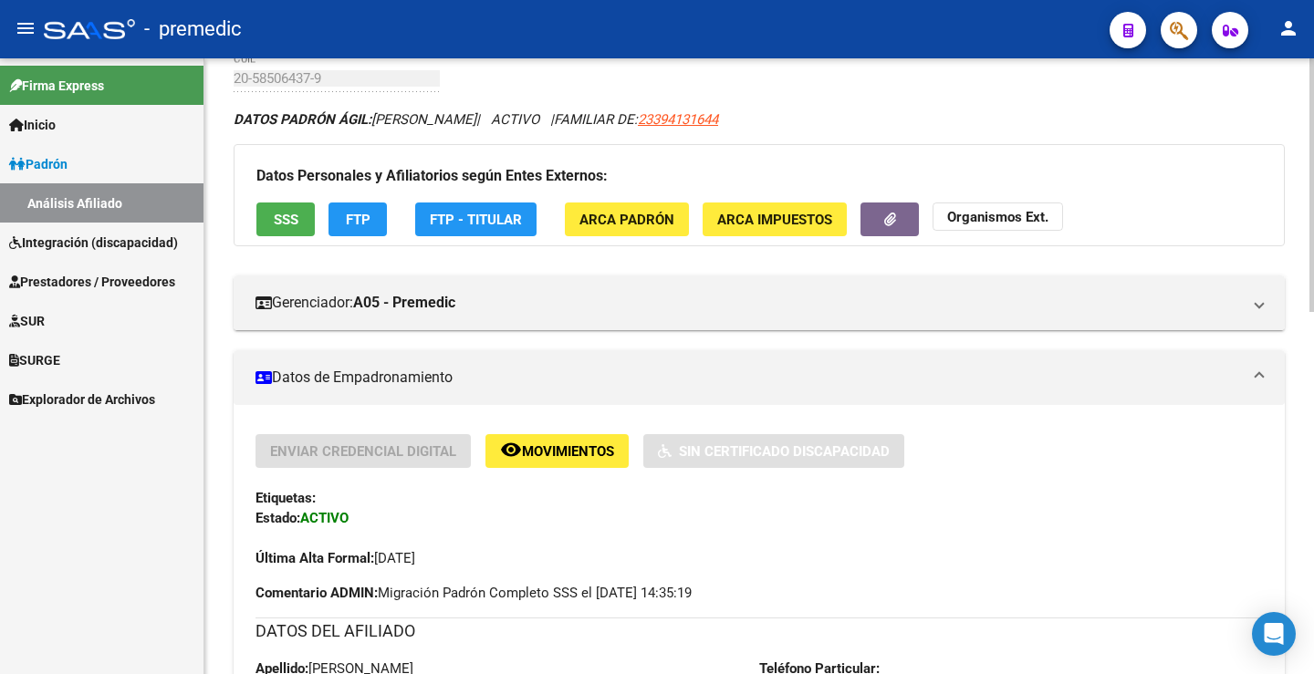
scroll to position [91, 0]
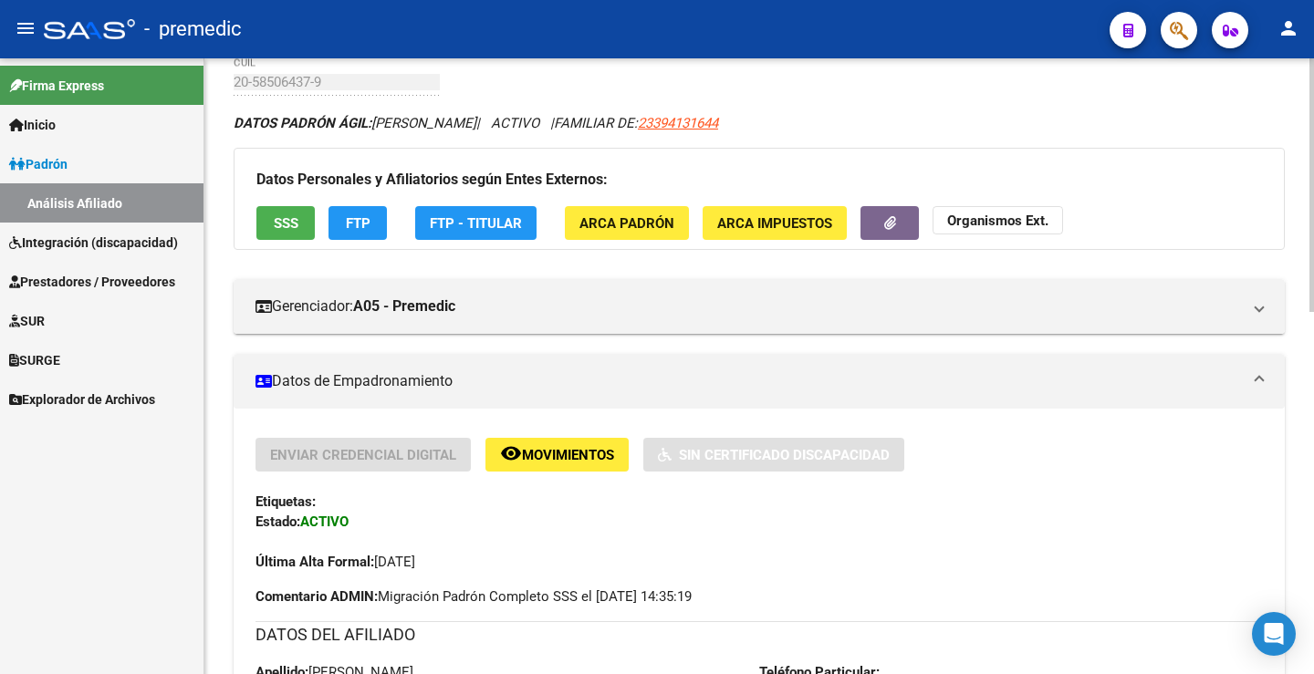
click at [367, 201] on div "Datos Personales y Afiliatorios según Entes Externos: SSS FTP FTP - Titular ARC…" at bounding box center [759, 199] width 1051 height 102
click at [369, 214] on span "FTP" at bounding box center [358, 222] width 25 height 16
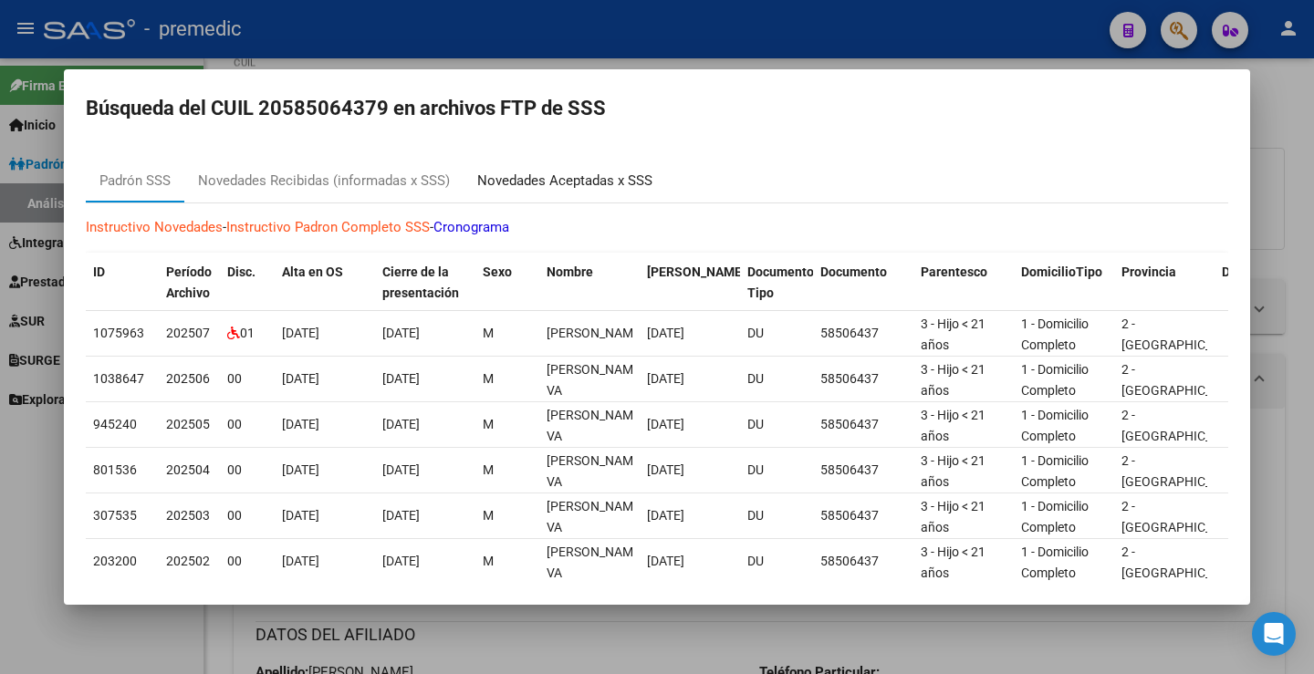
click at [556, 184] on div "Novedades Aceptadas x SSS" at bounding box center [564, 181] width 175 height 21
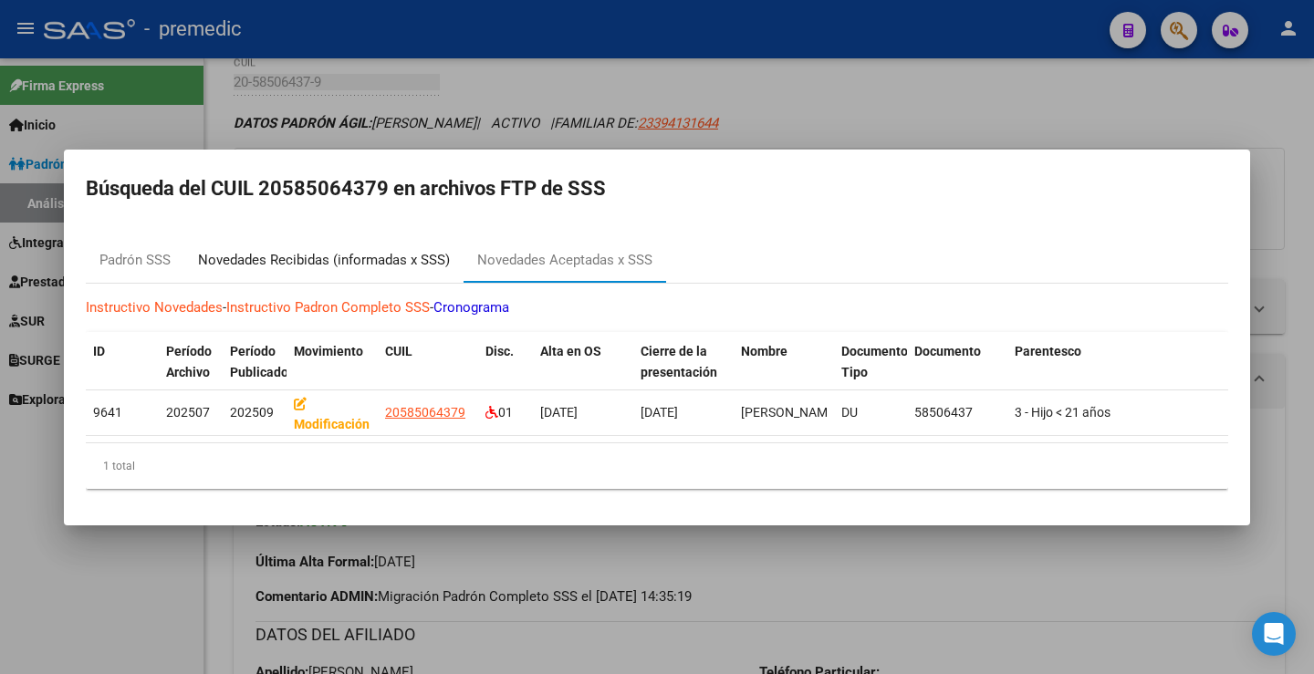
click at [423, 251] on div "Novedades Recibidas (informadas x SSS)" at bounding box center [324, 260] width 252 height 21
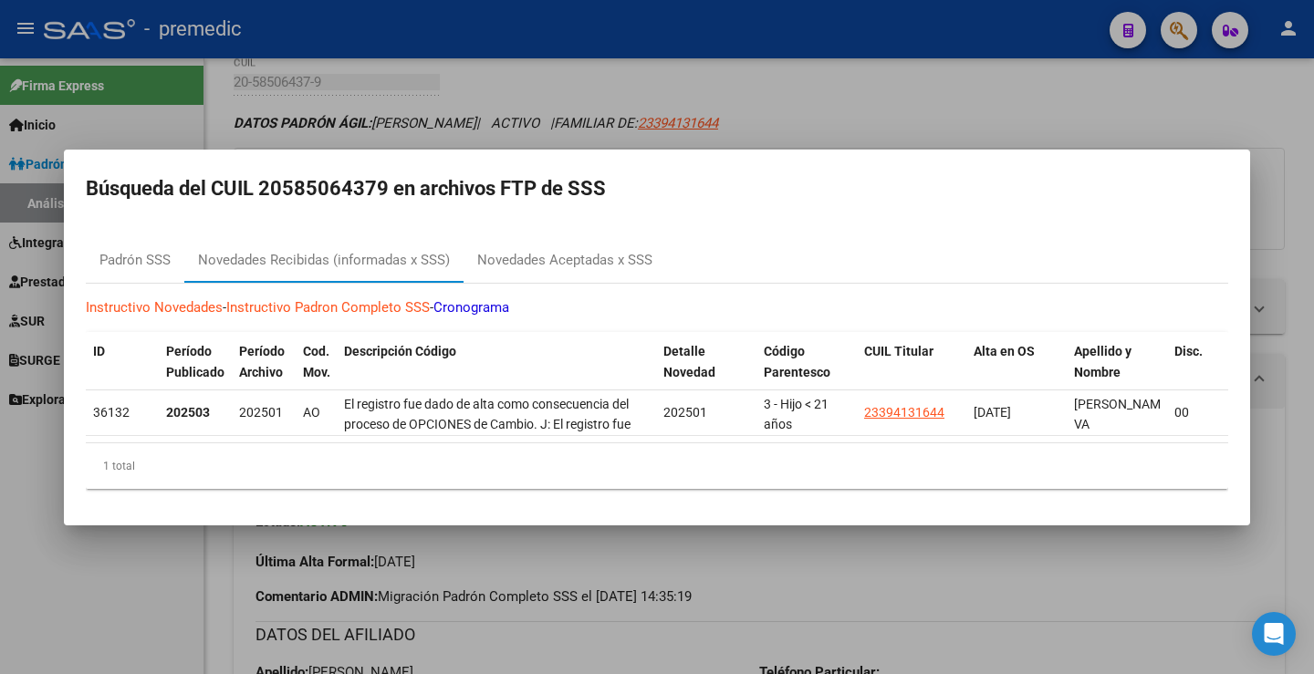
click at [1129, 107] on div at bounding box center [657, 337] width 1314 height 674
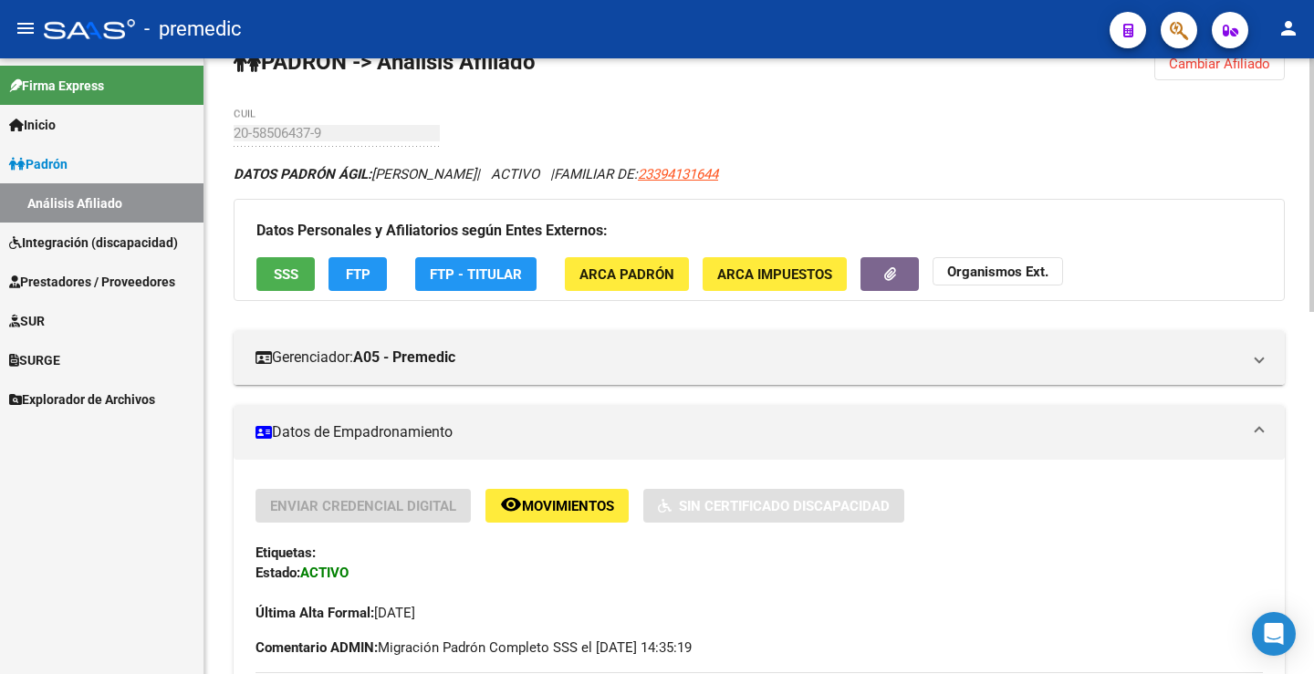
scroll to position [0, 0]
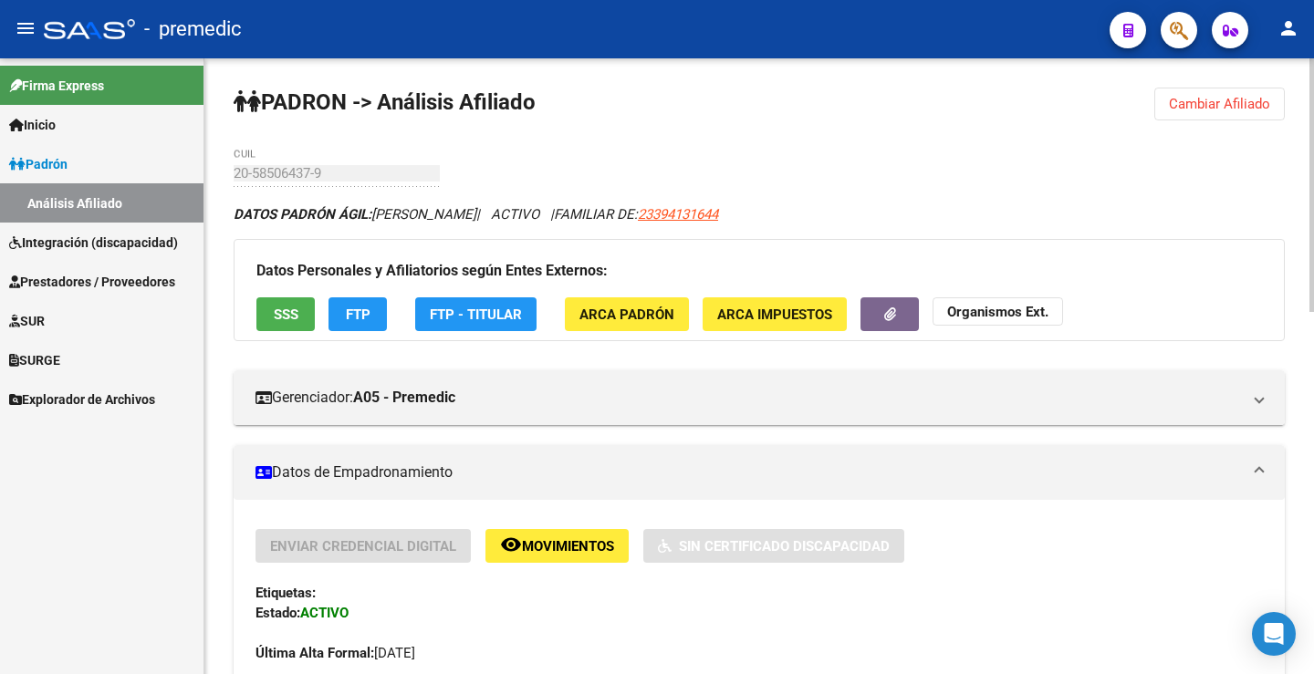
click at [1250, 118] on button "Cambiar Afiliado" at bounding box center [1219, 104] width 130 height 33
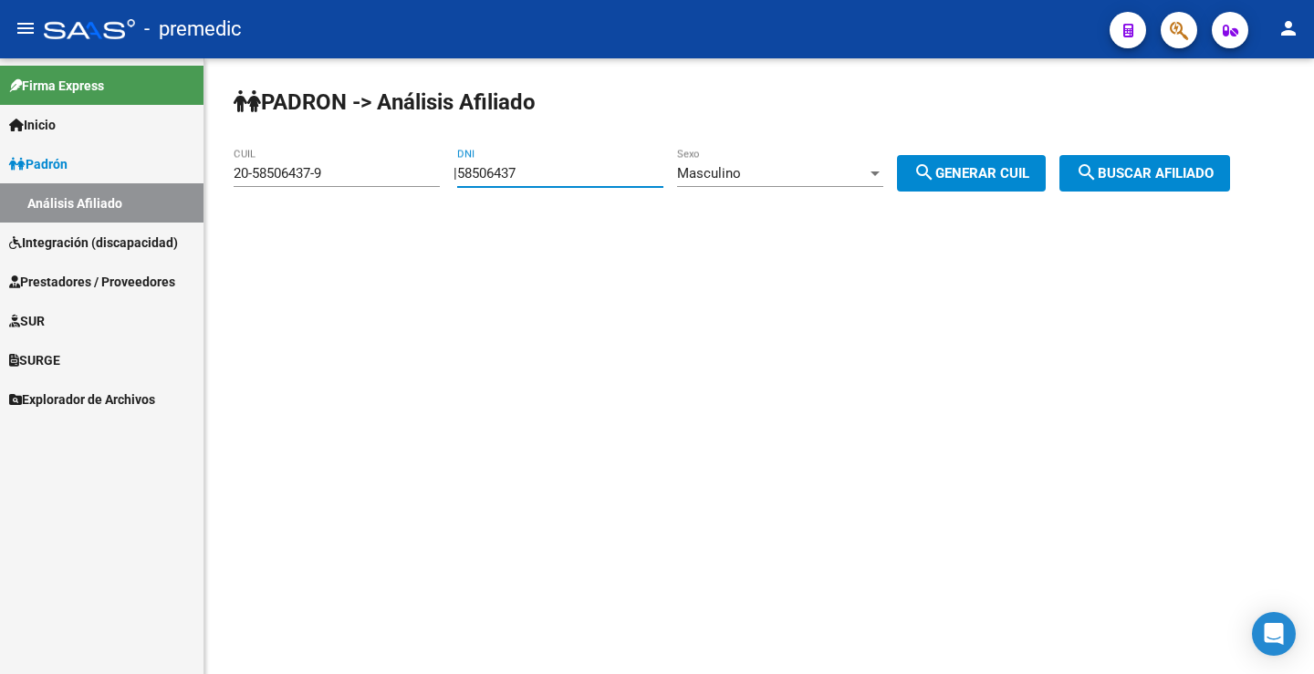
drag, startPoint x: 577, startPoint y: 168, endPoint x: 411, endPoint y: 185, distance: 167.8
click at [411, 182] on app-analisis-afiliado "PADRON -> Análisis Afiliado 20-58506437-9 CUIL | 58506437 DNI Masculino Sexo se…" at bounding box center [739, 173] width 1010 height 16
paste input "6508462"
type input "56508462"
click at [984, 165] on span "search Generar CUIL" at bounding box center [971, 173] width 116 height 16
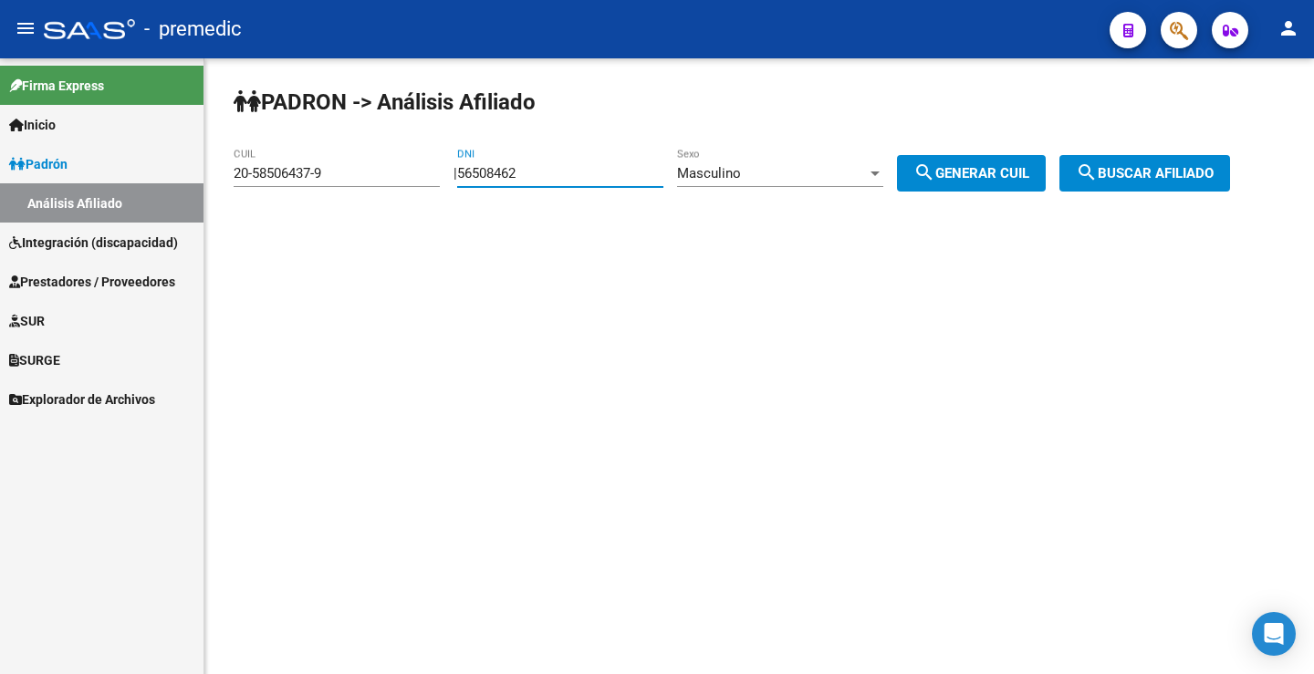
type input "20-56508462-4"
click at [1087, 157] on button "search Buscar afiliado" at bounding box center [1144, 173] width 171 height 36
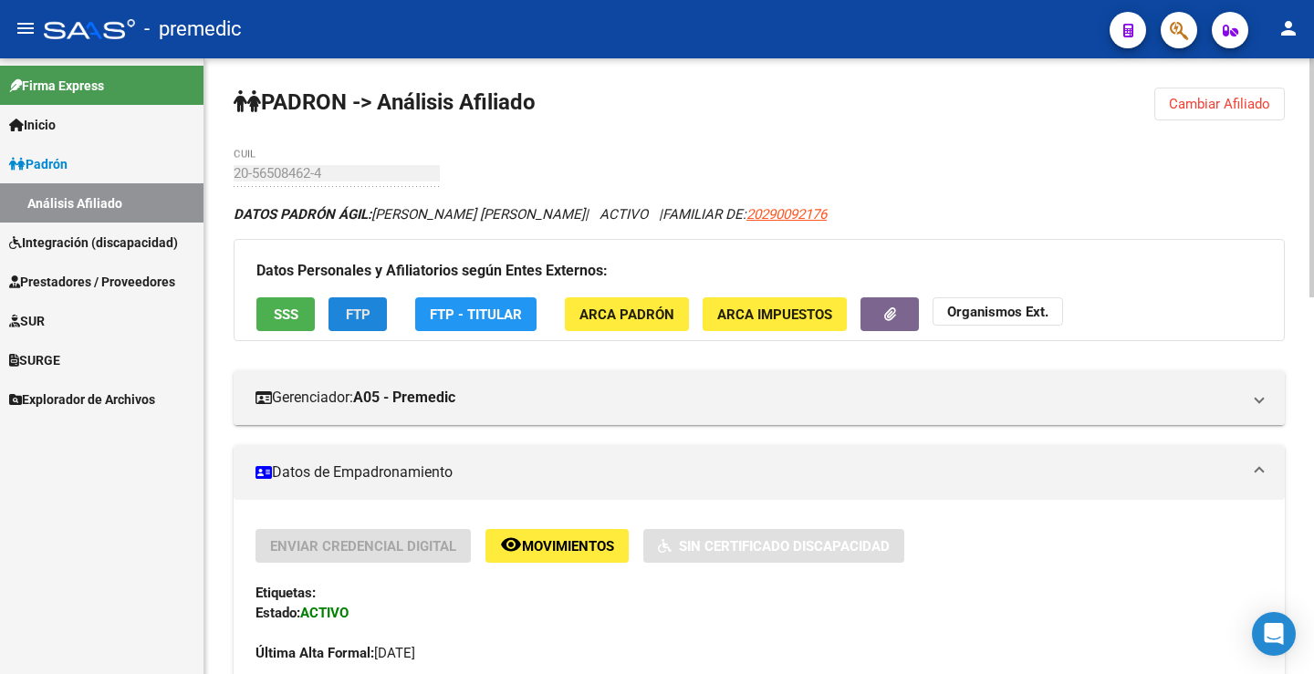
click at [338, 324] on button "FTP" at bounding box center [357, 314] width 58 height 34
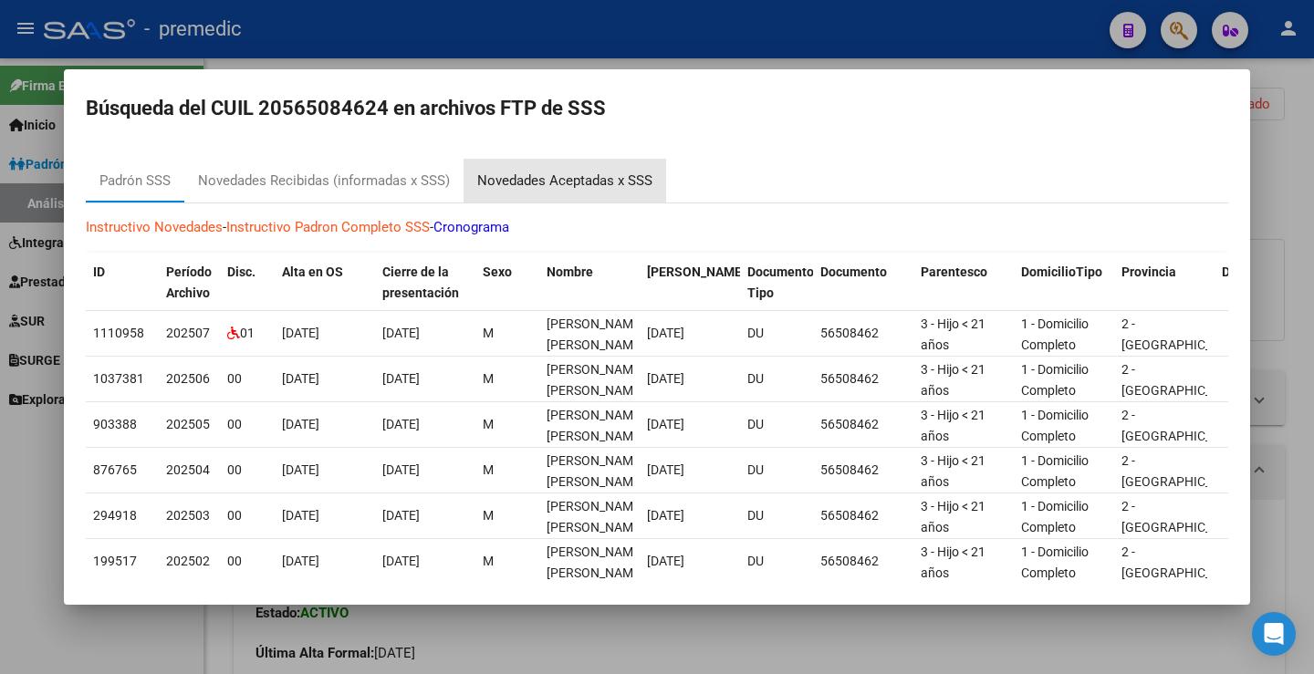
click at [602, 172] on div "Novedades Aceptadas x SSS" at bounding box center [564, 181] width 175 height 21
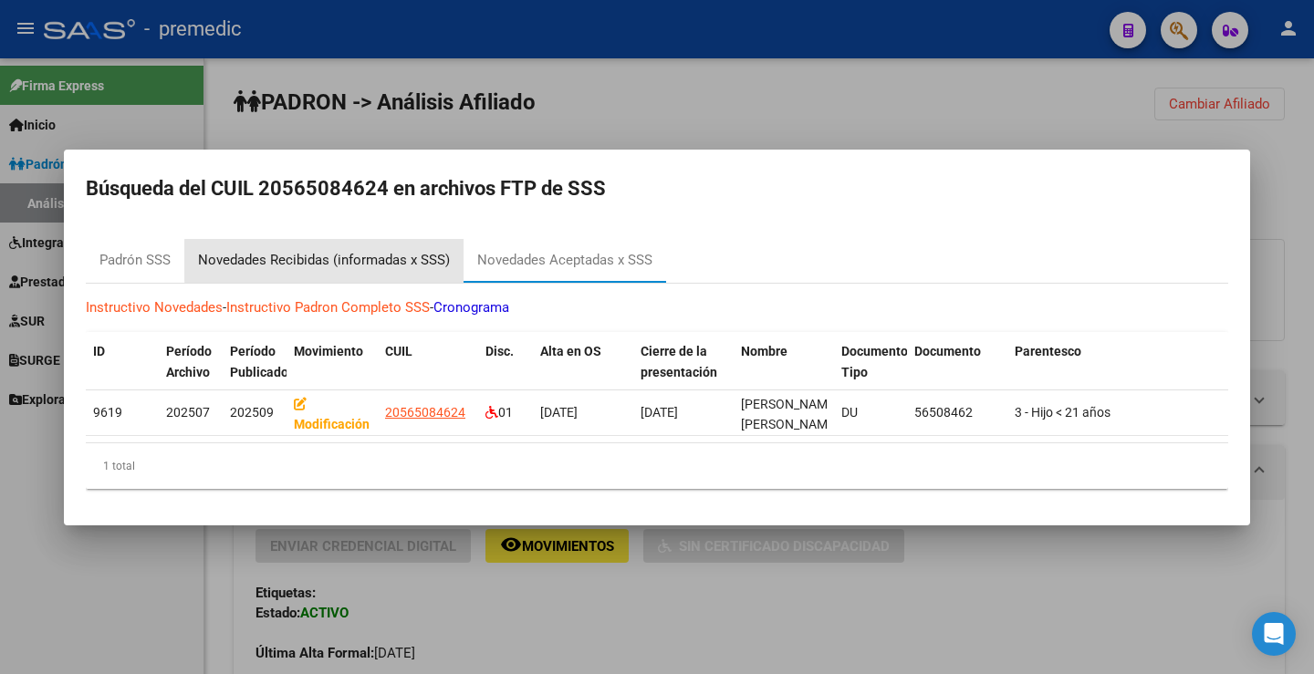
click at [408, 254] on div "Novedades Recibidas (informadas x SSS)" at bounding box center [324, 260] width 252 height 21
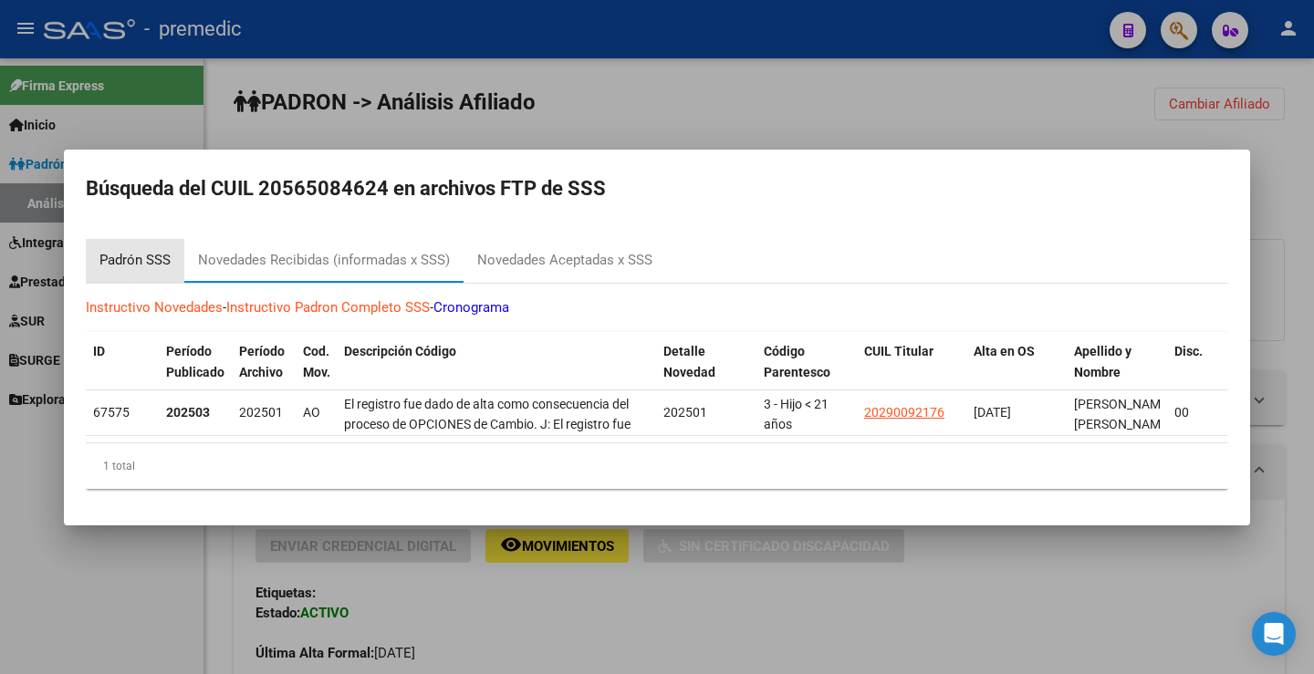
click at [161, 264] on div "Padrón SSS" at bounding box center [134, 260] width 71 height 21
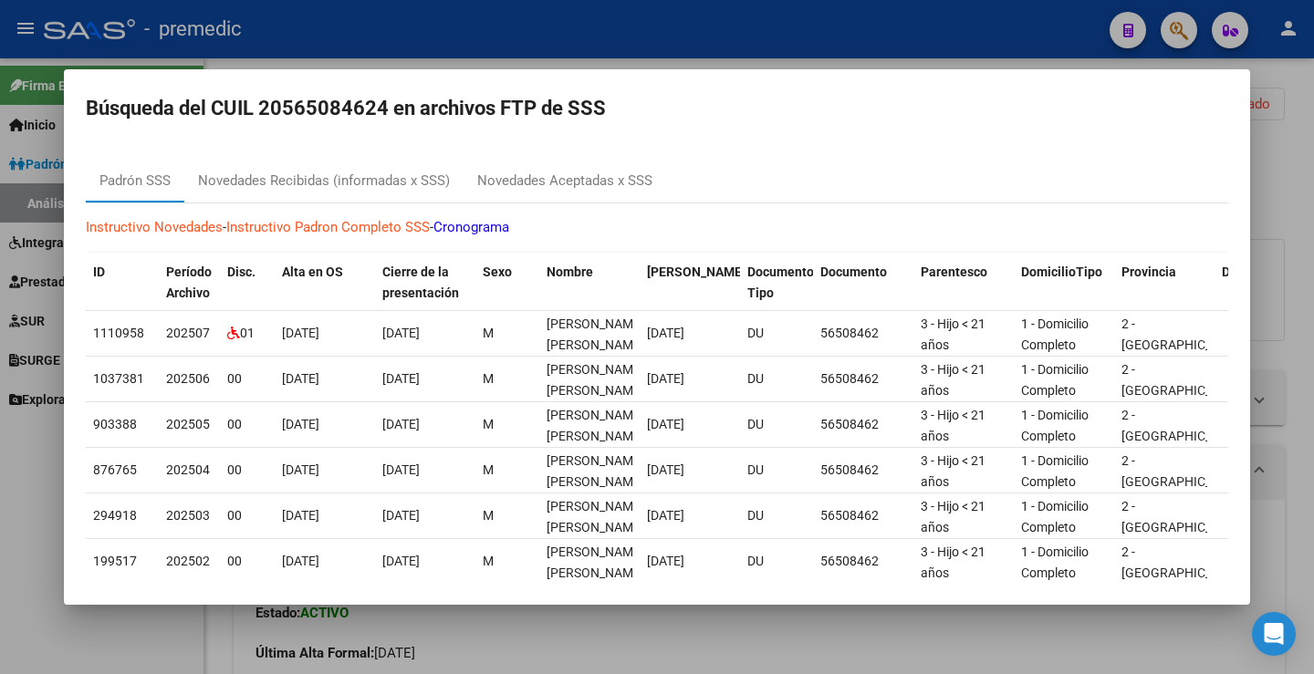
click at [1277, 163] on div at bounding box center [657, 337] width 1314 height 674
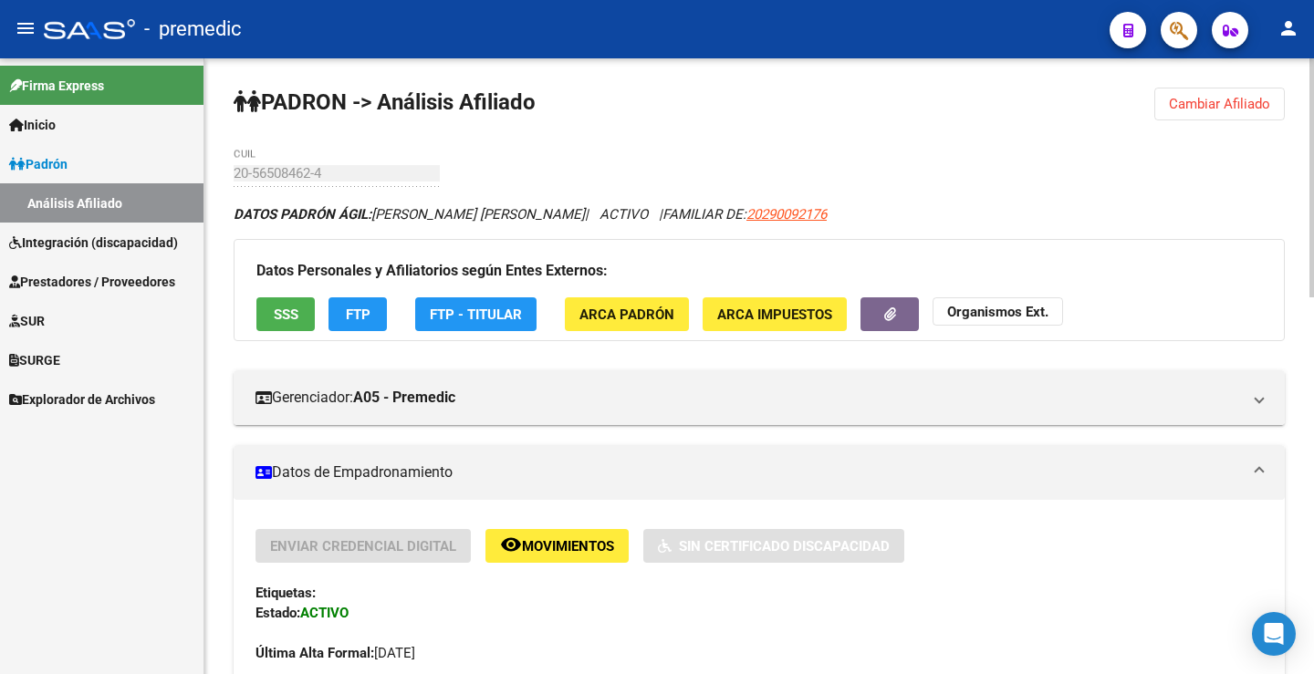
click at [1212, 99] on span "Cambiar Afiliado" at bounding box center [1219, 104] width 101 height 16
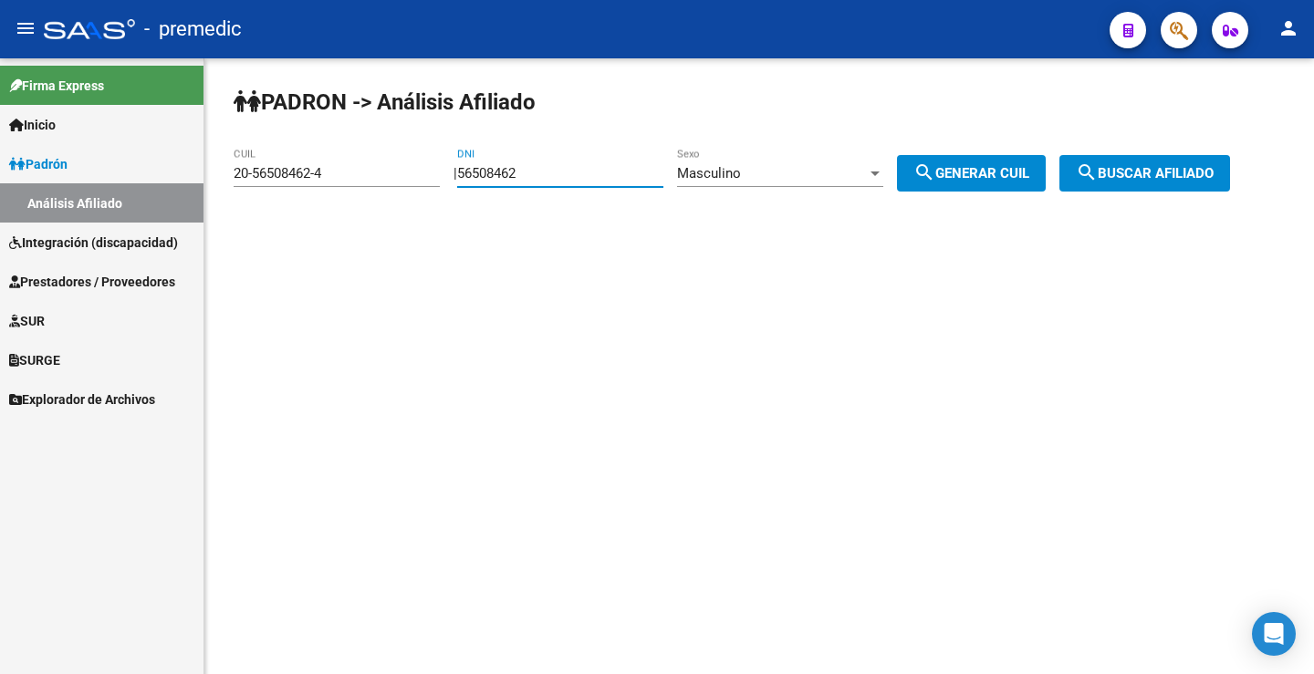
drag, startPoint x: 550, startPoint y: 170, endPoint x: 234, endPoint y: 192, distance: 317.4
click at [234, 182] on app-analisis-afiliado "PADRON -> Análisis Afiliado 20-56508462-4 CUIL | 56508462 DNI Masculino Sexo se…" at bounding box center [739, 173] width 1010 height 16
paste input "6034"
type input "56506034"
click at [778, 194] on div "Masculino Sexo" at bounding box center [780, 176] width 206 height 57
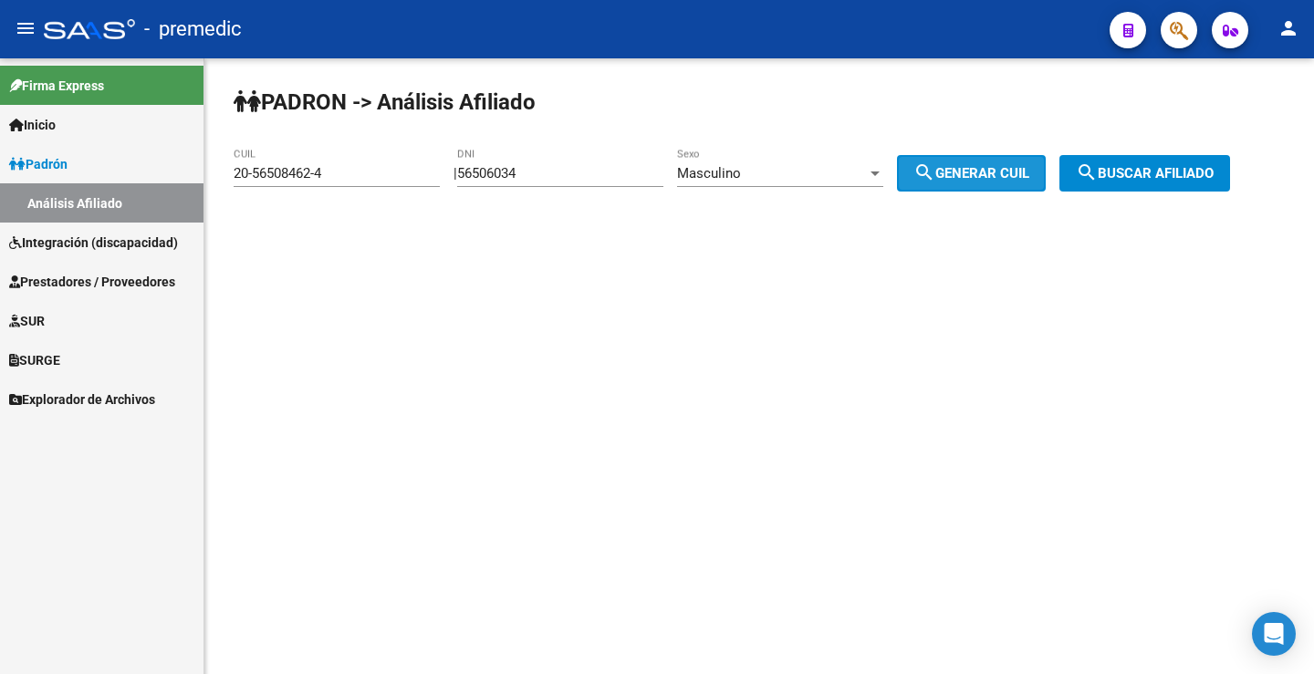
click at [935, 182] on mat-icon "search" at bounding box center [924, 172] width 22 height 22
type input "20-56506034-2"
click at [982, 184] on button "search Generar CUIL" at bounding box center [971, 173] width 149 height 36
click at [1097, 171] on mat-icon "search" at bounding box center [1087, 172] width 22 height 22
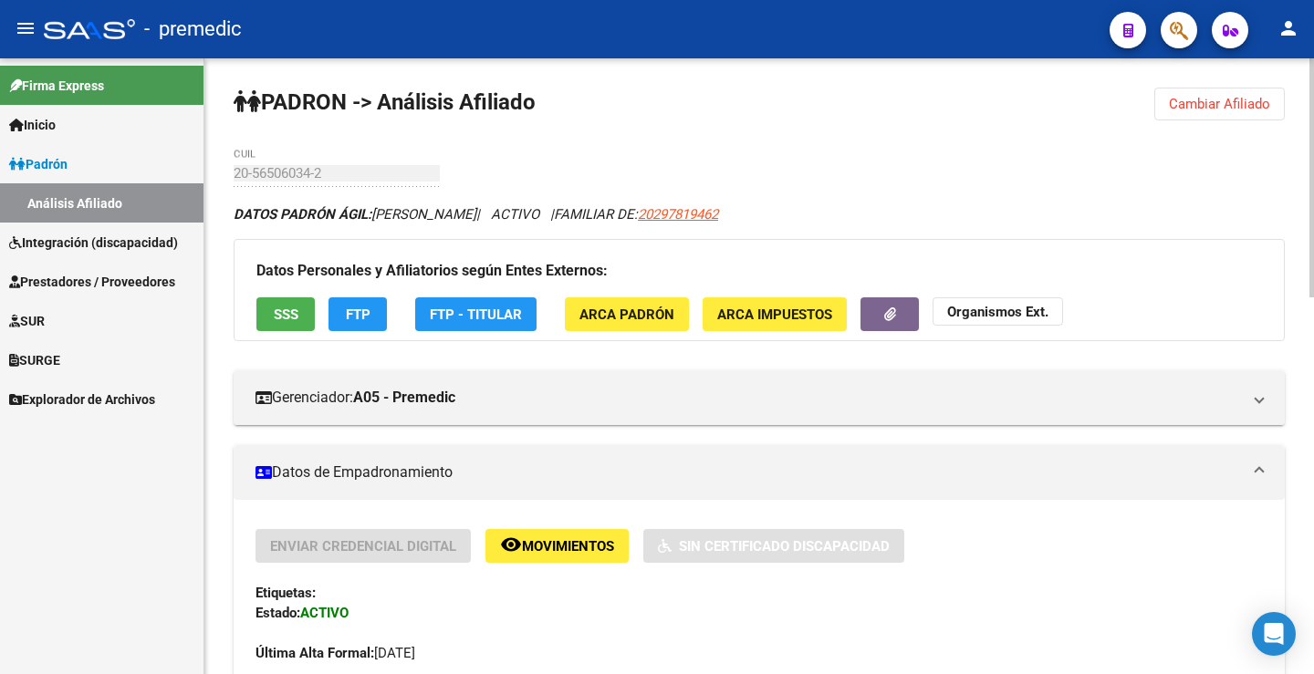
click at [350, 327] on button "FTP" at bounding box center [357, 314] width 58 height 34
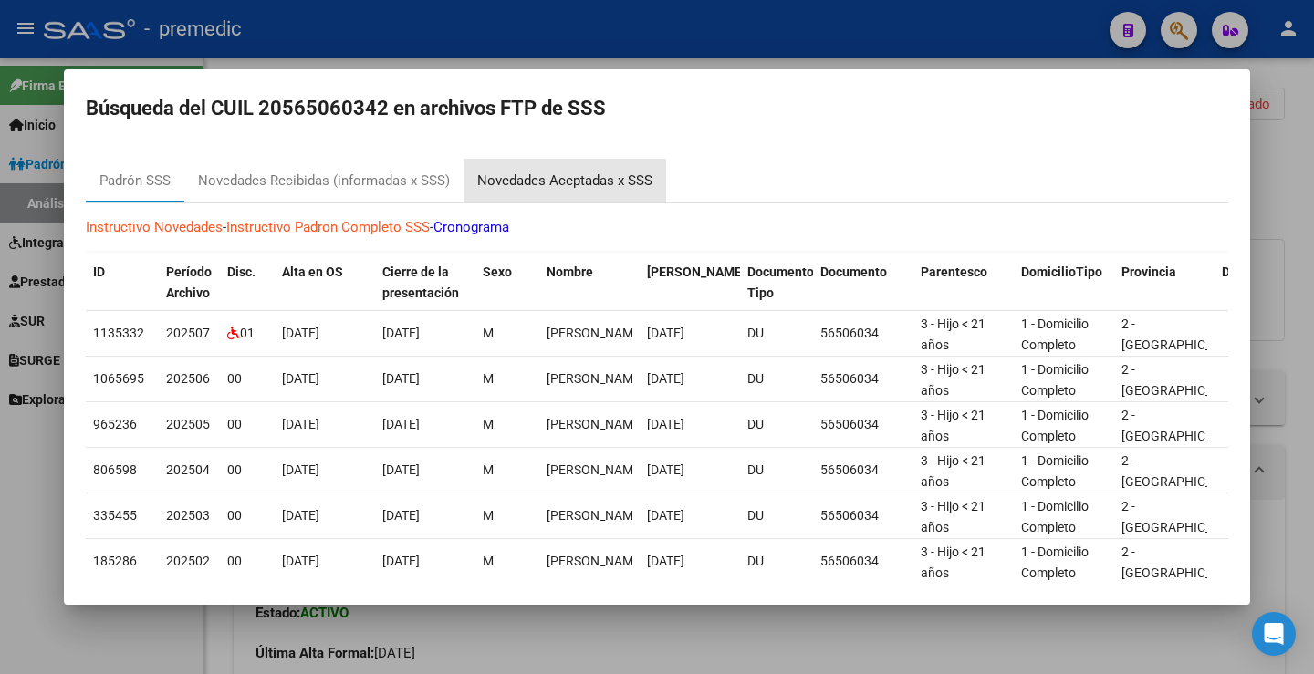
click at [555, 183] on div "Novedades Aceptadas x SSS" at bounding box center [564, 181] width 175 height 21
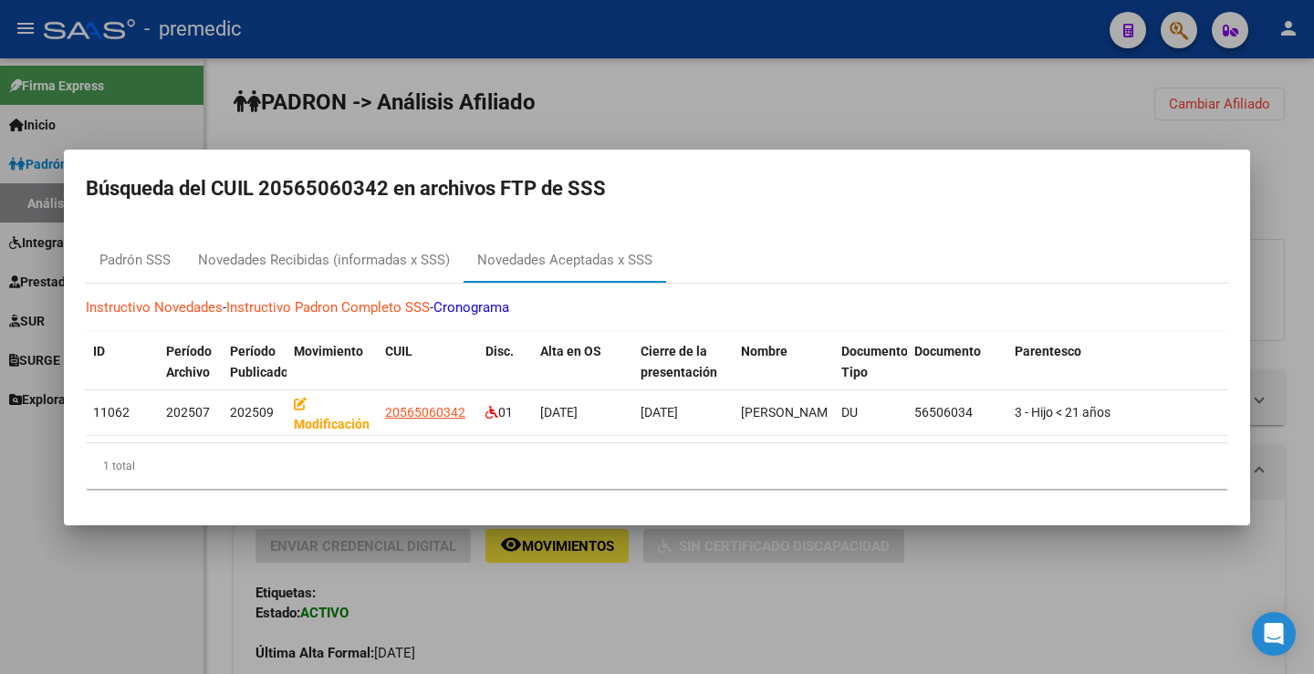
click at [1059, 129] on div at bounding box center [657, 337] width 1314 height 674
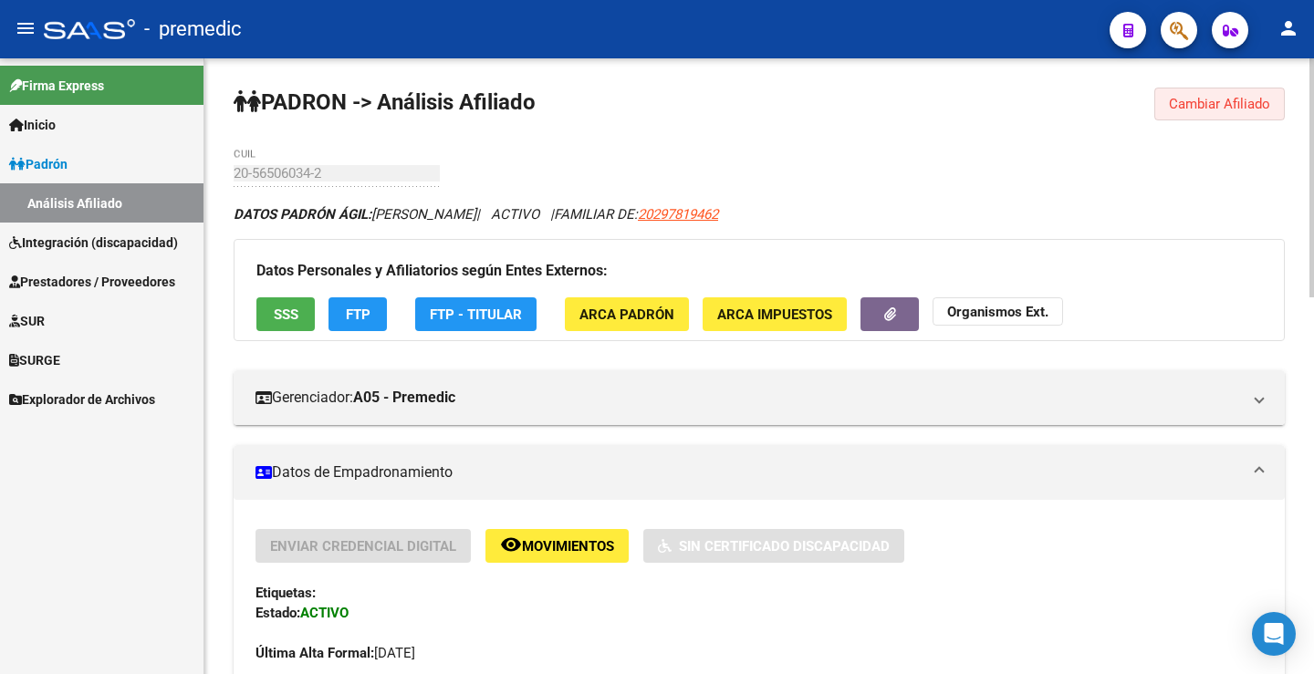
click at [1165, 109] on button "Cambiar Afiliado" at bounding box center [1219, 104] width 130 height 33
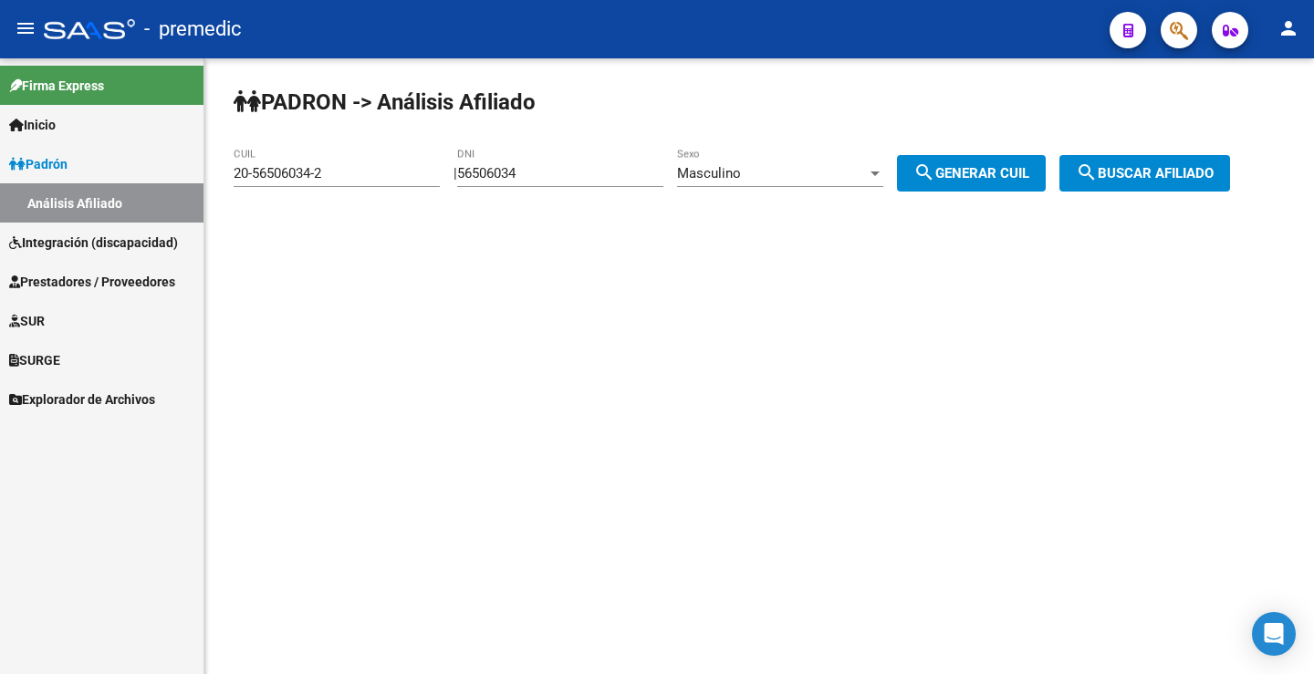
drag, startPoint x: 558, startPoint y: 162, endPoint x: 350, endPoint y: 180, distance: 208.7
click at [350, 180] on app-analisis-afiliado "PADRON -> Análisis Afiliado 20-56506034-2 CUIL | 56506034 DNI Masculino Sexo se…" at bounding box center [739, 173] width 1010 height 16
click at [483, 178] on input "56506034" at bounding box center [560, 173] width 206 height 16
drag, startPoint x: 540, startPoint y: 172, endPoint x: 428, endPoint y: 168, distance: 112.3
click at [425, 170] on app-analisis-afiliado "PADRON -> Análisis Afiliado 20-56506034-2 CUIL | 56506034 DNI Masculino Sexo se…" at bounding box center [739, 173] width 1010 height 16
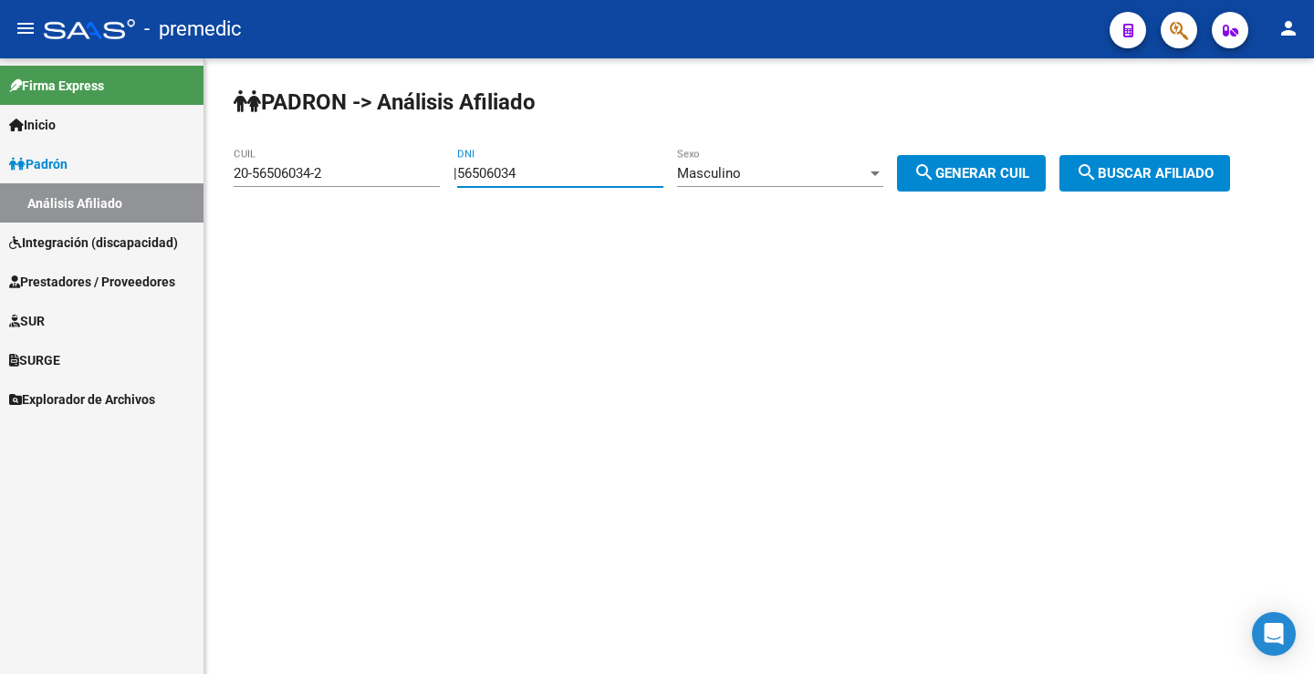
paste input "7002536"
type input "70025364"
click at [968, 182] on button "search Generar CUIL" at bounding box center [971, 173] width 149 height 36
type input "20-70025364-4"
click at [1182, 156] on button "search Buscar afiliado" at bounding box center [1144, 173] width 171 height 36
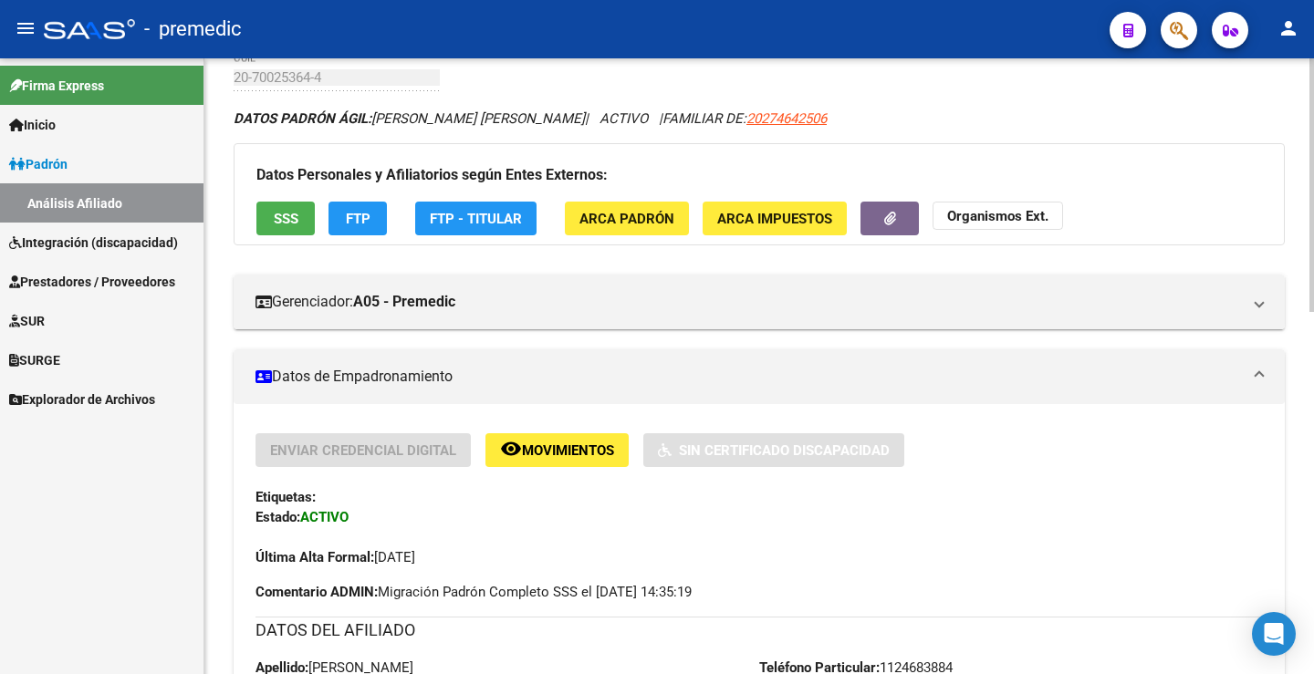
scroll to position [91, 0]
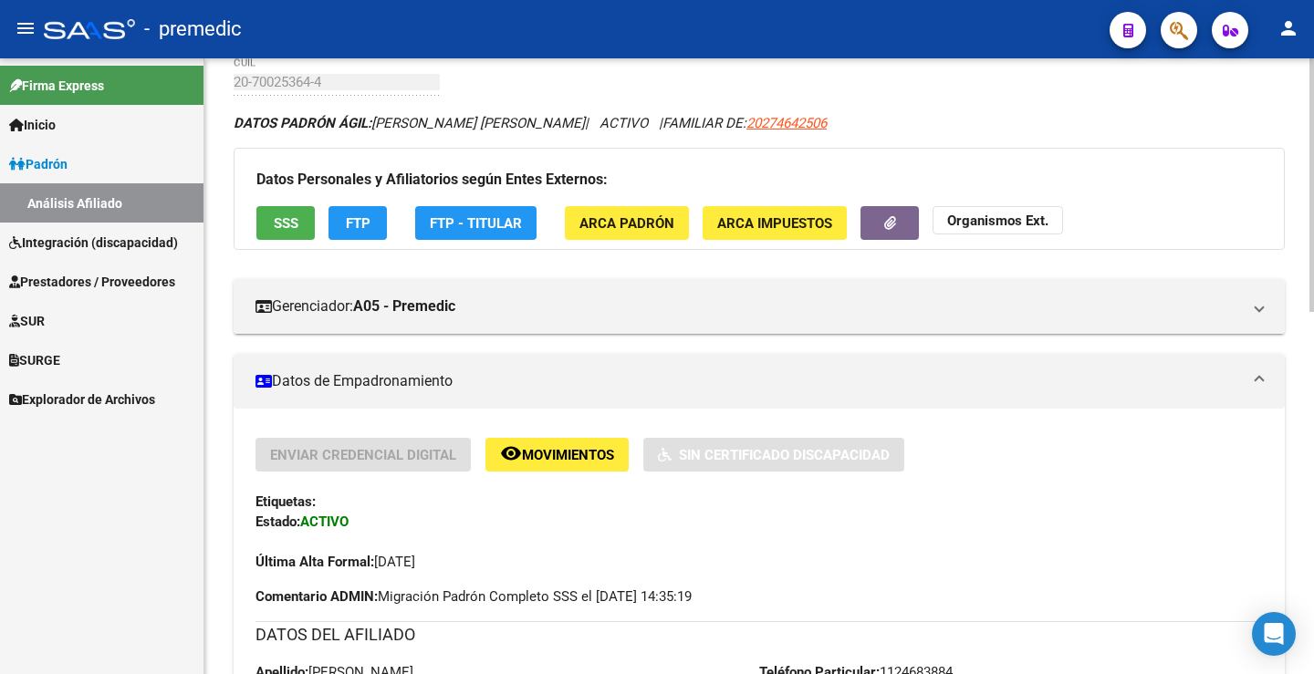
click at [356, 214] on span "FTP" at bounding box center [358, 222] width 25 height 16
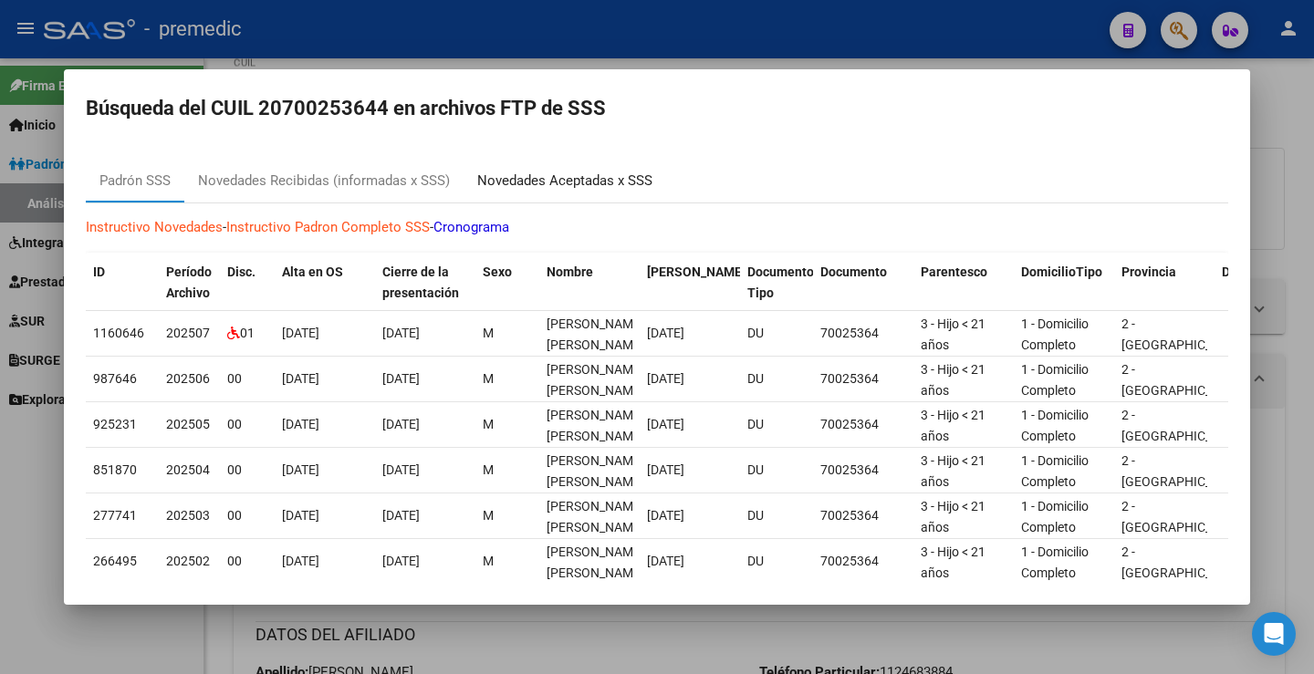
click at [543, 200] on div "Novedades Aceptadas x SSS" at bounding box center [564, 181] width 203 height 44
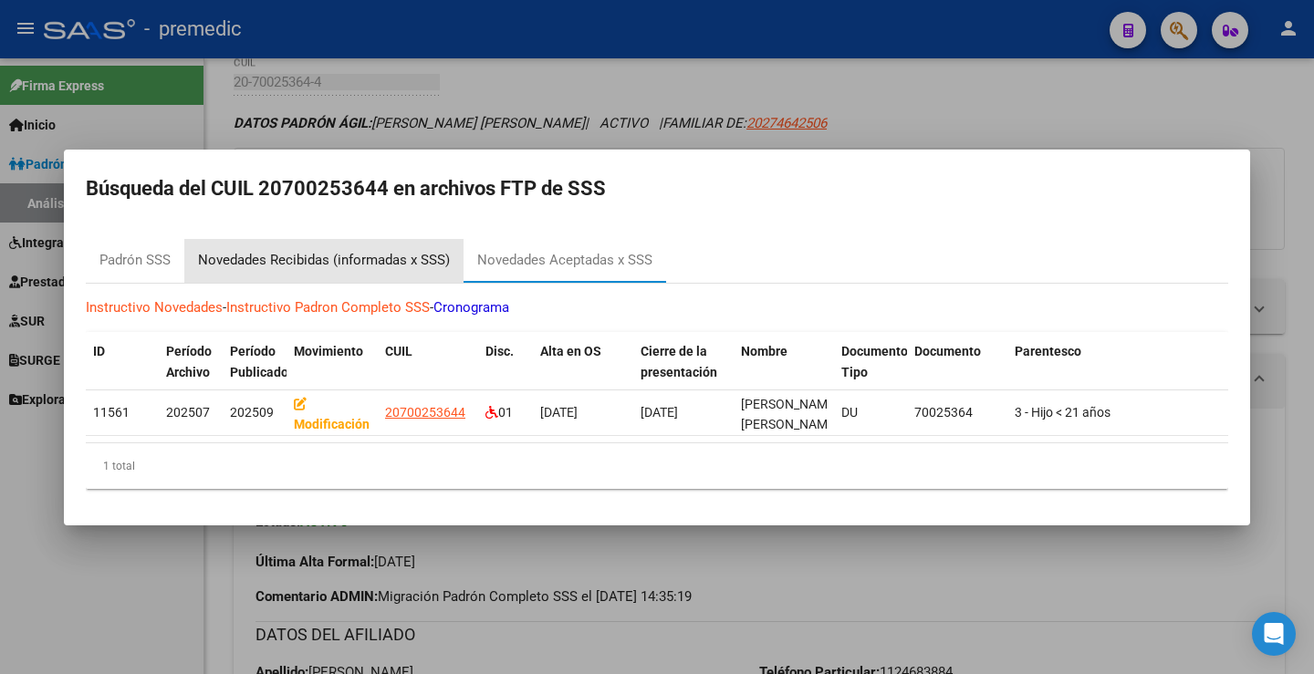
click at [383, 265] on div "Novedades Recibidas (informadas x SSS)" at bounding box center [323, 261] width 279 height 44
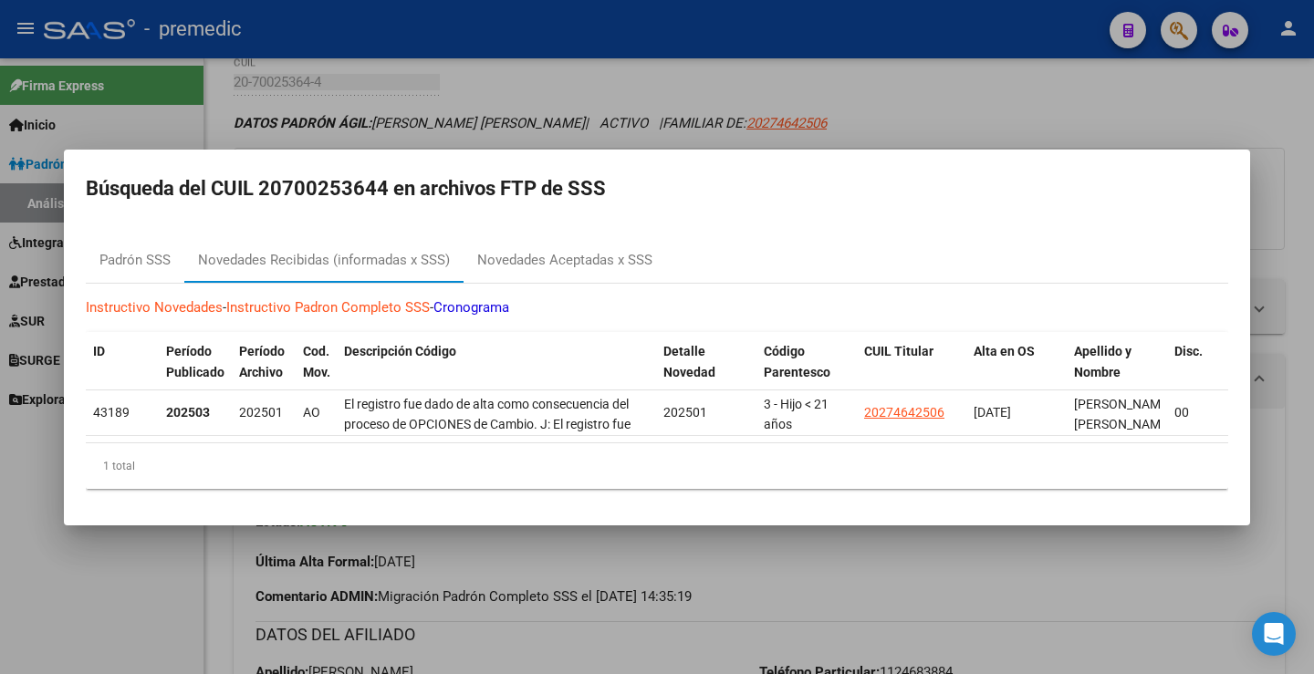
click at [973, 122] on div at bounding box center [657, 337] width 1314 height 674
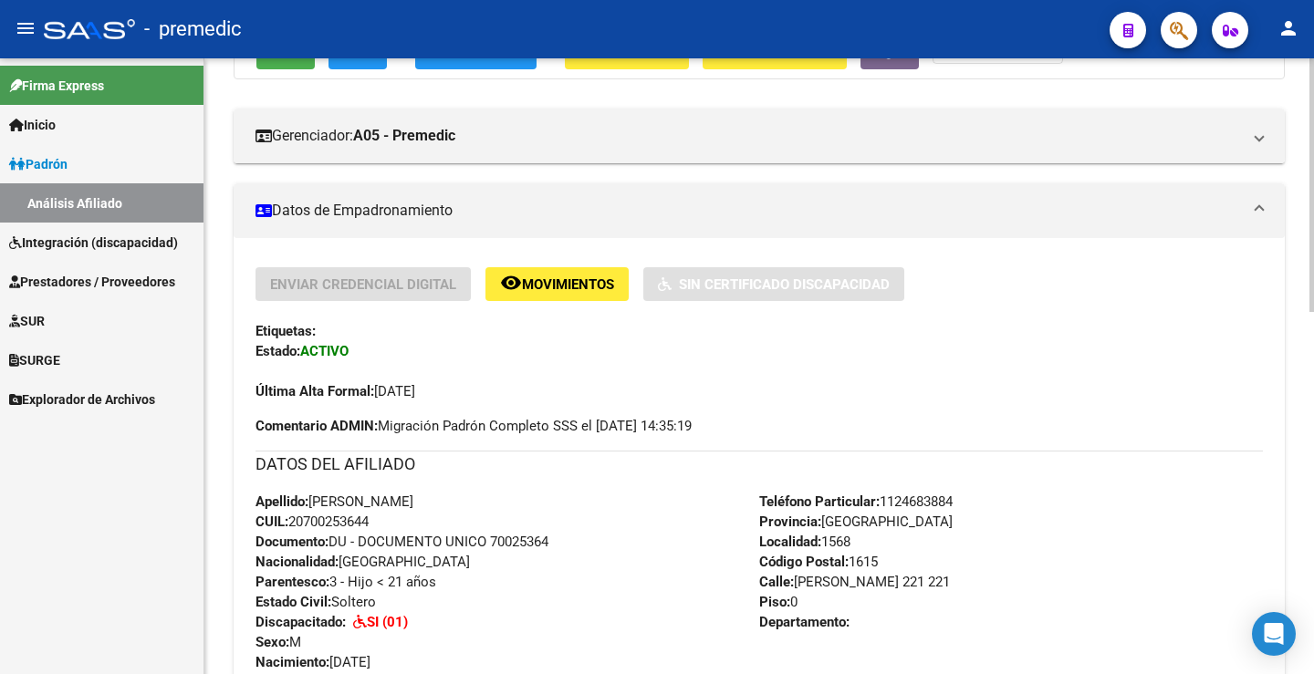
scroll to position [182, 0]
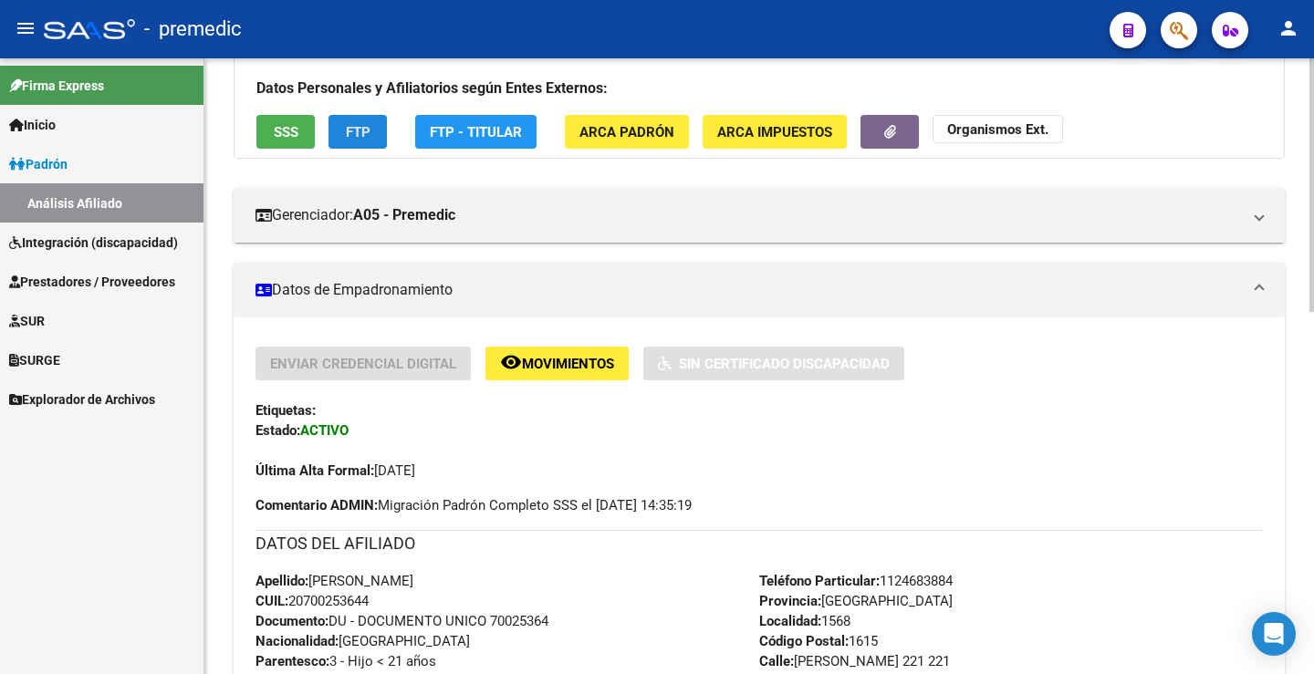
click at [347, 125] on span "FTP" at bounding box center [358, 132] width 25 height 16
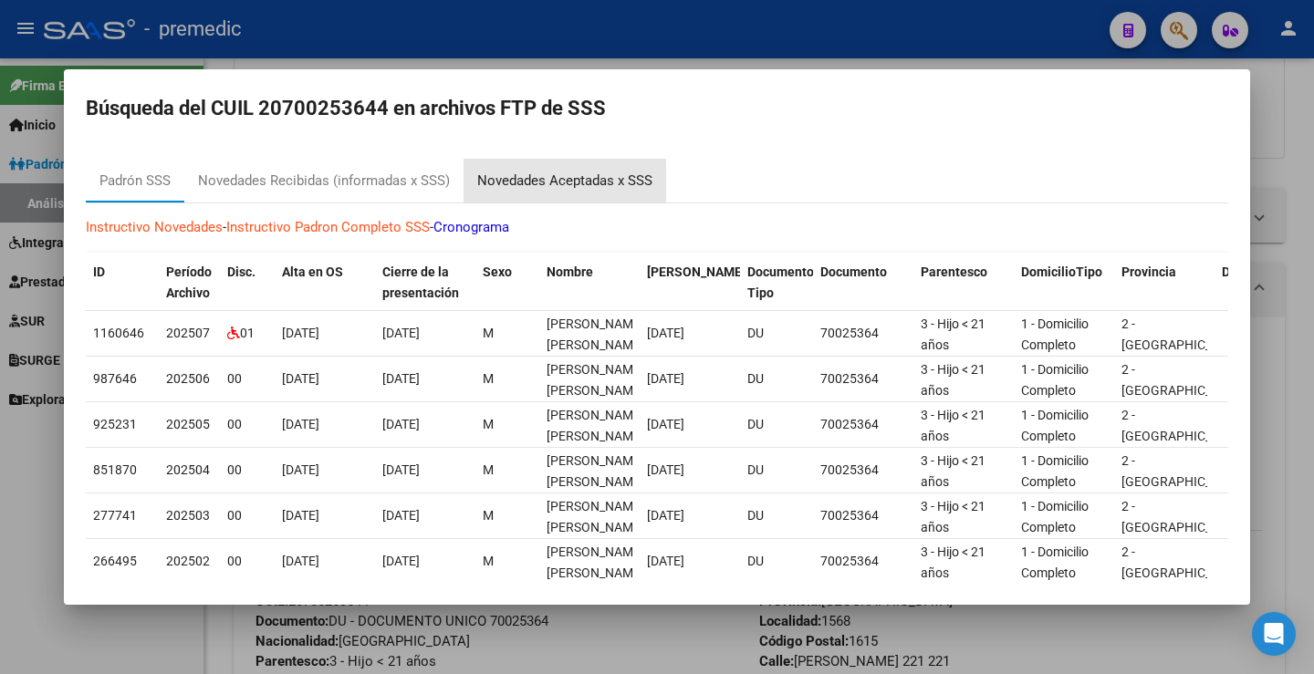
click at [546, 185] on div "Novedades Aceptadas x SSS" at bounding box center [564, 181] width 175 height 21
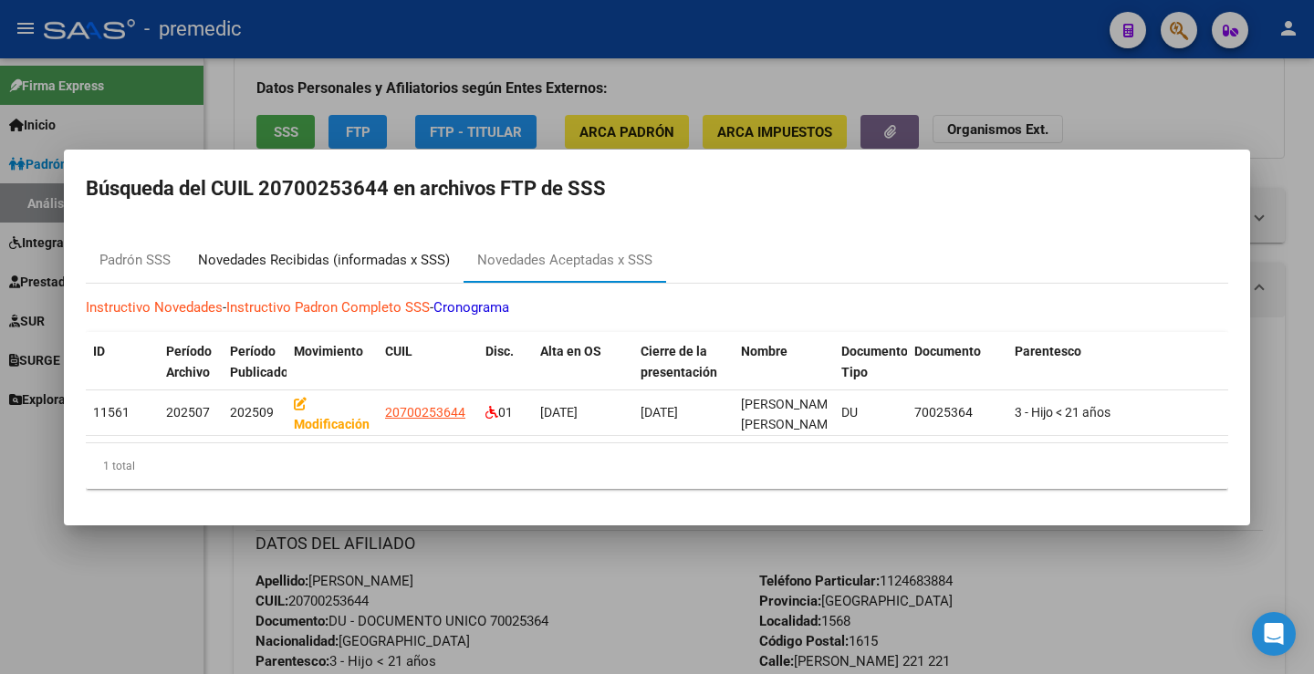
click at [328, 254] on div "Novedades Recibidas (informadas x SSS)" at bounding box center [324, 260] width 252 height 21
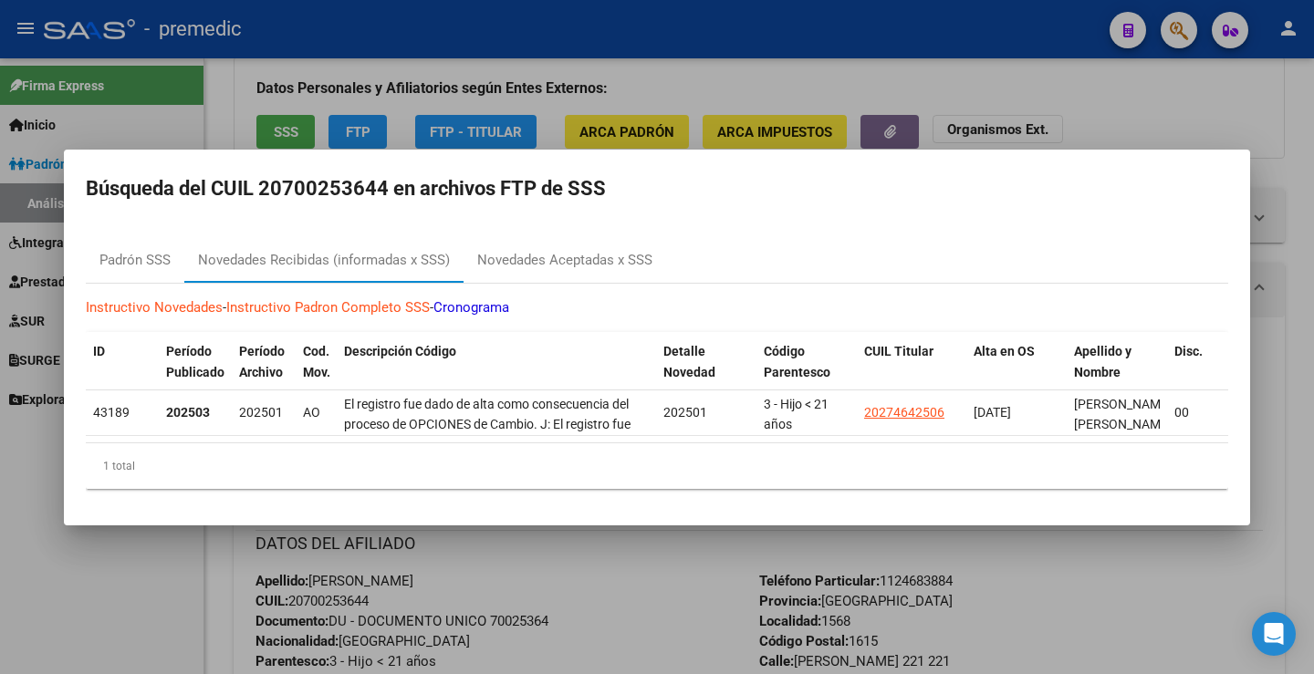
click at [892, 57] on div at bounding box center [657, 337] width 1314 height 674
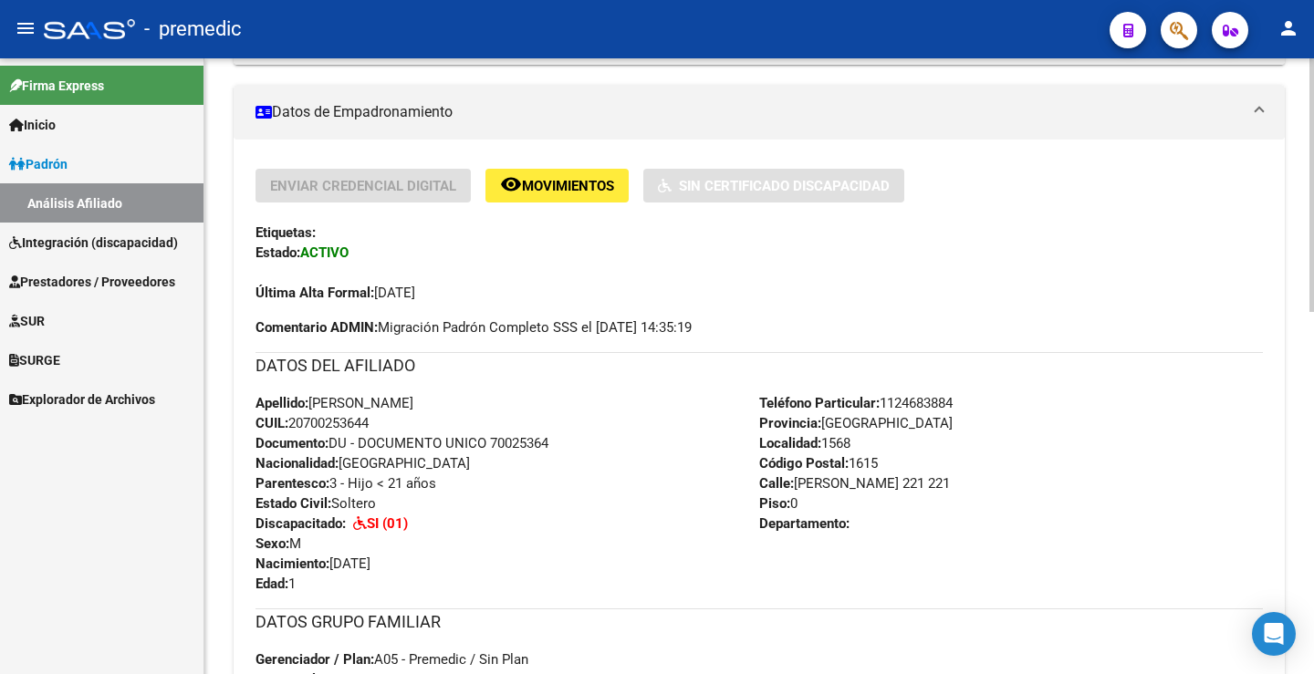
scroll to position [365, 0]
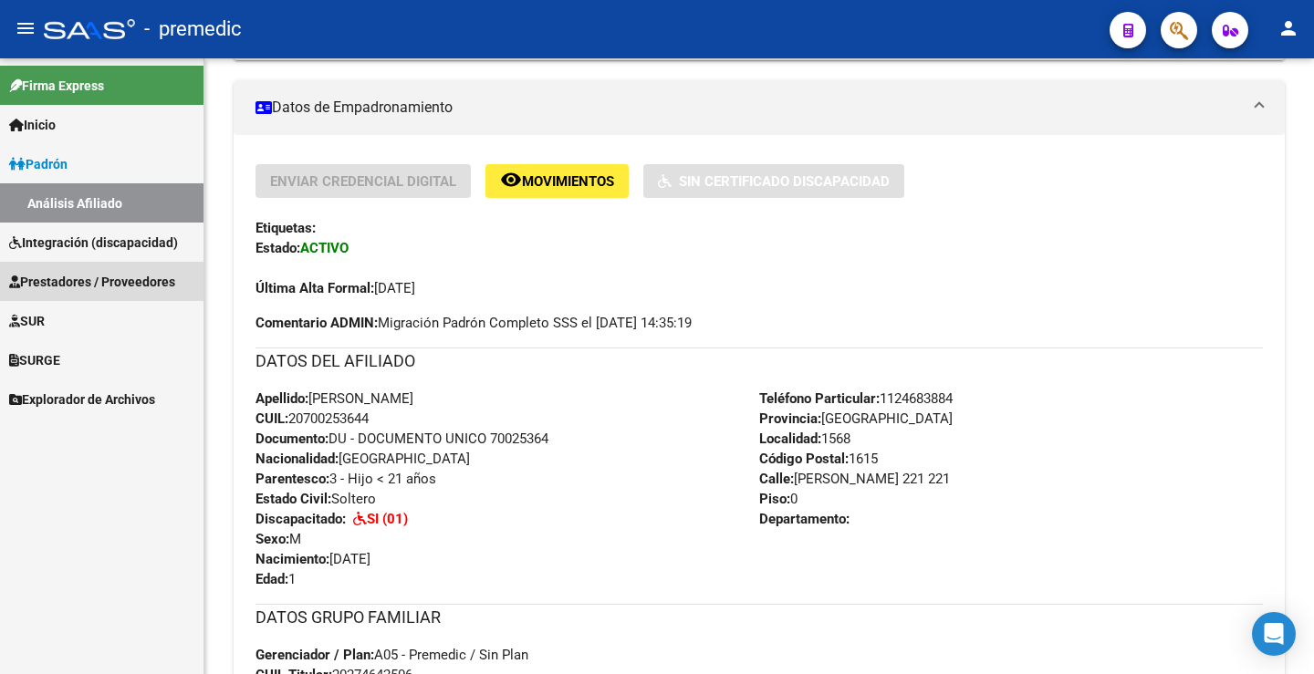
click at [71, 276] on span "Prestadores / Proveedores" at bounding box center [92, 282] width 166 height 20
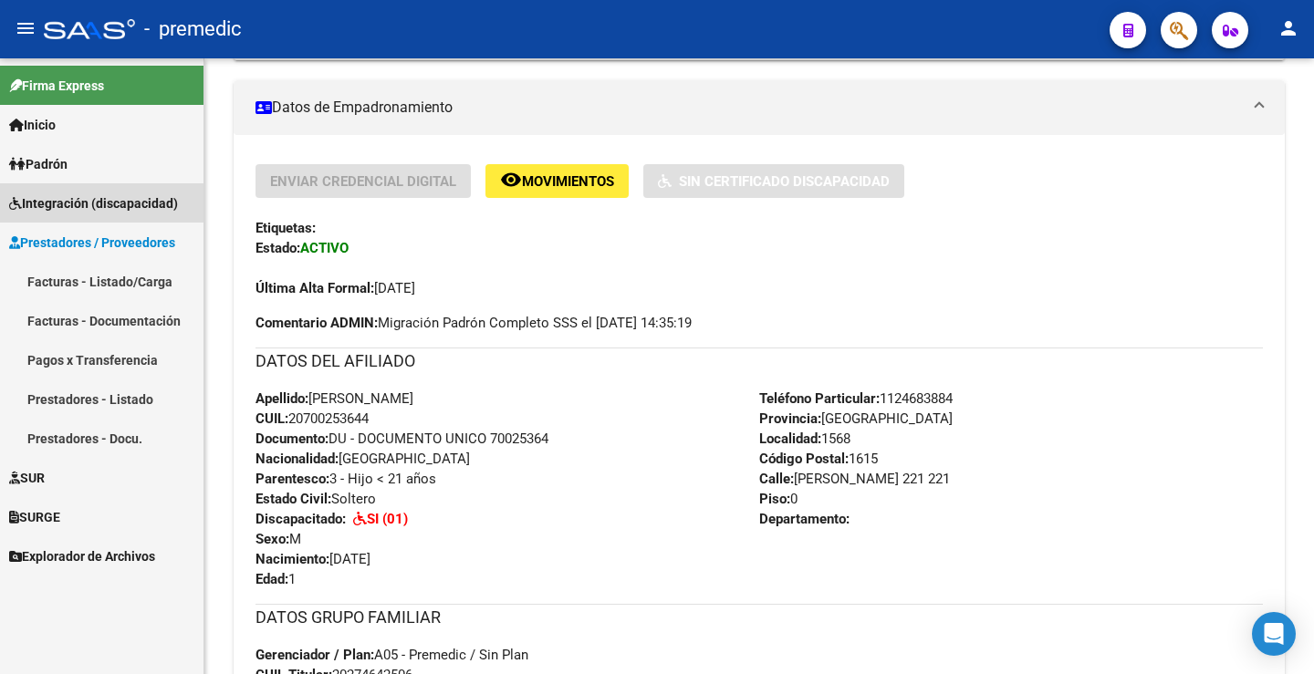
click at [86, 207] on span "Integración (discapacidad)" at bounding box center [93, 203] width 169 height 20
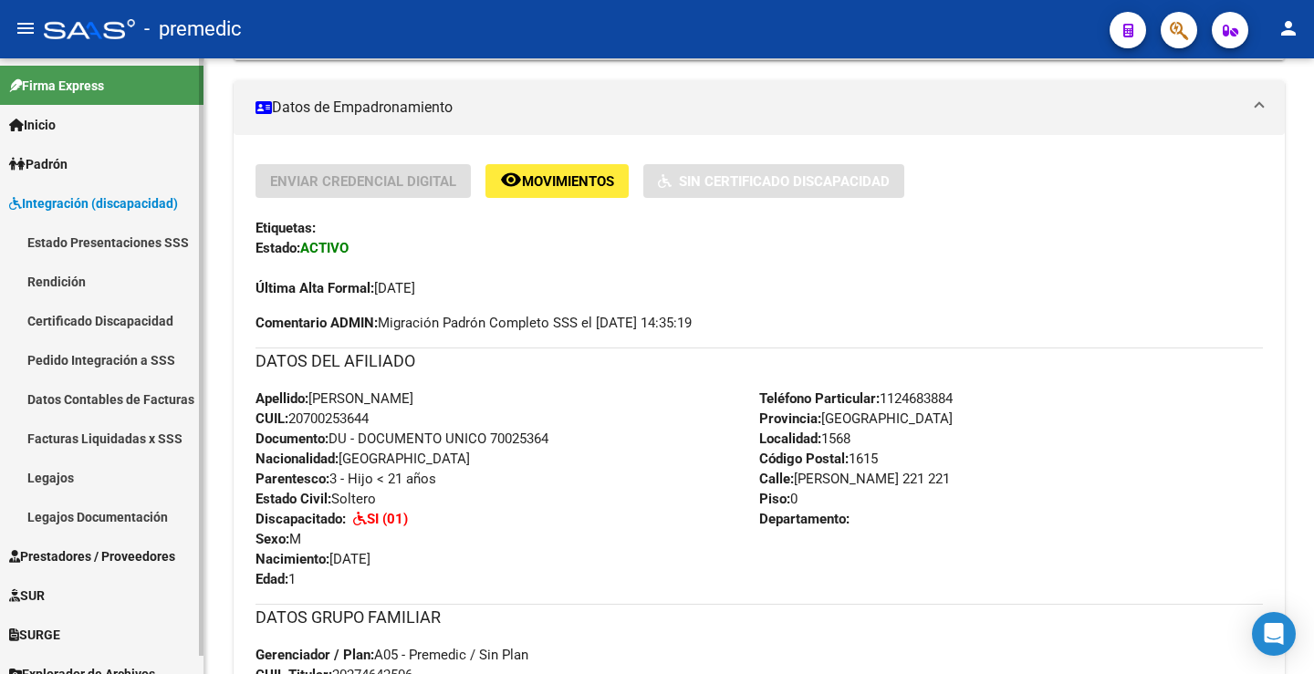
click at [64, 277] on link "Rendición" at bounding box center [101, 281] width 203 height 39
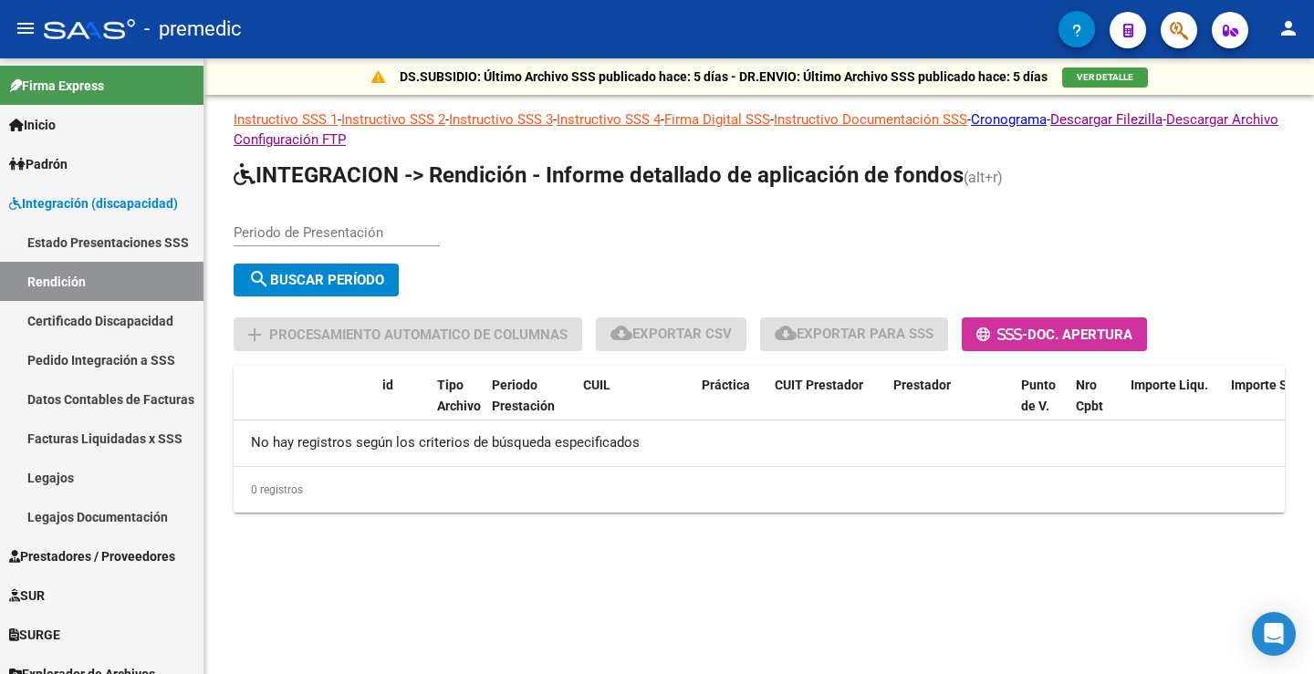
click at [348, 236] on input "Periodo de Presentación" at bounding box center [337, 232] width 206 height 16
type input "202506"
click at [319, 289] on button "search Buscar Período" at bounding box center [316, 280] width 165 height 33
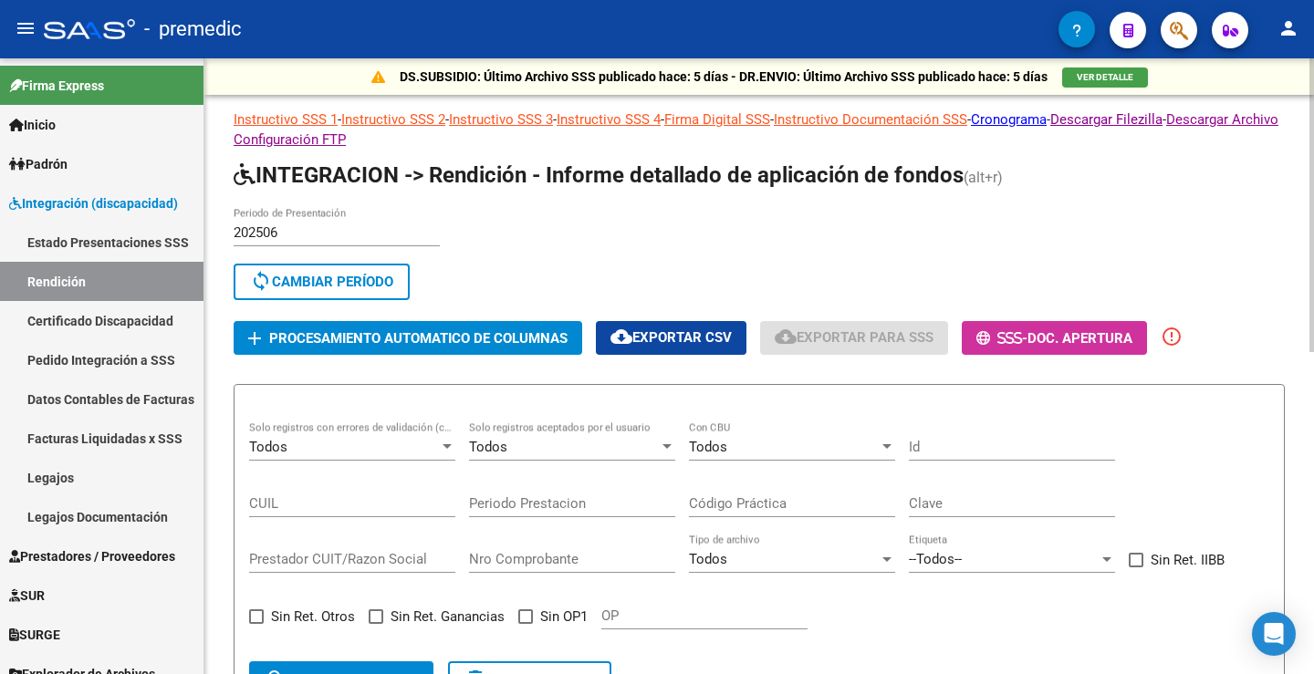
drag, startPoint x: 323, startPoint y: 197, endPoint x: 313, endPoint y: 250, distance: 53.9
click at [323, 198] on app-list-header "INTEGRACION -> Rendición - Informe detallado de aplicación de fondos (alt+r) 20…" at bounding box center [759, 437] width 1051 height 553
click at [313, 261] on div "202506 Periodo de Presentación" at bounding box center [337, 235] width 206 height 57
click at [296, 276] on span "sync Cambiar Período" at bounding box center [321, 282] width 143 height 16
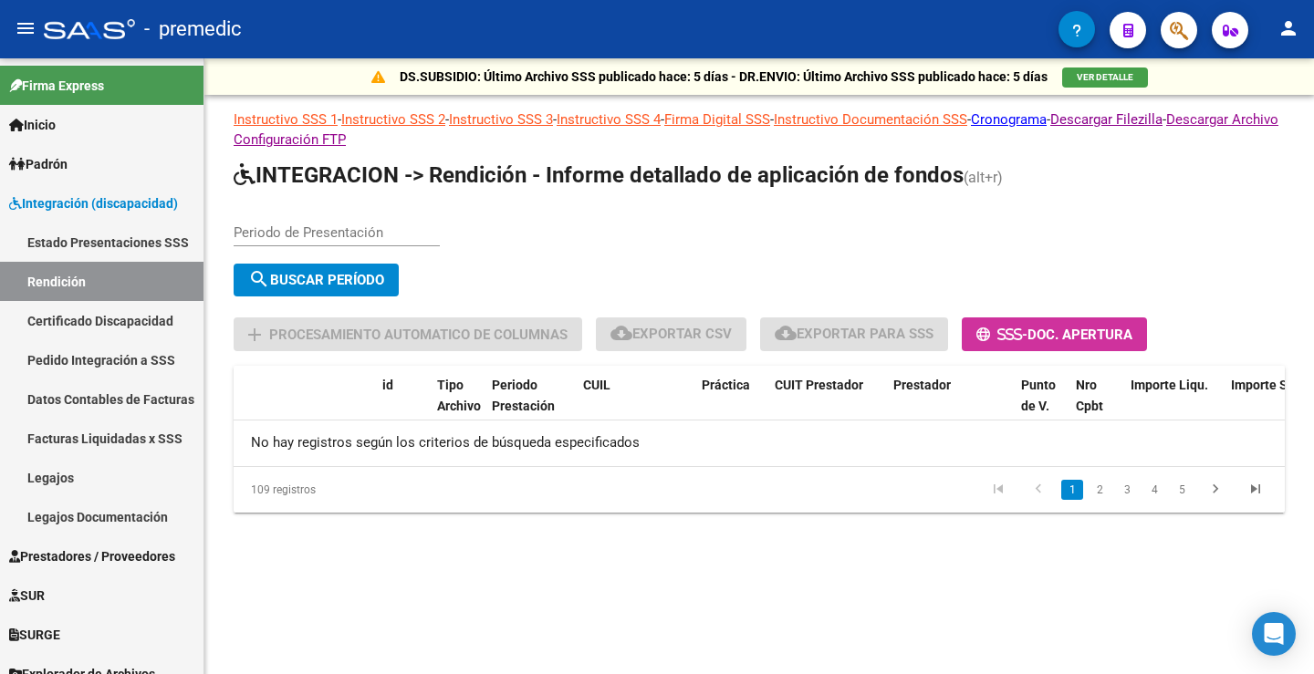
click at [296, 236] on input "Periodo de Presentación" at bounding box center [337, 232] width 206 height 16
type input "202505"
click at [290, 258] on div "202505 Periodo de Presentación" at bounding box center [337, 235] width 206 height 57
click at [293, 274] on span "search Buscar Período" at bounding box center [316, 280] width 136 height 16
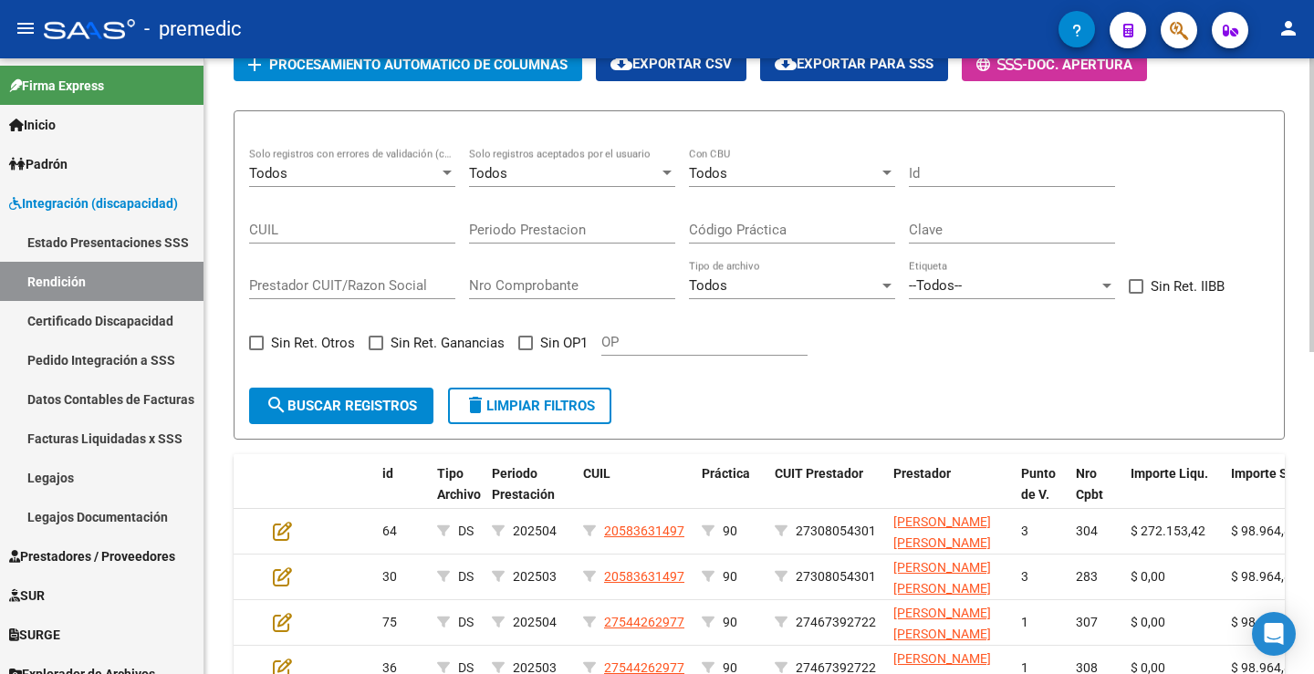
scroll to position [639, 0]
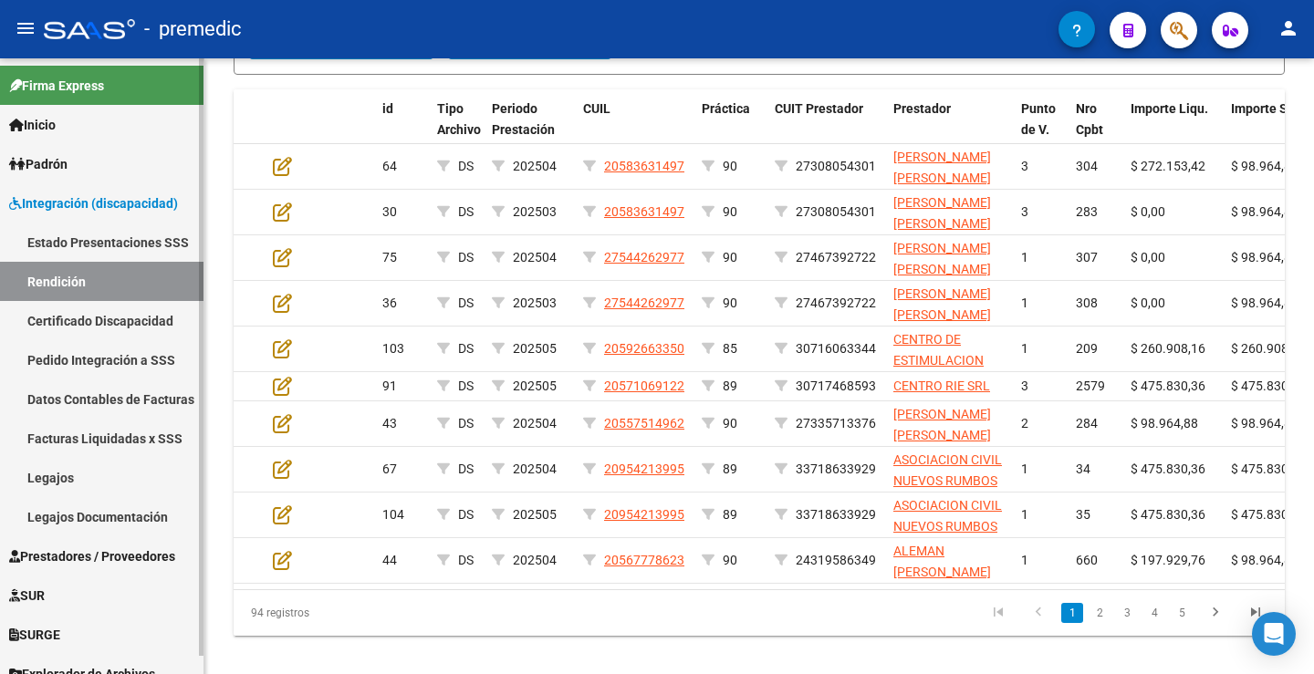
click at [95, 445] on link "Facturas Liquidadas x SSS" at bounding box center [101, 438] width 203 height 39
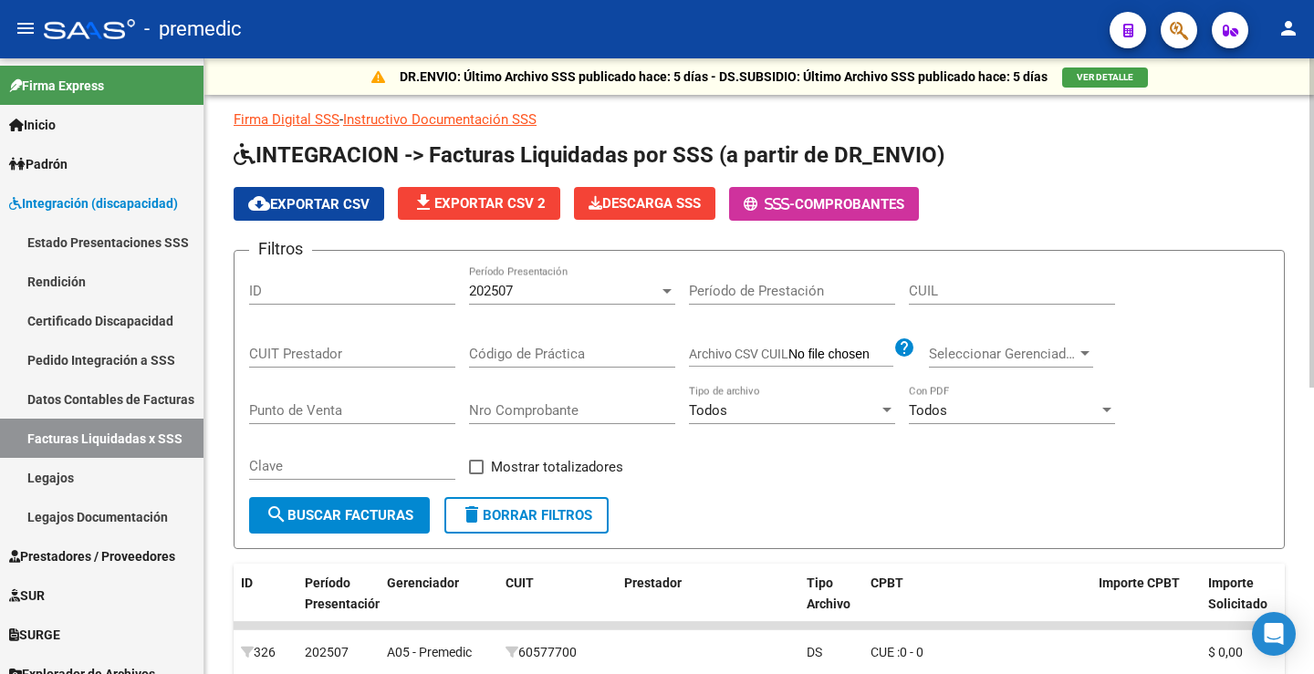
click at [502, 301] on div "202507 Período Presentación" at bounding box center [572, 284] width 206 height 39
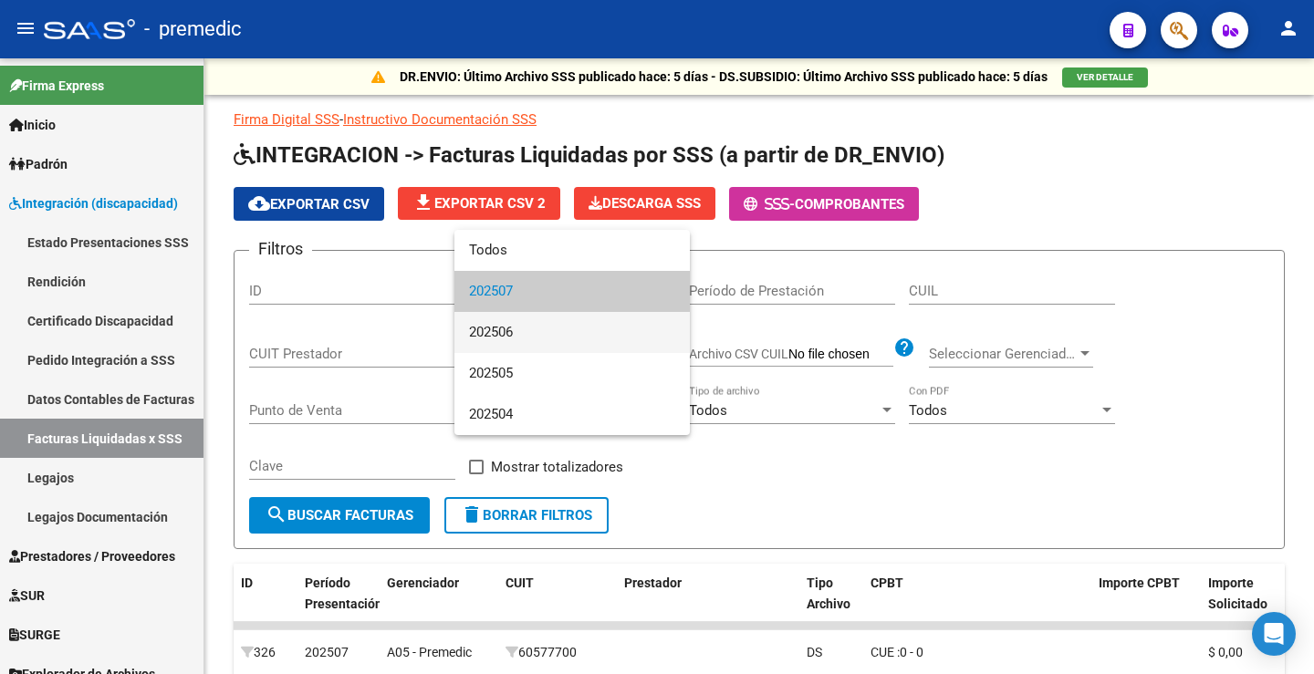
click at [543, 343] on span "202506" at bounding box center [572, 332] width 206 height 41
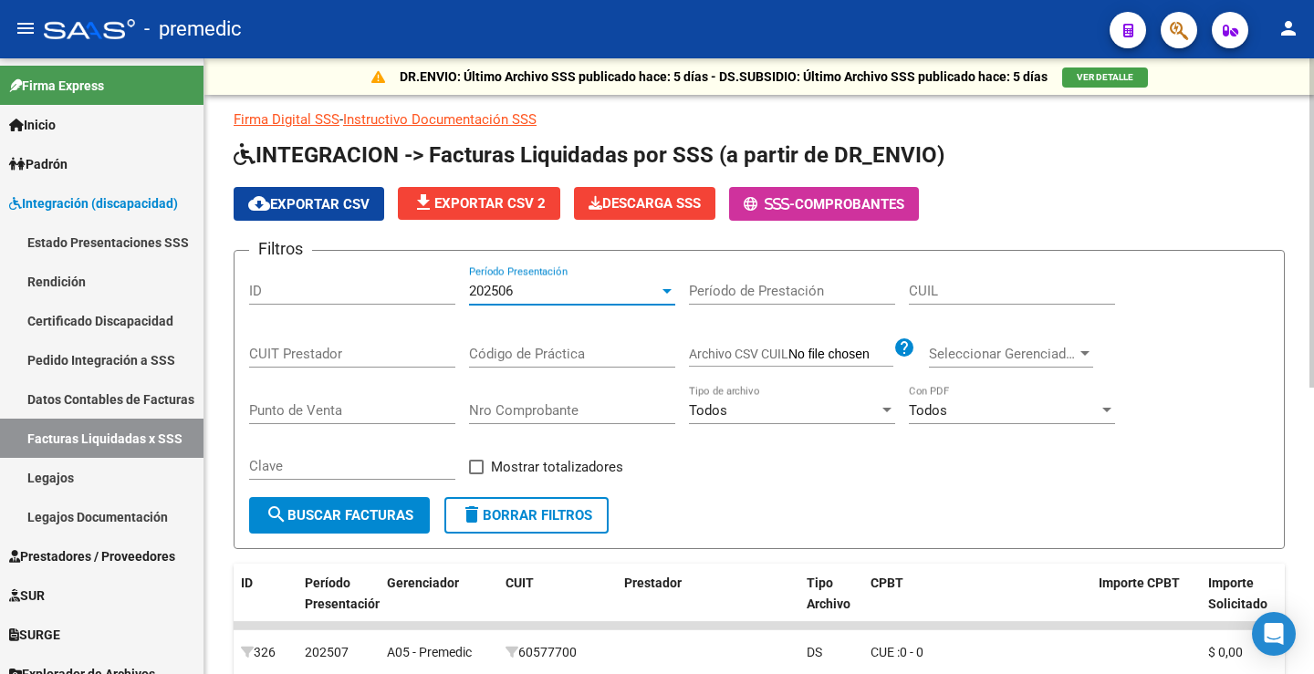
click at [376, 519] on span "search Buscar Facturas" at bounding box center [339, 515] width 148 height 16
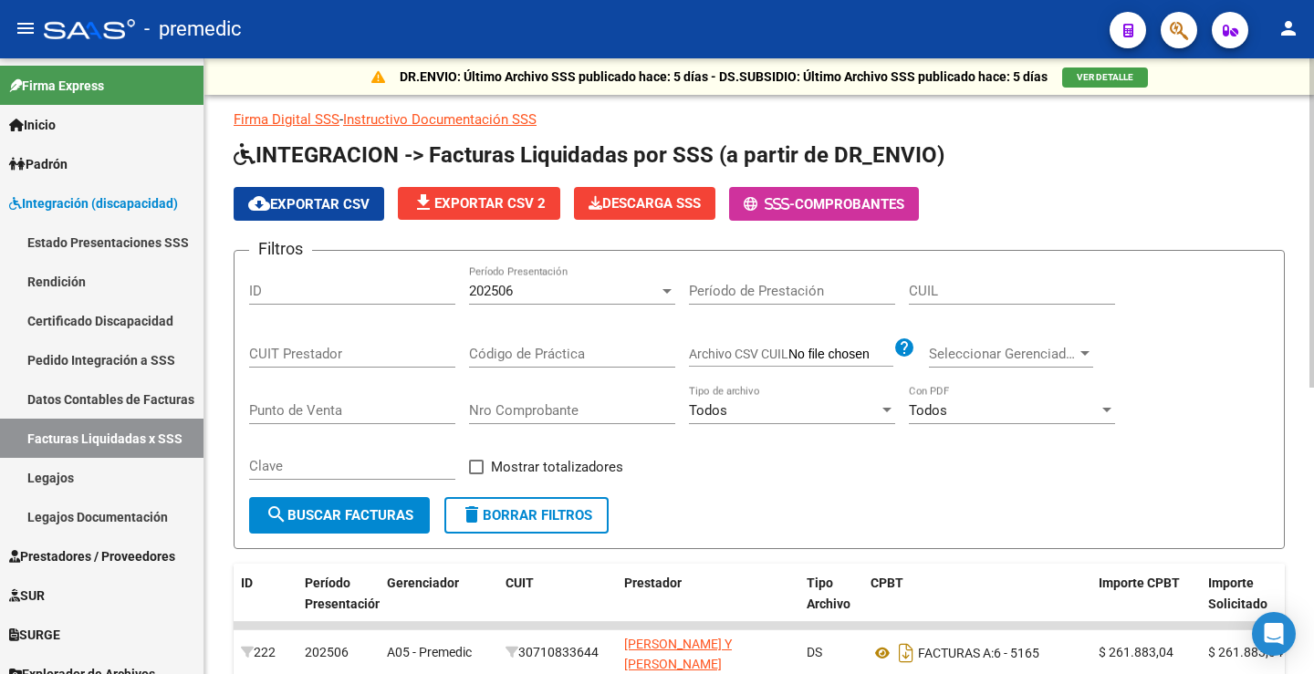
click at [528, 299] on div "202506" at bounding box center [564, 291] width 190 height 16
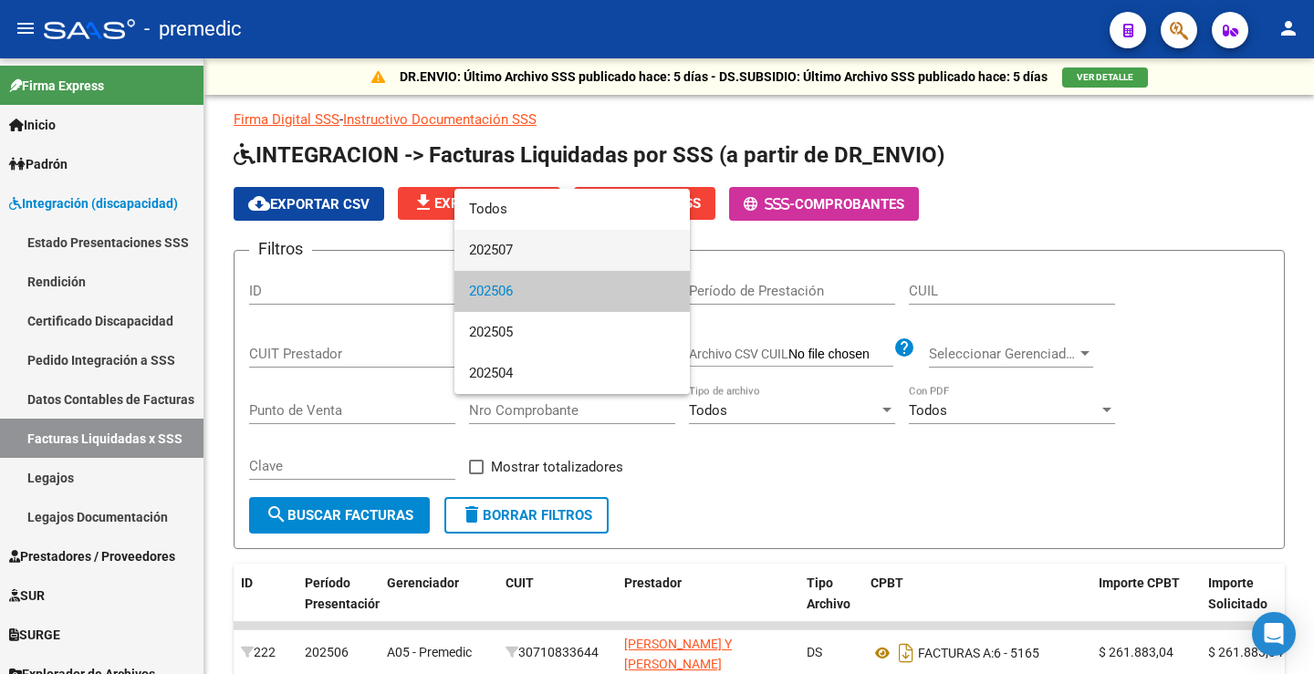
click at [531, 268] on span "202507" at bounding box center [572, 250] width 206 height 41
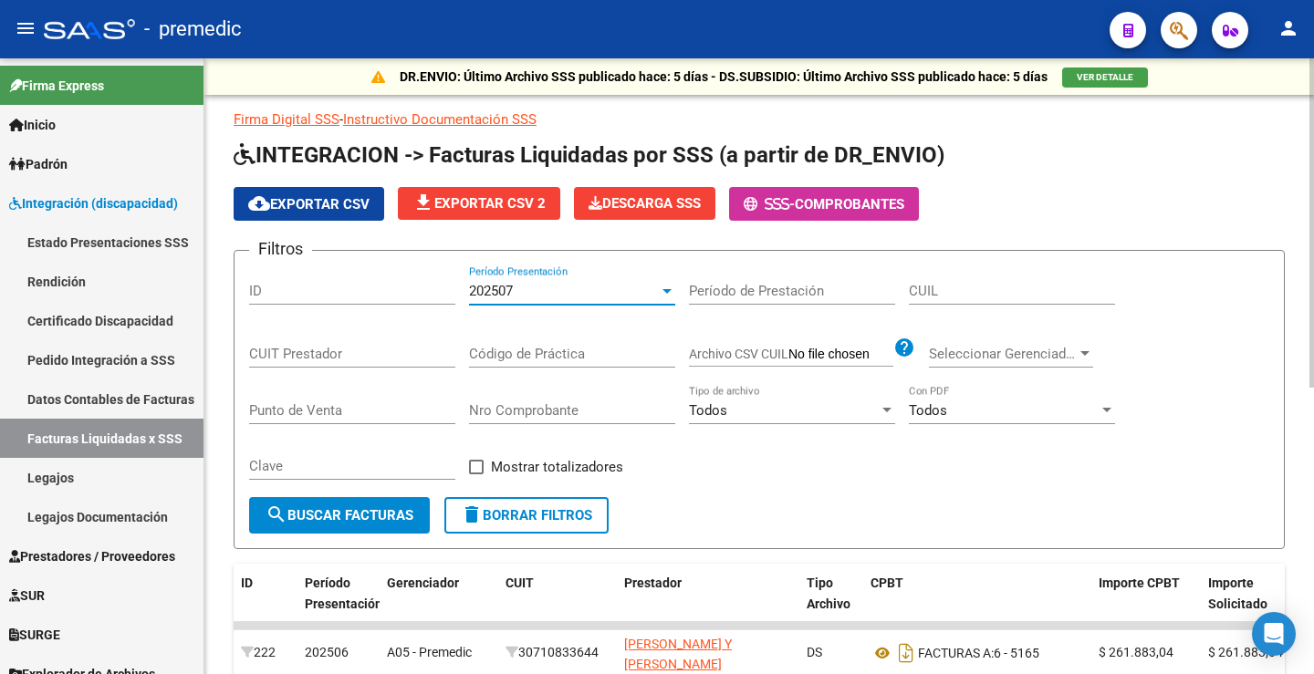
click at [337, 504] on button "search Buscar Facturas" at bounding box center [339, 515] width 181 height 36
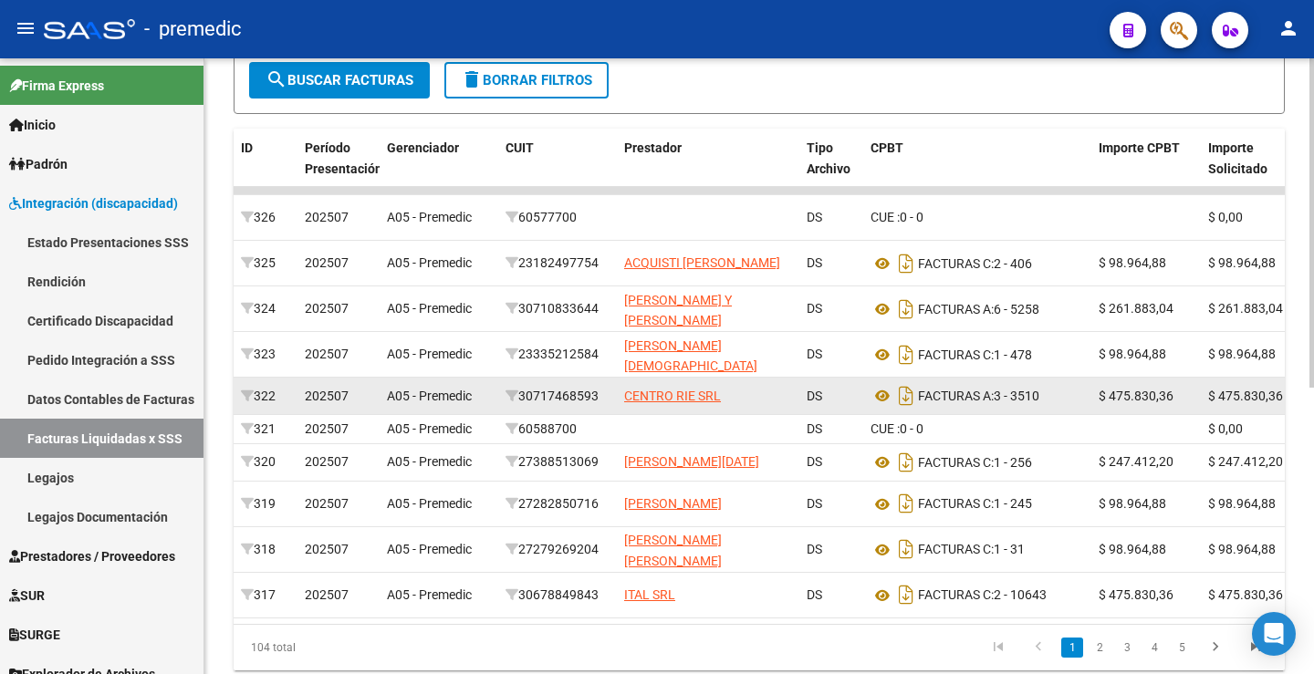
scroll to position [536, 0]
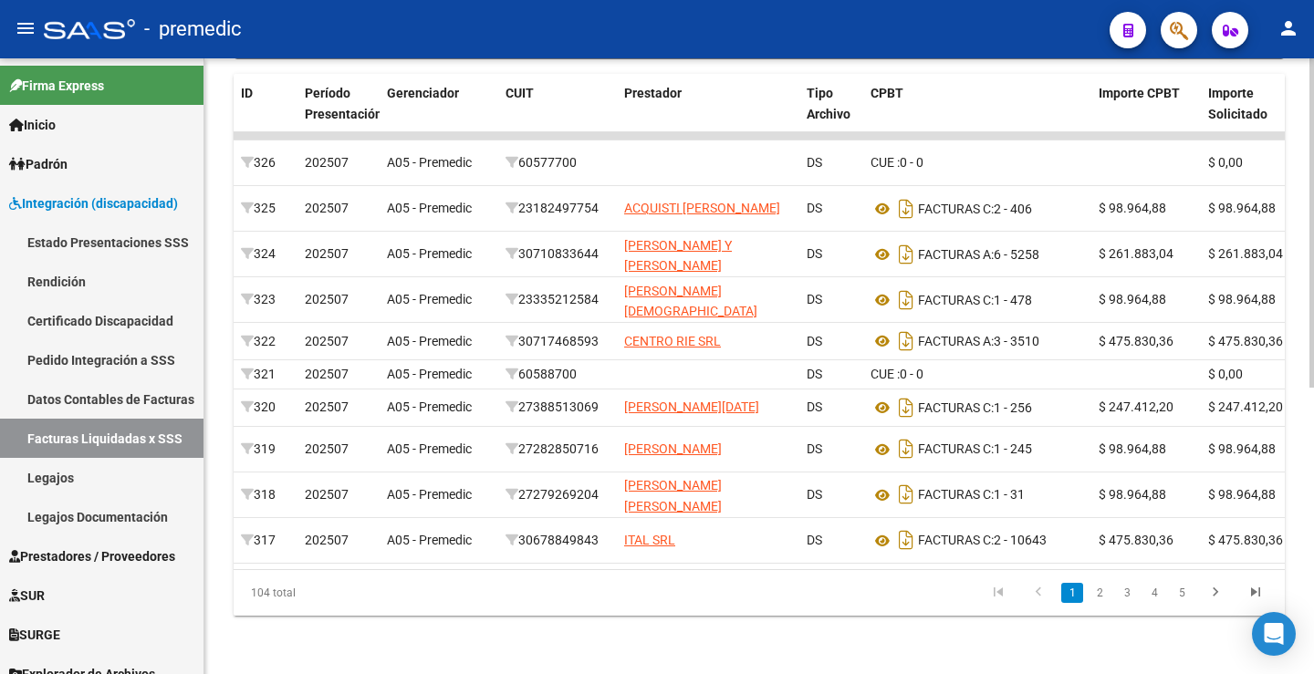
click at [685, 571] on div "104 total 1 2 3 4 5" at bounding box center [759, 593] width 1051 height 46
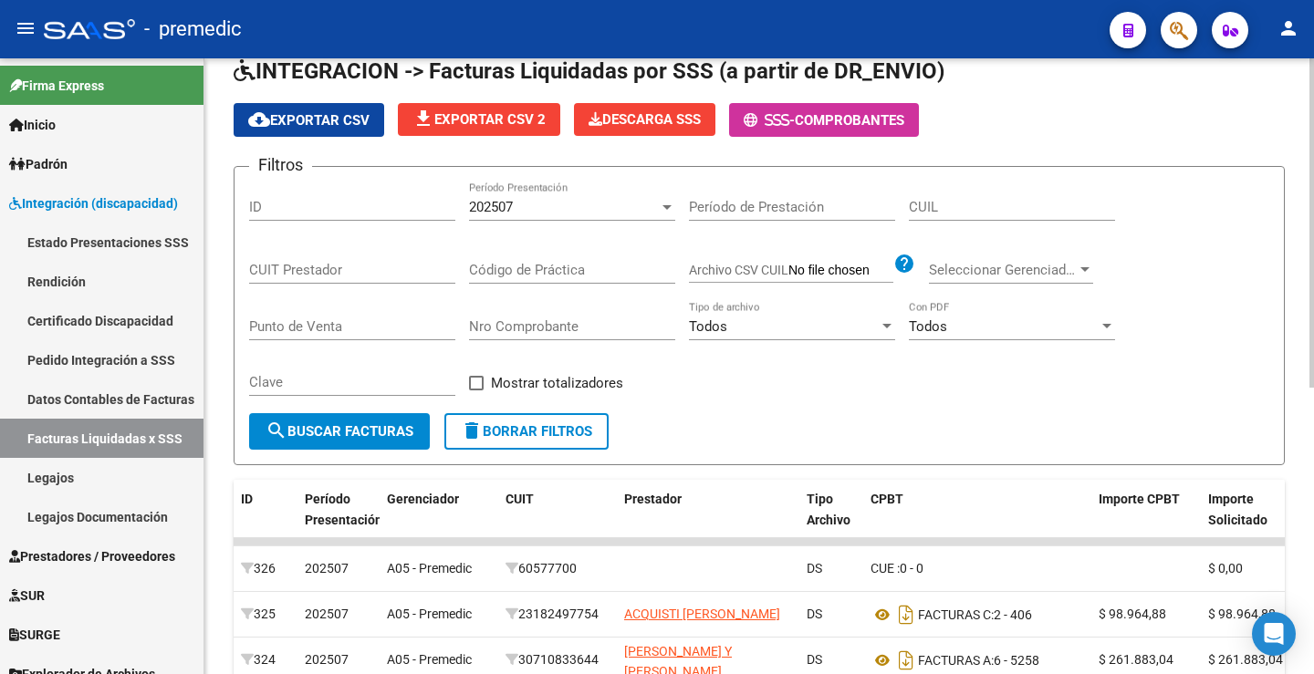
scroll to position [80, 0]
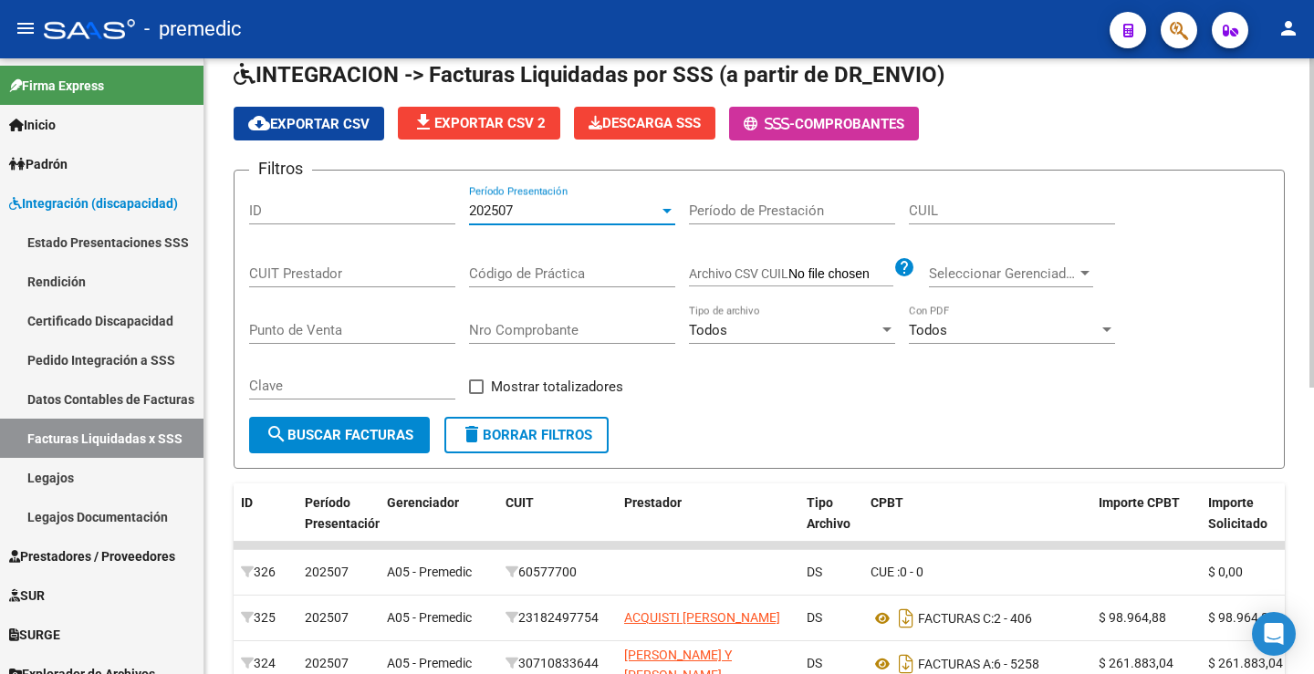
click at [504, 217] on span "202507" at bounding box center [491, 211] width 44 height 16
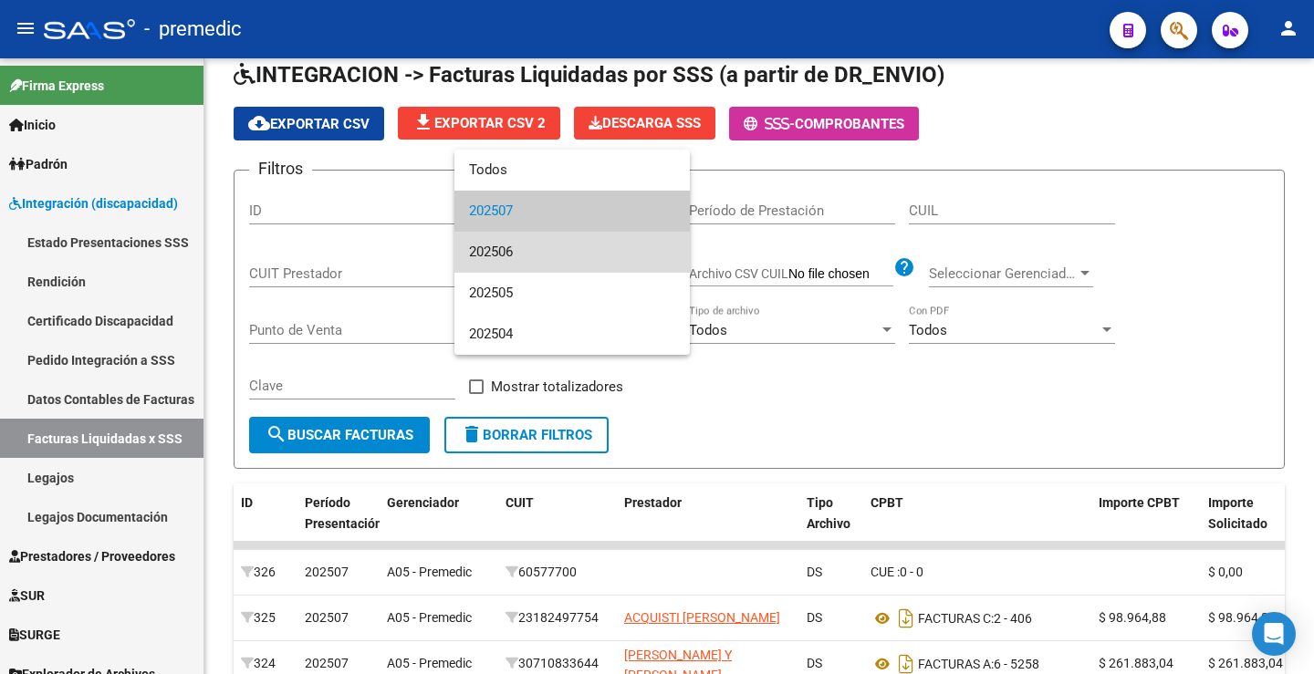
click at [504, 255] on span "202506" at bounding box center [572, 252] width 206 height 41
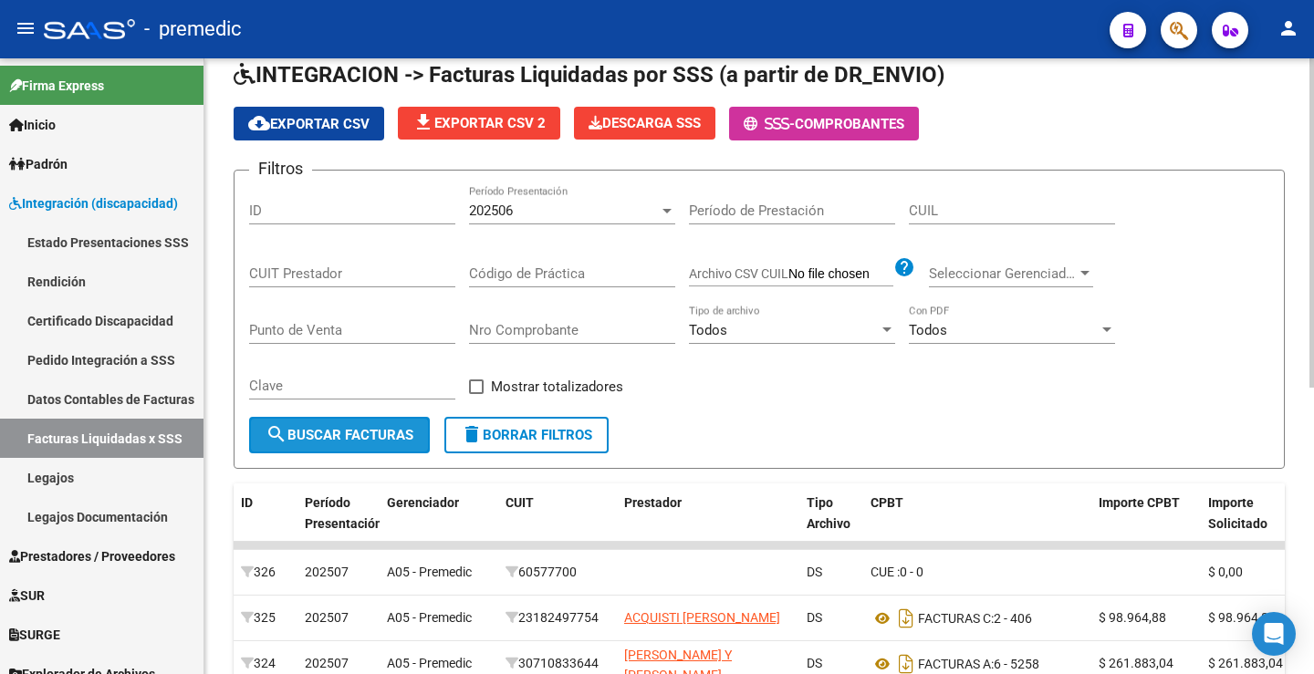
click at [286, 441] on mat-icon "search" at bounding box center [276, 434] width 22 height 22
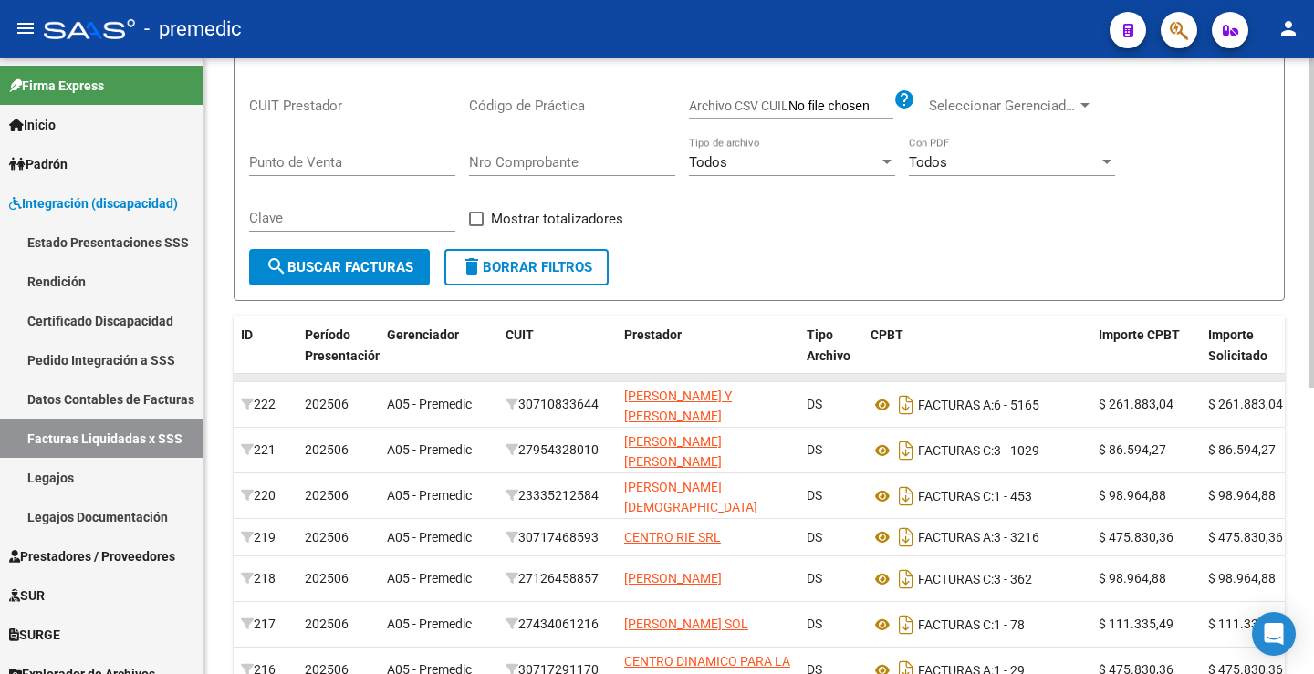
scroll to position [0, 0]
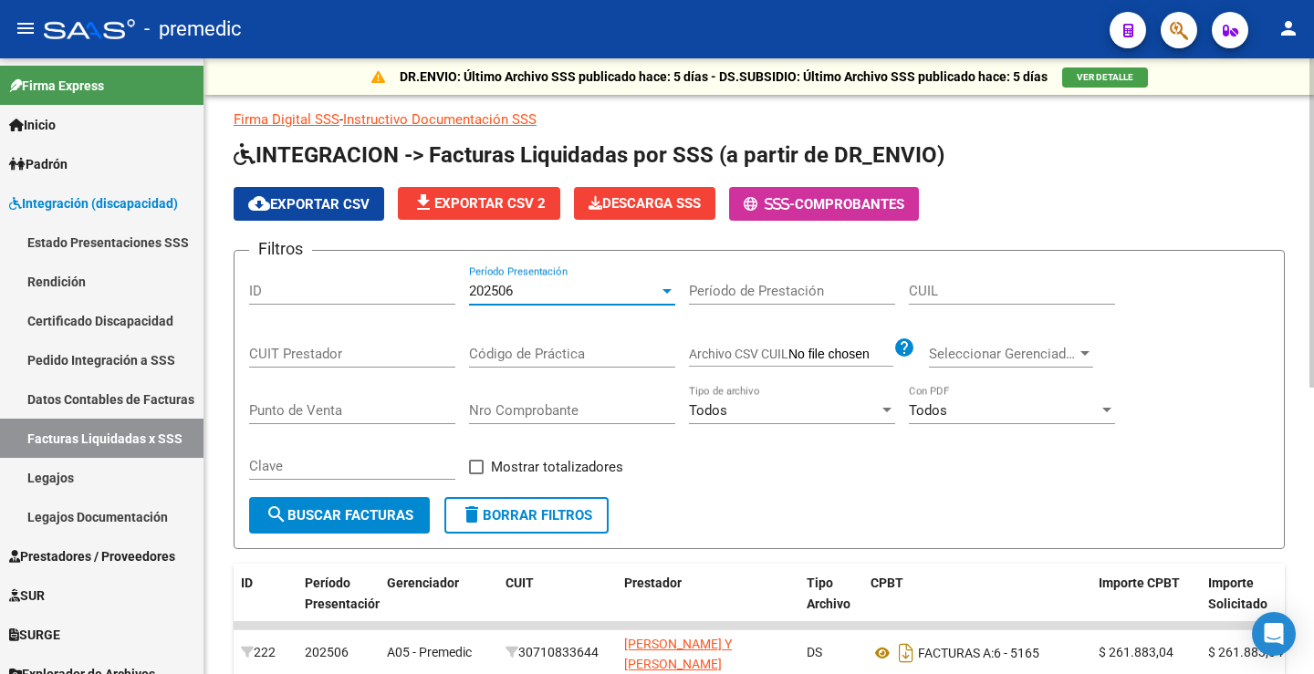
click at [581, 299] on div "202506" at bounding box center [564, 291] width 190 height 16
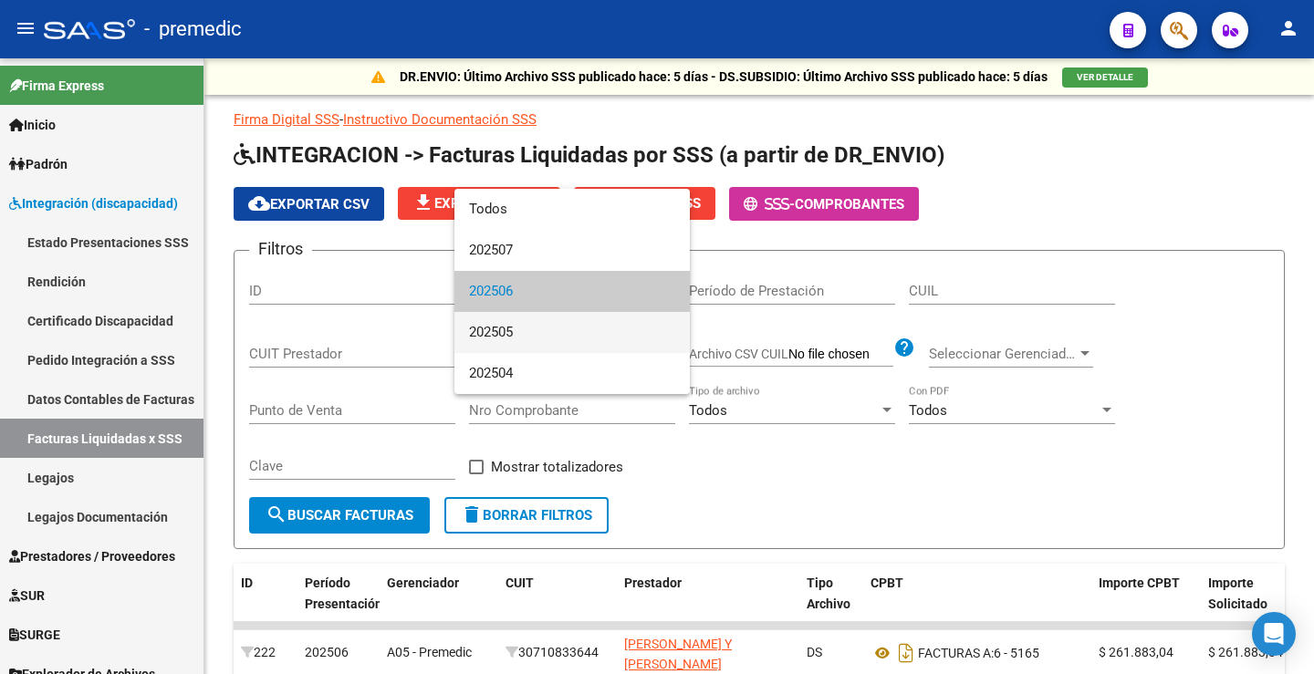
click at [525, 337] on span "202505" at bounding box center [572, 332] width 206 height 41
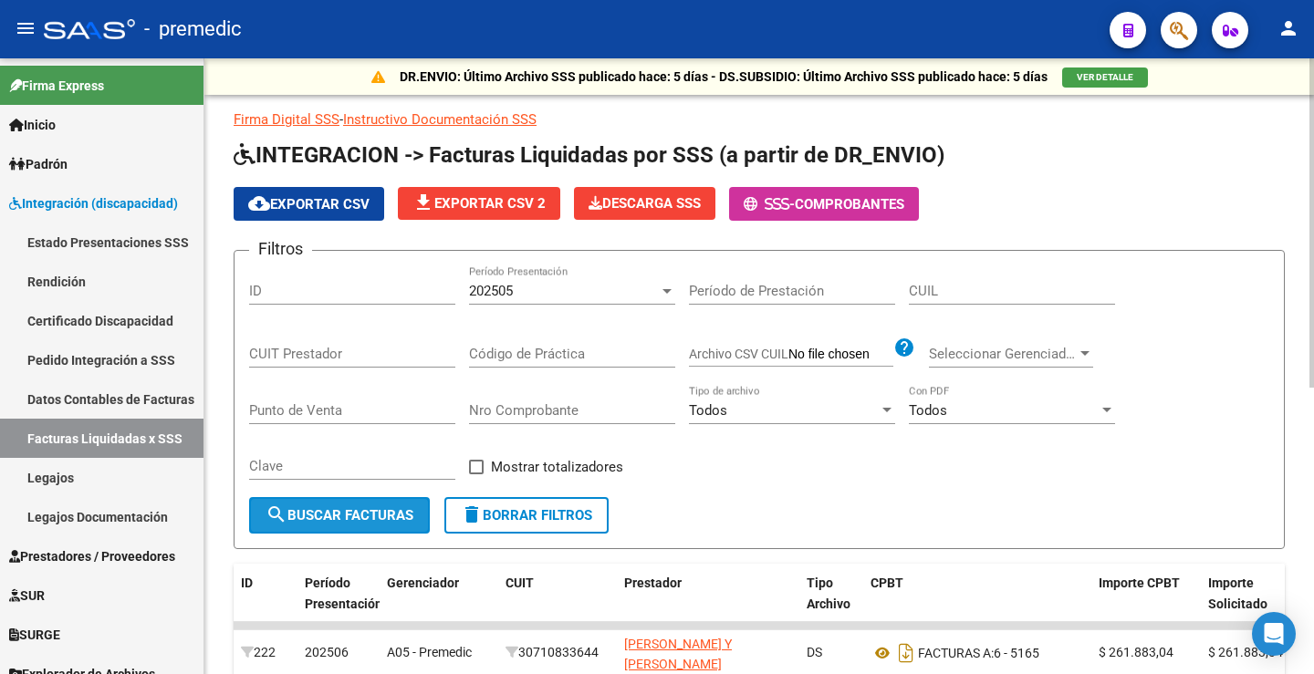
click at [328, 521] on button "search Buscar Facturas" at bounding box center [339, 515] width 181 height 36
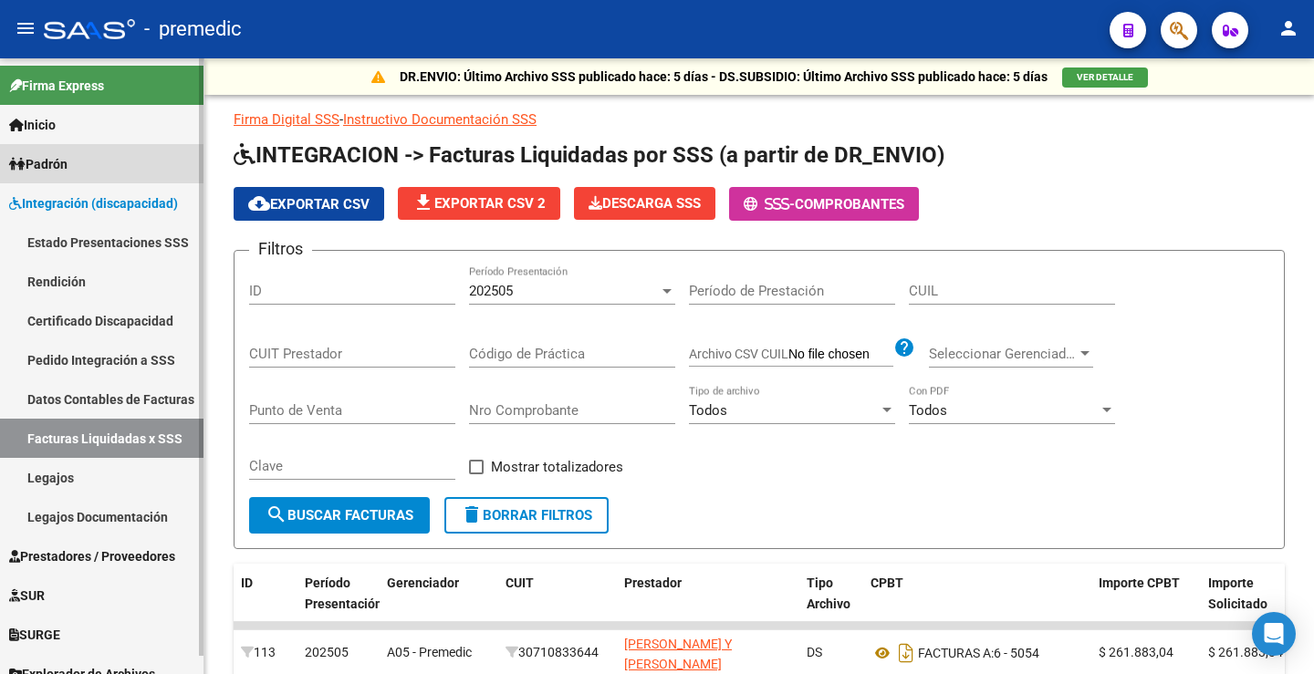
click at [68, 163] on span "Padrón" at bounding box center [38, 164] width 58 height 20
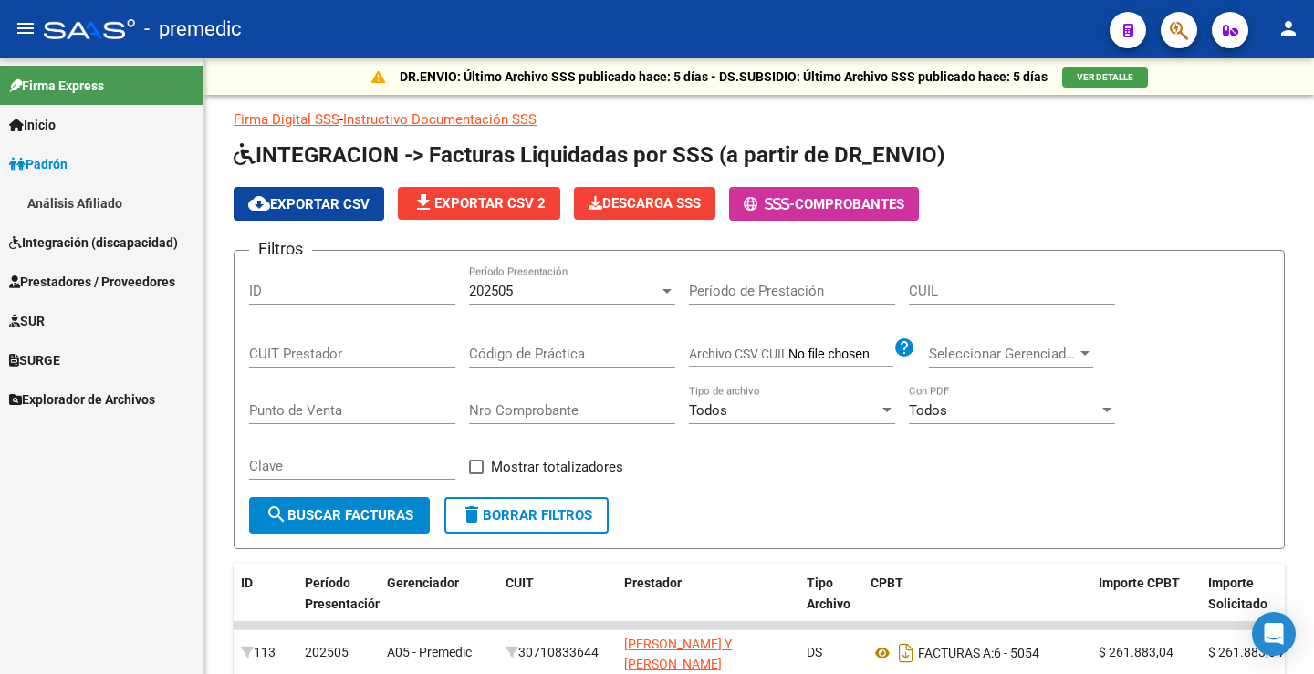
click at [100, 206] on link "Análisis Afiliado" at bounding box center [101, 202] width 203 height 39
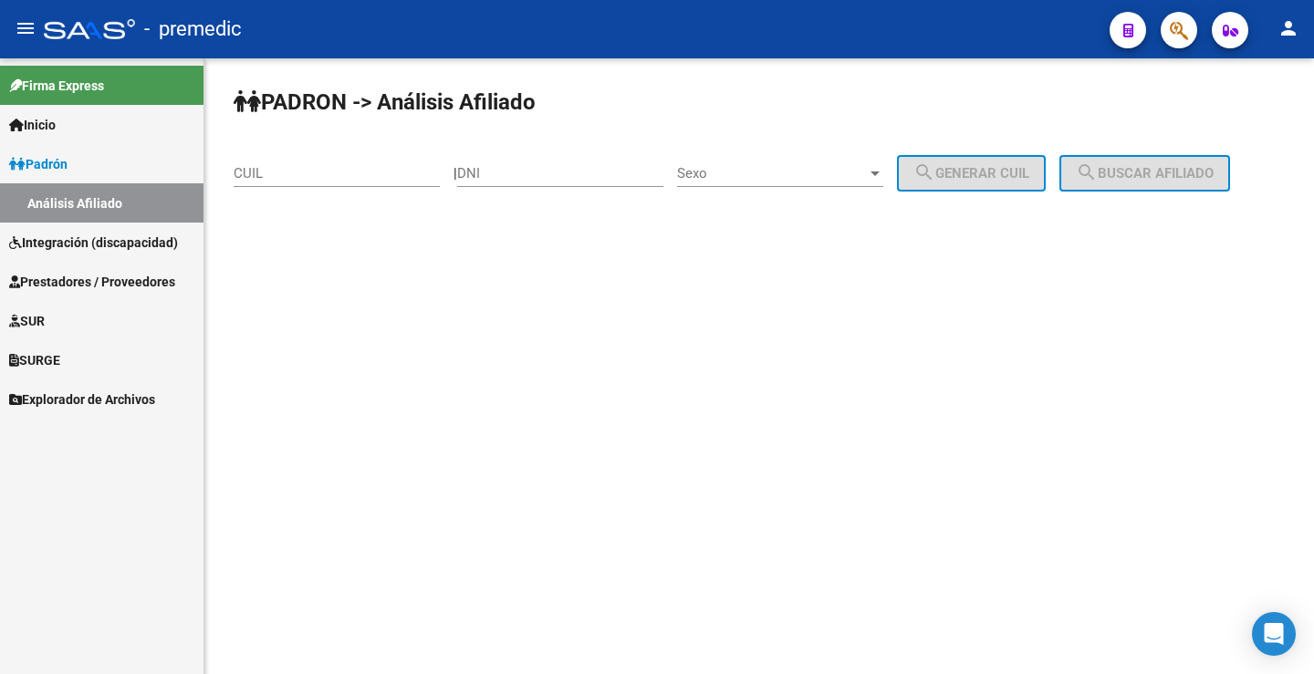
click at [540, 179] on input "DNI" at bounding box center [560, 173] width 206 height 16
paste input "56191119"
type input "56191119"
click at [818, 177] on span "Sexo" at bounding box center [772, 173] width 190 height 16
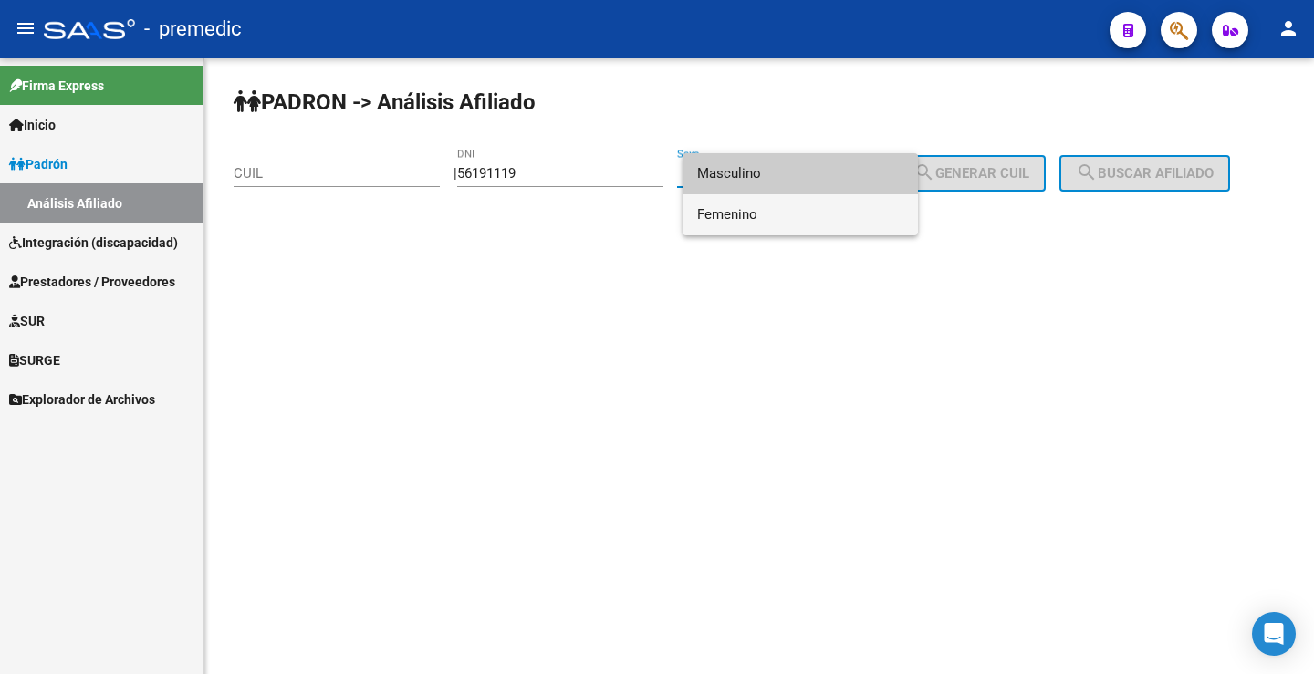
click at [772, 218] on span "Femenino" at bounding box center [800, 214] width 206 height 41
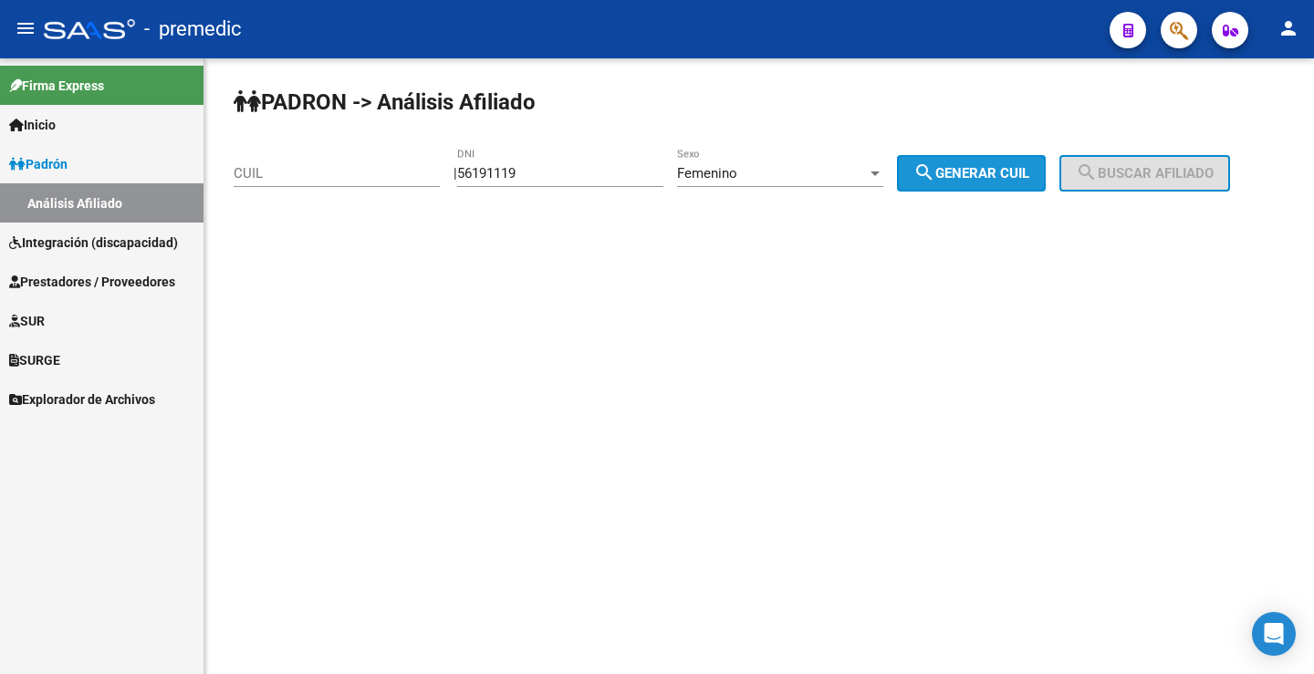
click at [989, 183] on button "search Generar CUIL" at bounding box center [971, 173] width 149 height 36
type input "27-56191119-9"
click at [989, 186] on button "search Generar CUIL" at bounding box center [971, 173] width 149 height 36
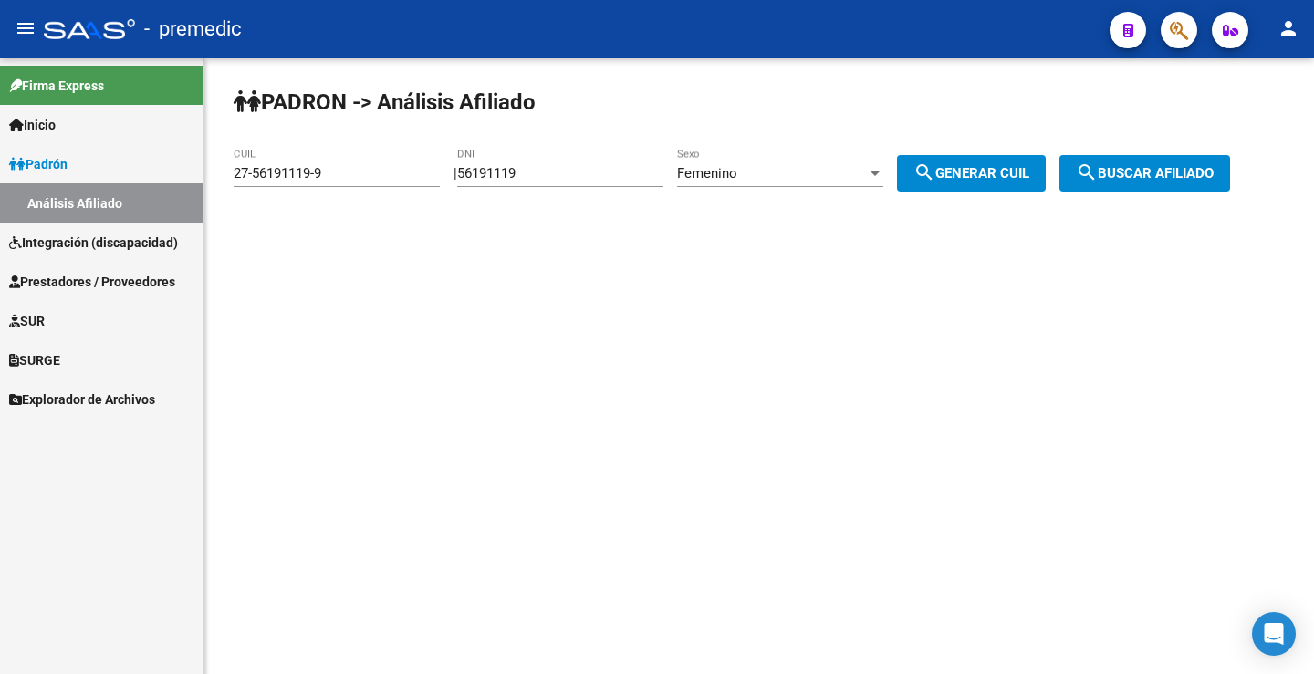
click at [1294, 159] on div "PADRON -> Análisis Afiliado 27-56191119-9 CUIL | 56191119 DNI Femenino Sexo sea…" at bounding box center [758, 154] width 1109 height 192
click at [1213, 175] on span "search Buscar afiliado" at bounding box center [1145, 173] width 138 height 16
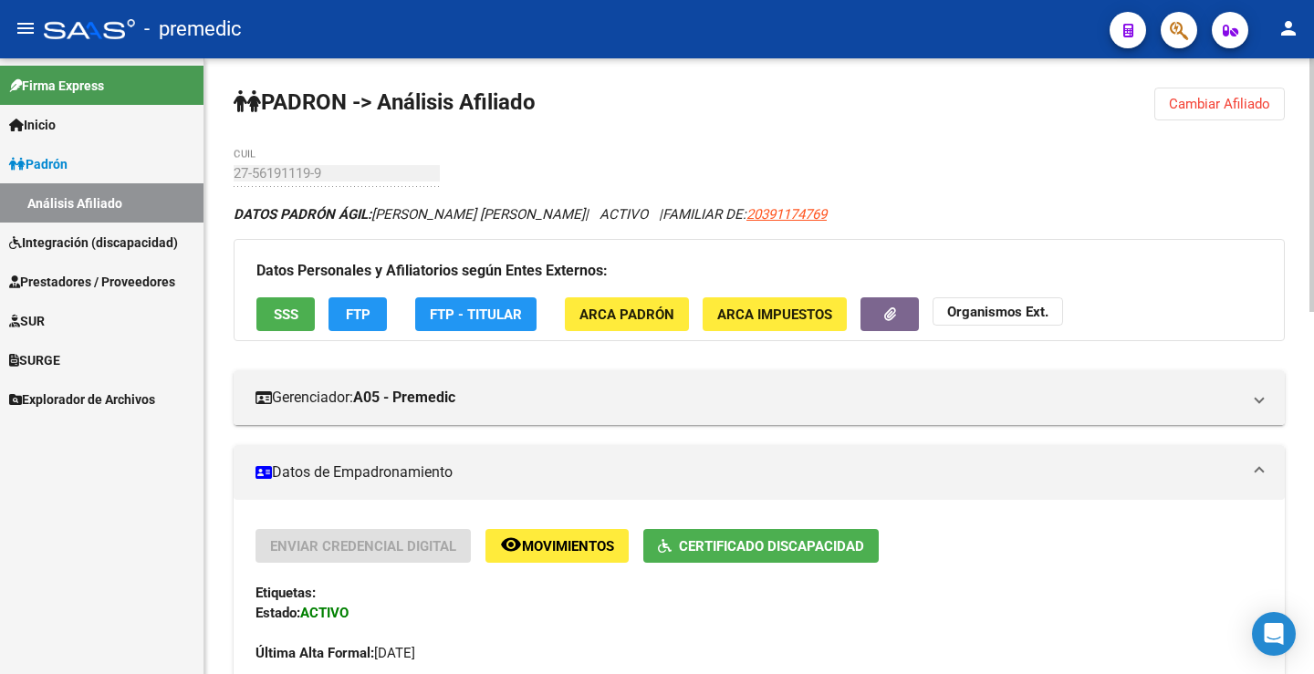
click at [355, 320] on span "FTP" at bounding box center [358, 315] width 25 height 16
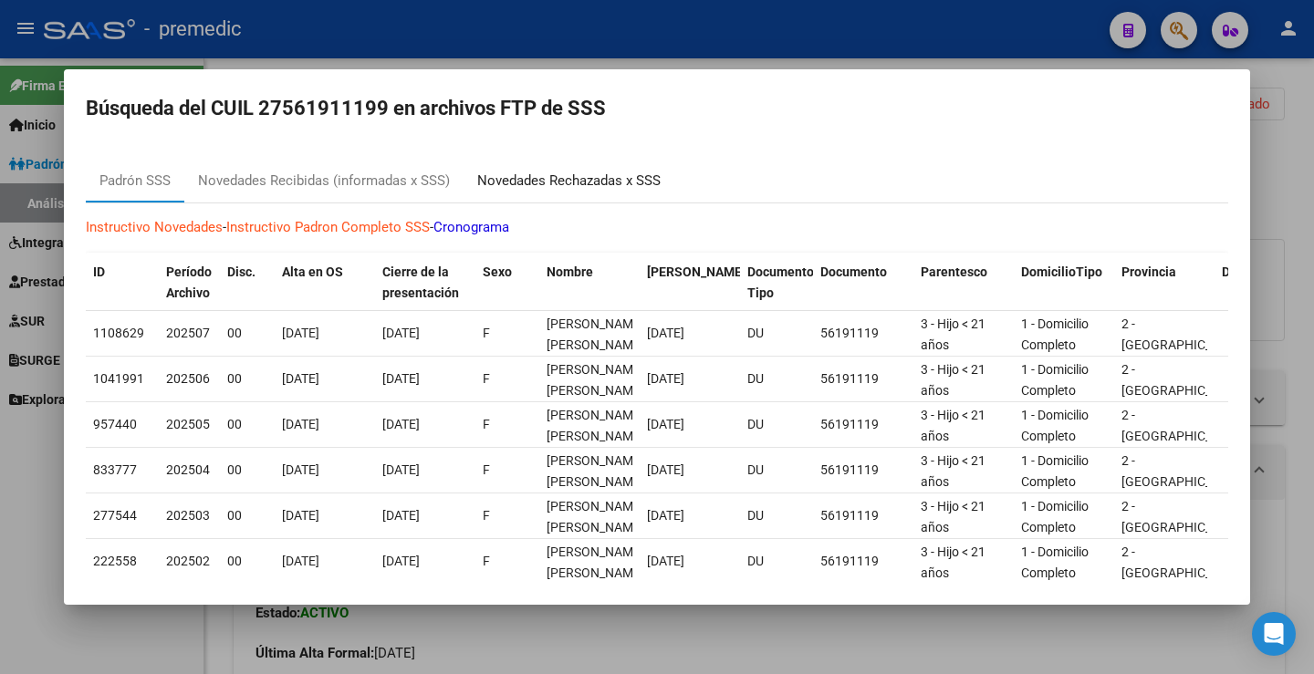
click at [591, 188] on div "Novedades Rechazadas x SSS" at bounding box center [568, 181] width 183 height 21
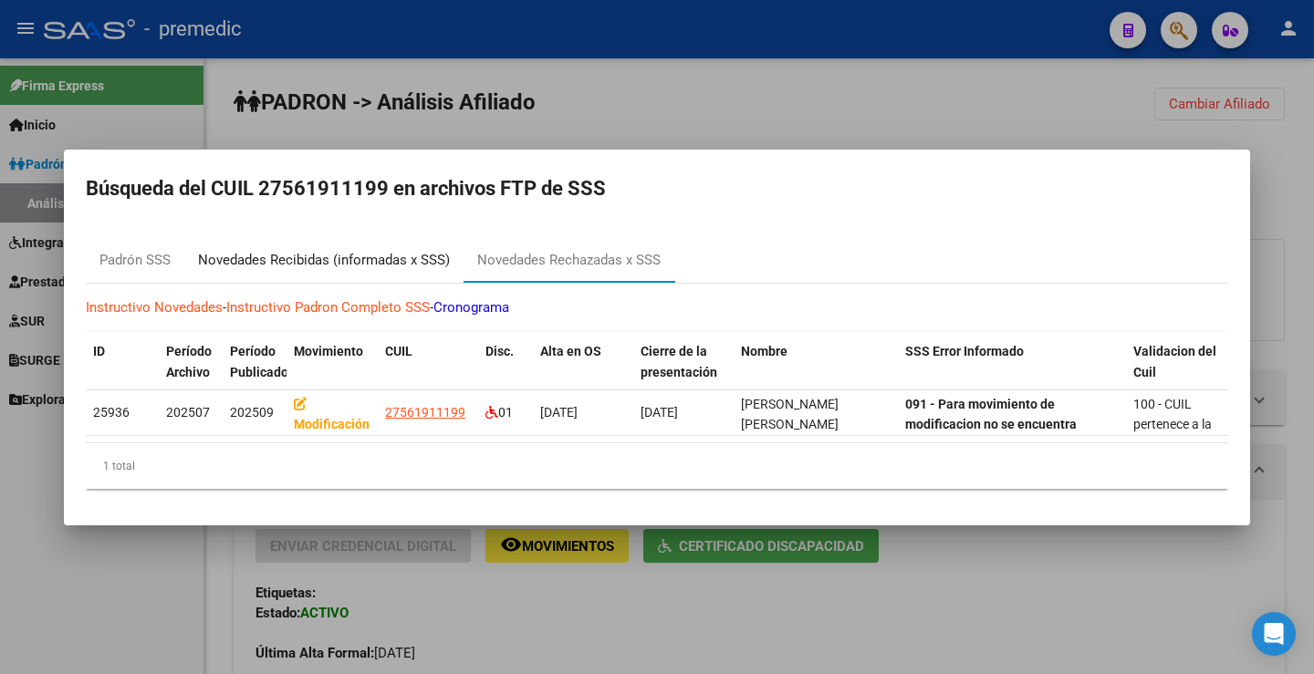
click at [356, 262] on div "Novedades Recibidas (informadas x SSS)" at bounding box center [324, 260] width 252 height 21
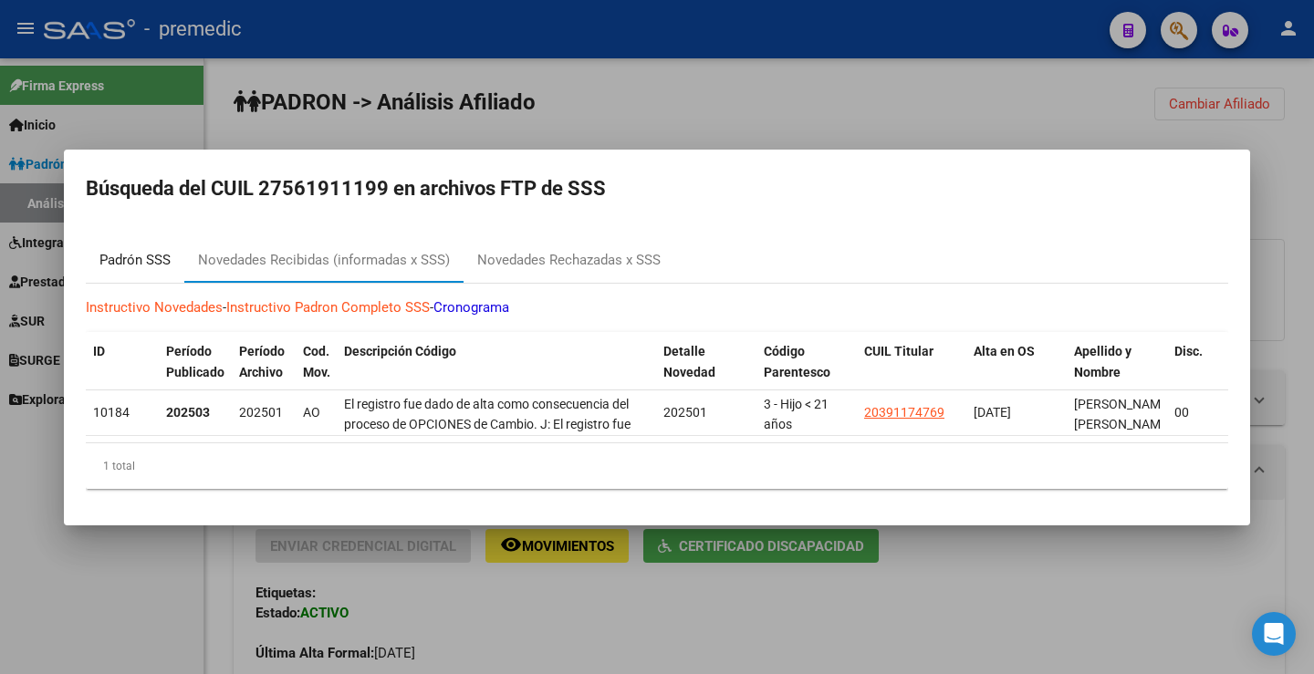
click at [129, 250] on div "Padrón SSS" at bounding box center [134, 260] width 71 height 21
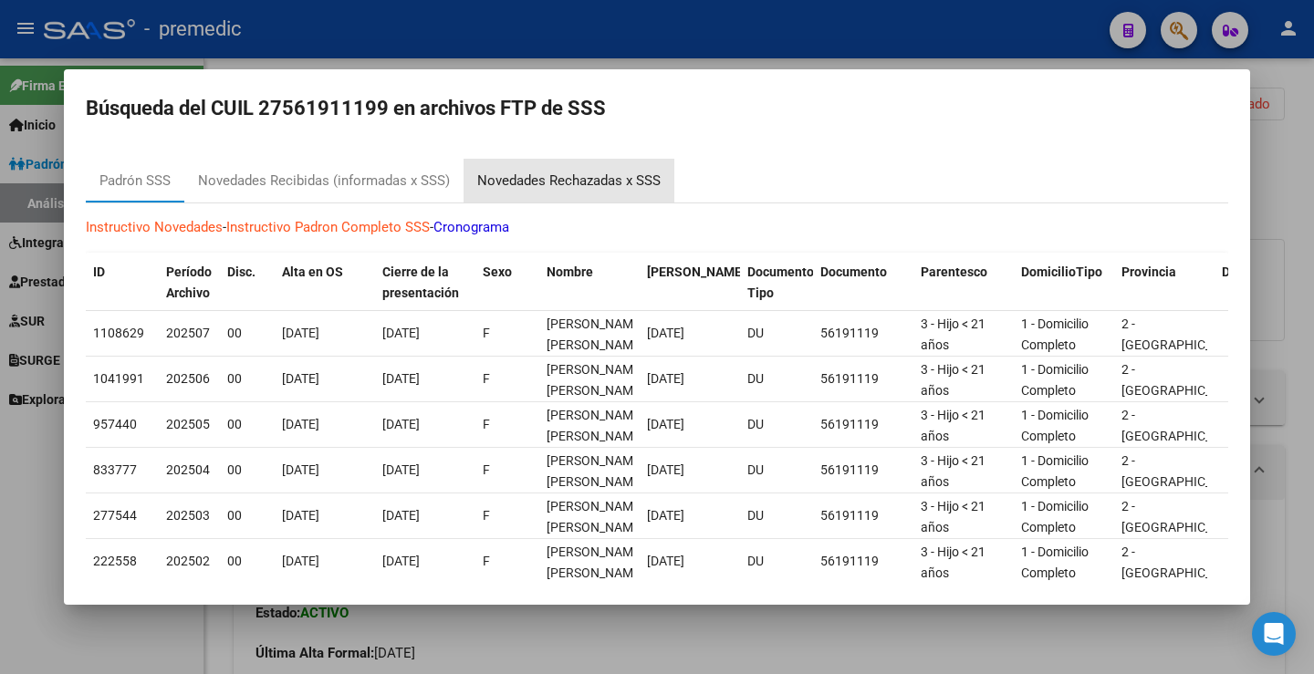
click at [594, 185] on div "Novedades Rechazadas x SSS" at bounding box center [568, 181] width 183 height 21
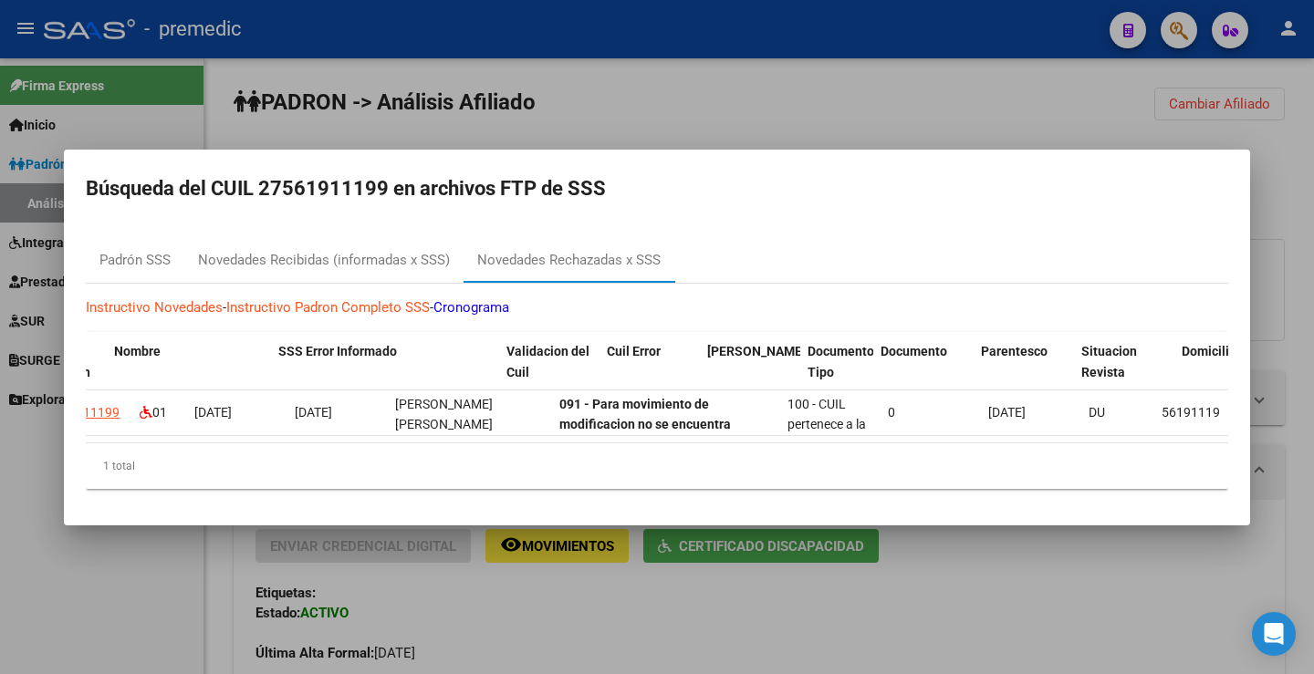
scroll to position [0, 945]
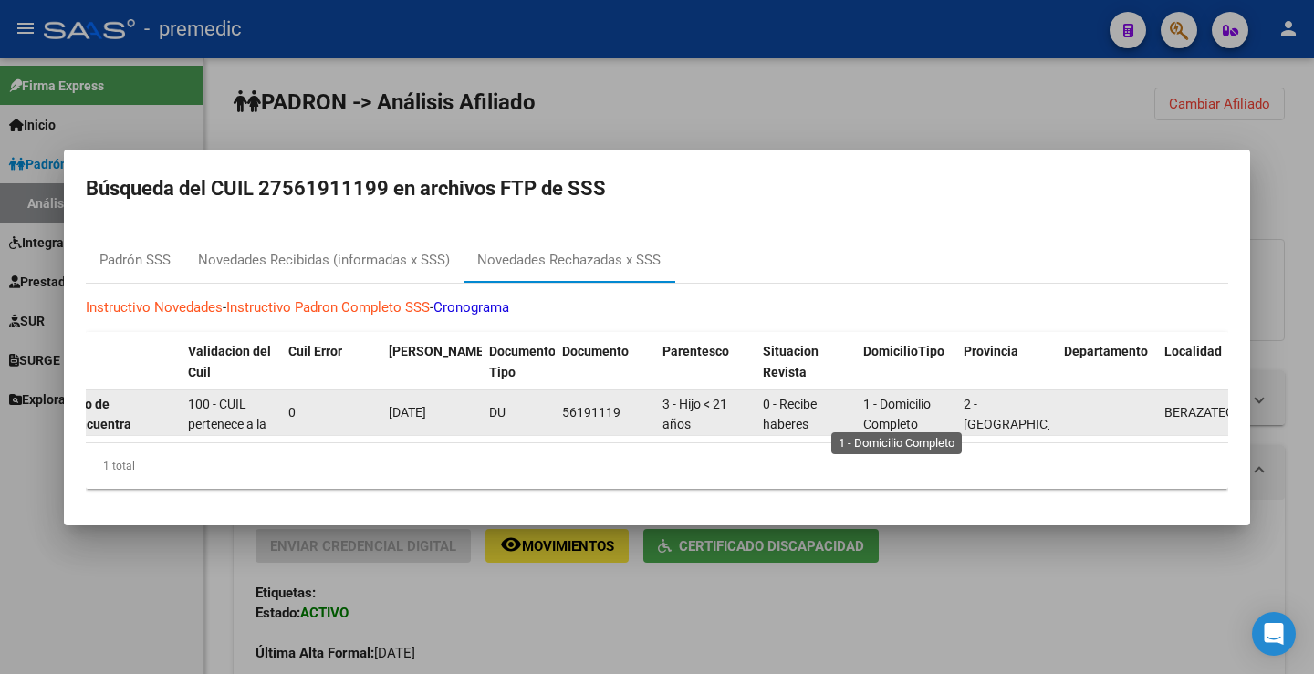
click at [923, 402] on span "1 - Domicilio Completo" at bounding box center [897, 415] width 68 height 36
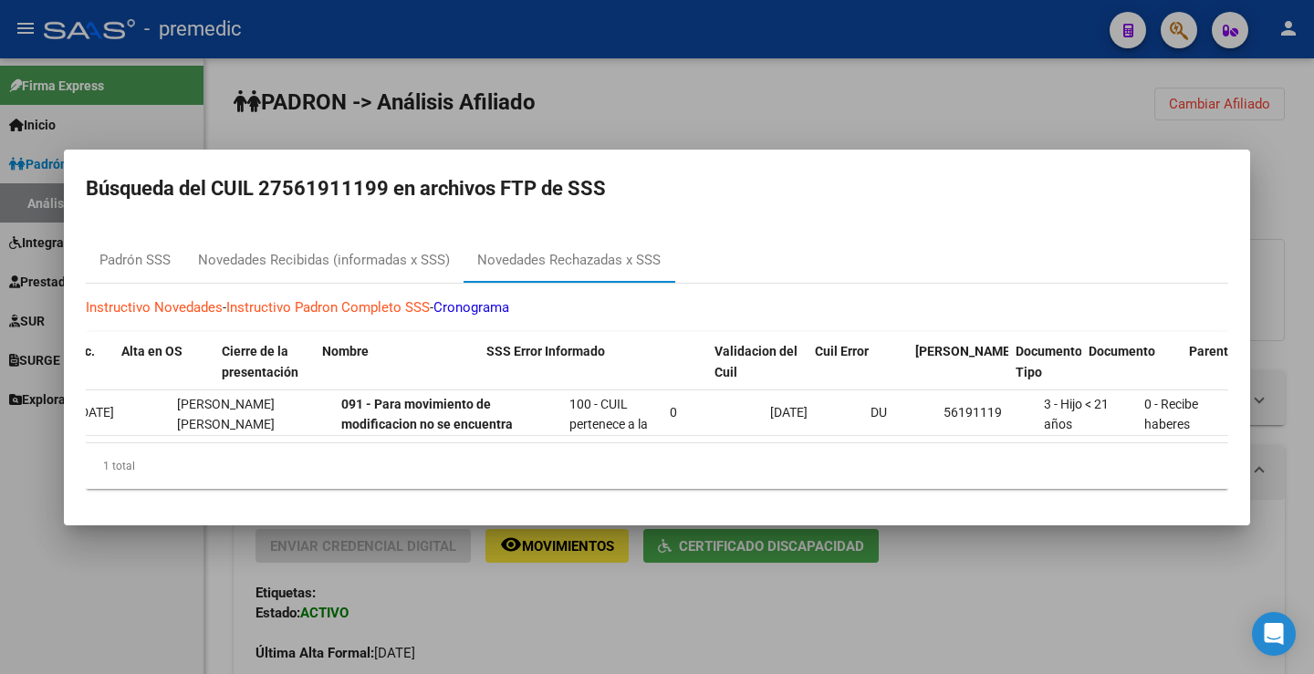
scroll to position [0, 419]
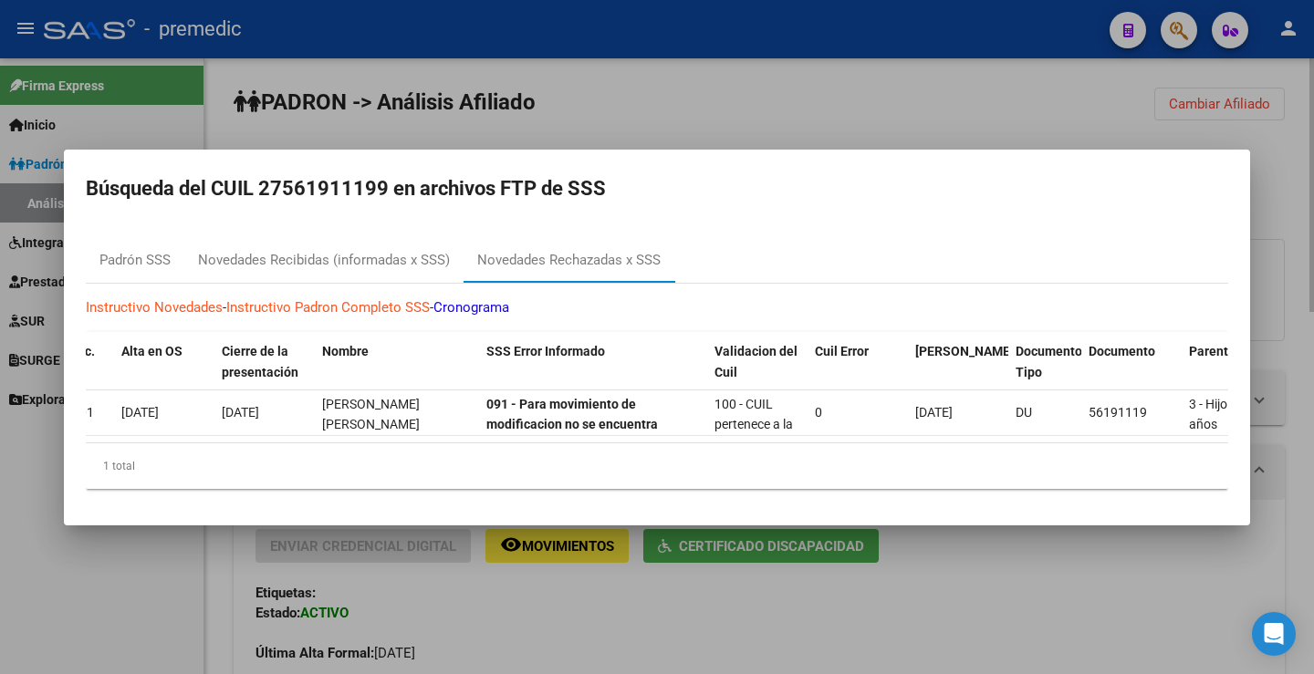
drag, startPoint x: 735, startPoint y: 112, endPoint x: 709, endPoint y: 118, distance: 27.0
click at [729, 112] on div at bounding box center [657, 337] width 1314 height 674
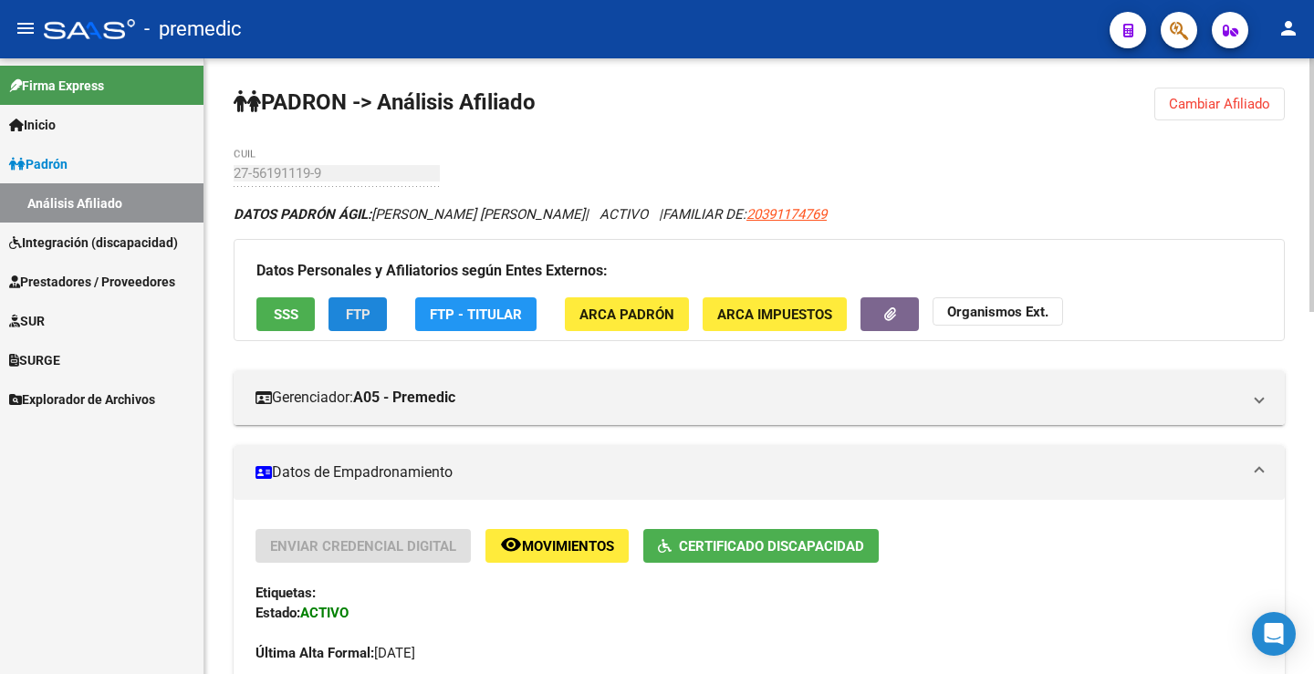
click at [365, 318] on span "FTP" at bounding box center [358, 315] width 25 height 16
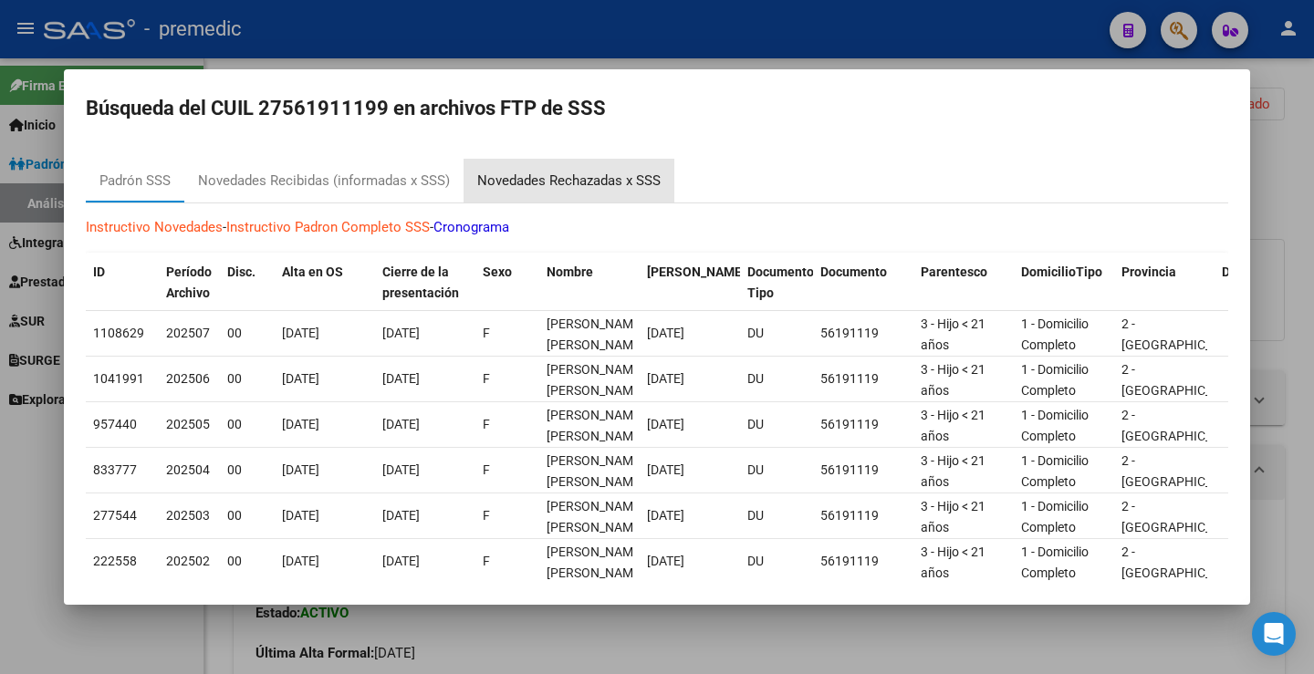
click at [539, 186] on div "Novedades Rechazadas x SSS" at bounding box center [568, 181] width 183 height 21
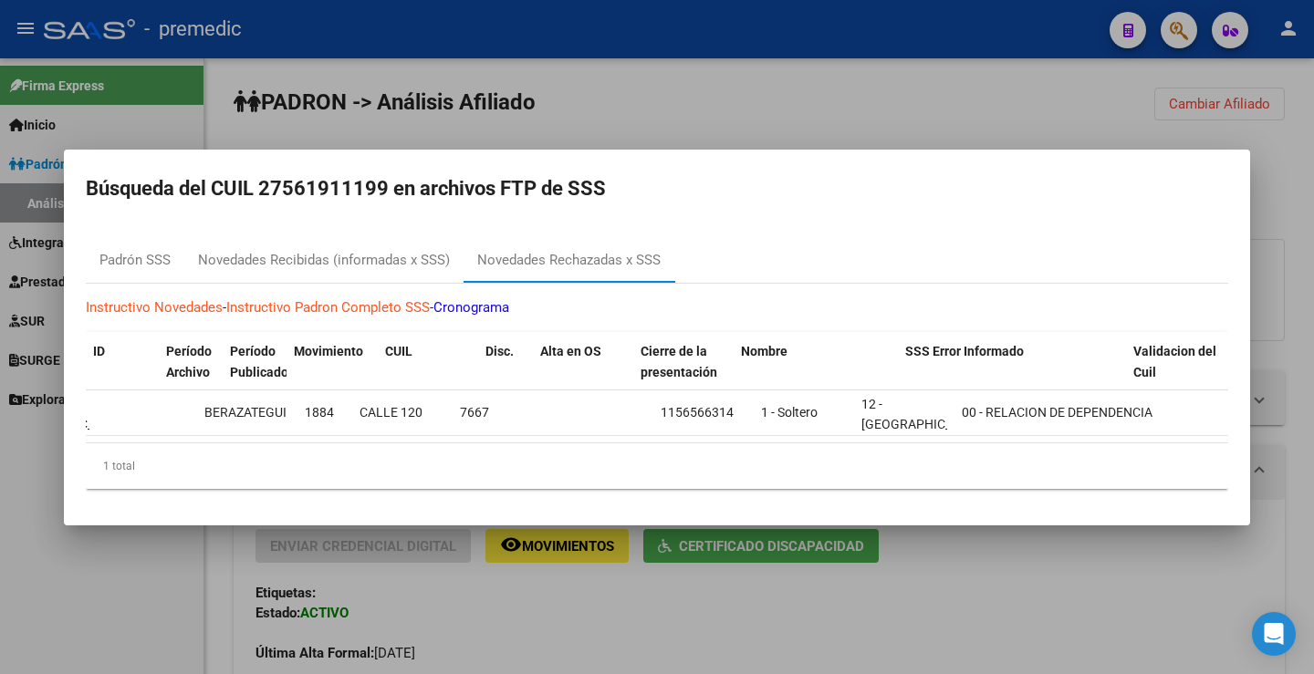
scroll to position [0, 0]
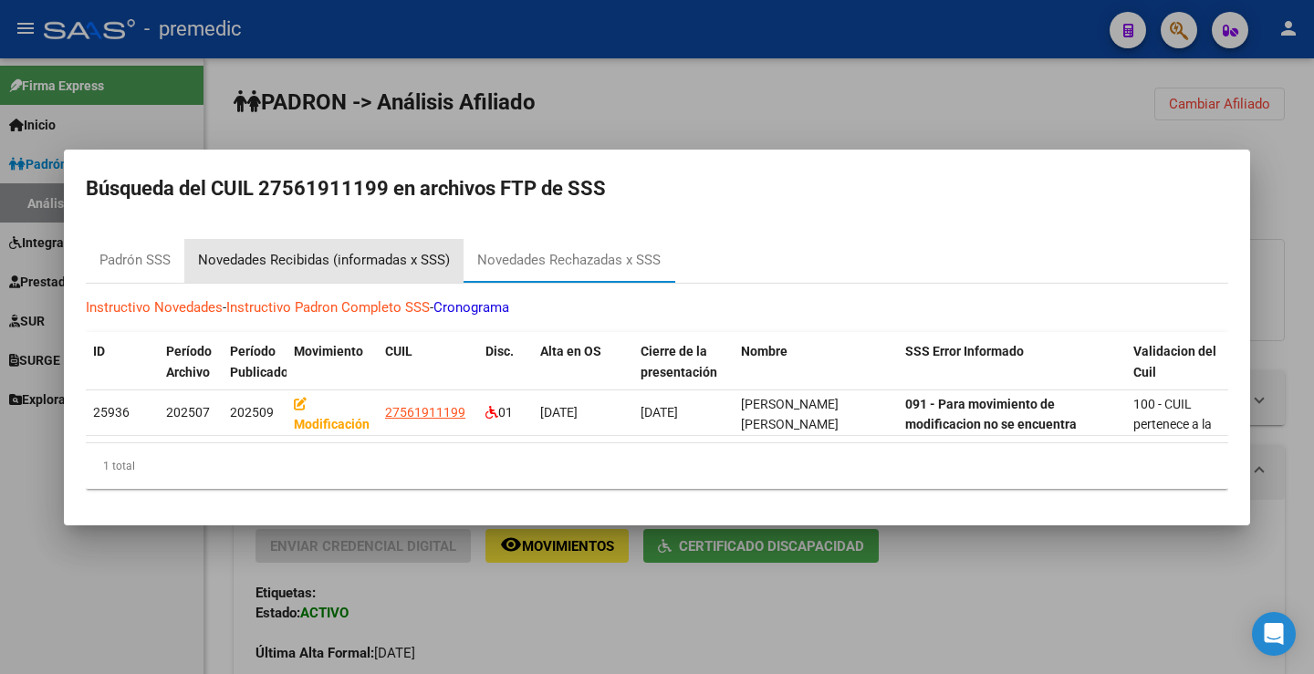
click at [374, 251] on div "Novedades Recibidas (informadas x SSS)" at bounding box center [324, 260] width 252 height 21
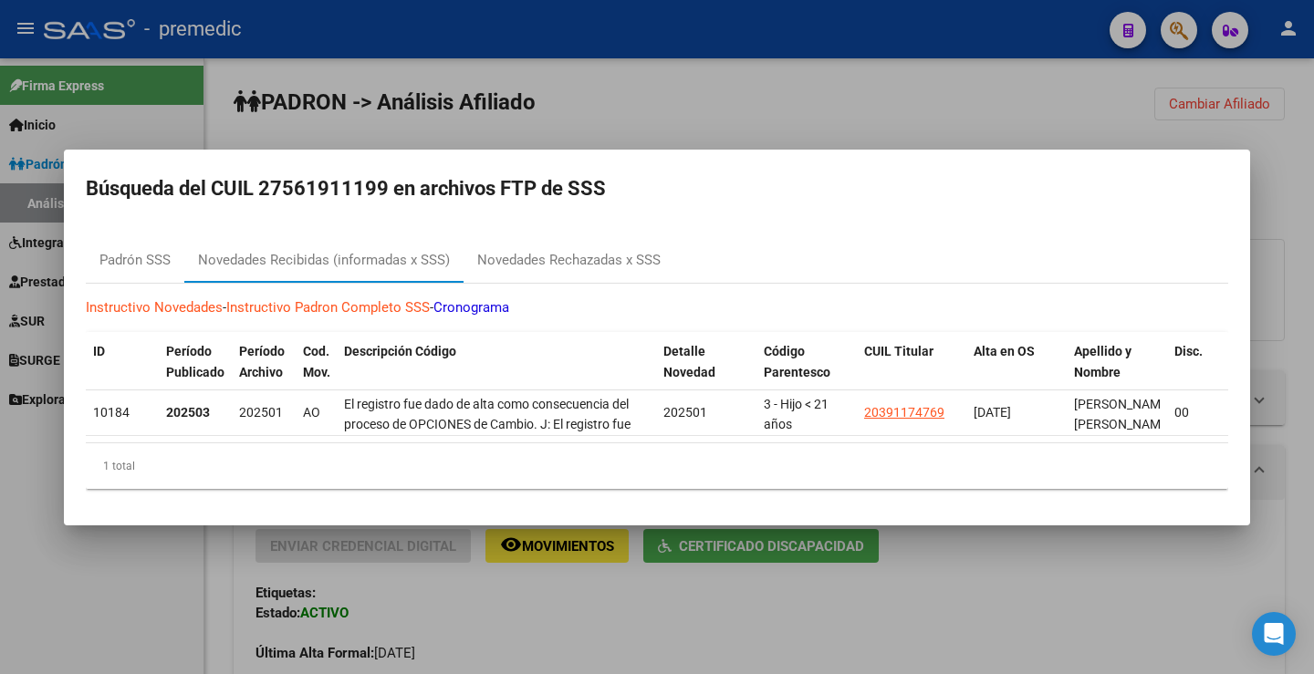
click at [783, 119] on div at bounding box center [657, 337] width 1314 height 674
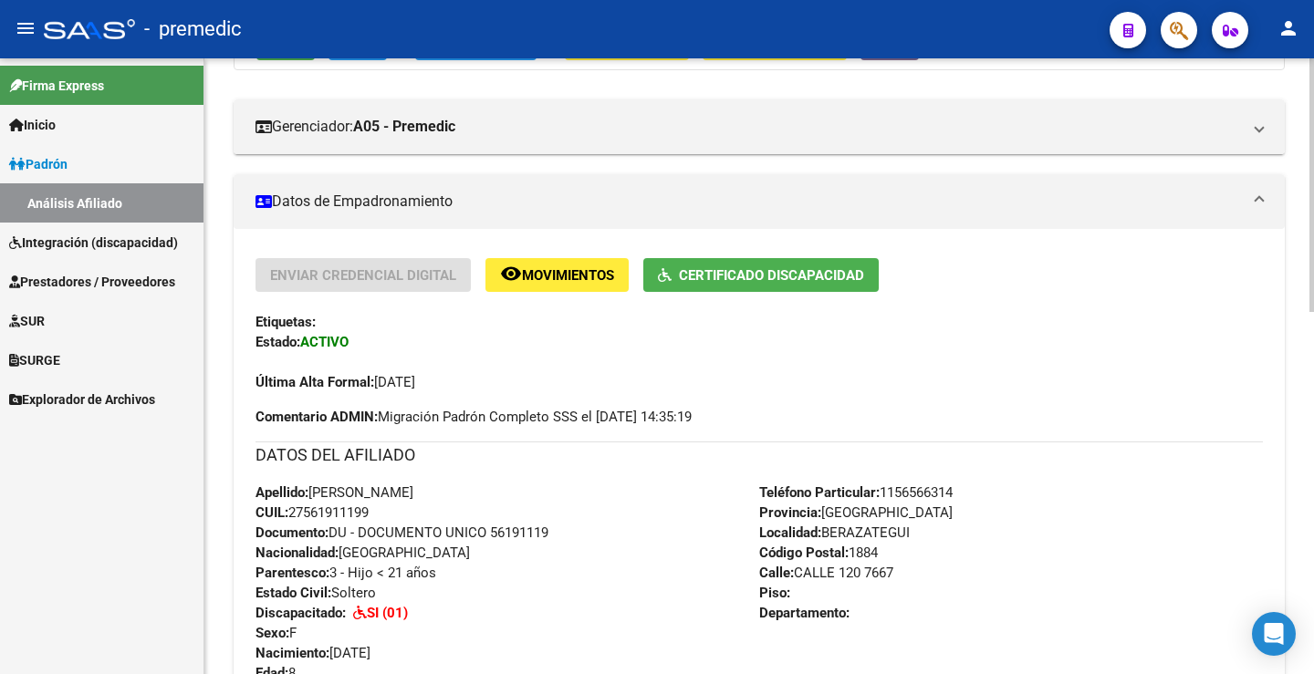
scroll to position [274, 0]
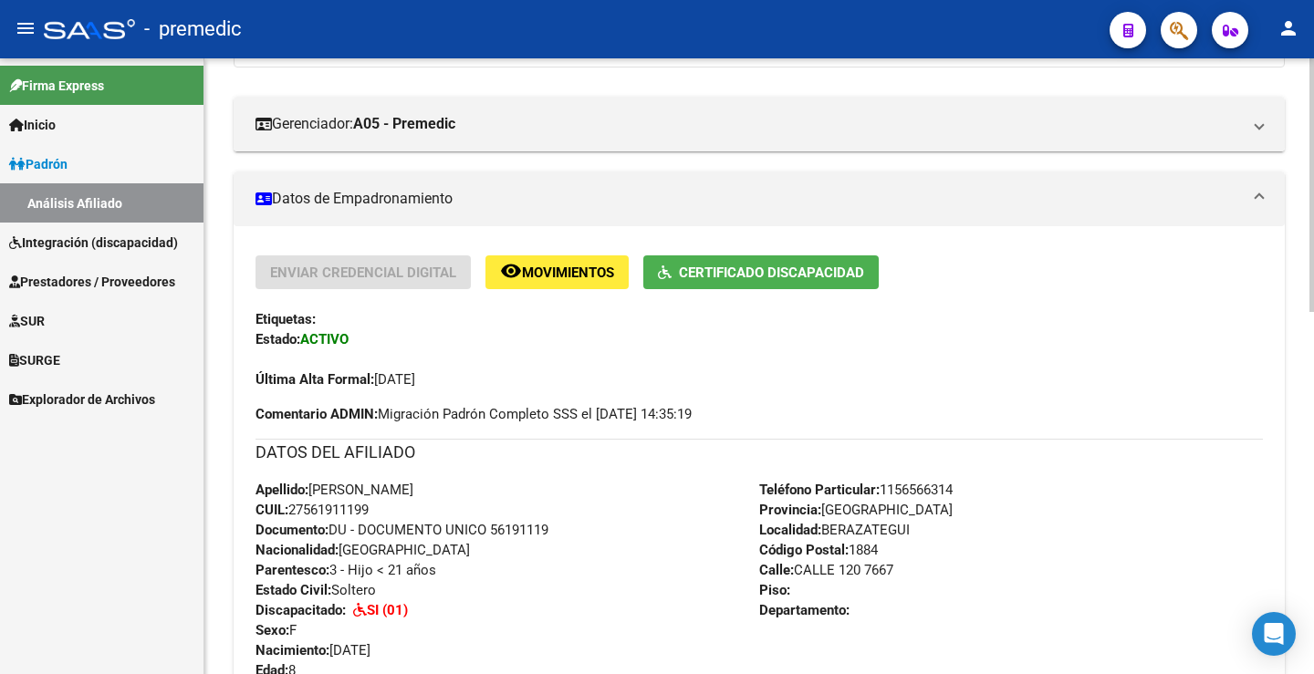
click at [579, 295] on div "Enviar Credencial Digital remove_red_eye Movimientos Certificado Discapacidad E…" at bounding box center [758, 322] width 1007 height 134
click at [581, 282] on button "remove_red_eye Movimientos" at bounding box center [556, 272] width 143 height 34
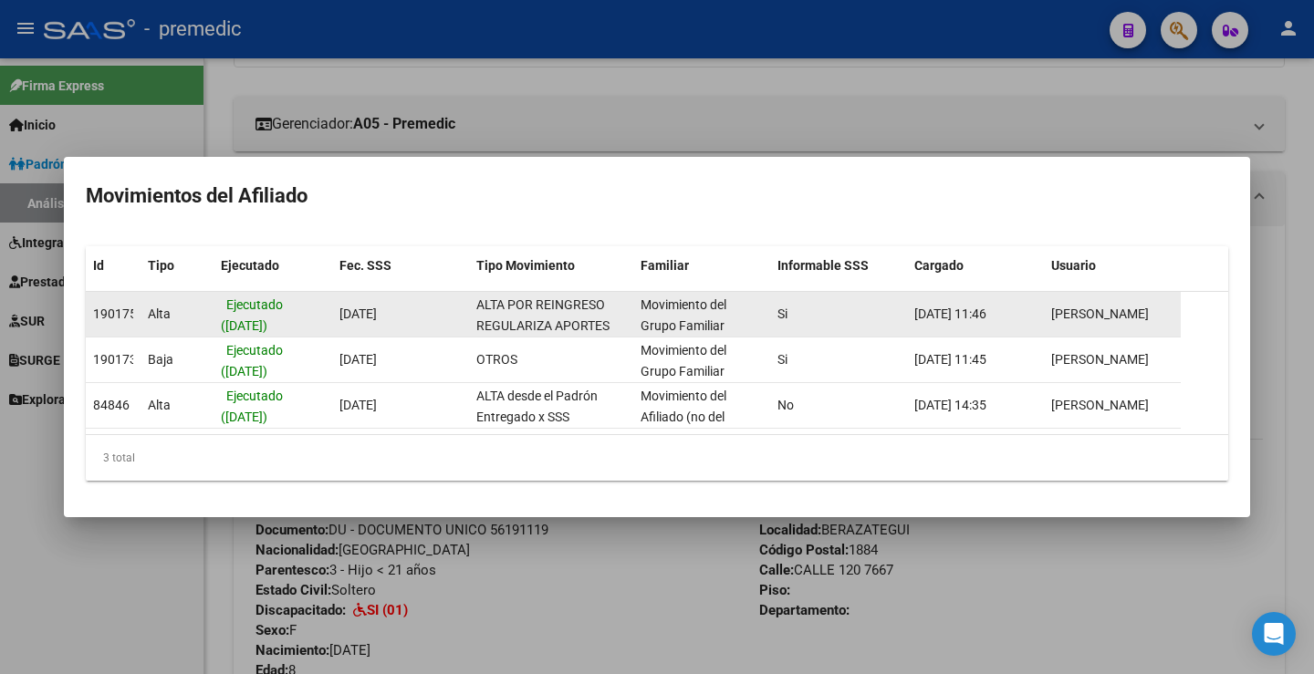
click at [709, 318] on span "Movimiento del Grupo Familiar" at bounding box center [683, 315] width 86 height 36
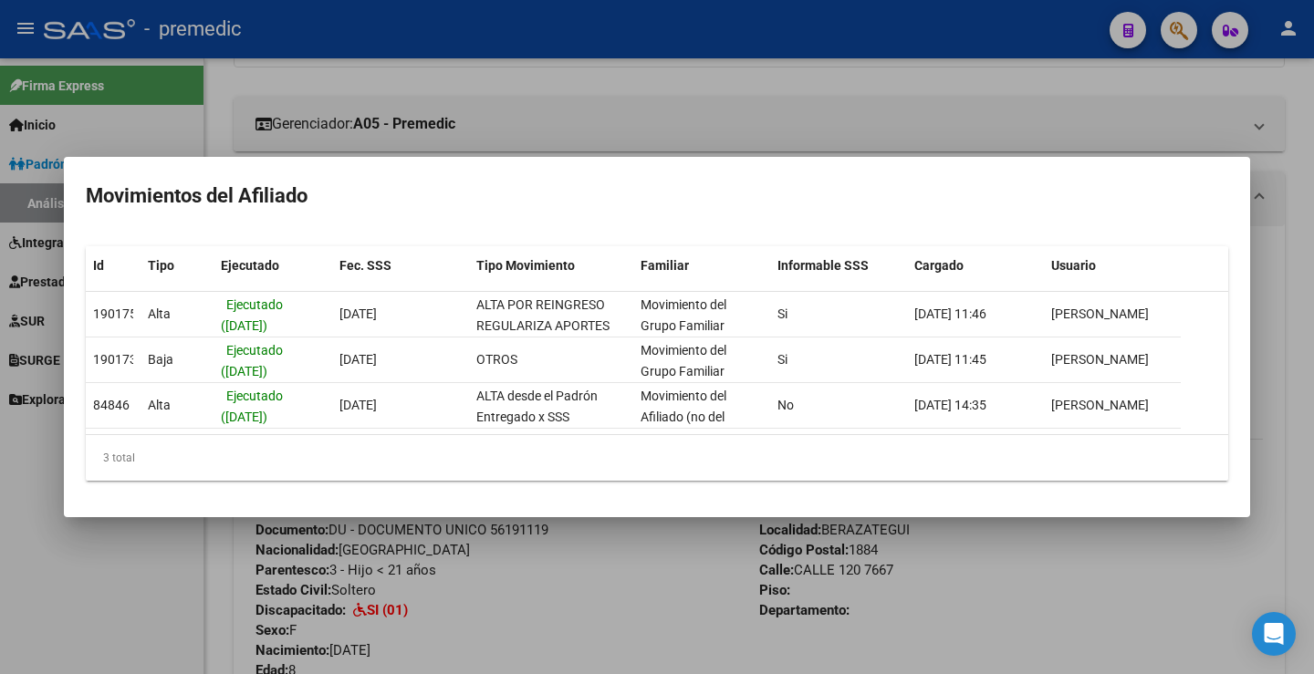
click at [868, 137] on div at bounding box center [657, 337] width 1314 height 674
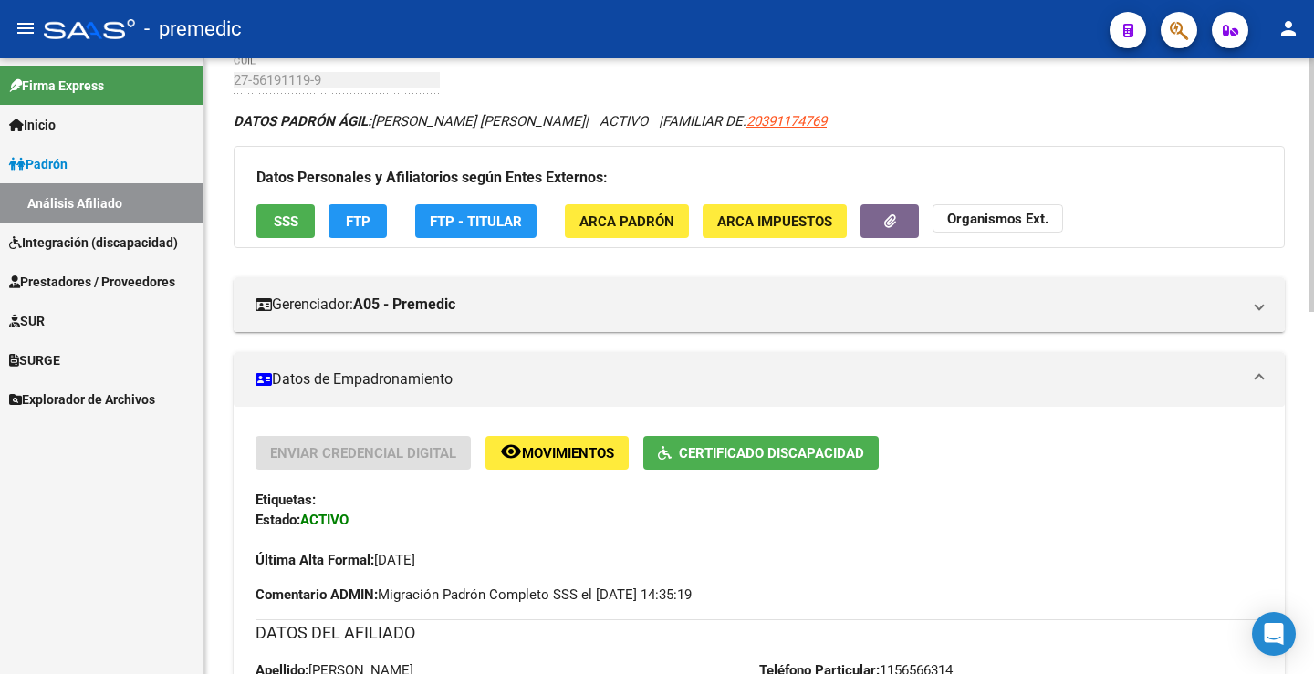
scroll to position [91, 0]
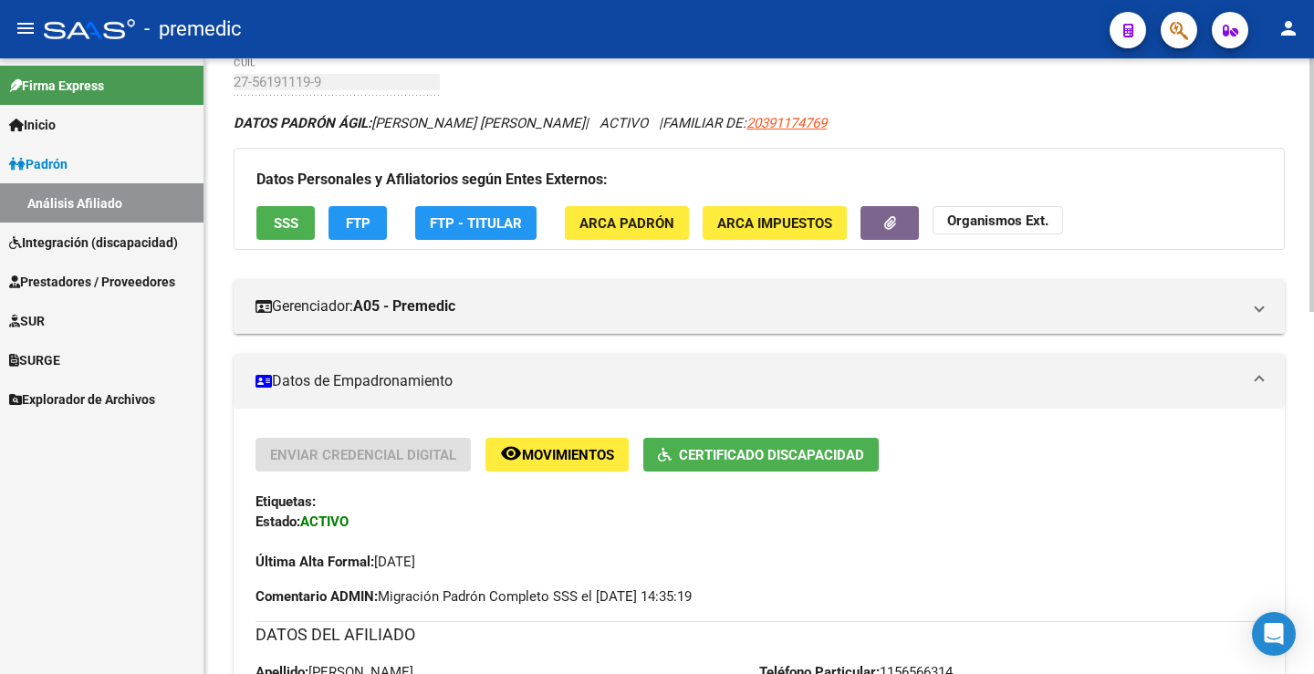
click at [357, 207] on button "FTP" at bounding box center [357, 223] width 58 height 34
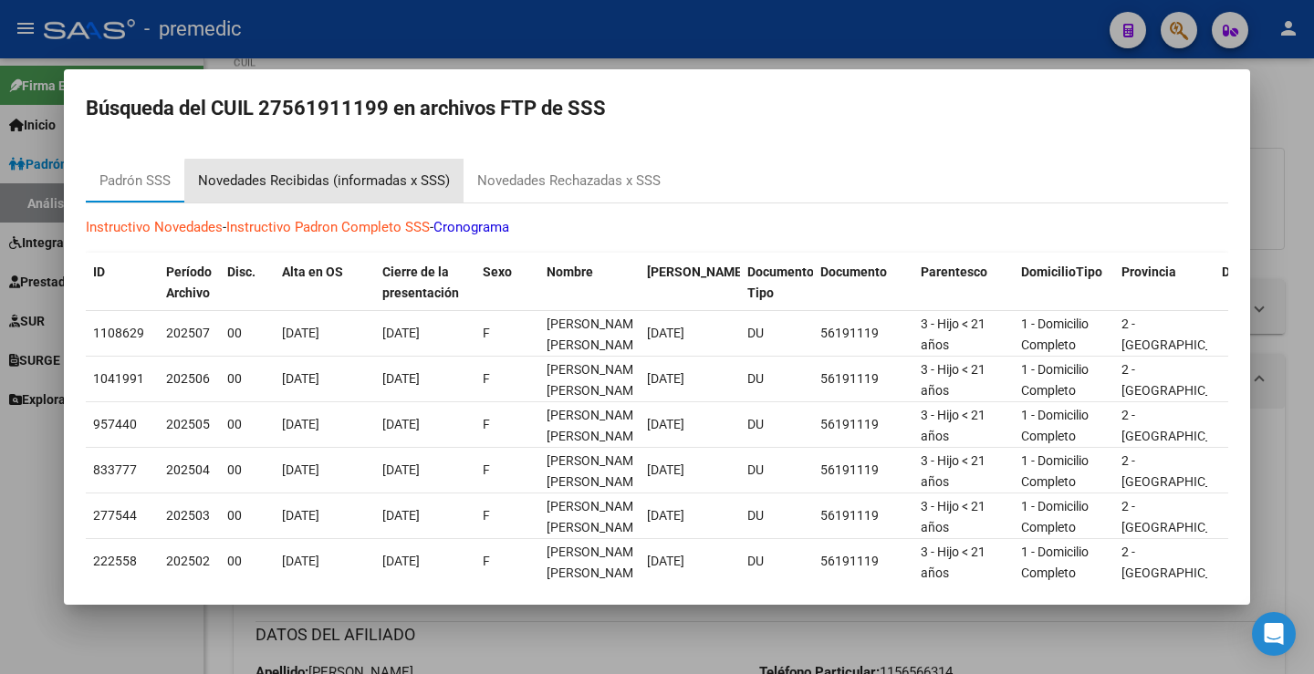
click at [328, 183] on div "Novedades Recibidas (informadas x SSS)" at bounding box center [324, 181] width 252 height 21
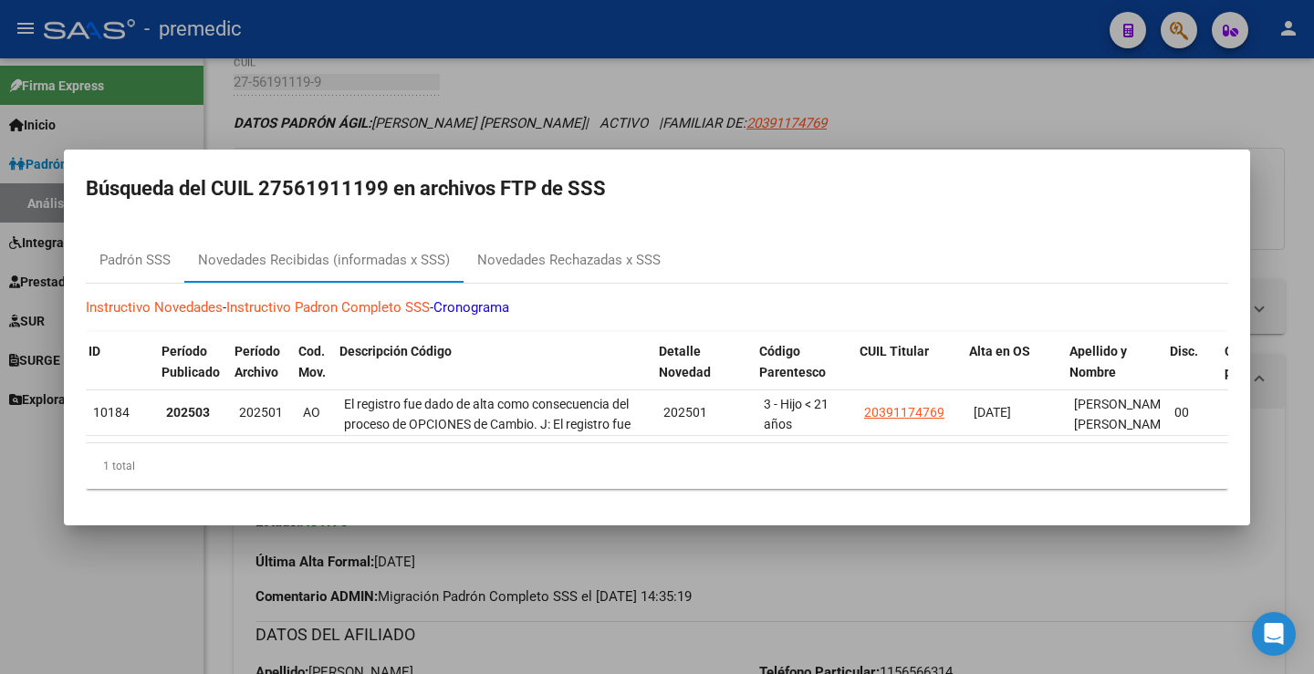
scroll to position [0, 5]
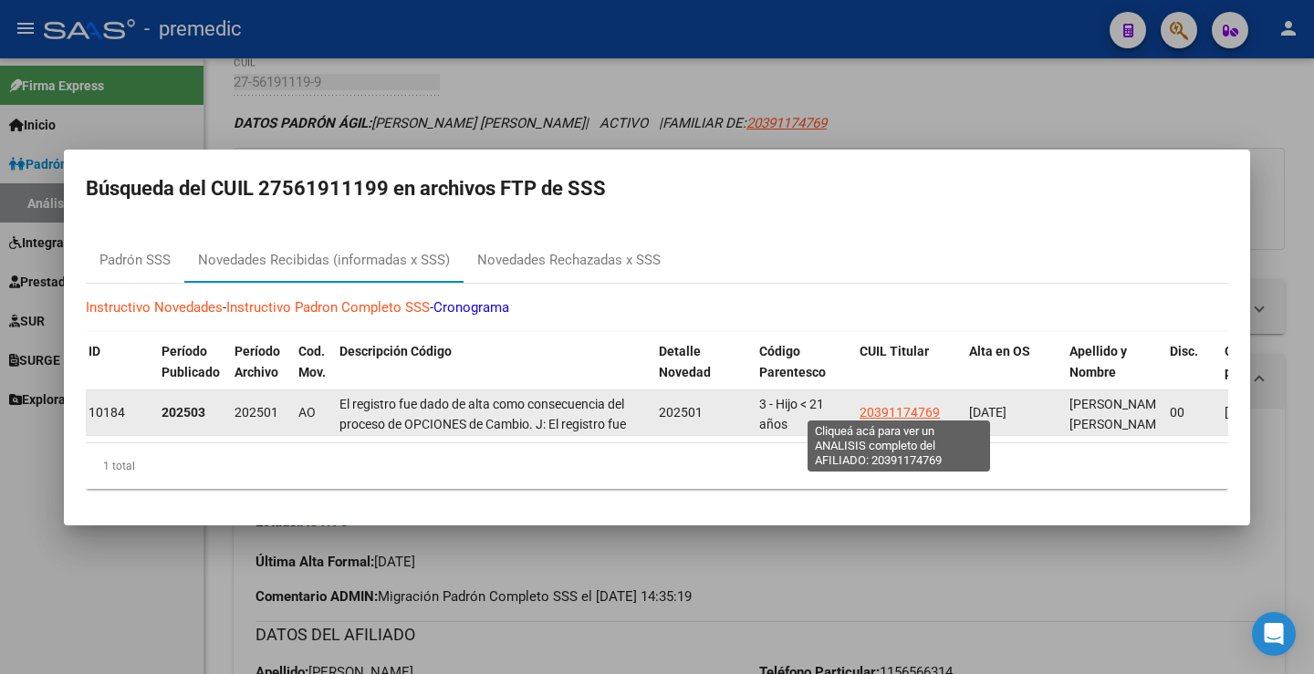
click at [883, 408] on span "20391174769" at bounding box center [899, 412] width 80 height 15
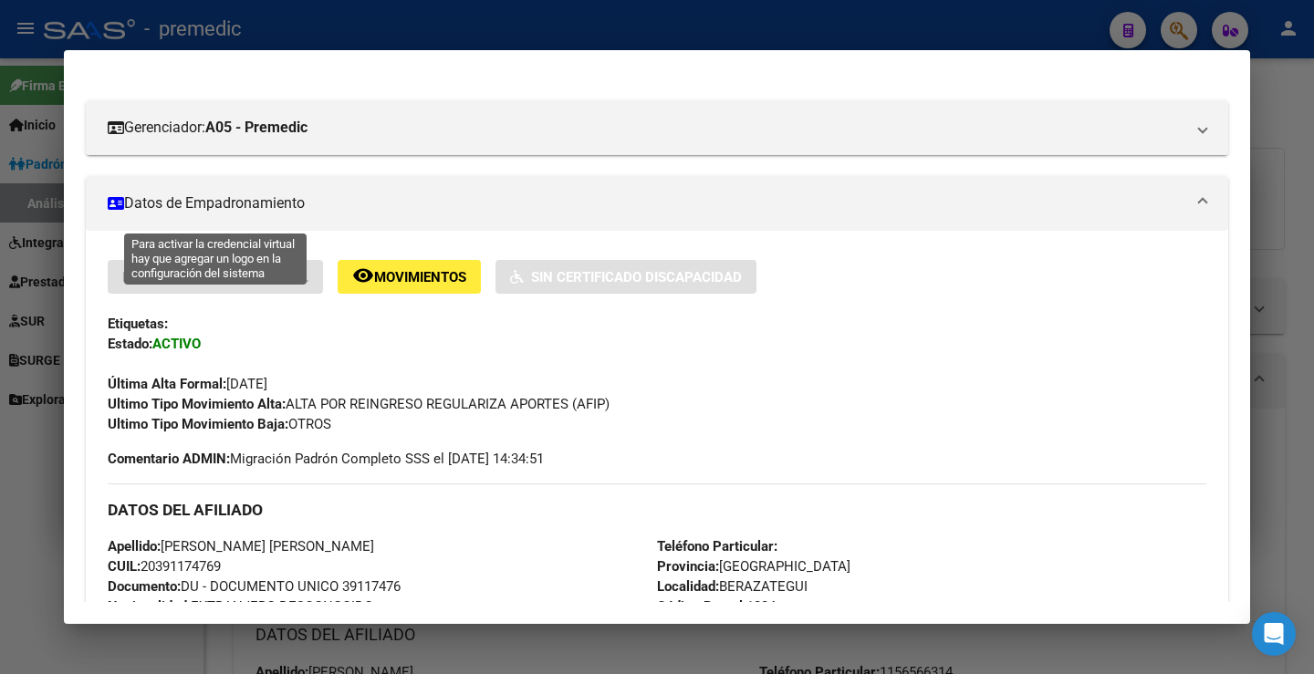
scroll to position [182, 0]
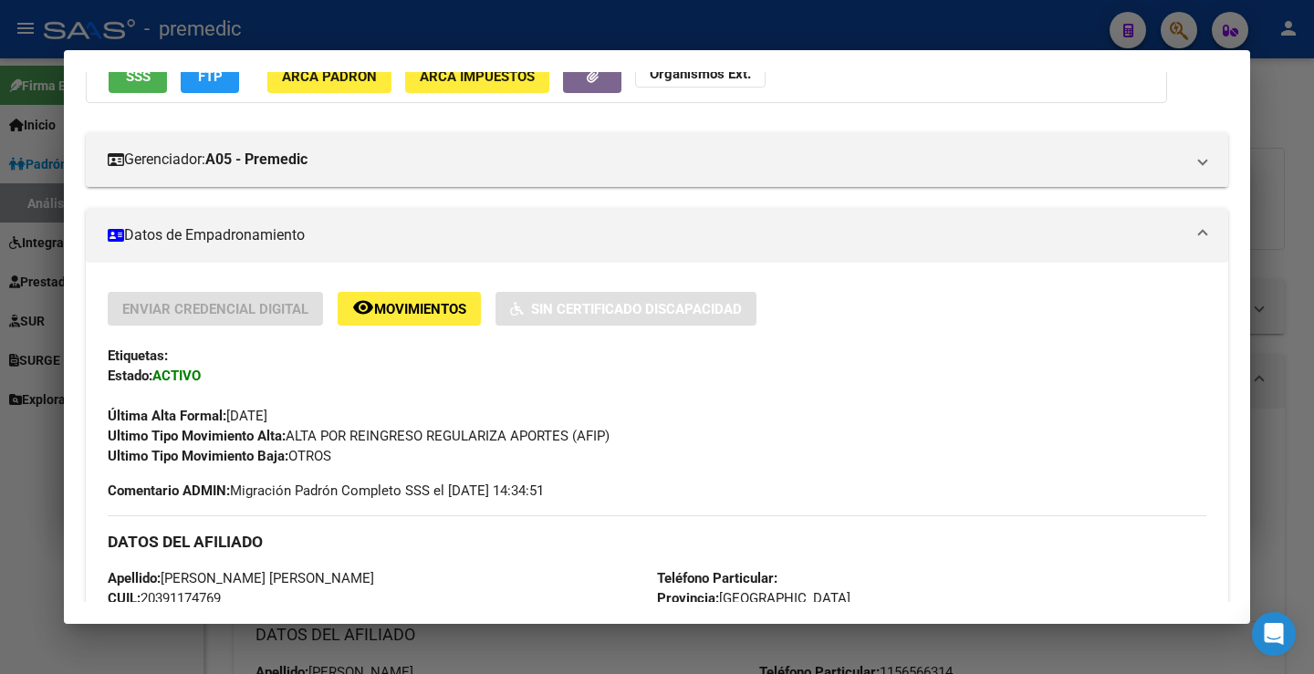
click at [137, 82] on span "SSS" at bounding box center [138, 76] width 25 height 16
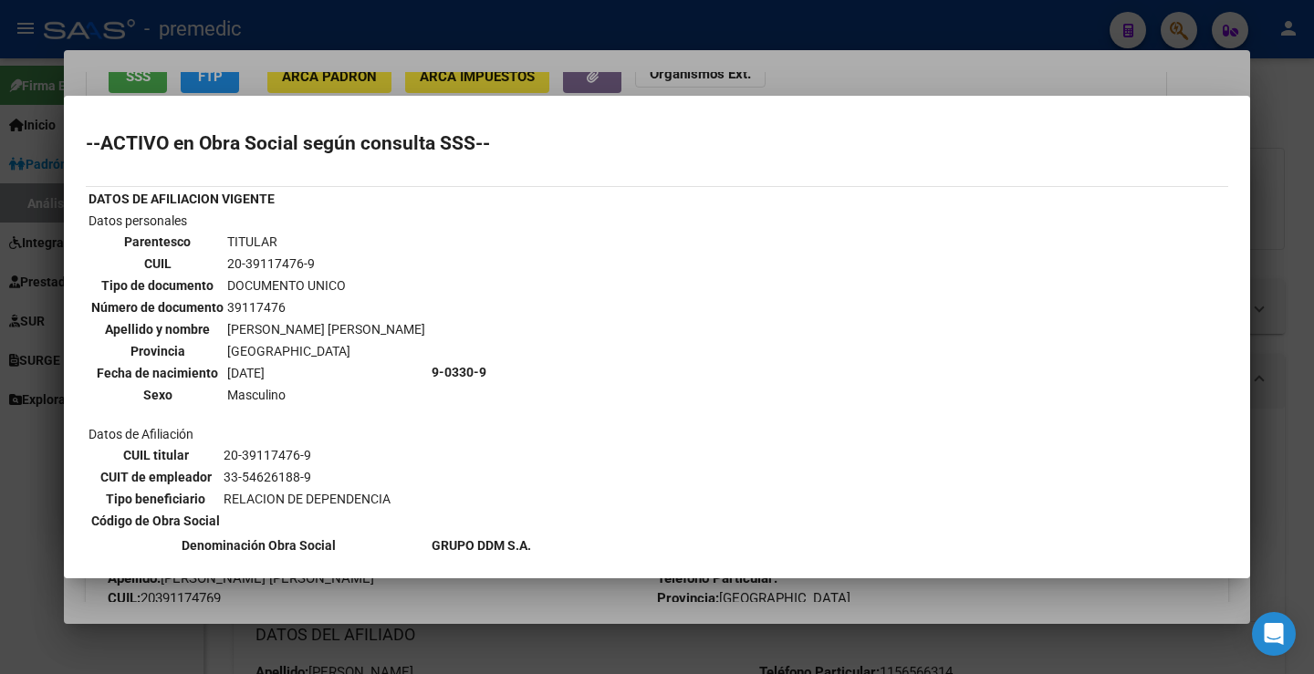
click at [816, 76] on div at bounding box center [657, 337] width 1314 height 674
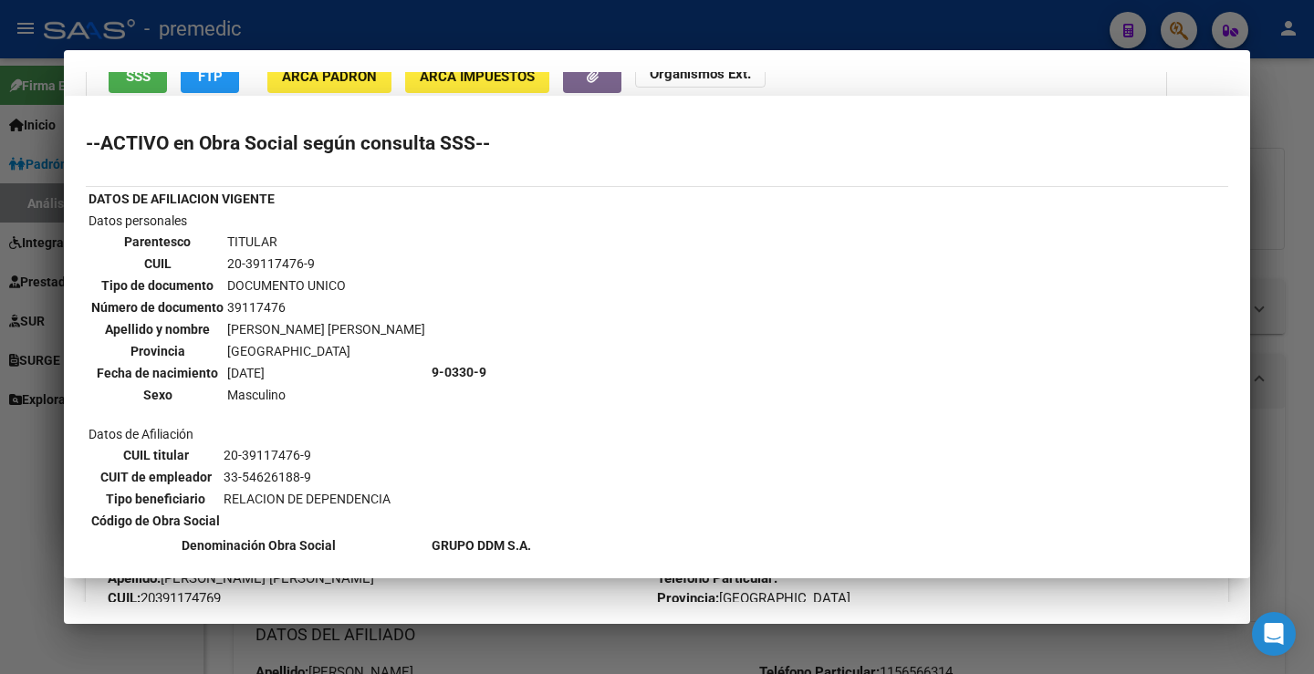
scroll to position [170, 0]
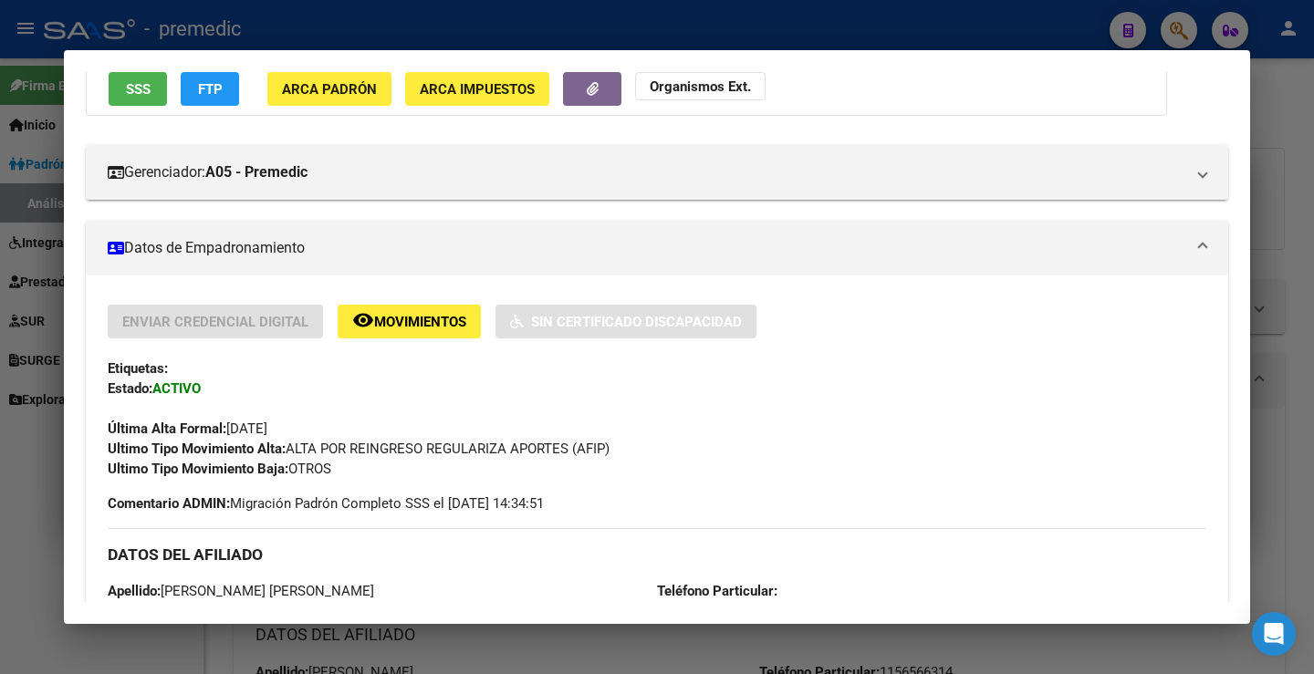
click at [1281, 169] on div at bounding box center [657, 337] width 1314 height 674
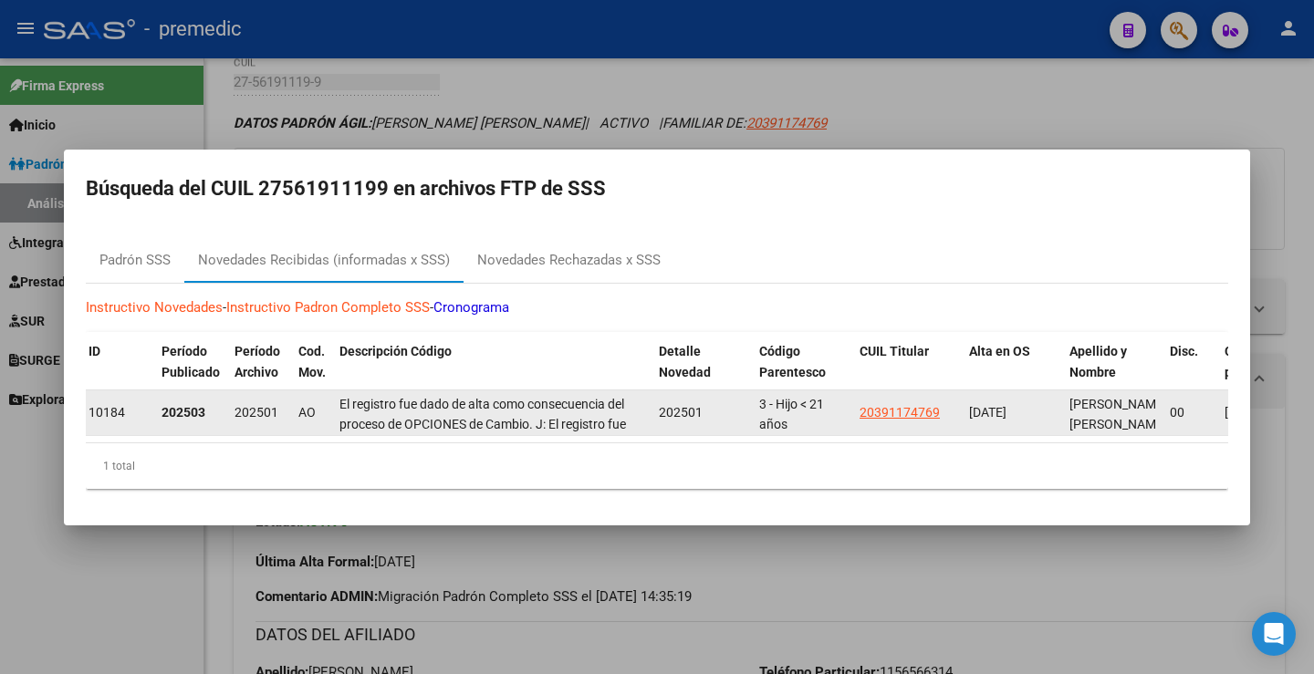
drag, startPoint x: 876, startPoint y: 407, endPoint x: 931, endPoint y: 413, distance: 55.1
click at [931, 413] on app-link-go-to "20391174769" at bounding box center [899, 412] width 80 height 21
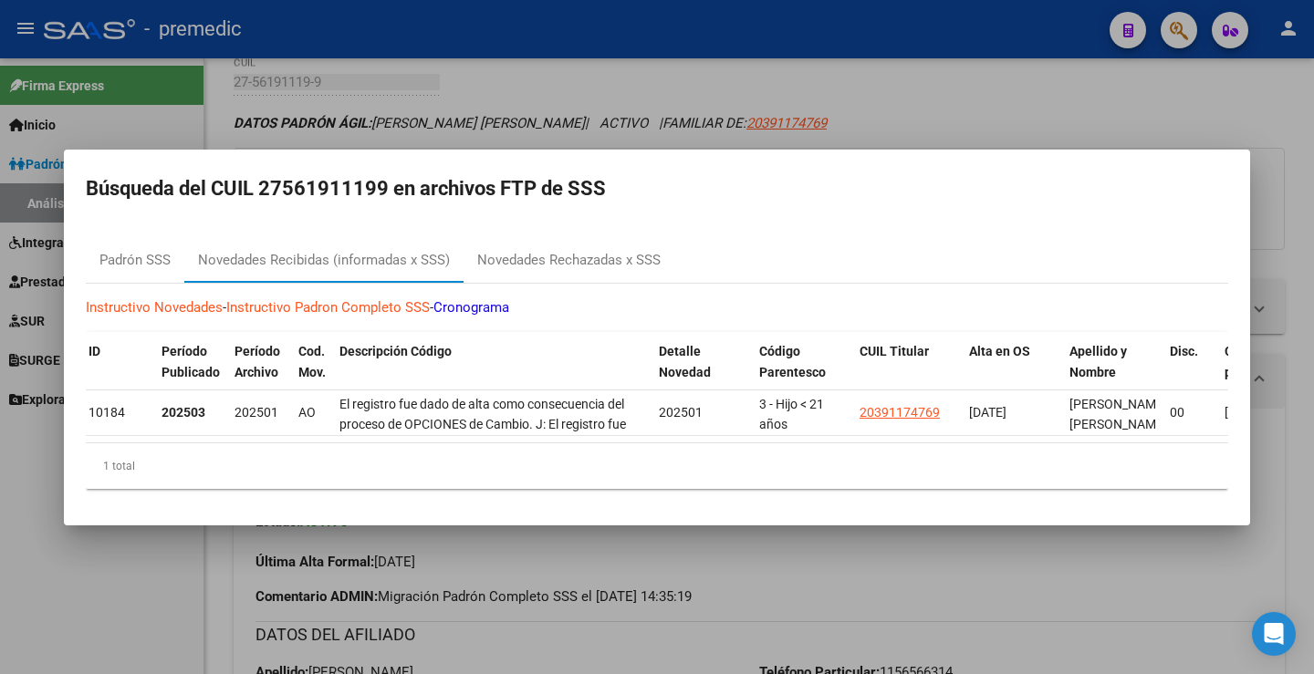
click at [1053, 93] on div at bounding box center [657, 337] width 1314 height 674
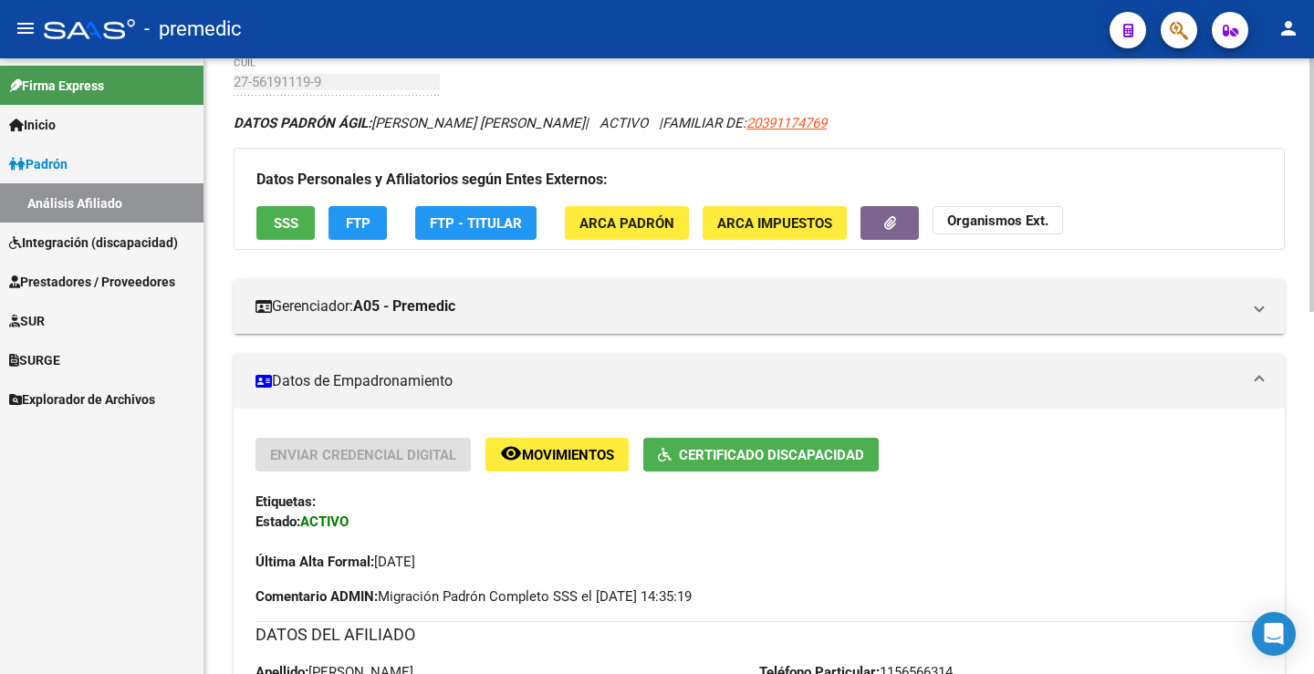
scroll to position [0, 0]
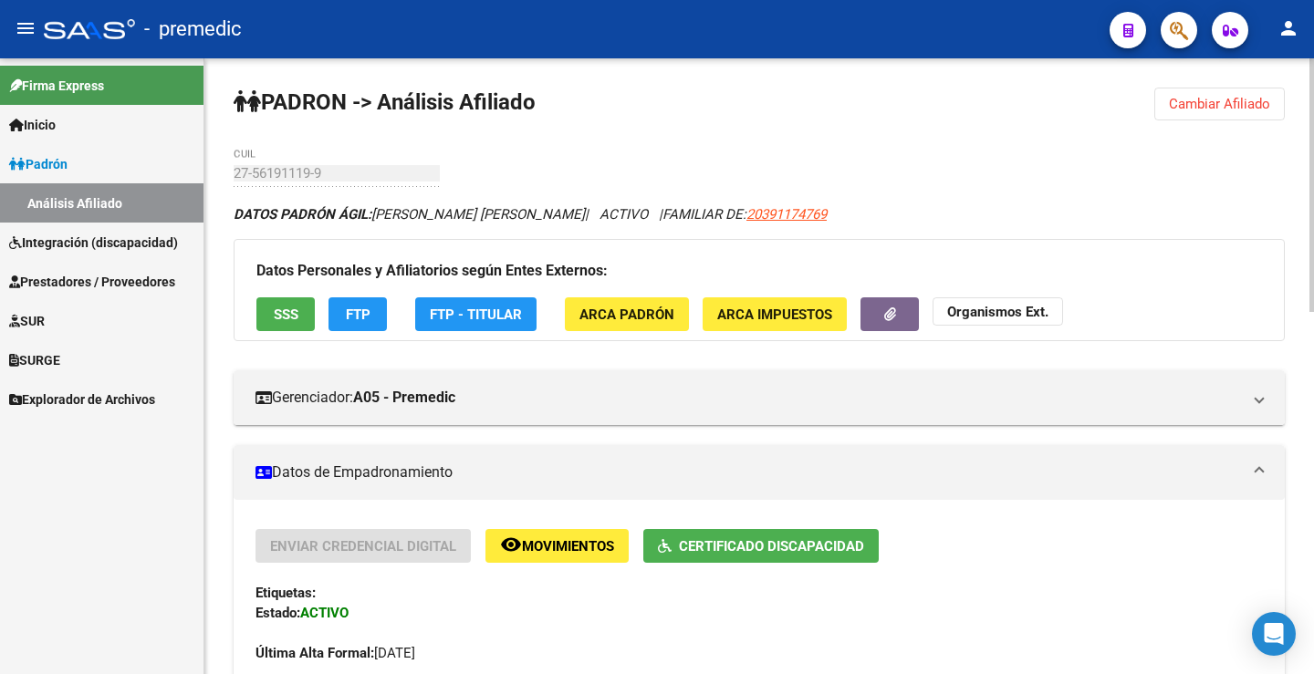
click at [1242, 101] on span "Cambiar Afiliado" at bounding box center [1219, 104] width 101 height 16
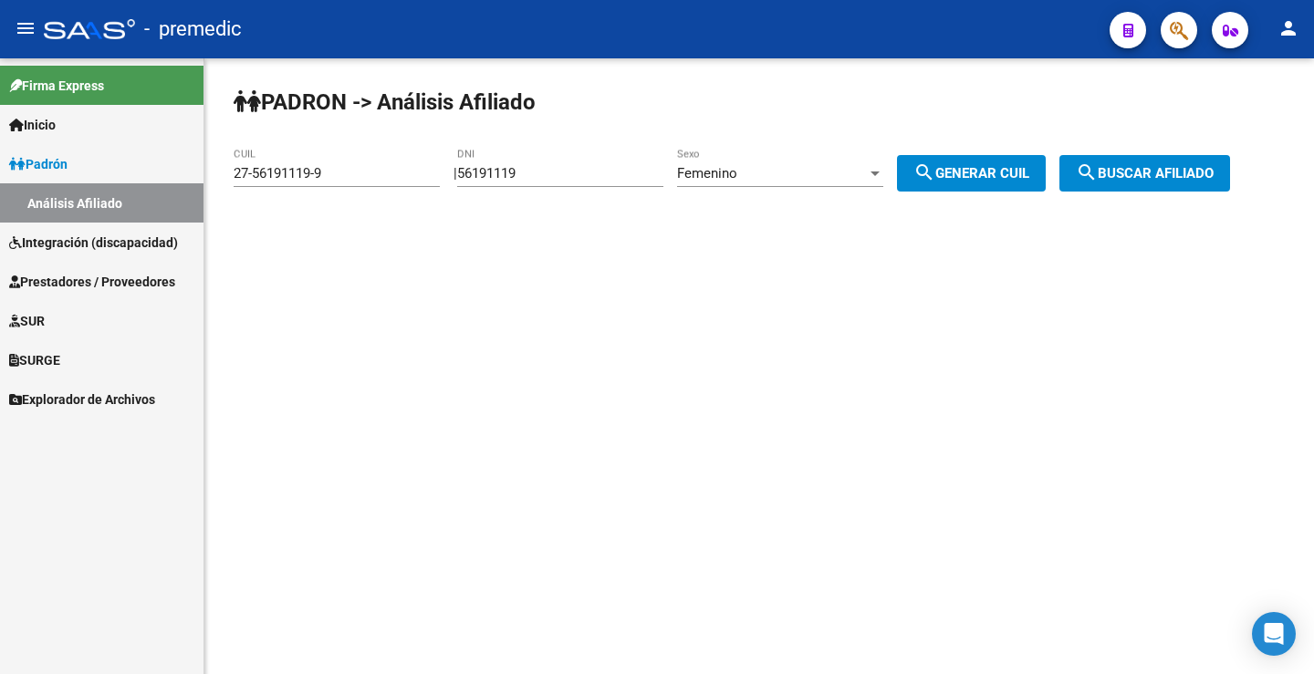
drag, startPoint x: 551, startPoint y: 161, endPoint x: 520, endPoint y: 174, distance: 33.9
click at [520, 174] on div "56191119 DNI" at bounding box center [560, 167] width 206 height 39
drag, startPoint x: 543, startPoint y: 171, endPoint x: 391, endPoint y: 169, distance: 151.4
click at [391, 169] on app-analisis-afiliado "PADRON -> Análisis Afiliado 27-56191119-9 CUIL | 56191119 DNI Femenino Sexo sea…" at bounding box center [739, 173] width 1010 height 16
paste input "8929768"
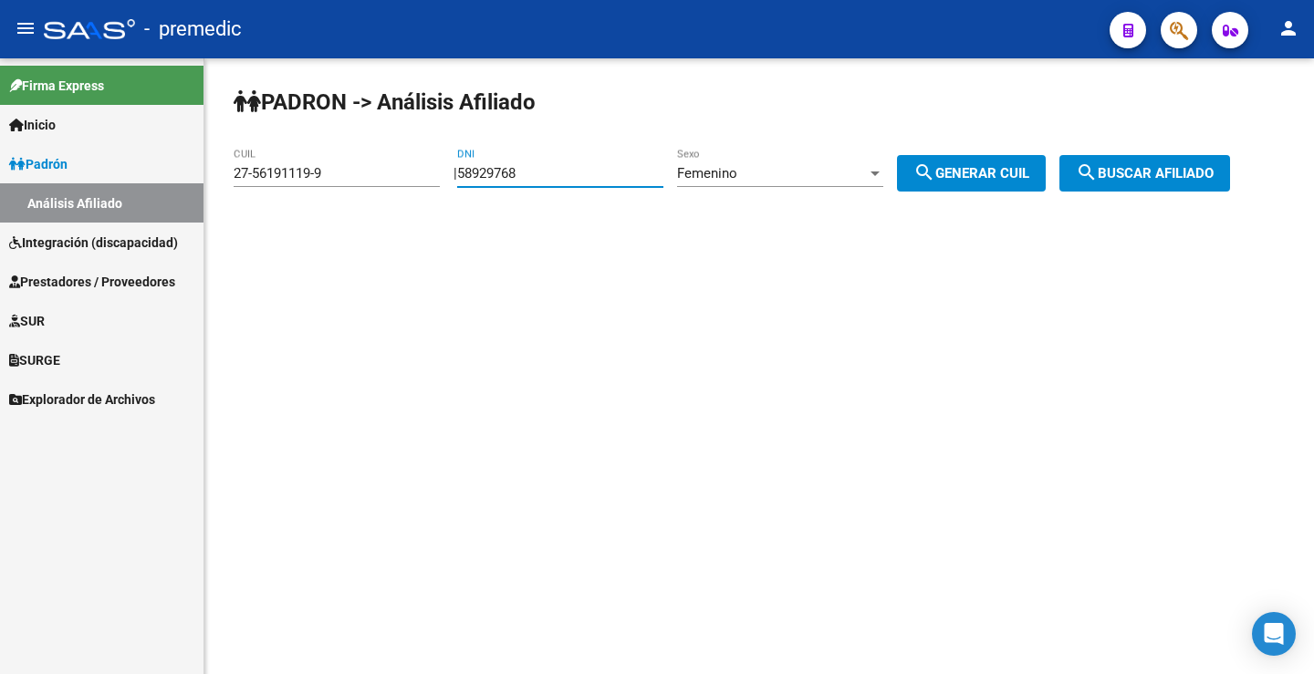
type input "58929768"
click at [769, 160] on div "Femenino Sexo" at bounding box center [780, 167] width 206 height 39
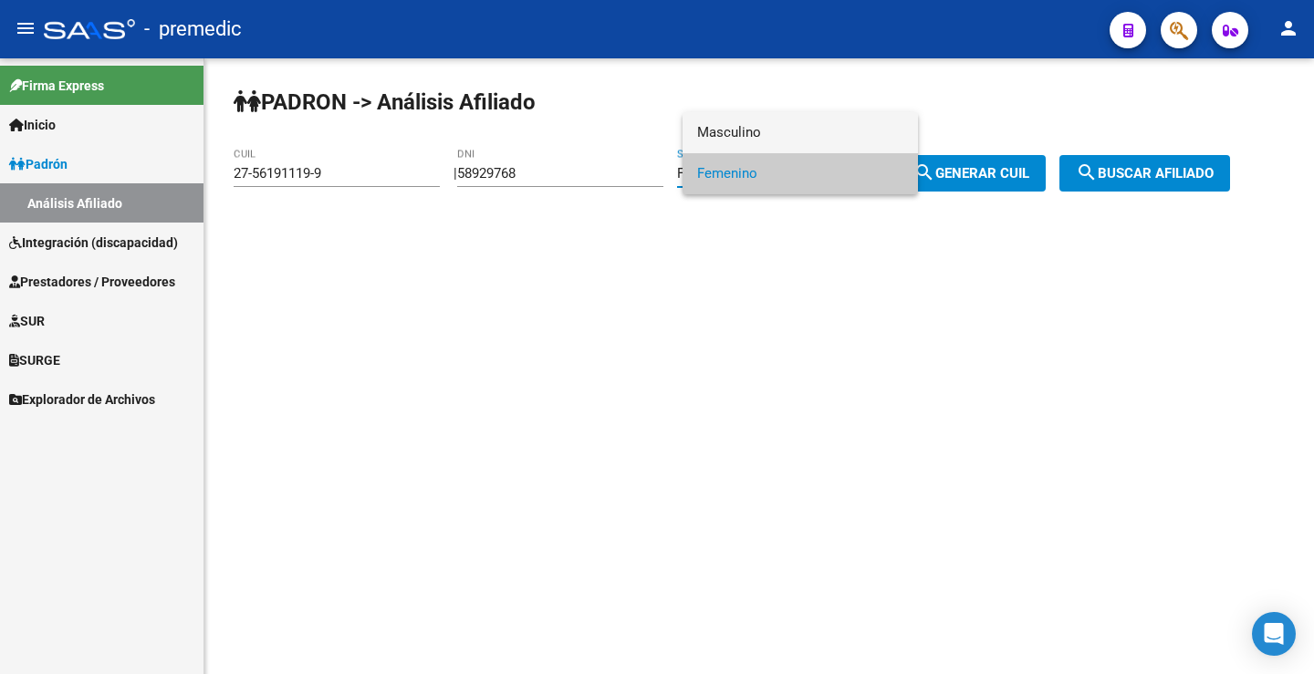
click at [746, 133] on span "Masculino" at bounding box center [800, 132] width 206 height 41
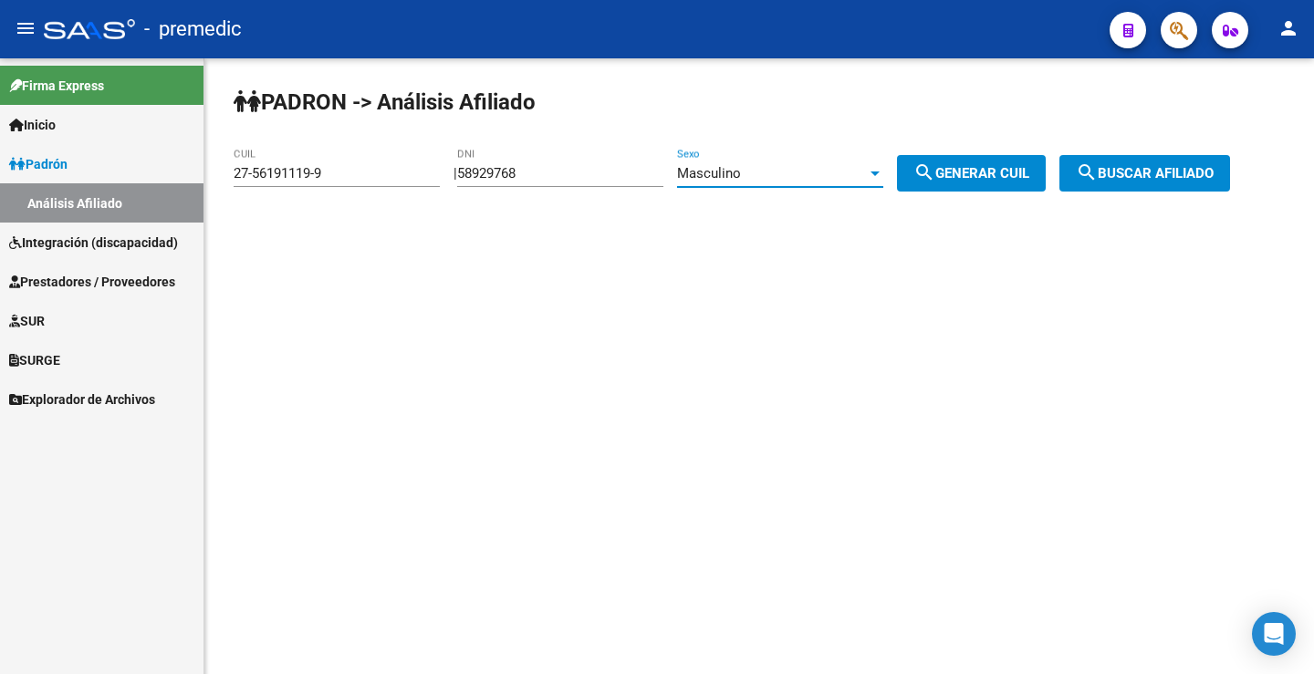
click at [966, 182] on button "search Generar CUIL" at bounding box center [971, 173] width 149 height 36
type input "20-58929768-8"
click at [976, 182] on button "search Generar CUIL" at bounding box center [971, 173] width 149 height 36
click at [989, 177] on span "search Generar CUIL" at bounding box center [971, 173] width 116 height 16
click at [1149, 172] on span "search Buscar afiliado" at bounding box center [1145, 173] width 138 height 16
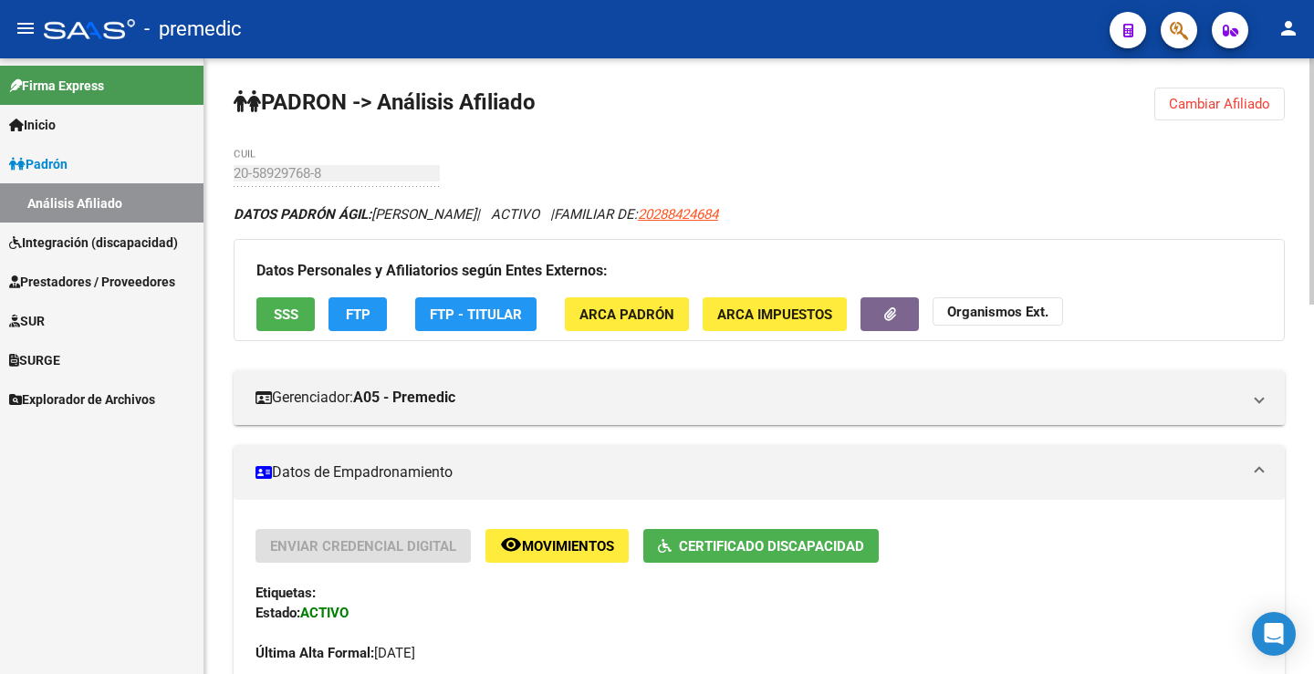
click at [380, 309] on button "FTP" at bounding box center [357, 314] width 58 height 34
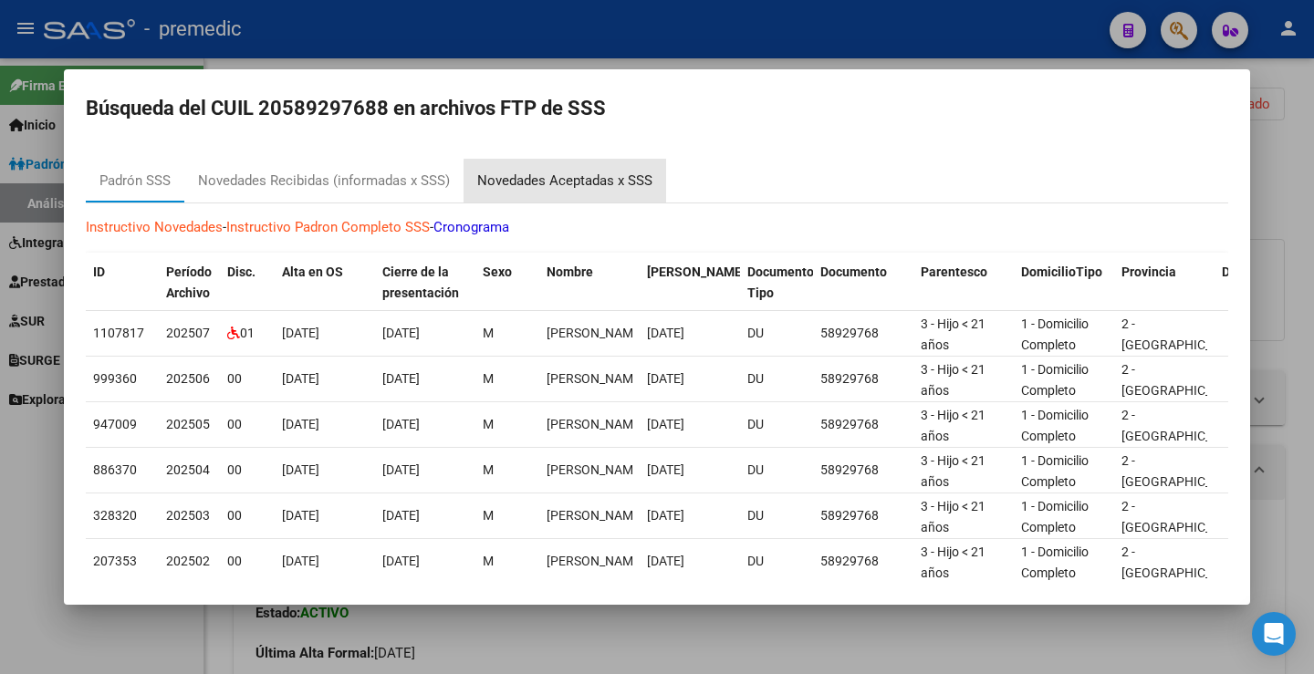
click at [579, 189] on div "Novedades Aceptadas x SSS" at bounding box center [564, 181] width 175 height 21
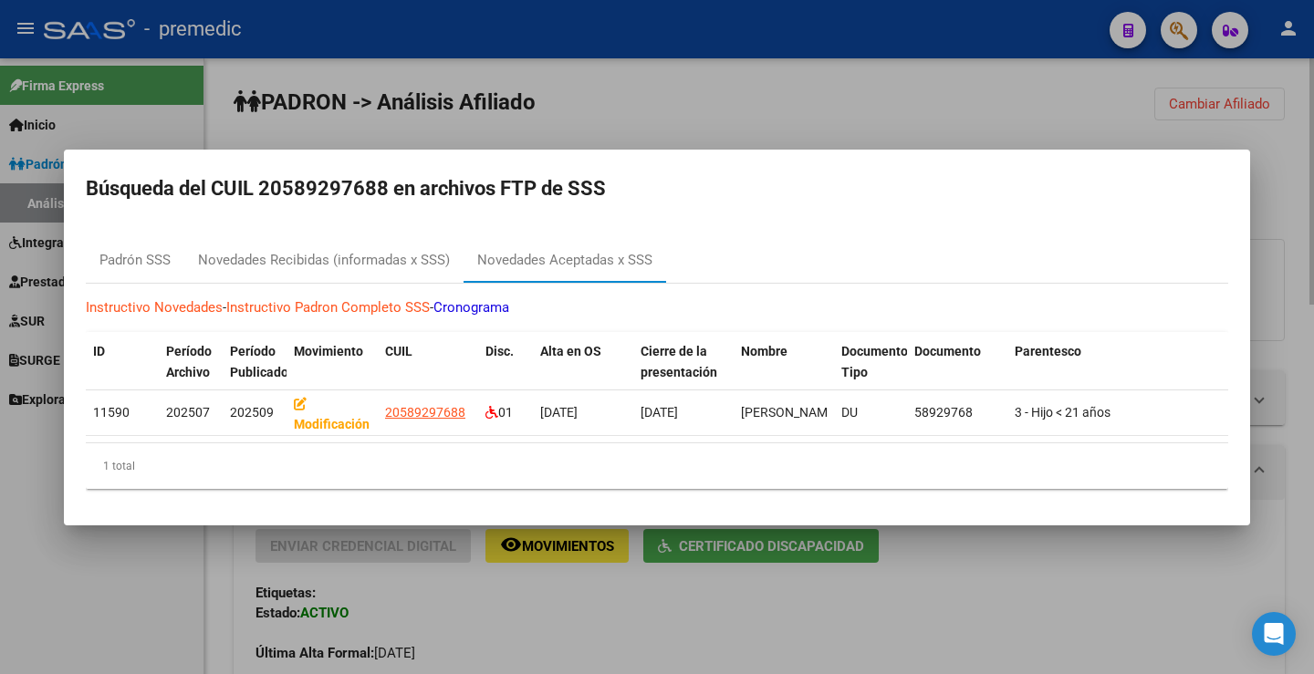
click at [570, 653] on div at bounding box center [657, 337] width 1314 height 674
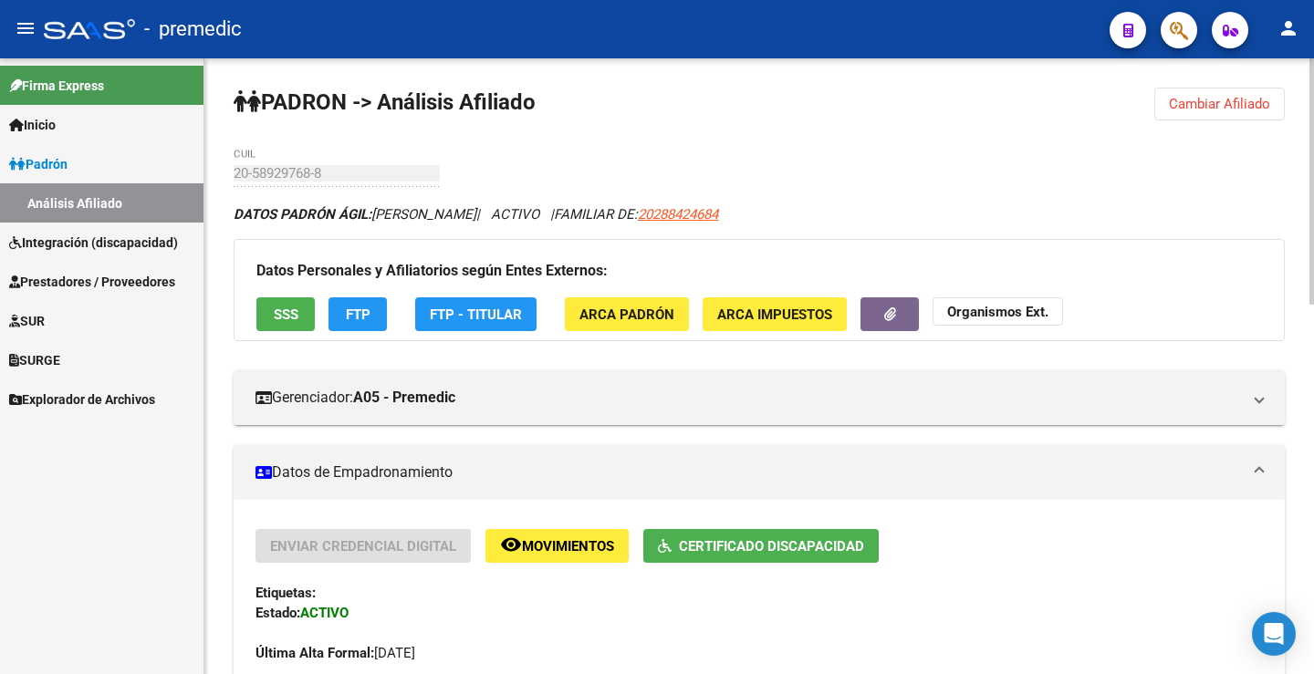
drag, startPoint x: 1193, startPoint y: 110, endPoint x: 1075, endPoint y: 141, distance: 122.6
click at [1189, 105] on span "Cambiar Afiliado" at bounding box center [1219, 104] width 101 height 16
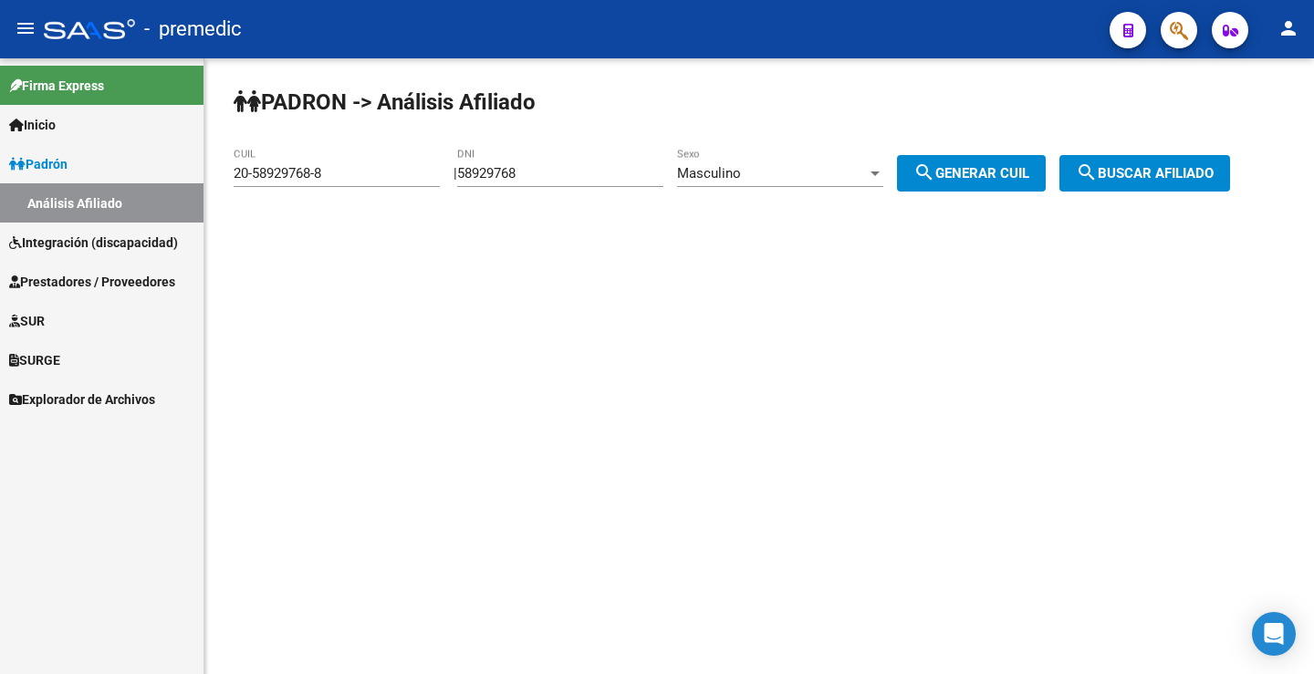
drag, startPoint x: 574, startPoint y: 173, endPoint x: 270, endPoint y: 161, distance: 304.0
click at [270, 165] on app-analisis-afiliado "PADRON -> Análisis Afiliado 20-58929768-8 CUIL | 58929768 DNI Masculino Sexo se…" at bounding box center [739, 173] width 1010 height 16
paste input "403994"
type input "54039948"
click at [750, 187] on div "Masculino Sexo" at bounding box center [780, 176] width 206 height 57
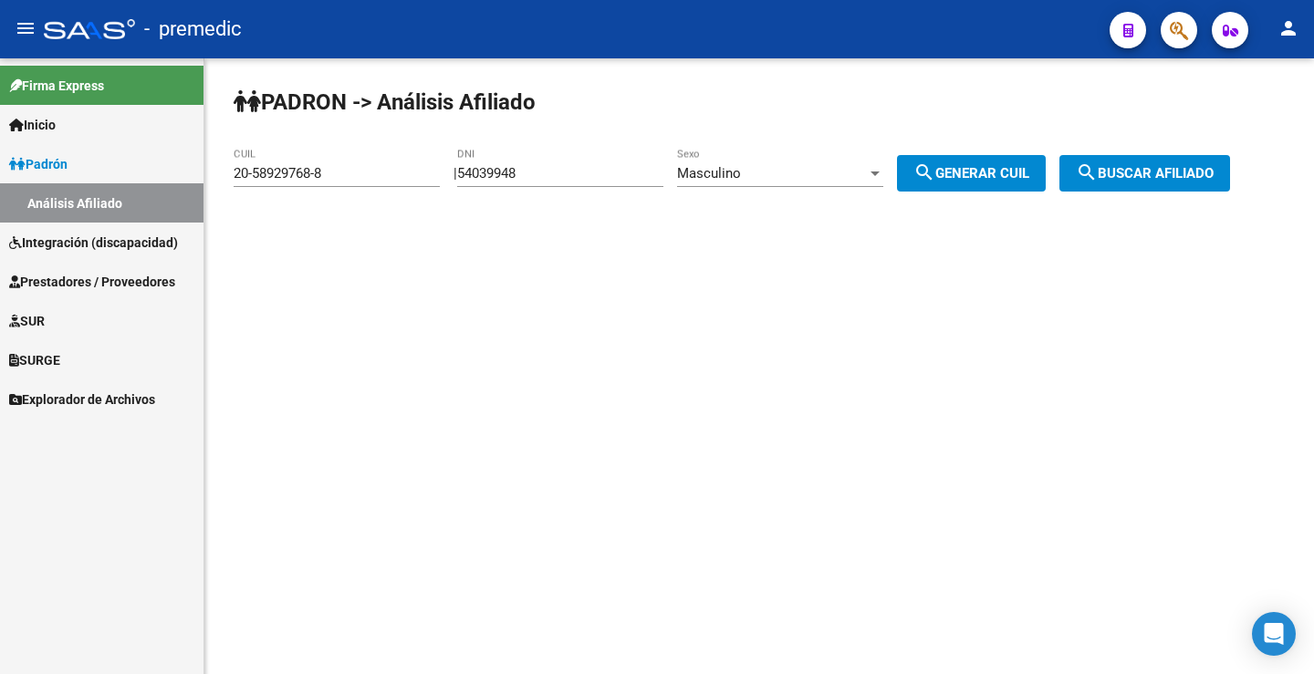
click at [741, 169] on span "Masculino" at bounding box center [709, 173] width 64 height 16
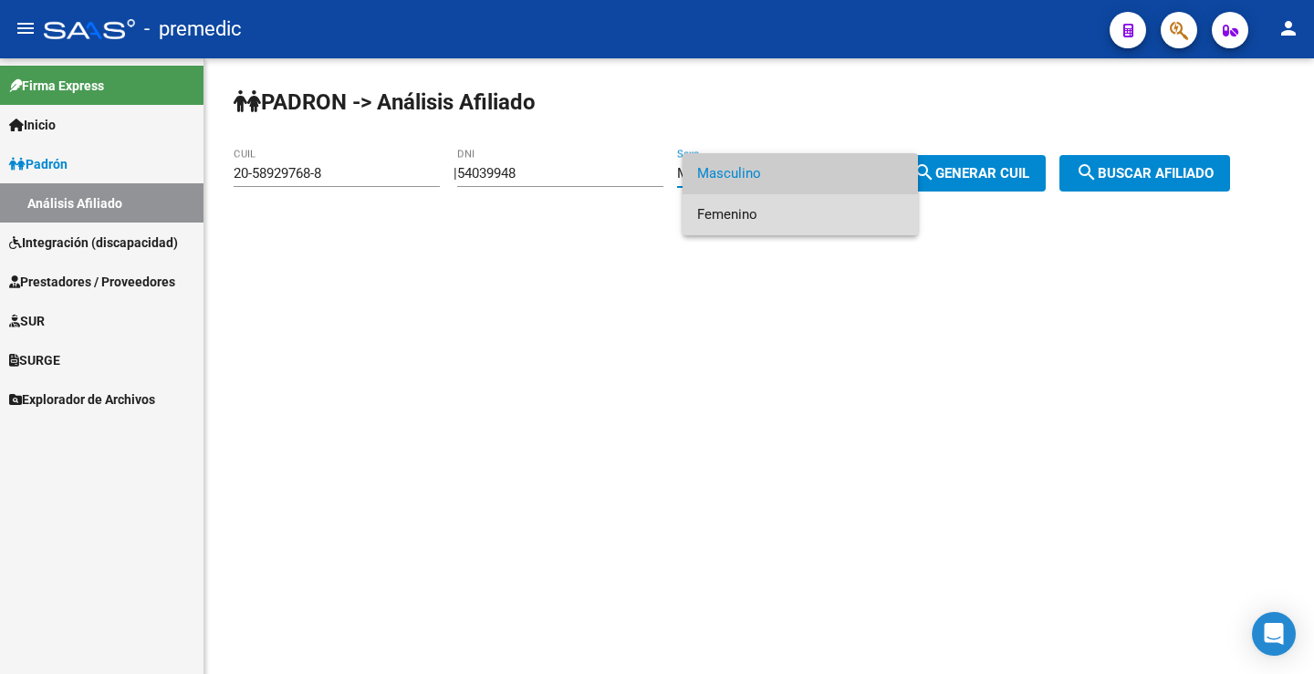
drag, startPoint x: 776, startPoint y: 219, endPoint x: 950, endPoint y: 184, distance: 176.8
click at [776, 220] on span "Femenino" at bounding box center [800, 214] width 206 height 41
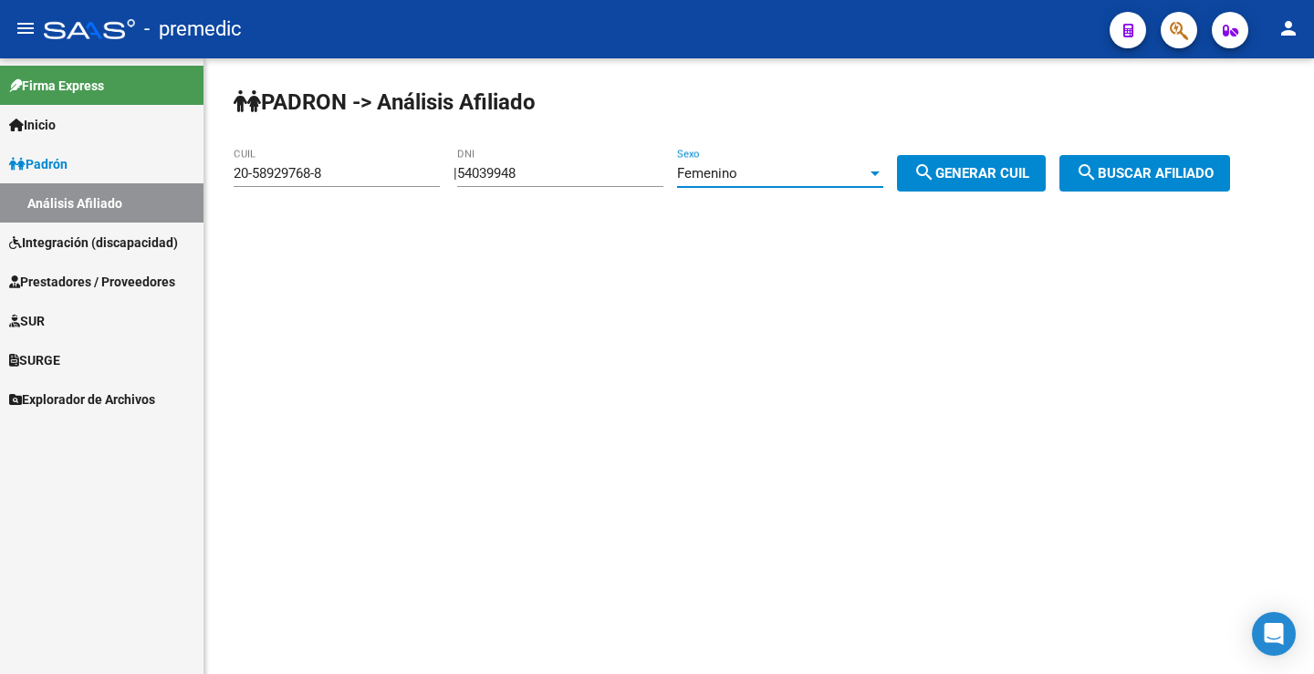
click at [979, 164] on button "search Generar CUIL" at bounding box center [971, 173] width 149 height 36
type input "23-54039948-4"
click at [996, 162] on button "search Generar CUIL" at bounding box center [971, 173] width 149 height 36
click at [1213, 173] on span "search Buscar afiliado" at bounding box center [1145, 173] width 138 height 16
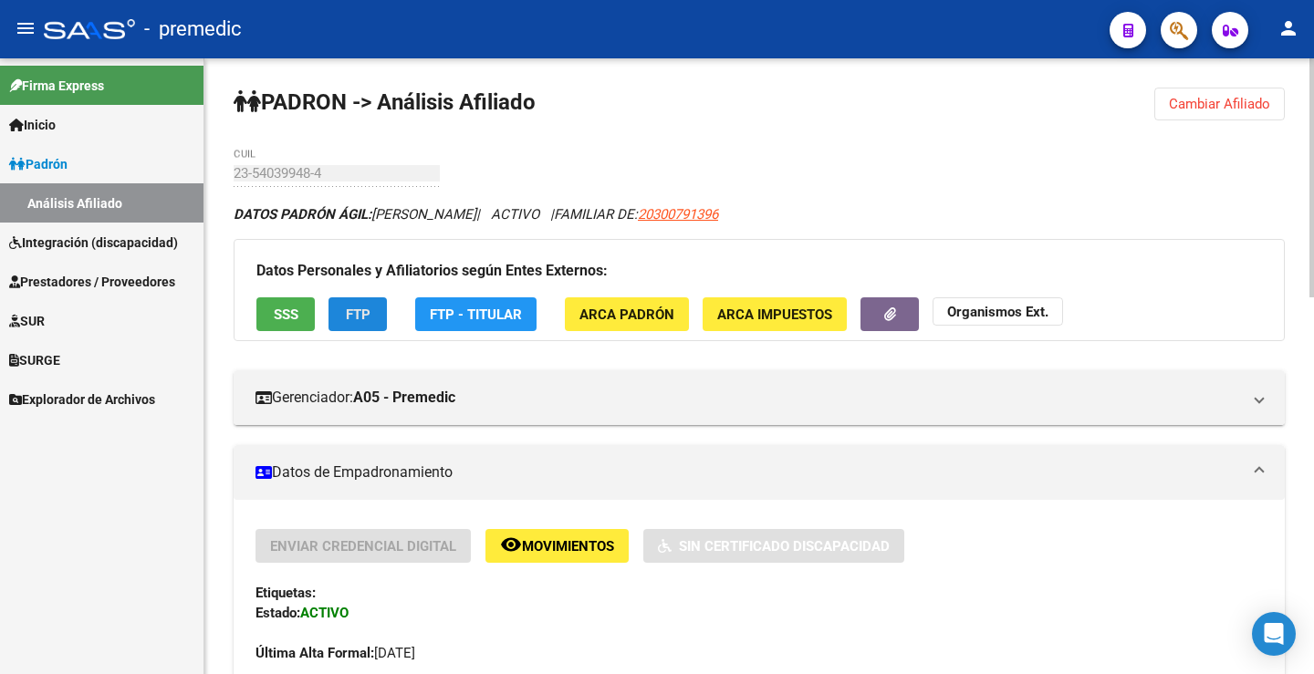
click at [379, 328] on button "FTP" at bounding box center [357, 314] width 58 height 34
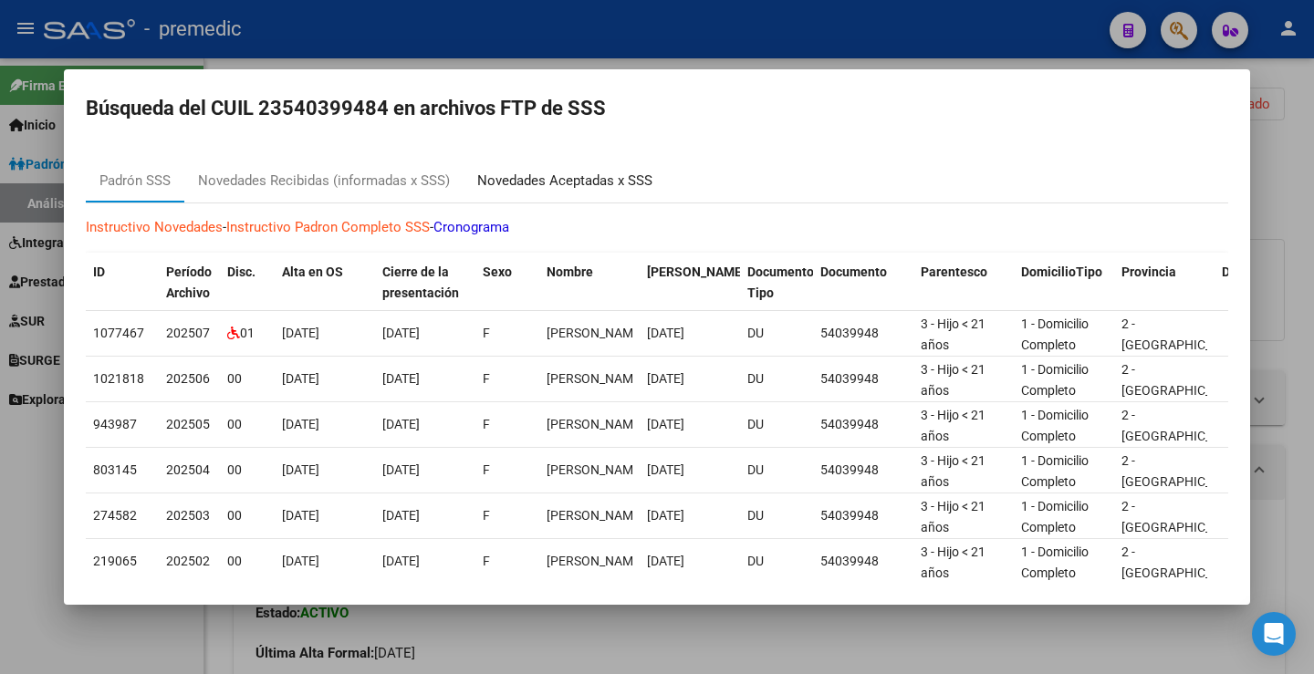
click at [566, 172] on div "Novedades Aceptadas x SSS" at bounding box center [564, 181] width 175 height 21
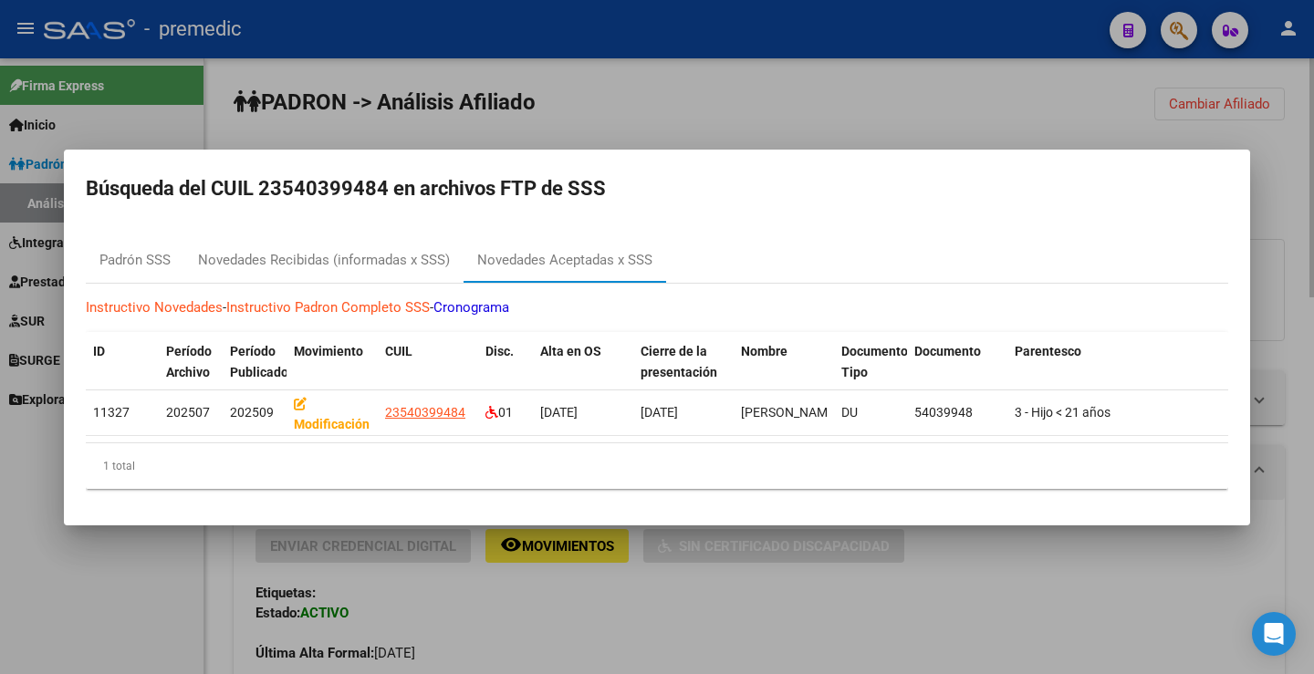
drag, startPoint x: 991, startPoint y: 91, endPoint x: 1126, endPoint y: 91, distance: 135.0
click at [1034, 91] on div at bounding box center [657, 337] width 1314 height 674
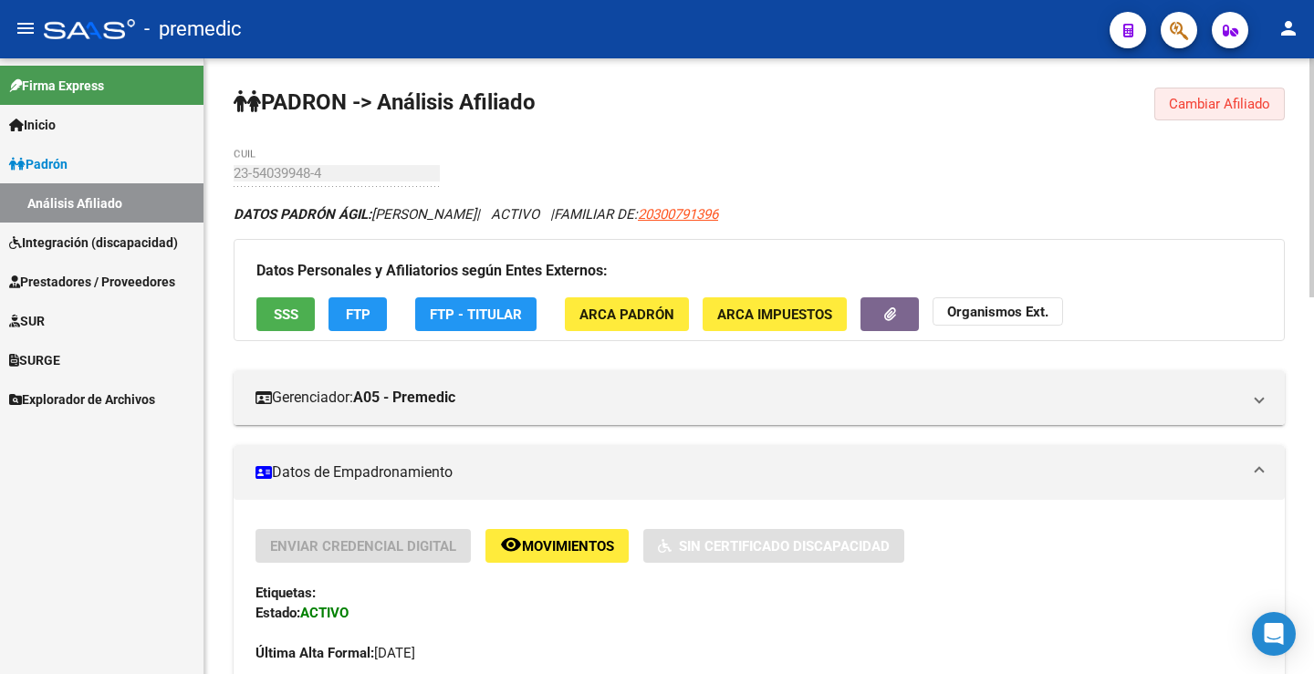
click at [1243, 98] on span "Cambiar Afiliado" at bounding box center [1219, 104] width 101 height 16
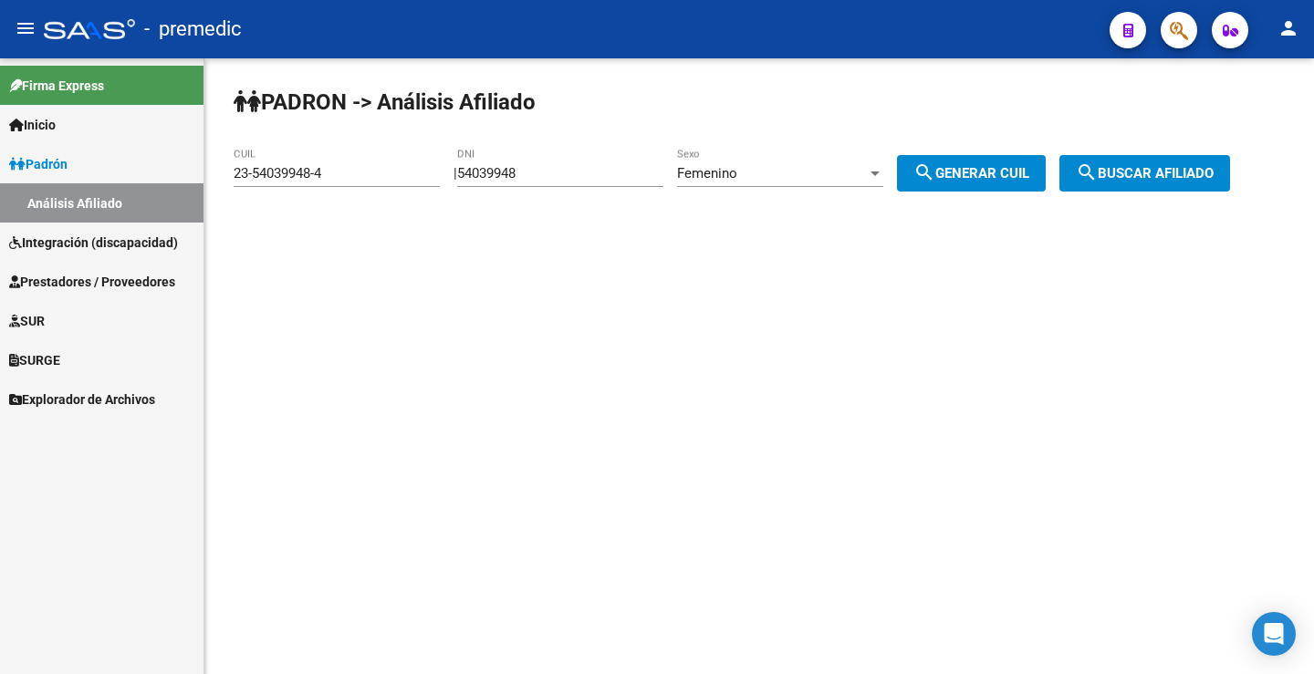
drag, startPoint x: 566, startPoint y: 161, endPoint x: 502, endPoint y: 167, distance: 64.1
click at [447, 161] on div "PADRON -> Análisis Afiliado 23-54039948-4 CUIL | 54039948 DNI Femenino Sexo sea…" at bounding box center [758, 154] width 1109 height 192
click at [590, 164] on div "54039948 DNI" at bounding box center [560, 167] width 206 height 39
drag, startPoint x: 567, startPoint y: 171, endPoint x: 434, endPoint y: 176, distance: 132.4
click at [430, 175] on app-analisis-afiliado "PADRON -> Análisis Afiliado 23-54039948-4 CUIL | 54039948 DNI Femenino Sexo sea…" at bounding box center [739, 173] width 1010 height 16
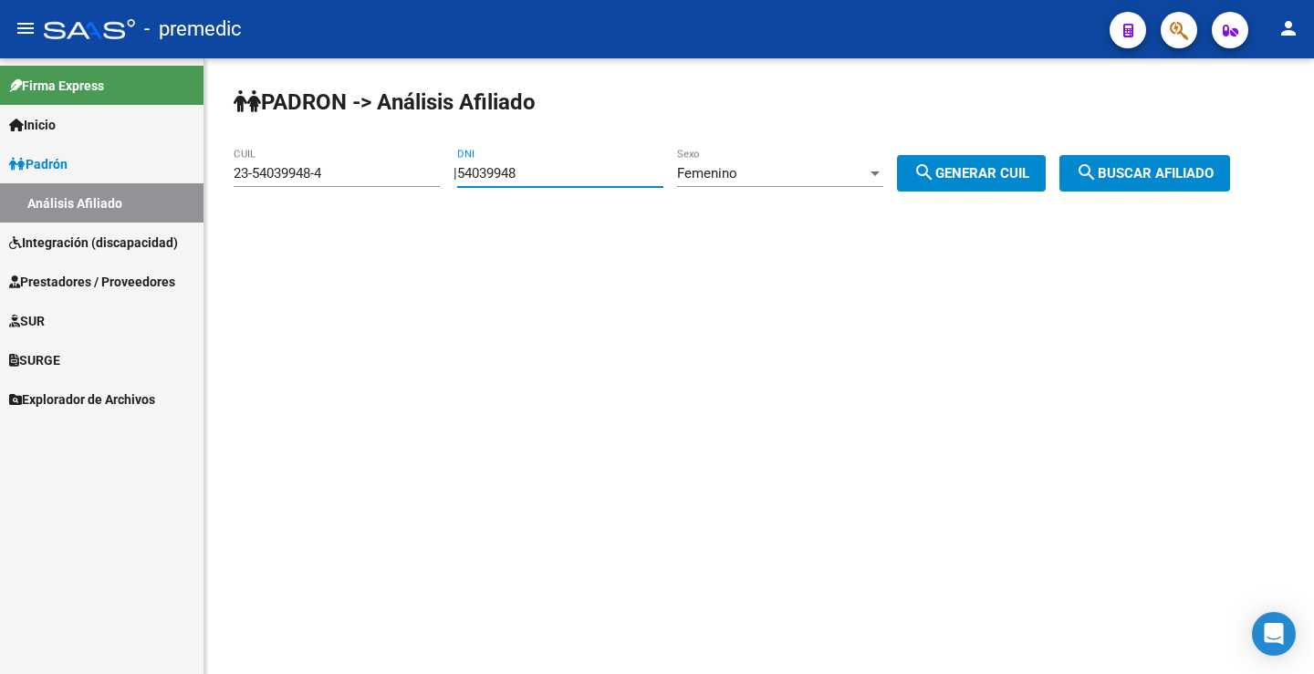
paste input "46098851"
type input "46098851"
drag, startPoint x: 807, startPoint y: 144, endPoint x: 797, endPoint y: 164, distance: 22.4
click at [806, 145] on div "PADRON -> Análisis Afiliado 23-54039948-4 CUIL | 46098851 DNI Femenino Sexo sea…" at bounding box center [758, 154] width 1109 height 192
click at [796, 166] on div "Femenino" at bounding box center [772, 173] width 190 height 16
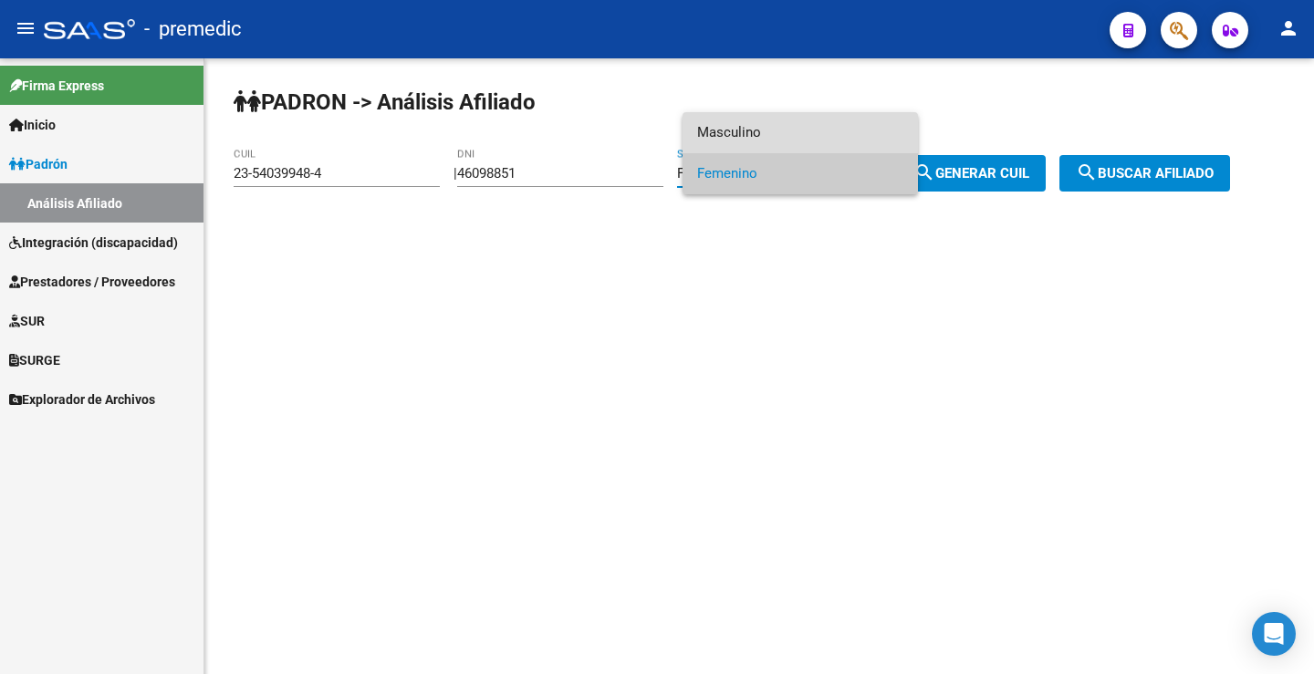
click at [753, 146] on span "Masculino" at bounding box center [800, 132] width 206 height 41
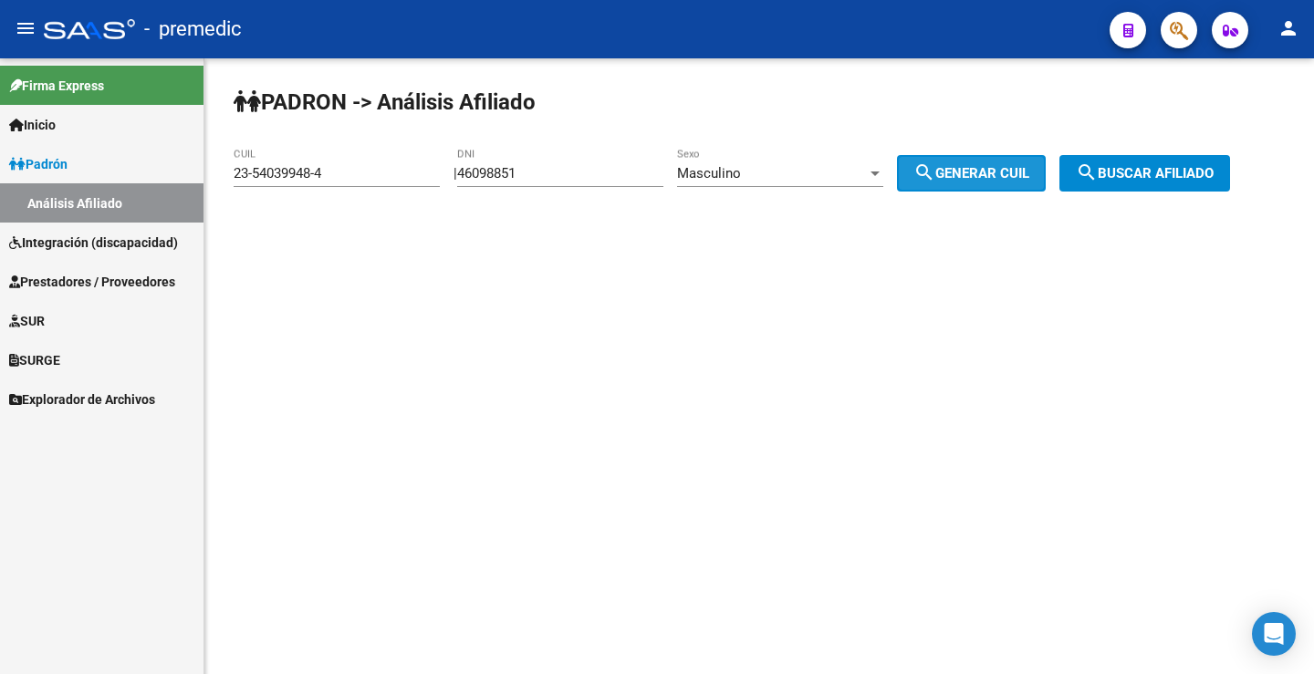
click at [999, 158] on button "search Generar CUIL" at bounding box center [971, 173] width 149 height 36
type input "23-46098851-9"
click at [999, 158] on button "search Generar CUIL" at bounding box center [971, 173] width 149 height 36
click at [1157, 182] on button "search Buscar afiliado" at bounding box center [1144, 173] width 171 height 36
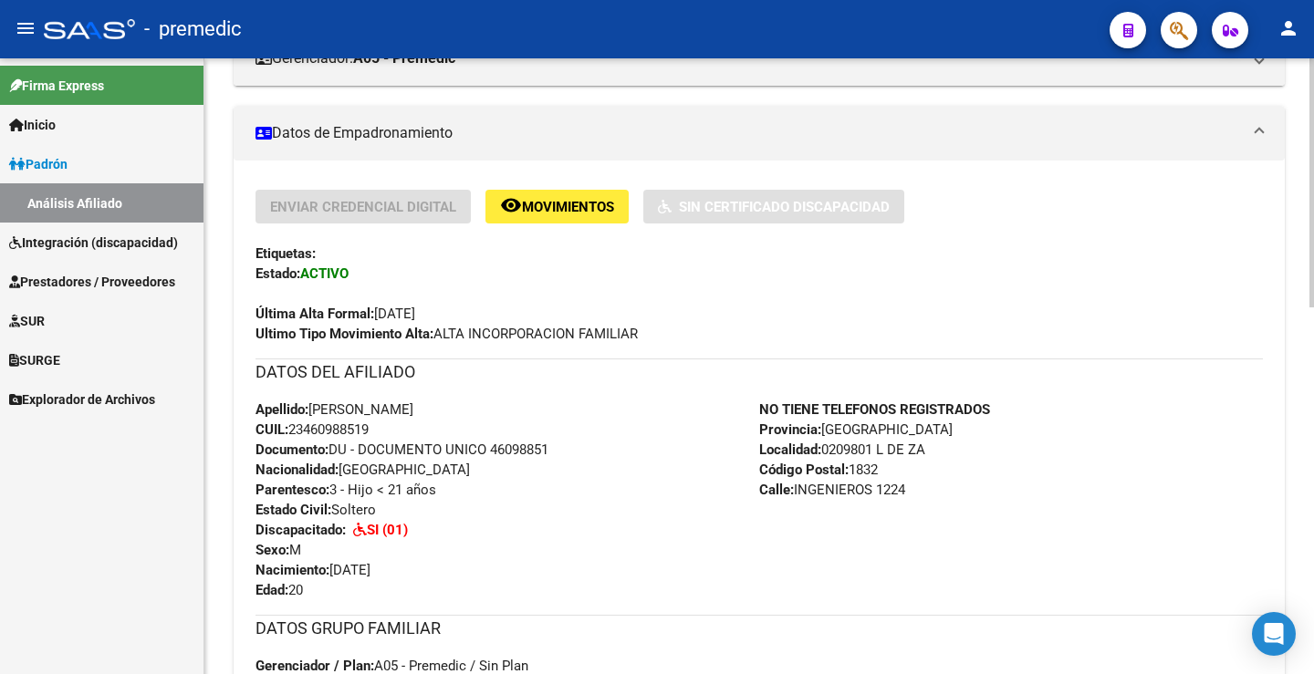
scroll to position [182, 0]
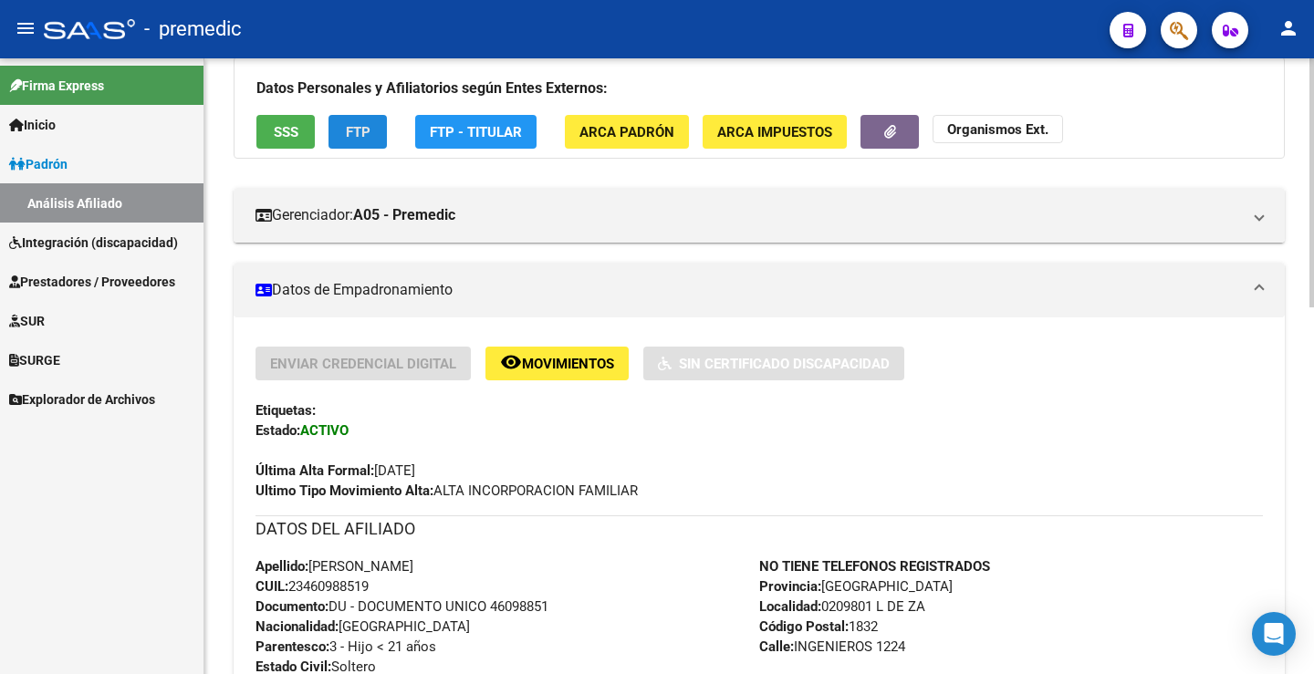
click at [342, 118] on button "FTP" at bounding box center [357, 132] width 58 height 34
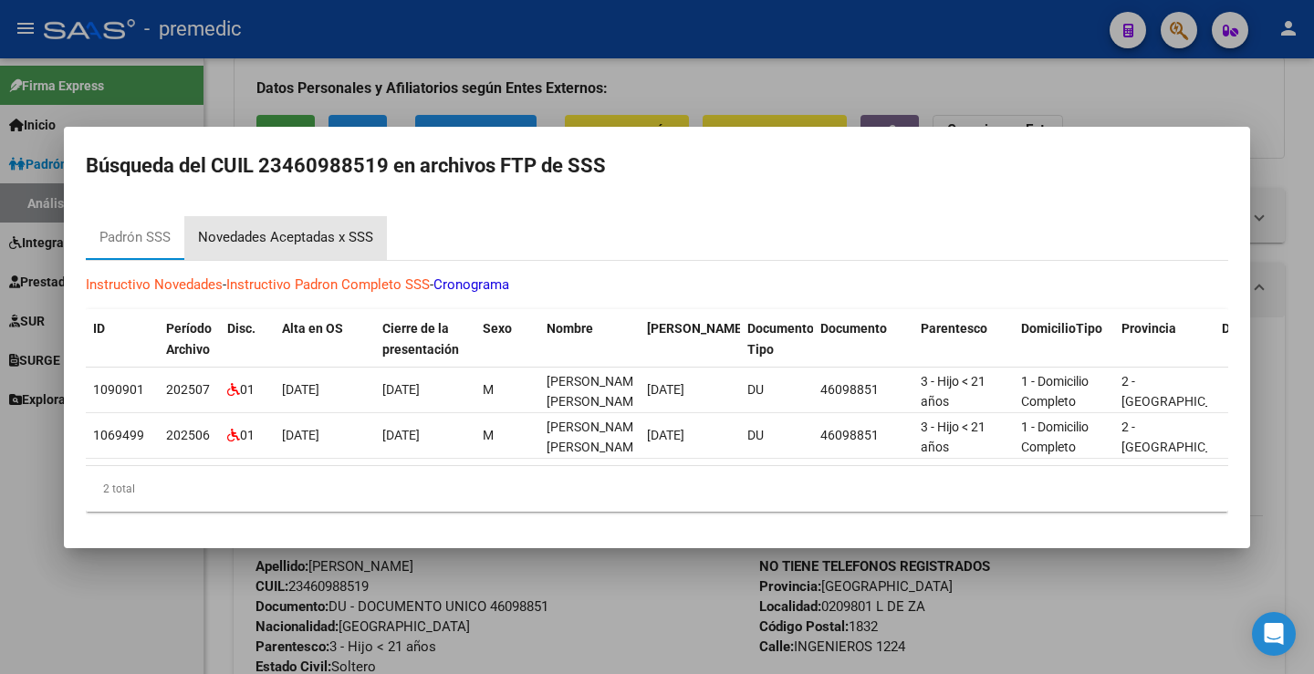
click at [309, 242] on div "Novedades Aceptadas x SSS" at bounding box center [285, 238] width 203 height 44
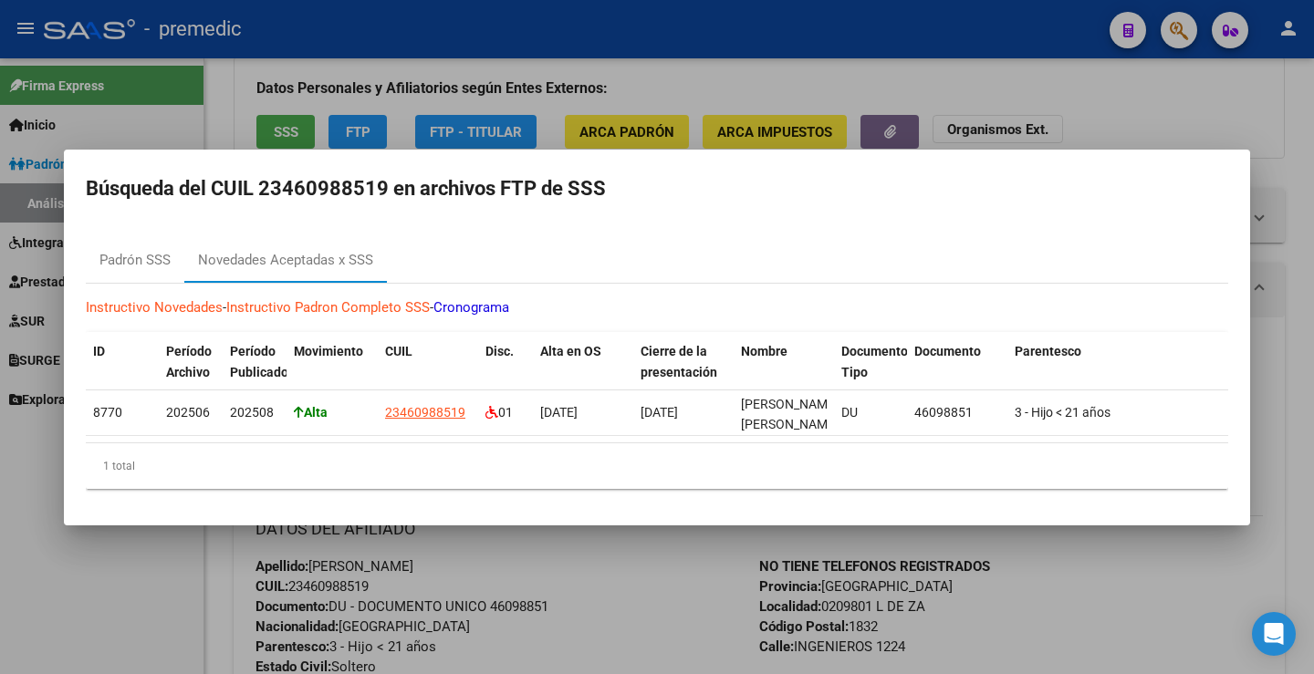
click at [1111, 72] on div at bounding box center [657, 337] width 1314 height 674
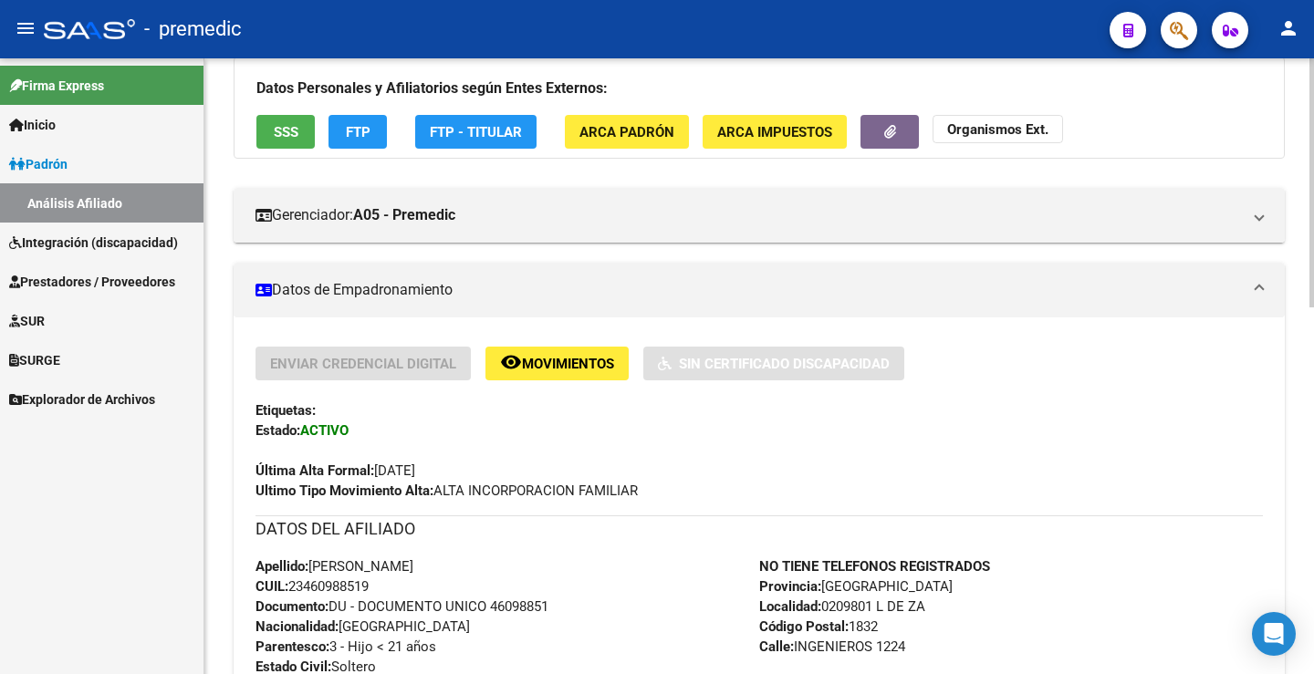
scroll to position [0, 0]
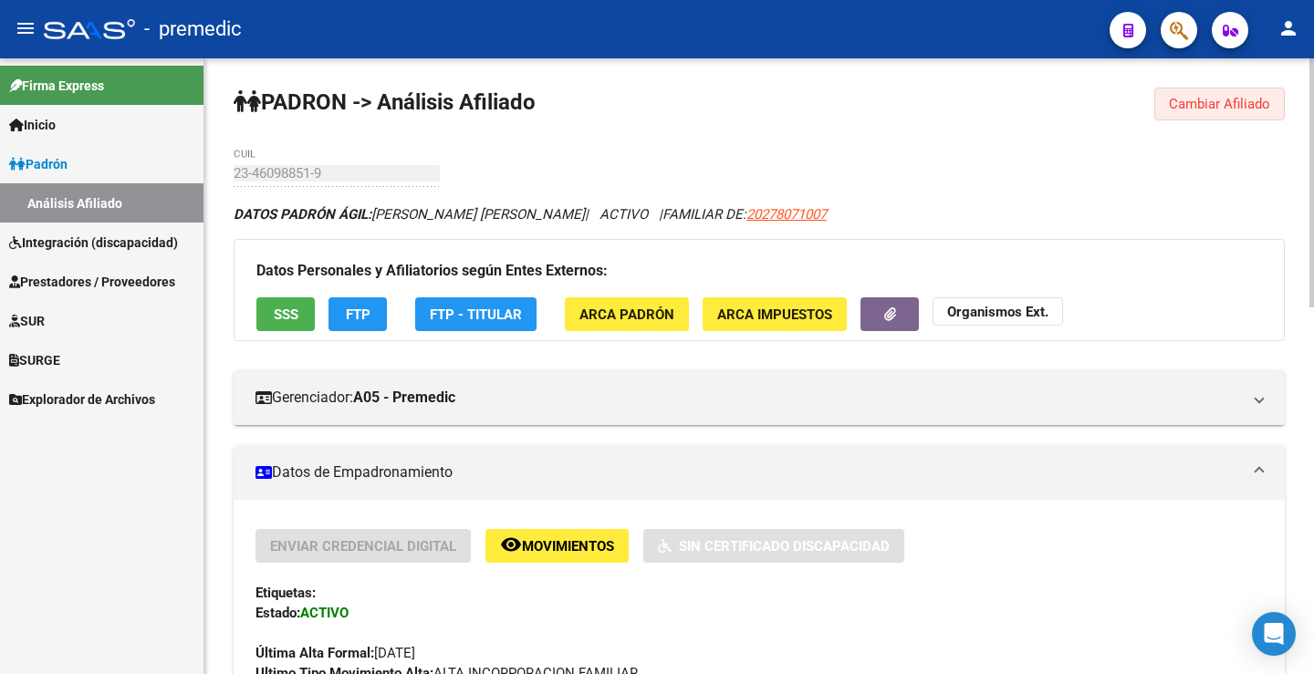
click at [1254, 109] on span "Cambiar Afiliado" at bounding box center [1219, 104] width 101 height 16
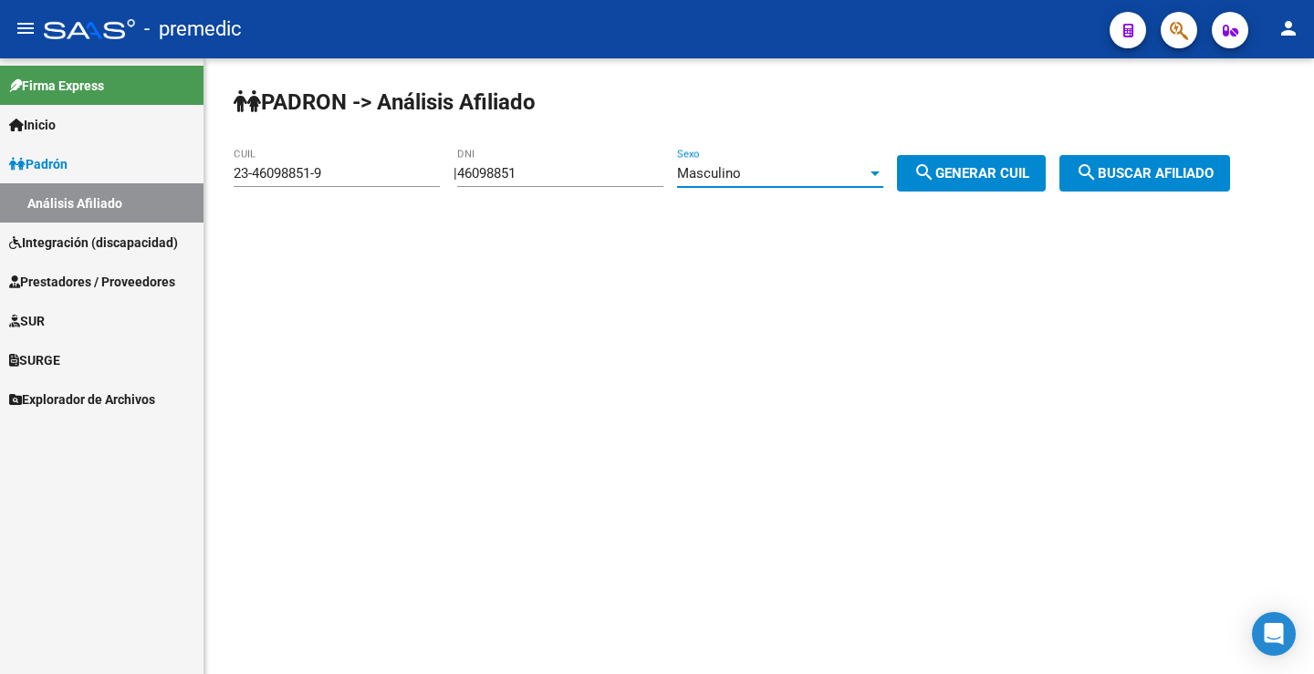
click at [762, 176] on div "Masculino" at bounding box center [772, 173] width 190 height 16
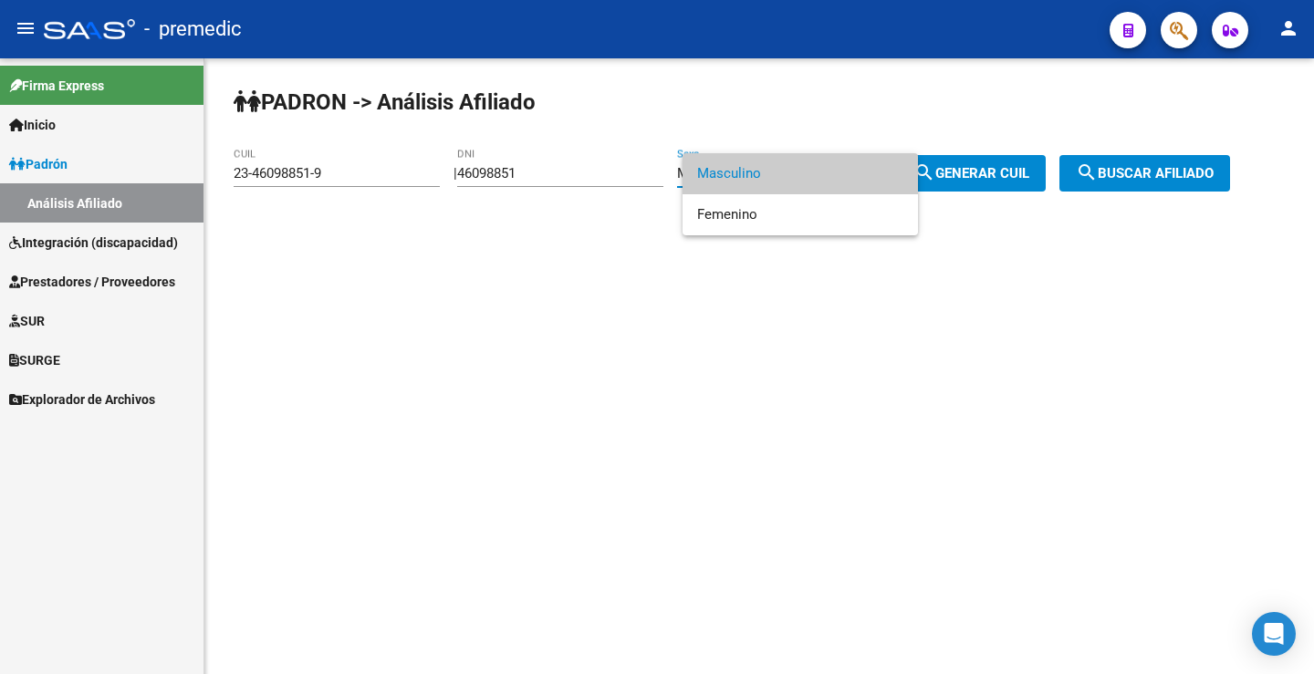
click at [550, 185] on div at bounding box center [657, 337] width 1314 height 674
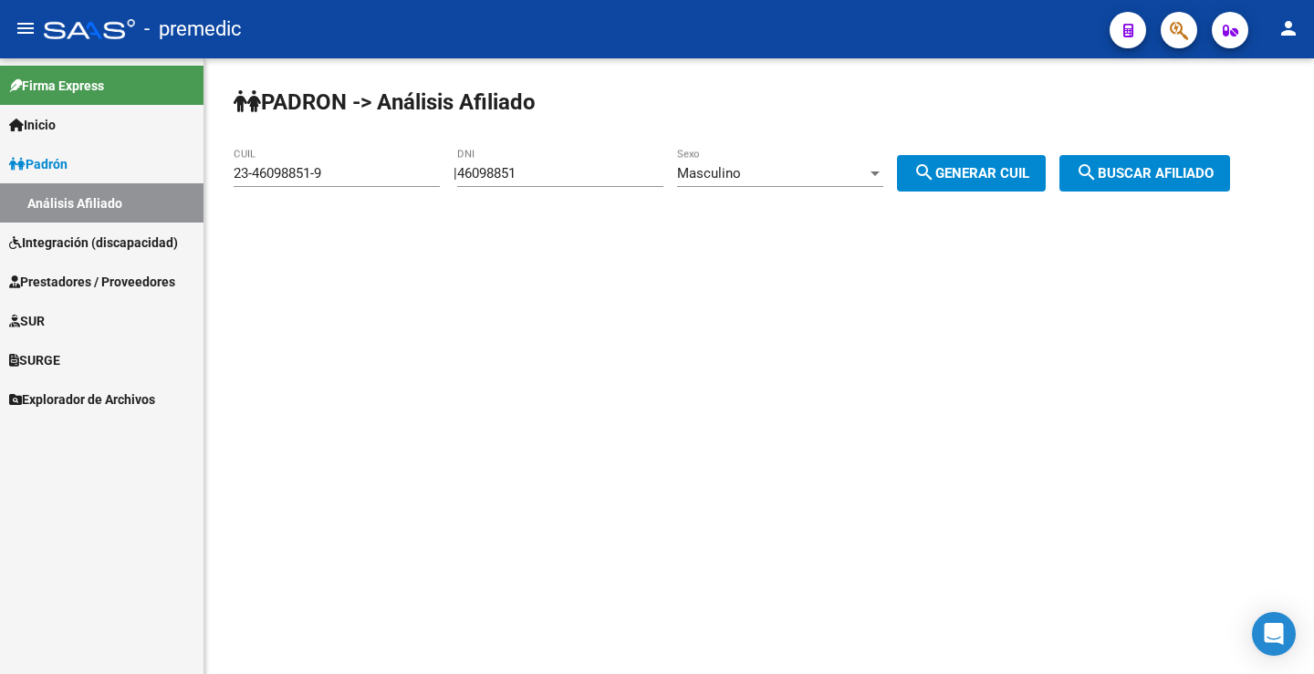
drag, startPoint x: 552, startPoint y: 182, endPoint x: 535, endPoint y: 171, distance: 20.5
click at [536, 172] on div "46098851 DNI" at bounding box center [560, 167] width 206 height 39
click at [538, 171] on input "46098851" at bounding box center [560, 173] width 206 height 16
drag, startPoint x: 553, startPoint y: 175, endPoint x: 392, endPoint y: 172, distance: 160.6
click at [392, 172] on app-analisis-afiliado "PADRON -> Análisis Afiliado 23-46098851-9 CUIL | 46098851 DNI Masculino Sexo se…" at bounding box center [739, 173] width 1010 height 16
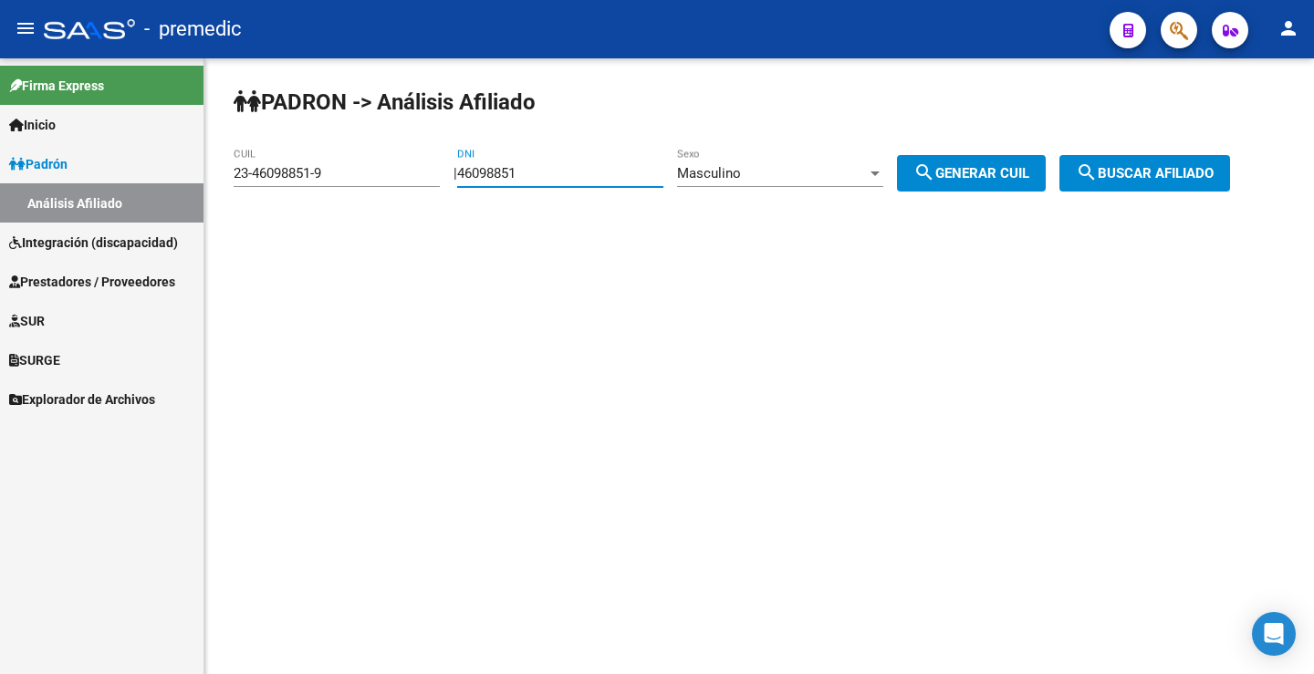
paste input "9189610"
type input "49189610"
click at [841, 172] on div "Masculino" at bounding box center [772, 173] width 190 height 16
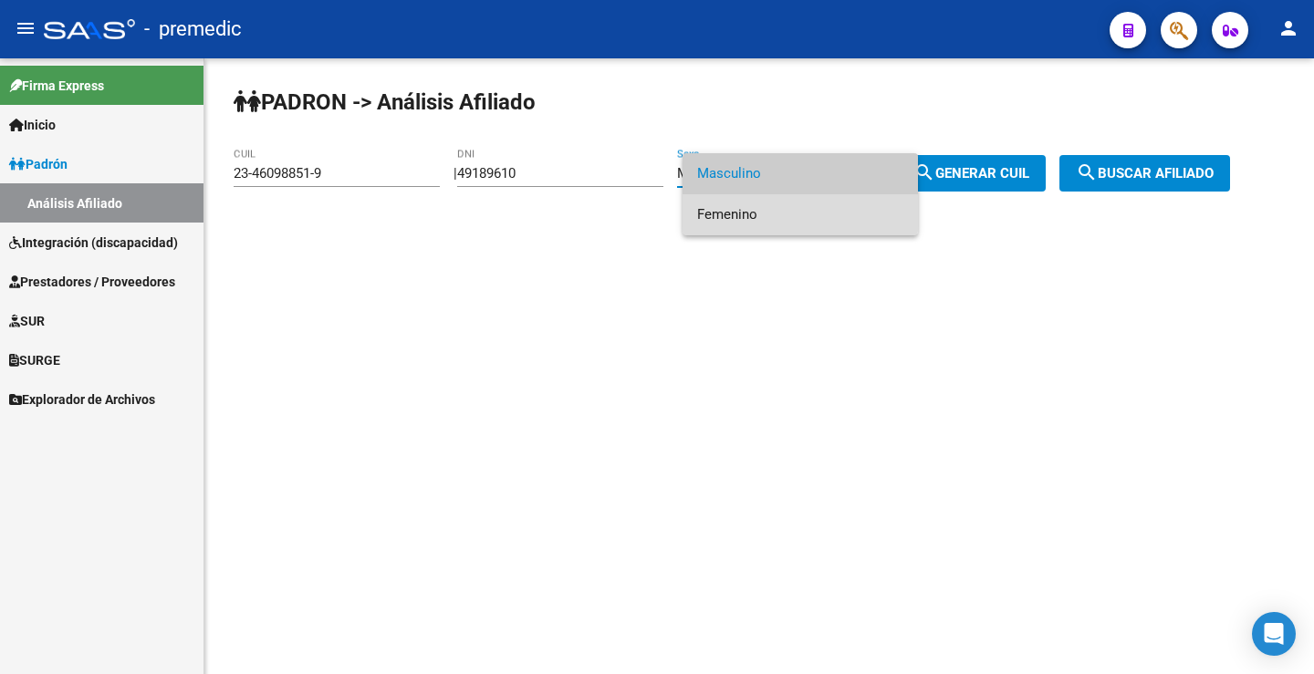
drag, startPoint x: 727, startPoint y: 213, endPoint x: 999, endPoint y: 186, distance: 273.1
click at [727, 213] on span "Femenino" at bounding box center [800, 214] width 206 height 41
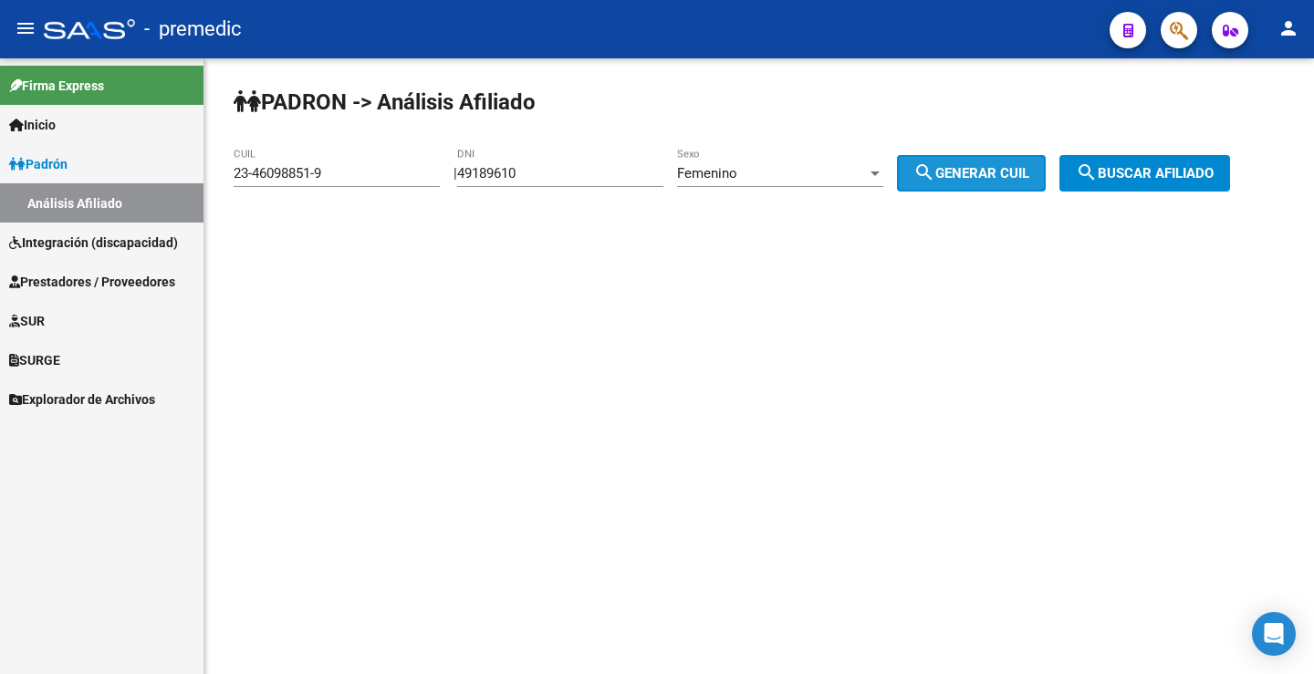
click at [1001, 172] on span "search Generar CUIL" at bounding box center [971, 173] width 116 height 16
type input "27-49189610-3"
click at [1001, 172] on span "search Generar CUIL" at bounding box center [971, 173] width 116 height 16
click at [1013, 172] on span "search Generar CUIL" at bounding box center [971, 173] width 116 height 16
click at [1160, 182] on button "search Buscar afiliado" at bounding box center [1144, 173] width 171 height 36
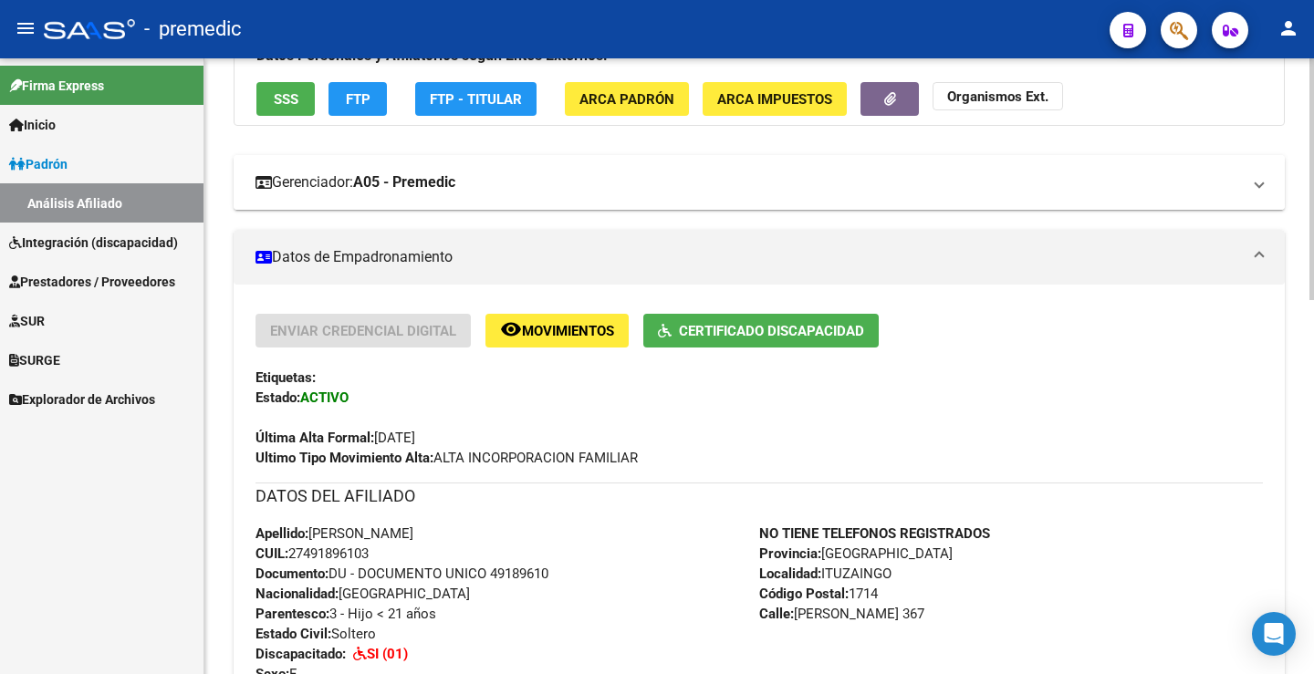
scroll to position [182, 0]
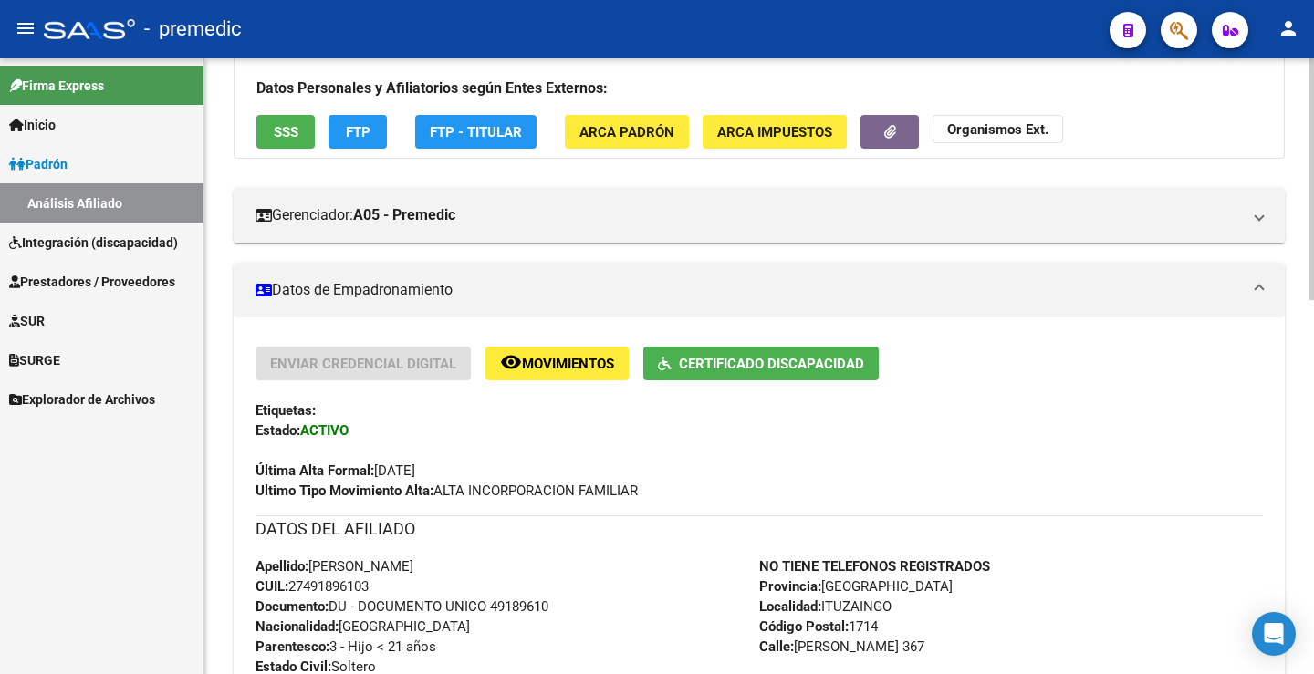
click at [372, 137] on button "FTP" at bounding box center [357, 132] width 58 height 34
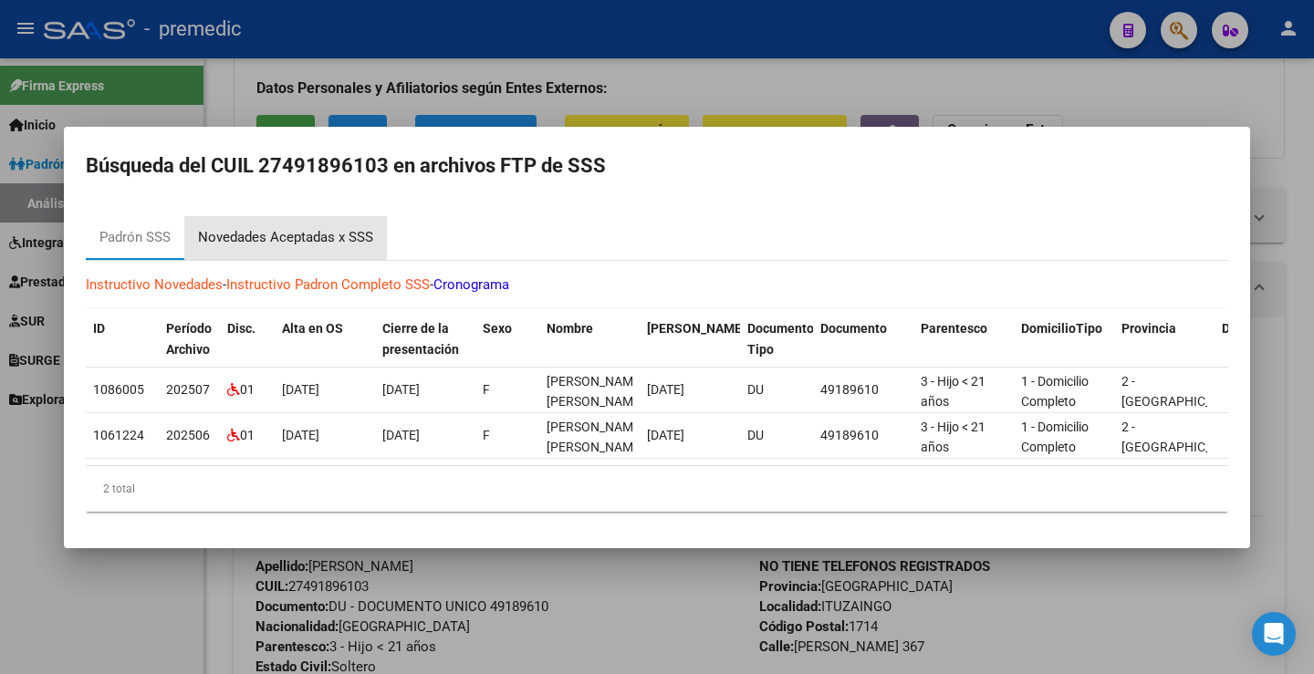
click at [349, 227] on div "Novedades Aceptadas x SSS" at bounding box center [285, 237] width 175 height 21
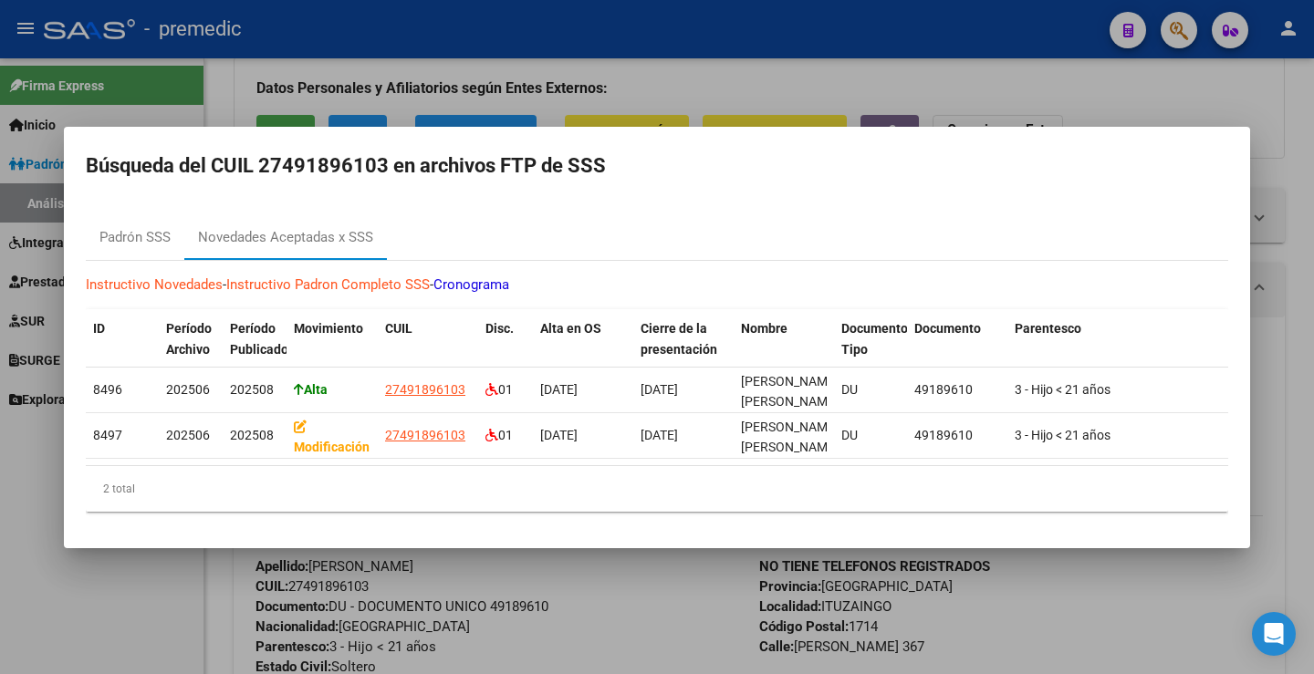
click at [929, 89] on div at bounding box center [657, 337] width 1314 height 674
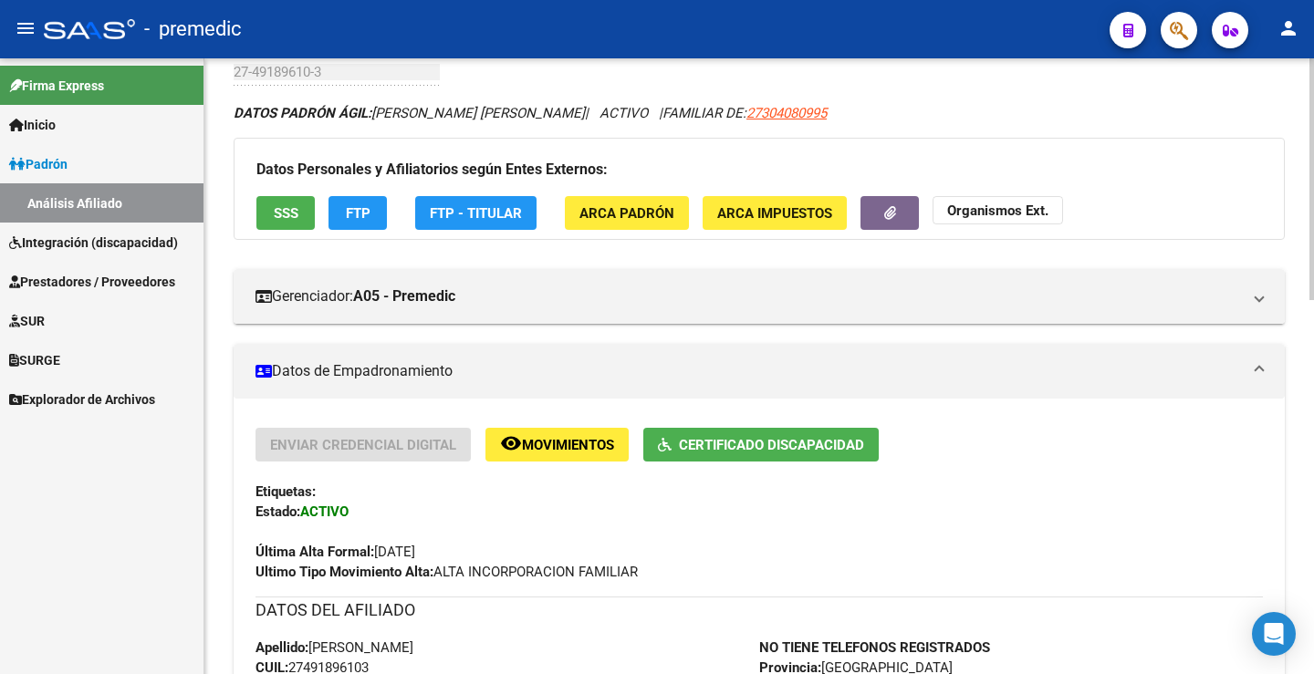
scroll to position [91, 0]
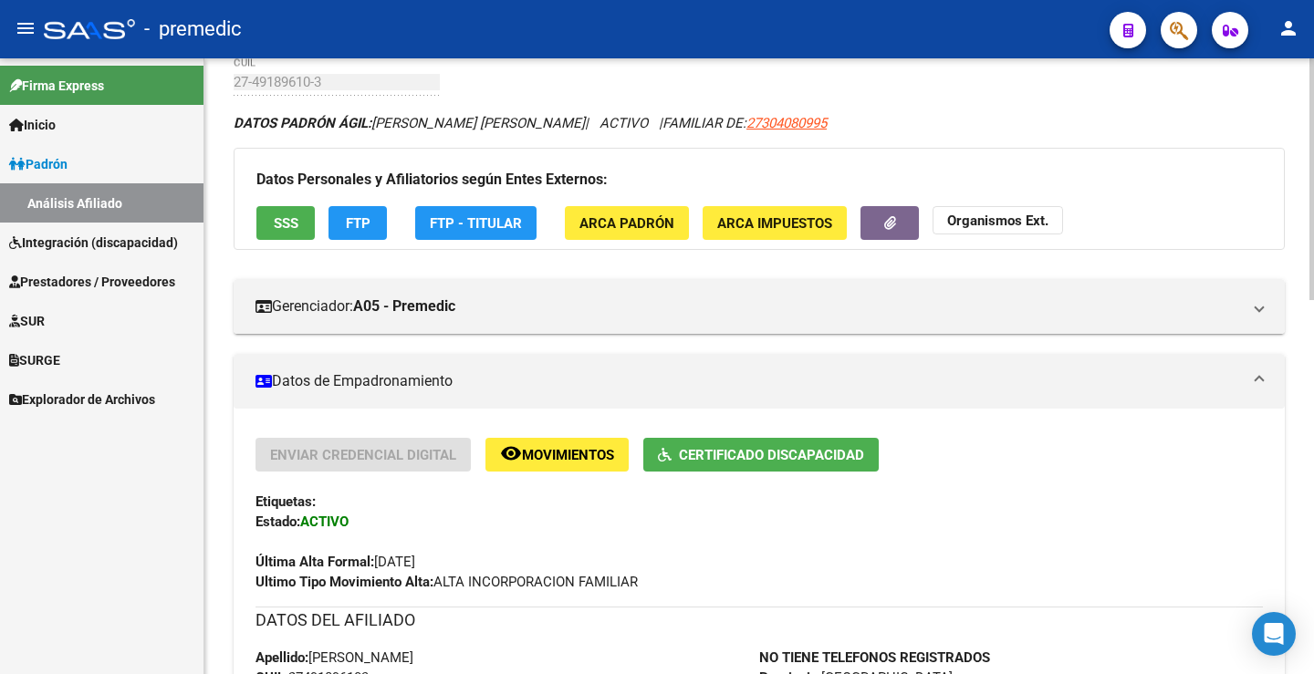
drag, startPoint x: 1224, startPoint y: 189, endPoint x: 1011, endPoint y: 202, distance: 213.9
click at [1222, 190] on h3 "Datos Personales y Afiliatorios según Entes Externos:" at bounding box center [758, 180] width 1005 height 26
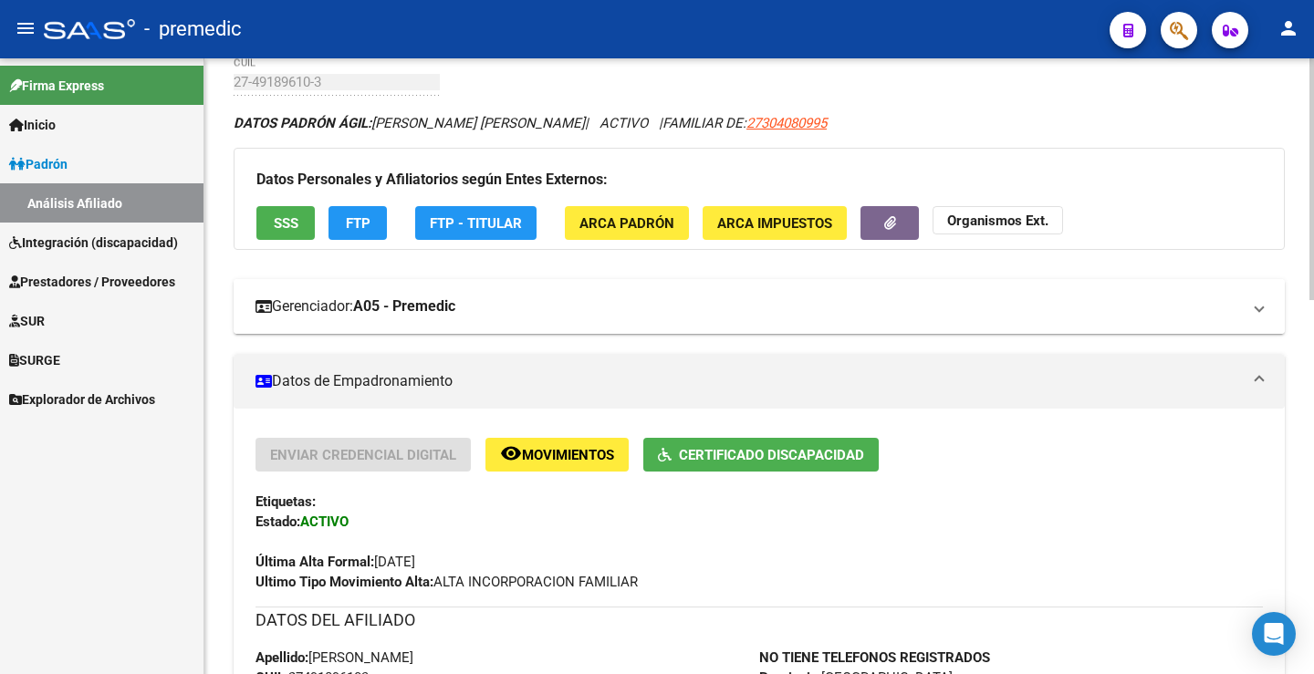
scroll to position [0, 0]
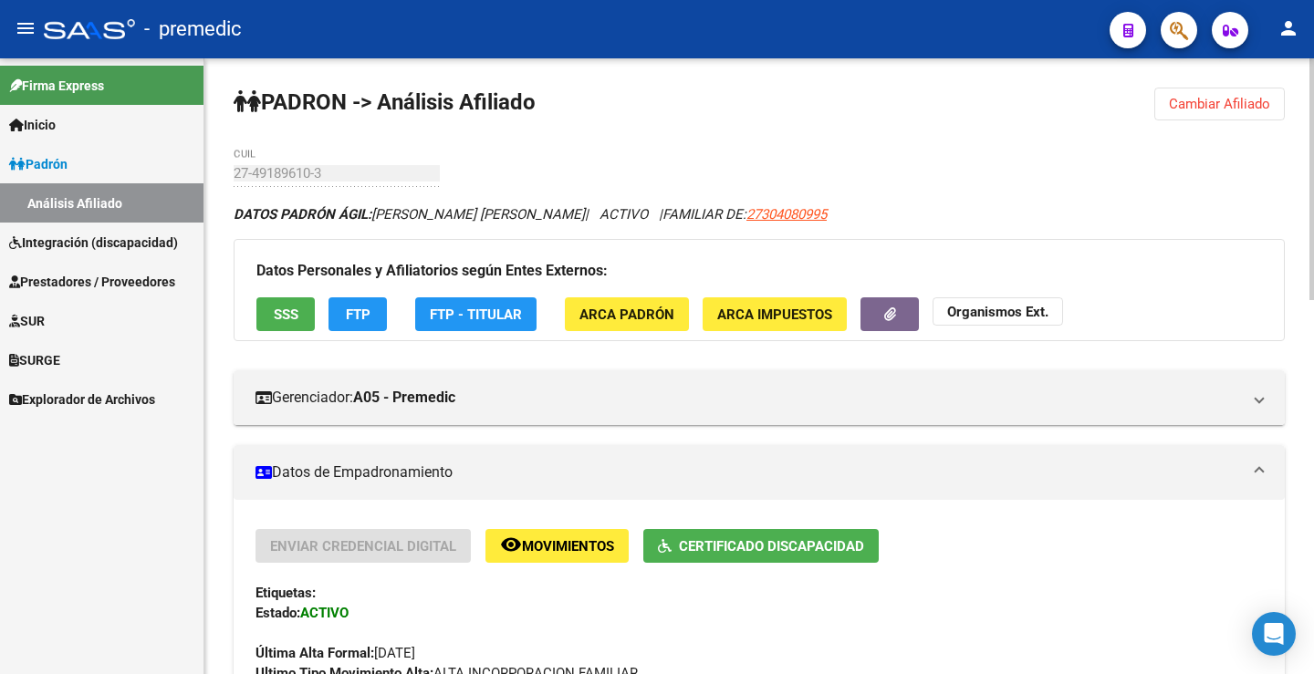
click at [1204, 112] on button "Cambiar Afiliado" at bounding box center [1219, 104] width 130 height 33
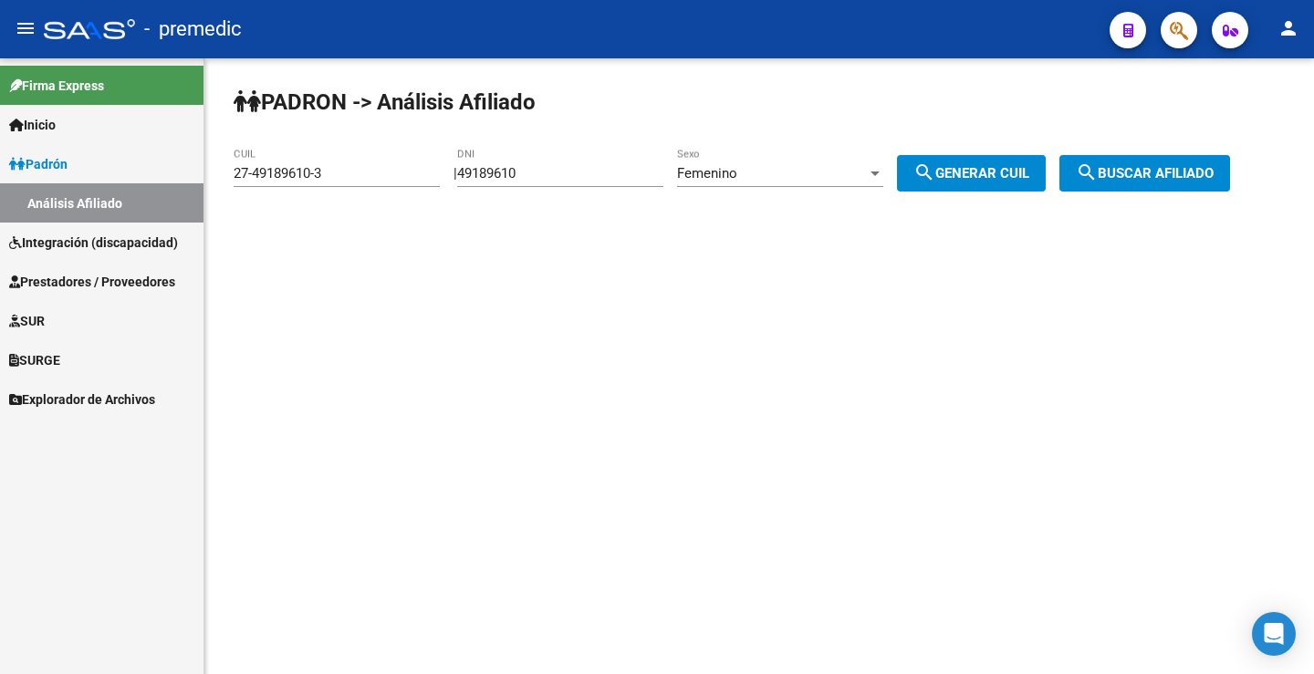
drag, startPoint x: 568, startPoint y: 174, endPoint x: 342, endPoint y: 167, distance: 226.4
click at [342, 167] on app-analisis-afiliado "PADRON -> Análisis Afiliado 27-49189610-3 CUIL | 49189610 DNI Femenino Sexo sea…" at bounding box center [739, 173] width 1010 height 16
paste input "55431359"
type input "55431359"
click at [804, 176] on div "Femenino" at bounding box center [772, 173] width 190 height 16
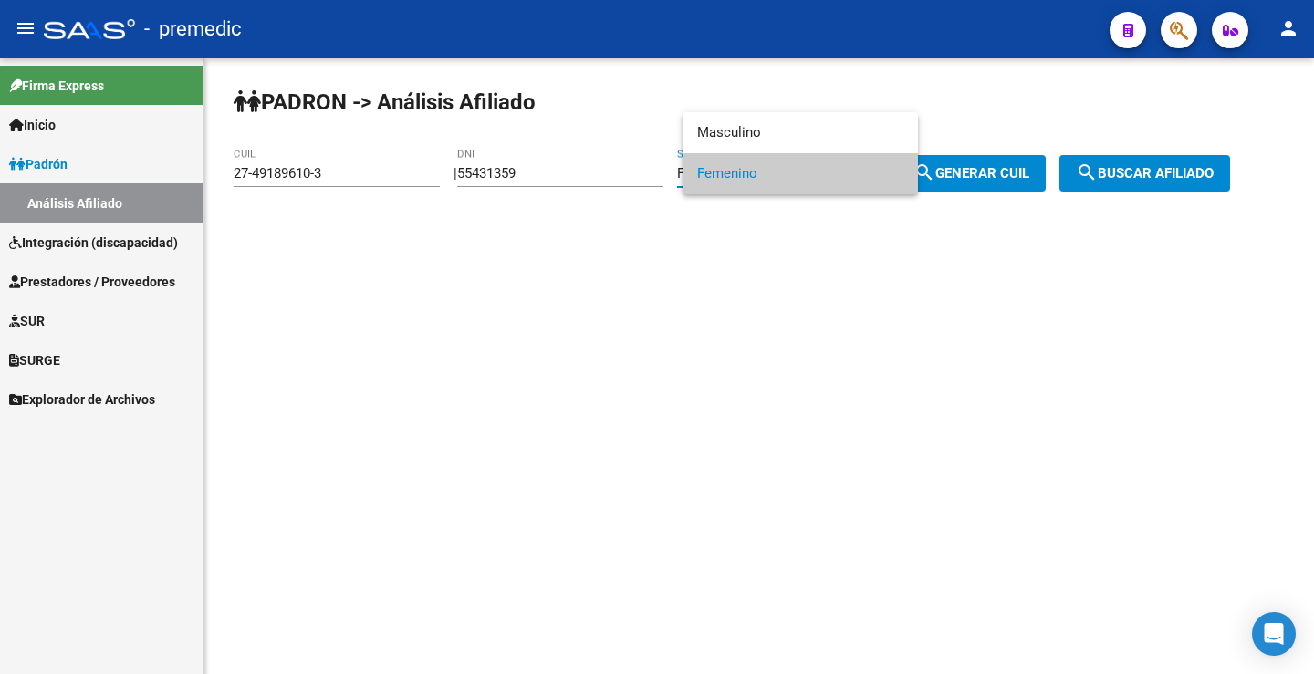
click at [804, 176] on span "Femenino" at bounding box center [800, 173] width 206 height 41
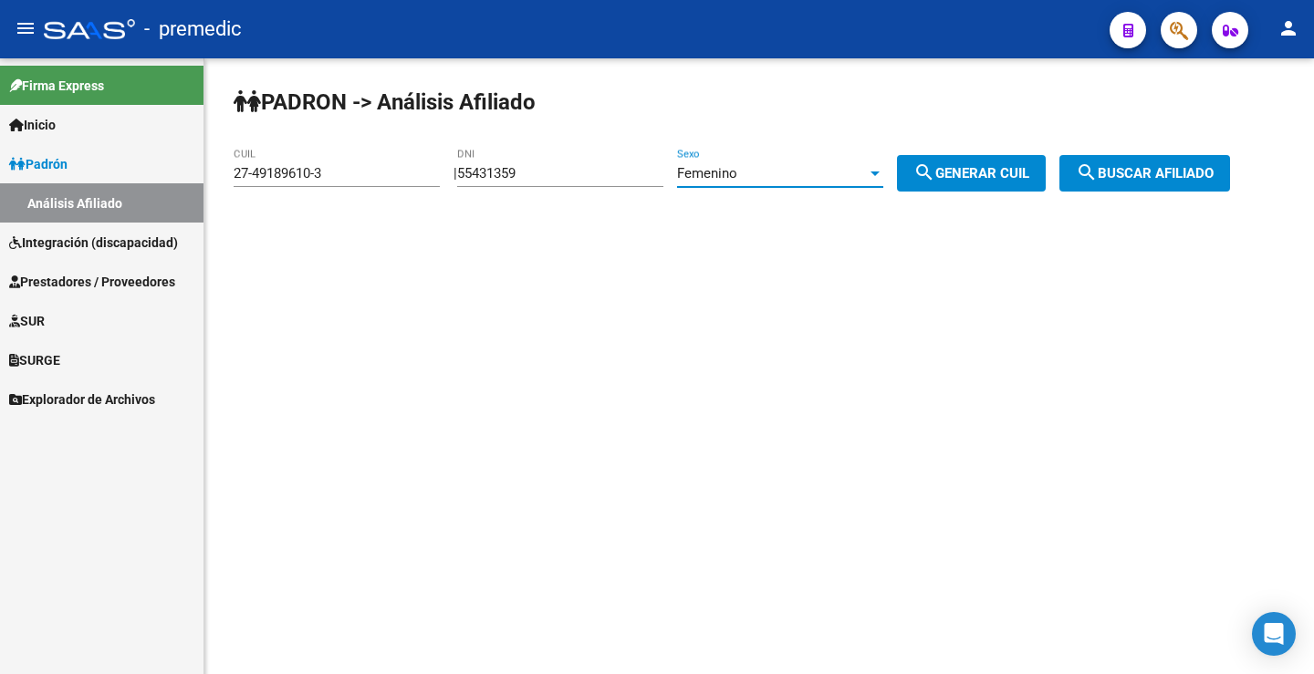
click at [984, 172] on span "search Generar CUIL" at bounding box center [971, 173] width 116 height 16
type input "27-55431359-6"
click at [984, 172] on span "search Generar CUIL" at bounding box center [971, 173] width 116 height 16
click at [1177, 172] on span "search Buscar afiliado" at bounding box center [1145, 173] width 138 height 16
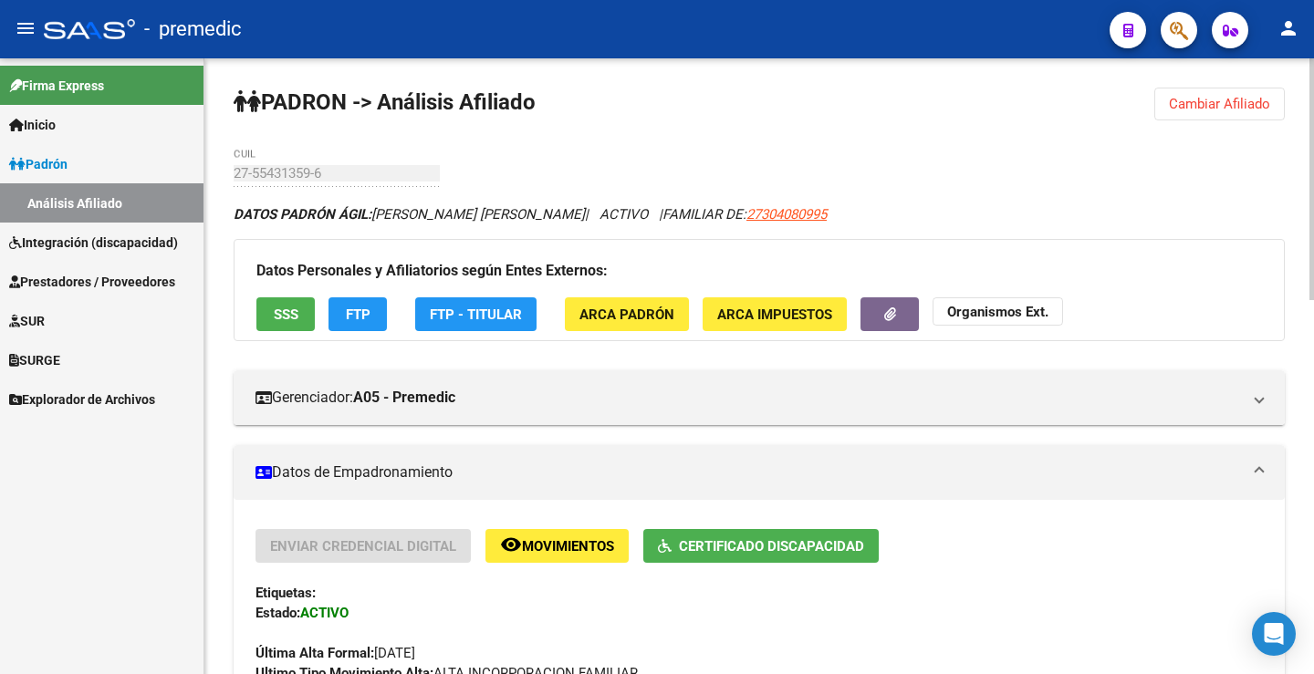
click at [750, 629] on div "Última Alta Formal: 01/06/2025" at bounding box center [758, 643] width 1007 height 40
click at [1201, 114] on button "Cambiar Afiliado" at bounding box center [1219, 104] width 130 height 33
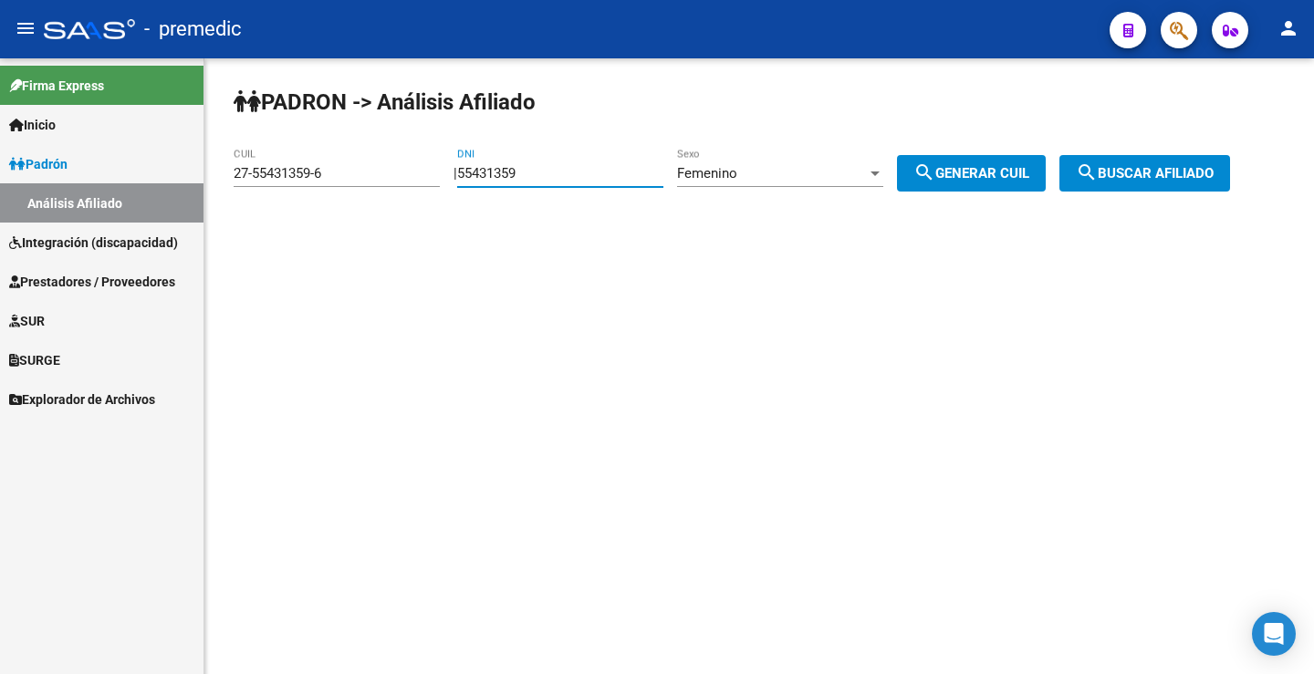
drag, startPoint x: 505, startPoint y: 171, endPoint x: 199, endPoint y: 141, distance: 307.9
click at [199, 141] on mat-sidenav-container "Firma Express Inicio Instructivos Contacto OS Padrón Análisis Afiliado Integrac…" at bounding box center [657, 366] width 1314 height 616
paste input "7981402"
type input "57981402"
click at [744, 155] on div "Femenino Sexo" at bounding box center [780, 167] width 206 height 39
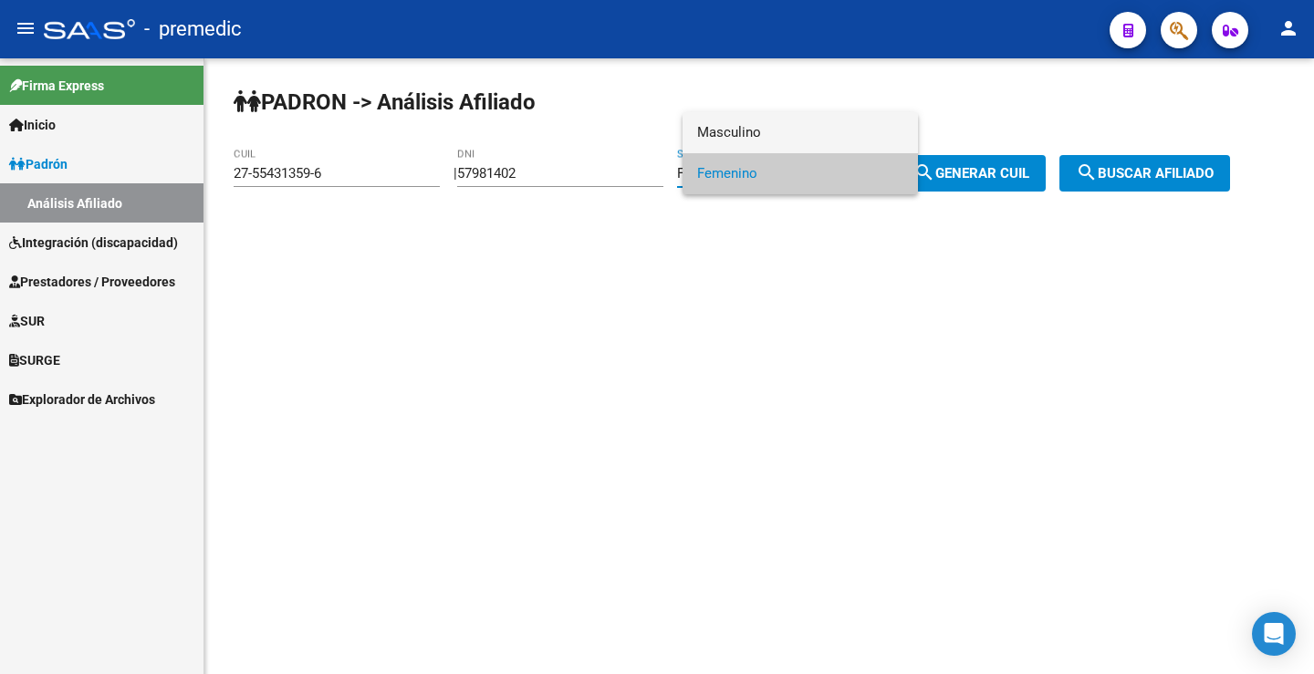
click at [757, 120] on span "Masculino" at bounding box center [800, 132] width 206 height 41
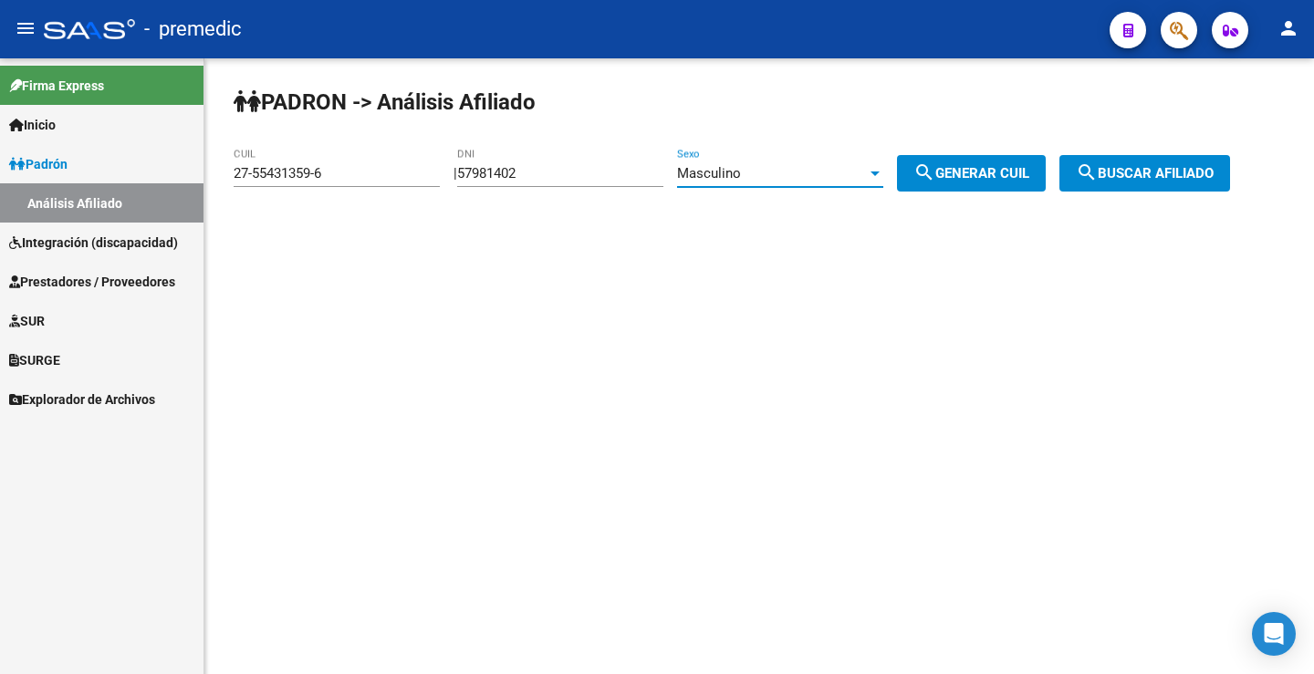
click at [990, 151] on div "PADRON -> Análisis Afiliado 27-55431359-6 CUIL | 57981402 DNI Masculino Sexo se…" at bounding box center [758, 154] width 1109 height 192
click at [989, 177] on span "search Generar CUIL" at bounding box center [971, 173] width 116 height 16
type input "20-57981402-1"
drag, startPoint x: 1189, startPoint y: 180, endPoint x: 1187, endPoint y: 189, distance: 9.3
click at [1189, 181] on span "search Buscar afiliado" at bounding box center [1145, 173] width 138 height 16
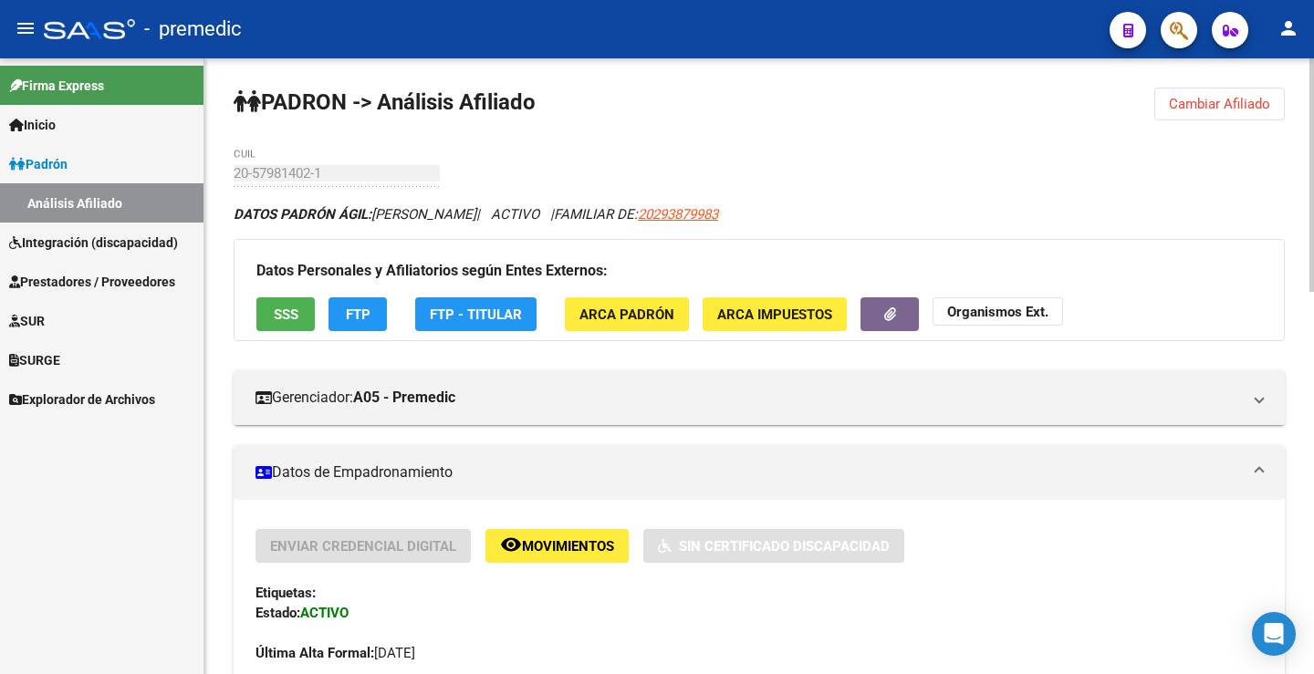
click at [359, 328] on button "FTP" at bounding box center [357, 314] width 58 height 34
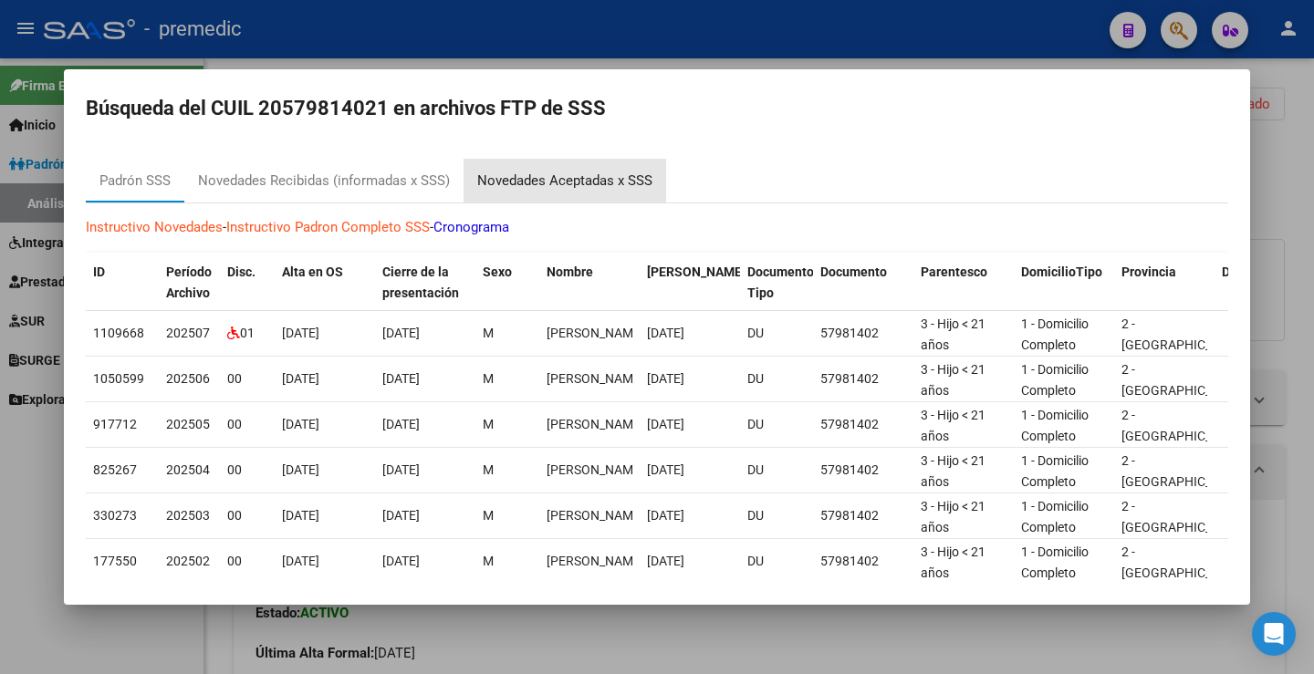
click at [640, 167] on div "Novedades Aceptadas x SSS" at bounding box center [564, 181] width 203 height 44
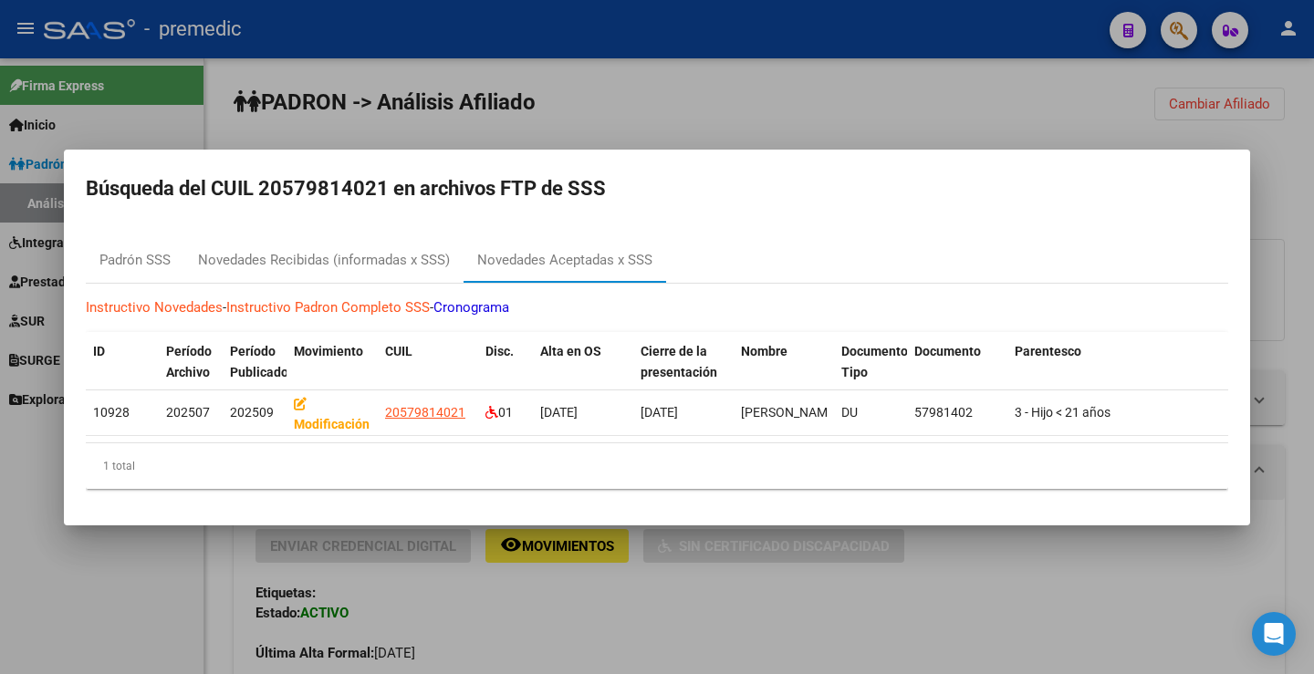
click at [1066, 119] on div at bounding box center [657, 337] width 1314 height 674
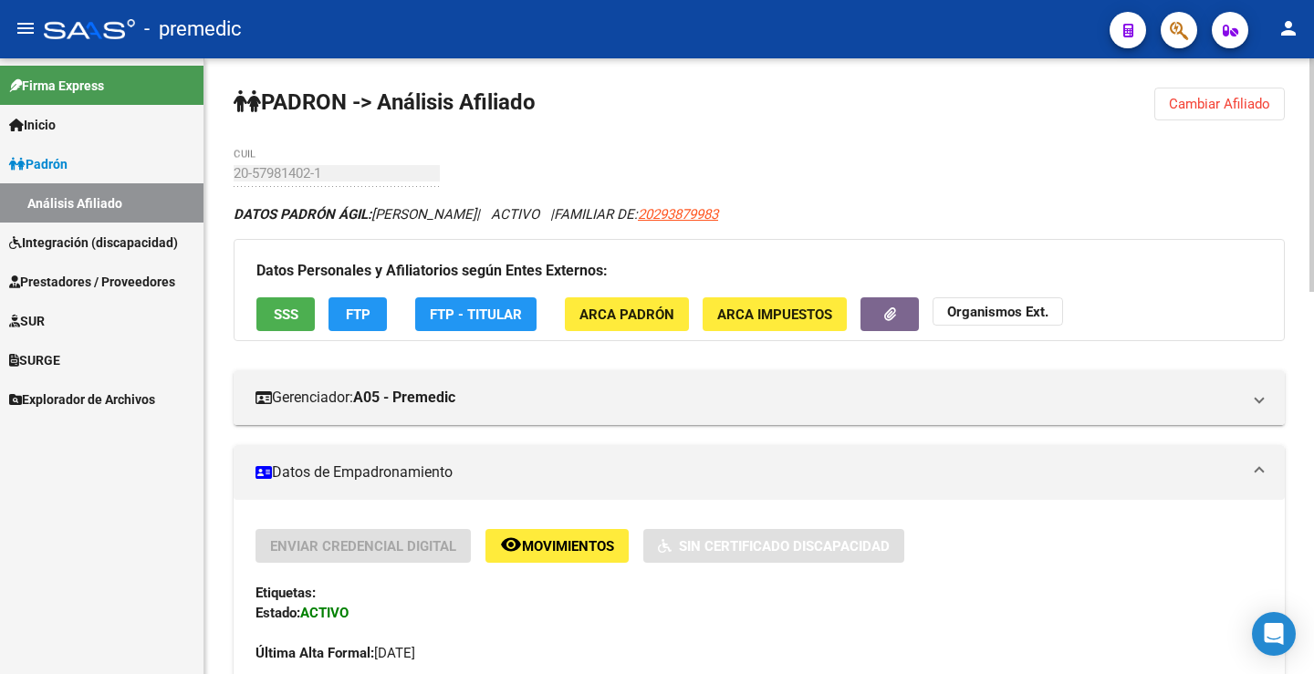
drag, startPoint x: 1232, startPoint y: 104, endPoint x: 1207, endPoint y: 109, distance: 25.9
click at [1232, 104] on span "Cambiar Afiliado" at bounding box center [1219, 104] width 101 height 16
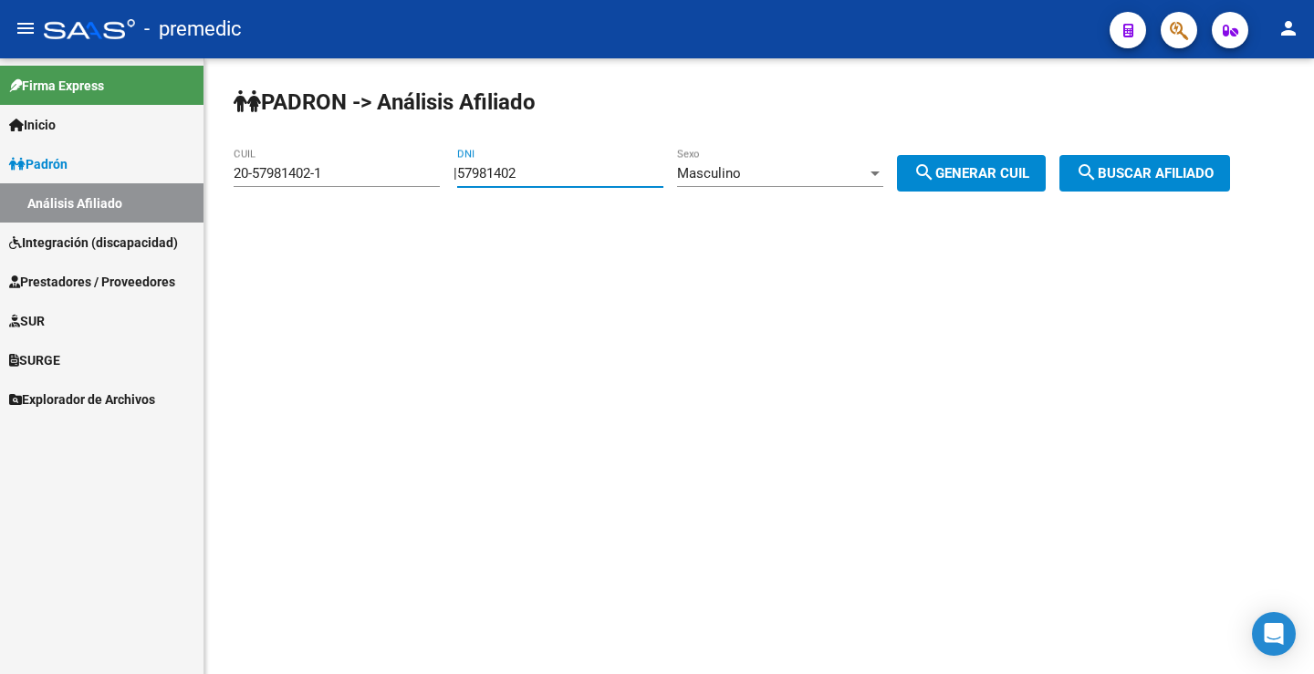
drag, startPoint x: 562, startPoint y: 178, endPoint x: 184, endPoint y: 174, distance: 377.7
click at [184, 174] on mat-sidenav-container "Firma Express Inicio Instructivos Contacto OS Padrón Análisis Afiliado Integrac…" at bounding box center [657, 366] width 1314 height 616
paste input "9453541"
type input "59453541"
click at [619, 192] on div "59453541 DNI" at bounding box center [560, 176] width 206 height 57
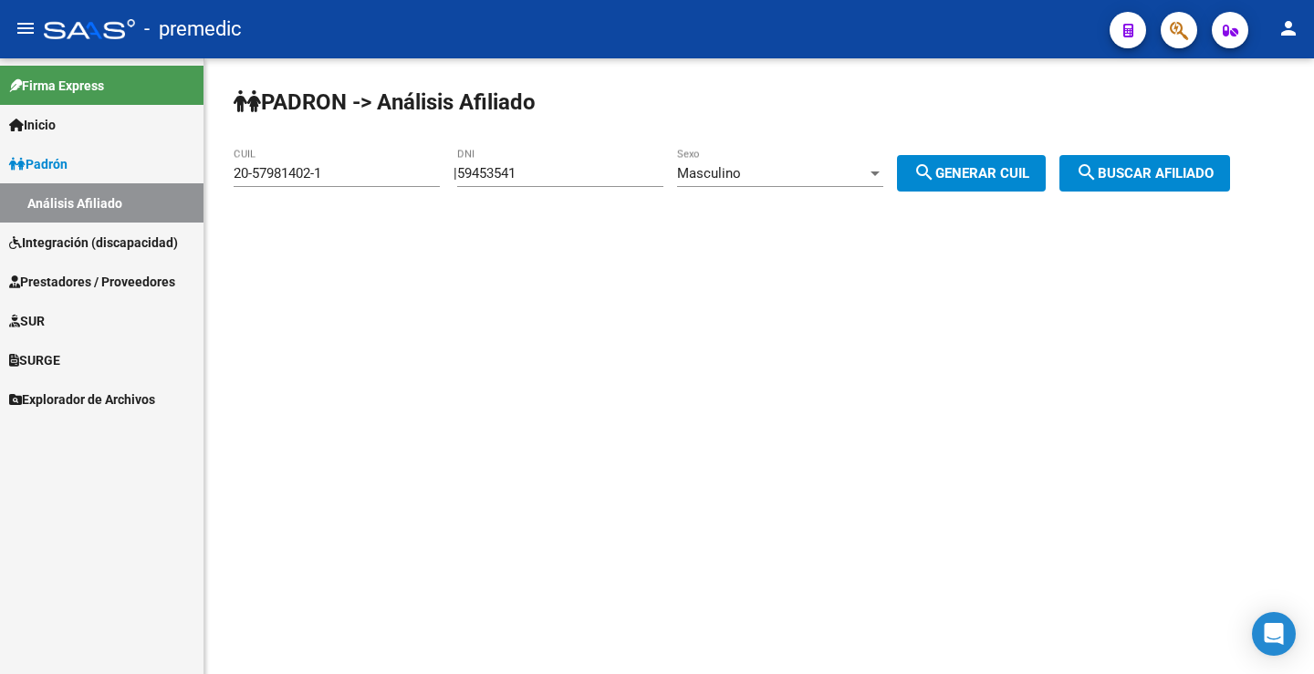
click at [726, 171] on span "Masculino" at bounding box center [709, 173] width 64 height 16
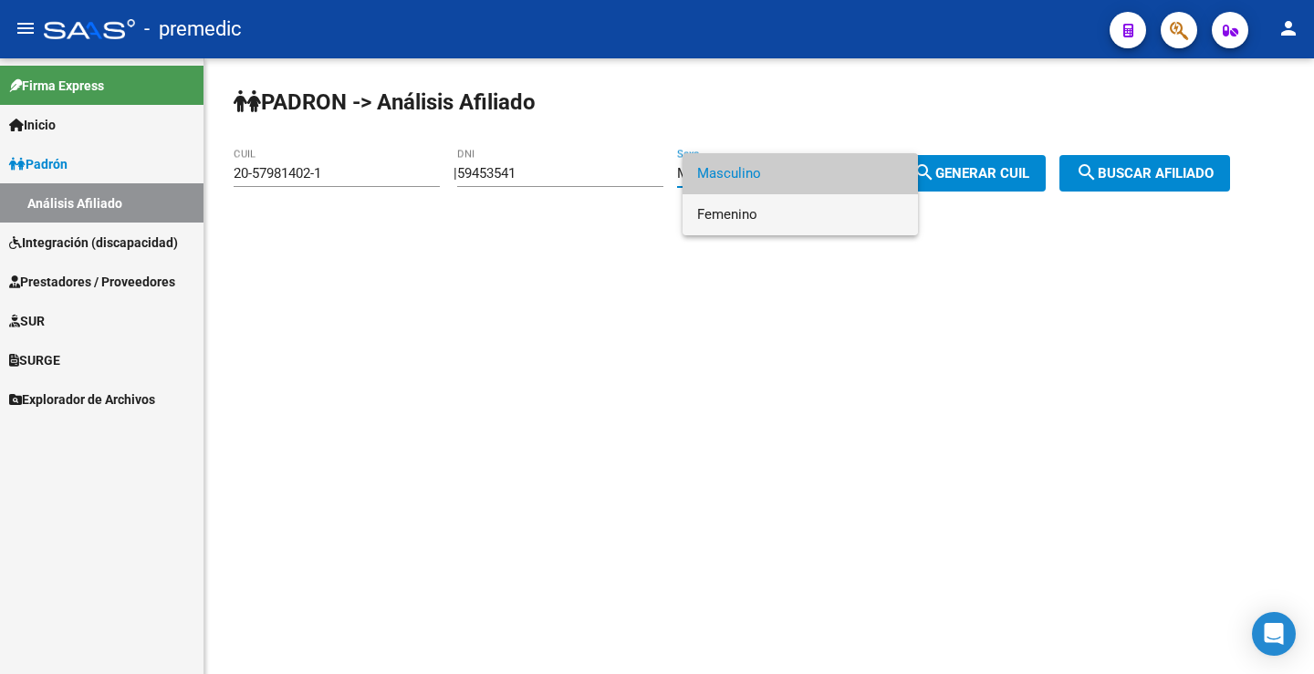
click at [727, 217] on span "Femenino" at bounding box center [800, 214] width 206 height 41
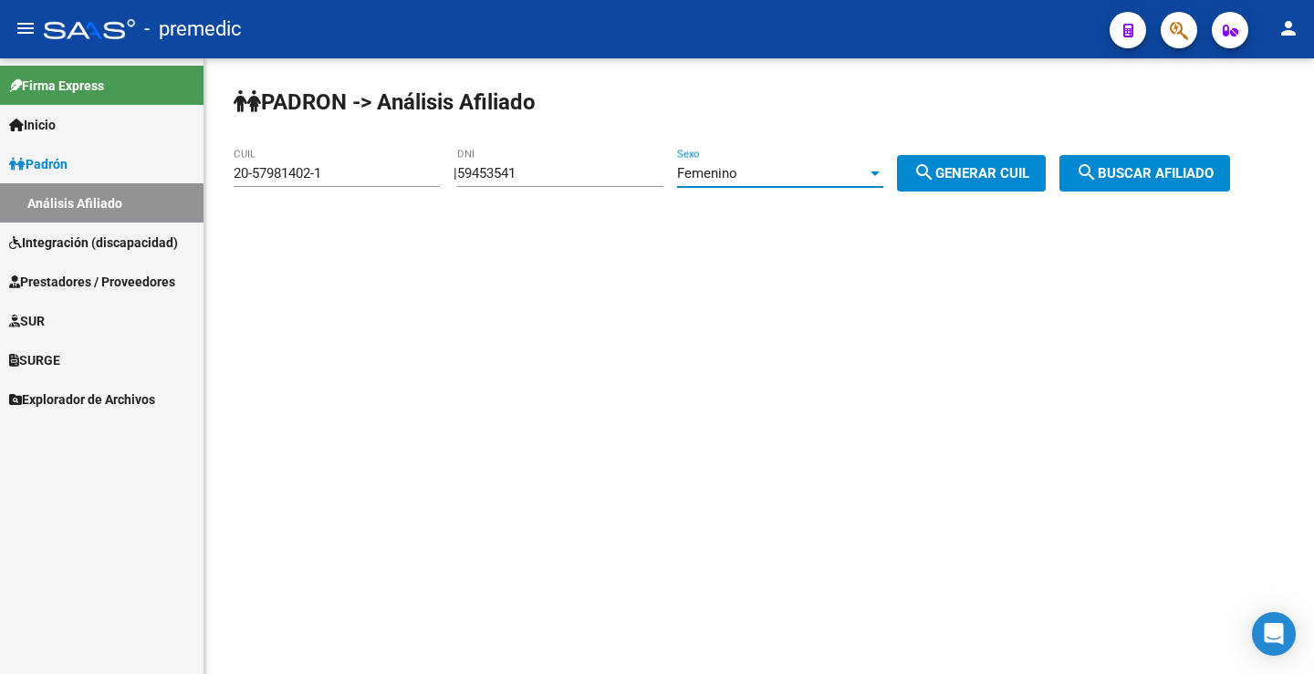
click at [976, 143] on div "PADRON -> Análisis Afiliado 20-57981402-1 CUIL | 59453541 DNI Femenino Sexo sea…" at bounding box center [758, 154] width 1109 height 192
click at [972, 167] on button "search Generar CUIL" at bounding box center [971, 173] width 149 height 36
type input "27-59453541-9"
click at [972, 167] on span "search Generar CUIL" at bounding box center [971, 173] width 116 height 16
click at [1174, 176] on span "search Buscar afiliado" at bounding box center [1145, 173] width 138 height 16
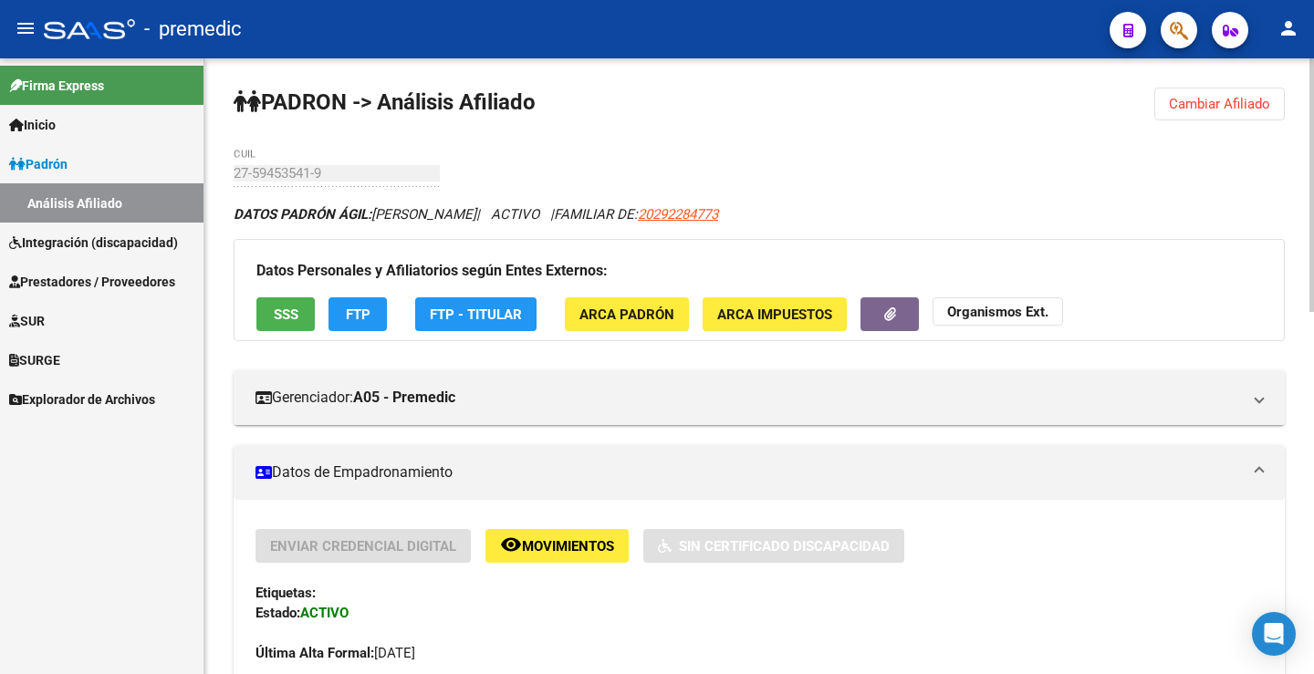
click at [332, 317] on button "FTP" at bounding box center [357, 314] width 58 height 34
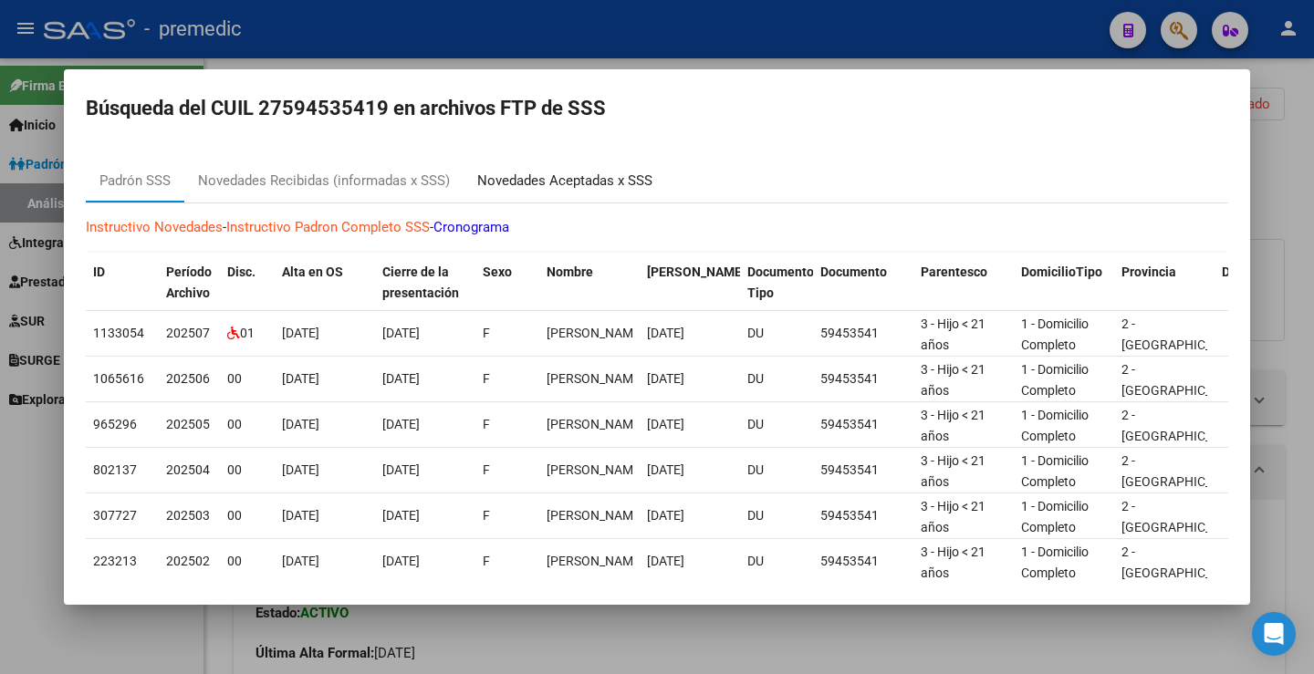
click at [591, 174] on div "Novedades Aceptadas x SSS" at bounding box center [564, 181] width 175 height 21
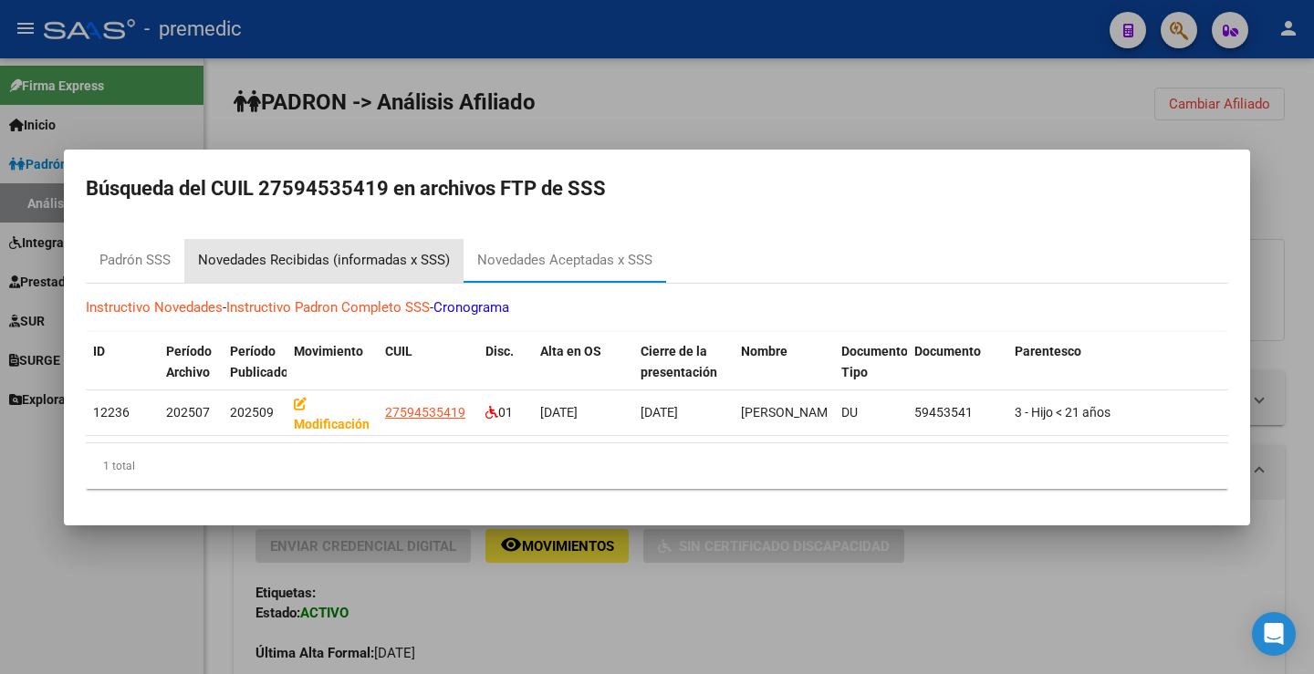
click at [263, 264] on div "Novedades Recibidas (informadas x SSS)" at bounding box center [324, 260] width 252 height 21
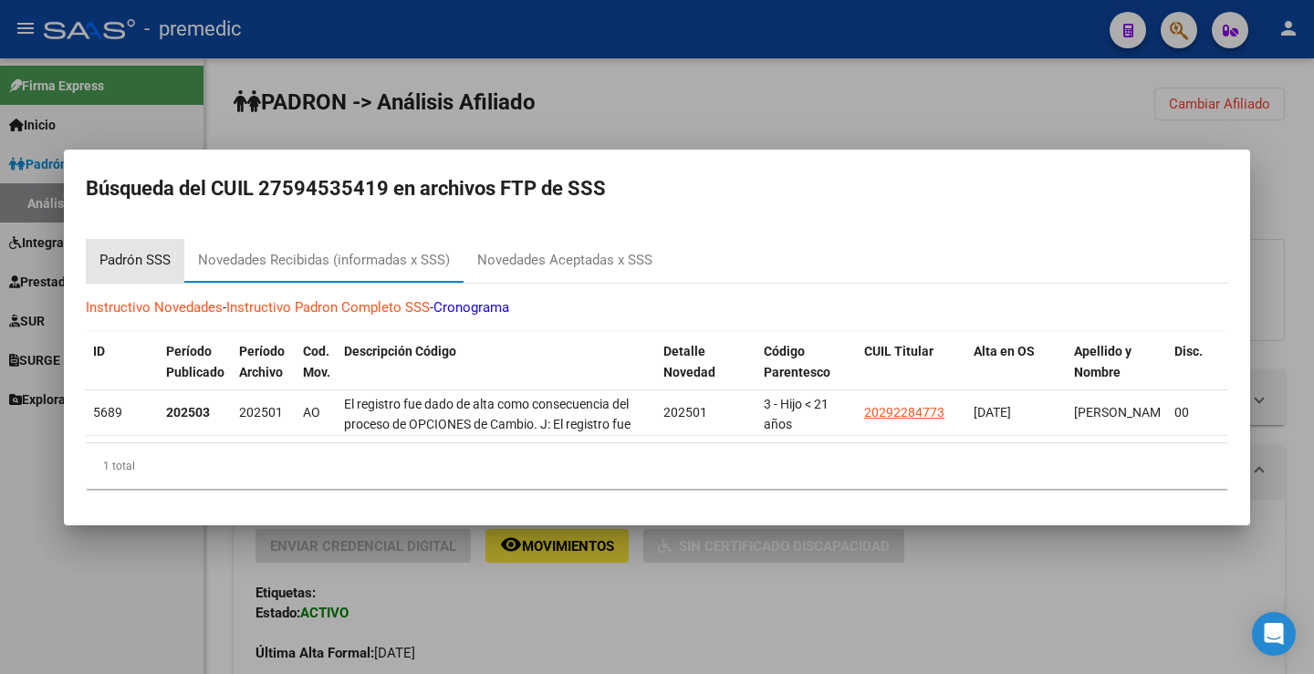
click at [134, 261] on div "Padrón SSS" at bounding box center [134, 260] width 71 height 21
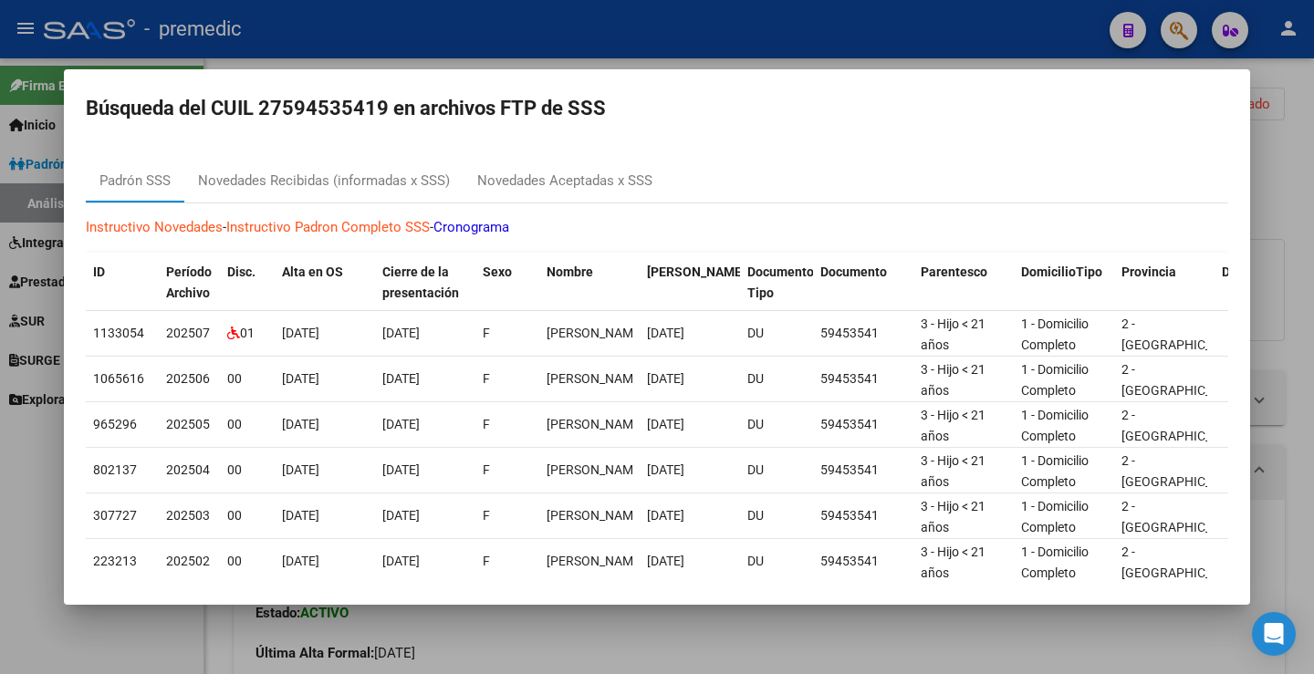
click at [1261, 176] on div at bounding box center [657, 337] width 1314 height 674
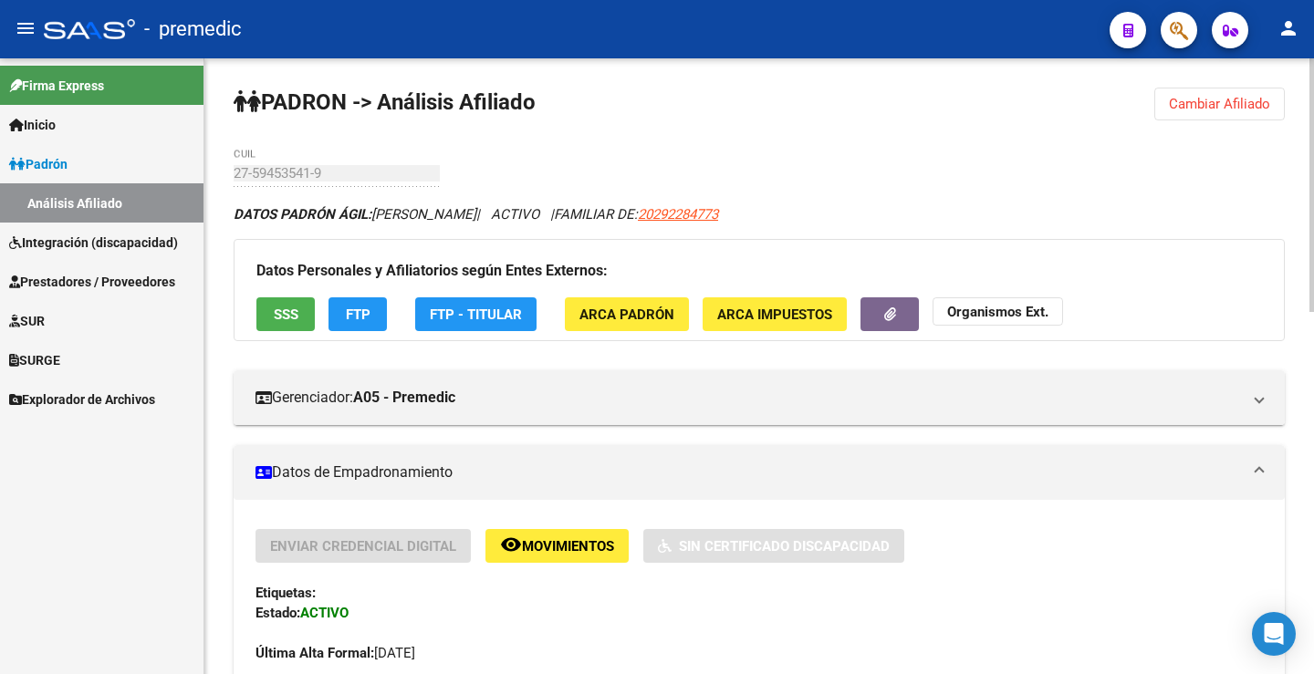
click at [1235, 90] on button "Cambiar Afiliado" at bounding box center [1219, 104] width 130 height 33
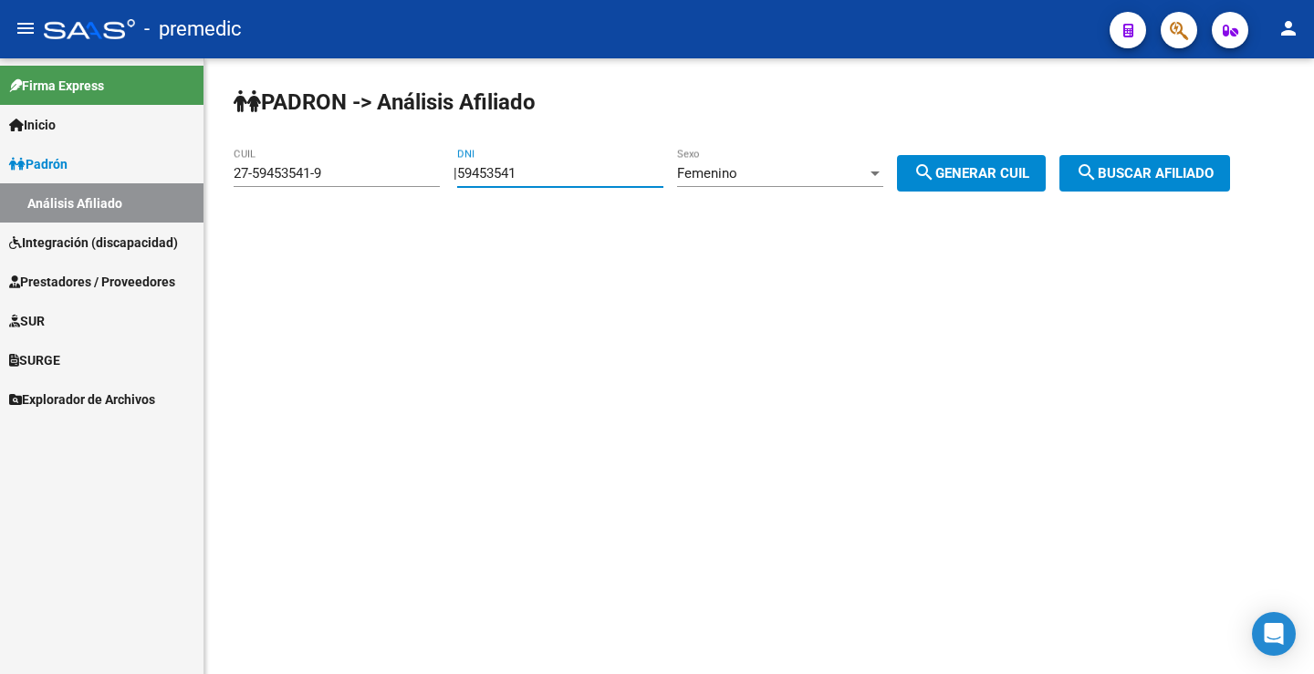
drag, startPoint x: 582, startPoint y: 178, endPoint x: 88, endPoint y: 150, distance: 495.3
click at [88, 150] on mat-sidenav-container "Firma Express Inicio Instructivos Contacto OS Padrón Análisis Afiliado Integrac…" at bounding box center [657, 366] width 1314 height 616
paste input "7821948"
type input "57821948"
click at [984, 184] on button "search Generar CUIL" at bounding box center [971, 173] width 149 height 36
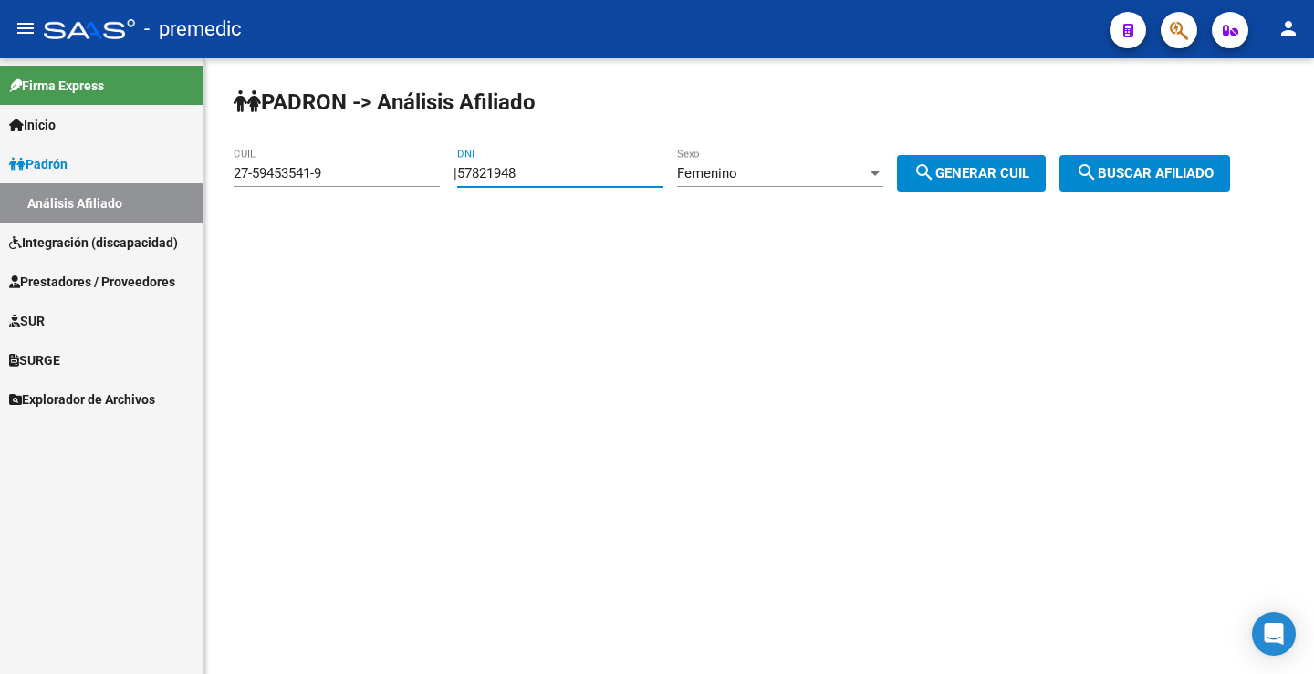
type input "27-57821948-5"
click at [1169, 159] on button "search Buscar afiliado" at bounding box center [1144, 173] width 171 height 36
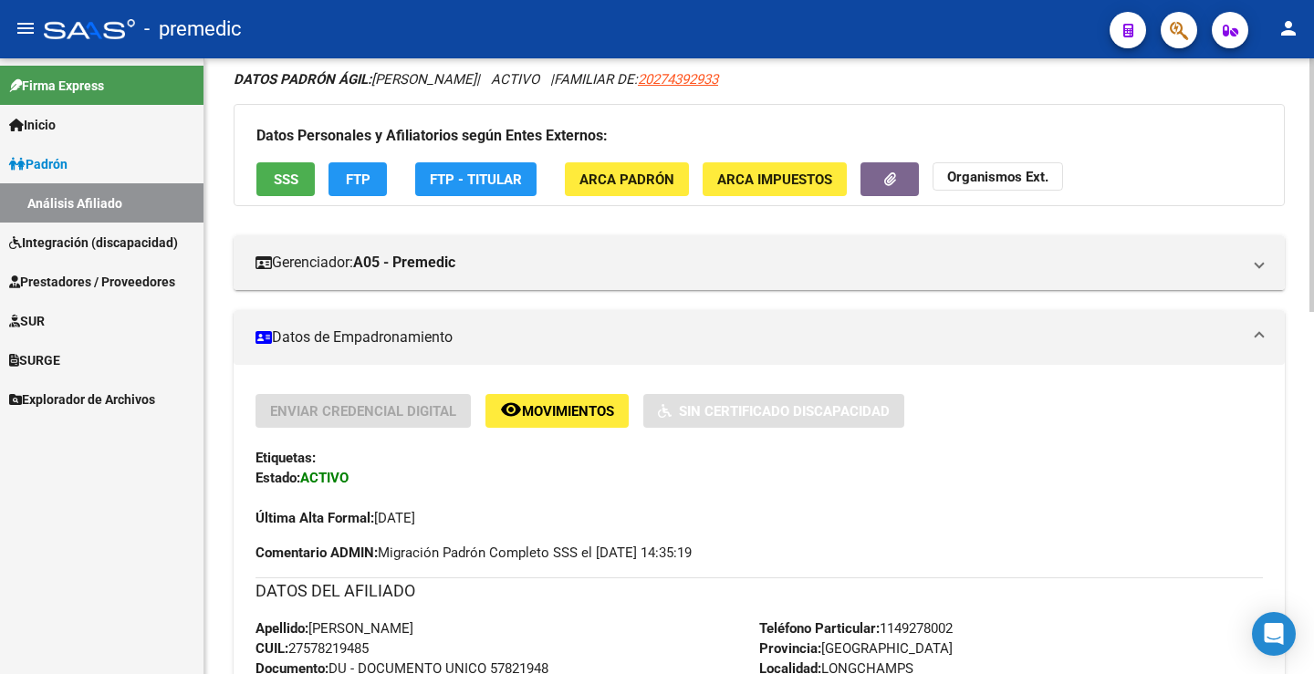
scroll to position [91, 0]
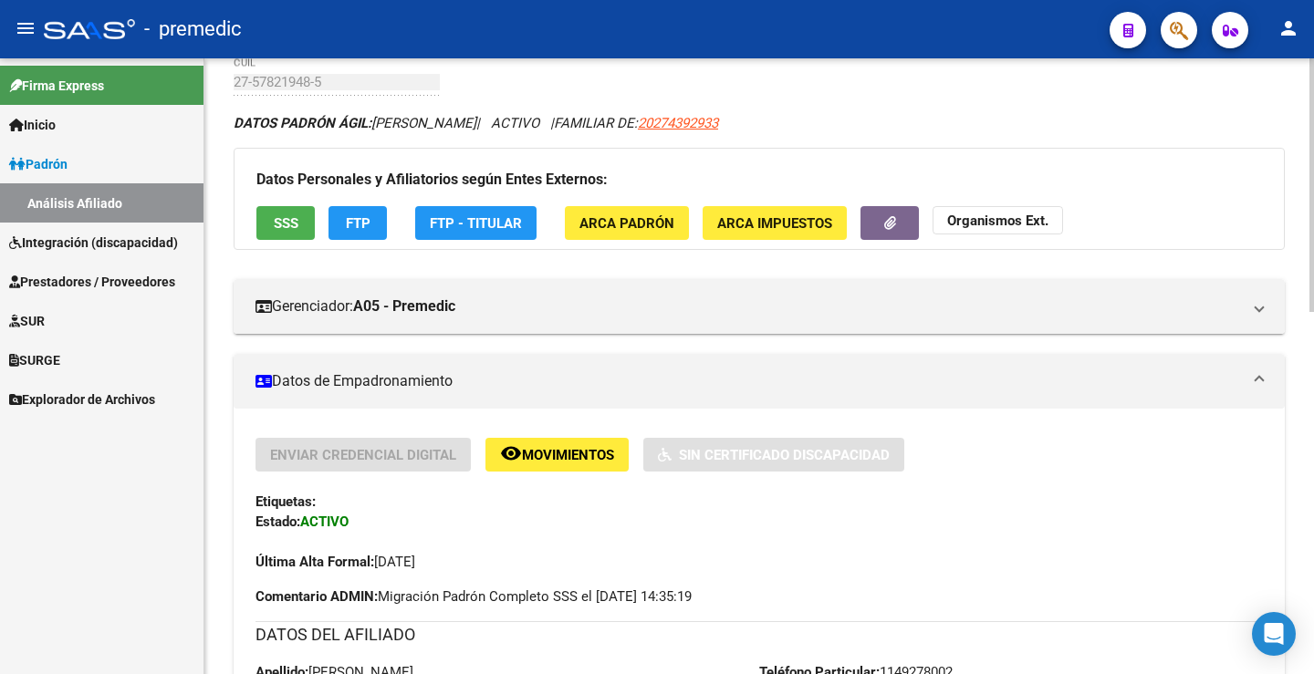
click at [353, 229] on span "FTP" at bounding box center [358, 223] width 25 height 16
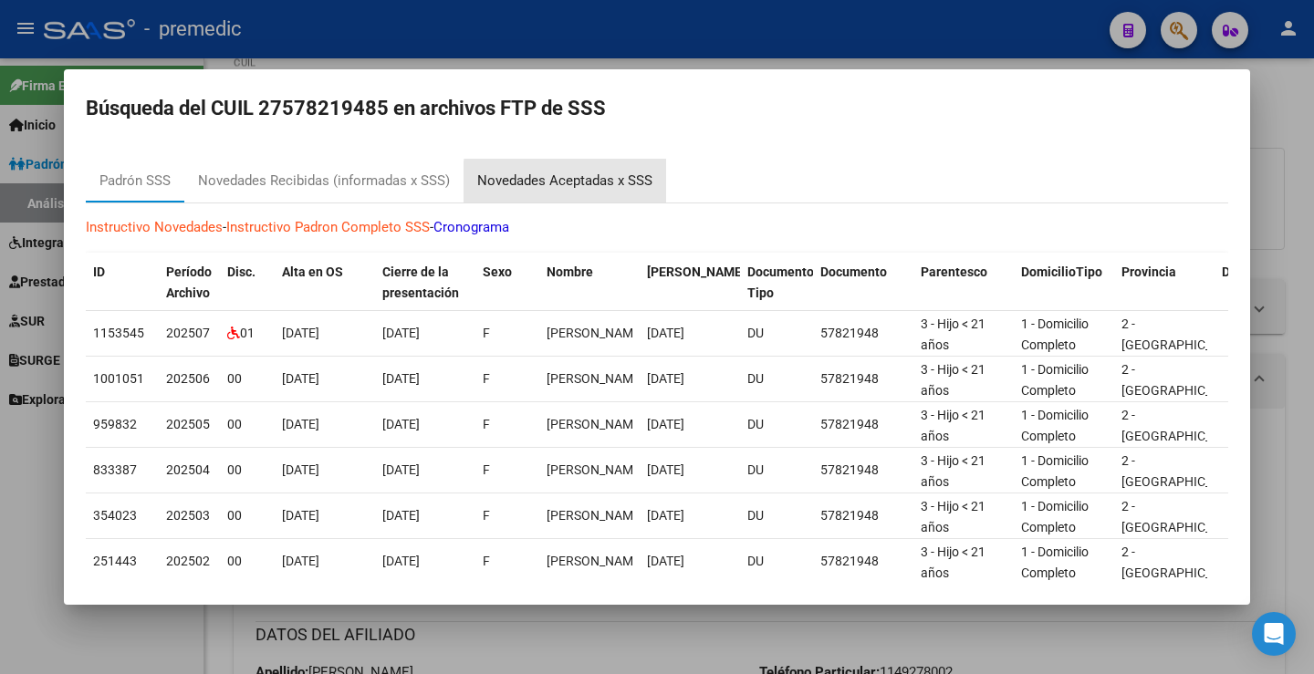
click at [593, 182] on div "Novedades Aceptadas x SSS" at bounding box center [564, 181] width 175 height 21
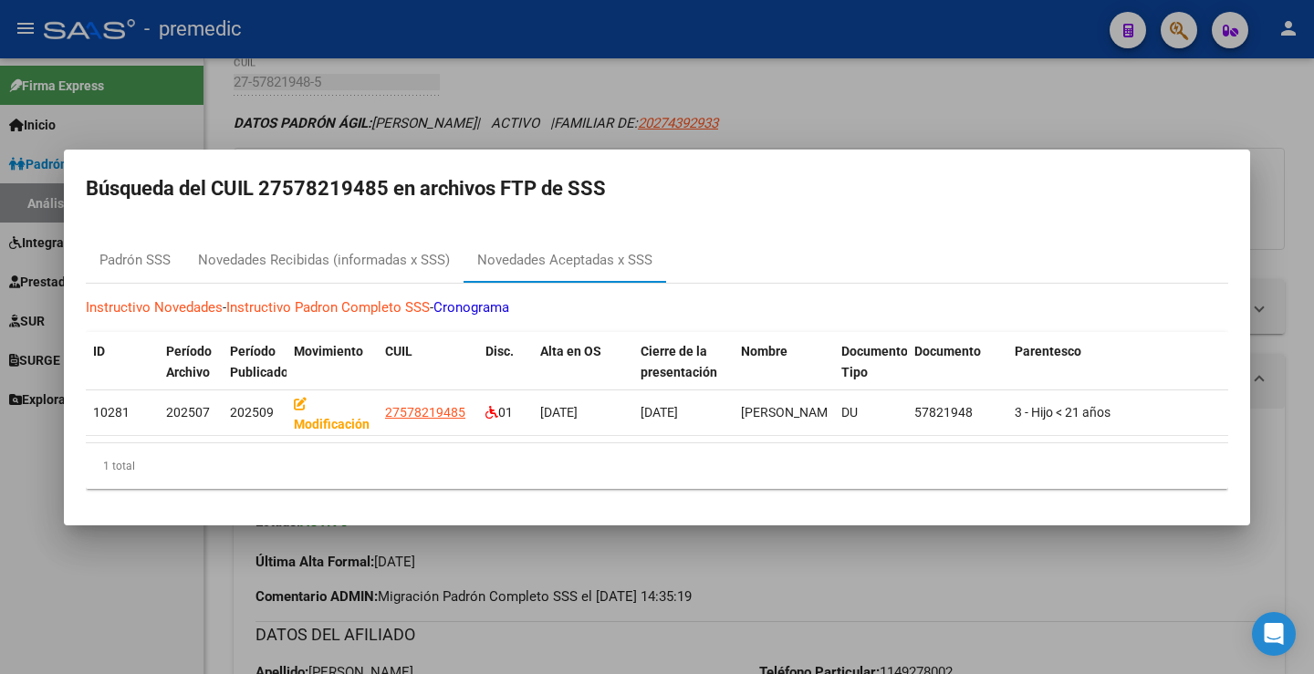
click at [1003, 121] on div at bounding box center [657, 337] width 1314 height 674
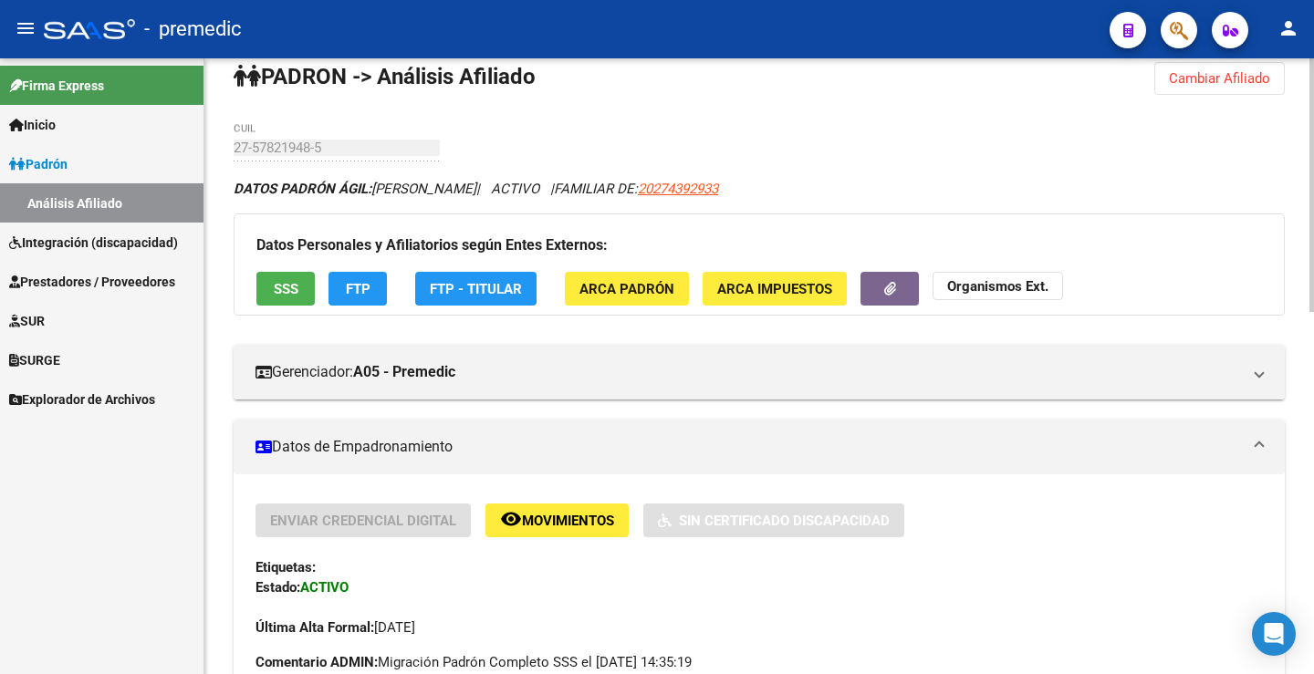
scroll to position [0, 0]
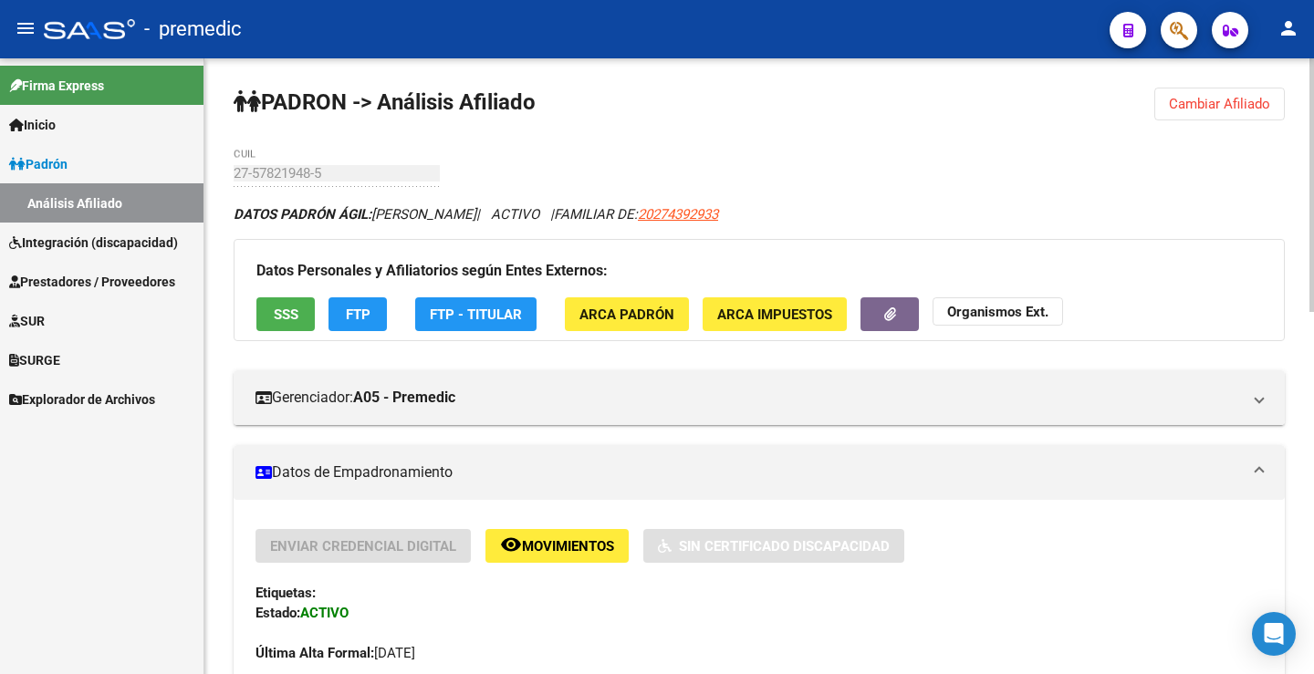
click at [1255, 99] on span "Cambiar Afiliado" at bounding box center [1219, 104] width 101 height 16
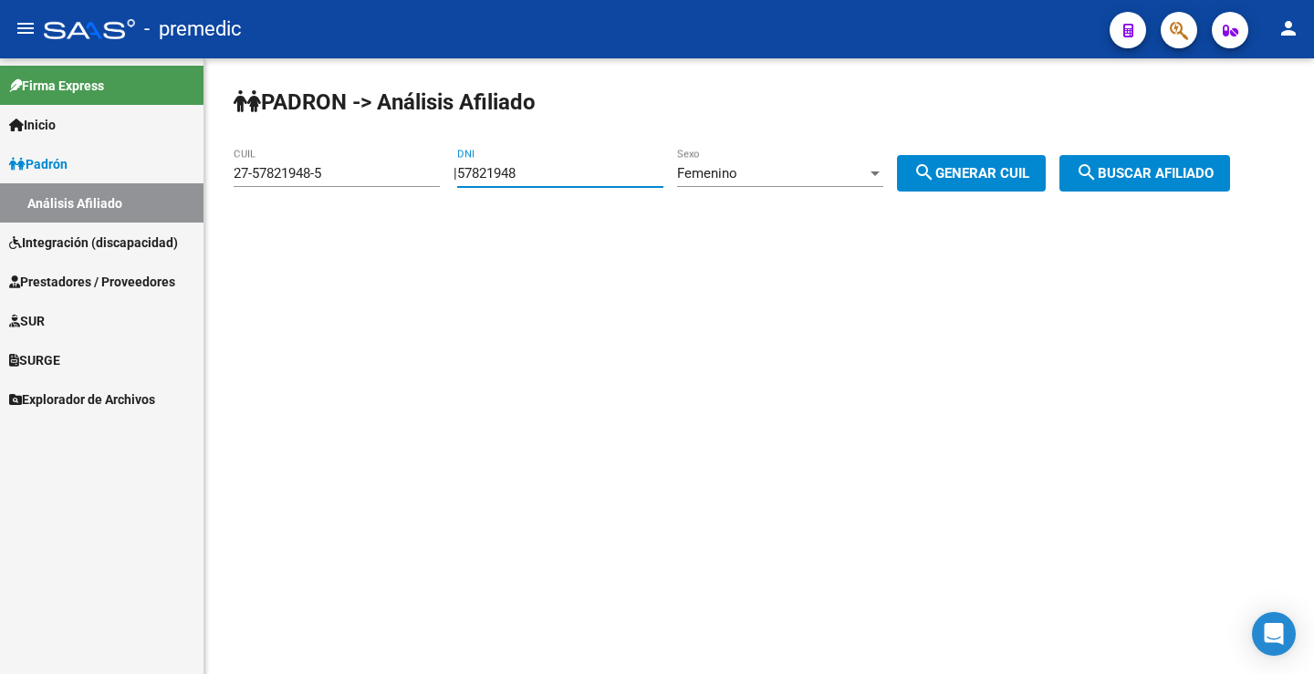
drag, startPoint x: 571, startPoint y: 169, endPoint x: 458, endPoint y: 164, distance: 113.2
click at [458, 164] on div "PADRON -> Análisis Afiliado 27-57821948-5 CUIL | 57821948 DNI Femenino Sexo sea…" at bounding box center [758, 154] width 1109 height 192
paste input "8388453"
type input "58388453"
click at [783, 161] on div "Femenino Sexo" at bounding box center [780, 167] width 206 height 39
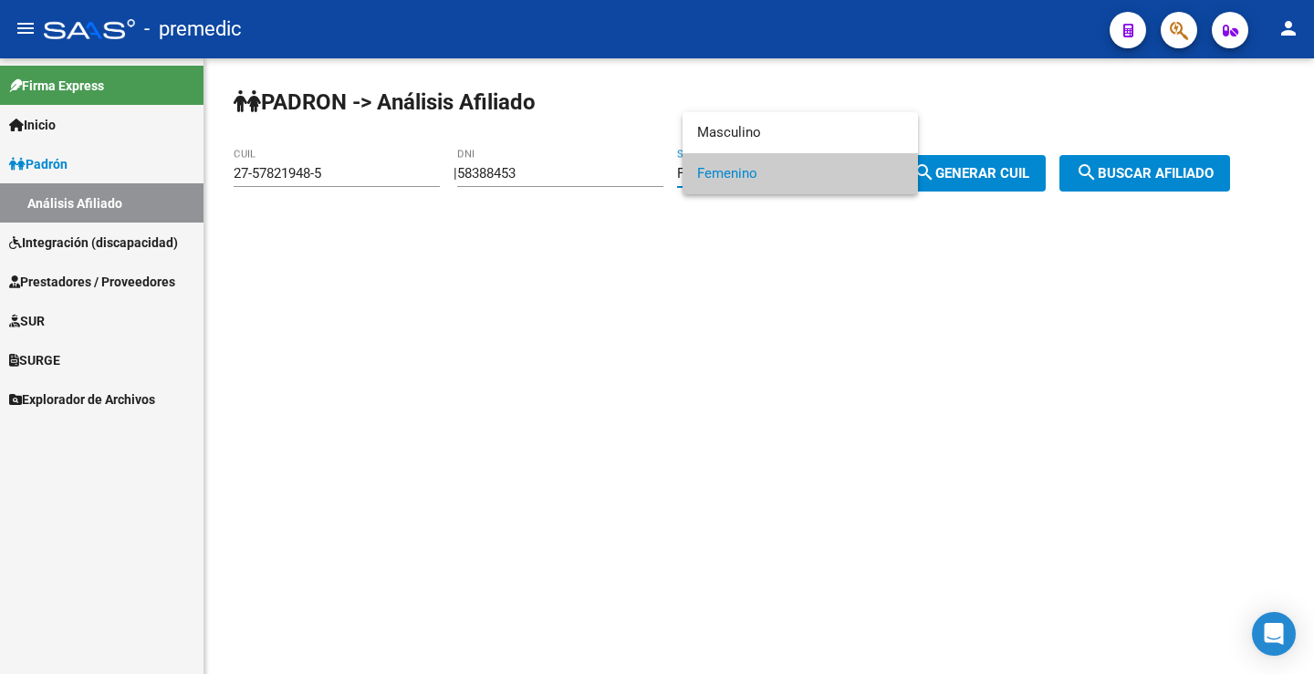
click at [780, 111] on div at bounding box center [657, 337] width 1314 height 674
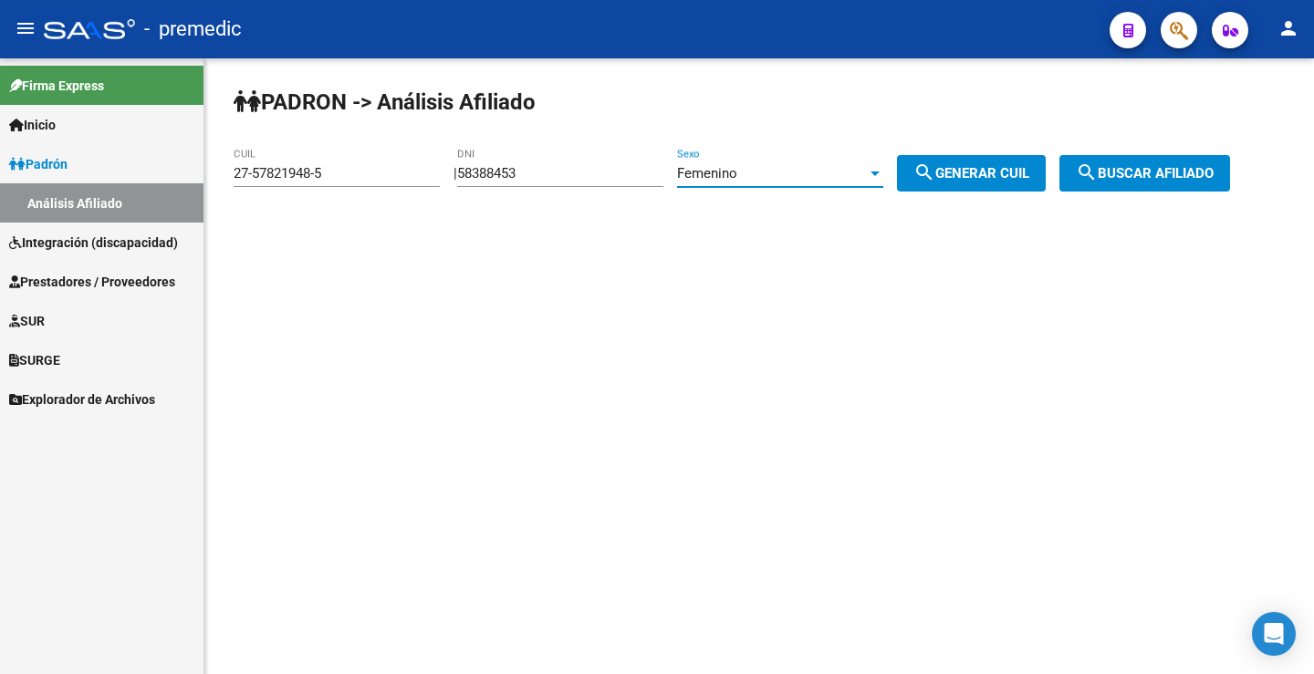
click at [778, 170] on div "Femenino" at bounding box center [772, 173] width 190 height 16
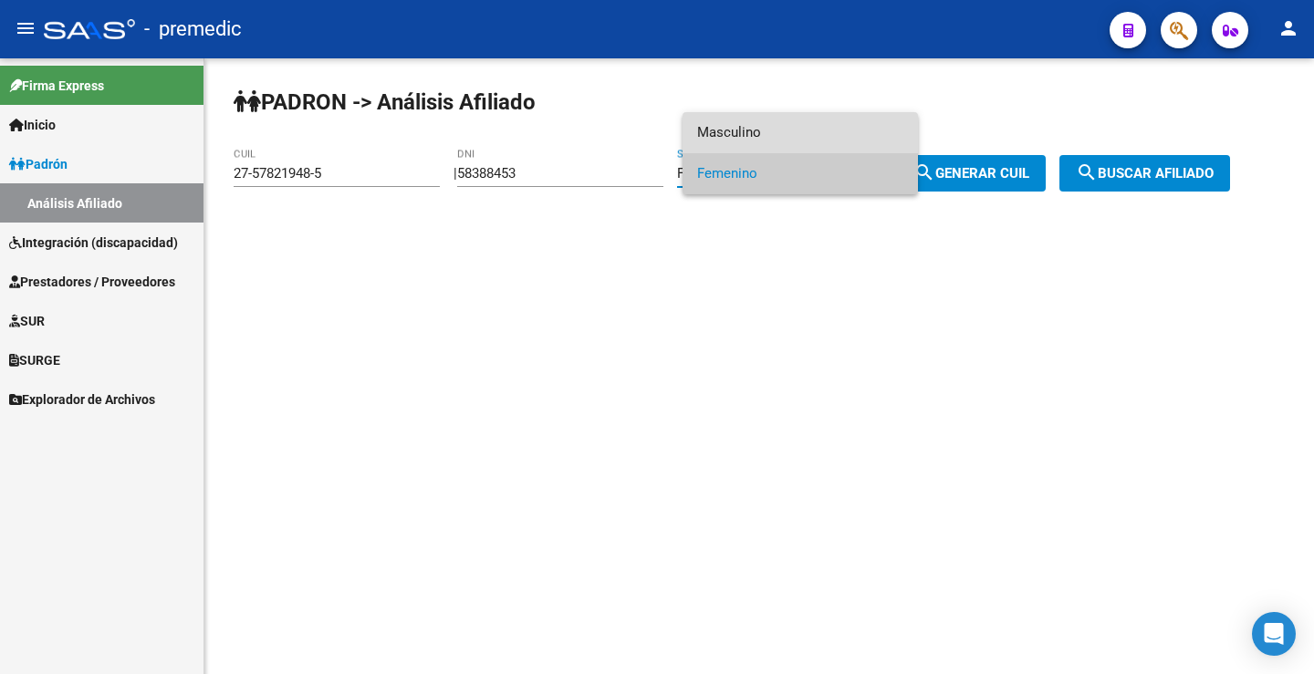
click at [778, 133] on span "Masculino" at bounding box center [800, 132] width 206 height 41
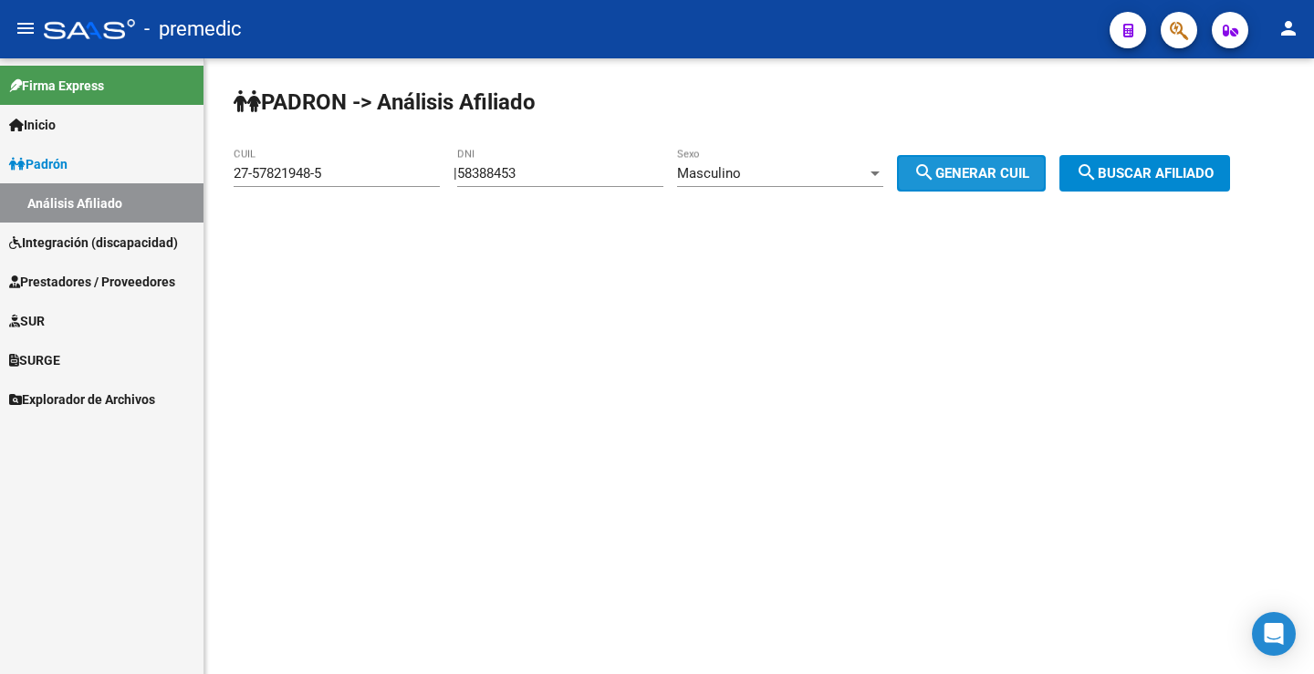
click at [973, 167] on span "search Generar CUIL" at bounding box center [971, 173] width 116 height 16
type input "20-58388453-0"
click at [973, 167] on span "search Generar CUIL" at bounding box center [971, 173] width 116 height 16
click at [1059, 166] on div "| 58388453 DNI Masculino Sexo search Generar CUIL" at bounding box center [756, 173] width 606 height 16
click at [1084, 175] on button "search Buscar afiliado" at bounding box center [1144, 173] width 171 height 36
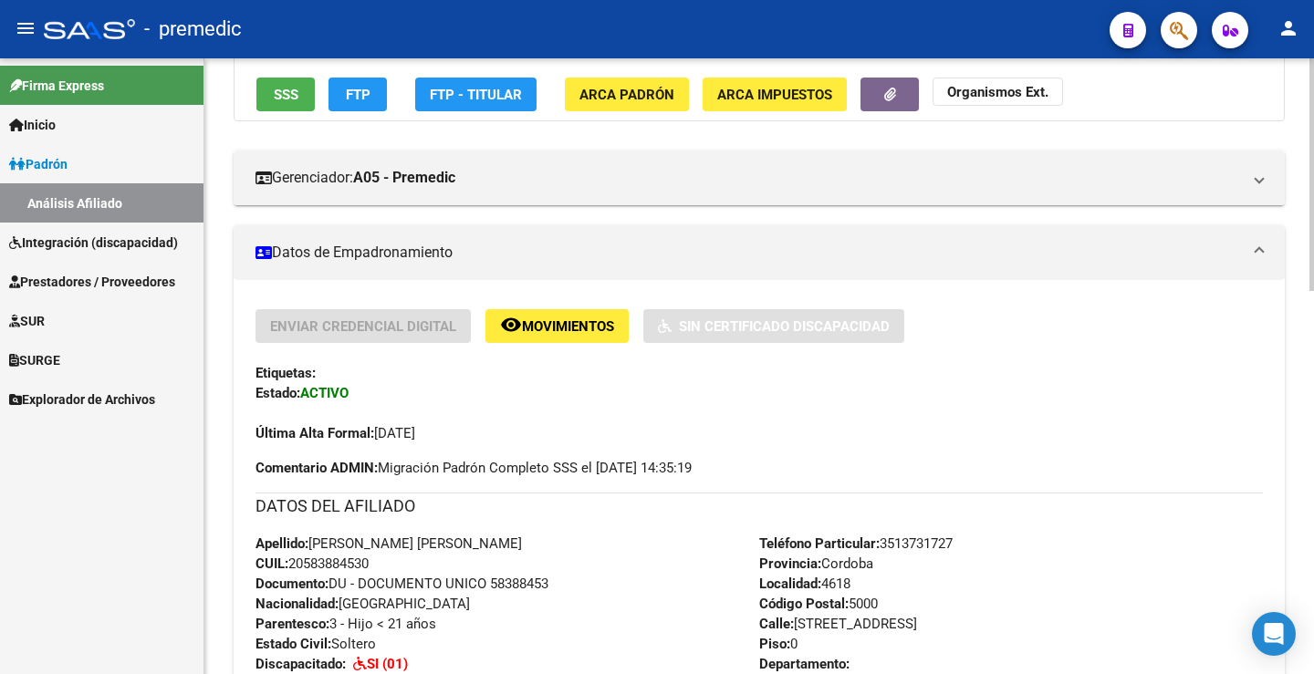
scroll to position [213, 0]
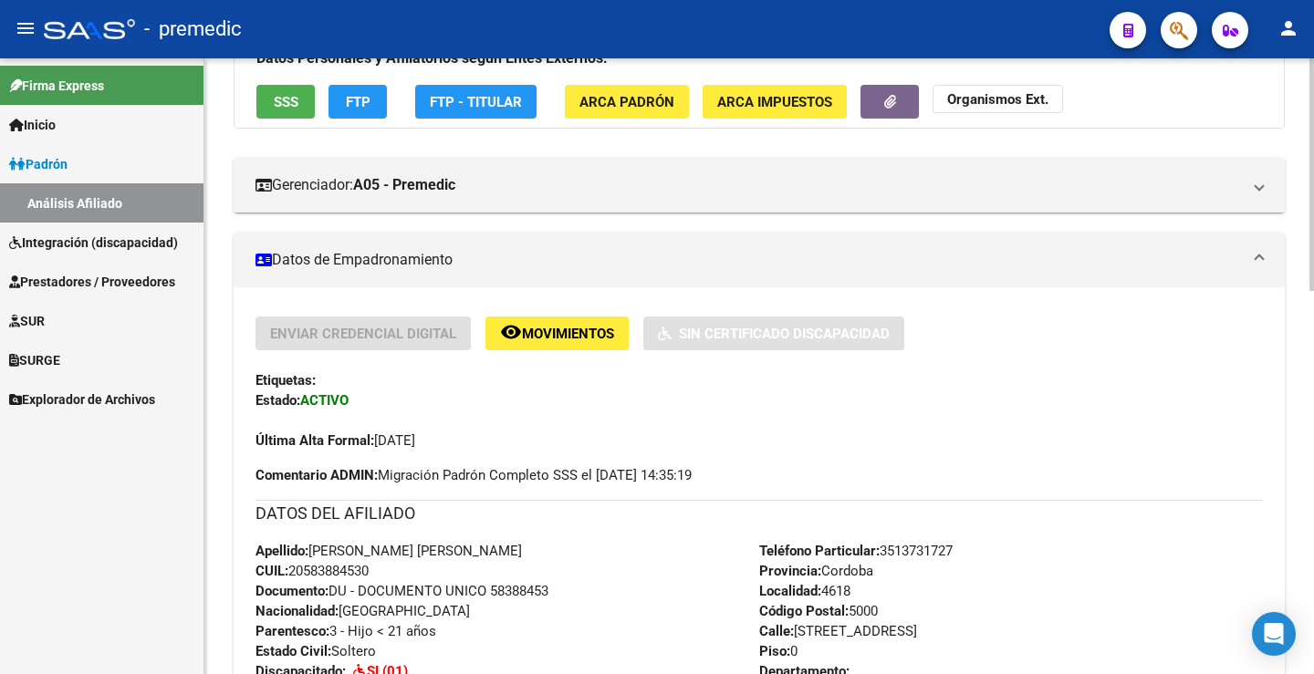
click at [353, 110] on button "FTP" at bounding box center [357, 102] width 58 height 34
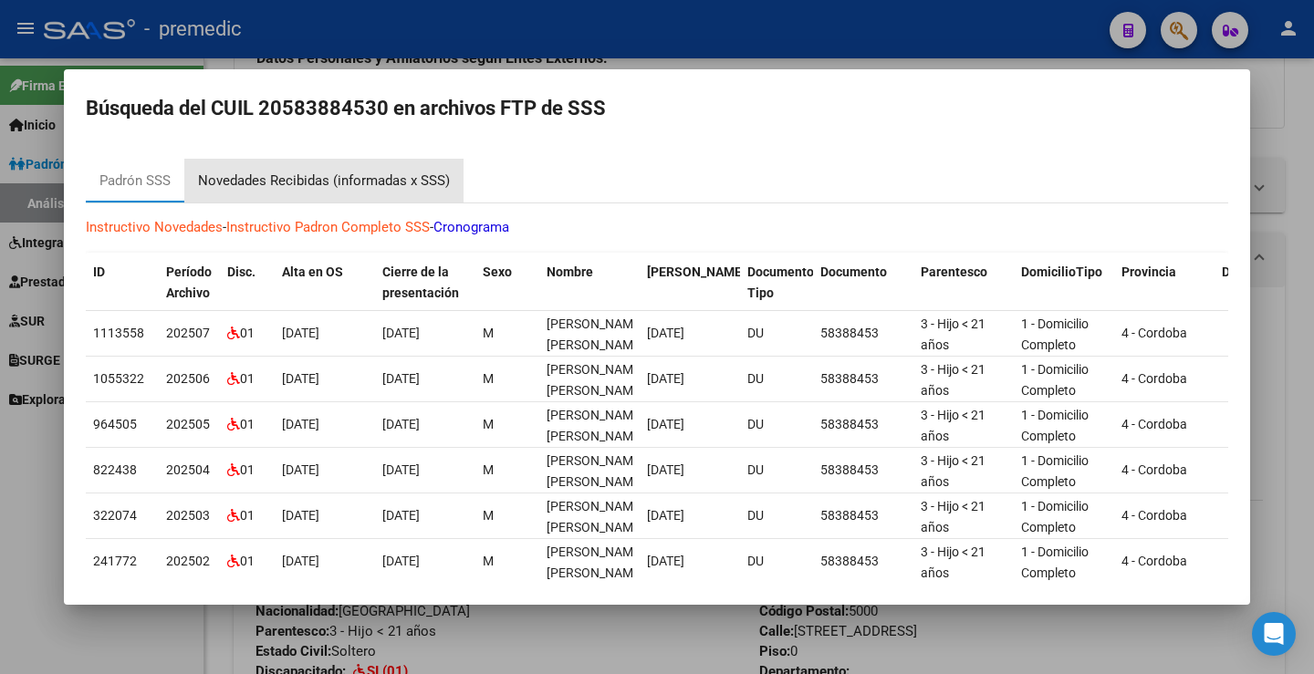
click at [394, 174] on div "Novedades Recibidas (informadas x SSS)" at bounding box center [324, 181] width 252 height 21
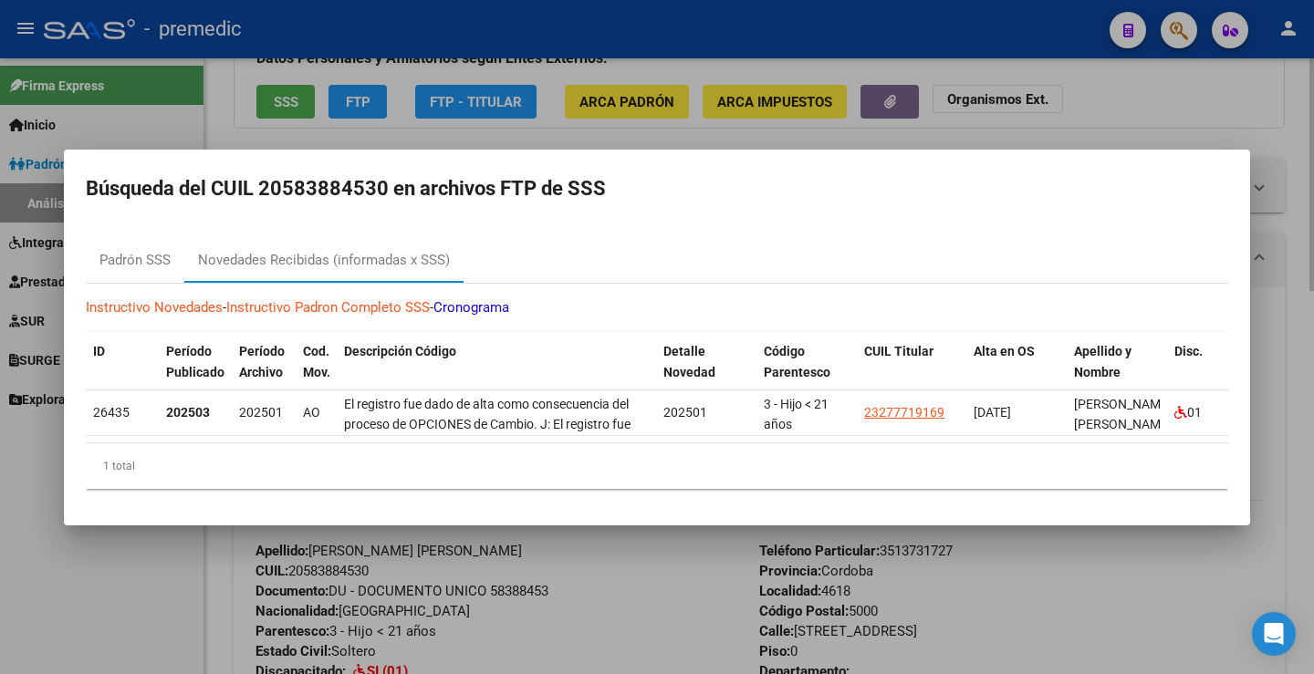
drag, startPoint x: 1081, startPoint y: 118, endPoint x: 1313, endPoint y: 168, distance: 237.1
click at [1090, 117] on div at bounding box center [657, 337] width 1314 height 674
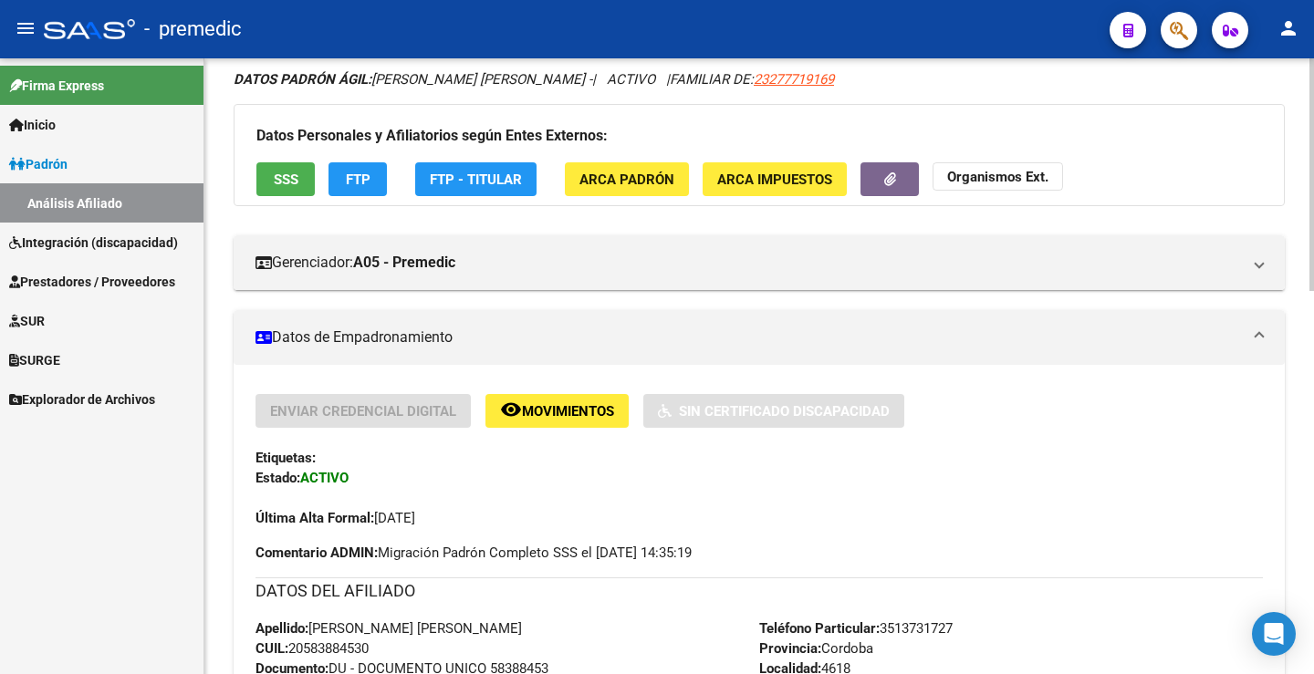
scroll to position [0, 0]
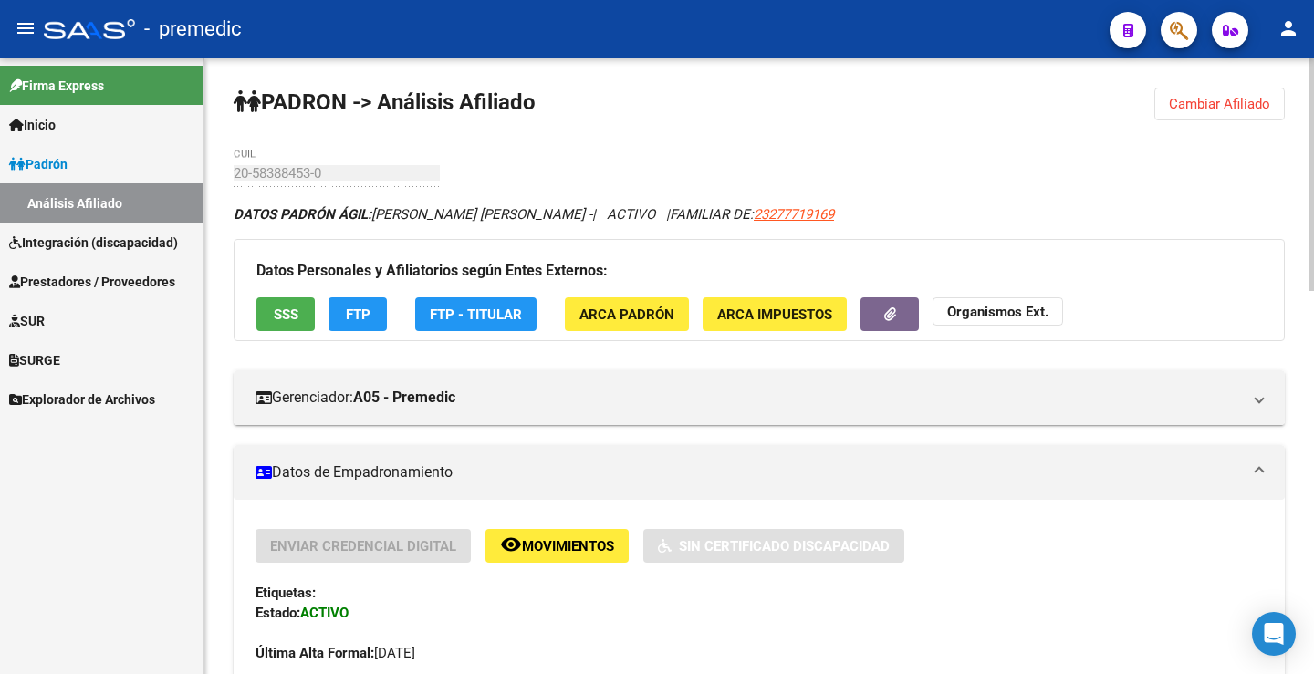
drag, startPoint x: 1184, startPoint y: 108, endPoint x: 1113, endPoint y: 134, distance: 75.9
click at [1183, 108] on span "Cambiar Afiliado" at bounding box center [1219, 104] width 101 height 16
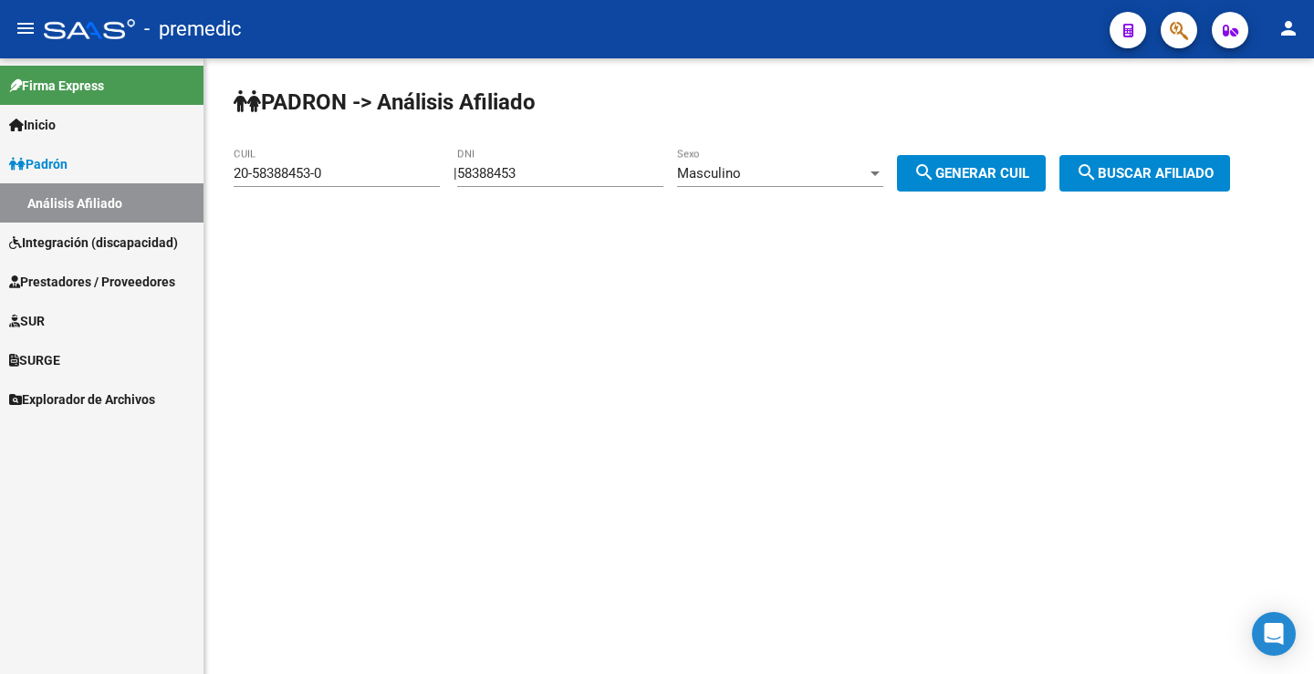
drag, startPoint x: 545, startPoint y: 163, endPoint x: 415, endPoint y: 220, distance: 141.4
click at [222, 154] on div "PADRON -> Análisis Afiliado 20-58388453-0 CUIL | 58388453 DNI Masculino Sexo se…" at bounding box center [758, 154] width 1109 height 192
click at [609, 182] on div "58388453 DNI" at bounding box center [560, 167] width 206 height 39
drag, startPoint x: 390, startPoint y: 175, endPoint x: 287, endPoint y: 173, distance: 103.1
click at [287, 173] on app-analisis-afiliado "PADRON -> Análisis Afiliado 20-58388453-0 CUIL | 58388453 DNI Masculino Sexo se…" at bounding box center [739, 173] width 1010 height 16
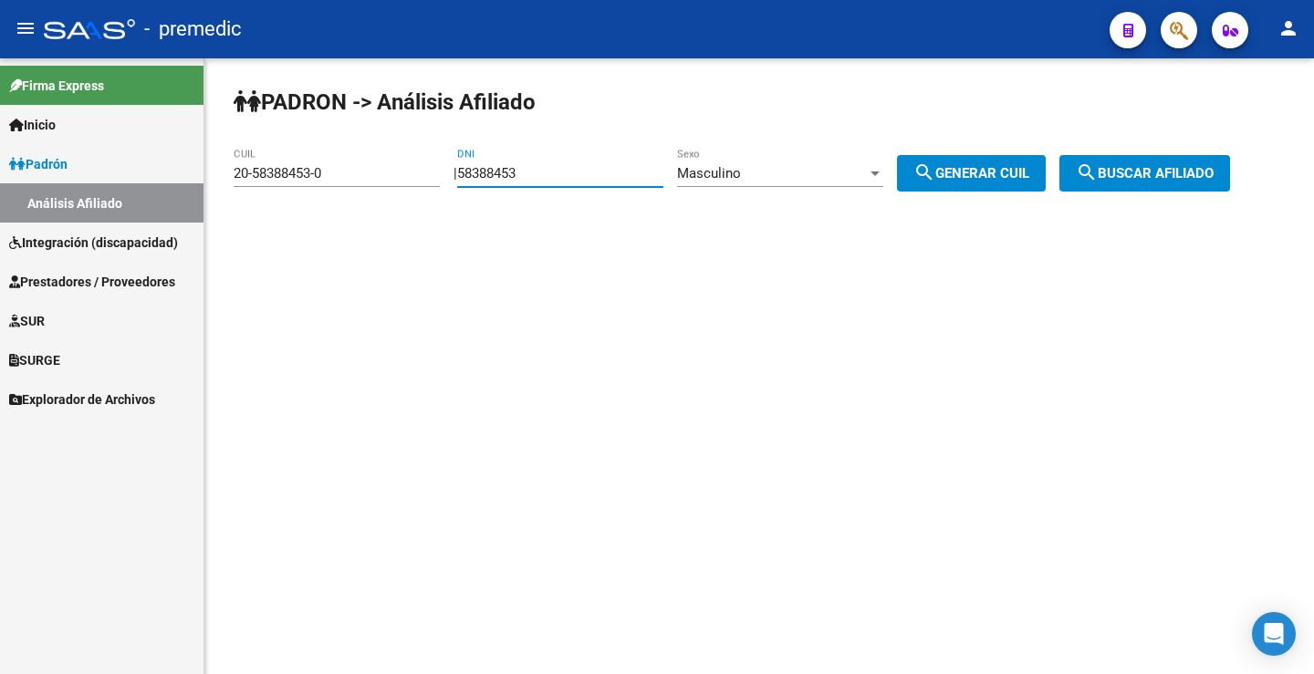
paste input "2162688"
type input "52162688"
click at [981, 172] on span "search Generar CUIL" at bounding box center [971, 173] width 116 height 16
type input "20-52162688-8"
click at [1185, 165] on span "search Buscar afiliado" at bounding box center [1145, 173] width 138 height 16
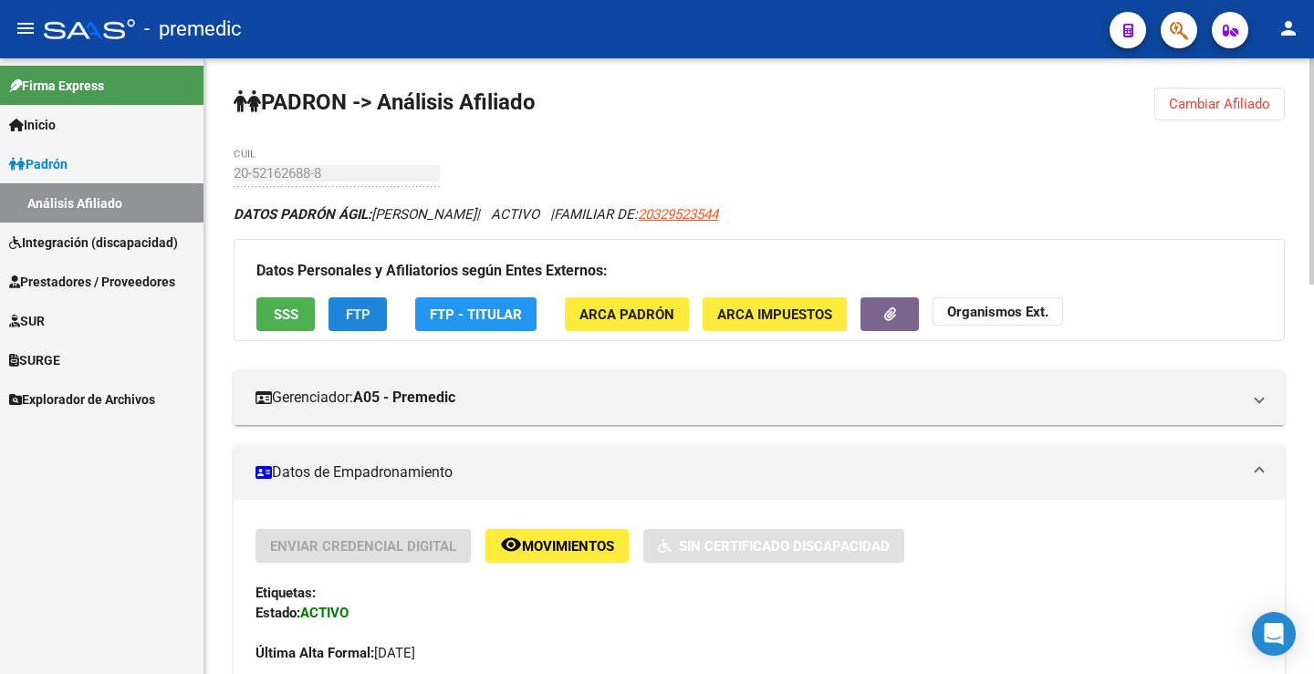
click at [370, 322] on button "FTP" at bounding box center [357, 314] width 58 height 34
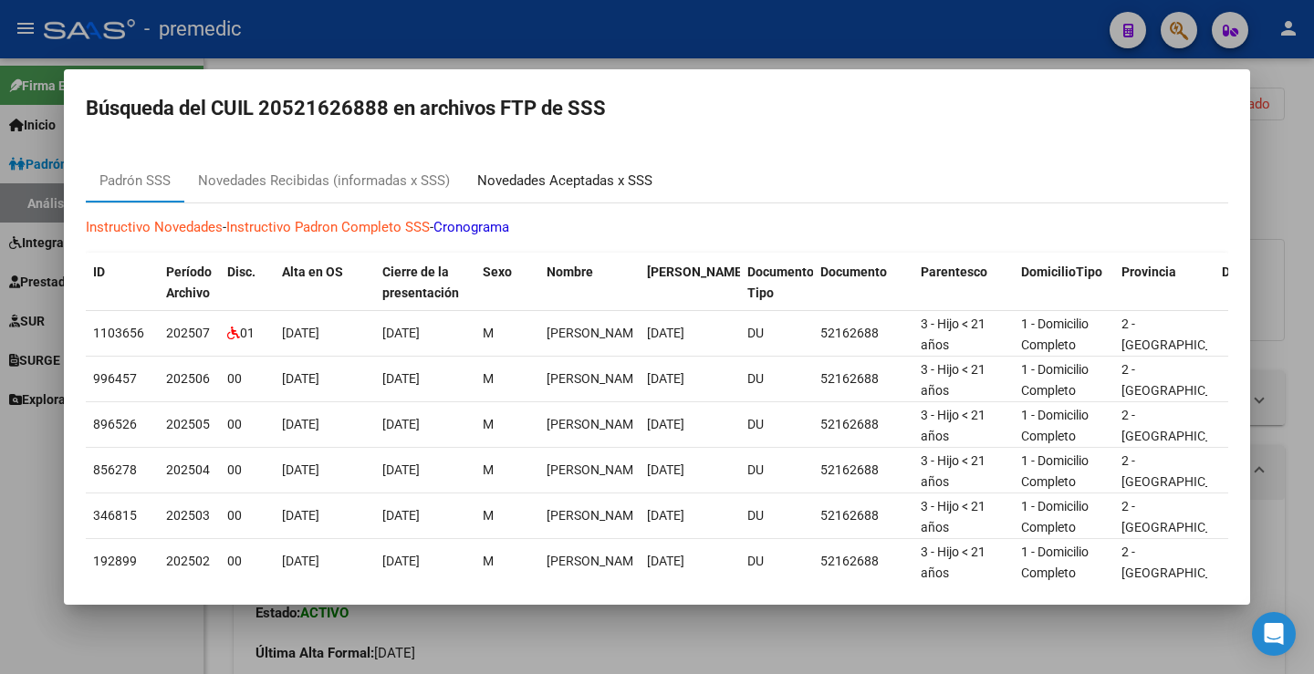
click at [527, 179] on div "Novedades Aceptadas x SSS" at bounding box center [564, 181] width 175 height 21
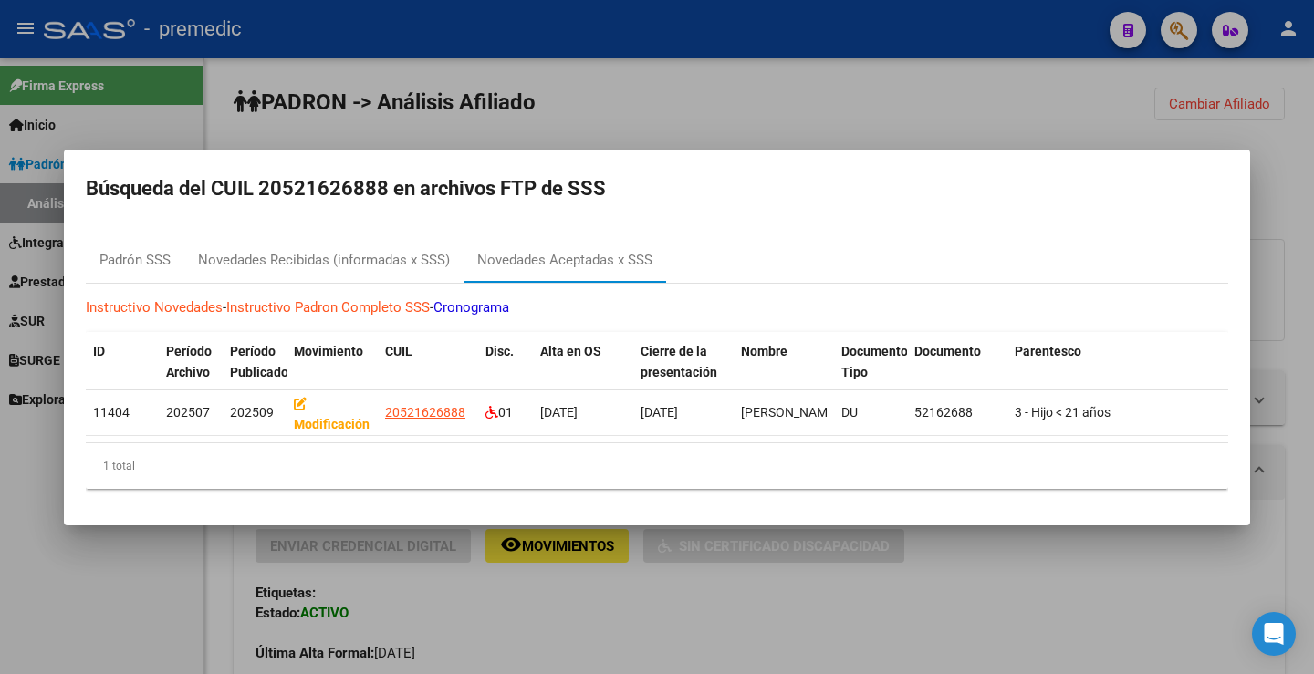
click at [1028, 112] on div at bounding box center [657, 337] width 1314 height 674
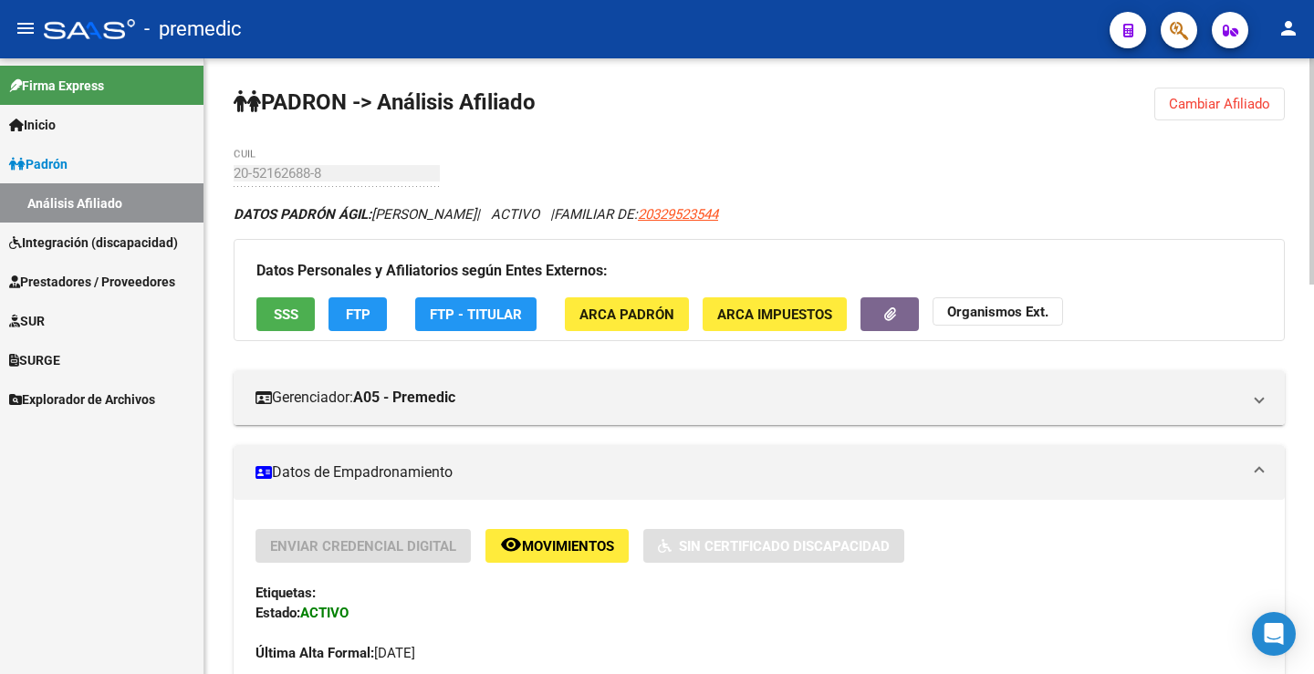
click at [1233, 113] on button "Cambiar Afiliado" at bounding box center [1219, 104] width 130 height 33
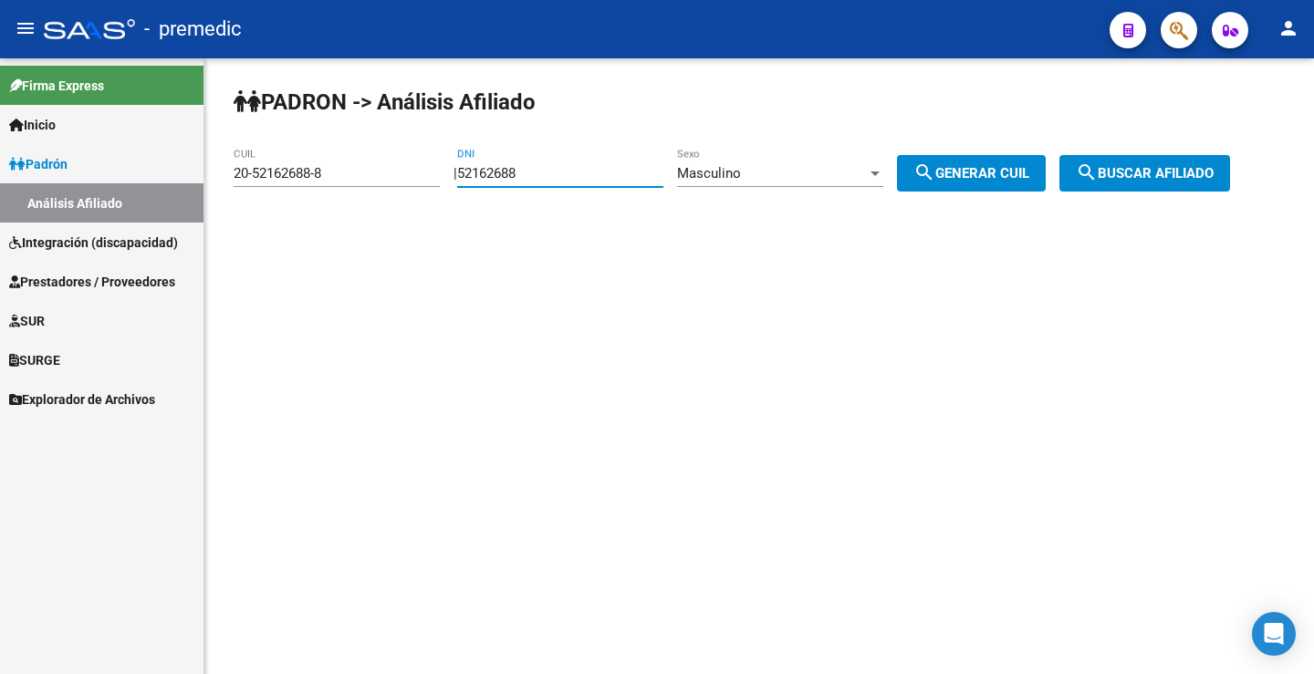
drag, startPoint x: 557, startPoint y: 172, endPoint x: 288, endPoint y: 173, distance: 269.1
click at [288, 175] on app-analisis-afiliado "PADRON -> Análisis Afiliado 20-52162688-8 CUIL | 52162688 DNI Masculino Sexo se…" at bounding box center [739, 173] width 1010 height 16
paste input "7082457"
type input "57082457"
click at [829, 169] on div "Masculino" at bounding box center [772, 173] width 190 height 16
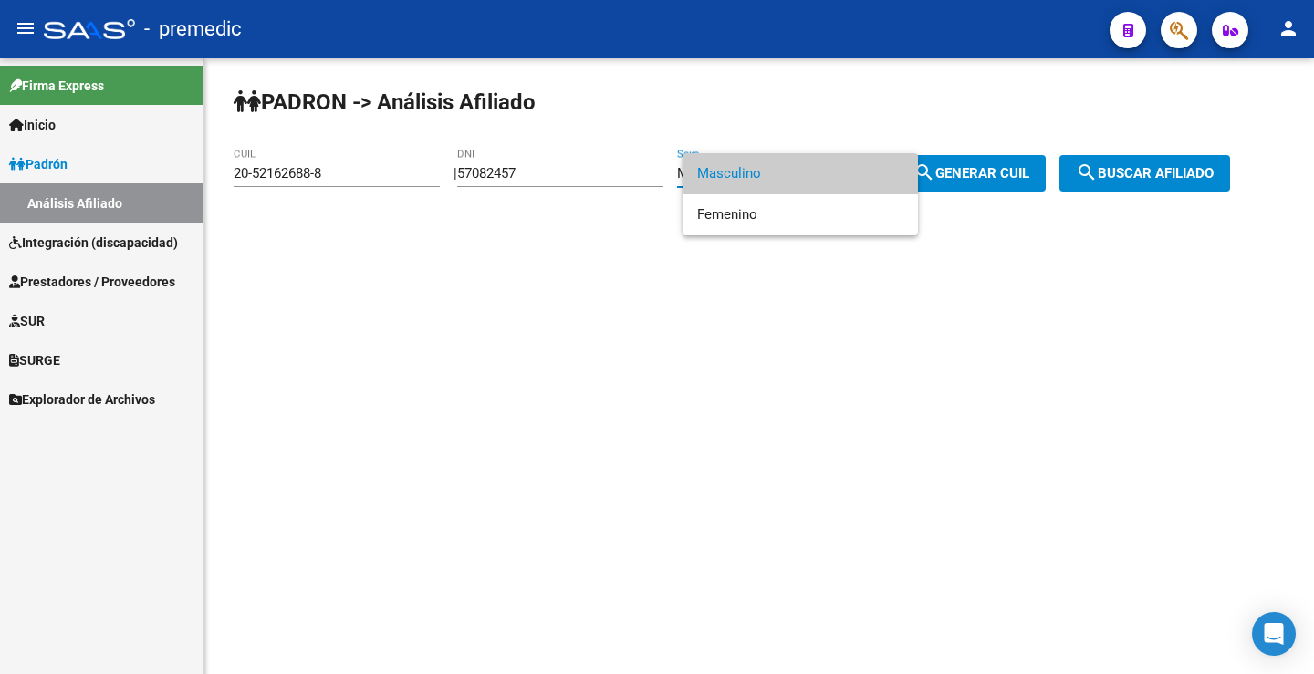
click at [774, 179] on span "Masculino" at bounding box center [800, 173] width 206 height 41
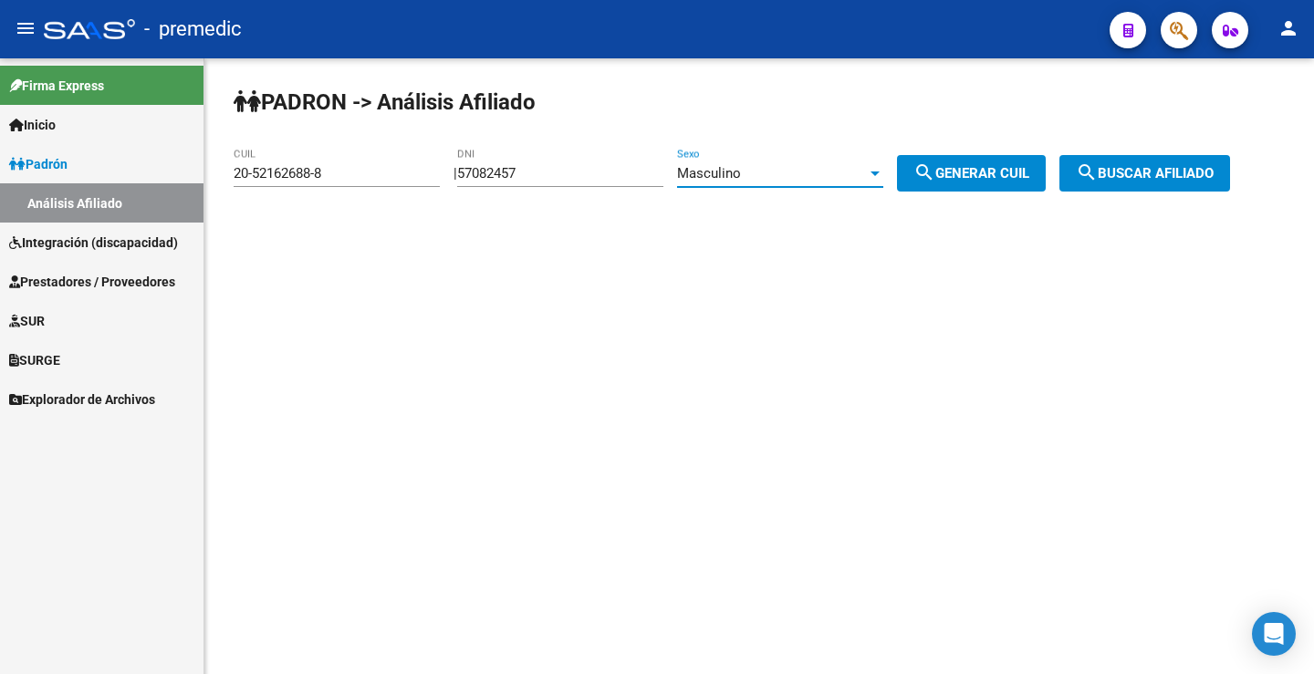
click at [778, 211] on div "PADRON -> Análisis Afiliado 20-52162688-8 CUIL | 57082457 DNI Masculino Sexo se…" at bounding box center [758, 154] width 1109 height 192
click at [781, 172] on div "Masculino" at bounding box center [772, 173] width 190 height 16
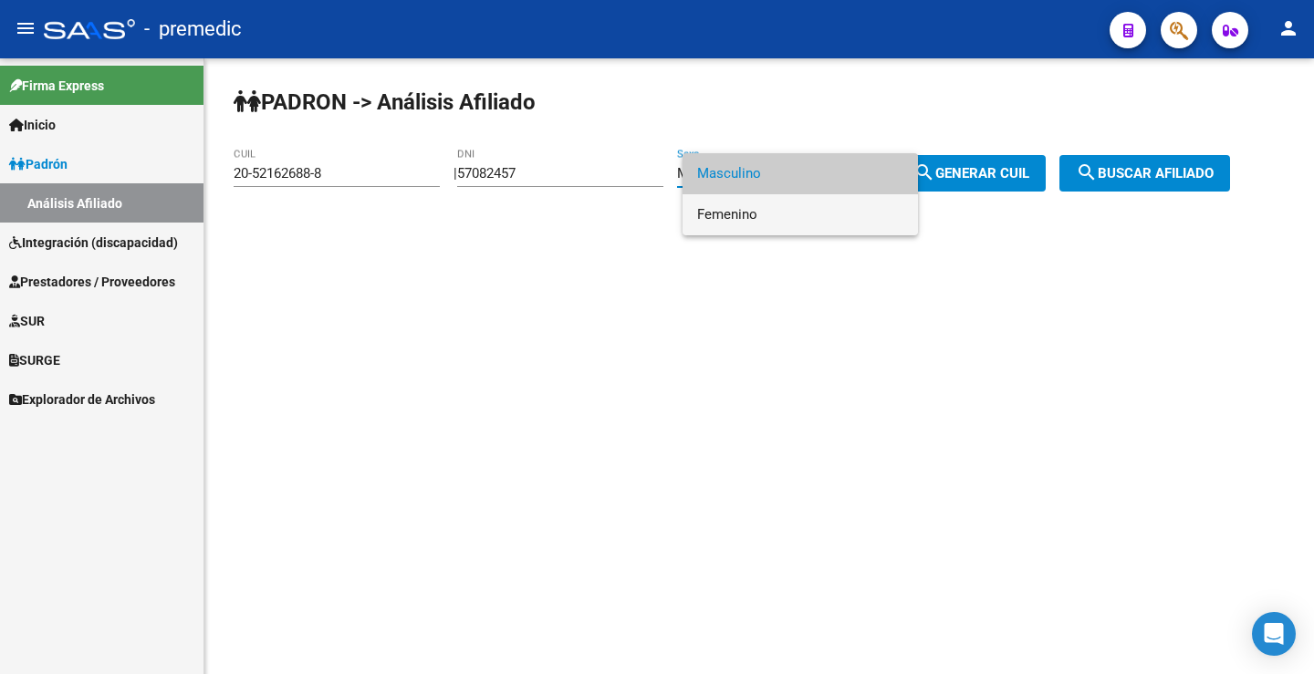
click at [766, 213] on span "Femenino" at bounding box center [800, 214] width 206 height 41
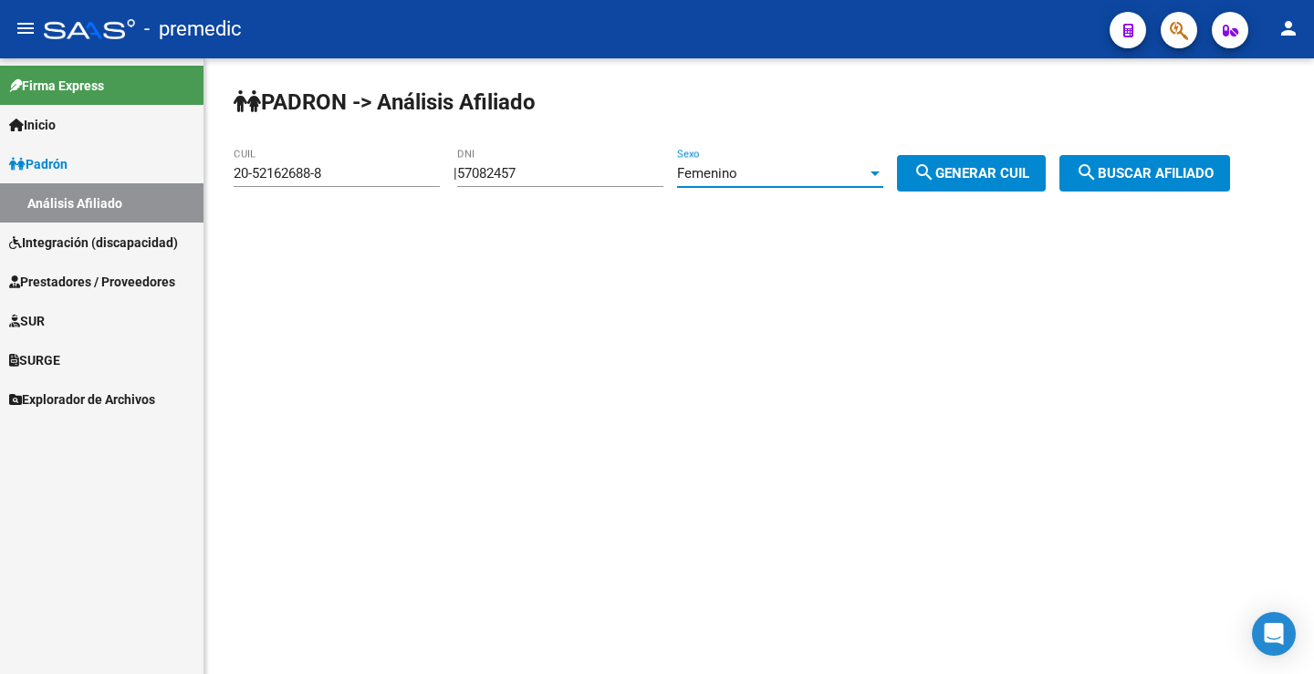
click at [1045, 158] on button "search Generar CUIL" at bounding box center [971, 173] width 149 height 36
type input "27-57082457-6"
click at [1045, 162] on button "search Generar CUIL" at bounding box center [971, 173] width 149 height 36
click at [1142, 173] on span "search Buscar afiliado" at bounding box center [1145, 173] width 138 height 16
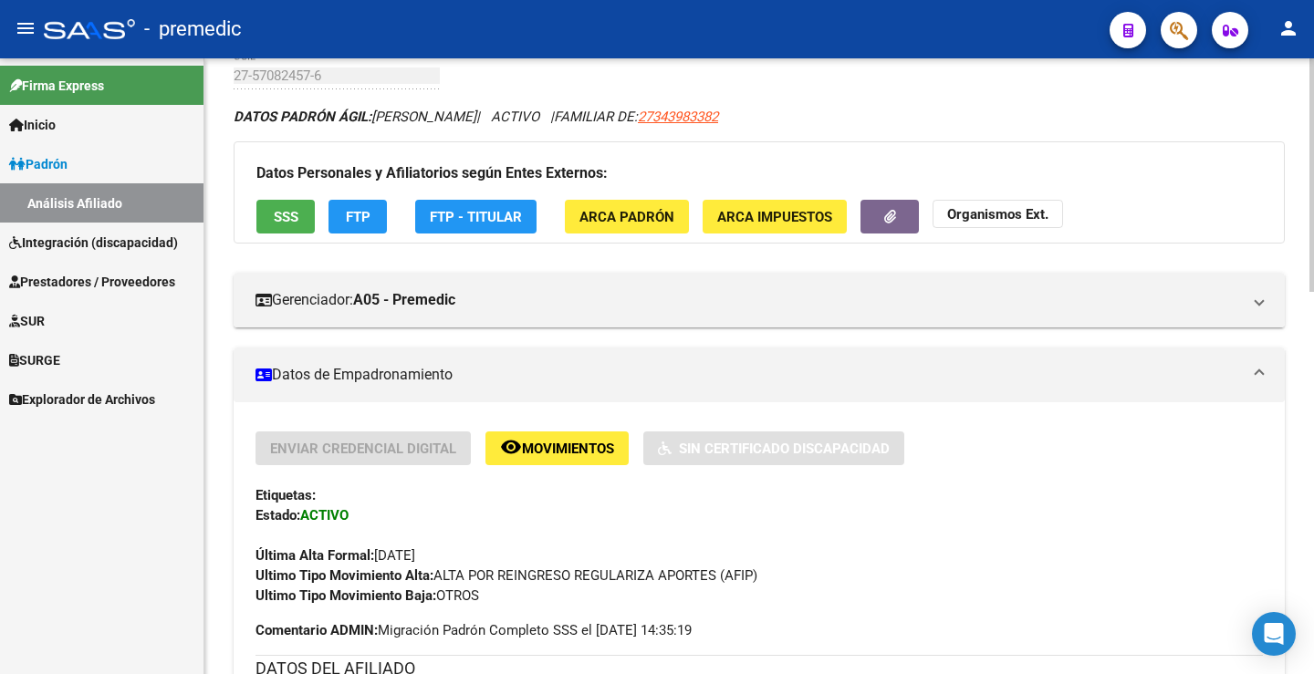
scroll to position [91, 0]
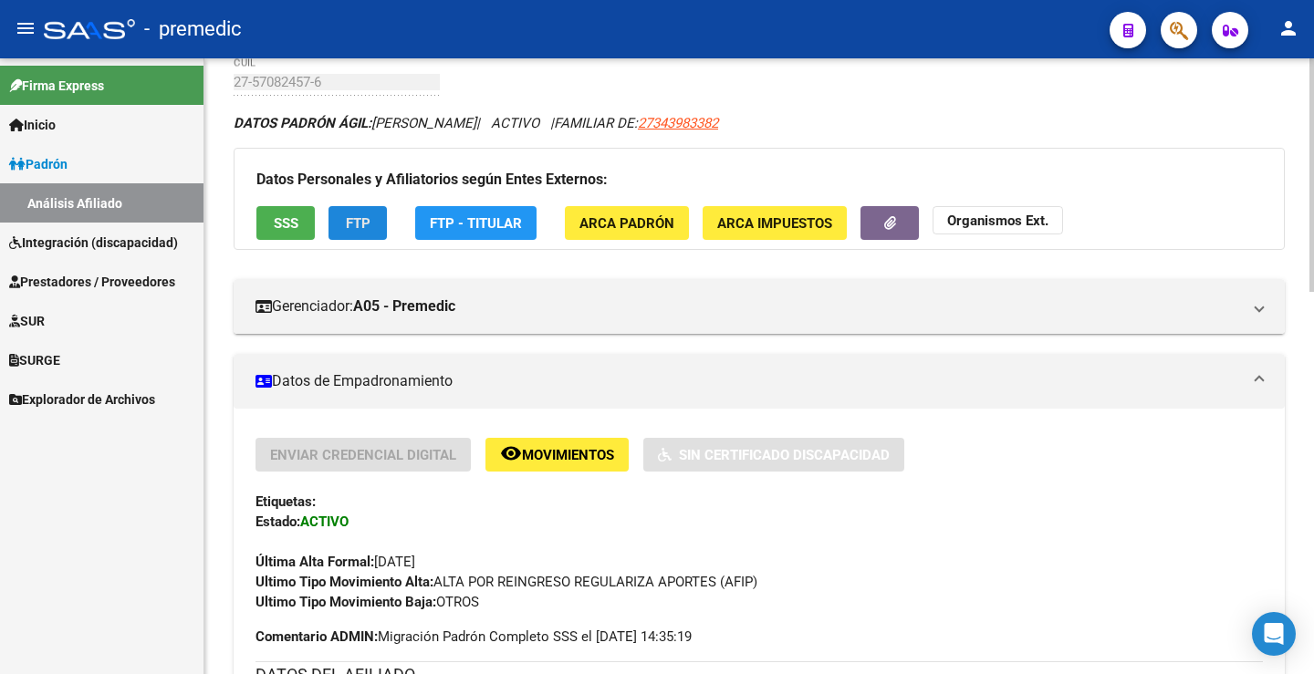
click at [359, 223] on span "FTP" at bounding box center [358, 223] width 25 height 16
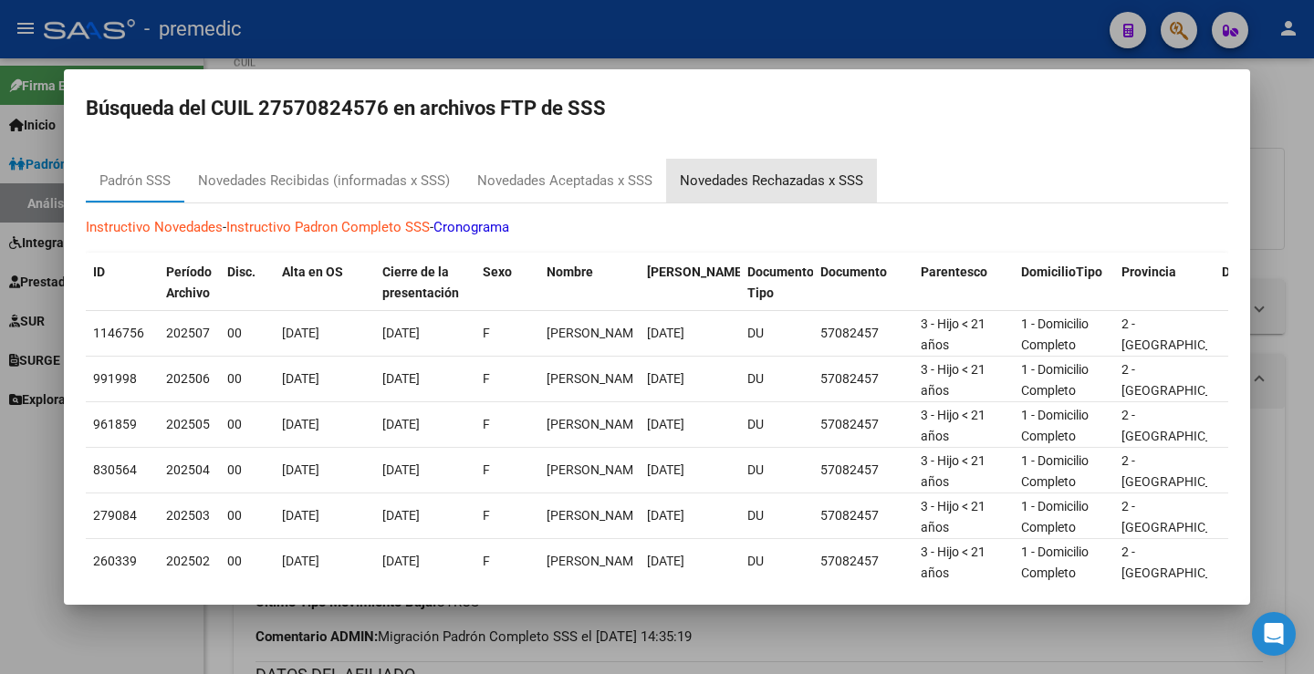
click at [737, 183] on div "Novedades Rechazadas x SSS" at bounding box center [771, 181] width 183 height 21
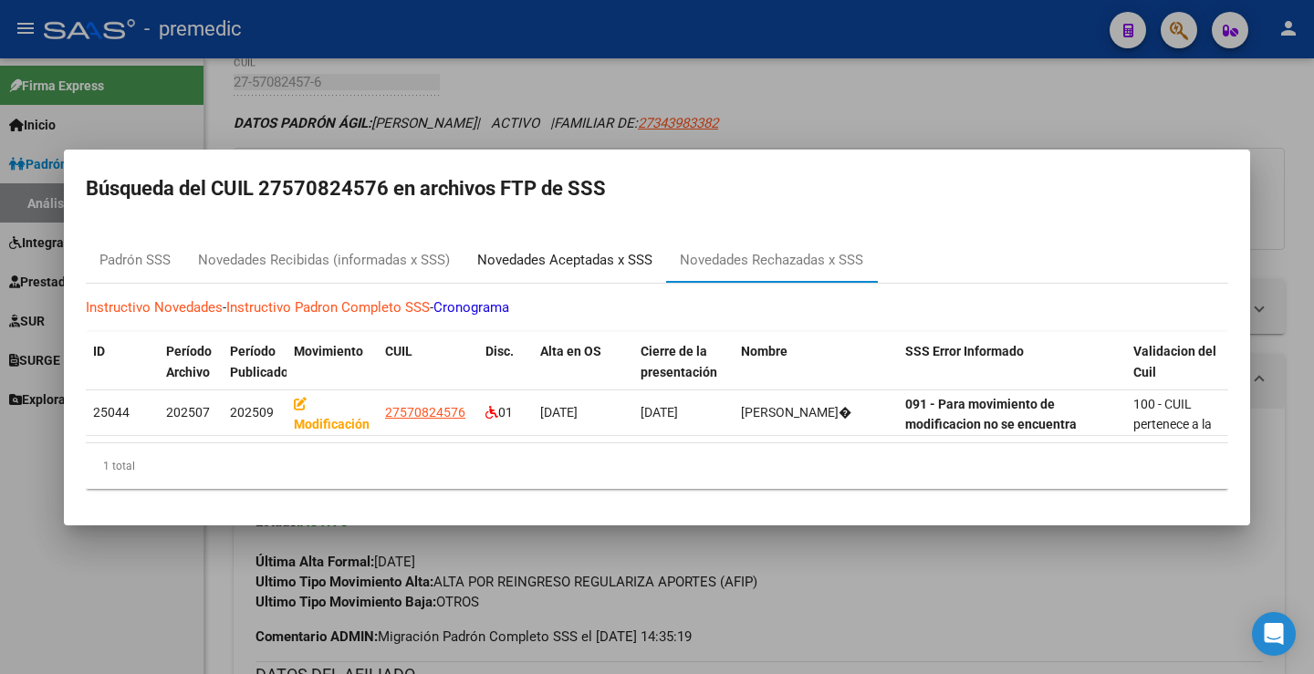
click at [610, 250] on div "Novedades Aceptadas x SSS" at bounding box center [564, 260] width 175 height 21
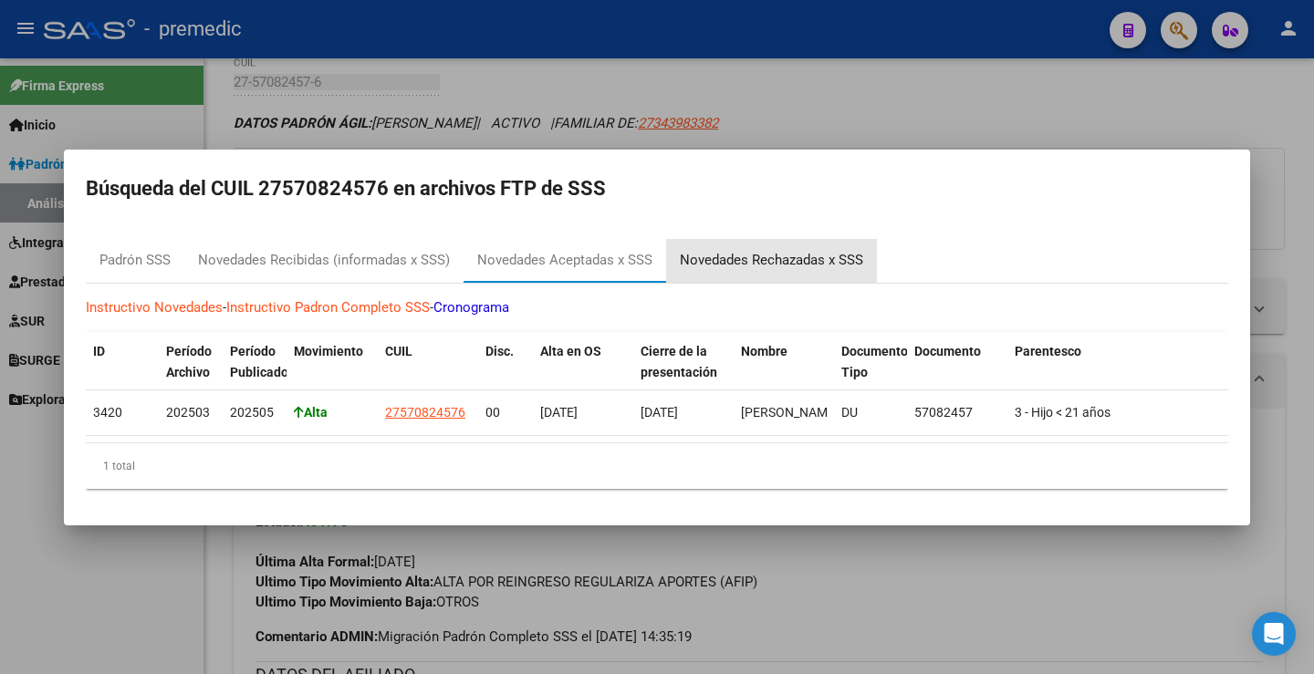
click at [799, 255] on div "Novedades Rechazadas x SSS" at bounding box center [771, 260] width 183 height 21
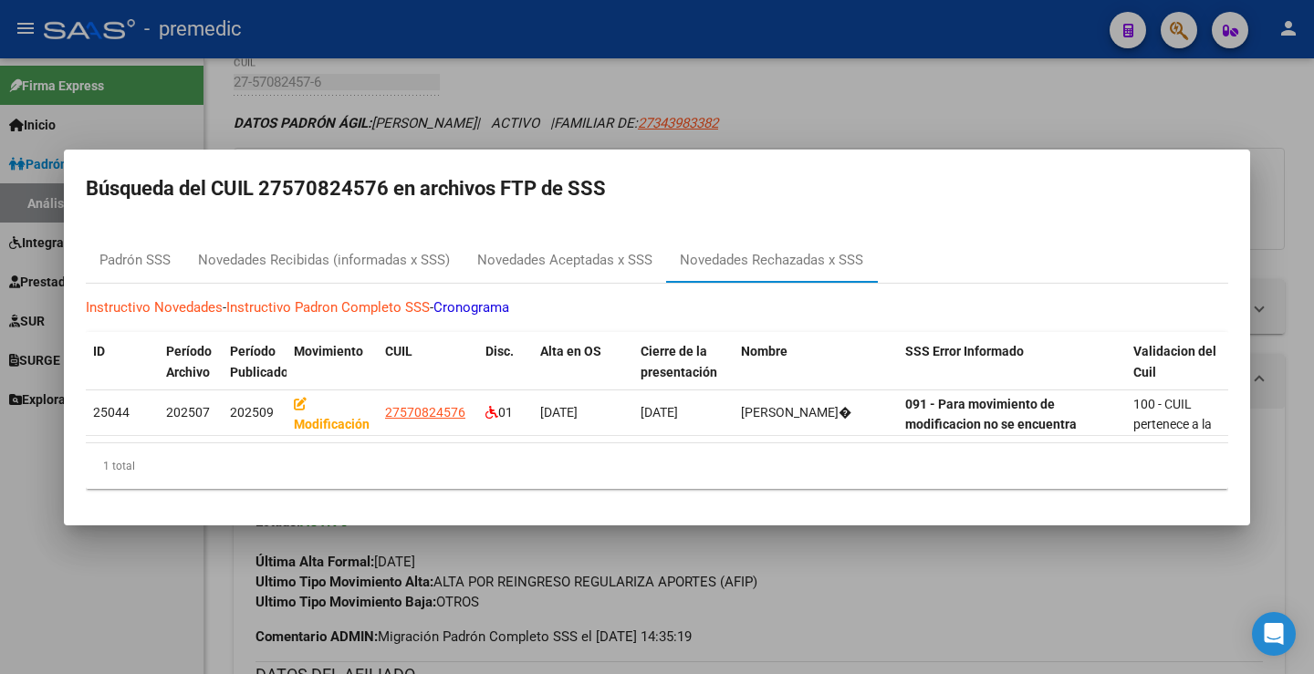
drag, startPoint x: 919, startPoint y: 151, endPoint x: 915, endPoint y: 182, distance: 31.2
click at [915, 182] on mat-dialog-container "Búsqueda del CUIL 27570824576 en archivos FTP de SSS Padrón SSS Novedades Recib…" at bounding box center [657, 338] width 1186 height 376
drag, startPoint x: 264, startPoint y: 277, endPoint x: 284, endPoint y: 258, distance: 27.7
click at [267, 284] on div "Instructivo Novedades - Instructivo Padron Completo SSS - Cronograma ID Período…" at bounding box center [657, 394] width 1142 height 220
click at [284, 258] on div "Novedades Recibidas (informadas x SSS)" at bounding box center [324, 260] width 252 height 21
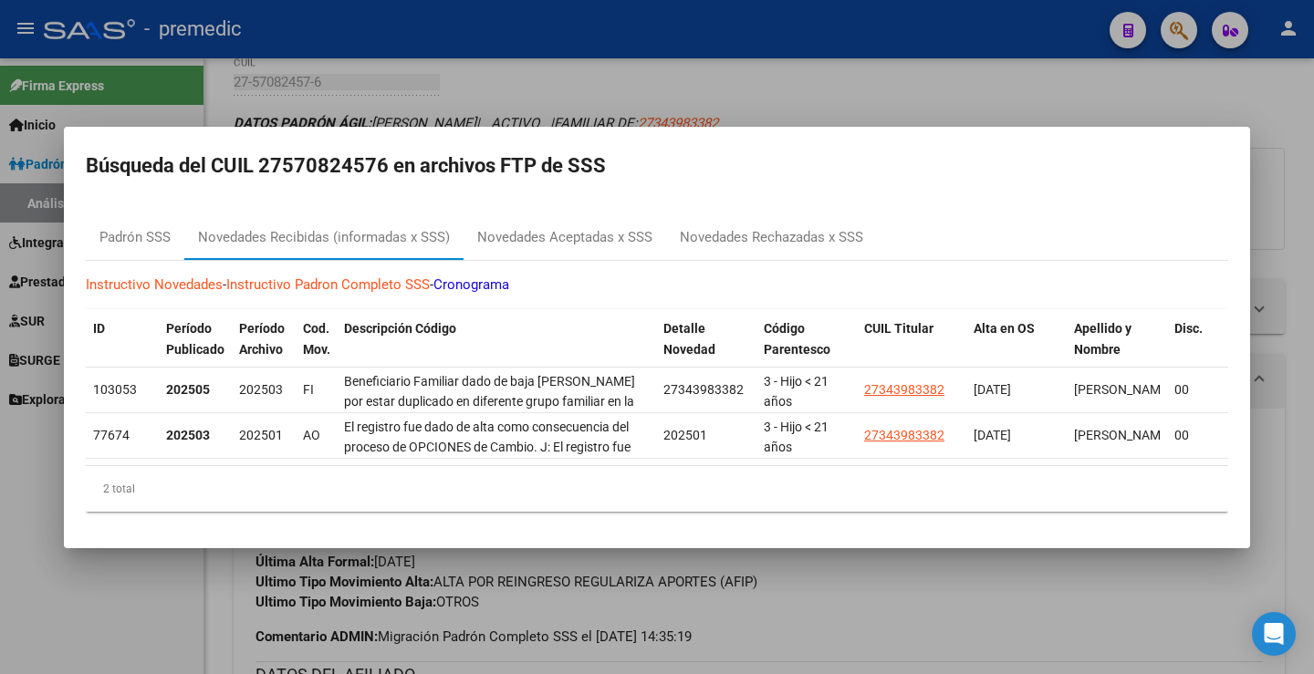
click at [871, 81] on div at bounding box center [657, 337] width 1314 height 674
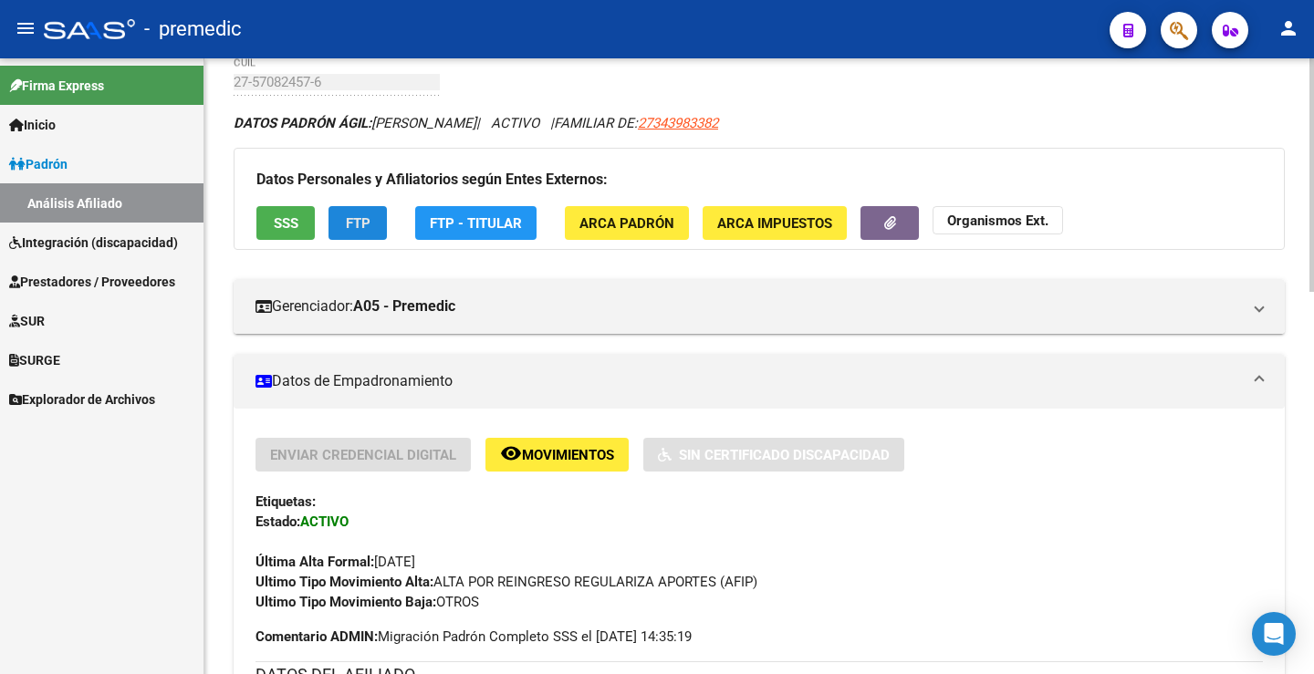
click at [369, 224] on span "FTP" at bounding box center [358, 223] width 25 height 16
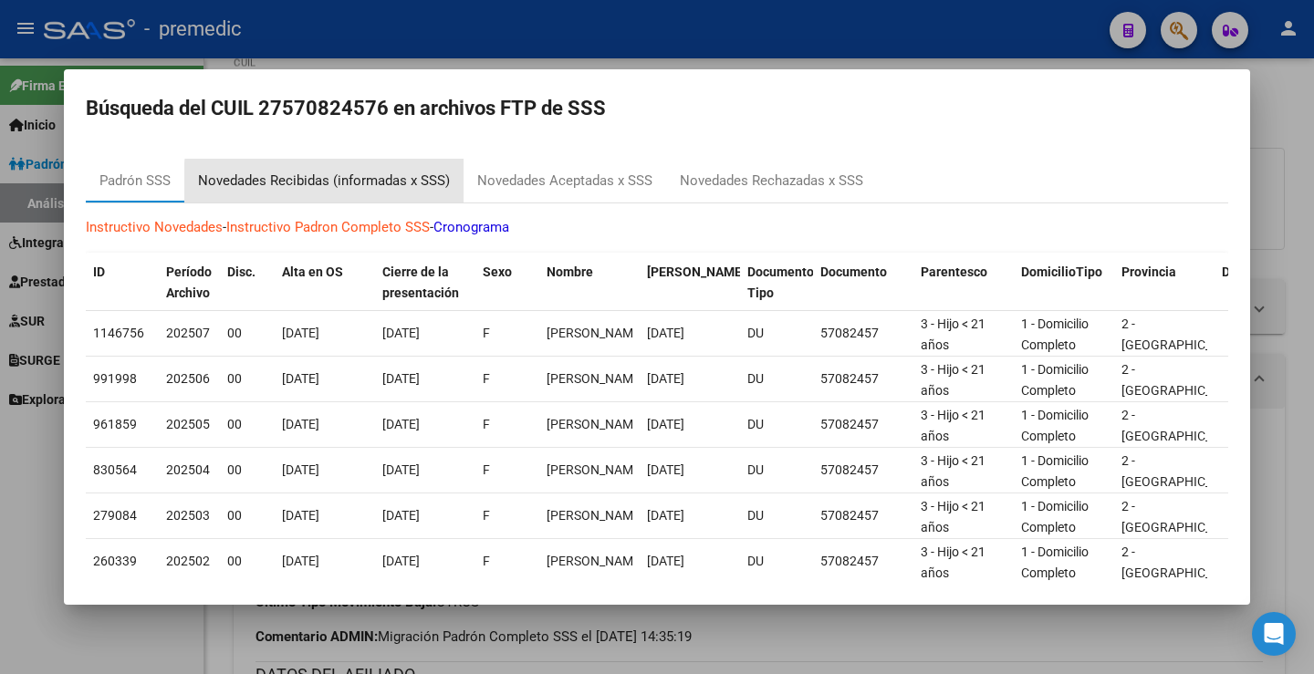
click at [404, 182] on div "Novedades Recibidas (informadas x SSS)" at bounding box center [324, 181] width 252 height 21
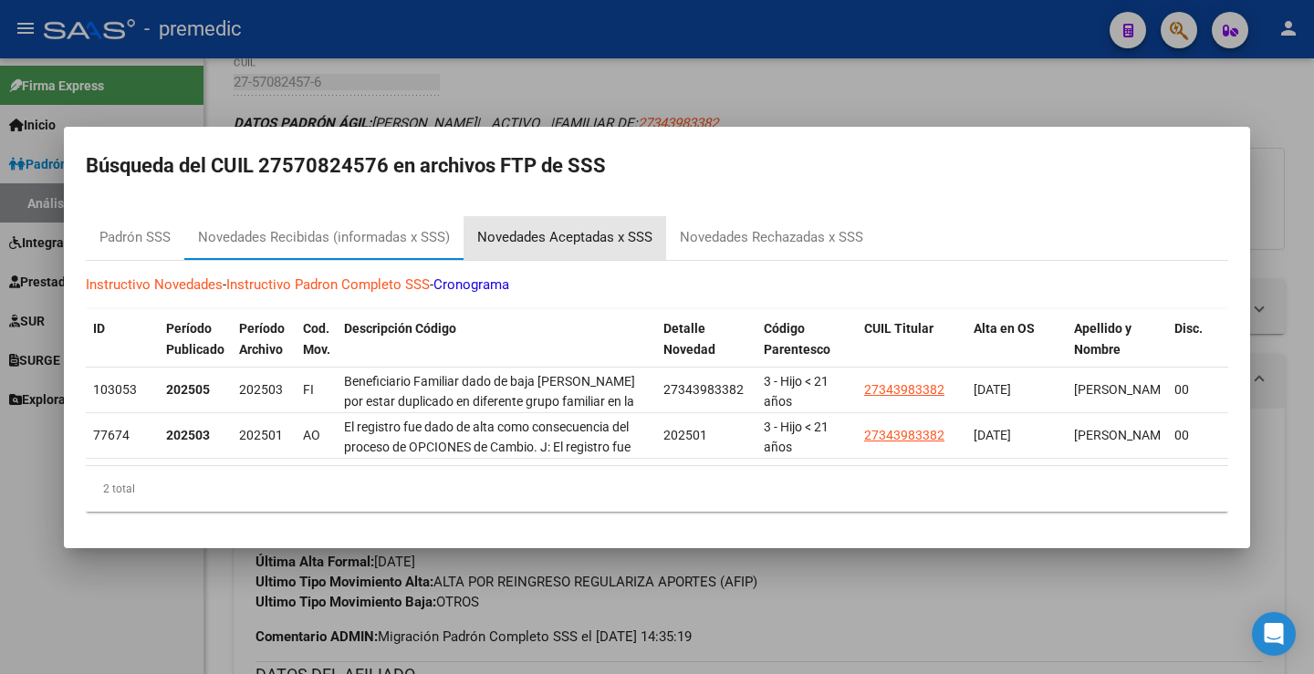
drag, startPoint x: 590, startPoint y: 233, endPoint x: 596, endPoint y: 242, distance: 10.6
click at [590, 234] on div "Novedades Aceptadas x SSS" at bounding box center [564, 237] width 175 height 21
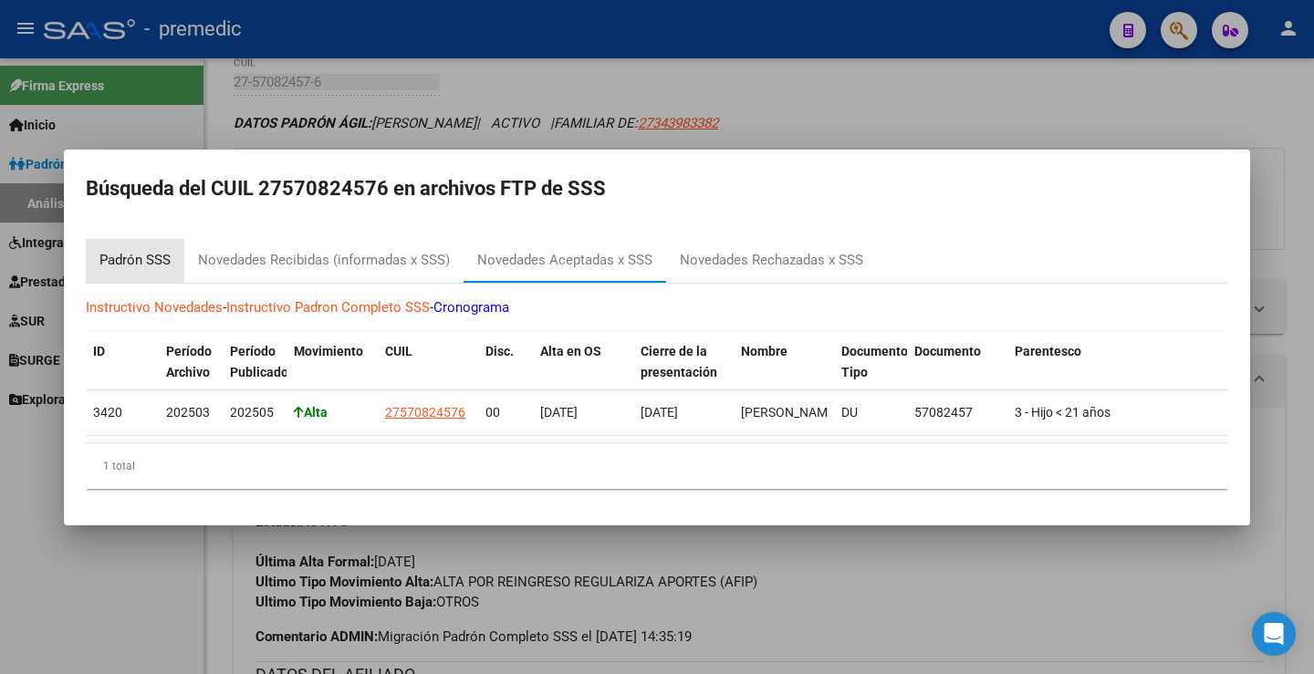
click at [153, 253] on div "Padrón SSS" at bounding box center [134, 260] width 71 height 21
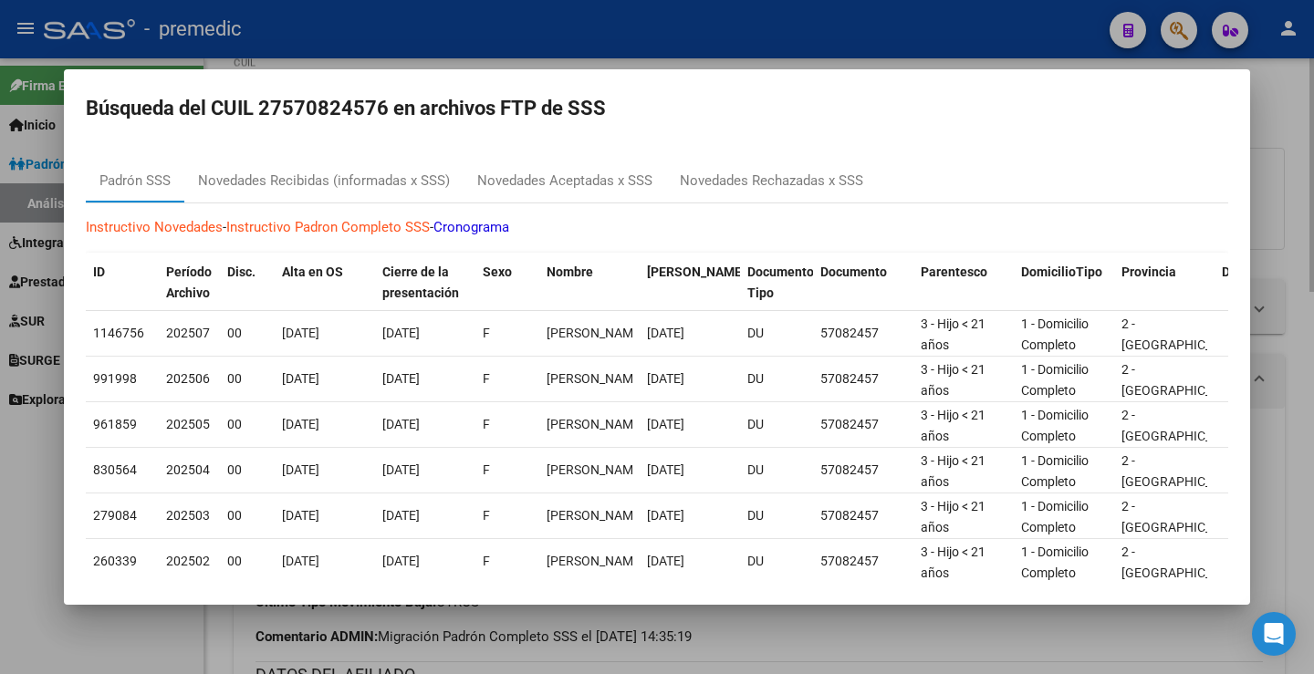
click at [1306, 96] on div at bounding box center [657, 337] width 1314 height 674
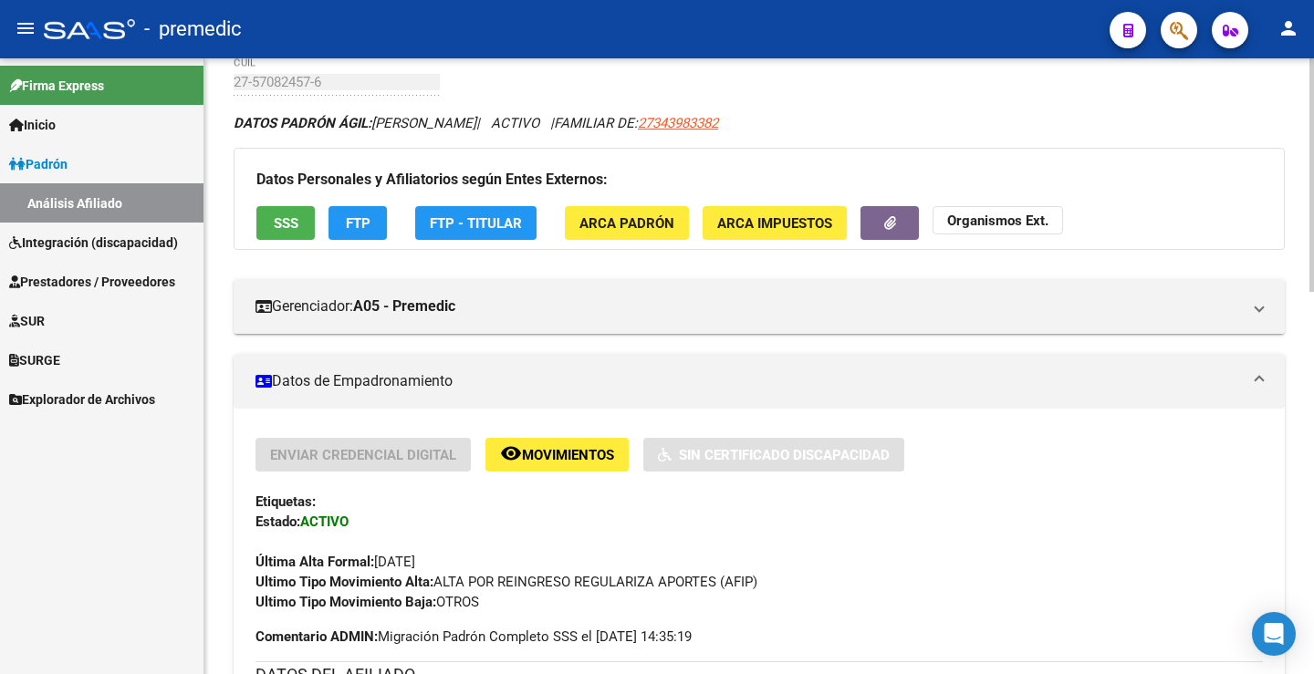
click at [376, 221] on button "FTP" at bounding box center [357, 223] width 58 height 34
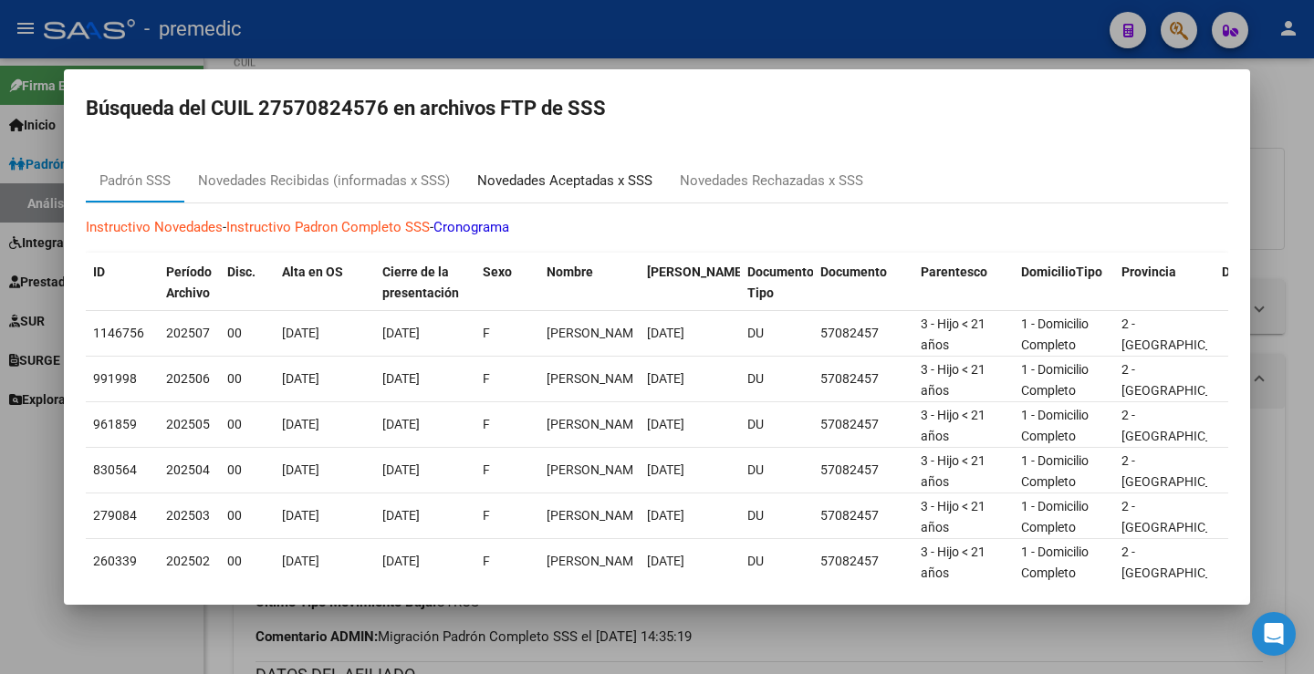
click at [583, 175] on div "Novedades Aceptadas x SSS" at bounding box center [564, 181] width 175 height 21
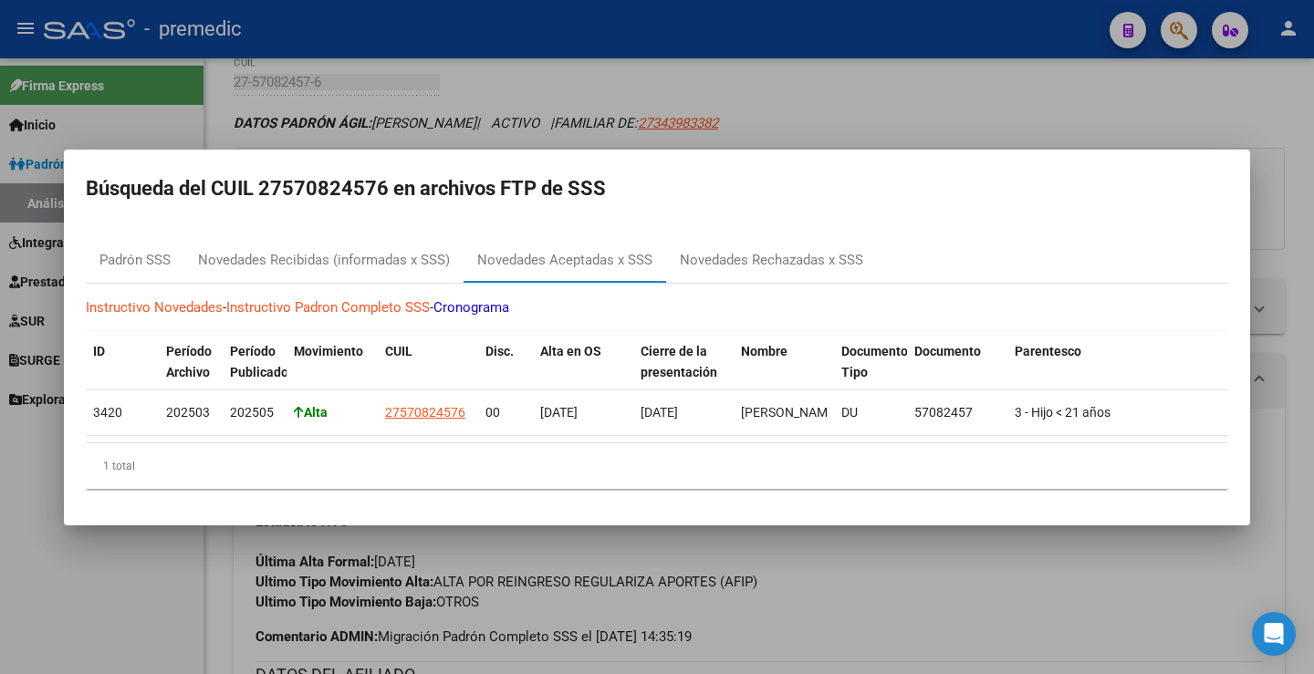
click at [957, 84] on div at bounding box center [657, 337] width 1314 height 674
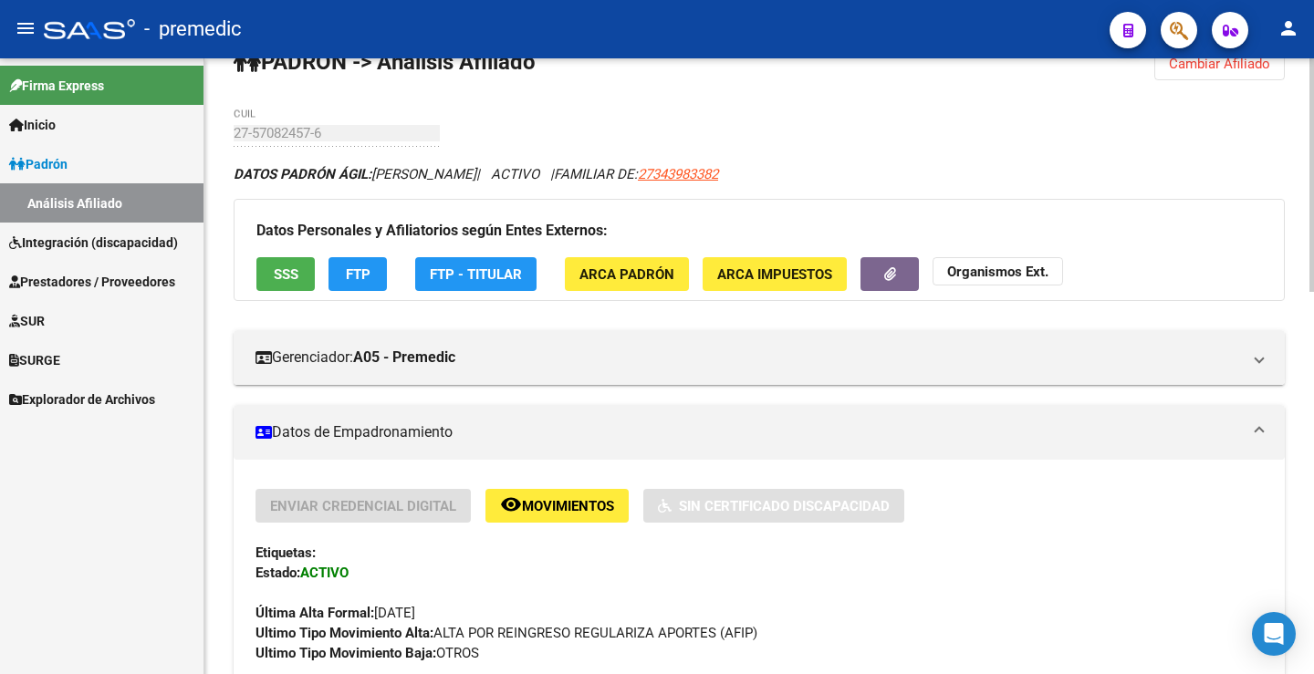
scroll to position [0, 0]
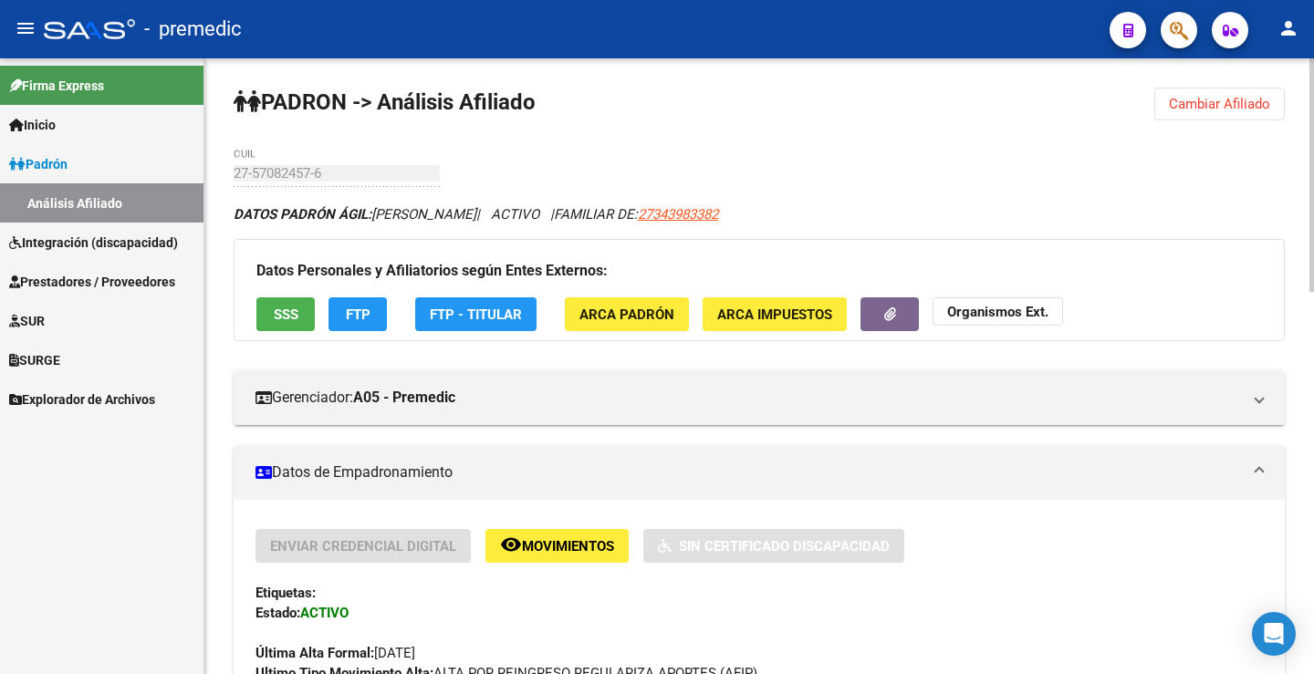
click at [378, 316] on button "FTP" at bounding box center [357, 314] width 58 height 34
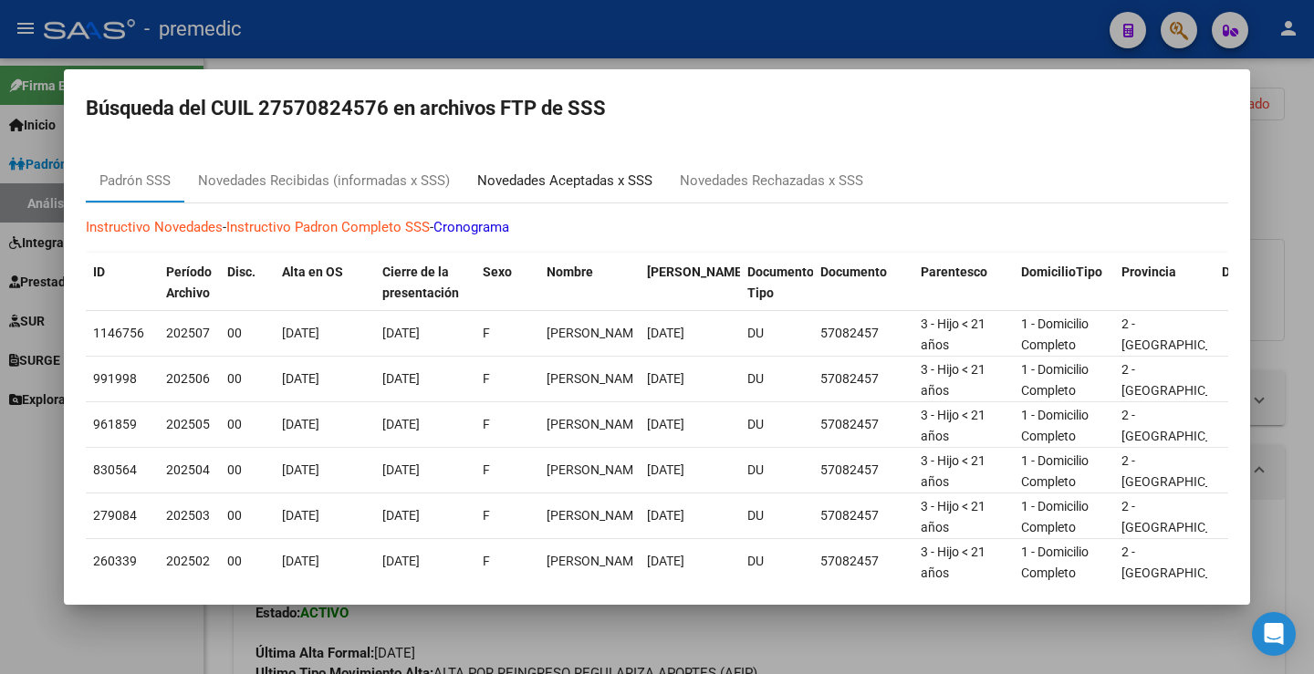
click at [481, 184] on div "Novedades Aceptadas x SSS" at bounding box center [564, 181] width 175 height 21
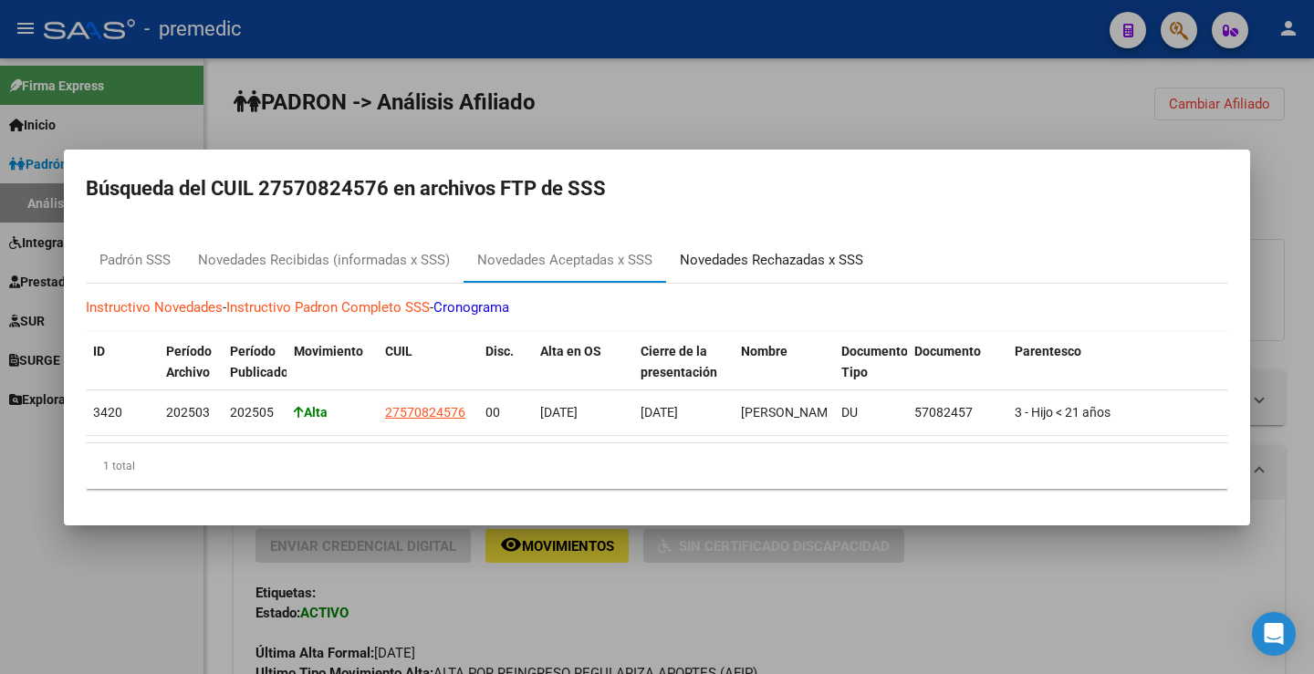
click at [749, 250] on div "Novedades Rechazadas x SSS" at bounding box center [771, 260] width 183 height 21
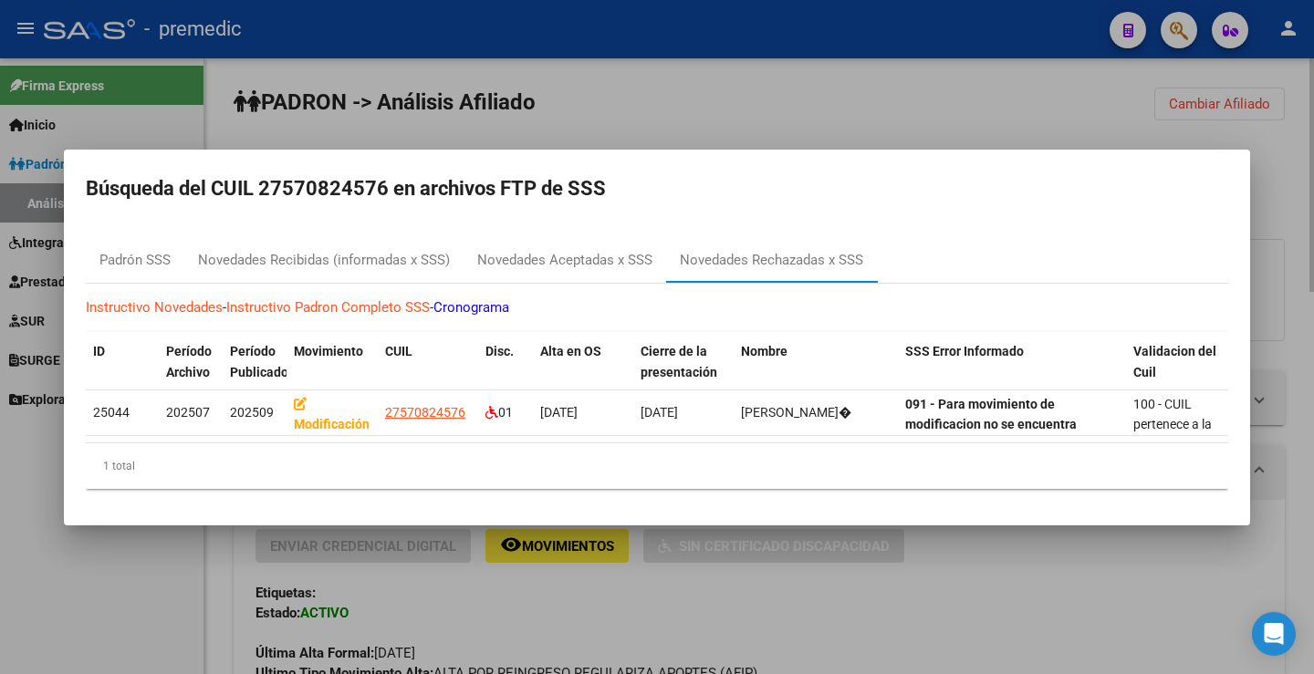
click at [1011, 117] on div at bounding box center [657, 337] width 1314 height 674
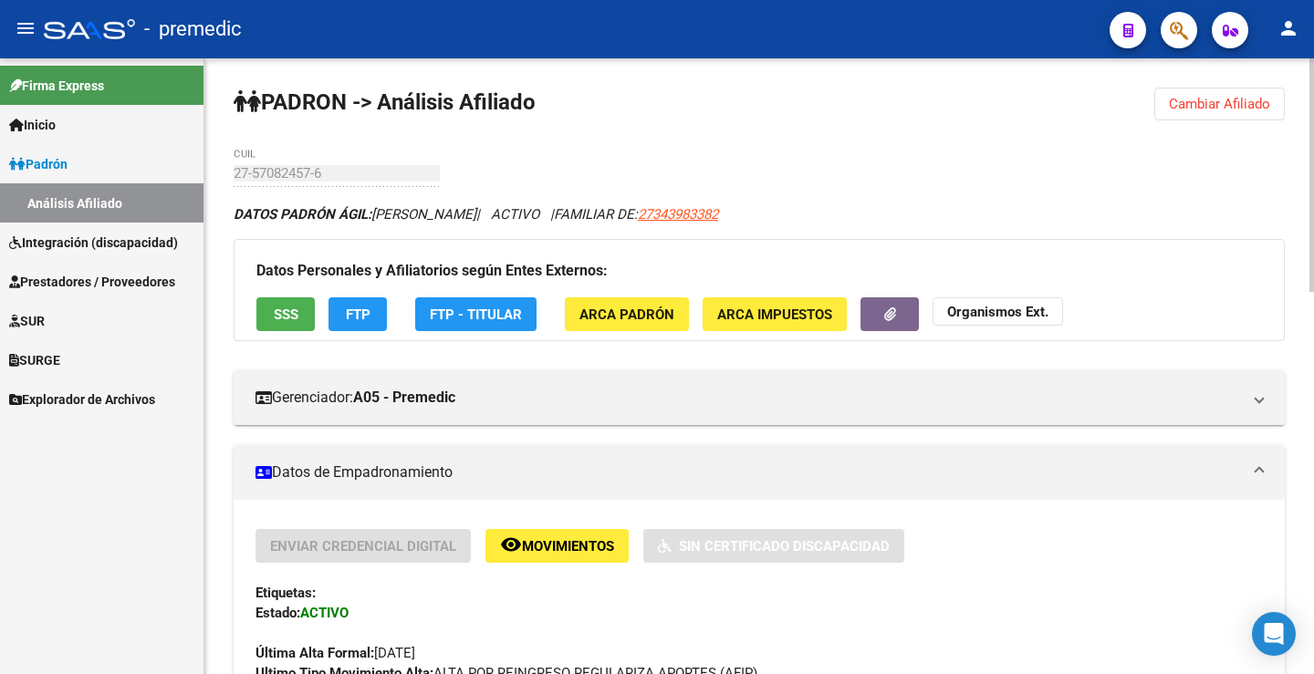
click at [363, 302] on button "FTP" at bounding box center [357, 314] width 58 height 34
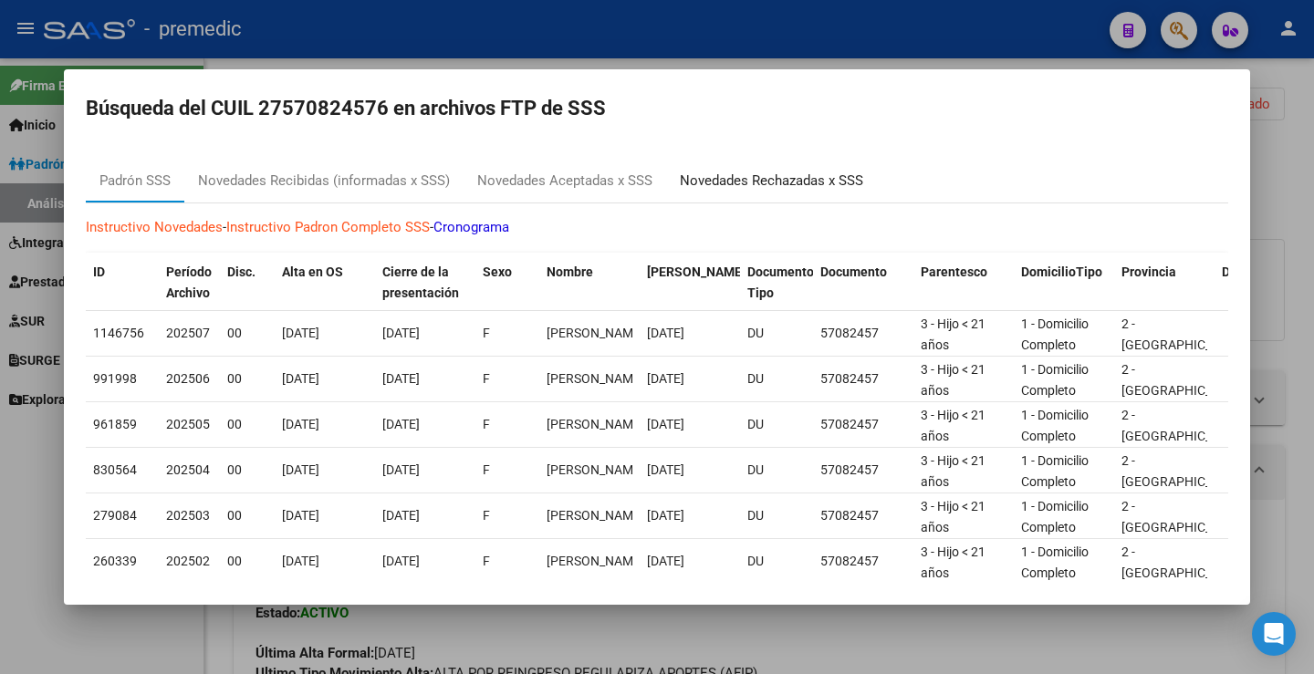
click at [814, 180] on div "Novedades Rechazadas x SSS" at bounding box center [771, 181] width 183 height 21
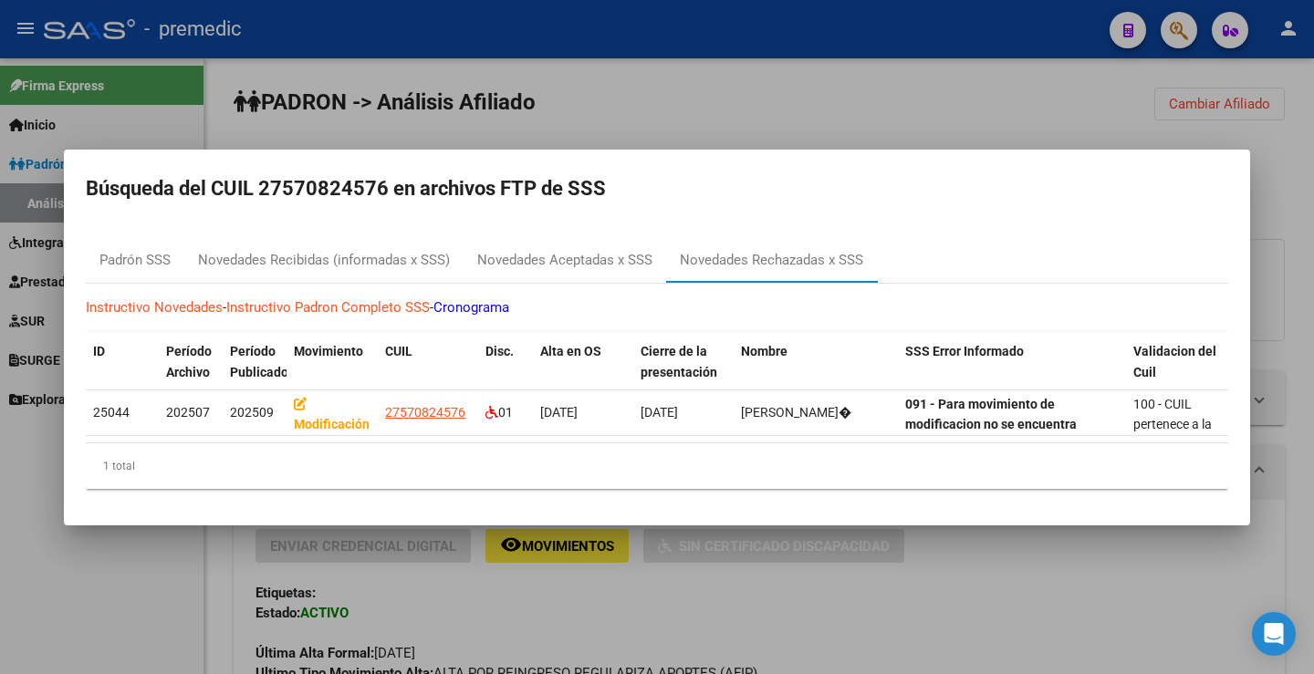
scroll to position [0, 3]
click at [650, 102] on div at bounding box center [657, 337] width 1314 height 674
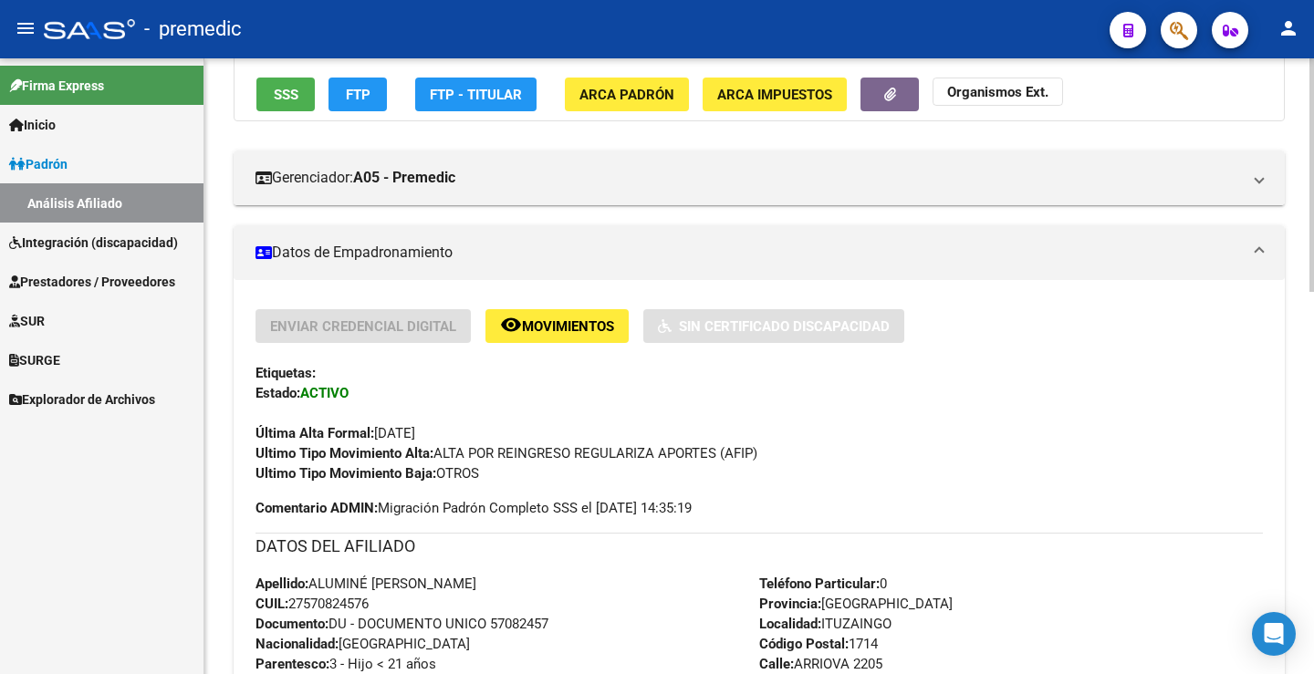
scroll to position [0, 0]
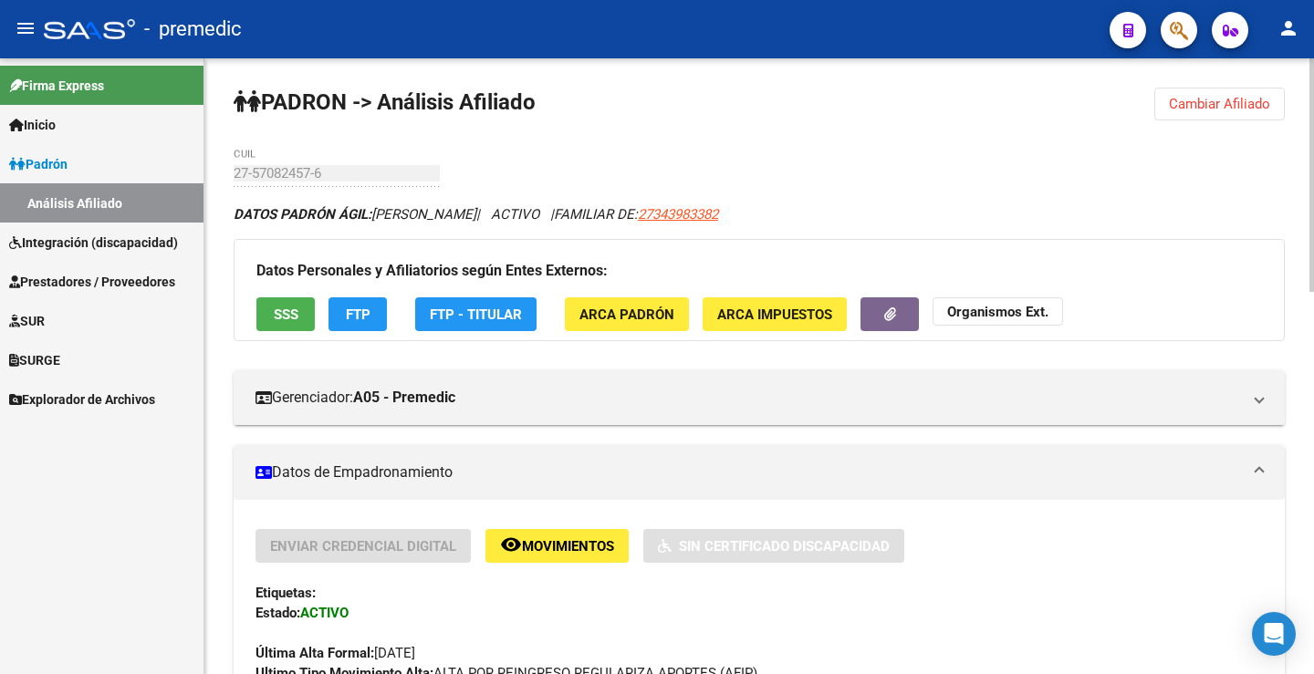
click at [347, 307] on span "FTP" at bounding box center [358, 315] width 25 height 16
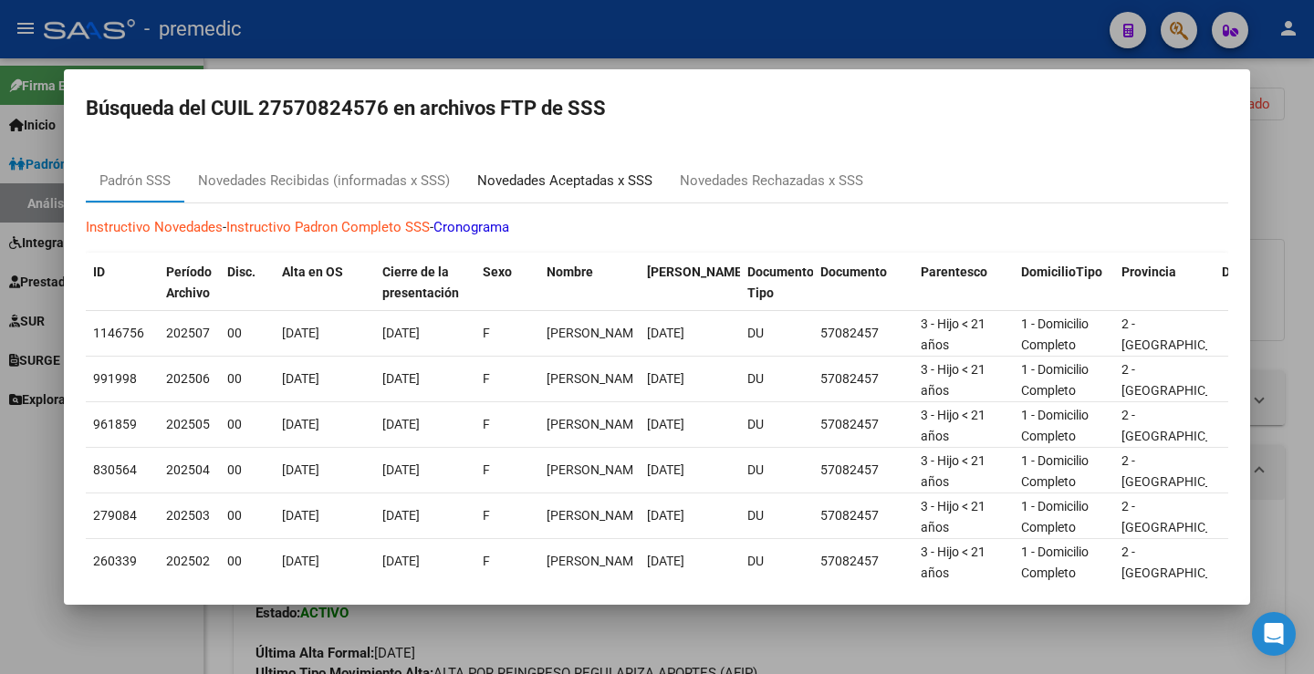
drag, startPoint x: 587, startPoint y: 167, endPoint x: 592, endPoint y: 175, distance: 9.9
click at [587, 166] on div "Novedades Aceptadas x SSS" at bounding box center [564, 181] width 203 height 44
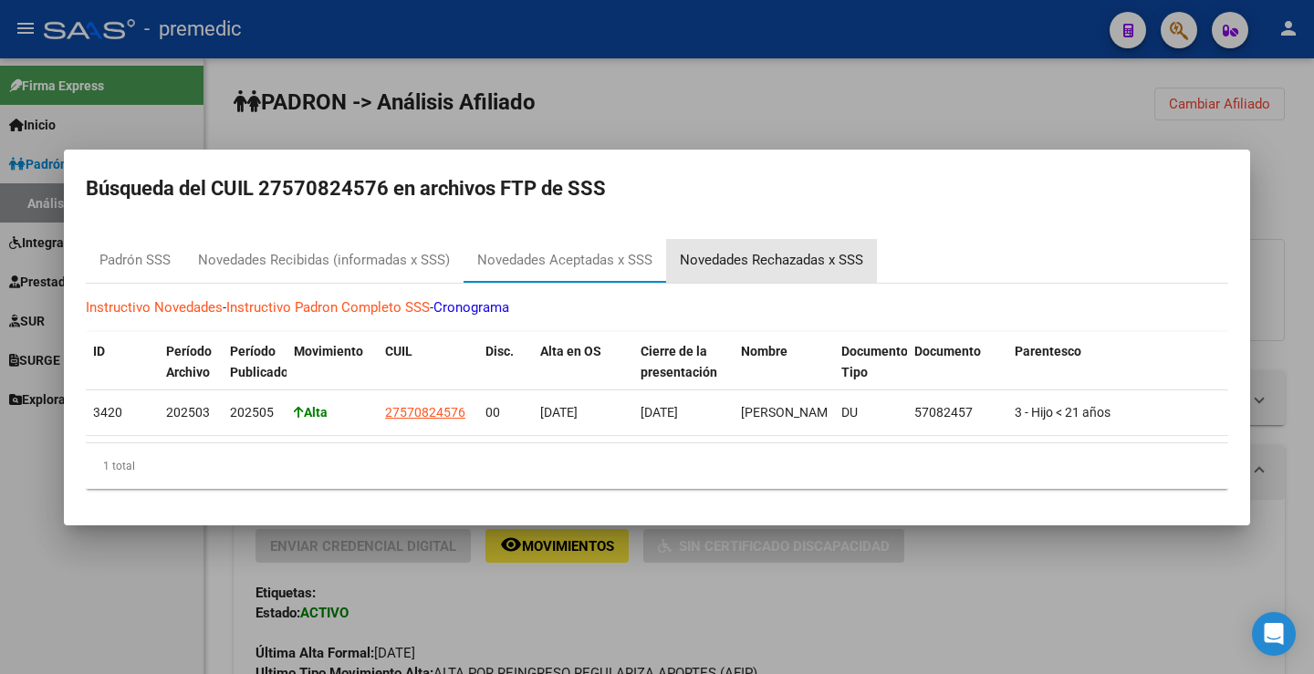
click at [753, 273] on div "Novedades Rechazadas x SSS" at bounding box center [771, 261] width 211 height 44
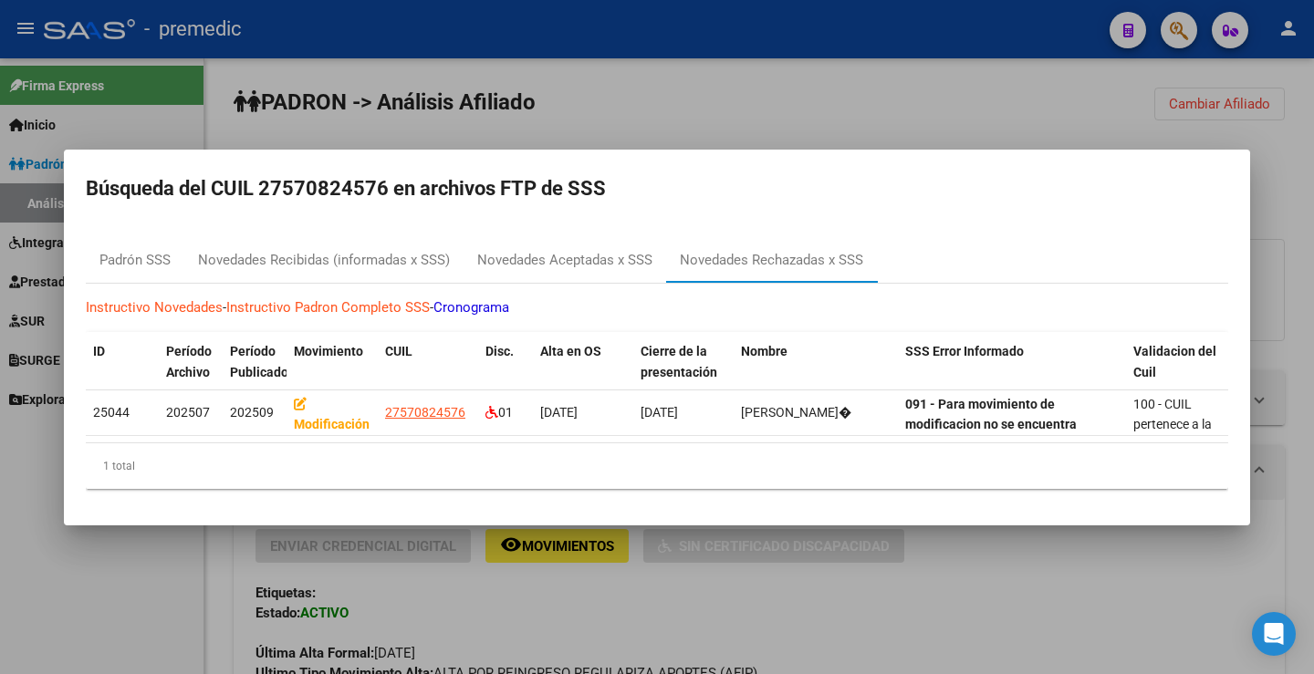
click at [1113, 98] on div at bounding box center [657, 337] width 1314 height 674
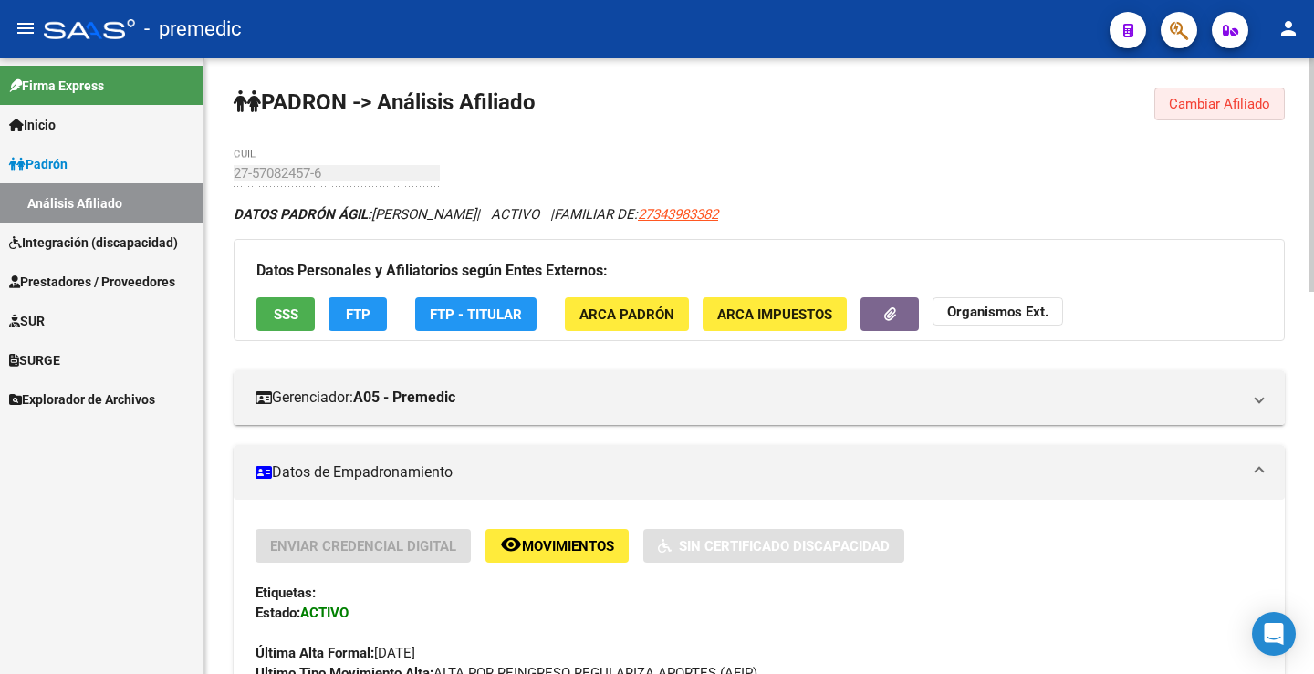
click at [1219, 115] on button "Cambiar Afiliado" at bounding box center [1219, 104] width 130 height 33
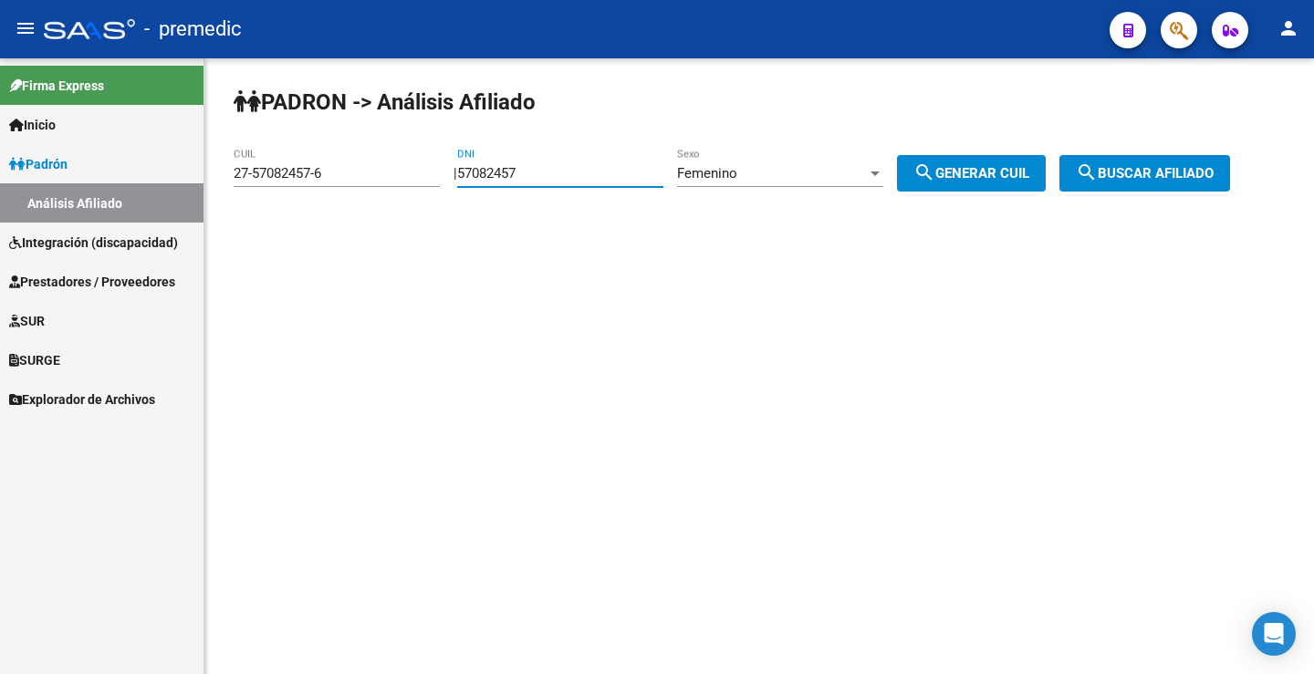
drag, startPoint x: 546, startPoint y: 178, endPoint x: 50, endPoint y: 110, distance: 499.9
click at [0, 153] on mat-sidenav-container "Firma Express Inicio Instructivos Contacto OS Padrón Análisis Afiliado Integrac…" at bounding box center [657, 366] width 1314 height 616
paste input "8572782"
type input "58572782"
click at [1006, 177] on span "search Generar CUIL" at bounding box center [971, 173] width 116 height 16
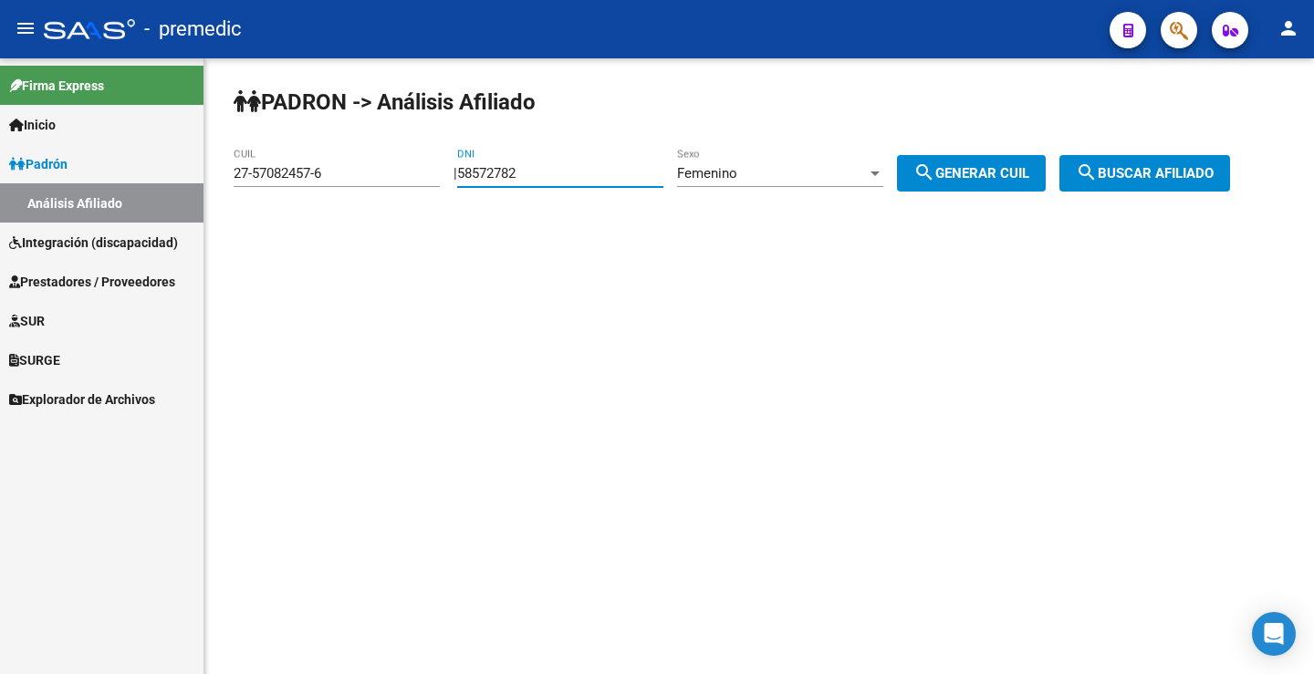
type input "27-58572782-8"
click at [1187, 179] on span "search Buscar afiliado" at bounding box center [1145, 173] width 138 height 16
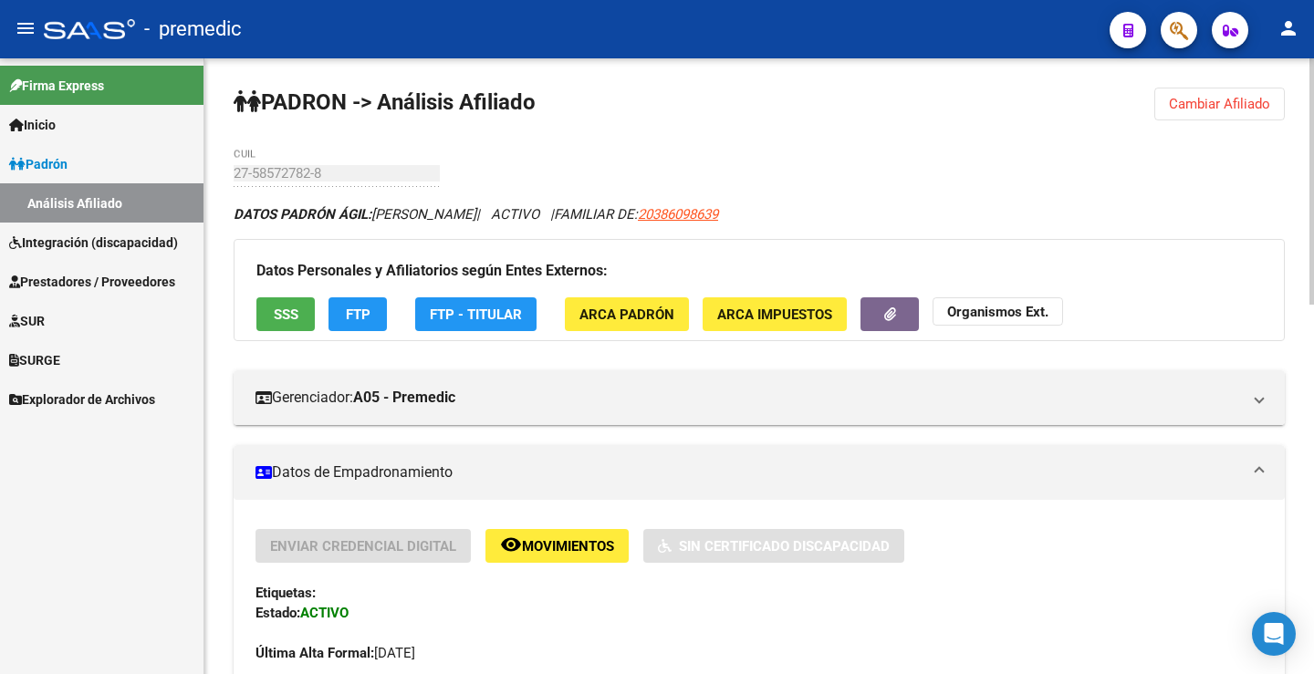
click at [352, 315] on span "FTP" at bounding box center [358, 315] width 25 height 16
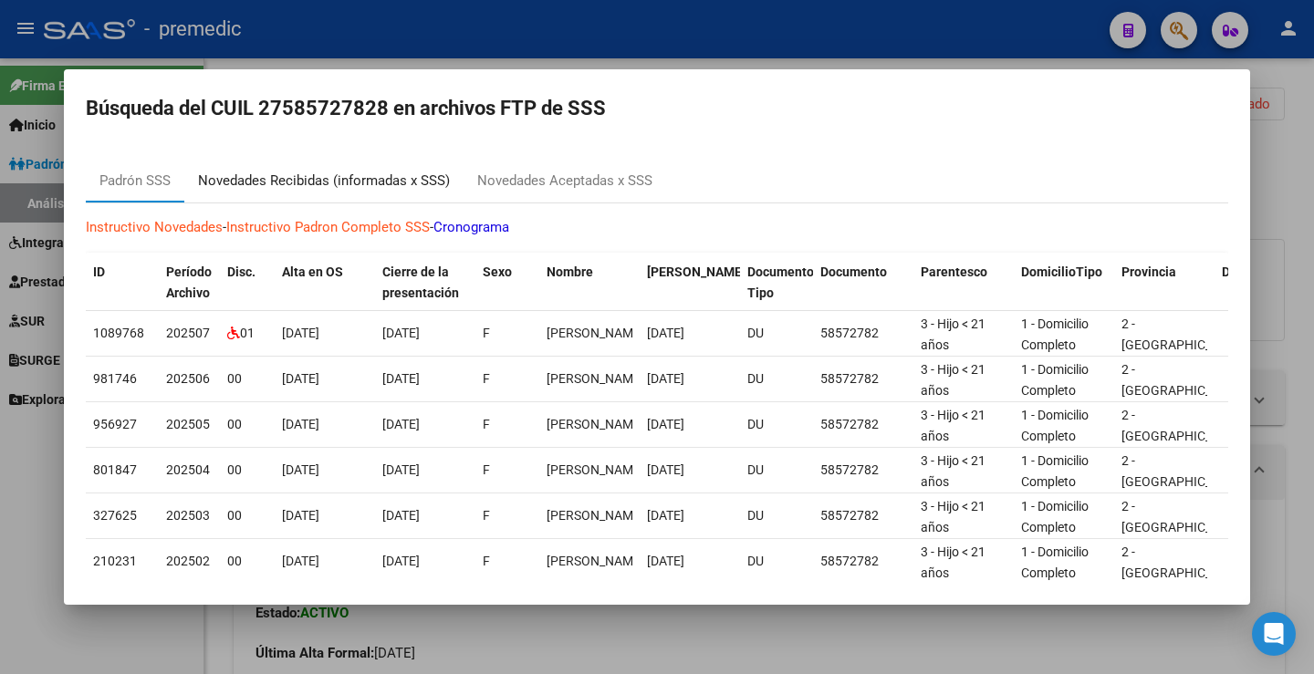
click at [415, 181] on div "Novedades Recibidas (informadas x SSS)" at bounding box center [324, 181] width 252 height 21
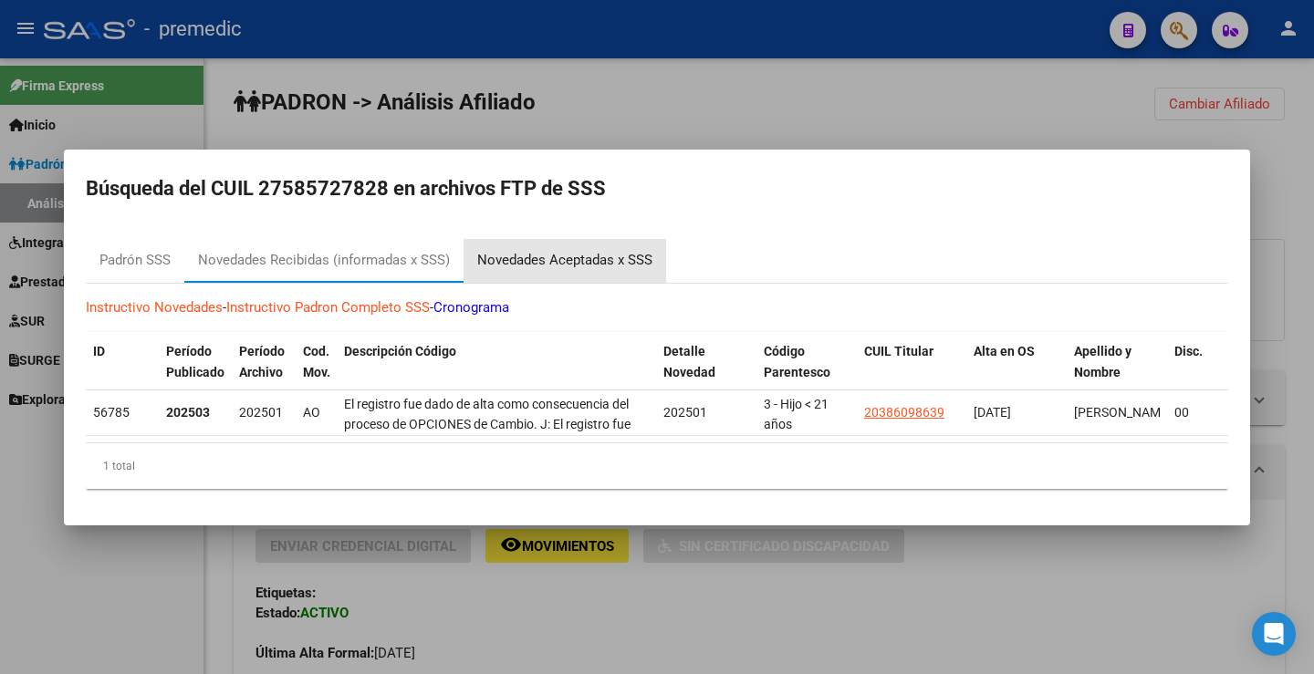
click at [617, 250] on div "Novedades Aceptadas x SSS" at bounding box center [564, 260] width 175 height 21
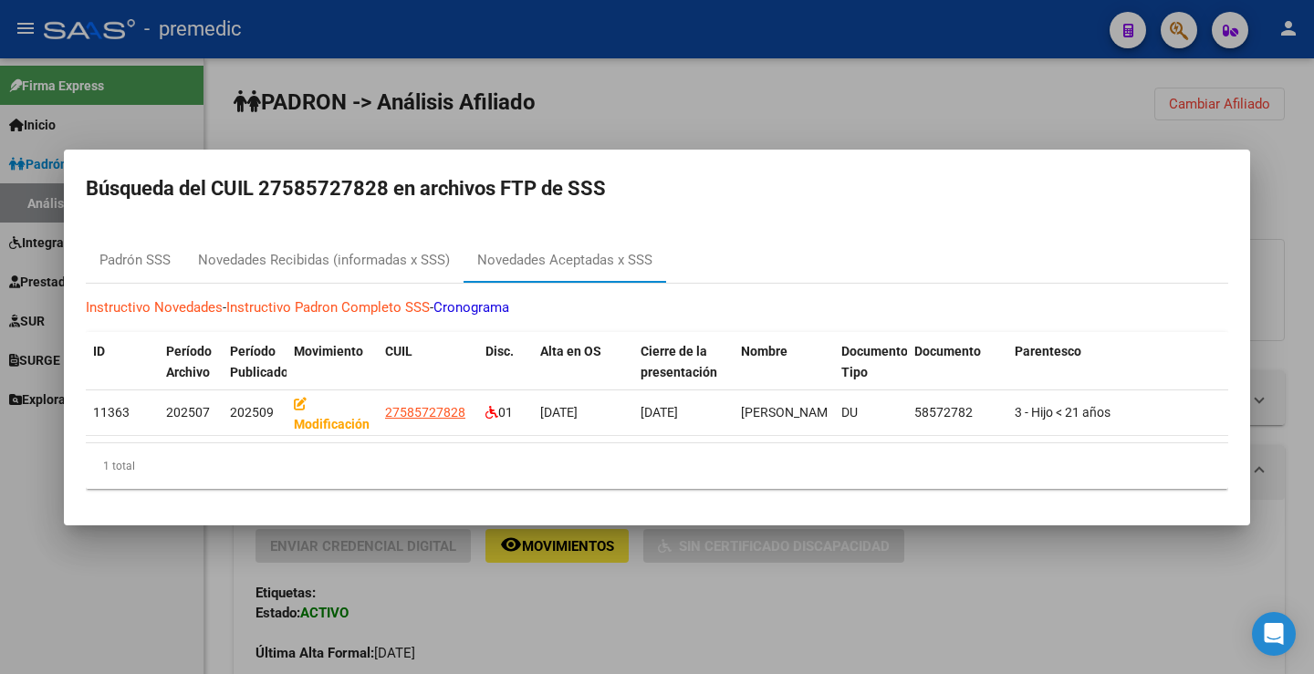
click at [1056, 137] on div at bounding box center [657, 337] width 1314 height 674
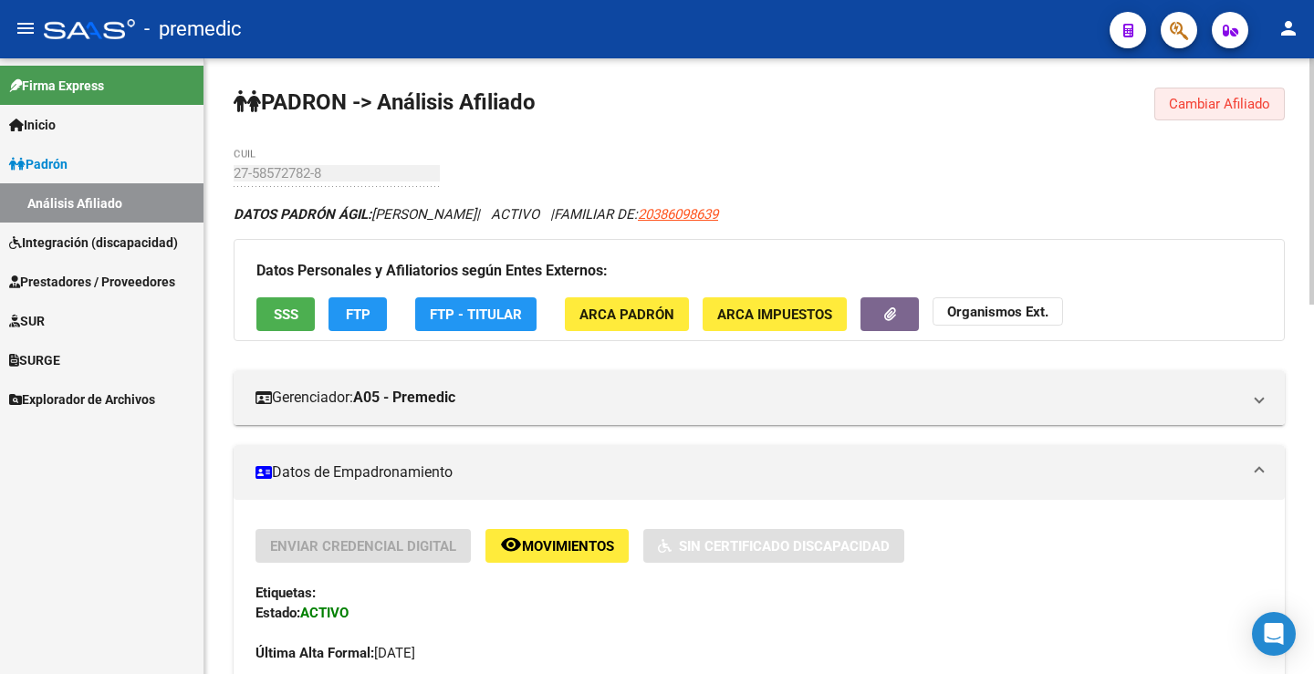
click at [1162, 95] on button "Cambiar Afiliado" at bounding box center [1219, 104] width 130 height 33
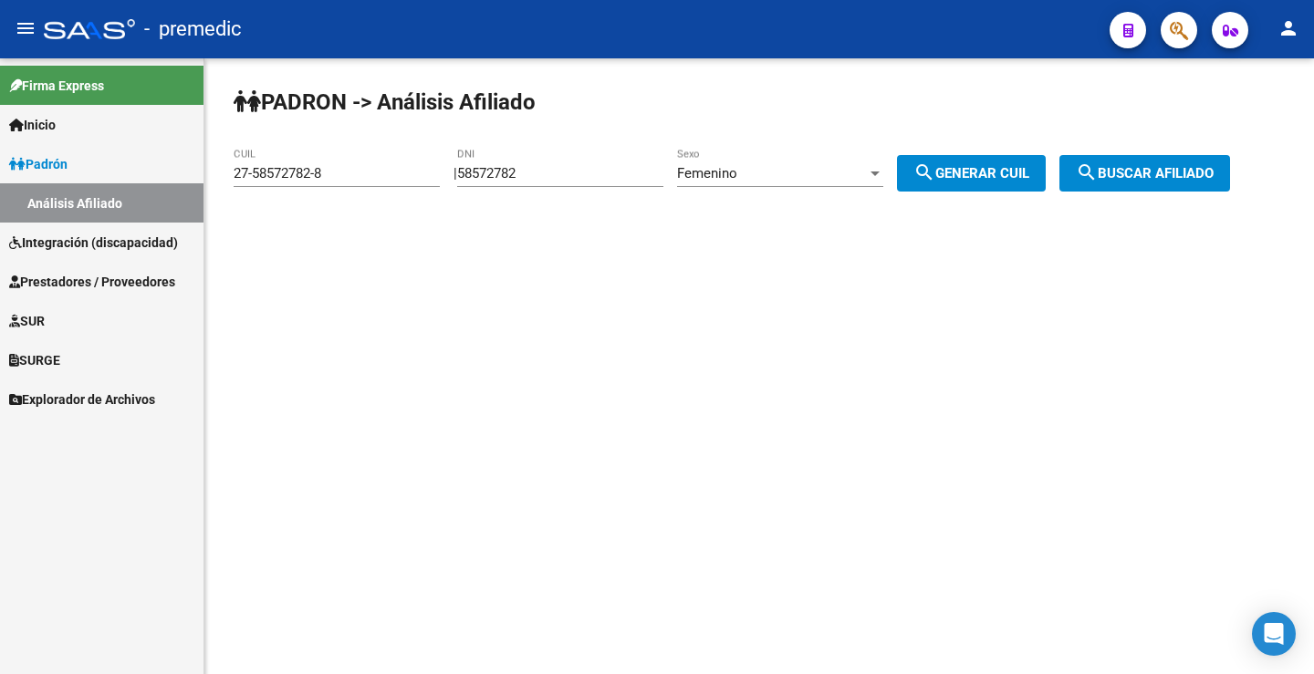
drag, startPoint x: 572, startPoint y: 177, endPoint x: 181, endPoint y: 156, distance: 391.9
click at [157, 167] on mat-sidenav-container "Firma Express Inicio Instructivos Contacto OS Padrón Análisis Afiliado Integrac…" at bounding box center [657, 366] width 1314 height 616
click at [993, 192] on div "PADRON -> Análisis Afiliado 27-58572782-8 CUIL | 58572782 DNI Femenino Sexo sea…" at bounding box center [758, 154] width 1109 height 192
click at [997, 177] on span "search Generar CUIL" at bounding box center [971, 173] width 116 height 16
click at [1160, 162] on button "search Buscar afiliado" at bounding box center [1144, 173] width 171 height 36
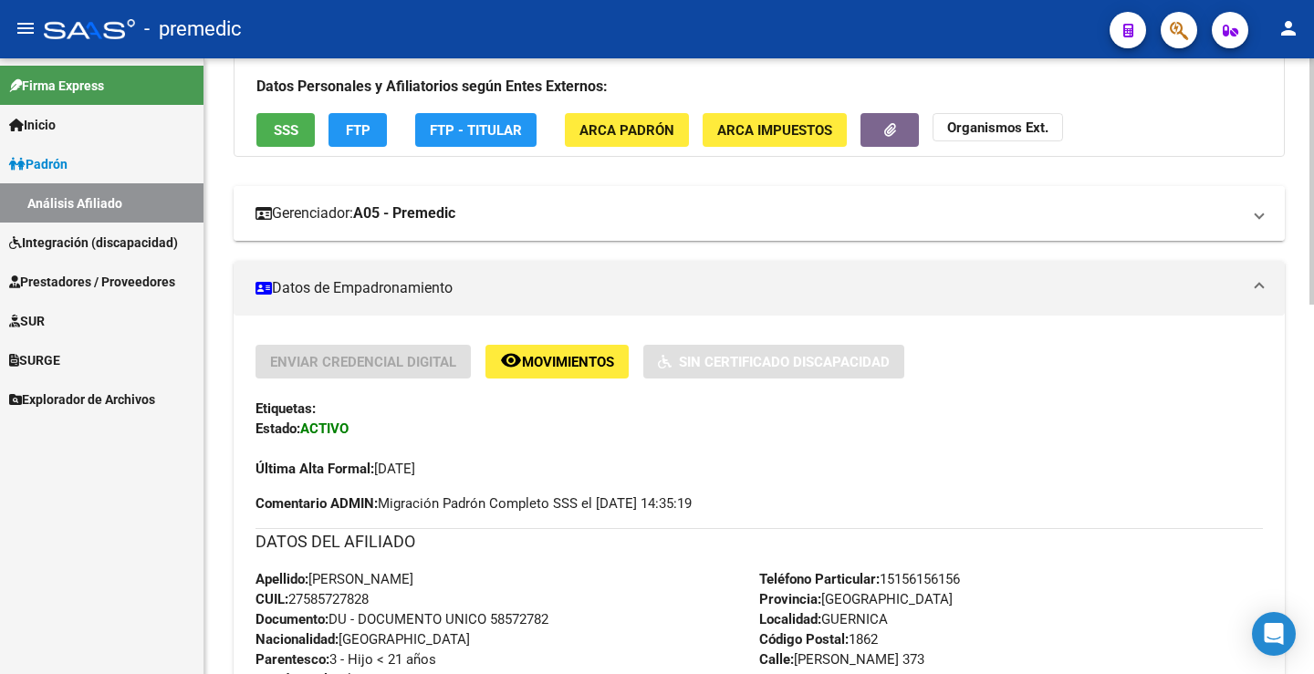
scroll to position [182, 0]
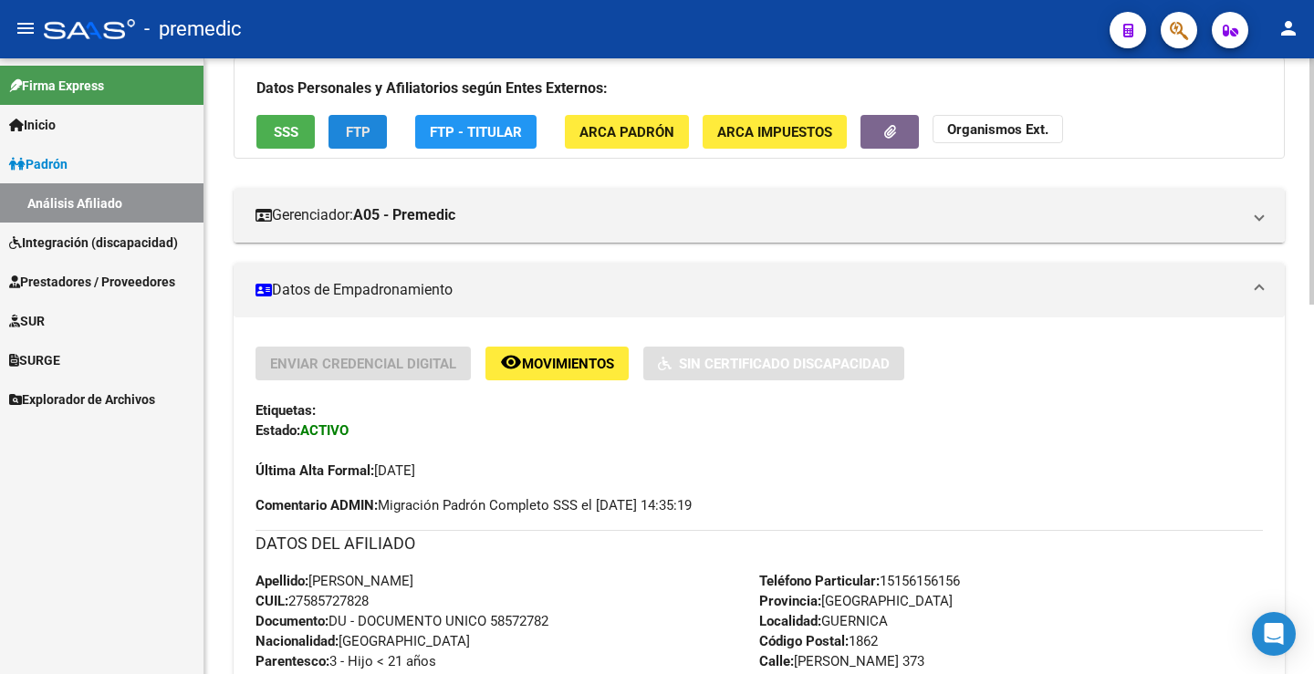
click at [375, 130] on button "FTP" at bounding box center [357, 132] width 58 height 34
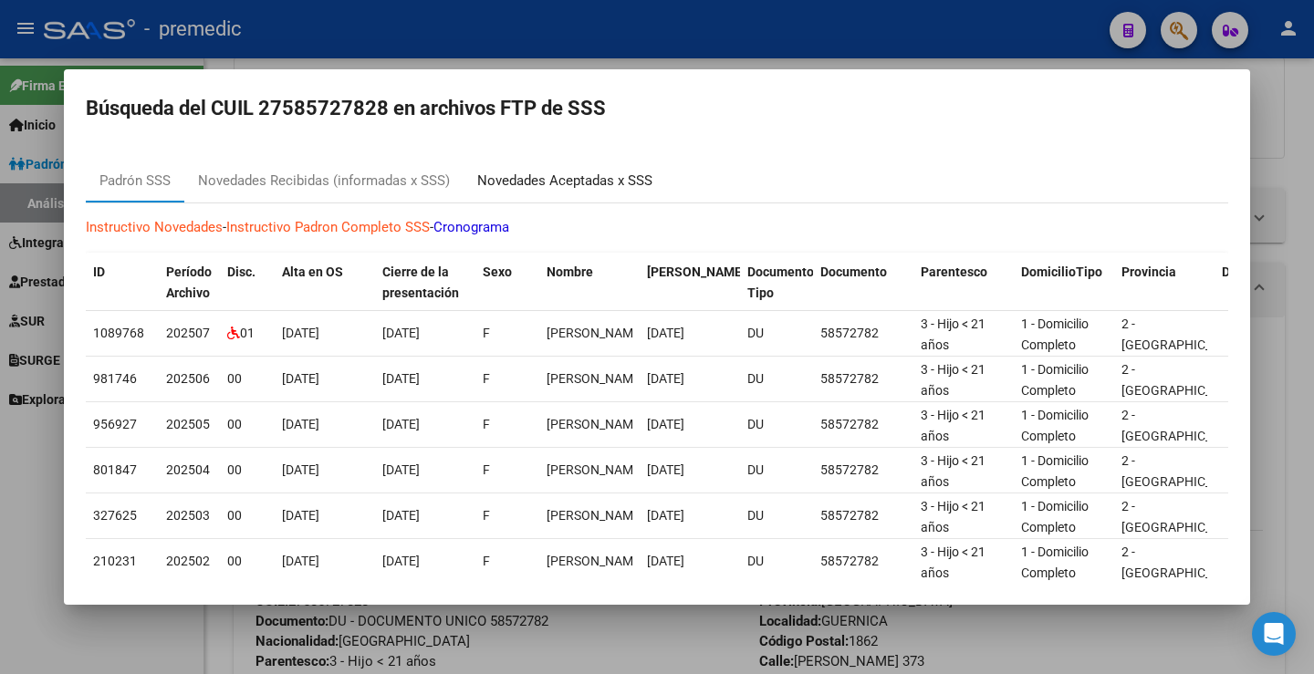
click at [549, 192] on div "Novedades Aceptadas x SSS" at bounding box center [564, 181] width 203 height 44
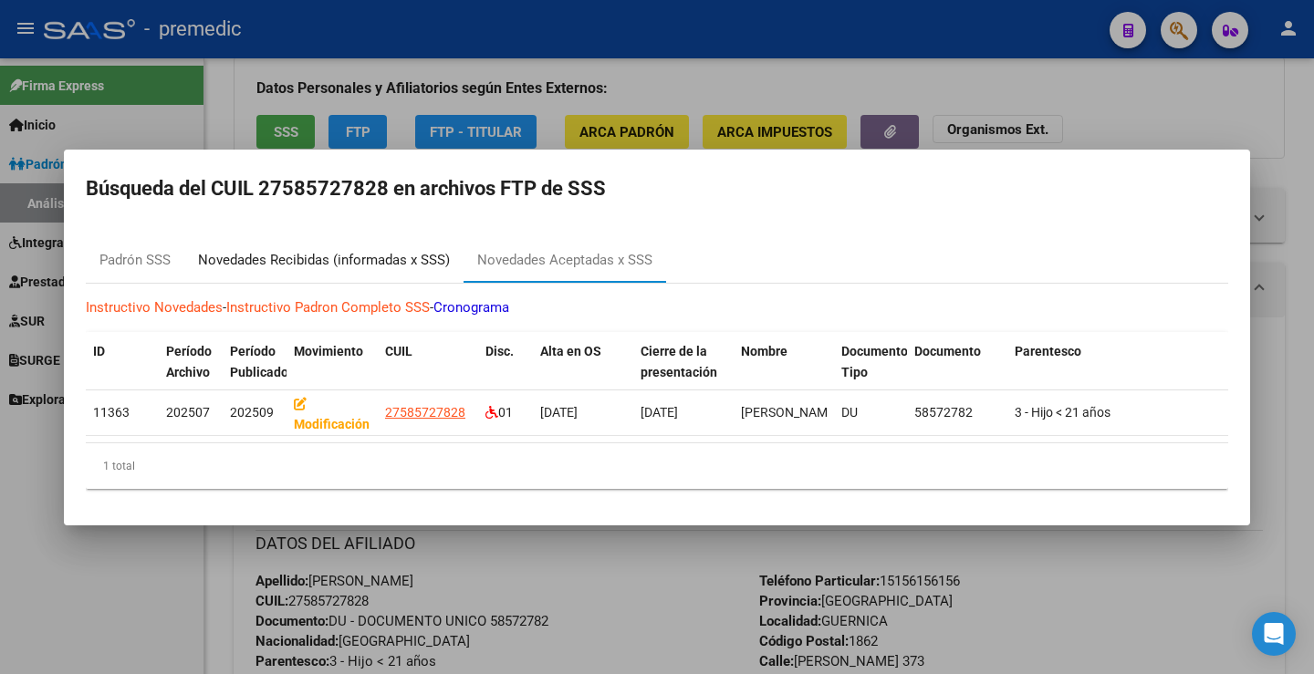
click at [397, 250] on div "Novedades Recibidas (informadas x SSS)" at bounding box center [324, 260] width 252 height 21
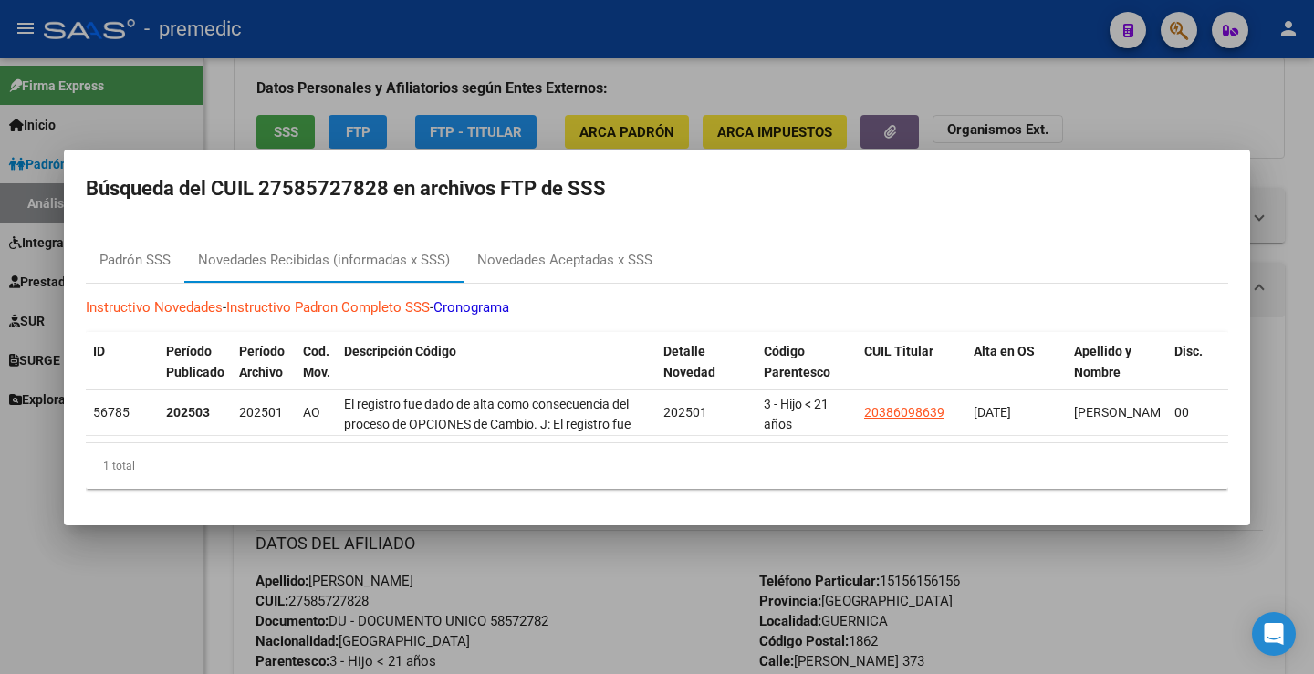
click at [1082, 116] on div at bounding box center [657, 337] width 1314 height 674
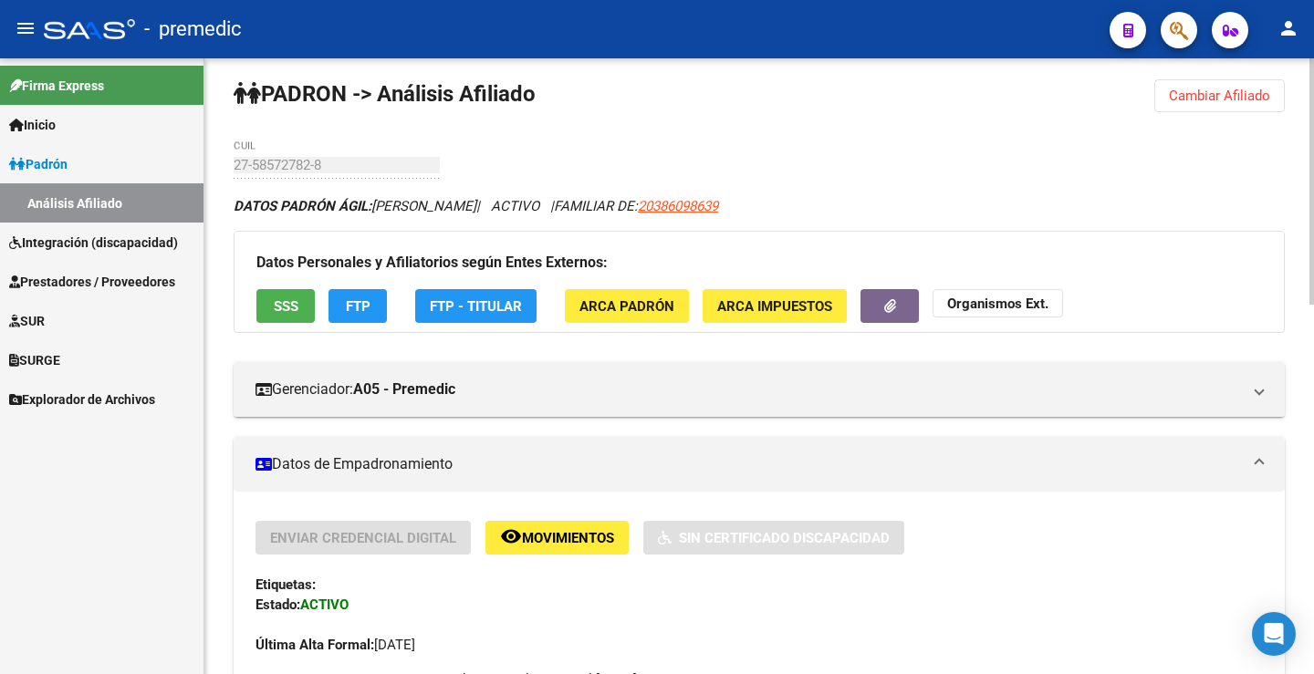
scroll to position [0, 0]
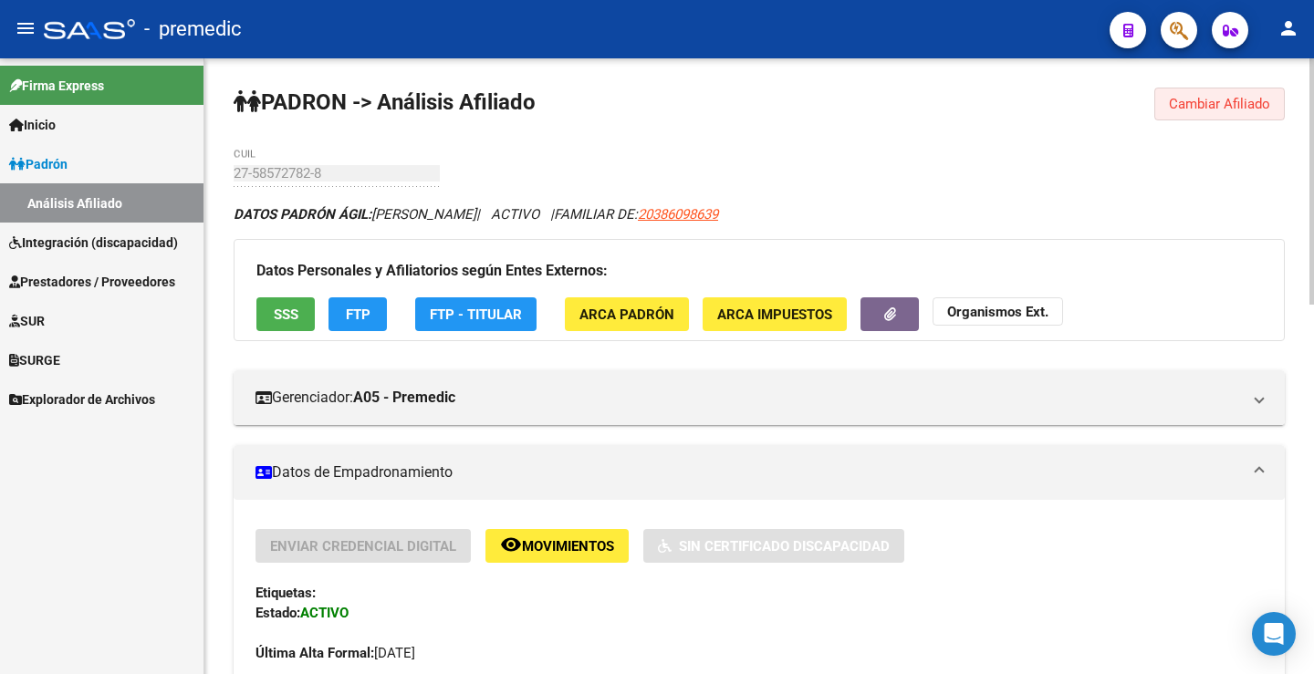
click at [1236, 100] on span "Cambiar Afiliado" at bounding box center [1219, 104] width 101 height 16
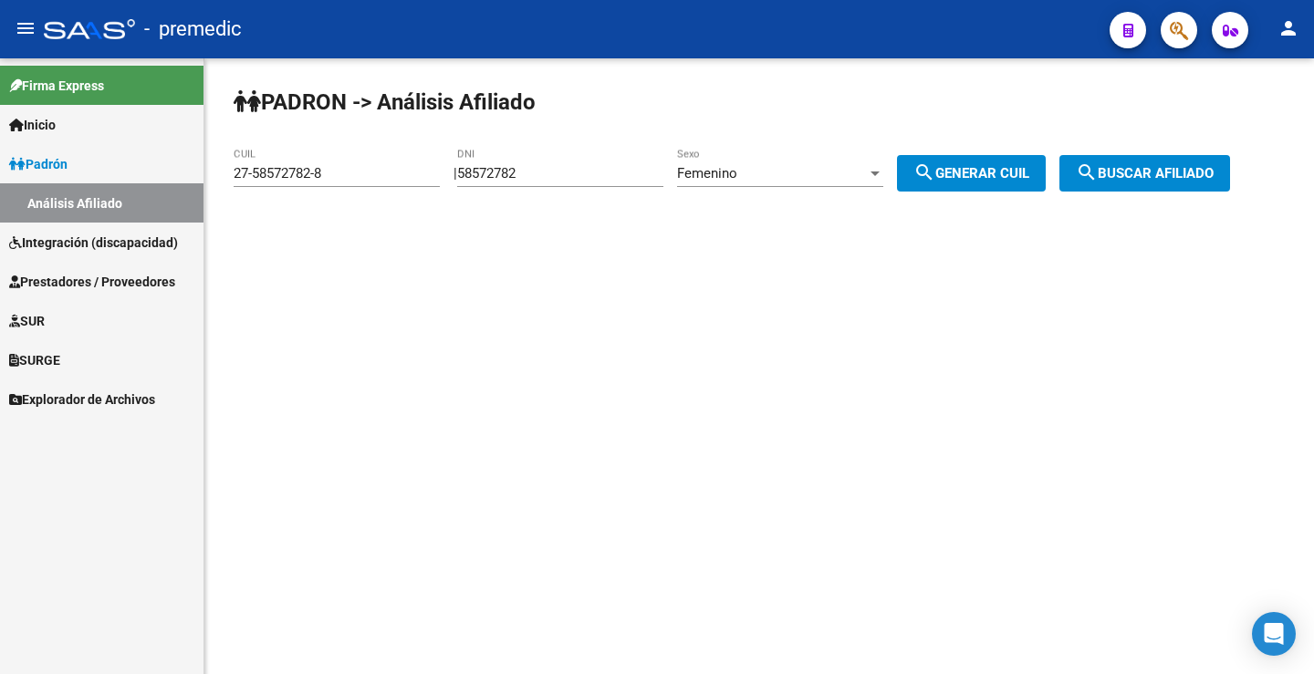
click at [559, 164] on div "58572782 DNI" at bounding box center [560, 167] width 206 height 39
drag, startPoint x: 567, startPoint y: 168, endPoint x: 427, endPoint y: 166, distance: 140.5
click at [427, 166] on app-analisis-afiliado "PADRON -> Análisis Afiliado 27-58572782-8 CUIL | 58572782 DNI Femenino Sexo sea…" at bounding box center [739, 173] width 1010 height 16
paste input "7592265"
type input "57592265"
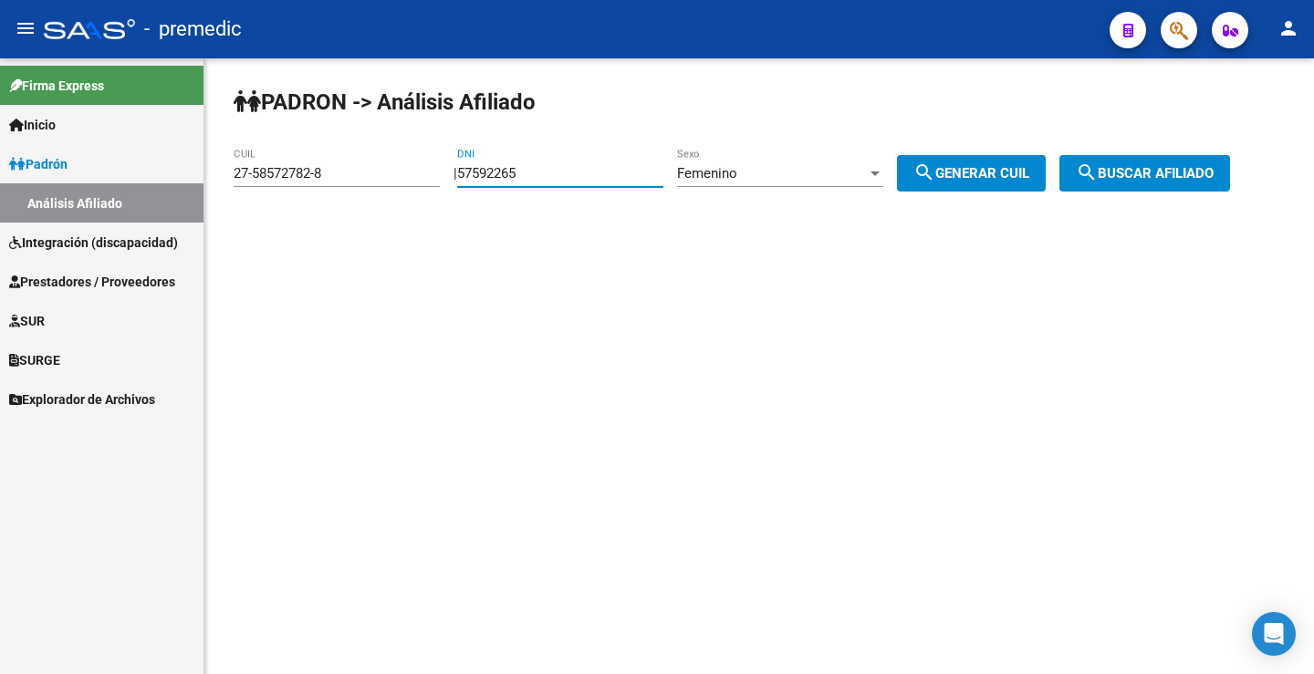
click at [766, 165] on div "Femenino" at bounding box center [772, 173] width 190 height 16
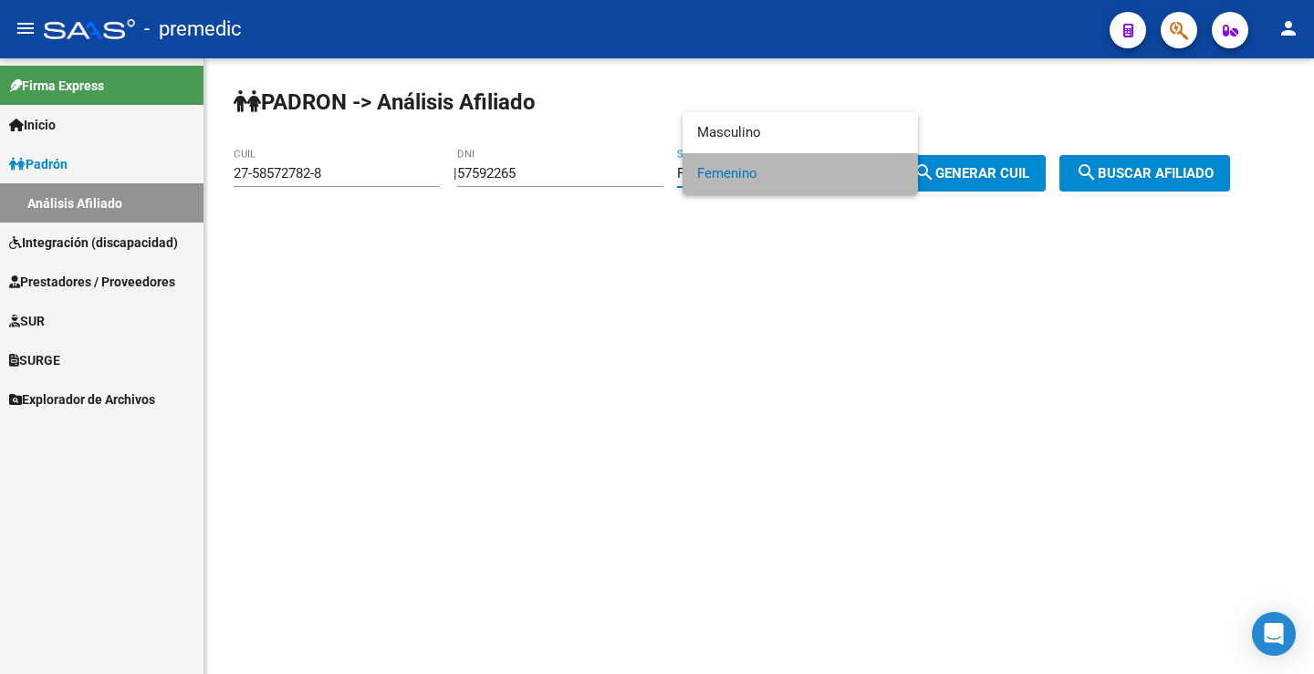
click at [772, 170] on span "Femenino" at bounding box center [800, 173] width 206 height 41
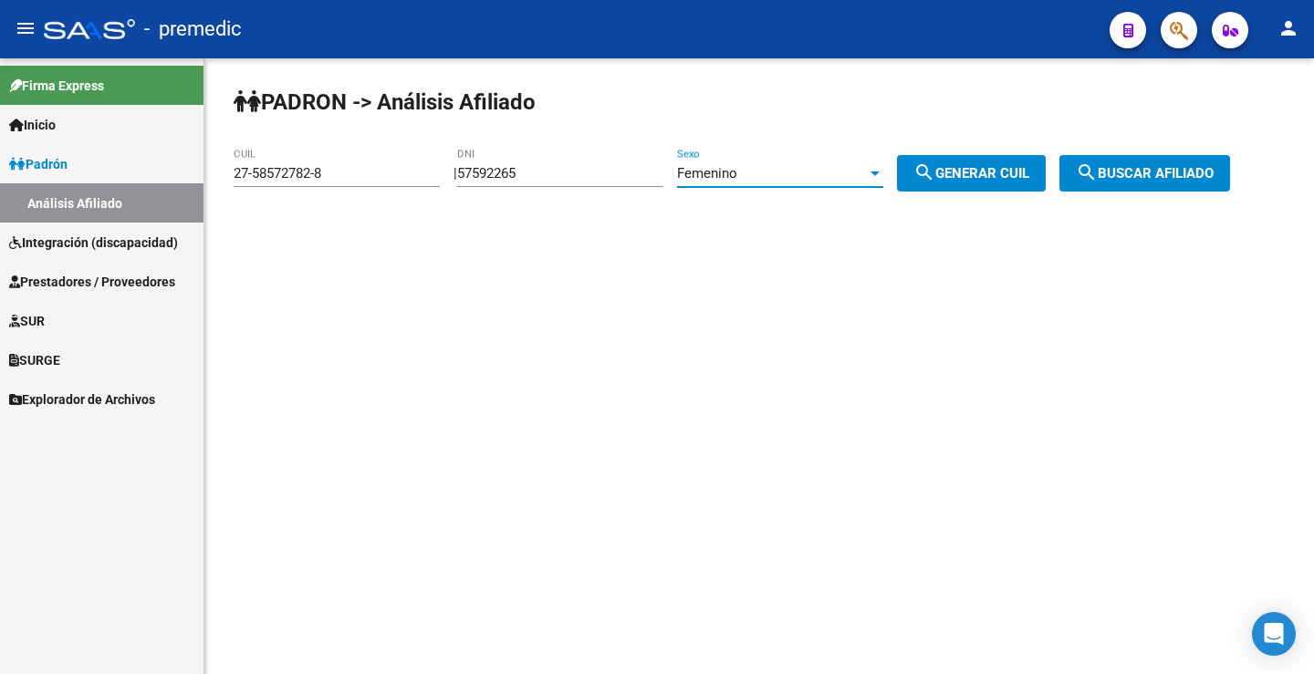
click at [1006, 183] on button "search Generar CUIL" at bounding box center [971, 173] width 149 height 36
type input "27-57592265-7"
click at [1006, 179] on span "search Generar CUIL" at bounding box center [971, 173] width 116 height 16
click at [1097, 183] on mat-icon "search" at bounding box center [1087, 172] width 22 height 22
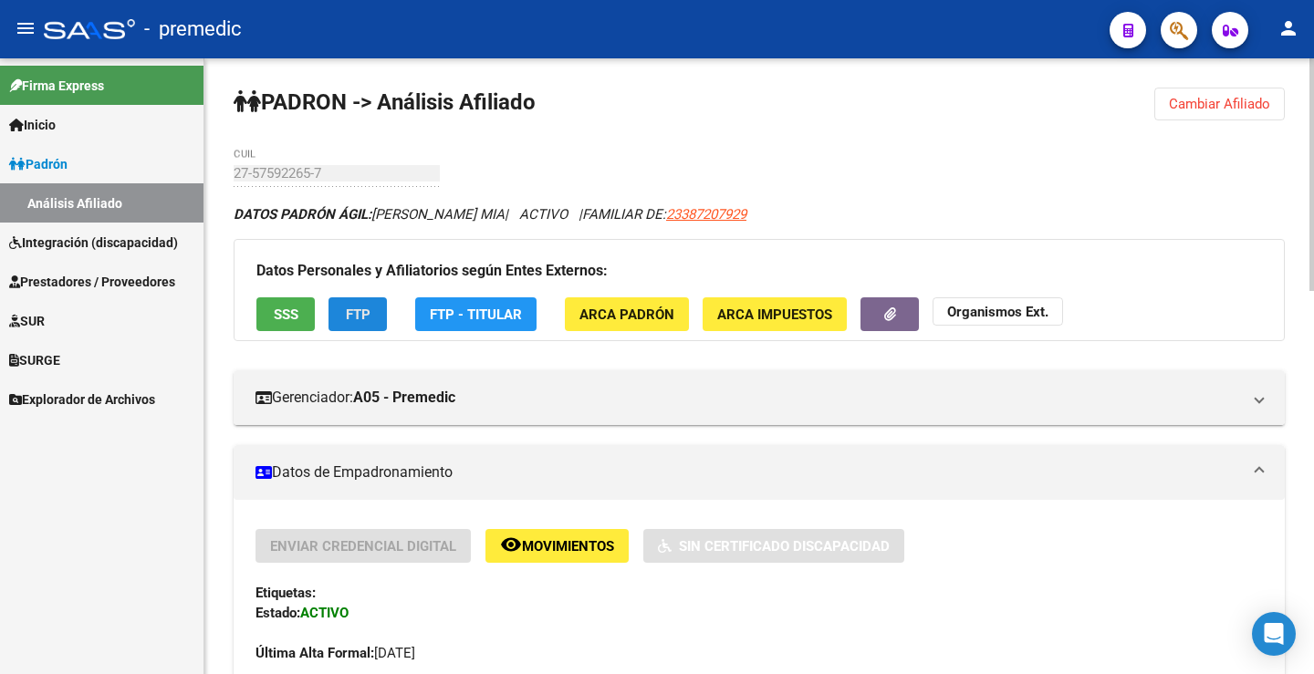
click at [357, 299] on button "FTP" at bounding box center [357, 314] width 58 height 34
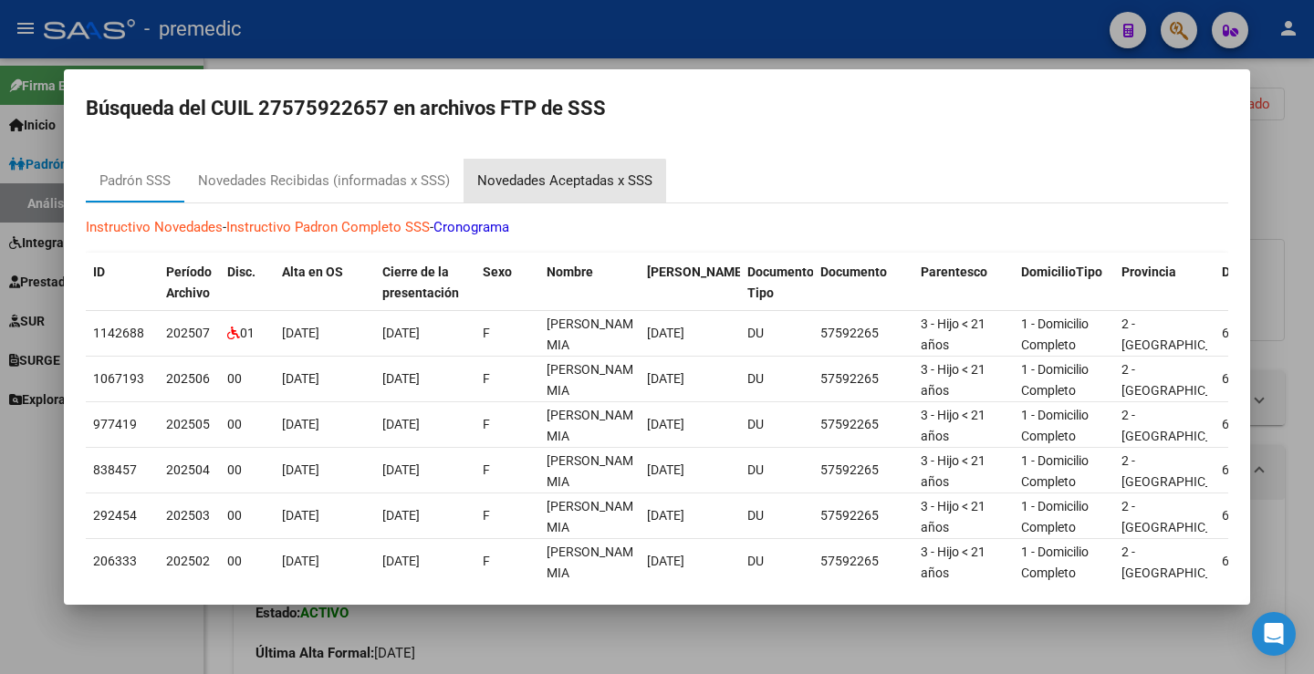
click at [549, 190] on div "Novedades Aceptadas x SSS" at bounding box center [564, 181] width 175 height 21
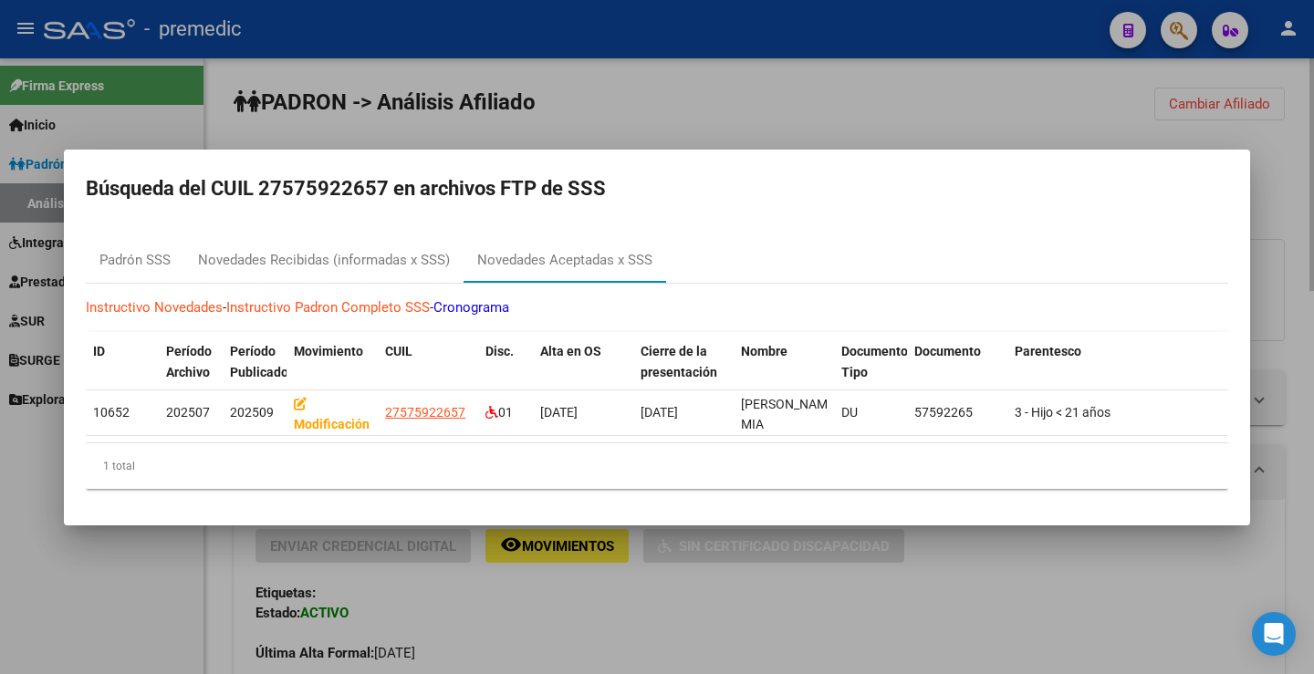
click at [1180, 98] on div at bounding box center [657, 337] width 1314 height 674
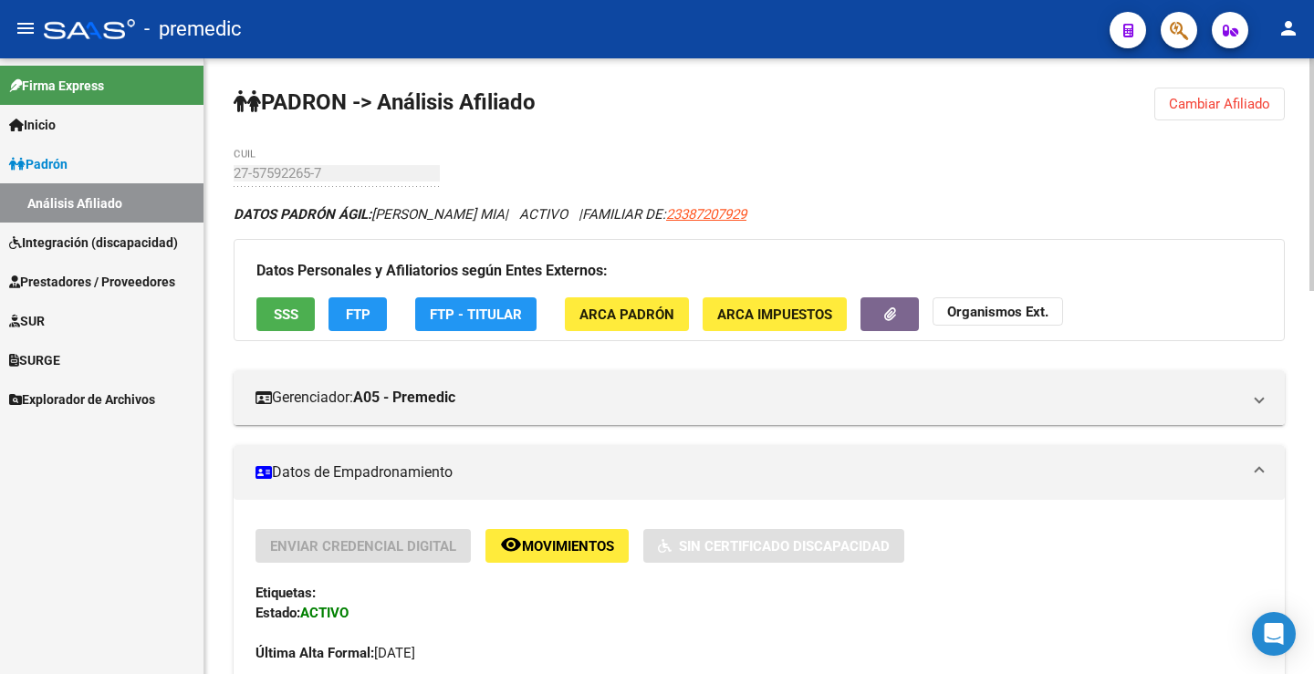
click at [1213, 105] on span "Cambiar Afiliado" at bounding box center [1219, 104] width 101 height 16
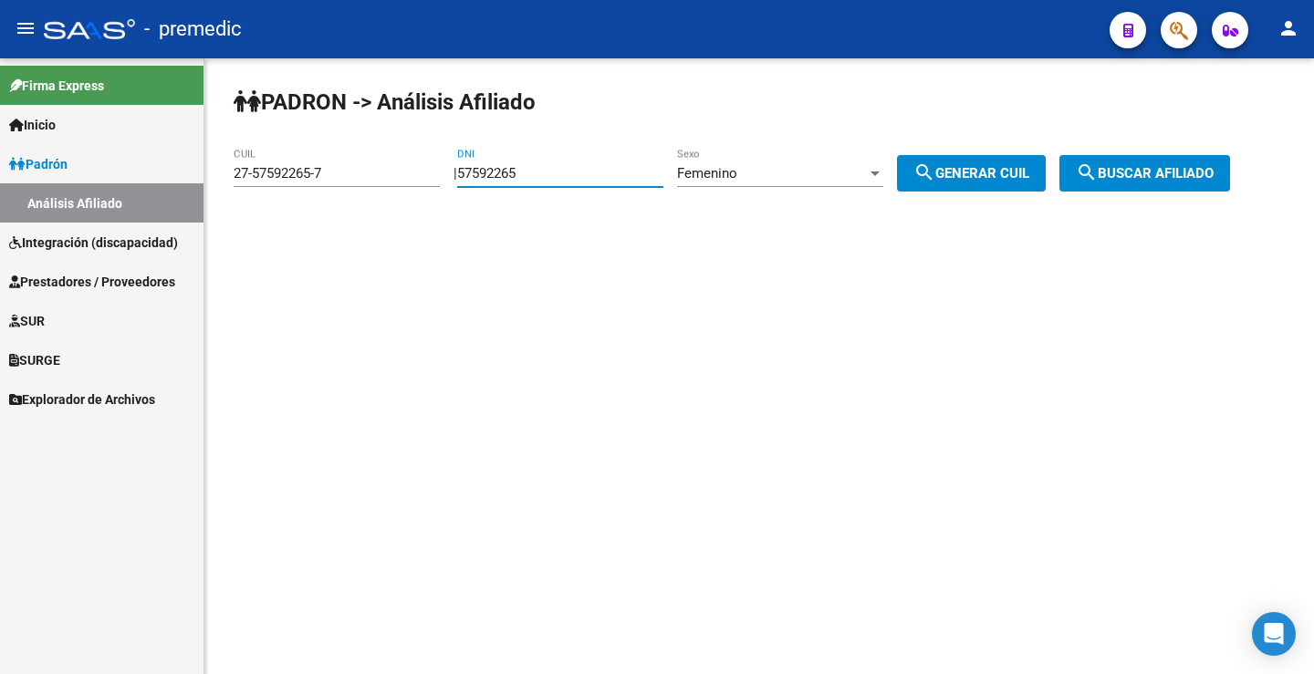
drag, startPoint x: 597, startPoint y: 165, endPoint x: 288, endPoint y: 158, distance: 308.4
click at [289, 165] on app-analisis-afiliado "PADRON -> Análisis Afiliado 27-57592265-7 CUIL | 57592265 DNI Femenino Sexo sea…" at bounding box center [739, 173] width 1010 height 16
paste input "6250830"
type input "56250830"
click at [856, 175] on div "Femenino" at bounding box center [772, 173] width 190 height 16
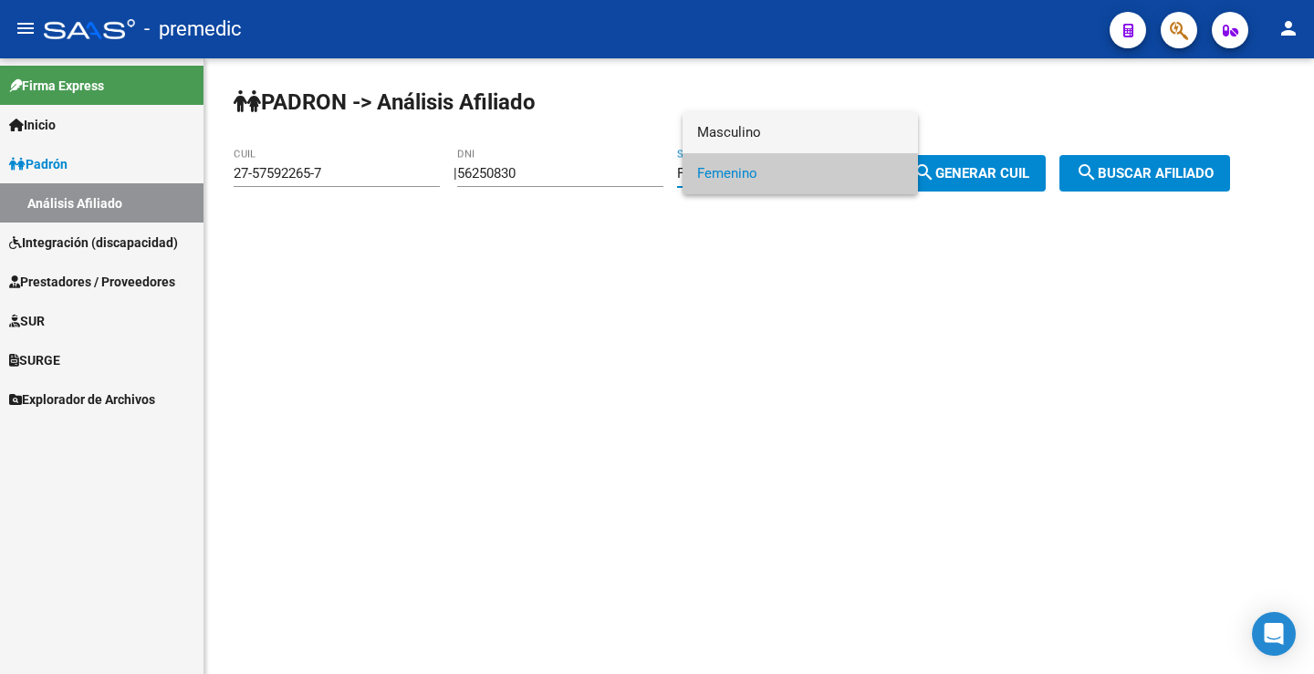
click at [733, 121] on span "Masculino" at bounding box center [800, 132] width 206 height 41
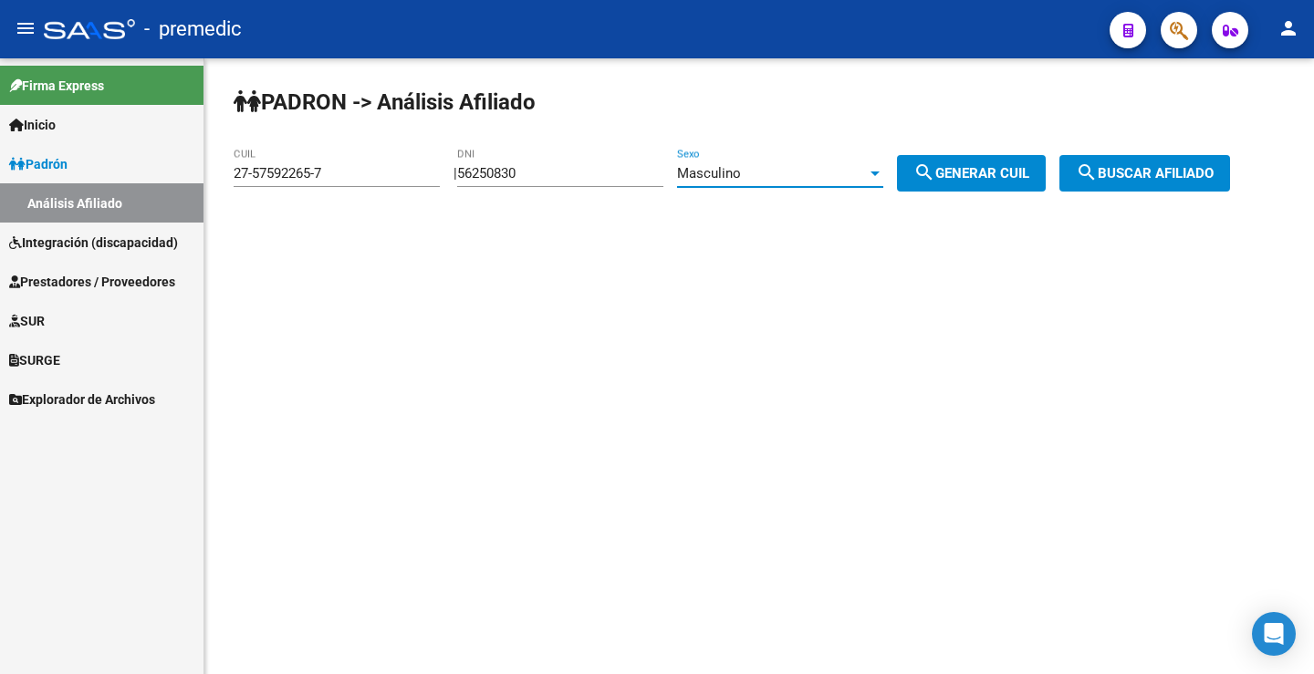
drag, startPoint x: 1004, startPoint y: 182, endPoint x: 994, endPoint y: 181, distance: 9.3
click at [1001, 182] on button "search Generar CUIL" at bounding box center [971, 173] width 149 height 36
type input "23-56250830-9"
click at [1026, 178] on span "search Generar CUIL" at bounding box center [971, 173] width 116 height 16
click at [1173, 178] on span "search Buscar afiliado" at bounding box center [1145, 173] width 138 height 16
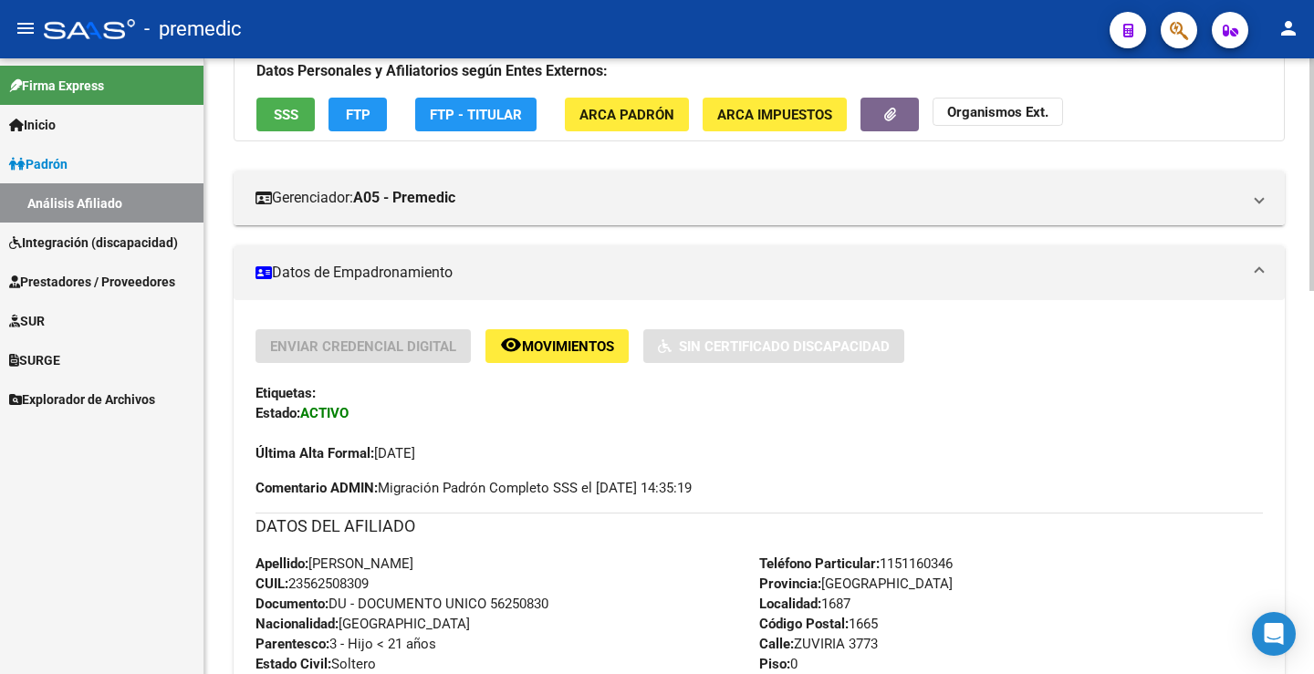
scroll to position [91, 0]
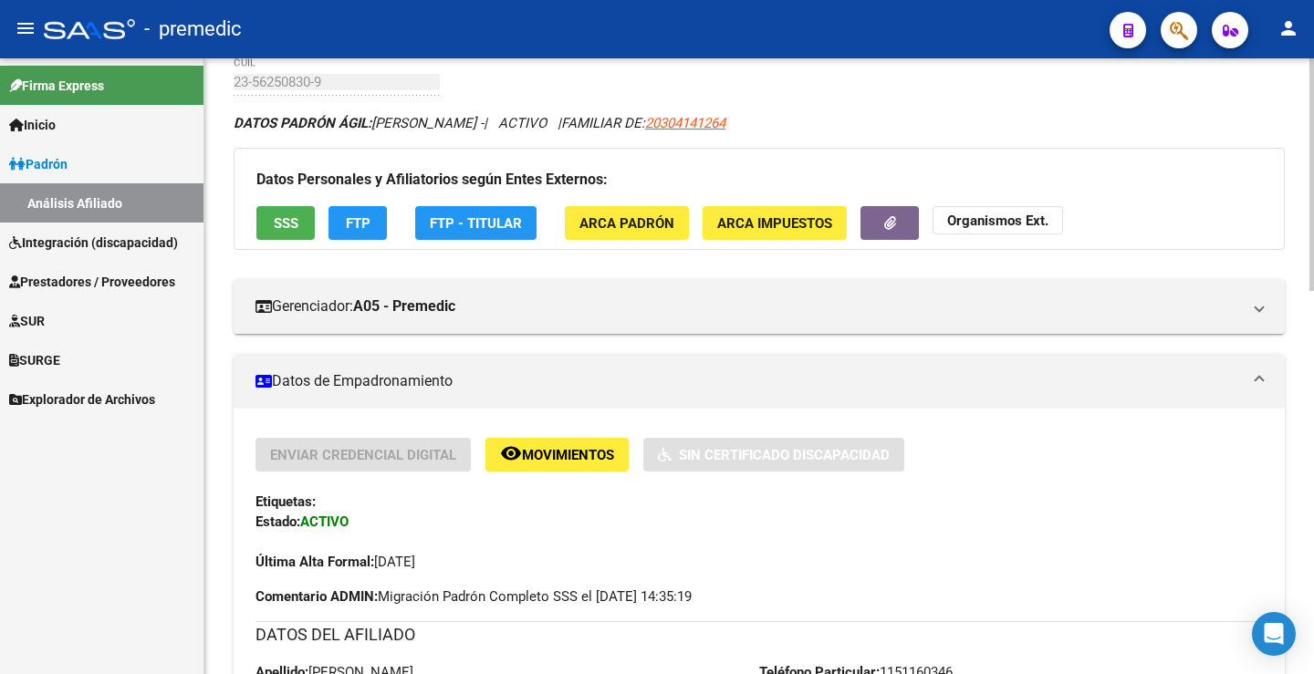
click at [370, 222] on button "FTP" at bounding box center [357, 223] width 58 height 34
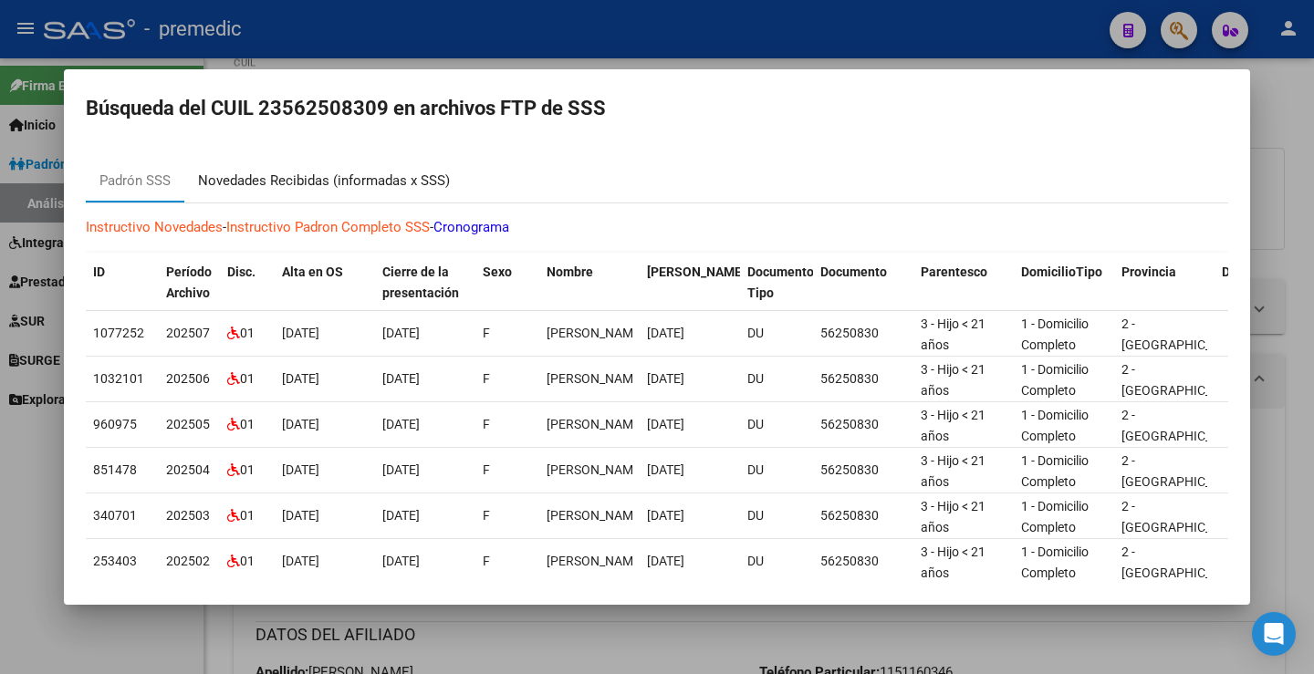
click at [405, 168] on div "Novedades Recibidas (informadas x SSS)" at bounding box center [323, 181] width 279 height 44
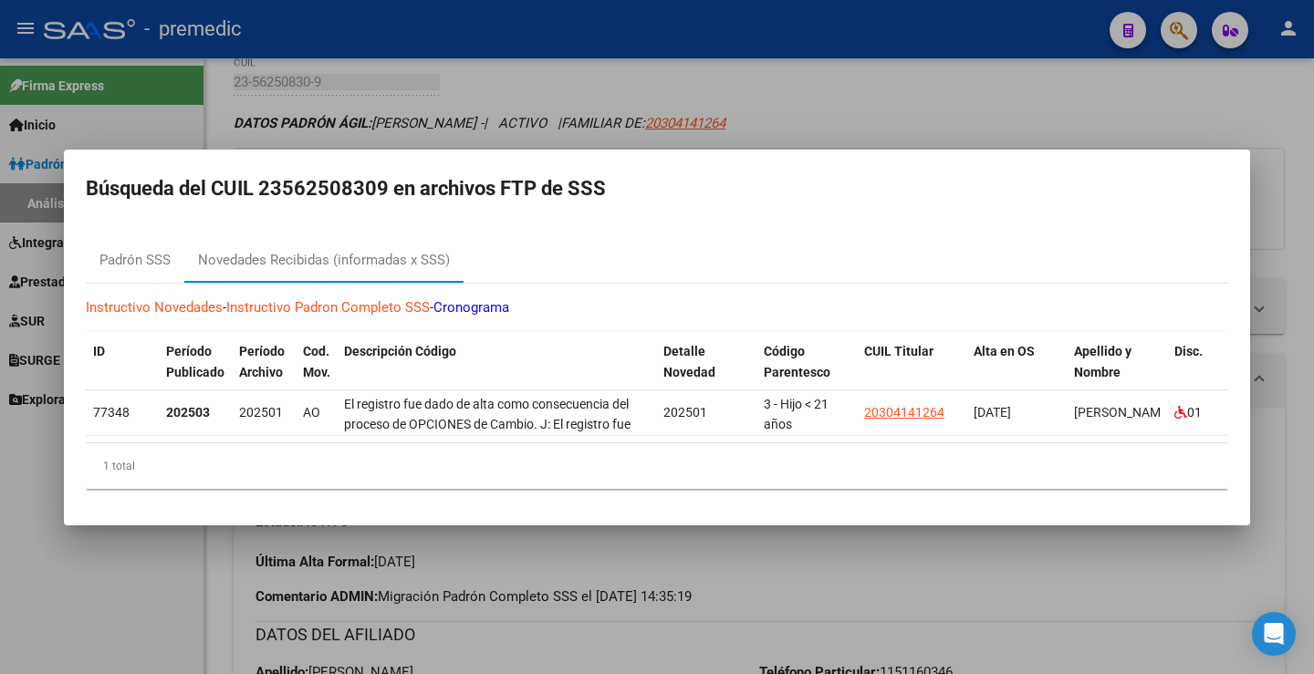
click at [1042, 98] on div at bounding box center [657, 337] width 1314 height 674
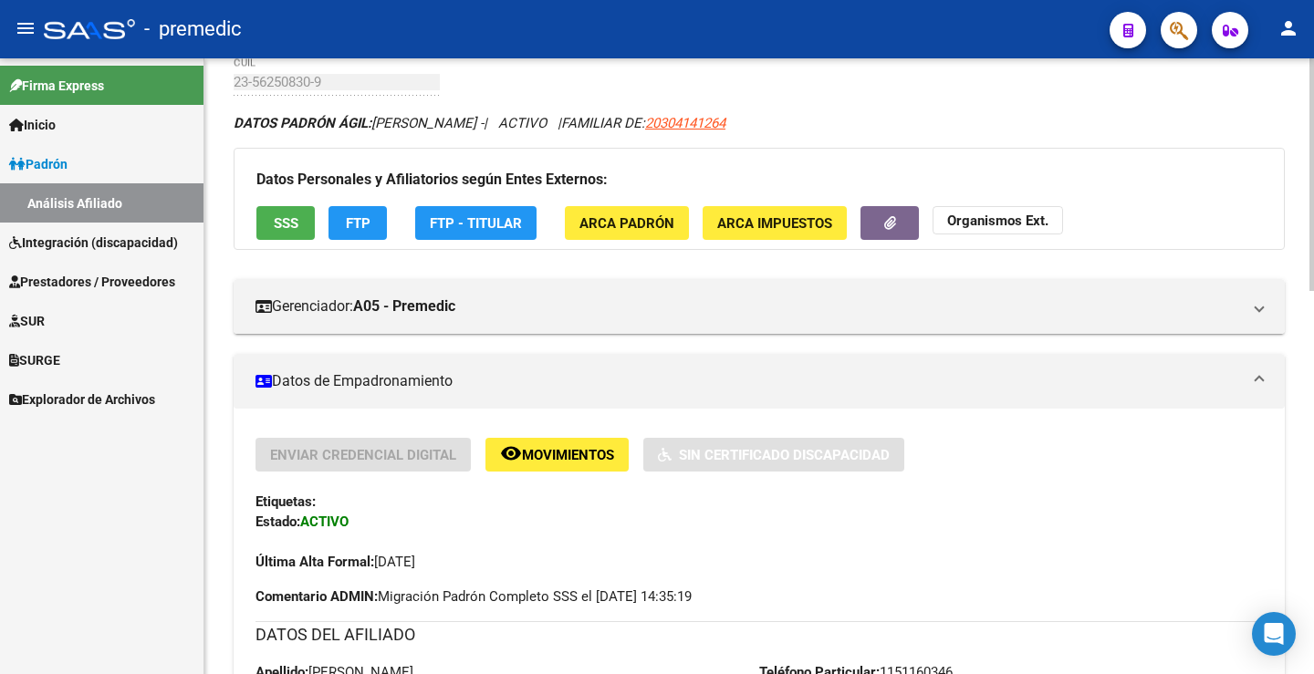
scroll to position [0, 0]
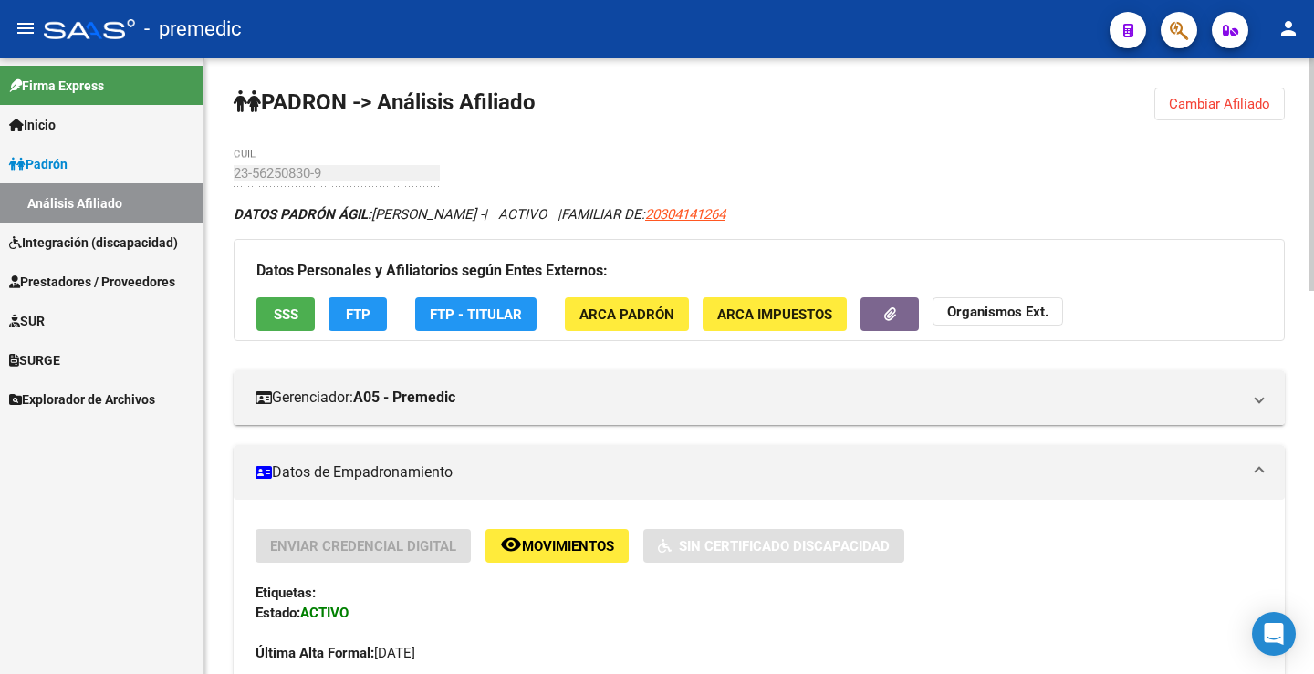
click at [1245, 111] on span "Cambiar Afiliado" at bounding box center [1219, 104] width 101 height 16
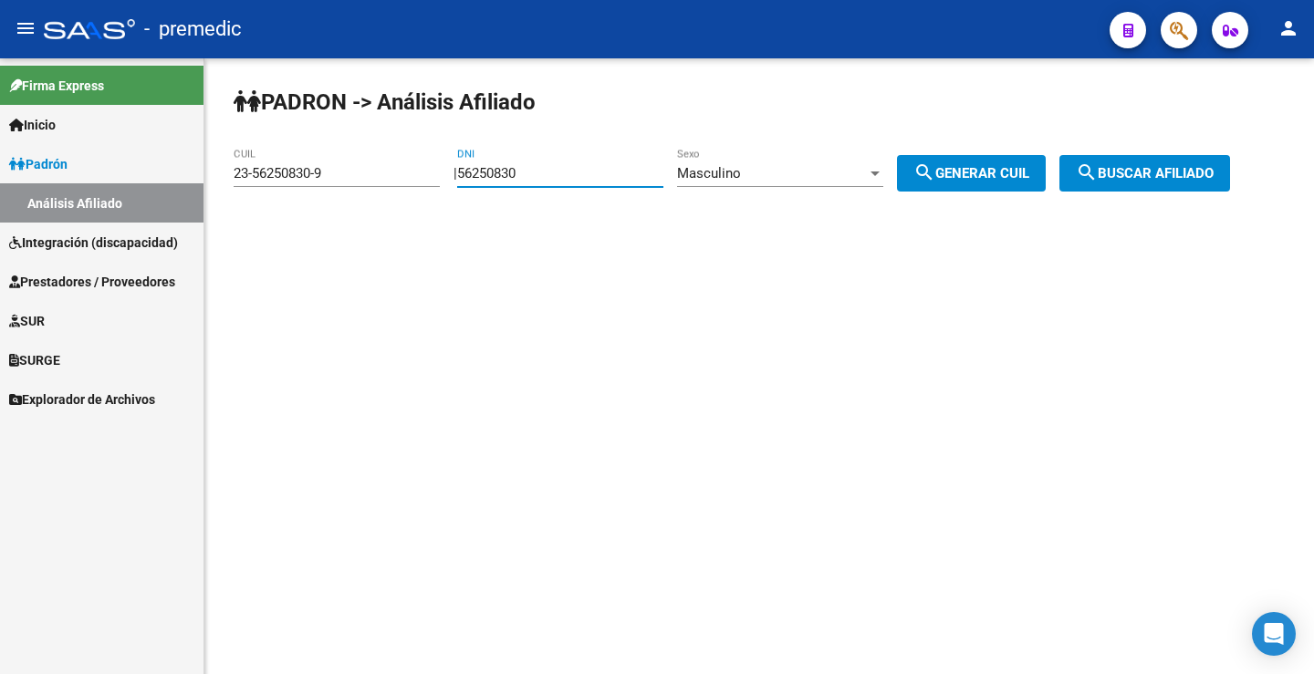
drag, startPoint x: 606, startPoint y: 173, endPoint x: 299, endPoint y: 168, distance: 306.6
click at [299, 168] on app-analisis-afiliado "PADRON -> Análisis Afiliado 23-56250830-9 CUIL | 56250830 DNI Masculino Sexo se…" at bounding box center [739, 173] width 1010 height 16
paste input "05685"
type input "56205685"
click at [741, 176] on span "Masculino" at bounding box center [709, 173] width 64 height 16
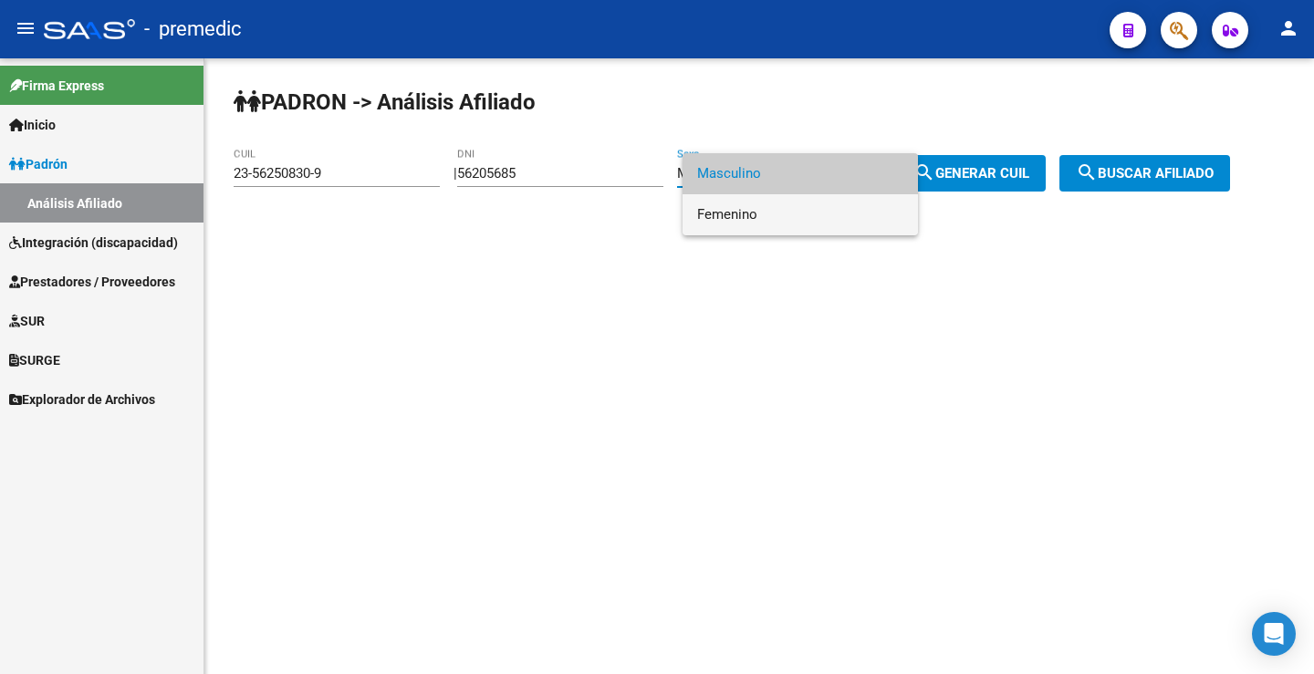
click at [723, 214] on span "Femenino" at bounding box center [800, 214] width 206 height 41
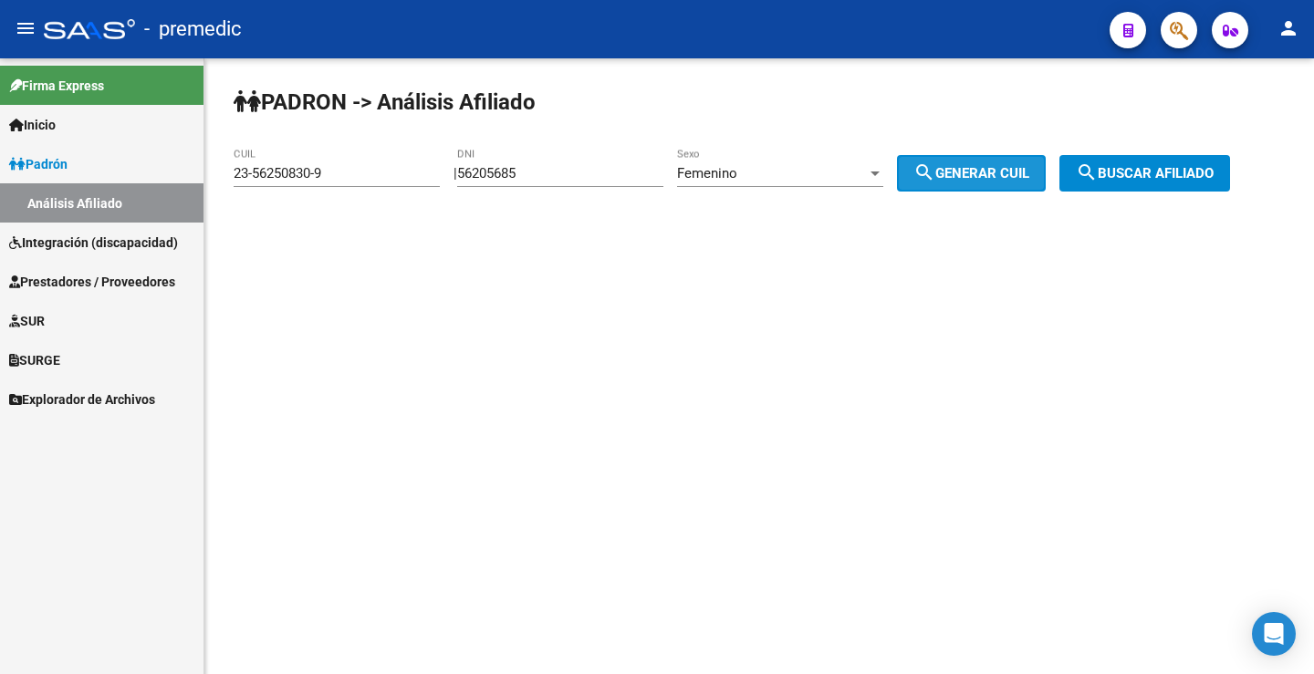
click at [935, 172] on mat-icon "search" at bounding box center [924, 172] width 22 height 22
type input "27-56205685-3"
click at [1140, 168] on span "search Buscar afiliado" at bounding box center [1145, 173] width 138 height 16
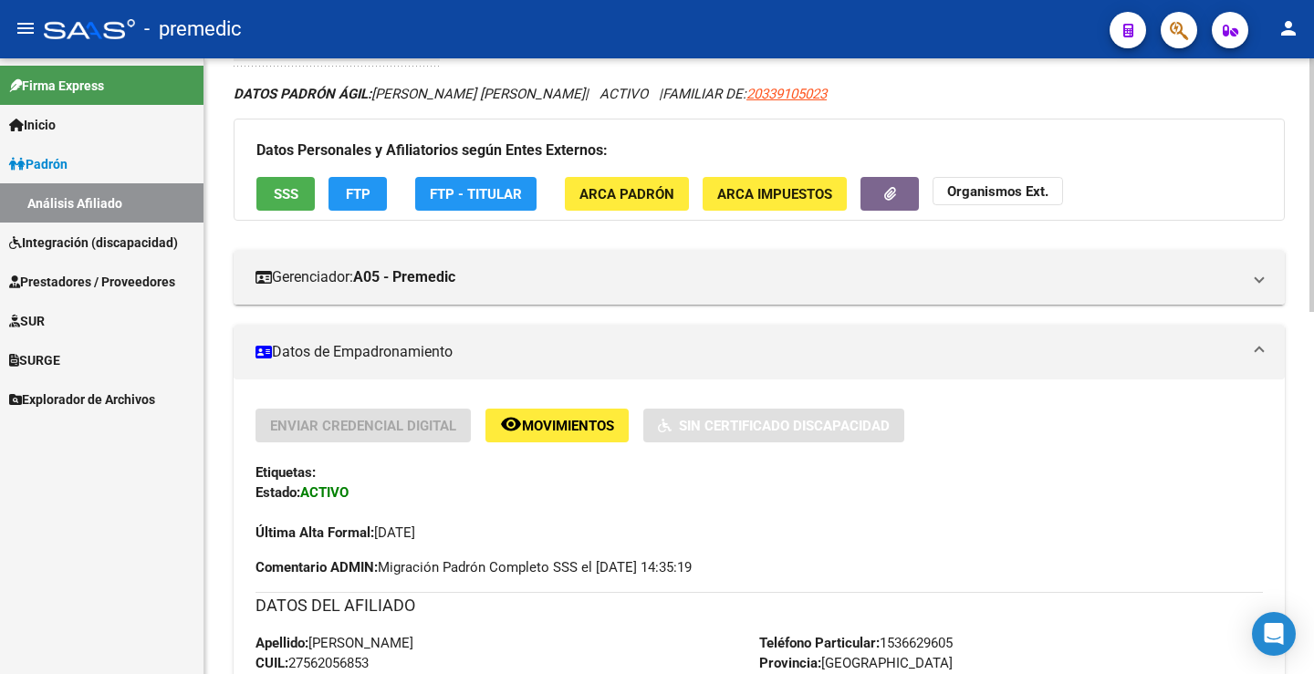
scroll to position [91, 0]
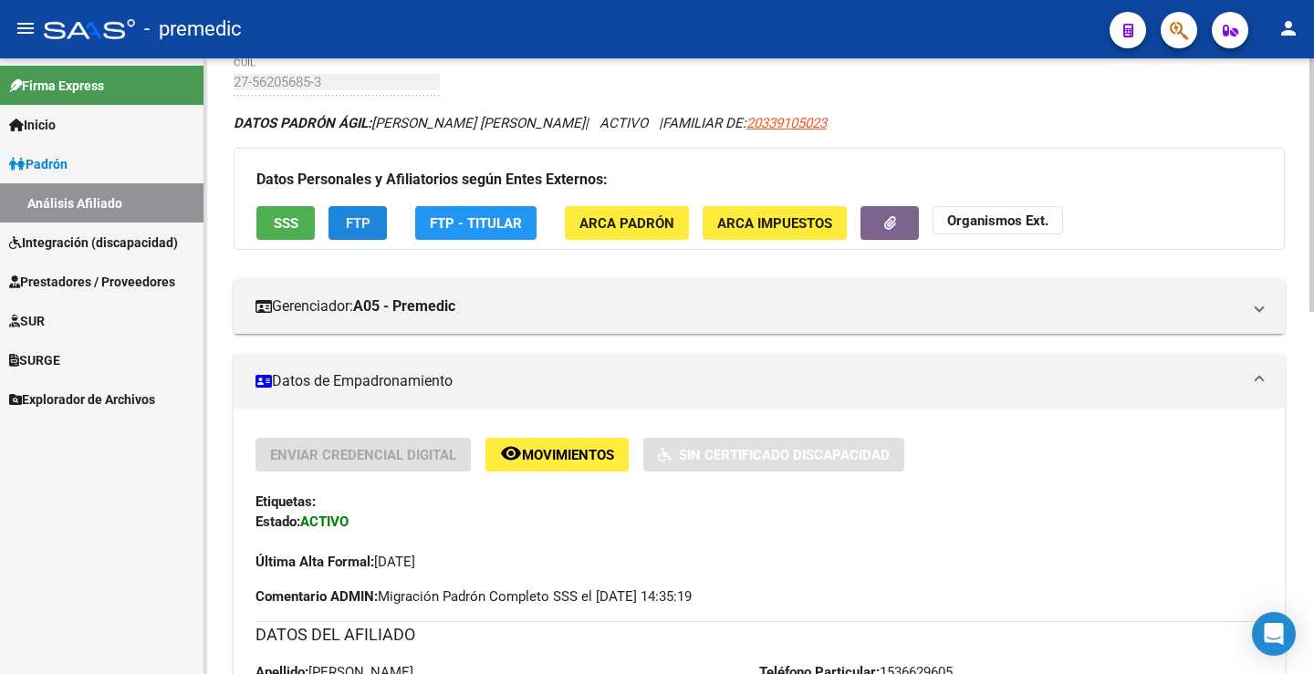
click at [371, 213] on button "FTP" at bounding box center [357, 223] width 58 height 34
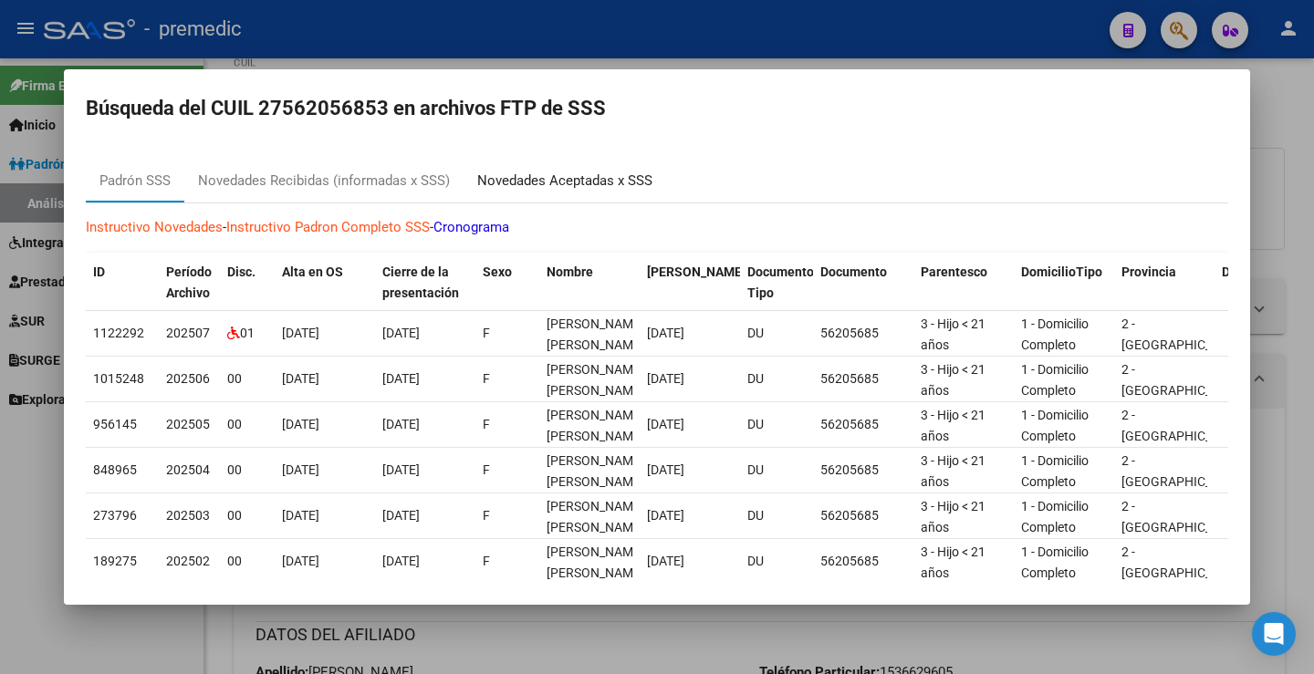
click at [619, 184] on div "Novedades Aceptadas x SSS" at bounding box center [564, 181] width 175 height 21
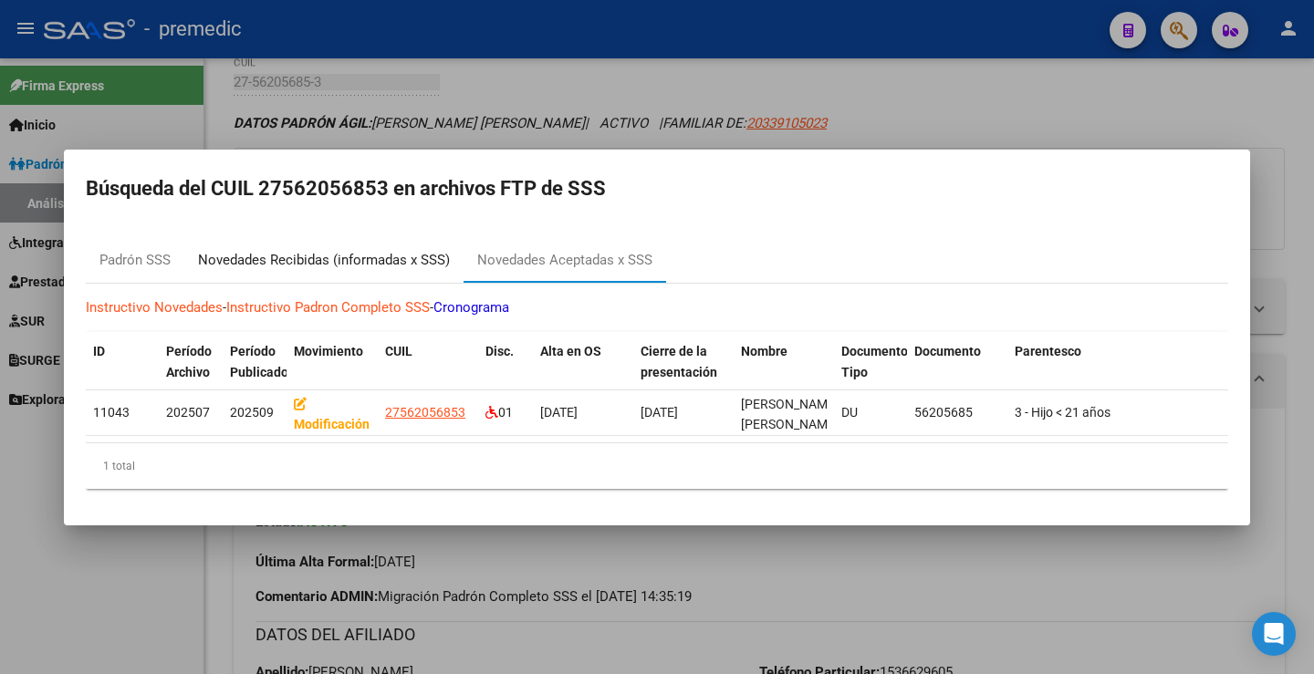
click at [379, 268] on div "Novedades Recibidas (informadas x SSS)" at bounding box center [323, 261] width 279 height 44
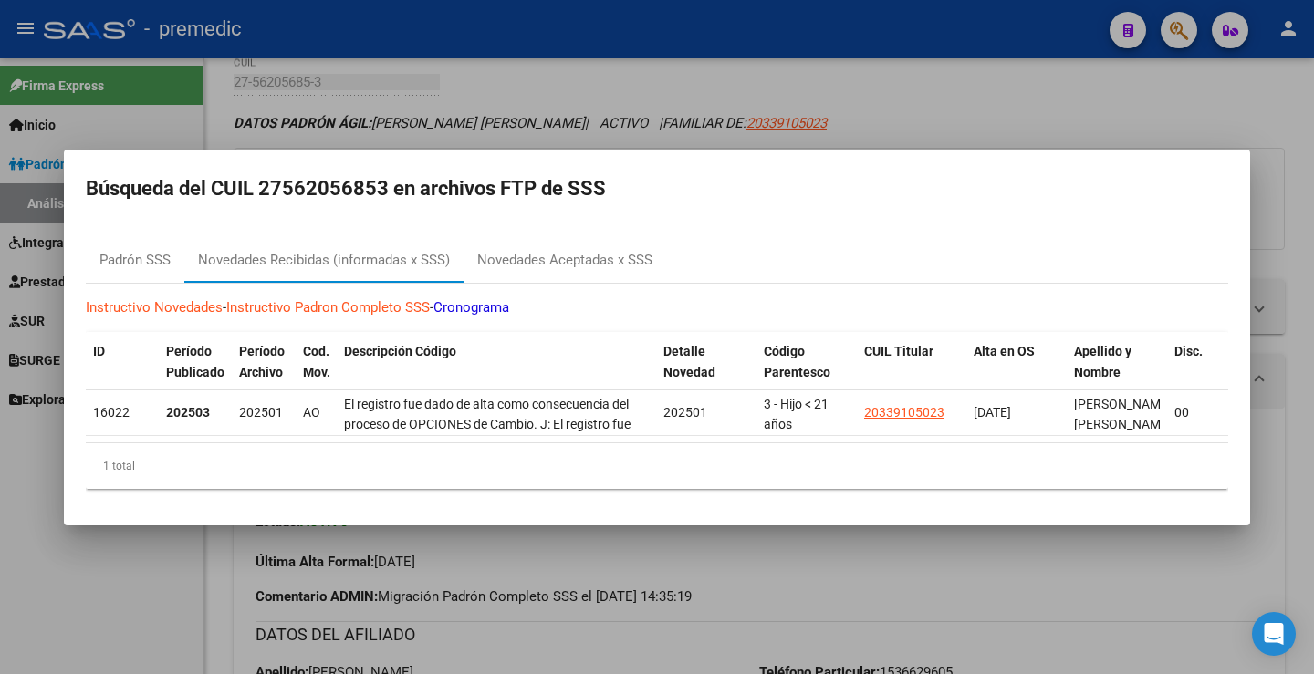
drag, startPoint x: 1180, startPoint y: 105, endPoint x: 1239, endPoint y: 180, distance: 95.5
click at [1180, 106] on div at bounding box center [657, 337] width 1314 height 674
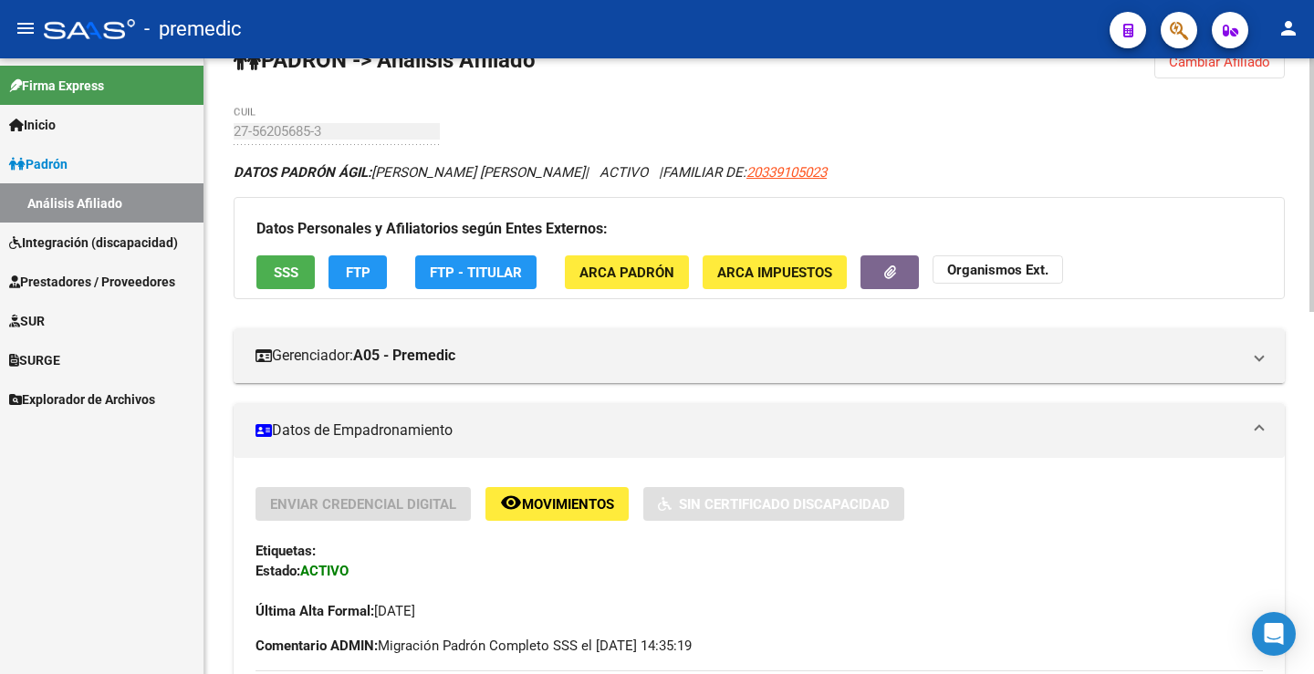
scroll to position [0, 0]
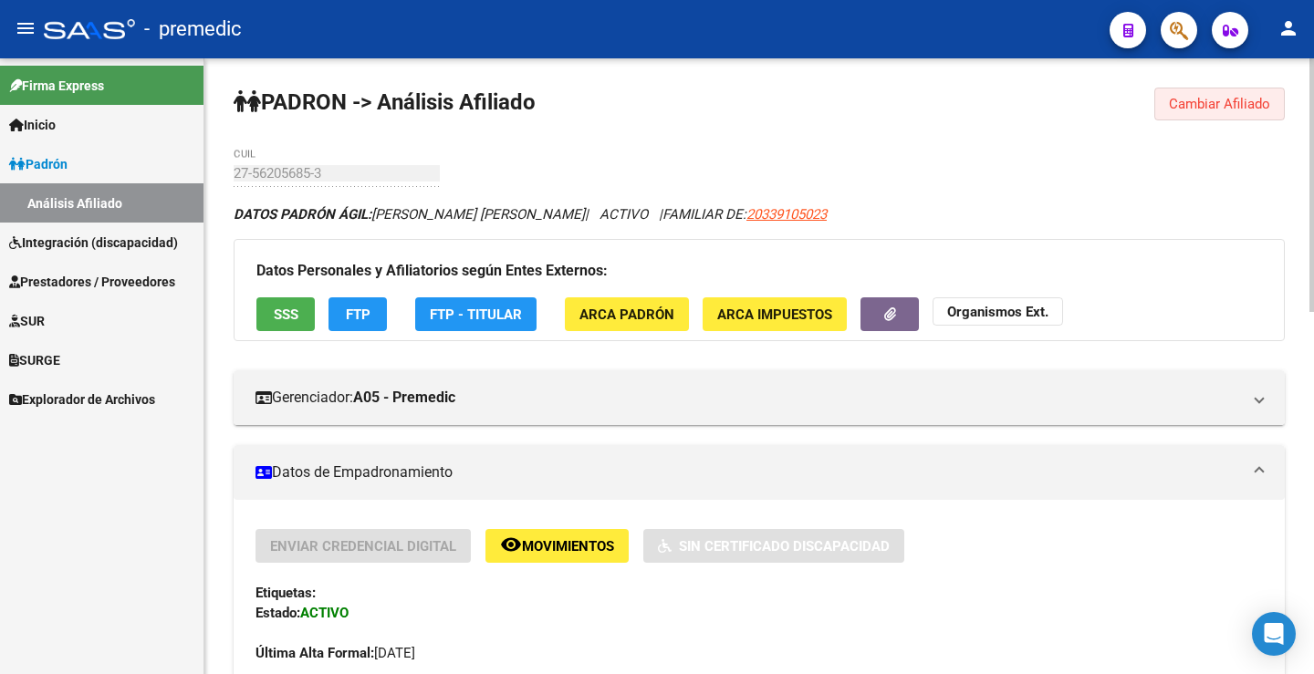
click at [1209, 112] on button "Cambiar Afiliado" at bounding box center [1219, 104] width 130 height 33
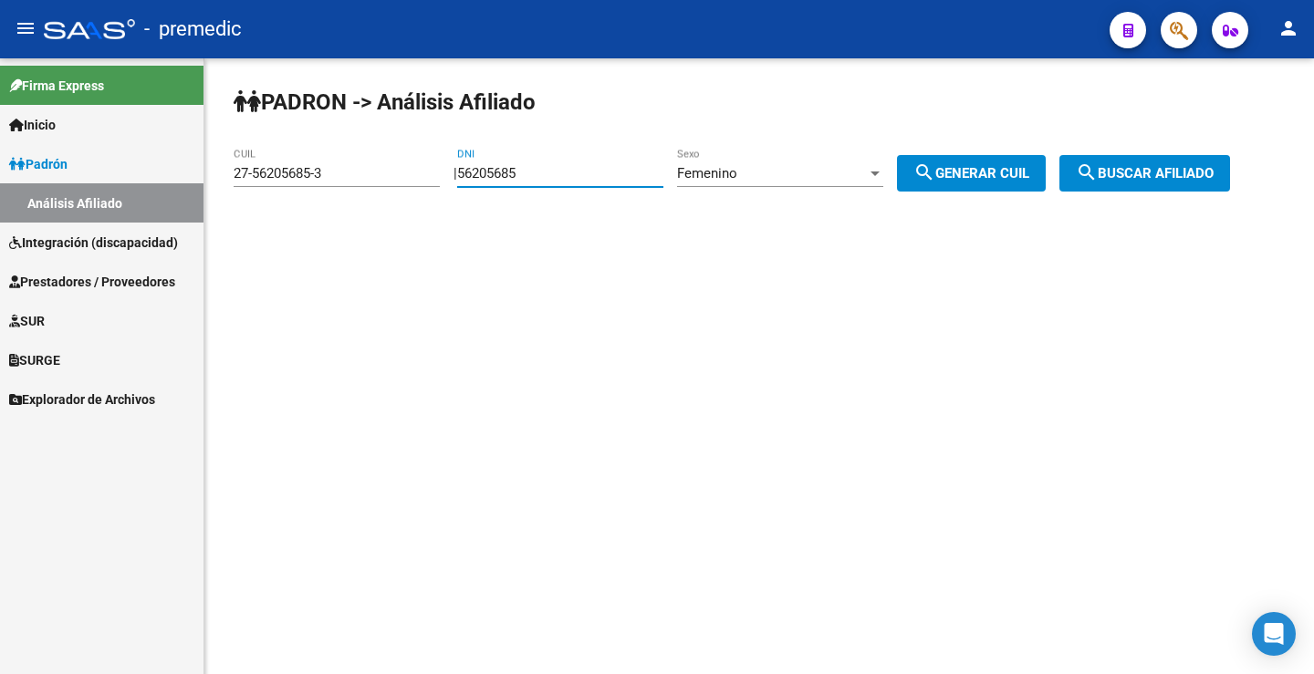
drag, startPoint x: 549, startPoint y: 172, endPoint x: 338, endPoint y: 154, distance: 212.4
click at [338, 165] on app-analisis-afiliado "PADRON -> Análisis Afiliado 27-56205685-3 CUIL | 56205685 DNI Femenino Sexo sea…" at bounding box center [739, 173] width 1010 height 16
paste input "2709207"
type input "52709207"
click at [782, 173] on div "Femenino" at bounding box center [772, 173] width 190 height 16
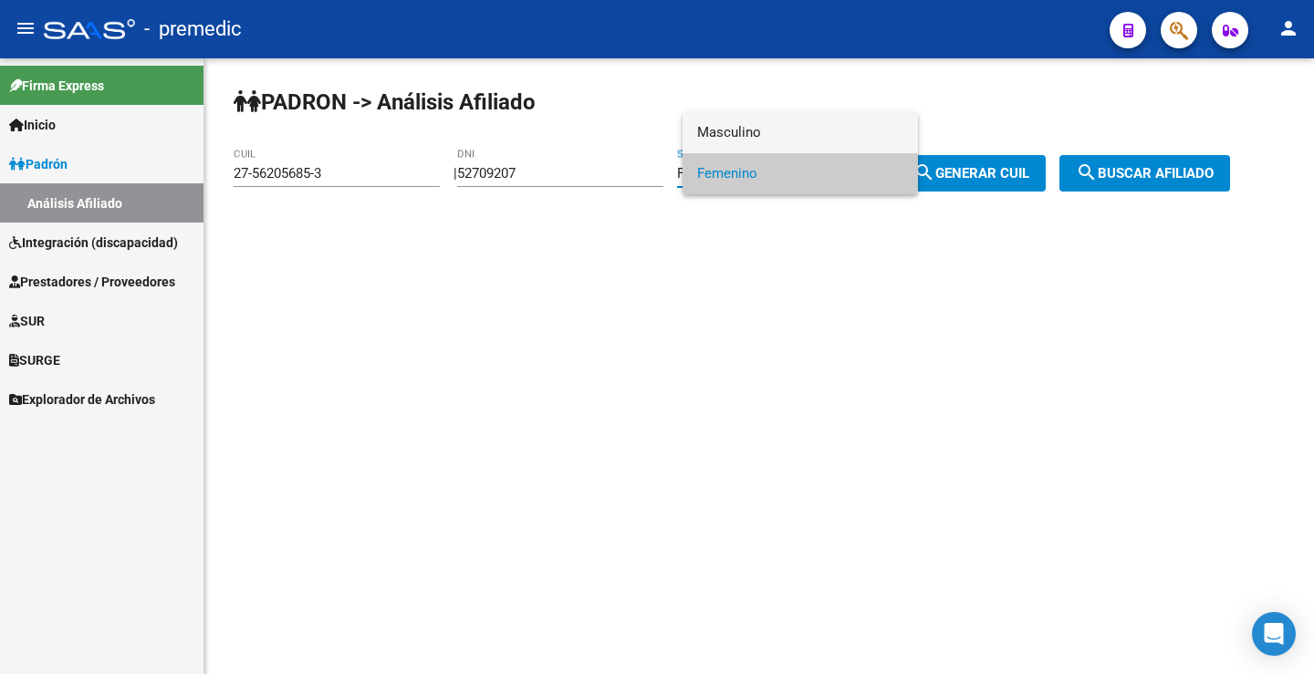
click at [743, 144] on span "Masculino" at bounding box center [800, 132] width 206 height 41
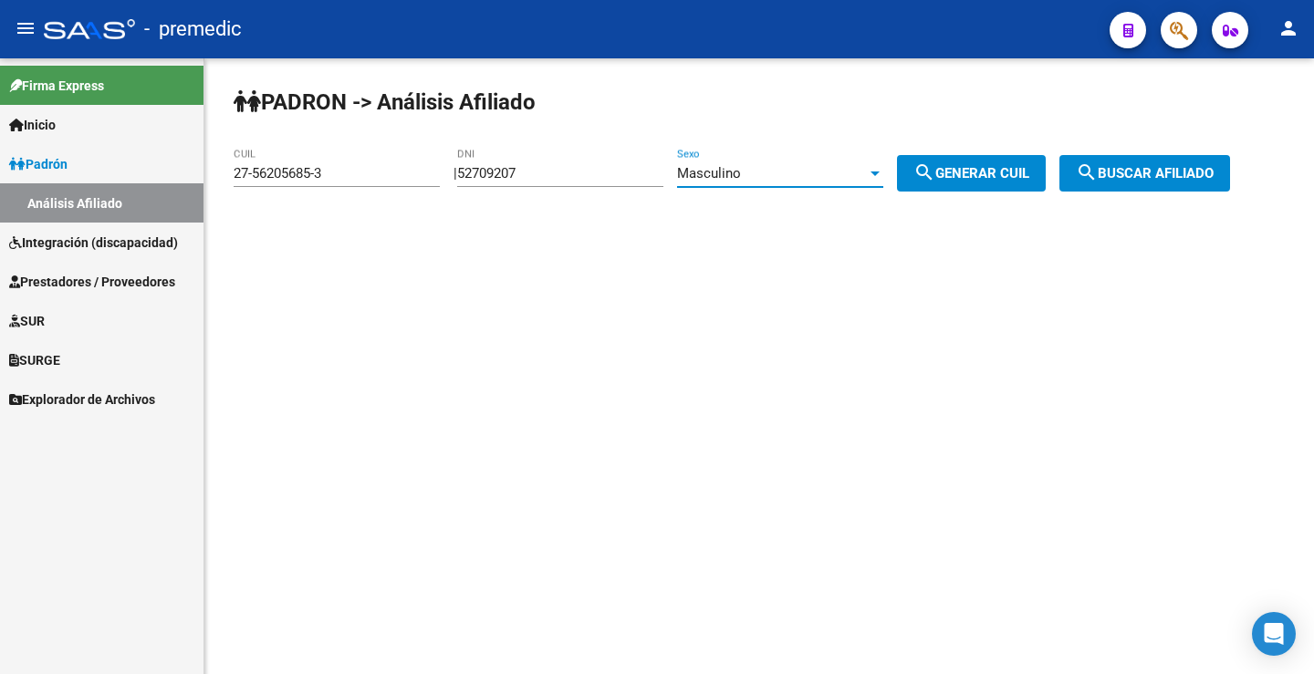
click at [964, 176] on span "search Generar CUIL" at bounding box center [971, 173] width 116 height 16
type input "20-52709207-9"
drag, startPoint x: 984, startPoint y: 176, endPoint x: 1097, endPoint y: 177, distance: 112.2
click at [987, 176] on span "search Generar CUIL" at bounding box center [971, 173] width 116 height 16
click at [1126, 178] on span "search Buscar afiliado" at bounding box center [1145, 173] width 138 height 16
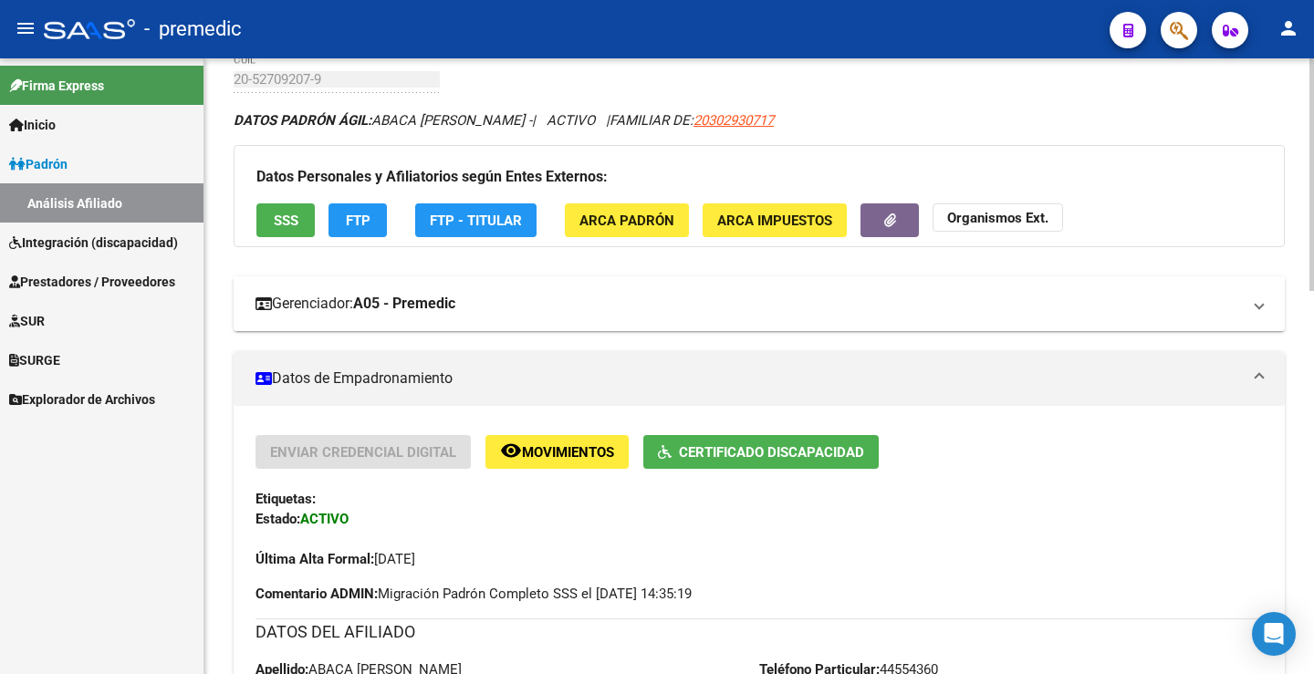
scroll to position [91, 0]
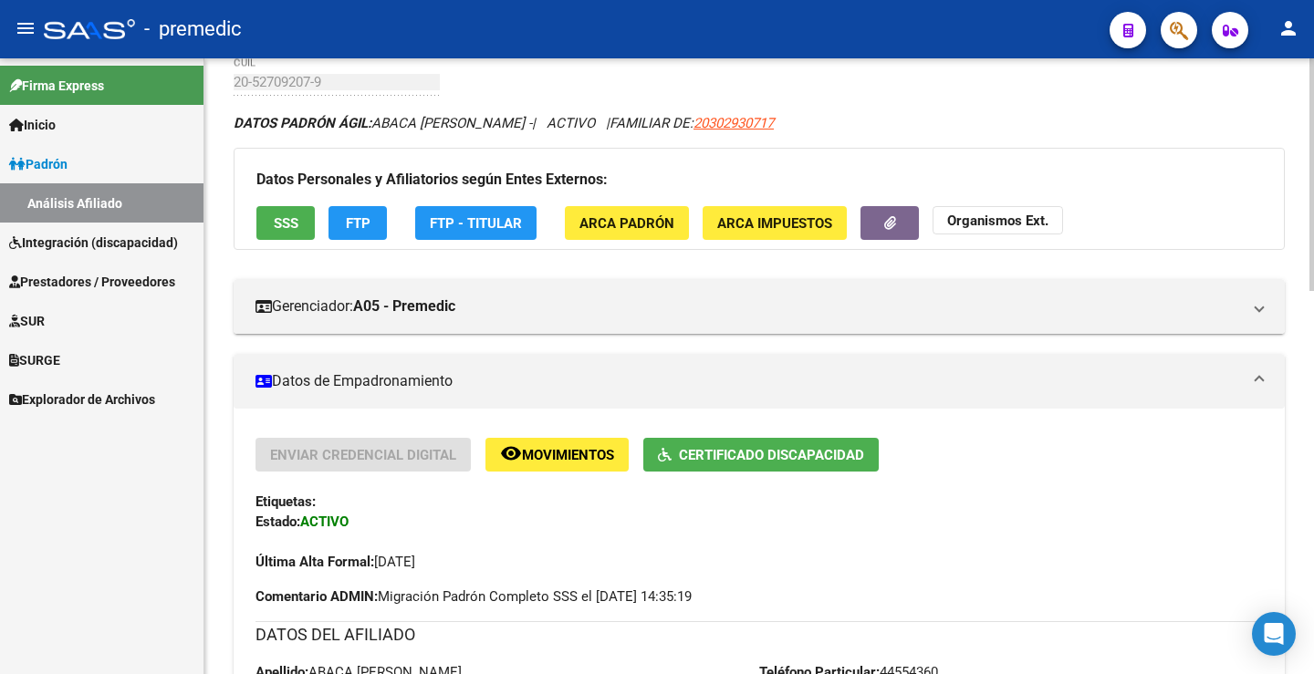
click at [353, 211] on button "FTP" at bounding box center [357, 223] width 58 height 34
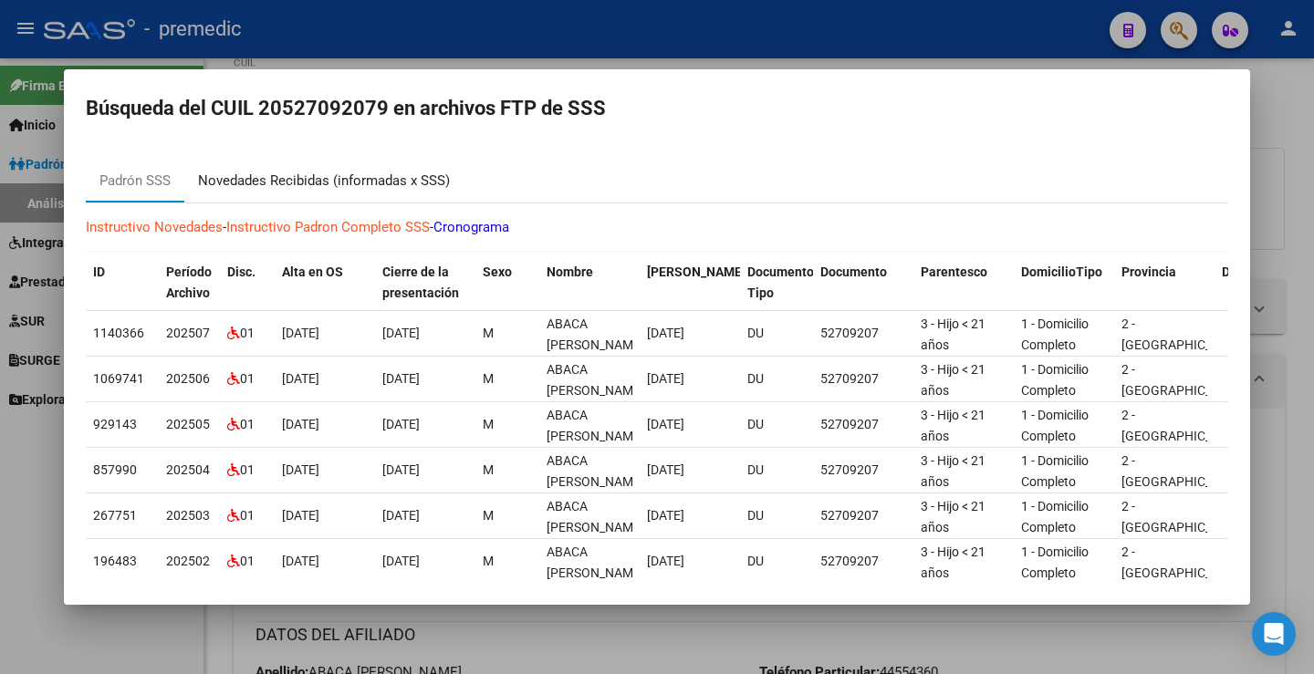
click at [411, 174] on div "Novedades Recibidas (informadas x SSS)" at bounding box center [324, 181] width 252 height 21
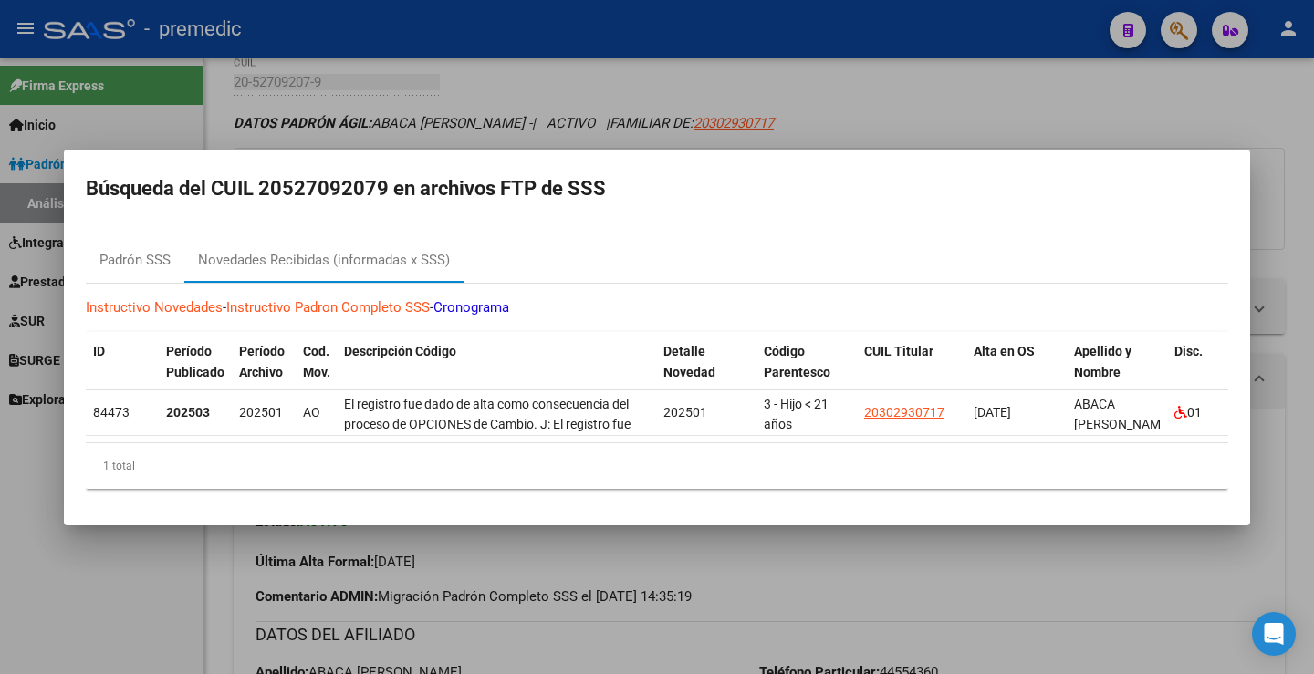
click at [1080, 104] on div at bounding box center [657, 337] width 1314 height 674
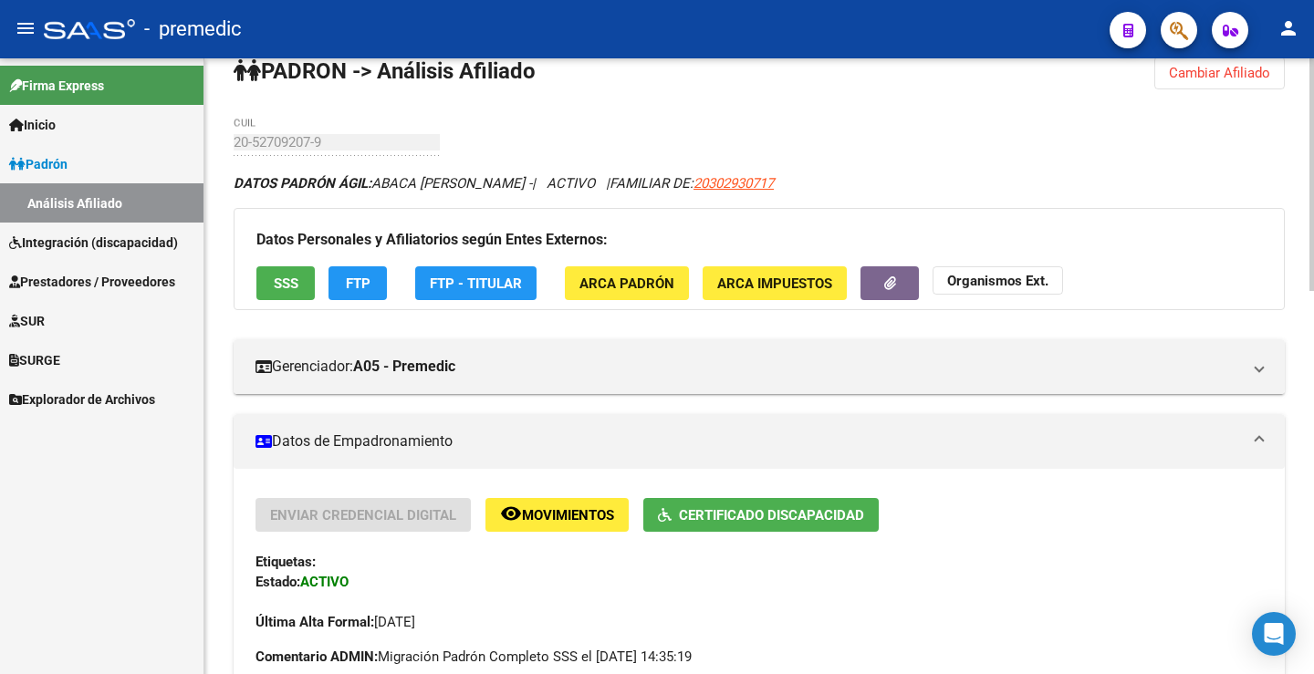
scroll to position [0, 0]
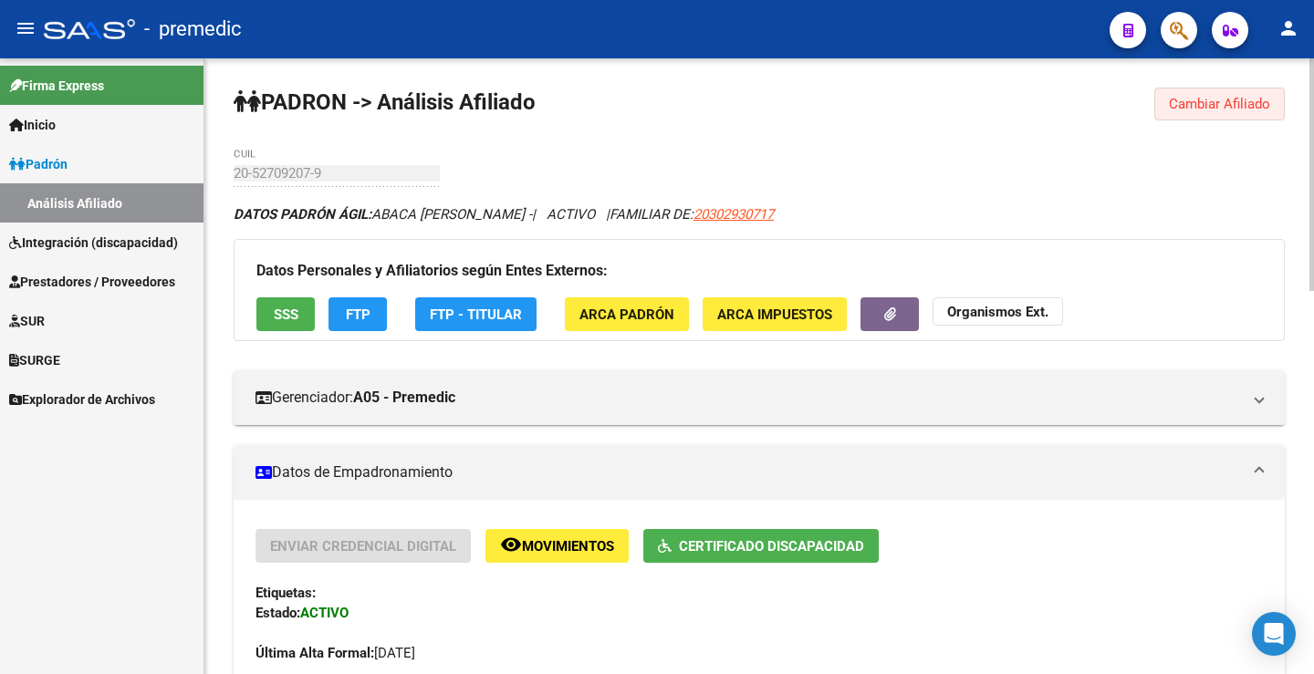
drag, startPoint x: 1220, startPoint y: 106, endPoint x: 1129, endPoint y: 130, distance: 93.4
click at [1212, 107] on span "Cambiar Afiliado" at bounding box center [1219, 104] width 101 height 16
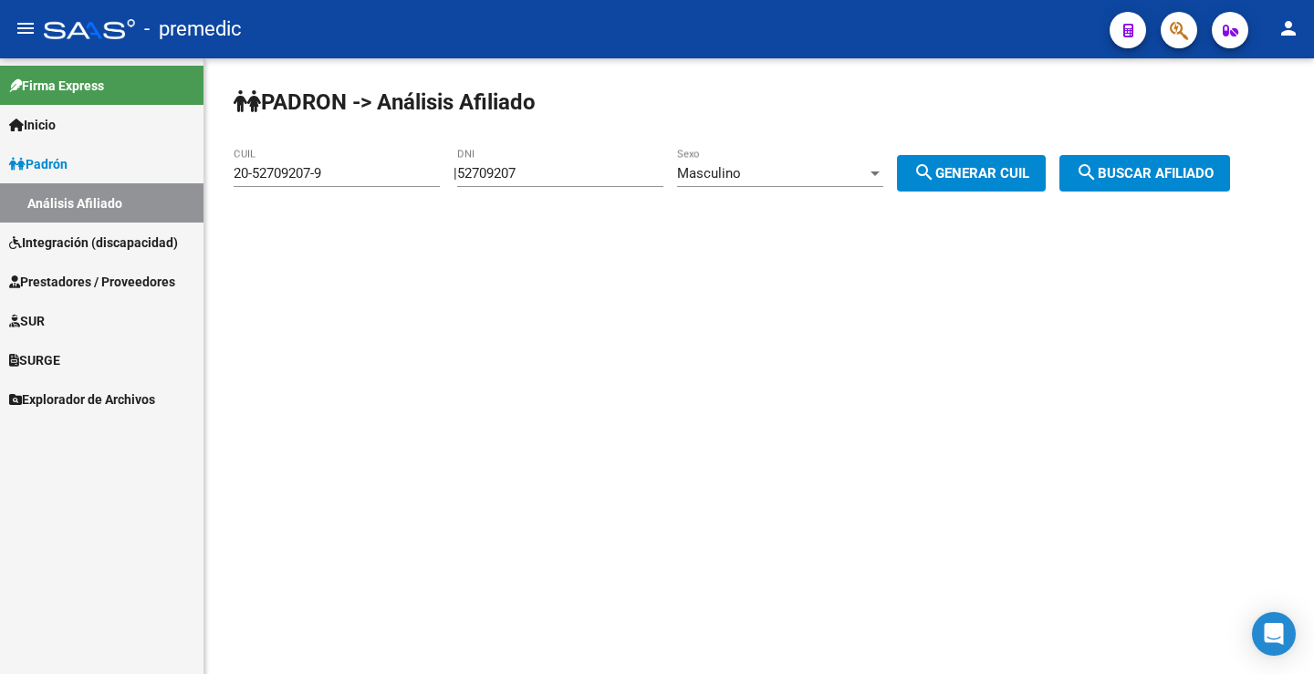
drag, startPoint x: 572, startPoint y: 164, endPoint x: 188, endPoint y: 187, distance: 384.7
click at [188, 187] on mat-sidenav-container "Firma Express Inicio Instructivos Contacto OS Padrón Análisis Afiliado Integrac…" at bounding box center [657, 366] width 1314 height 616
click at [542, 159] on div "52709207 DNI" at bounding box center [560, 167] width 206 height 39
drag, startPoint x: 552, startPoint y: 161, endPoint x: 435, endPoint y: 162, distance: 116.8
click at [435, 165] on app-analisis-afiliado "PADRON -> Análisis Afiliado 20-52709207-9 CUIL | 52709207 DNI Masculino Sexo se…" at bounding box center [739, 173] width 1010 height 16
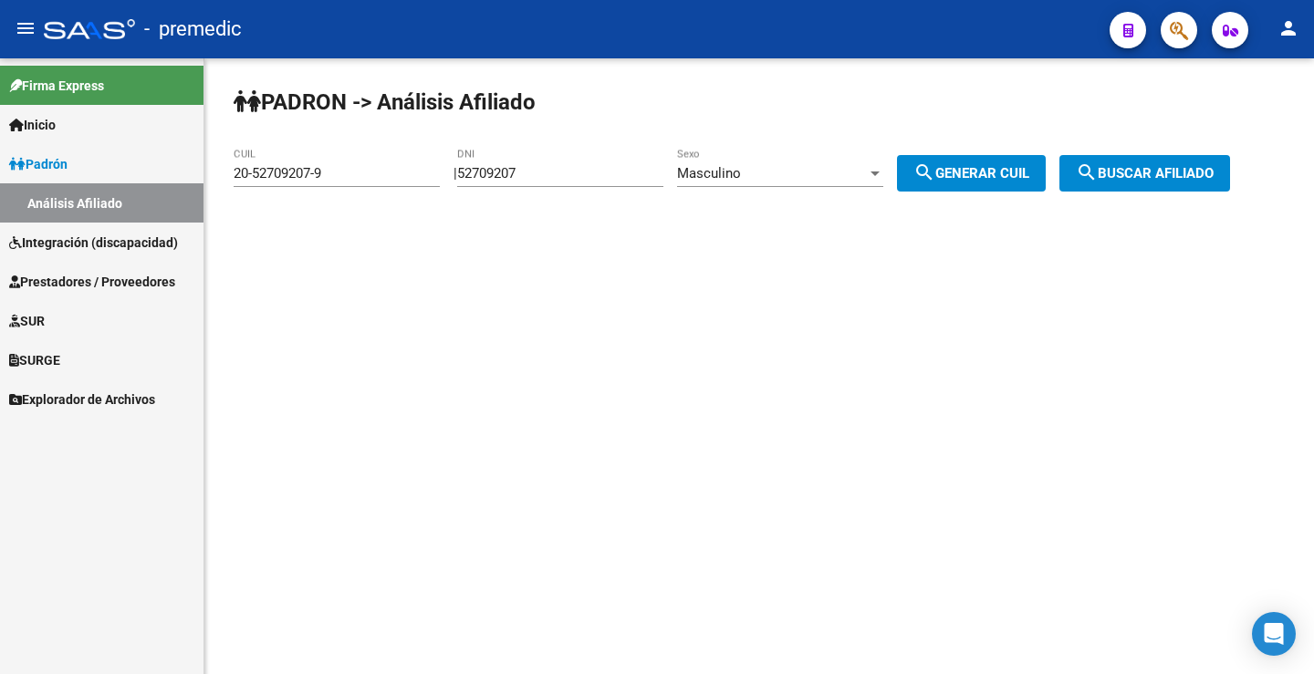
click at [547, 169] on input "52709207" at bounding box center [560, 173] width 206 height 16
drag, startPoint x: 602, startPoint y: 154, endPoint x: 571, endPoint y: 181, distance: 40.8
click at [594, 166] on div "52709207 DNI" at bounding box center [560, 167] width 206 height 39
click at [569, 181] on input "52709207" at bounding box center [560, 173] width 206 height 16
drag, startPoint x: 555, startPoint y: 176, endPoint x: 263, endPoint y: 195, distance: 292.6
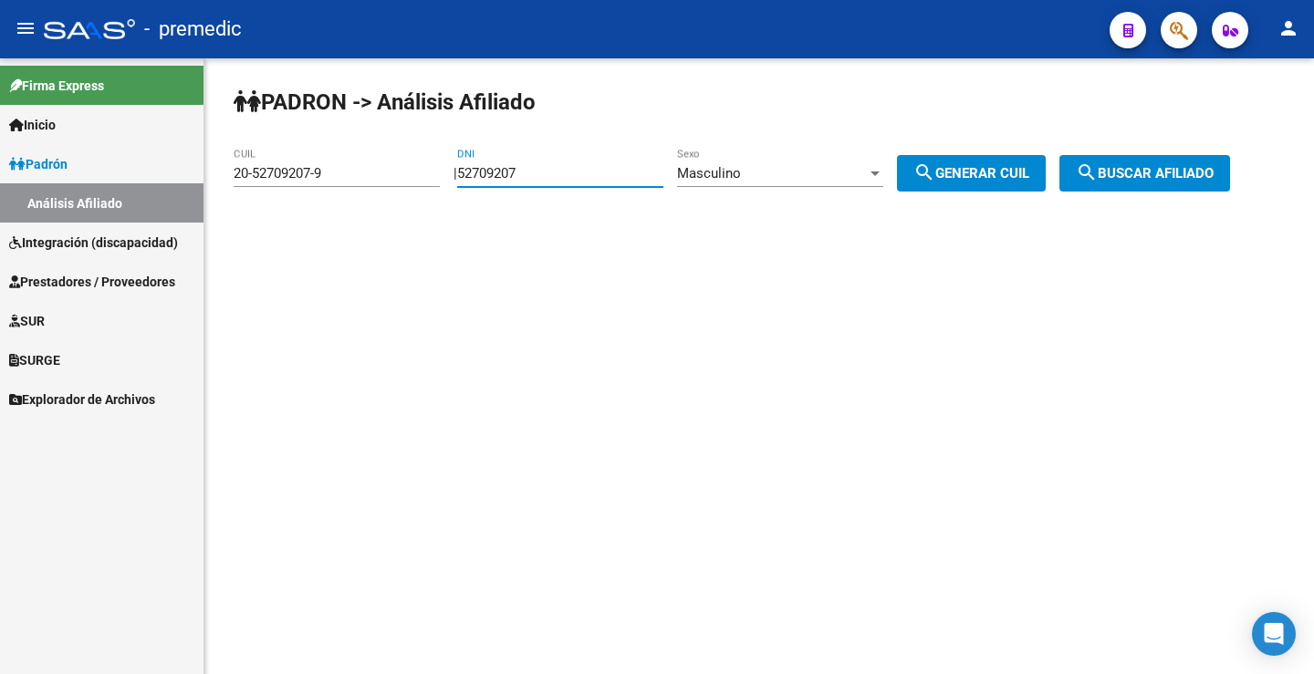
click at [263, 182] on app-analisis-afiliado "PADRON -> Análisis Afiliado 20-52709207-9 CUIL | 52709207 DNI Masculino Sexo se…" at bounding box center [739, 173] width 1010 height 16
paste input "905483"
type input "59054837"
click at [982, 175] on span "search Generar CUIL" at bounding box center [971, 173] width 116 height 16
click at [987, 170] on span "search Generar CUIL" at bounding box center [971, 173] width 116 height 16
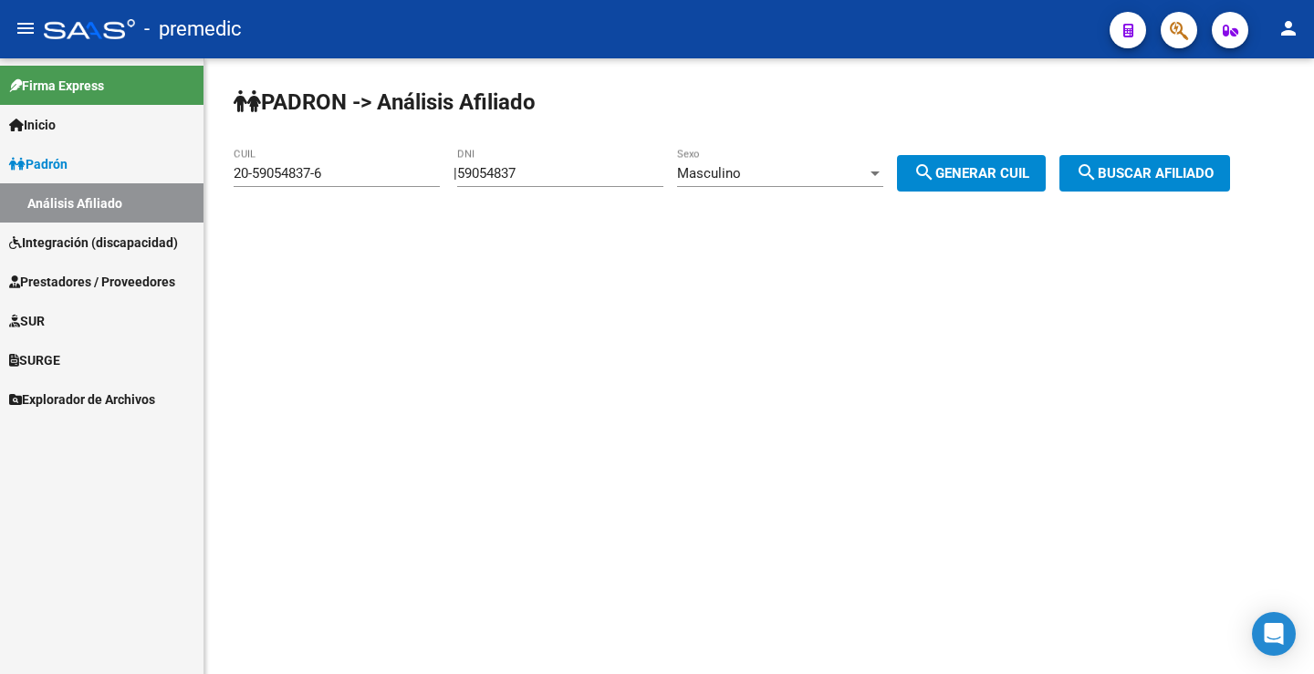
click at [1230, 161] on button "search Buscar afiliado" at bounding box center [1144, 173] width 171 height 36
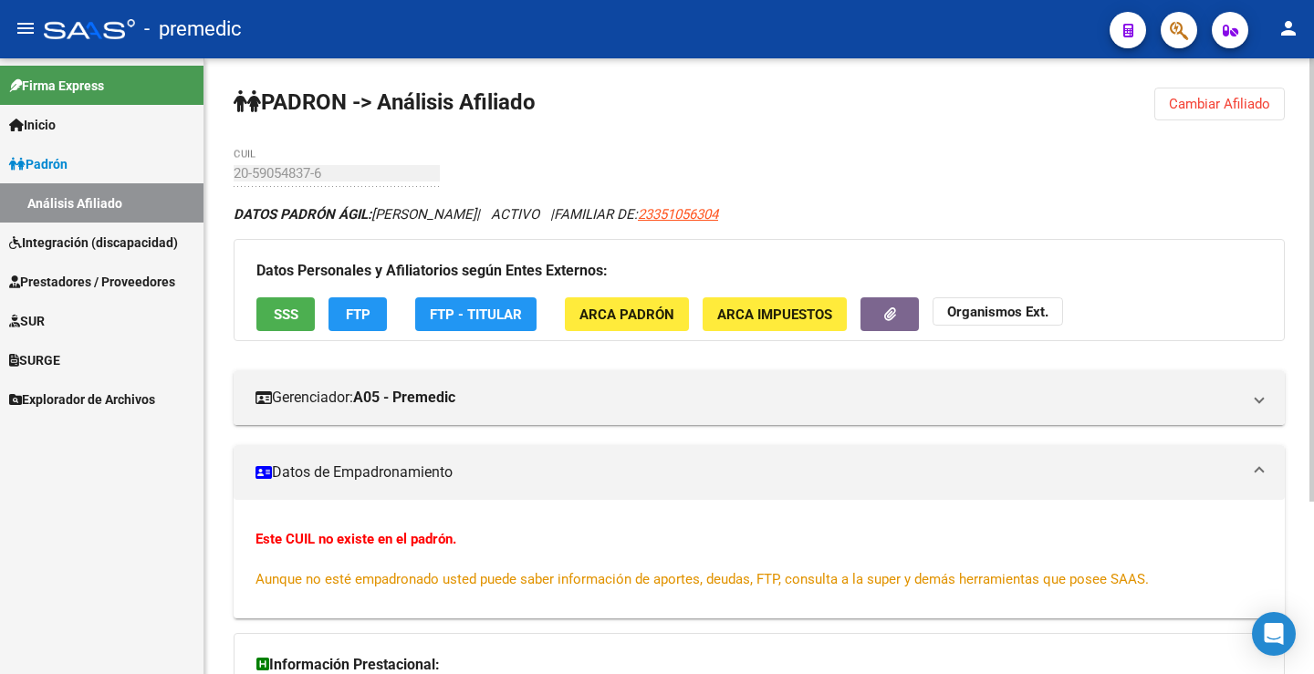
click at [1239, 102] on span "Cambiar Afiliado" at bounding box center [1219, 104] width 101 height 16
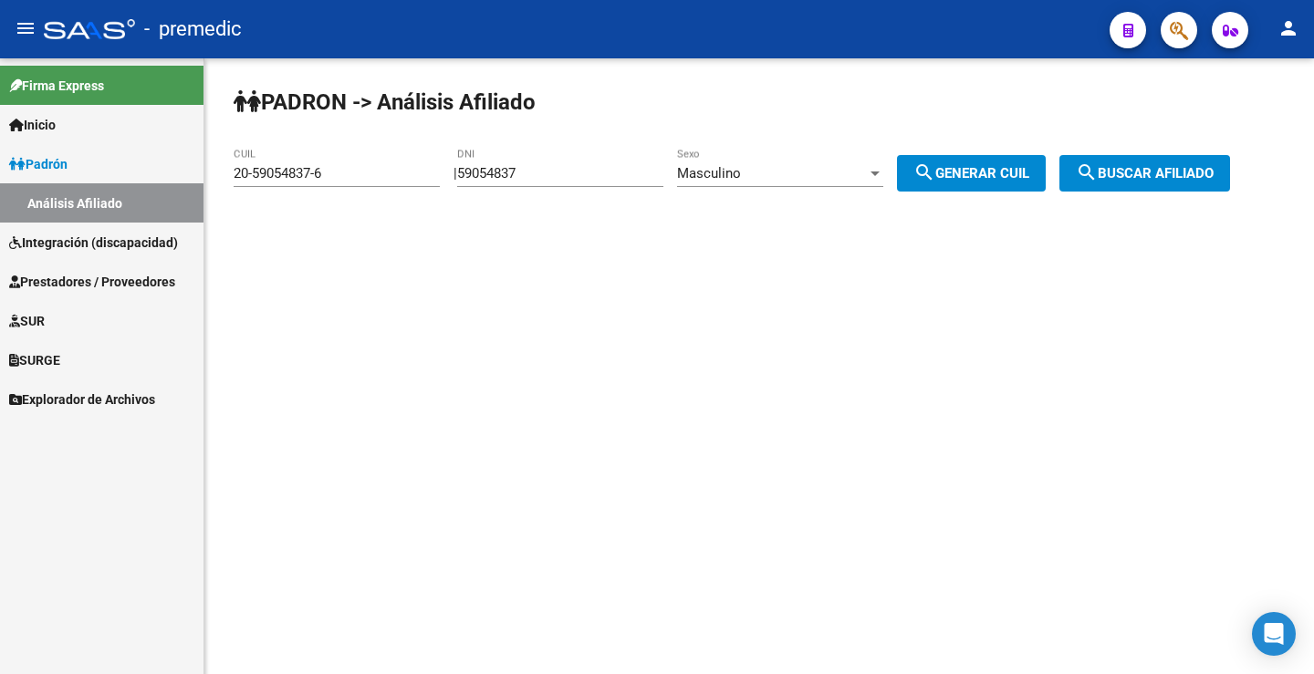
click at [783, 161] on div "Masculino Sexo" at bounding box center [780, 167] width 206 height 39
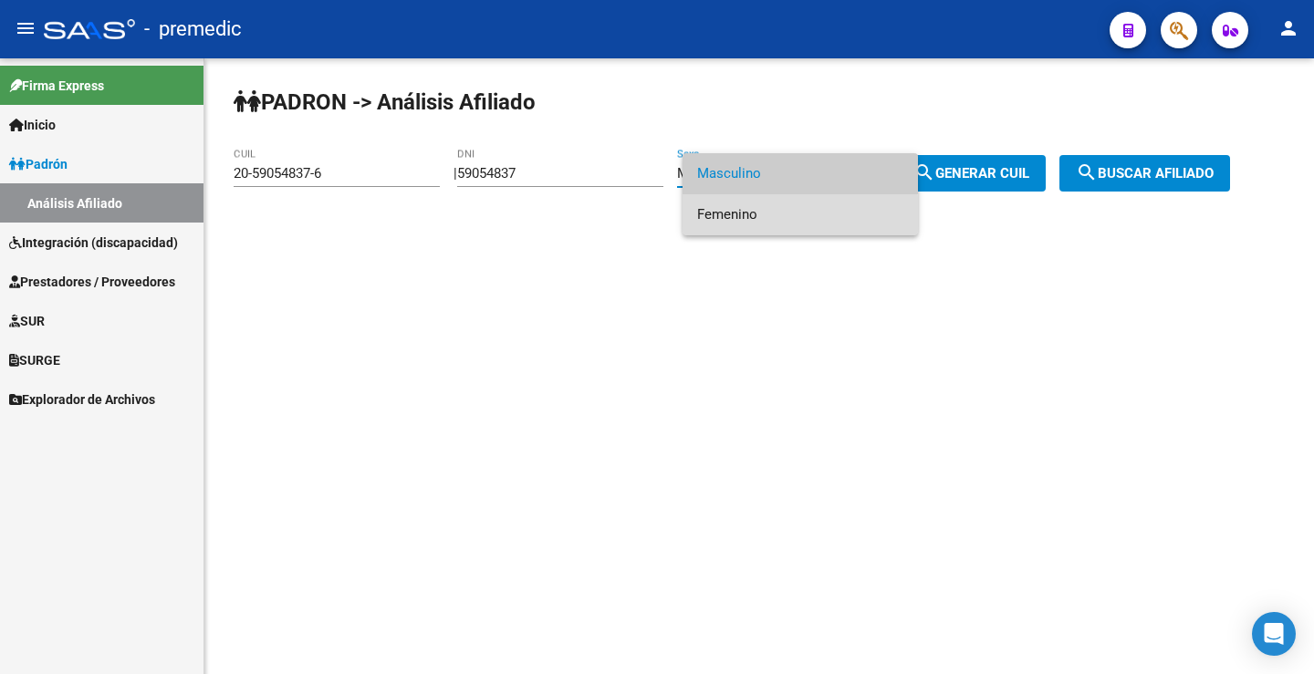
click at [749, 231] on span "Femenino" at bounding box center [800, 214] width 206 height 41
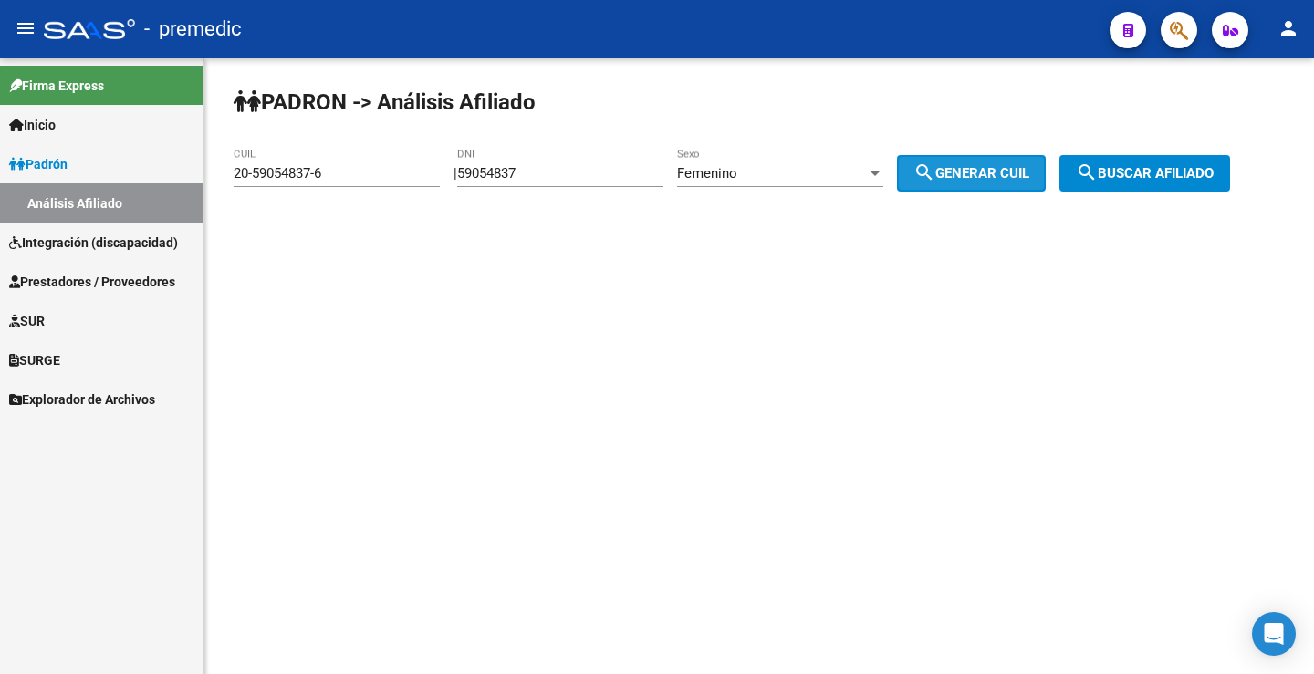
click at [1005, 179] on span "search Generar CUIL" at bounding box center [971, 173] width 116 height 16
type input "27-59054837-0"
click at [1005, 179] on span "search Generar CUIL" at bounding box center [971, 173] width 116 height 16
click at [1213, 176] on span "search Buscar afiliado" at bounding box center [1145, 173] width 138 height 16
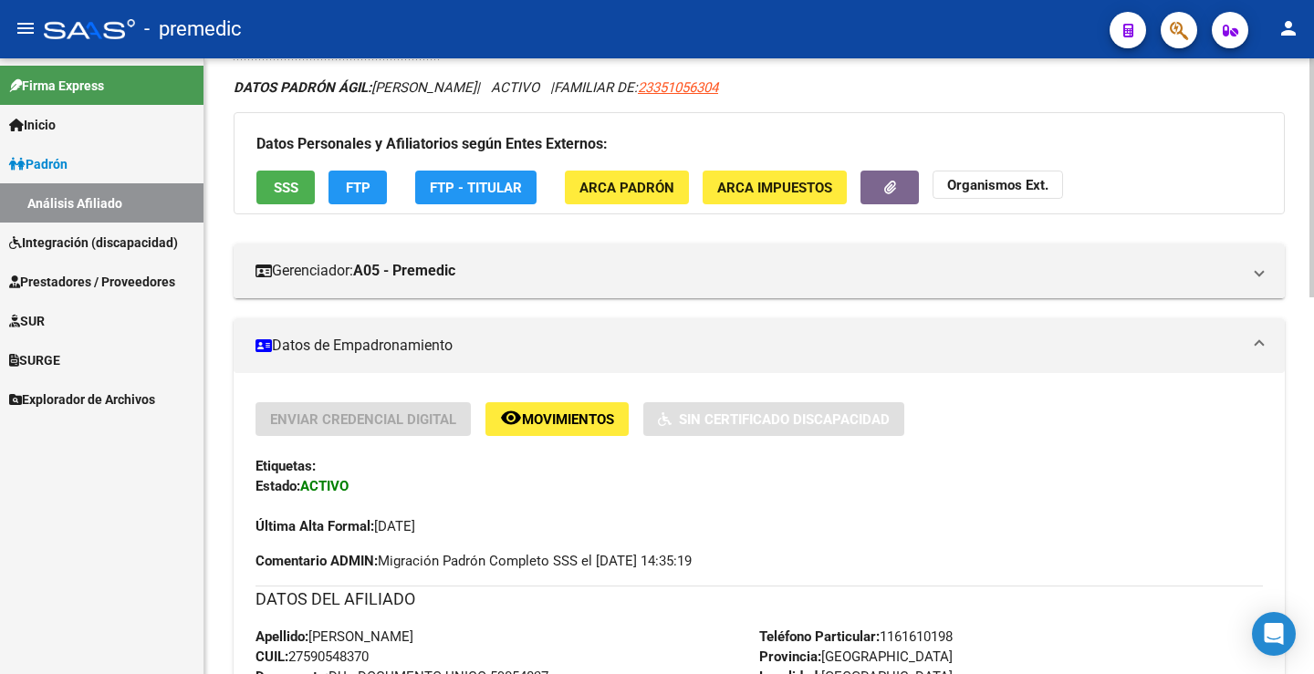
scroll to position [91, 0]
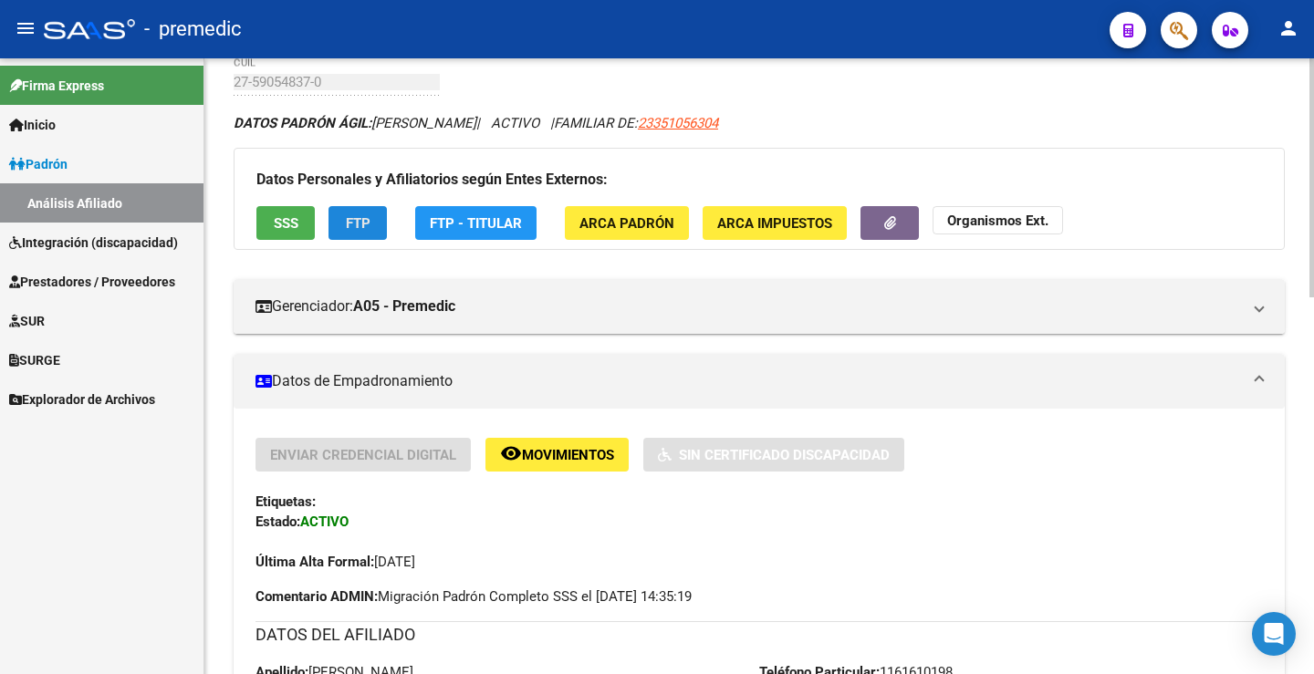
click at [358, 236] on button "FTP" at bounding box center [357, 223] width 58 height 34
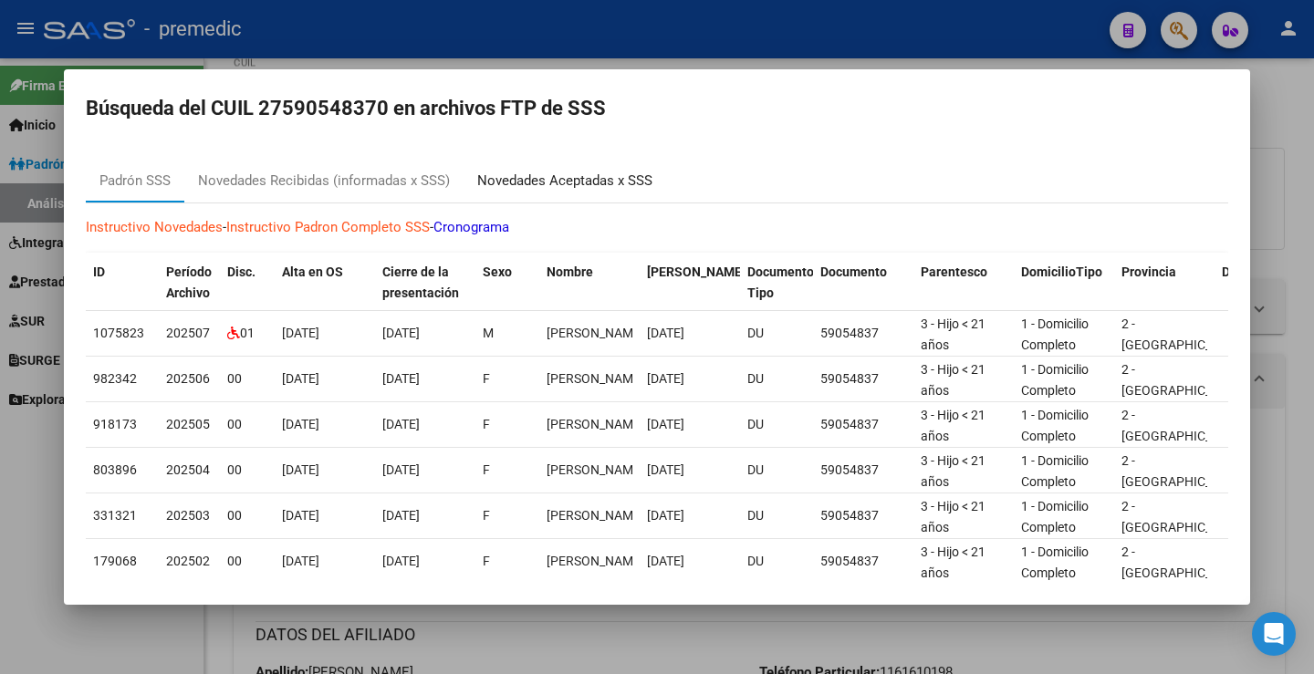
click at [583, 184] on div "Novedades Aceptadas x SSS" at bounding box center [564, 181] width 175 height 21
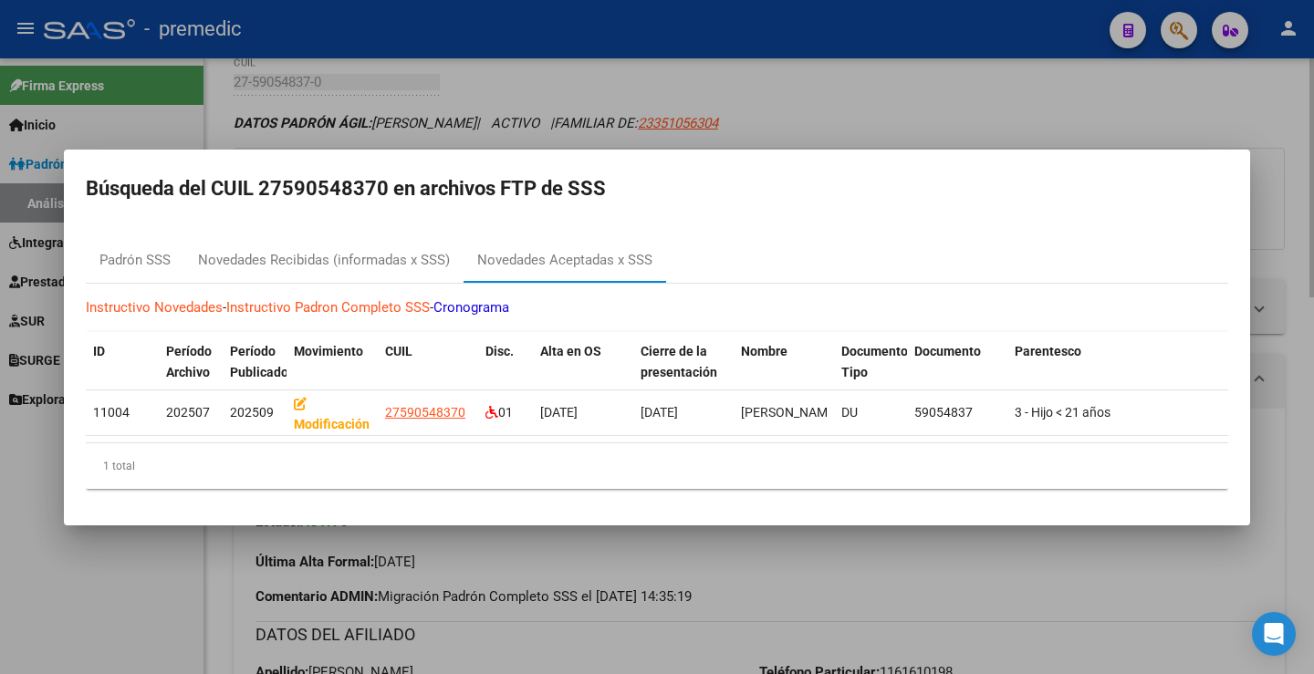
drag, startPoint x: 1176, startPoint y: 121, endPoint x: 1313, endPoint y: 93, distance: 139.7
click at [1181, 116] on div at bounding box center [657, 337] width 1314 height 674
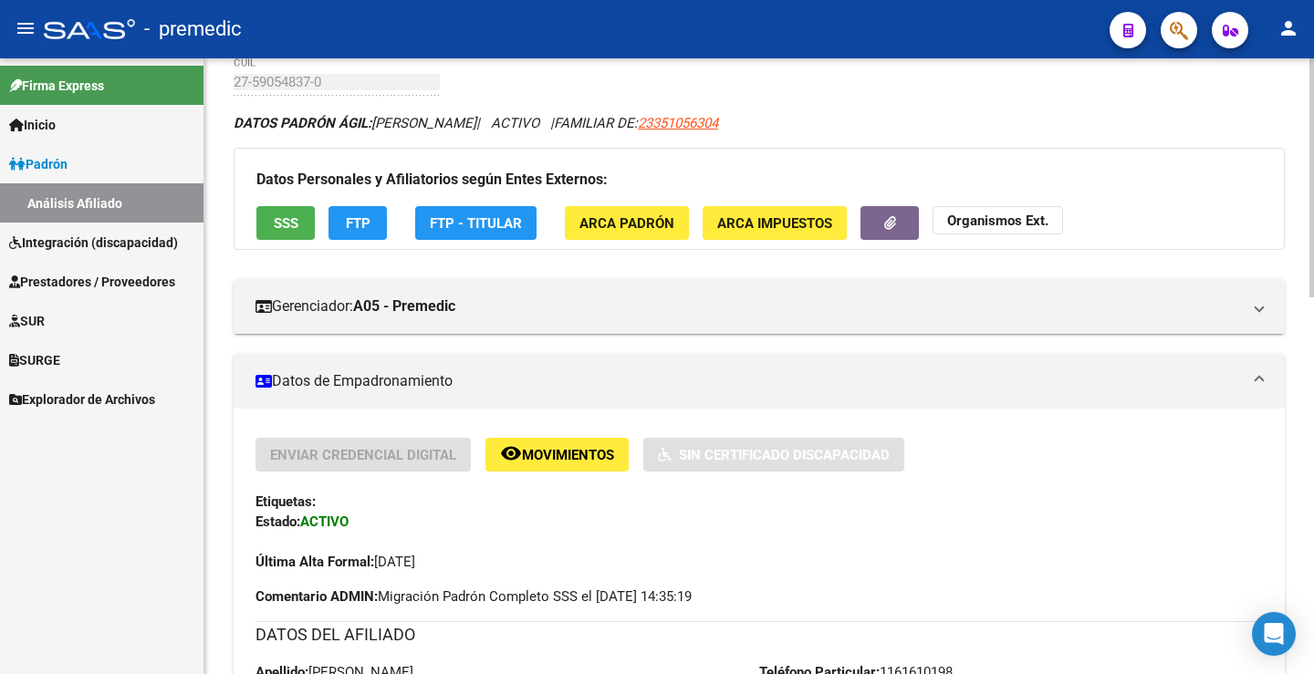
scroll to position [0, 0]
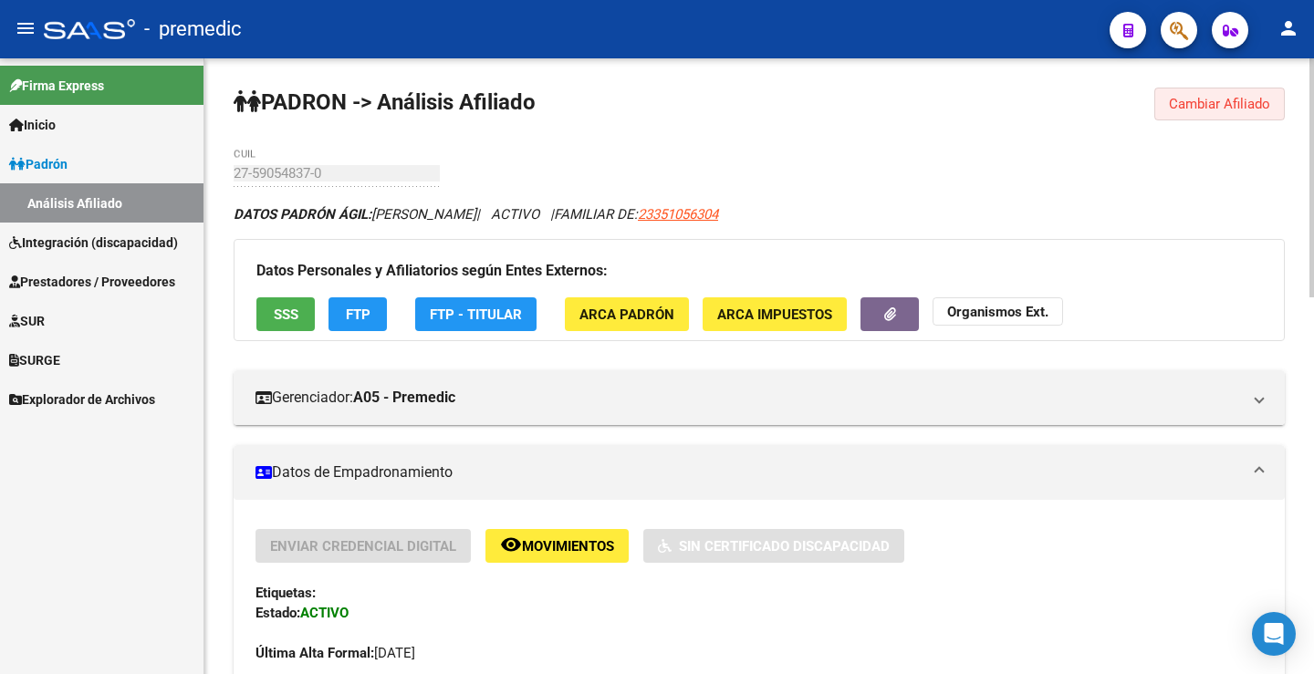
click at [1243, 99] on span "Cambiar Afiliado" at bounding box center [1219, 104] width 101 height 16
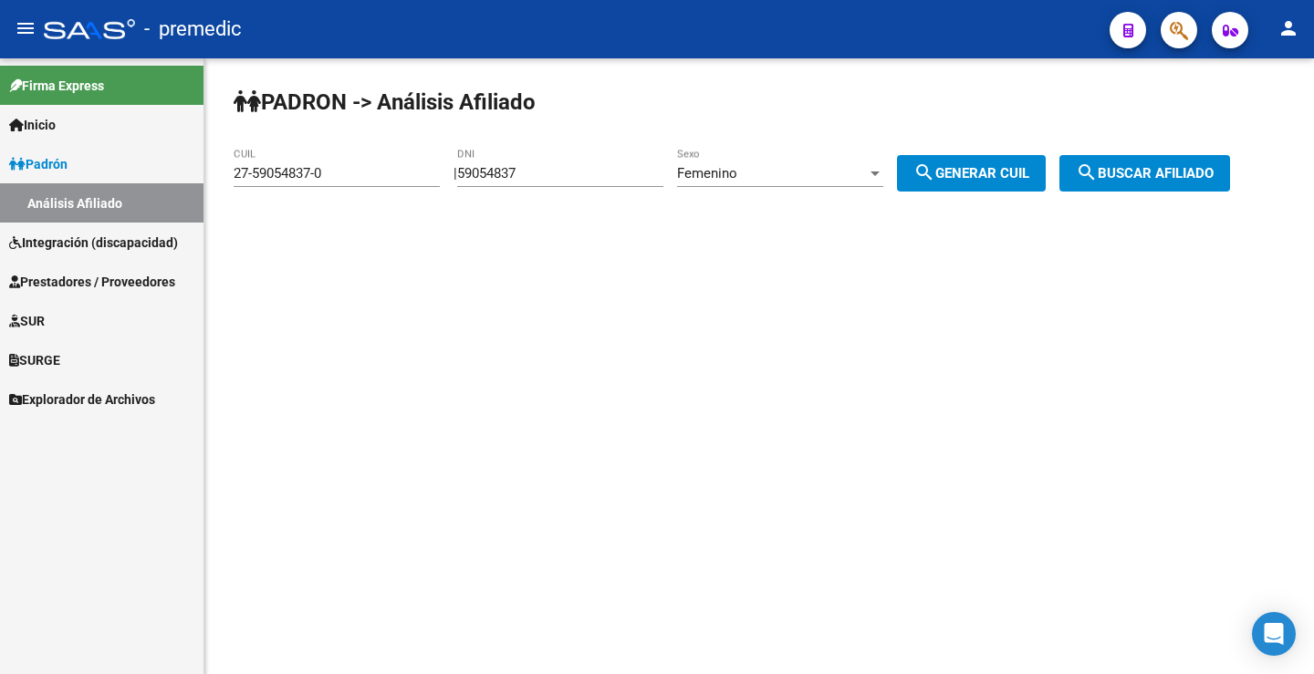
drag, startPoint x: 568, startPoint y: 182, endPoint x: 359, endPoint y: 176, distance: 209.0
click at [359, 176] on app-analisis-afiliado "PADRON -> Análisis Afiliado 27-59054837-0 CUIL | 59054837 DNI Femenino Sexo sea…" at bounding box center [739, 173] width 1010 height 16
click at [588, 183] on div "59054837 DNI" at bounding box center [560, 167] width 206 height 39
drag, startPoint x: 572, startPoint y: 183, endPoint x: 430, endPoint y: 144, distance: 147.6
click at [430, 144] on div "PADRON -> Análisis Afiliado 27-59054837-0 CUIL | 59054837 DNI Femenino Sexo sea…" at bounding box center [758, 154] width 1109 height 192
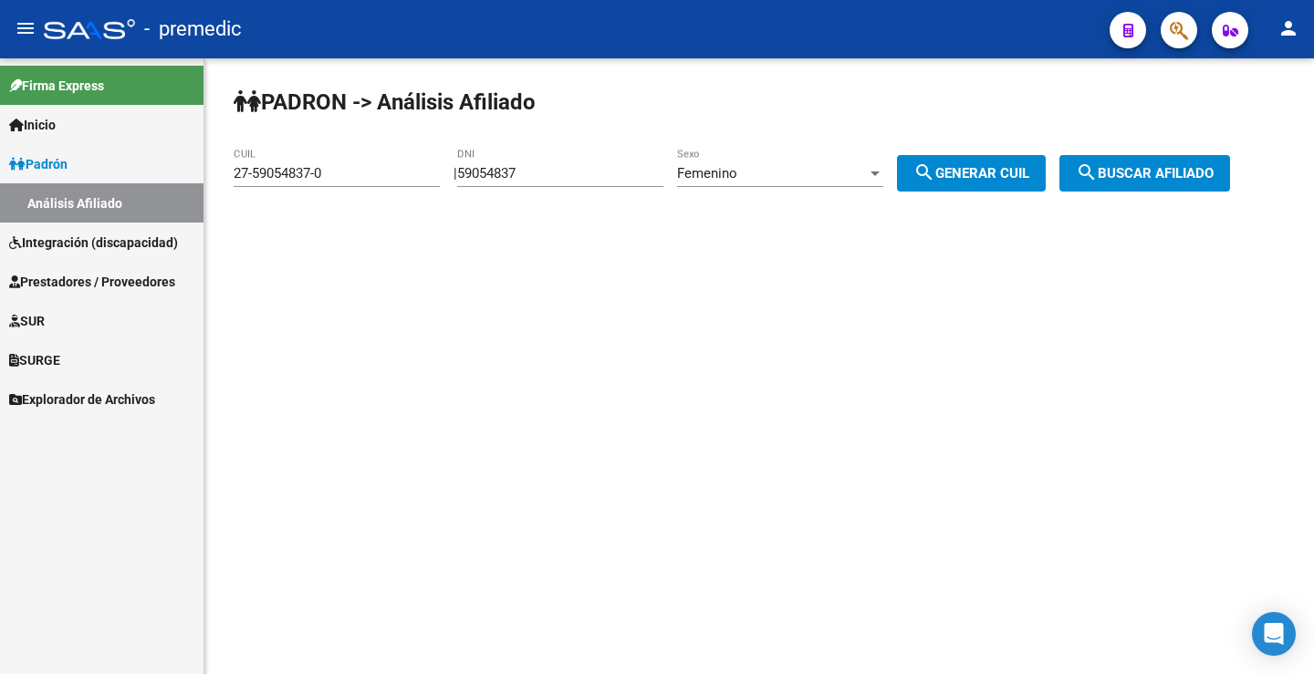
click at [585, 162] on div "59054837 DNI" at bounding box center [560, 167] width 206 height 39
click at [528, 172] on input "59054837" at bounding box center [560, 173] width 206 height 16
drag, startPoint x: 553, startPoint y: 166, endPoint x: 466, endPoint y: 172, distance: 86.9
click at [466, 172] on div "| 59054837 DNI Femenino Sexo search Generar CUIL" at bounding box center [756, 173] width 606 height 16
paste input "323649"
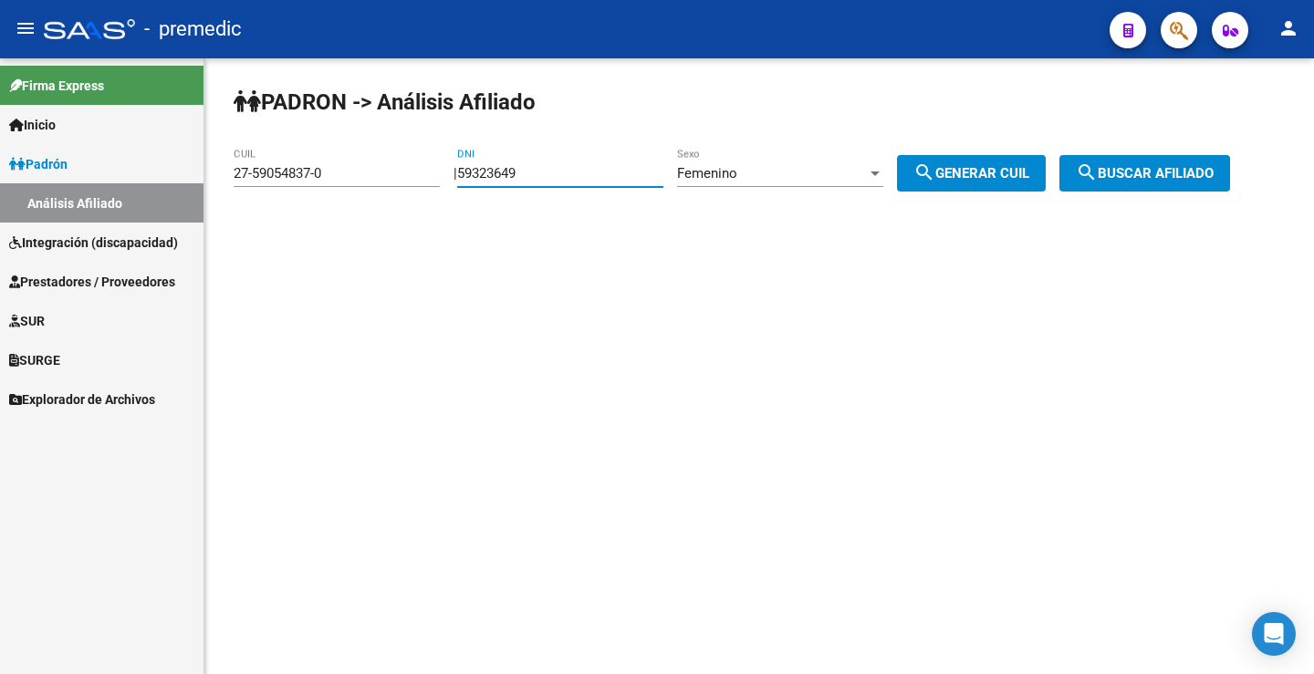
type input "59323649"
click at [962, 170] on span "search Generar CUIL" at bounding box center [971, 173] width 116 height 16
type input "27-59323649-3"
click at [1197, 152] on div "PADRON -> Análisis Afiliado 27-59323649-3 CUIL | 59323649 DNI Femenino Sexo sea…" at bounding box center [758, 154] width 1109 height 192
click at [1193, 157] on button "search Buscar afiliado" at bounding box center [1144, 173] width 171 height 36
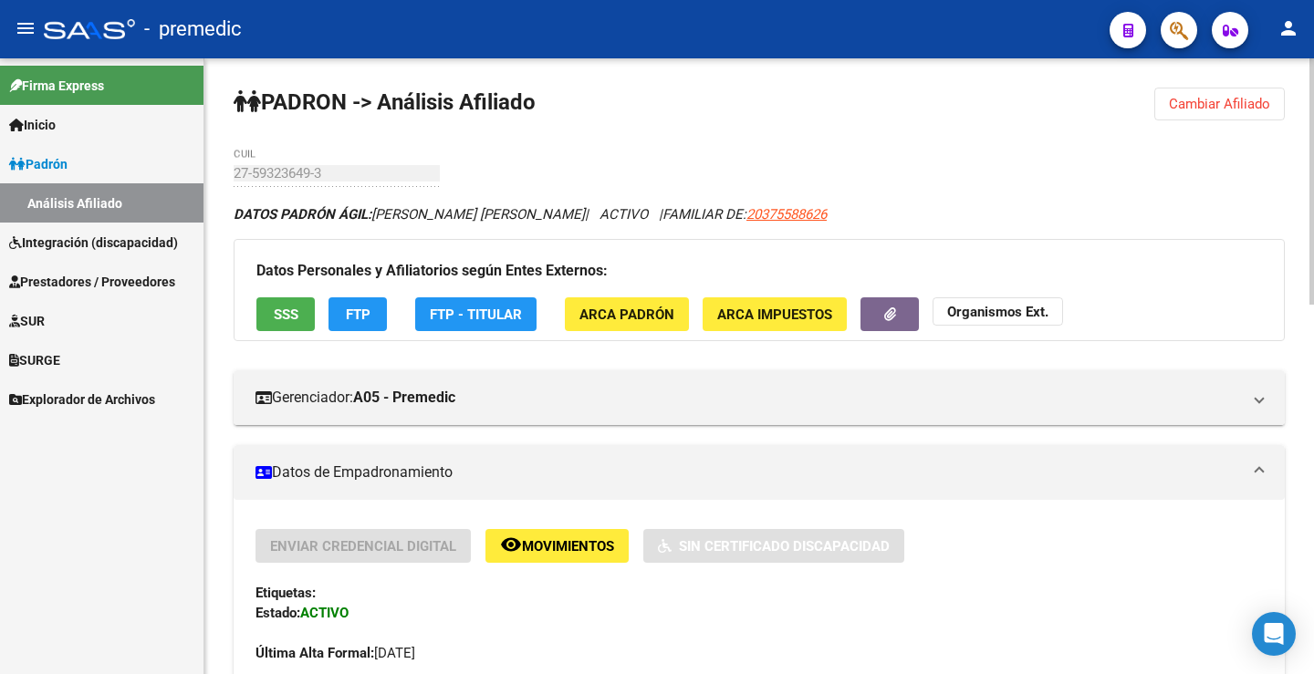
click at [358, 308] on span "FTP" at bounding box center [358, 315] width 25 height 16
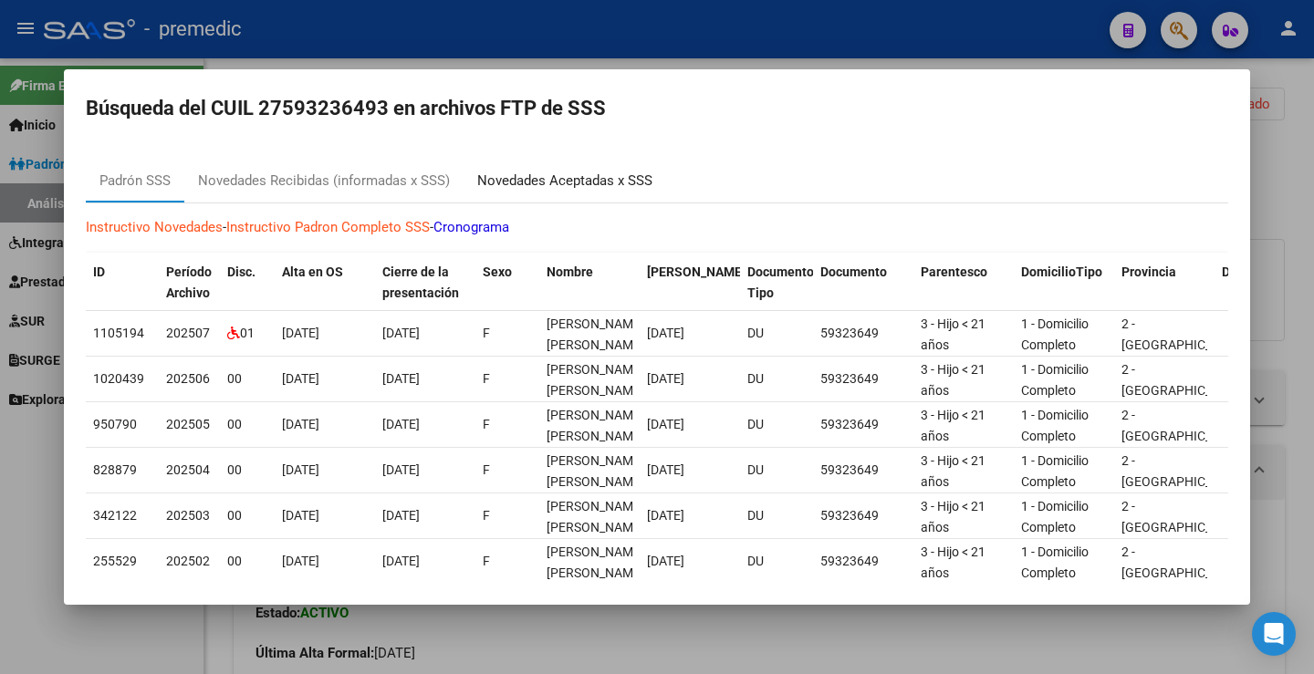
click at [608, 188] on div "Novedades Aceptadas x SSS" at bounding box center [564, 181] width 175 height 21
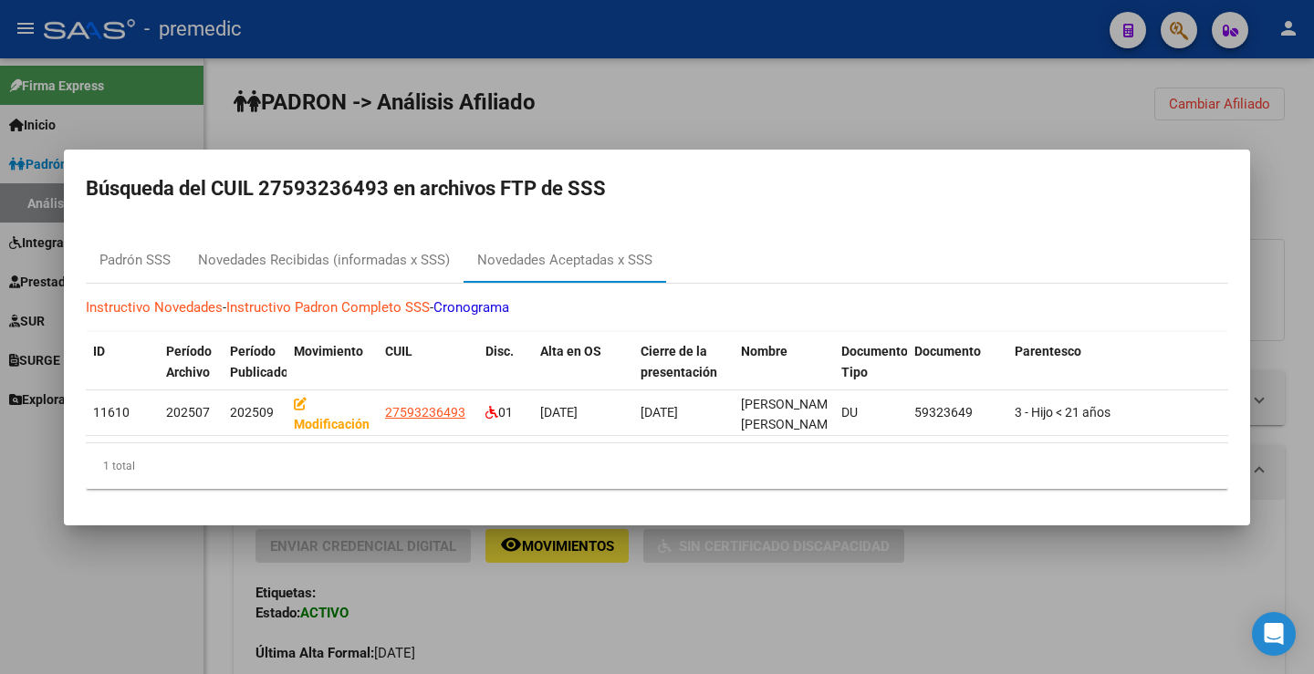
click at [1018, 136] on div at bounding box center [657, 337] width 1314 height 674
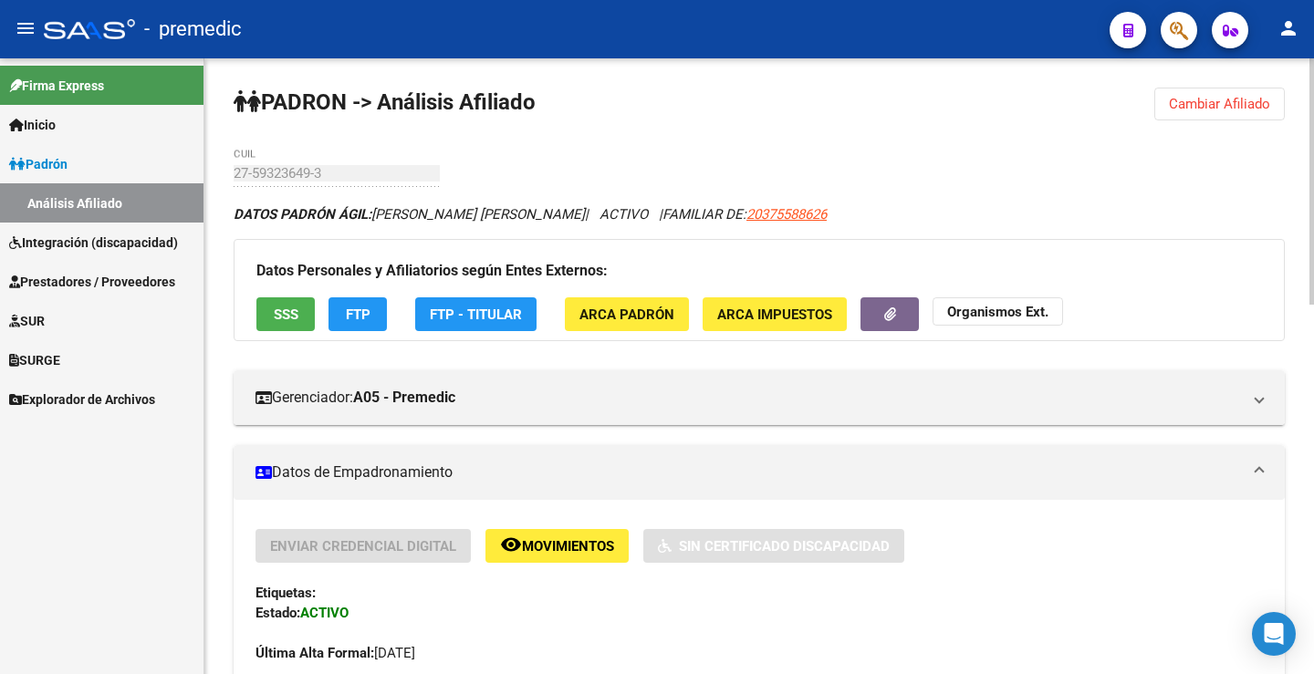
click at [1207, 99] on span "Cambiar Afiliado" at bounding box center [1219, 104] width 101 height 16
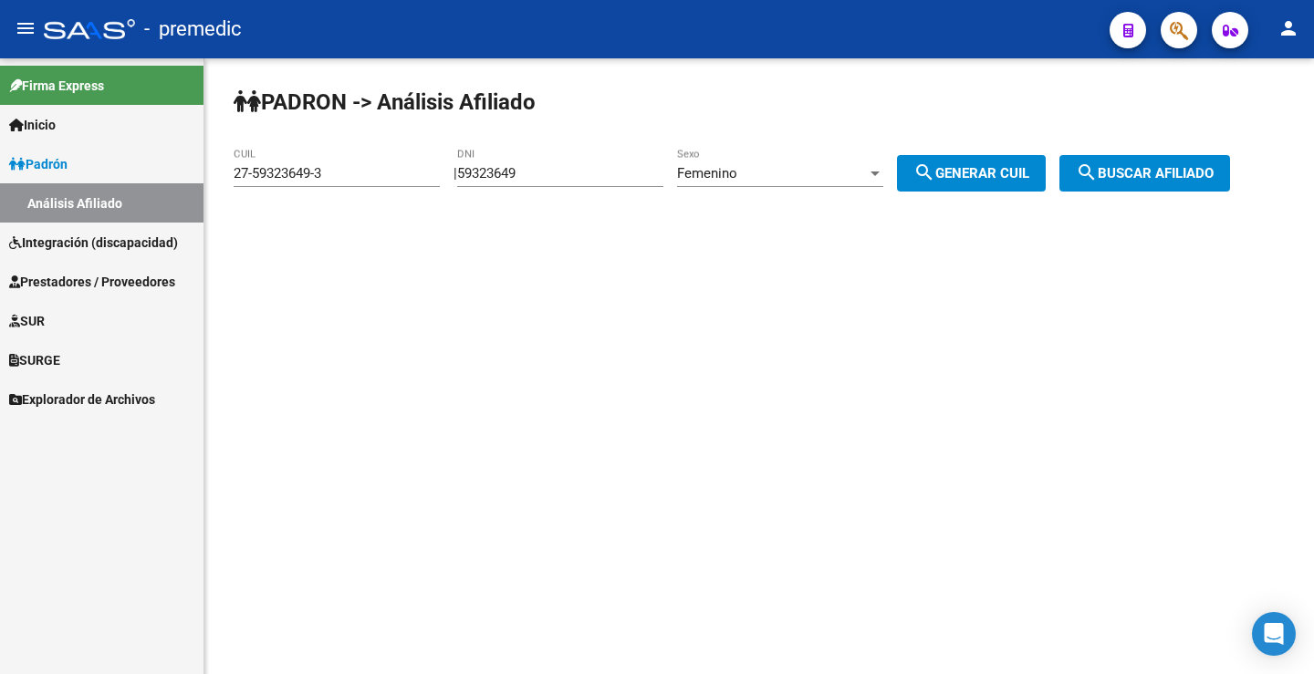
drag, startPoint x: 547, startPoint y: 171, endPoint x: 413, endPoint y: 168, distance: 134.1
click at [416, 169] on app-analisis-afiliado "PADRON -> Análisis Afiliado 27-59323649-3 CUIL | 59323649 DNI Femenino Sexo sea…" at bounding box center [739, 173] width 1010 height 16
paste input "6663307"
type input "56663307"
drag, startPoint x: 957, startPoint y: 166, endPoint x: 1034, endPoint y: 166, distance: 76.6
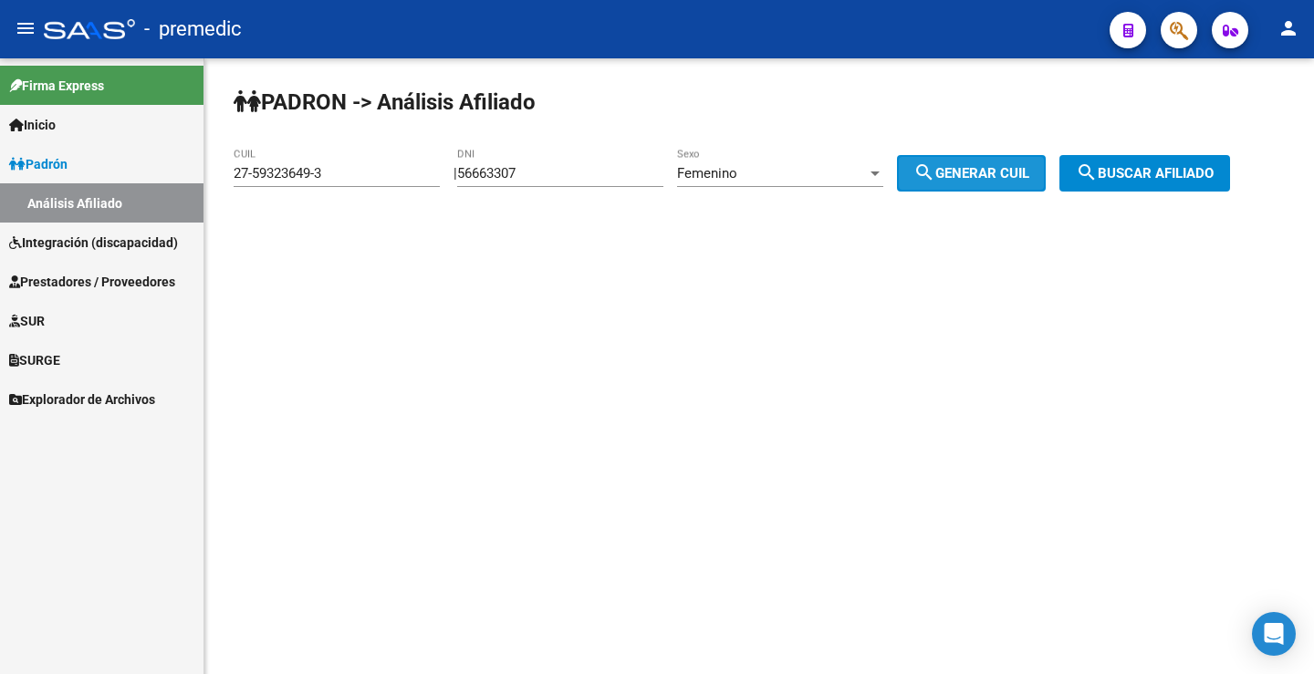
click at [959, 166] on span "search Generar CUIL" at bounding box center [971, 173] width 116 height 16
type input "27-56663307-3"
click at [1097, 163] on mat-icon "search" at bounding box center [1087, 172] width 22 height 22
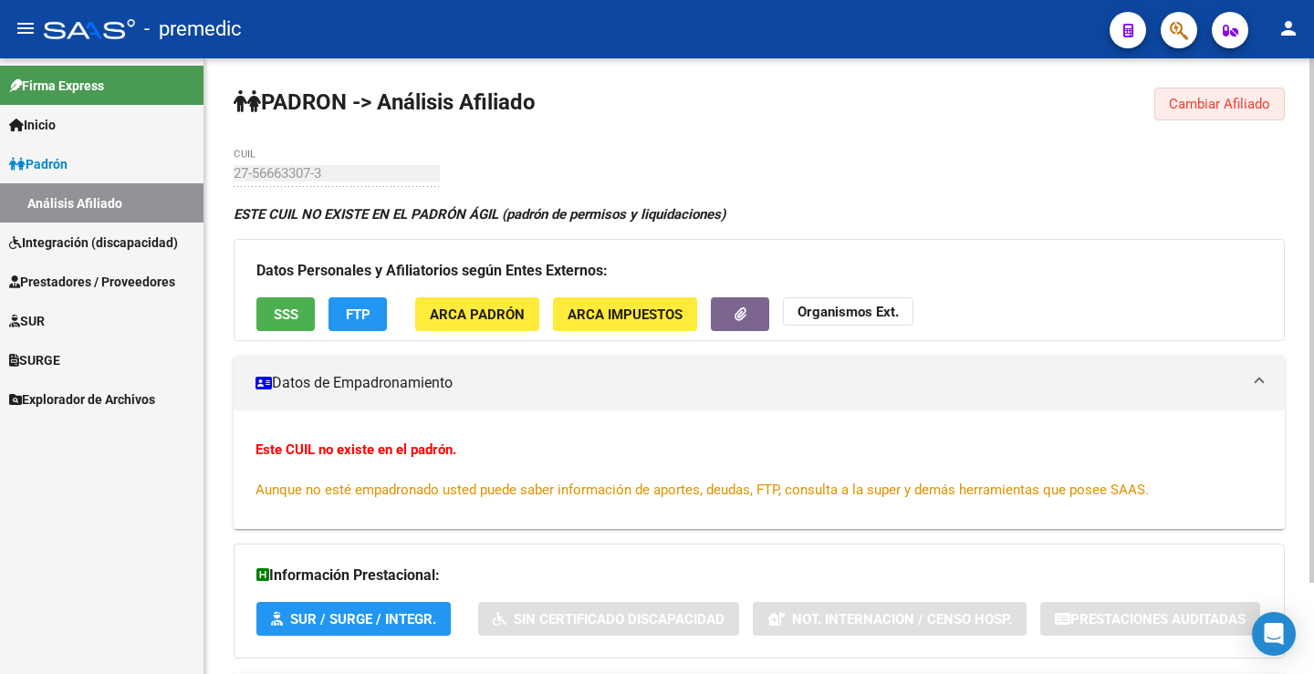
click at [1205, 100] on span "Cambiar Afiliado" at bounding box center [1219, 104] width 101 height 16
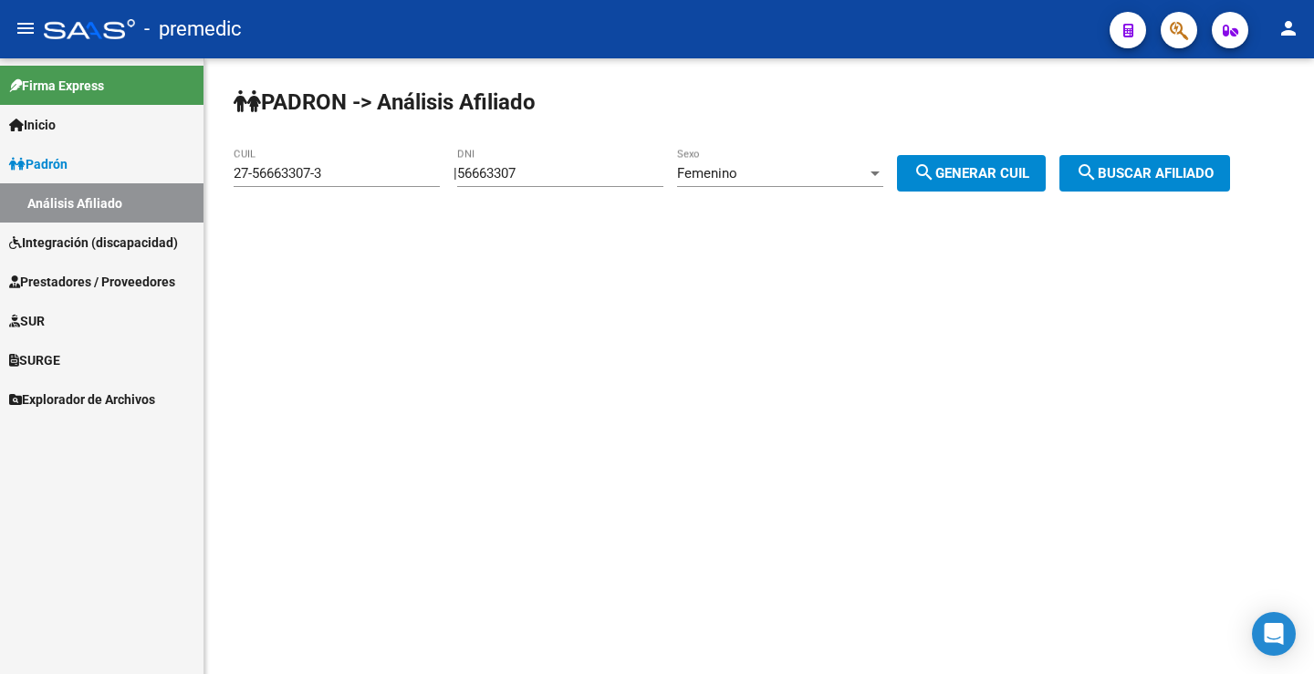
click at [785, 171] on div "Femenino" at bounding box center [772, 173] width 190 height 16
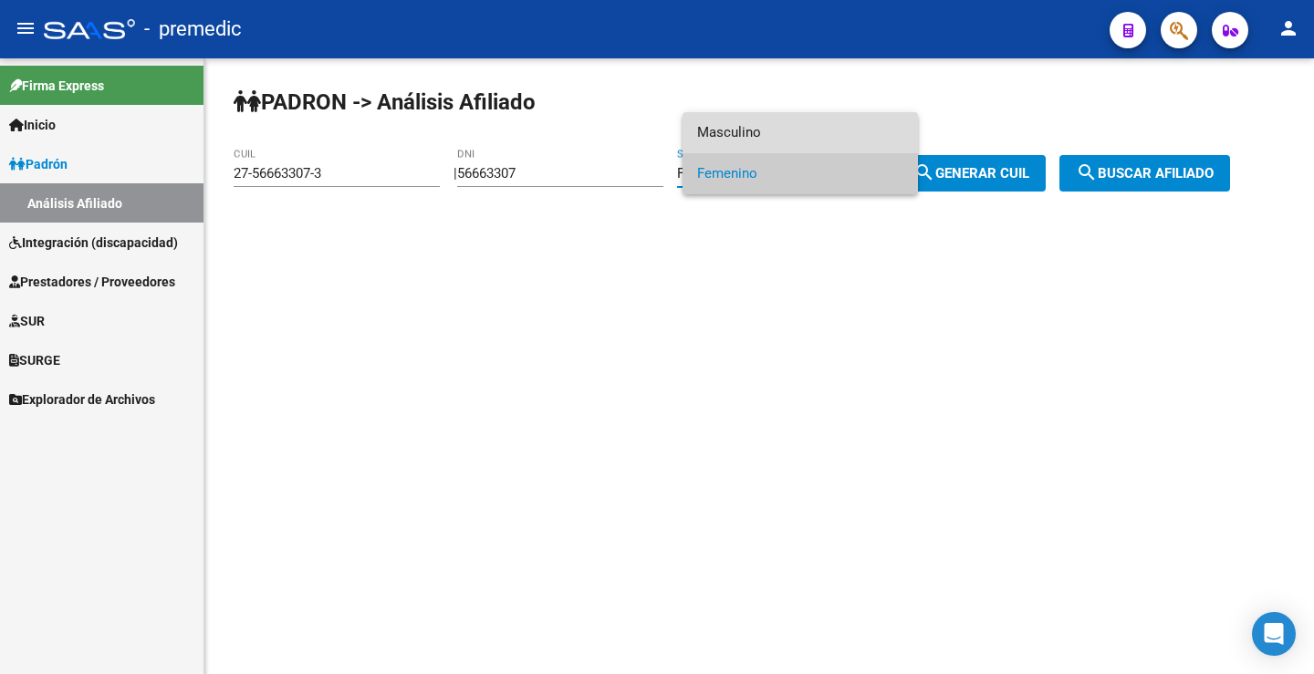
drag, startPoint x: 775, startPoint y: 130, endPoint x: 920, endPoint y: 184, distance: 155.9
click at [775, 129] on span "Masculino" at bounding box center [800, 132] width 206 height 41
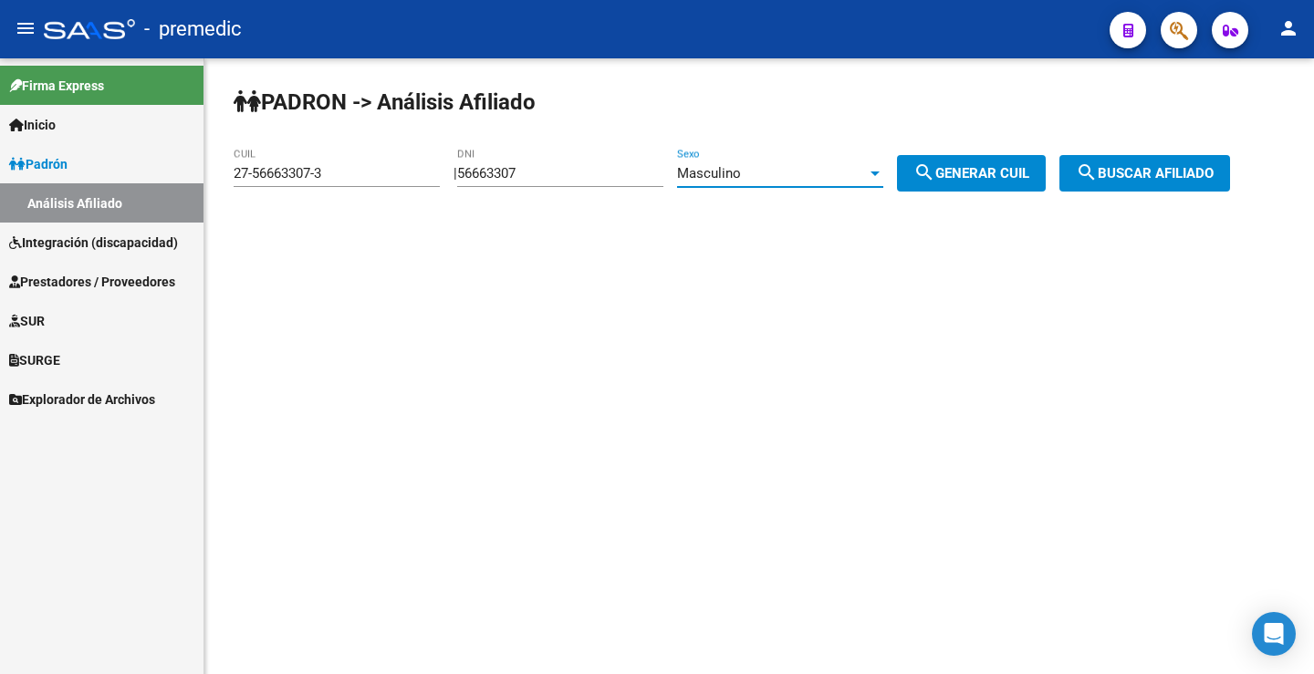
click at [961, 177] on span "search Generar CUIL" at bounding box center [971, 173] width 116 height 16
type input "20-56663307-9"
drag, startPoint x: 964, startPoint y: 177, endPoint x: 1278, endPoint y: 141, distance: 315.8
click at [978, 175] on span "search Generar CUIL" at bounding box center [971, 173] width 116 height 16
click at [1122, 170] on span "search Buscar afiliado" at bounding box center [1145, 173] width 138 height 16
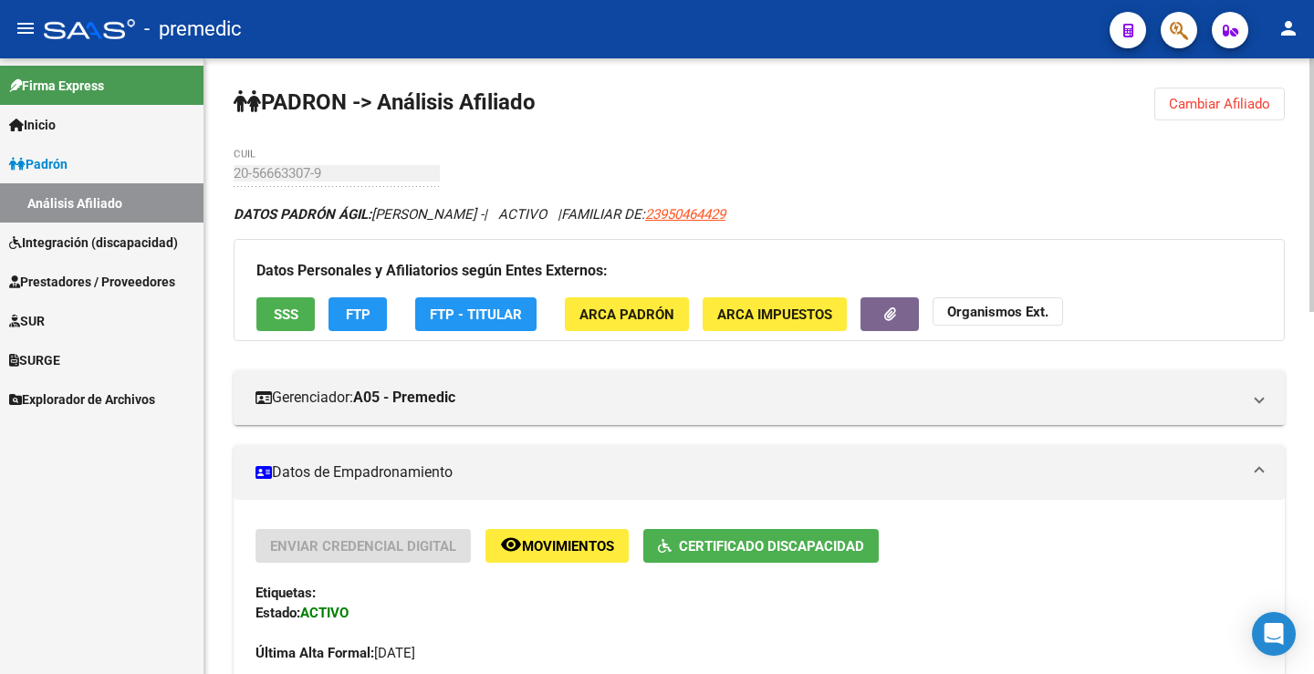
click at [348, 324] on button "FTP" at bounding box center [357, 314] width 58 height 34
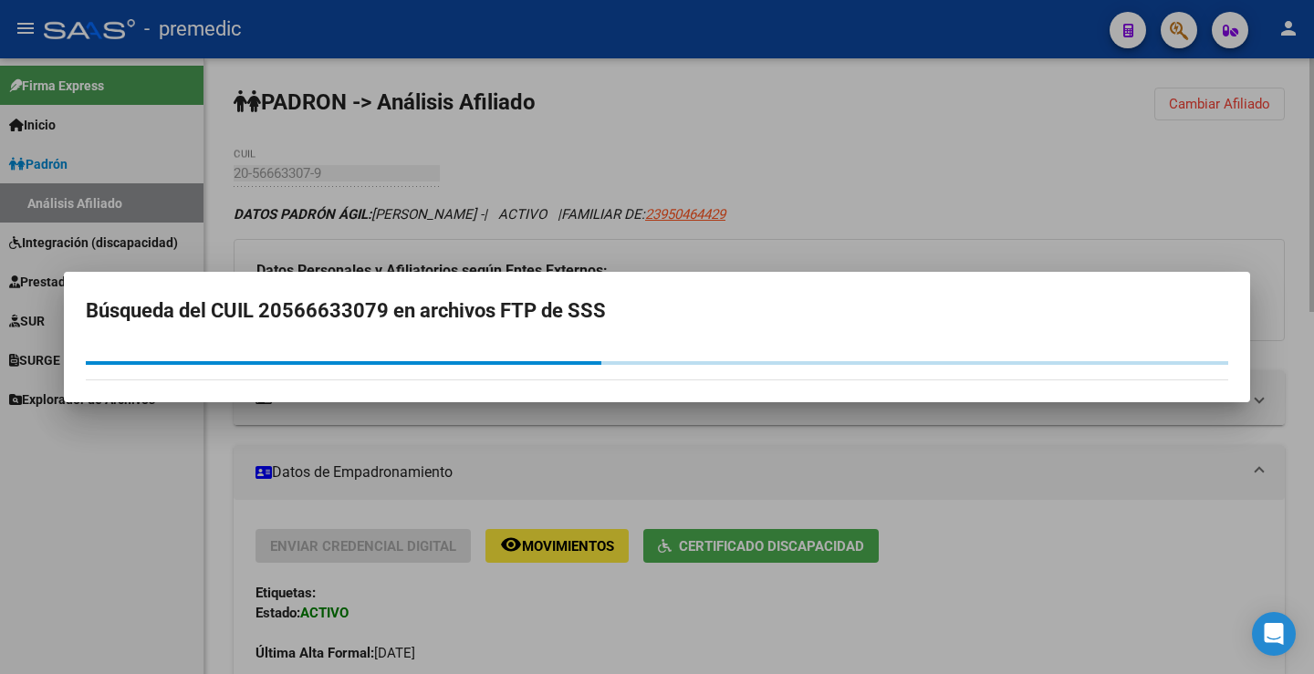
click at [358, 303] on h2 "Búsqueda del CUIL 20566633079 en archivos FTP de SSS" at bounding box center [657, 311] width 1142 height 35
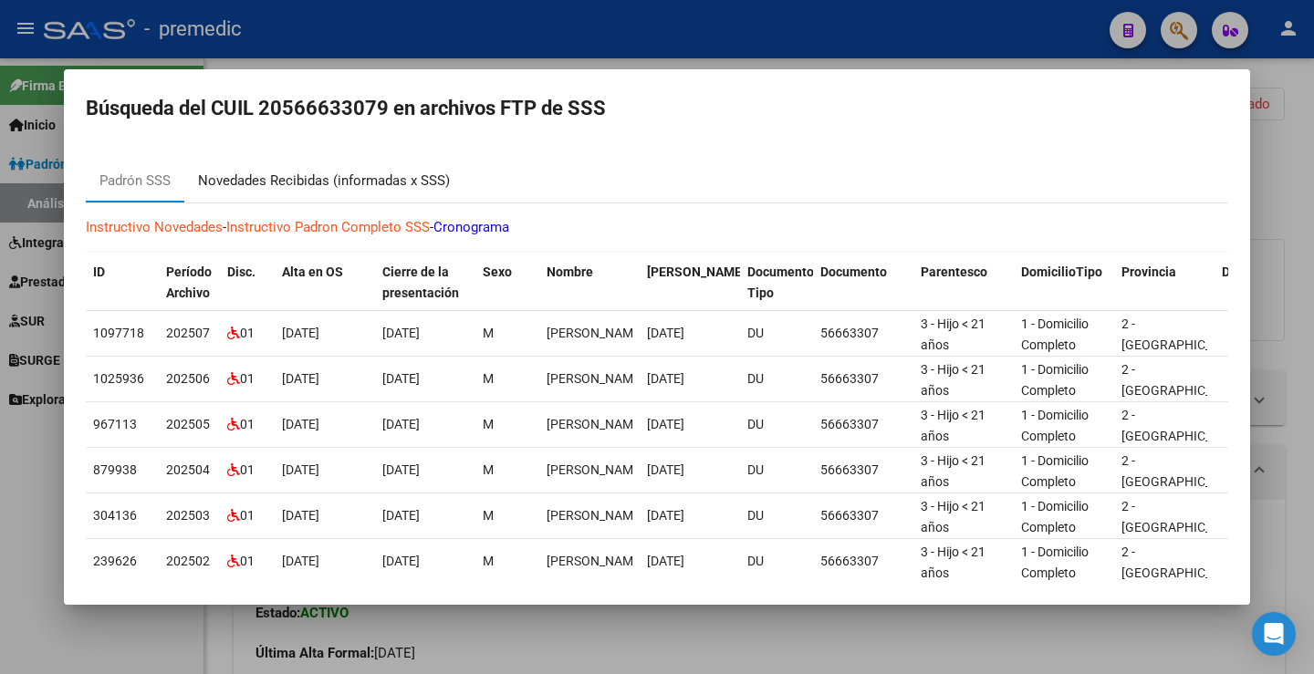
click at [372, 176] on div "Novedades Recibidas (informadas x SSS)" at bounding box center [324, 181] width 252 height 21
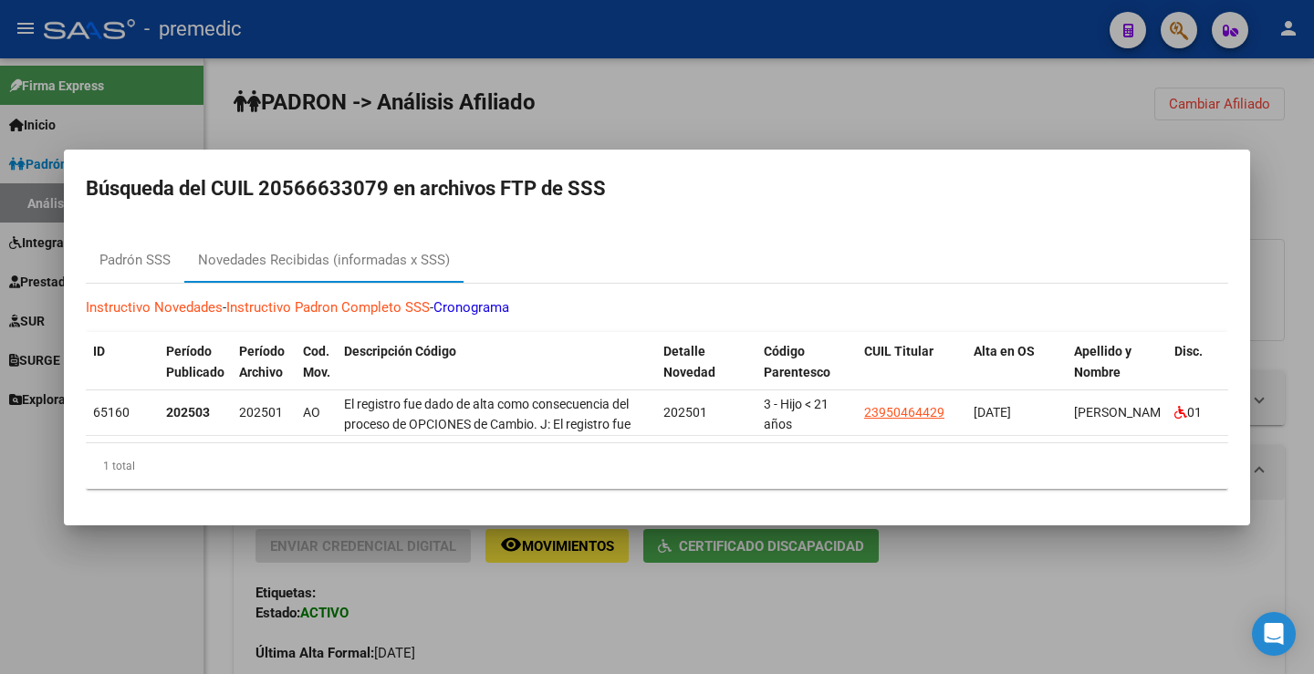
click at [905, 113] on div at bounding box center [657, 337] width 1314 height 674
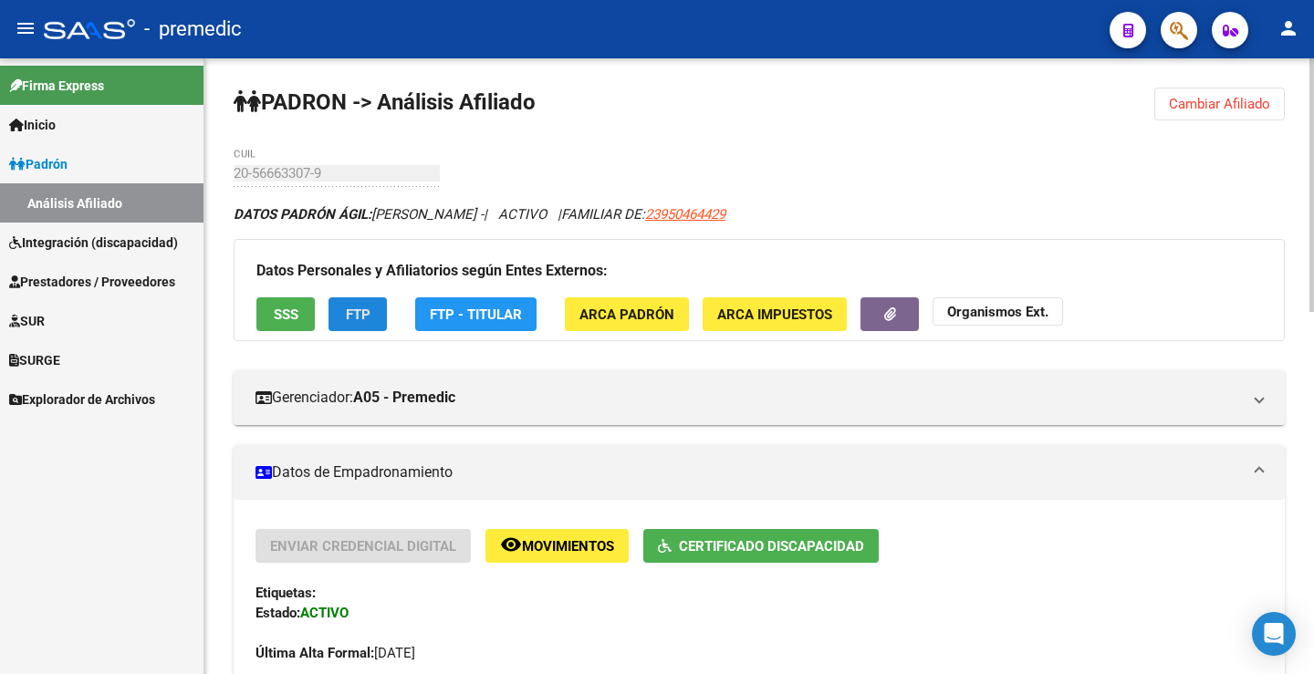
click at [347, 307] on span "FTP" at bounding box center [358, 315] width 25 height 16
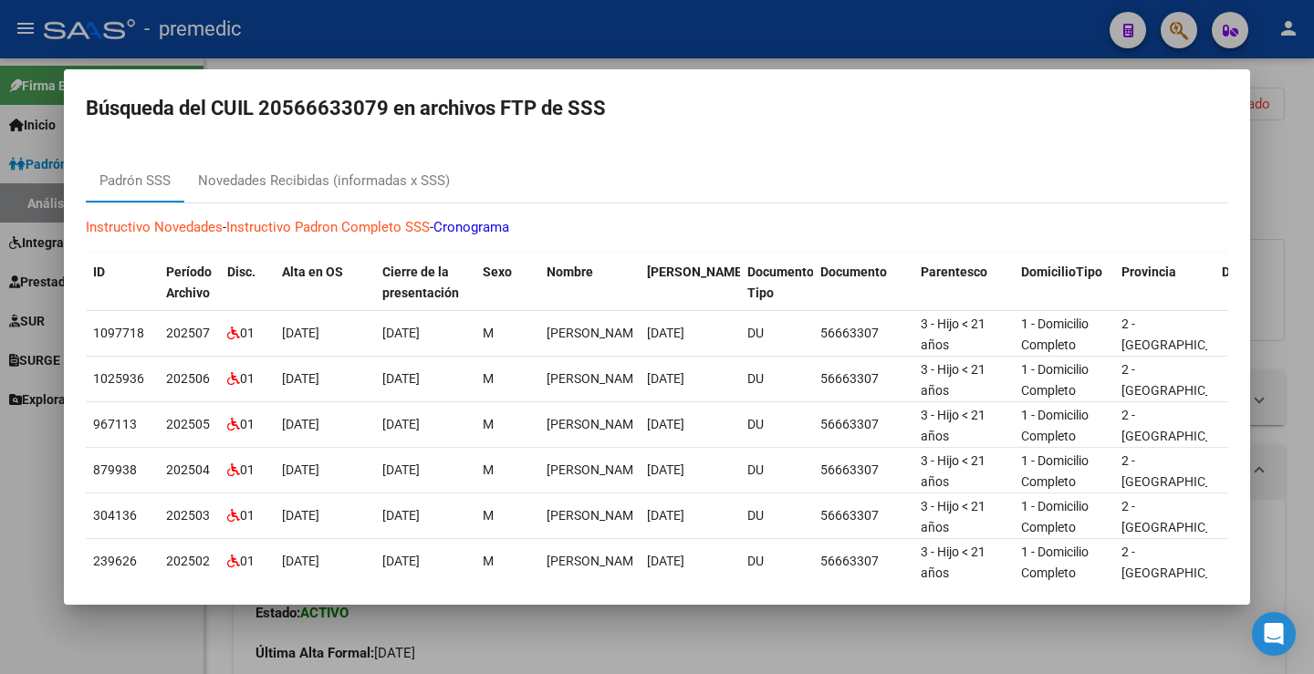
click at [1271, 174] on div at bounding box center [657, 337] width 1314 height 674
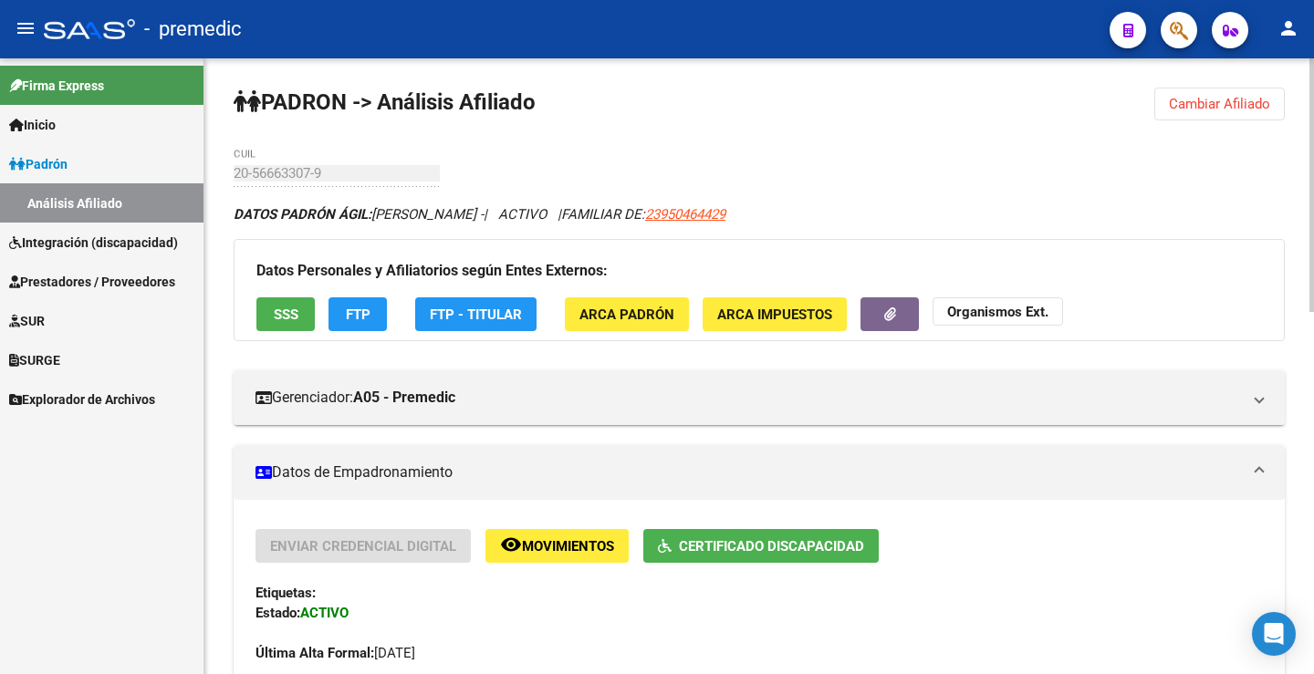
click at [1192, 102] on span "Cambiar Afiliado" at bounding box center [1219, 104] width 101 height 16
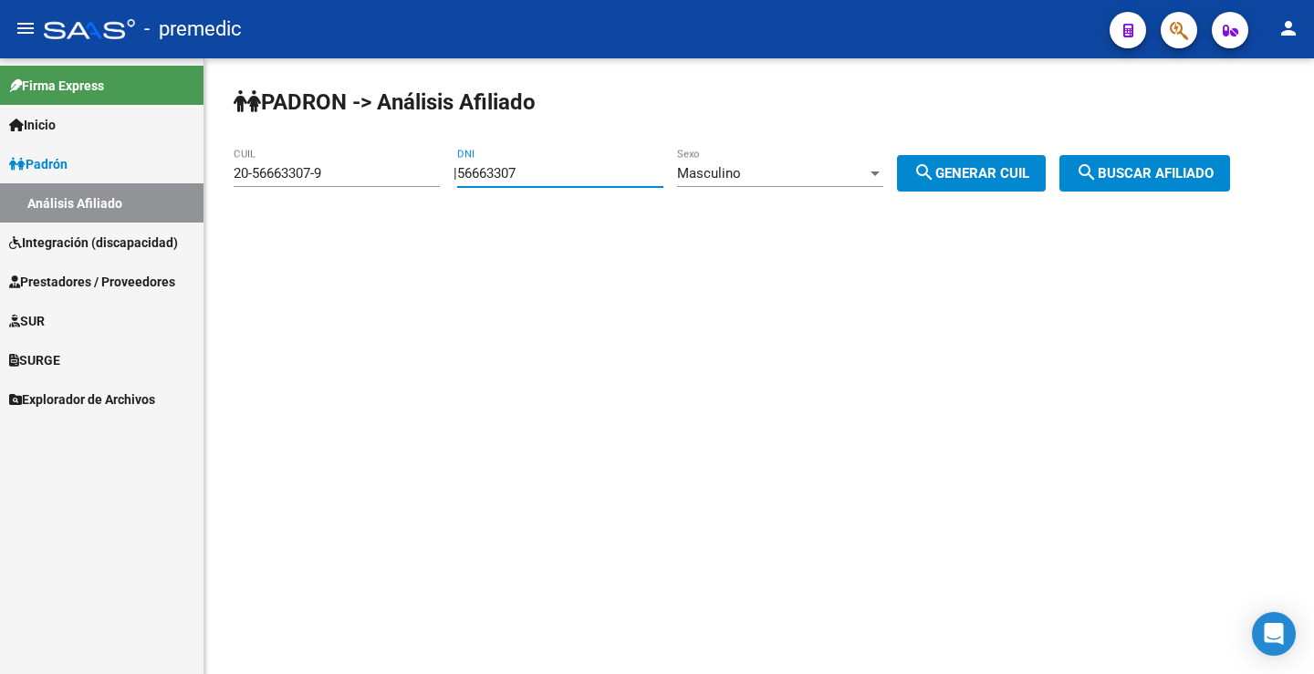
drag, startPoint x: 556, startPoint y: 181, endPoint x: 365, endPoint y: 170, distance: 191.9
click at [370, 174] on app-analisis-afiliado "PADRON -> Análisis Afiliado 20-56663307-9 CUIL | 56663307 DNI Masculino Sexo se…" at bounding box center [739, 173] width 1010 height 16
paste input "4127700"
type input "54127700"
click at [922, 174] on button "search Generar CUIL" at bounding box center [971, 173] width 149 height 36
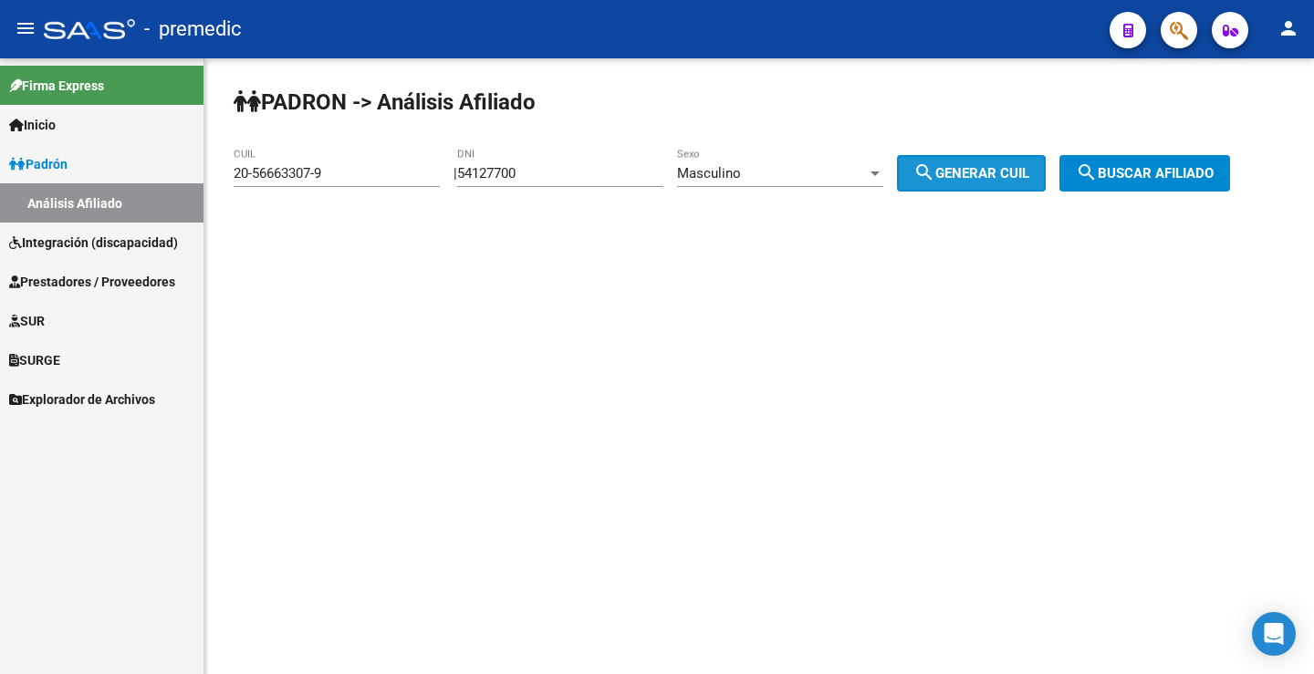
type input "20-54127700-6"
click at [929, 174] on button "search Generar CUIL" at bounding box center [971, 173] width 149 height 36
click at [1029, 172] on span "search Generar CUIL" at bounding box center [971, 173] width 116 height 16
click at [1180, 156] on button "search Buscar afiliado" at bounding box center [1144, 173] width 171 height 36
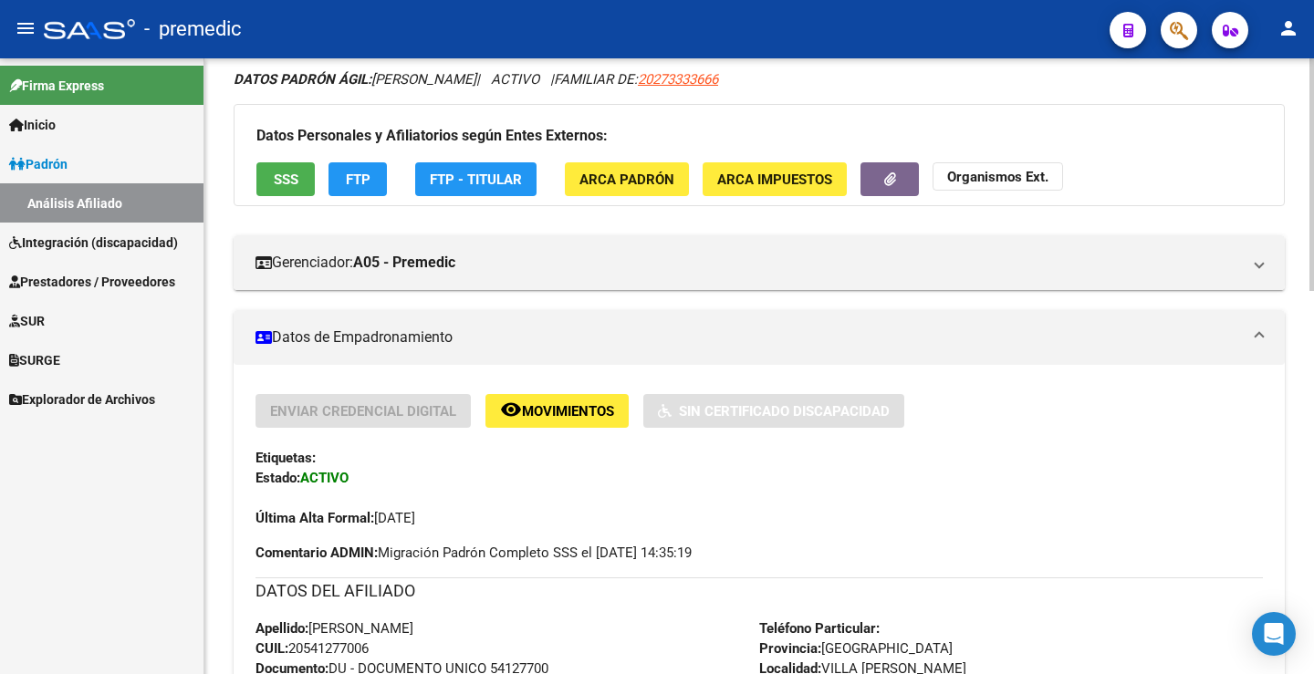
scroll to position [30, 0]
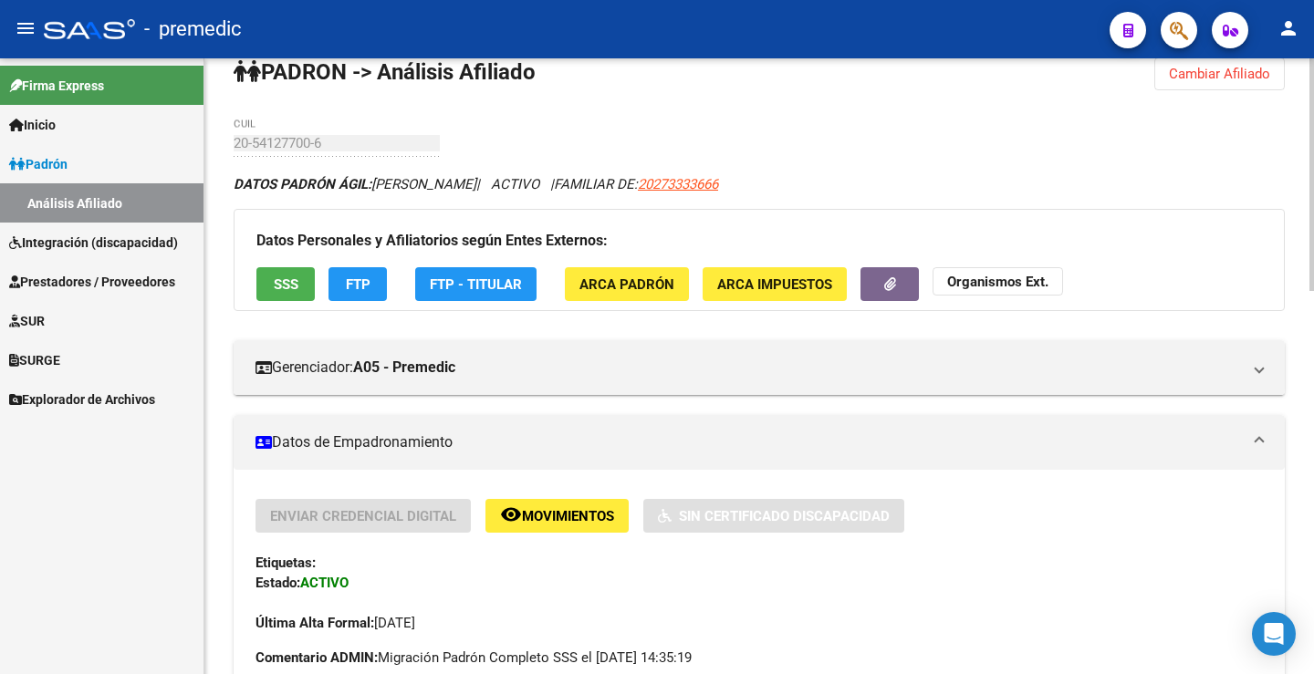
click at [328, 276] on div "Datos Personales y Afiliatorios según Entes Externos: SSS FTP FTP - Titular ARC…" at bounding box center [759, 260] width 1051 height 102
click at [335, 278] on button "FTP" at bounding box center [357, 284] width 58 height 34
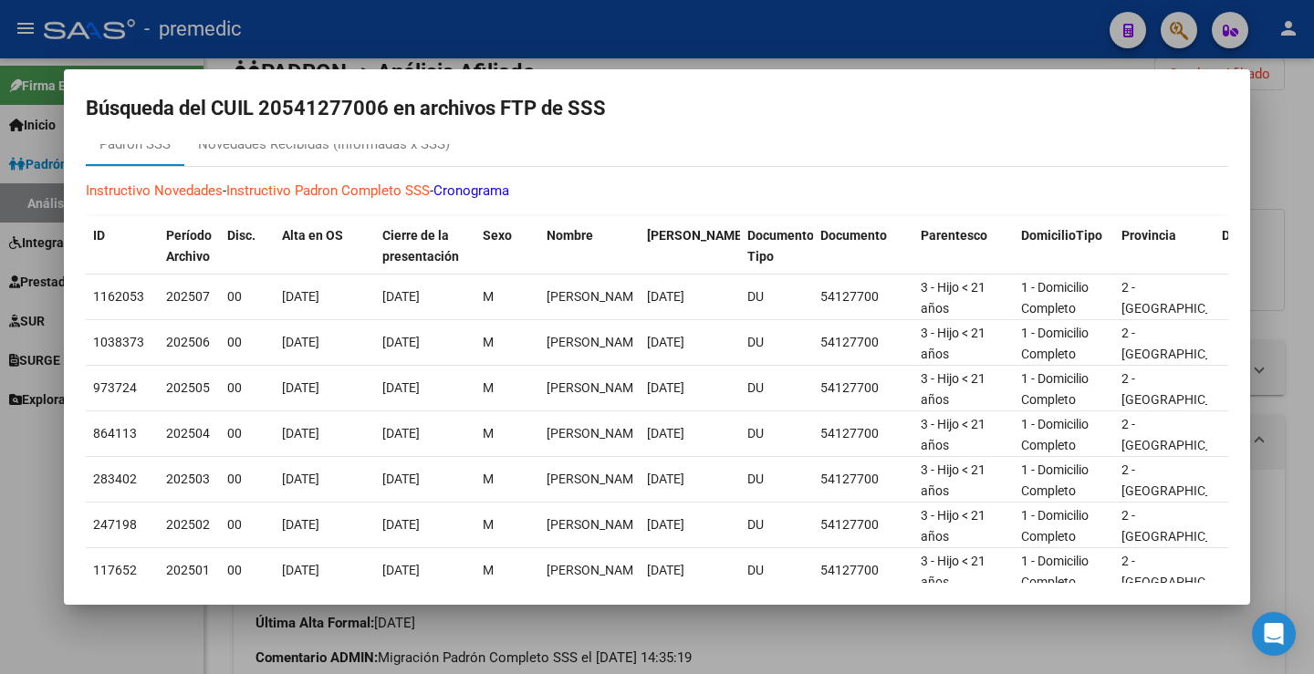
scroll to position [0, 0]
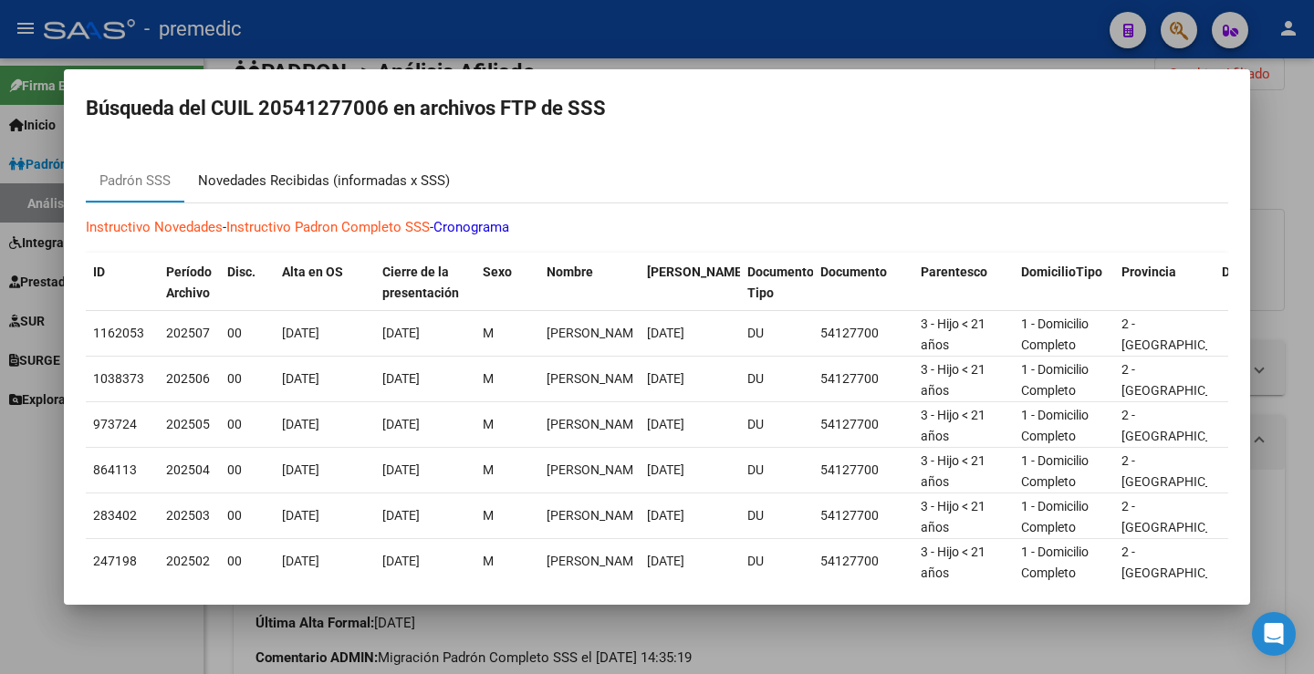
click at [417, 177] on div "Novedades Recibidas (informadas x SSS)" at bounding box center [324, 181] width 252 height 21
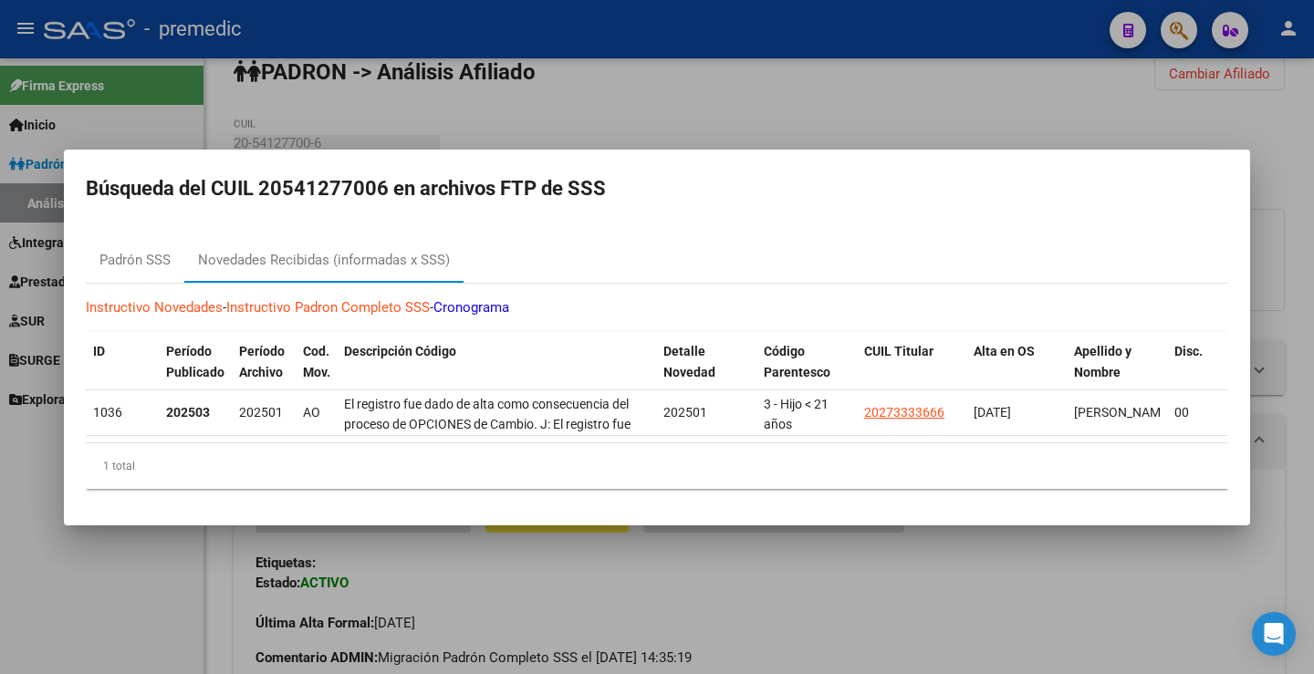
click at [969, 126] on div at bounding box center [657, 337] width 1314 height 674
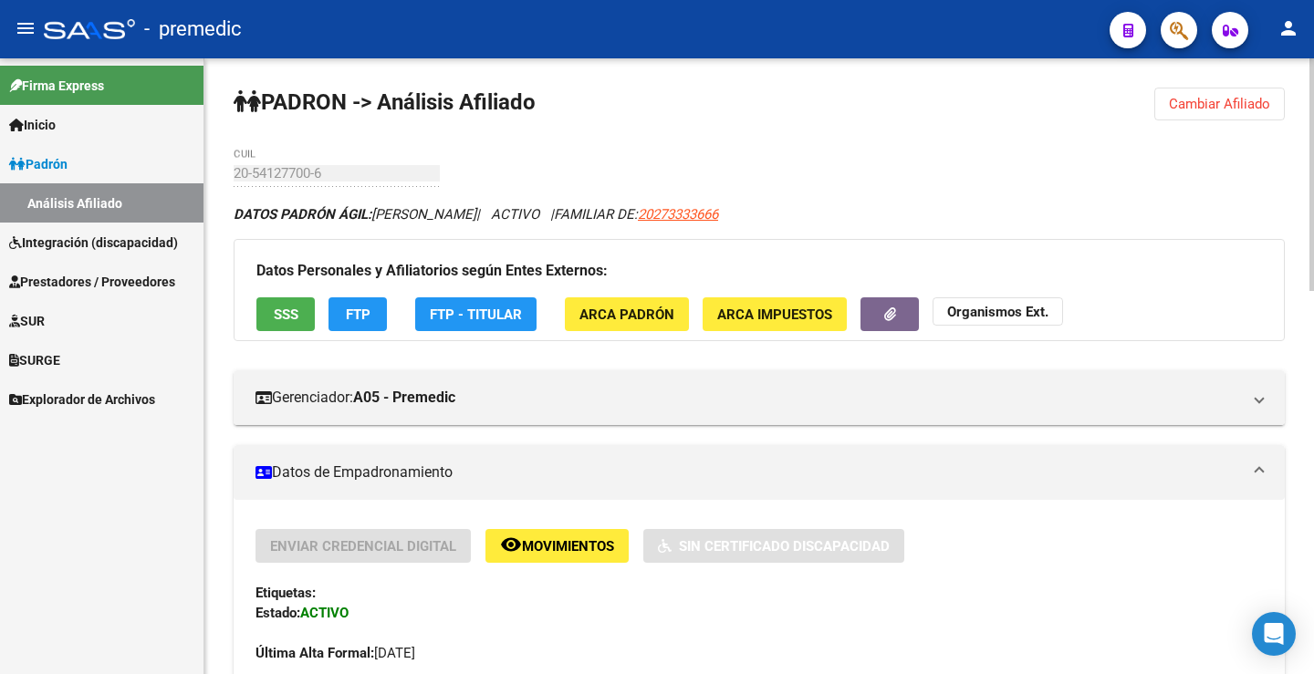
click at [363, 319] on span "FTP" at bounding box center [358, 315] width 25 height 16
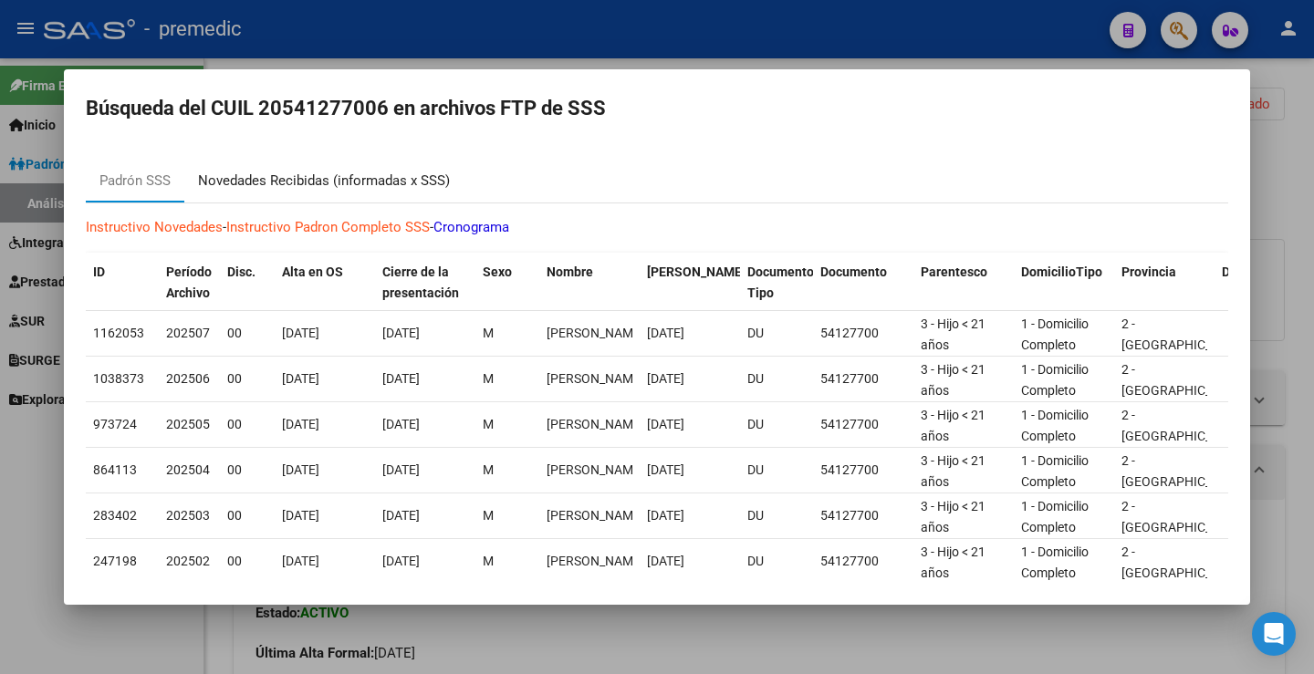
click at [421, 172] on div "Novedades Recibidas (informadas x SSS)" at bounding box center [324, 181] width 252 height 21
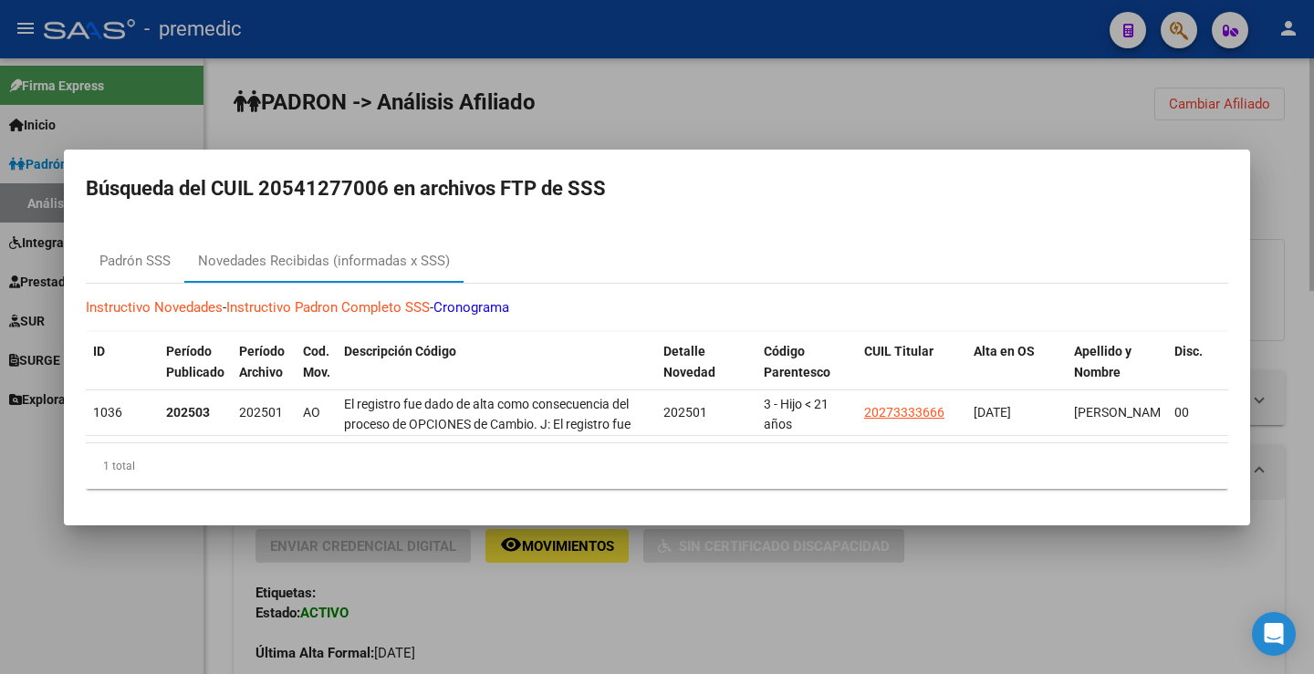
click at [1294, 134] on div at bounding box center [657, 337] width 1314 height 674
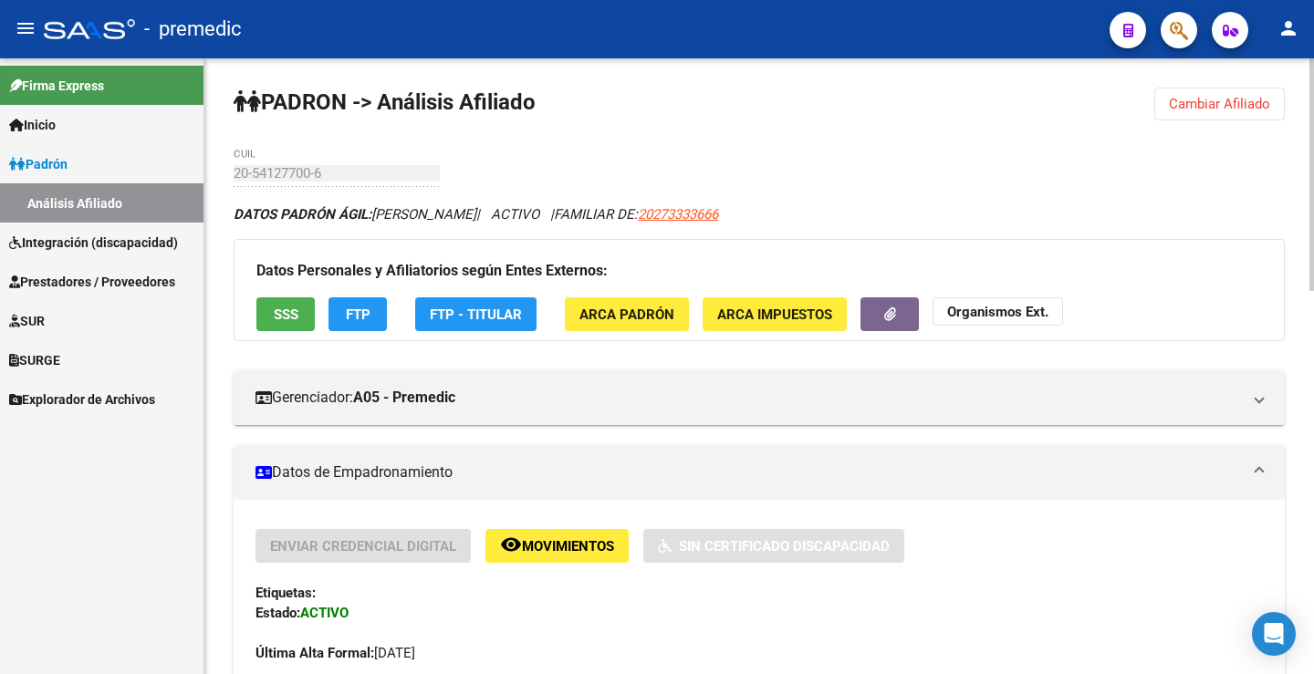
click at [346, 319] on span "FTP" at bounding box center [358, 315] width 25 height 16
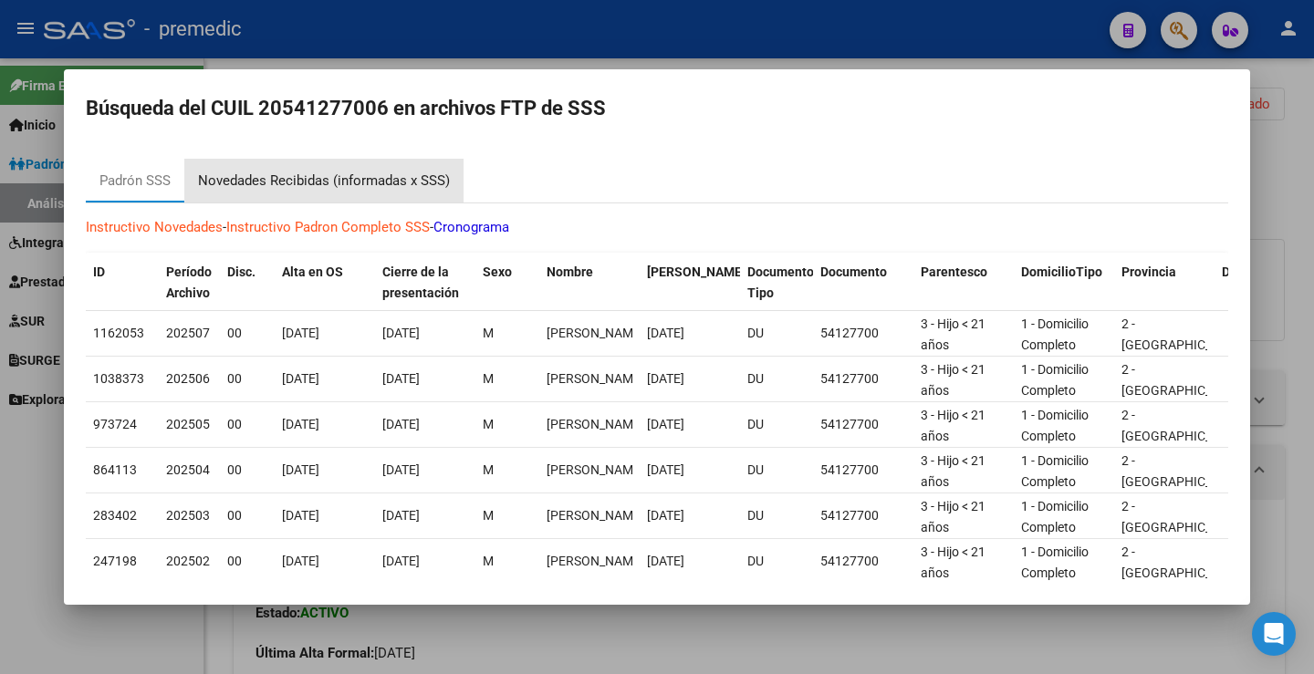
click at [437, 178] on div "Novedades Recibidas (informadas x SSS)" at bounding box center [324, 181] width 252 height 21
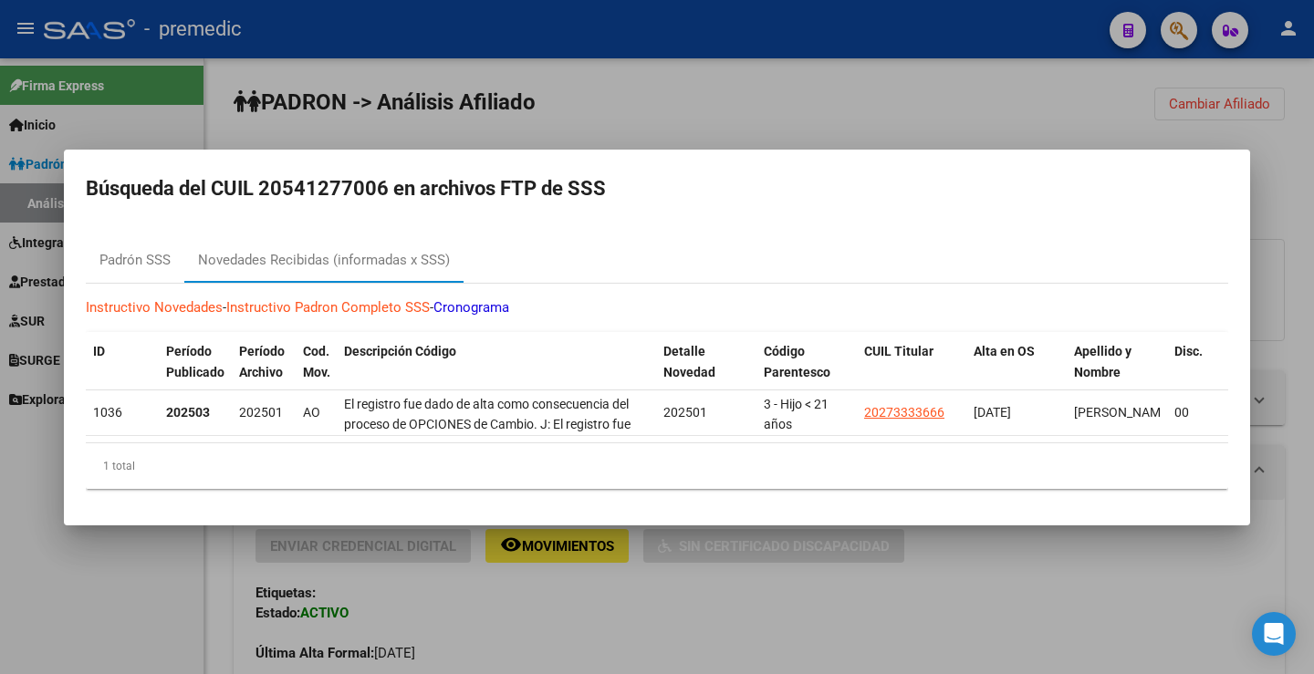
click at [767, 123] on div at bounding box center [657, 337] width 1314 height 674
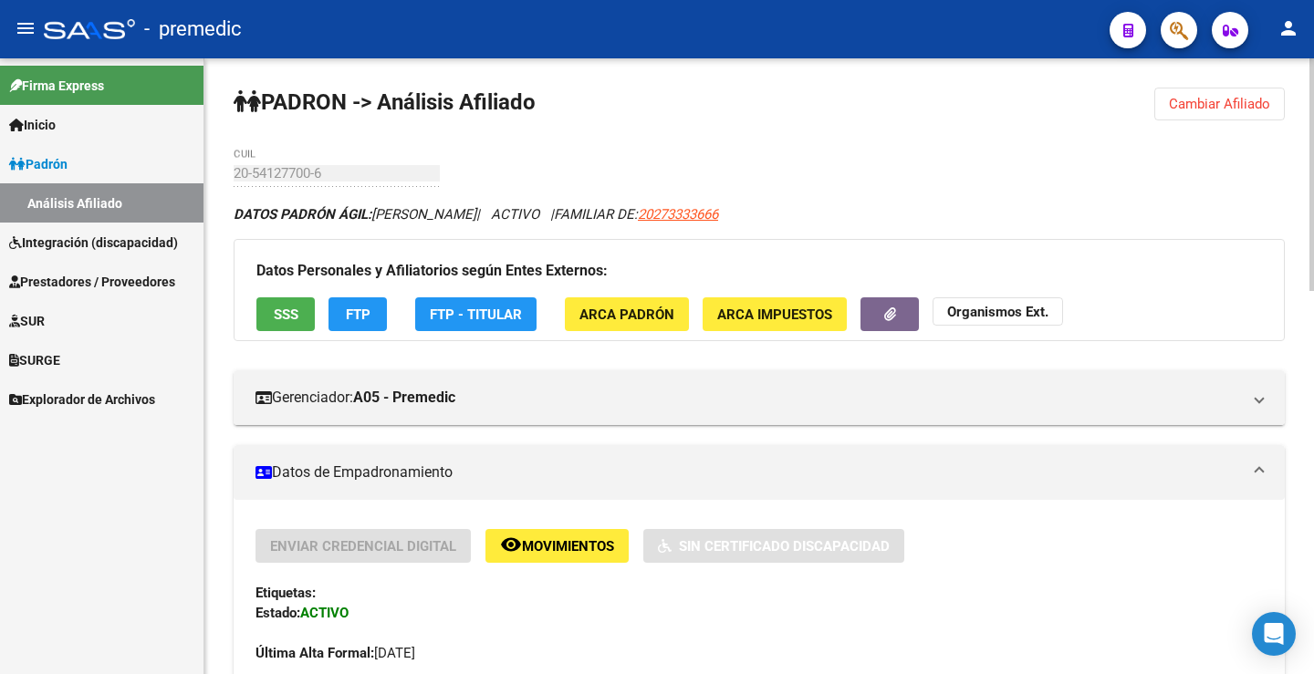
click at [362, 317] on span "FTP" at bounding box center [358, 315] width 25 height 16
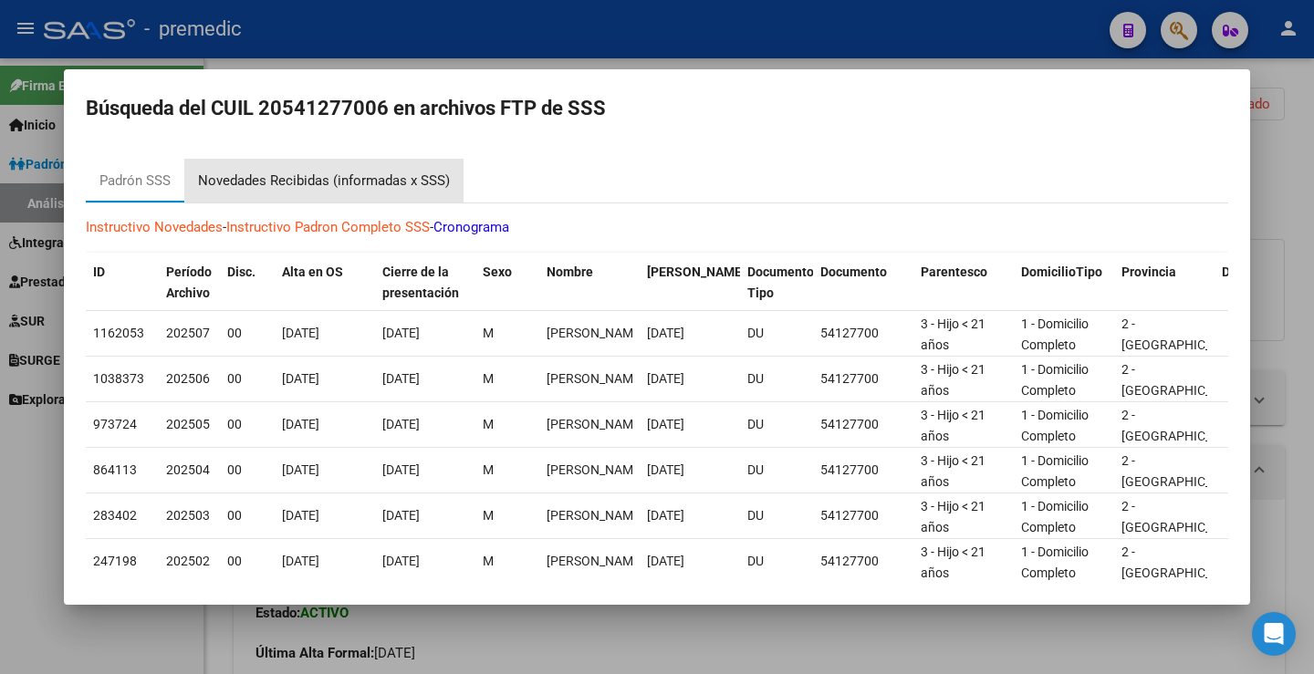
click at [432, 181] on div "Novedades Recibidas (informadas x SSS)" at bounding box center [324, 181] width 252 height 21
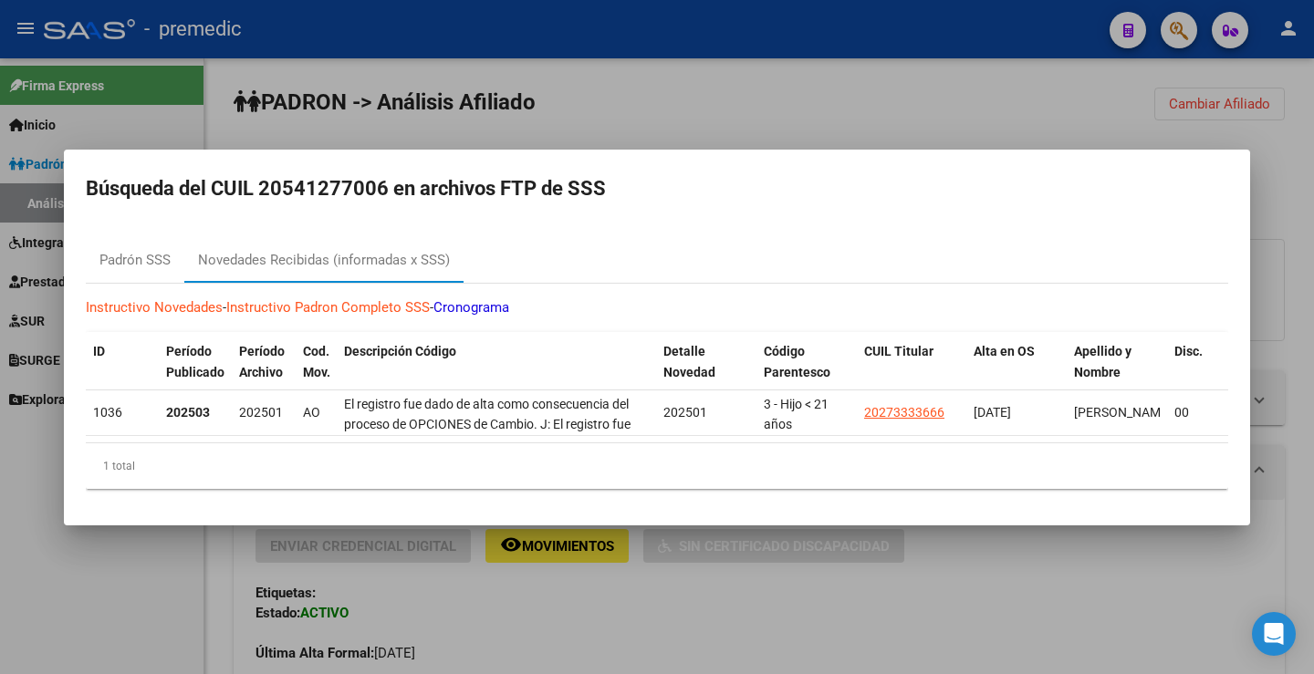
click at [744, 107] on div at bounding box center [657, 337] width 1314 height 674
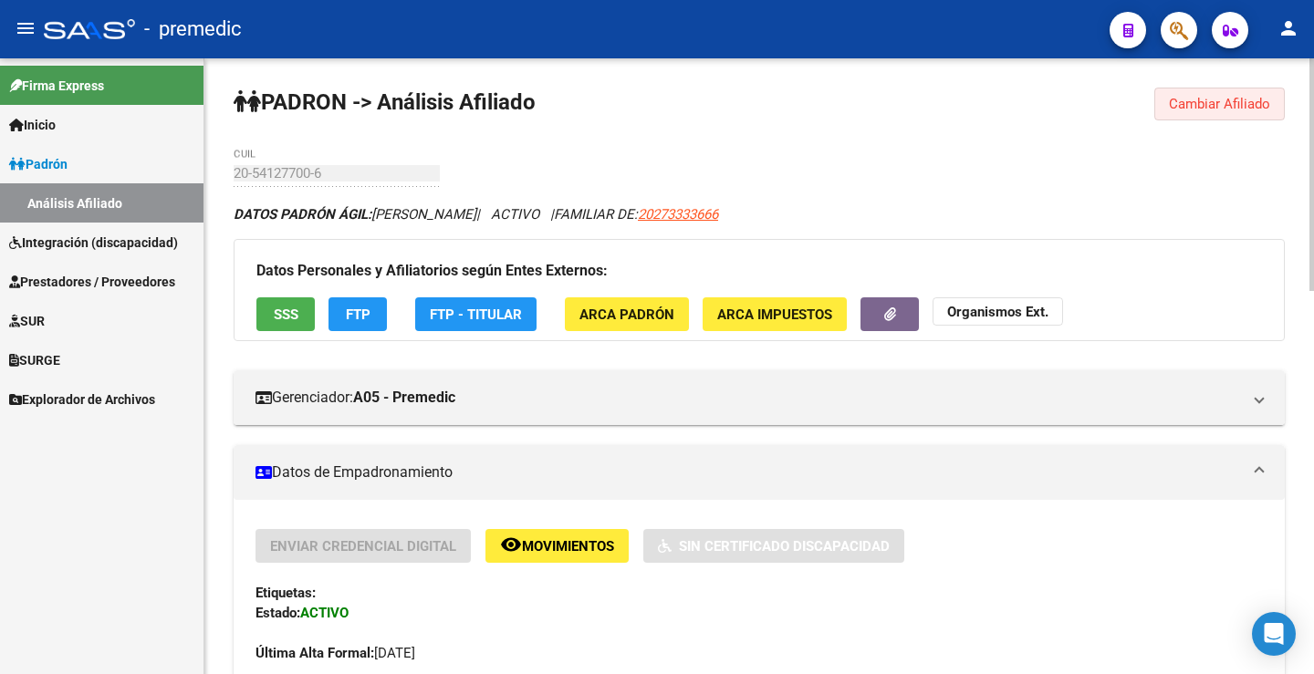
click at [1250, 101] on span "Cambiar Afiliado" at bounding box center [1219, 104] width 101 height 16
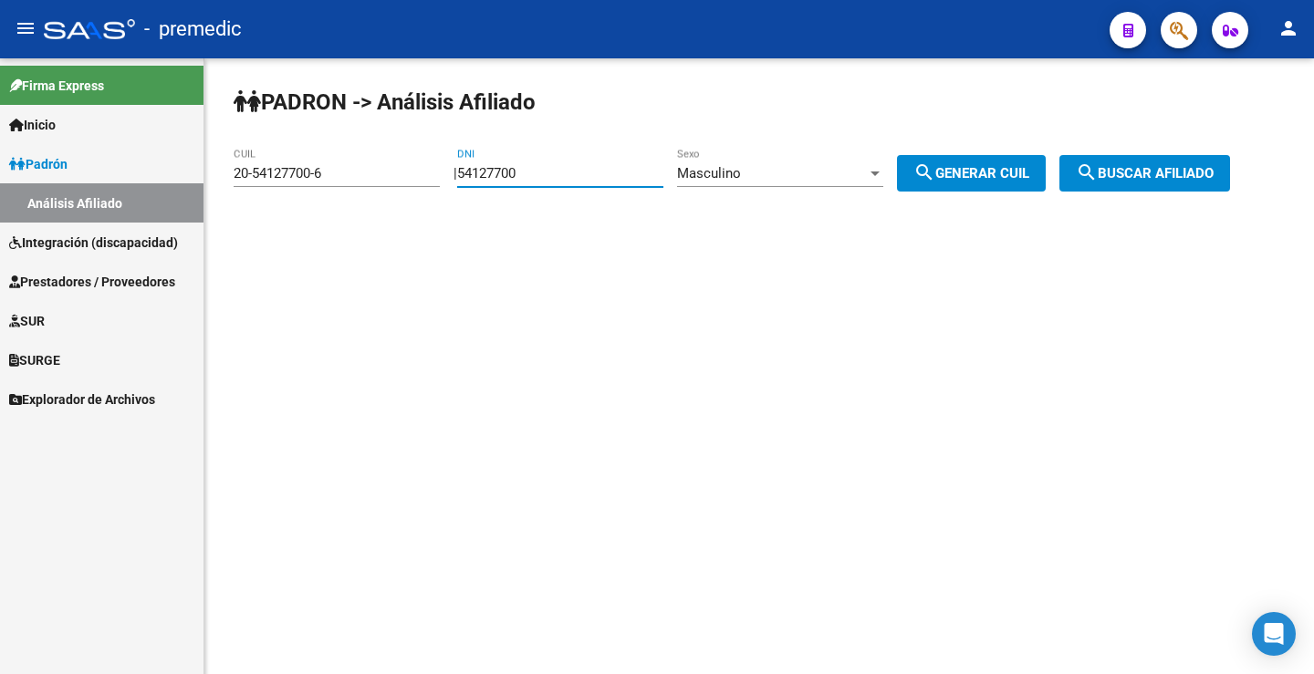
drag, startPoint x: 562, startPoint y: 171, endPoint x: 353, endPoint y: 172, distance: 208.9
click at [353, 172] on app-analisis-afiliado "PADRON -> Análisis Afiliado 20-54127700-6 CUIL | 54127700 DNI Masculino Sexo se…" at bounding box center [739, 173] width 1010 height 16
paste input "7636922"
type input "57636922"
click at [1011, 177] on span "search Generar CUIL" at bounding box center [971, 173] width 116 height 16
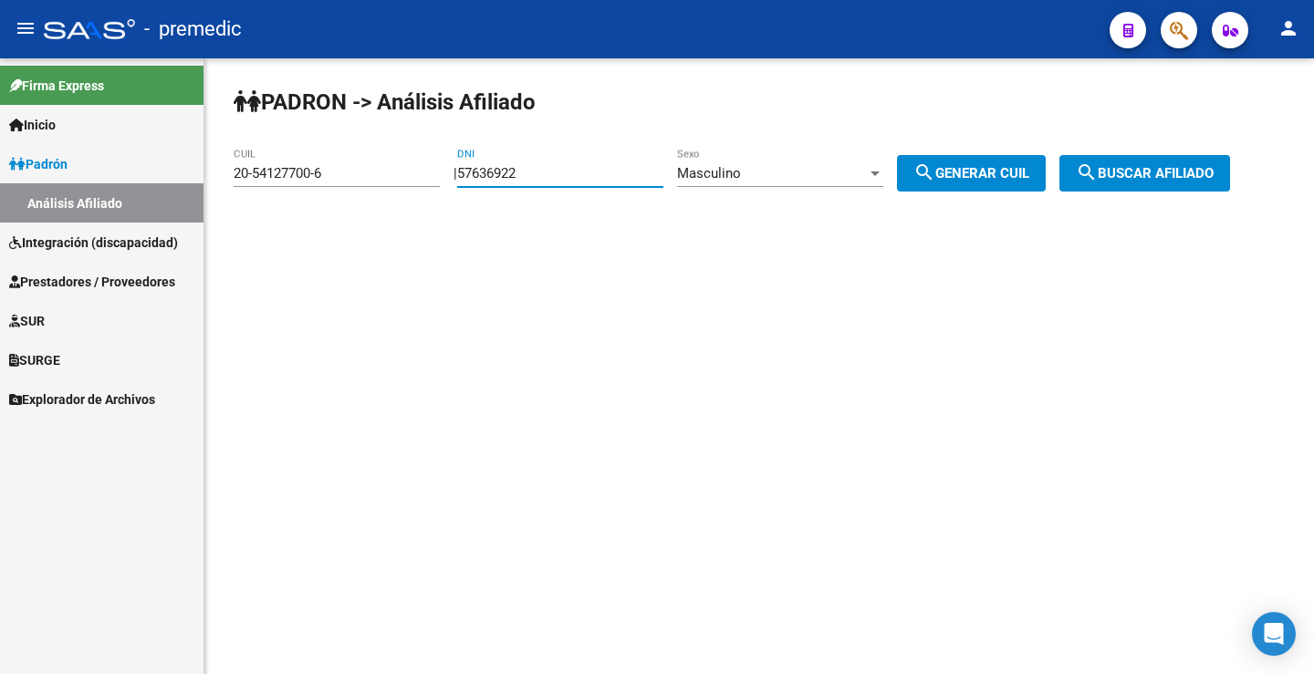
type input "20-57636922-1"
click at [1178, 177] on span "search Buscar afiliado" at bounding box center [1145, 173] width 138 height 16
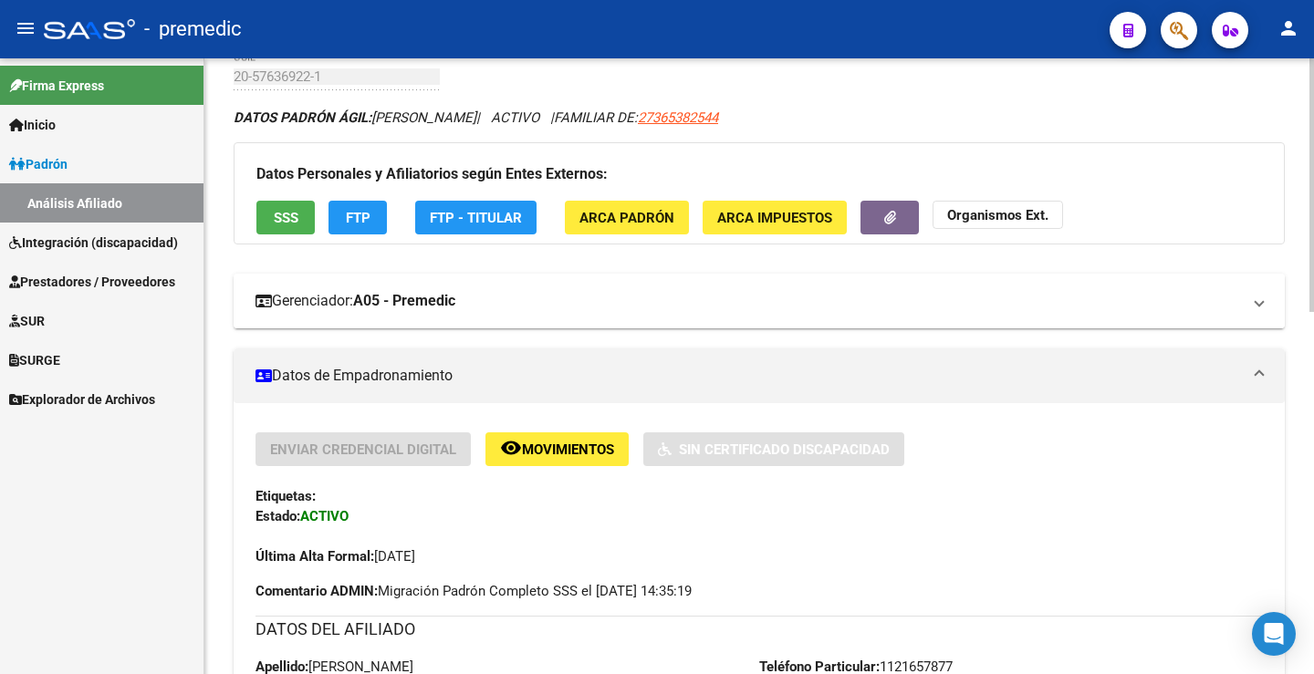
scroll to position [91, 0]
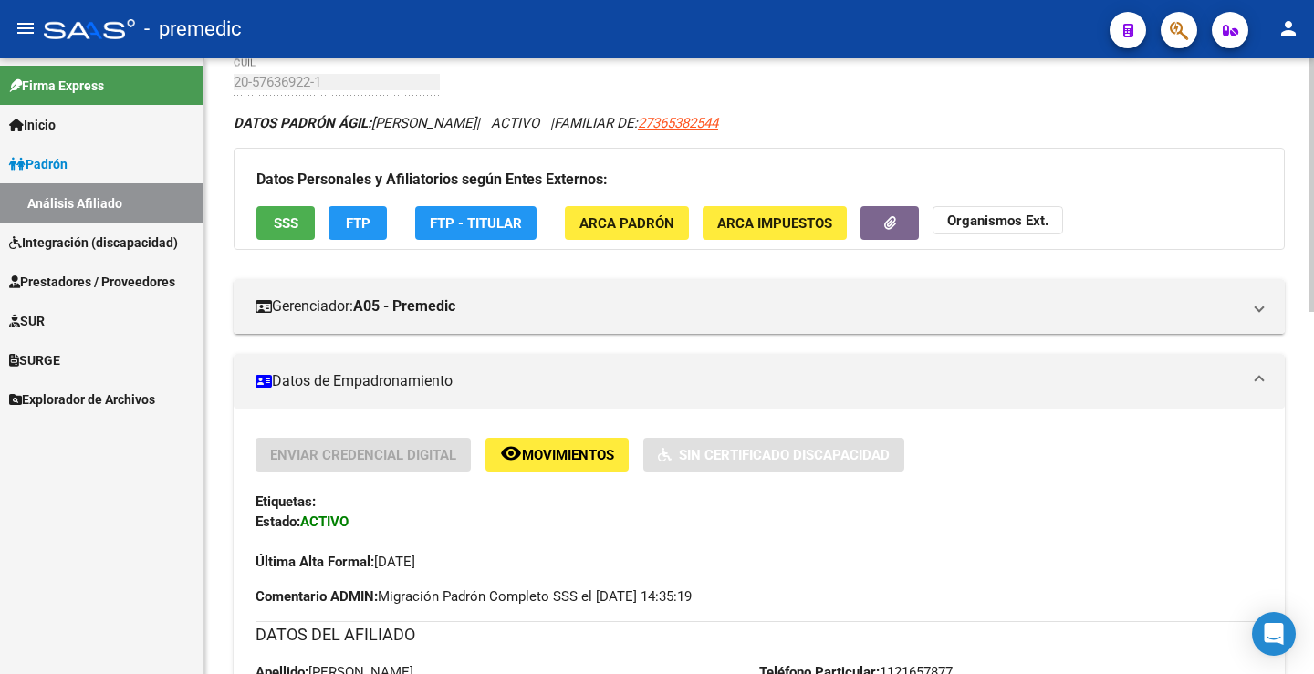
click at [378, 214] on button "FTP" at bounding box center [357, 223] width 58 height 34
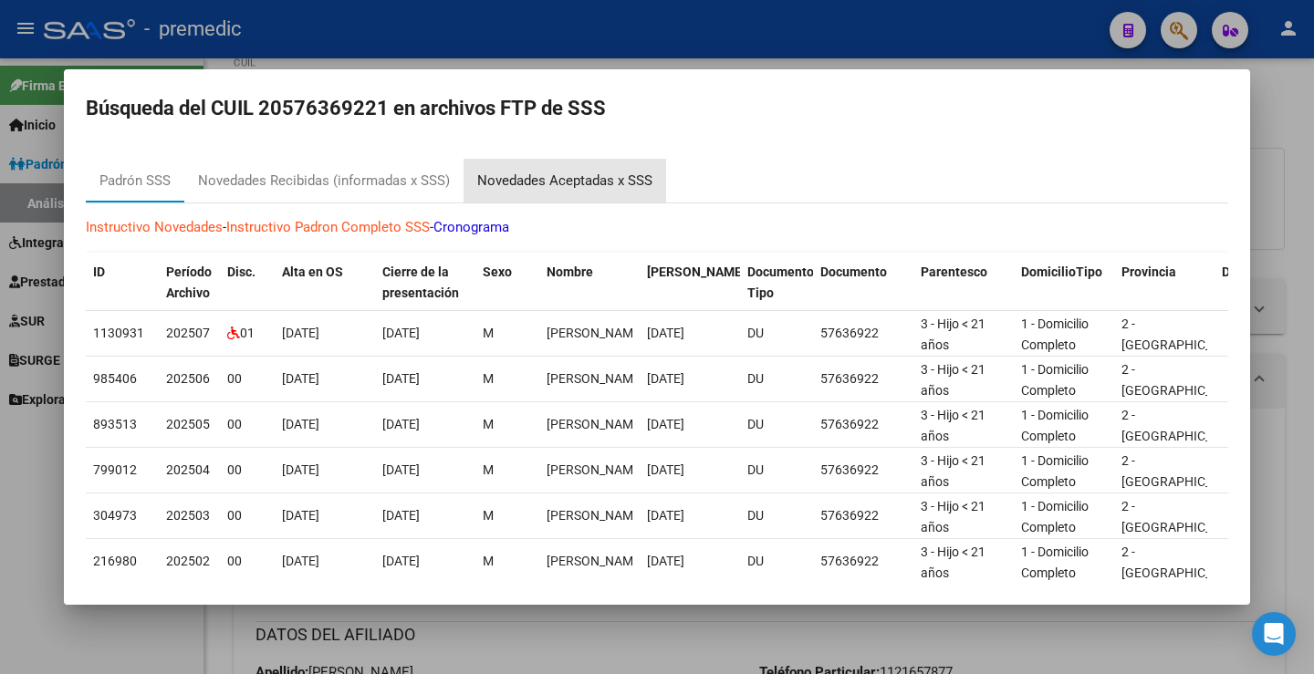
click at [585, 187] on div "Novedades Aceptadas x SSS" at bounding box center [564, 181] width 175 height 21
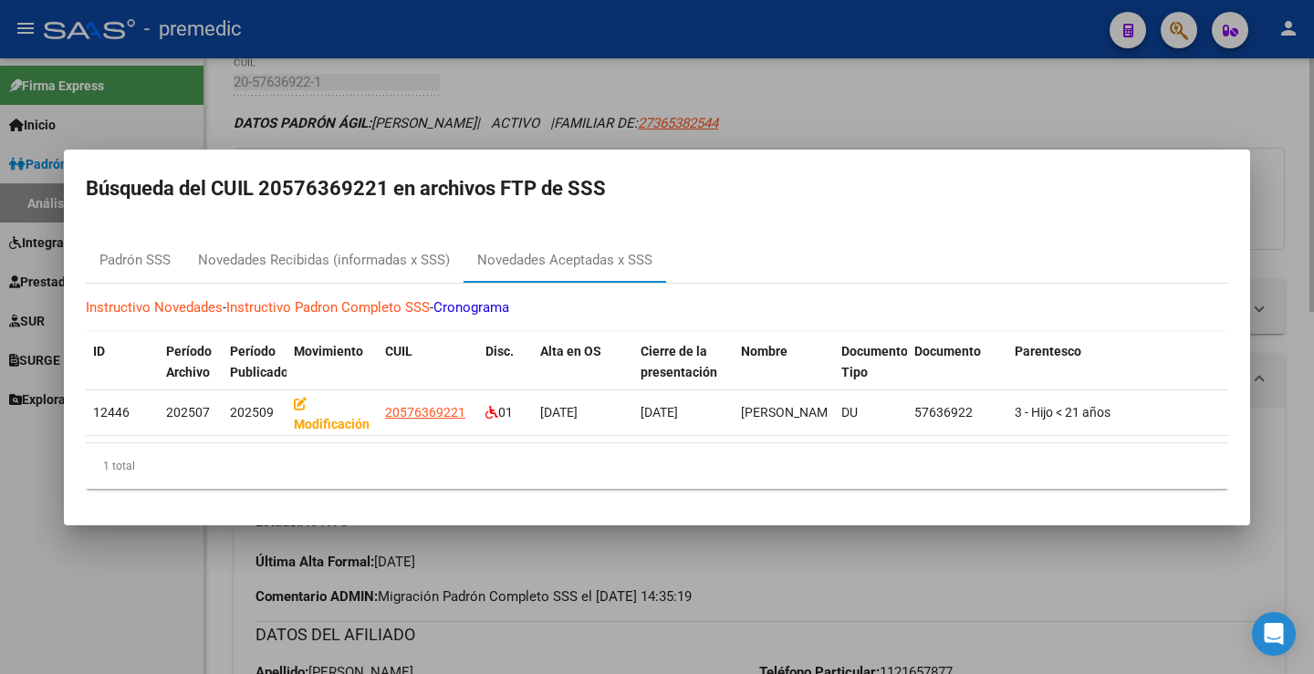
drag, startPoint x: 998, startPoint y: 120, endPoint x: 1087, endPoint y: 116, distance: 88.6
click at [1003, 120] on div at bounding box center [657, 337] width 1314 height 674
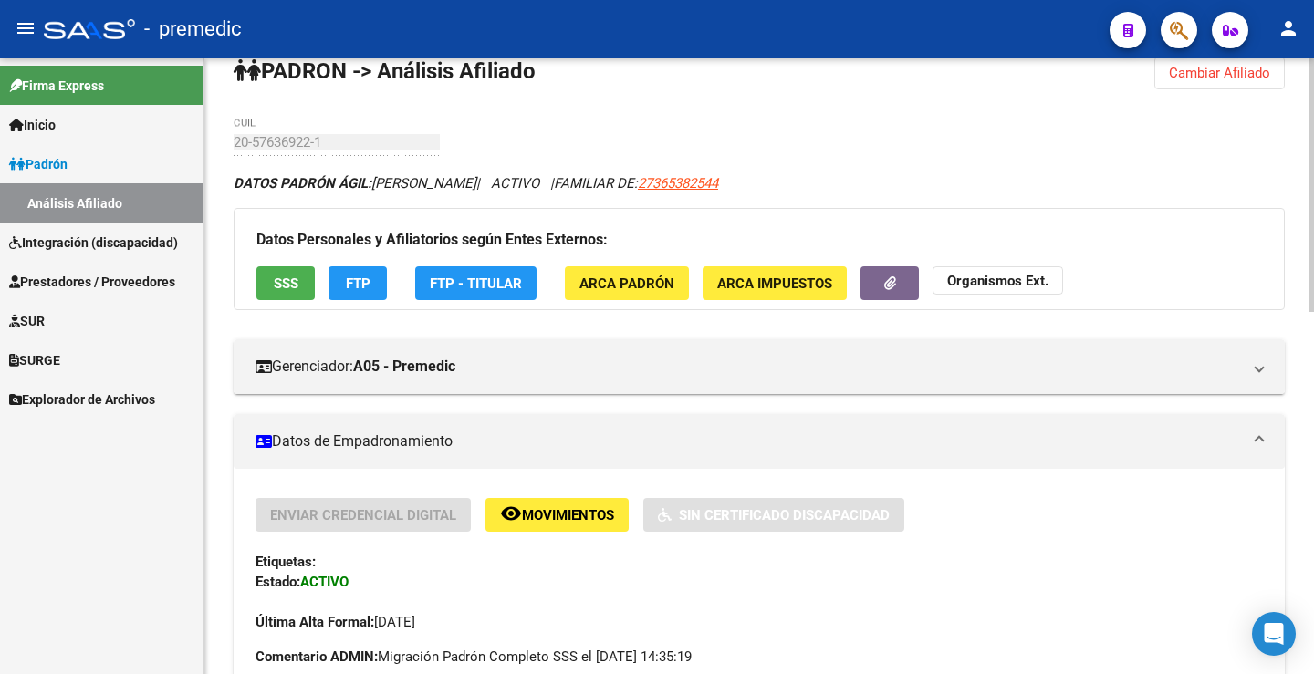
scroll to position [0, 0]
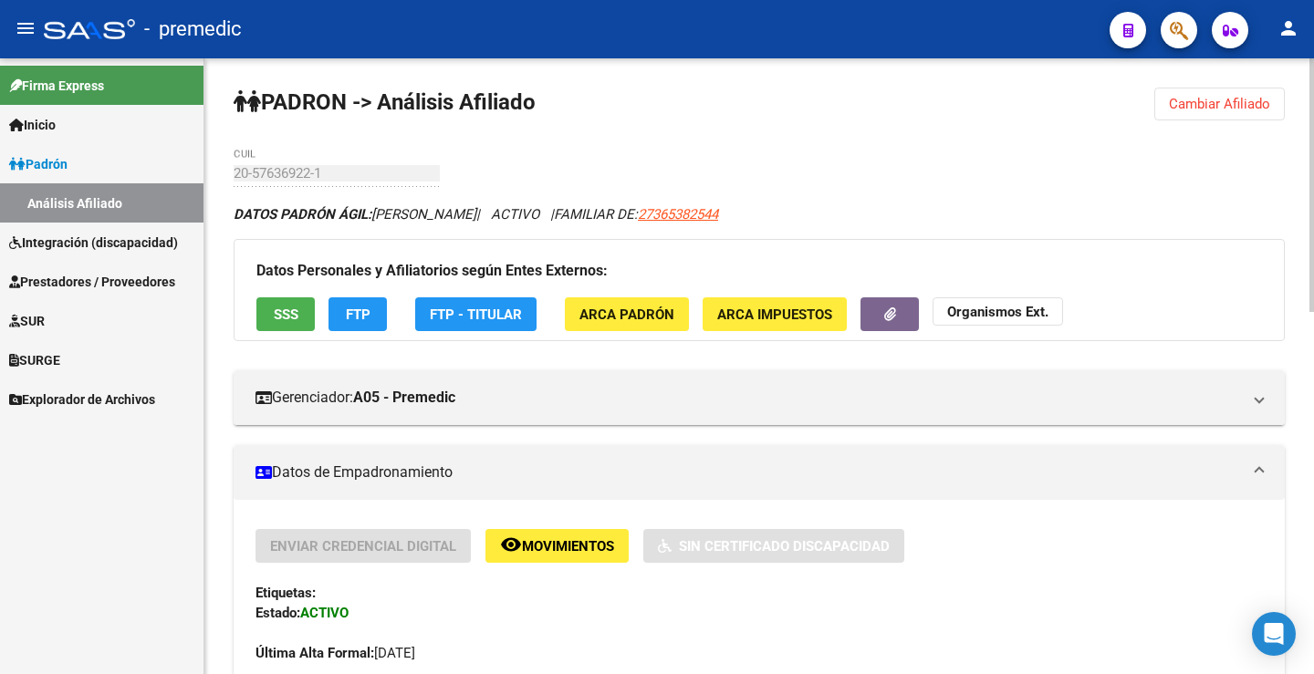
drag, startPoint x: 1196, startPoint y: 131, endPoint x: 1203, endPoint y: 109, distance: 23.9
click at [1203, 109] on span "Cambiar Afiliado" at bounding box center [1219, 104] width 101 height 16
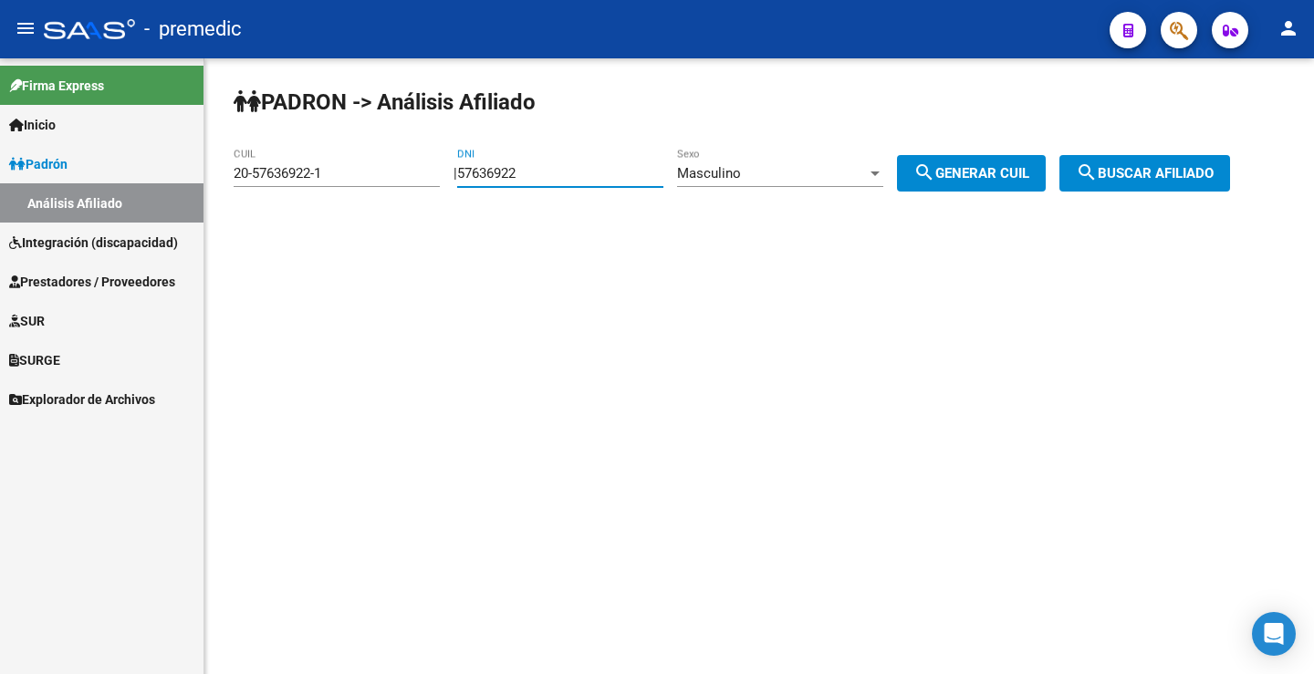
drag, startPoint x: 578, startPoint y: 174, endPoint x: 497, endPoint y: 174, distance: 81.2
click at [512, 174] on input "57636922" at bounding box center [560, 173] width 206 height 16
click at [558, 173] on input "57636922" at bounding box center [560, 173] width 206 height 16
drag, startPoint x: 557, startPoint y: 179, endPoint x: 428, endPoint y: 161, distance: 130.8
click at [431, 165] on app-analisis-afiliado "PADRON -> Análisis Afiliado 20-57636922-1 CUIL | 57636922 DNI Masculino Sexo se…" at bounding box center [739, 173] width 1010 height 16
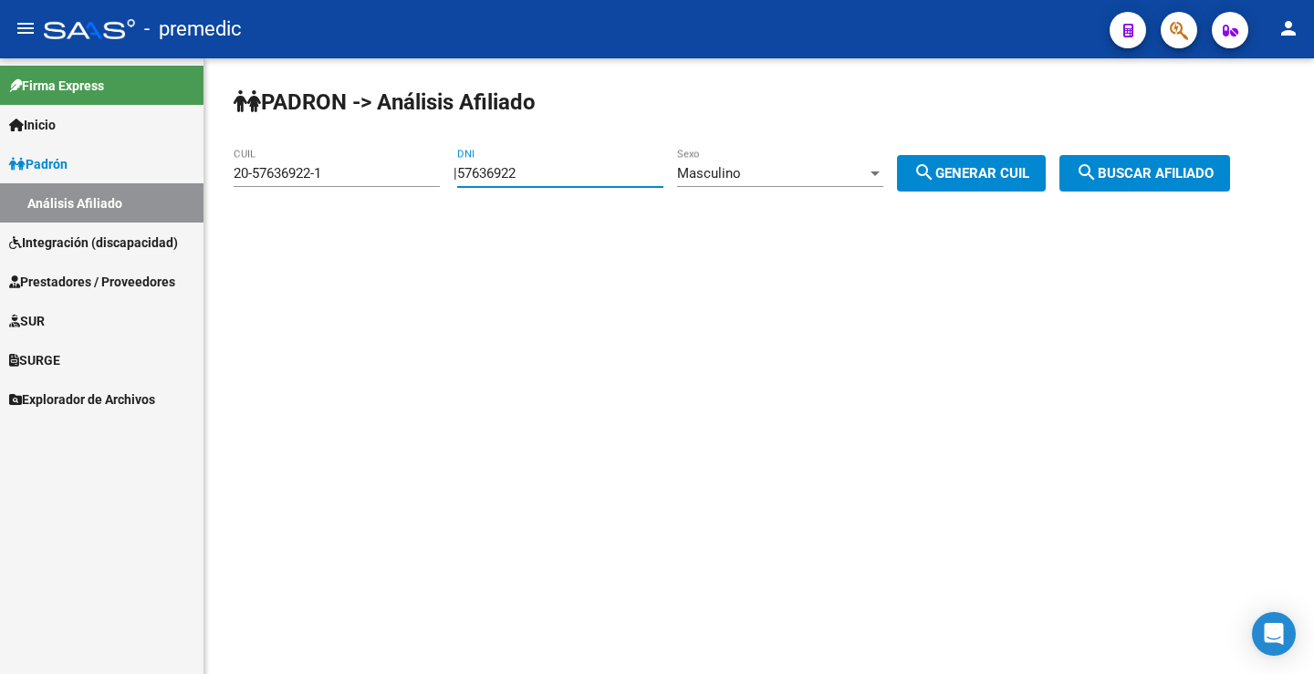
paste input "836341"
type input "57836341"
click at [771, 158] on div "Masculino Sexo" at bounding box center [780, 167] width 206 height 39
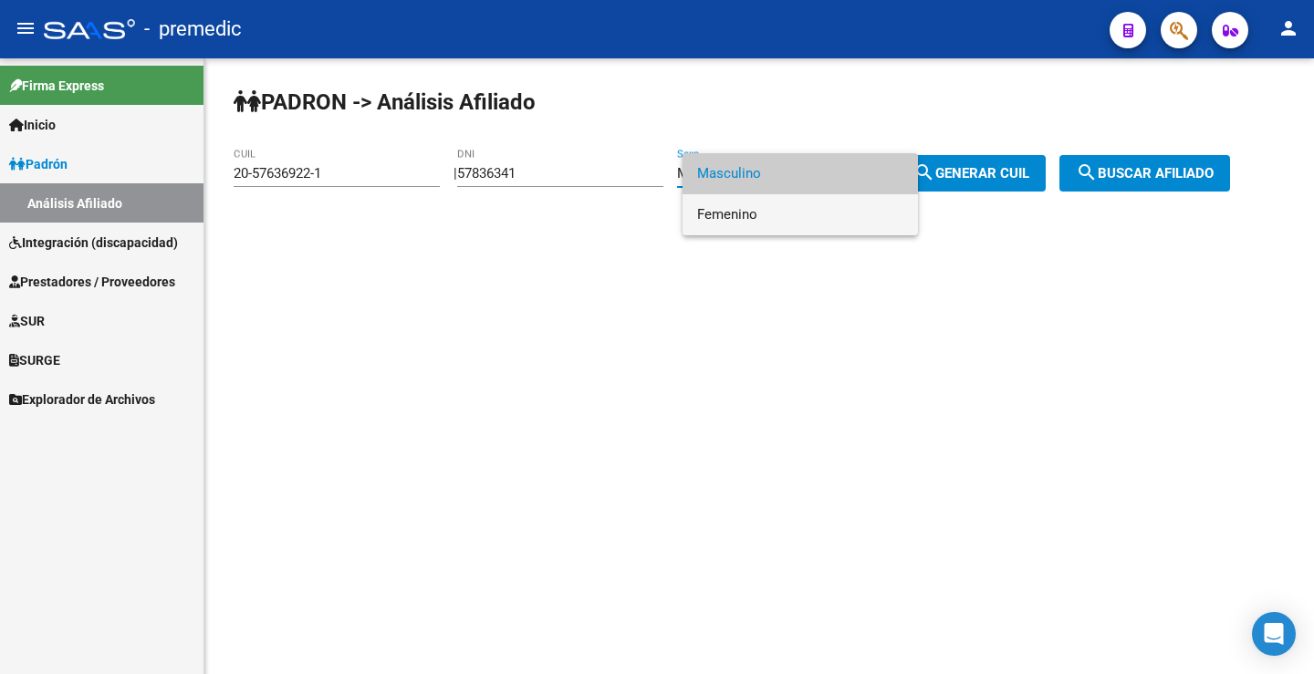
click at [779, 203] on span "Femenino" at bounding box center [800, 214] width 206 height 41
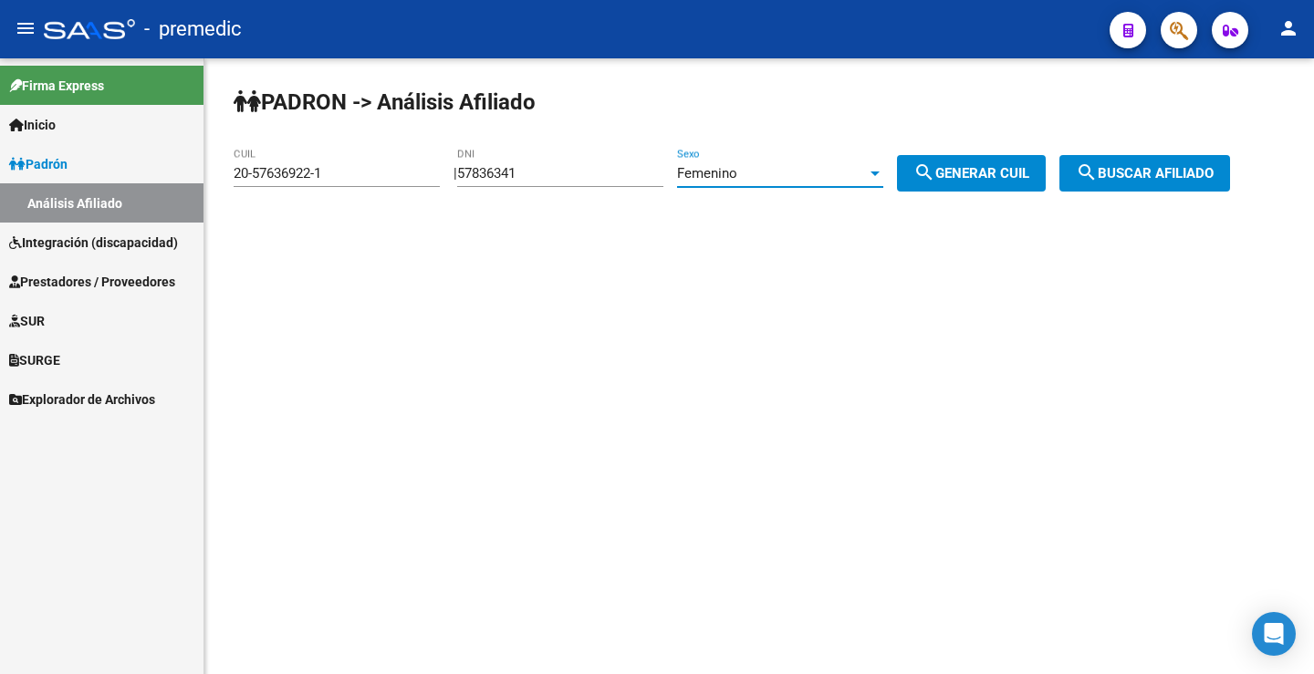
click at [979, 174] on span "search Generar CUIL" at bounding box center [971, 173] width 116 height 16
type input "27-57836341-1"
click at [1176, 168] on span "search Buscar afiliado" at bounding box center [1145, 173] width 138 height 16
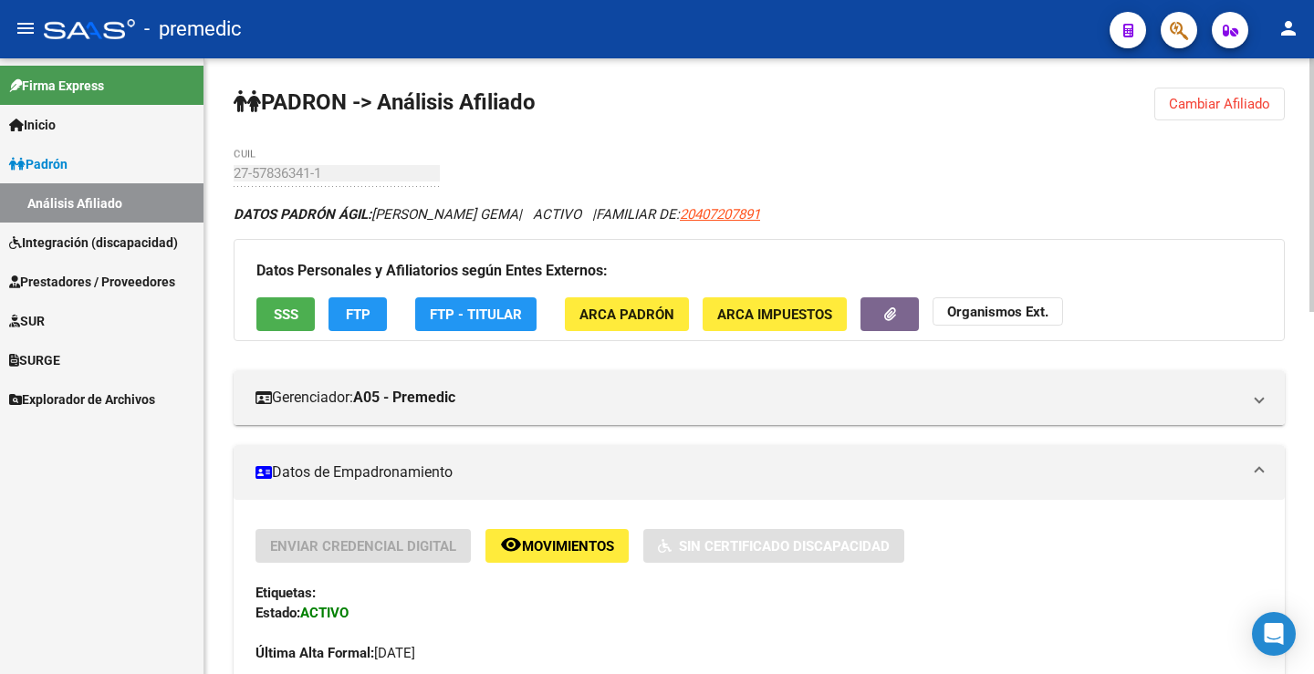
click at [335, 309] on button "FTP" at bounding box center [357, 314] width 58 height 34
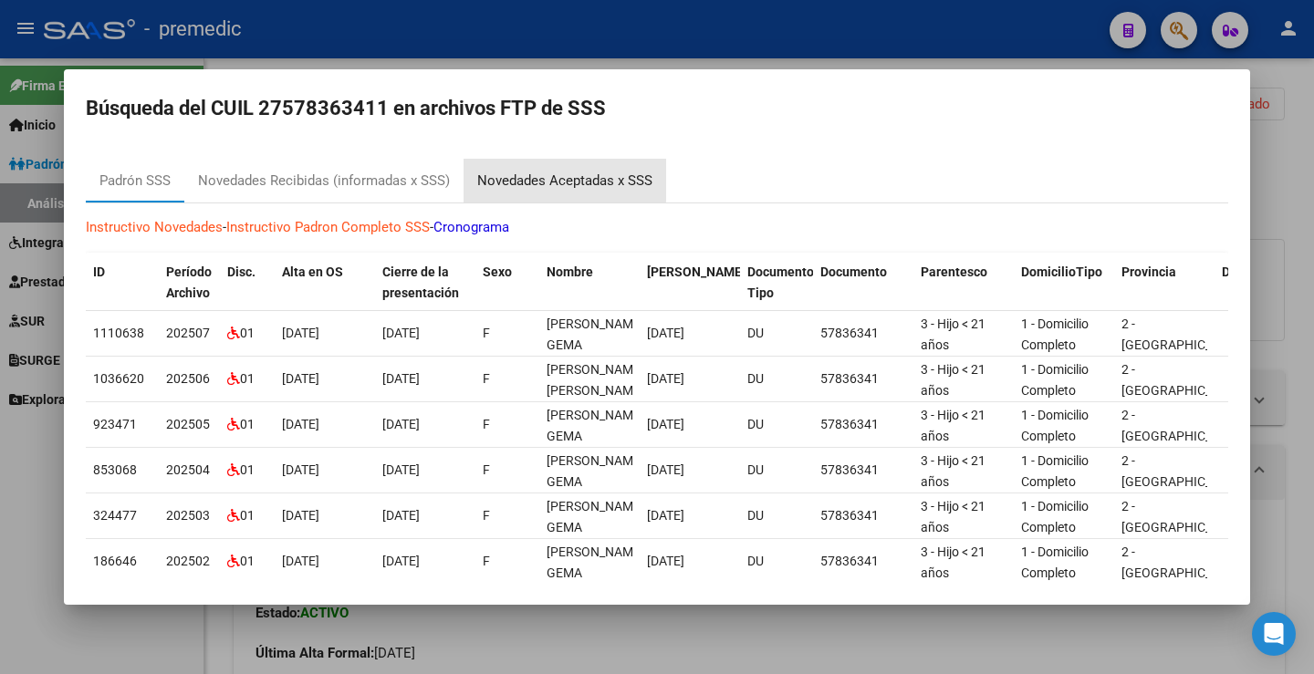
click at [502, 167] on div "Novedades Aceptadas x SSS" at bounding box center [564, 181] width 203 height 44
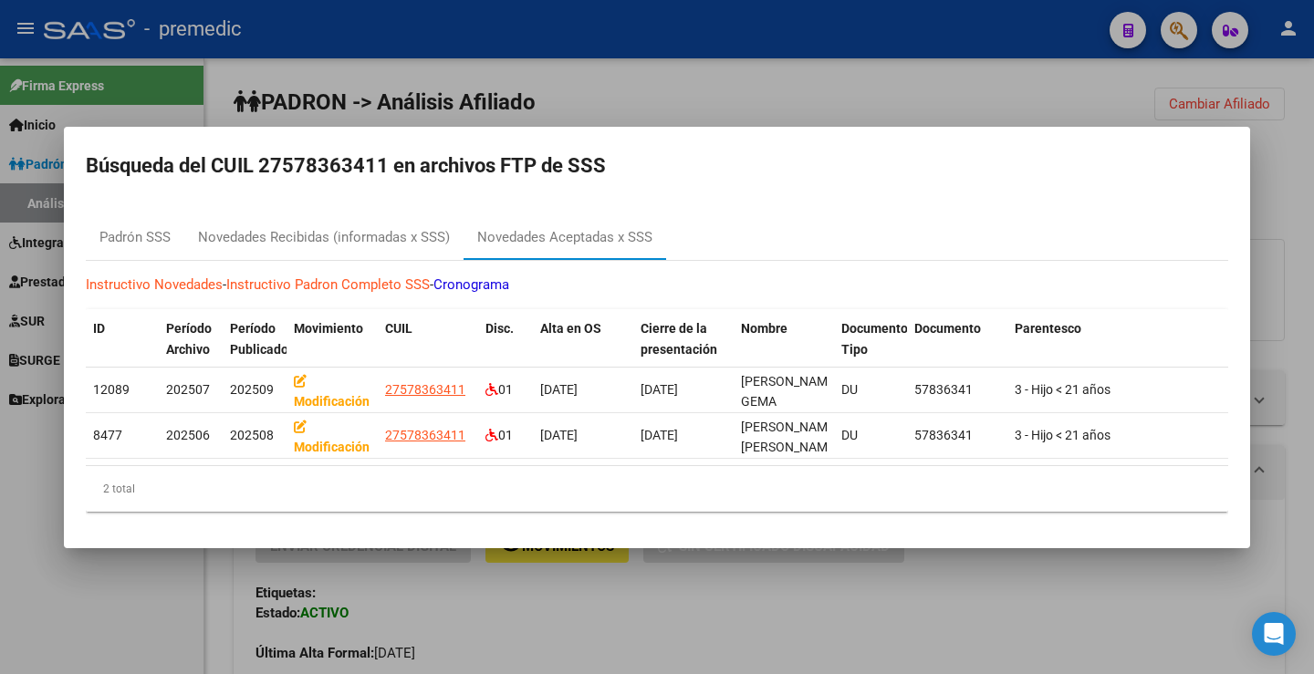
click at [1035, 92] on div at bounding box center [657, 337] width 1314 height 674
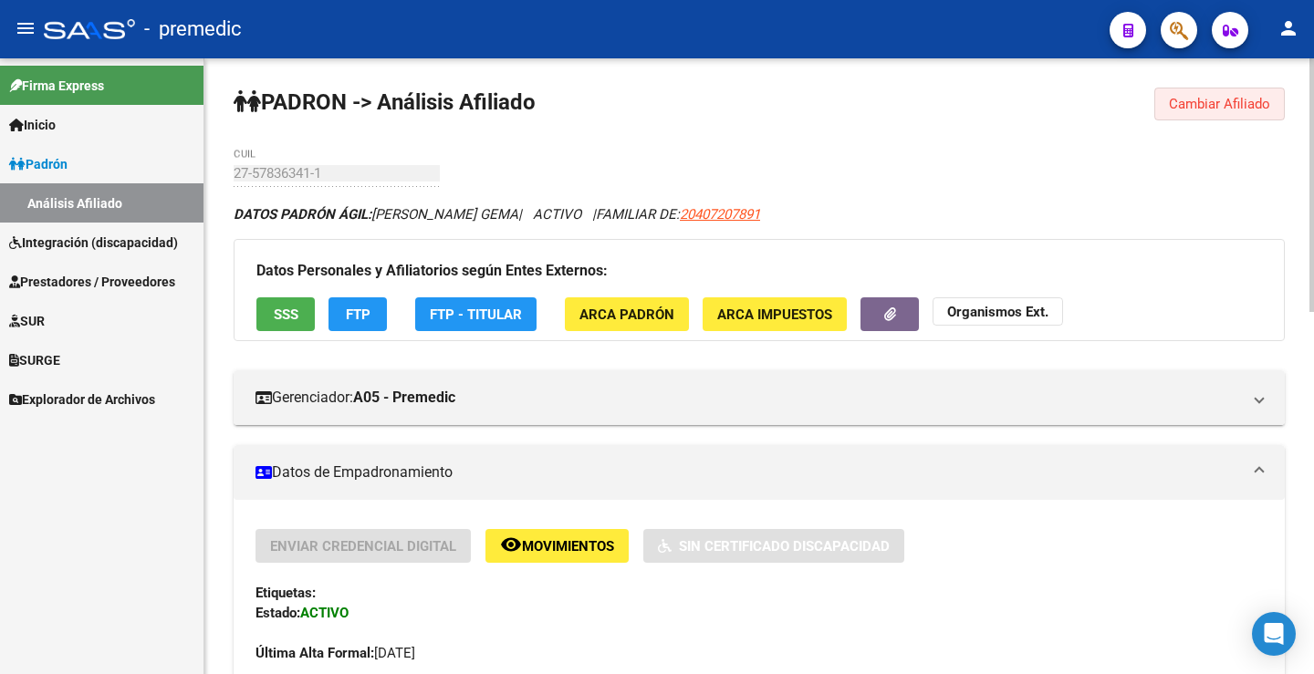
click at [1258, 101] on span "Cambiar Afiliado" at bounding box center [1219, 104] width 101 height 16
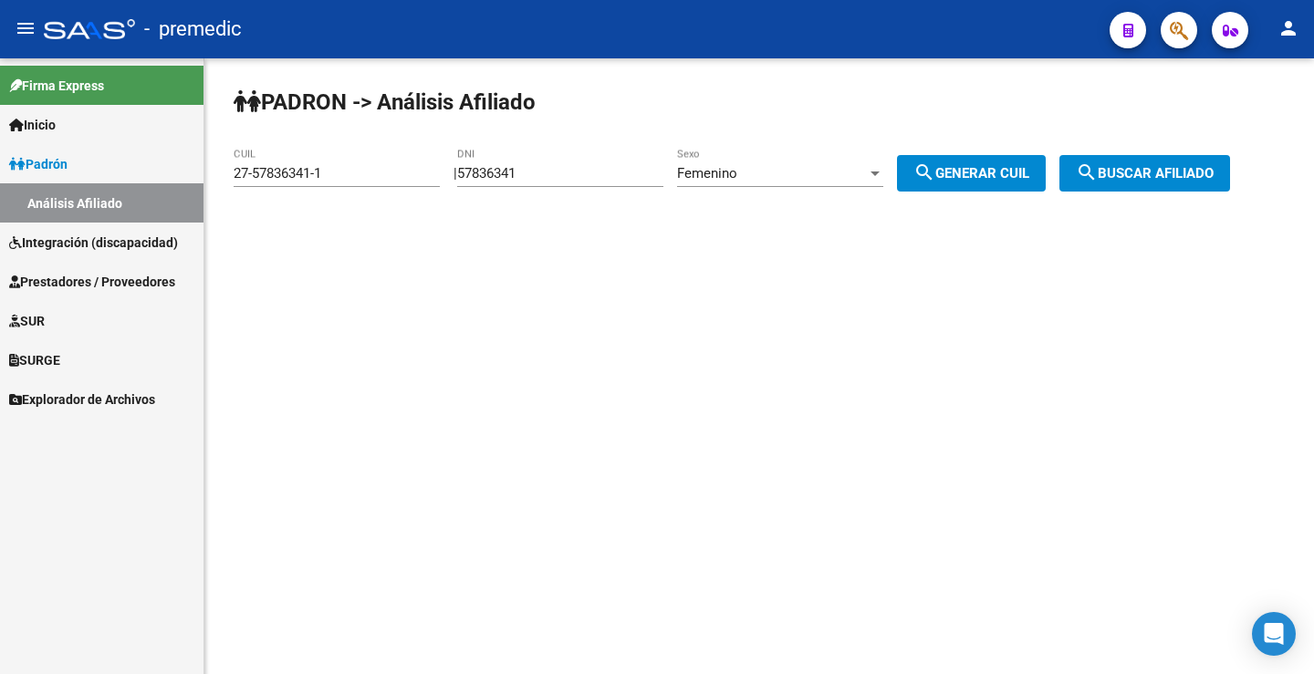
drag, startPoint x: 575, startPoint y: 172, endPoint x: 277, endPoint y: 168, distance: 297.4
click at [277, 168] on app-analisis-afiliado "PADRON -> Análisis Afiliado 27-57836341-1 CUIL | 57836341 DNI Femenino Sexo sea…" at bounding box center [739, 173] width 1010 height 16
paste input "655392"
type input "57655392"
click at [993, 177] on span "search Generar CUIL" at bounding box center [971, 173] width 116 height 16
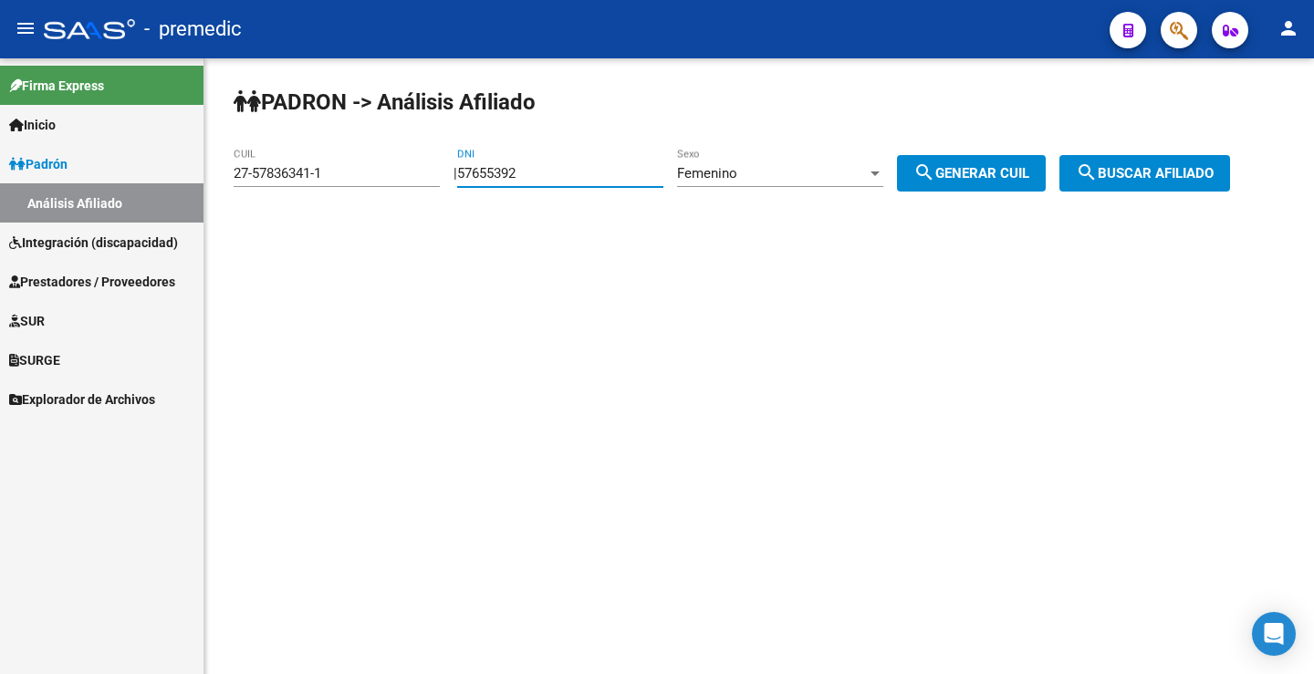
type input "27-57655392-2"
click at [1152, 180] on span "search Buscar afiliado" at bounding box center [1145, 173] width 138 height 16
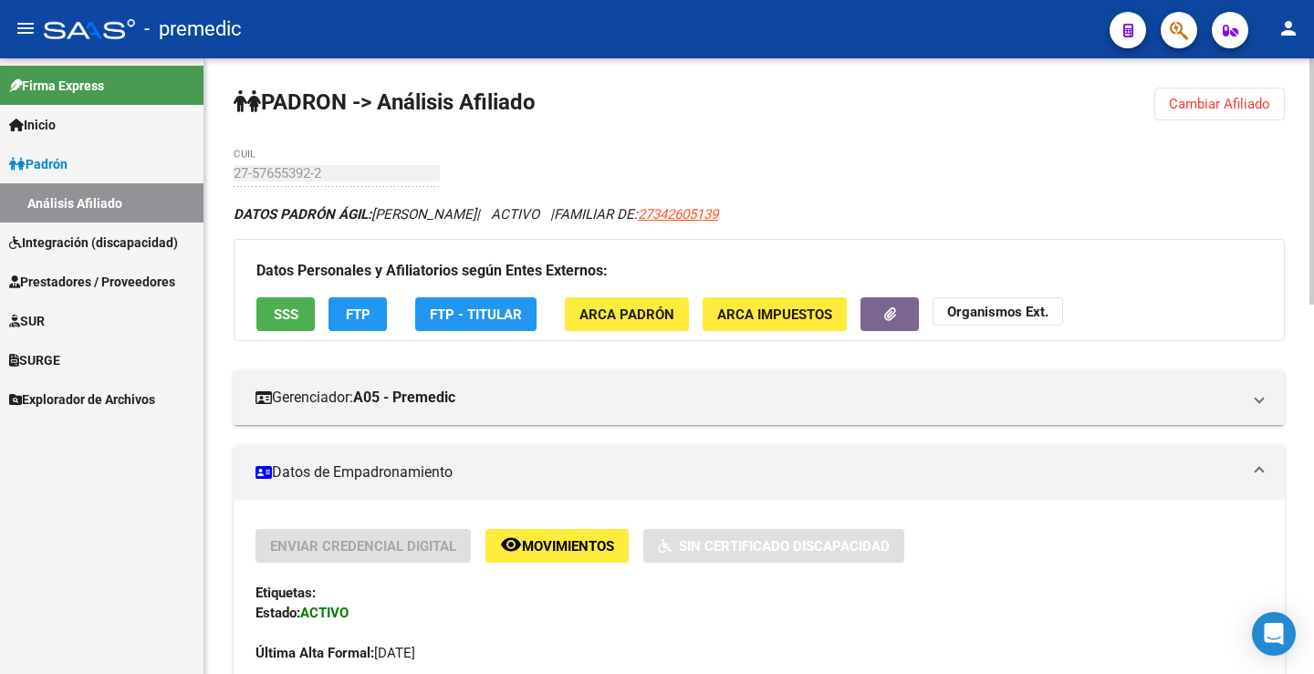
click at [353, 320] on span "FTP" at bounding box center [358, 315] width 25 height 16
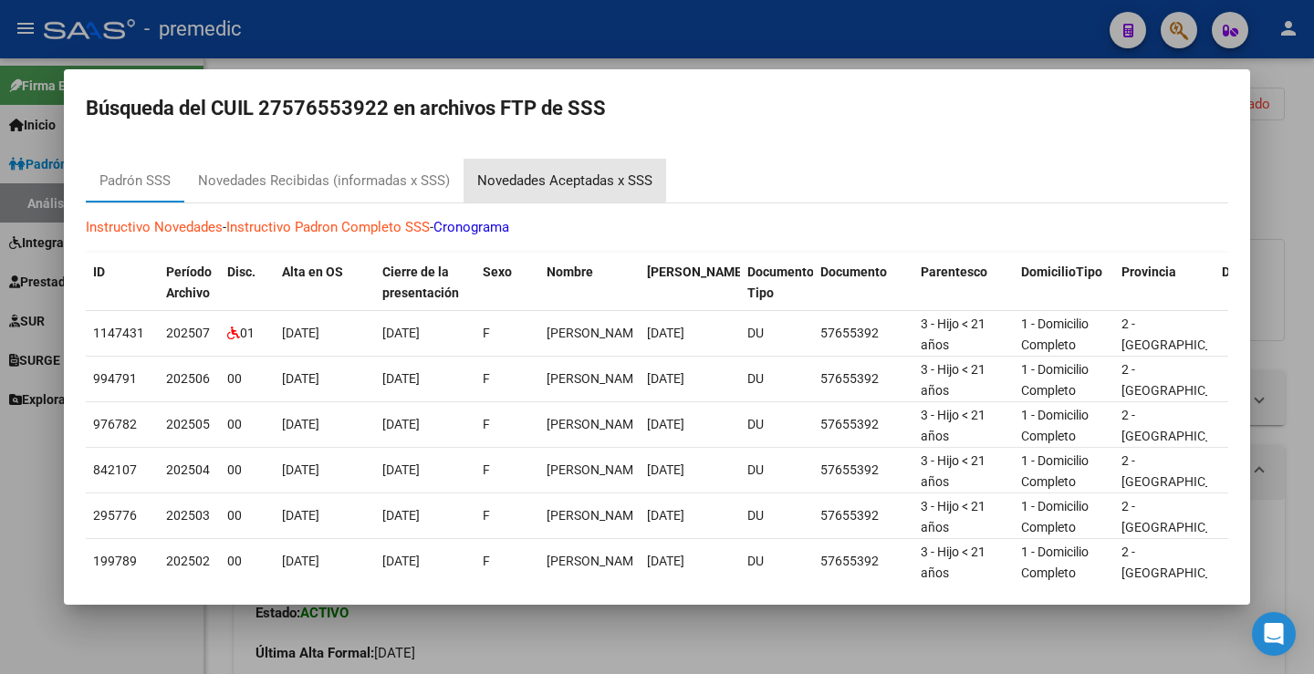
click at [554, 180] on div "Novedades Aceptadas x SSS" at bounding box center [564, 181] width 175 height 21
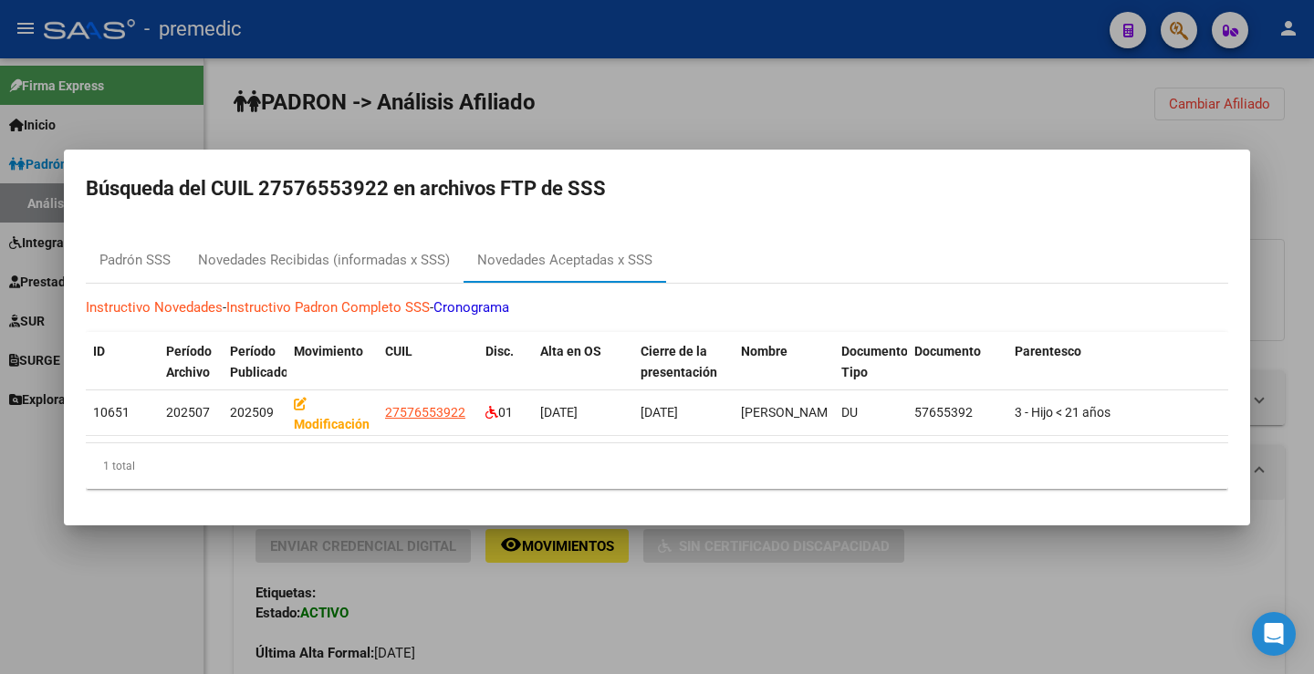
click at [924, 88] on div at bounding box center [657, 337] width 1314 height 674
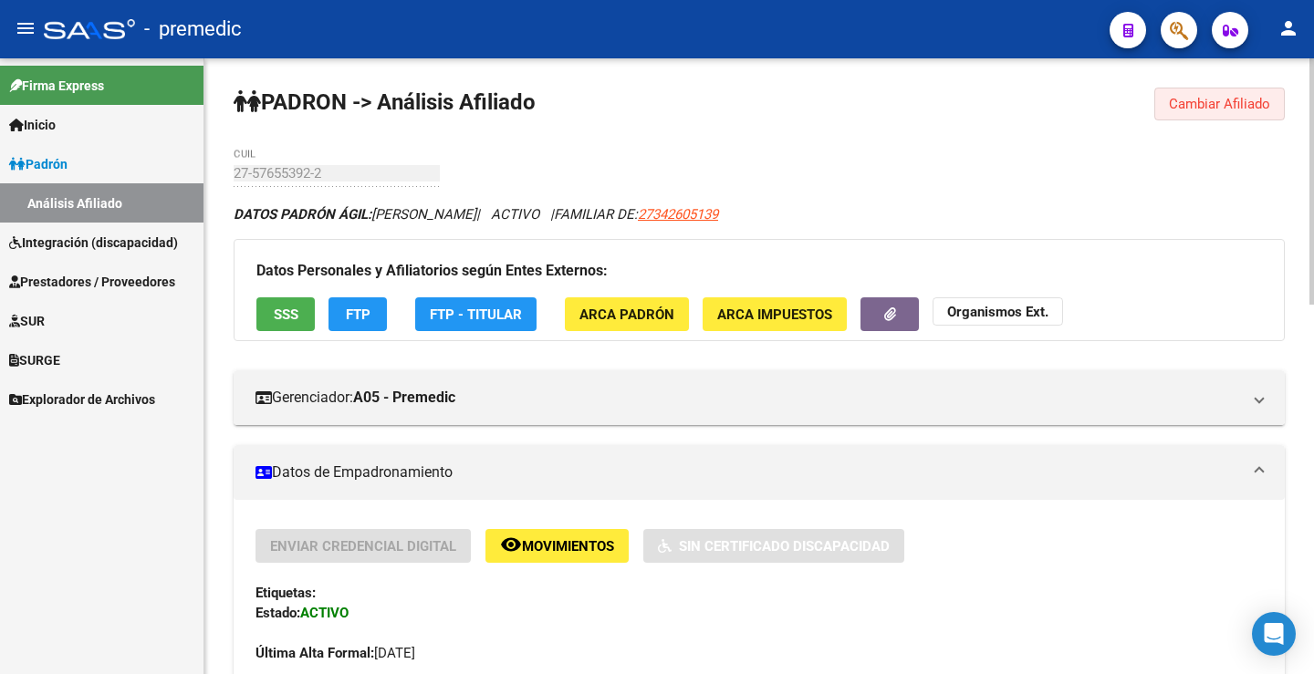
drag, startPoint x: 1253, startPoint y: 90, endPoint x: 572, endPoint y: 244, distance: 697.8
click at [1241, 96] on button "Cambiar Afiliado" at bounding box center [1219, 104] width 130 height 33
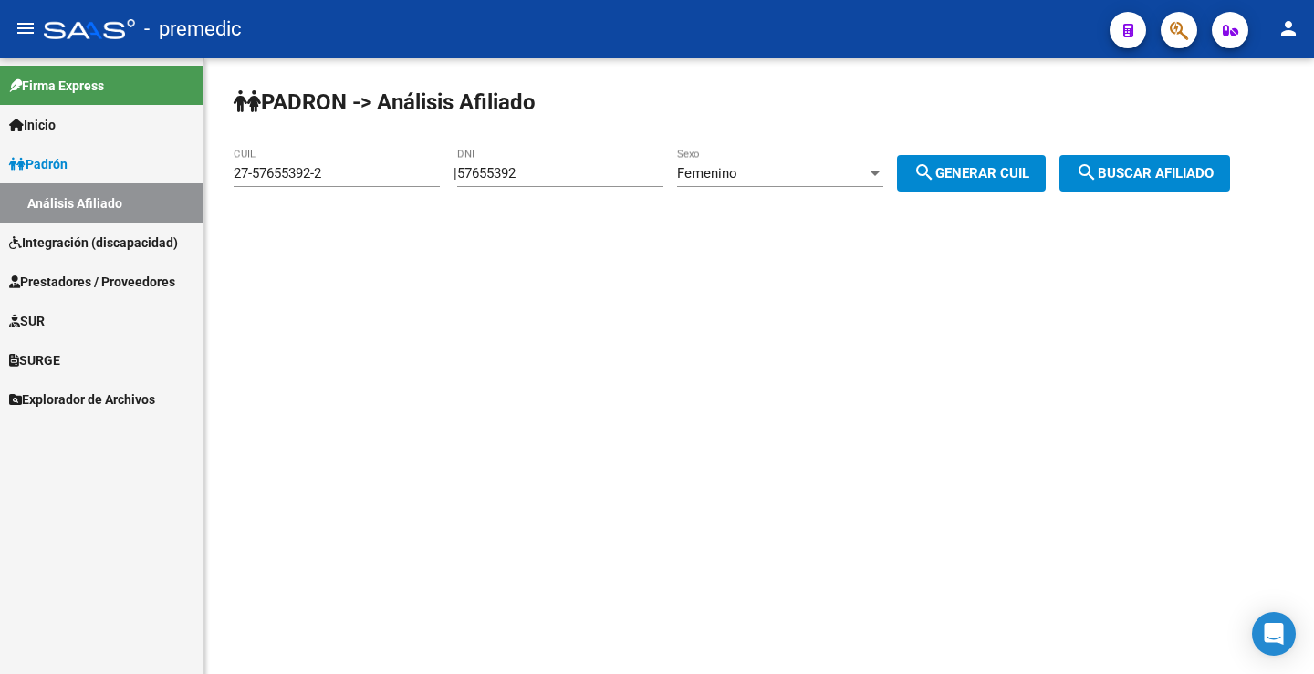
click at [565, 172] on input "57655392" at bounding box center [560, 173] width 206 height 16
drag, startPoint x: 565, startPoint y: 172, endPoint x: 285, endPoint y: 169, distance: 280.1
click at [285, 169] on app-analisis-afiliado "PADRON -> Análisis Afiliado 27-57655392-2 CUIL | 57655392 DNI Femenino Sexo sea…" at bounding box center [739, 173] width 1010 height 16
paste input "9453248"
type input "59453248"
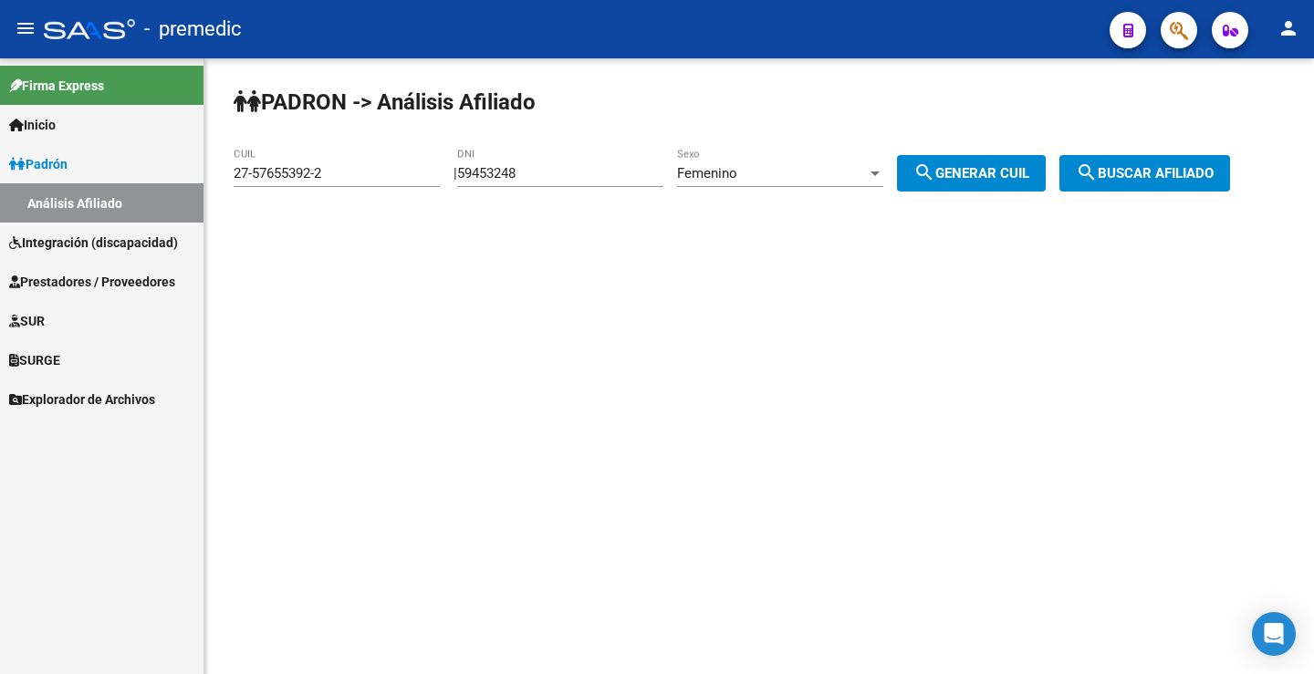
click at [781, 185] on div "Femenino Sexo" at bounding box center [780, 167] width 206 height 39
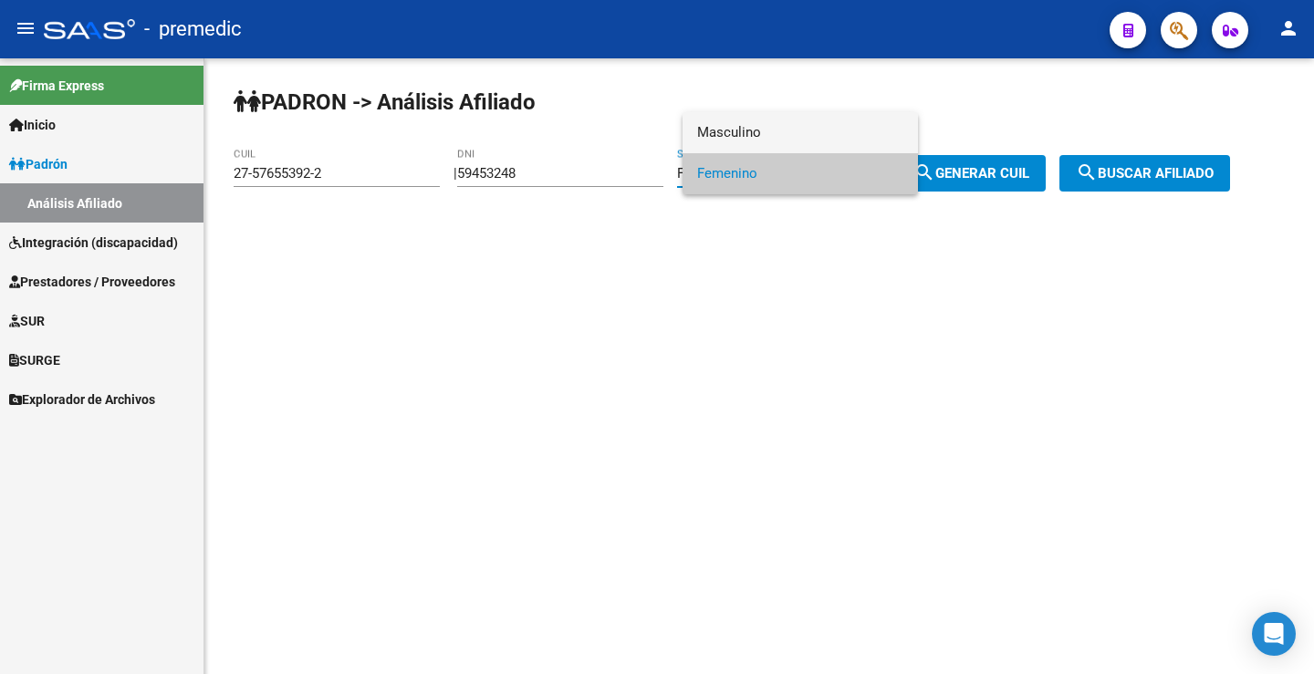
click at [737, 138] on span "Masculino" at bounding box center [800, 132] width 206 height 41
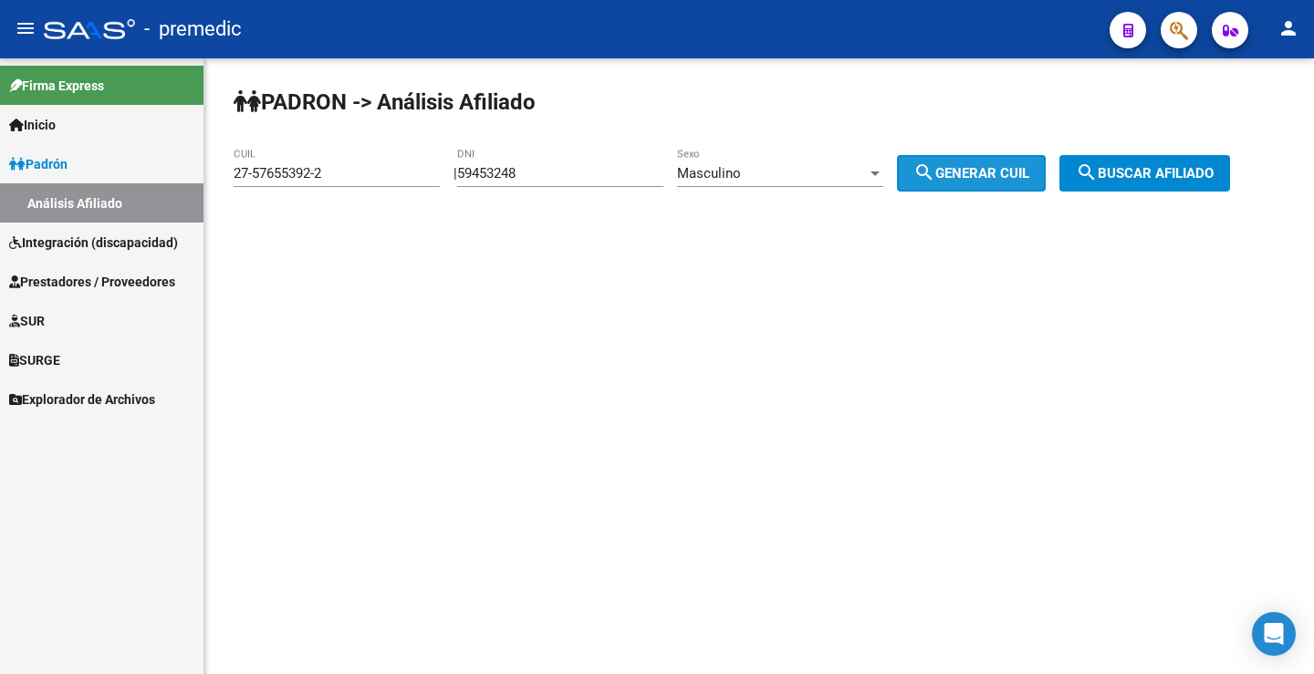
click at [972, 174] on span "search Generar CUIL" at bounding box center [971, 173] width 116 height 16
click at [972, 172] on span "search Generar CUIL" at bounding box center [971, 173] width 116 height 16
click at [1114, 154] on div "PADRON -> Análisis Afiliado 20-59453248-2 CUIL | 59453248 DNI Masculino Sexo se…" at bounding box center [758, 154] width 1109 height 192
click at [1097, 162] on mat-icon "search" at bounding box center [1087, 172] width 22 height 22
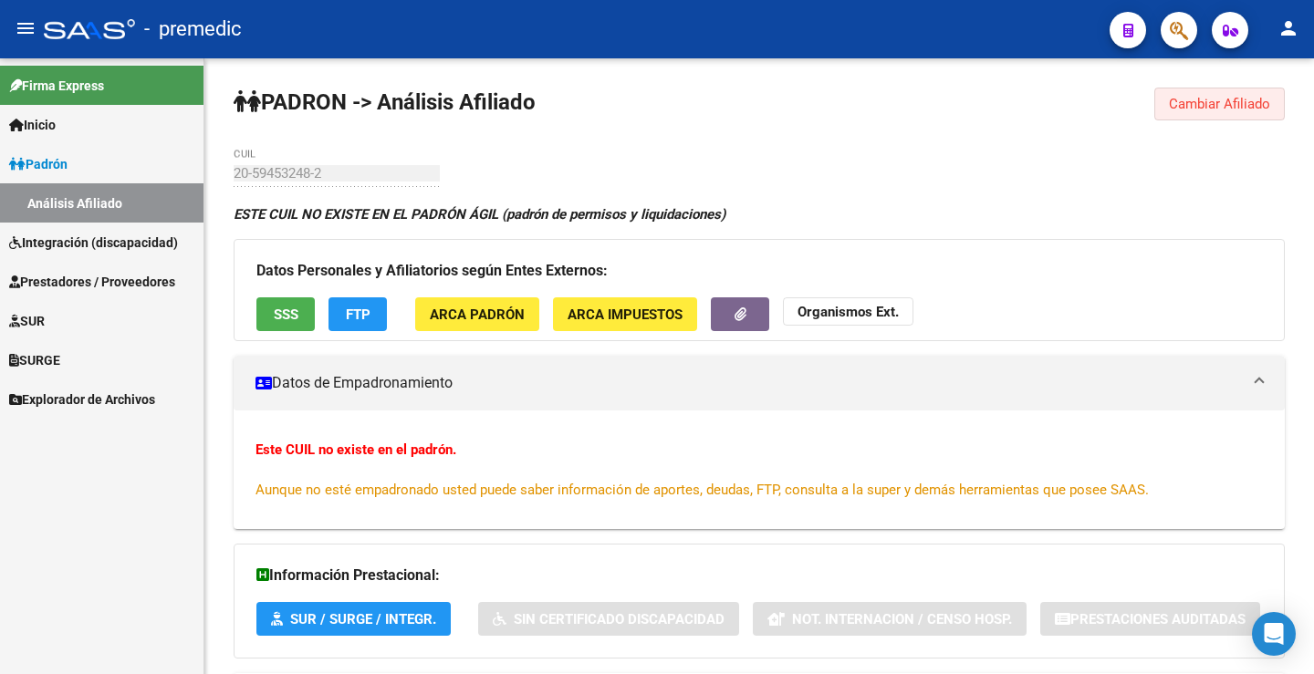
click at [1201, 108] on span "Cambiar Afiliado" at bounding box center [1219, 104] width 101 height 16
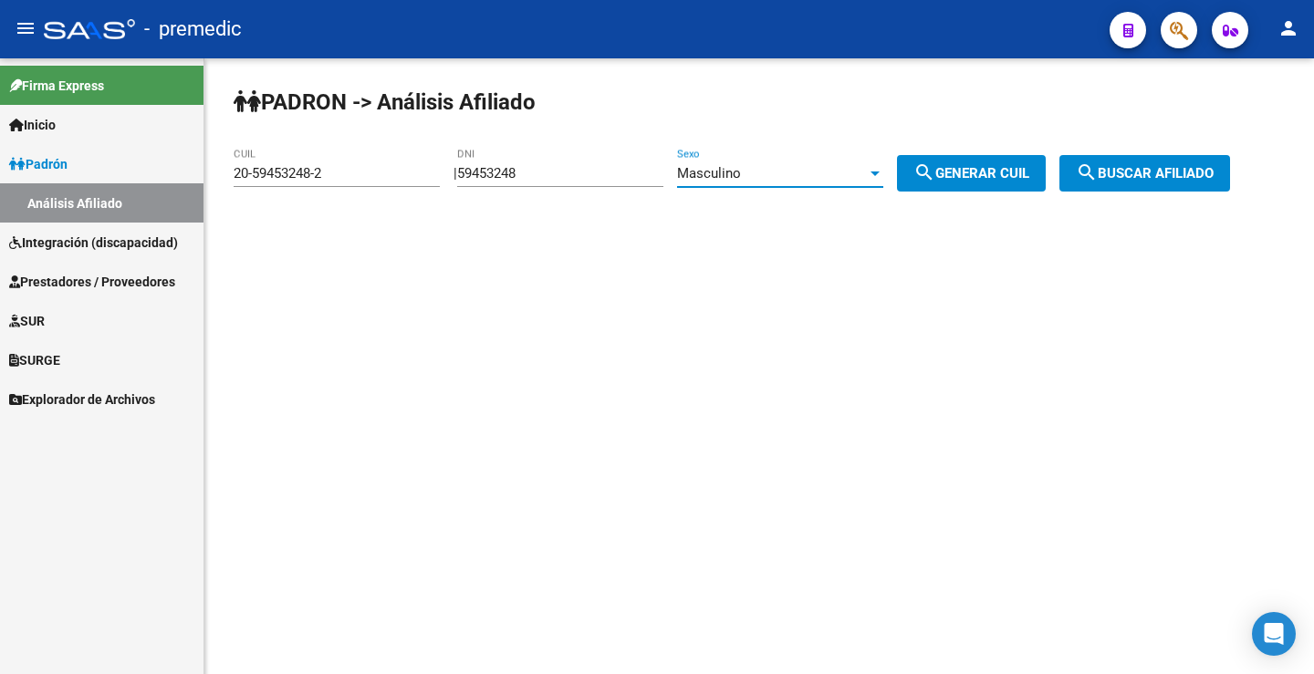
click at [796, 181] on div "Masculino" at bounding box center [772, 173] width 190 height 16
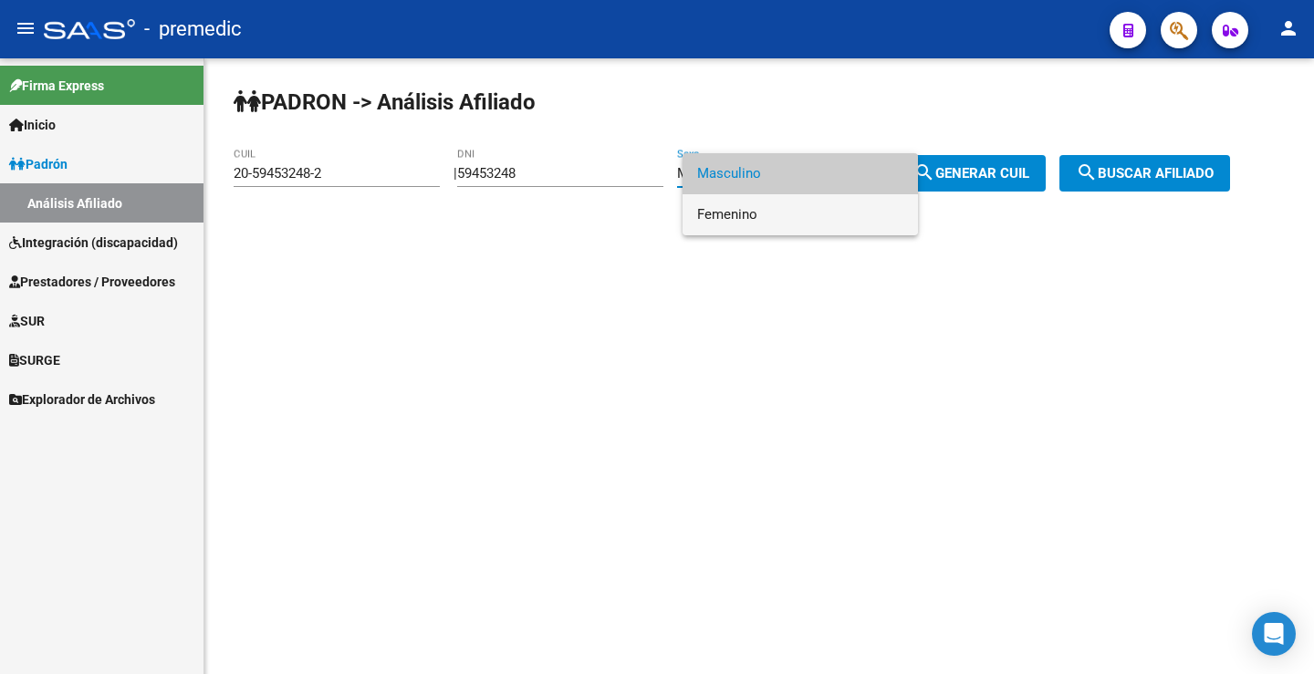
drag, startPoint x: 751, startPoint y: 216, endPoint x: 792, endPoint y: 218, distance: 41.1
click at [754, 217] on span "Femenino" at bounding box center [800, 214] width 206 height 41
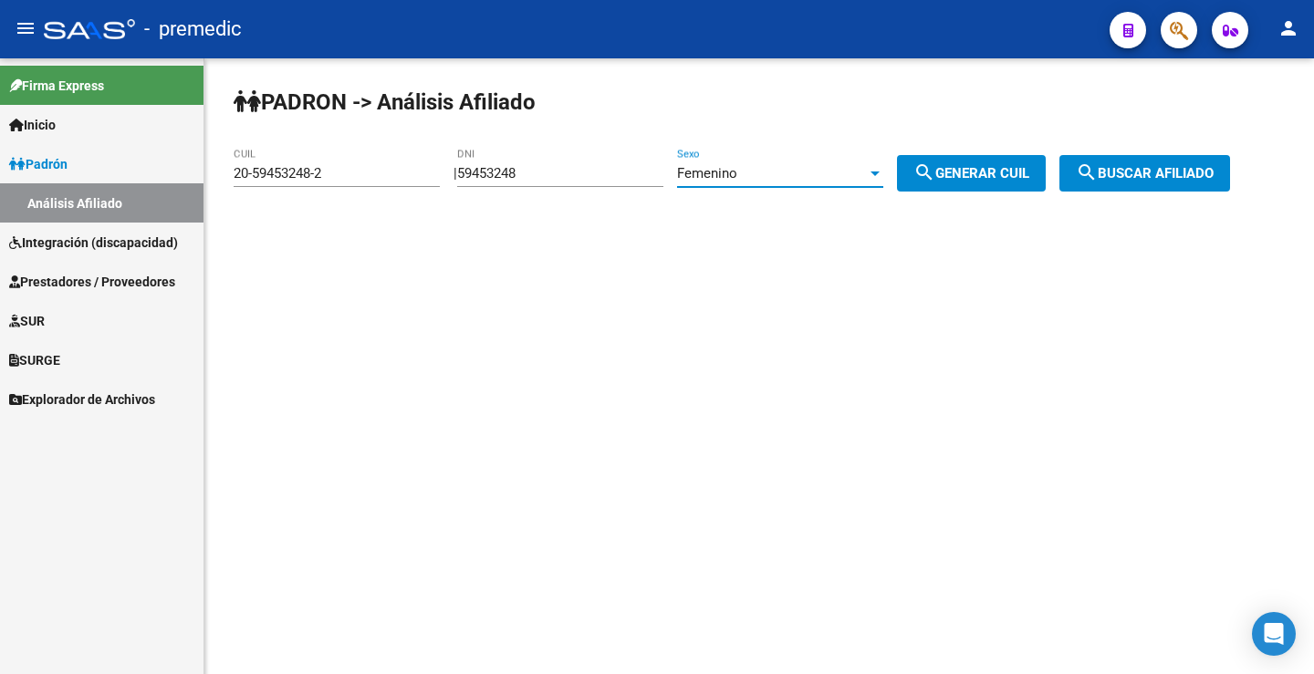
click at [991, 170] on span "search Generar CUIL" at bounding box center [971, 173] width 116 height 16
click at [1171, 148] on div "PADRON -> Análisis Afiliado 27-59453248-7 CUIL | 59453248 DNI Femenino Sexo sea…" at bounding box center [758, 154] width 1109 height 192
click at [1171, 159] on button "search Buscar afiliado" at bounding box center [1144, 173] width 171 height 36
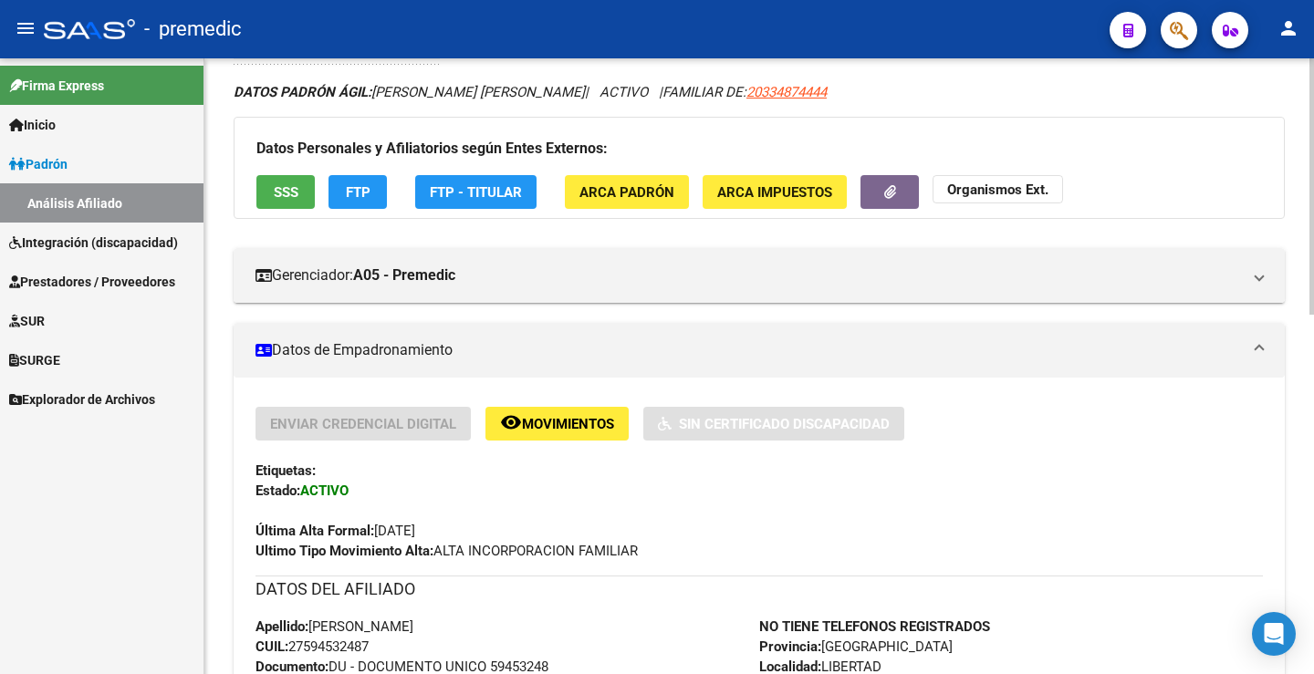
scroll to position [91, 0]
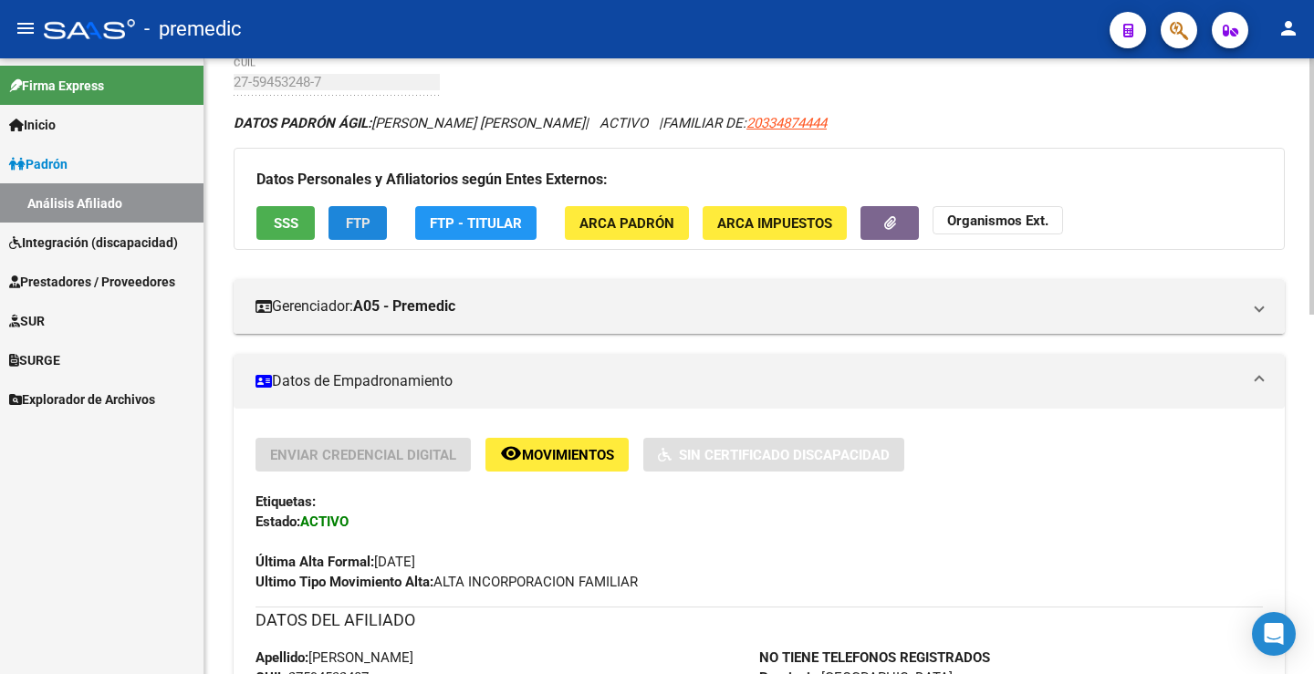
click at [373, 216] on button "FTP" at bounding box center [357, 223] width 58 height 34
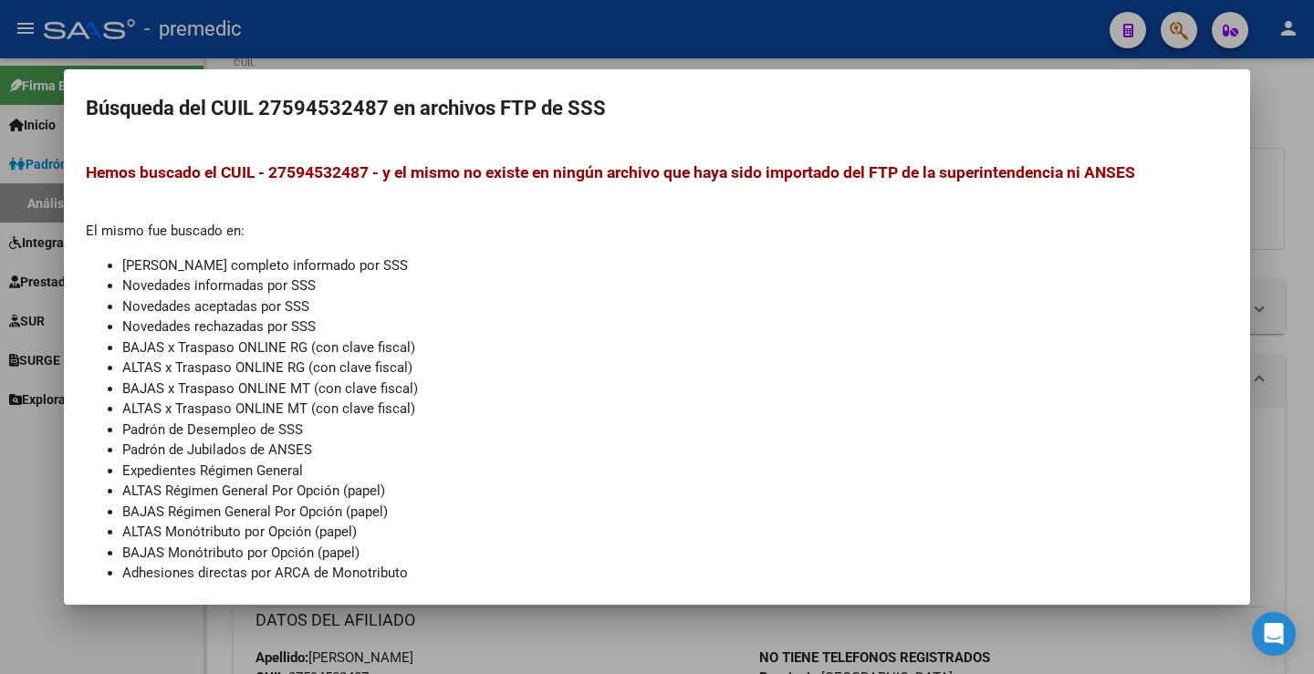
click at [1256, 116] on div at bounding box center [657, 337] width 1314 height 674
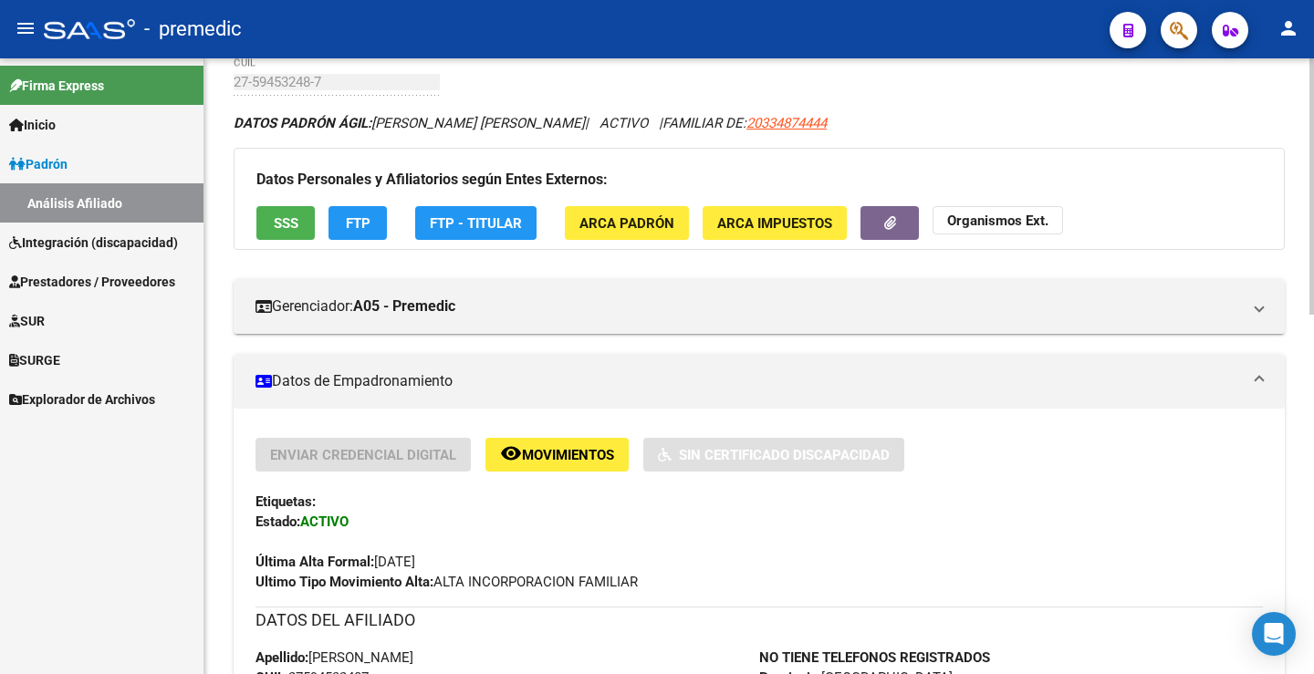
click at [279, 226] on span "SSS" at bounding box center [286, 223] width 25 height 16
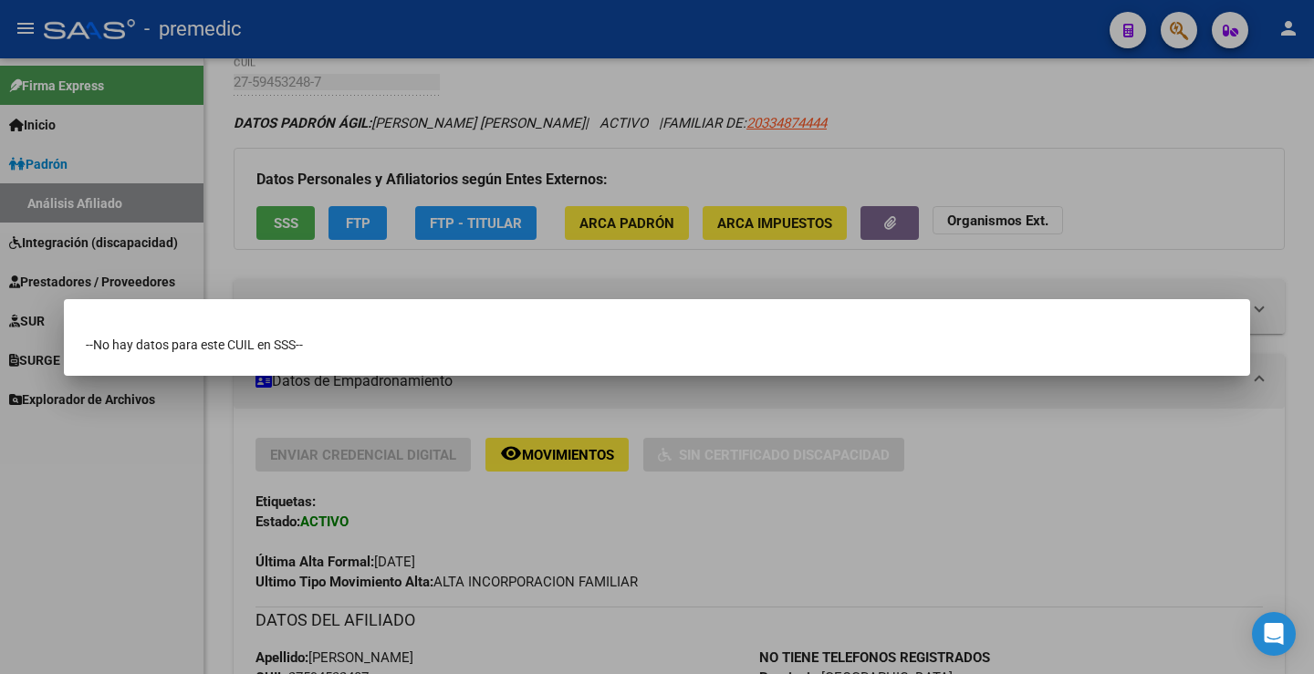
click at [1115, 147] on div at bounding box center [657, 337] width 1314 height 674
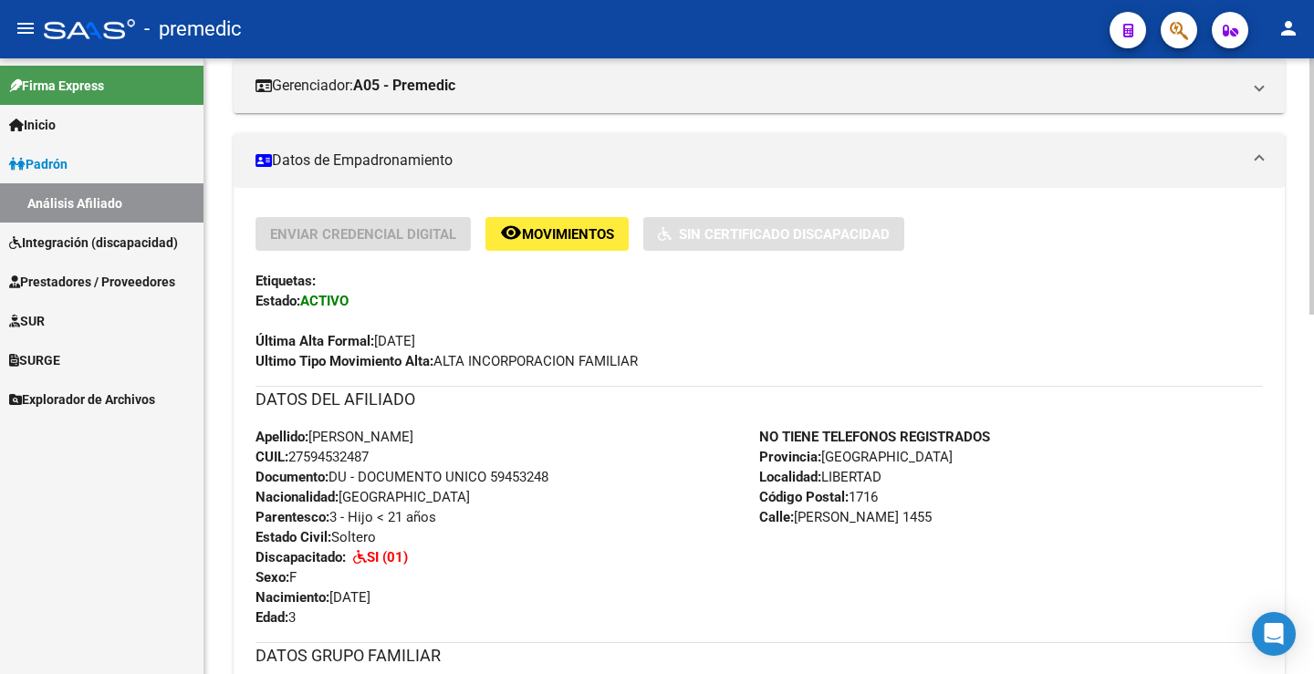
scroll to position [365, 0]
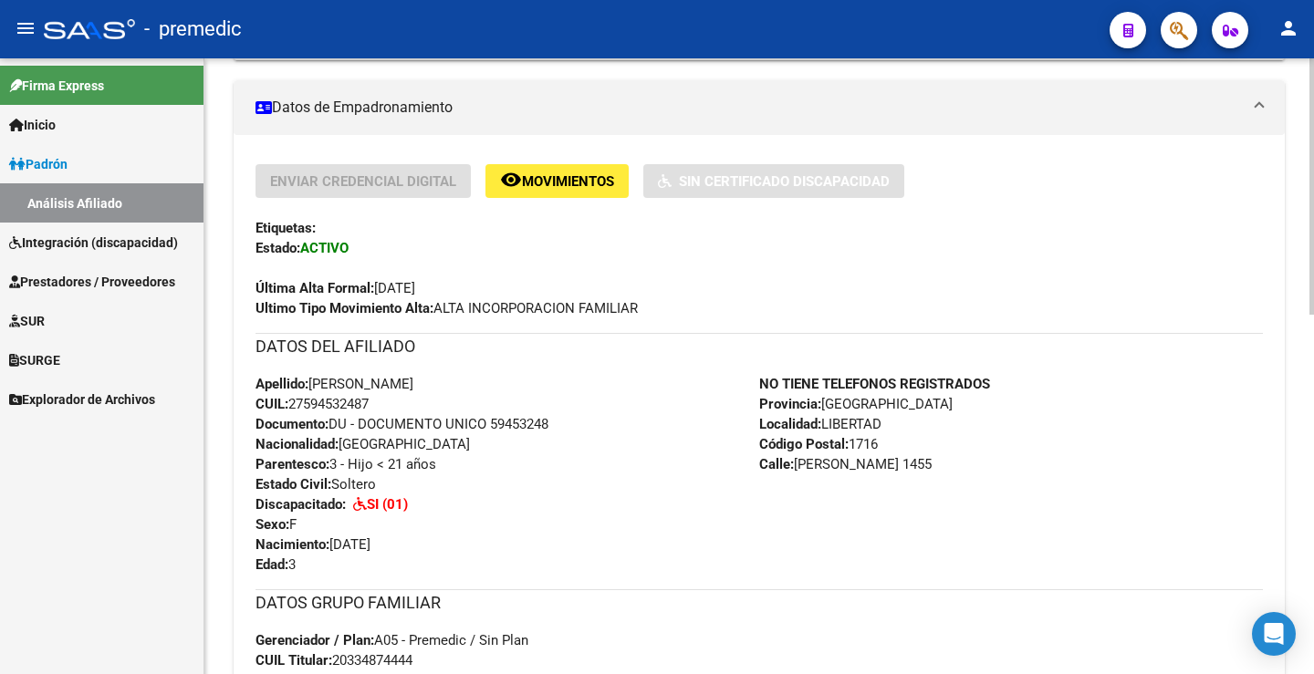
click at [563, 189] on span "Movimientos" at bounding box center [568, 181] width 92 height 16
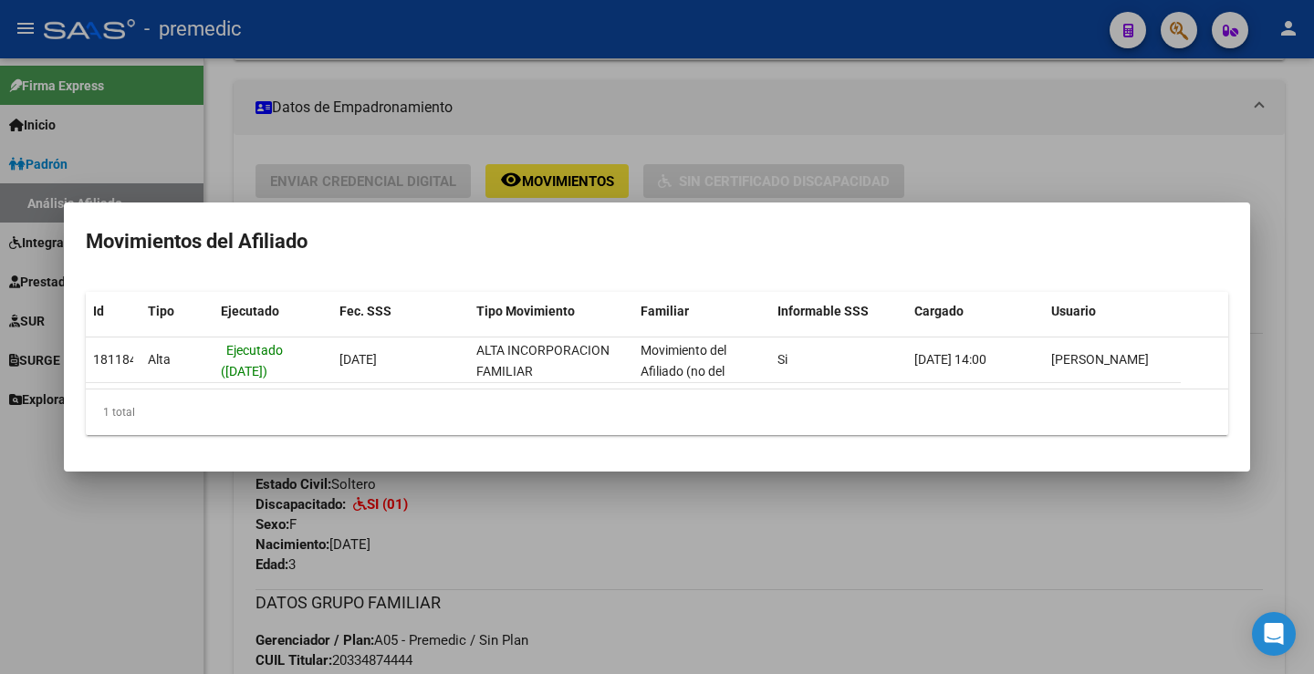
click at [953, 107] on div at bounding box center [657, 337] width 1314 height 674
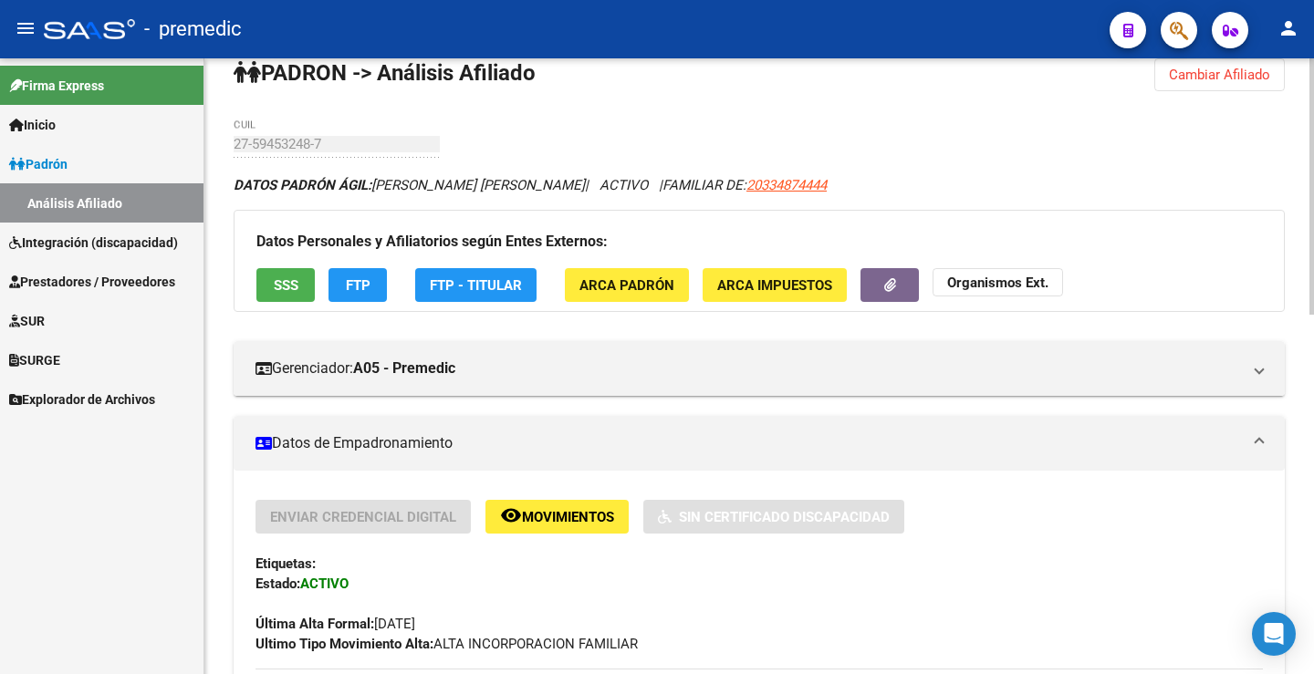
scroll to position [0, 0]
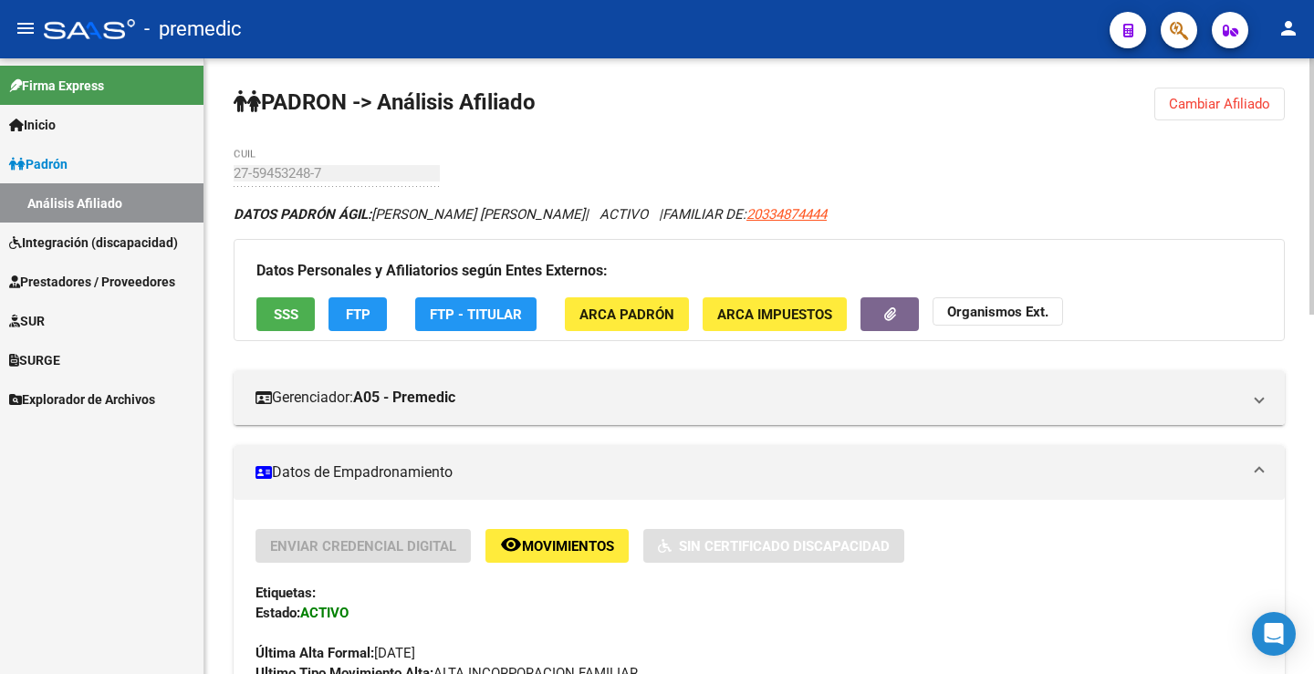
drag, startPoint x: 1215, startPoint y: 101, endPoint x: 1111, endPoint y: 113, distance: 104.7
click at [1206, 101] on span "Cambiar Afiliado" at bounding box center [1219, 104] width 101 height 16
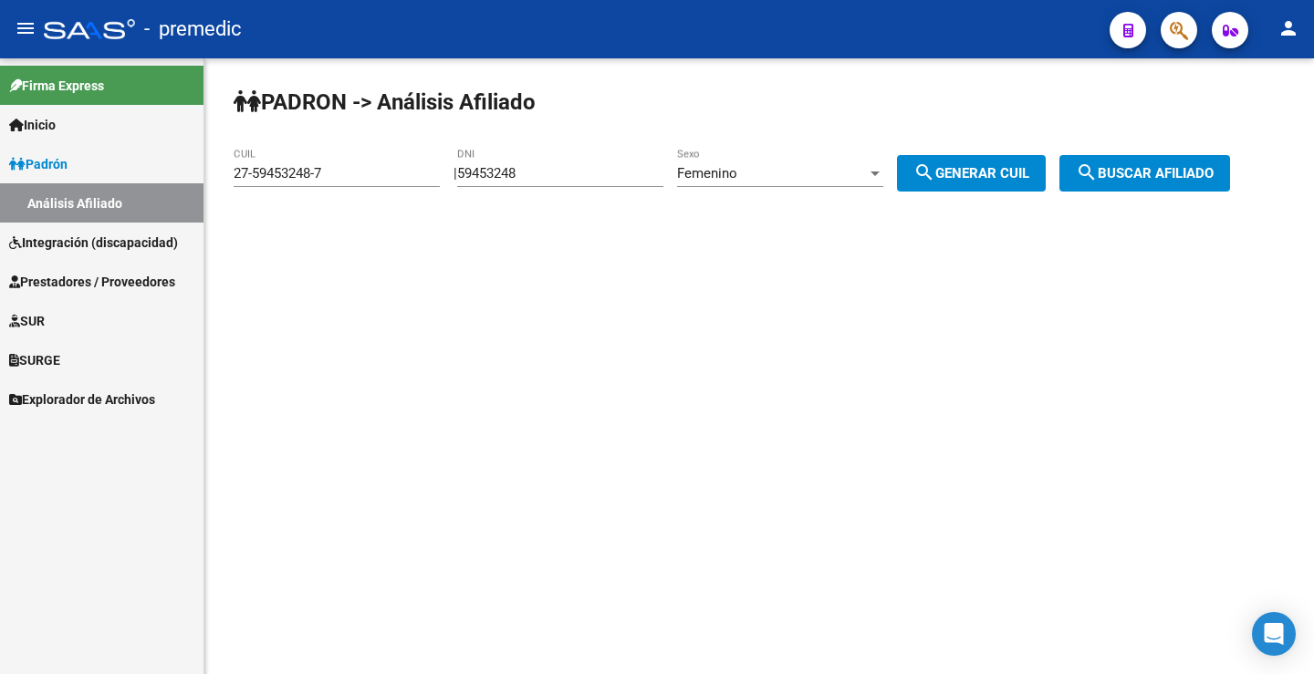
click at [581, 181] on div "59453248 DNI" at bounding box center [560, 167] width 206 height 39
drag, startPoint x: 574, startPoint y: 177, endPoint x: 371, endPoint y: 177, distance: 202.5
click at [371, 177] on app-analisis-afiliado "PADRON -> Análisis Afiliado 27-59453248-7 CUIL | 59453248 DNI Femenino Sexo sea…" at bounding box center [739, 173] width 1010 height 16
click at [698, 174] on span "Femenino" at bounding box center [707, 173] width 60 height 16
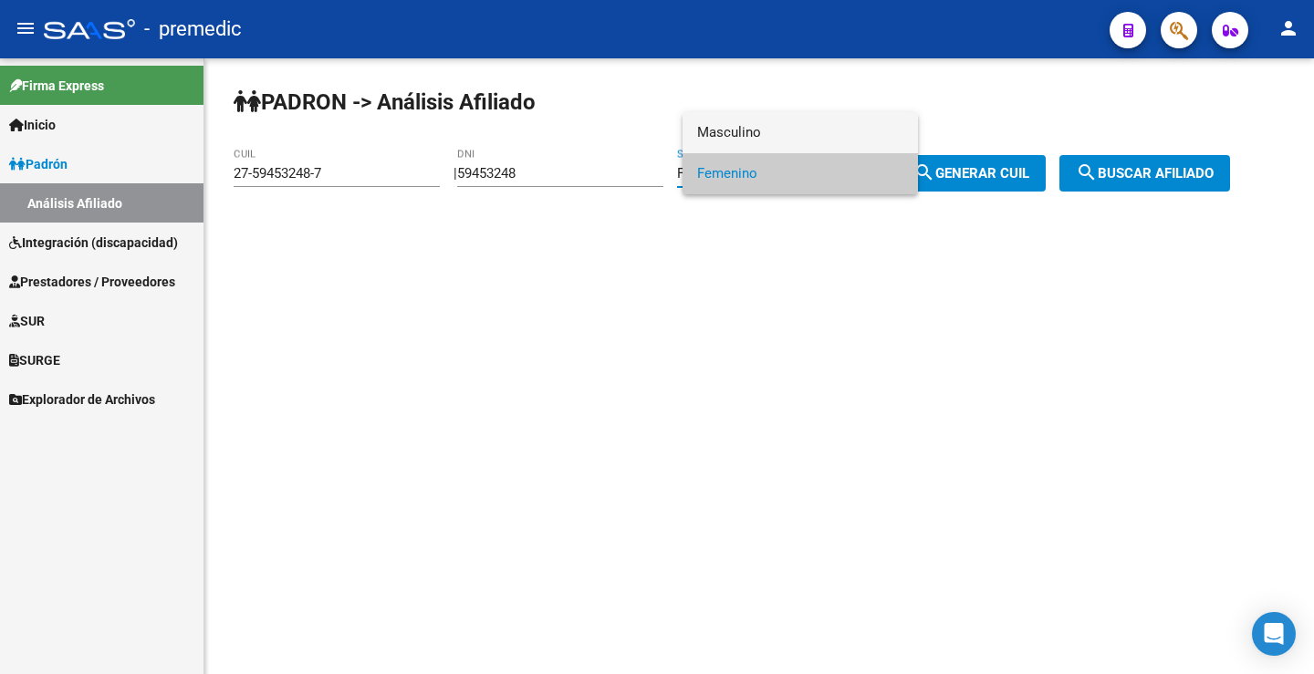
click at [789, 140] on span "Masculino" at bounding box center [800, 132] width 206 height 41
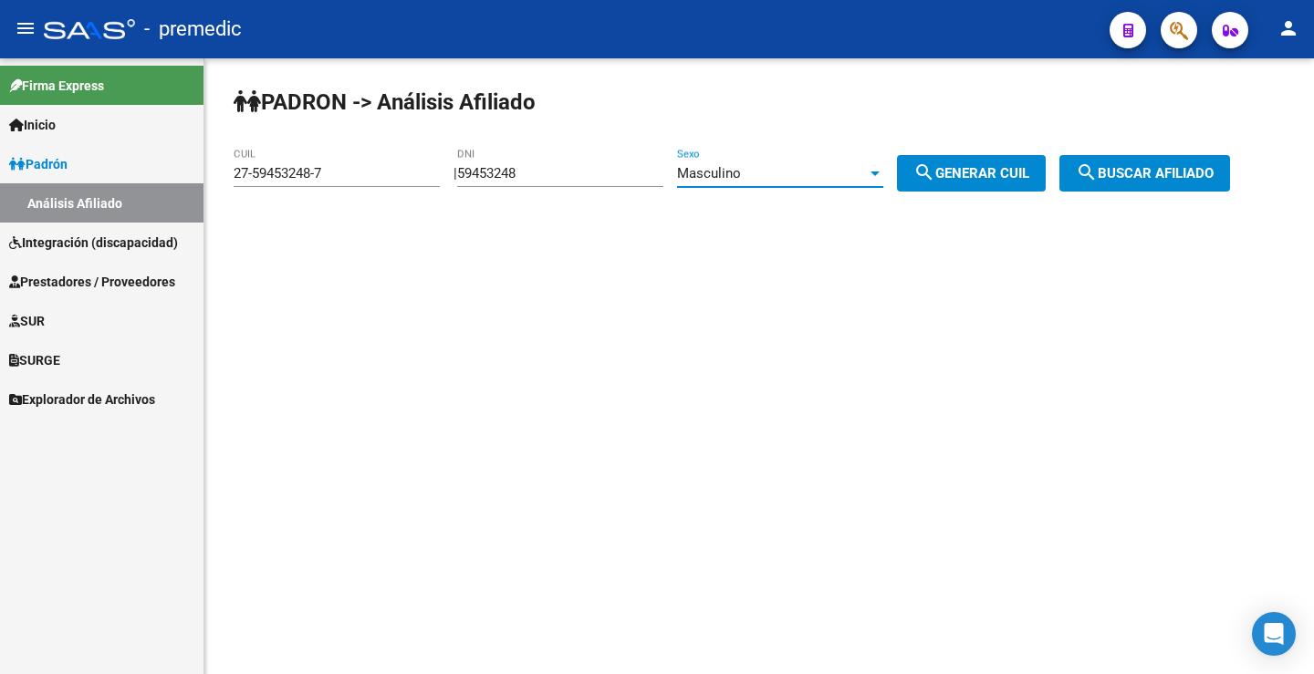
click at [935, 176] on mat-icon "search" at bounding box center [924, 172] width 22 height 22
type input "20-59453248-2"
click at [968, 176] on span "search Generar CUIL" at bounding box center [971, 173] width 116 height 16
click at [1201, 179] on span "search Buscar afiliado" at bounding box center [1145, 173] width 138 height 16
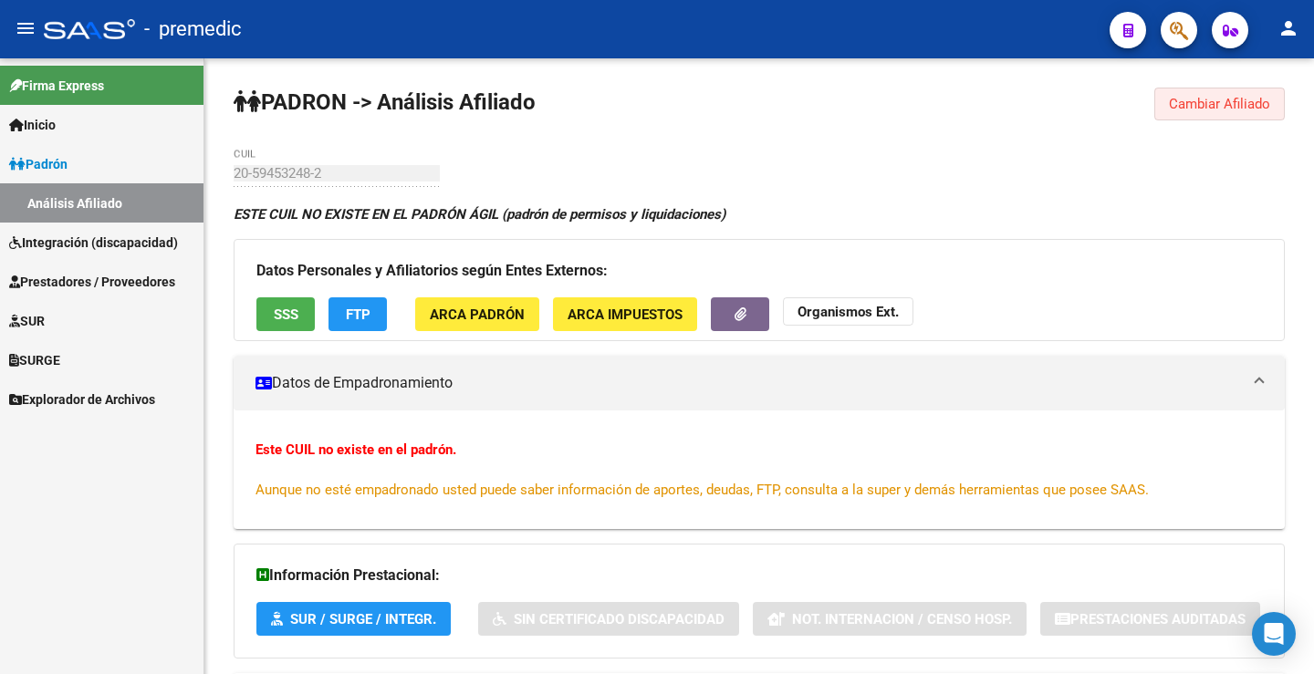
drag, startPoint x: 1247, startPoint y: 95, endPoint x: 989, endPoint y: 140, distance: 262.0
click at [1248, 96] on button "Cambiar Afiliado" at bounding box center [1219, 104] width 130 height 33
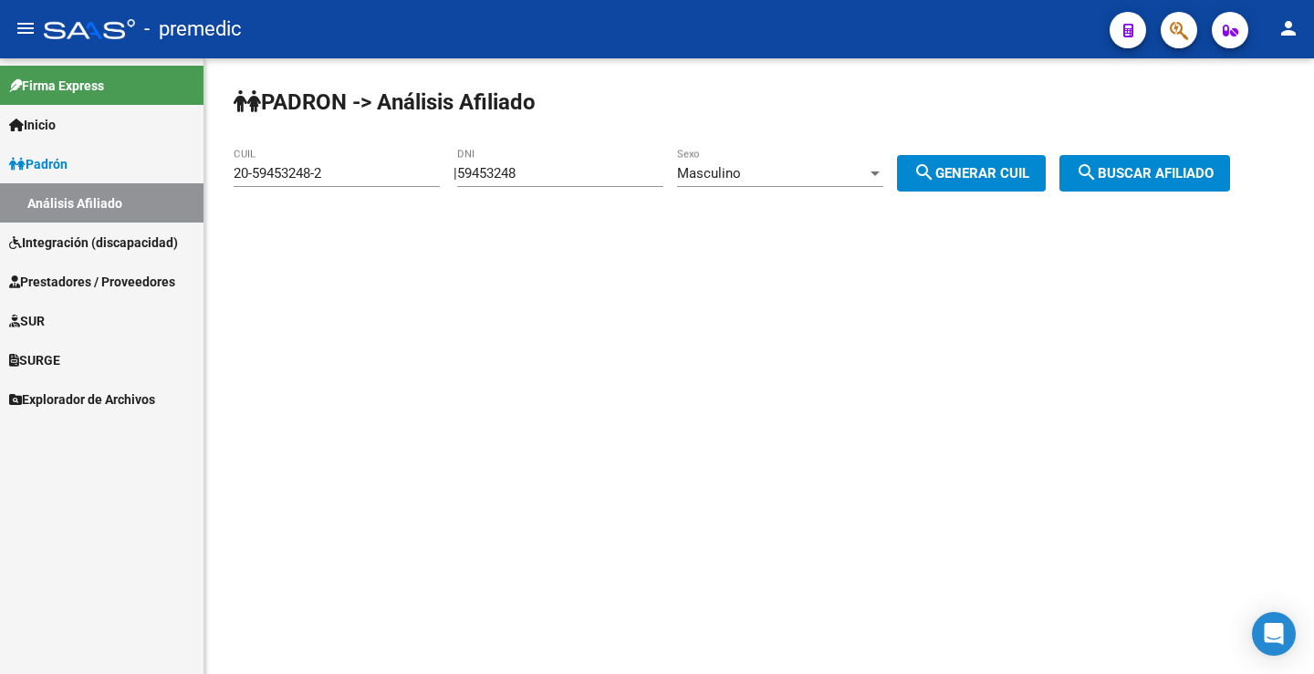
drag, startPoint x: 550, startPoint y: 175, endPoint x: 348, endPoint y: 186, distance: 201.9
click at [349, 182] on app-analisis-afiliado "PADRON -> Análisis Afiliado 20-59453248-2 CUIL | 59453248 DNI Masculino Sexo se…" at bounding box center [739, 173] width 1010 height 16
paste input "409632"
type input "54096328"
click at [995, 165] on span "search Generar CUIL" at bounding box center [971, 173] width 116 height 16
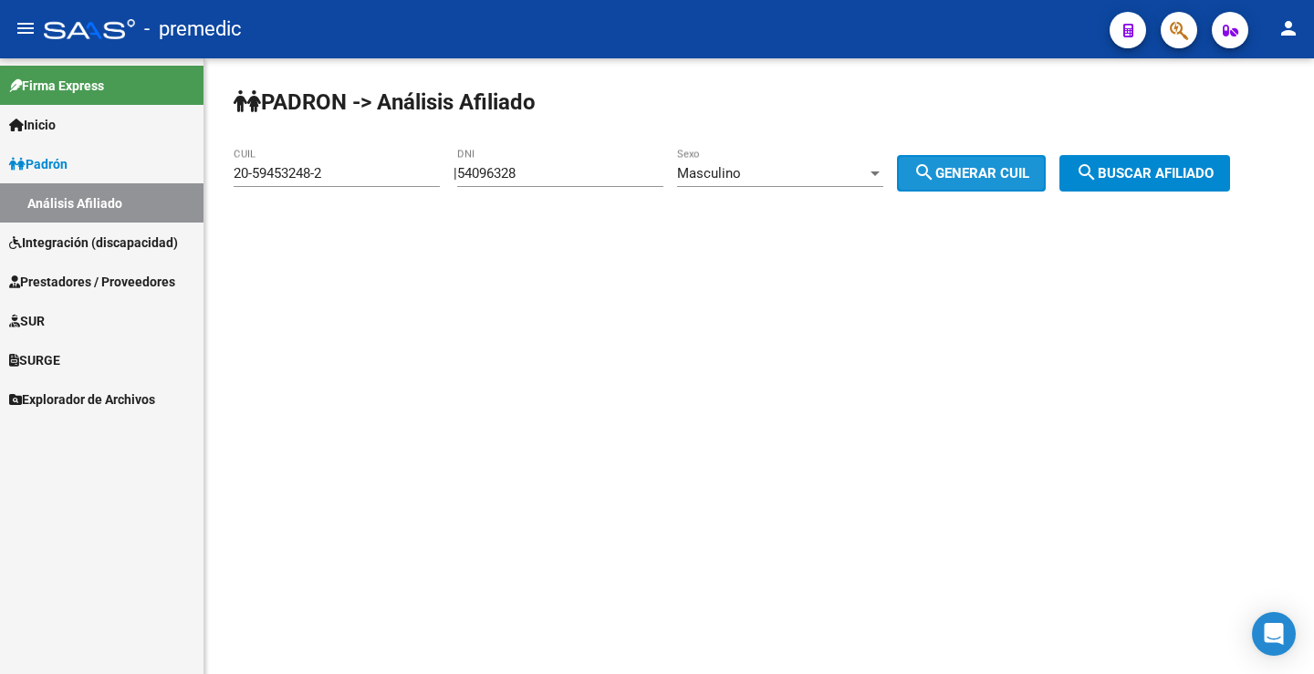
type input "20-54096328-3"
click at [1000, 166] on span "search Generar CUIL" at bounding box center [971, 173] width 116 height 16
click at [1194, 175] on span "search Buscar afiliado" at bounding box center [1145, 173] width 138 height 16
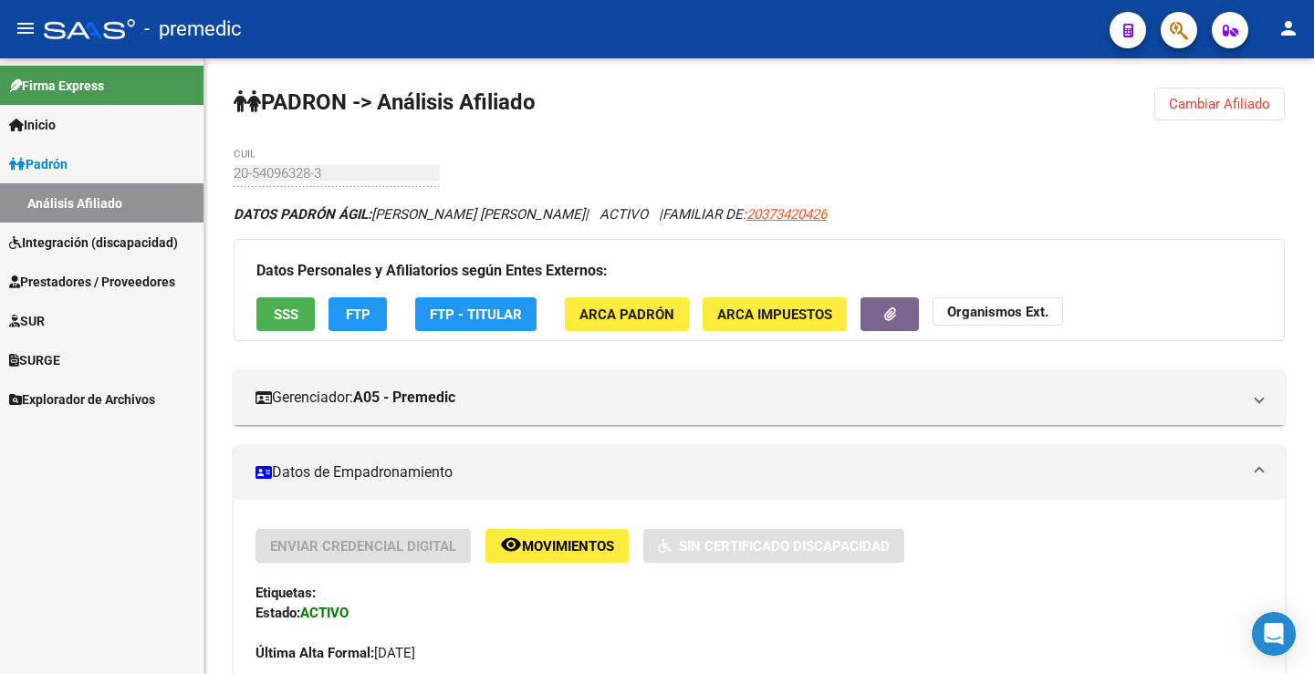
click at [343, 320] on button "FTP" at bounding box center [357, 314] width 58 height 34
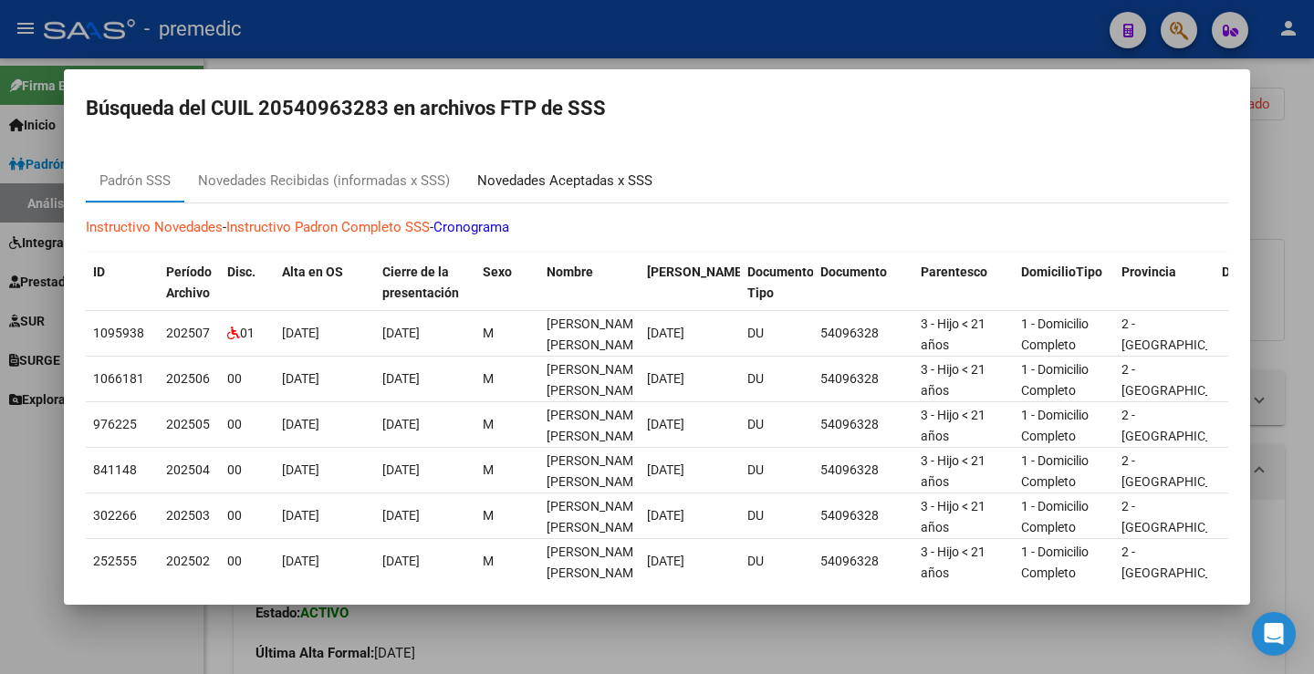
click at [557, 191] on div "Novedades Aceptadas x SSS" at bounding box center [564, 181] width 175 height 21
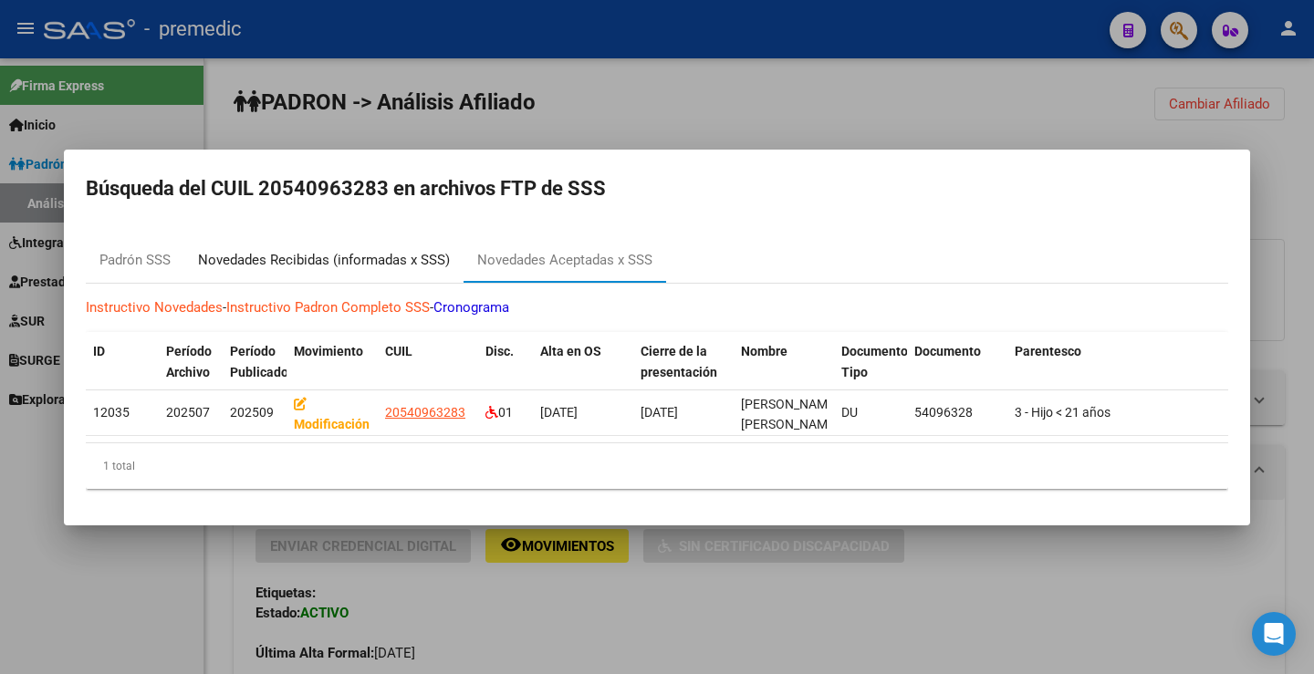
click at [326, 254] on div "Novedades Recibidas (informadas x SSS)" at bounding box center [324, 260] width 252 height 21
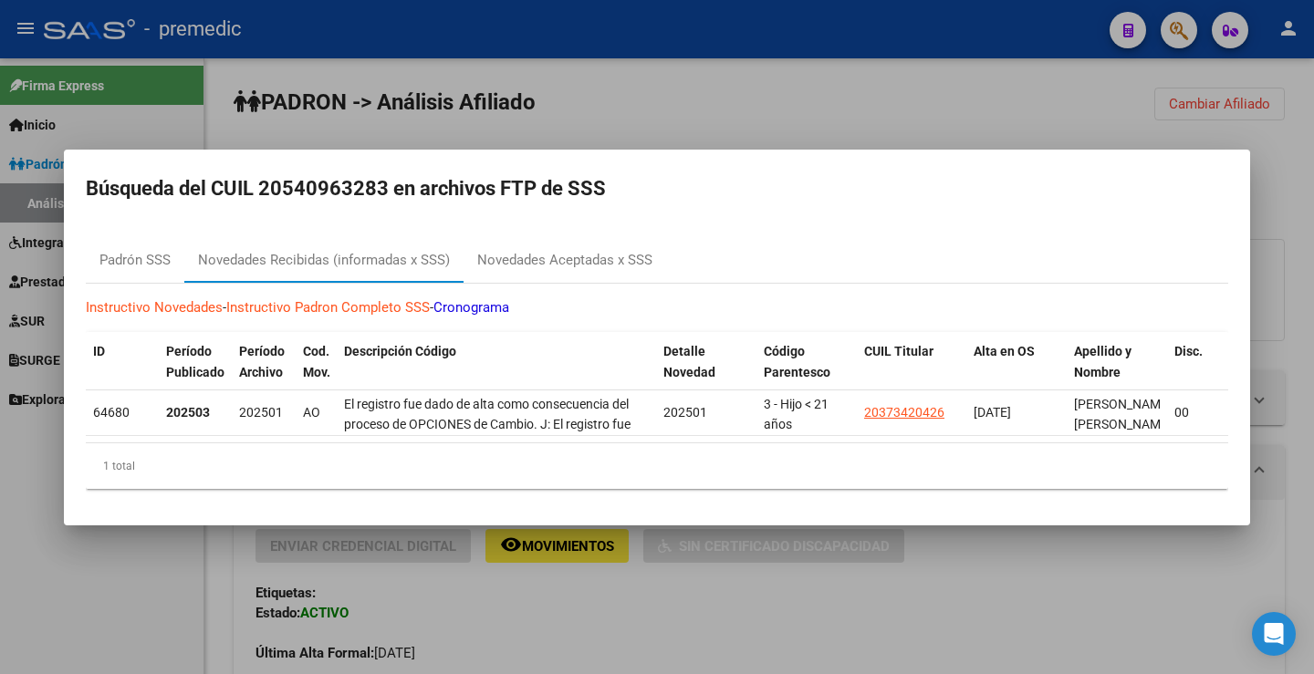
click at [914, 83] on div at bounding box center [657, 337] width 1314 height 674
